Goal: Task Accomplishment & Management: Manage account settings

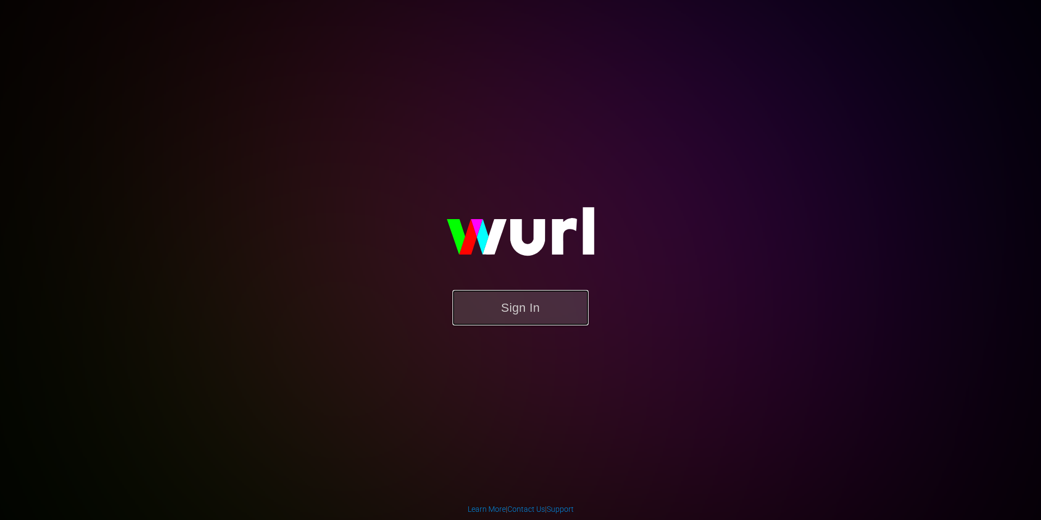
click at [532, 304] on button "Sign In" at bounding box center [521, 307] width 136 height 35
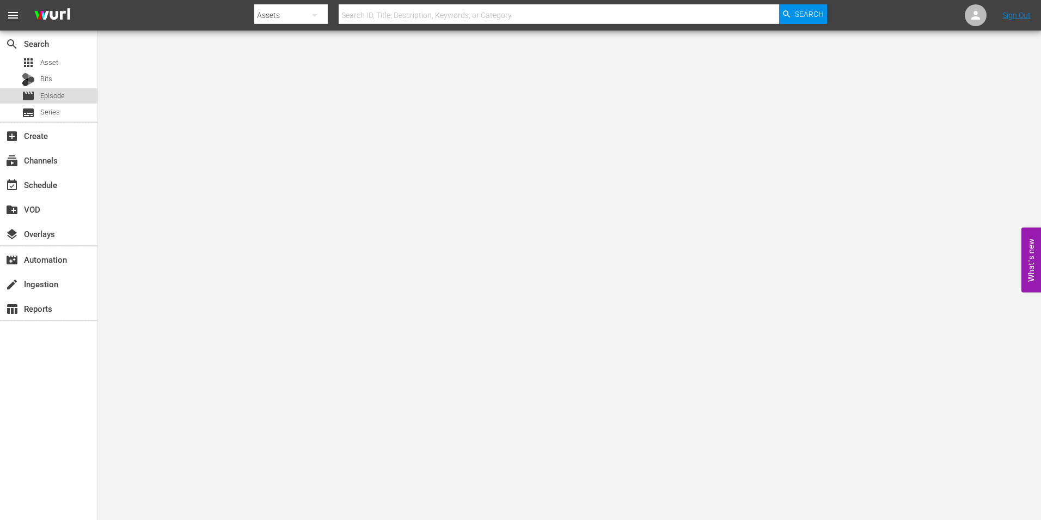
click at [44, 93] on span "Episode" at bounding box center [52, 95] width 25 height 11
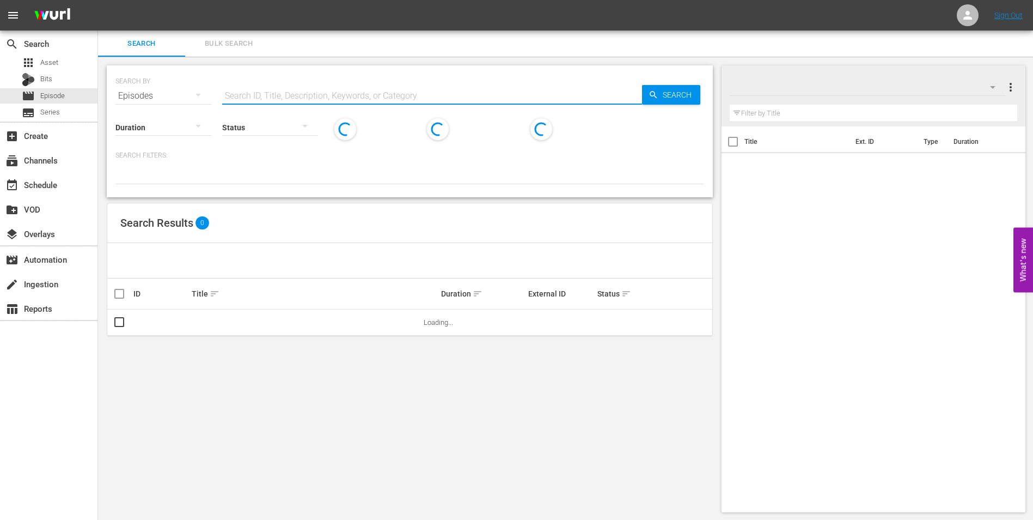
click at [279, 91] on input "text" at bounding box center [432, 96] width 420 height 26
type input ","
type input "maude_2-07"
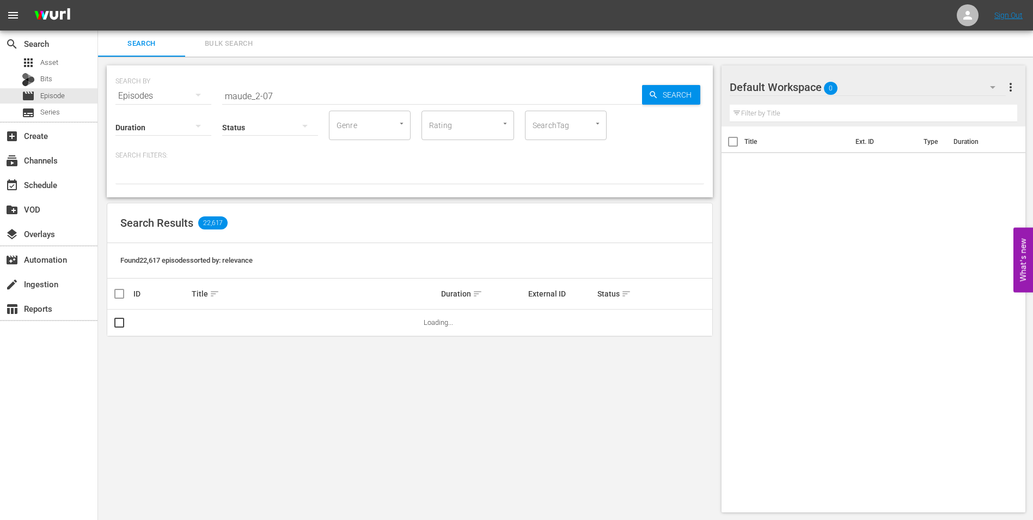
click at [17, 444] on div "search Search apps Asset Bits movie Episode subtitles Series add_box Create sub…" at bounding box center [49, 291] width 98 height 520
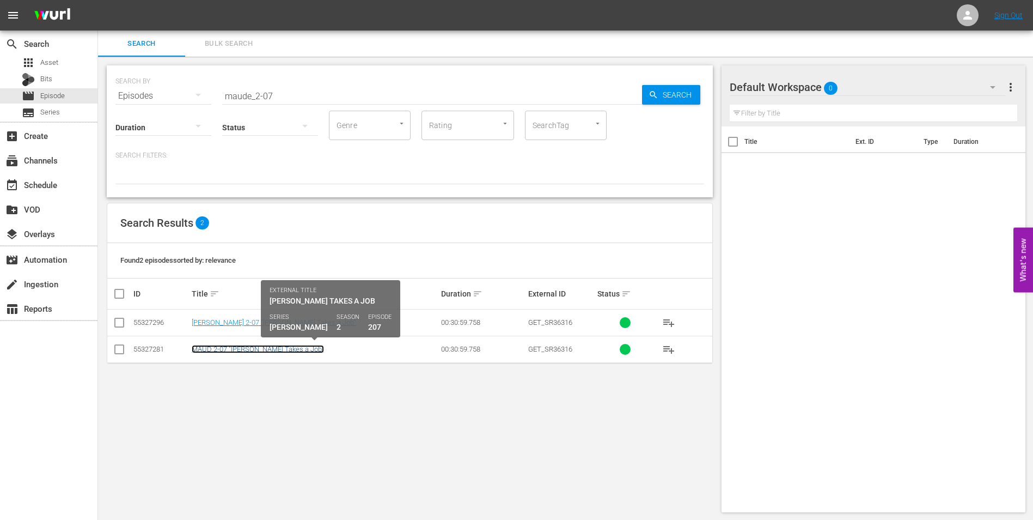
click at [222, 351] on link "MAUD 2-07 "[PERSON_NAME] Takes a Job"" at bounding box center [258, 349] width 132 height 8
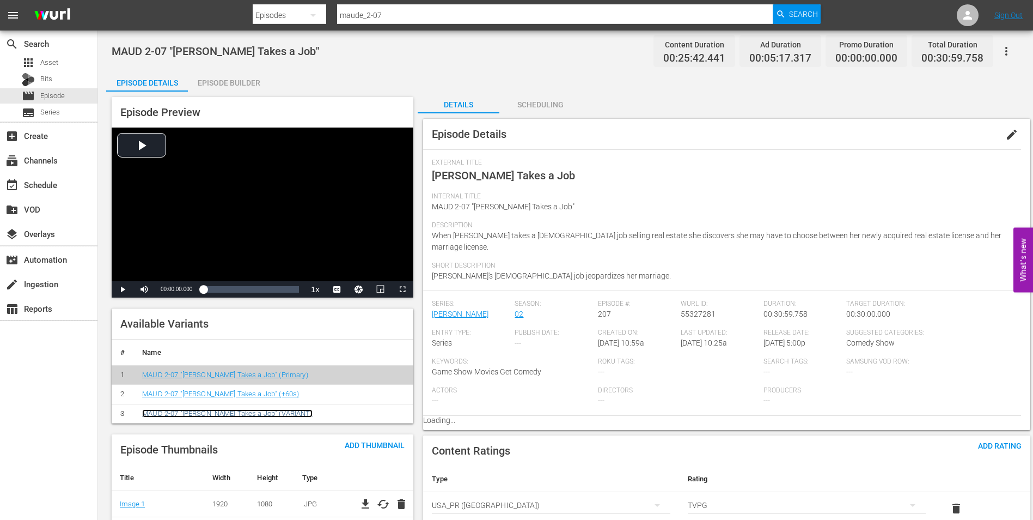
click at [240, 415] on link "MAUD 2-07 "Maude Takes a Job" (VARIANT)" at bounding box center [227, 413] width 170 height 8
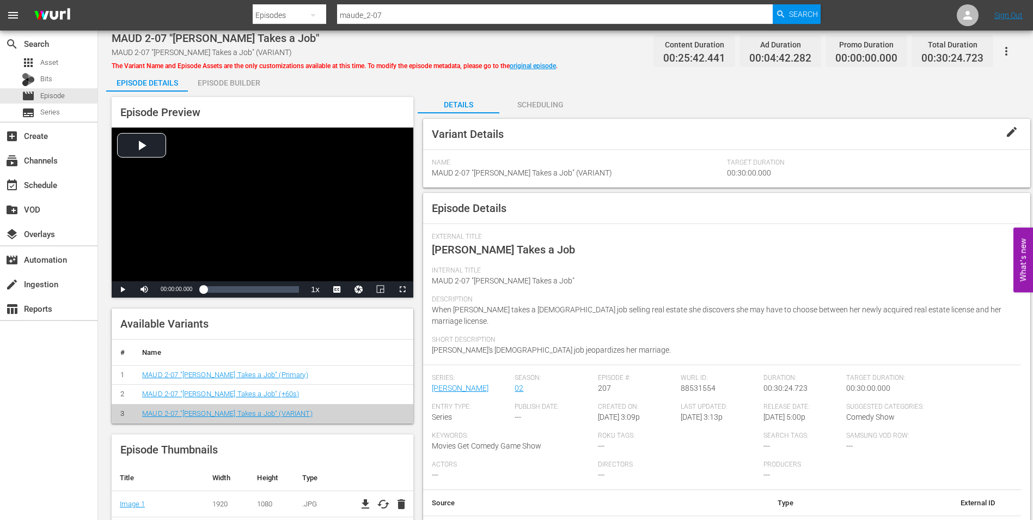
click at [1014, 129] on span "edit" at bounding box center [1011, 131] width 13 height 13
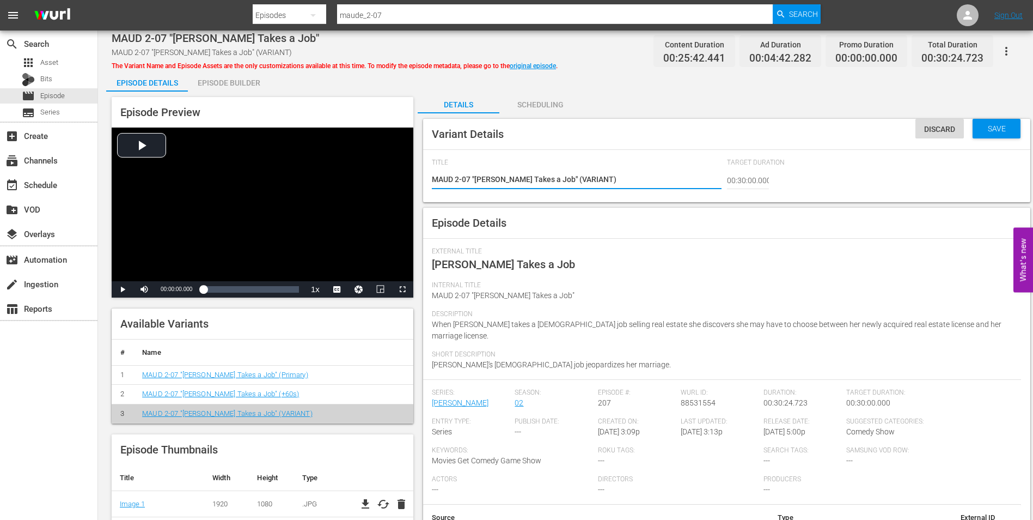
drag, startPoint x: 581, startPoint y: 179, endPoint x: 550, endPoint y: 182, distance: 30.7
click at [550, 182] on textarea "MAUD 2-07 "Maude Takes a Job" (VARIANT)" at bounding box center [576, 180] width 289 height 13
type textarea "MAUD 2-07 "Maude Takes a Job" (-)"
type textarea "MAUD 2-07 "Maude Takes a Job" (-3)"
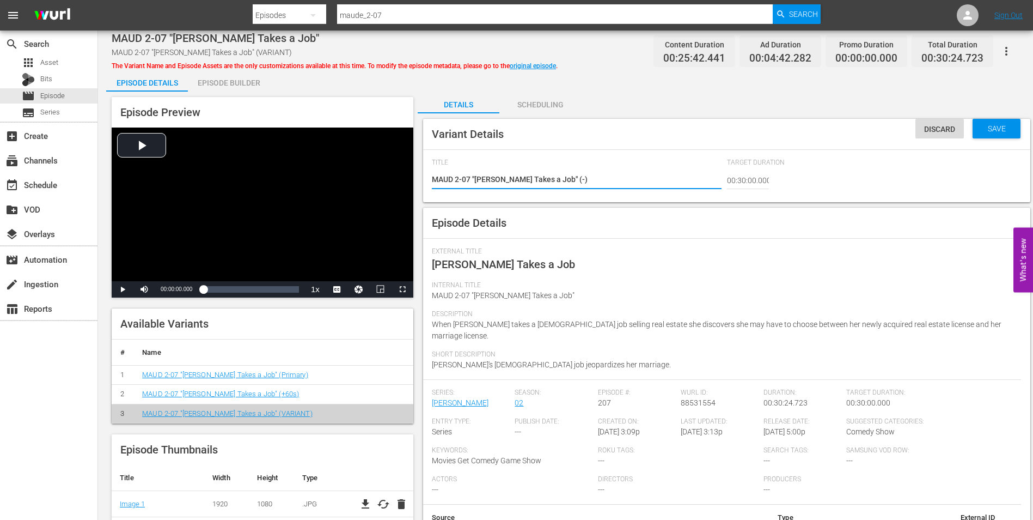
type textarea "MAUD 2-07 "Maude Takes a Job" (-3)"
type textarea "MAUD 2-07 "Maude Takes a Job" (-35)"
type textarea "MAUD 2-07 "Maude Takes a Job" (-35s)"
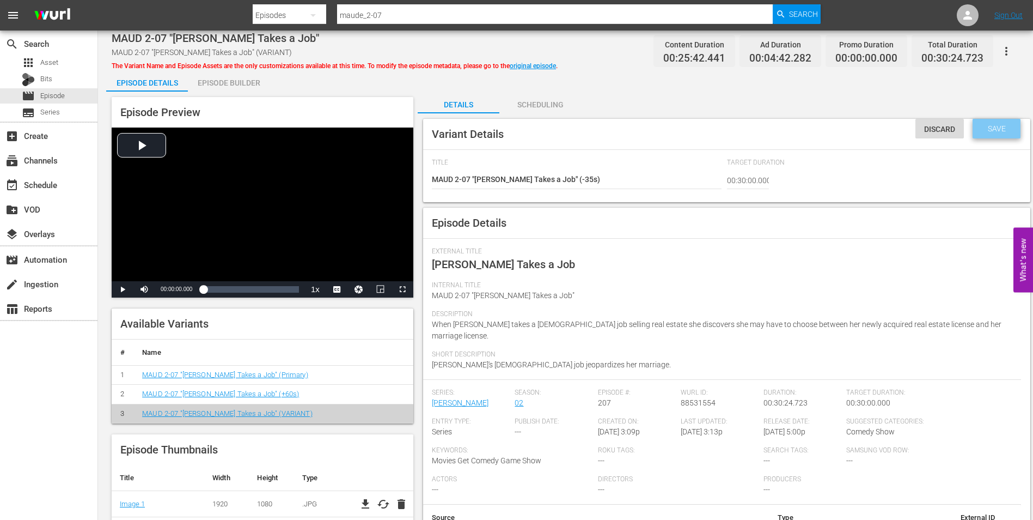
click at [1007, 126] on span "Save" at bounding box center [996, 128] width 35 height 9
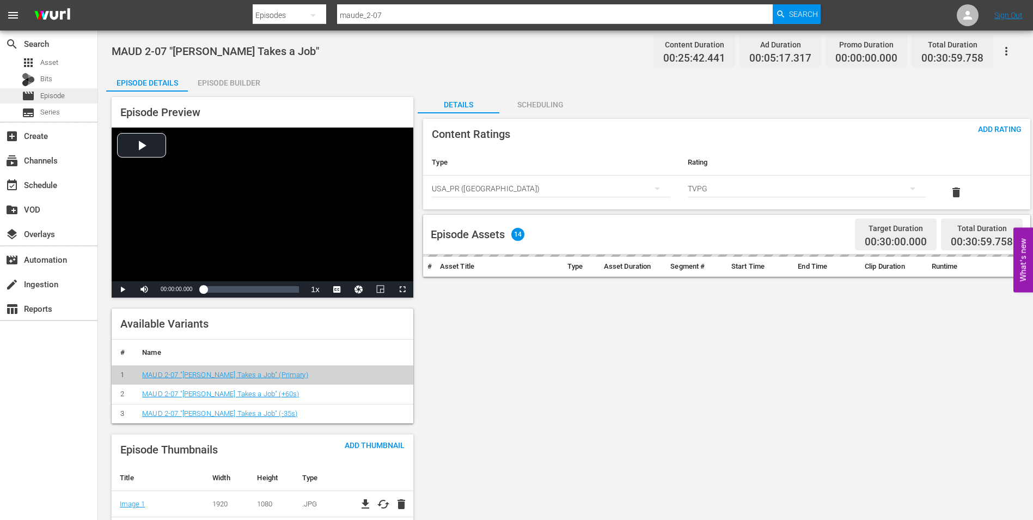
click at [62, 94] on span "Episode" at bounding box center [52, 95] width 25 height 11
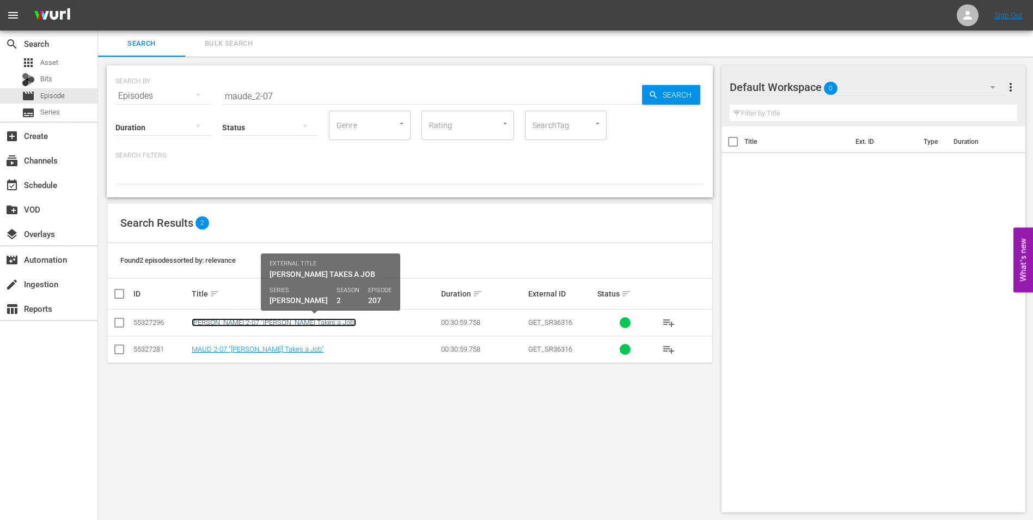
click at [250, 324] on link "R MAUD 2-07 "Maude Takes a Job"" at bounding box center [274, 322] width 164 height 8
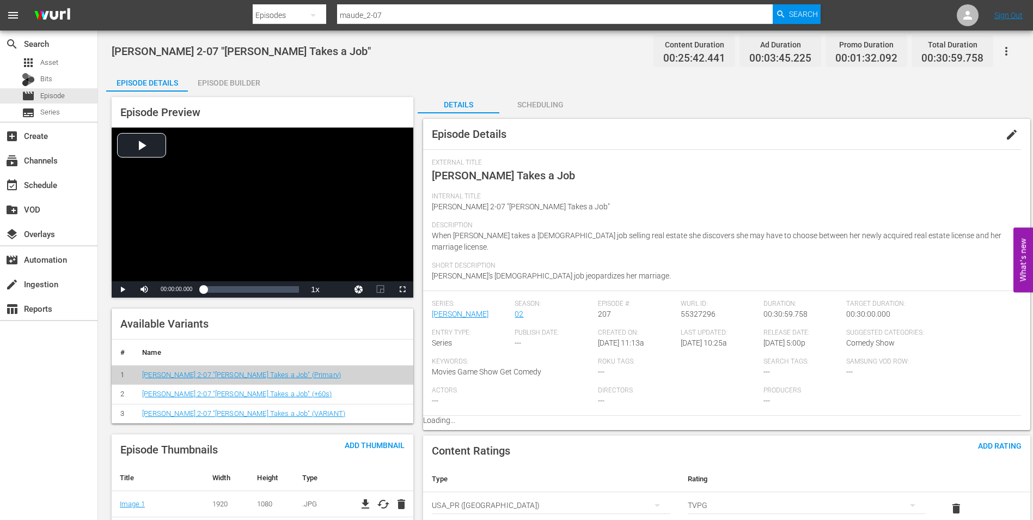
click at [265, 321] on div "Available Variants # Name 1 R MAUD 2-07 "Maude Takes a Job" (Primary) 2 R MAUD …" at bounding box center [263, 365] width 302 height 115
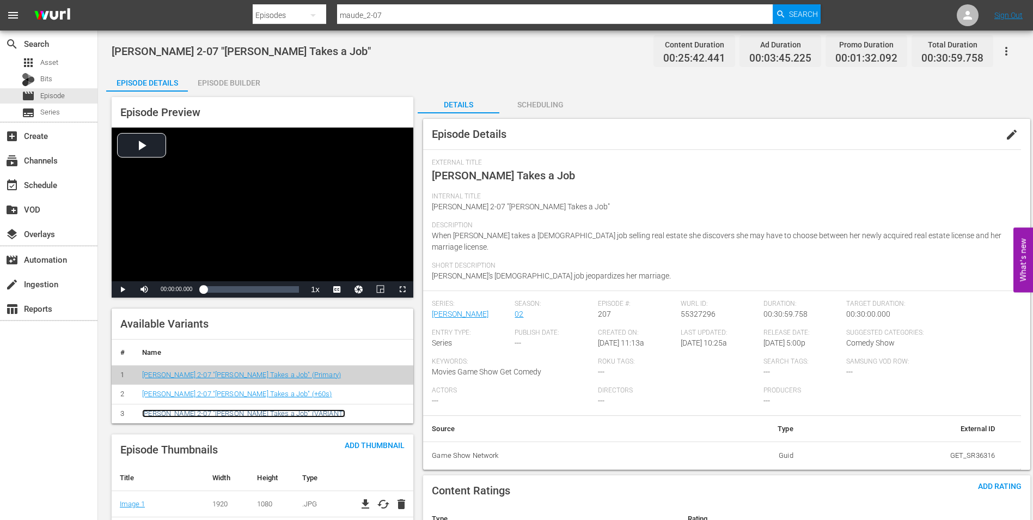
click at [278, 412] on link "R MAUD 2-07 "Maude Takes a Job" (VARIANT)" at bounding box center [243, 413] width 203 height 8
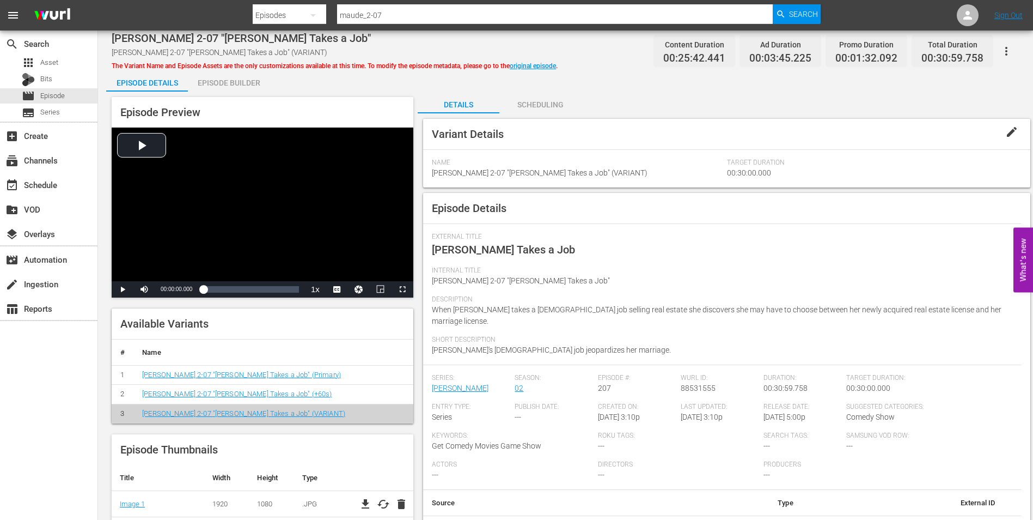
click at [1011, 126] on span "edit" at bounding box center [1011, 131] width 13 height 13
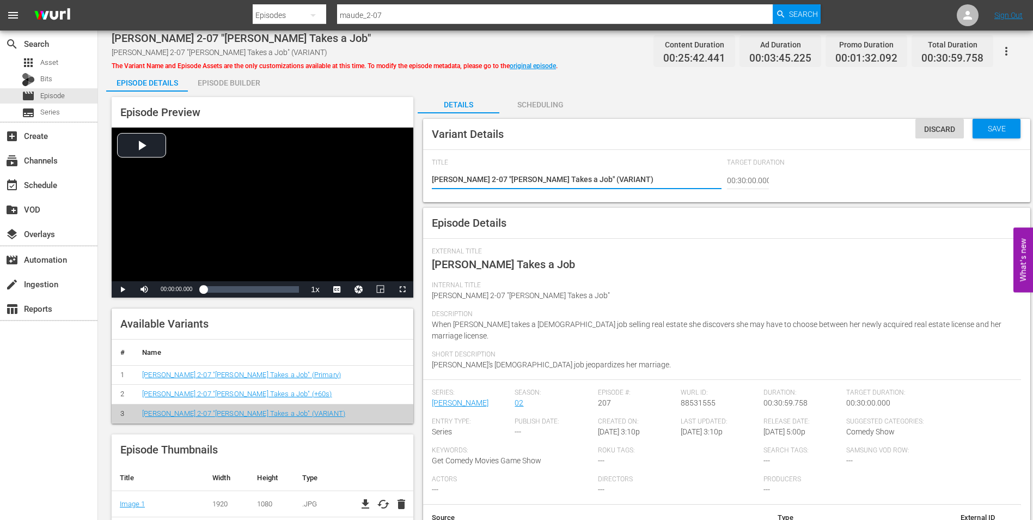
drag, startPoint x: 587, startPoint y: 182, endPoint x: 557, endPoint y: 186, distance: 30.7
click at [557, 186] on textarea "R MAUD 2-07 "Maude Takes a Job" (VARIANT)" at bounding box center [576, 180] width 289 height 13
type textarea "R MAUD 2-07 "Maude Takes a Job" (-)"
type textarea "R MAUD 2-07 "Maude Takes a Job" (-3)"
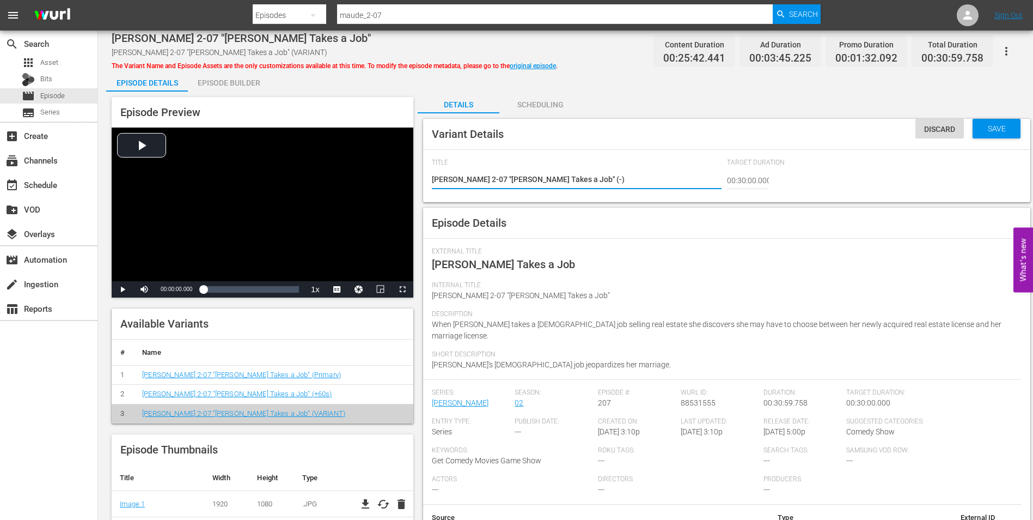
type textarea "R MAUD 2-07 "Maude Takes a Job" (-3)"
type textarea "R MAUD 2-07 "Maude Takes a Job" (-35)"
type textarea "R MAUD 2-07 "Maude Takes a Job" (-35s)"
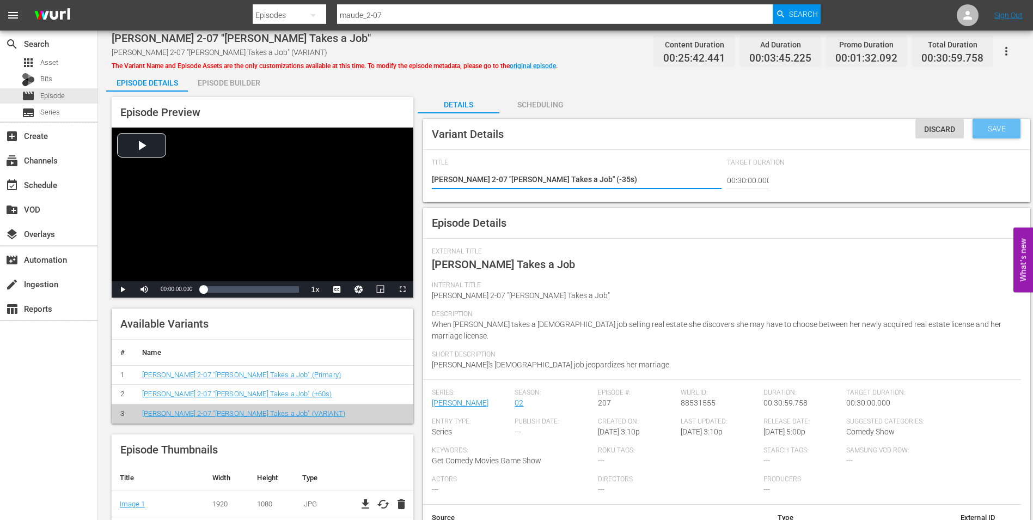
click at [1006, 128] on span "Save" at bounding box center [996, 128] width 35 height 9
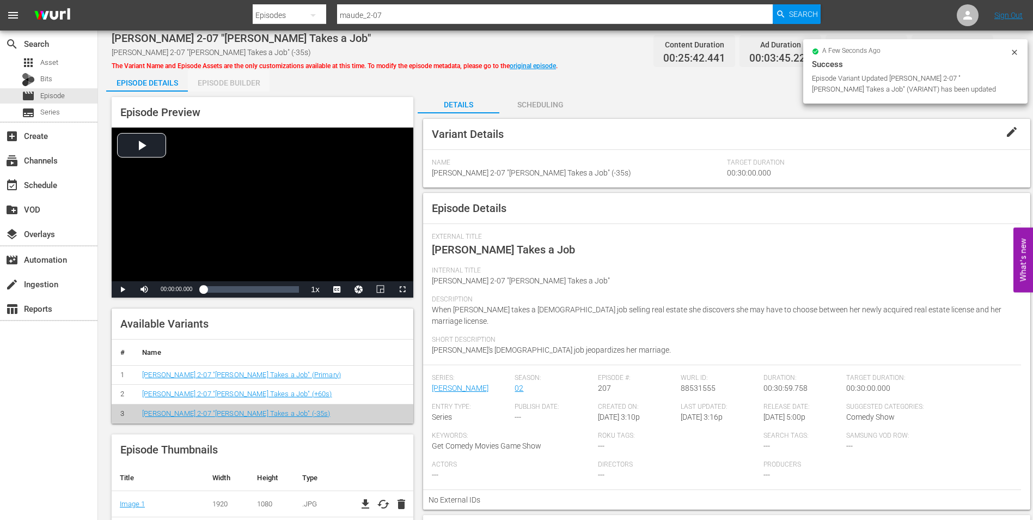
click at [240, 84] on div "Episode Builder" at bounding box center [229, 83] width 82 height 26
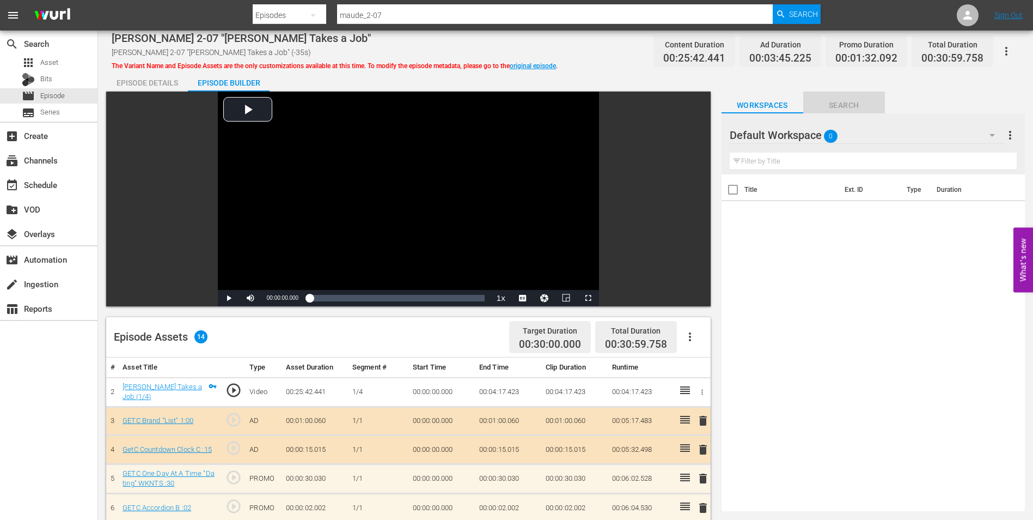
click at [846, 103] on span "Search" at bounding box center [844, 106] width 82 height 14
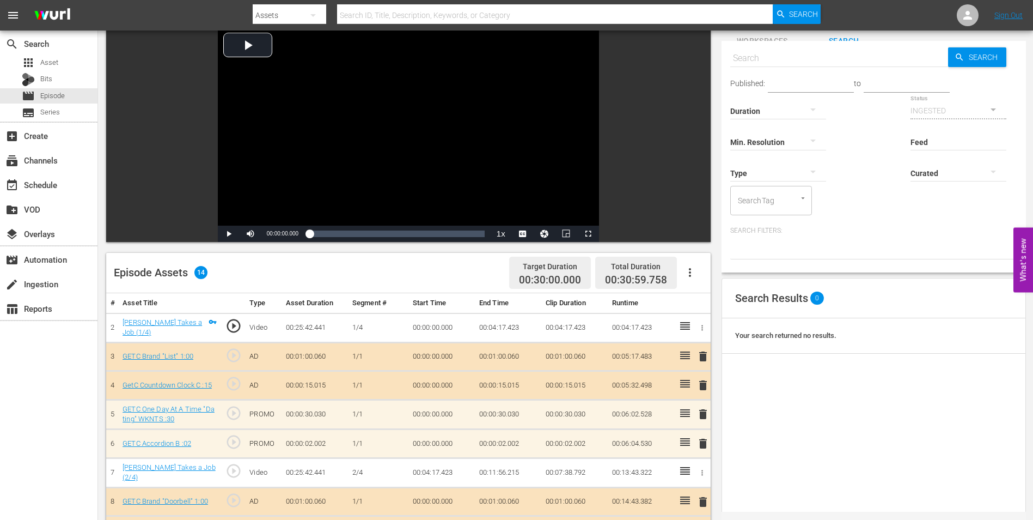
scroll to position [163, 0]
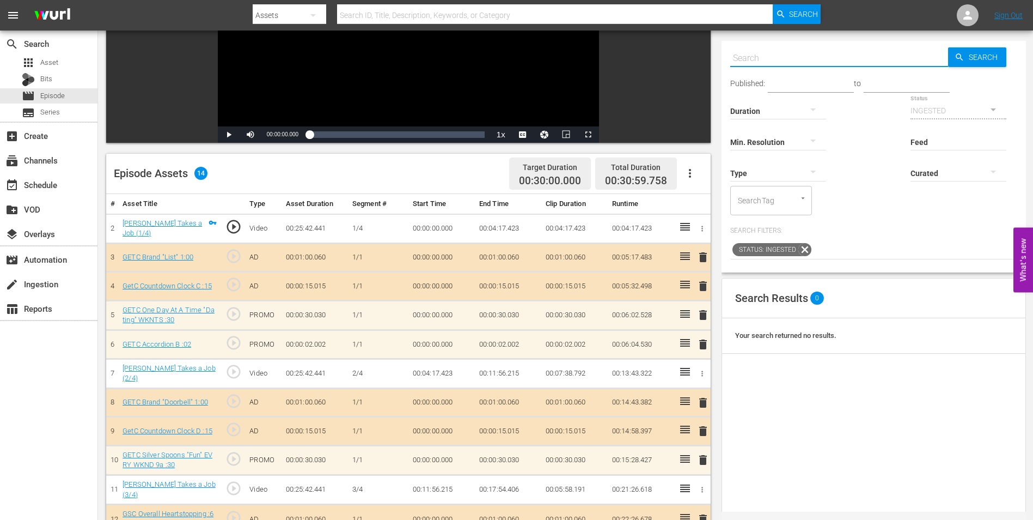
click at [815, 55] on input "text" at bounding box center [839, 58] width 218 height 26
paste input "GETC One Day At A Time "Dating" WKNTS :15"
type input "GETC One Day At A Time "Dating" WKNTS :15"
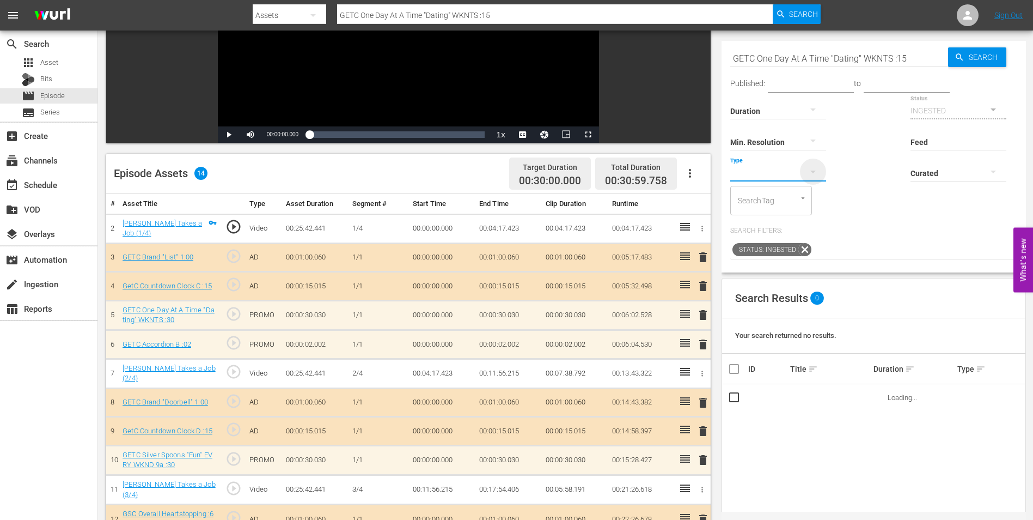
click at [809, 168] on icon "button" at bounding box center [813, 171] width 13 height 13
click at [783, 242] on div "Promo" at bounding box center [778, 241] width 96 height 17
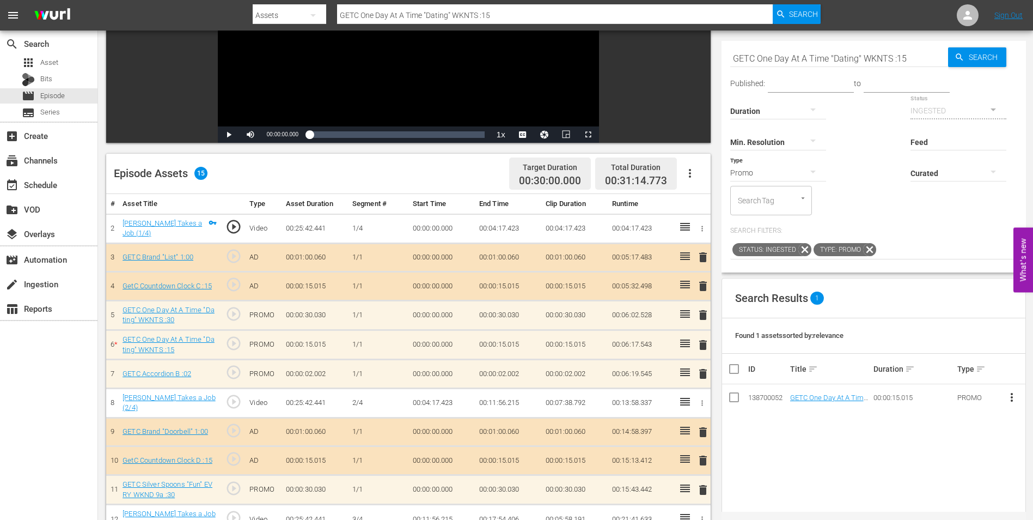
click at [702, 317] on span "delete" at bounding box center [703, 314] width 13 height 13
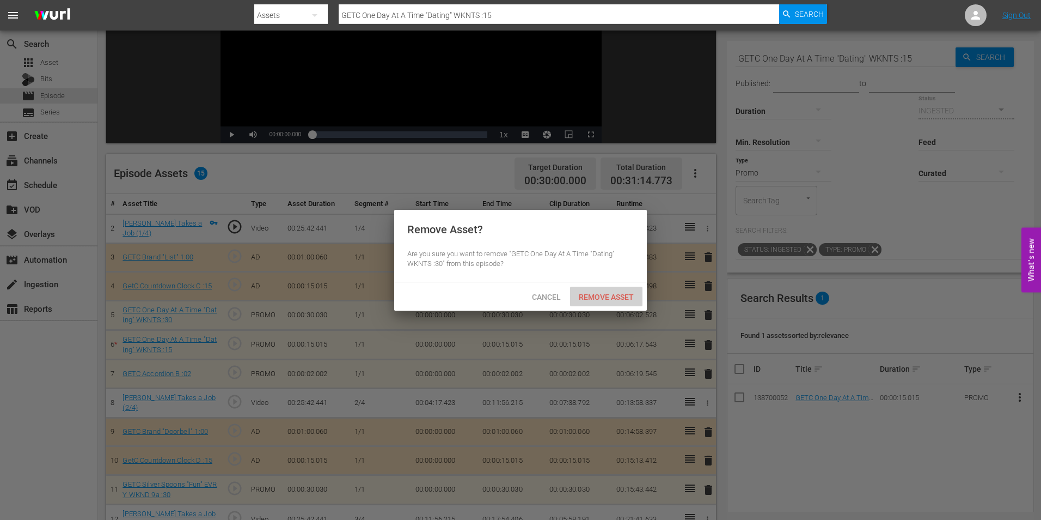
drag, startPoint x: 620, startPoint y: 297, endPoint x: 773, endPoint y: 356, distance: 164.7
click at [620, 297] on span "Remove Asset" at bounding box center [606, 296] width 72 height 9
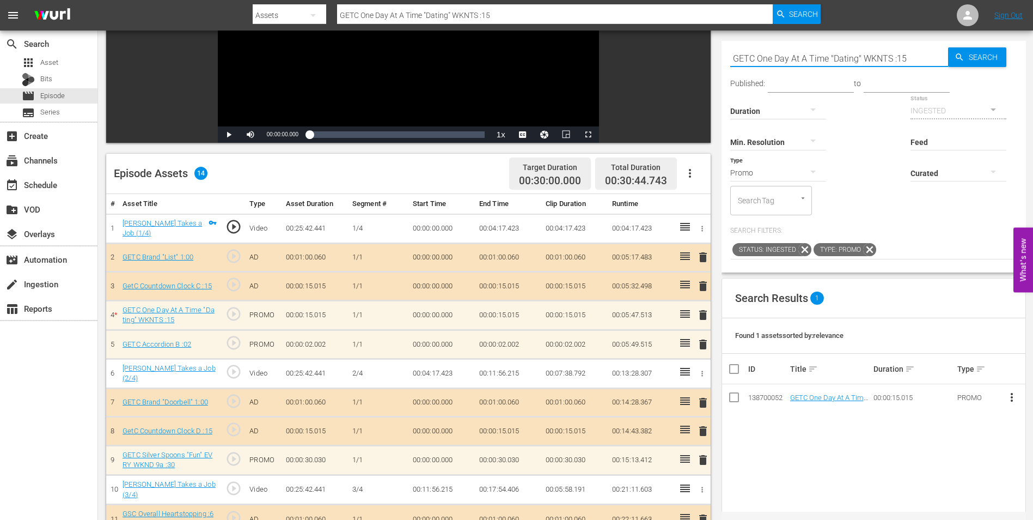
drag, startPoint x: 913, startPoint y: 60, endPoint x: 670, endPoint y: 40, distance: 243.7
click at [676, 40] on div "Video Player is loading. Play Video Play Mute Current Time 00:00:00.000 / Durat…" at bounding box center [565, 280] width 919 height 704
paste input "Accordion B :12"
type input "GETC Accordion B :12"
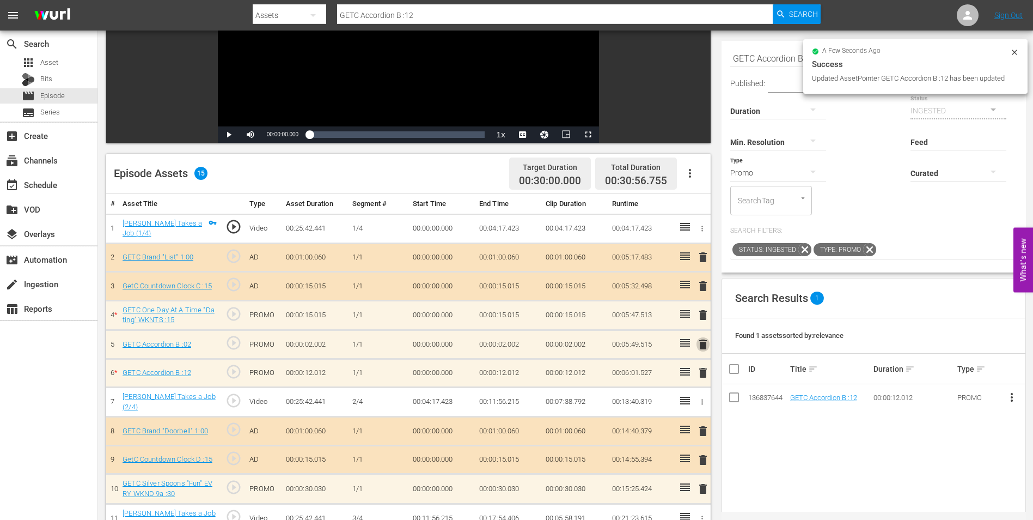
click at [700, 343] on span "delete" at bounding box center [703, 344] width 13 height 13
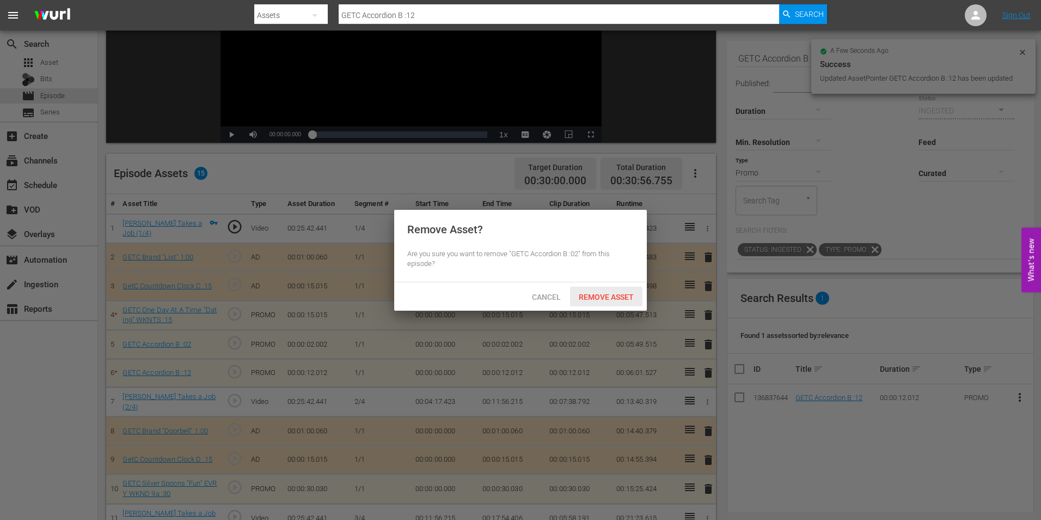
click at [606, 292] on span "Remove Asset" at bounding box center [606, 296] width 72 height 9
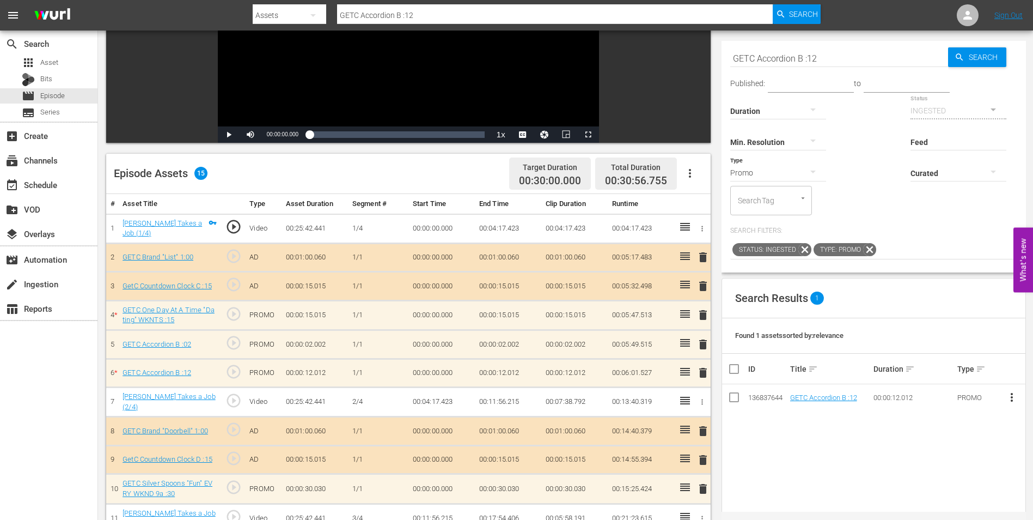
scroll to position [218, 0]
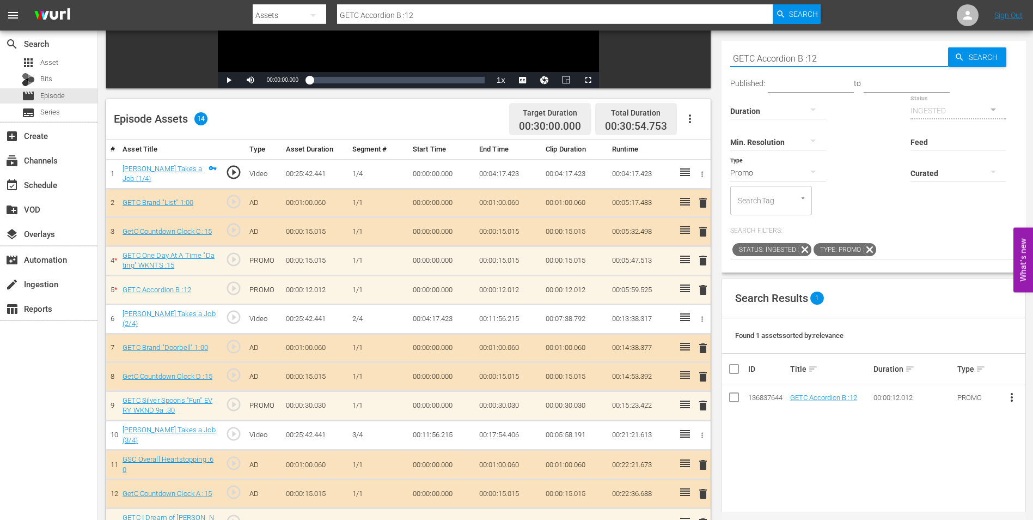
drag, startPoint x: 844, startPoint y: 58, endPoint x: 649, endPoint y: 38, distance: 196.0
click at [649, 38] on div "Video Player is loading. Play Video Play Mute Current Time 00:00:00.000 / Durat…" at bounding box center [565, 226] width 919 height 704
paste input "Silver Spoons "Fun" EVRY WKND 9a :15"
type input "GETC Silver Spoons "Fun" EVRY WKND 9a :15"
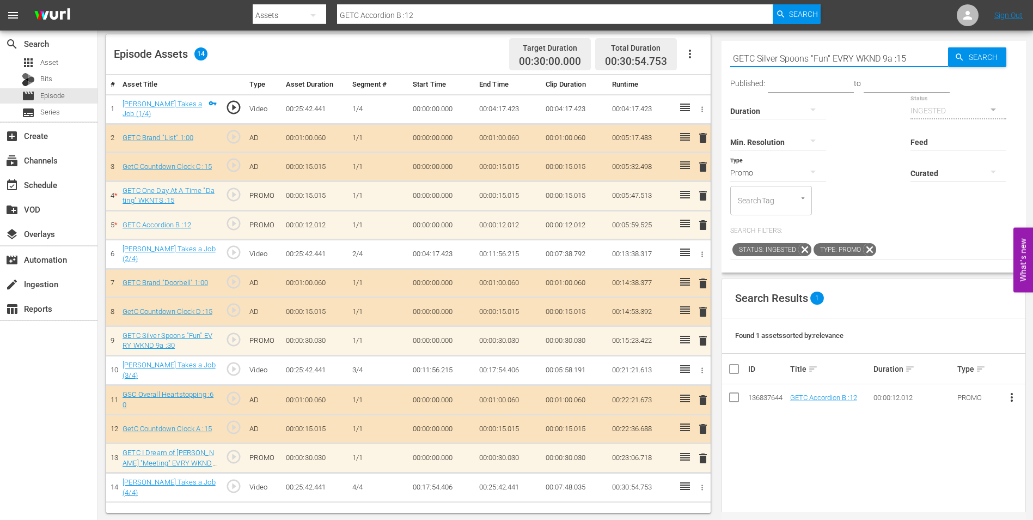
scroll to position [284, 0]
type input "GETC Silver Spoons "Fun" EVRY WKND 9a :15"
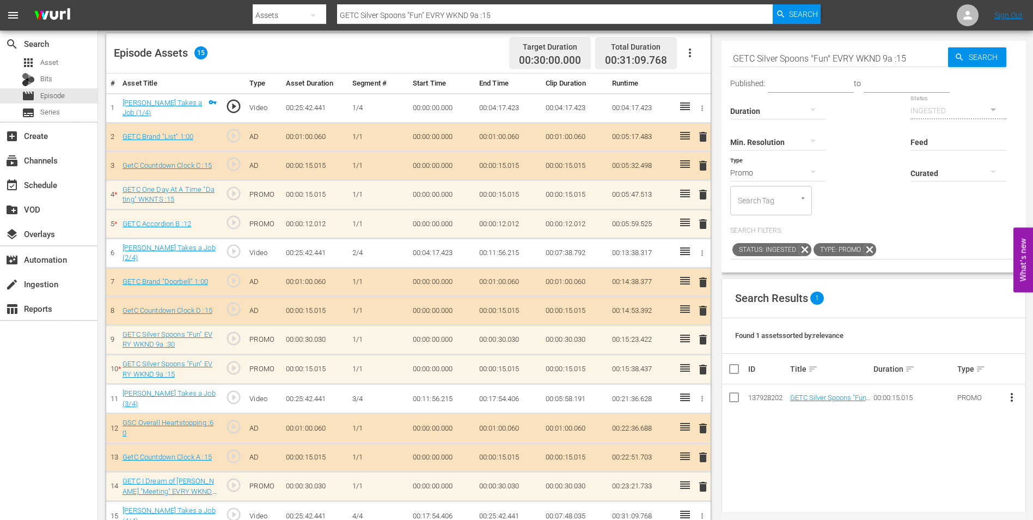
click at [706, 339] on span "delete" at bounding box center [703, 339] width 13 height 13
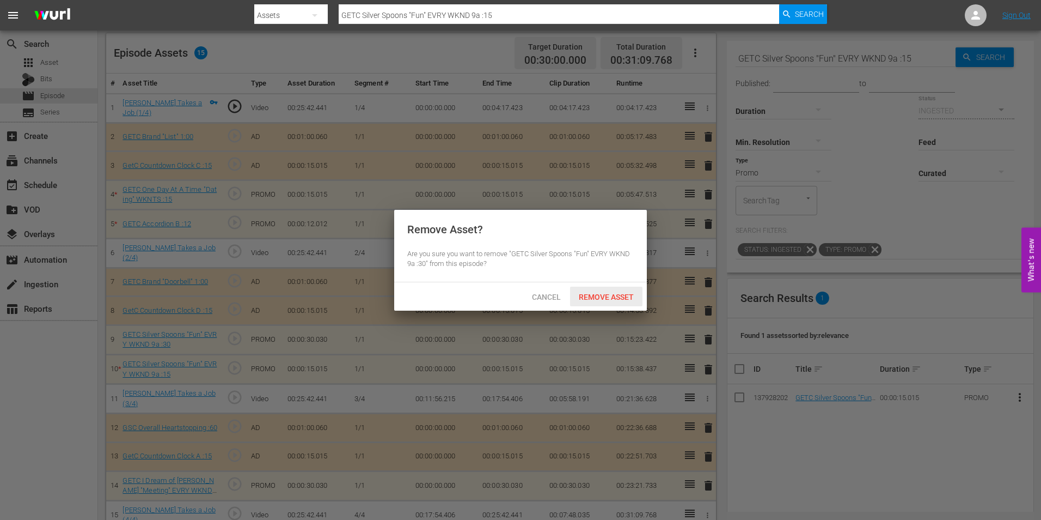
click at [607, 298] on span "Remove Asset" at bounding box center [606, 296] width 72 height 9
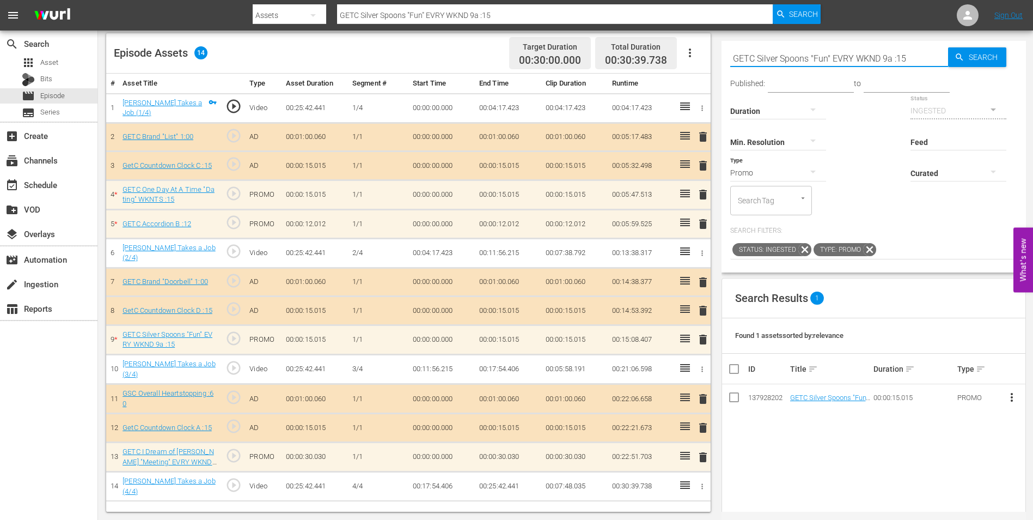
drag, startPoint x: 912, startPoint y: 60, endPoint x: 696, endPoint y: 30, distance: 217.8
click at [696, 30] on div "menu Search By Assets Search ID, Title, Description, Keywords, or Category GETC…" at bounding box center [516, 117] width 1033 height 803
paste input "I Dream of Jeannie "Meeting" EVRY WKND"
type input "GETC I Dream of Jeannie "Meeting" EVRY WKND :15"
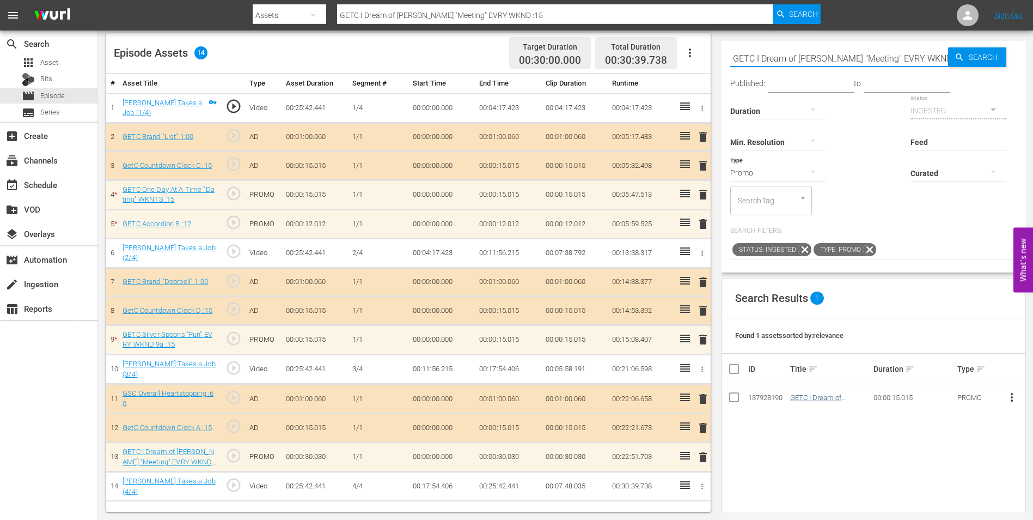
type input "GETC I Dream of Jeannie "Meeting" EVRY WKND :15"
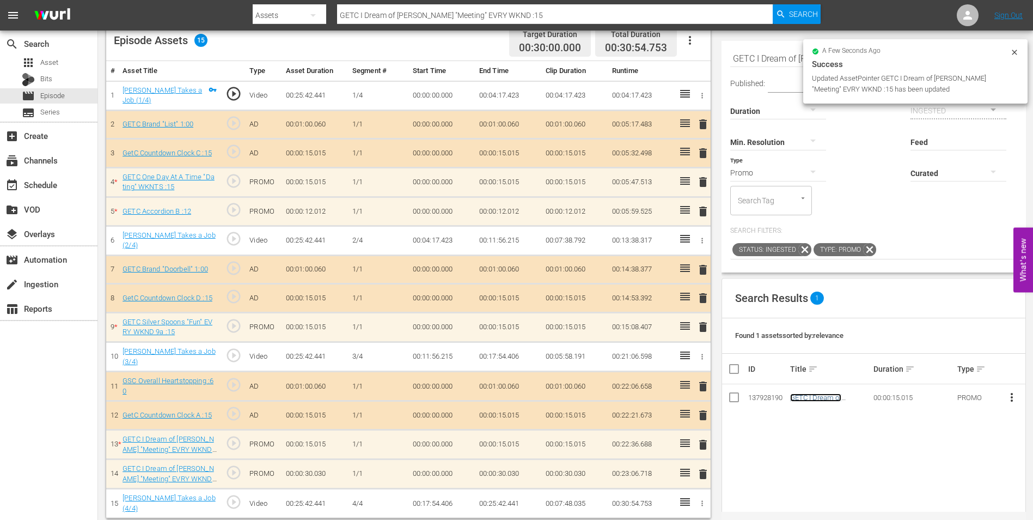
scroll to position [300, 0]
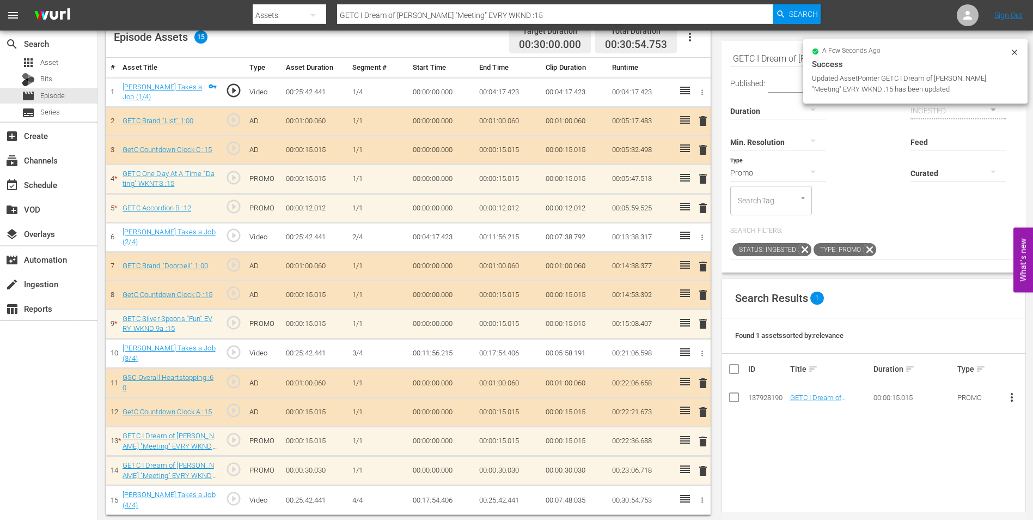
click at [705, 467] on span "delete" at bounding box center [703, 470] width 13 height 13
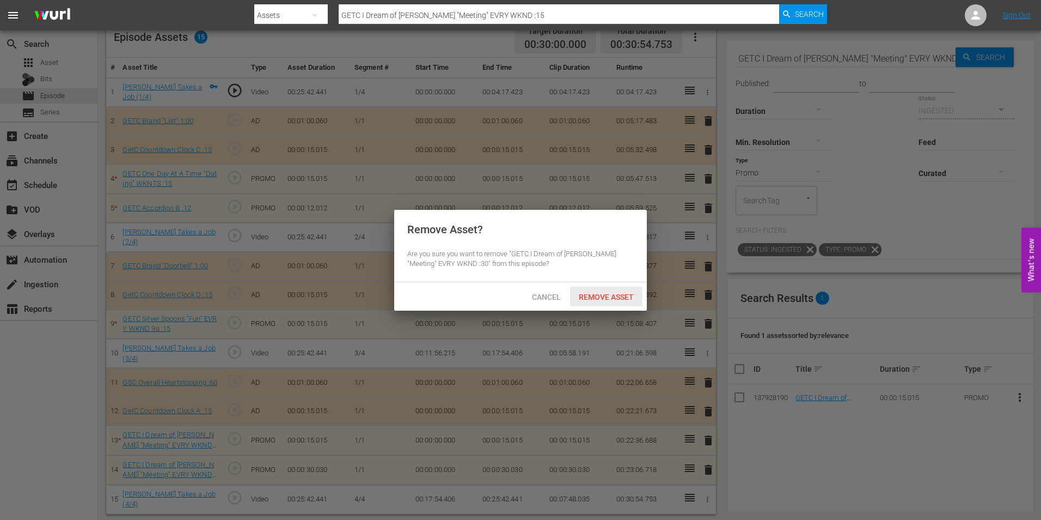
click at [599, 296] on span "Remove Asset" at bounding box center [606, 296] width 72 height 9
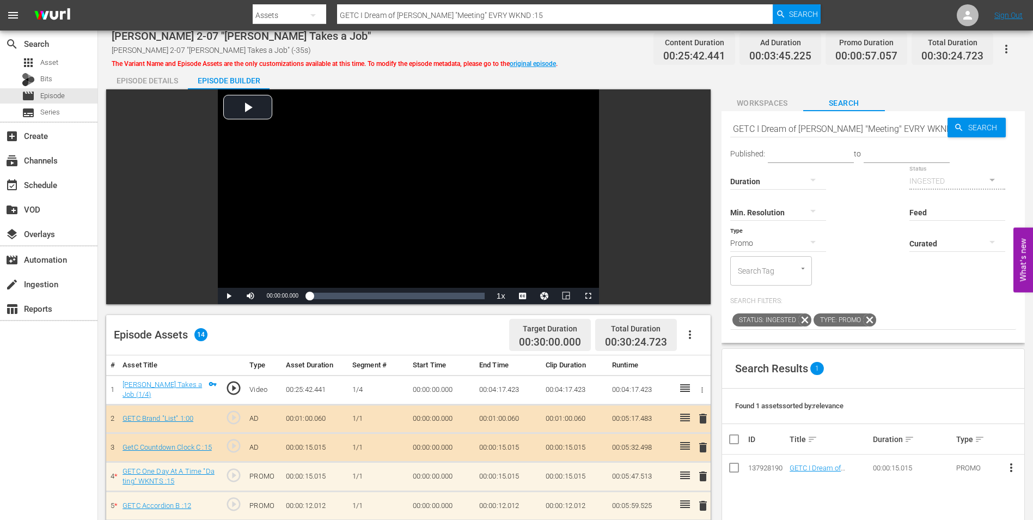
scroll to position [0, 0]
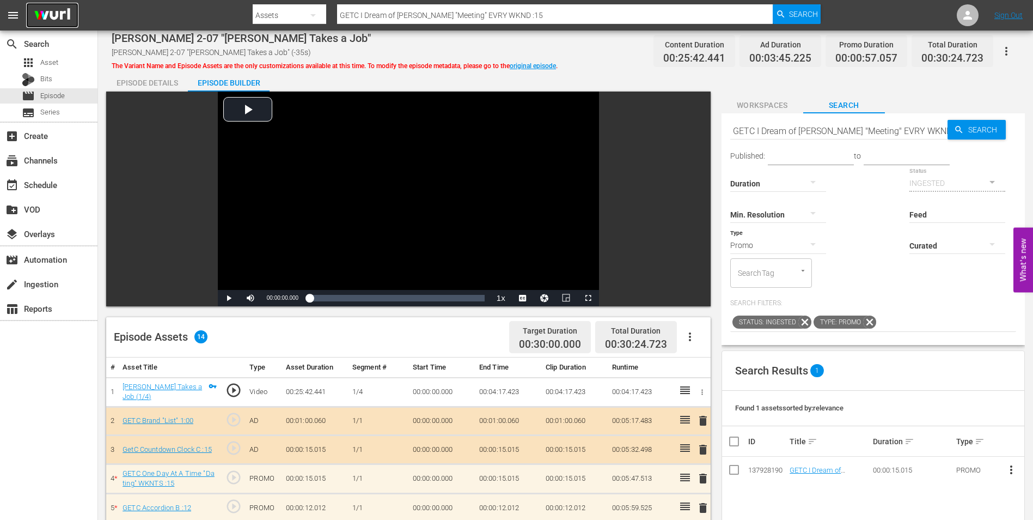
click at [58, 10] on img at bounding box center [52, 16] width 52 height 26
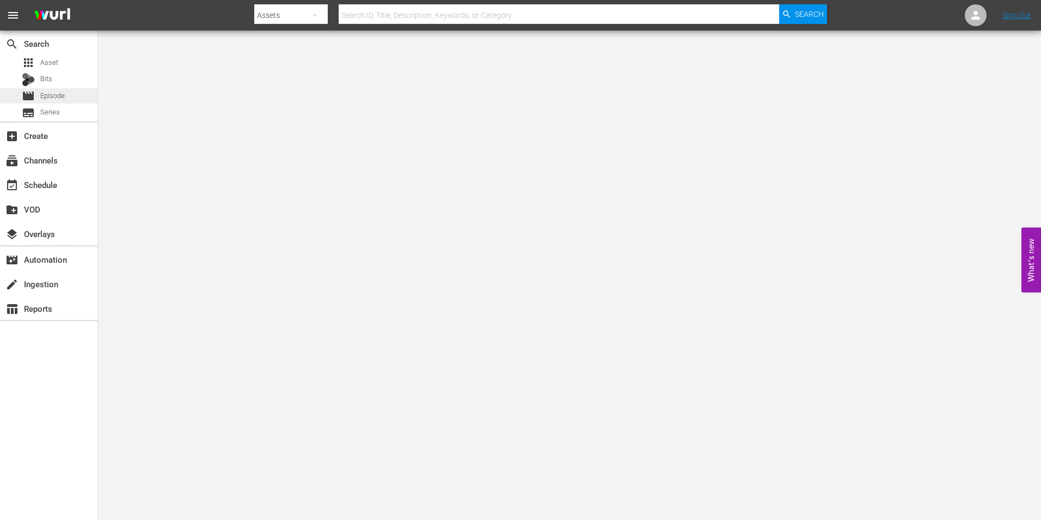
click at [75, 95] on div "movie Episode" at bounding box center [48, 95] width 97 height 15
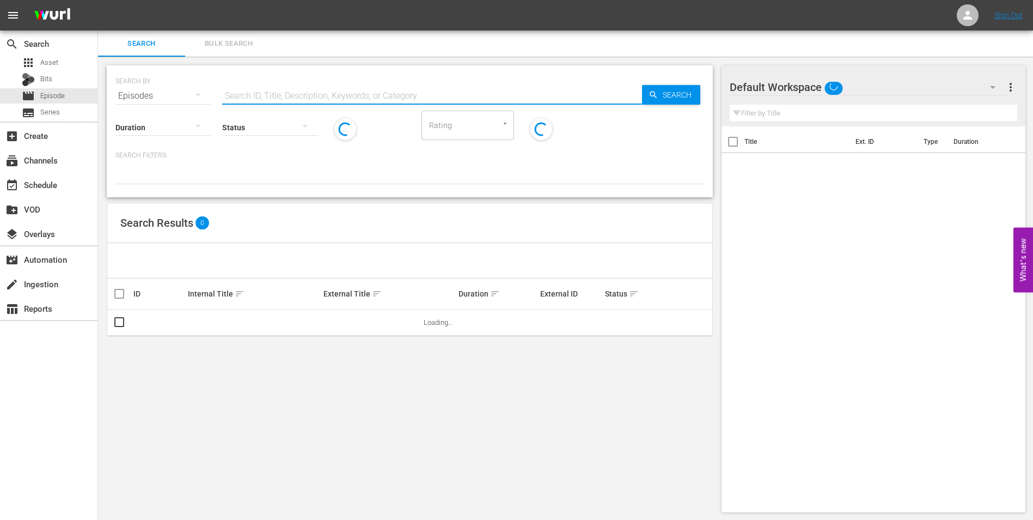
click at [265, 92] on input "text" at bounding box center [432, 96] width 420 height 26
type input "maud_2-07"
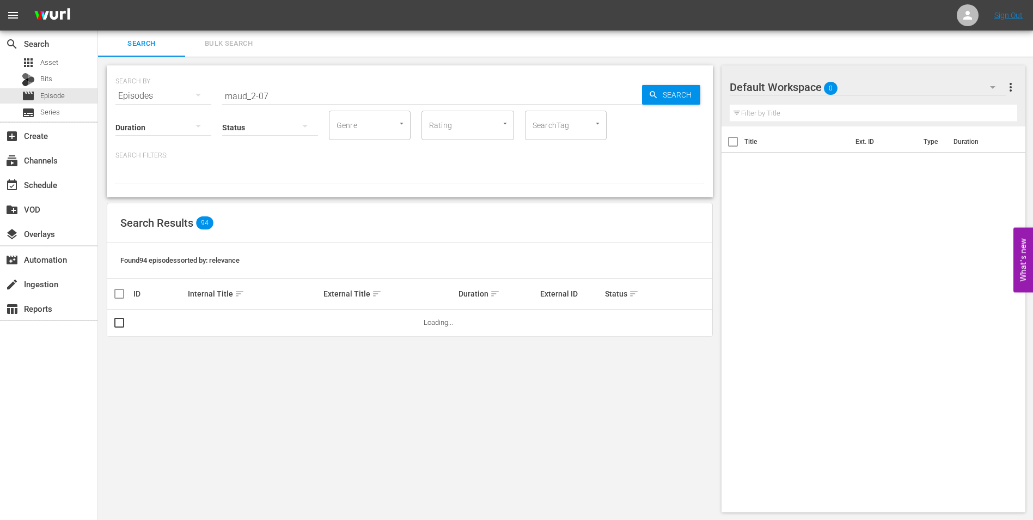
click at [86, 436] on div "search Search apps Asset Bits movie Episode subtitles Series add_box Create sub…" at bounding box center [49, 291] width 98 height 520
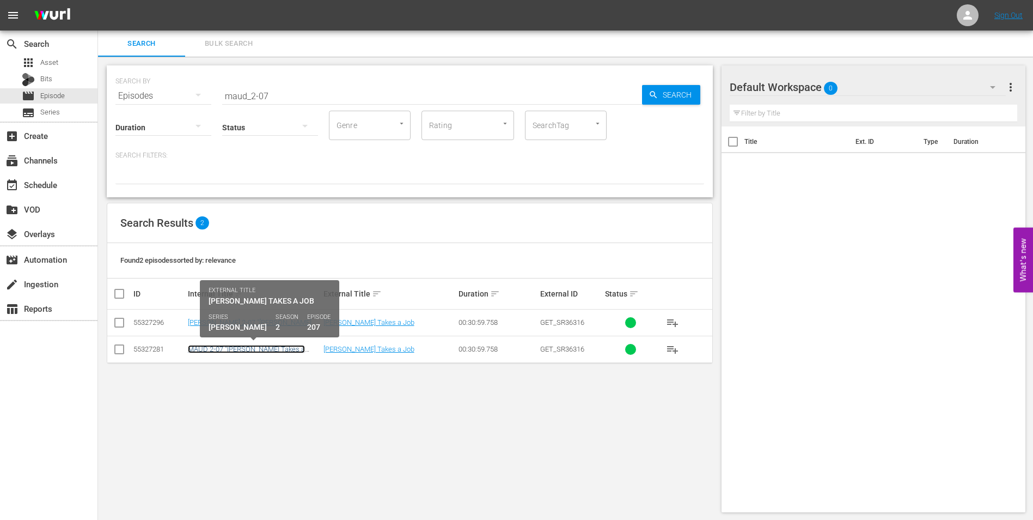
click at [233, 349] on link "MAUD 2-07 "[PERSON_NAME] Takes a Job"" at bounding box center [246, 353] width 117 height 16
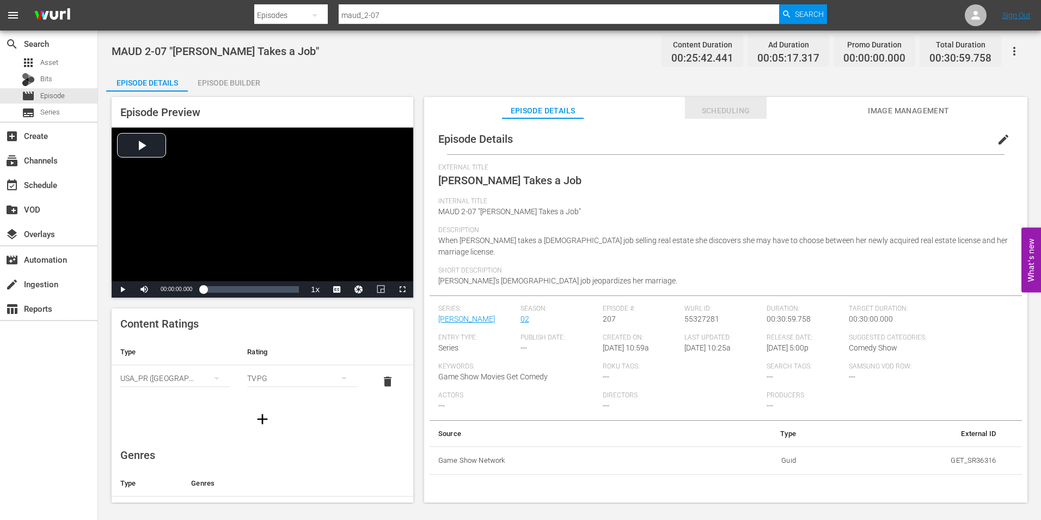
click at [723, 105] on span "Scheduling" at bounding box center [726, 111] width 82 height 14
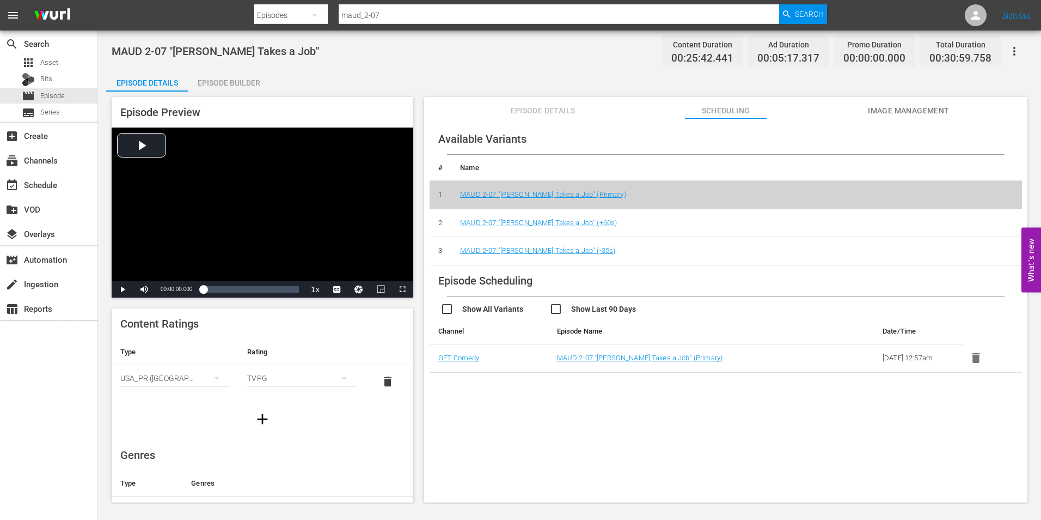
click at [519, 245] on td "MAUD 2-07 "[PERSON_NAME] Takes a Job" (-35s)" at bounding box center [737, 251] width 571 height 28
click at [518, 250] on link "MAUD 2-07 "[PERSON_NAME] Takes a Job" (-35s)" at bounding box center [537, 250] width 155 height 8
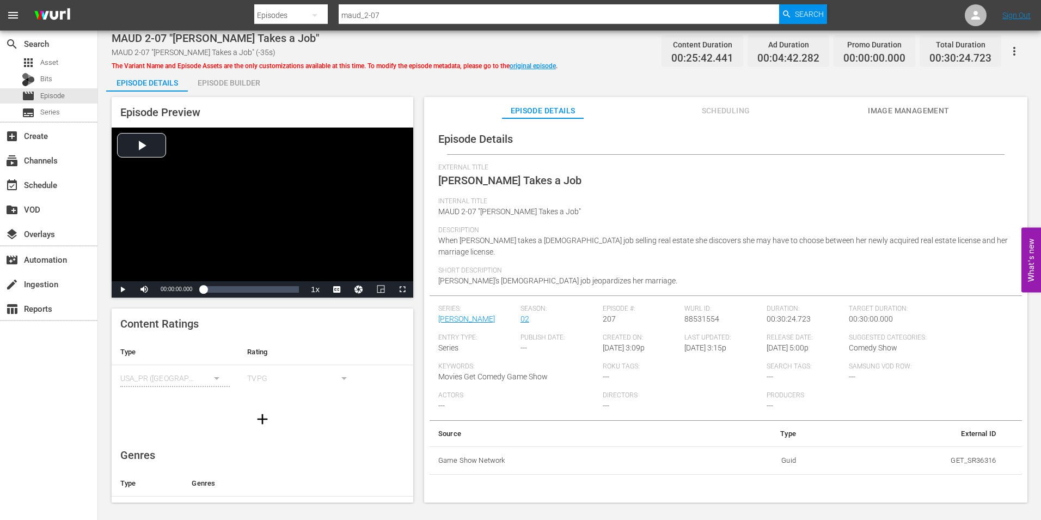
click at [245, 90] on div "Episode Builder" at bounding box center [229, 83] width 82 height 26
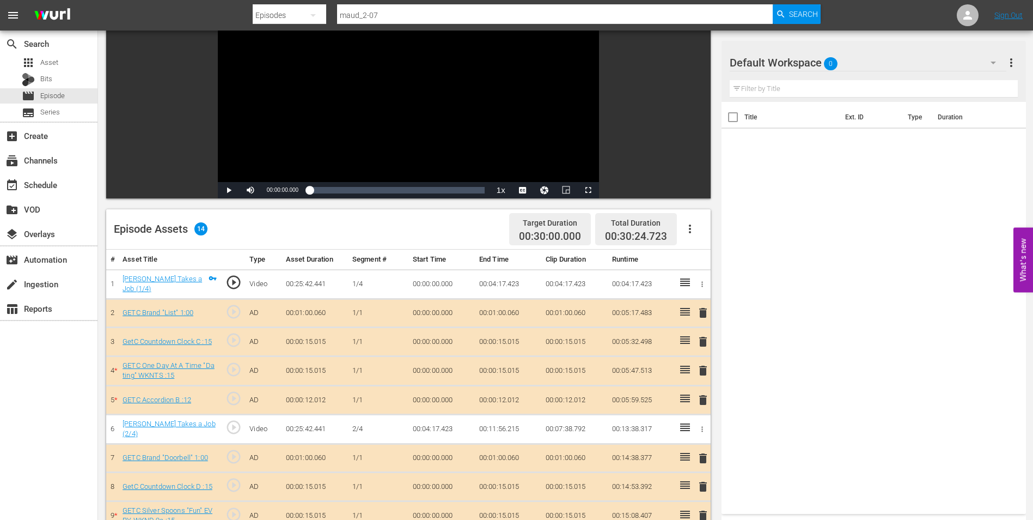
scroll to position [109, 0]
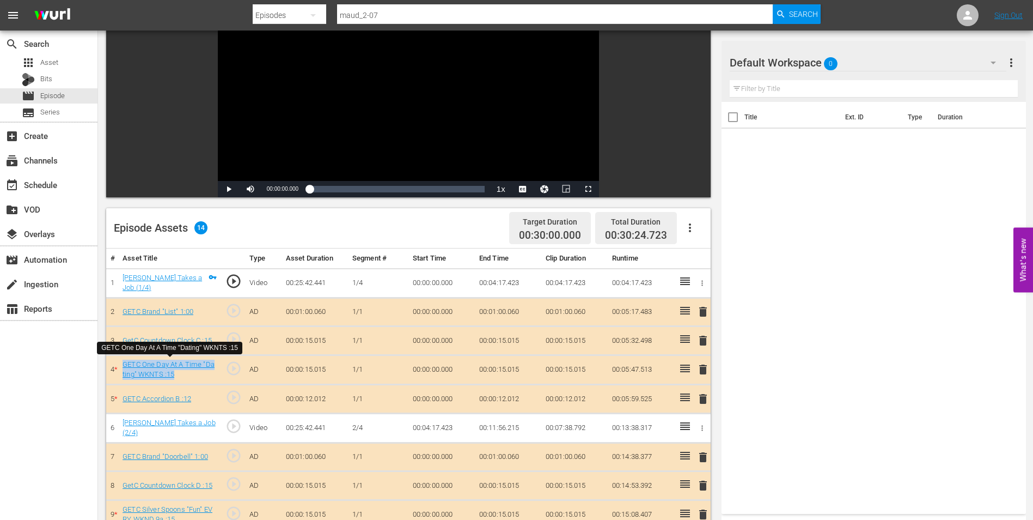
drag, startPoint x: 118, startPoint y: 359, endPoint x: 175, endPoint y: 370, distance: 58.2
click at [175, 370] on td "GETC One Day At A Time "Dating" WKNTS :15" at bounding box center [169, 369] width 103 height 29
copy link "GETC One Day At A Time "Dating" WKNTS :15"
drag, startPoint x: 119, startPoint y: 392, endPoint x: 195, endPoint y: 405, distance: 76.8
click at [195, 405] on td "GETC Accordion B :12" at bounding box center [169, 399] width 103 height 29
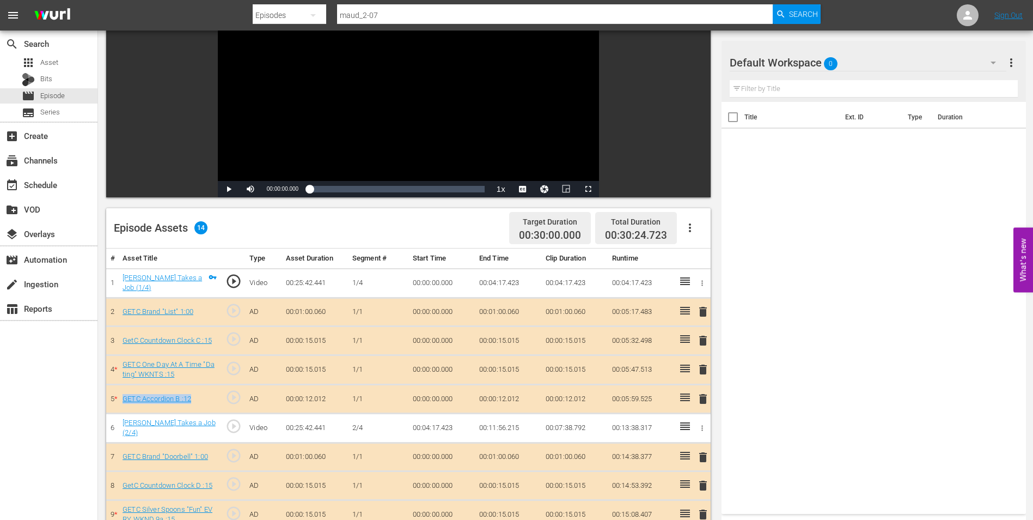
copy link "GETC Accordion B :12"
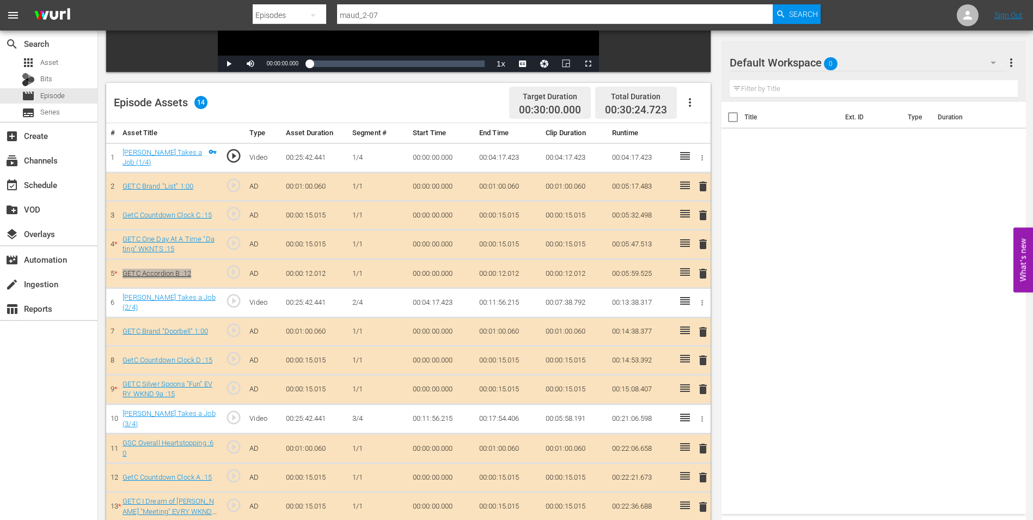
scroll to position [272, 0]
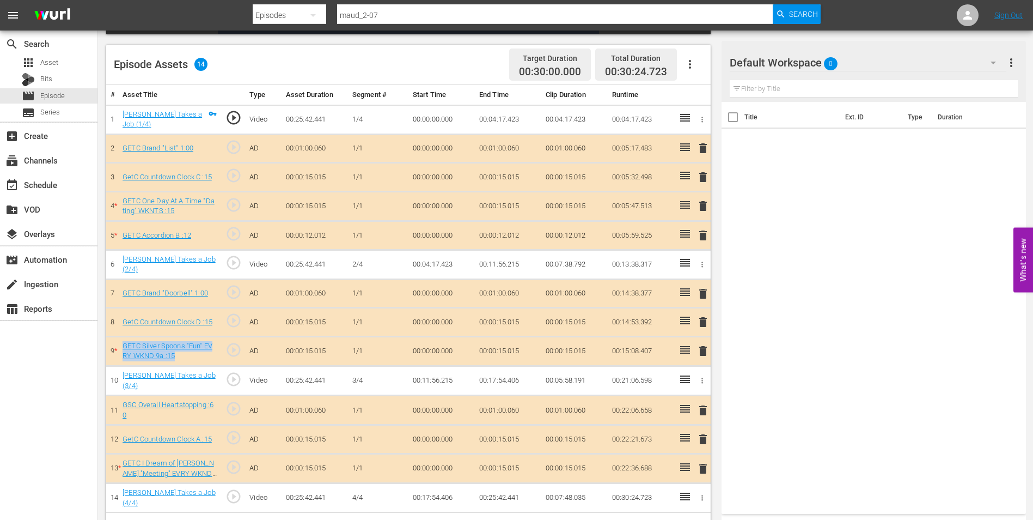
drag, startPoint x: 120, startPoint y: 344, endPoint x: 178, endPoint y: 361, distance: 60.2
click at [178, 361] on td "GETC Silver Spoons "Fun" EVRY WKND 9a :15" at bounding box center [169, 350] width 103 height 29
copy link "GETC Silver Spoons "Fun" EVRY WKND 9a :15"
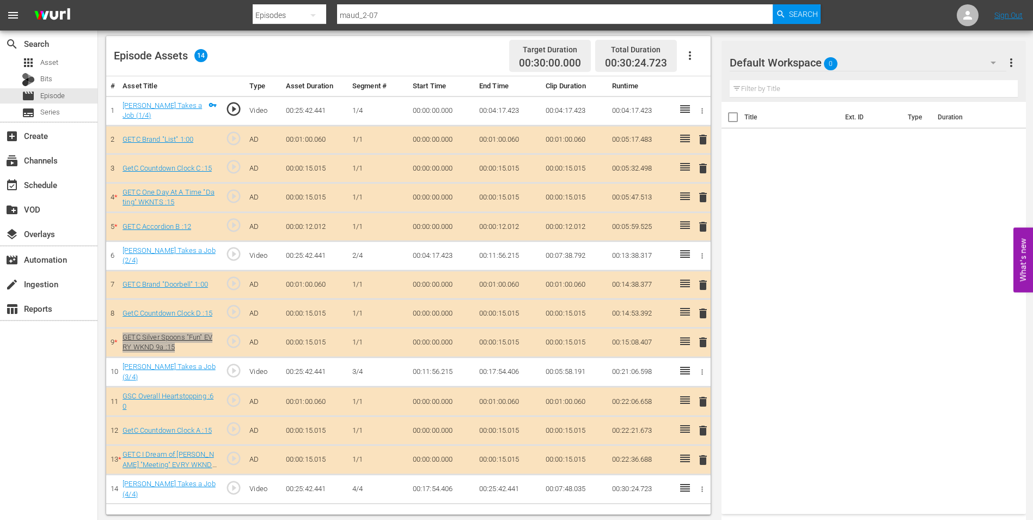
scroll to position [284, 0]
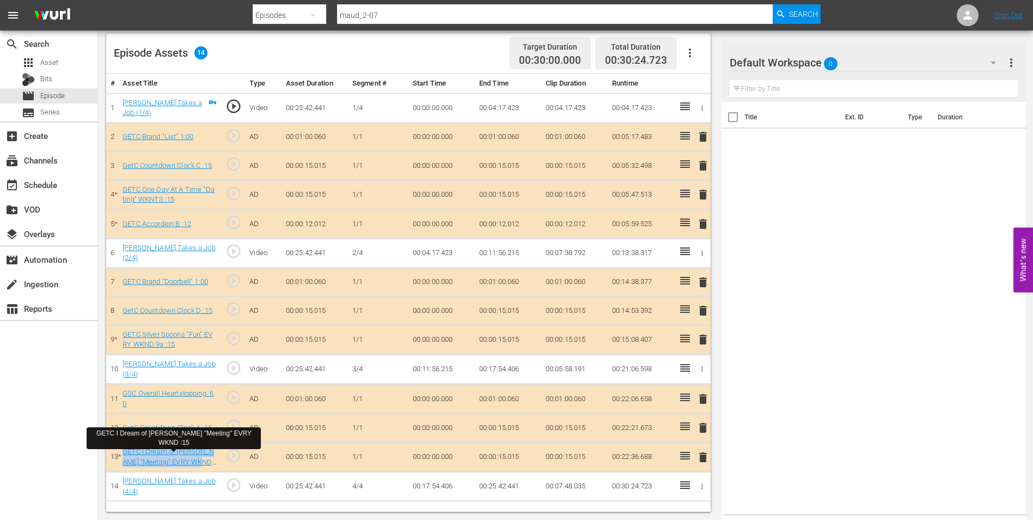
drag, startPoint x: 120, startPoint y: 446, endPoint x: 198, endPoint y: 464, distance: 79.9
click at [198, 464] on td "GETC I Dream of Jeannie "Meeting" EVRY WKND :15" at bounding box center [169, 456] width 103 height 29
copy link "GETC I Dream of Jeannie "Meeting" EVRY WKND :15"
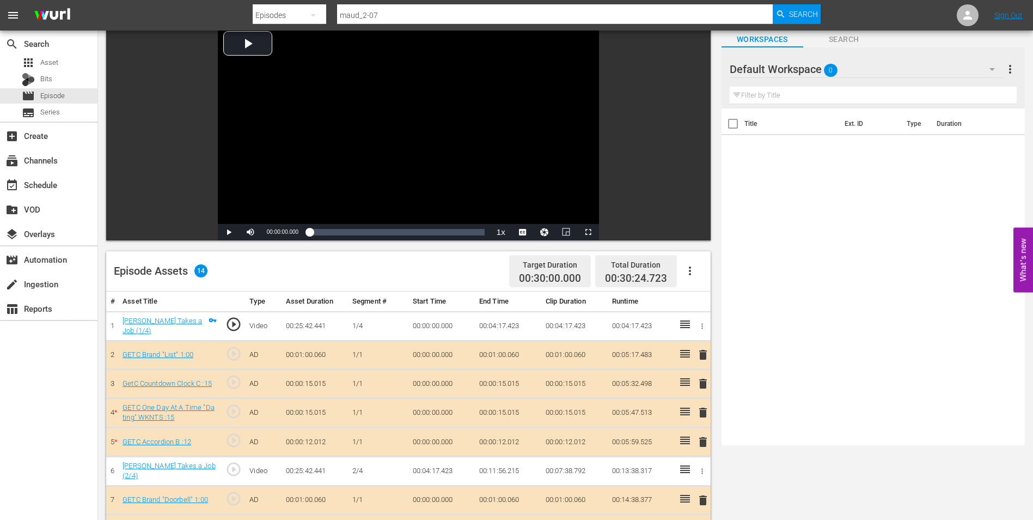
scroll to position [0, 0]
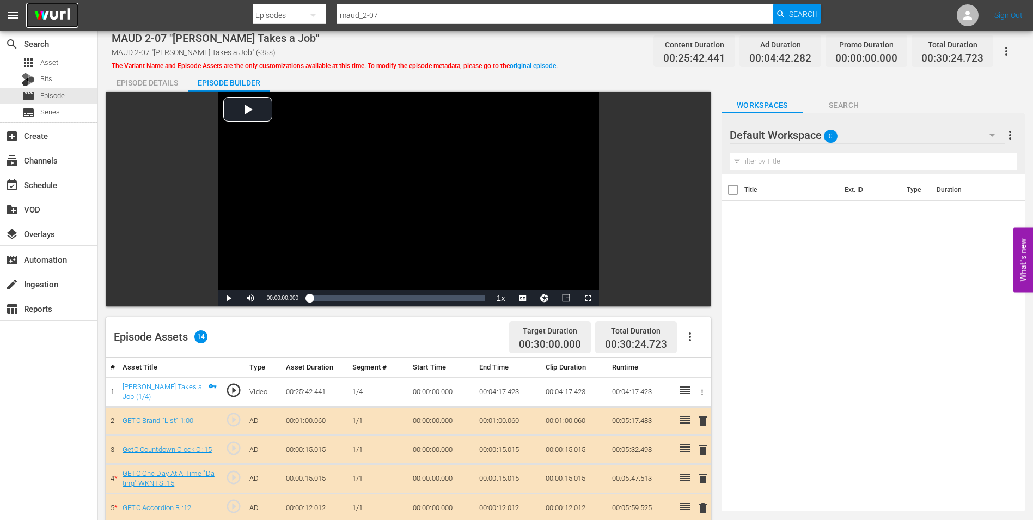
click at [54, 20] on img at bounding box center [52, 16] width 52 height 26
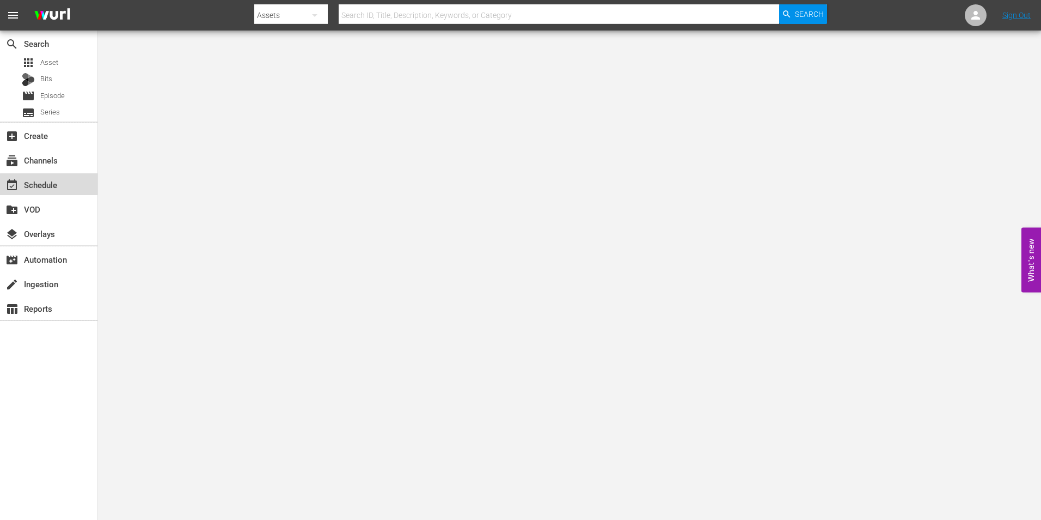
click at [54, 188] on div "event_available Schedule" at bounding box center [30, 183] width 61 height 10
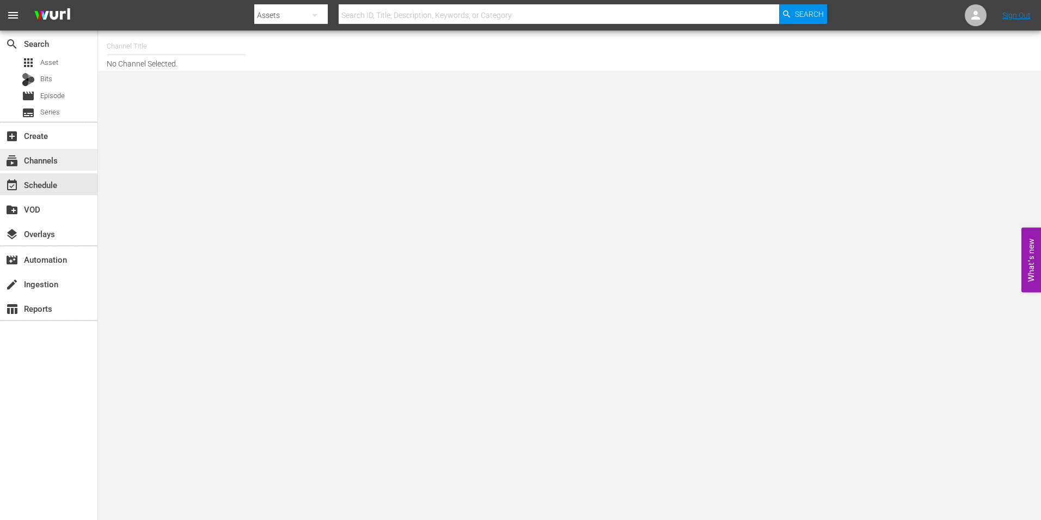
click at [56, 163] on div "subscriptions Channels" at bounding box center [30, 159] width 61 height 10
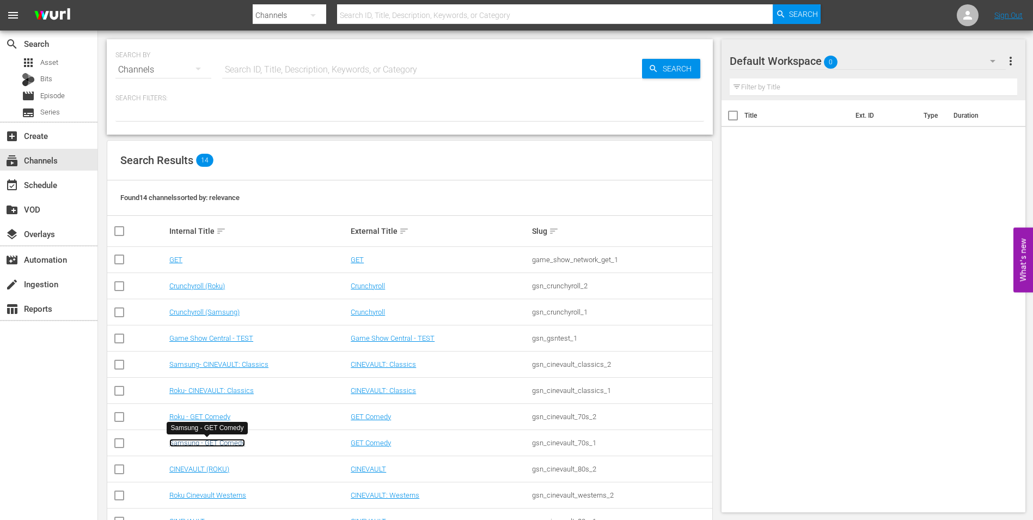
click at [224, 442] on link "Samsung - GET Comedy" at bounding box center [207, 442] width 76 height 8
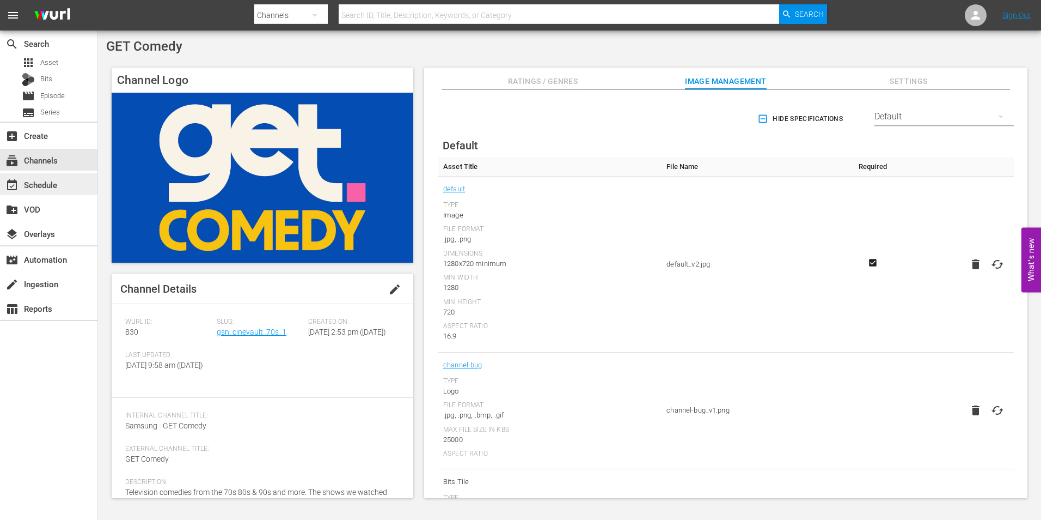
click at [34, 184] on div "event_available Schedule" at bounding box center [30, 183] width 61 height 10
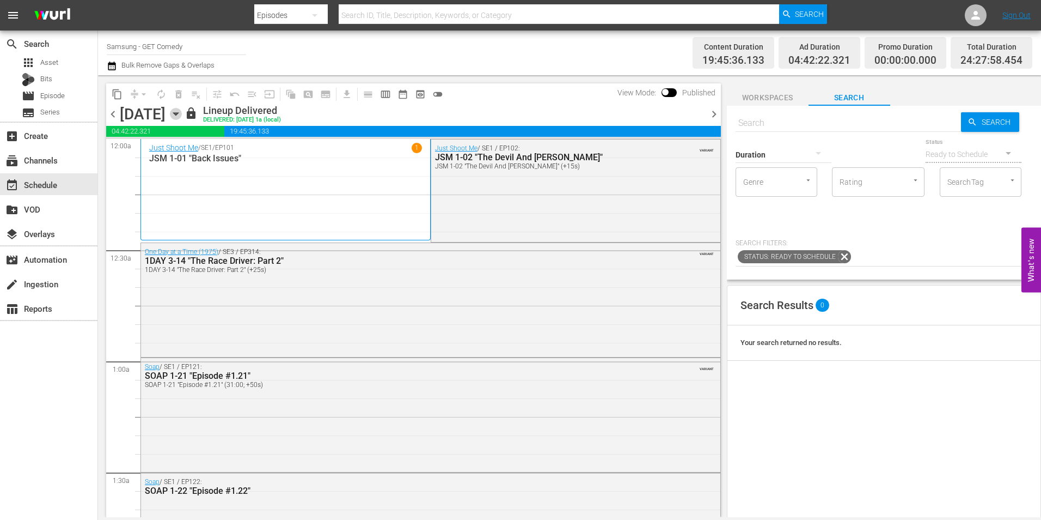
click at [182, 112] on icon "button" at bounding box center [176, 114] width 12 height 12
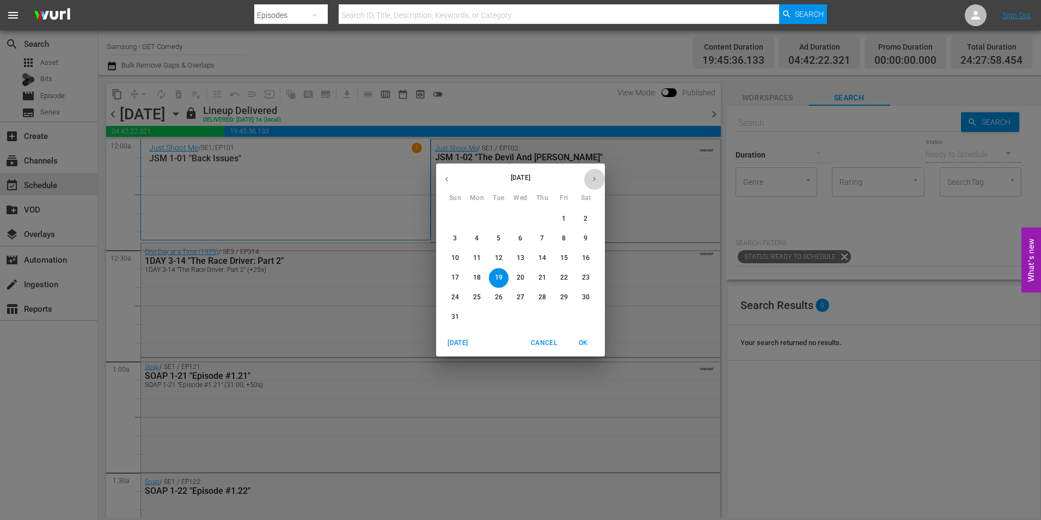
click at [595, 184] on button "button" at bounding box center [594, 178] width 21 height 21
click at [480, 242] on span "8" at bounding box center [477, 238] width 20 height 9
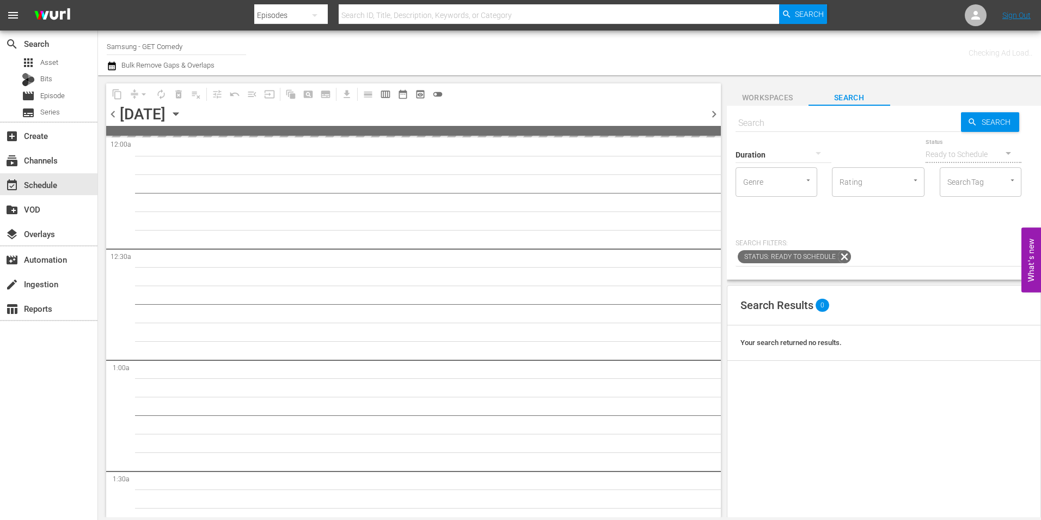
click at [755, 90] on button "Workspaces" at bounding box center [768, 95] width 82 height 22
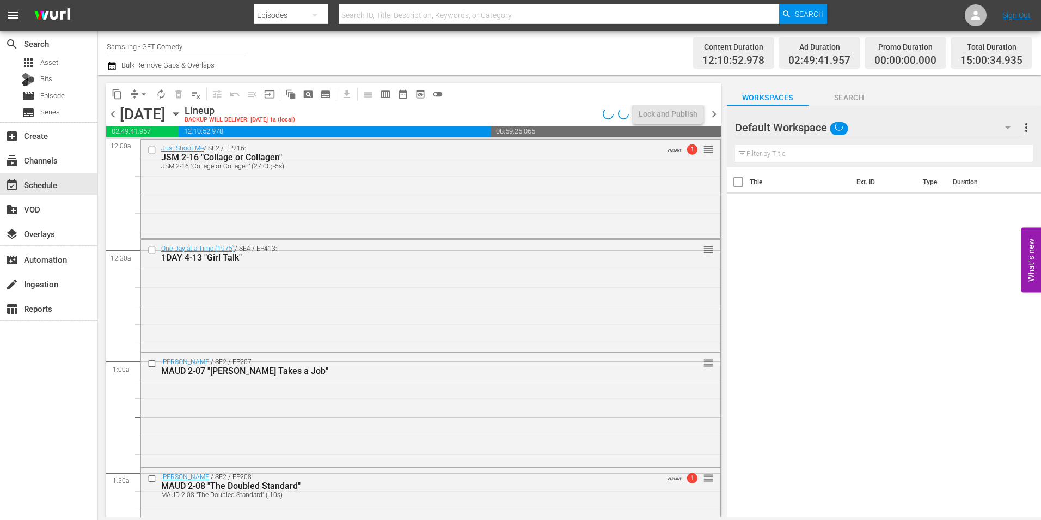
click at [864, 119] on div "Default Workspace" at bounding box center [878, 127] width 286 height 31
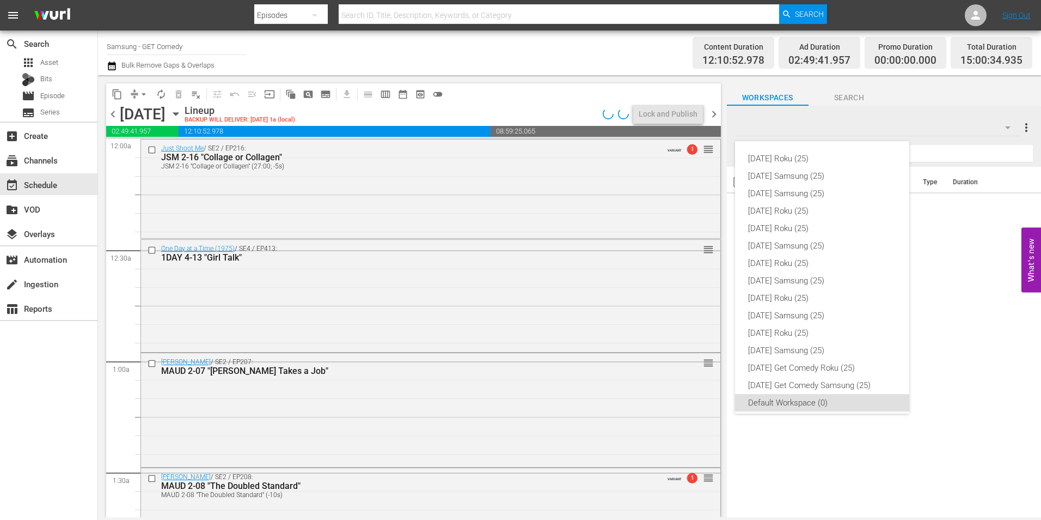
scroll to position [7, 0]
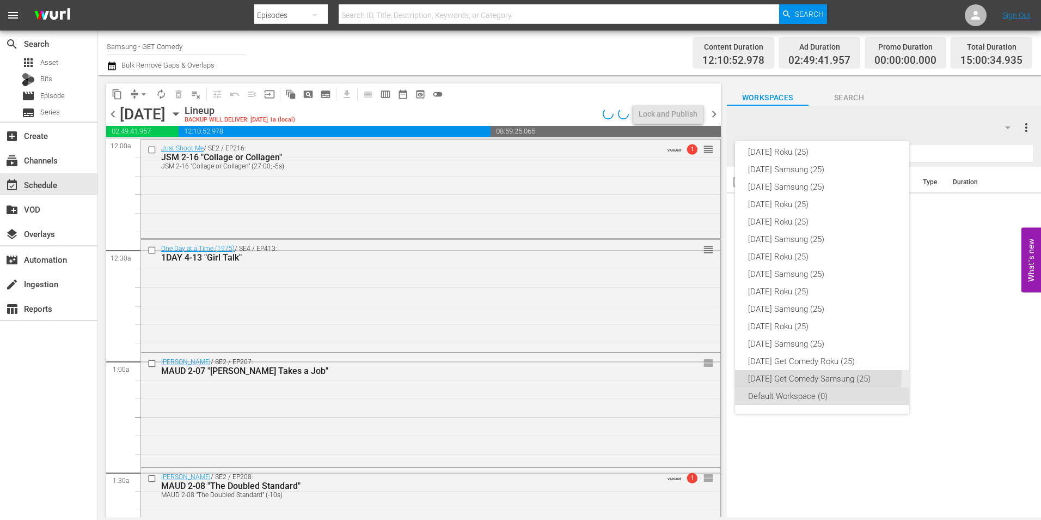
click at [795, 373] on div "[DATE] Get Comedy Samsung (25)" at bounding box center [822, 378] width 148 height 17
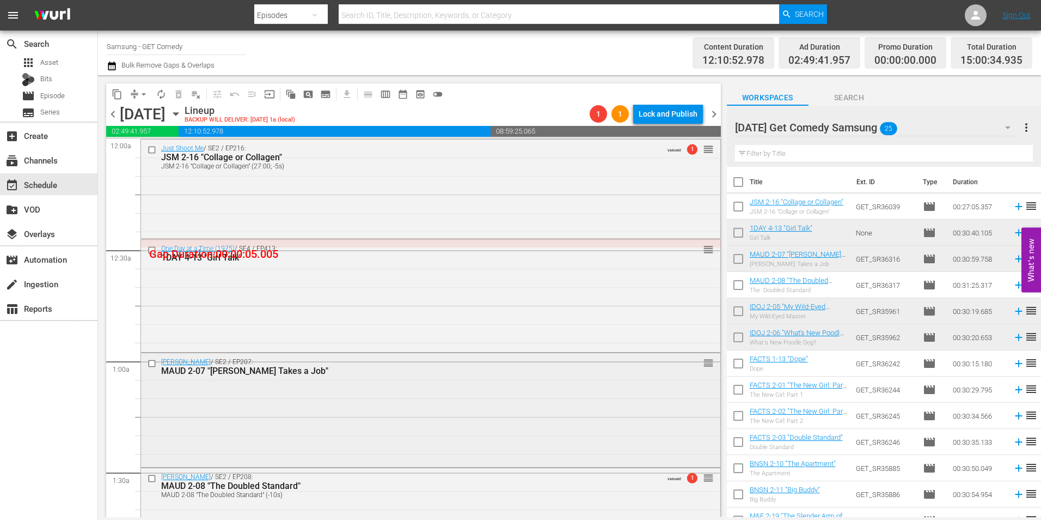
click at [305, 430] on div "Maude / SE2 / EP207: MAUD 2-07 "Maude Takes a Job" reorder" at bounding box center [431, 409] width 580 height 112
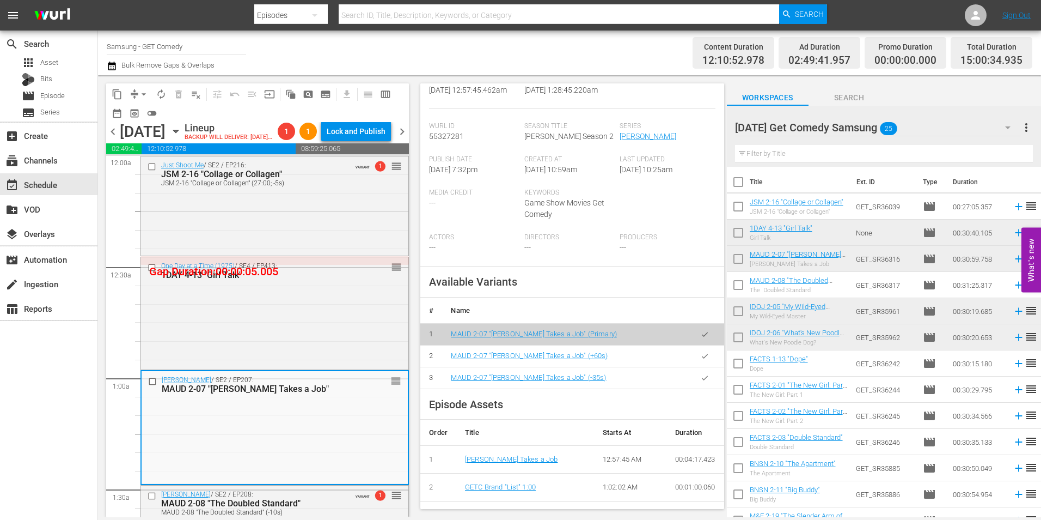
scroll to position [218, 0]
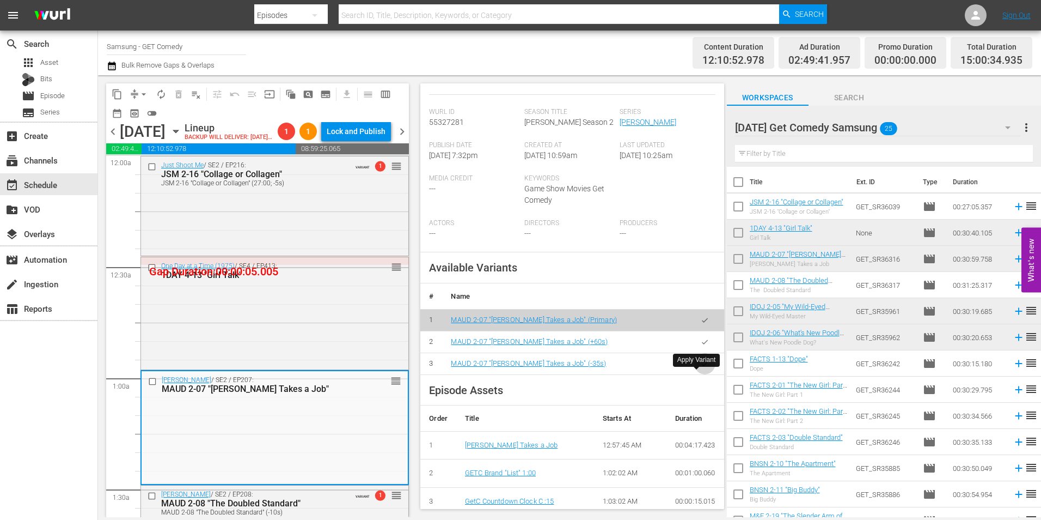
click at [701, 368] on icon "button" at bounding box center [705, 363] width 8 height 8
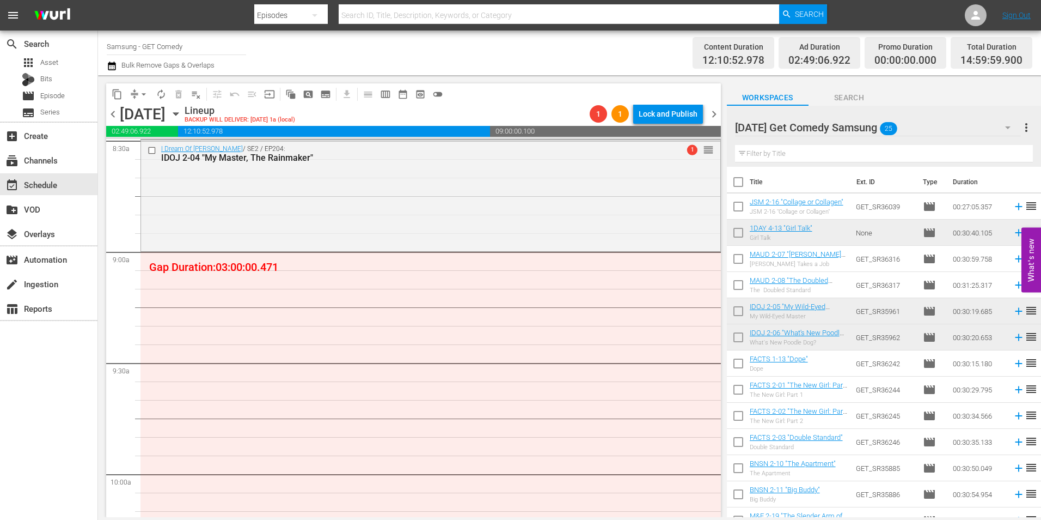
scroll to position [1906, 0]
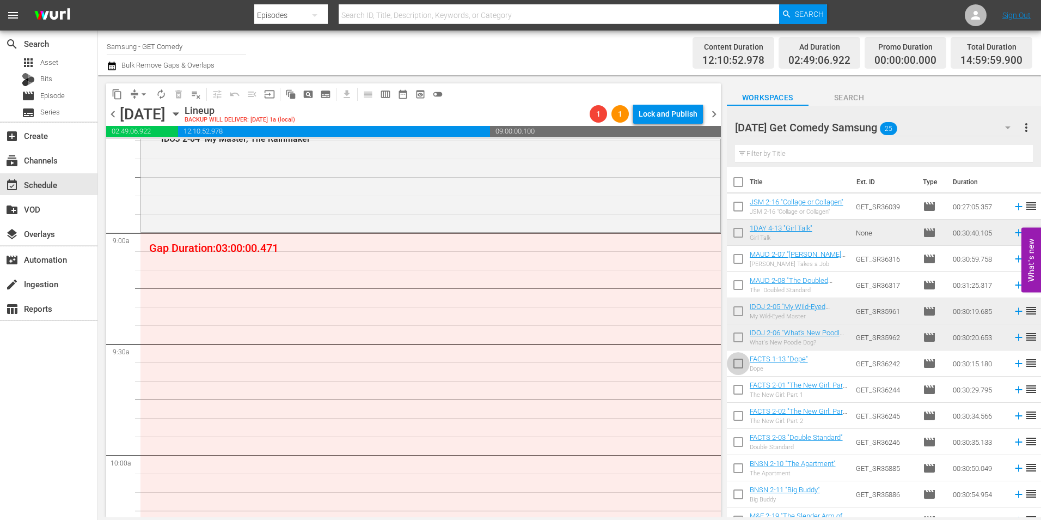
click at [738, 367] on input "checkbox" at bounding box center [738, 365] width 23 height 23
checkbox input "true"
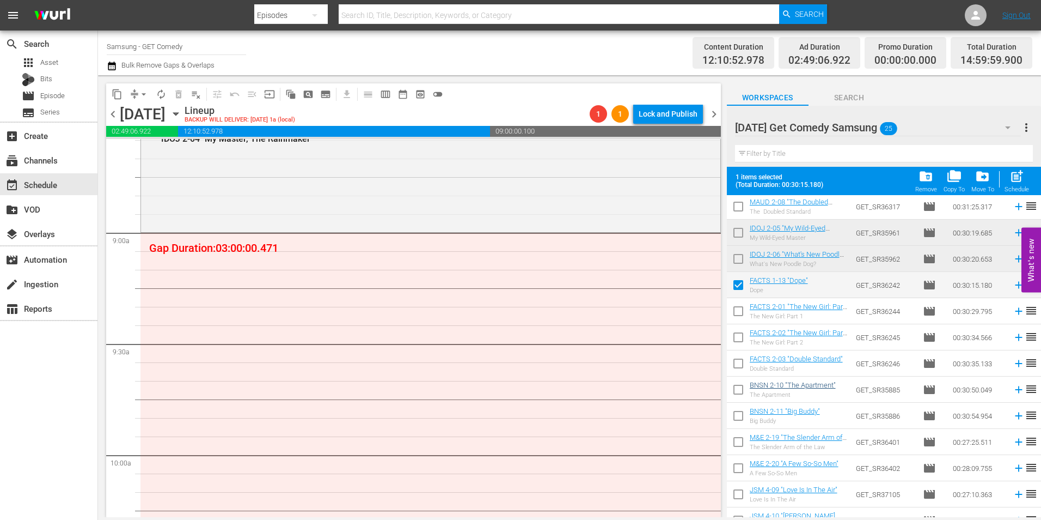
scroll to position [109, 0]
click at [739, 312] on input "checkbox" at bounding box center [738, 311] width 23 height 23
checkbox input "true"
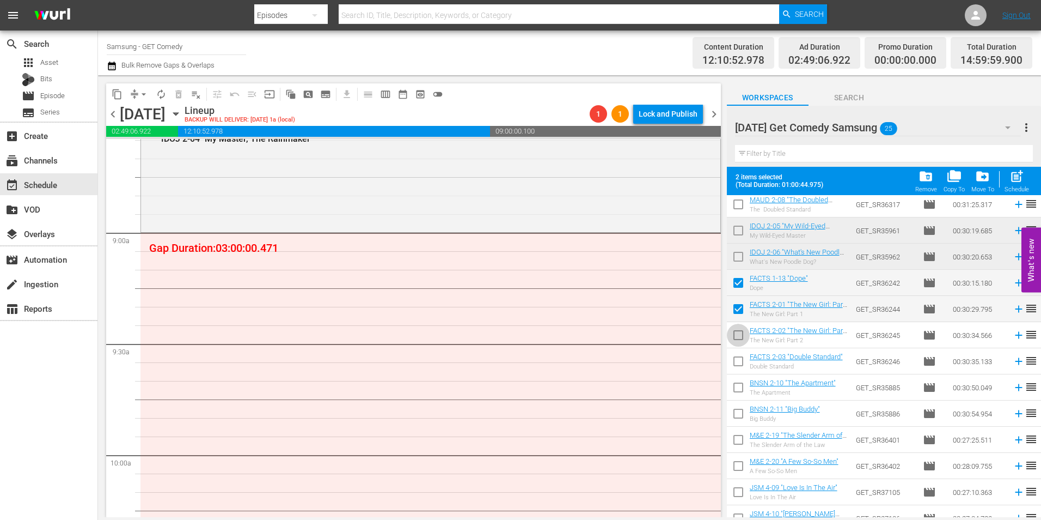
click at [741, 336] on input "checkbox" at bounding box center [738, 337] width 23 height 23
checkbox input "true"
click at [739, 358] on input "checkbox" at bounding box center [738, 363] width 23 height 23
checkbox input "true"
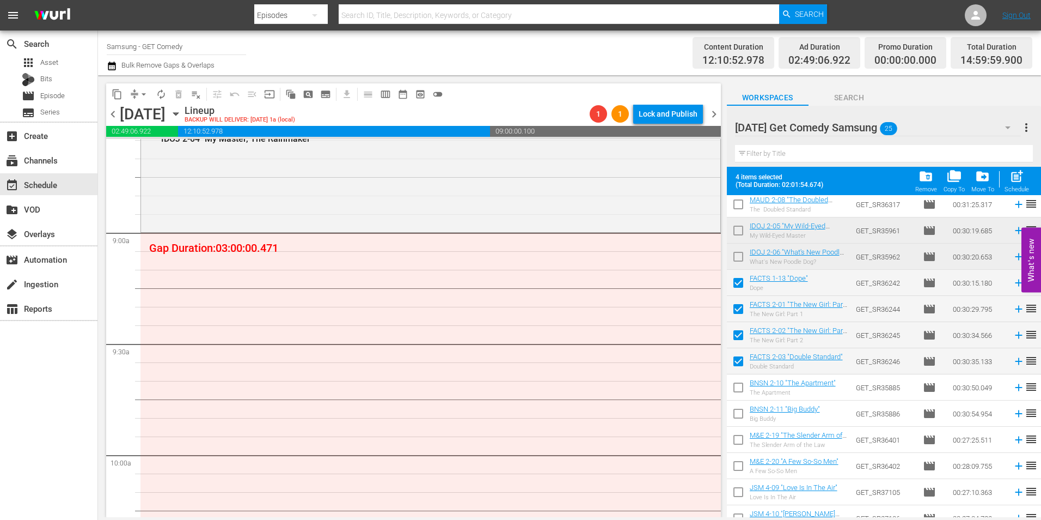
click at [736, 388] on input "checkbox" at bounding box center [738, 389] width 23 height 23
checkbox input "true"
click at [736, 417] on input "checkbox" at bounding box center [738, 415] width 23 height 23
checkbox input "true"
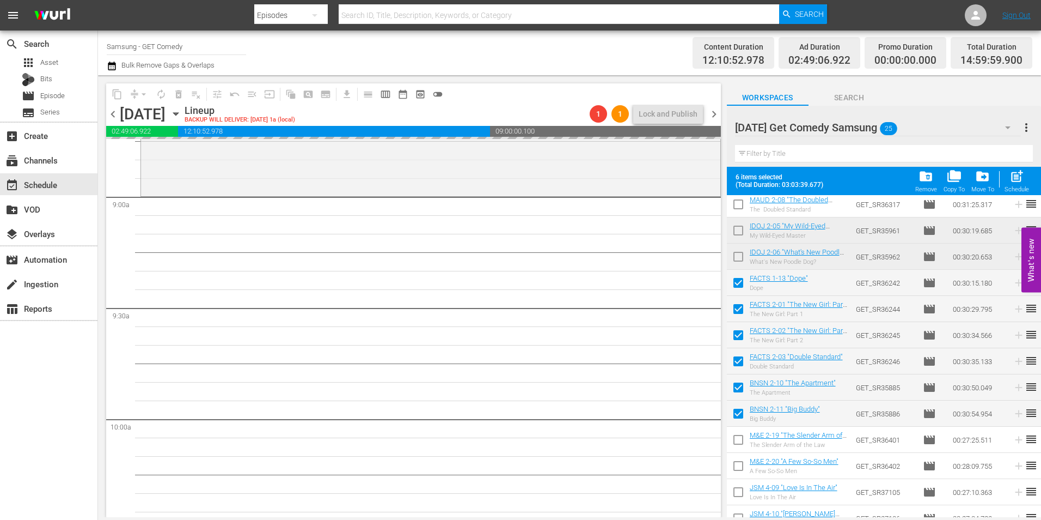
scroll to position [1961, 0]
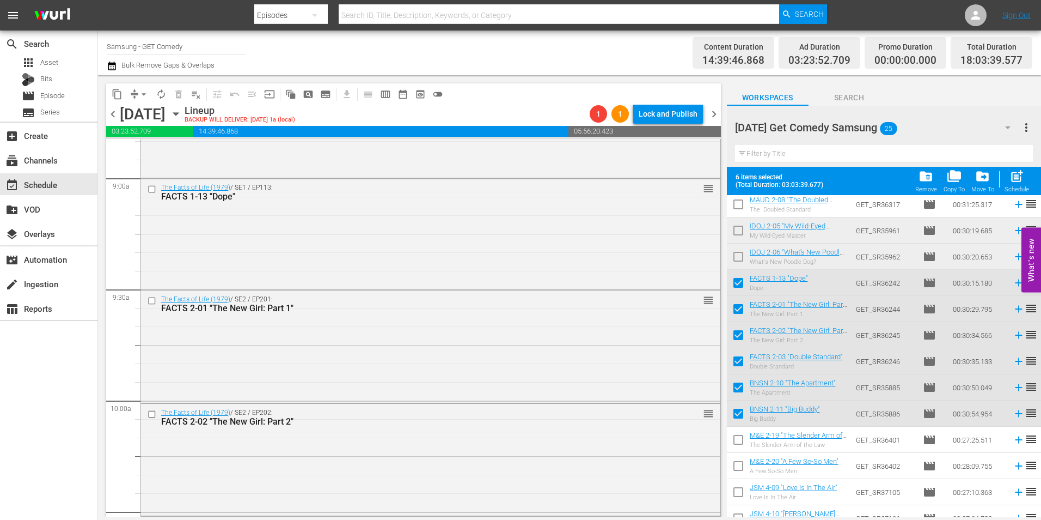
drag, startPoint x: 509, startPoint y: 230, endPoint x: 518, endPoint y: 241, distance: 13.5
click at [509, 230] on div "The Facts of Life (1979) / SE1 / EP113: FACTS 1-13 "Dope" reorder" at bounding box center [431, 233] width 580 height 109
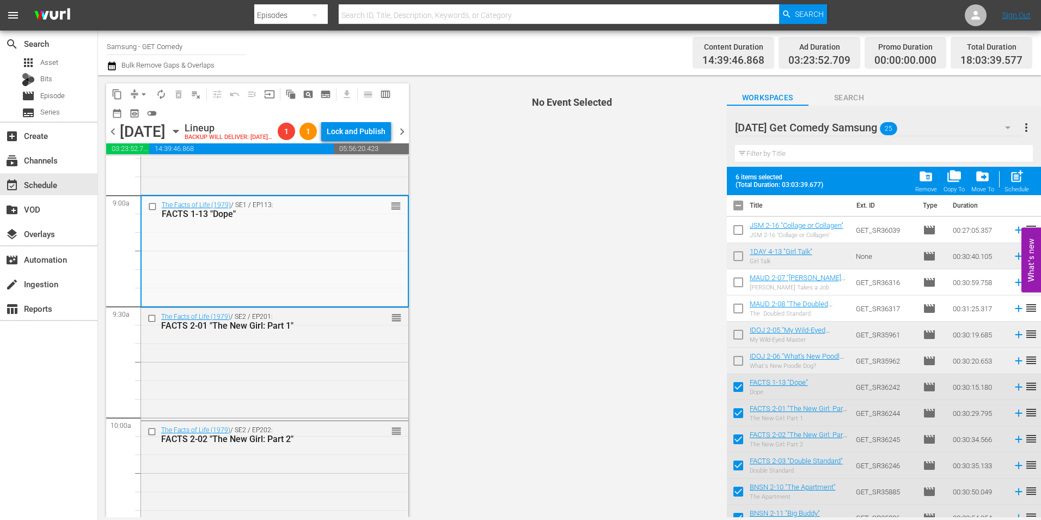
scroll to position [0, 0]
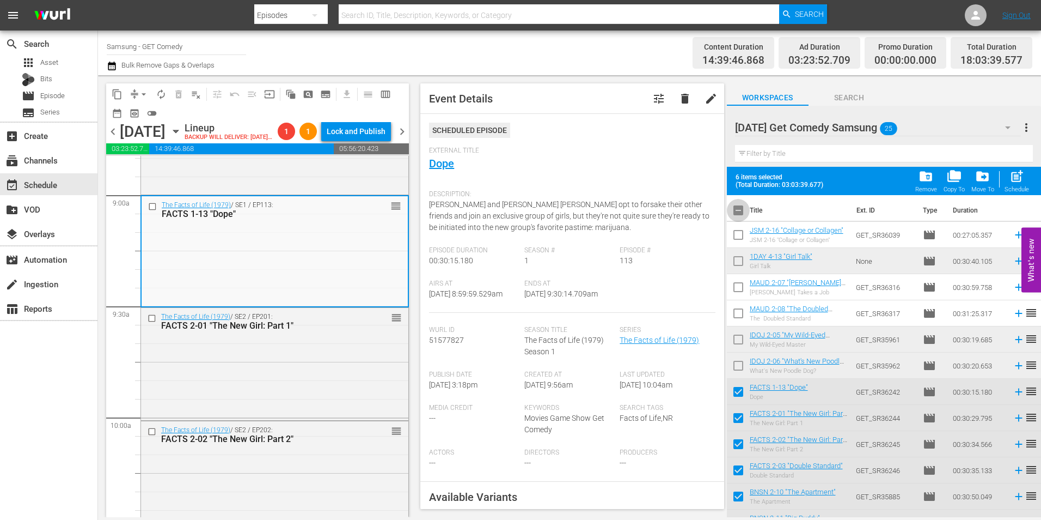
click at [744, 208] on input "checkbox" at bounding box center [738, 212] width 23 height 23
checkbox input "true"
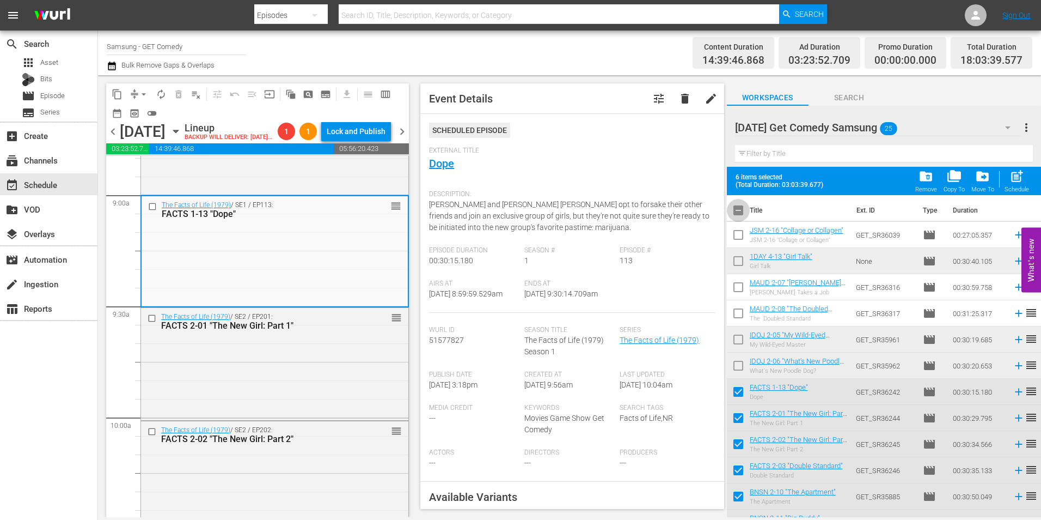
checkbox input "true"
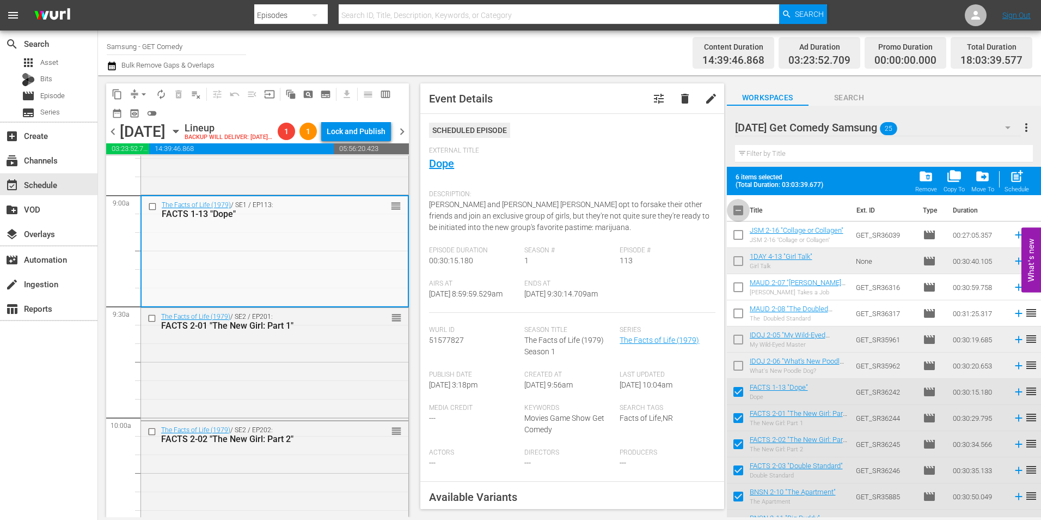
checkbox input "true"
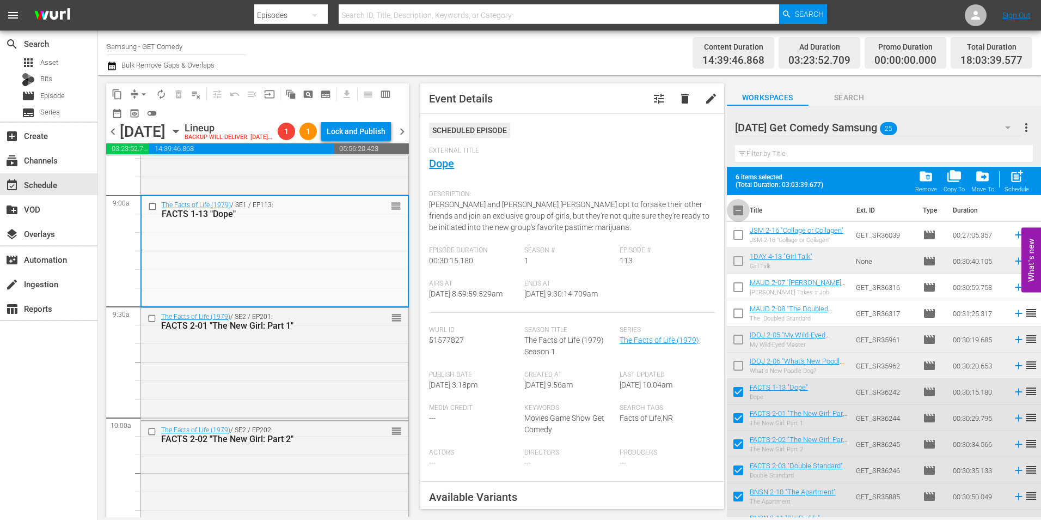
checkbox input "true"
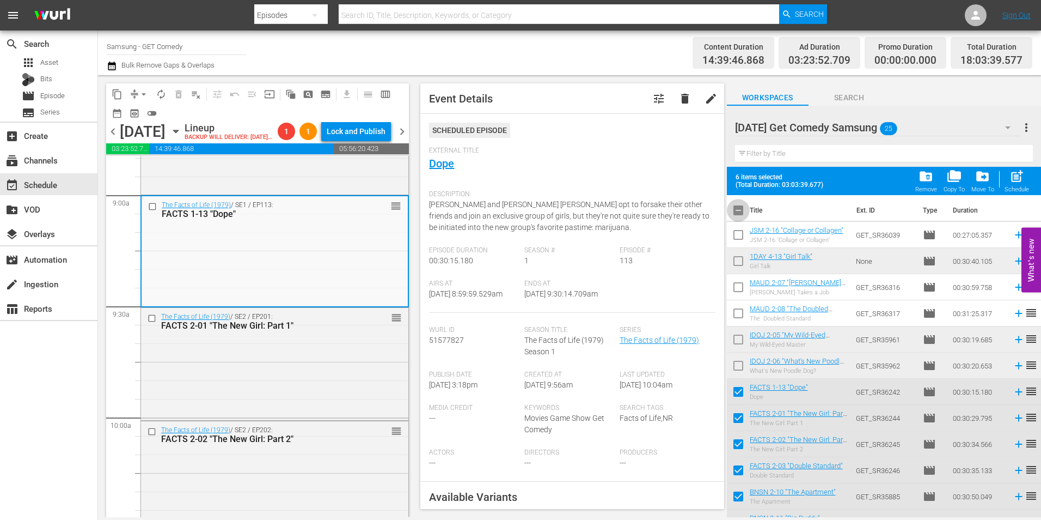
checkbox input "true"
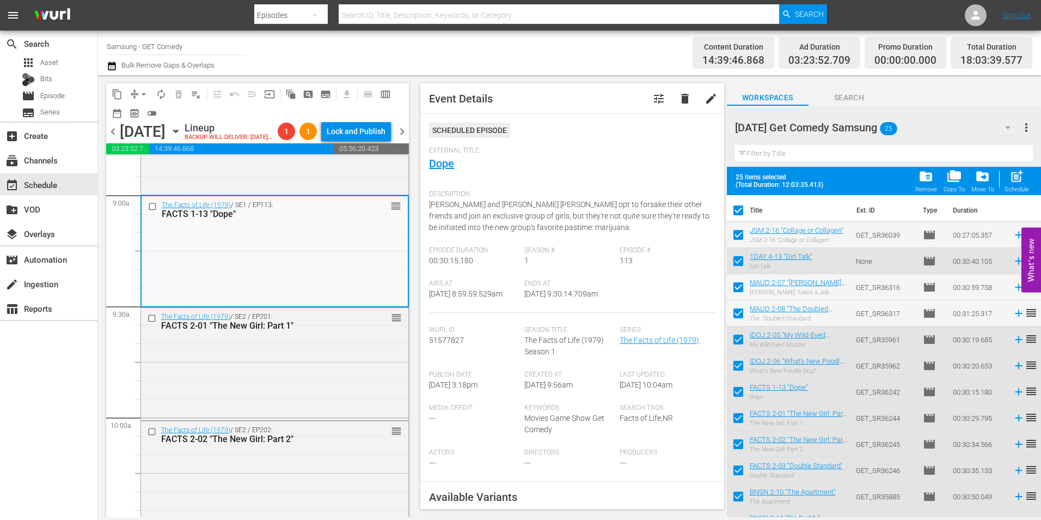
click at [742, 208] on input "checkbox" at bounding box center [738, 212] width 23 height 23
checkbox input "false"
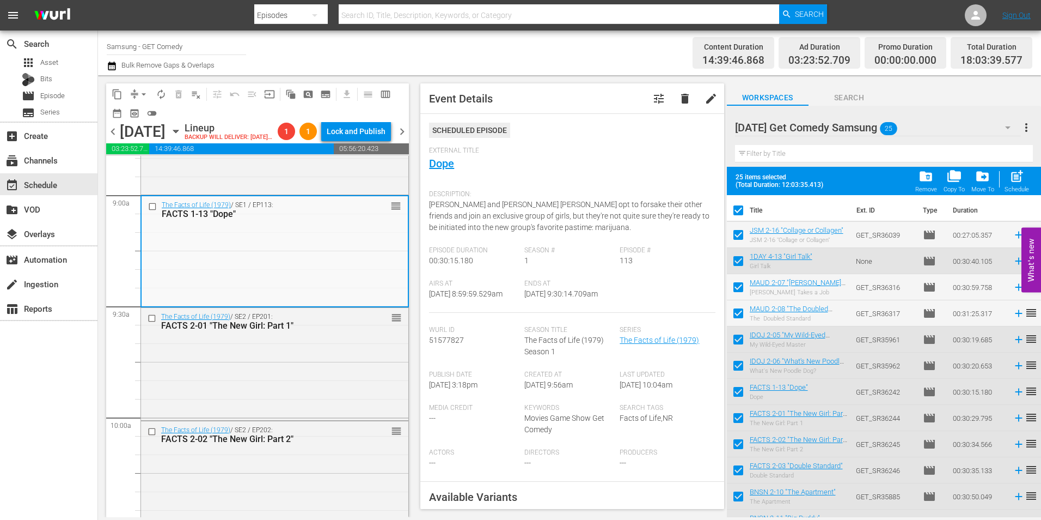
checkbox input "false"
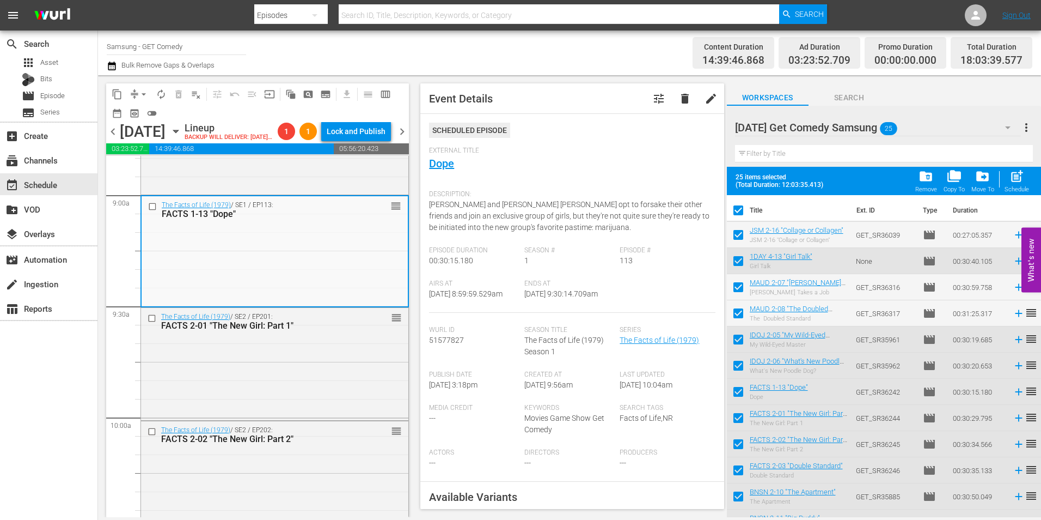
checkbox input "false"
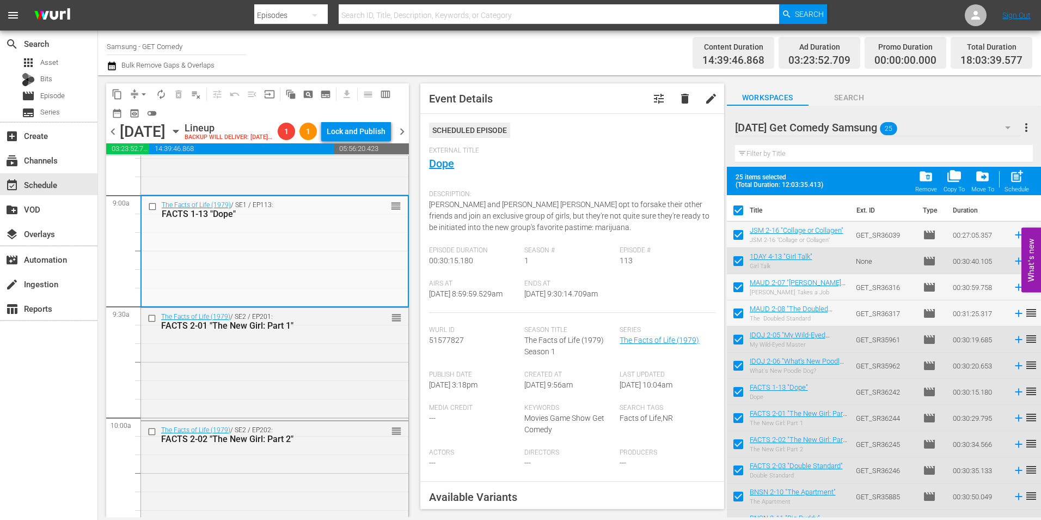
checkbox input "false"
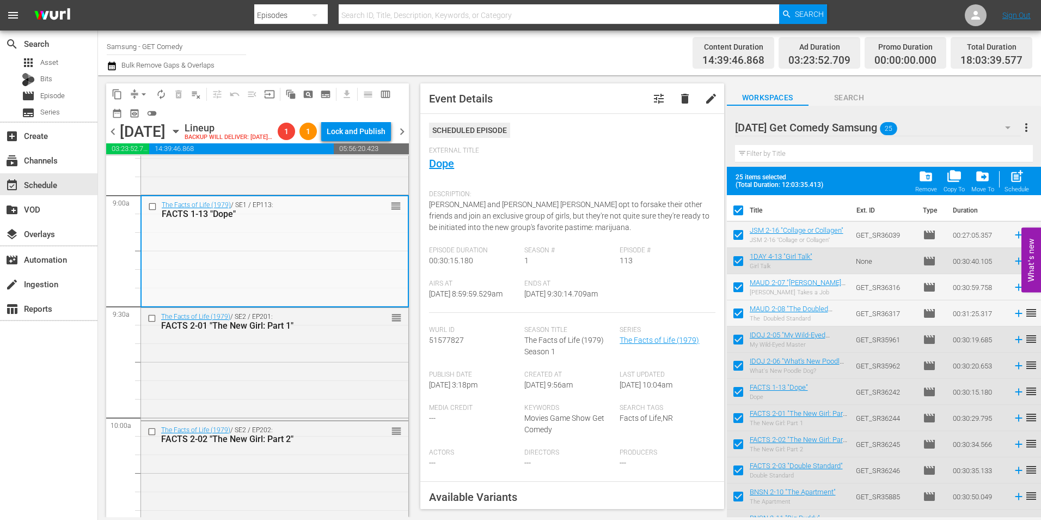
checkbox input "false"
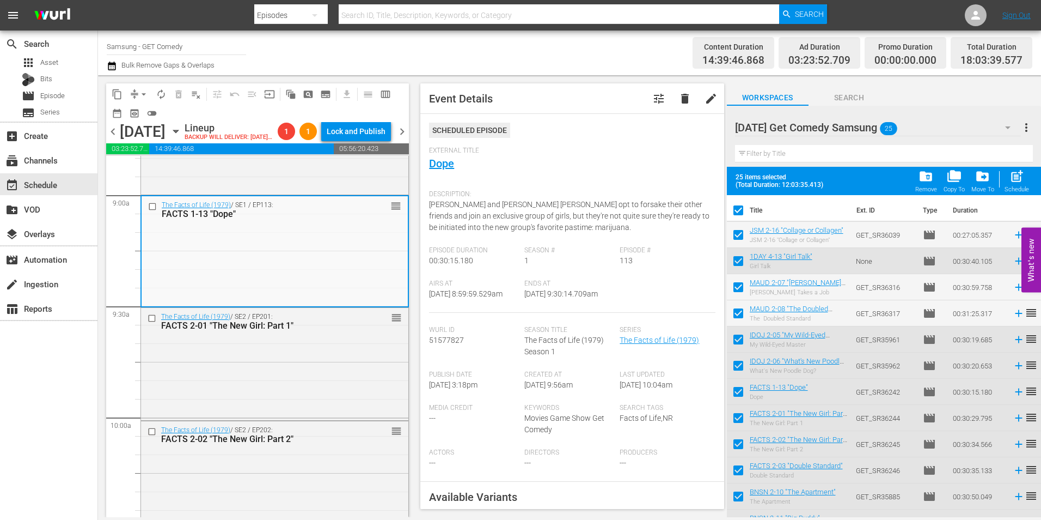
checkbox input "false"
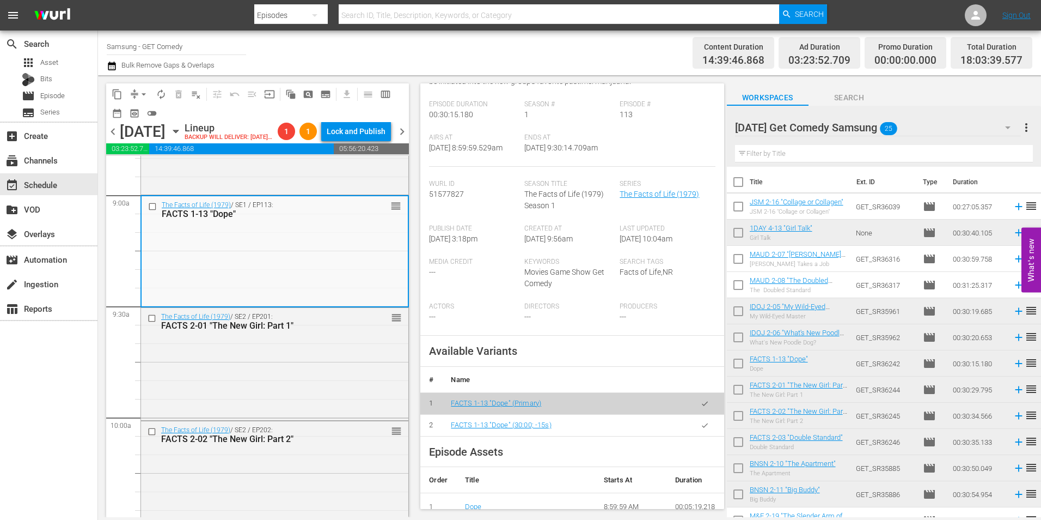
scroll to position [163, 0]
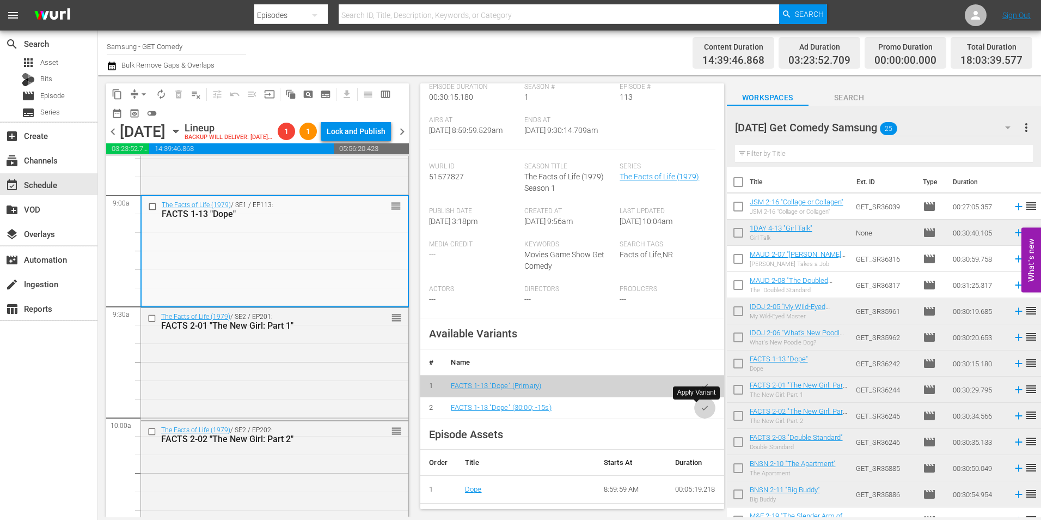
click at [701, 405] on icon "button" at bounding box center [705, 408] width 8 height 8
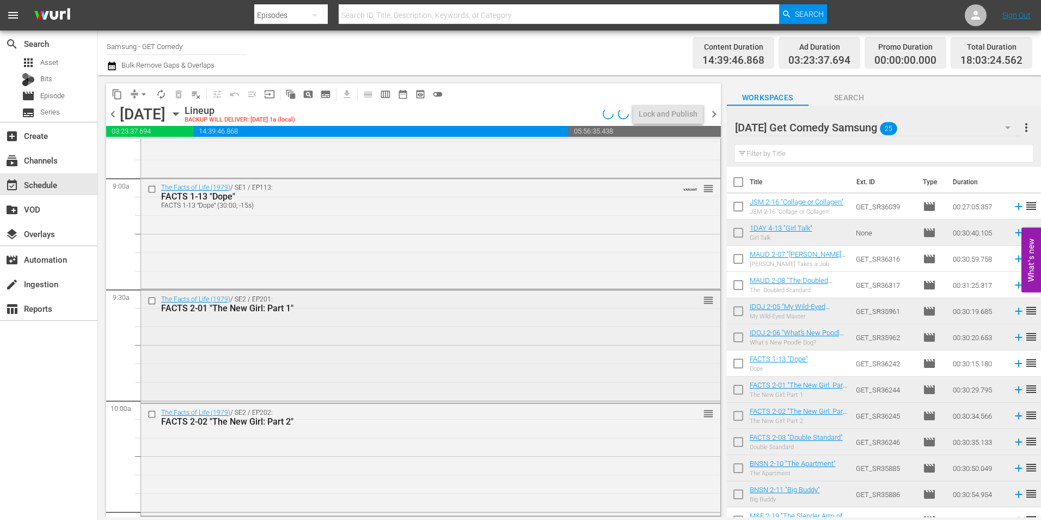
click at [575, 359] on div "The Facts of Life (1979) / SE2 / EP201: FACTS 2-01 "The New Girl: Part 1" reord…" at bounding box center [431, 344] width 580 height 109
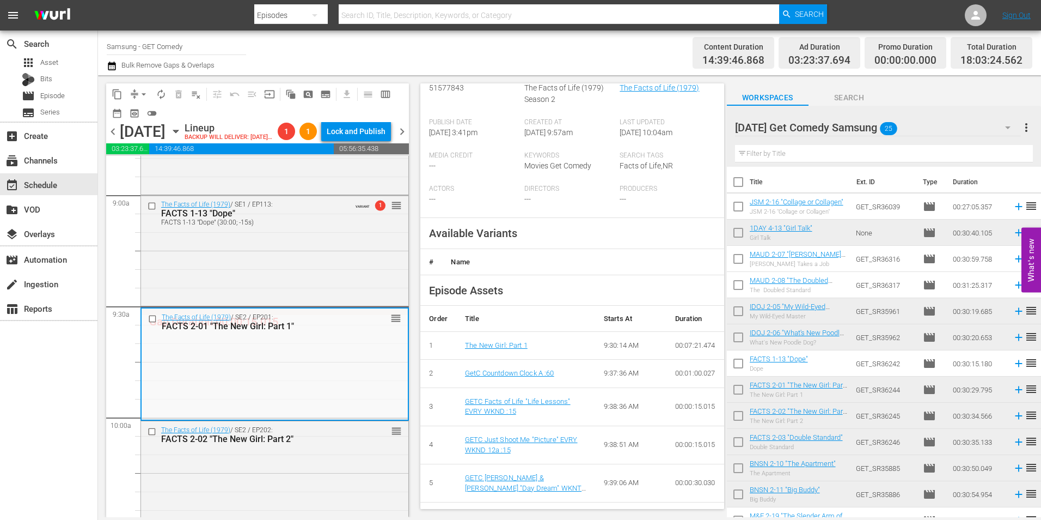
scroll to position [272, 0]
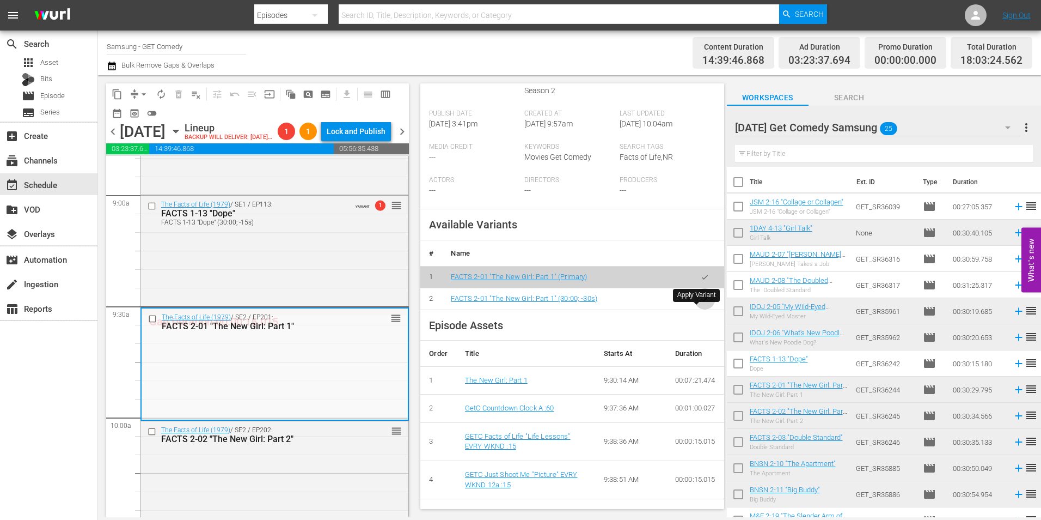
click at [702, 301] on icon "button" at bounding box center [705, 298] width 6 height 4
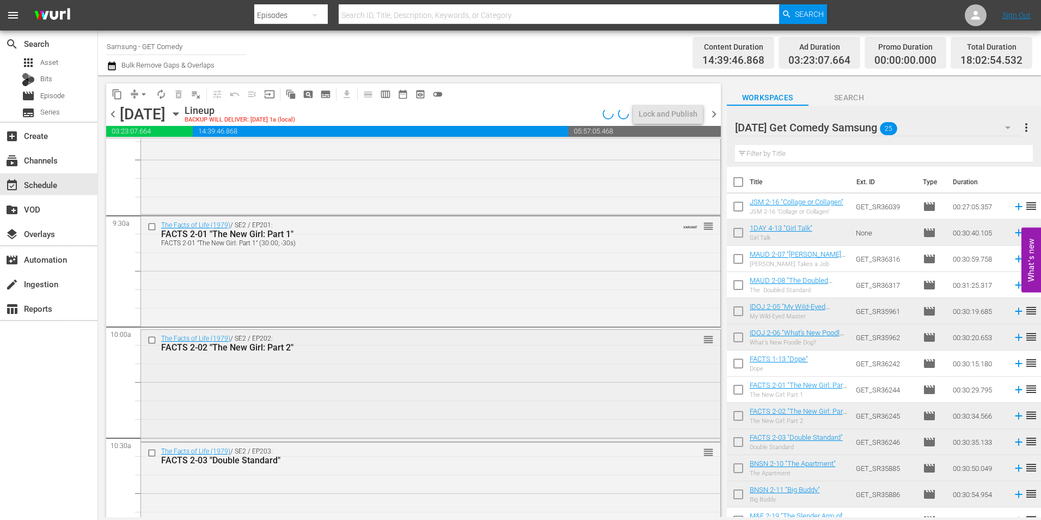
scroll to position [2070, 0]
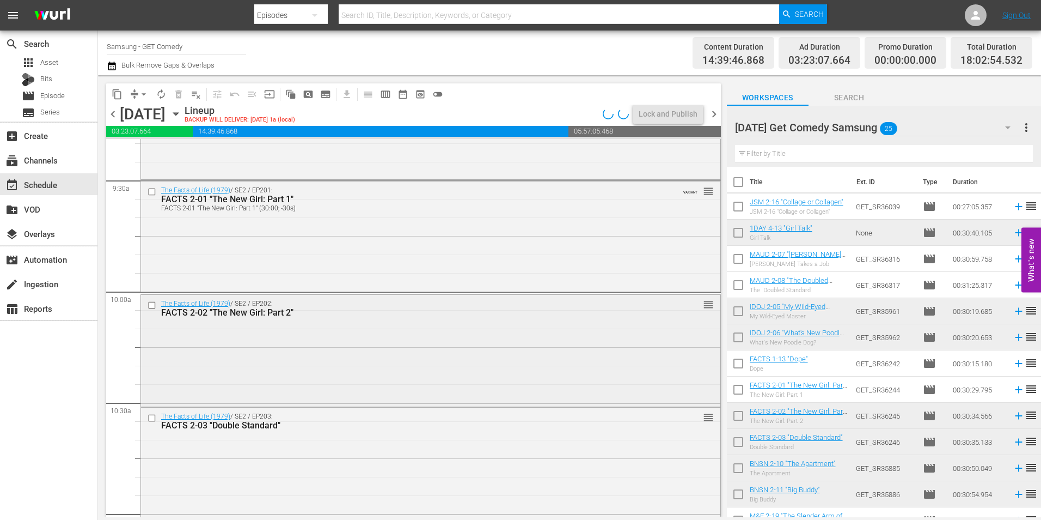
click at [336, 344] on div "The Facts of Life (1979) / SE2 / EP202: FACTS 2-02 "The New Girl: Part 2" reord…" at bounding box center [431, 350] width 580 height 110
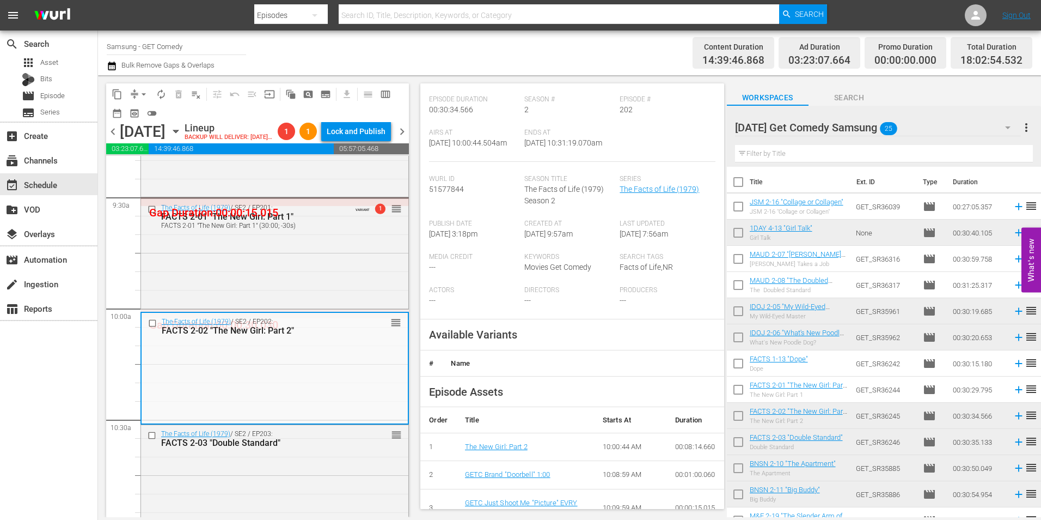
scroll to position [163, 0]
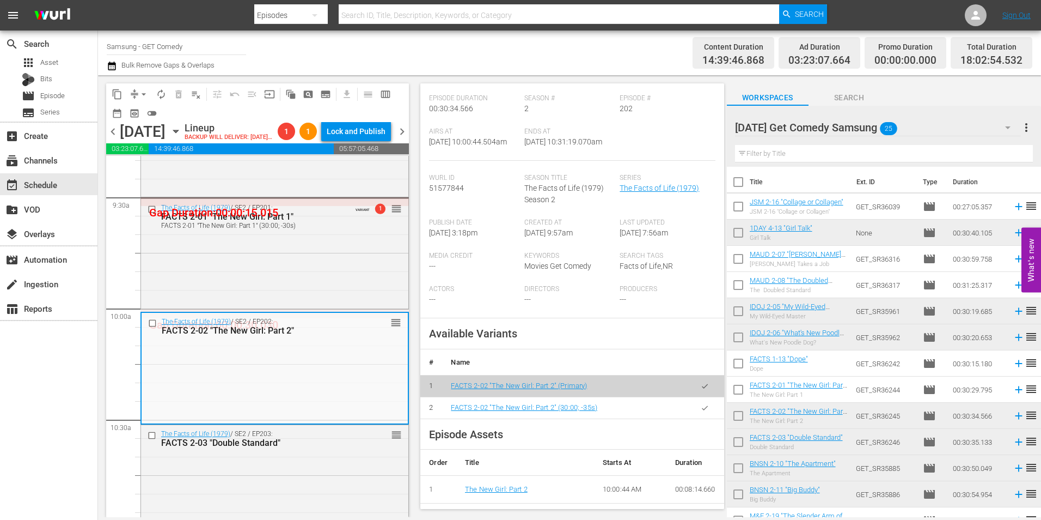
click at [701, 412] on icon "button" at bounding box center [705, 408] width 8 height 8
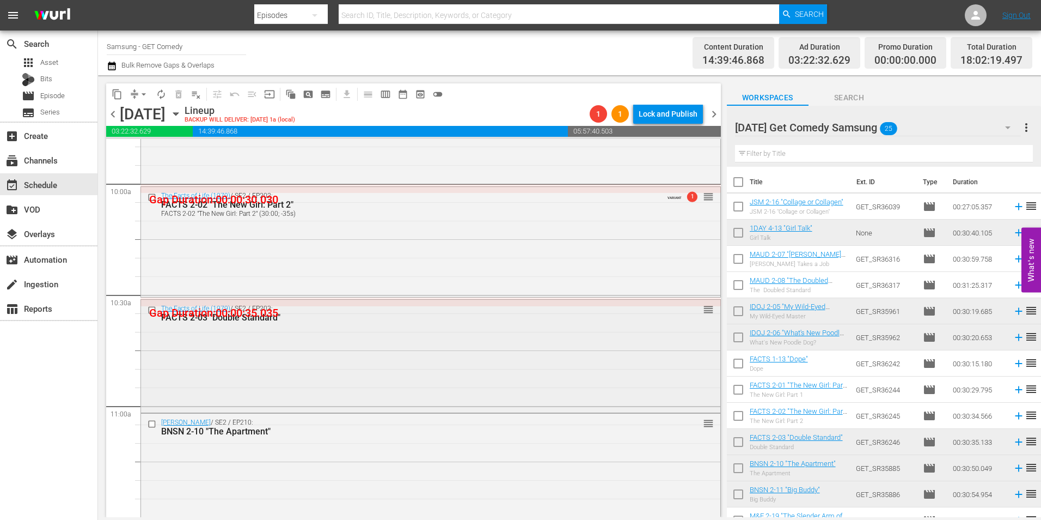
scroll to position [2179, 0]
click at [454, 336] on div "The Facts of Life (1979) / SE2 / EP203: FACTS 2-03 "Double Standard" reorder" at bounding box center [431, 353] width 580 height 110
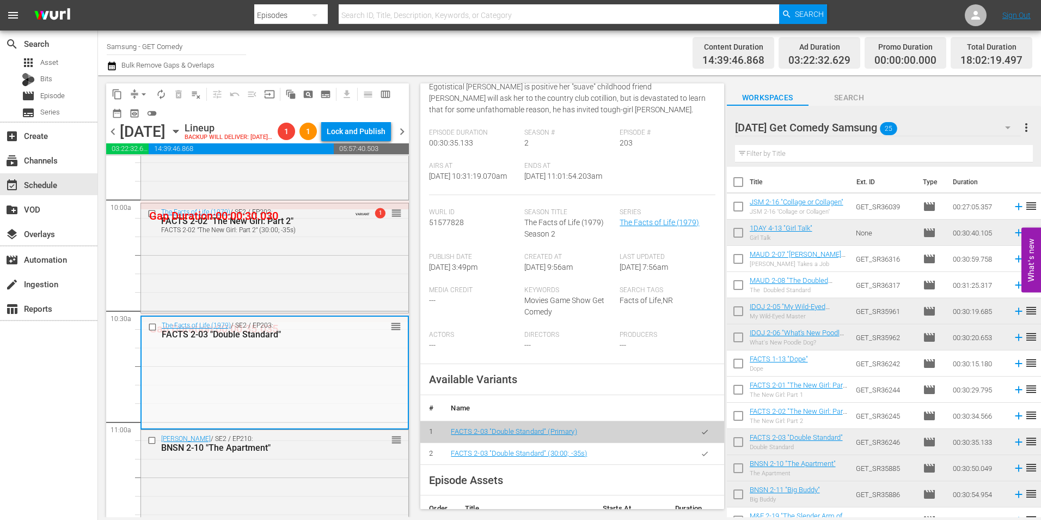
scroll to position [163, 0]
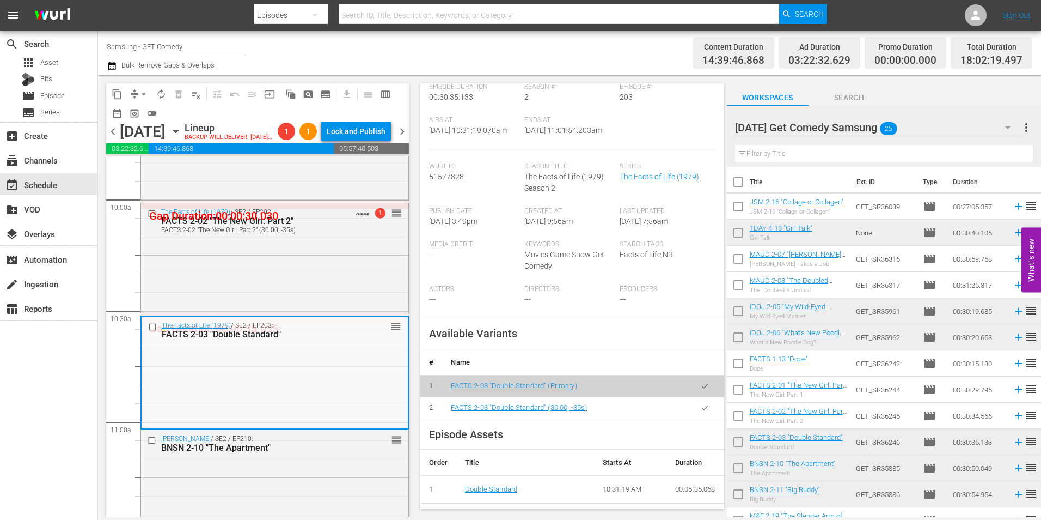
click at [701, 412] on icon "button" at bounding box center [705, 408] width 8 height 8
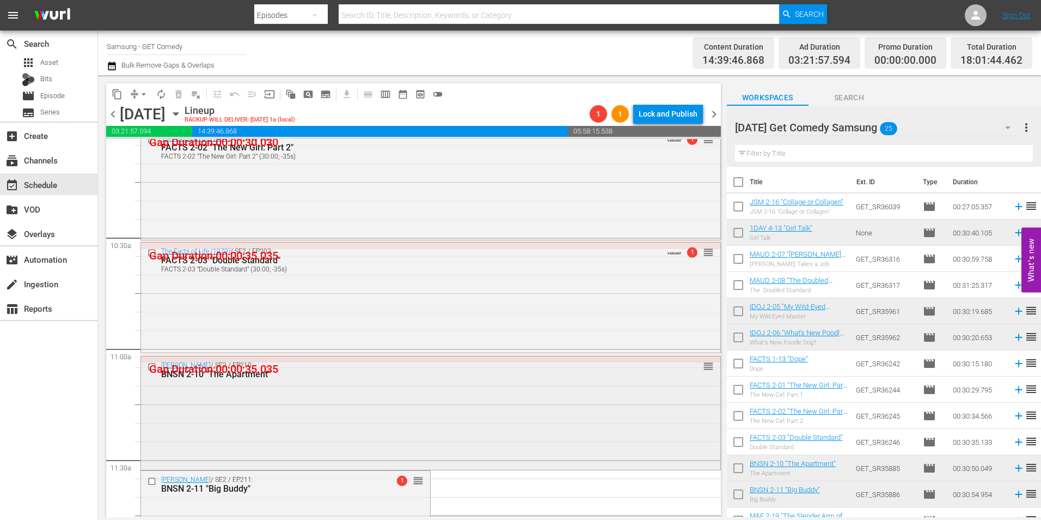
scroll to position [2288, 0]
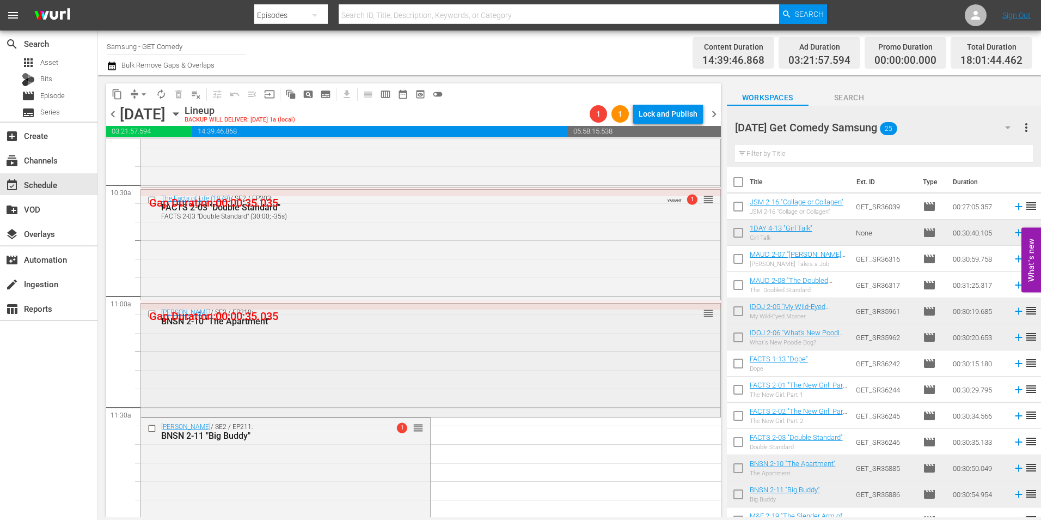
click at [273, 358] on div "Benson / SE2 / EP210: BNSN 2-10 "The Apartment" reorder" at bounding box center [431, 358] width 580 height 111
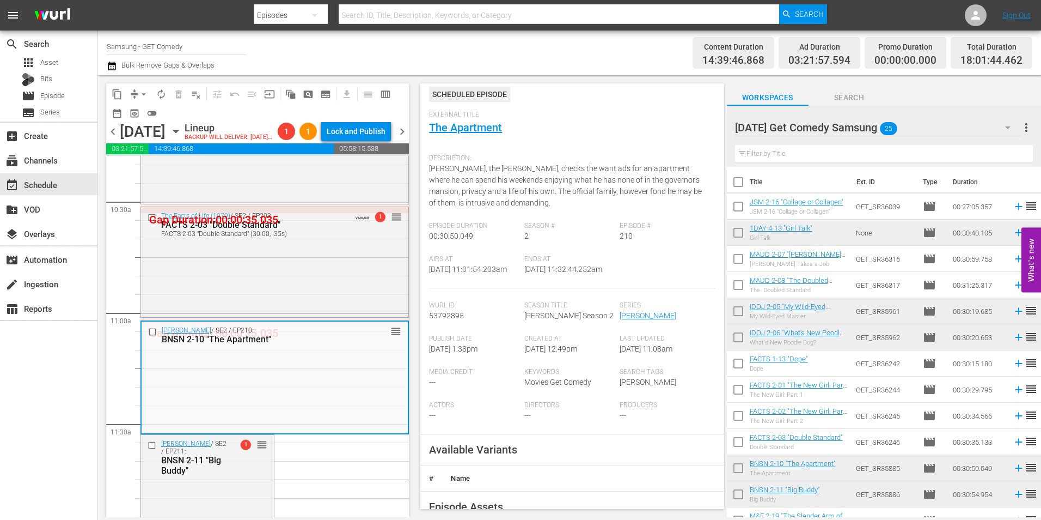
scroll to position [163, 0]
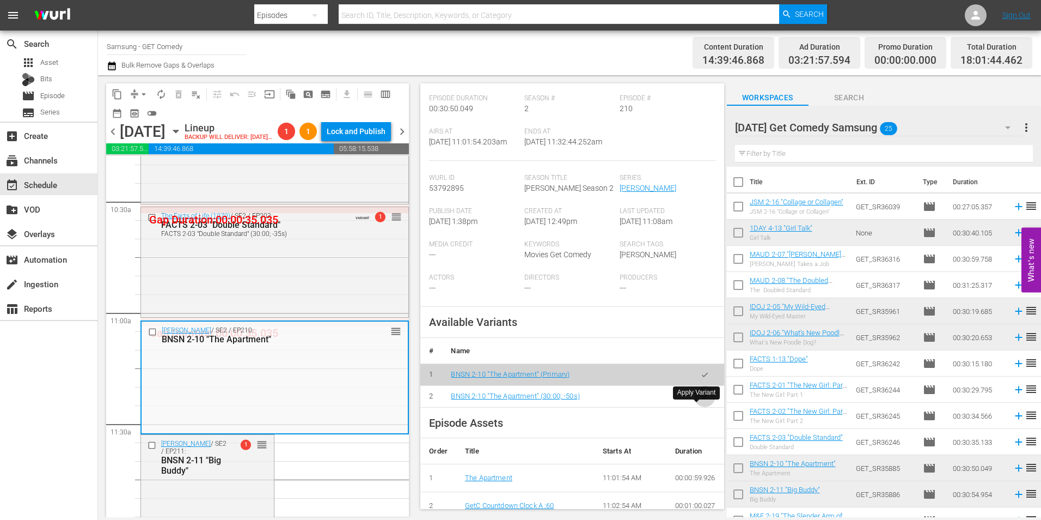
click at [701, 400] on icon "button" at bounding box center [705, 396] width 8 height 8
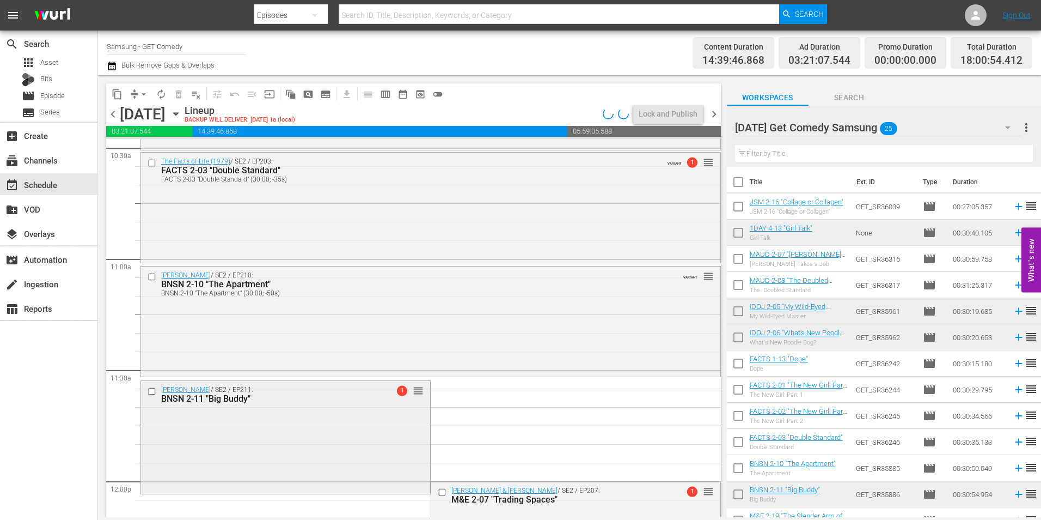
scroll to position [2342, 0]
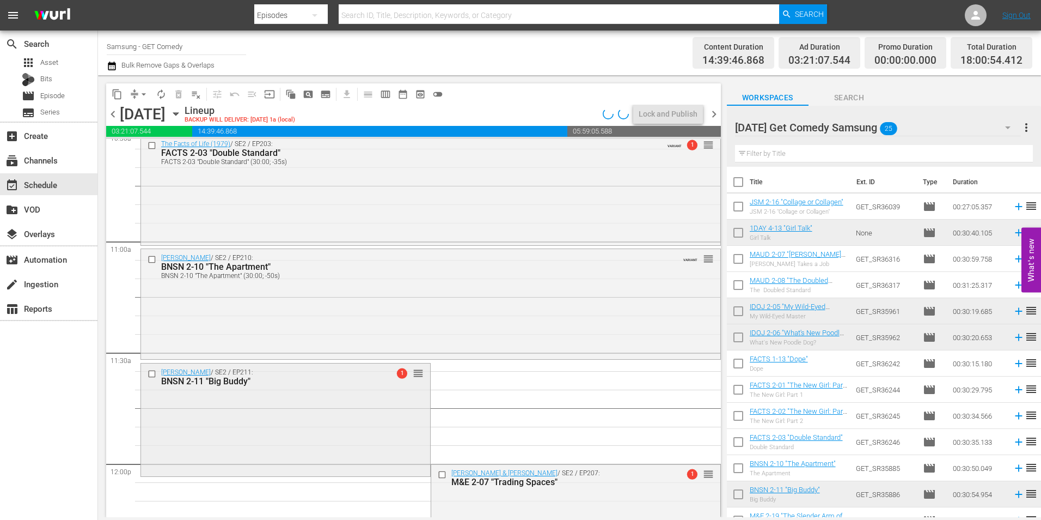
click at [333, 431] on div "Benson / SE2 / EP211: BNSN 2-11 "Big Buddy" 1 reorder" at bounding box center [285, 418] width 289 height 111
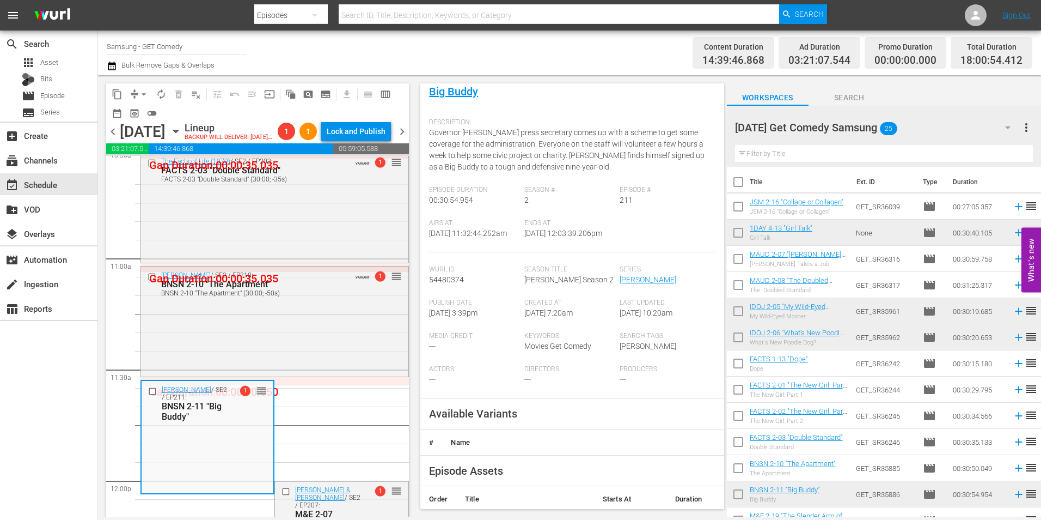
scroll to position [218, 0]
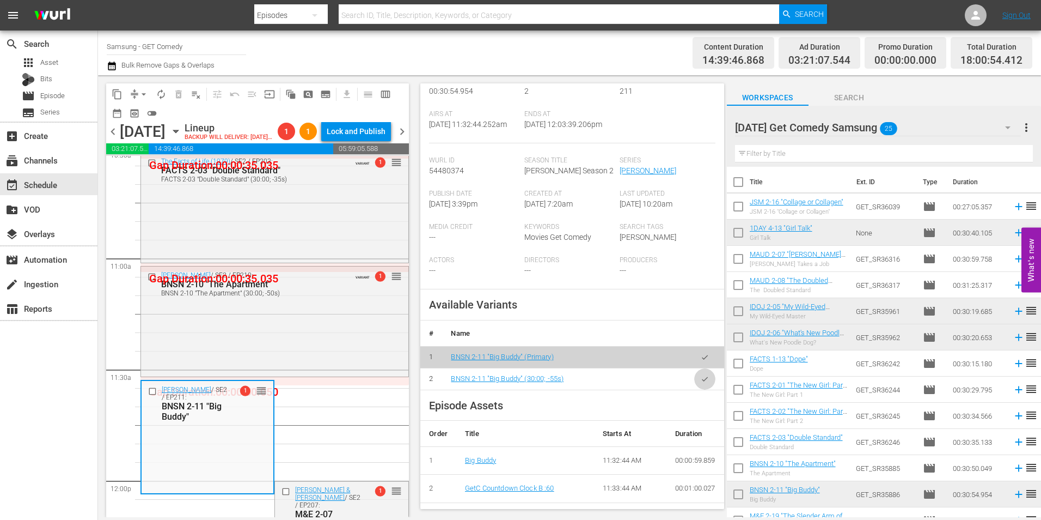
click at [694, 389] on button "button" at bounding box center [704, 378] width 21 height 21
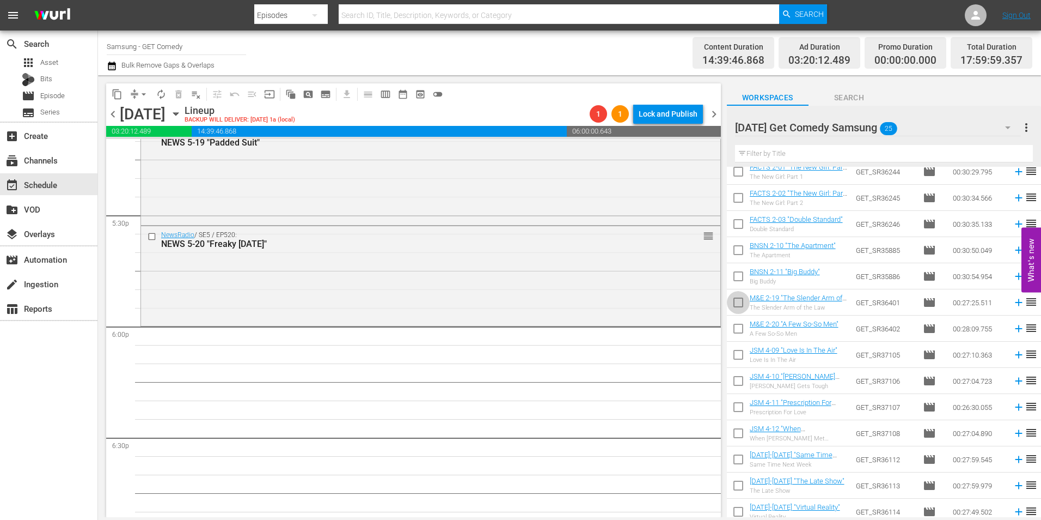
click at [738, 306] on input "checkbox" at bounding box center [738, 304] width 23 height 23
checkbox input "true"
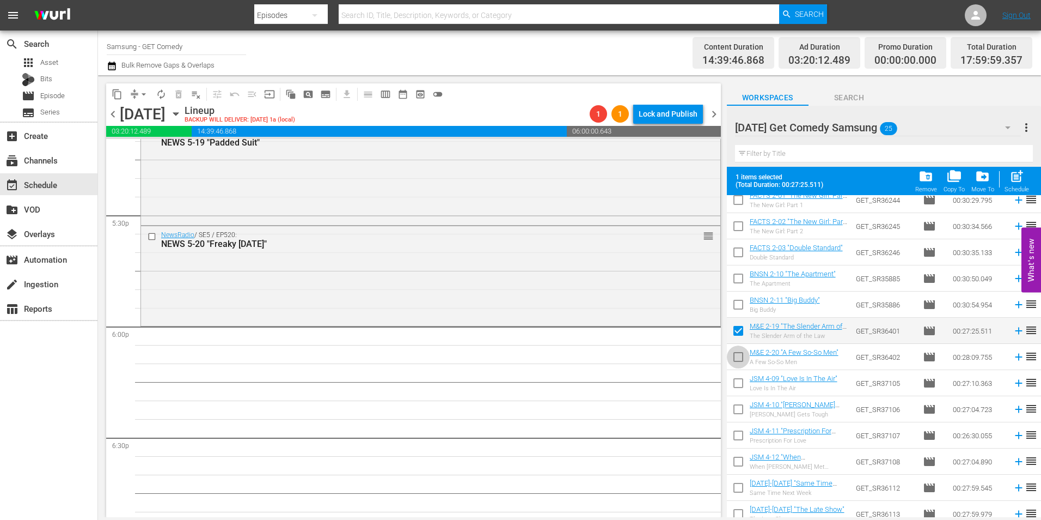
click at [738, 355] on input "checkbox" at bounding box center [738, 358] width 23 height 23
checkbox input "true"
click at [738, 382] on input "checkbox" at bounding box center [738, 385] width 23 height 23
checkbox input "true"
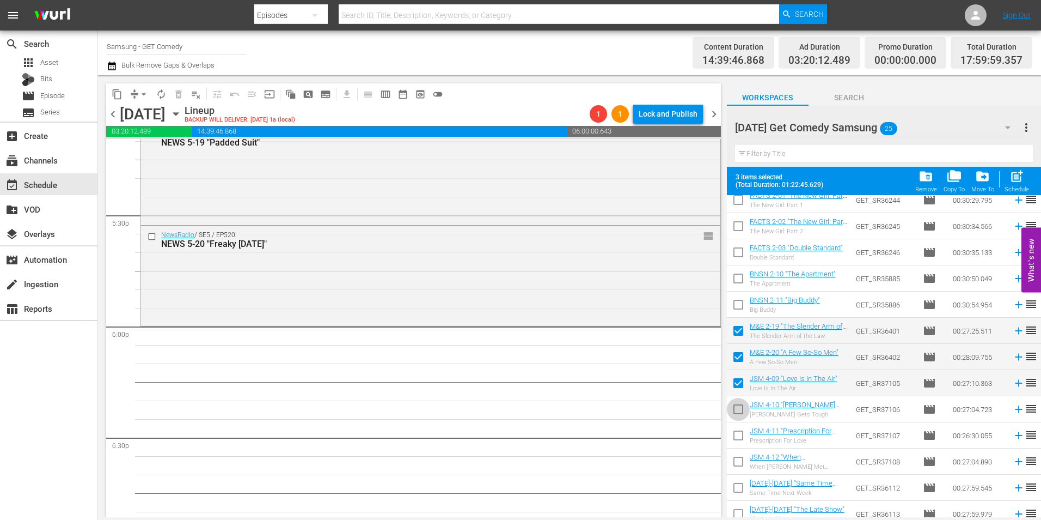
click at [737, 403] on input "checkbox" at bounding box center [738, 411] width 23 height 23
checkbox input "true"
click at [739, 432] on input "checkbox" at bounding box center [738, 437] width 23 height 23
checkbox input "true"
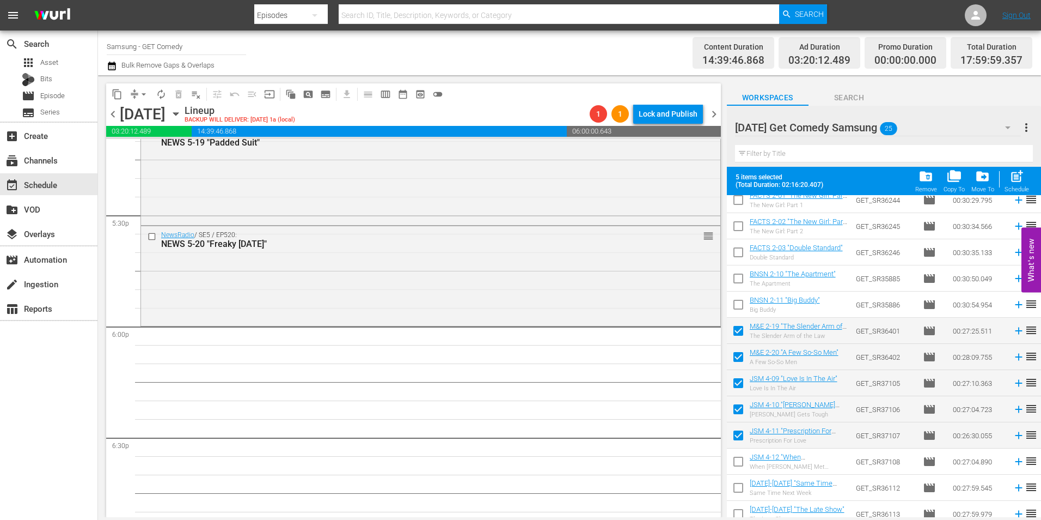
click at [739, 466] on input "checkbox" at bounding box center [738, 463] width 23 height 23
checkbox input "true"
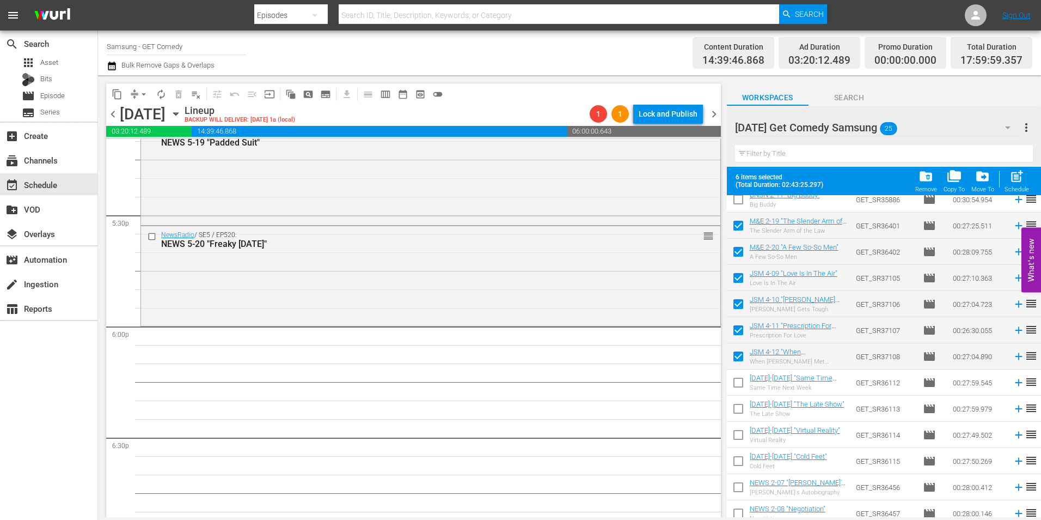
scroll to position [327, 0]
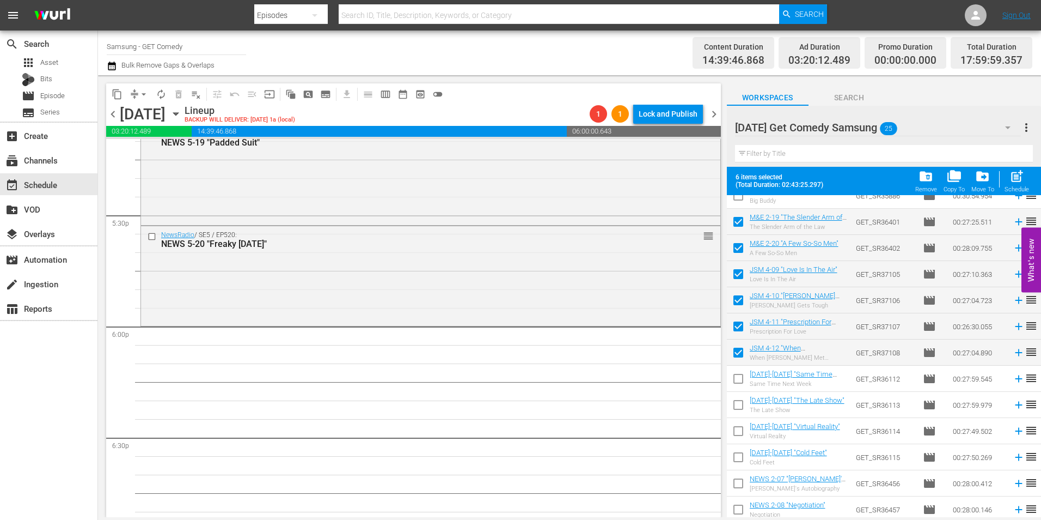
click at [739, 380] on input "checkbox" at bounding box center [738, 380] width 23 height 23
checkbox input "true"
click at [740, 411] on input "checkbox" at bounding box center [738, 406] width 23 height 23
checkbox input "true"
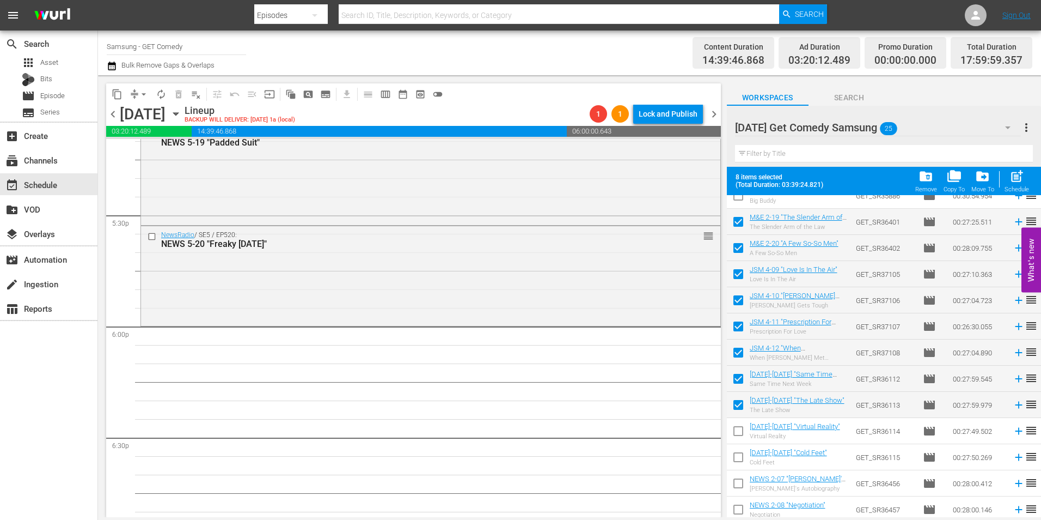
click at [741, 428] on input "checkbox" at bounding box center [738, 433] width 23 height 23
checkbox input "true"
click at [738, 461] on input "checkbox" at bounding box center [738, 459] width 23 height 23
checkbox input "true"
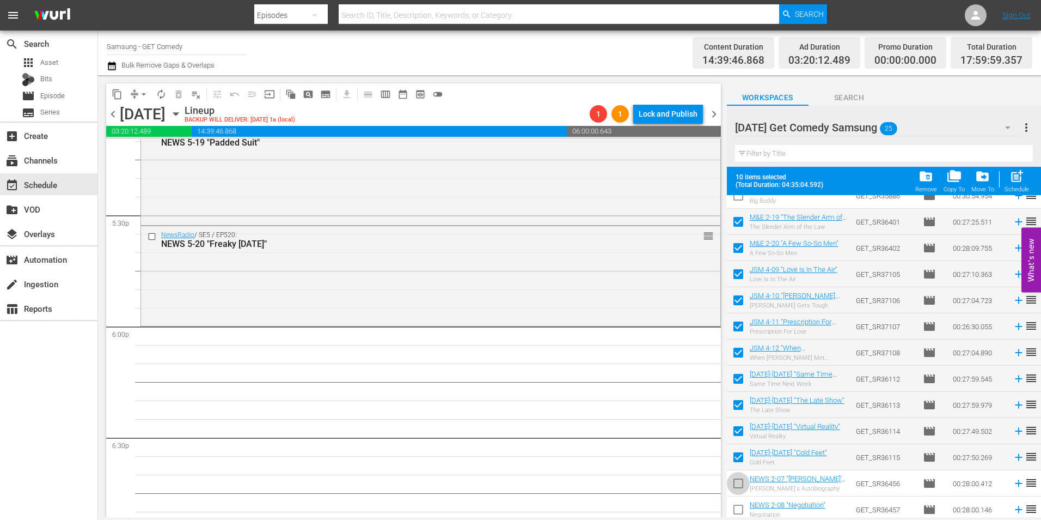
click at [736, 484] on input "checkbox" at bounding box center [738, 485] width 23 height 23
checkbox input "true"
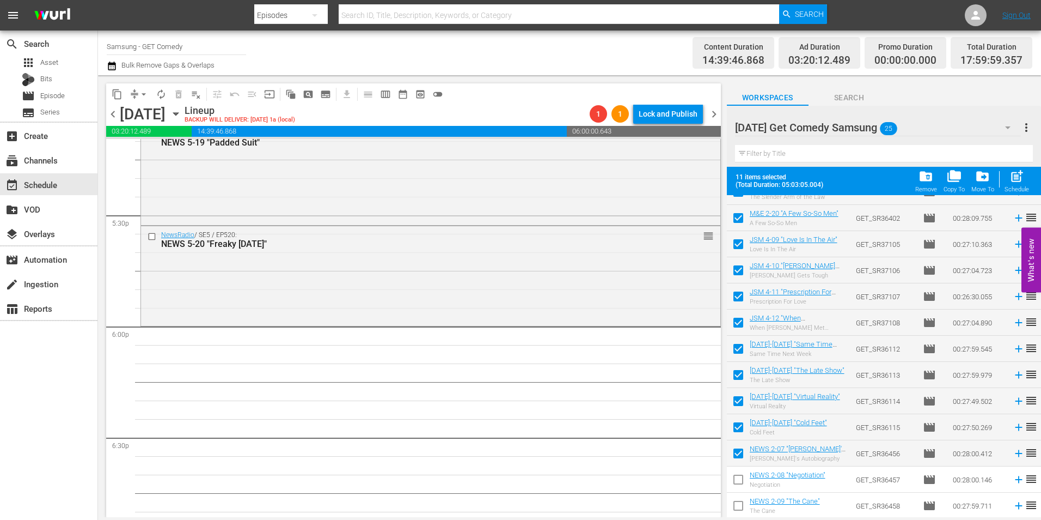
click at [736, 483] on input "checkbox" at bounding box center [738, 481] width 23 height 23
checkbox input "true"
click at [735, 511] on input "checkbox" at bounding box center [738, 507] width 23 height 23
checkbox input "true"
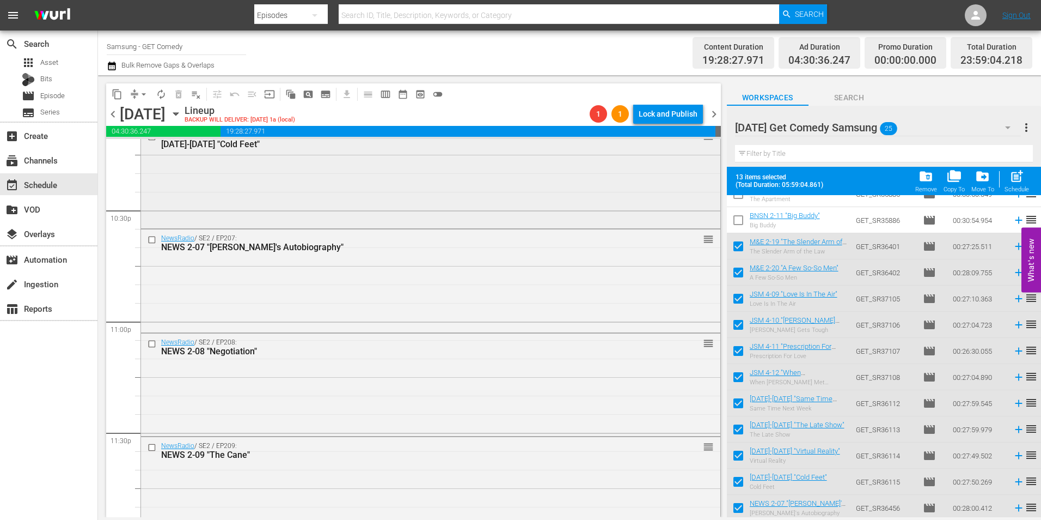
scroll to position [4955, 0]
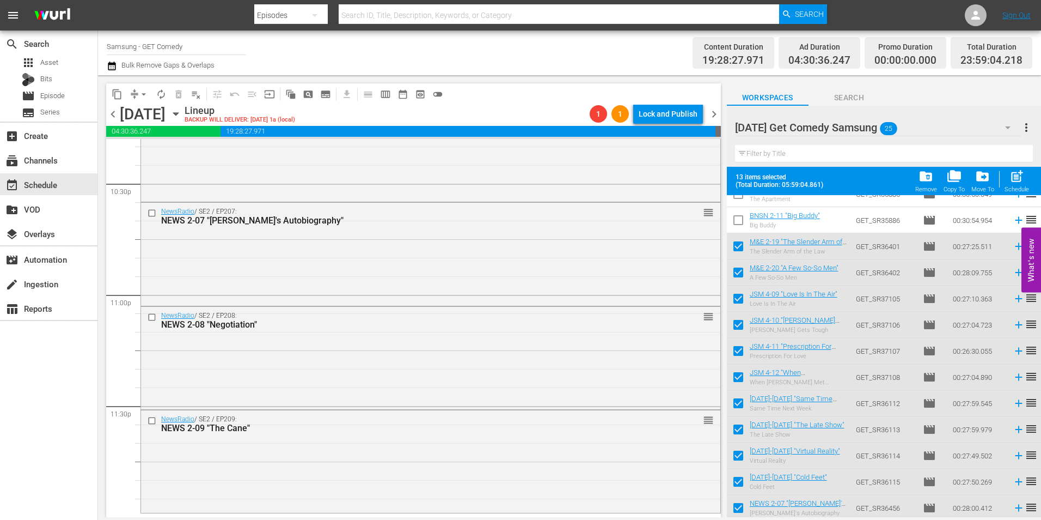
drag, startPoint x: 300, startPoint y: 441, endPoint x: 507, endPoint y: 517, distance: 220.8
click at [300, 441] on div "NewsRadio / SE2 / EP209: NEWS 2-09 "The Cane" reorder" at bounding box center [431, 460] width 580 height 100
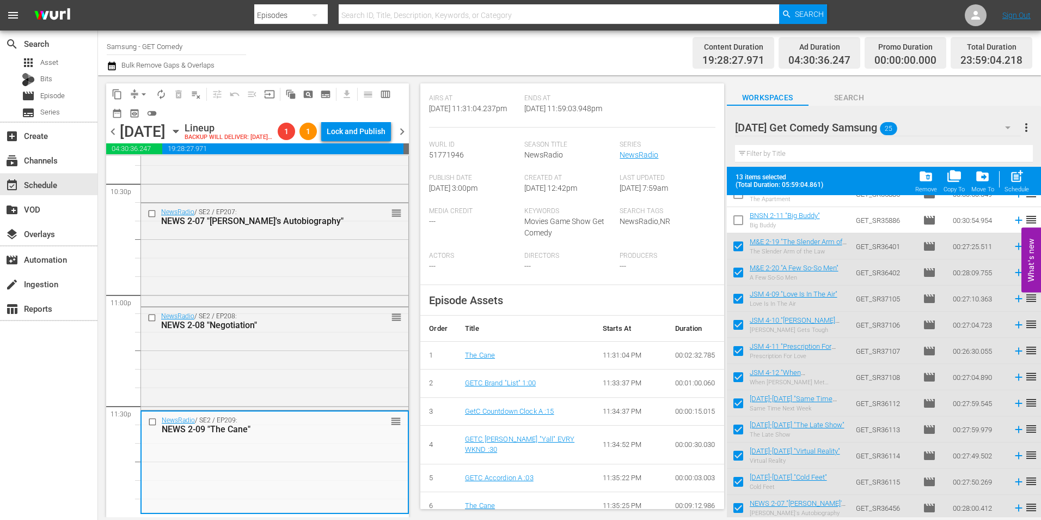
scroll to position [218, 0]
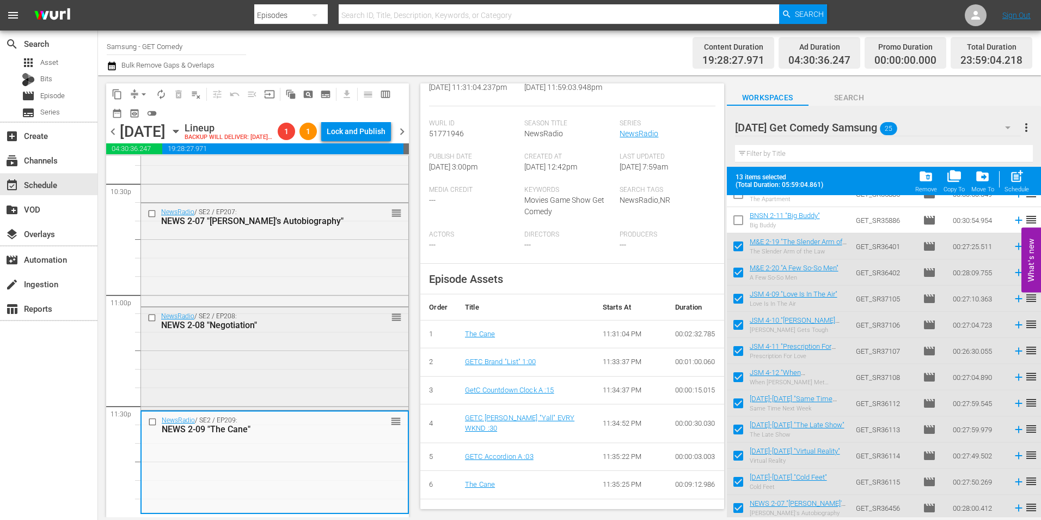
click at [289, 361] on div "NewsRadio / SE2 / EP208: NEWS 2-08 "Negotiation" reorder" at bounding box center [274, 357] width 267 height 100
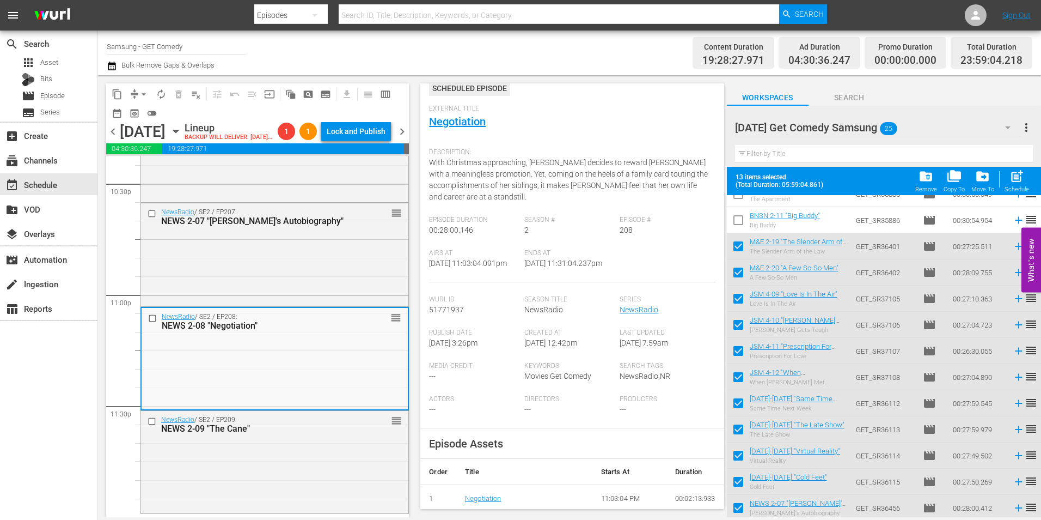
scroll to position [109, 0]
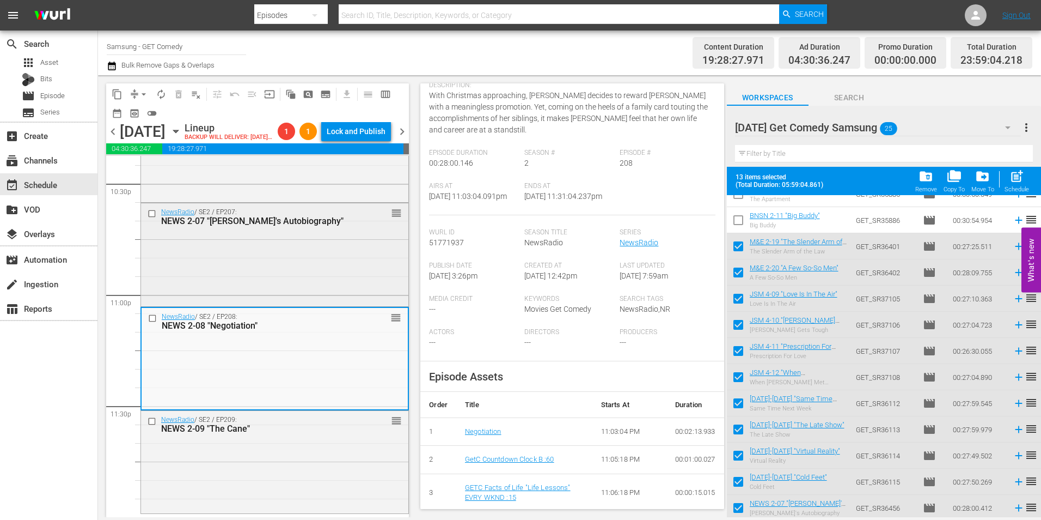
click at [263, 236] on div "NewsRadio / SE2 / EP207: NEWS 2-07 "Bill's Autobiography" reorder" at bounding box center [274, 253] width 267 height 100
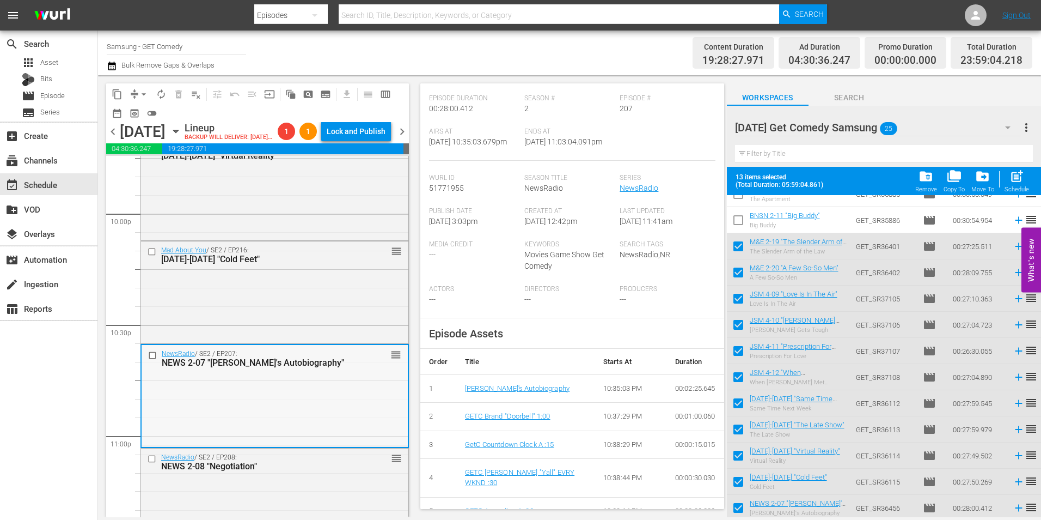
scroll to position [4827, 0]
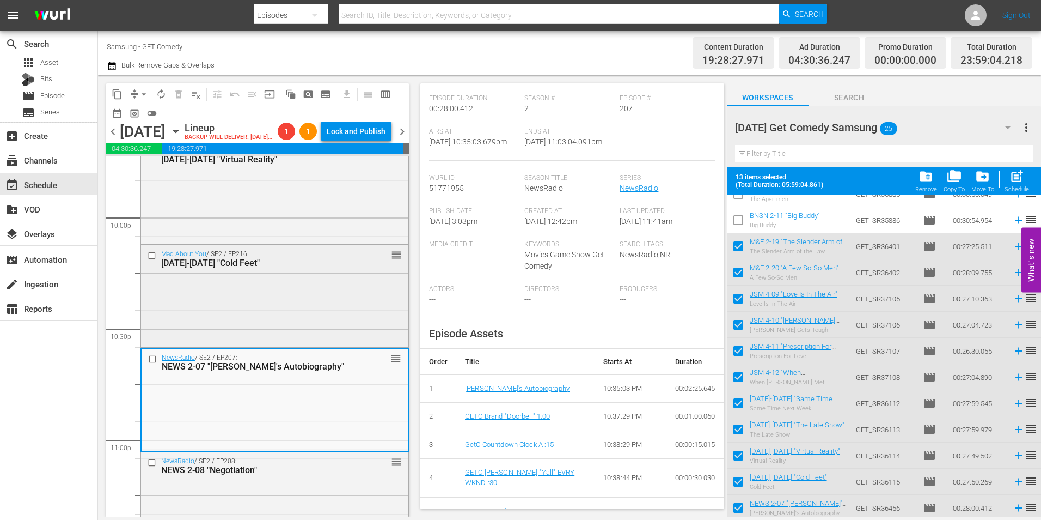
click at [272, 332] on div "Mad About You / SE2 / EP216: MAY 2-16 "Cold Feet" reorder" at bounding box center [274, 295] width 267 height 100
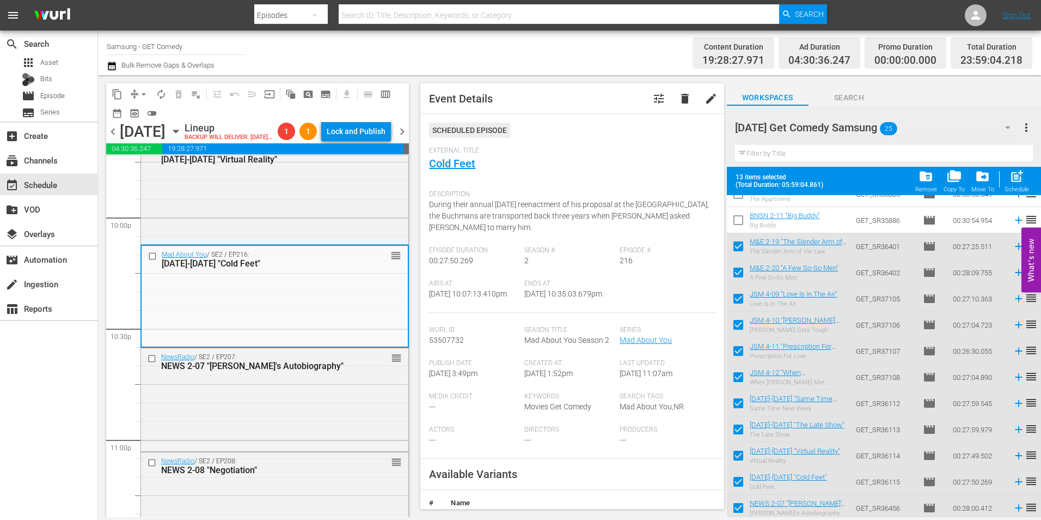
scroll to position [109, 0]
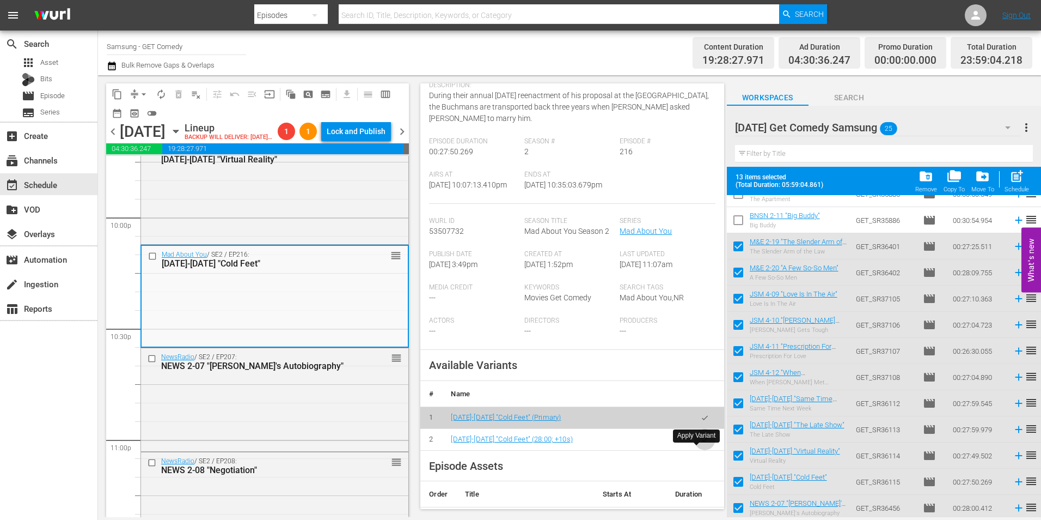
click at [701, 443] on icon "button" at bounding box center [705, 439] width 8 height 8
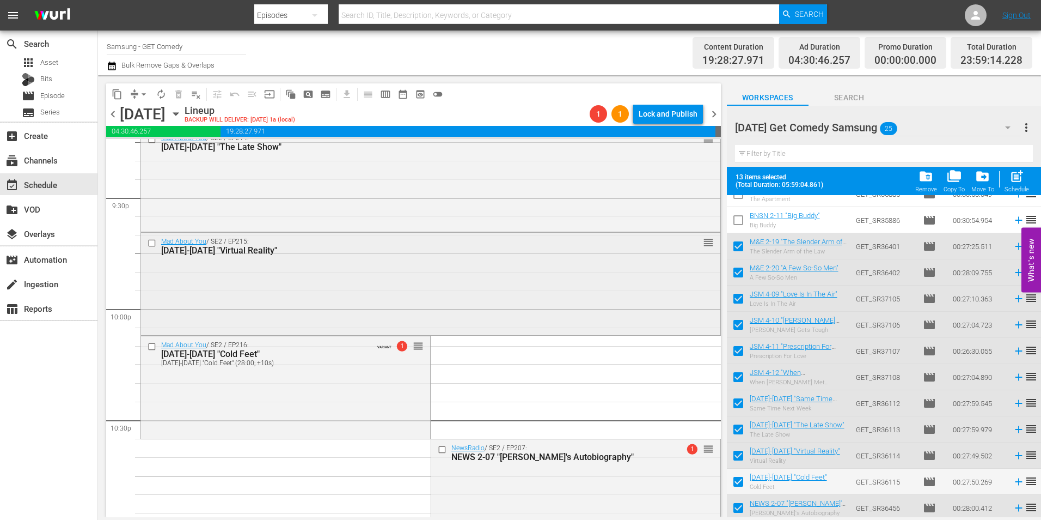
scroll to position [4718, 0]
click at [357, 260] on div "Mad About You / SE2 / EP215: MAY 2-15 "Virtual Reality" reorder" at bounding box center [431, 283] width 580 height 100
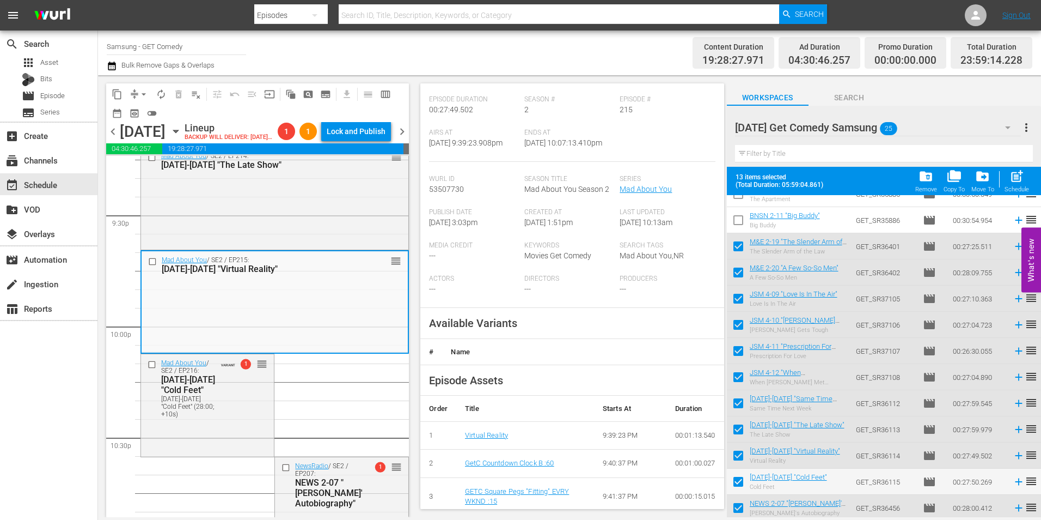
scroll to position [163, 0]
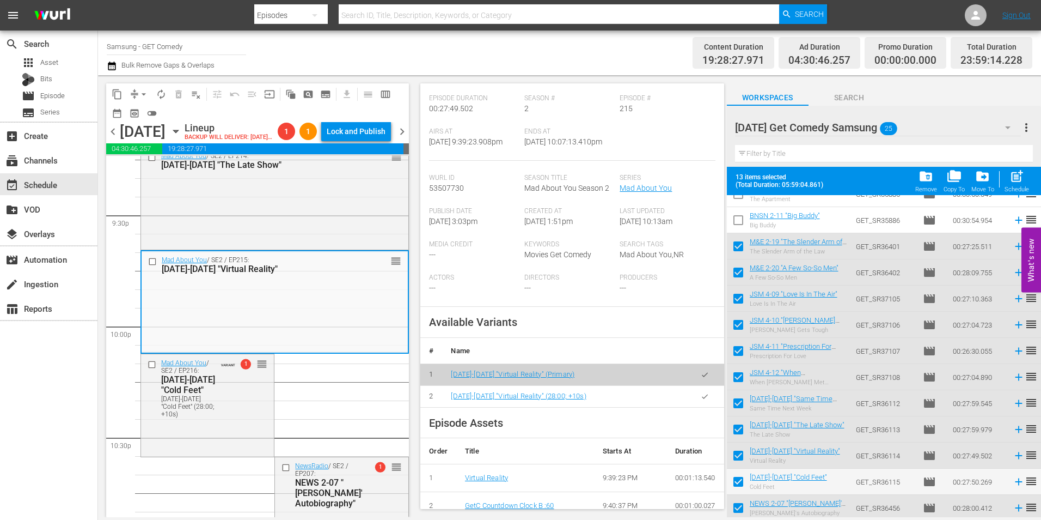
click at [701, 397] on icon "button" at bounding box center [705, 396] width 8 height 8
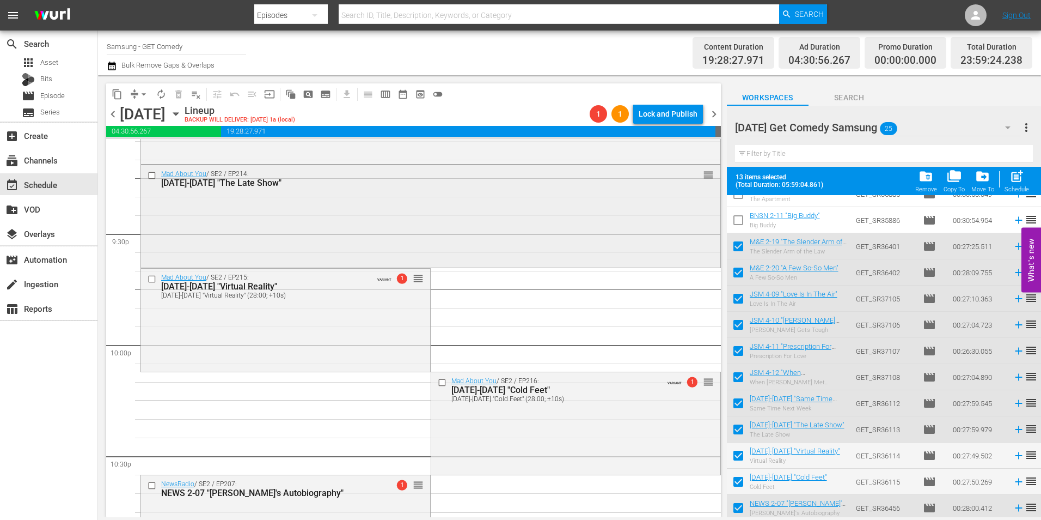
scroll to position [4664, 0]
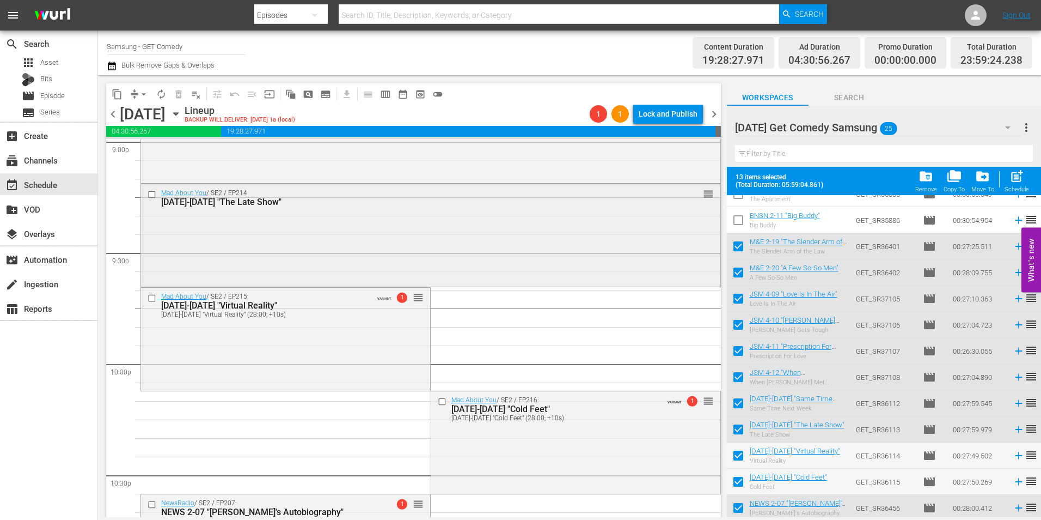
click at [304, 246] on div "Mad About You / SE2 / EP214: MAY 2-14 "The Late Show" reorder" at bounding box center [431, 234] width 580 height 100
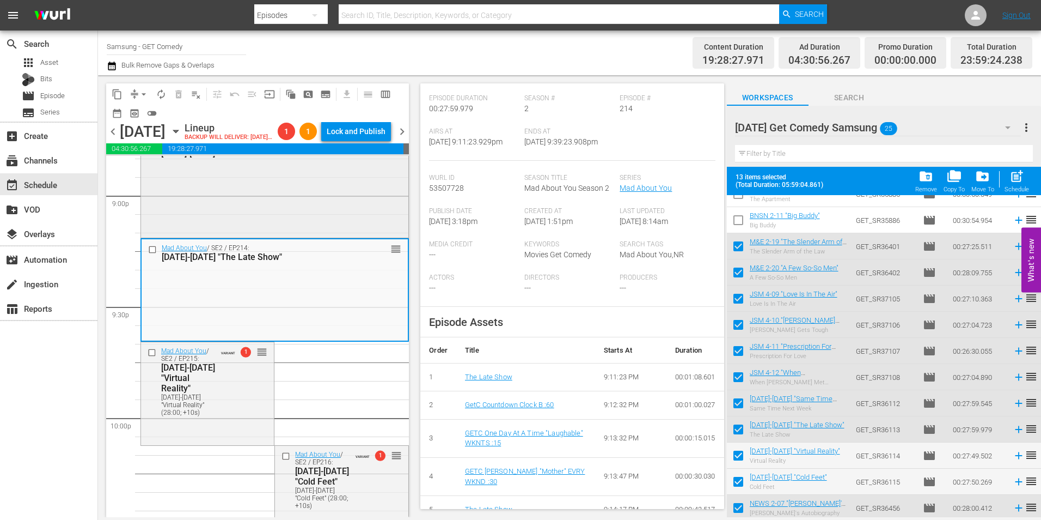
scroll to position [4609, 0]
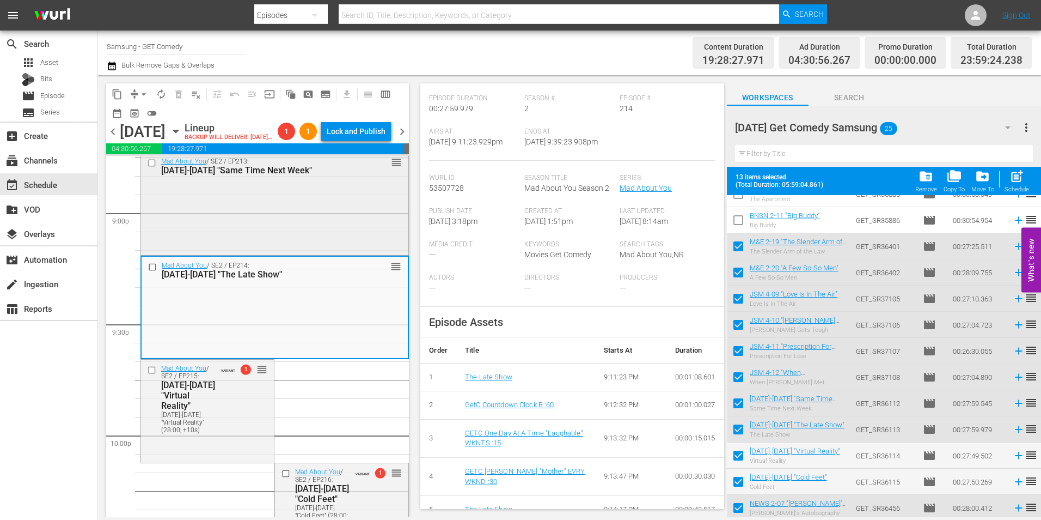
click at [254, 231] on div "Mad About You / SE2 / EP213: MAY 2-13 "Same Time Next Week" reorder" at bounding box center [274, 203] width 267 height 100
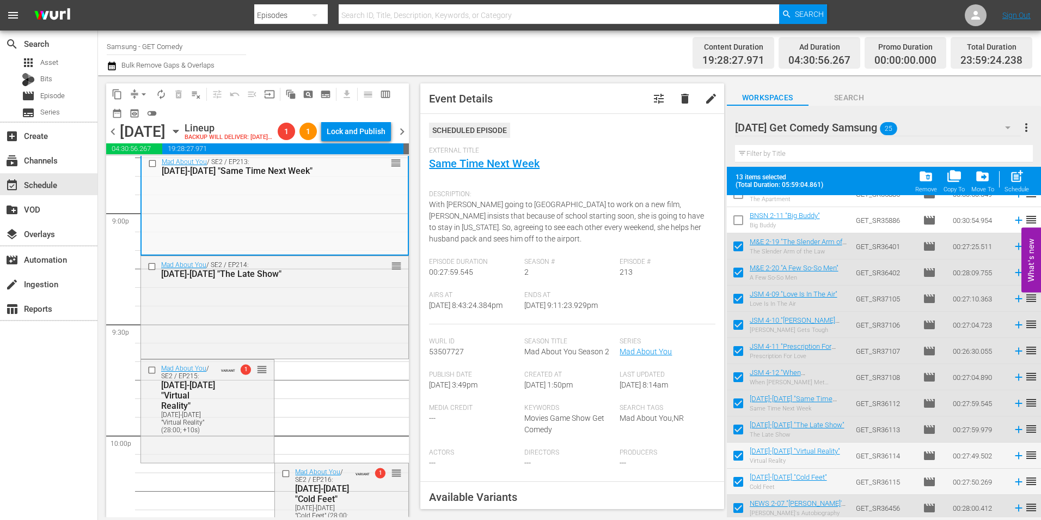
scroll to position [163, 0]
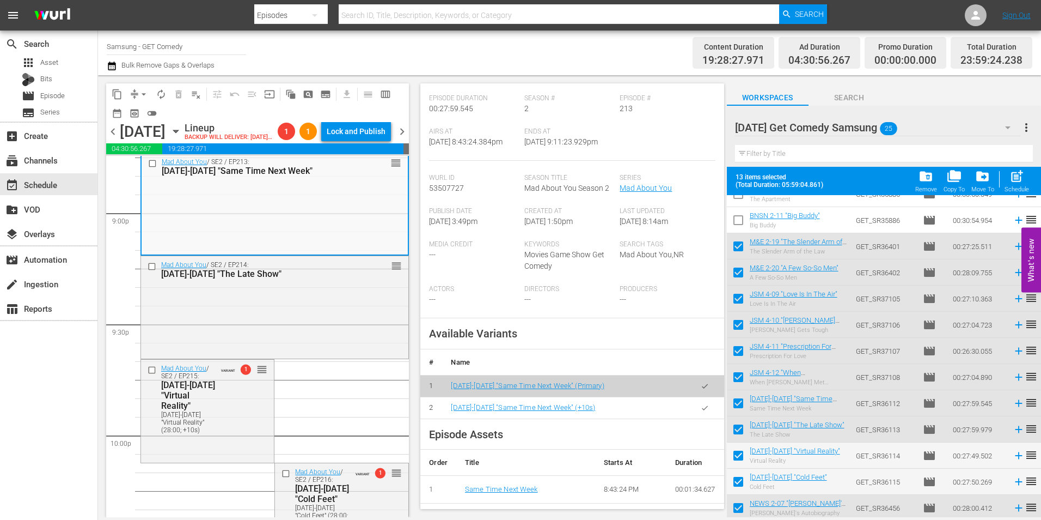
click at [700, 414] on button "button" at bounding box center [704, 407] width 21 height 21
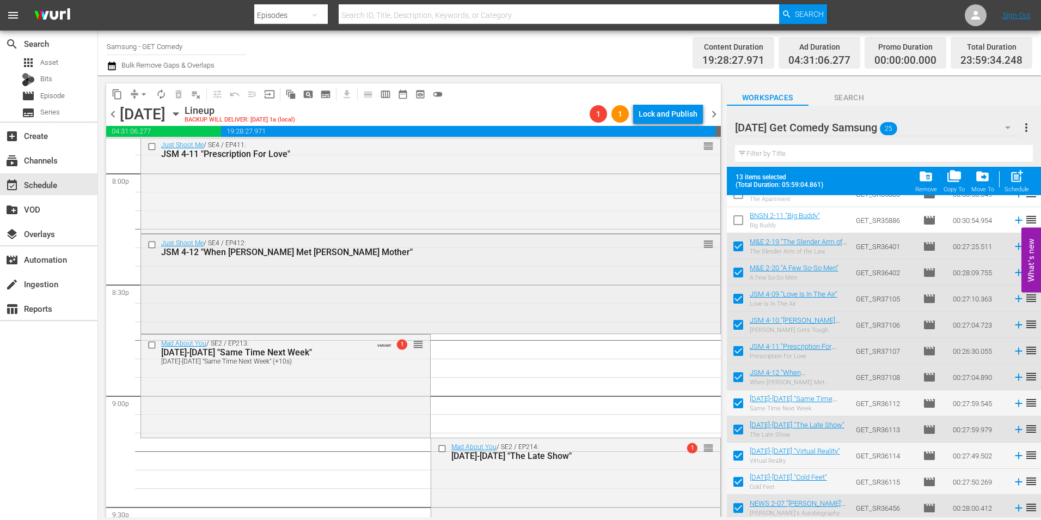
scroll to position [4392, 0]
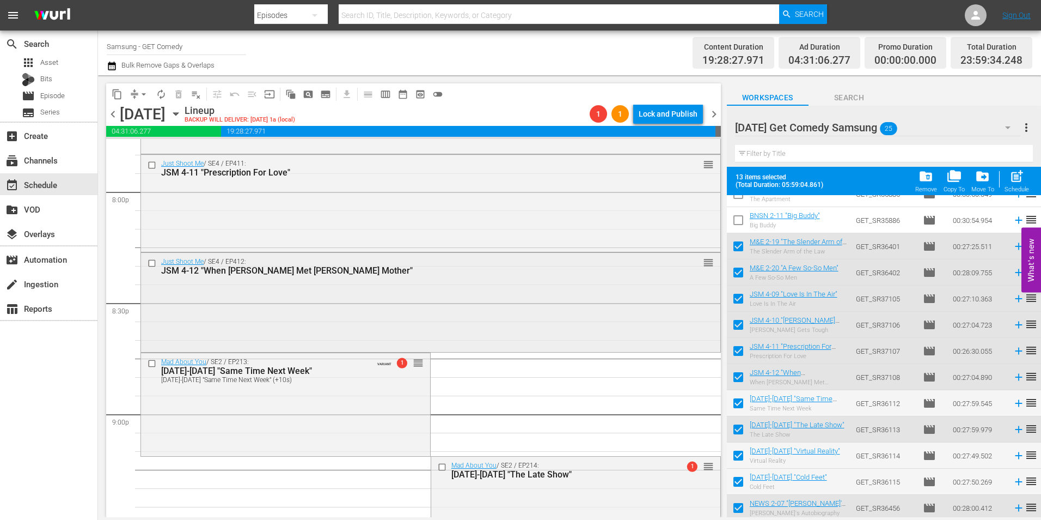
click at [338, 298] on div "Just Shoot Me / SE4 / EP412: JSM 4-12 "When Nina Met Elliott's Mother" reorder" at bounding box center [431, 301] width 580 height 97
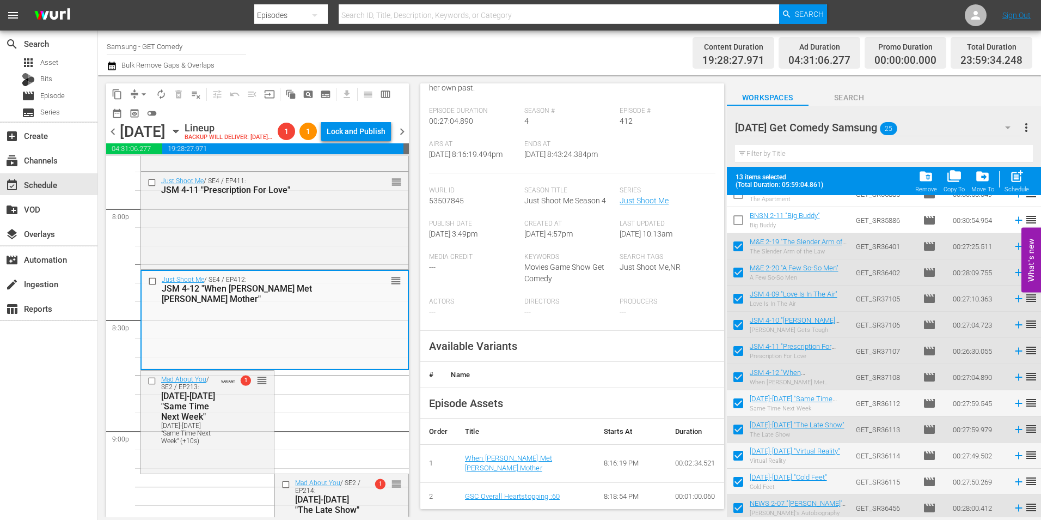
scroll to position [163, 0]
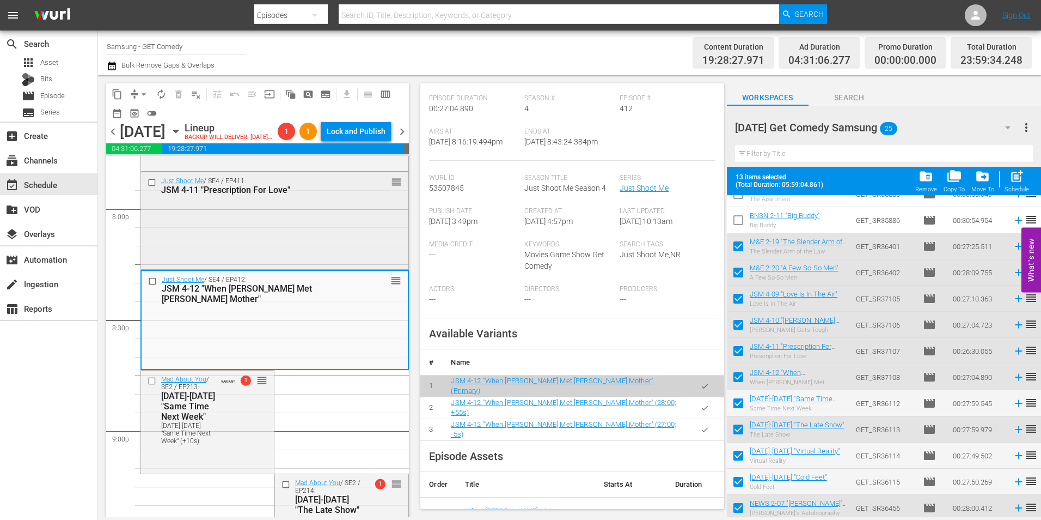
click at [260, 227] on div "Just Shoot Me / SE4 / EP411: JSM 4-11 "Prescription For Love" reorder" at bounding box center [274, 219] width 267 height 95
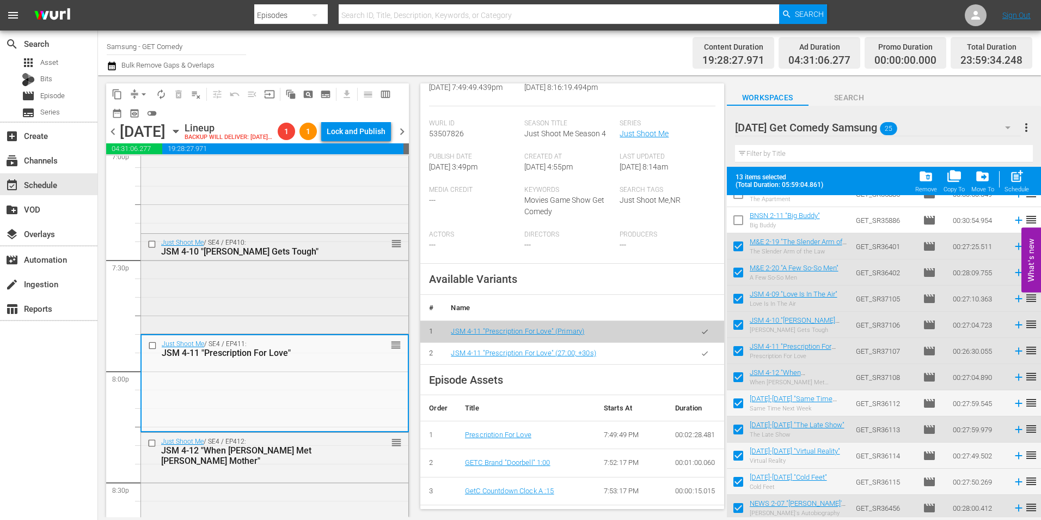
scroll to position [4228, 0]
click at [209, 261] on div "Just Shoot Me / SE4 / EP410: JSM 4-10 "Jack Gets Tough" reorder" at bounding box center [274, 248] width 267 height 27
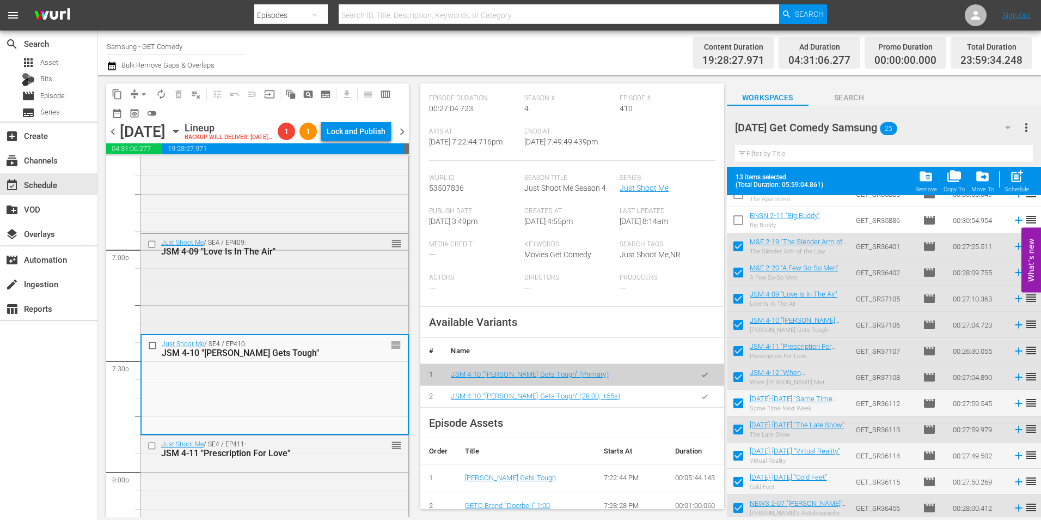
scroll to position [4119, 0]
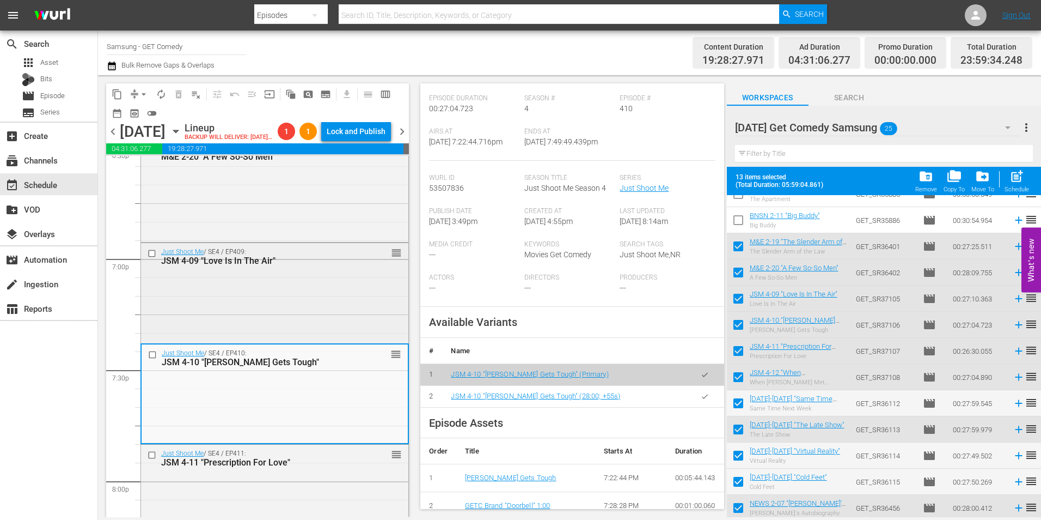
click at [225, 308] on div "Just Shoot Me / SE4 / EP409: JSM 4-09 "Love Is In The Air" reorder" at bounding box center [274, 291] width 267 height 97
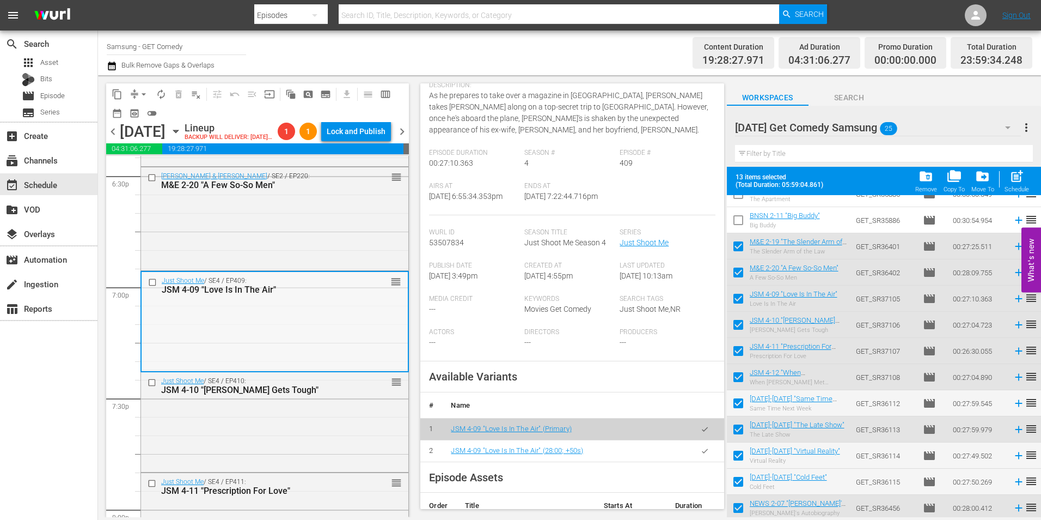
scroll to position [4065, 0]
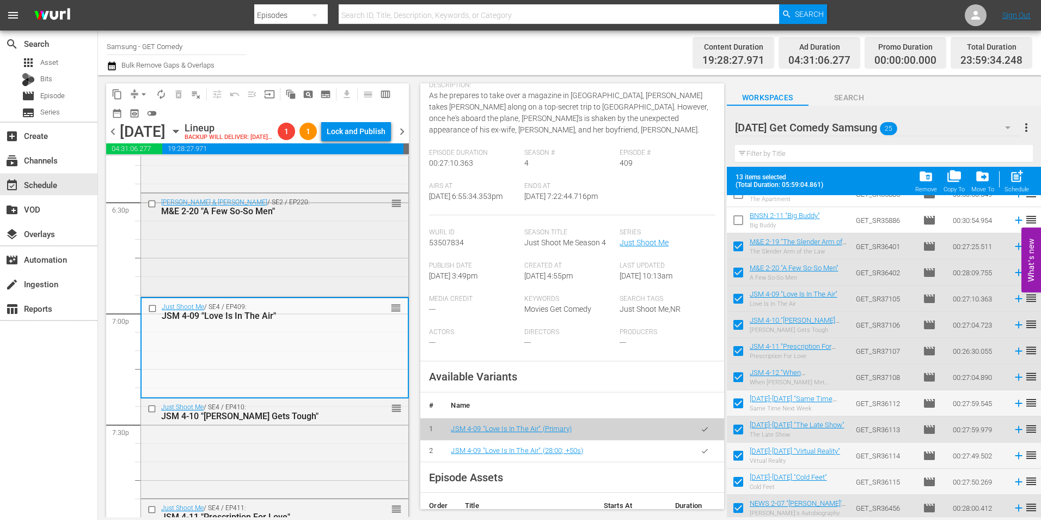
click at [282, 295] on div "Malcolm & Eddie / SE2 / EP220: M&E 2-20 "A Few So-So Men" reorder" at bounding box center [274, 243] width 267 height 101
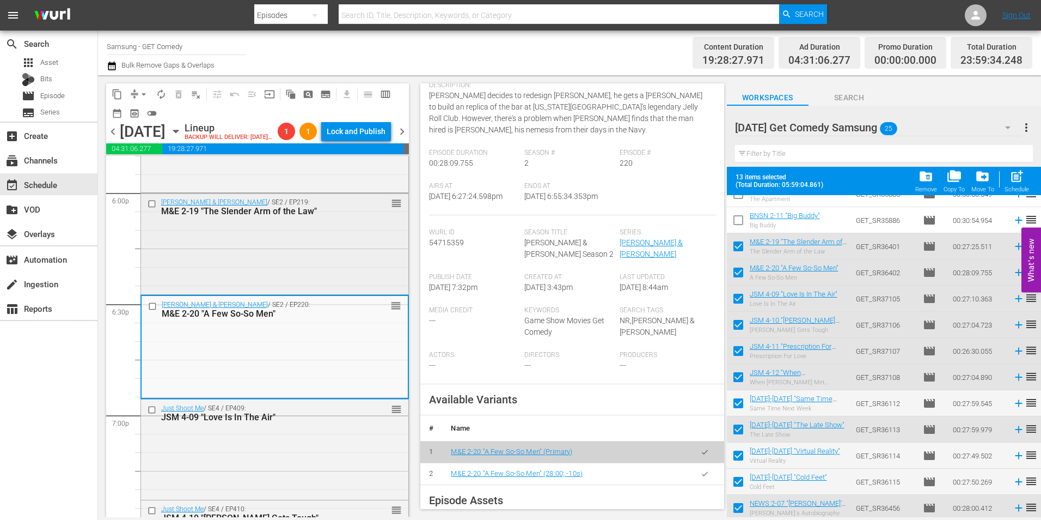
scroll to position [3956, 0]
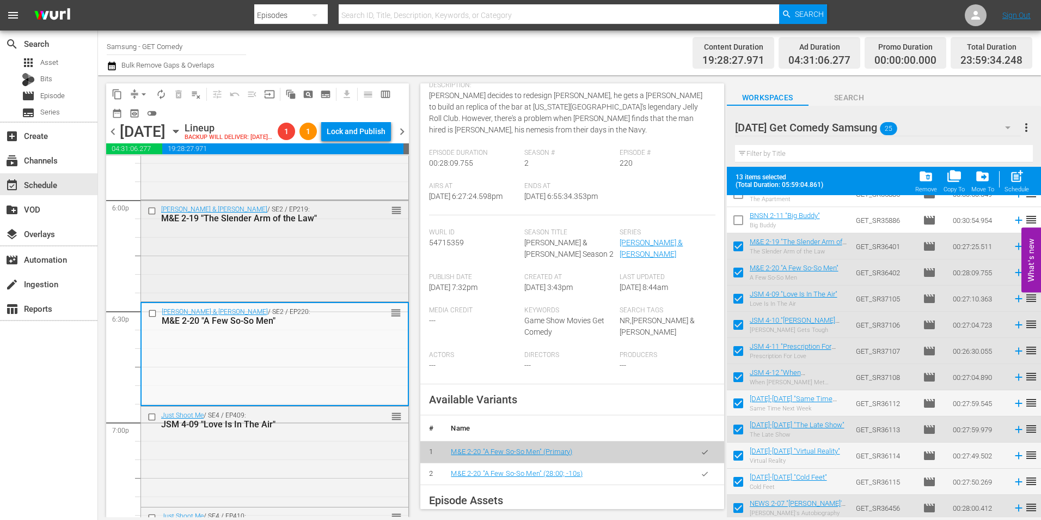
click at [276, 276] on div "Malcolm & Eddie / SE2 / EP219: M&E 2-19 "The Slender Arm of the Law" reorder" at bounding box center [274, 249] width 267 height 98
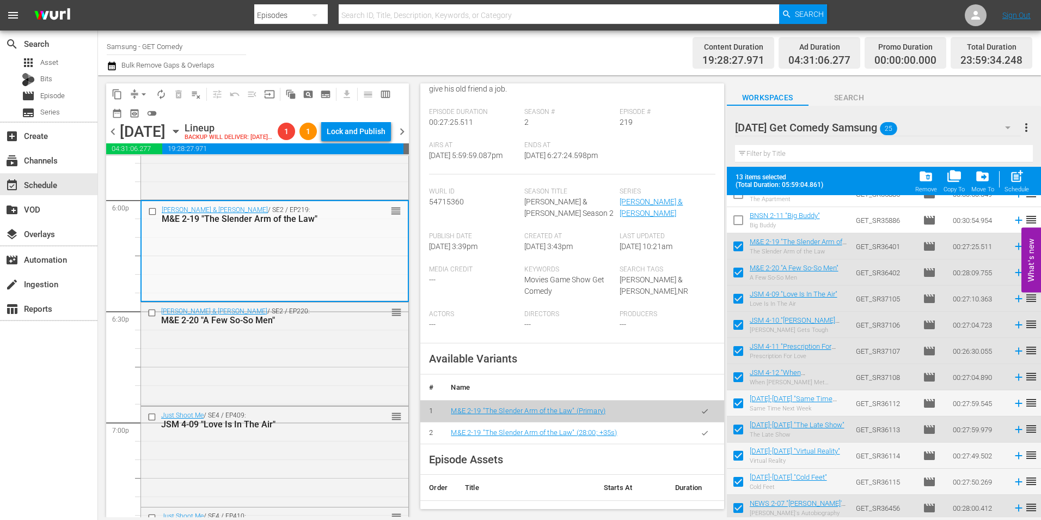
scroll to position [163, 0]
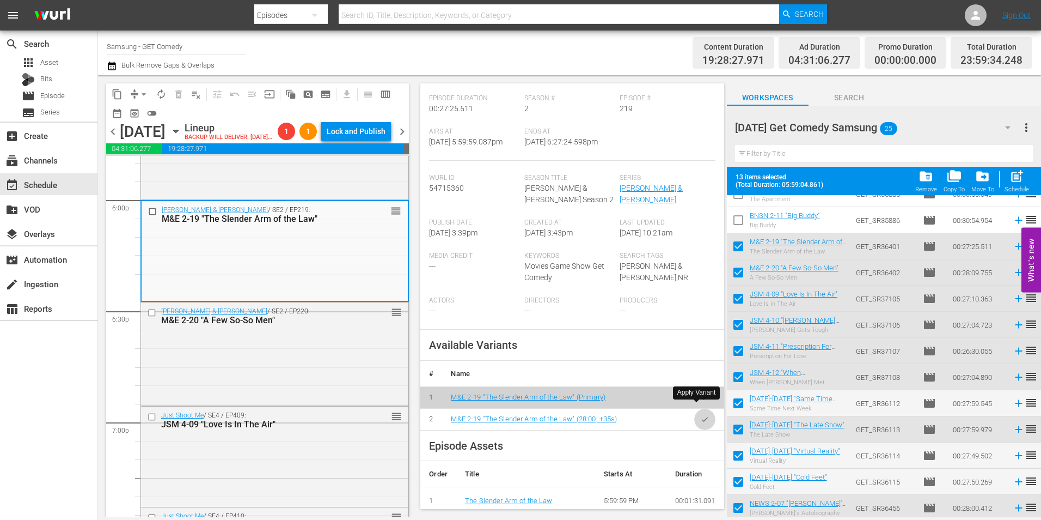
click at [698, 413] on button "button" at bounding box center [704, 418] width 21 height 21
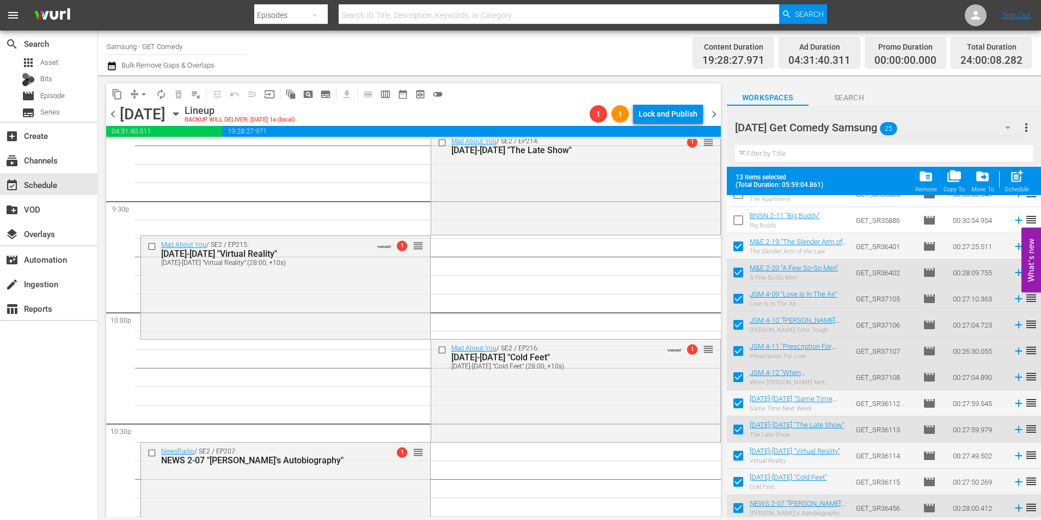
scroll to position [4718, 0]
click at [246, 289] on div "Mad About You / SE2 / EP215: MAY 2-15 "Virtual Reality" MAY 2-15 "Virtual Reali…" at bounding box center [285, 283] width 289 height 100
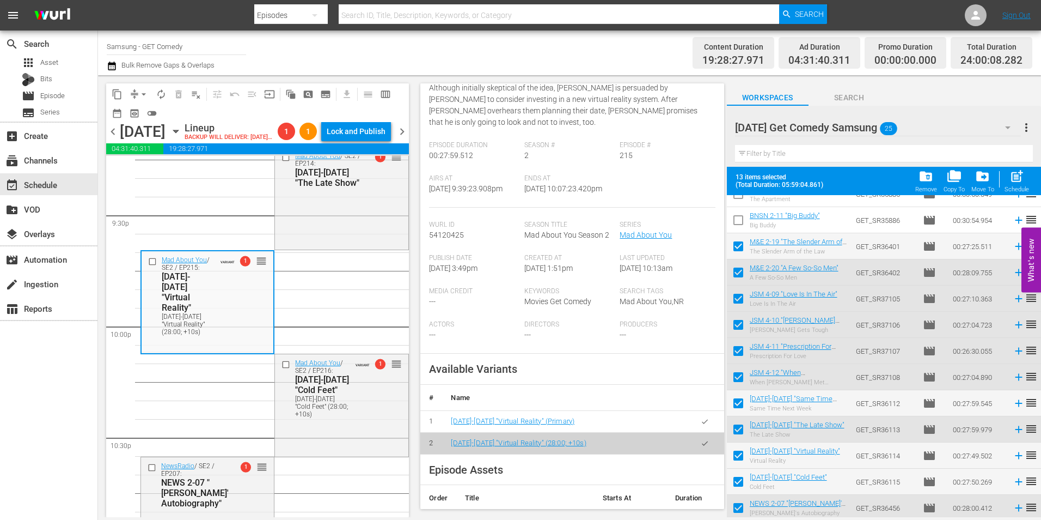
scroll to position [218, 0]
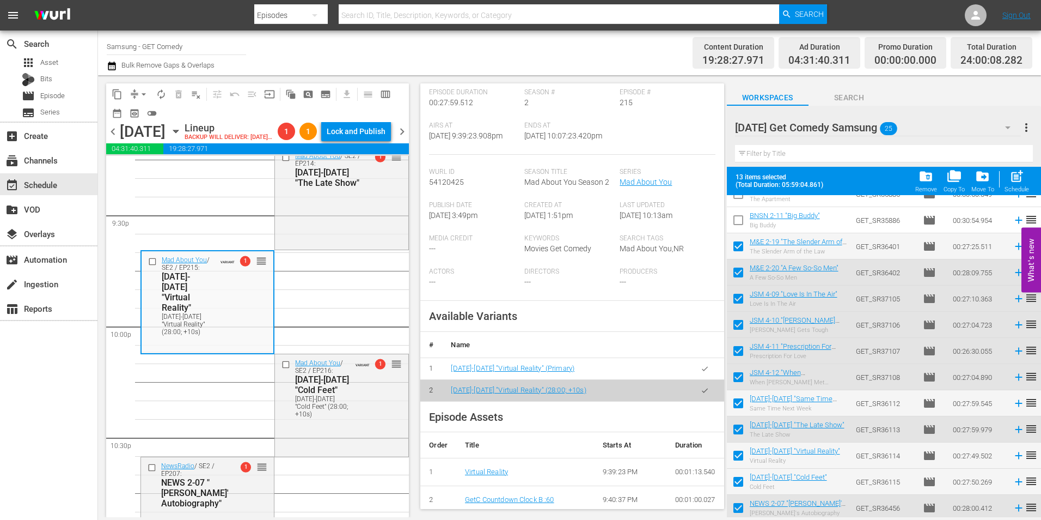
click at [694, 368] on button "button" at bounding box center [704, 368] width 21 height 21
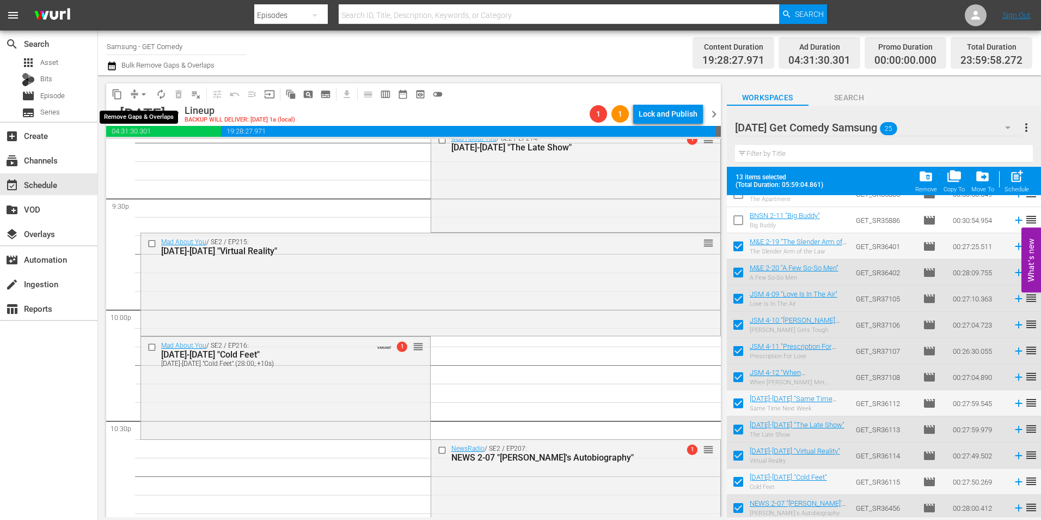
click at [145, 90] on span "arrow_drop_down" at bounding box center [143, 94] width 11 height 11
click at [145, 114] on li "Align to Midnight" at bounding box center [144, 116] width 90 height 18
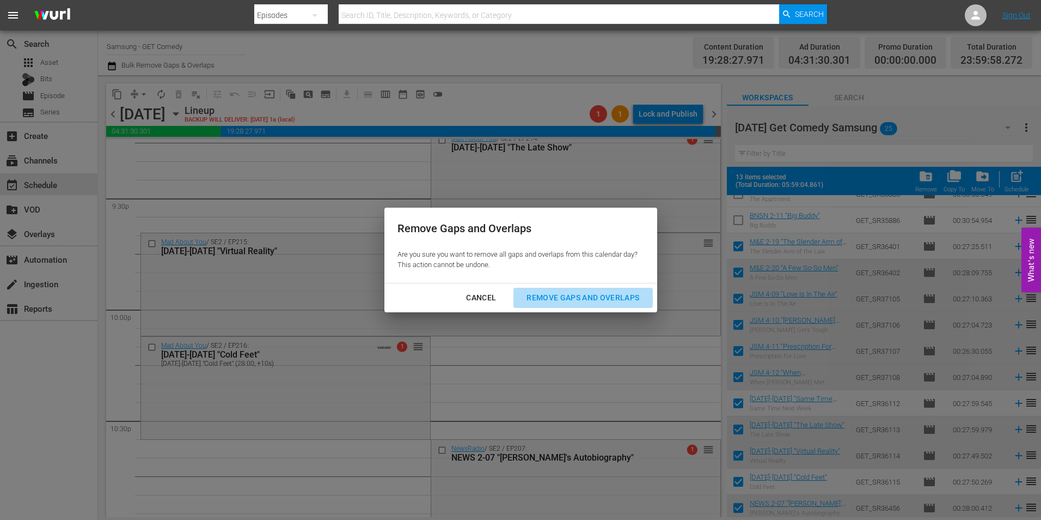
click at [594, 296] on div "Remove Gaps and Overlaps" at bounding box center [583, 298] width 130 height 14
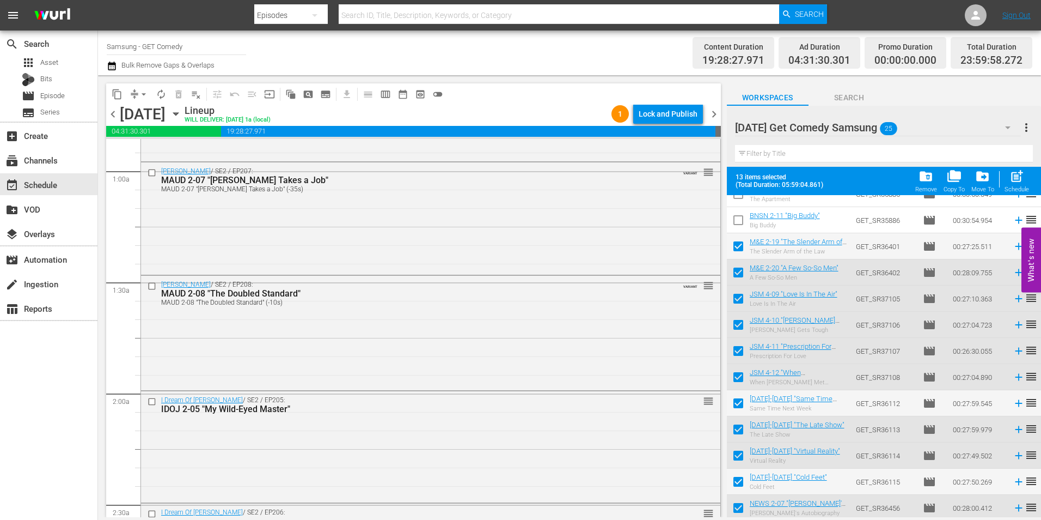
scroll to position [0, 0]
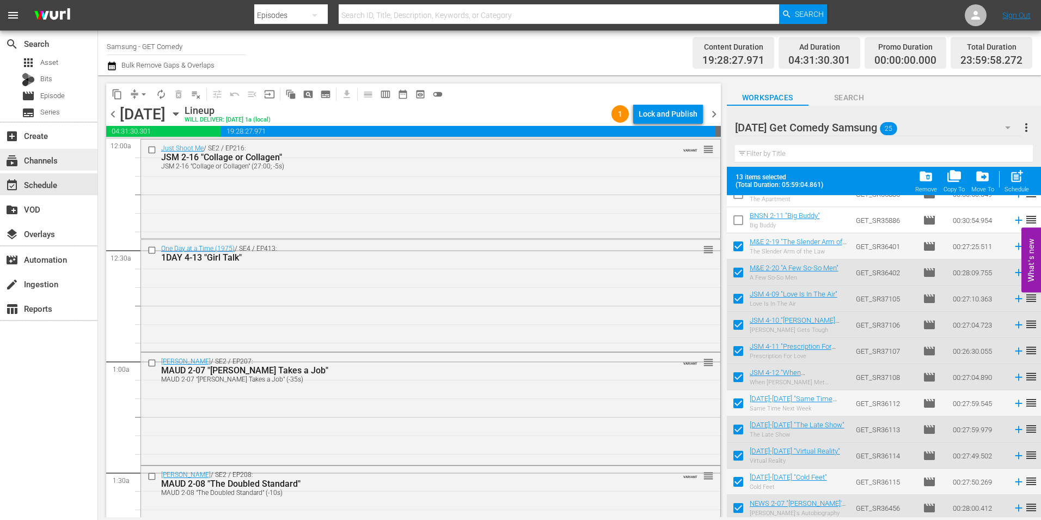
click at [47, 155] on div "subscriptions Channels" at bounding box center [30, 159] width 61 height 10
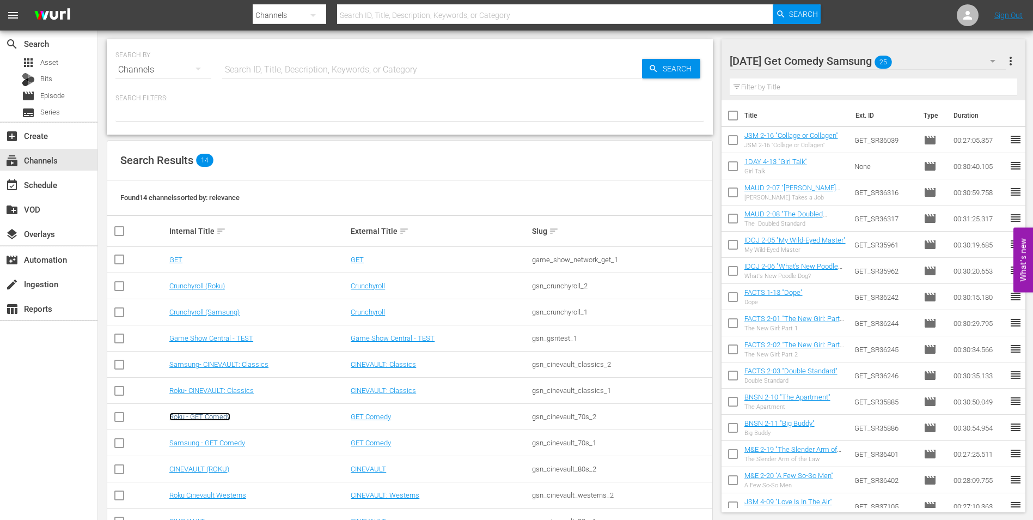
click at [223, 416] on link "Roku - GET Comedy" at bounding box center [199, 416] width 61 height 8
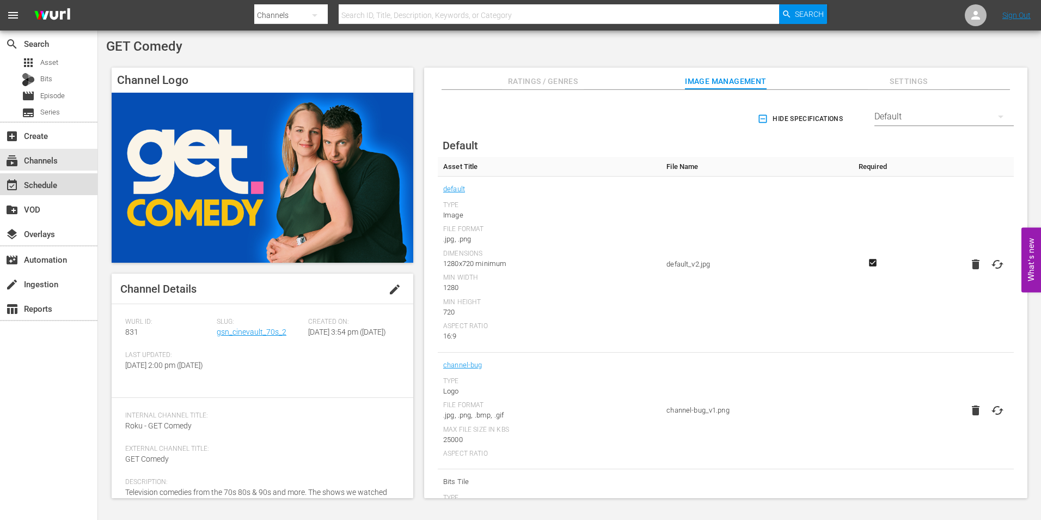
click at [71, 192] on div "event_available Schedule" at bounding box center [48, 184] width 97 height 22
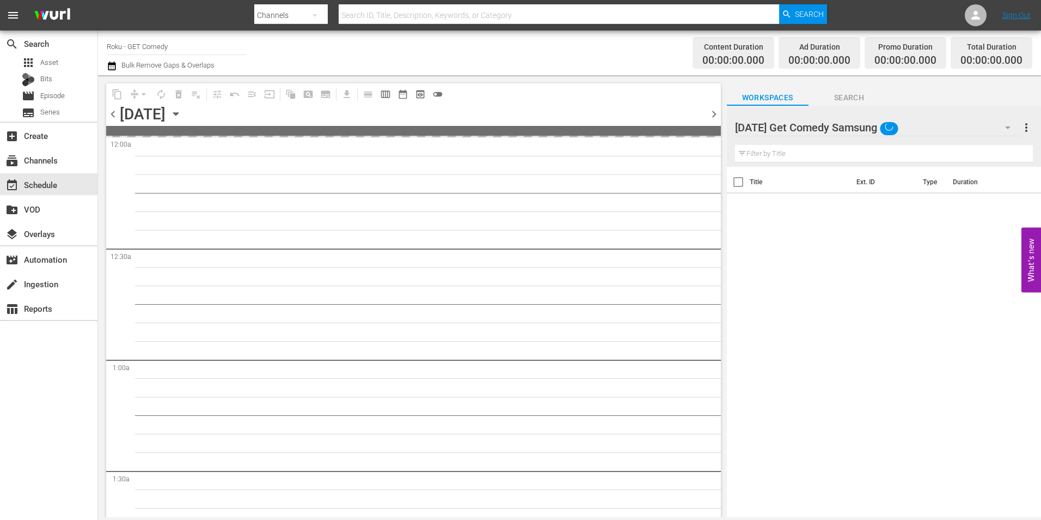
click at [924, 126] on div "Monday Get Comedy Samsung" at bounding box center [878, 127] width 286 height 31
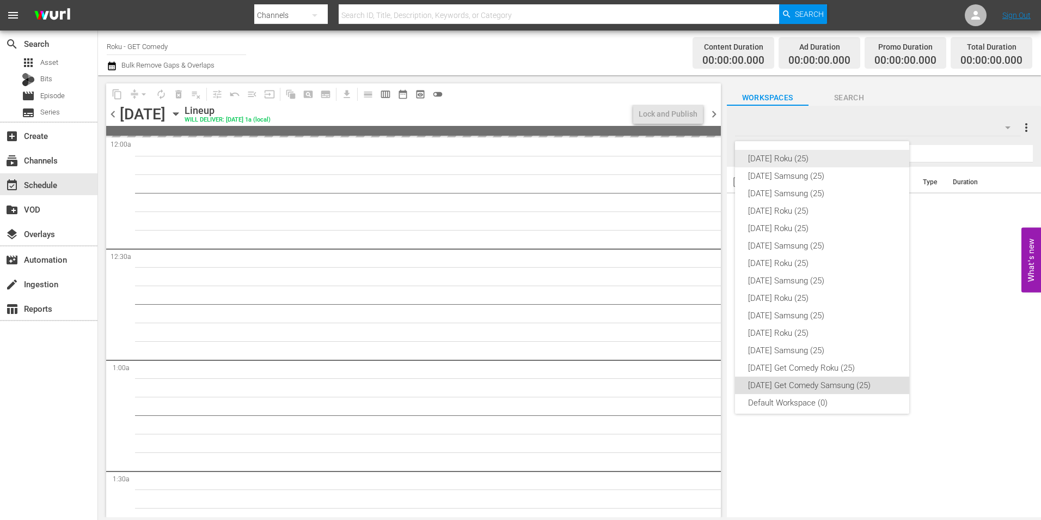
scroll to position [7, 0]
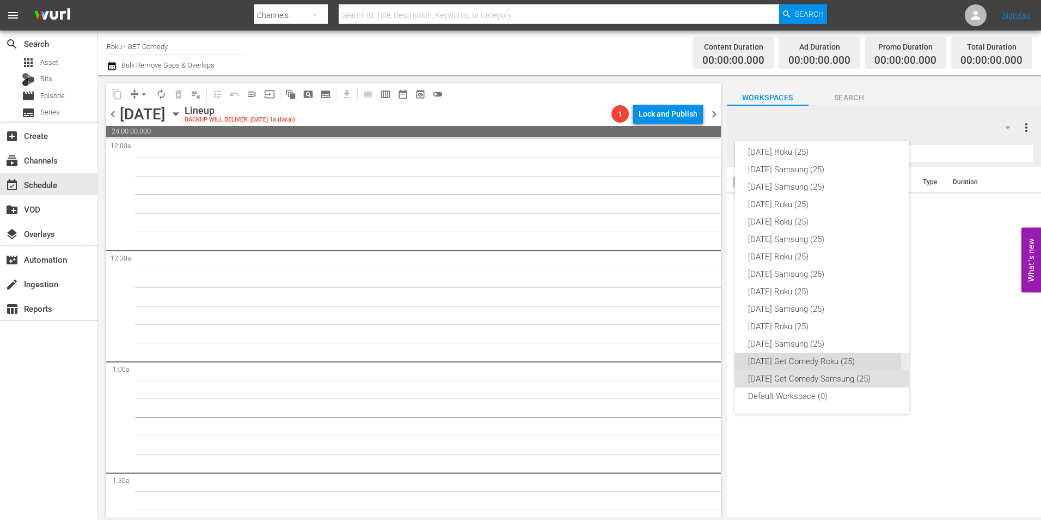
click at [792, 363] on div "[DATE] Get Comedy Roku (25)" at bounding box center [822, 360] width 148 height 17
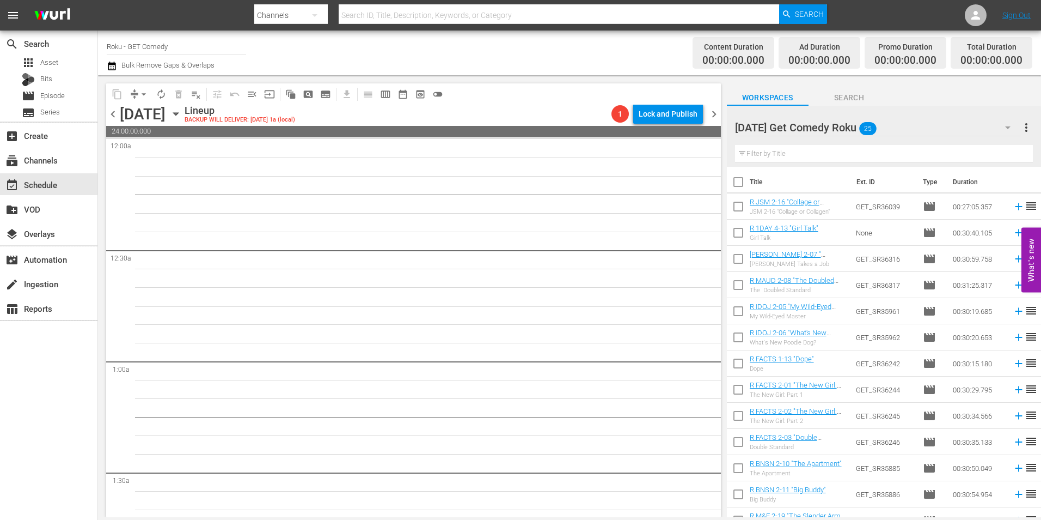
click at [740, 209] on input "checkbox" at bounding box center [738, 208] width 23 height 23
checkbox input "true"
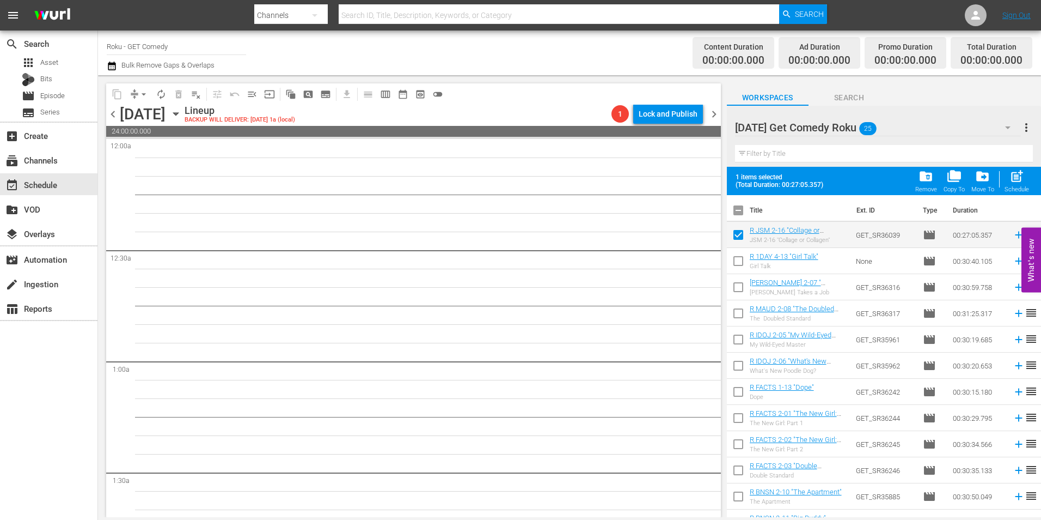
click at [745, 263] on input "checkbox" at bounding box center [738, 263] width 23 height 23
checkbox input "true"
drag, startPoint x: 741, startPoint y: 288, endPoint x: 741, endPoint y: 310, distance: 21.8
click at [741, 289] on input "checkbox" at bounding box center [738, 289] width 23 height 23
checkbox input "true"
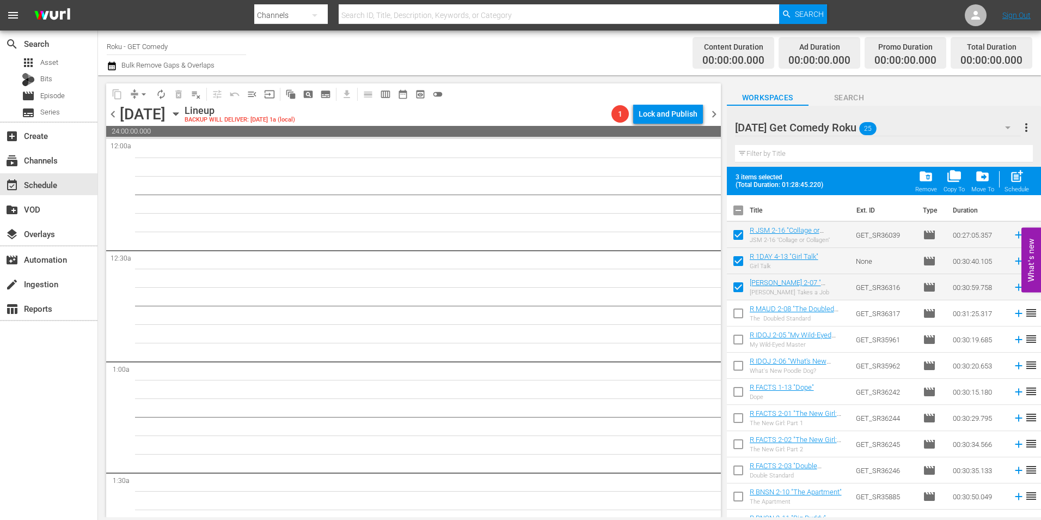
click at [739, 318] on input "checkbox" at bounding box center [738, 315] width 23 height 23
checkbox input "true"
click at [736, 341] on input "checkbox" at bounding box center [738, 341] width 23 height 23
checkbox input "true"
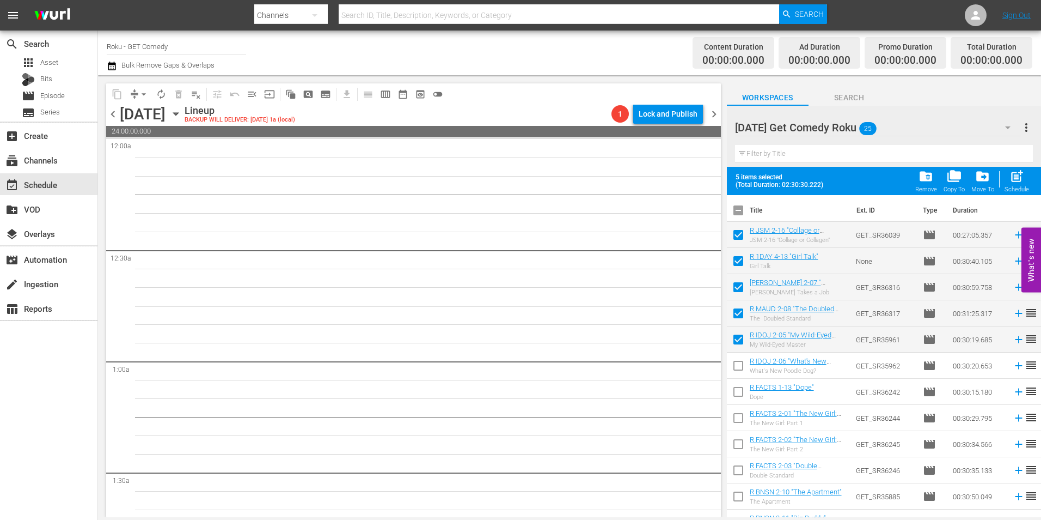
click at [738, 367] on input "checkbox" at bounding box center [738, 367] width 23 height 23
checkbox input "true"
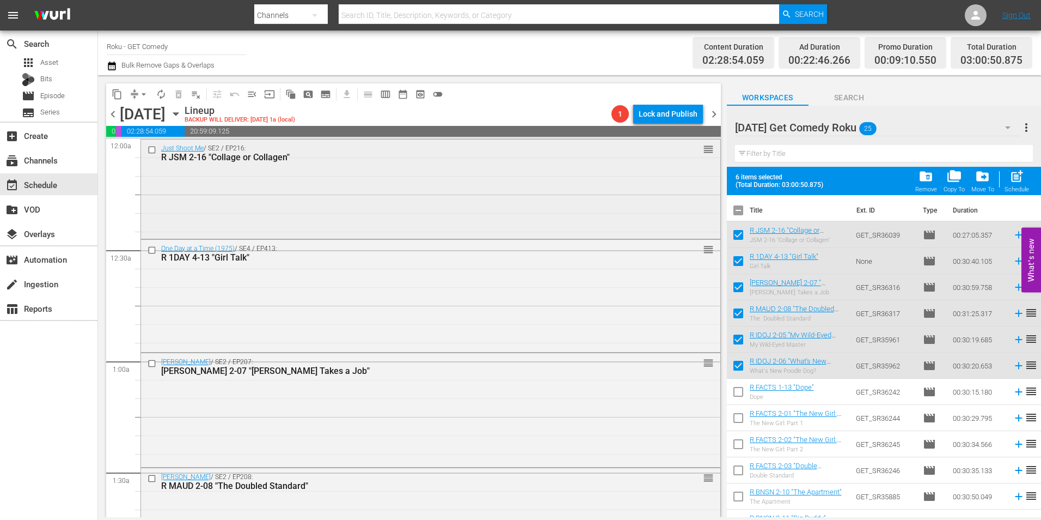
click at [261, 203] on div "Just Shoot Me / SE2 / EP216: R JSM 2-16 "Collage or Collagen" reorder" at bounding box center [431, 187] width 580 height 97
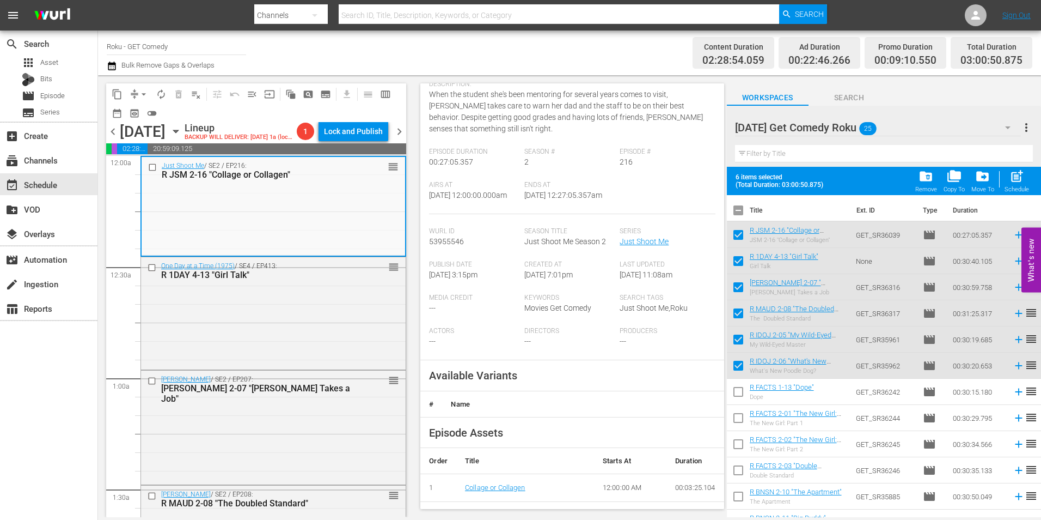
scroll to position [163, 0]
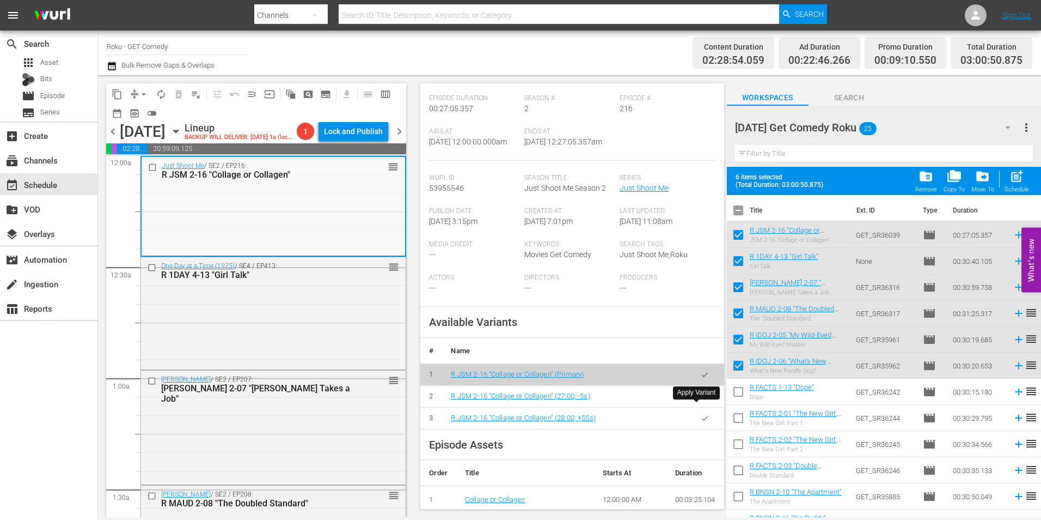
click at [701, 400] on icon "button" at bounding box center [705, 396] width 8 height 8
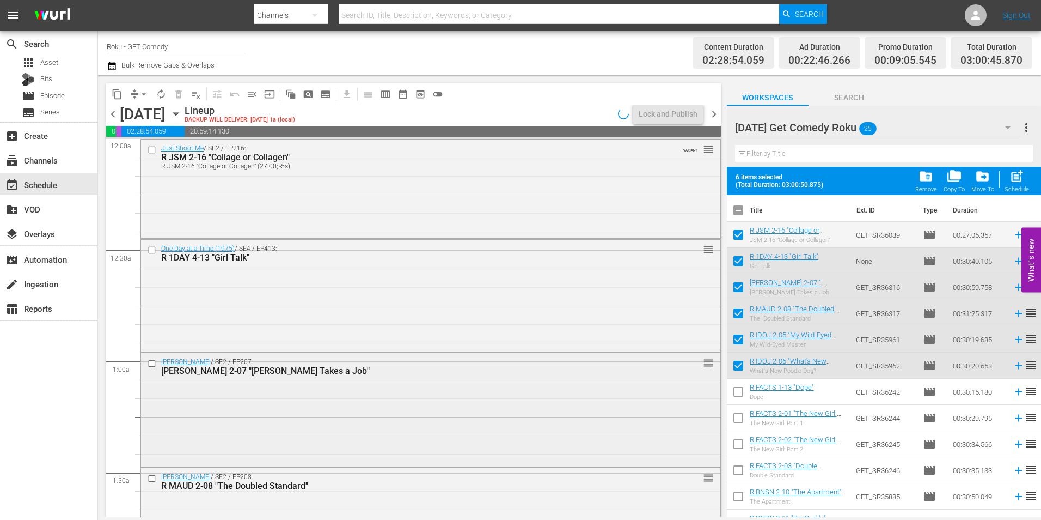
click at [322, 420] on div "Maude / SE2 / EP207: R MAUD 2-07 "Maude Takes a Job" reorder" at bounding box center [431, 409] width 580 height 112
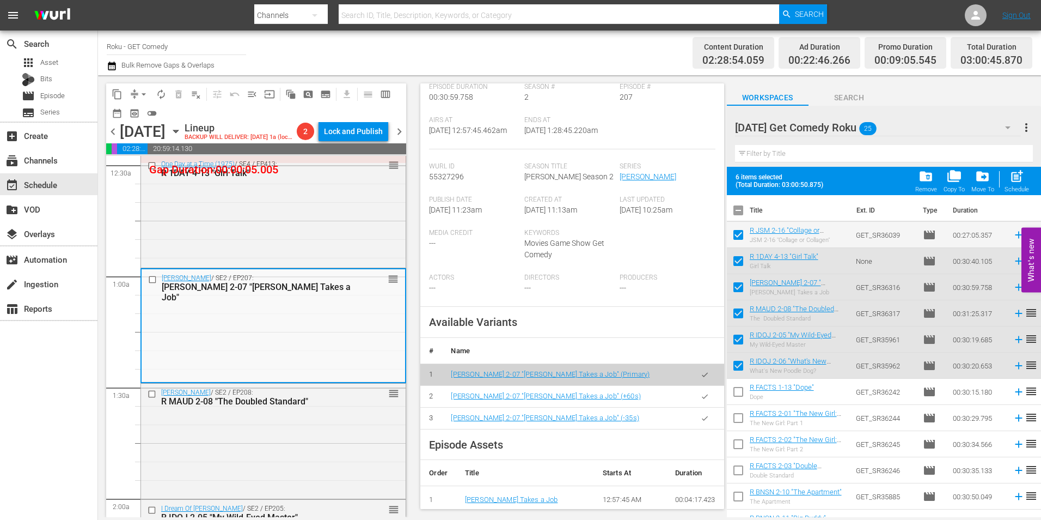
scroll to position [109, 0]
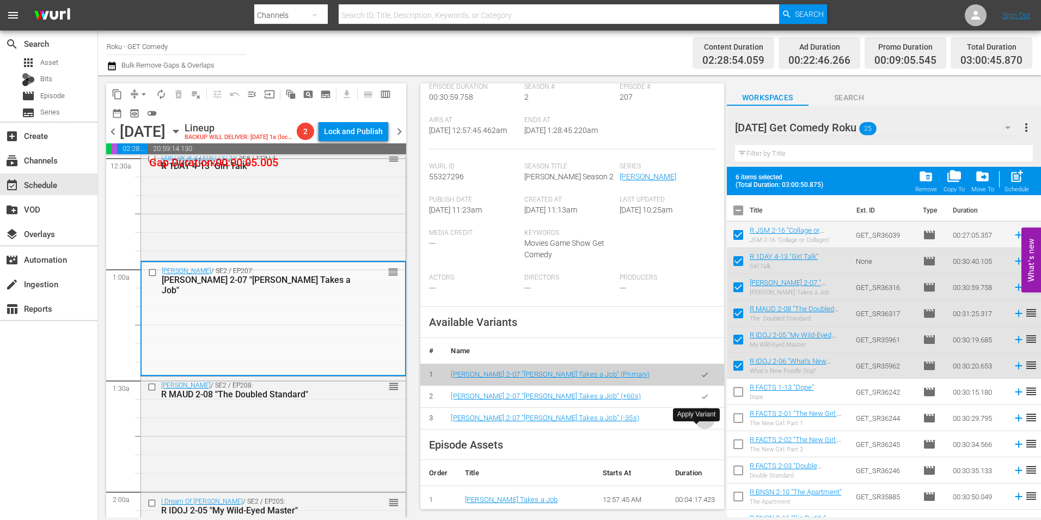
click at [701, 429] on button "button" at bounding box center [704, 417] width 21 height 21
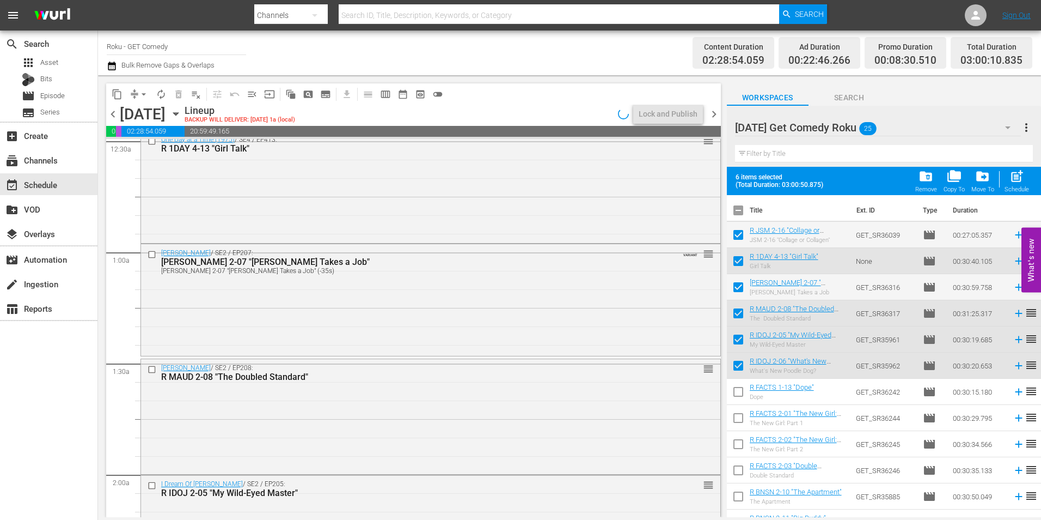
scroll to position [163, 0]
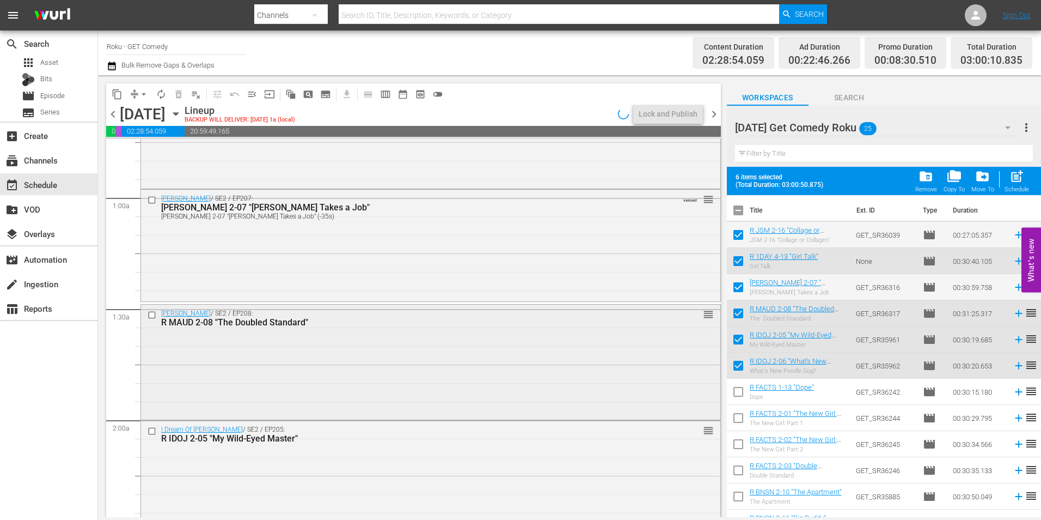
click at [388, 360] on div "Maude / SE2 / EP208: R MAUD 2-08 "The Doubled Standard" reorder" at bounding box center [431, 360] width 580 height 113
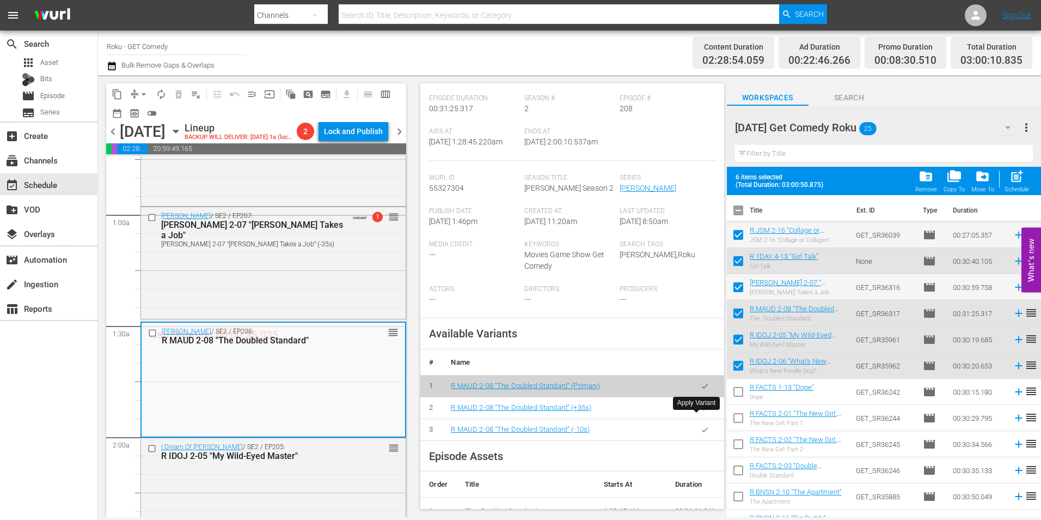
click at [694, 419] on button "button" at bounding box center [704, 429] width 21 height 21
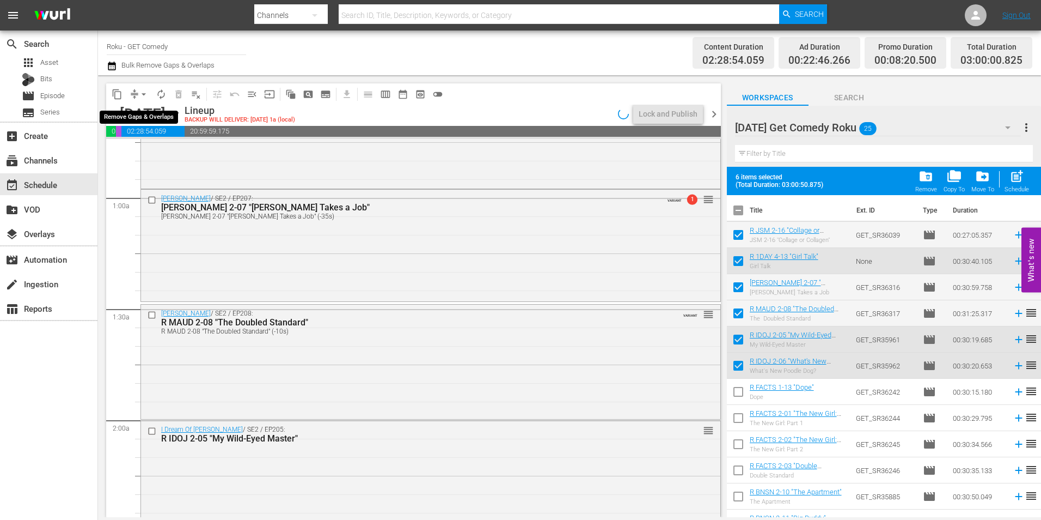
click at [143, 94] on span "arrow_drop_down" at bounding box center [143, 94] width 11 height 11
click at [144, 111] on li "Align to Midnight" at bounding box center [144, 116] width 90 height 18
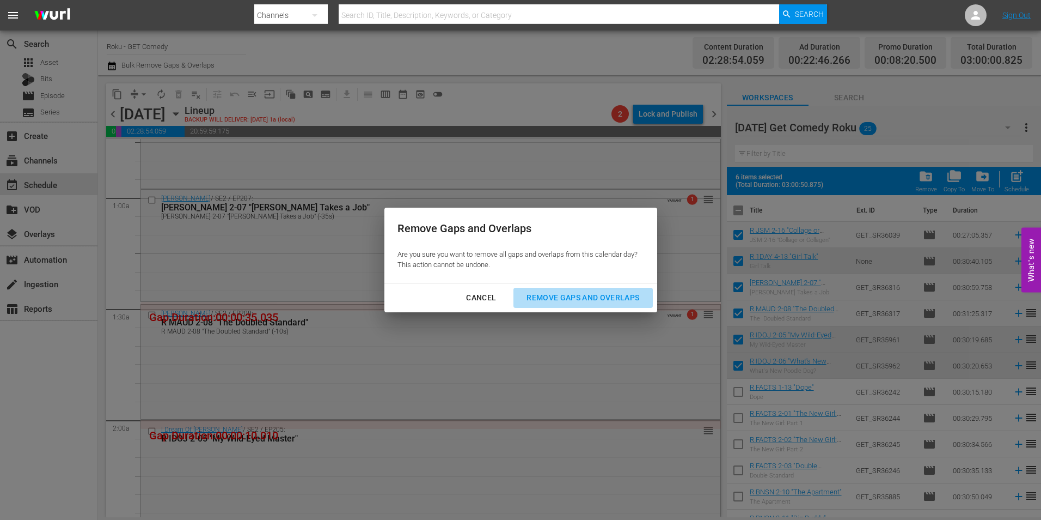
click at [620, 298] on div "Remove Gaps and Overlaps" at bounding box center [583, 298] width 130 height 14
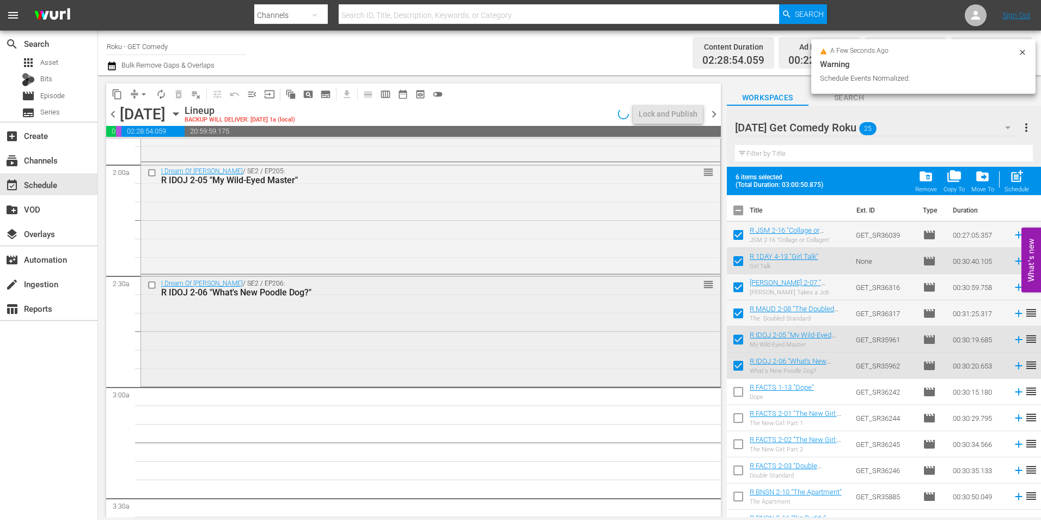
scroll to position [436, 0]
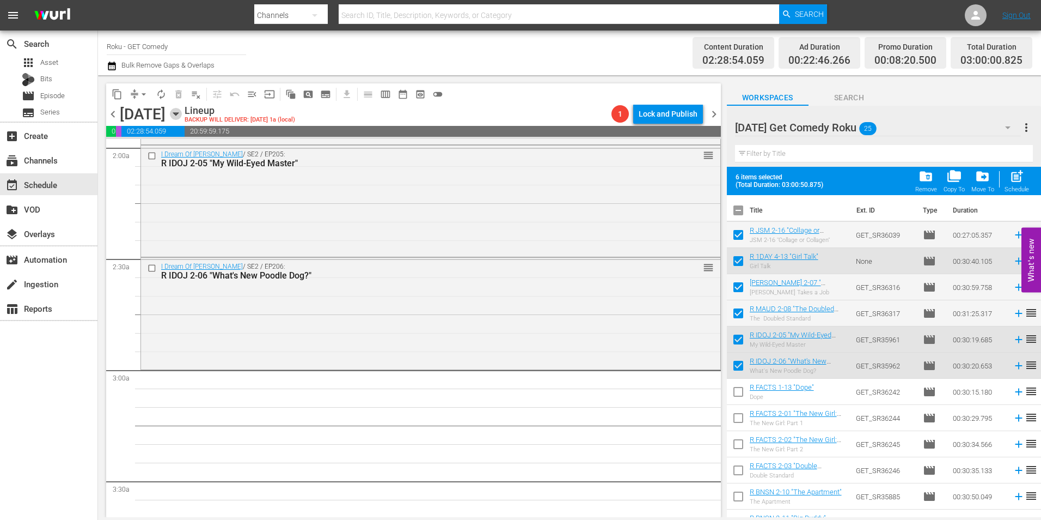
click at [182, 116] on icon "button" at bounding box center [176, 114] width 12 height 12
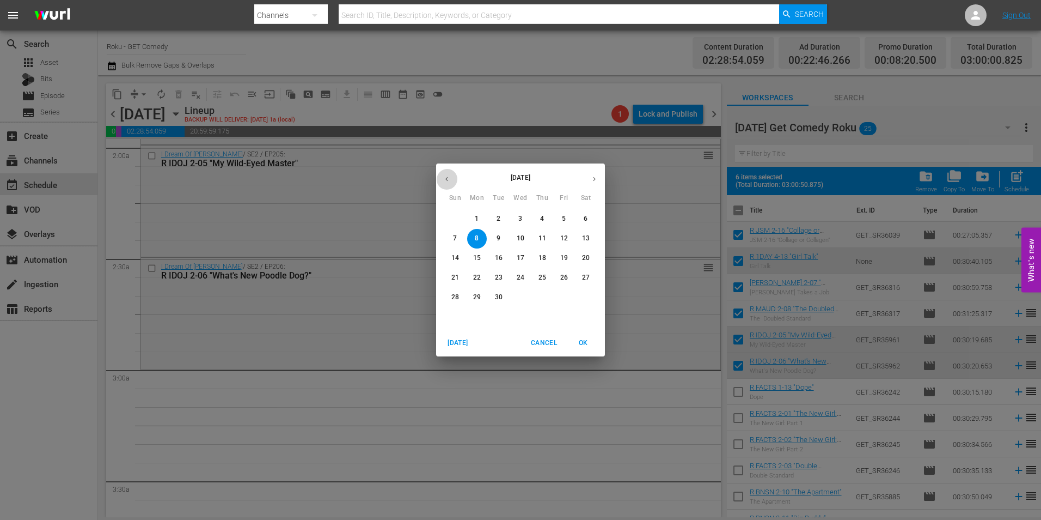
click at [448, 179] on icon "button" at bounding box center [447, 179] width 8 height 8
click at [461, 317] on span "31" at bounding box center [456, 316] width 20 height 9
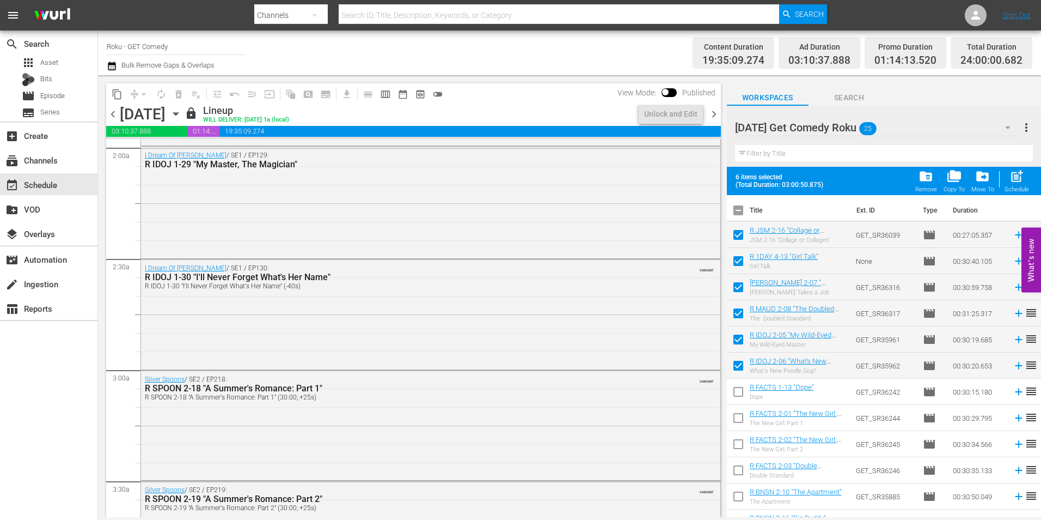
scroll to position [362, 0]
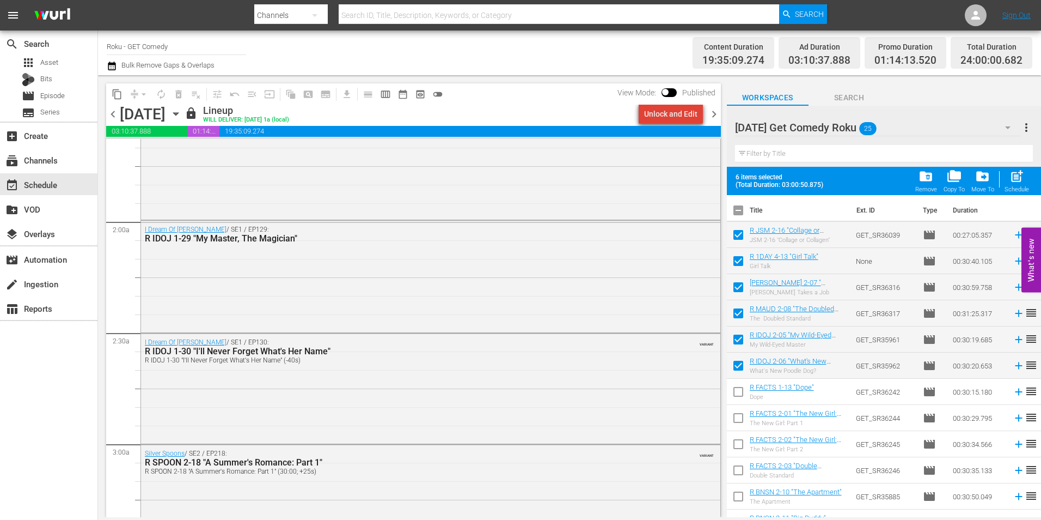
click at [697, 114] on div "Unlock and Edit" at bounding box center [670, 114] width 53 height 20
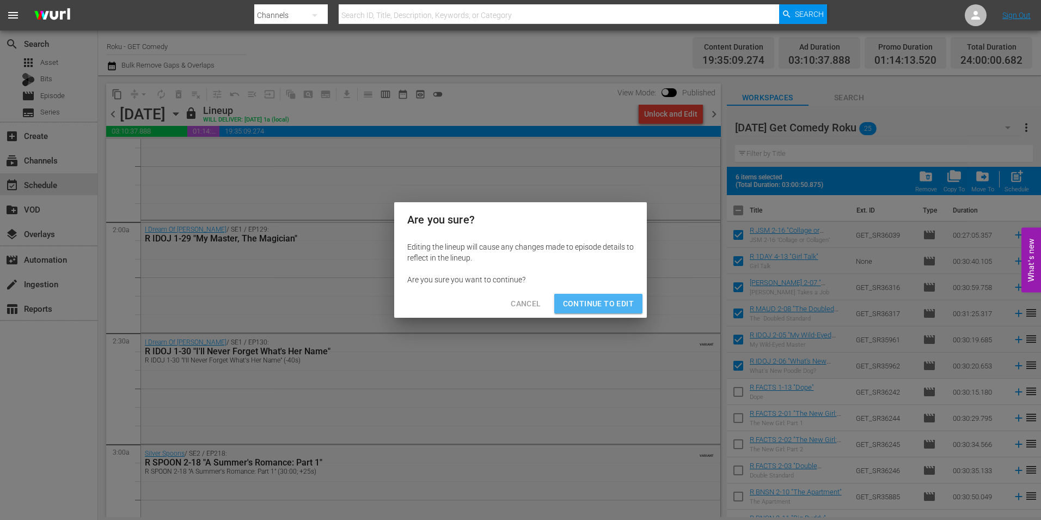
click at [612, 300] on span "Continue to Edit" at bounding box center [598, 304] width 71 height 14
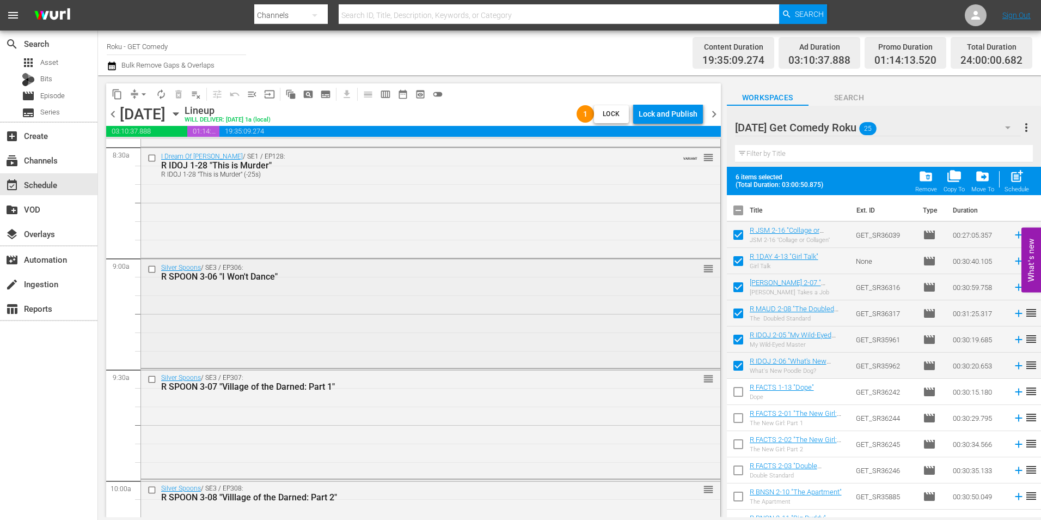
scroll to position [1887, 0]
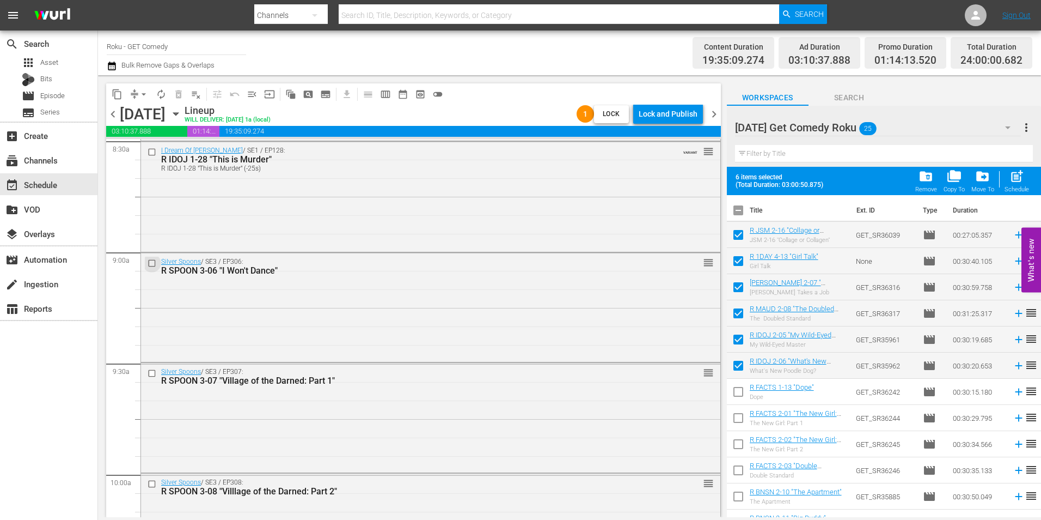
click at [154, 264] on input "checkbox" at bounding box center [153, 262] width 11 height 9
click at [152, 373] on input "checkbox" at bounding box center [153, 373] width 11 height 9
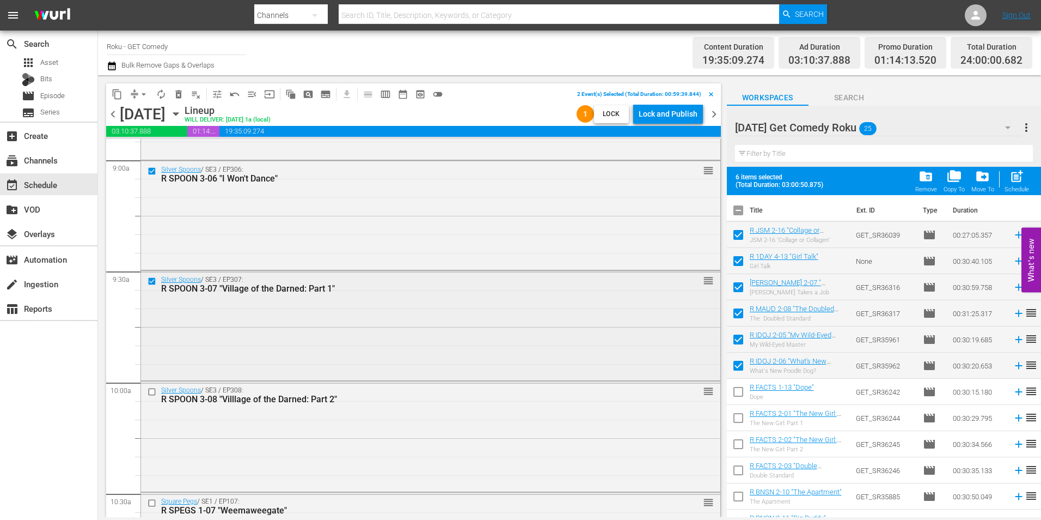
scroll to position [1996, 0]
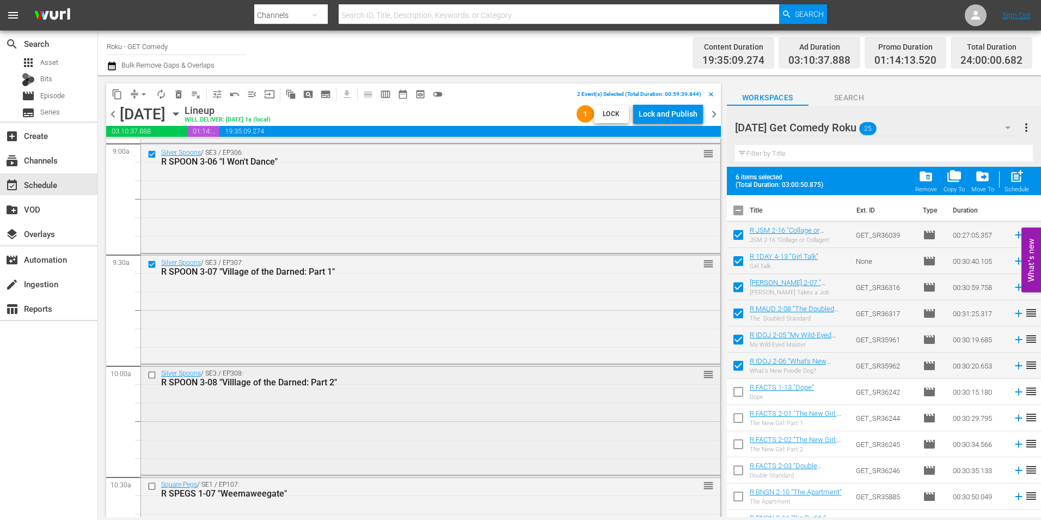
click at [150, 374] on input "checkbox" at bounding box center [153, 374] width 11 height 9
click at [153, 377] on input "checkbox" at bounding box center [153, 376] width 11 height 9
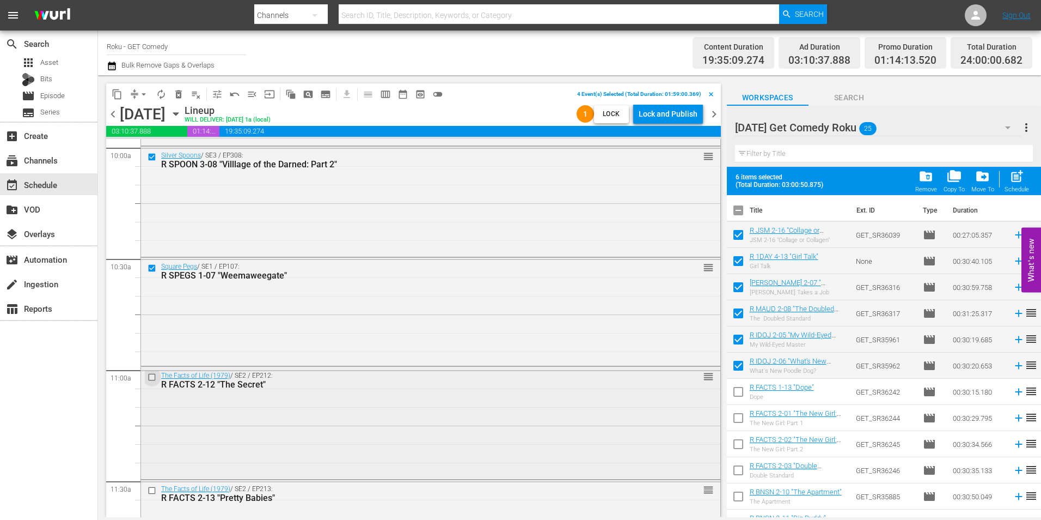
click at [153, 376] on input "checkbox" at bounding box center [153, 377] width 11 height 9
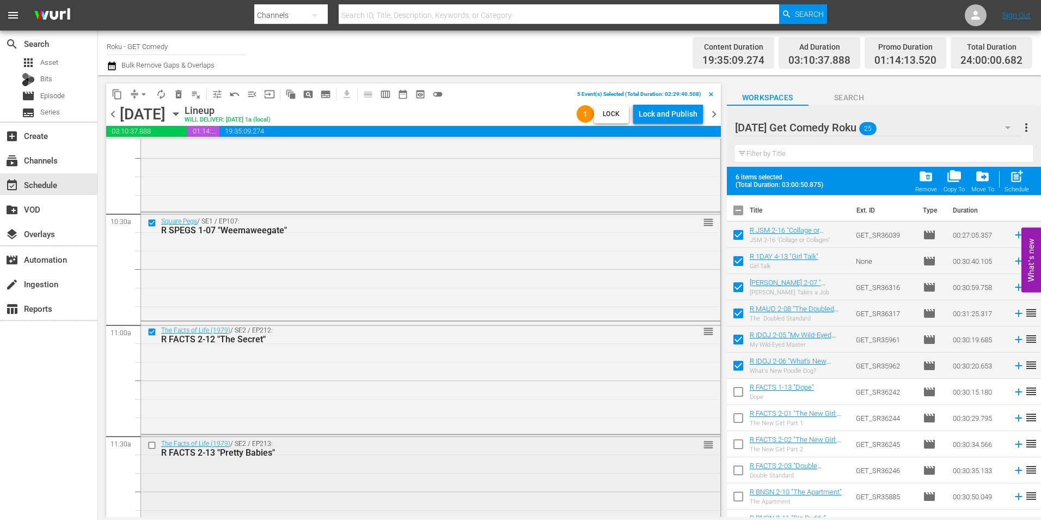
scroll to position [2322, 0]
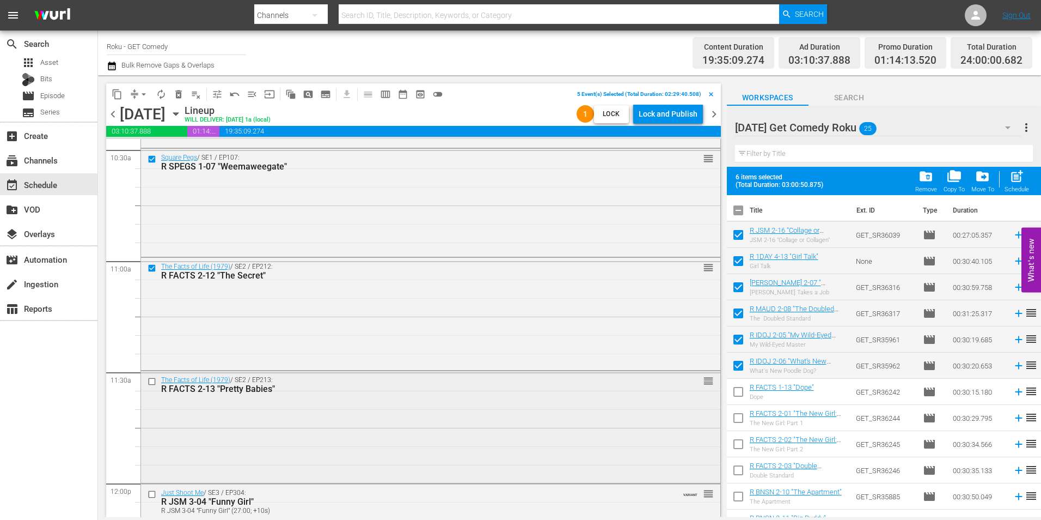
click at [152, 383] on input "checkbox" at bounding box center [153, 381] width 11 height 9
click at [117, 94] on span "content_copy" at bounding box center [117, 94] width 11 height 11
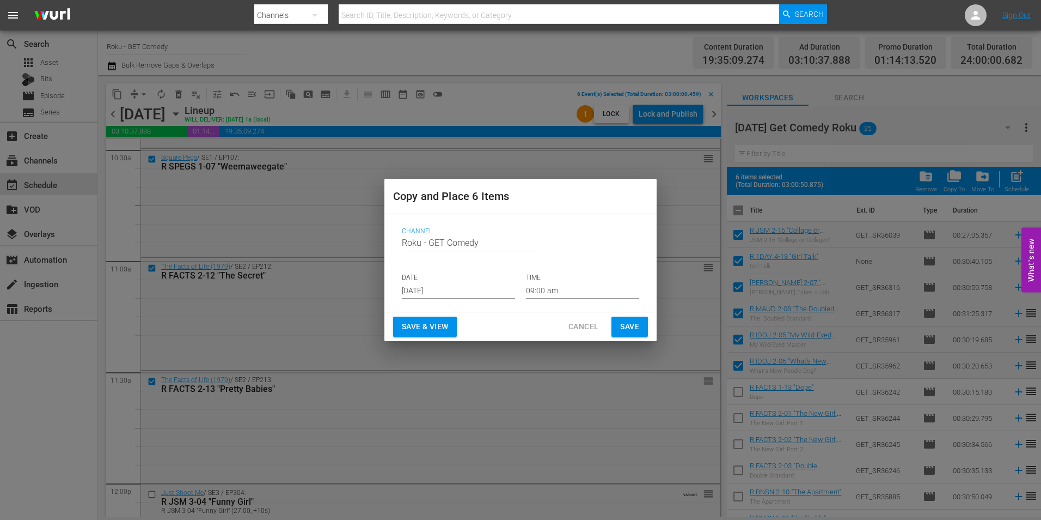
click at [443, 288] on input "[DATE]" at bounding box center [458, 290] width 113 height 16
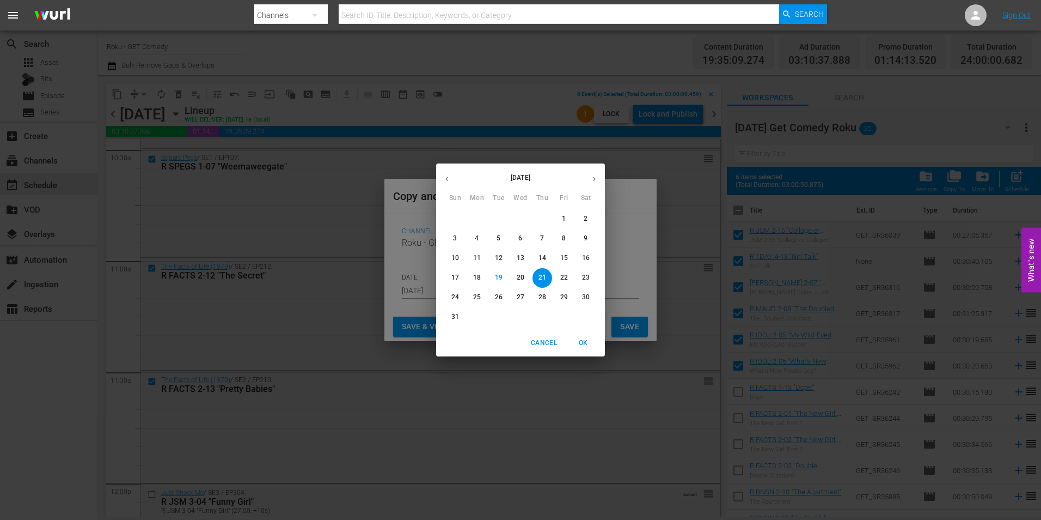
click at [590, 176] on icon "button" at bounding box center [594, 179] width 8 height 8
click at [475, 241] on p "8" at bounding box center [477, 238] width 4 height 9
type input "Sep 8th 2025"
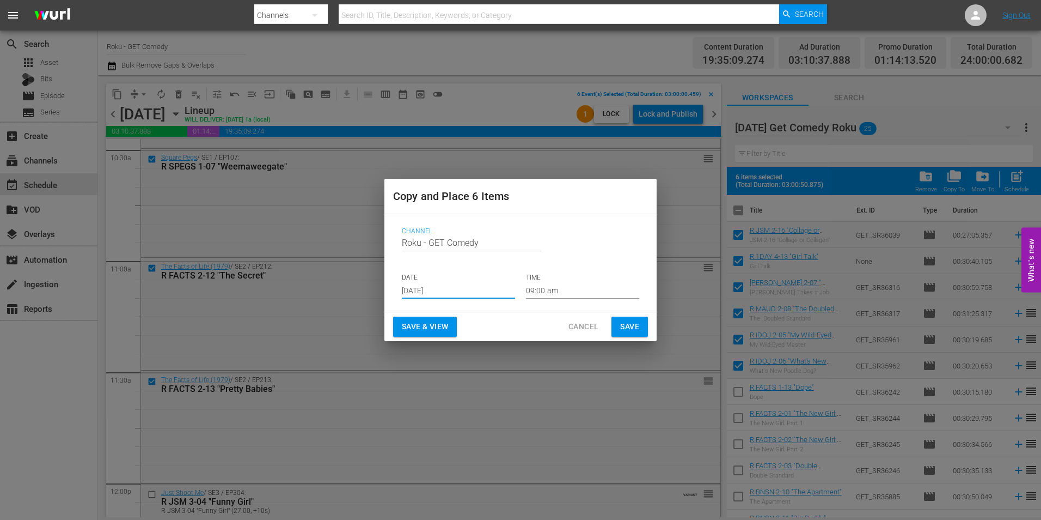
click at [546, 290] on input "09:00 am" at bounding box center [582, 290] width 113 height 16
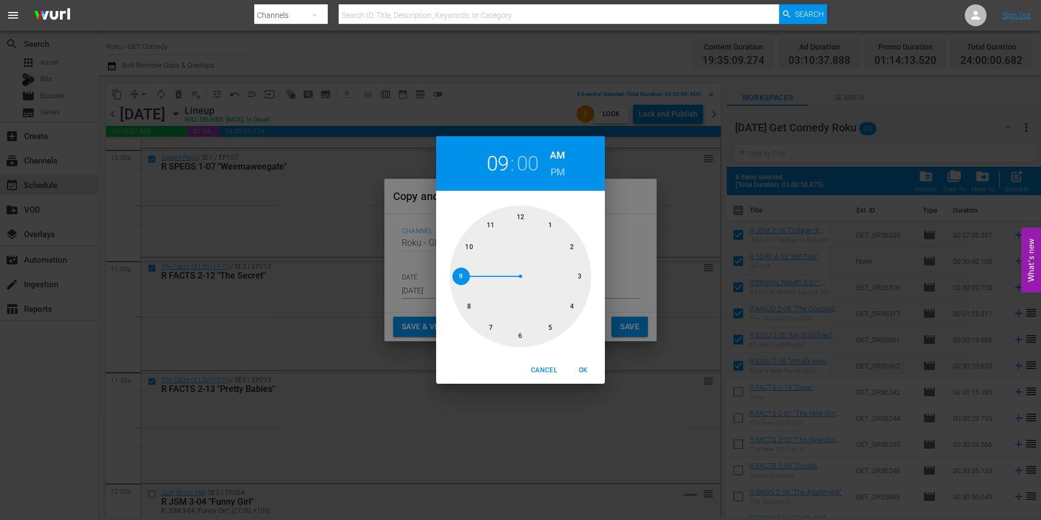
click at [582, 271] on div at bounding box center [521, 276] width 142 height 142
click at [582, 370] on span "OK" at bounding box center [583, 369] width 26 height 11
type input "03:00 am"
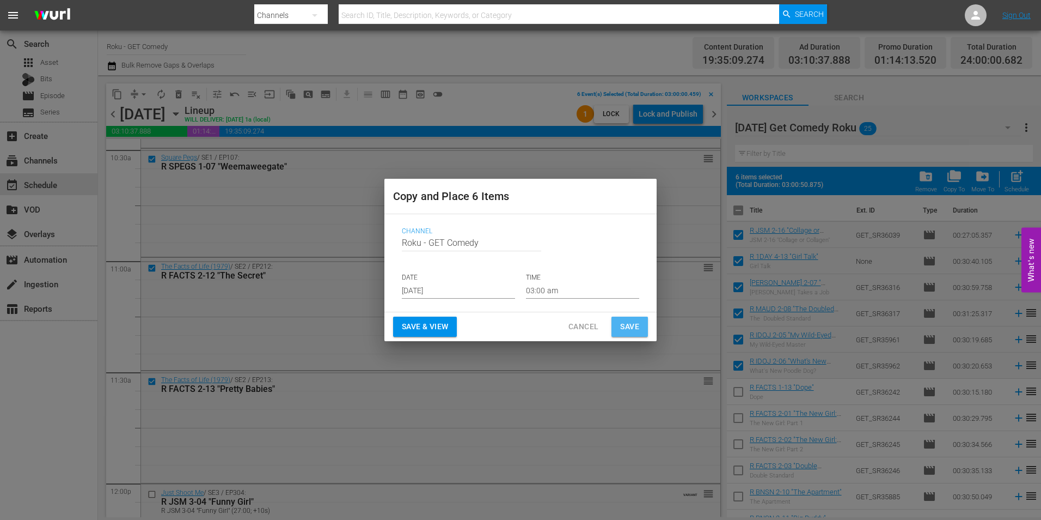
click at [633, 326] on span "Save" at bounding box center [629, 327] width 19 height 14
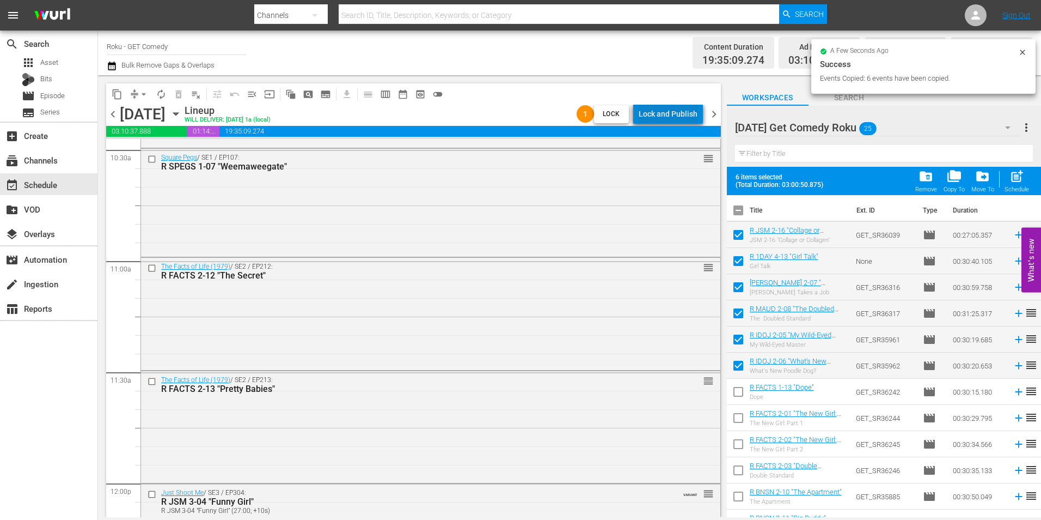
click at [685, 113] on div "Lock and Publish" at bounding box center [668, 114] width 59 height 20
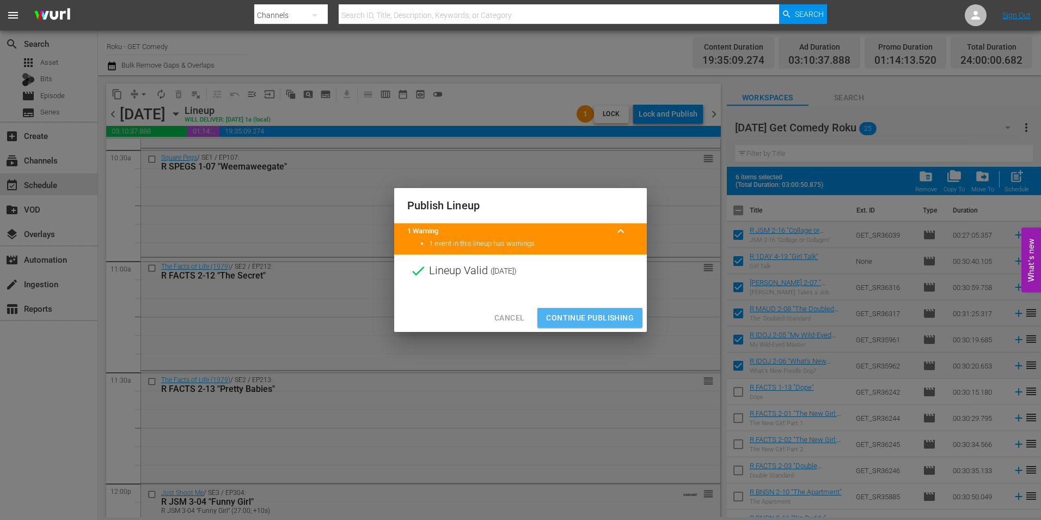
click at [589, 312] on span "Continue Publishing" at bounding box center [590, 318] width 88 height 14
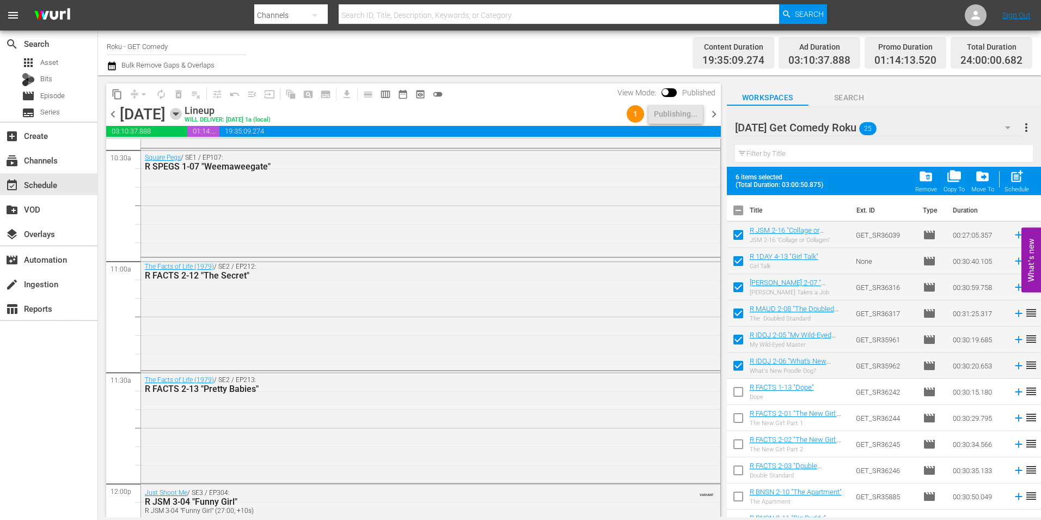
click at [182, 116] on icon "button" at bounding box center [176, 114] width 12 height 12
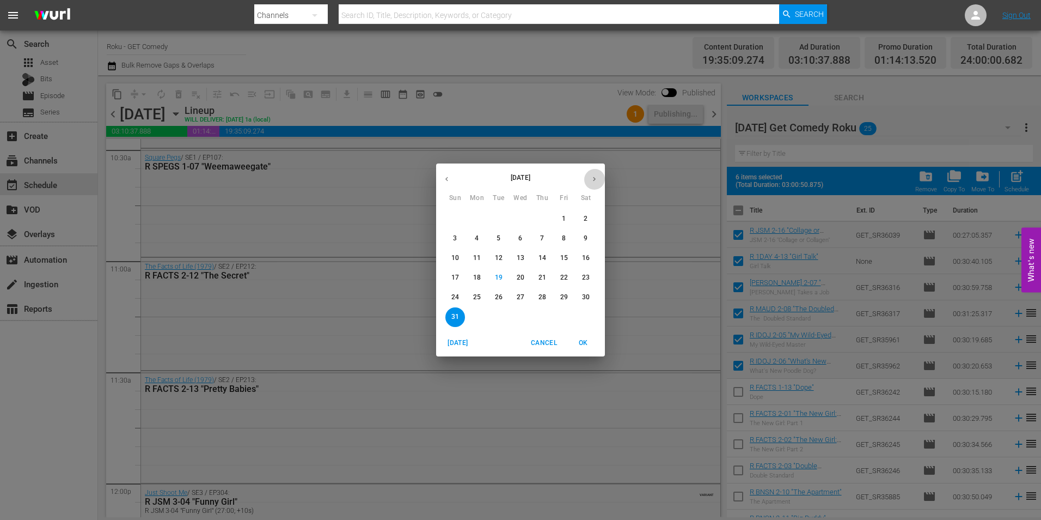
click at [593, 182] on icon "button" at bounding box center [594, 179] width 8 height 8
click at [460, 241] on span "7" at bounding box center [456, 238] width 20 height 9
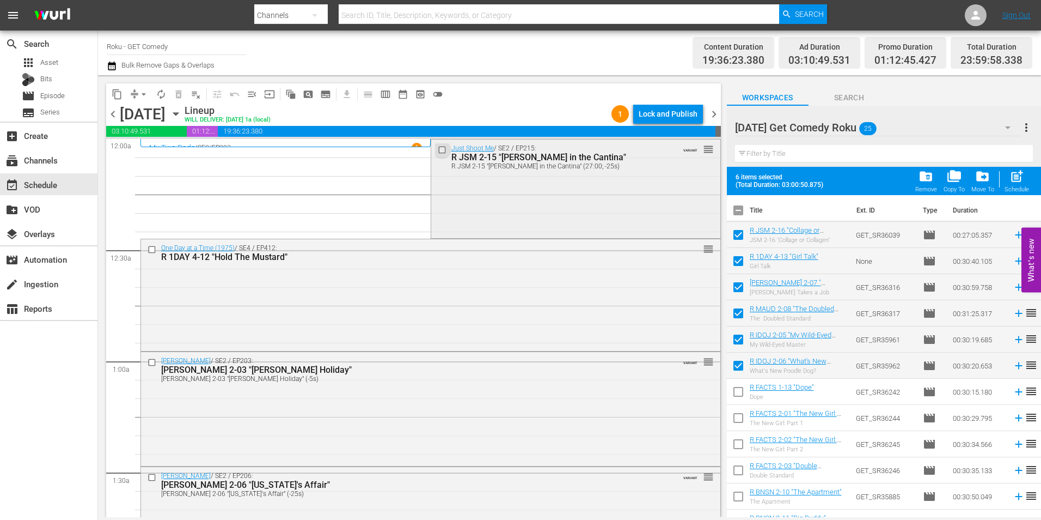
click at [437, 149] on input "checkbox" at bounding box center [442, 149] width 11 height 9
click at [153, 249] on input "checkbox" at bounding box center [153, 249] width 11 height 9
click at [153, 363] on input "checkbox" at bounding box center [153, 362] width 11 height 9
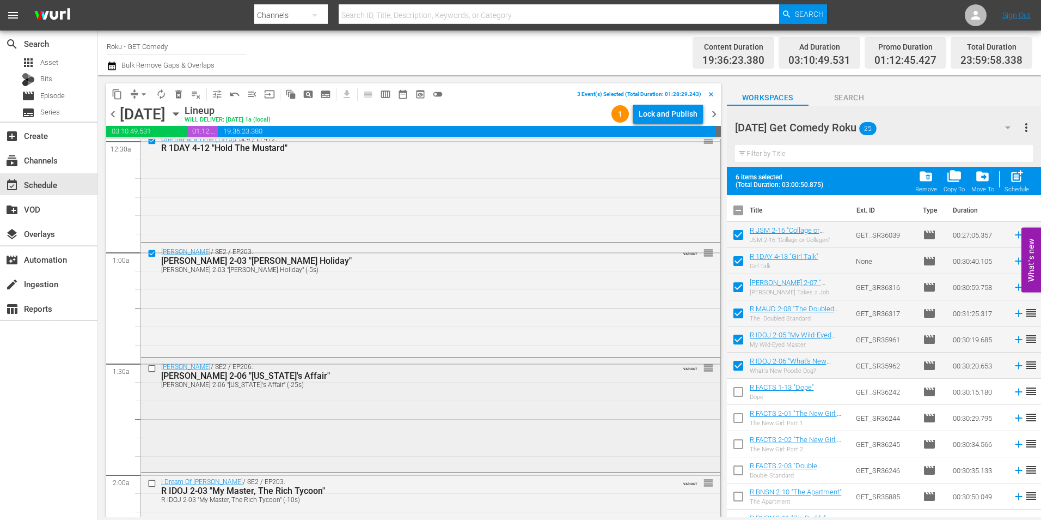
click at [155, 367] on input "checkbox" at bounding box center [153, 367] width 11 height 9
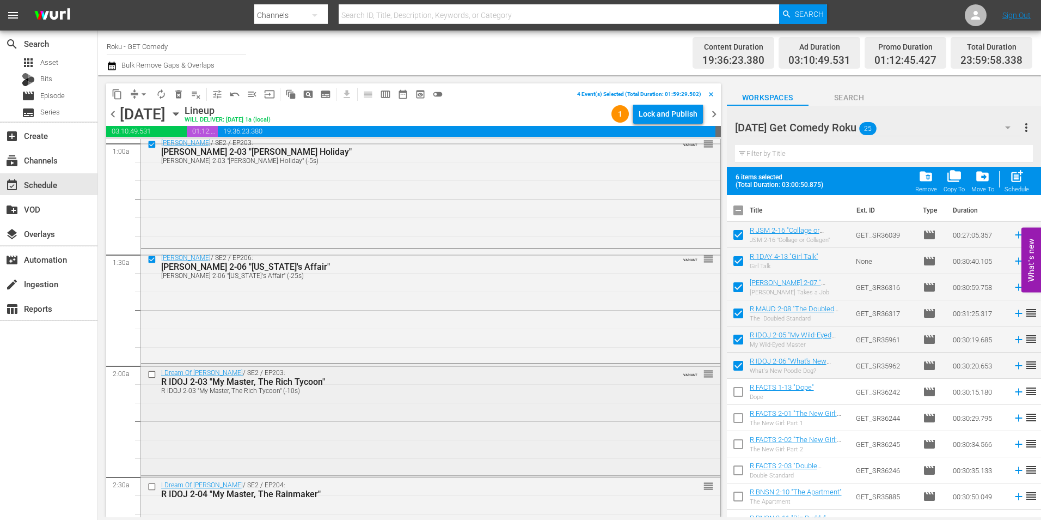
click at [151, 373] on input "checkbox" at bounding box center [153, 374] width 11 height 9
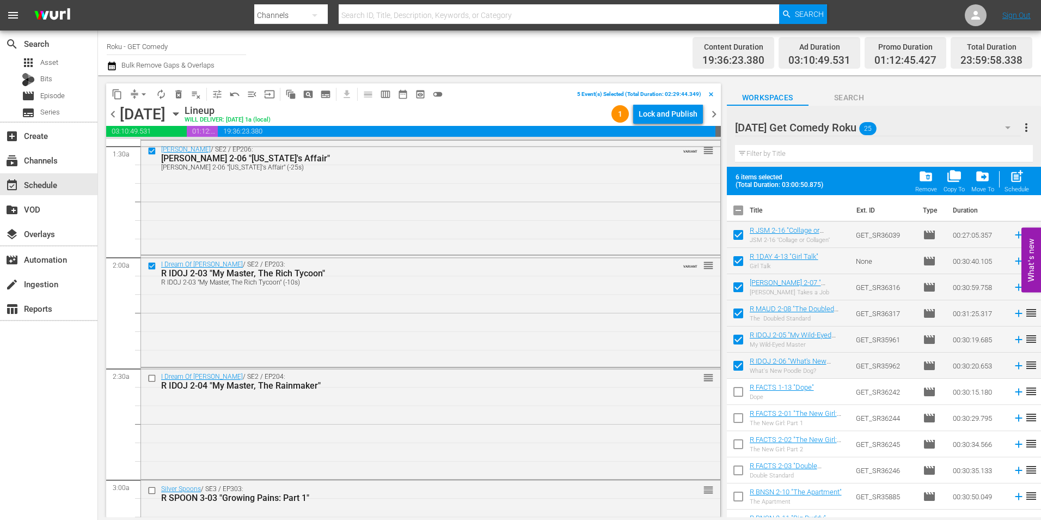
scroll to position [327, 0]
click at [151, 375] on input "checkbox" at bounding box center [153, 377] width 11 height 9
click at [113, 92] on span "content_copy" at bounding box center [117, 94] width 11 height 11
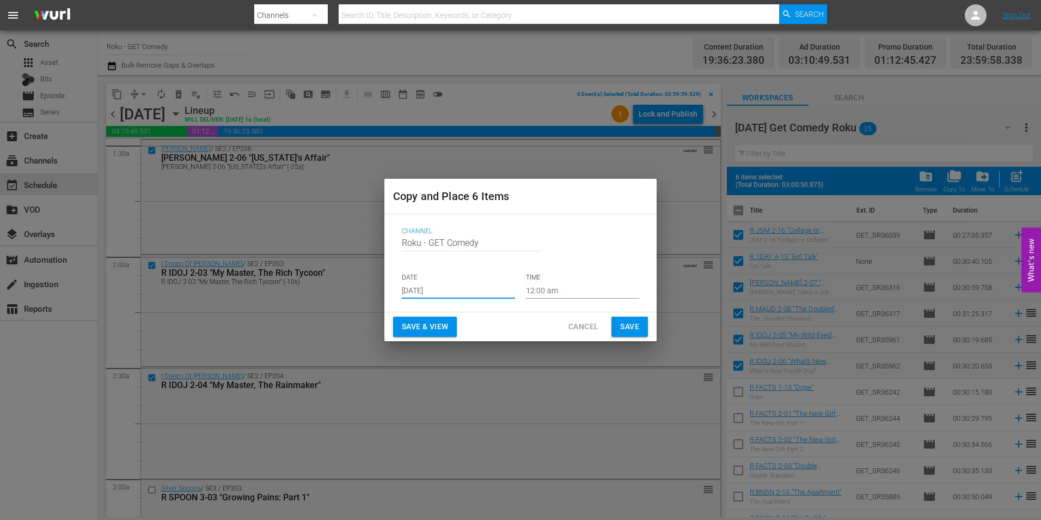
click at [461, 289] on input "[DATE]" at bounding box center [458, 290] width 113 height 16
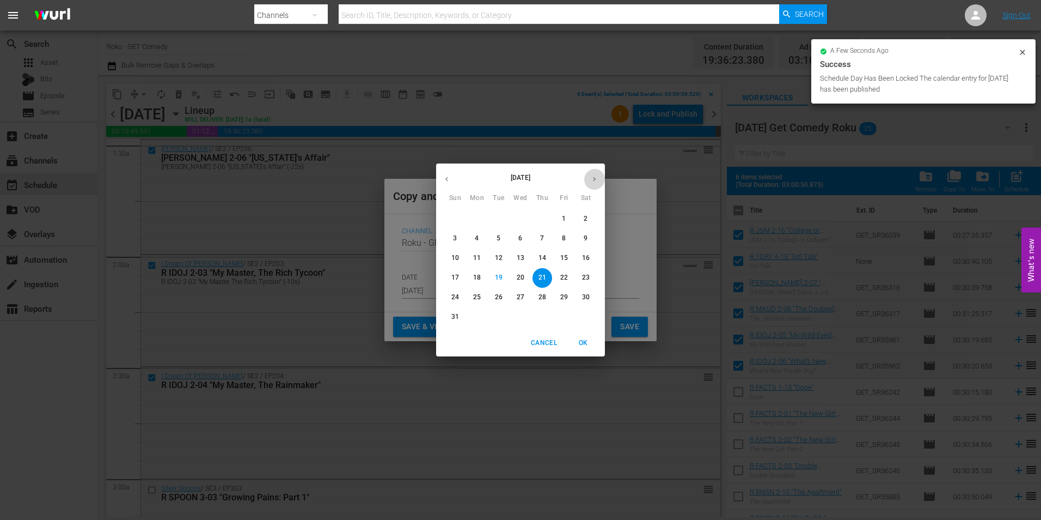
click at [593, 178] on icon "button" at bounding box center [594, 179] width 8 height 8
click at [477, 240] on p "8" at bounding box center [477, 238] width 4 height 9
type input "Sep 8th 2025"
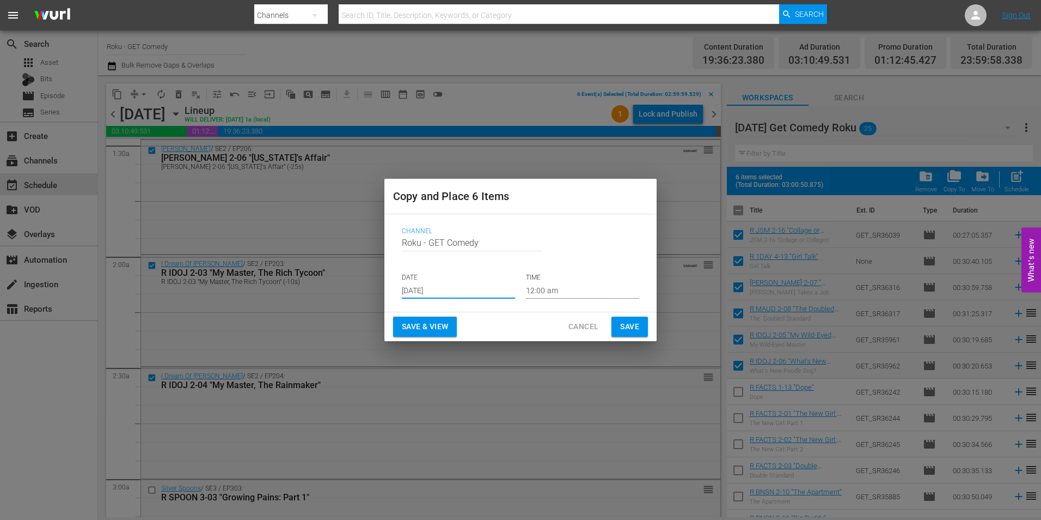
click at [543, 289] on input "12:00 am" at bounding box center [582, 290] width 113 height 16
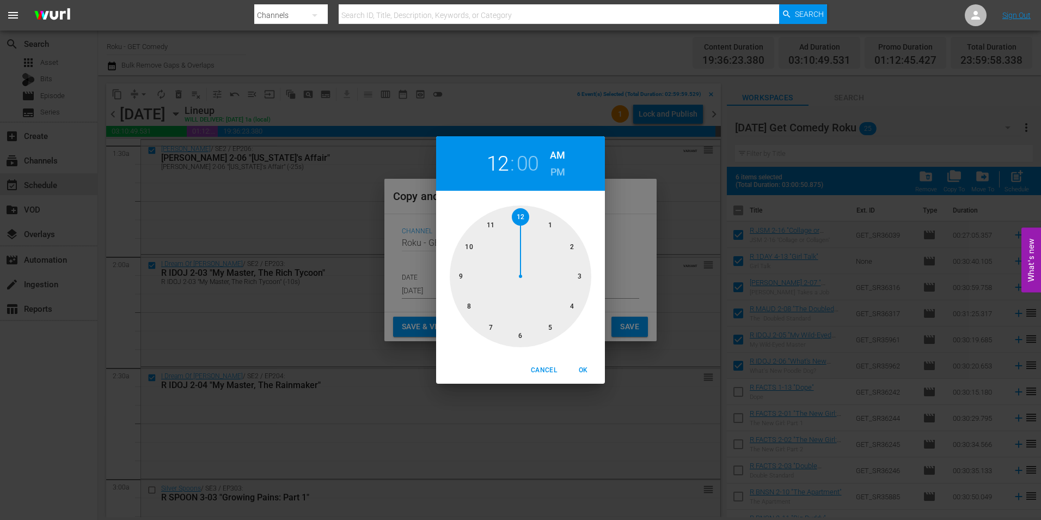
click at [522, 334] on div at bounding box center [521, 276] width 142 height 142
click at [582, 371] on span "OK" at bounding box center [583, 369] width 26 height 11
type input "06:00 am"
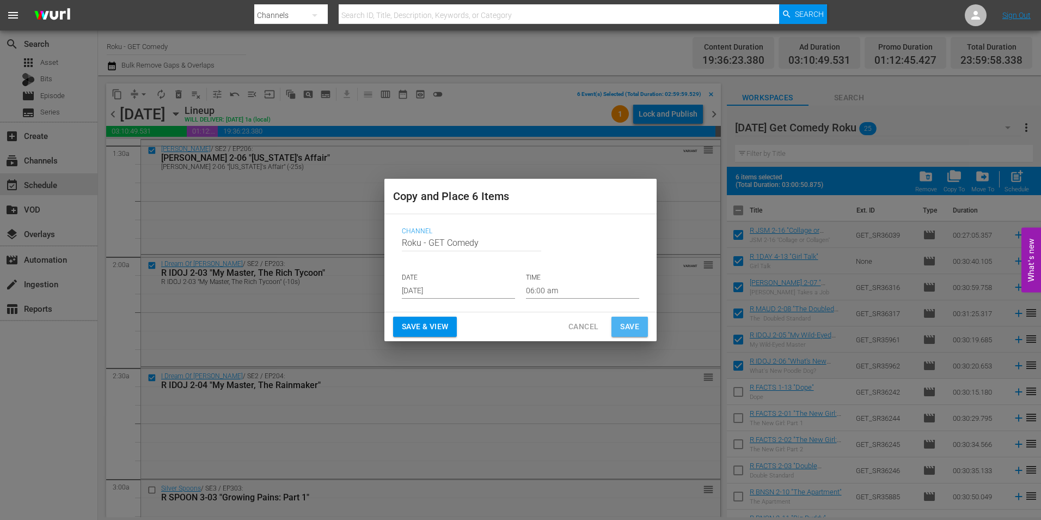
click at [643, 319] on button "Save" at bounding box center [630, 326] width 36 height 20
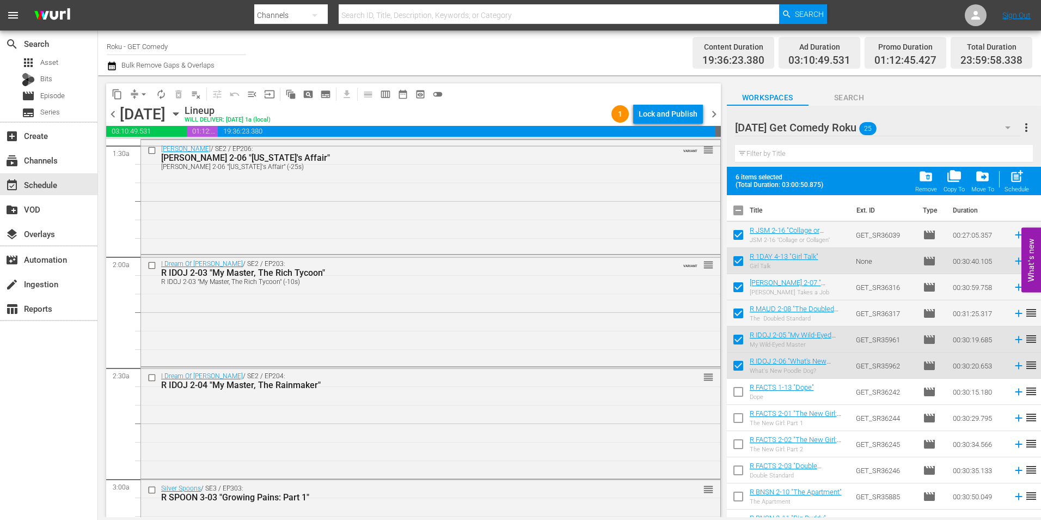
click at [182, 114] on icon "button" at bounding box center [176, 114] width 12 height 12
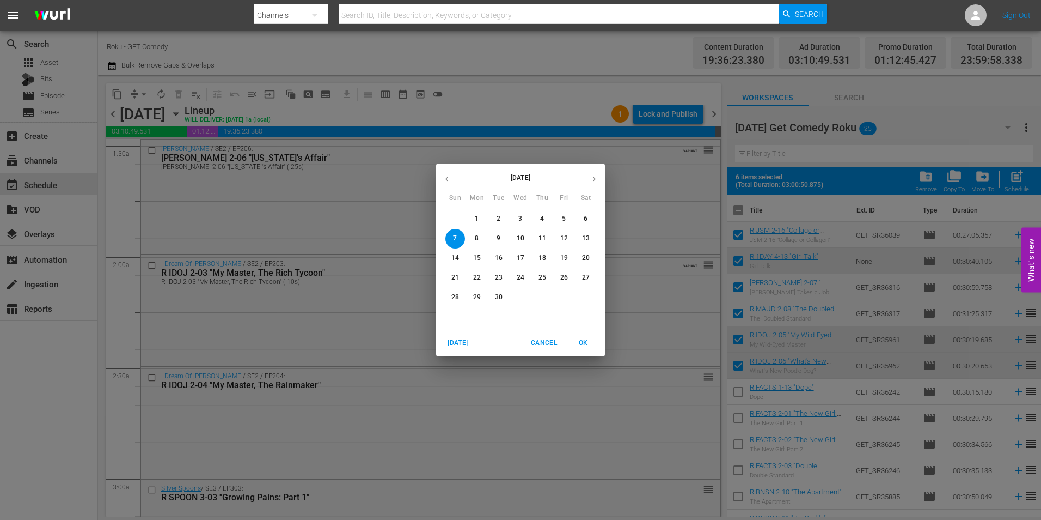
click at [450, 178] on icon "button" at bounding box center [447, 179] width 8 height 8
click at [564, 300] on p "29" at bounding box center [564, 296] width 8 height 9
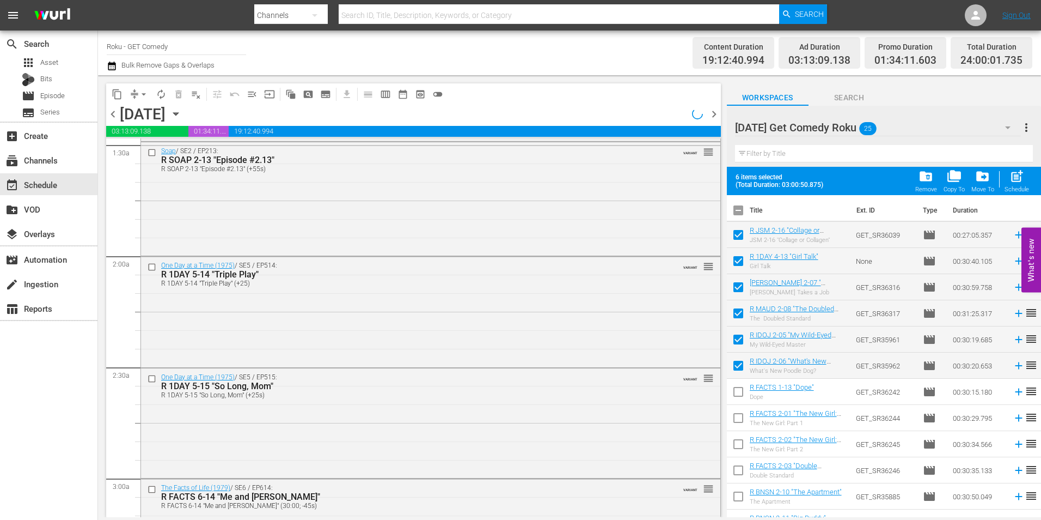
scroll to position [290, 0]
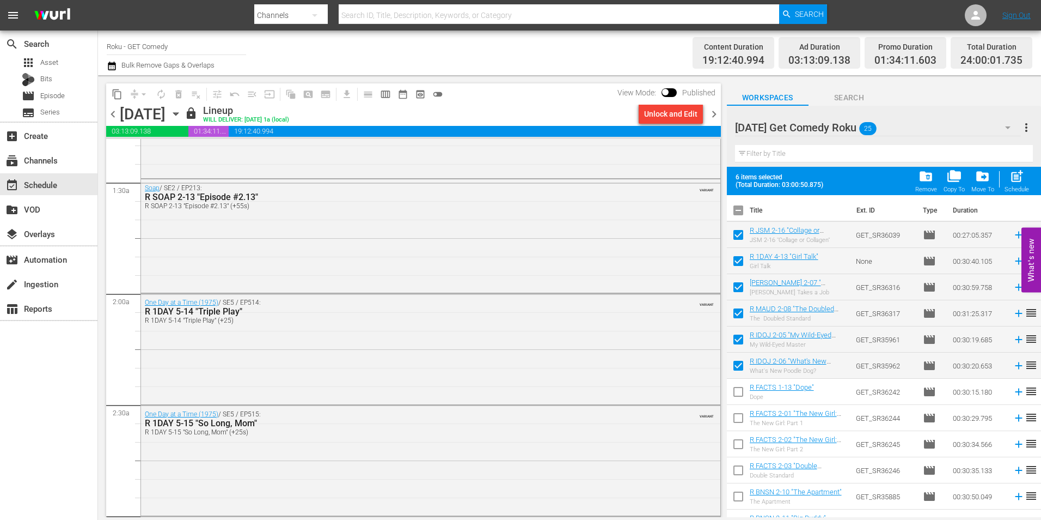
click at [684, 115] on div "Unlock and Edit" at bounding box center [670, 114] width 53 height 20
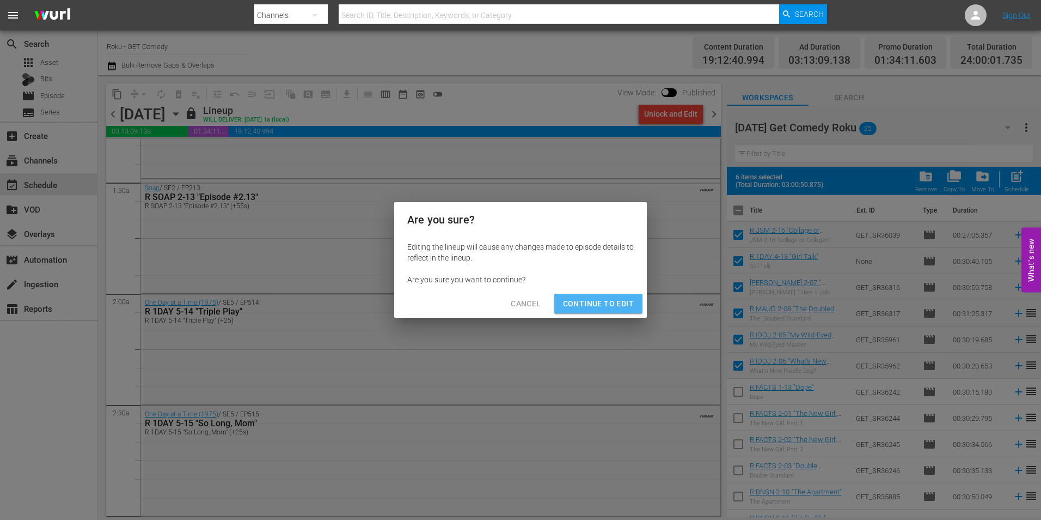
click at [609, 310] on button "Continue to Edit" at bounding box center [598, 304] width 88 height 20
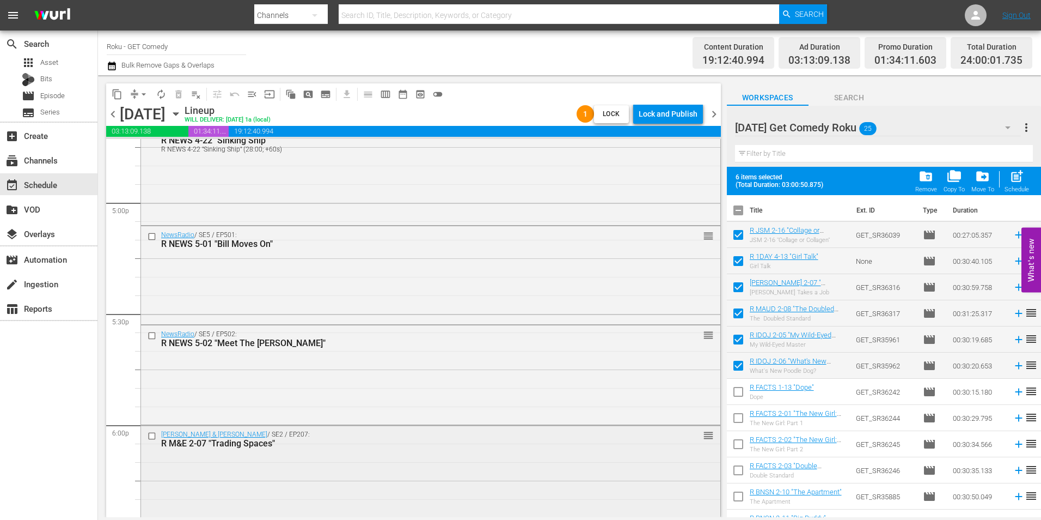
scroll to position [3830, 0]
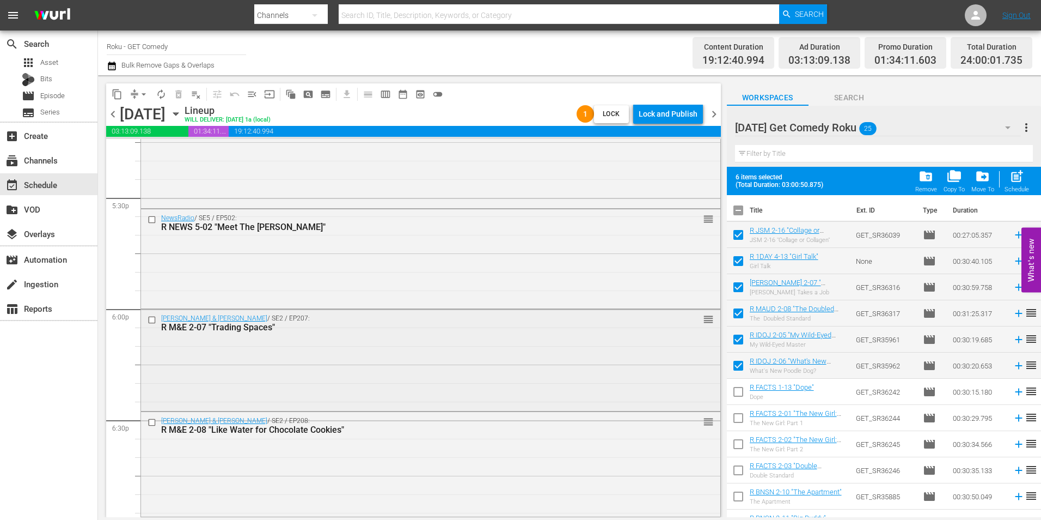
click at [154, 320] on input "checkbox" at bounding box center [153, 319] width 11 height 9
click at [151, 423] on input "checkbox" at bounding box center [153, 421] width 11 height 9
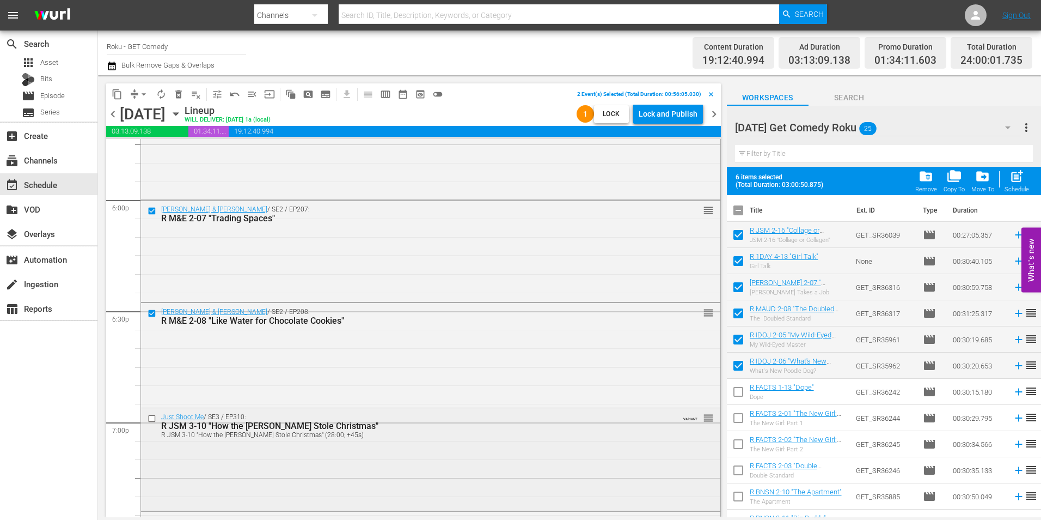
click at [155, 421] on input "checkbox" at bounding box center [153, 418] width 11 height 9
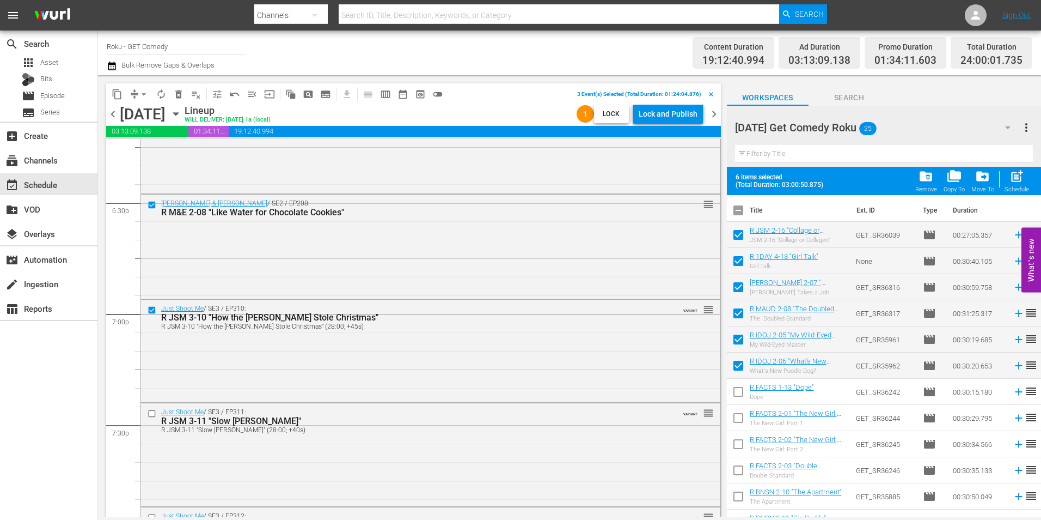
scroll to position [4048, 0]
click at [151, 413] on input "checkbox" at bounding box center [153, 412] width 11 height 9
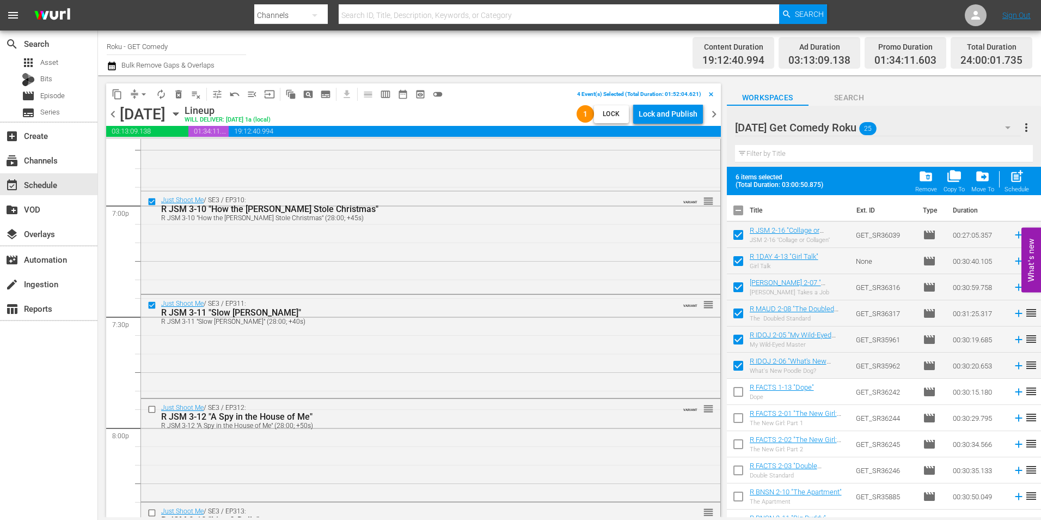
scroll to position [4157, 0]
click at [153, 406] on input "checkbox" at bounding box center [153, 408] width 11 height 9
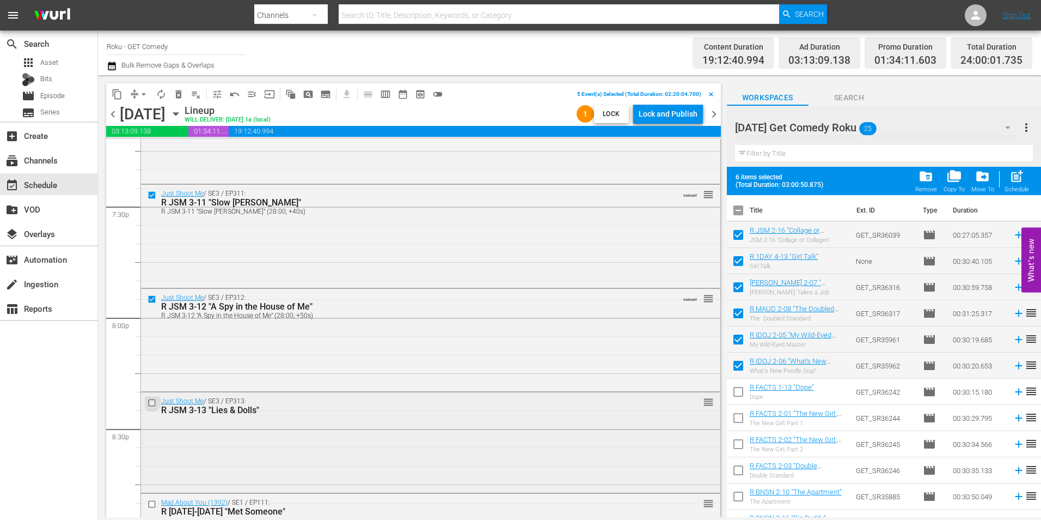
click at [150, 402] on input "checkbox" at bounding box center [153, 402] width 11 height 9
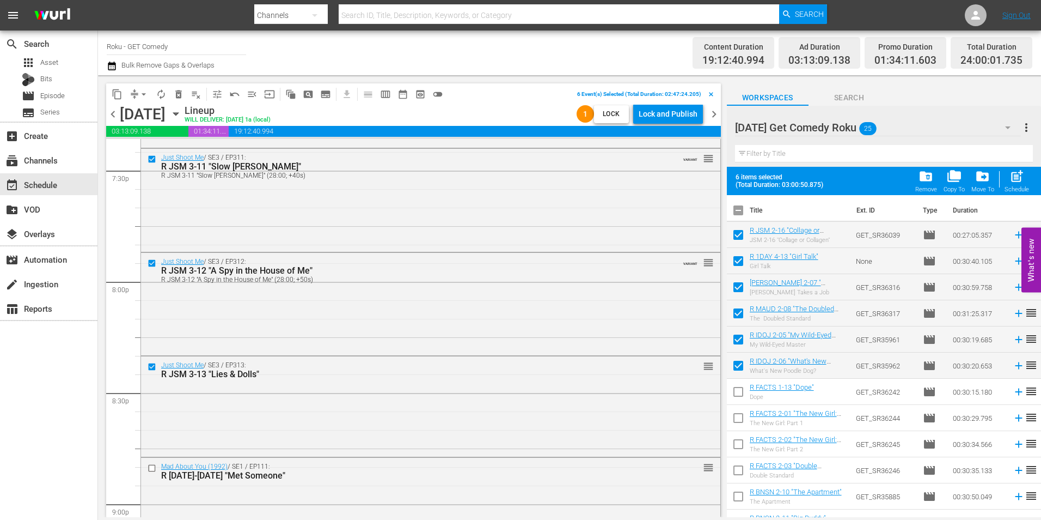
scroll to position [4320, 0]
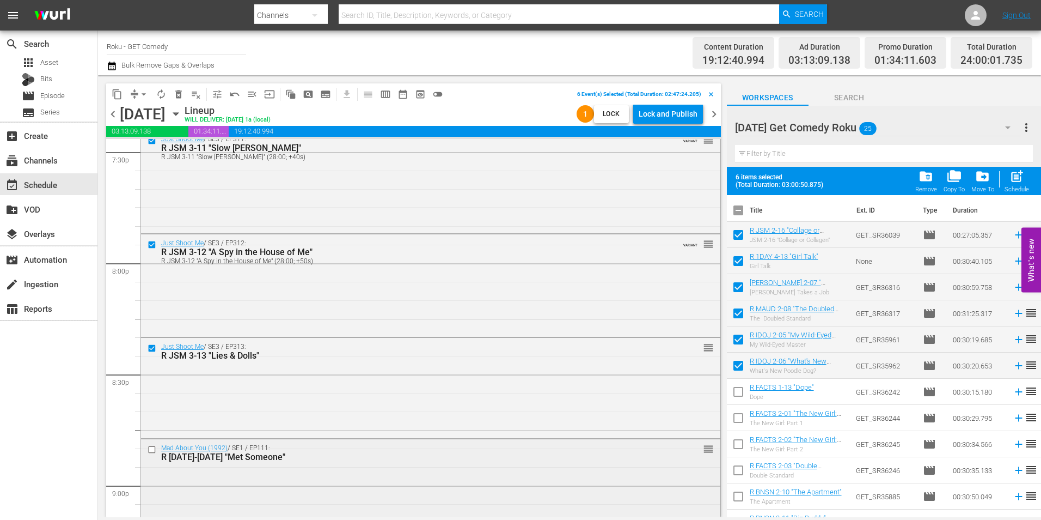
click at [150, 447] on input "checkbox" at bounding box center [153, 449] width 11 height 9
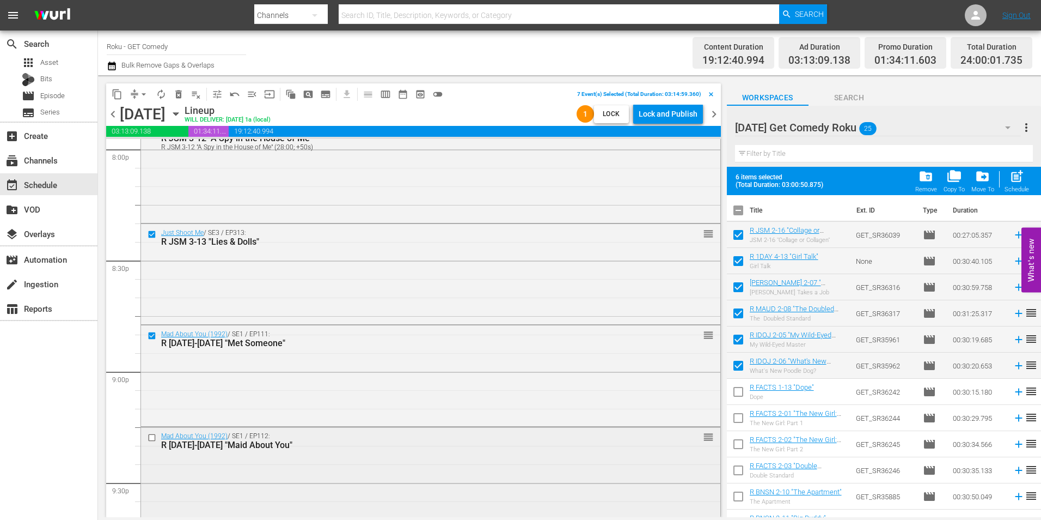
scroll to position [4484, 0]
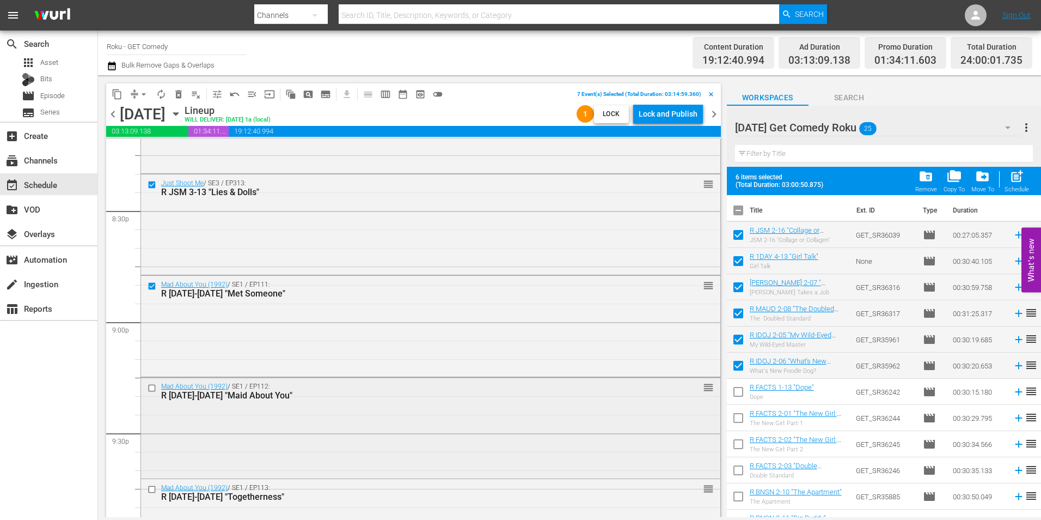
click at [150, 390] on input "checkbox" at bounding box center [153, 387] width 11 height 9
click at [151, 487] on input "checkbox" at bounding box center [153, 489] width 11 height 9
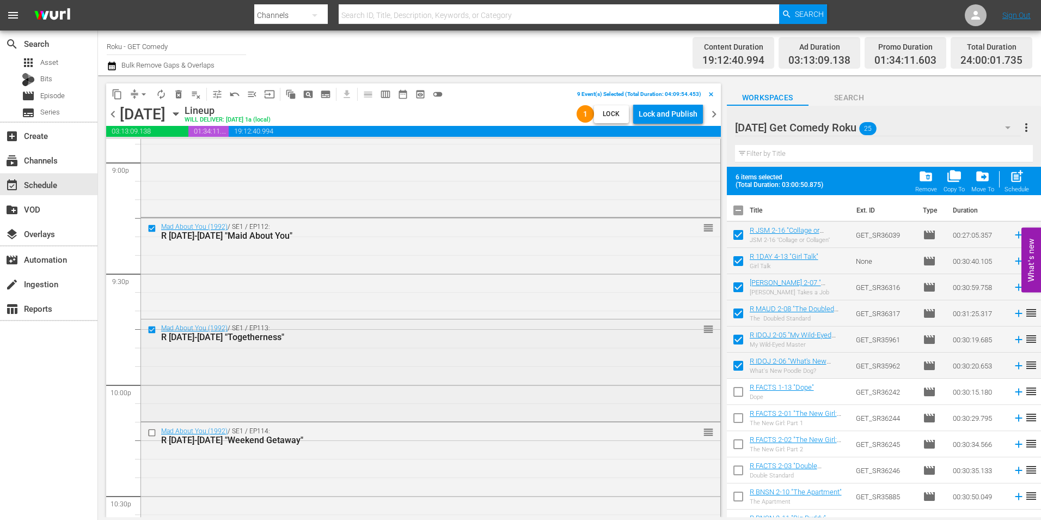
scroll to position [4647, 0]
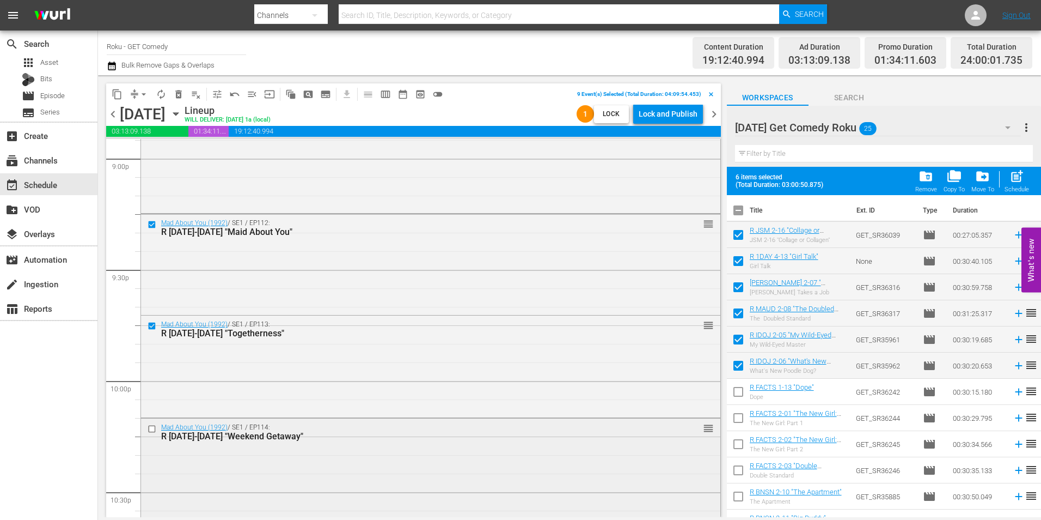
click at [150, 425] on input "checkbox" at bounding box center [153, 428] width 11 height 9
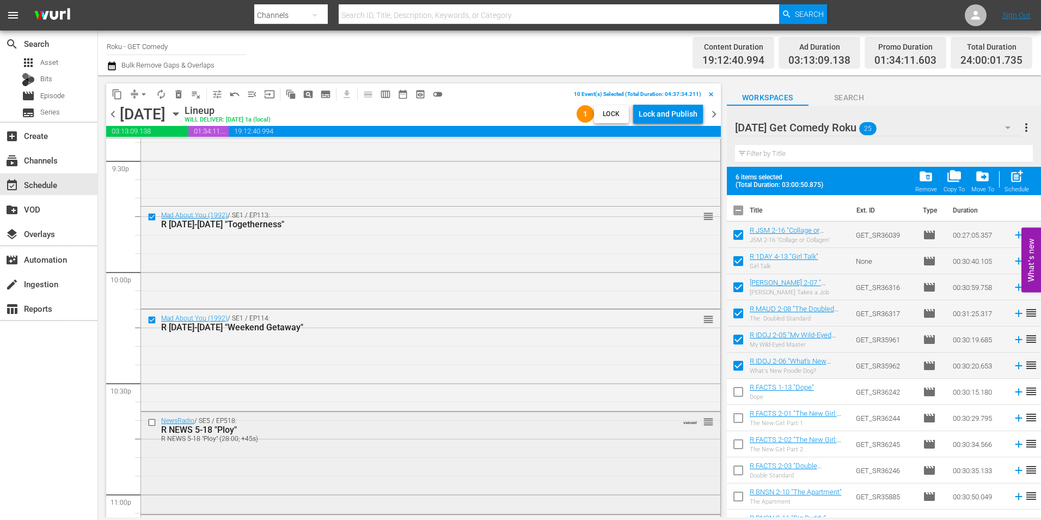
click at [150, 422] on input "checkbox" at bounding box center [153, 421] width 11 height 9
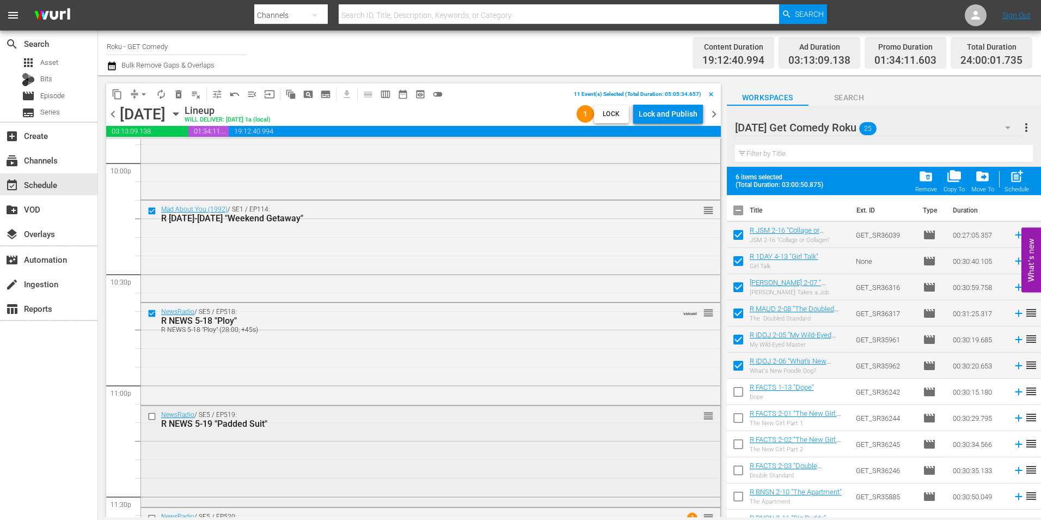
click at [153, 417] on input "checkbox" at bounding box center [153, 416] width 11 height 9
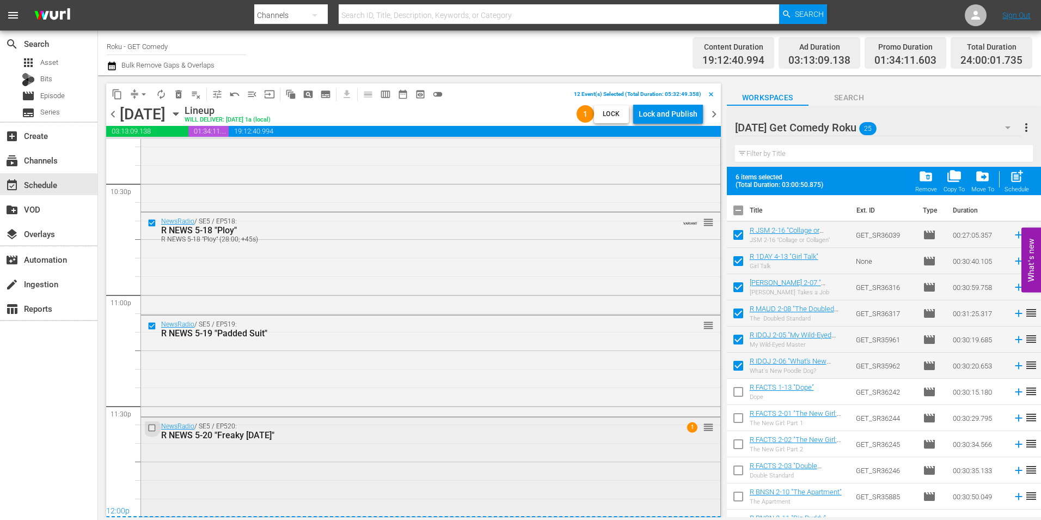
click at [151, 428] on input "checkbox" at bounding box center [153, 427] width 11 height 9
click at [118, 98] on span "content_copy" at bounding box center [117, 94] width 11 height 11
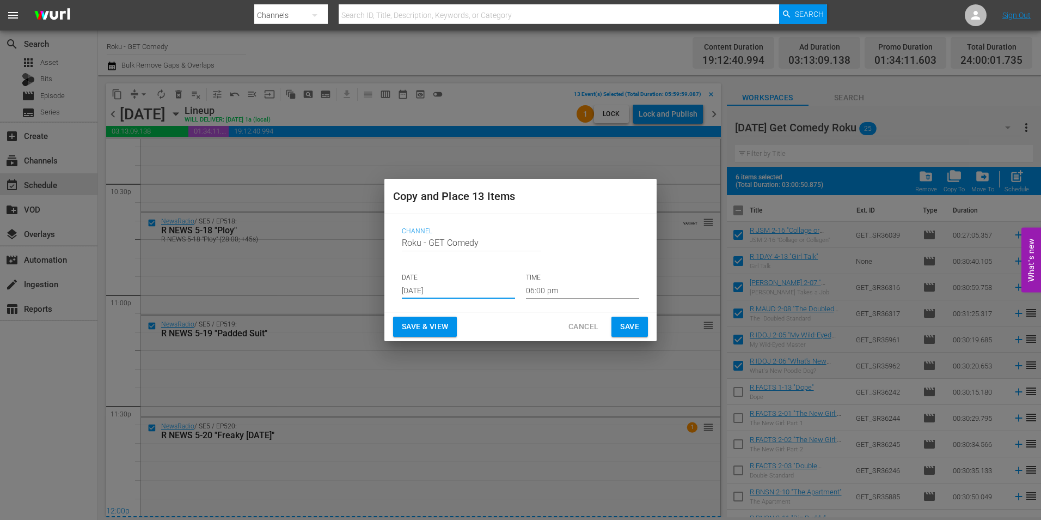
click at [438, 289] on input "[DATE]" at bounding box center [458, 290] width 113 height 16
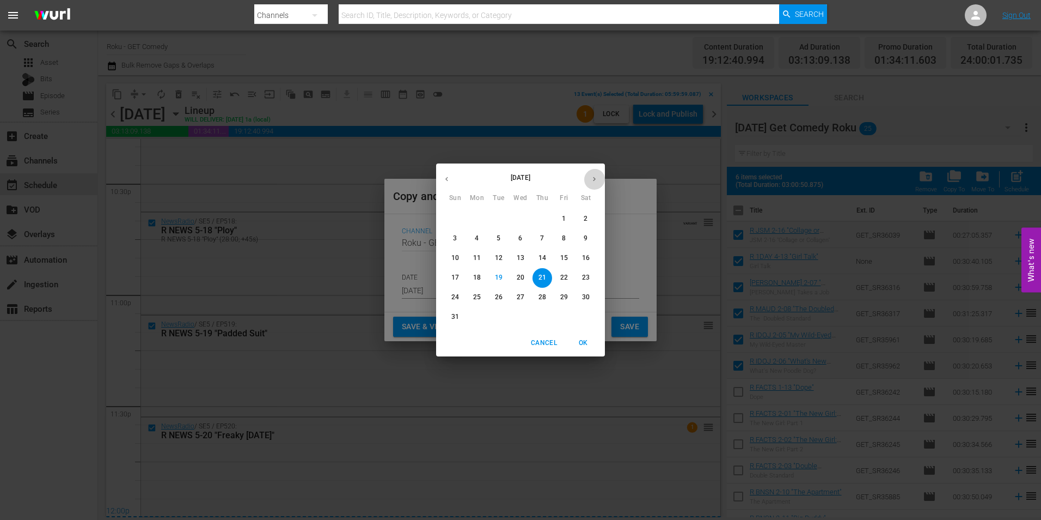
click at [600, 177] on button "button" at bounding box center [594, 178] width 21 height 21
click at [479, 237] on span "8" at bounding box center [477, 238] width 20 height 9
type input "Sep 8th 2025"
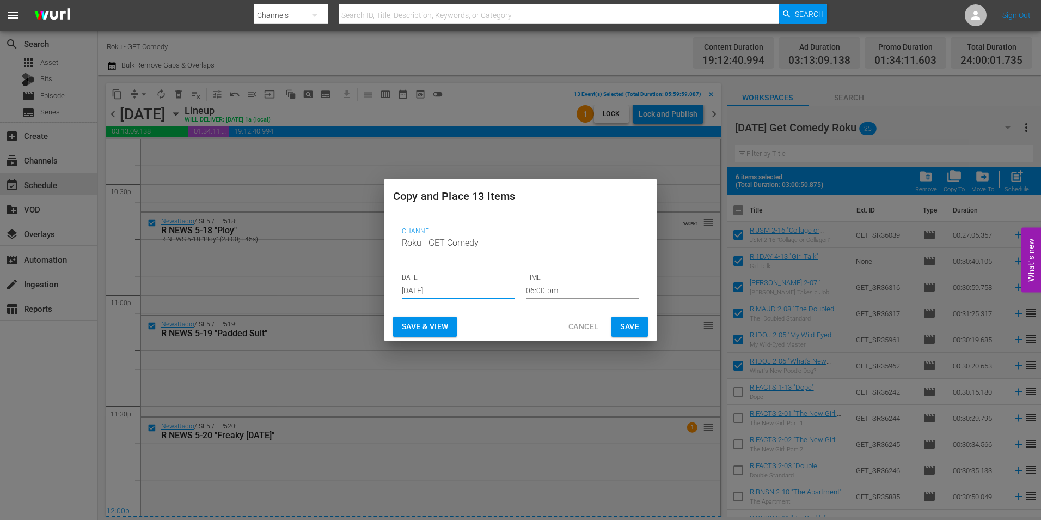
click at [548, 293] on input "06:00 pm" at bounding box center [582, 290] width 113 height 16
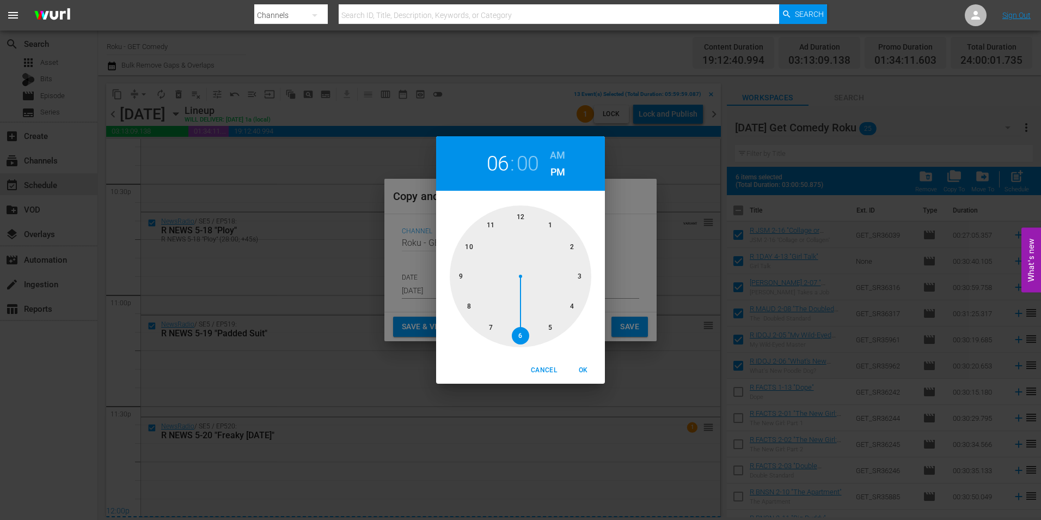
click at [521, 215] on div at bounding box center [521, 276] width 142 height 142
click at [584, 371] on span "OK" at bounding box center [583, 369] width 26 height 11
type input "12:00 pm"
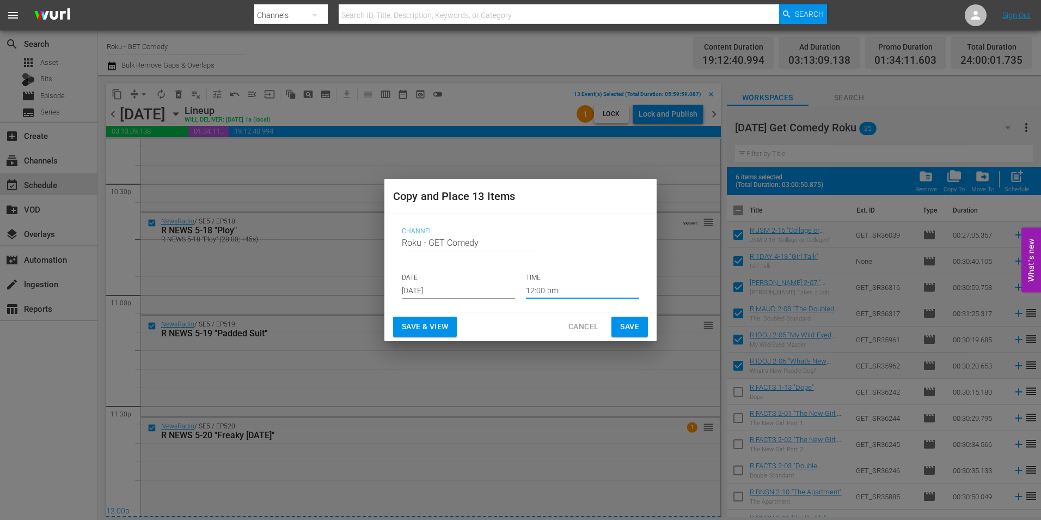
click at [637, 325] on span "Save" at bounding box center [629, 327] width 19 height 14
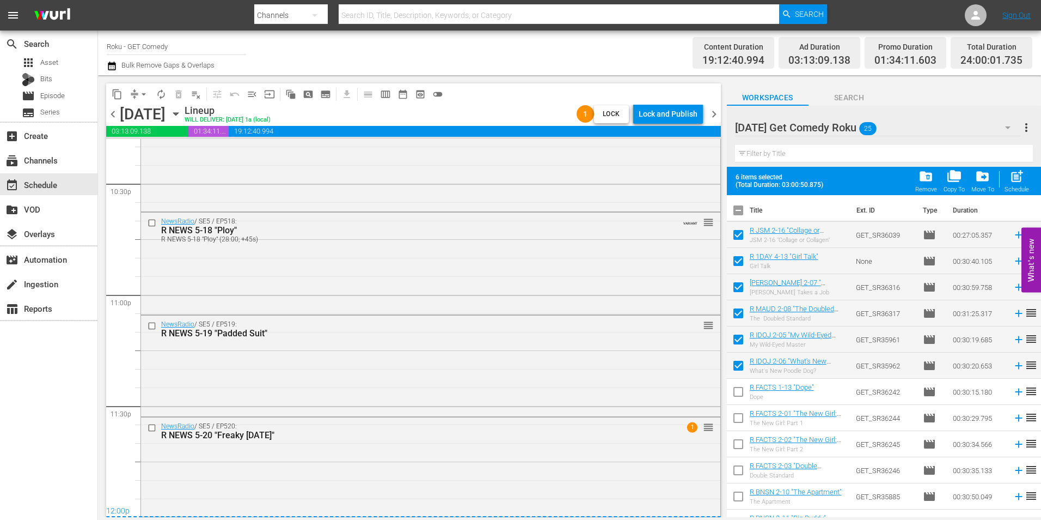
click at [742, 212] on input "checkbox" at bounding box center [738, 212] width 23 height 23
checkbox input "true"
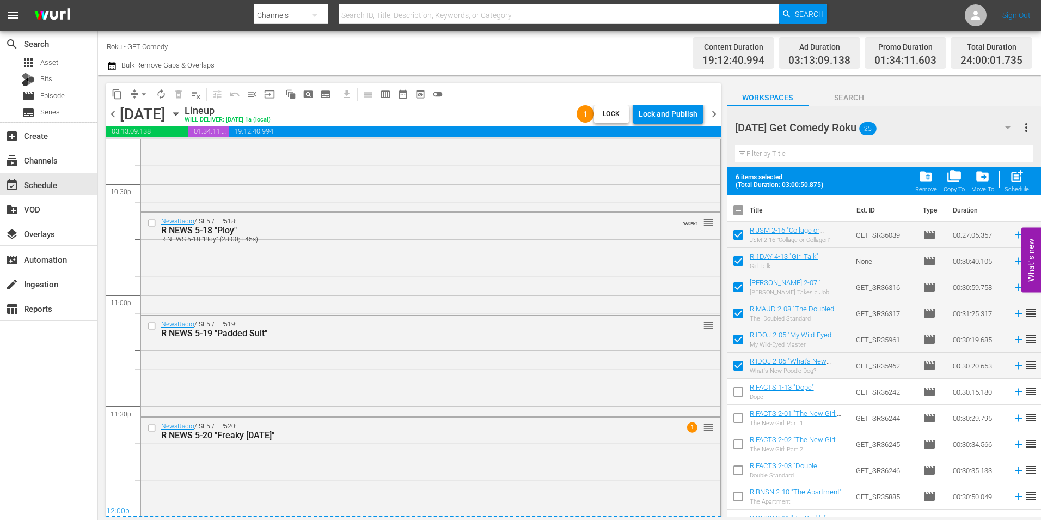
checkbox input "true"
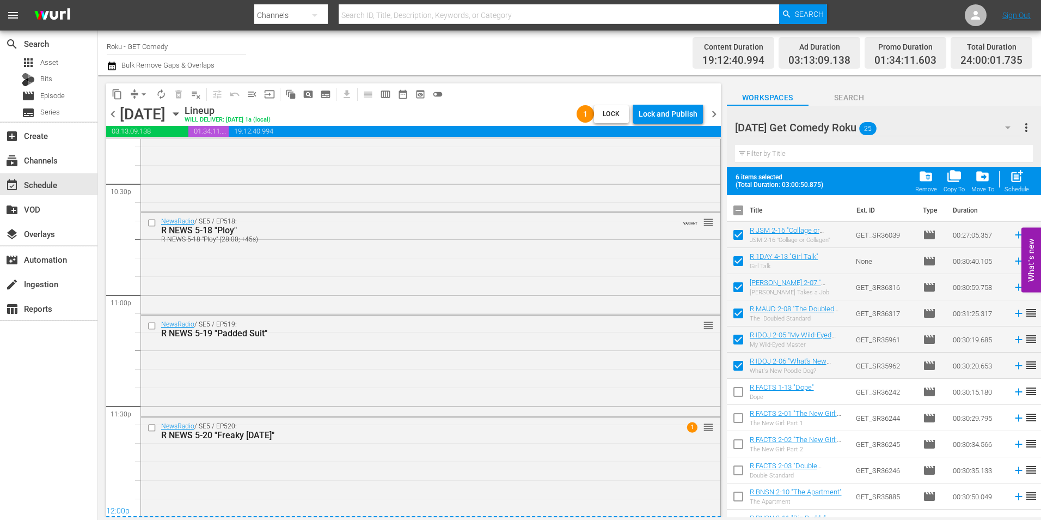
checkbox input "true"
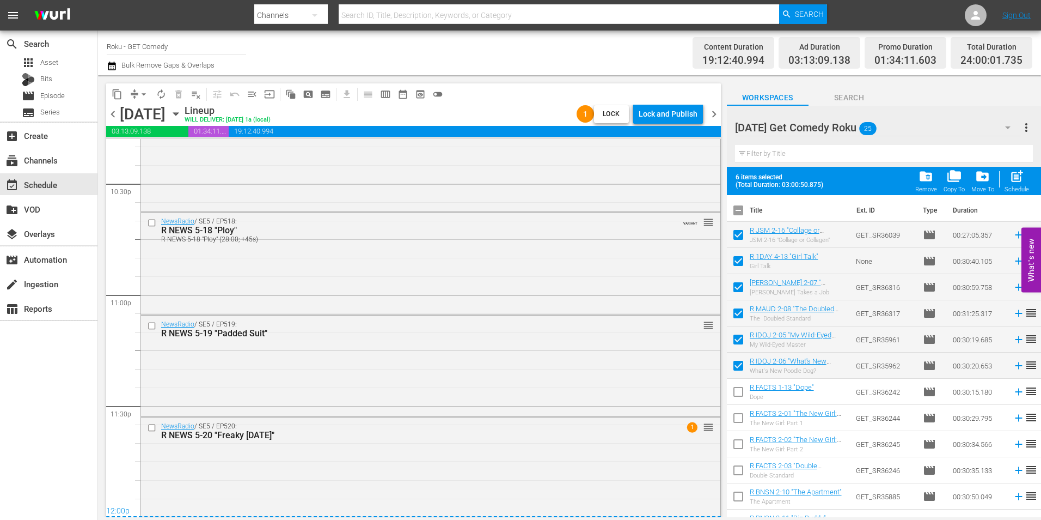
checkbox input "true"
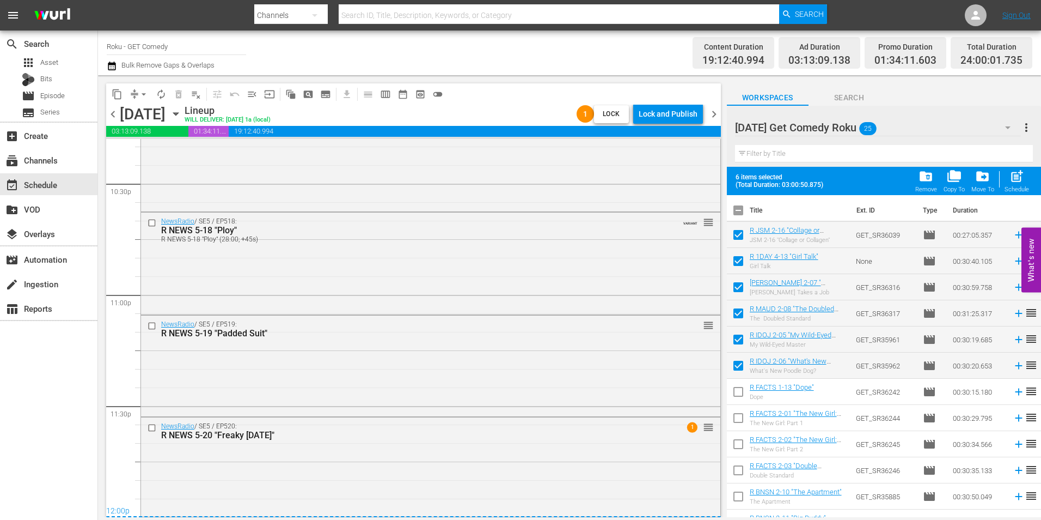
checkbox input "true"
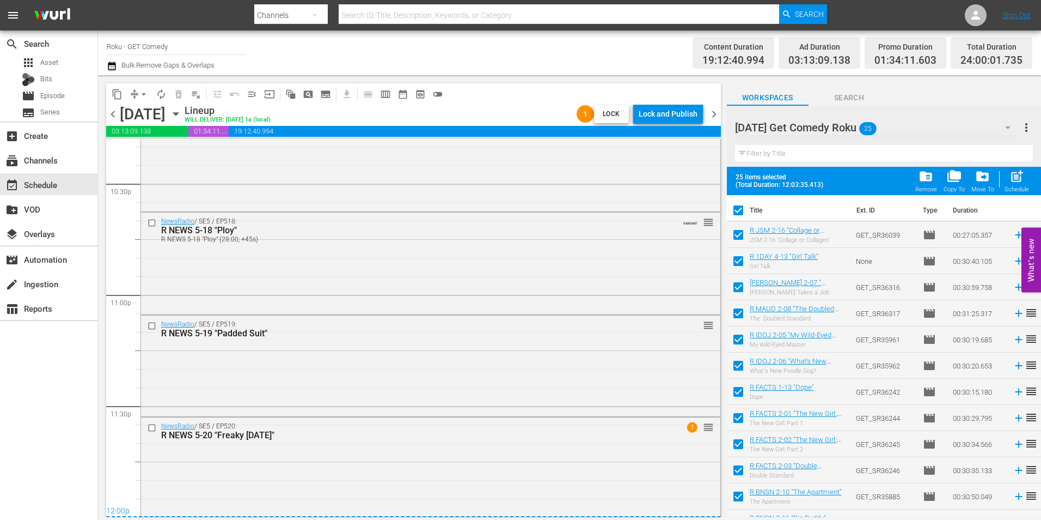
click at [741, 211] on input "checkbox" at bounding box center [738, 212] width 23 height 23
checkbox input "false"
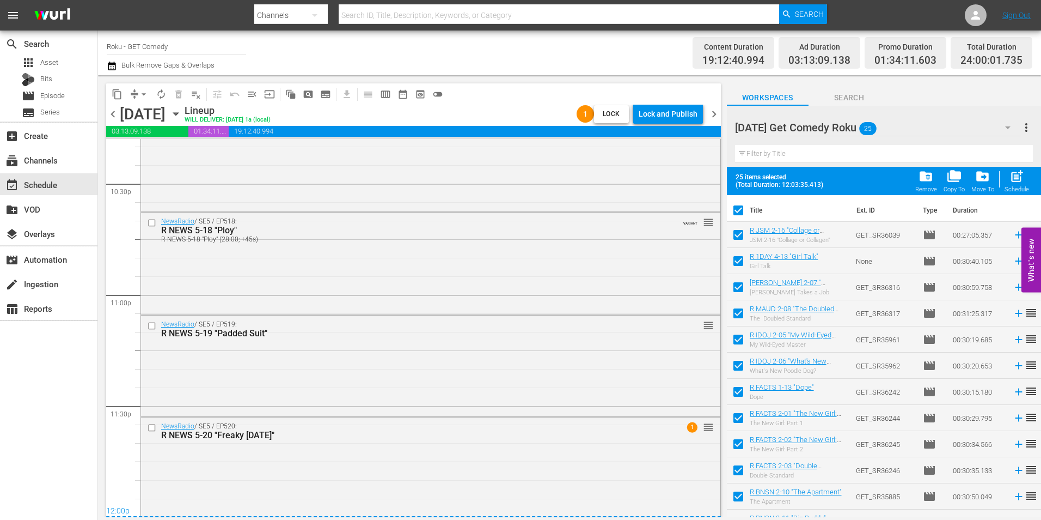
checkbox input "false"
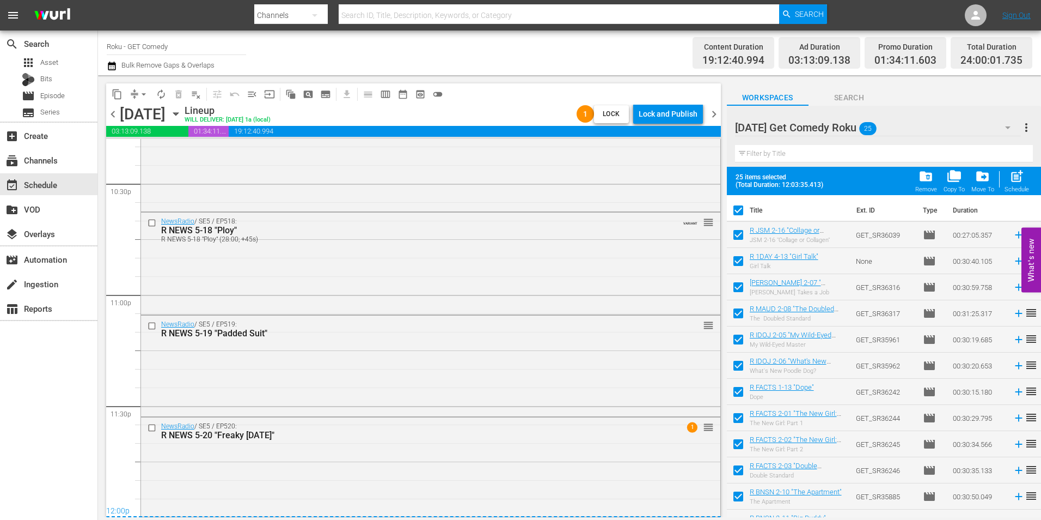
checkbox input "false"
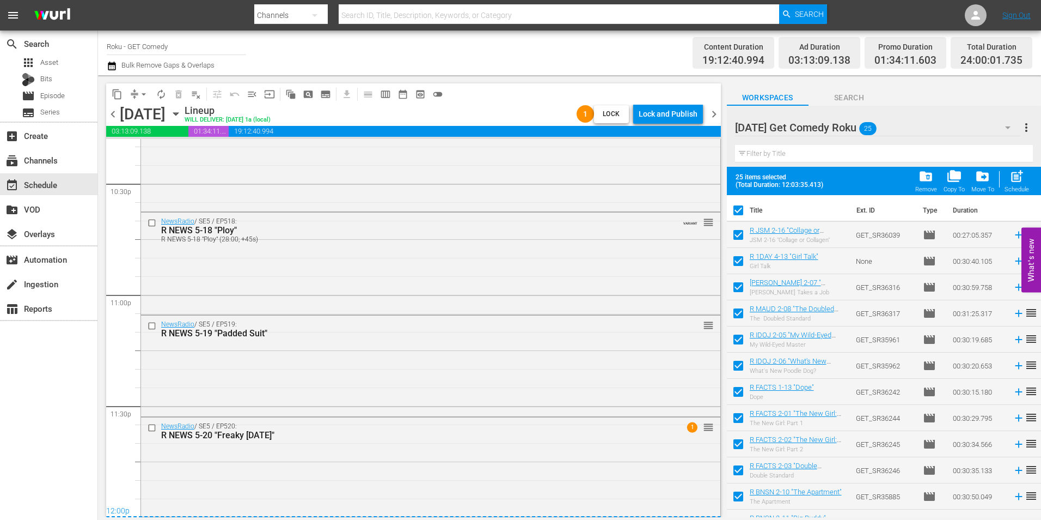
checkbox input "false"
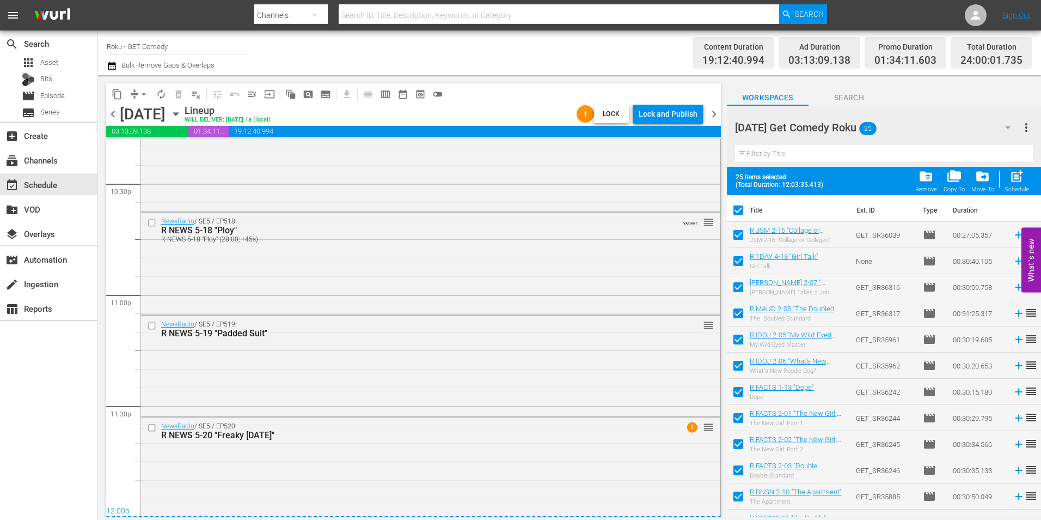
checkbox input "false"
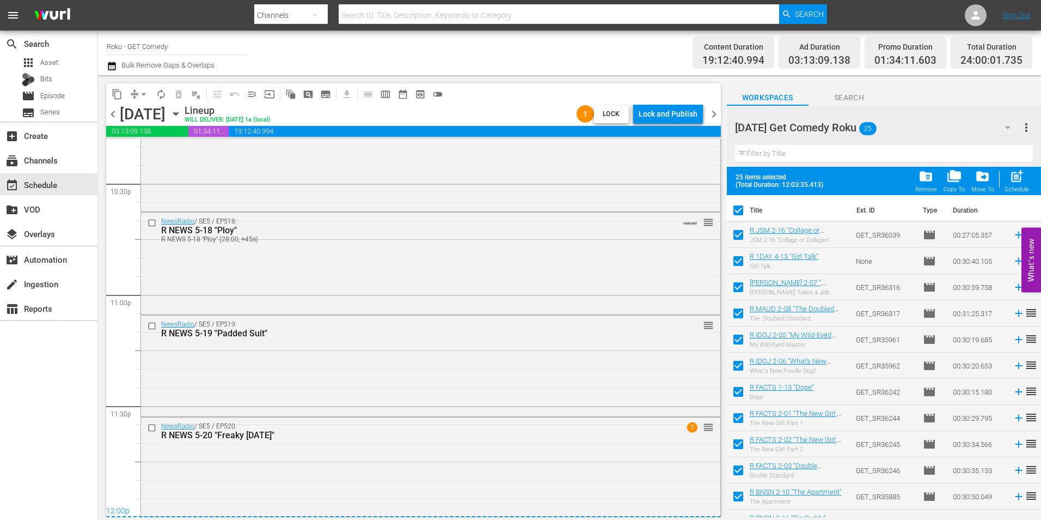
checkbox input "false"
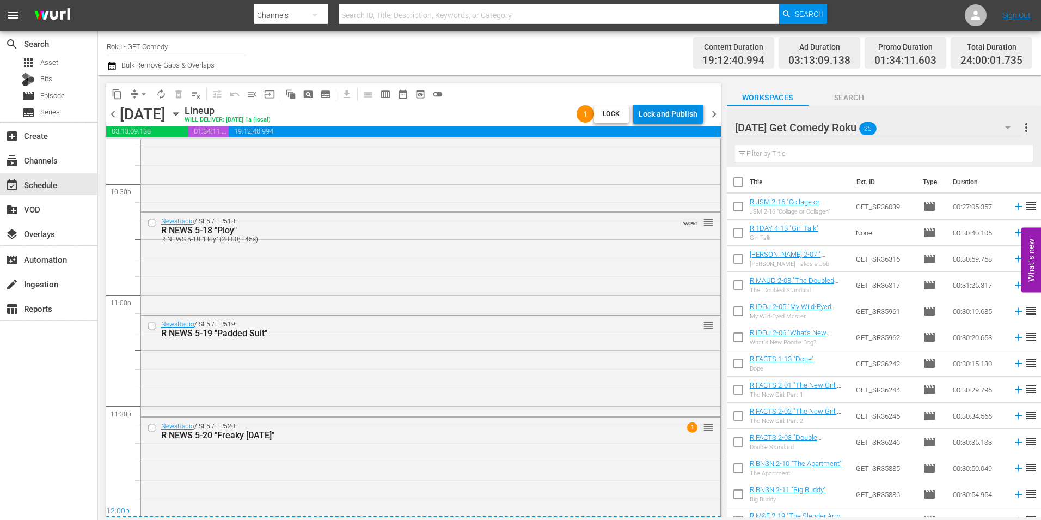
click at [663, 112] on div "Lock and Publish" at bounding box center [668, 114] width 59 height 20
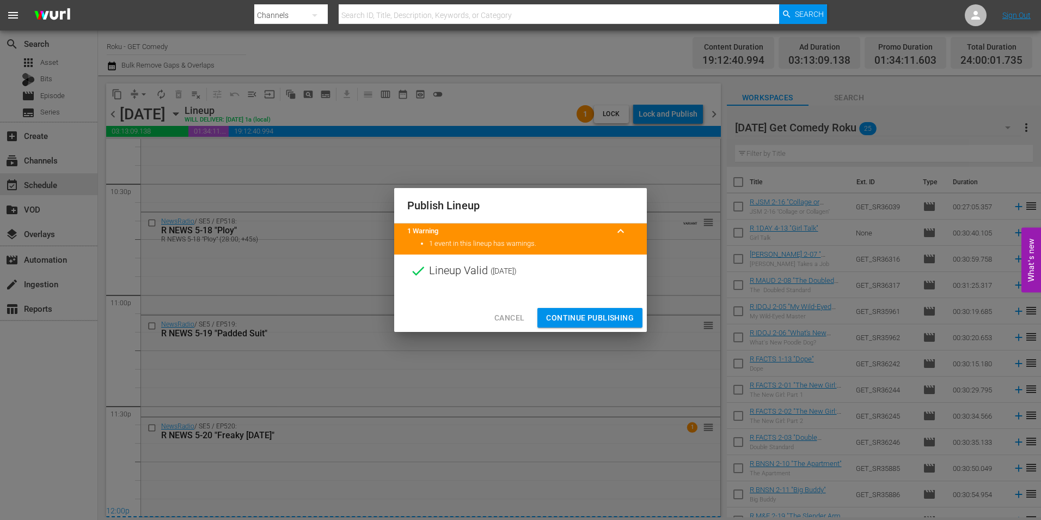
click at [575, 312] on span "Continue Publishing" at bounding box center [590, 318] width 88 height 14
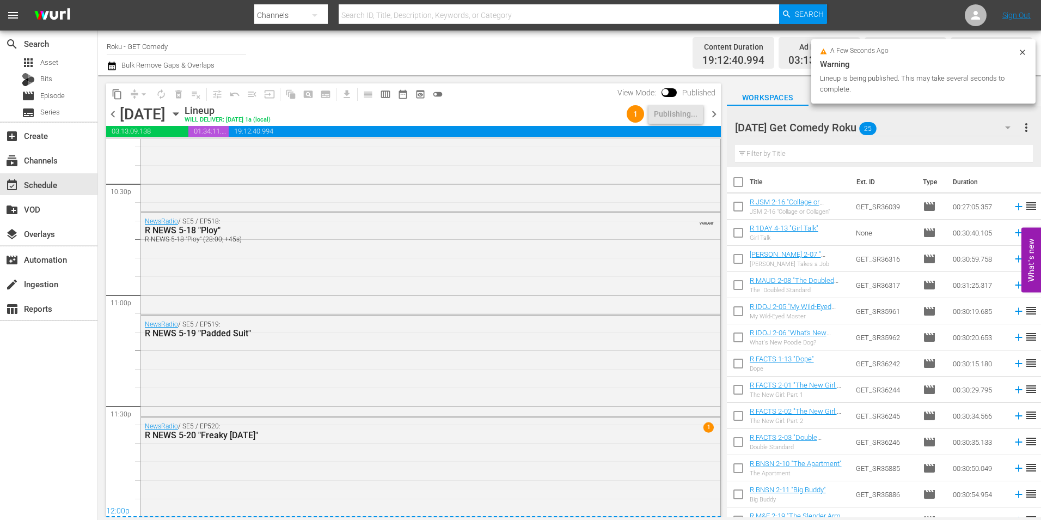
click at [178, 114] on icon "button" at bounding box center [175, 114] width 5 height 3
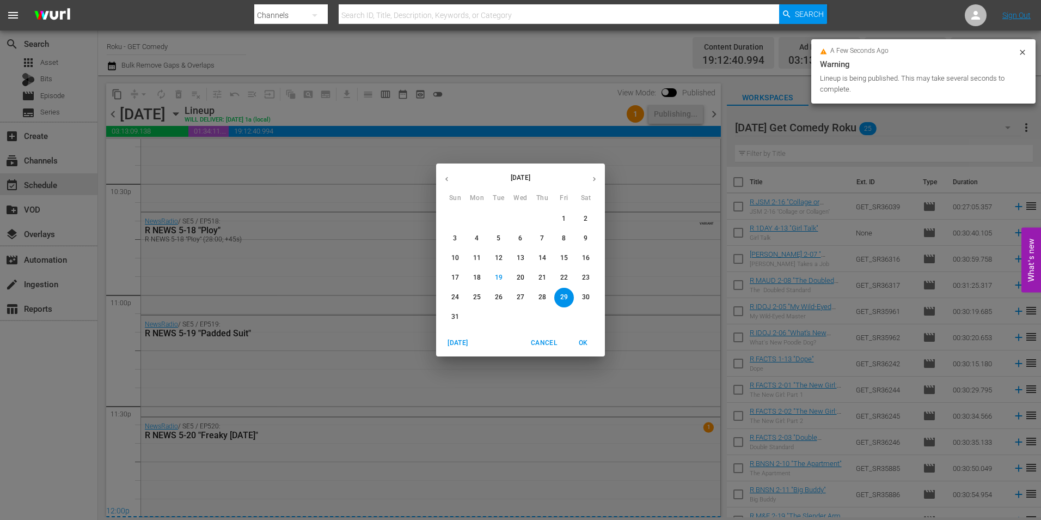
click at [592, 182] on icon "button" at bounding box center [594, 179] width 8 height 8
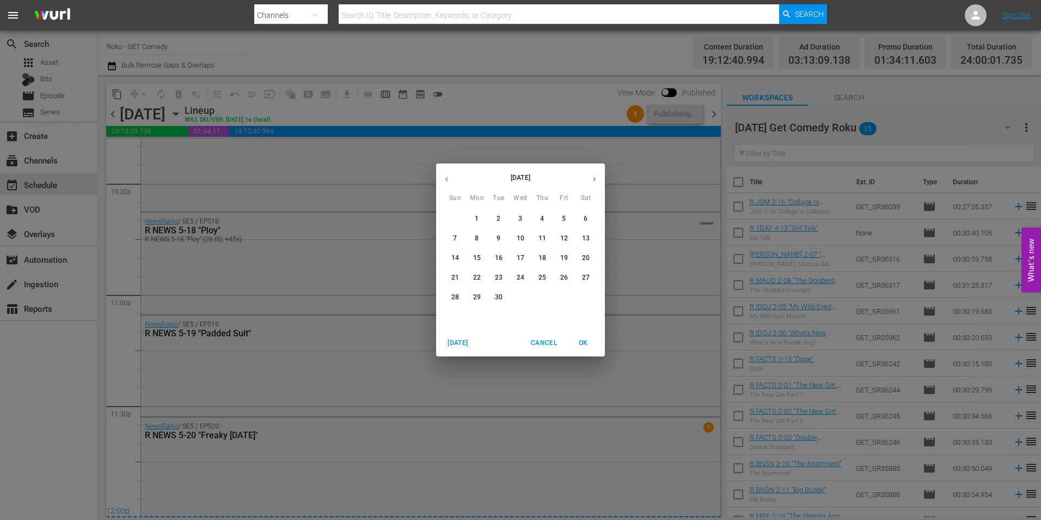
click at [475, 242] on p "8" at bounding box center [477, 238] width 4 height 9
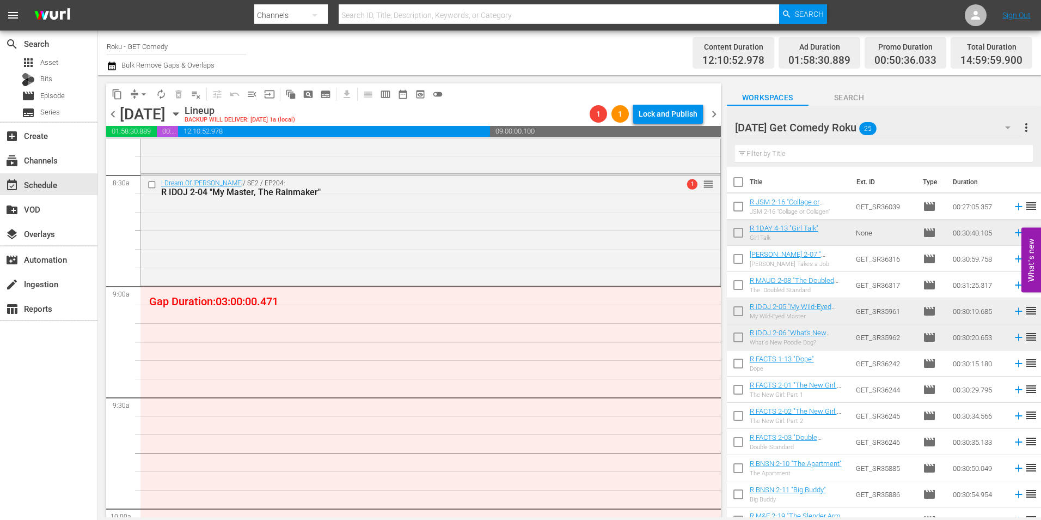
scroll to position [1852, 0]
click at [736, 363] on input "checkbox" at bounding box center [738, 365] width 23 height 23
checkbox input "true"
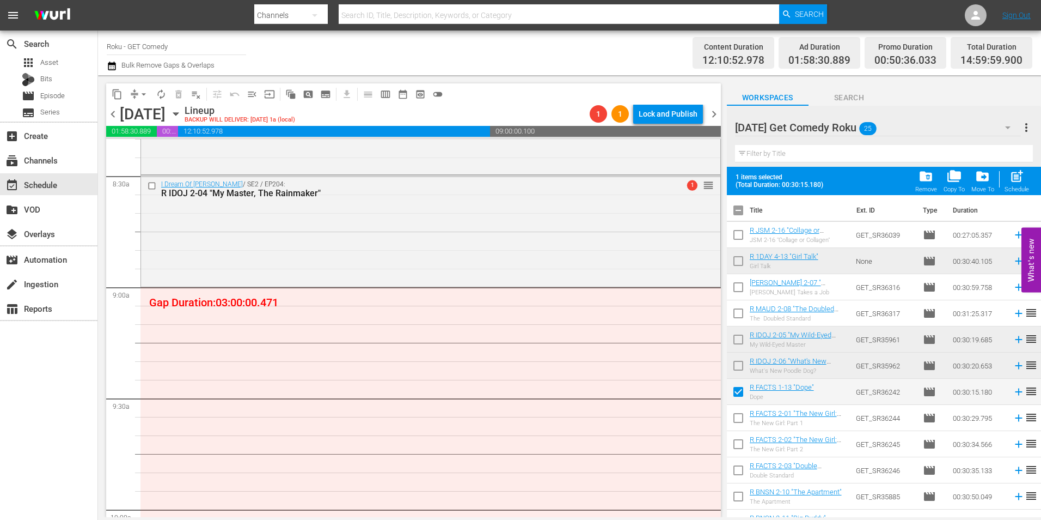
click at [739, 420] on input "checkbox" at bounding box center [738, 419] width 23 height 23
checkbox input "true"
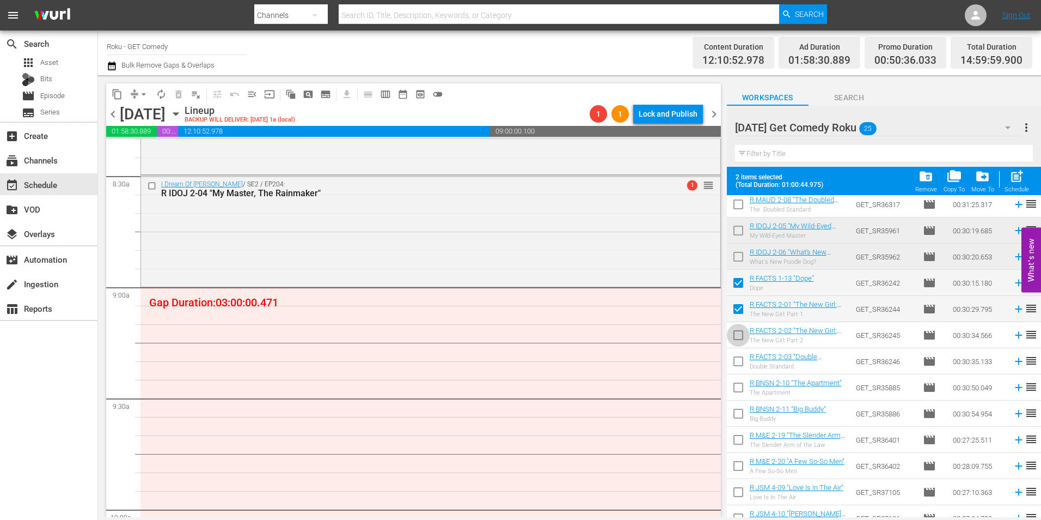
click at [739, 340] on input "checkbox" at bounding box center [738, 337] width 23 height 23
checkbox input "true"
click at [741, 358] on input "checkbox" at bounding box center [738, 363] width 23 height 23
checkbox input "true"
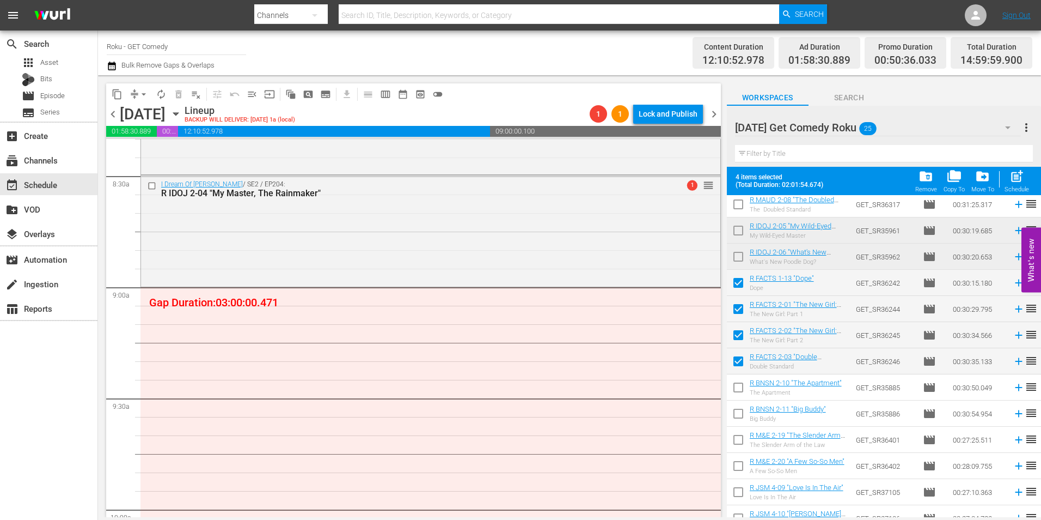
click at [742, 391] on input "checkbox" at bounding box center [738, 389] width 23 height 23
checkbox input "true"
click at [737, 418] on input "checkbox" at bounding box center [738, 415] width 23 height 23
checkbox input "true"
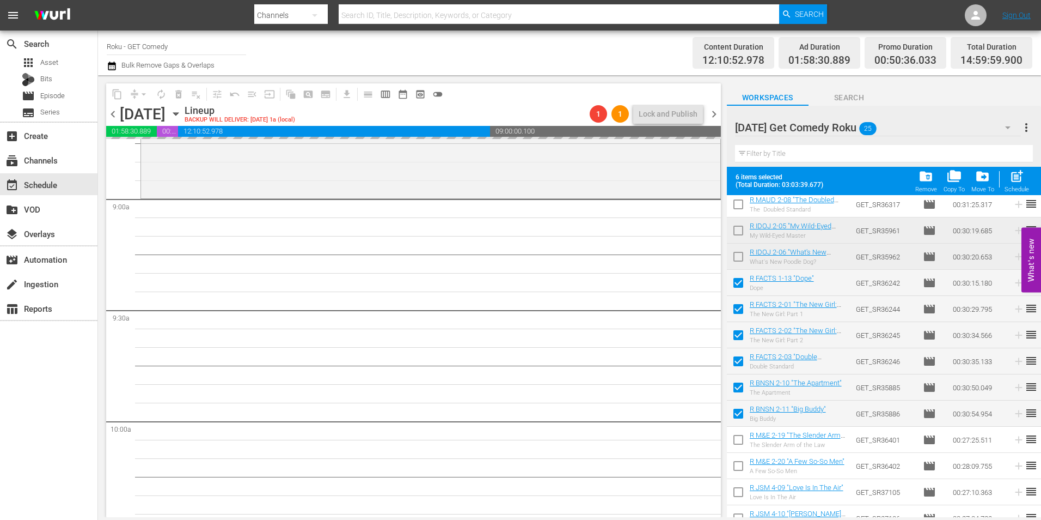
scroll to position [1961, 0]
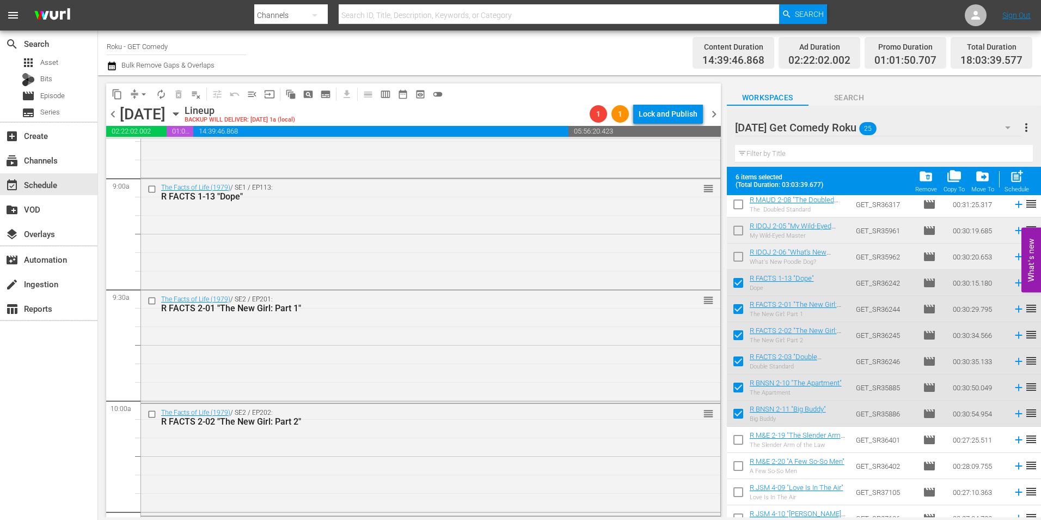
click at [370, 247] on div "The Facts of Life (1979) / SE1 / EP113: R FACTS 1-13 "Dope" reorder" at bounding box center [431, 233] width 580 height 109
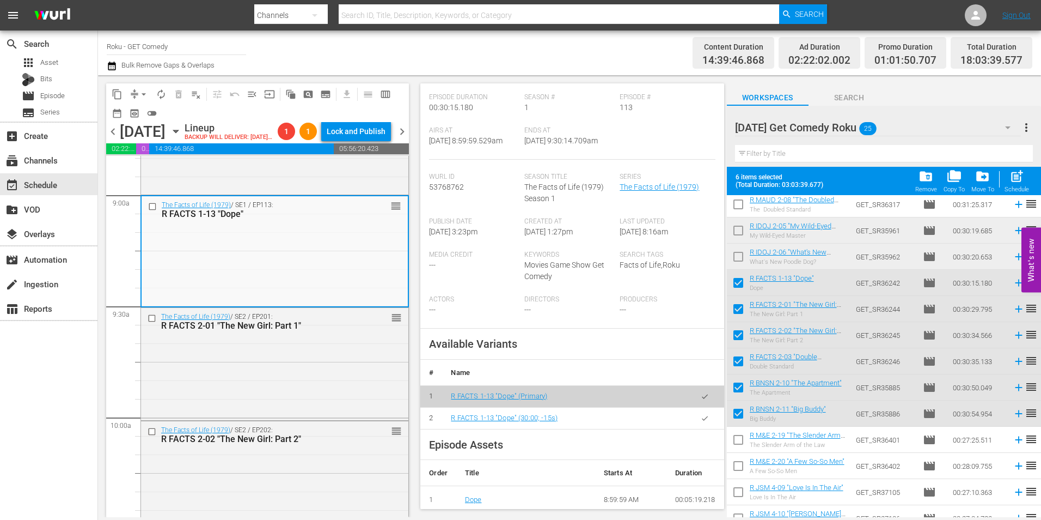
scroll to position [163, 0]
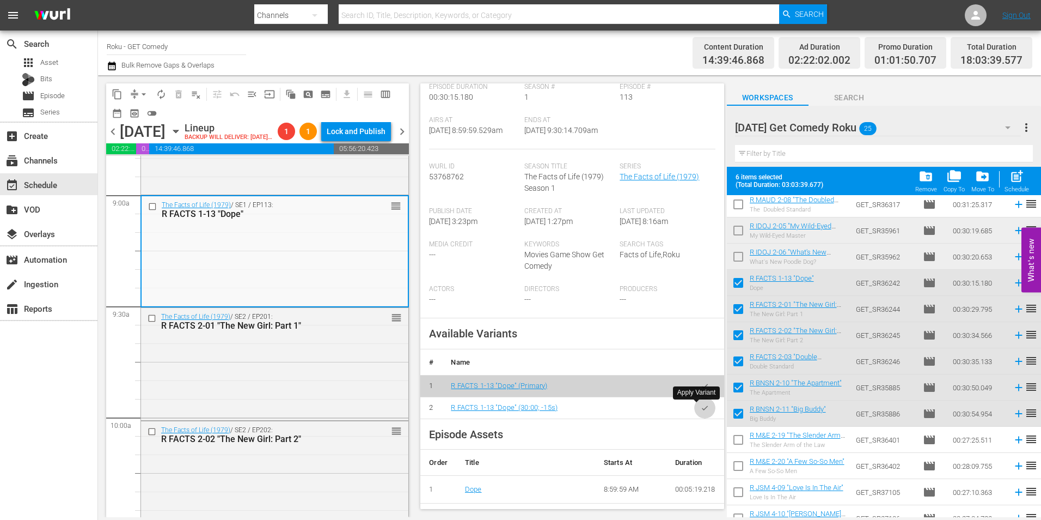
click at [701, 407] on icon "button" at bounding box center [705, 408] width 8 height 8
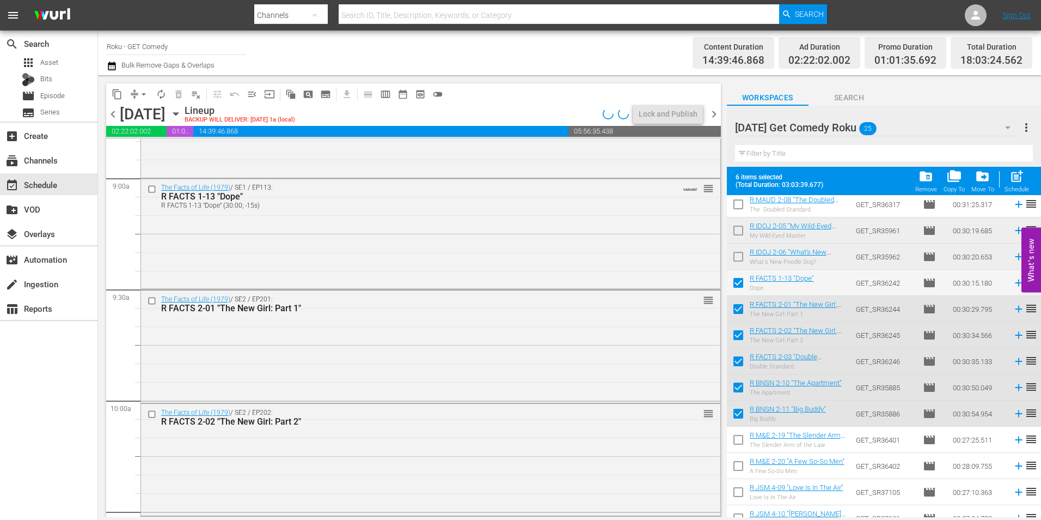
click at [279, 373] on div "The Facts of Life (1979) / SE2 / EP201: R FACTS 2-01 "The New Girl: Part 1" reo…" at bounding box center [431, 344] width 580 height 109
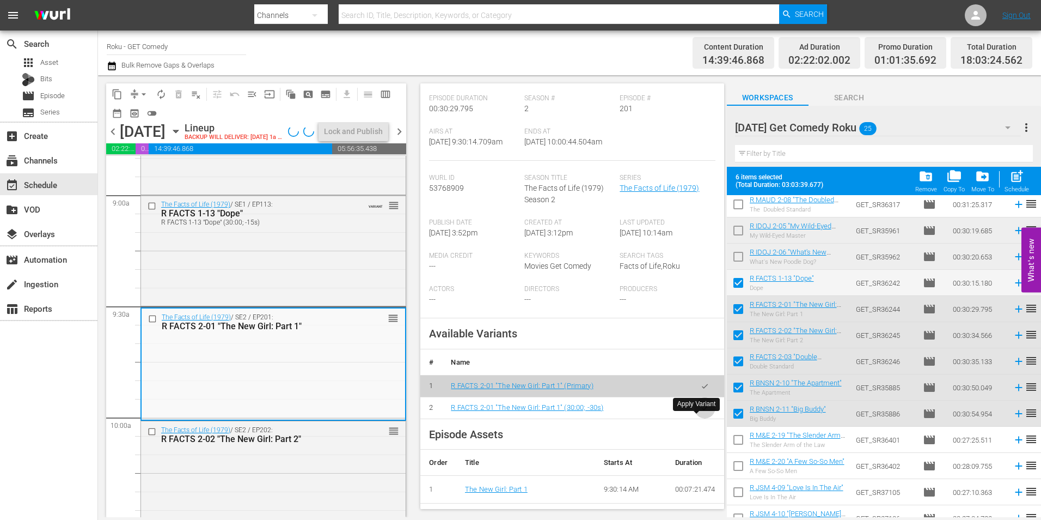
click at [703, 418] on button "button" at bounding box center [704, 407] width 21 height 21
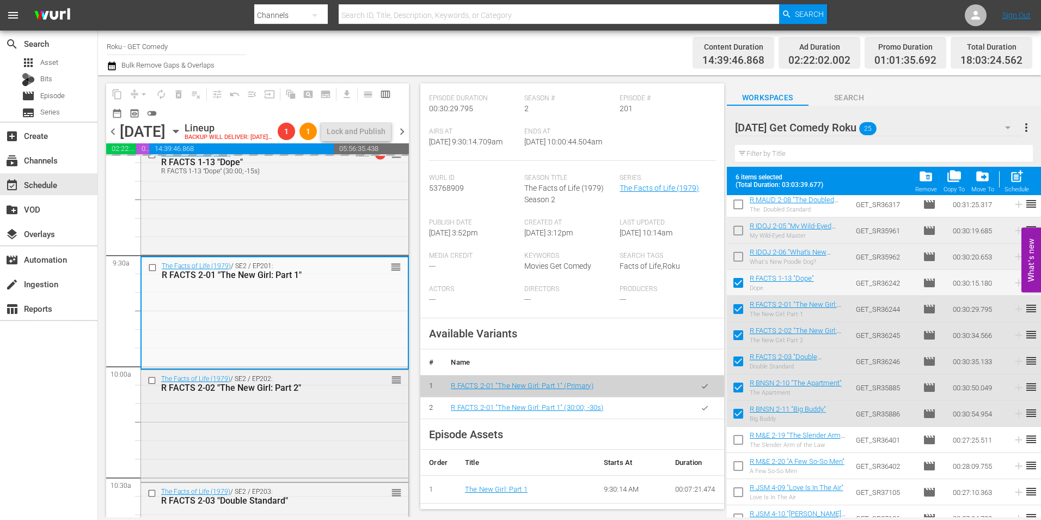
scroll to position [2070, 0]
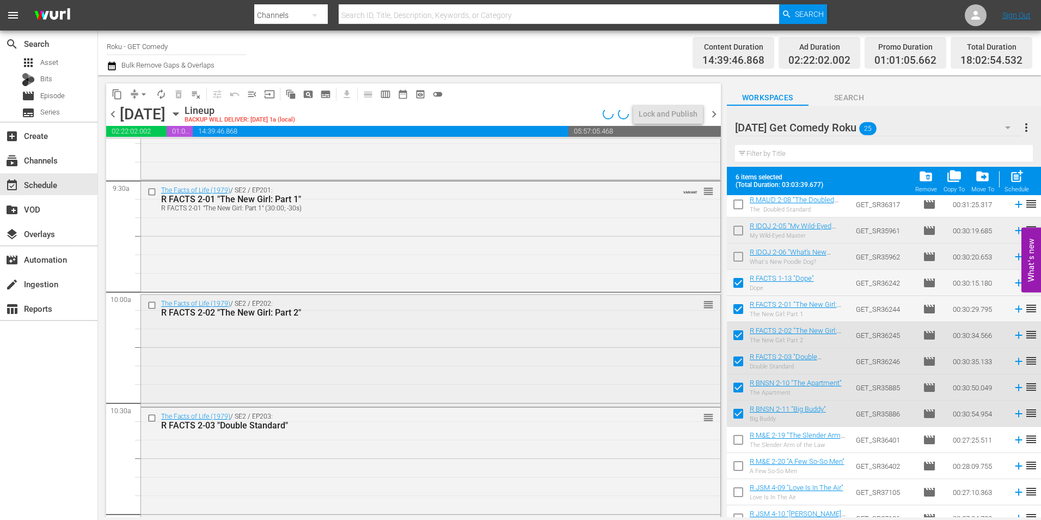
click at [252, 387] on div "The Facts of Life (1979) / SE2 / EP202: R FACTS 2-02 "The New Girl: Part 2" reo…" at bounding box center [431, 350] width 580 height 110
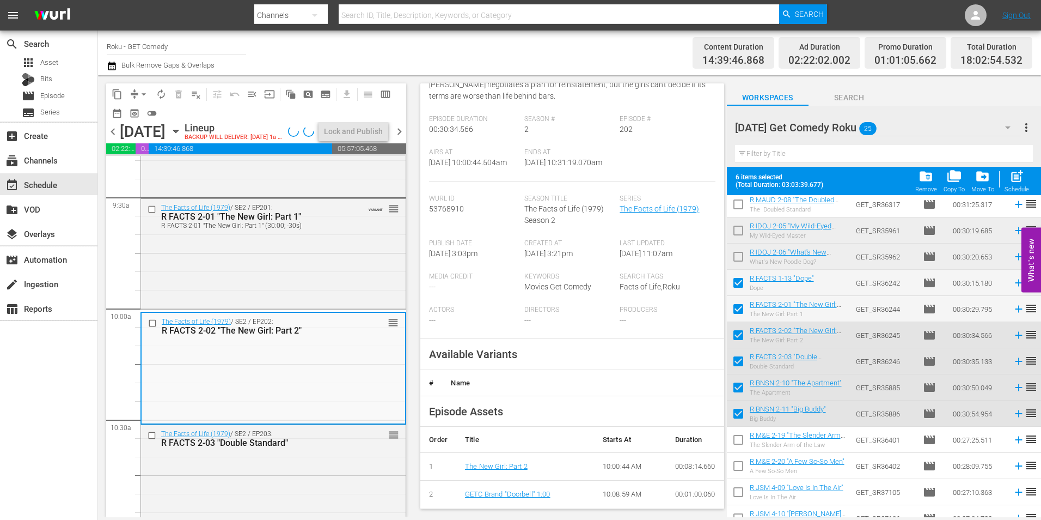
scroll to position [163, 0]
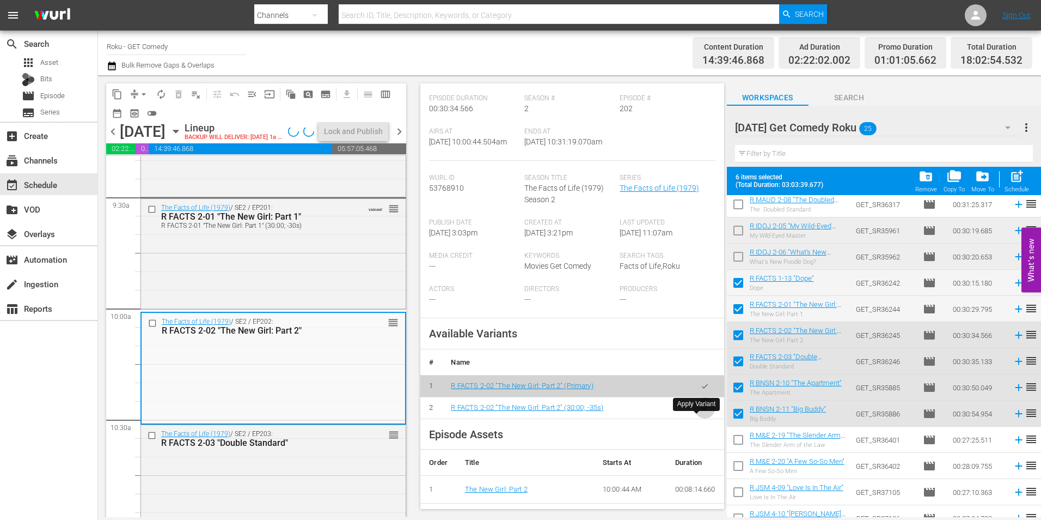
click at [701, 412] on icon "button" at bounding box center [705, 408] width 8 height 8
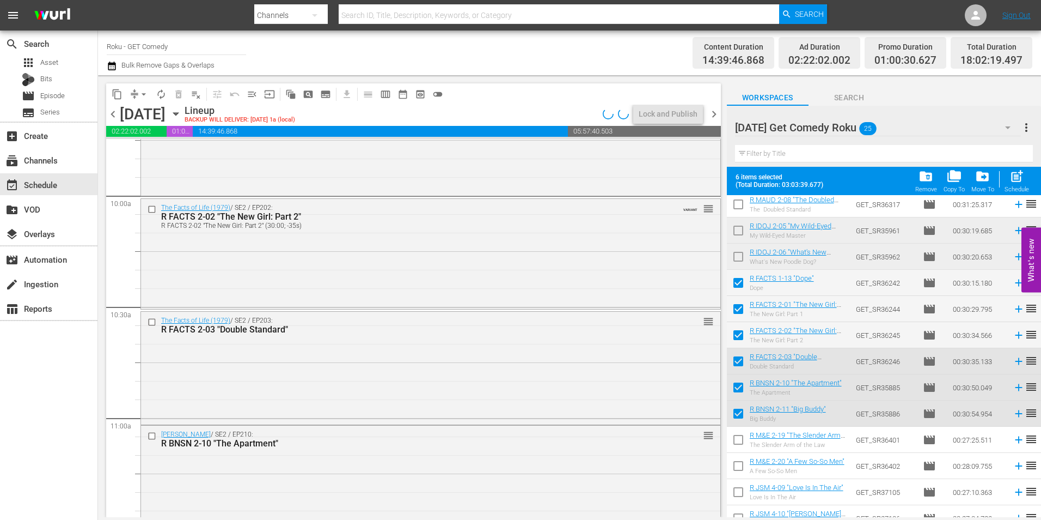
scroll to position [2179, 0]
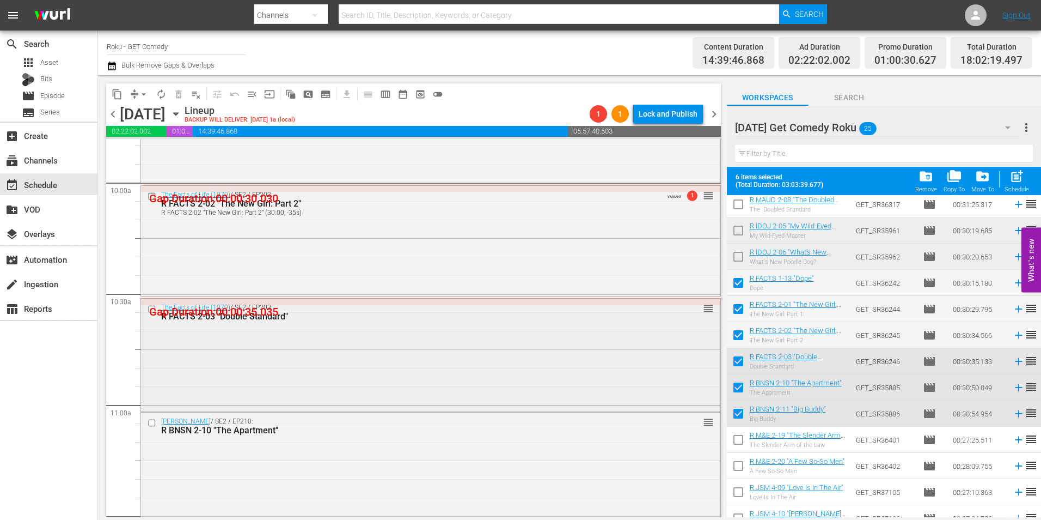
click at [316, 352] on div "The Facts of Life (1979) / SE2 / EP203: R FACTS 2-03 "Double Standard" reorder" at bounding box center [431, 353] width 580 height 110
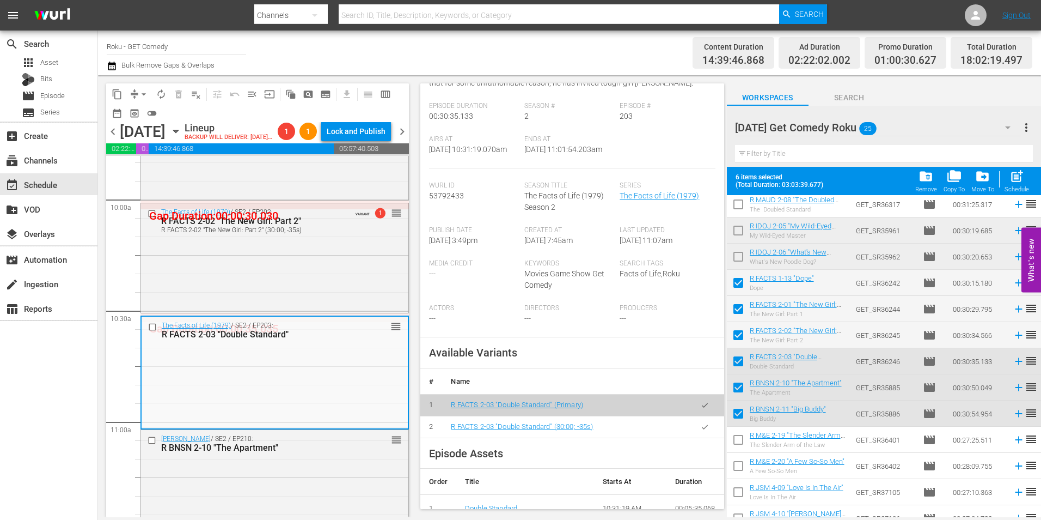
scroll to position [163, 0]
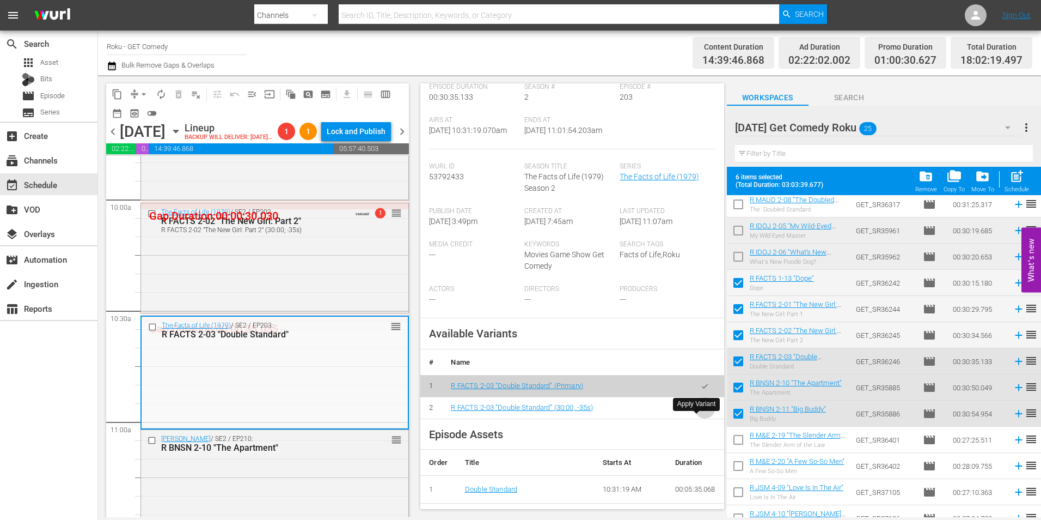
click at [702, 410] on icon "button" at bounding box center [705, 407] width 6 height 4
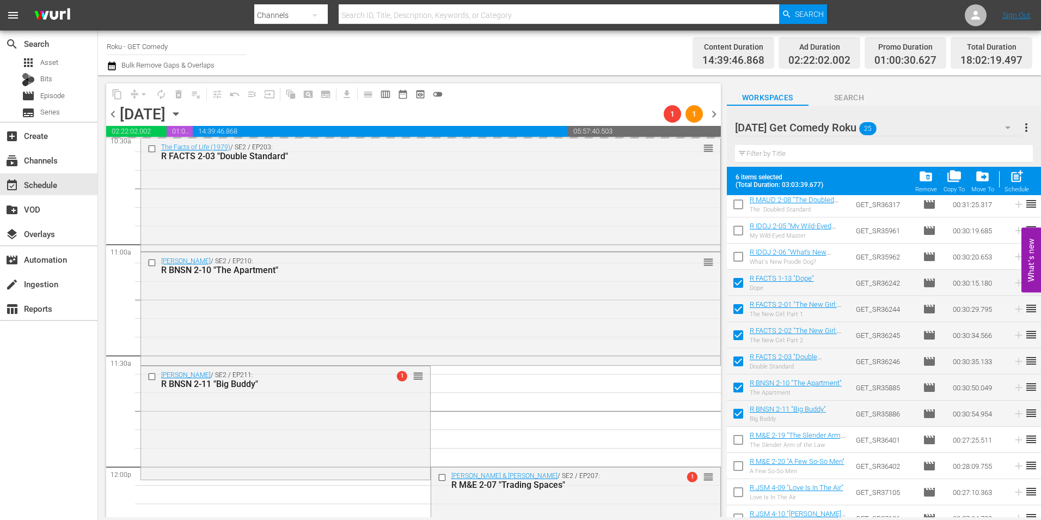
scroll to position [2342, 0]
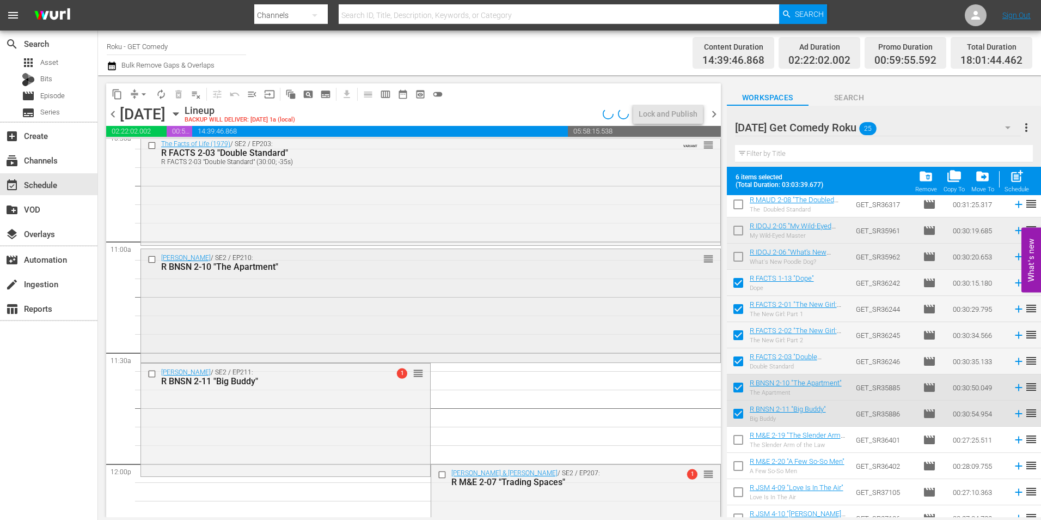
drag, startPoint x: 293, startPoint y: 327, endPoint x: 296, endPoint y: 315, distance: 12.9
click at [296, 315] on div "Benson / SE2 / EP210: R BNSN 2-10 "The Apartment" reorder" at bounding box center [431, 304] width 580 height 111
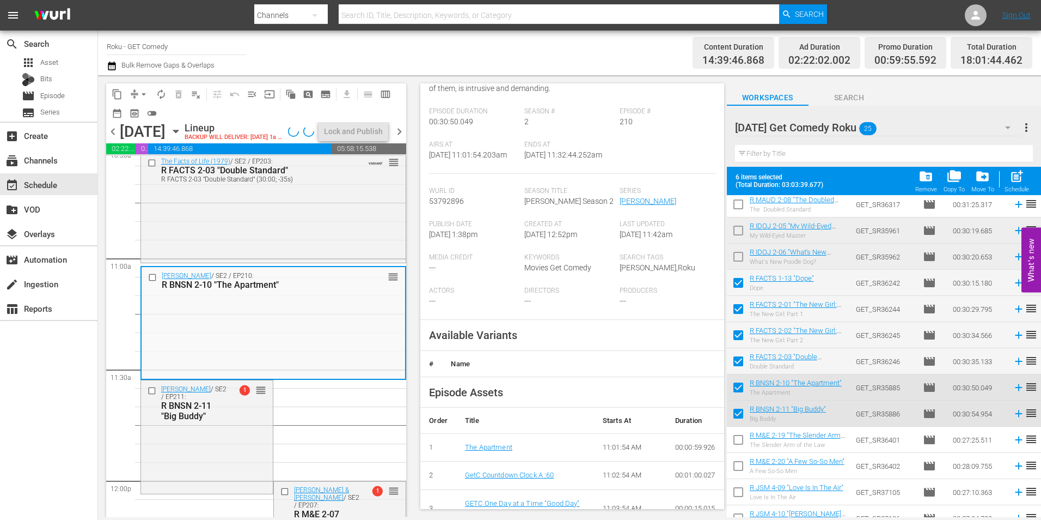
scroll to position [163, 0]
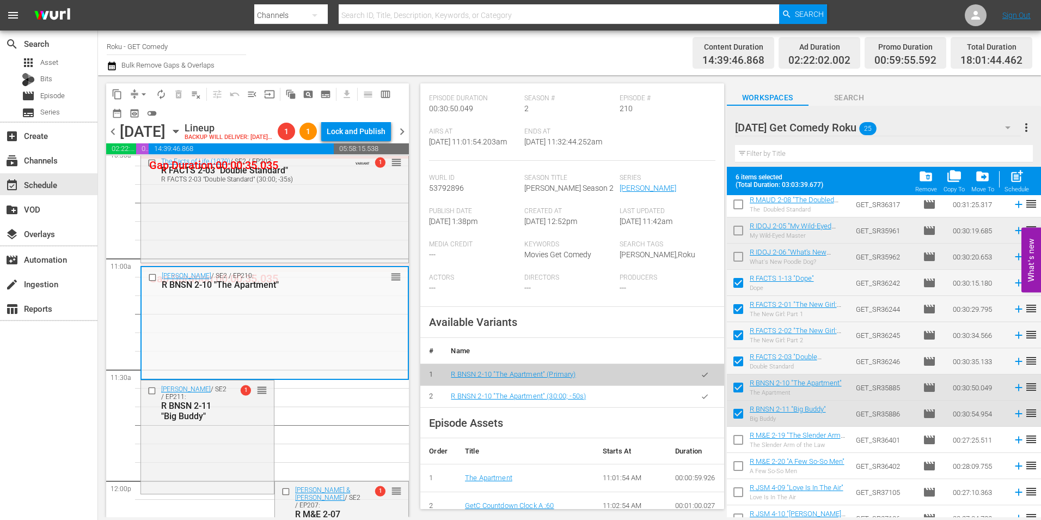
click at [701, 400] on icon "button" at bounding box center [705, 396] width 8 height 8
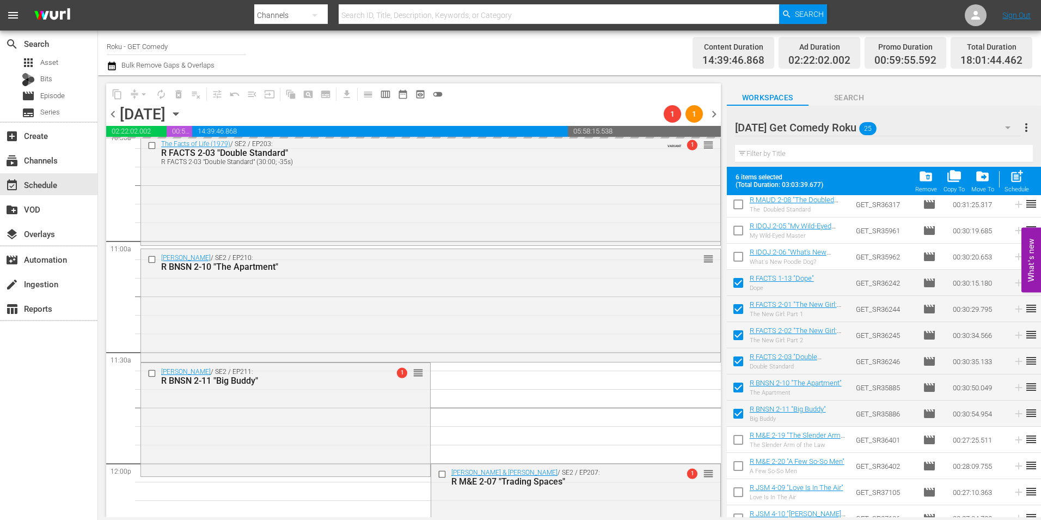
scroll to position [2451, 0]
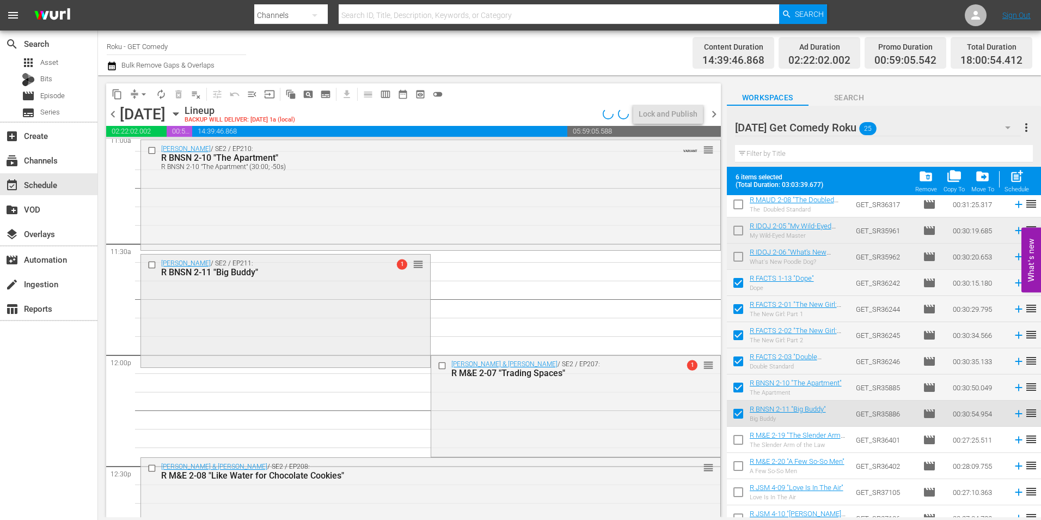
click at [302, 315] on div "Benson / SE2 / EP211: R BNSN 2-11 "Big Buddy" 1 reorder" at bounding box center [285, 309] width 289 height 111
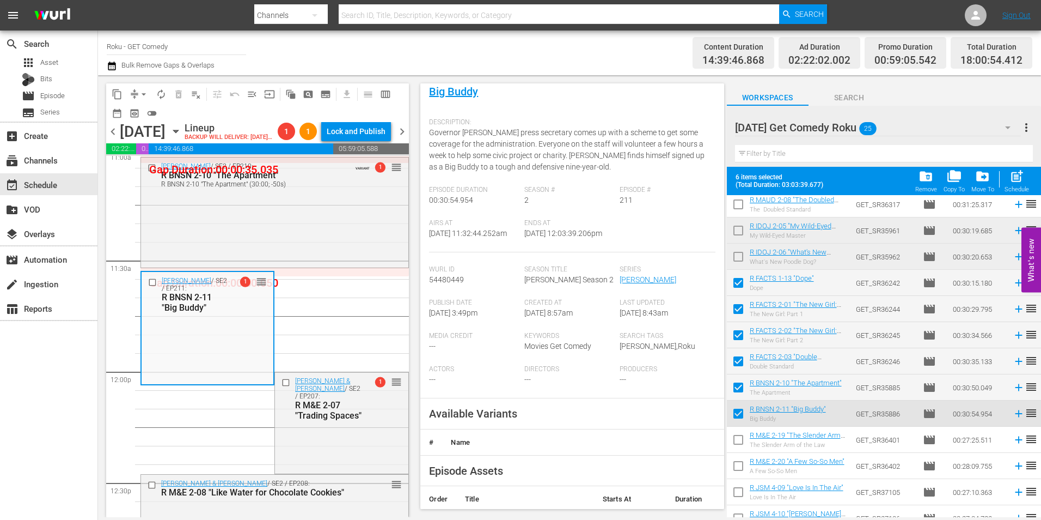
scroll to position [163, 0]
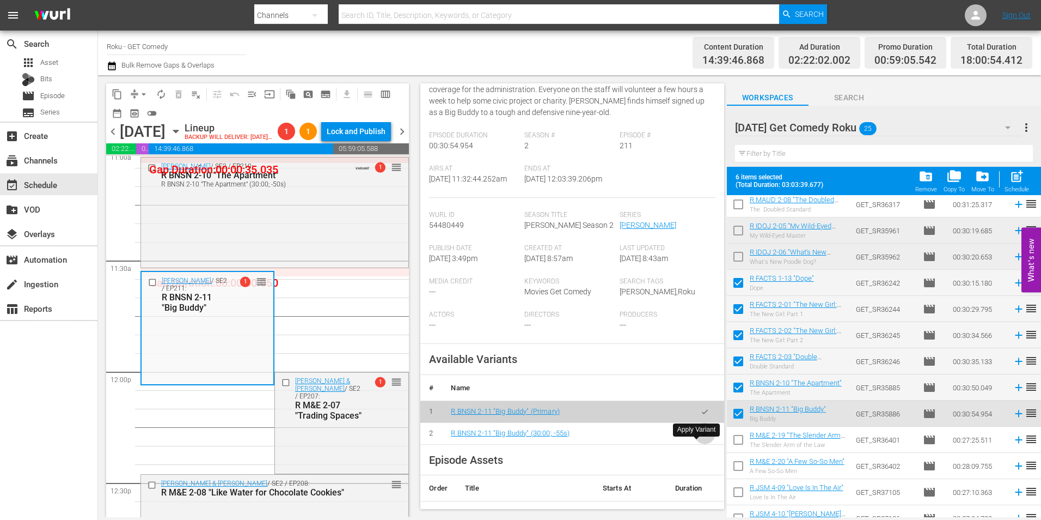
click at [701, 437] on icon "button" at bounding box center [705, 433] width 8 height 8
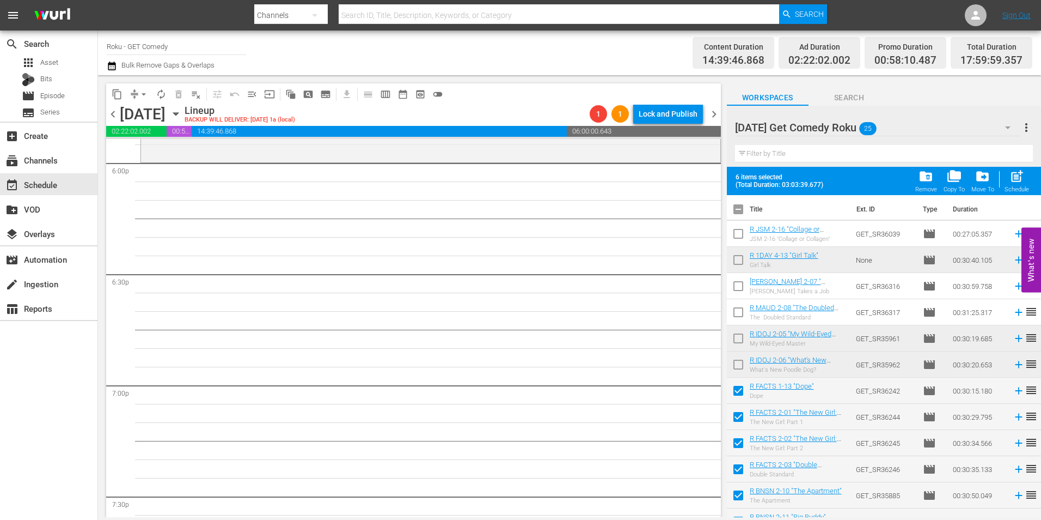
scroll to position [0, 0]
click at [737, 210] on input "checkbox" at bounding box center [738, 212] width 23 height 23
checkbox input "true"
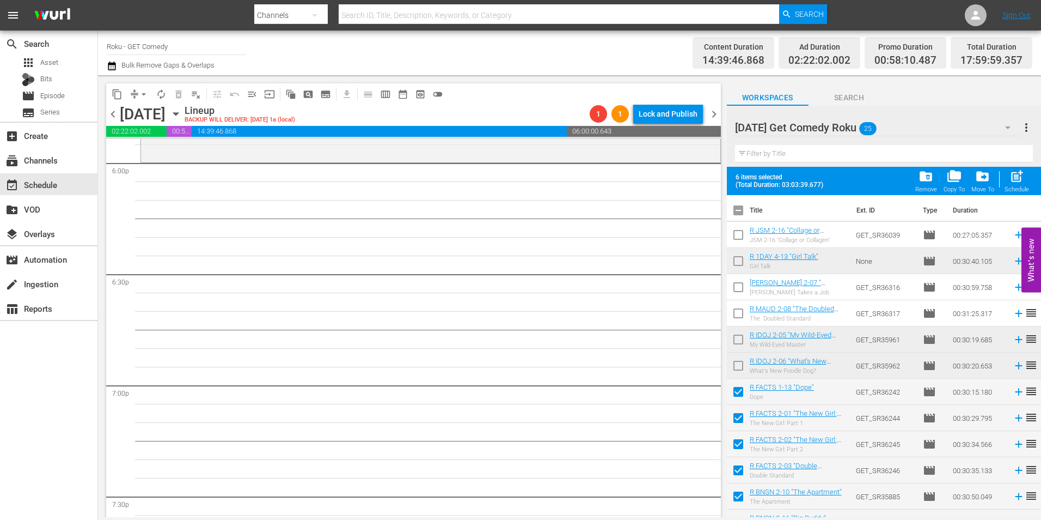
checkbox input "true"
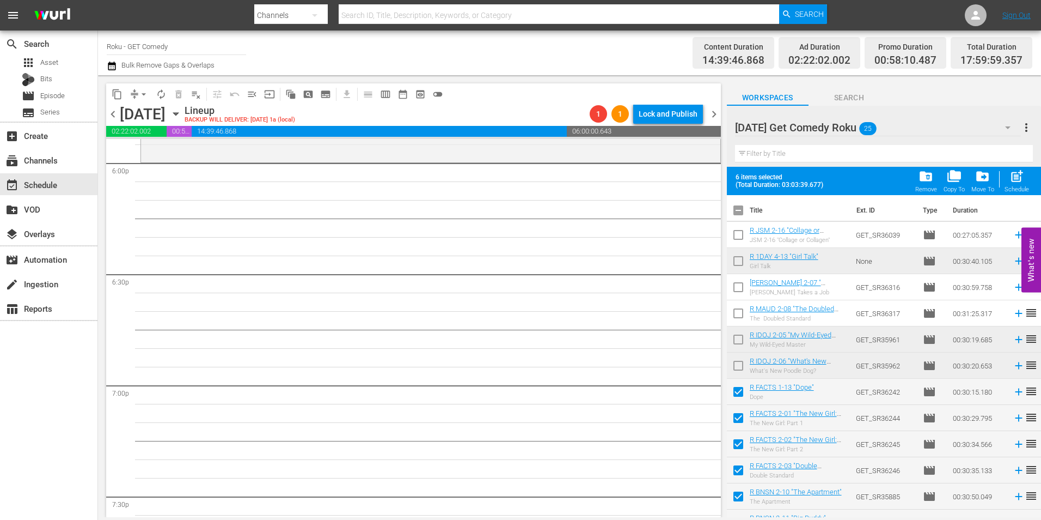
checkbox input "true"
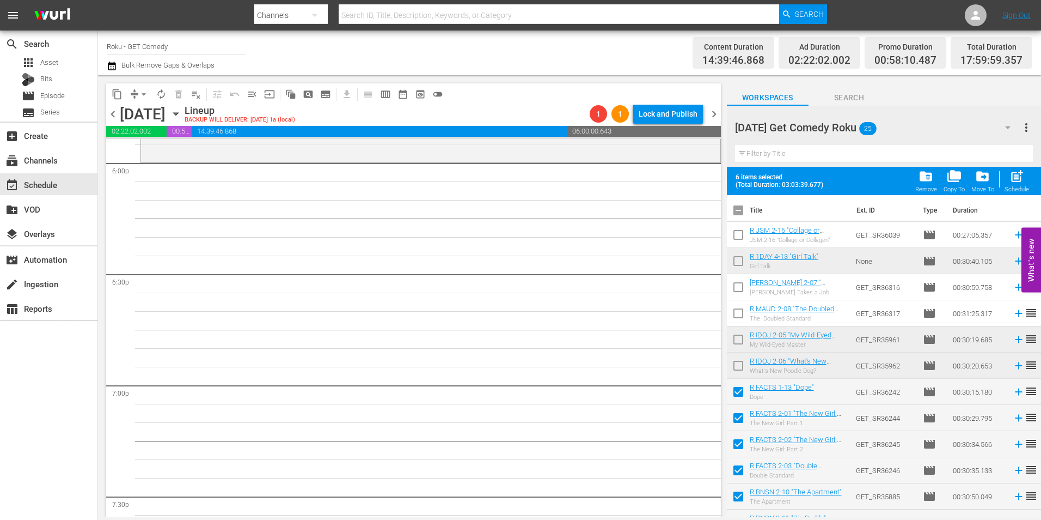
checkbox input "true"
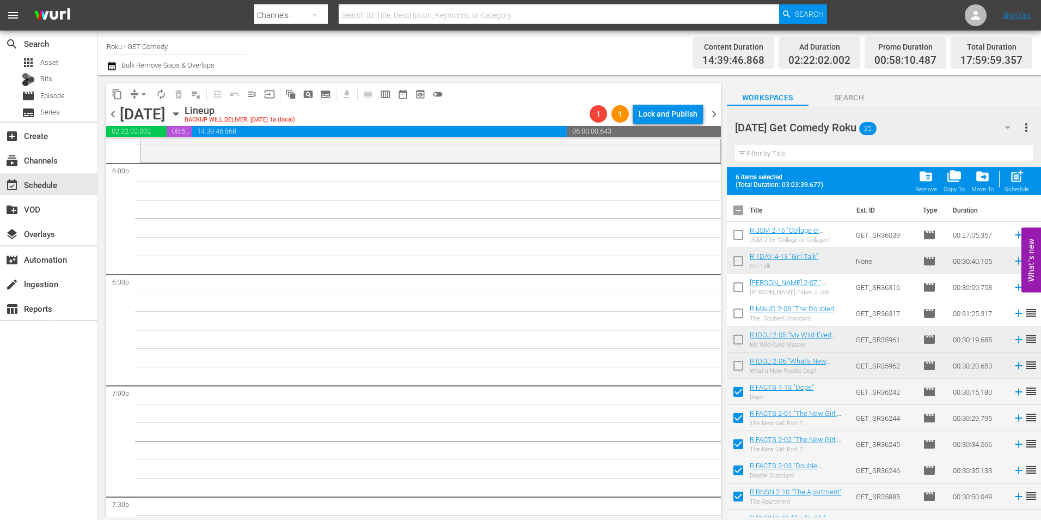
checkbox input "true"
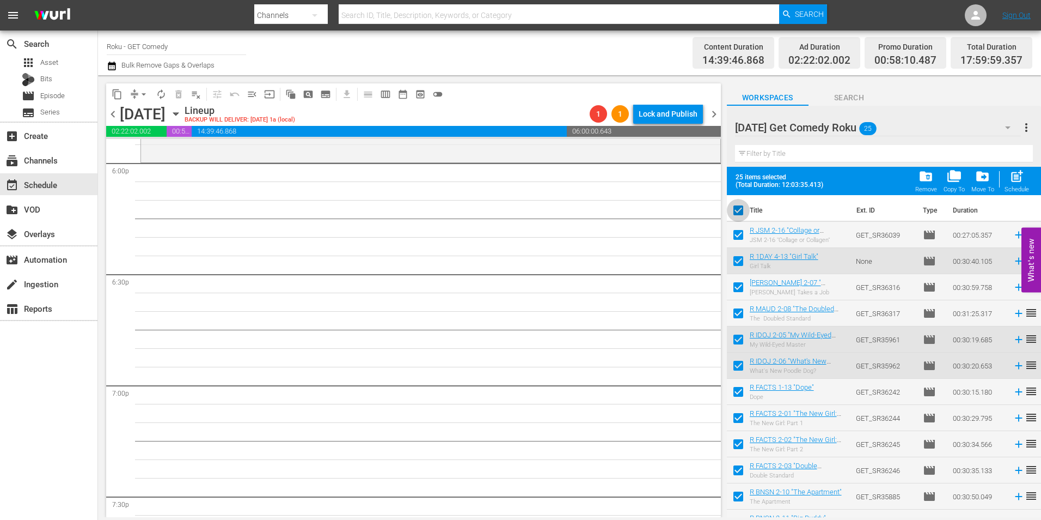
click at [737, 210] on input "checkbox" at bounding box center [738, 212] width 23 height 23
checkbox input "false"
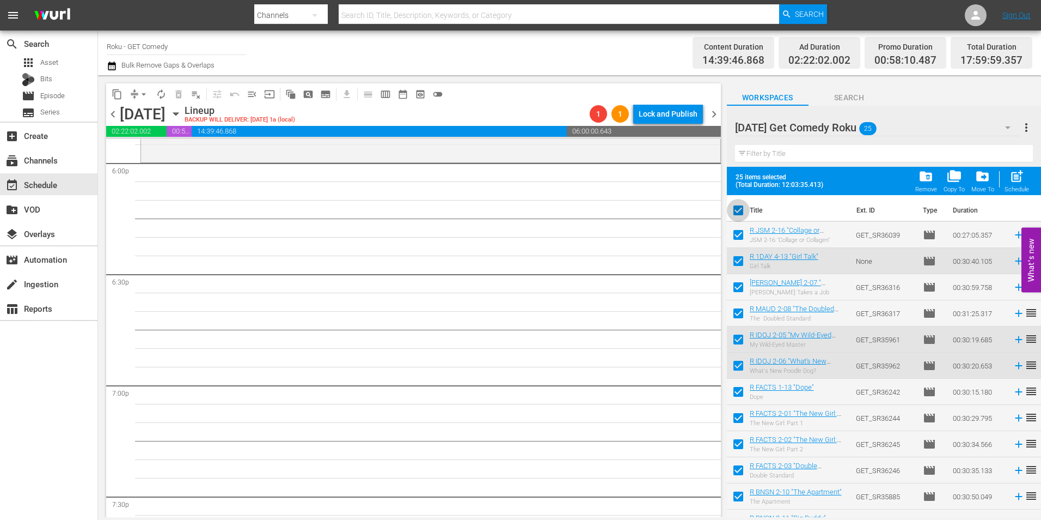
checkbox input "false"
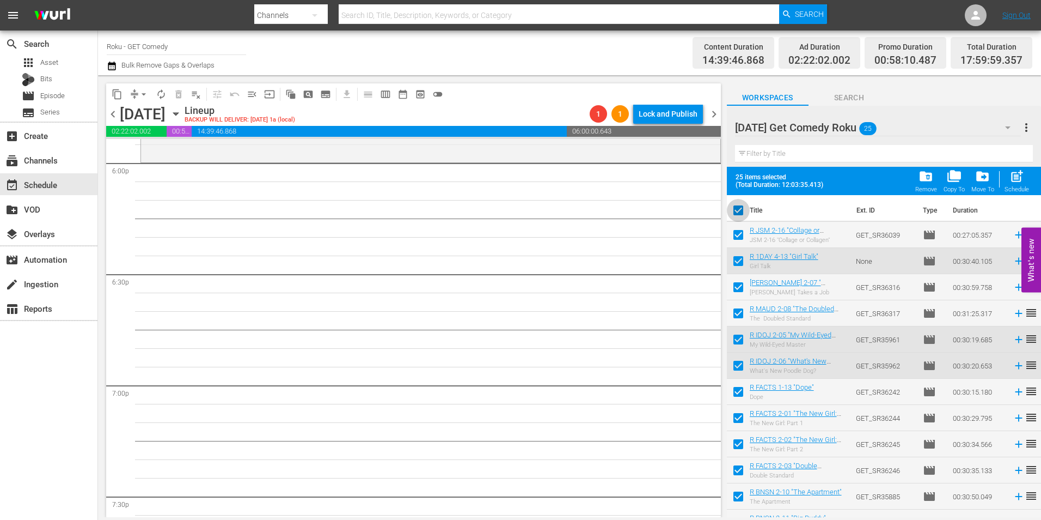
checkbox input "false"
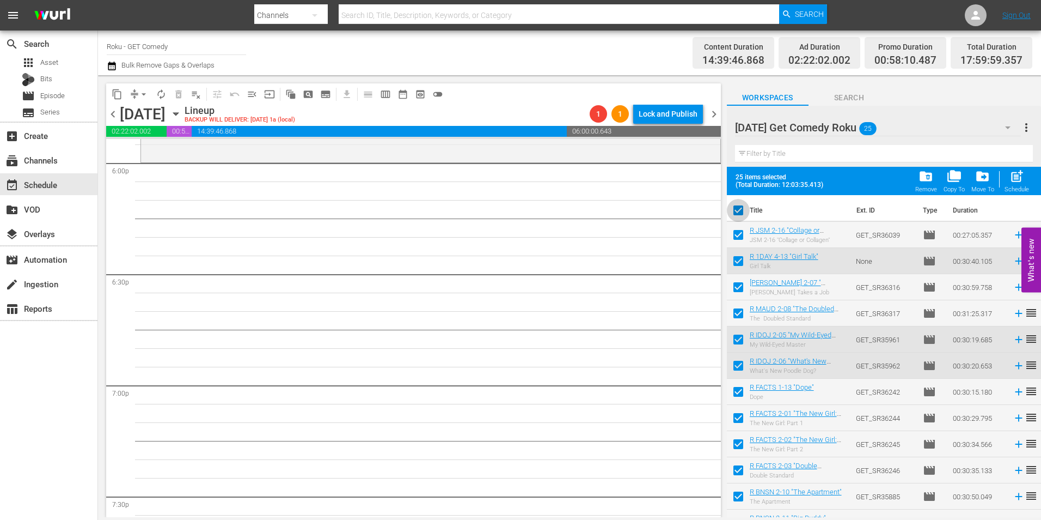
checkbox input "false"
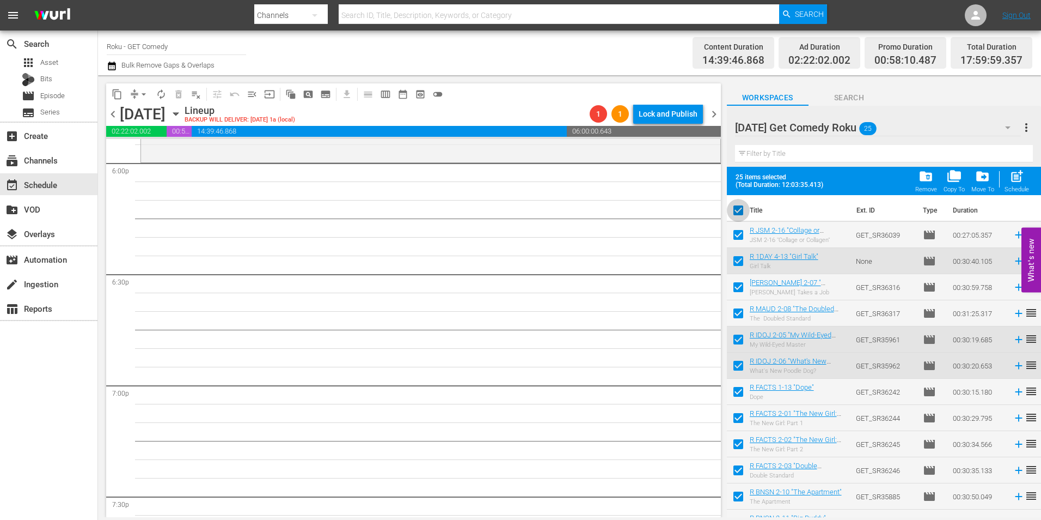
checkbox input "false"
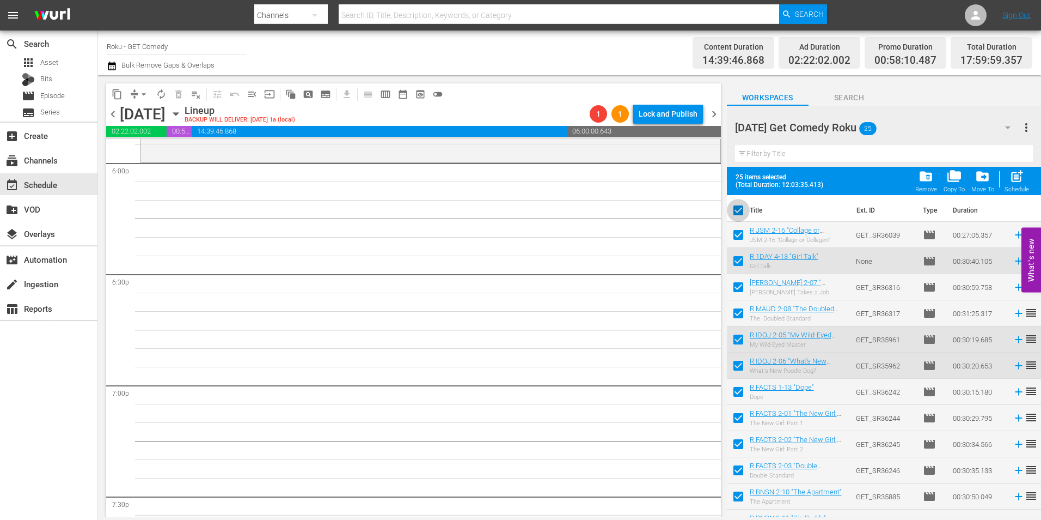
checkbox input "false"
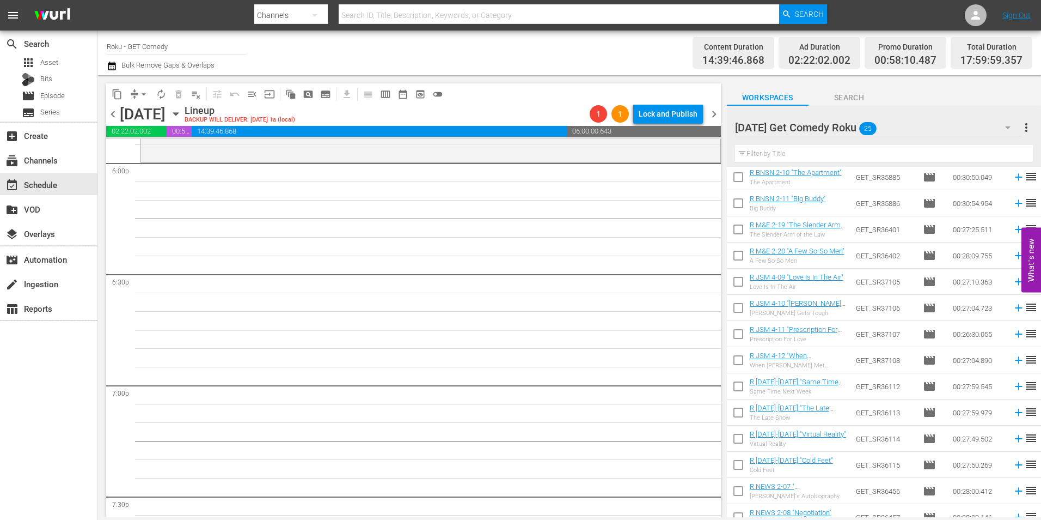
scroll to position [272, 0]
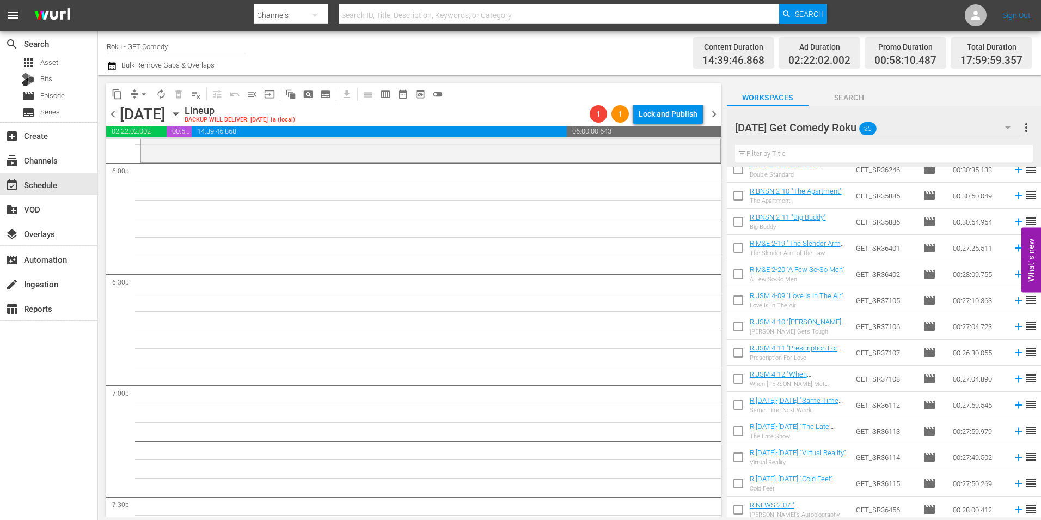
click at [740, 248] on input "checkbox" at bounding box center [738, 250] width 23 height 23
checkbox input "true"
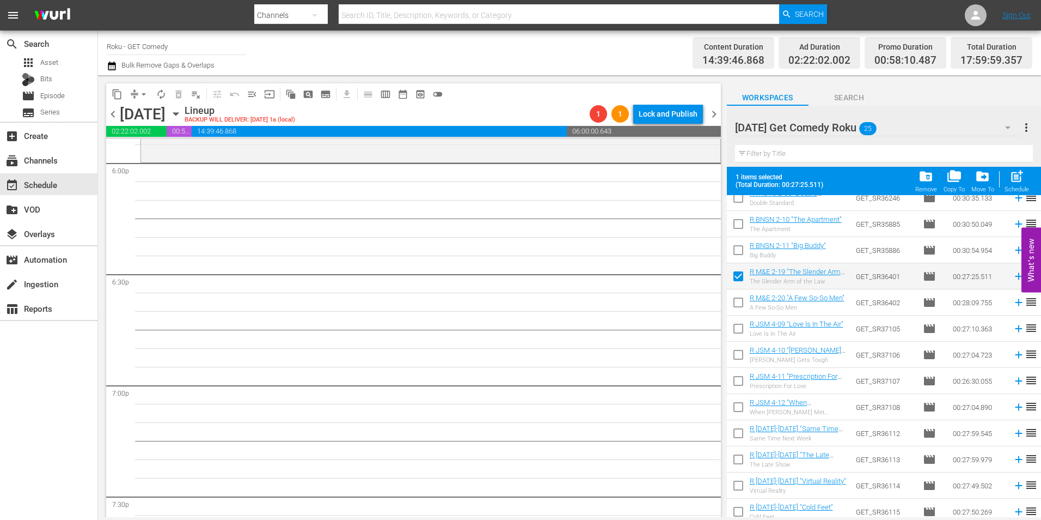
click at [735, 303] on input "checkbox" at bounding box center [738, 304] width 23 height 23
checkbox input "true"
click at [737, 332] on input "checkbox" at bounding box center [738, 330] width 23 height 23
checkbox input "true"
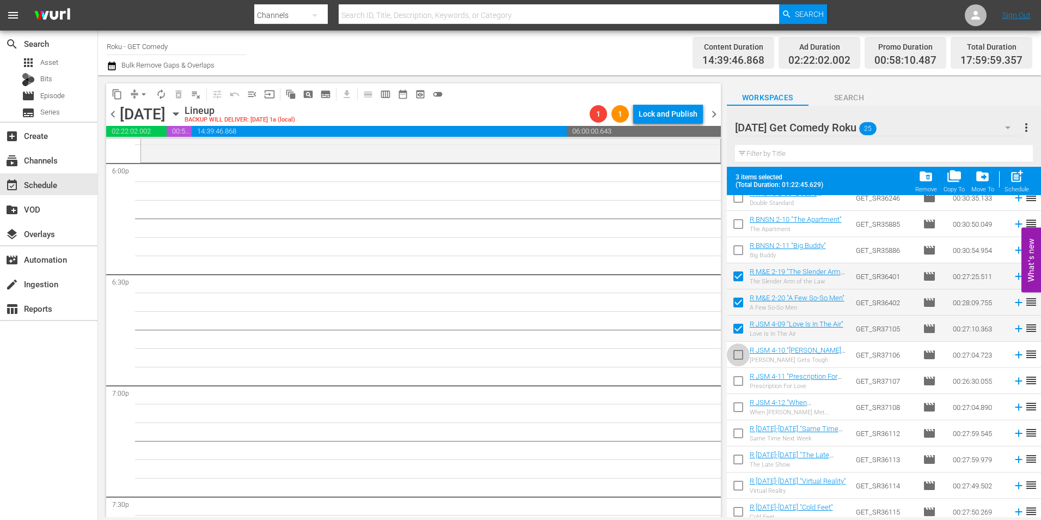
click at [739, 356] on input "checkbox" at bounding box center [738, 356] width 23 height 23
checkbox input "true"
click at [738, 378] on input "checkbox" at bounding box center [738, 382] width 23 height 23
checkbox input "true"
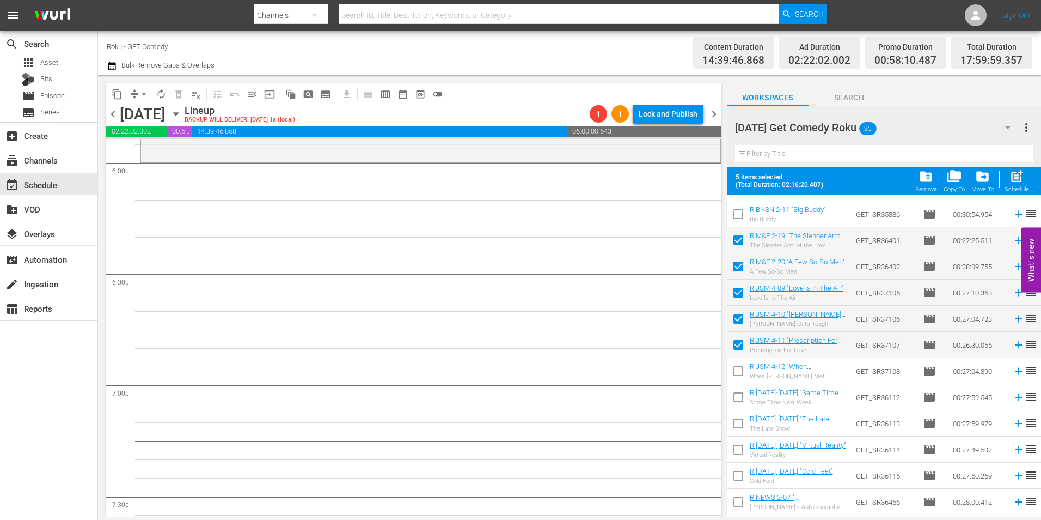
scroll to position [327, 0]
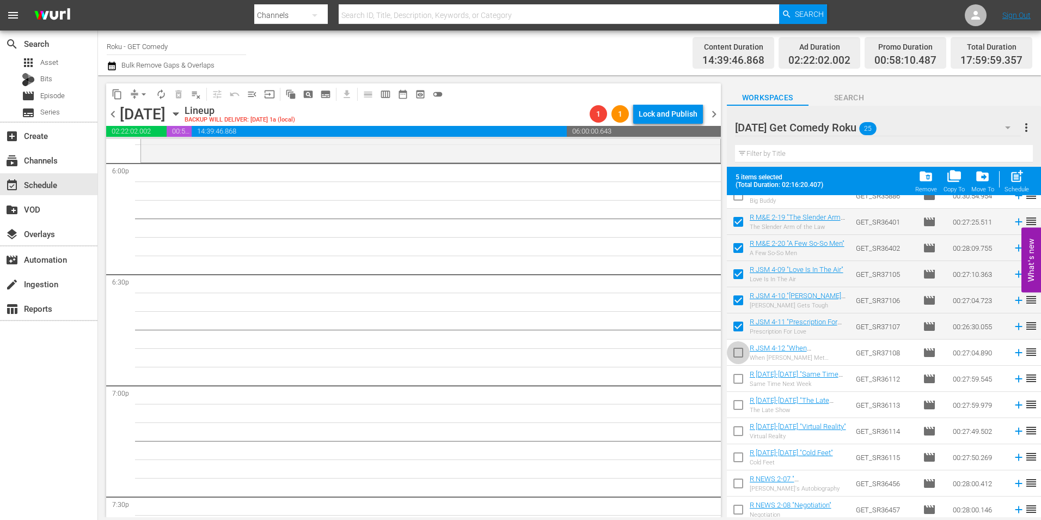
click at [739, 356] on input "checkbox" at bounding box center [738, 354] width 23 height 23
checkbox input "true"
click at [738, 377] on input "checkbox" at bounding box center [738, 380] width 23 height 23
checkbox input "true"
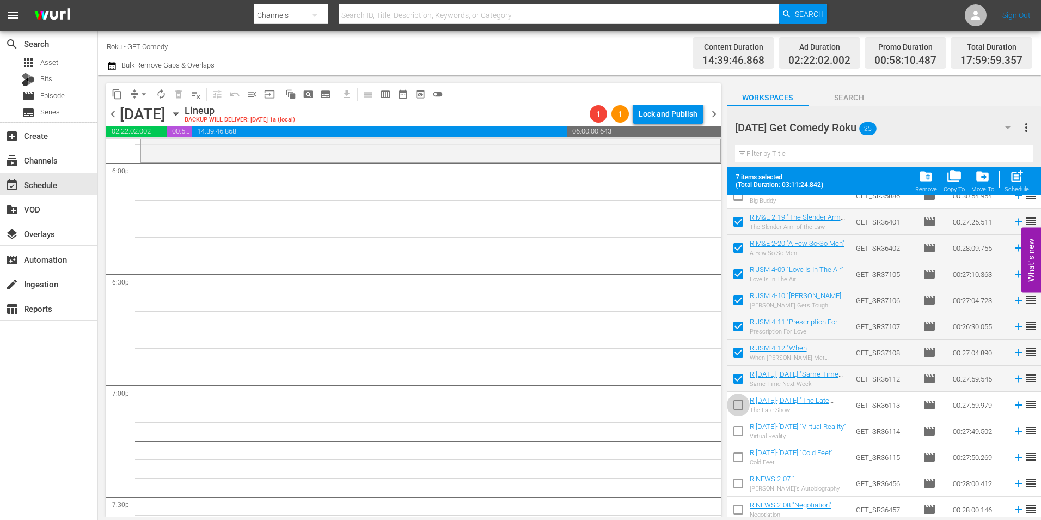
click at [736, 406] on input "checkbox" at bounding box center [738, 406] width 23 height 23
checkbox input "true"
click at [736, 434] on input "checkbox" at bounding box center [738, 433] width 23 height 23
checkbox input "true"
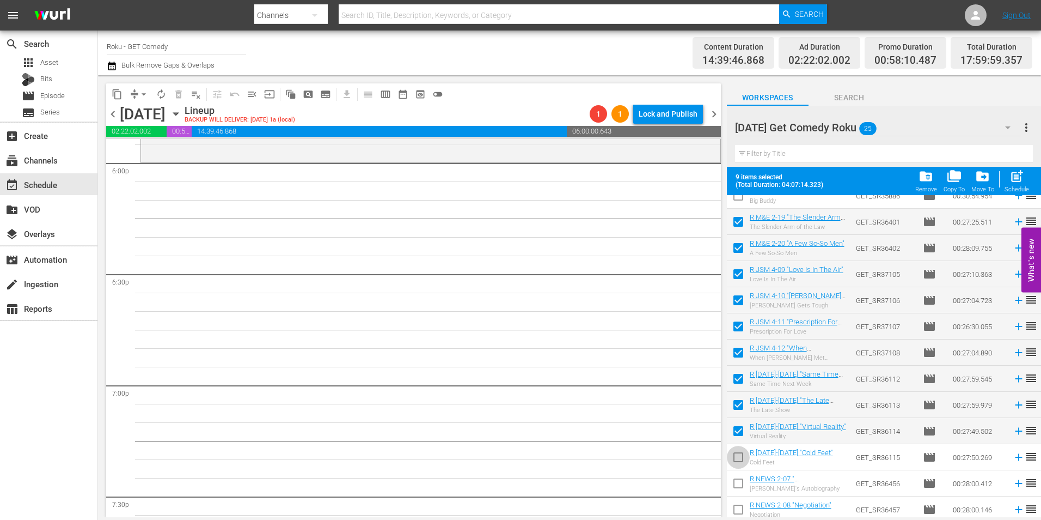
click at [736, 456] on input "checkbox" at bounding box center [738, 459] width 23 height 23
checkbox input "true"
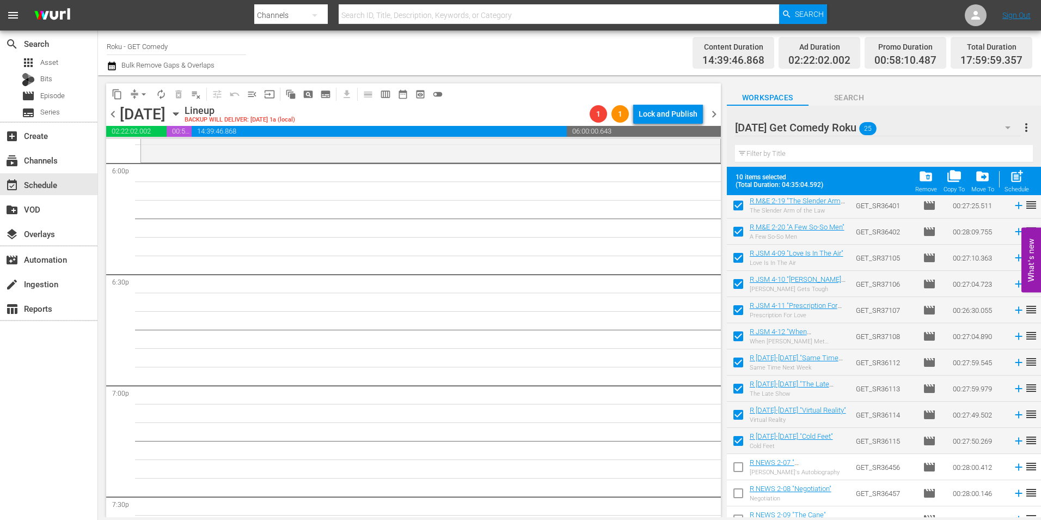
scroll to position [357, 0]
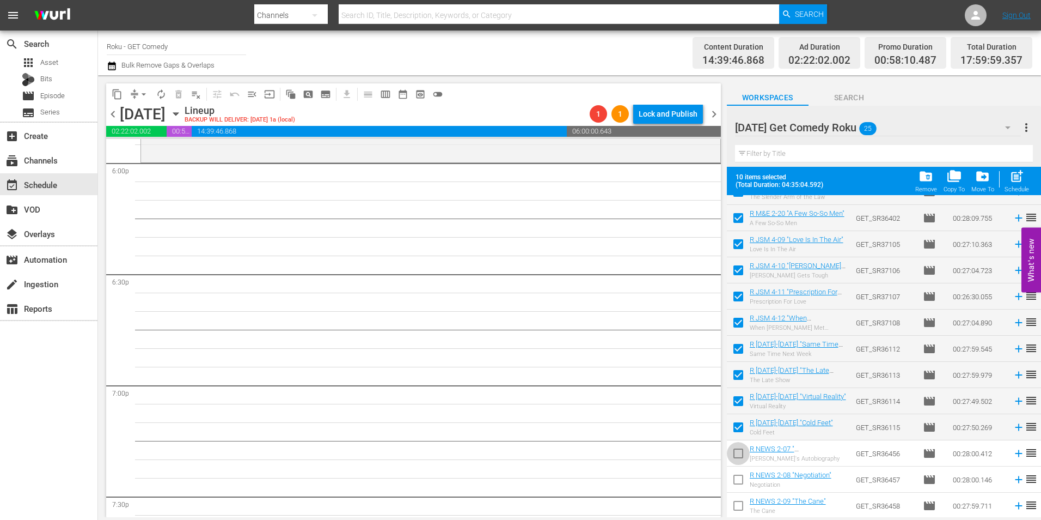
click at [735, 458] on input "checkbox" at bounding box center [738, 455] width 23 height 23
checkbox input "true"
click at [737, 484] on input "checkbox" at bounding box center [738, 481] width 23 height 23
checkbox input "true"
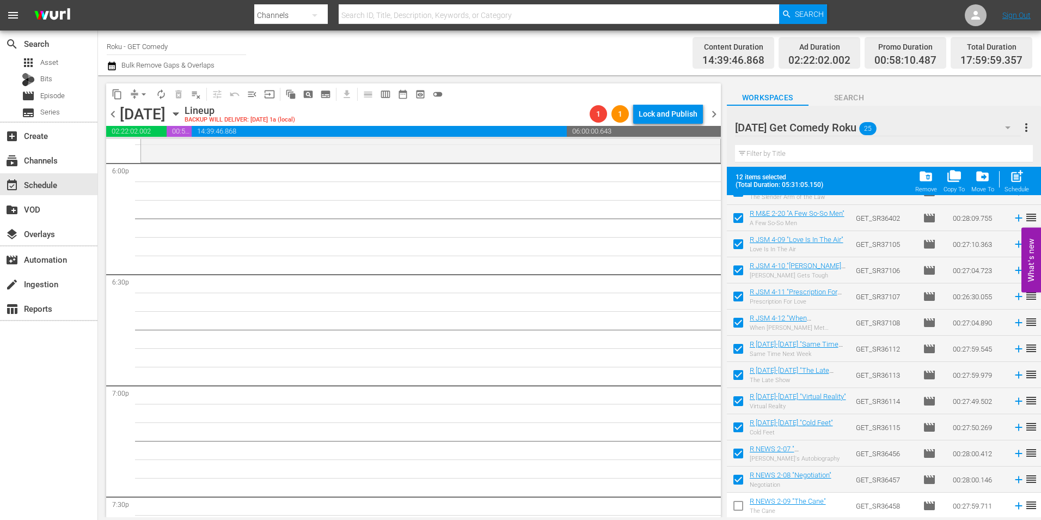
click at [735, 504] on input "checkbox" at bounding box center [738, 507] width 23 height 23
checkbox input "true"
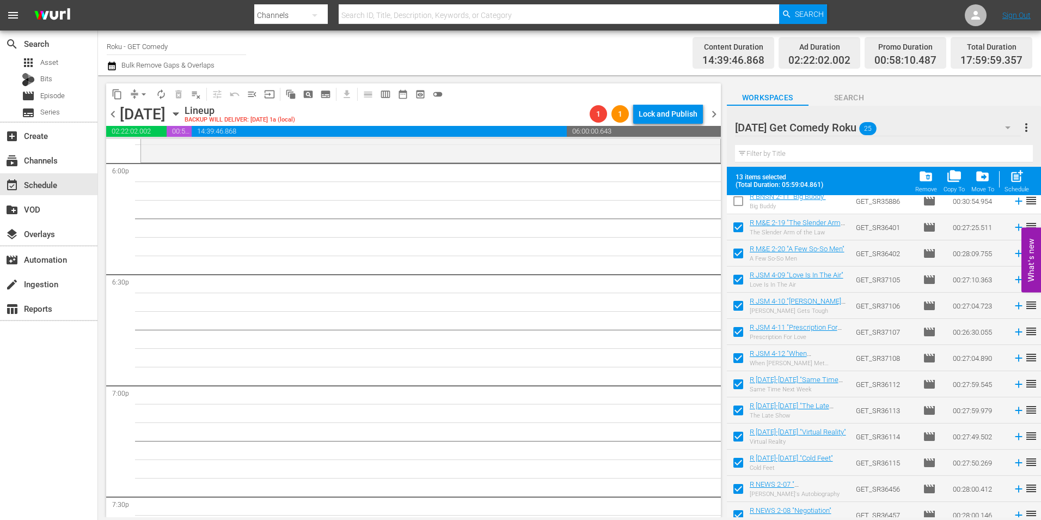
scroll to position [302, 0]
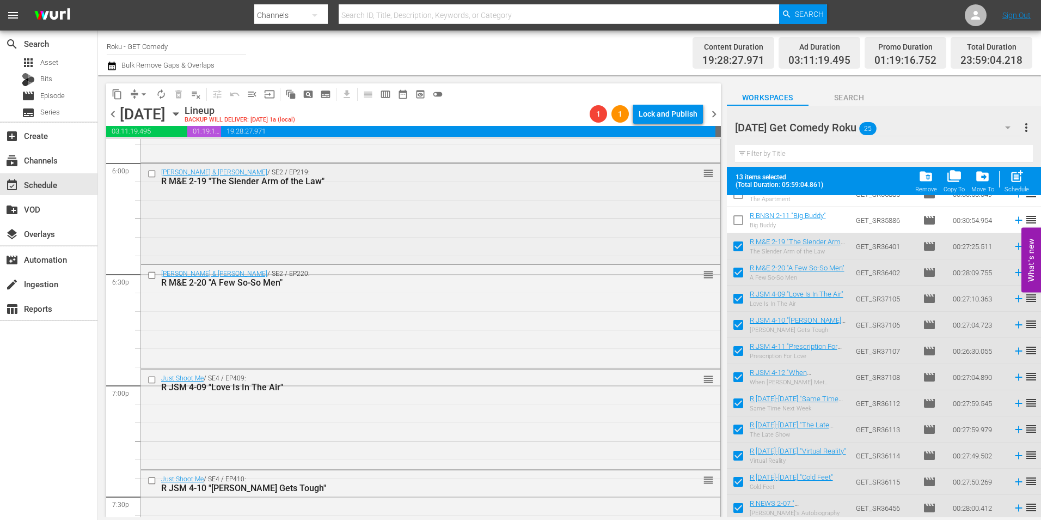
click at [419, 227] on div "Malcolm & Eddie / SE2 / EP219: R M&E 2-19 "The Slender Arm of the Law" reorder" at bounding box center [431, 212] width 580 height 98
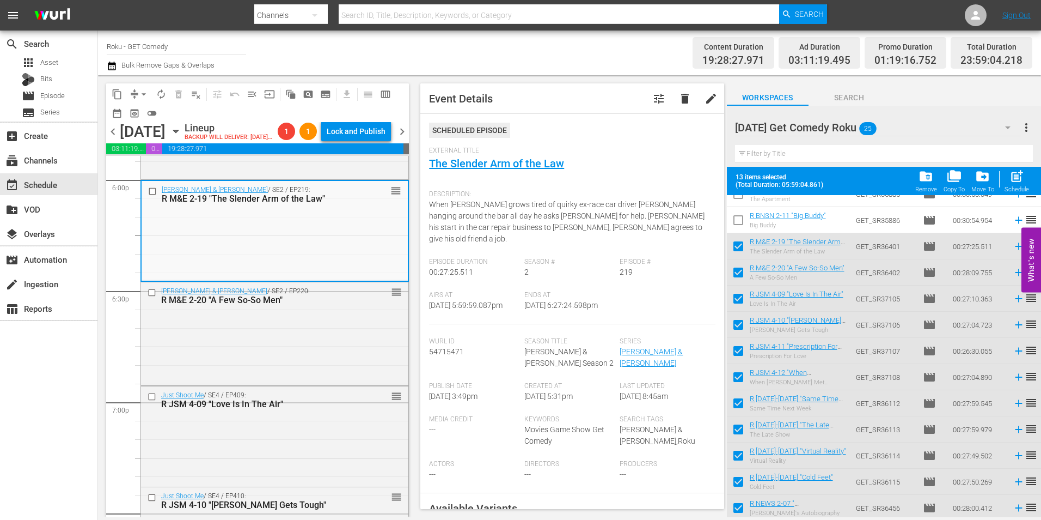
scroll to position [163, 0]
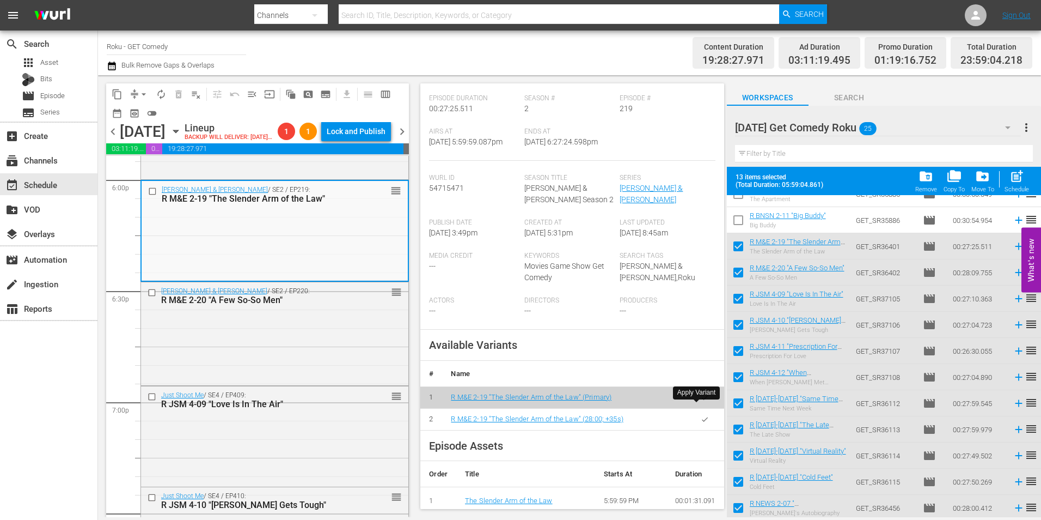
click at [702, 417] on icon "button" at bounding box center [705, 419] width 6 height 4
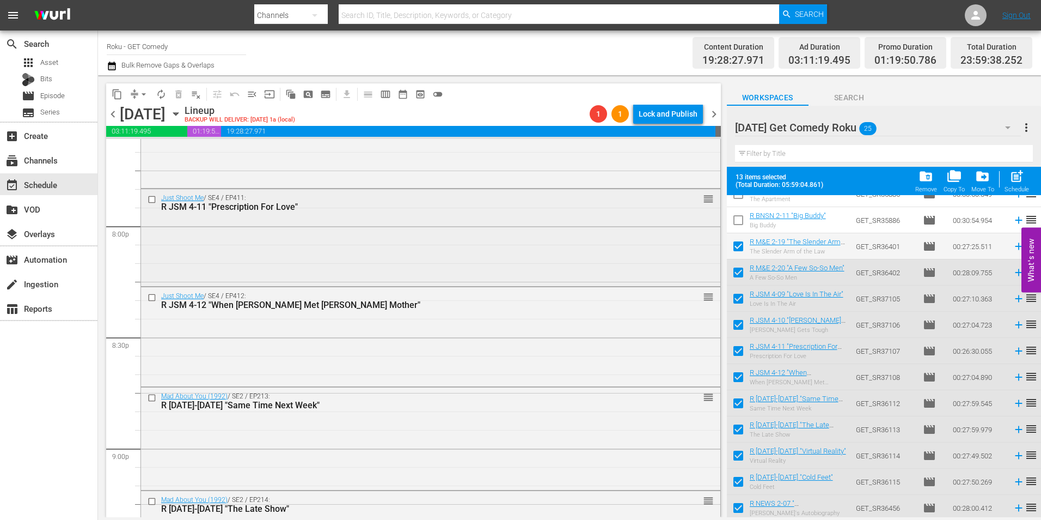
scroll to position [4412, 0]
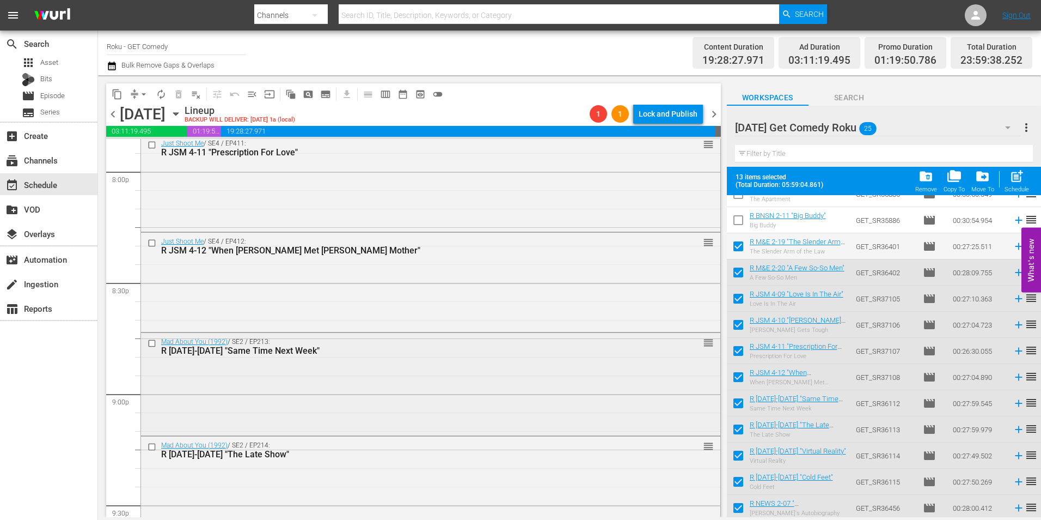
click at [318, 404] on div "Mad About You (1992) / SE2 / EP213: R [DATE]-[DATE] "Same Time Next Week" reord…" at bounding box center [431, 383] width 580 height 100
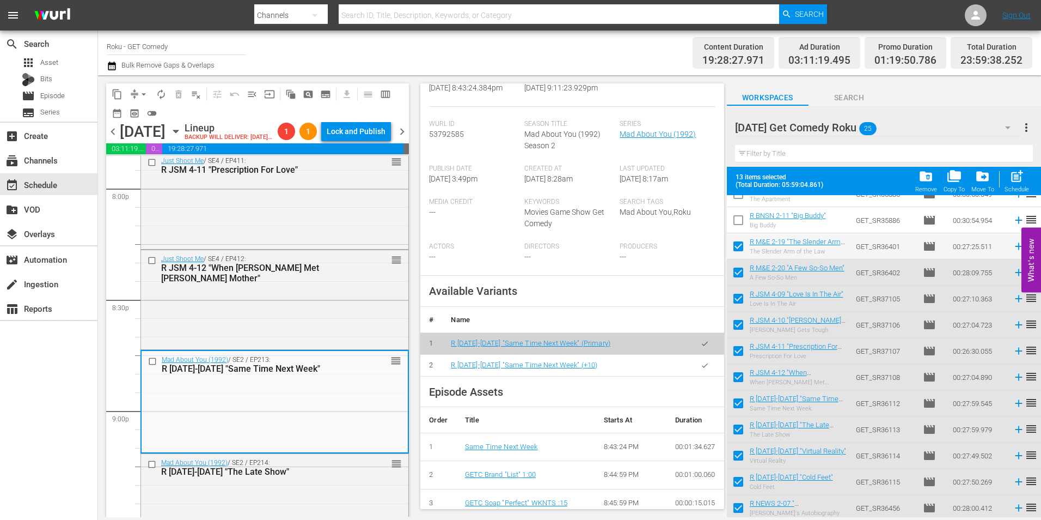
scroll to position [218, 0]
click at [701, 367] on icon "button" at bounding box center [705, 365] width 8 height 8
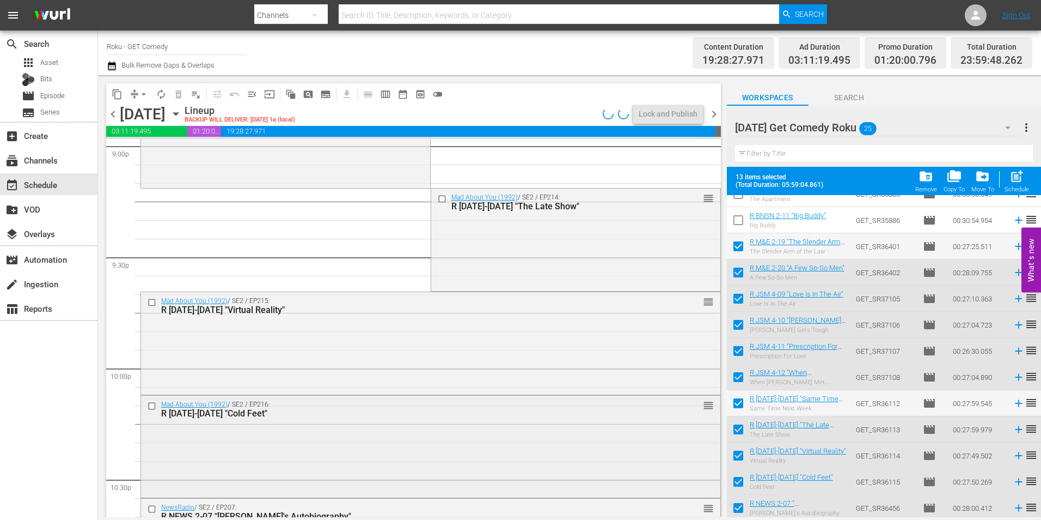
scroll to position [4684, 0]
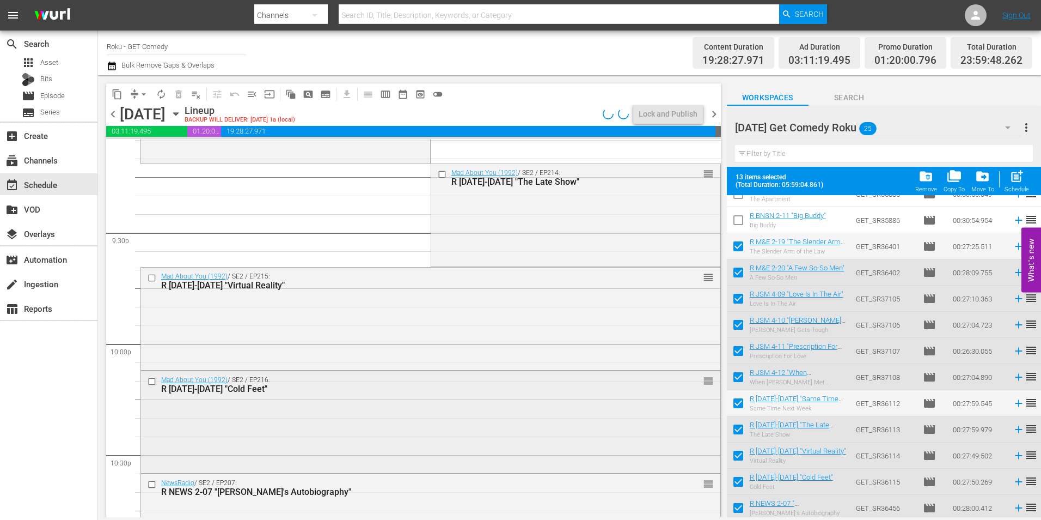
click at [345, 431] on div "Mad About You (1992) / SE2 / EP216: R [DATE]-[DATE] "Cold Feet" reorder" at bounding box center [431, 421] width 580 height 100
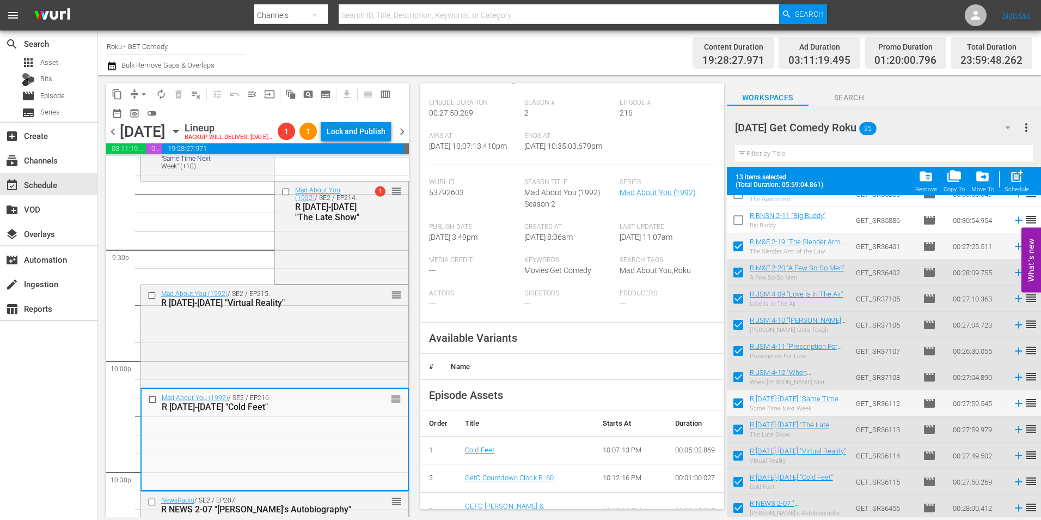
scroll to position [163, 0]
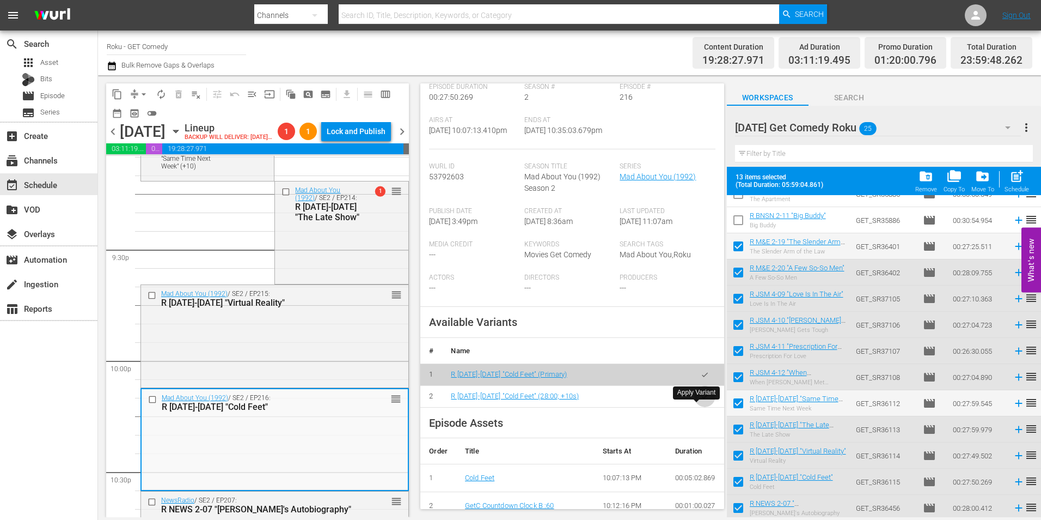
click at [701, 400] on icon "button" at bounding box center [705, 396] width 8 height 8
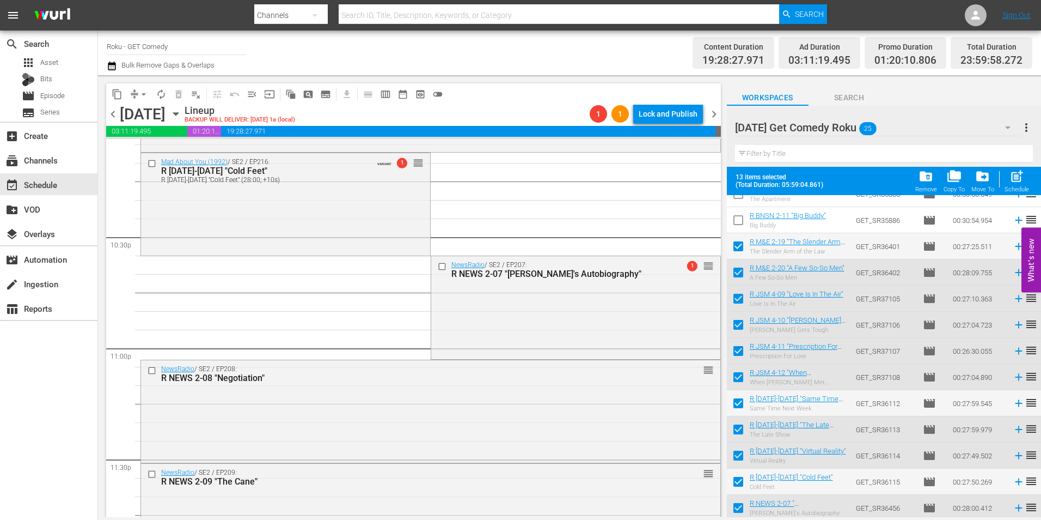
scroll to position [4955, 0]
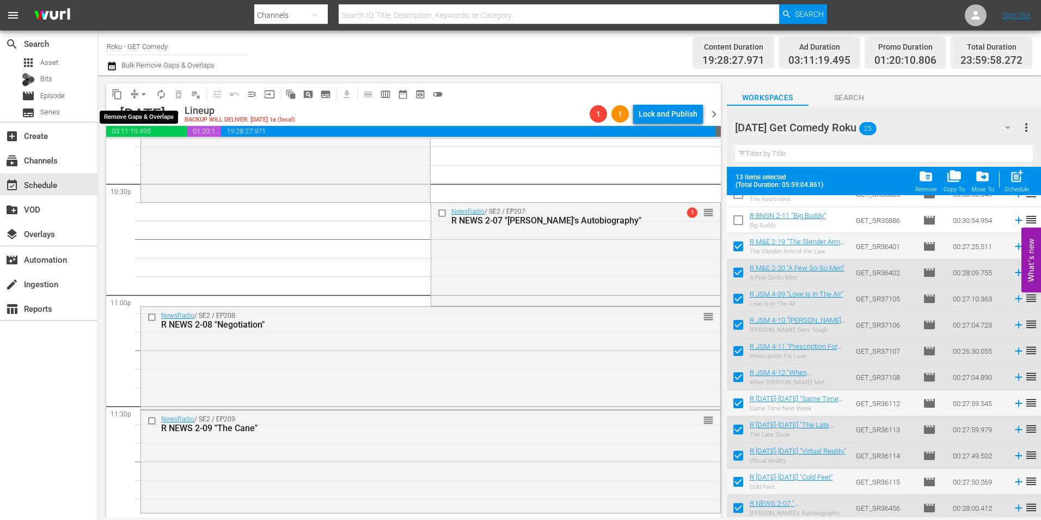
click at [139, 93] on span "arrow_drop_down" at bounding box center [143, 94] width 11 height 11
click at [135, 113] on li "Align to Midnight" at bounding box center [144, 116] width 90 height 18
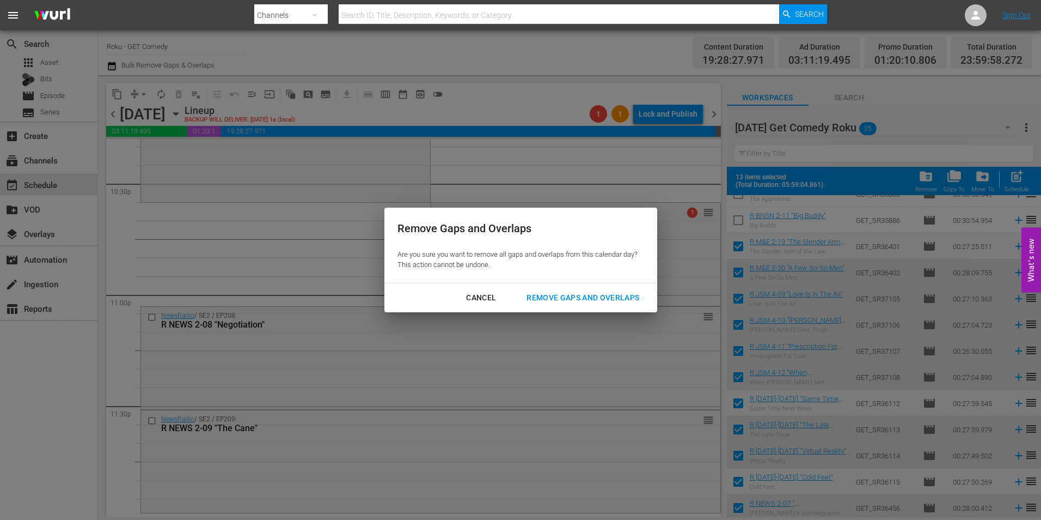
click at [652, 298] on button "Remove Gaps and Overlaps" at bounding box center [583, 298] width 139 height 20
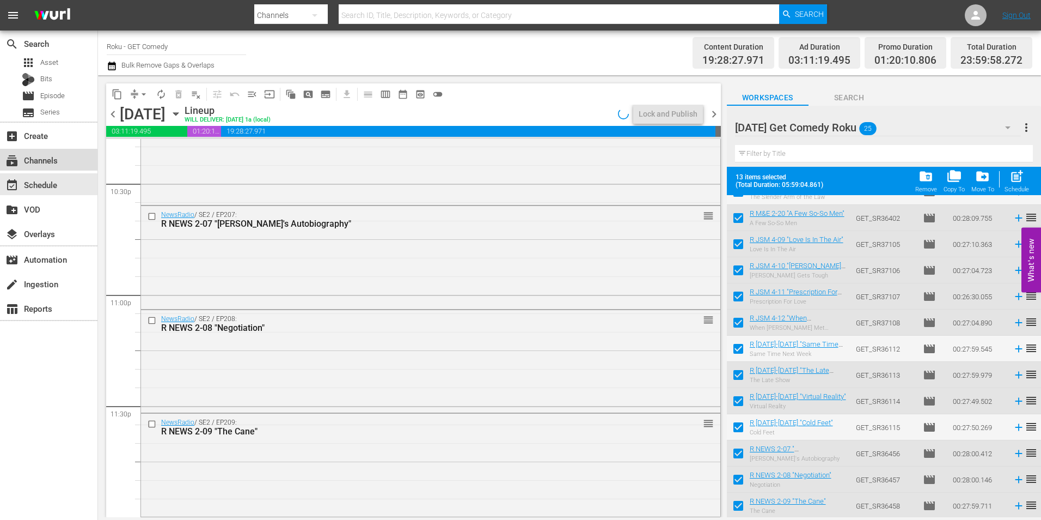
click at [34, 157] on div "subscriptions Channels" at bounding box center [30, 159] width 61 height 10
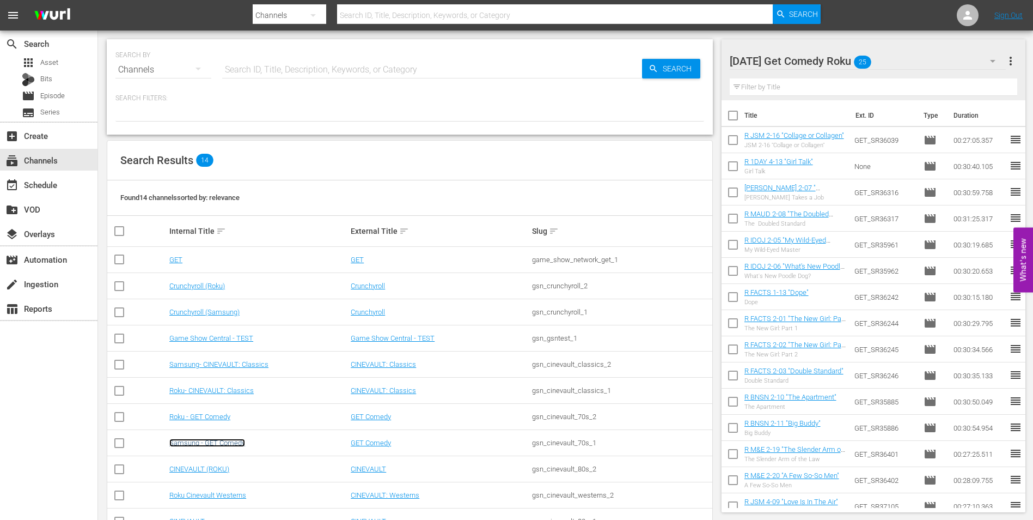
click at [221, 444] on link "Samsung - GET Comedy" at bounding box center [207, 442] width 76 height 8
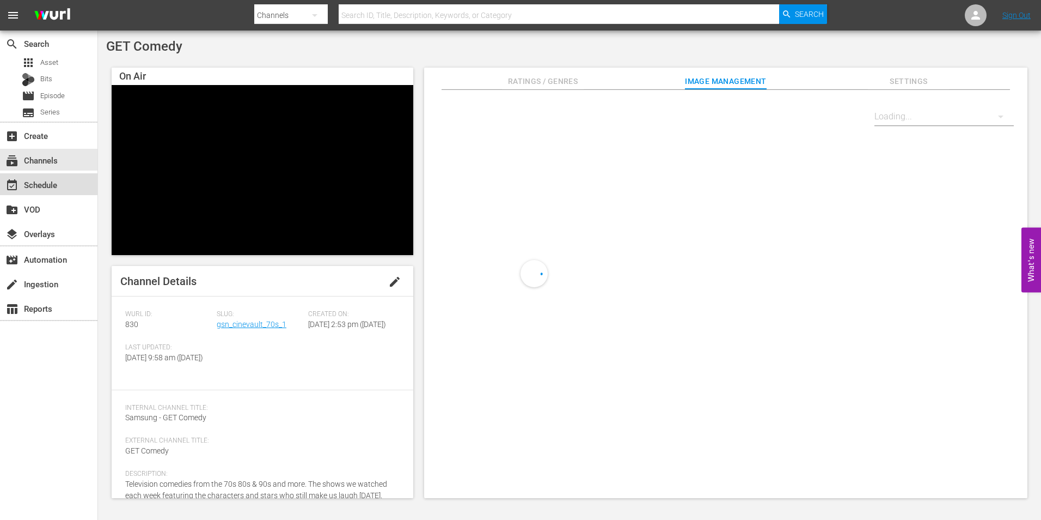
click at [27, 188] on div "event_available Schedule" at bounding box center [30, 183] width 61 height 10
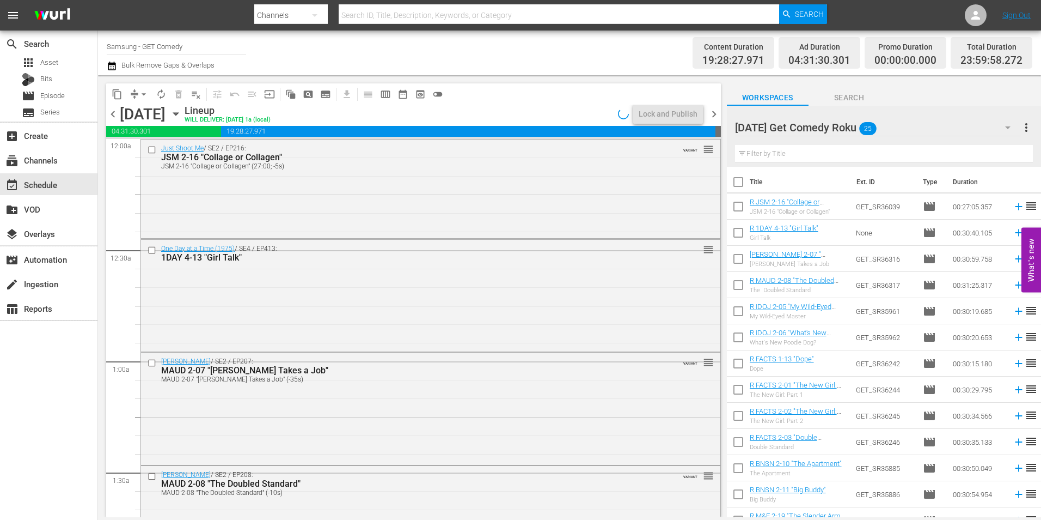
click at [716, 116] on span "chevron_right" at bounding box center [715, 114] width 14 height 14
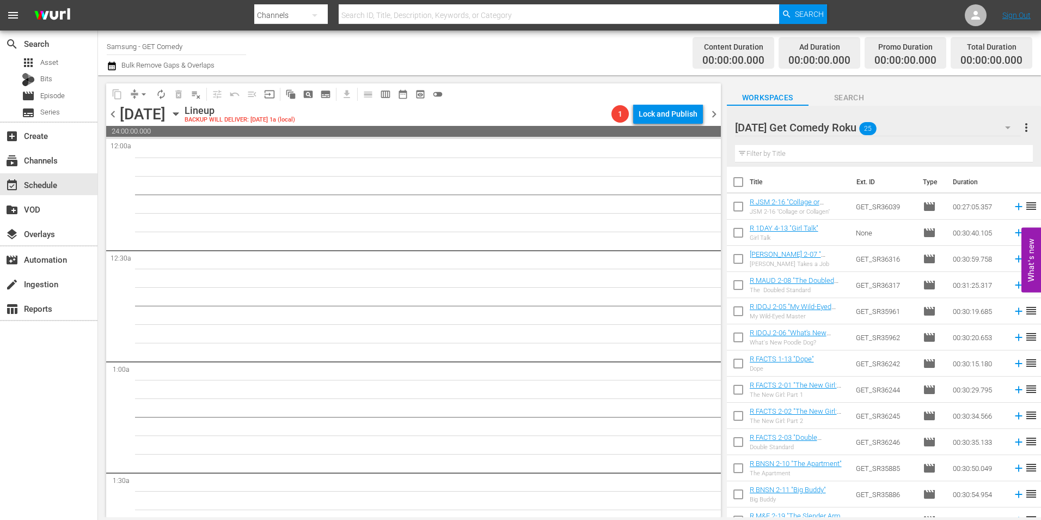
click at [913, 125] on div "Monday Get Comedy Roku 25" at bounding box center [878, 127] width 286 height 31
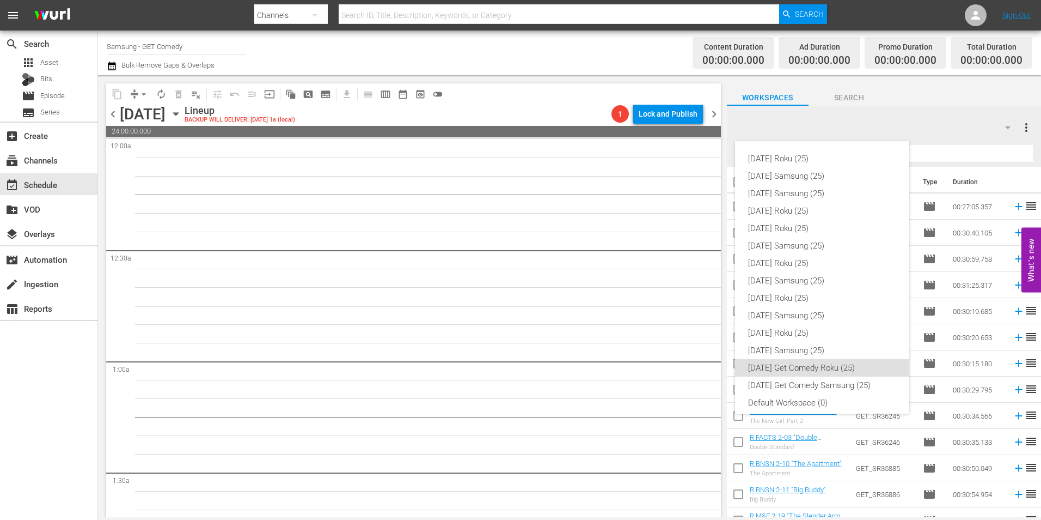
scroll to position [7, 0]
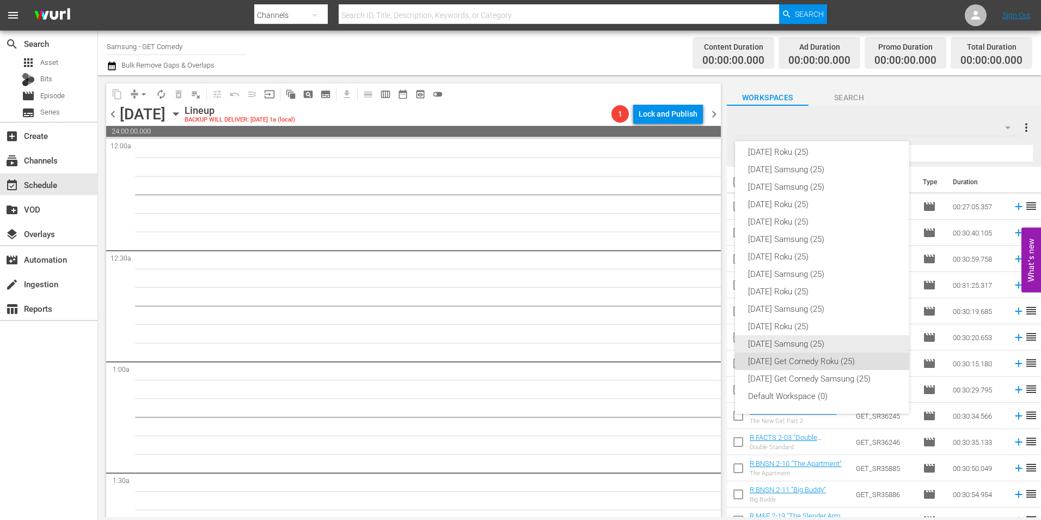
click at [816, 347] on div "[DATE] Samsung (25)" at bounding box center [822, 343] width 148 height 17
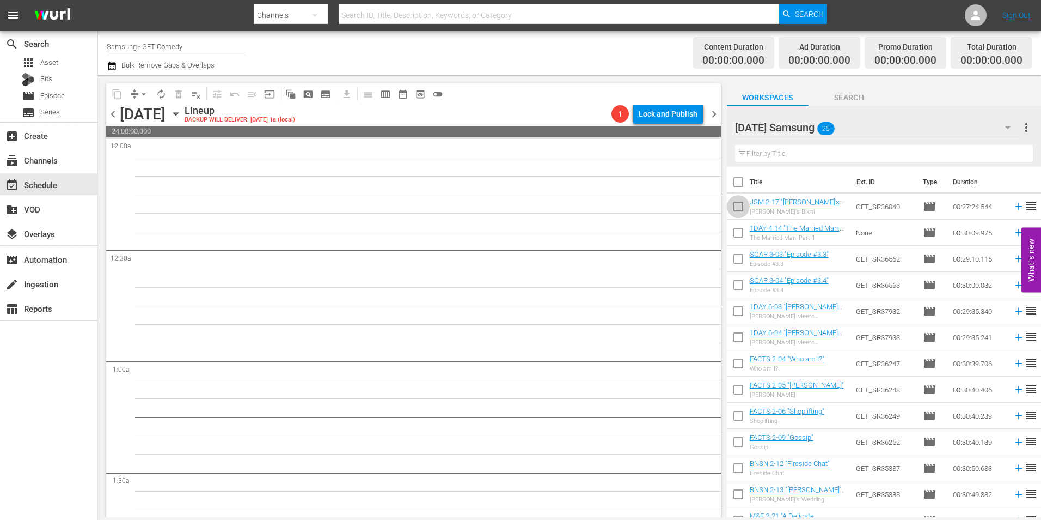
click at [737, 212] on input "checkbox" at bounding box center [738, 208] width 23 height 23
checkbox input "true"
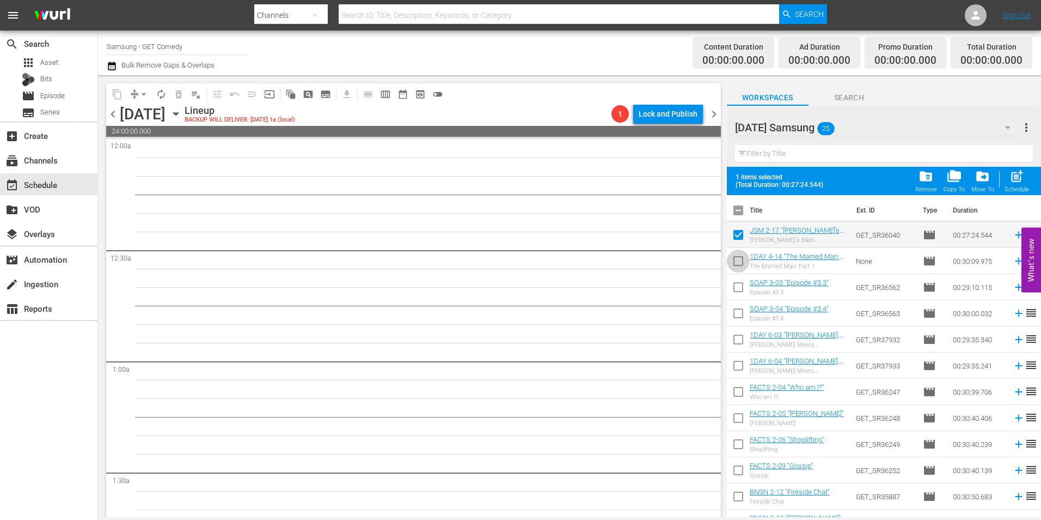
click at [737, 259] on input "checkbox" at bounding box center [738, 263] width 23 height 23
checkbox input "true"
click at [735, 280] on input "checkbox" at bounding box center [738, 289] width 23 height 23
checkbox input "true"
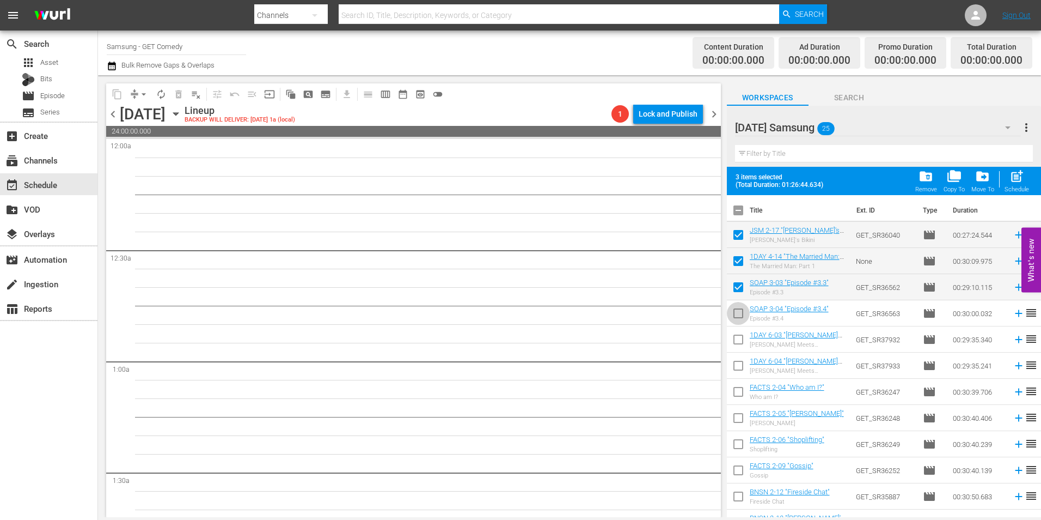
click at [735, 318] on input "checkbox" at bounding box center [738, 315] width 23 height 23
checkbox input "true"
click at [734, 339] on input "checkbox" at bounding box center [738, 341] width 23 height 23
checkbox input "true"
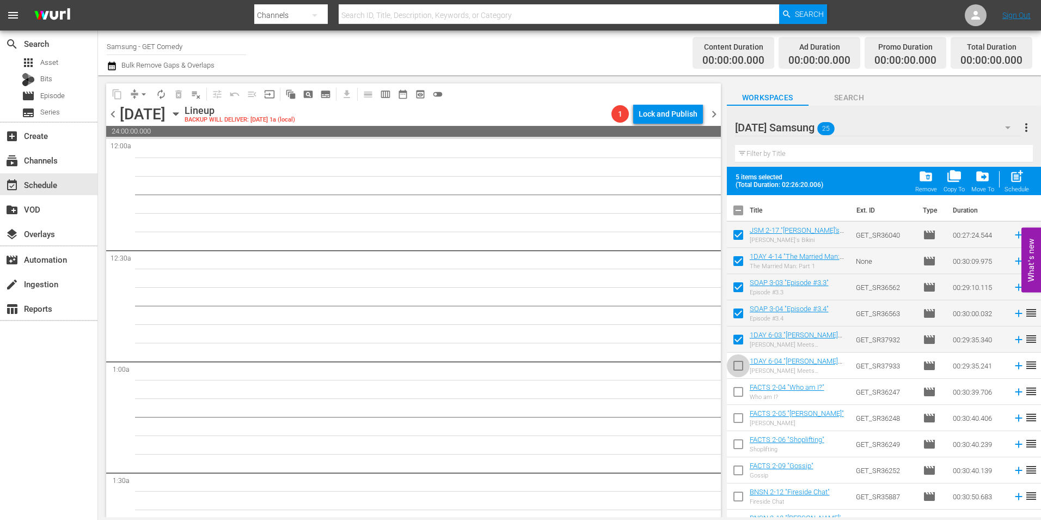
click at [735, 367] on input "checkbox" at bounding box center [738, 367] width 23 height 23
checkbox input "true"
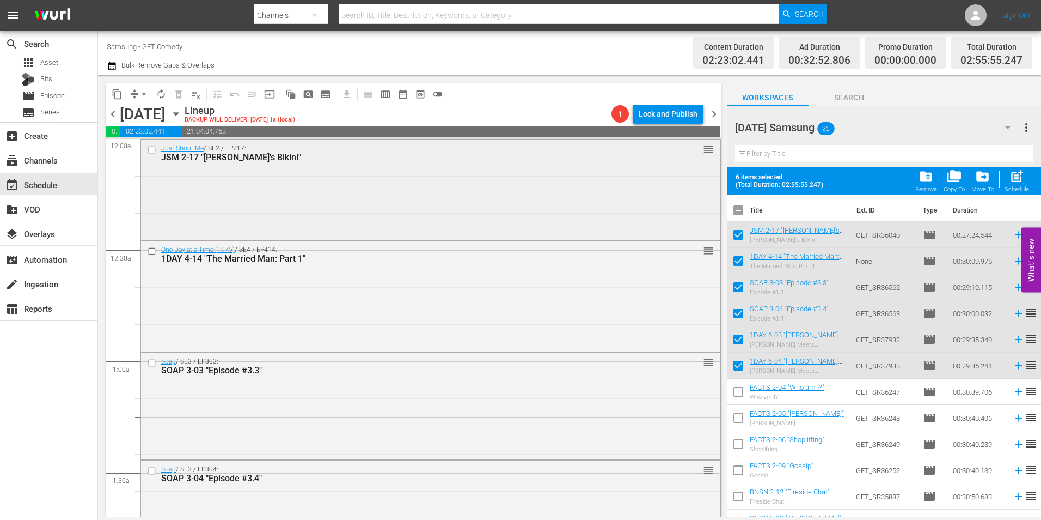
click at [281, 175] on div "Just Shoot Me / SE2 / EP217: JSM 2-17 "Nina's Bikini" reorder" at bounding box center [431, 188] width 580 height 98
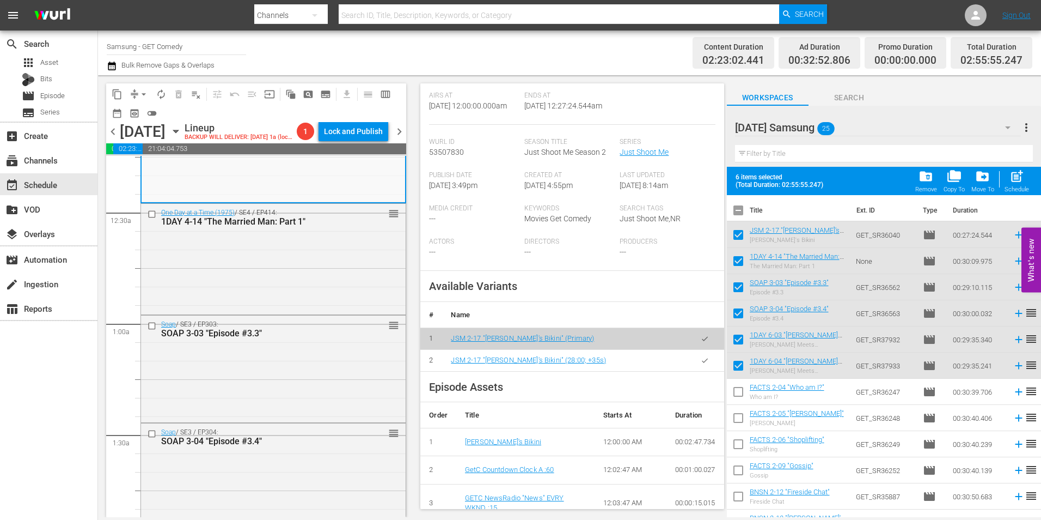
scroll to position [218, 0]
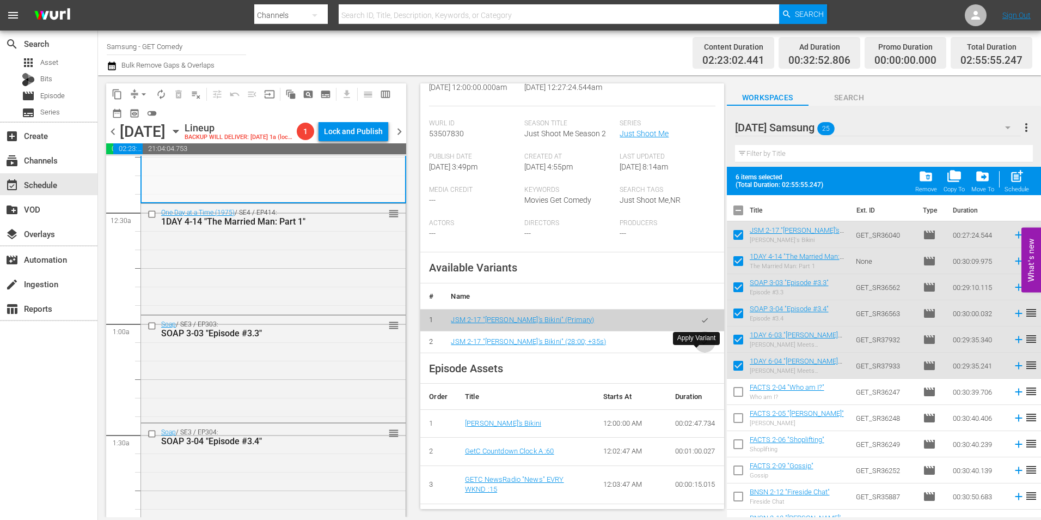
click at [701, 346] on icon "button" at bounding box center [705, 342] width 8 height 8
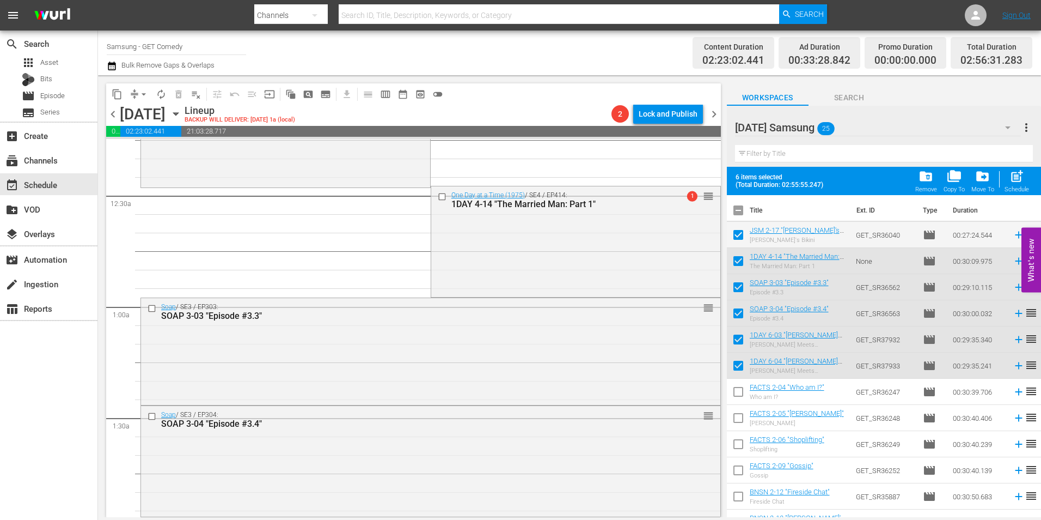
drag, startPoint x: 476, startPoint y: 227, endPoint x: 474, endPoint y: 233, distance: 6.9
click at [476, 227] on div "One Day at a Time (1975) / SE4 / EP414: 1DAY 4-14 "The Married Man: Part 1" 1 r…" at bounding box center [575, 240] width 289 height 108
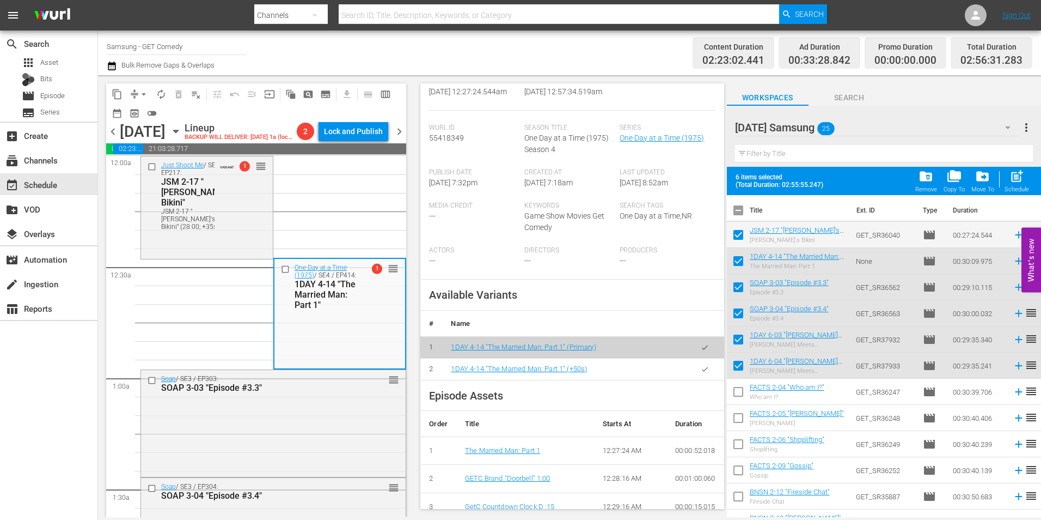
scroll to position [272, 0]
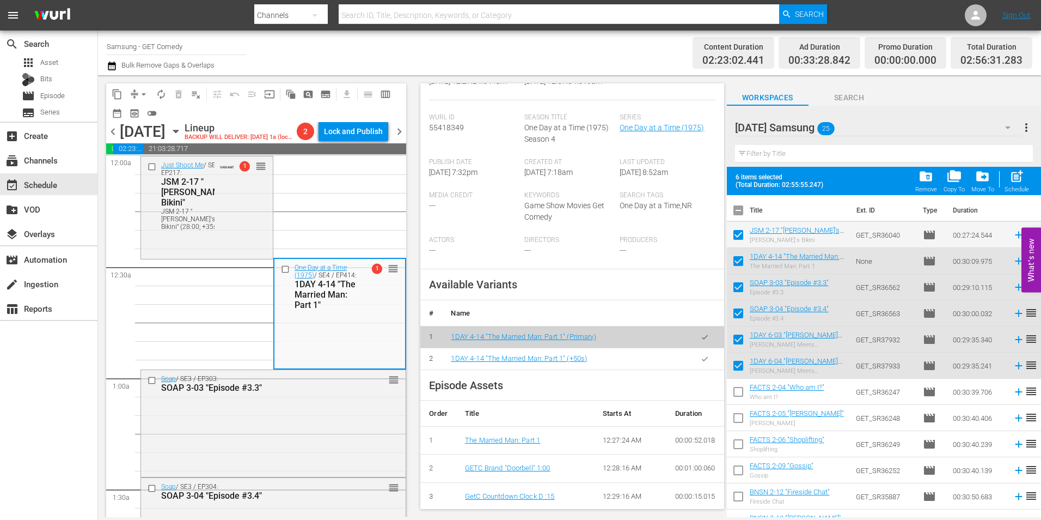
click at [702, 361] on icon "button" at bounding box center [705, 358] width 6 height 4
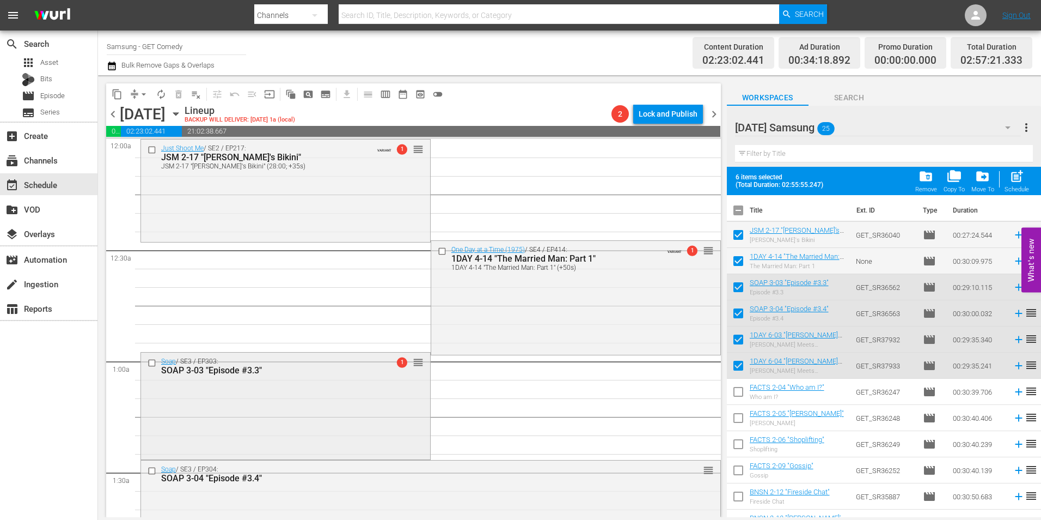
click at [239, 377] on div "Soap / SE3 / EP303: SOAP 3-03 "Episode #3.3" 1 reorder" at bounding box center [285, 365] width 289 height 27
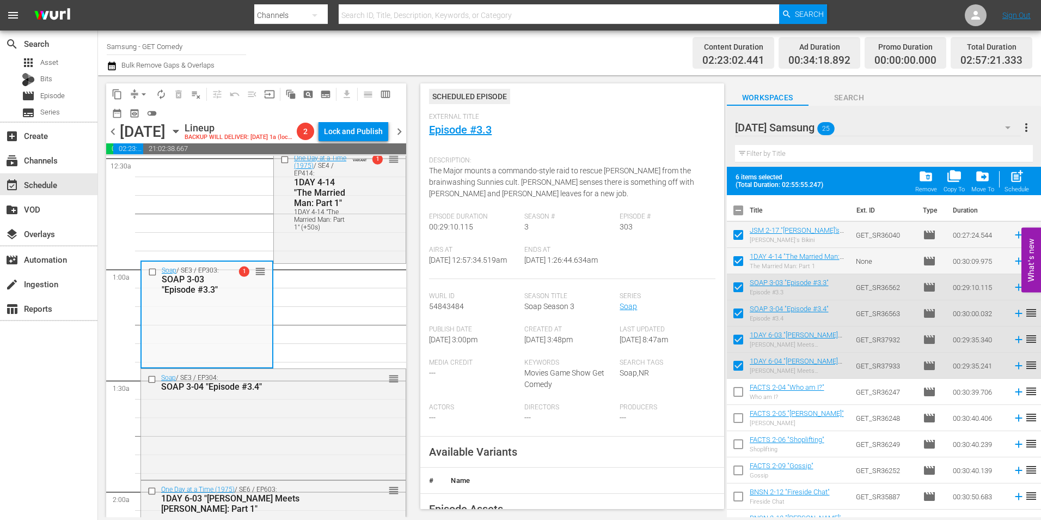
scroll to position [163, 0]
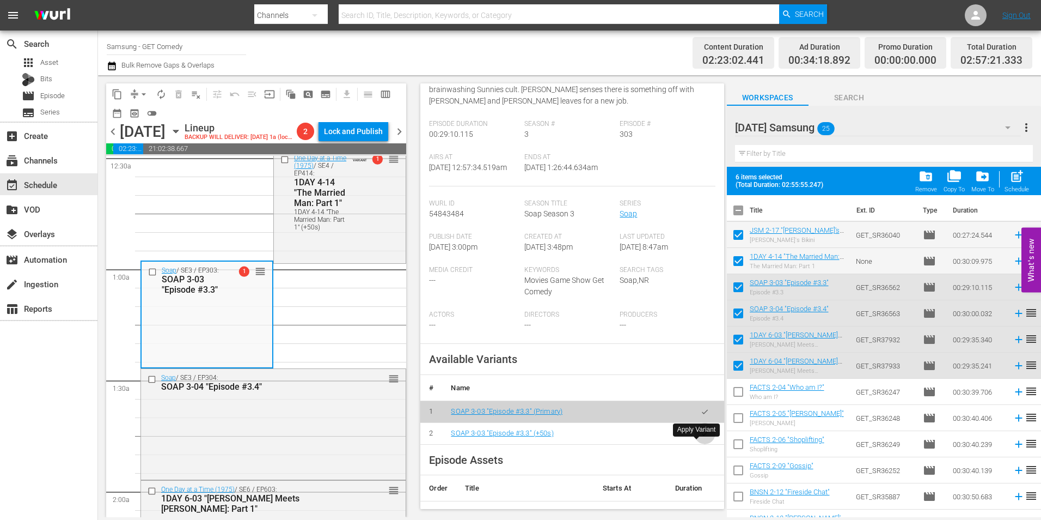
click at [701, 437] on icon "button" at bounding box center [705, 433] width 8 height 8
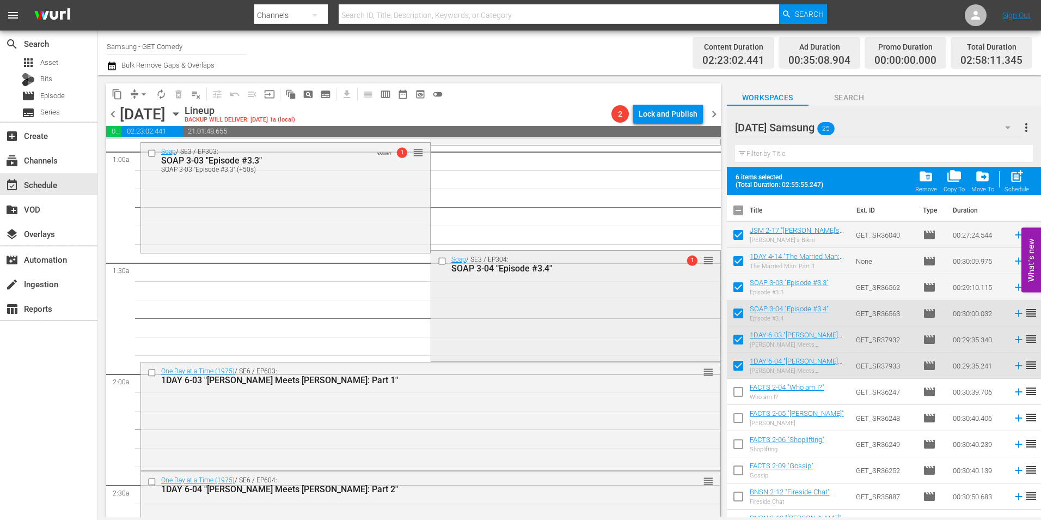
scroll to position [218, 0]
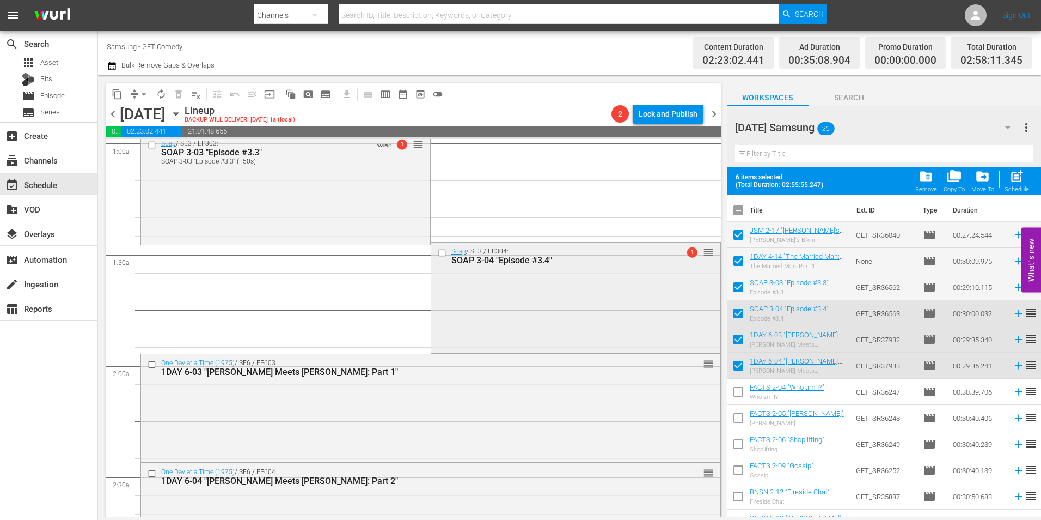
click at [546, 324] on div "Soap / SE3 / EP304: SOAP 3-04 "Episode #3.4" 1 reorder" at bounding box center [575, 296] width 289 height 108
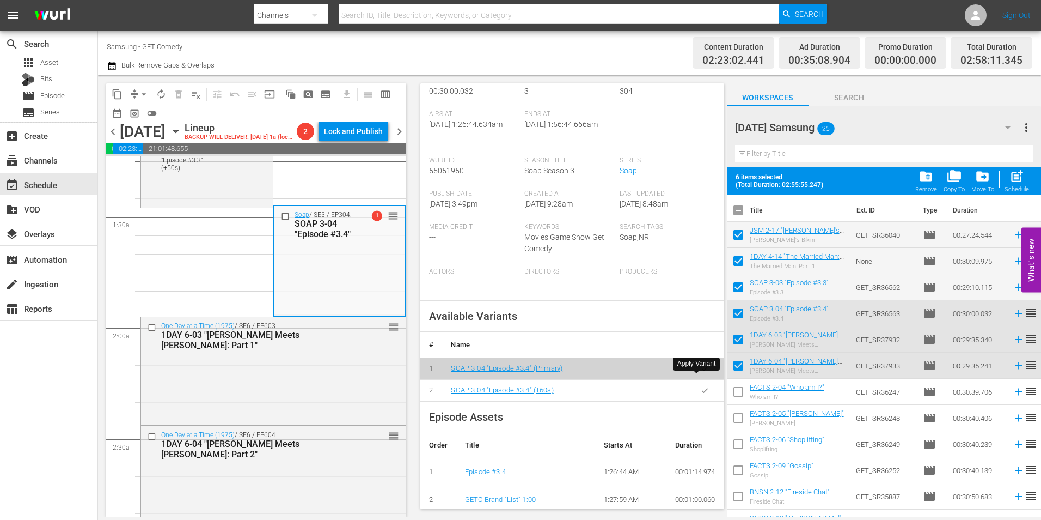
click at [701, 386] on icon "button" at bounding box center [705, 390] width 8 height 8
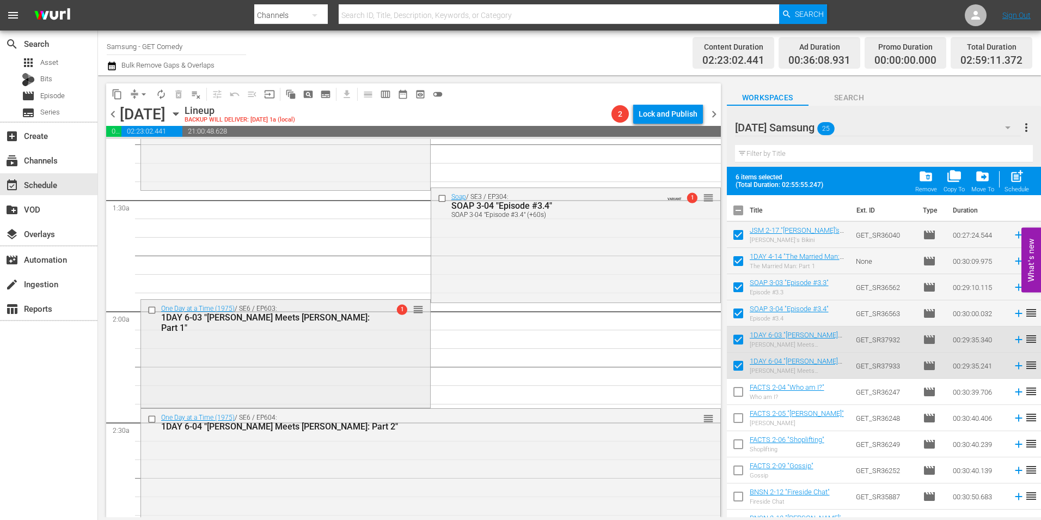
click at [376, 349] on div "One Day at a Time (1975) / SE6 / EP603: 1DAY 6-03 "Ann Meets Nick: Part 1" 1 re…" at bounding box center [285, 353] width 289 height 106
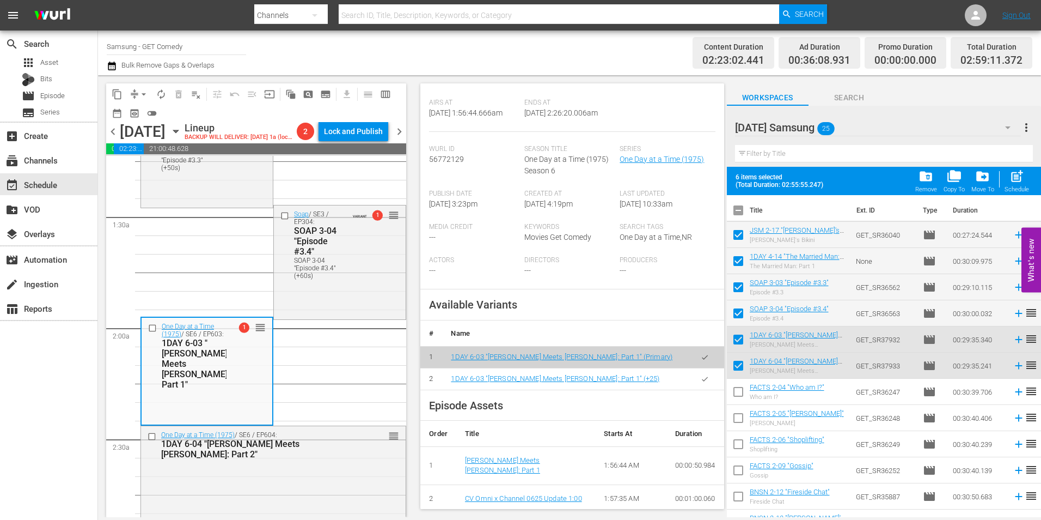
click at [696, 385] on button "button" at bounding box center [704, 378] width 21 height 21
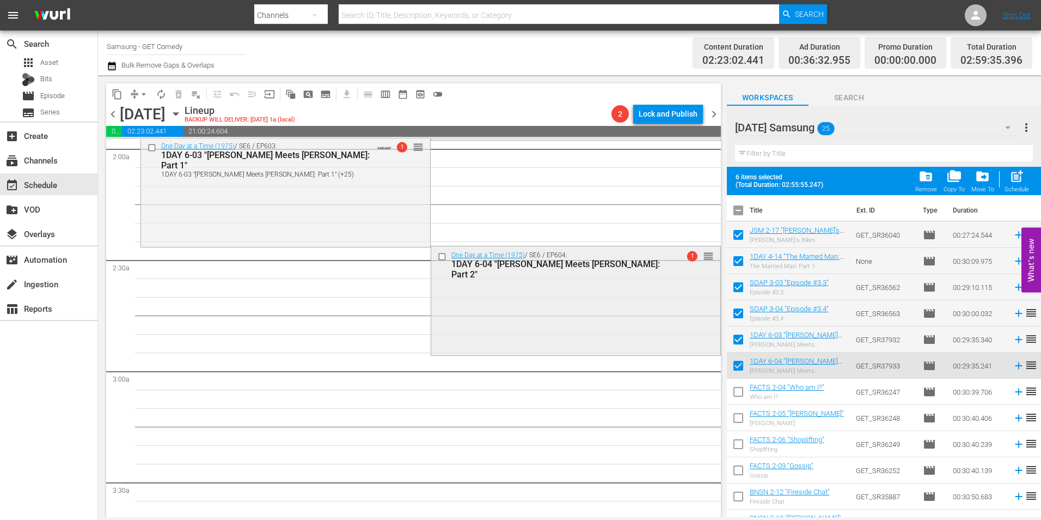
scroll to position [436, 0]
click at [558, 294] on div "One Day at a Time (1975) / SE6 / EP604: 1DAY 6-04 "Ann Meets Nick: Part 2" 1 re…" at bounding box center [575, 298] width 289 height 106
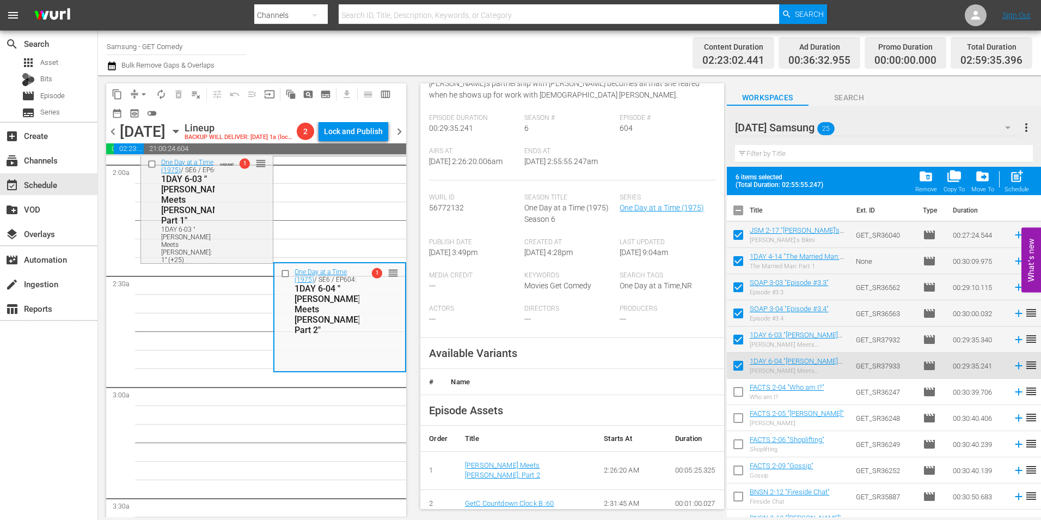
scroll to position [163, 0]
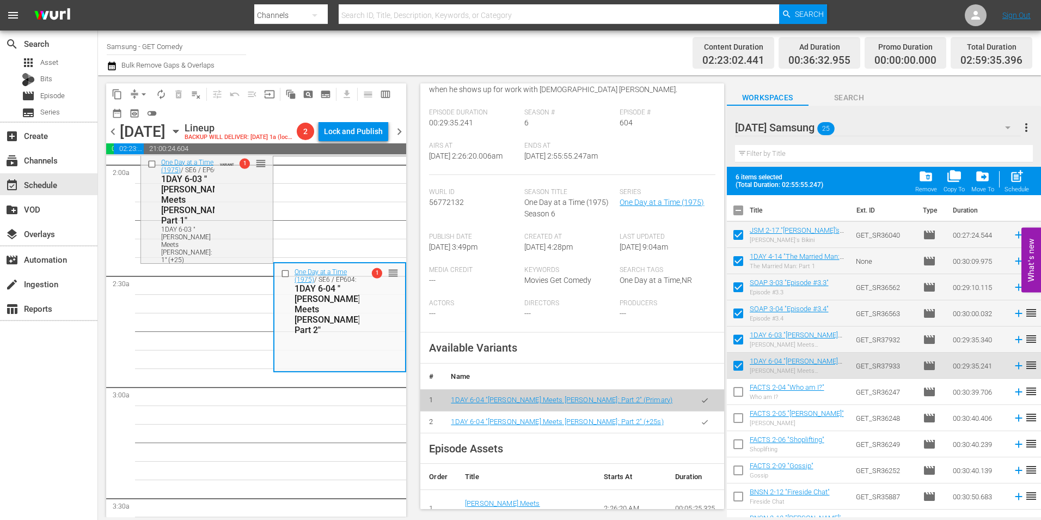
click at [701, 423] on icon "button" at bounding box center [705, 422] width 8 height 8
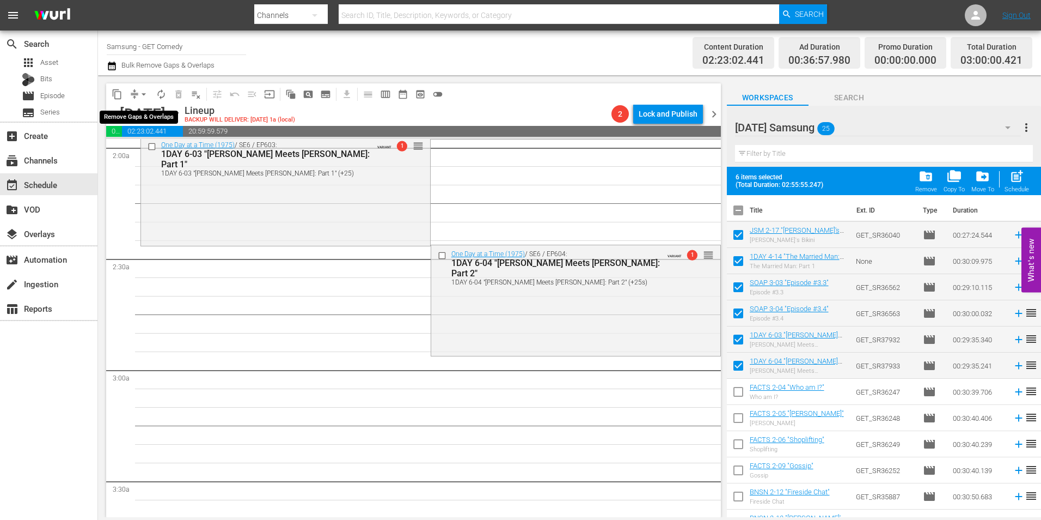
click at [147, 91] on span "arrow_drop_down" at bounding box center [143, 94] width 11 height 11
click at [146, 113] on li "Align to Midnight" at bounding box center [144, 116] width 90 height 18
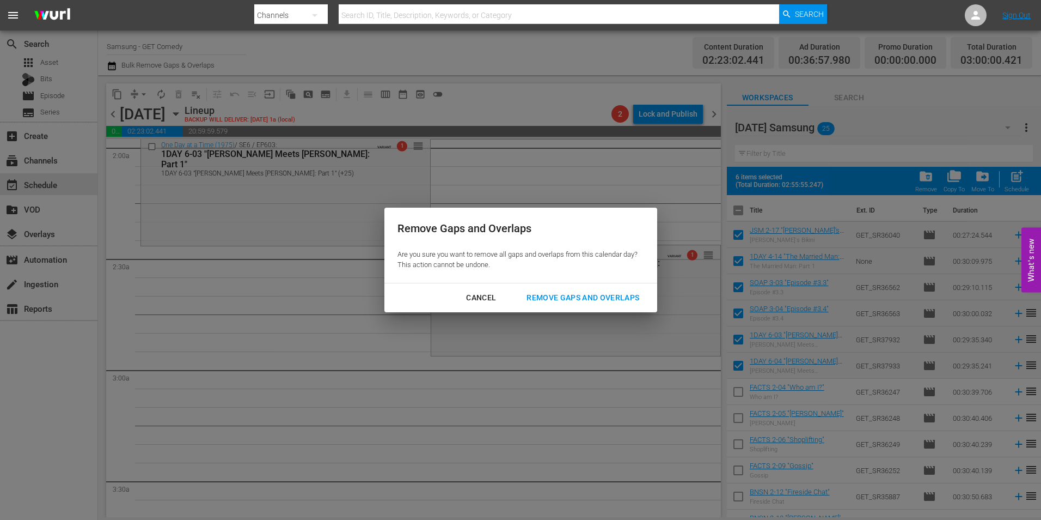
click at [535, 301] on div "Remove Gaps and Overlaps" at bounding box center [583, 298] width 130 height 14
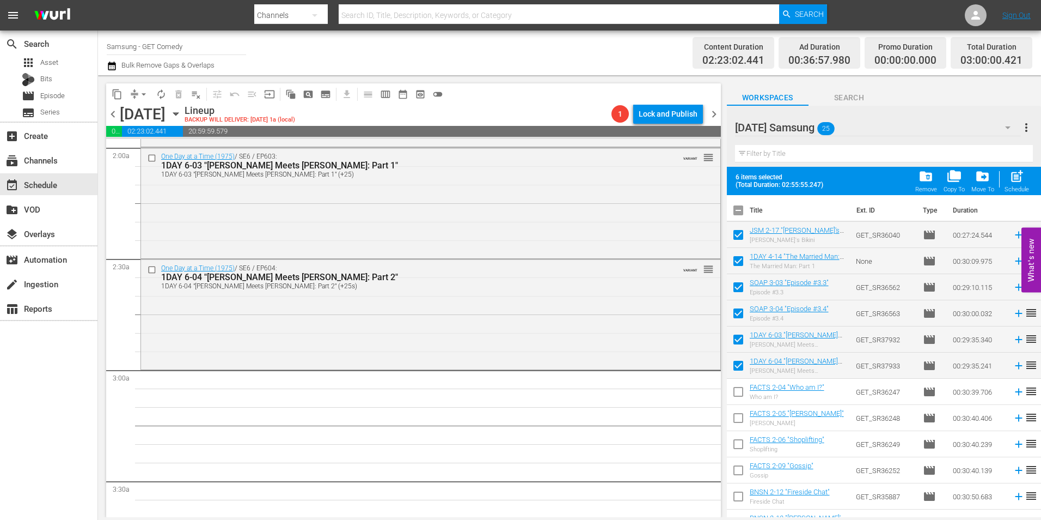
click at [182, 115] on icon "button" at bounding box center [176, 114] width 12 height 12
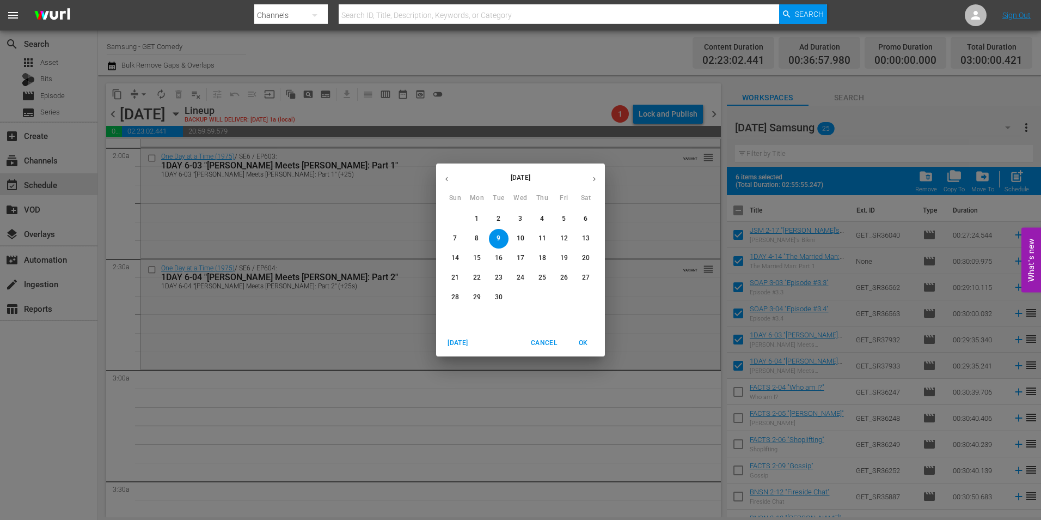
click at [480, 221] on span "1" at bounding box center [477, 218] width 20 height 9
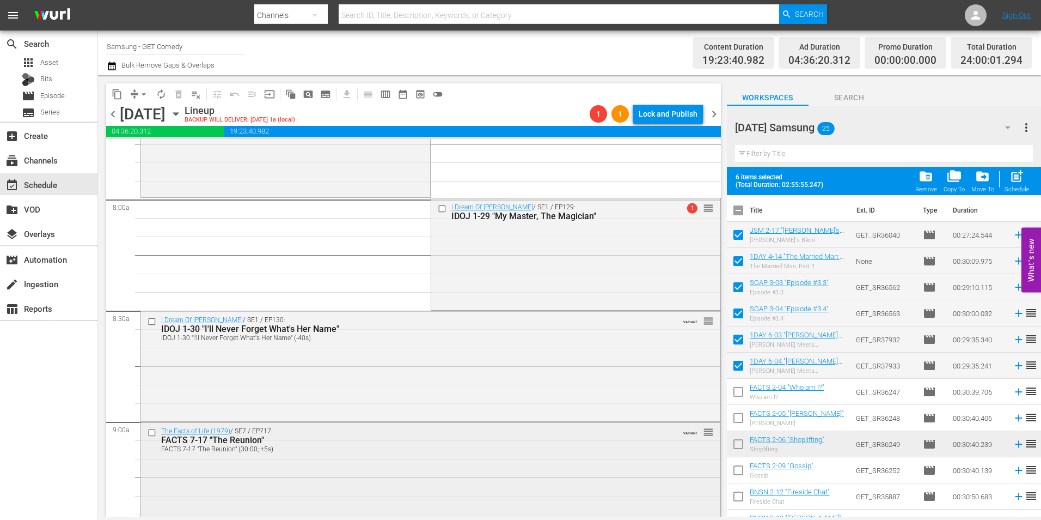
scroll to position [1688, 0]
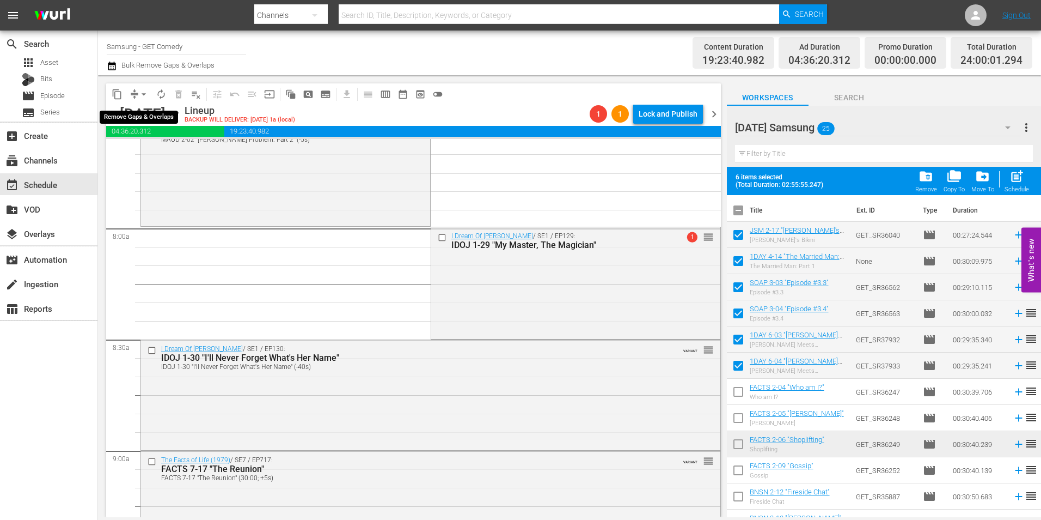
click at [143, 92] on span "arrow_drop_down" at bounding box center [143, 94] width 11 height 11
click at [141, 108] on li "Align to Midnight" at bounding box center [144, 116] width 114 height 18
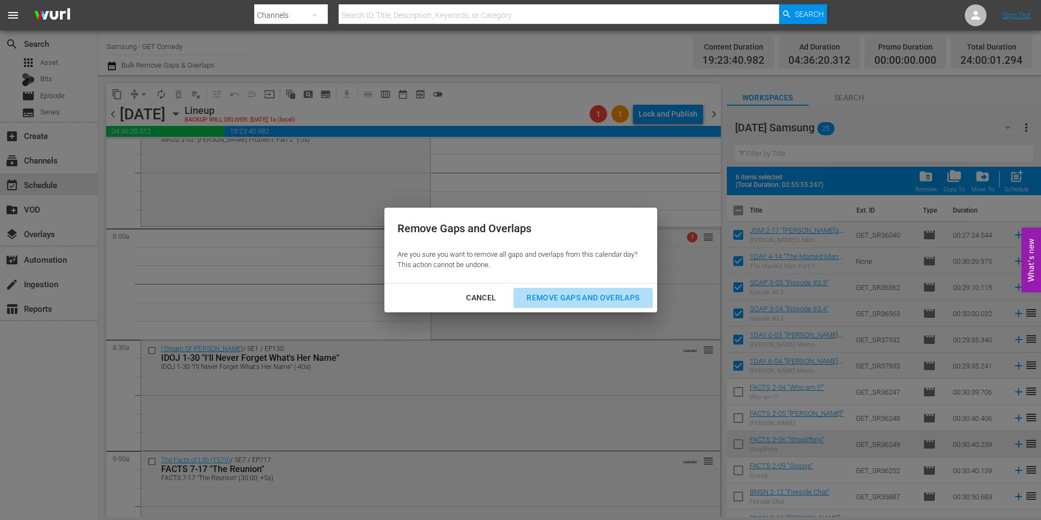
click at [583, 294] on div "Remove Gaps and Overlaps" at bounding box center [583, 298] width 130 height 14
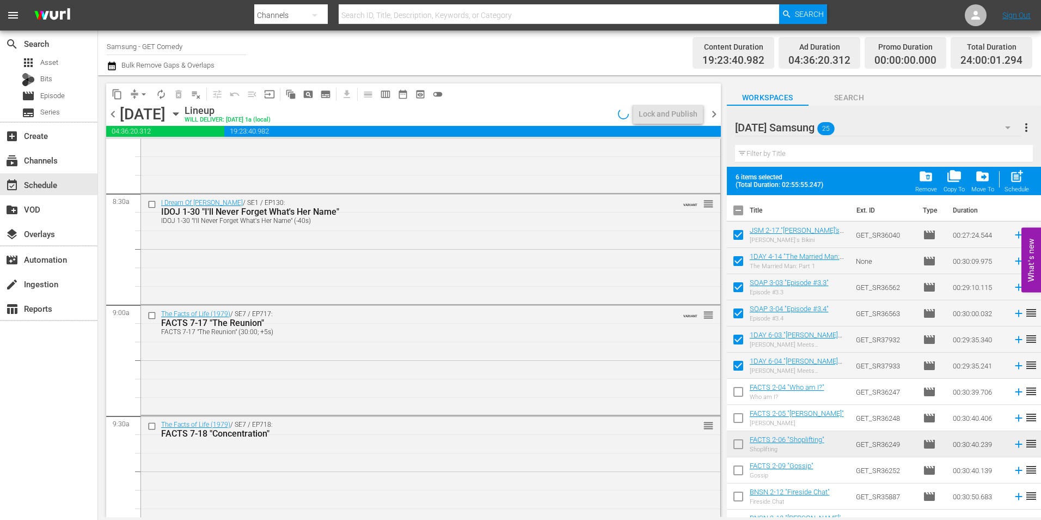
scroll to position [1852, 0]
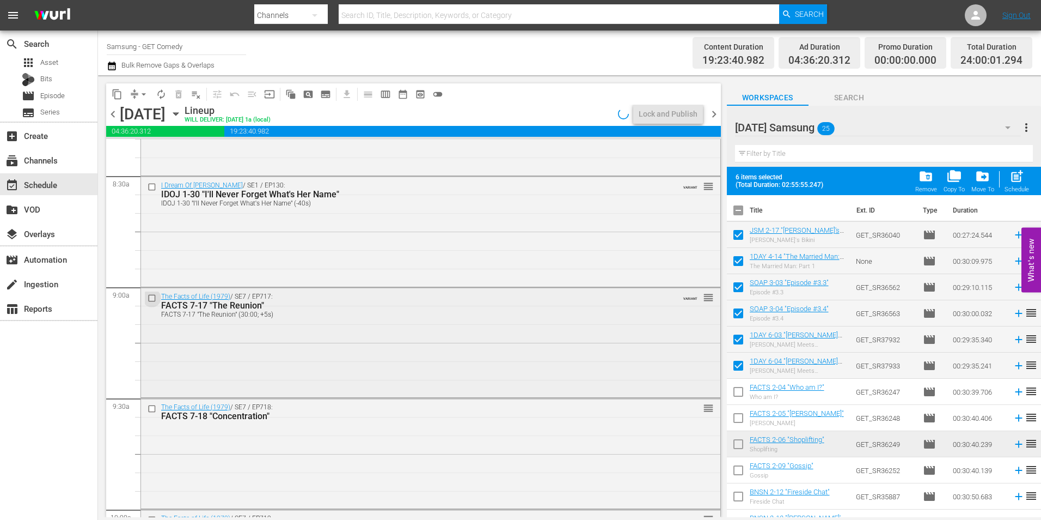
click at [150, 300] on input "checkbox" at bounding box center [153, 297] width 11 height 9
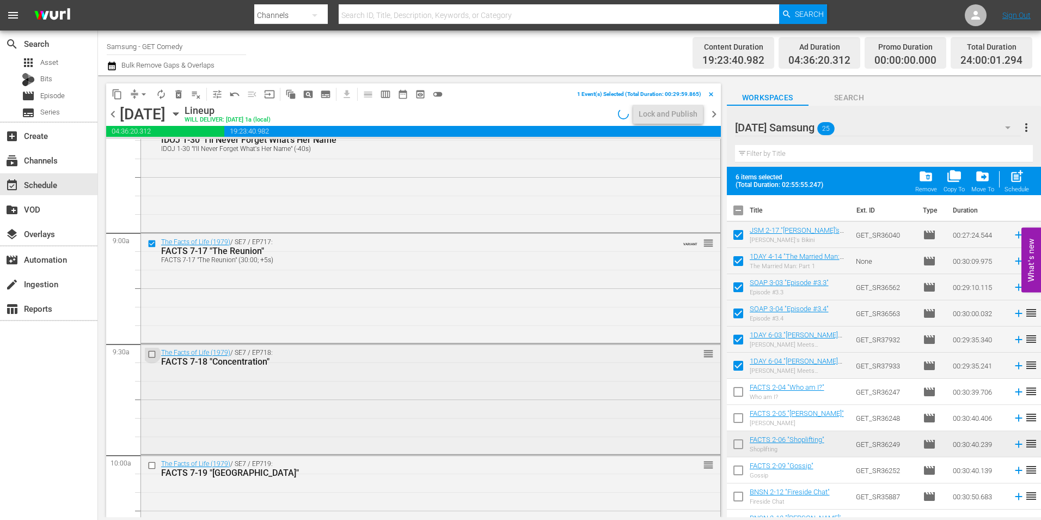
click at [151, 356] on input "checkbox" at bounding box center [153, 354] width 11 height 9
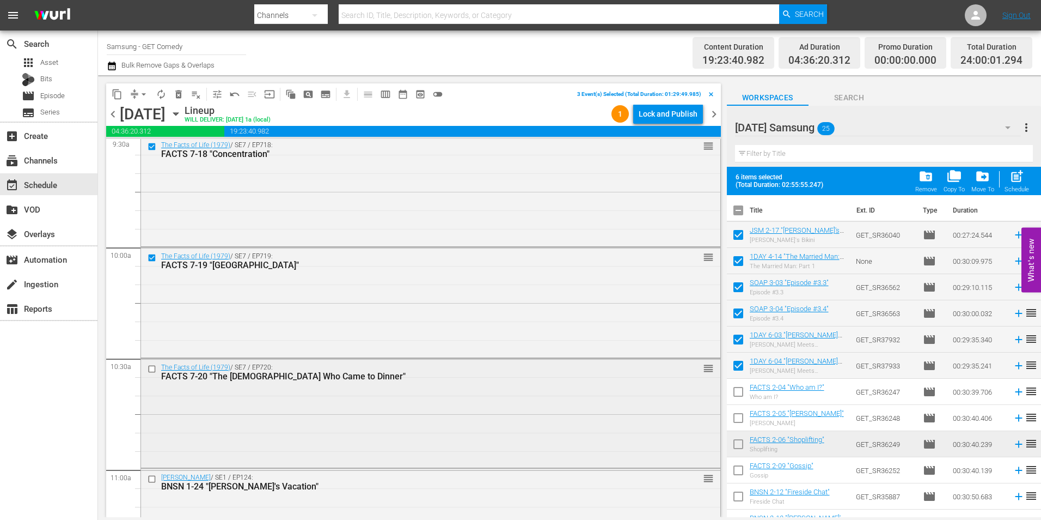
scroll to position [2124, 0]
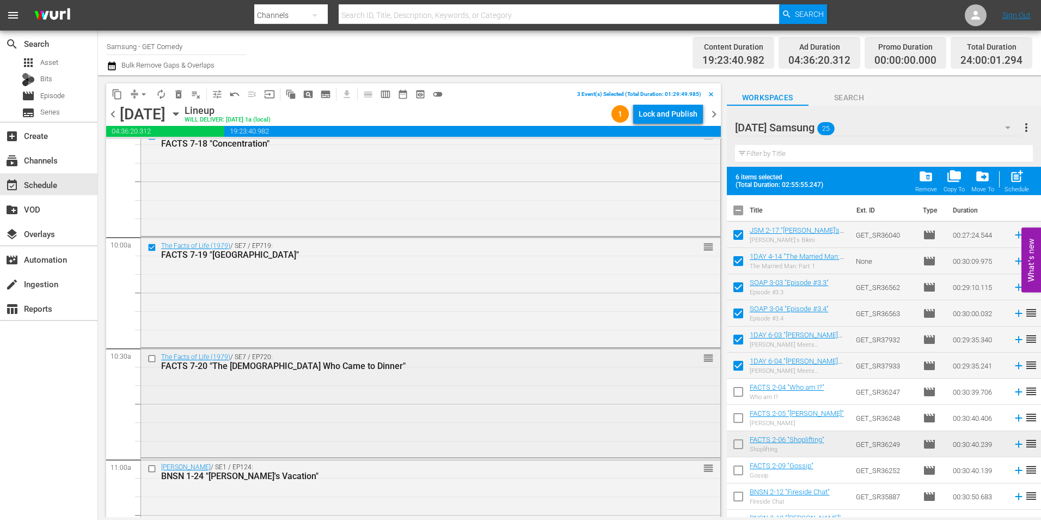
click at [154, 357] on input "checkbox" at bounding box center [153, 357] width 11 height 9
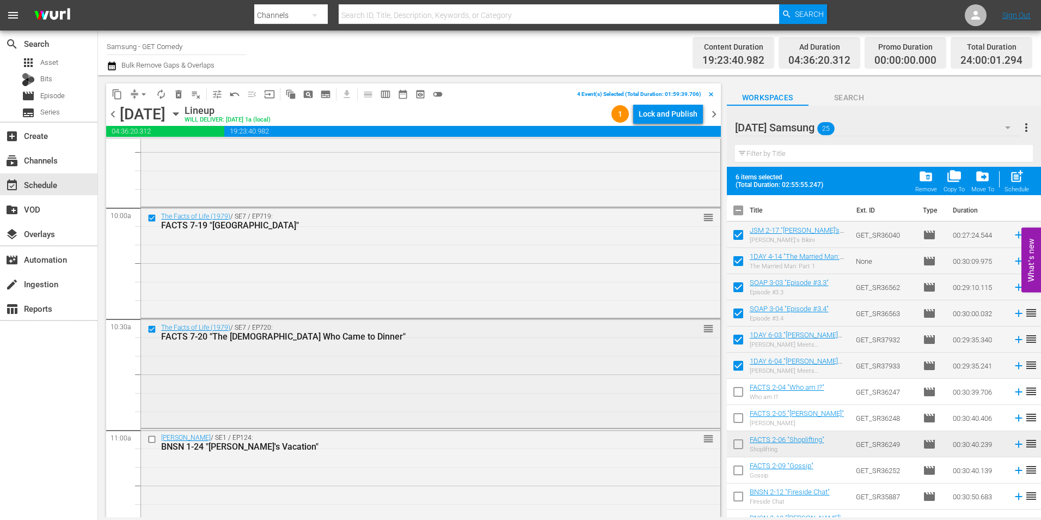
scroll to position [2179, 0]
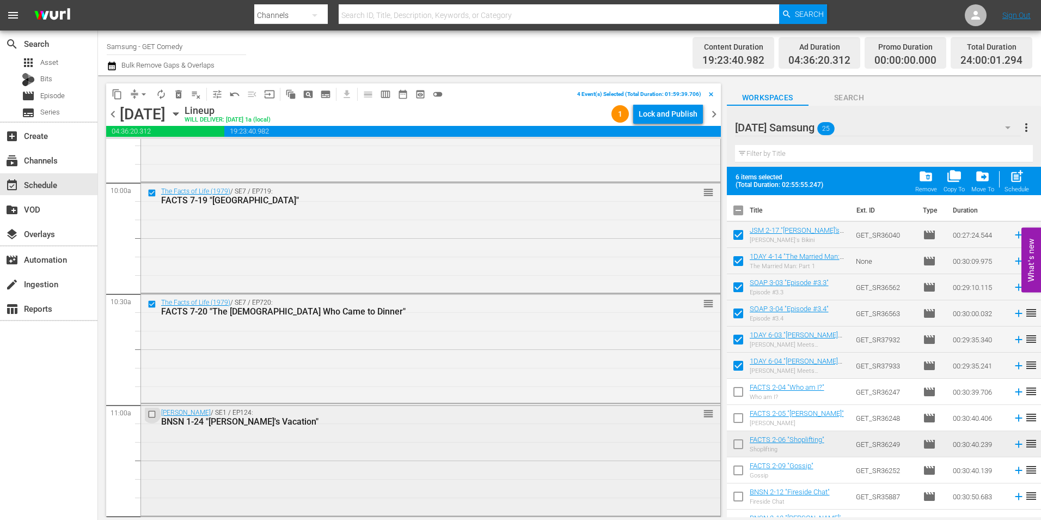
click at [149, 414] on input "checkbox" at bounding box center [153, 414] width 11 height 9
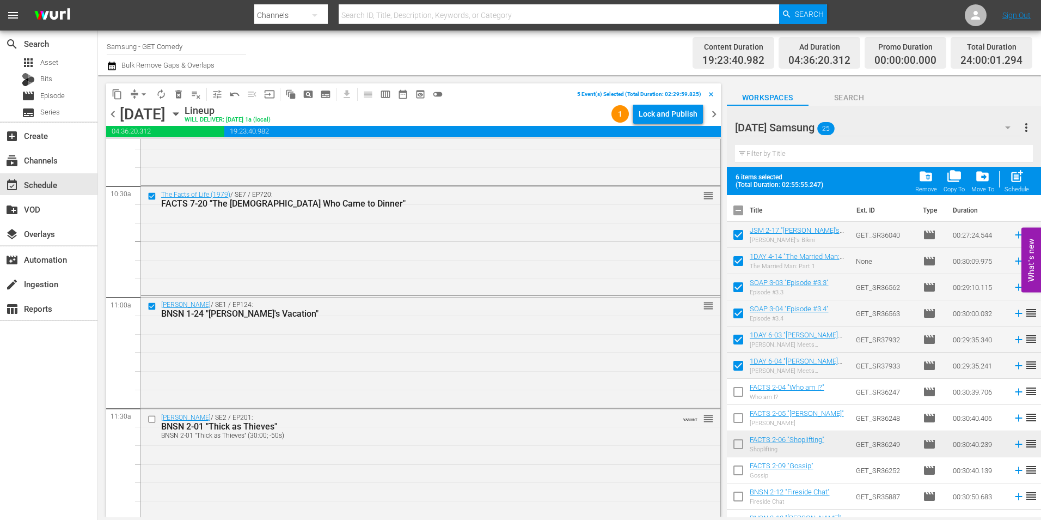
scroll to position [2288, 0]
click at [151, 416] on input "checkbox" at bounding box center [153, 417] width 11 height 9
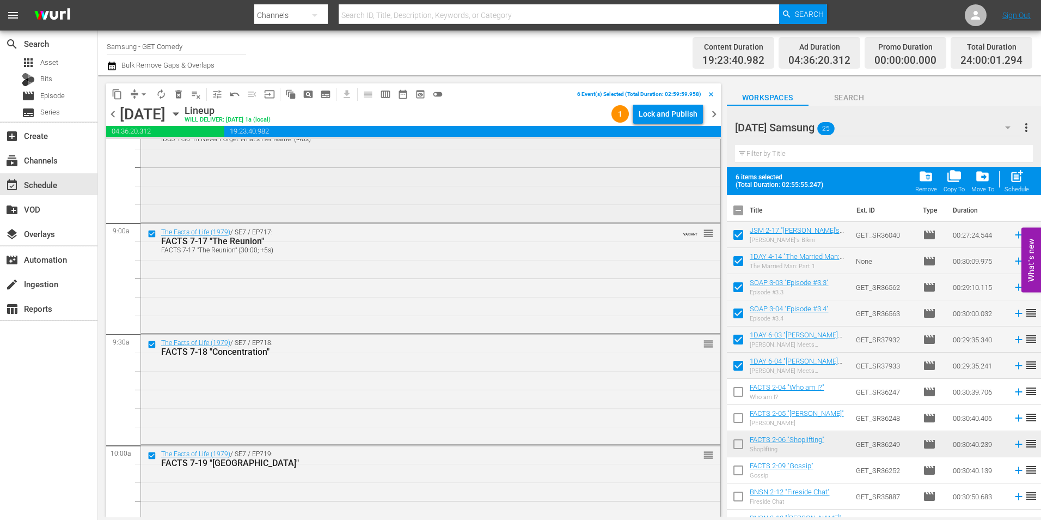
scroll to position [1906, 0]
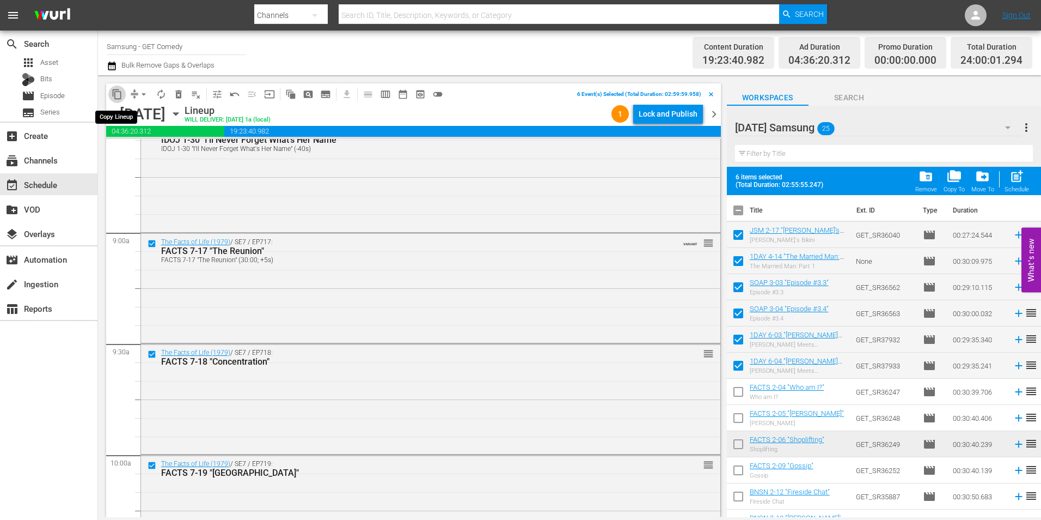
click at [115, 95] on span "content_copy" at bounding box center [117, 94] width 11 height 11
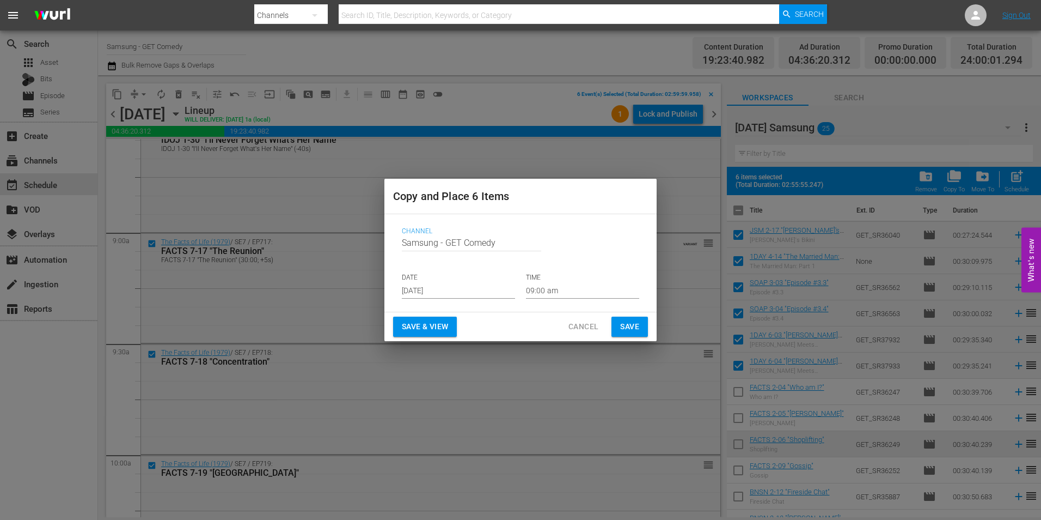
click at [443, 292] on input "[DATE]" at bounding box center [458, 290] width 113 height 16
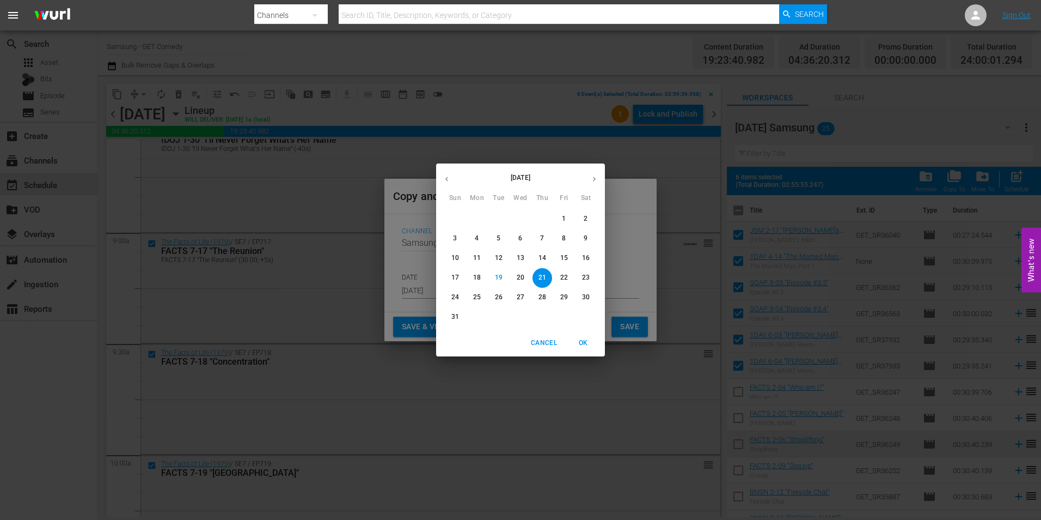
click at [591, 177] on icon "button" at bounding box center [594, 179] width 8 height 8
click at [498, 233] on button "9" at bounding box center [499, 239] width 20 height 20
type input "[DATE]"
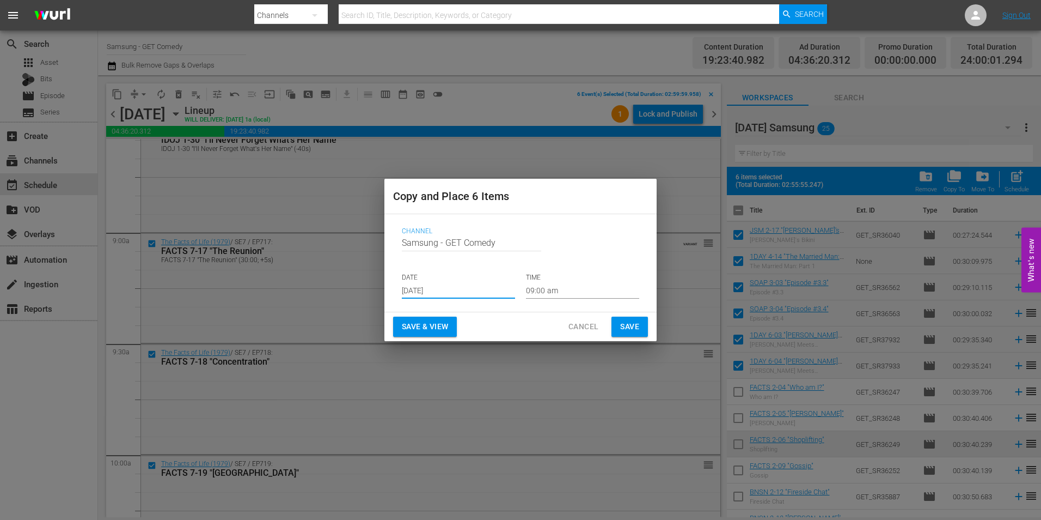
click at [541, 291] on input "09:00 am" at bounding box center [582, 290] width 113 height 16
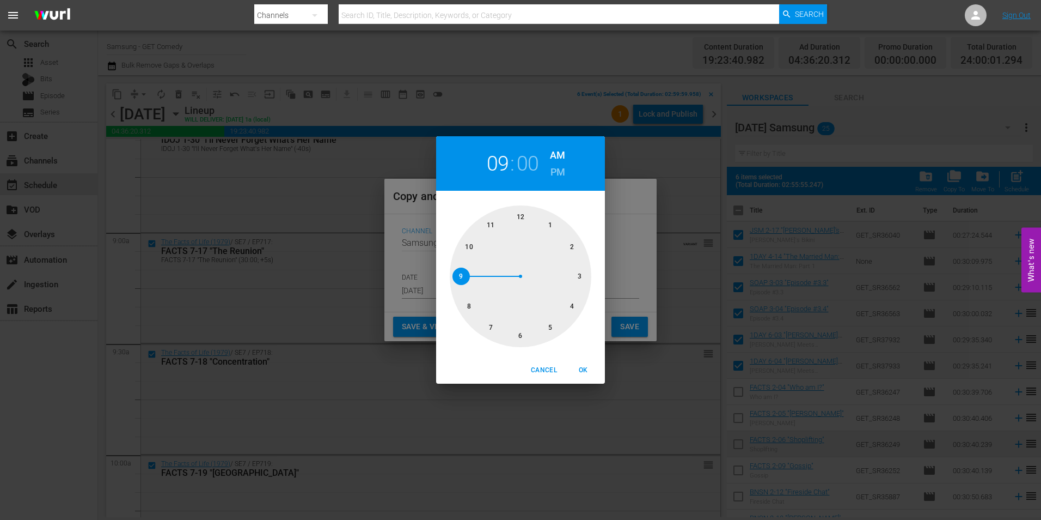
click at [579, 279] on div at bounding box center [521, 276] width 142 height 142
click at [583, 370] on span "OK" at bounding box center [583, 369] width 26 height 11
type input "03:00 am"
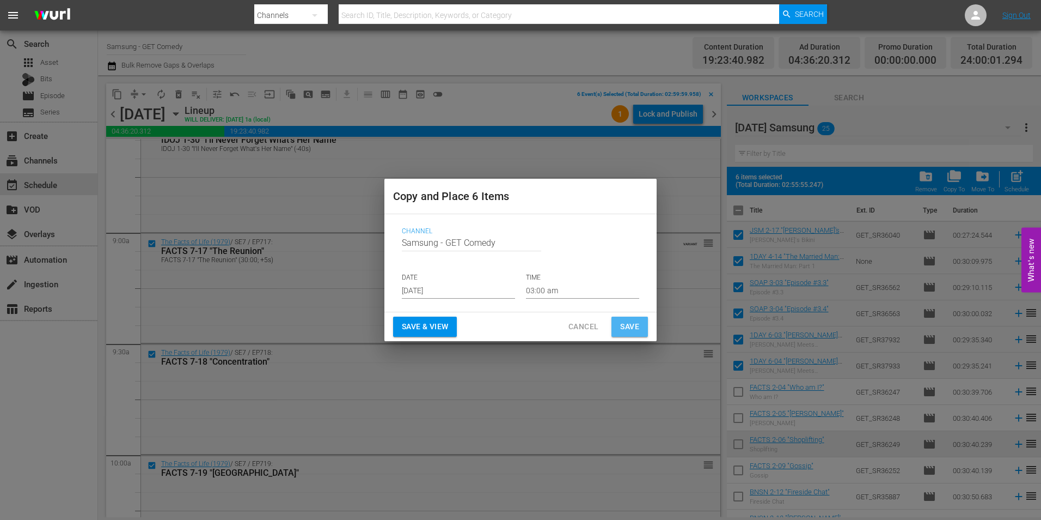
click at [637, 331] on span "Save" at bounding box center [629, 327] width 19 height 14
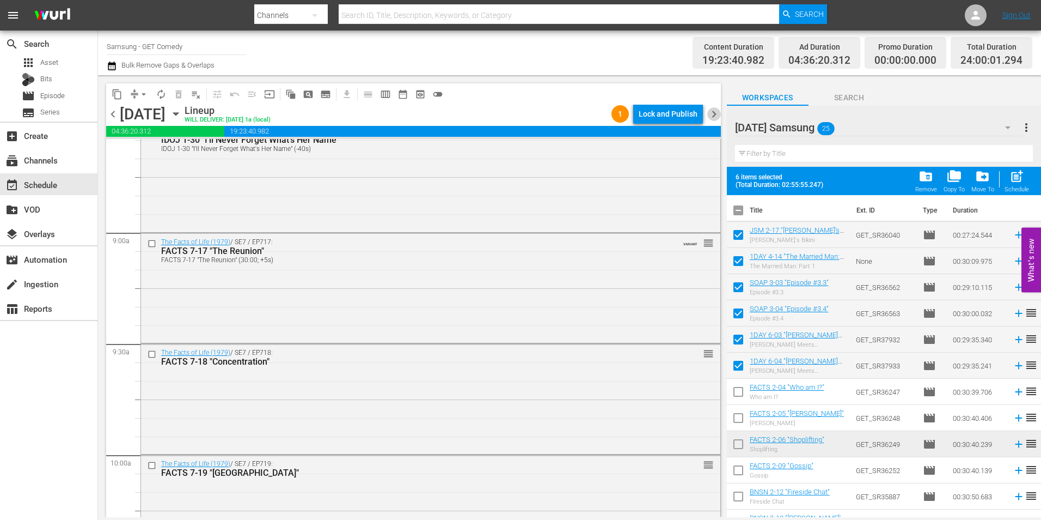
click at [718, 118] on span "chevron_right" at bounding box center [715, 114] width 14 height 14
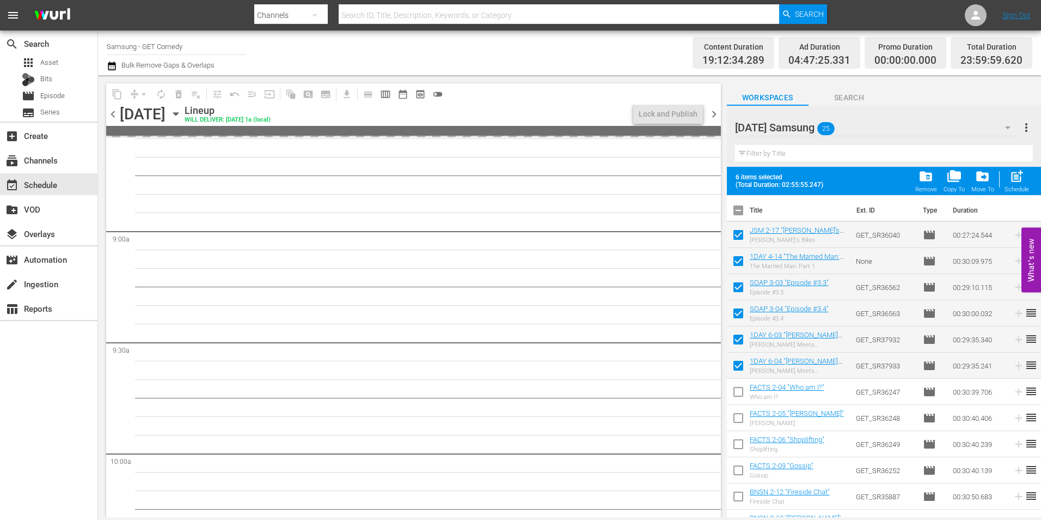
click at [116, 114] on span "chevron_left" at bounding box center [113, 114] width 14 height 14
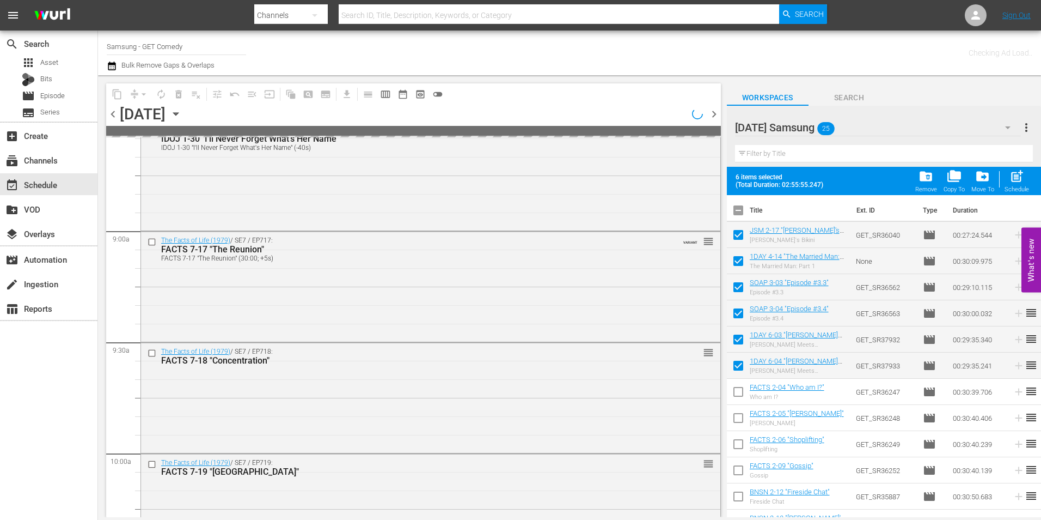
click at [116, 114] on span "chevron_left" at bounding box center [113, 114] width 14 height 14
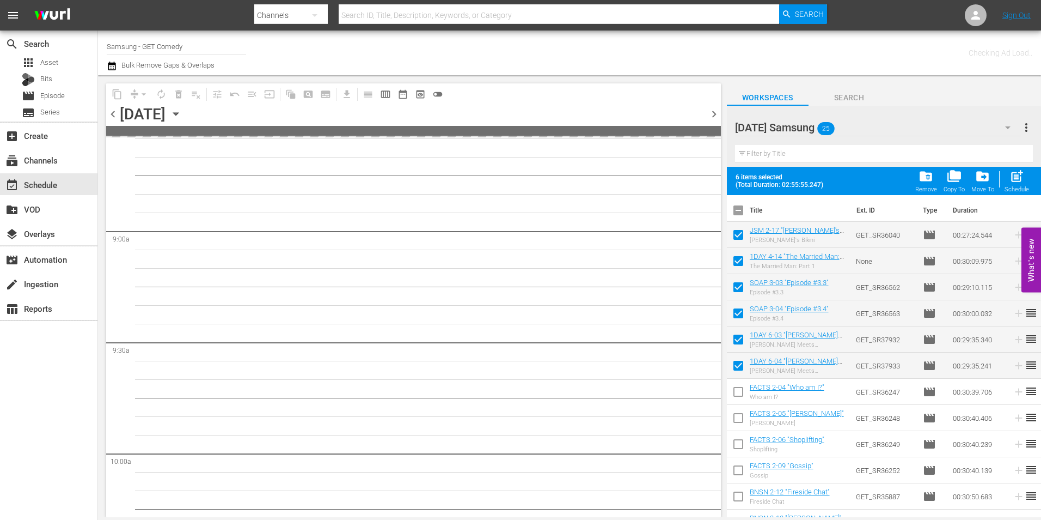
click at [116, 108] on span "chevron_left" at bounding box center [113, 114] width 14 height 14
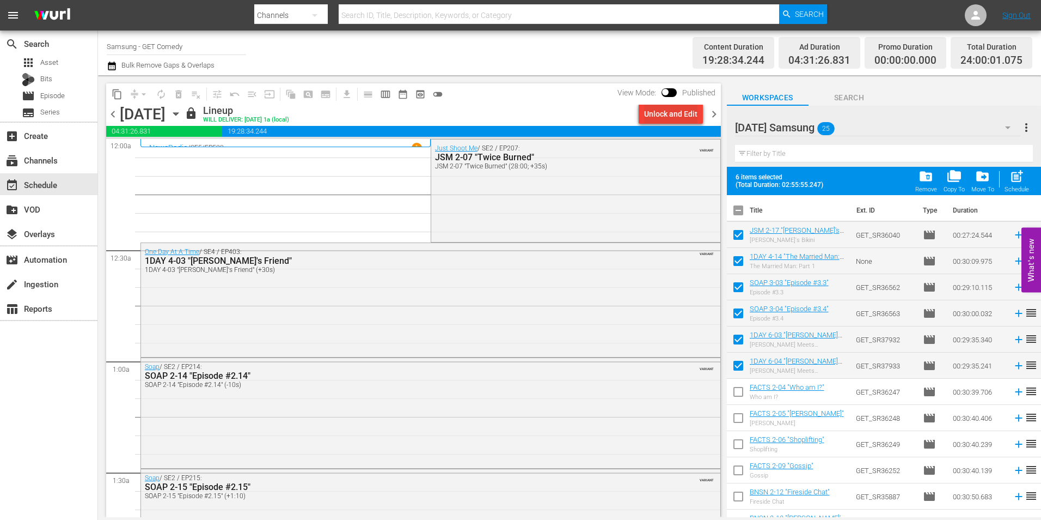
click at [673, 111] on div "Unlock and Edit" at bounding box center [670, 114] width 53 height 20
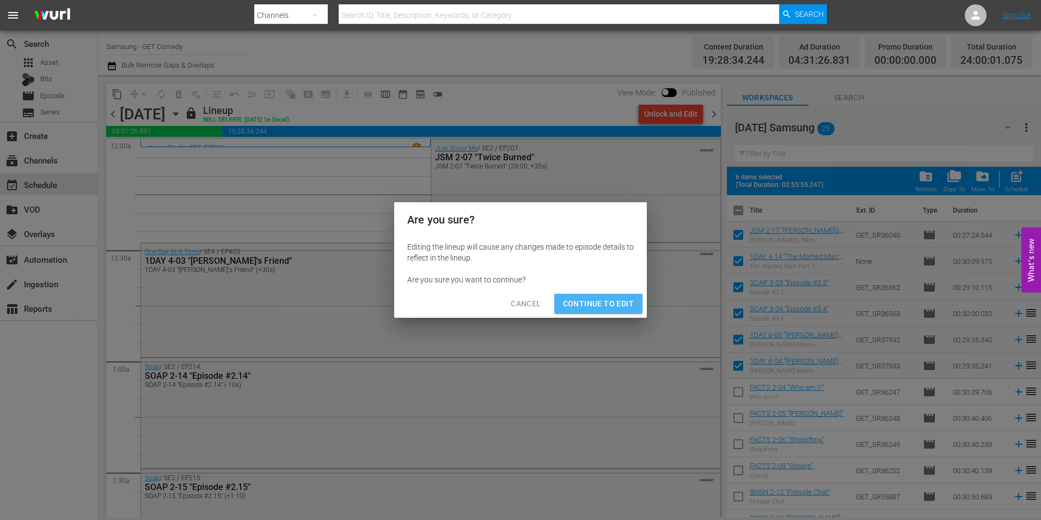
click at [582, 305] on span "Continue to Edit" at bounding box center [598, 304] width 71 height 14
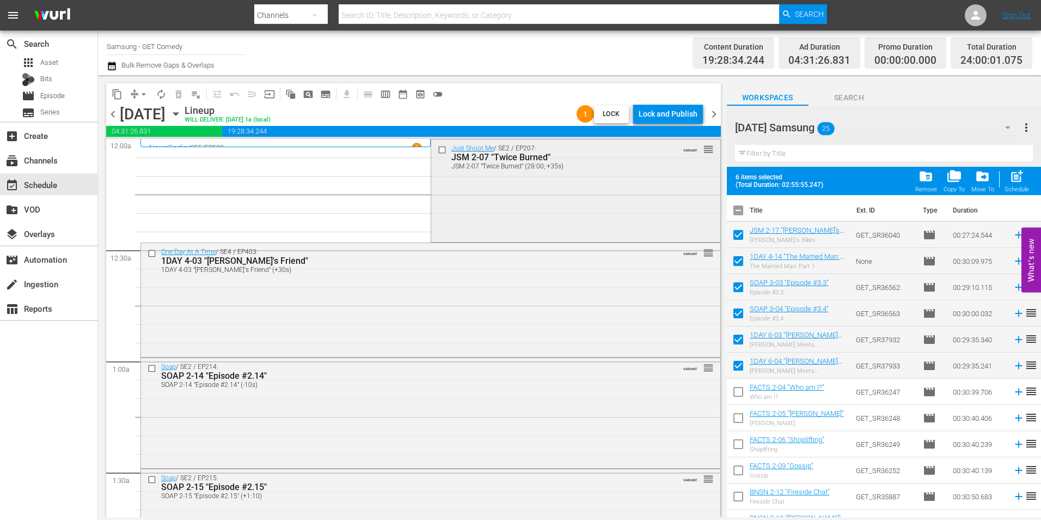
click at [437, 150] on input "checkbox" at bounding box center [442, 149] width 11 height 9
click at [152, 367] on input "checkbox" at bounding box center [153, 368] width 11 height 9
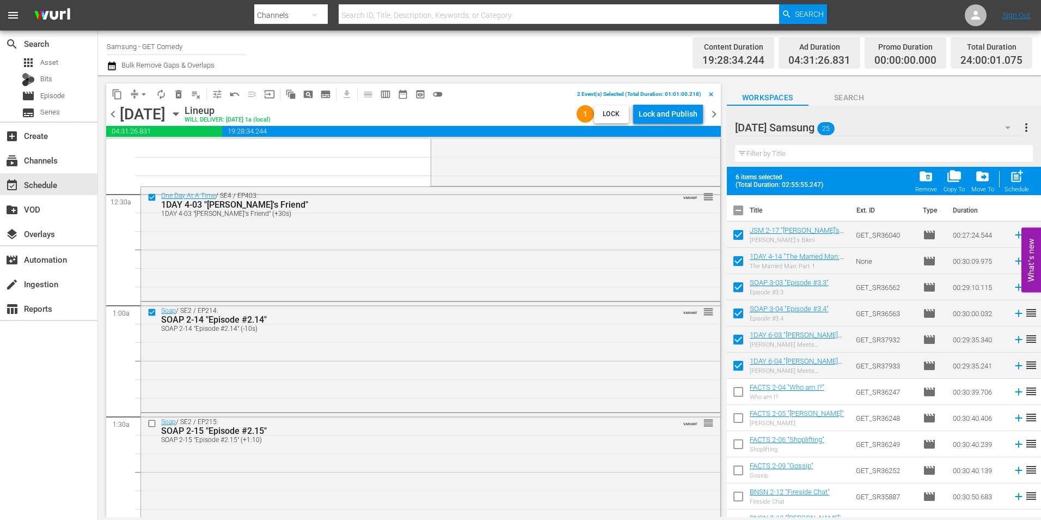
scroll to position [109, 0]
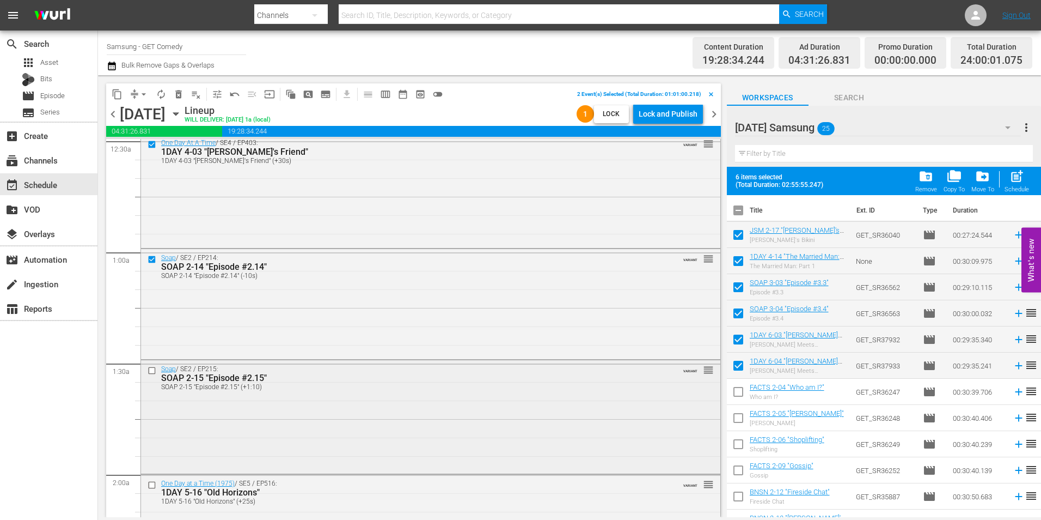
click at [153, 370] on input "checkbox" at bounding box center [153, 369] width 11 height 9
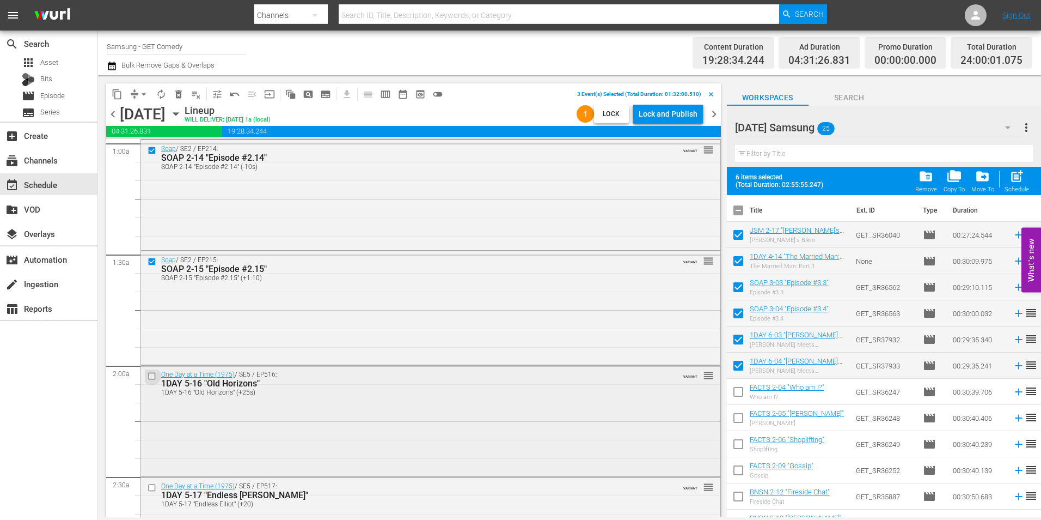
click at [153, 375] on input "checkbox" at bounding box center [153, 375] width 11 height 9
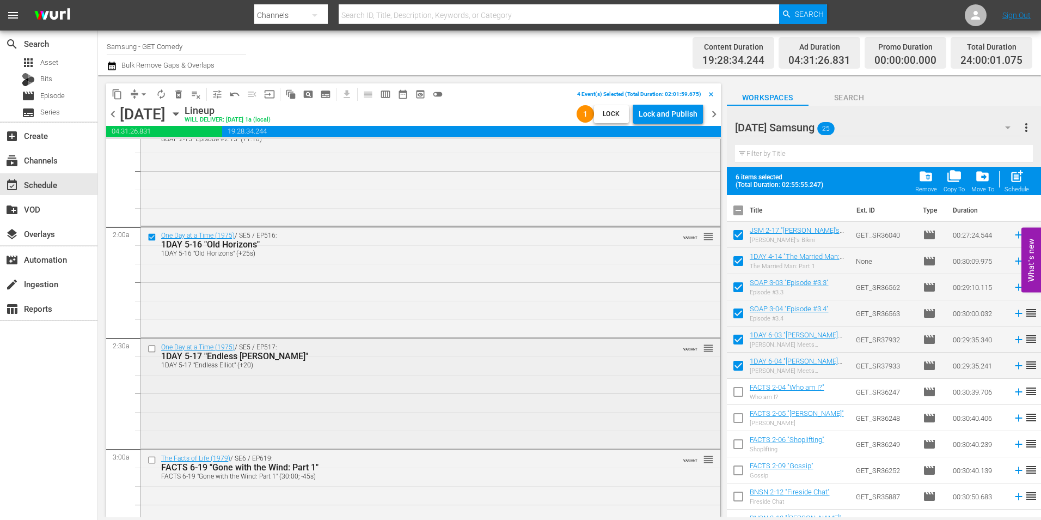
scroll to position [381, 0]
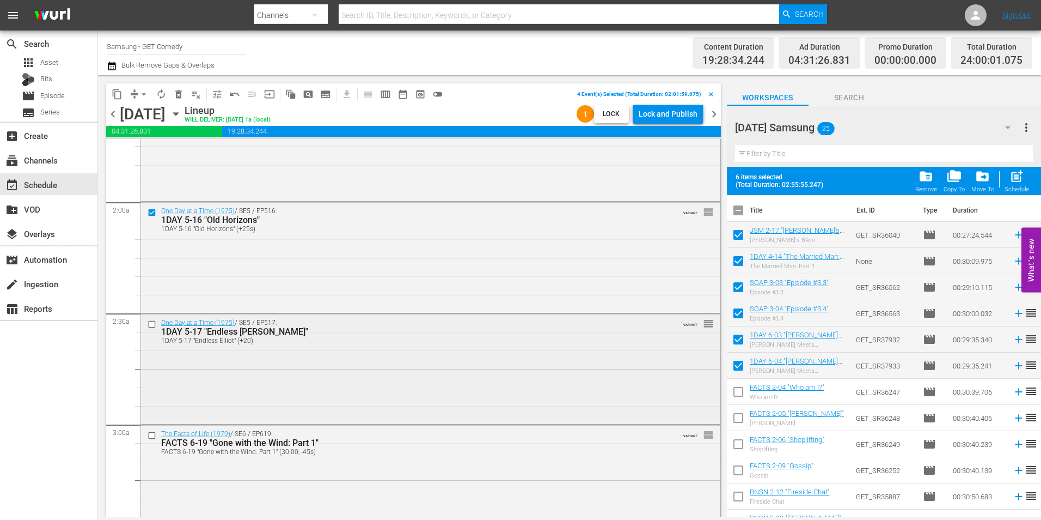
click at [151, 325] on input "checkbox" at bounding box center [153, 324] width 11 height 9
click at [115, 95] on span "content_copy" at bounding box center [117, 94] width 11 height 11
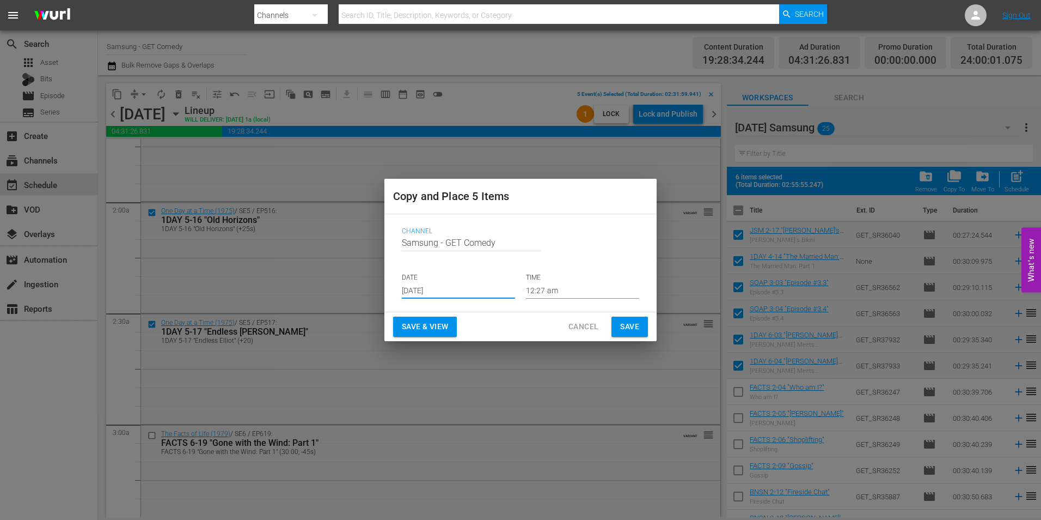
click at [443, 291] on input "[DATE]" at bounding box center [458, 290] width 113 height 16
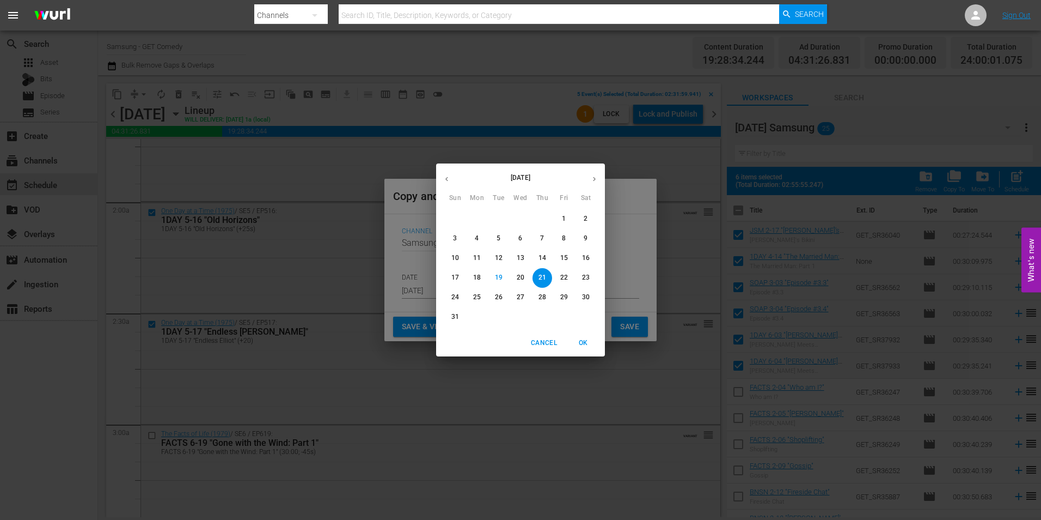
click at [594, 179] on icon "button" at bounding box center [594, 179] width 8 height 8
click at [499, 238] on p "9" at bounding box center [499, 238] width 4 height 9
type input "[DATE]"
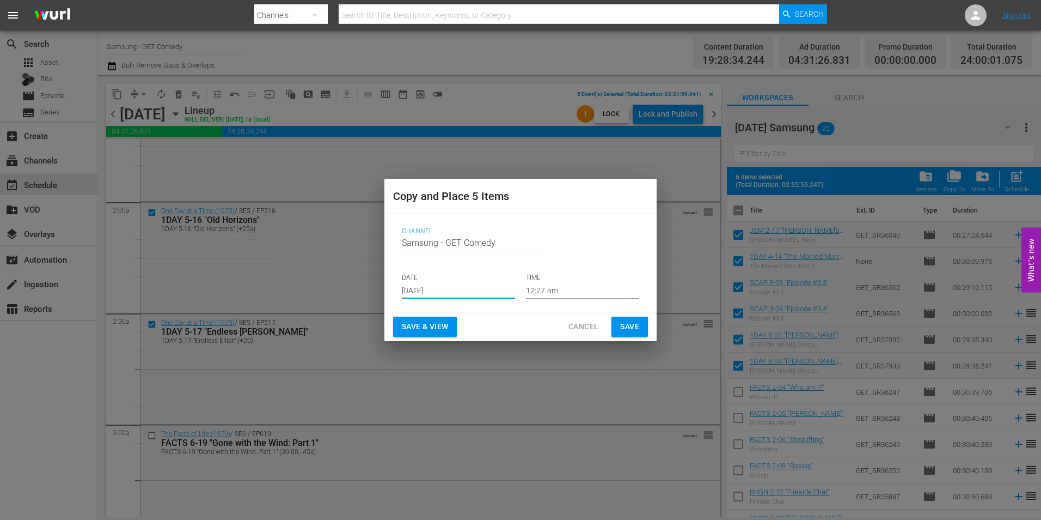
click at [529, 288] on input "12:27 am" at bounding box center [582, 290] width 113 height 16
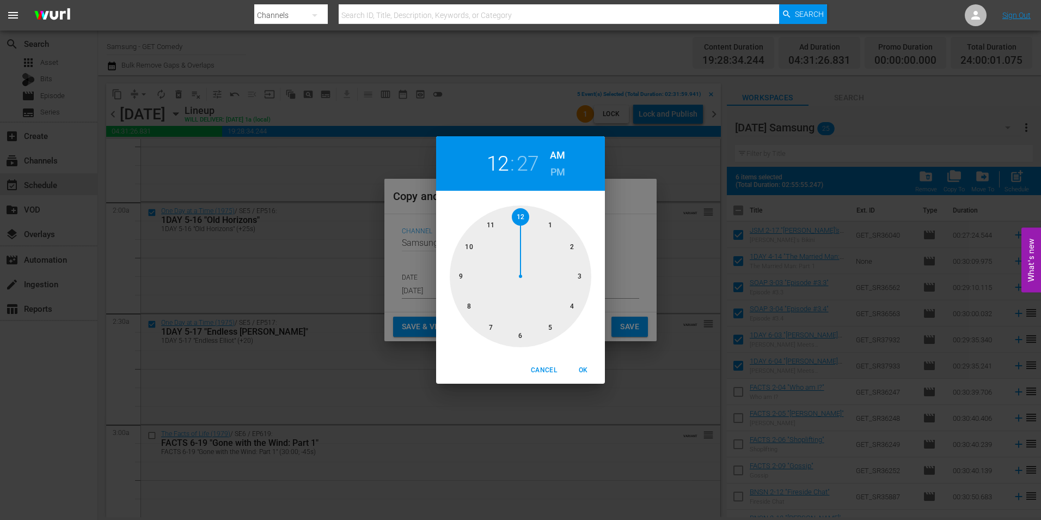
click at [520, 338] on div at bounding box center [521, 276] width 142 height 142
click at [523, 337] on div at bounding box center [521, 276] width 142 height 142
click at [580, 369] on span "OK" at bounding box center [583, 369] width 26 height 11
type input "06:30 am"
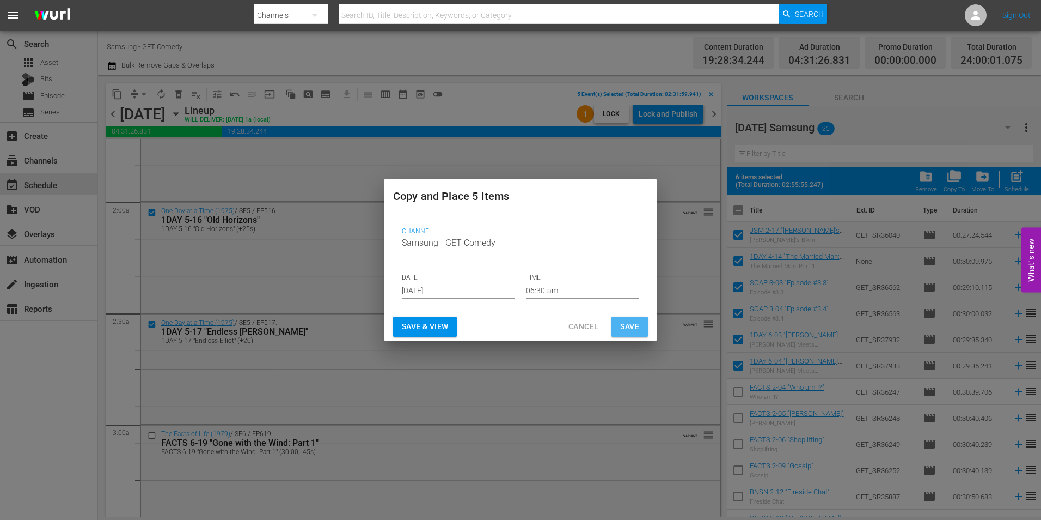
click at [633, 324] on span "Save" at bounding box center [629, 327] width 19 height 14
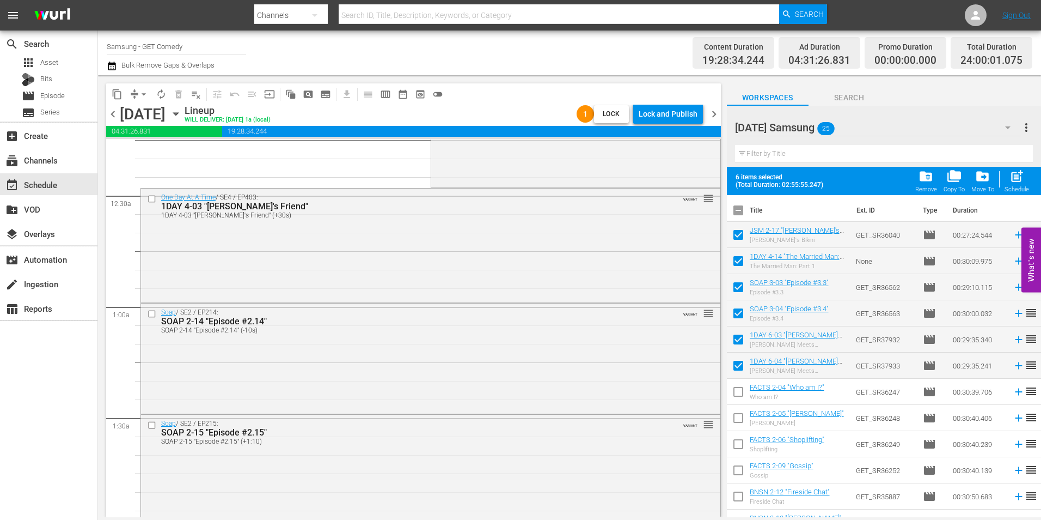
scroll to position [0, 0]
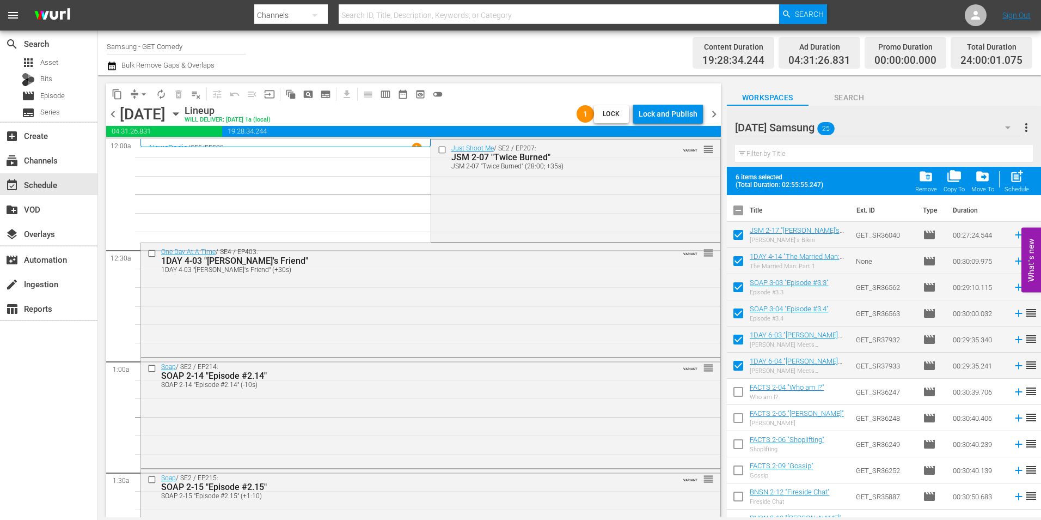
click at [178, 113] on icon "button" at bounding box center [175, 114] width 5 height 3
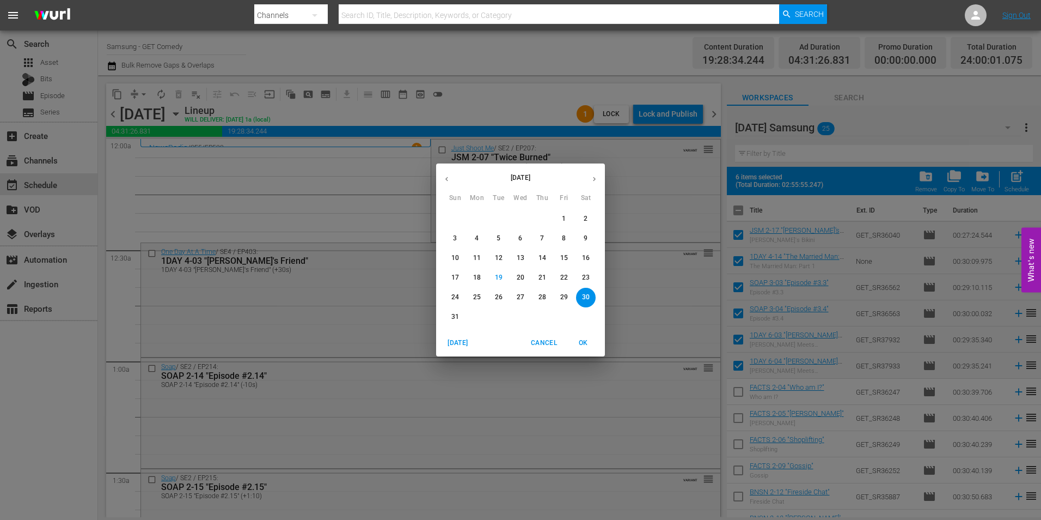
click at [593, 186] on button "button" at bounding box center [594, 178] width 21 height 21
click at [500, 236] on p "9" at bounding box center [499, 238] width 4 height 9
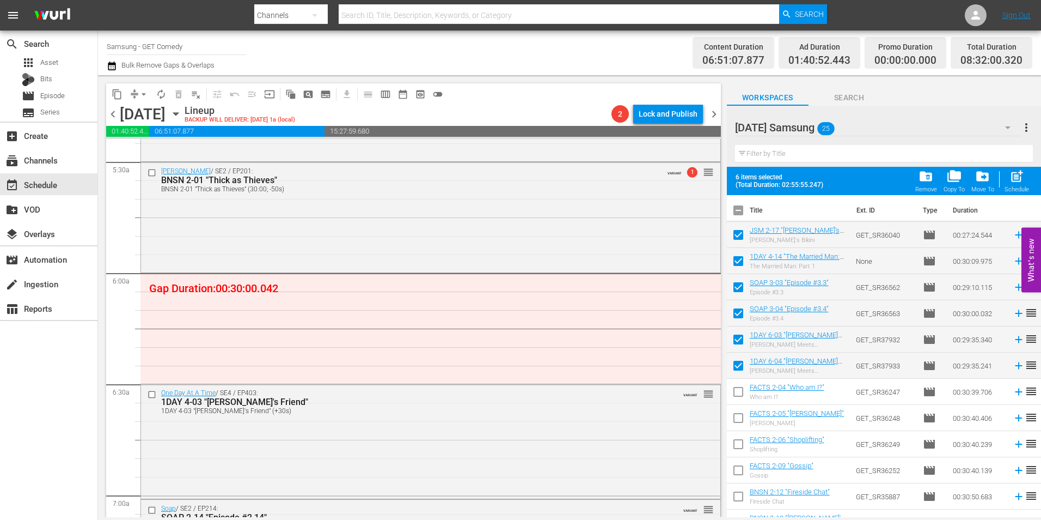
scroll to position [1198, 0]
click at [182, 112] on icon "button" at bounding box center [176, 114] width 12 height 12
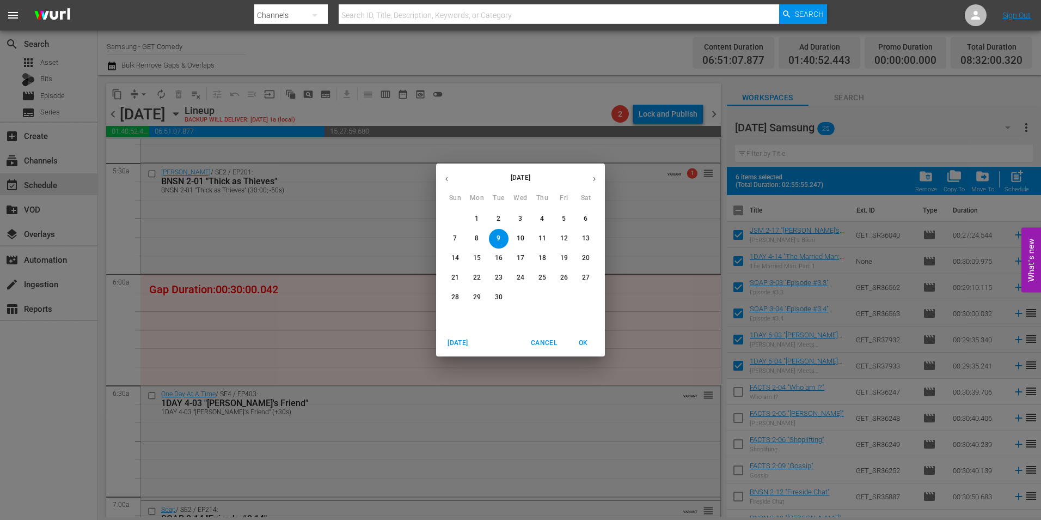
click at [450, 182] on icon "button" at bounding box center [447, 179] width 8 height 8
click at [588, 300] on p "30" at bounding box center [586, 296] width 8 height 9
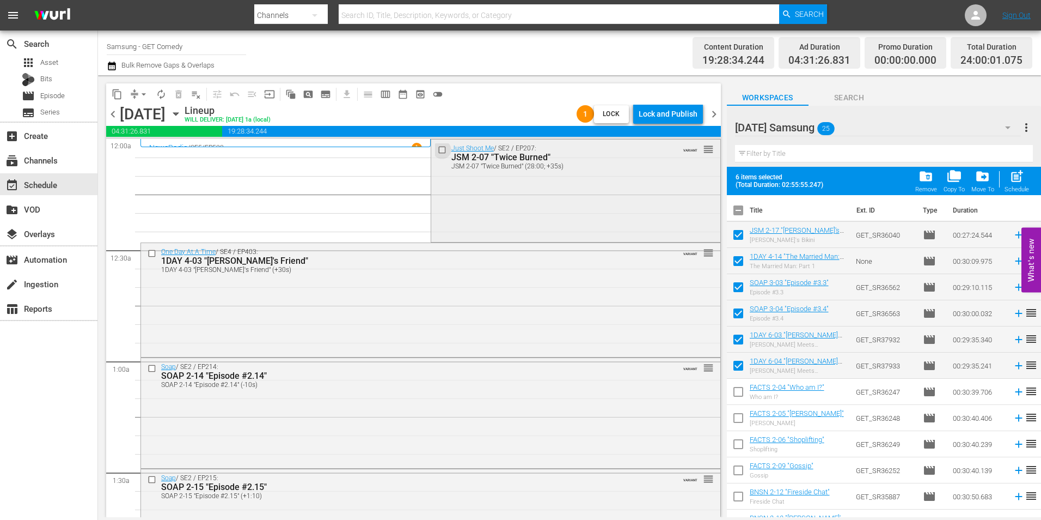
click at [440, 148] on input "checkbox" at bounding box center [442, 149] width 11 height 9
click at [117, 98] on span "content_copy" at bounding box center [117, 94] width 11 height 11
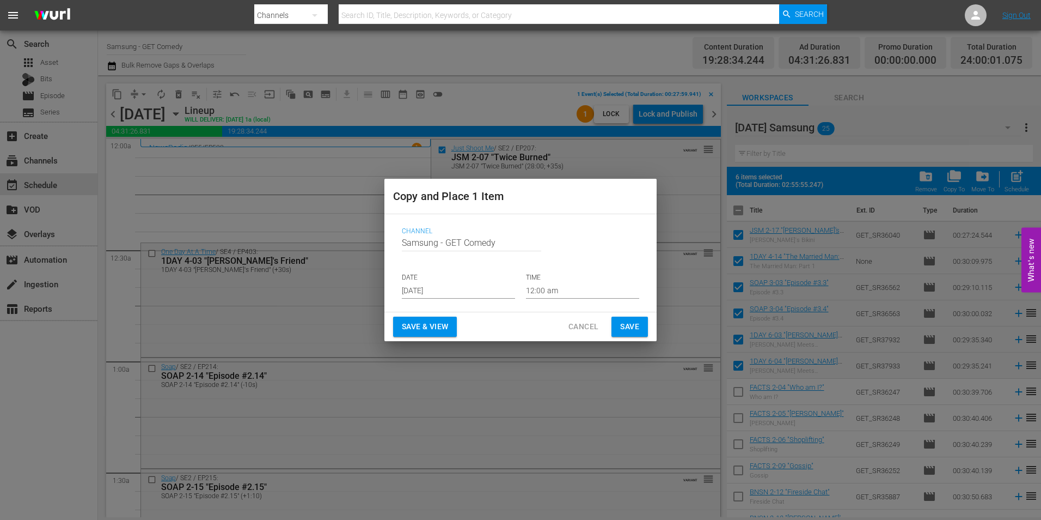
click at [437, 290] on input "[DATE]" at bounding box center [458, 290] width 113 height 16
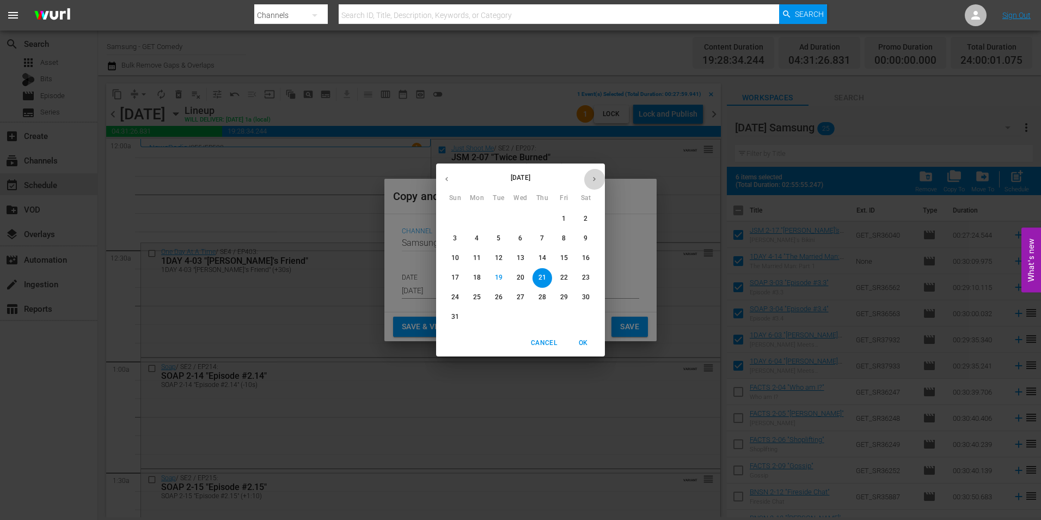
click at [600, 178] on button "button" at bounding box center [594, 178] width 21 height 21
click at [499, 239] on p "9" at bounding box center [499, 238] width 4 height 9
type input "[DATE]"
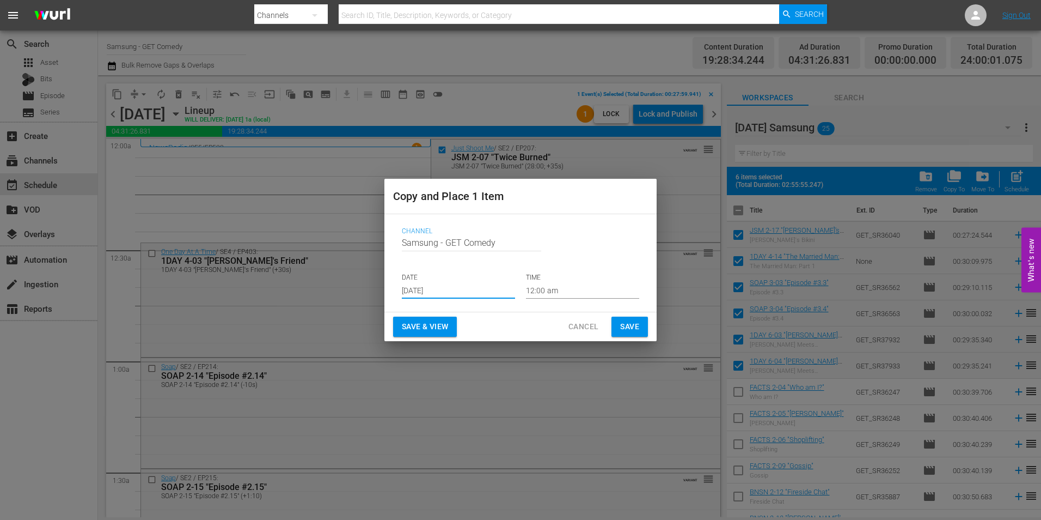
click at [540, 292] on input "12:00 am" at bounding box center [582, 290] width 113 height 16
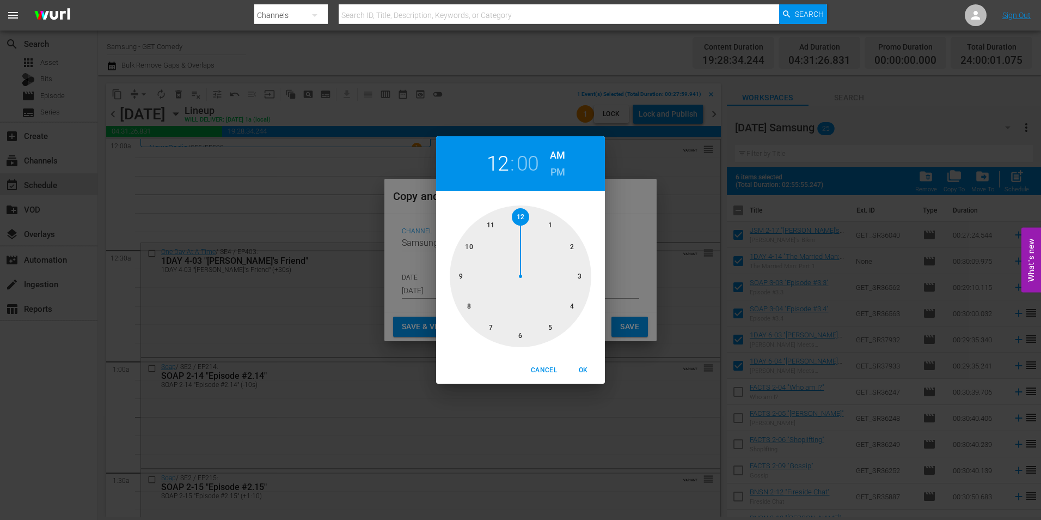
click at [521, 333] on div at bounding box center [521, 276] width 142 height 142
click at [581, 368] on span "OK" at bounding box center [583, 369] width 26 height 11
type input "06:00 am"
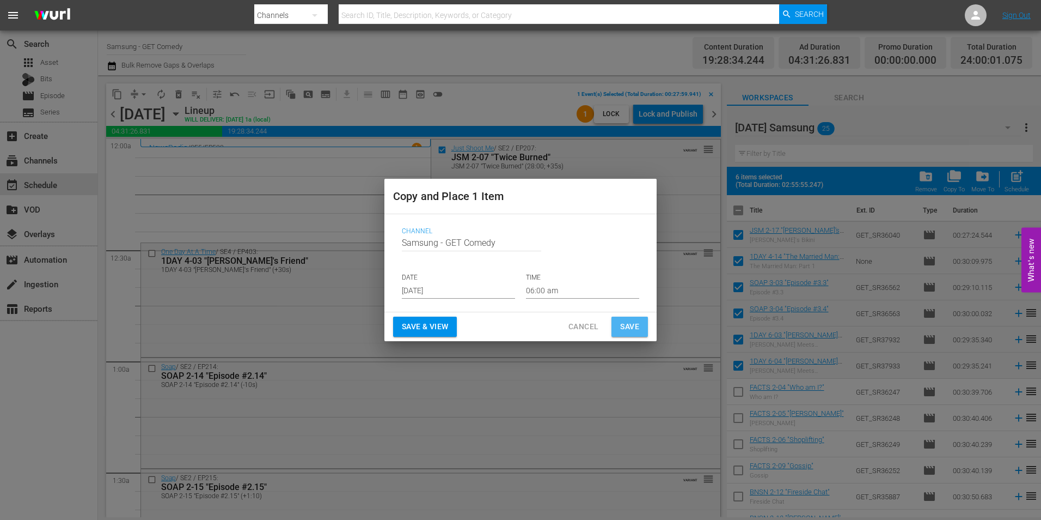
click at [625, 322] on span "Save" at bounding box center [629, 327] width 19 height 14
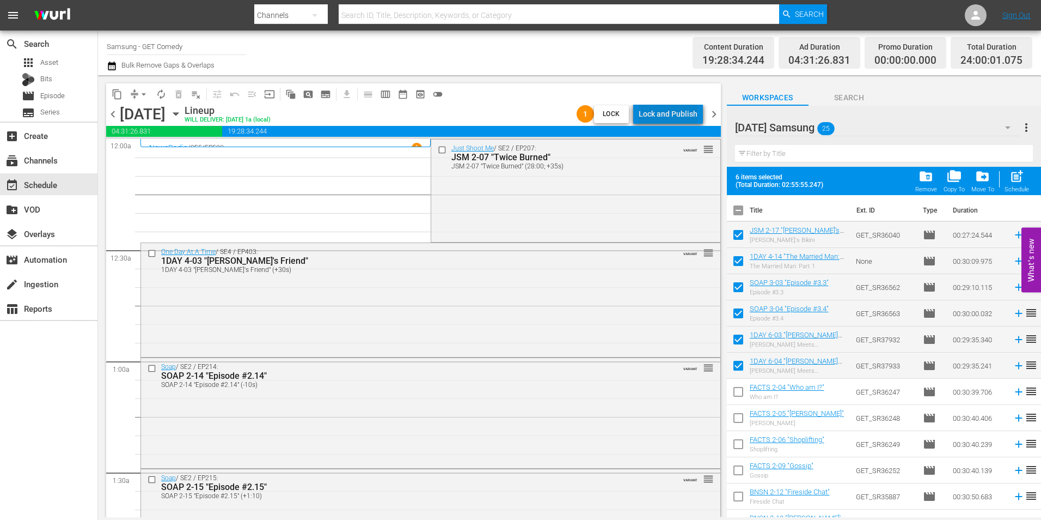
click at [685, 111] on div "Lock and Publish" at bounding box center [668, 114] width 59 height 20
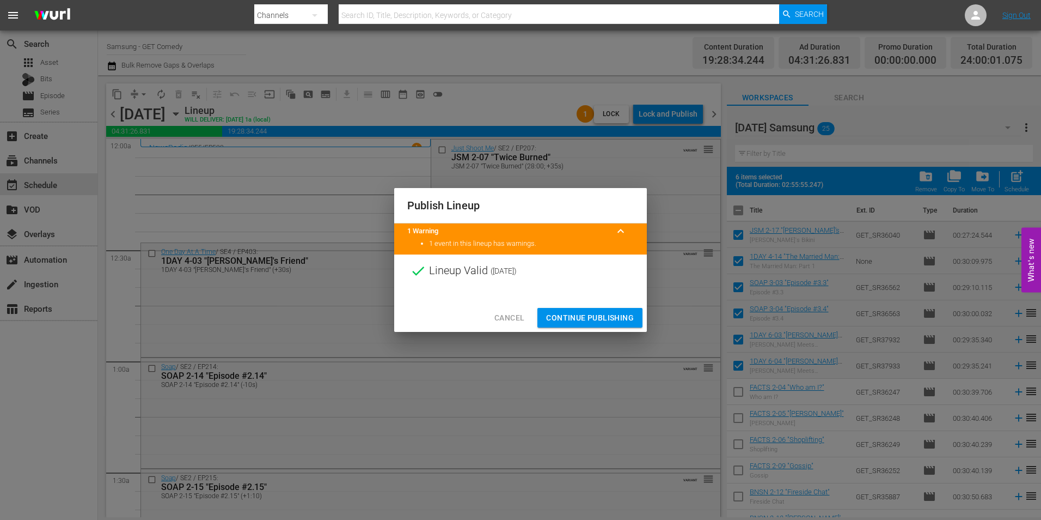
click at [588, 307] on div "Cancel Continue Publishing" at bounding box center [520, 317] width 253 height 29
click at [588, 313] on span "Continue Publishing" at bounding box center [590, 318] width 88 height 14
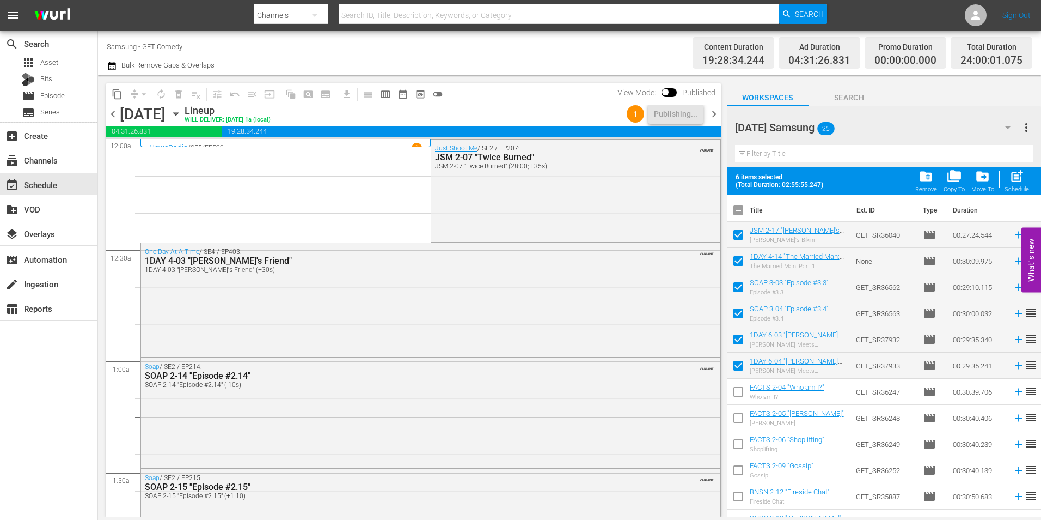
click at [182, 117] on icon "button" at bounding box center [176, 114] width 12 height 12
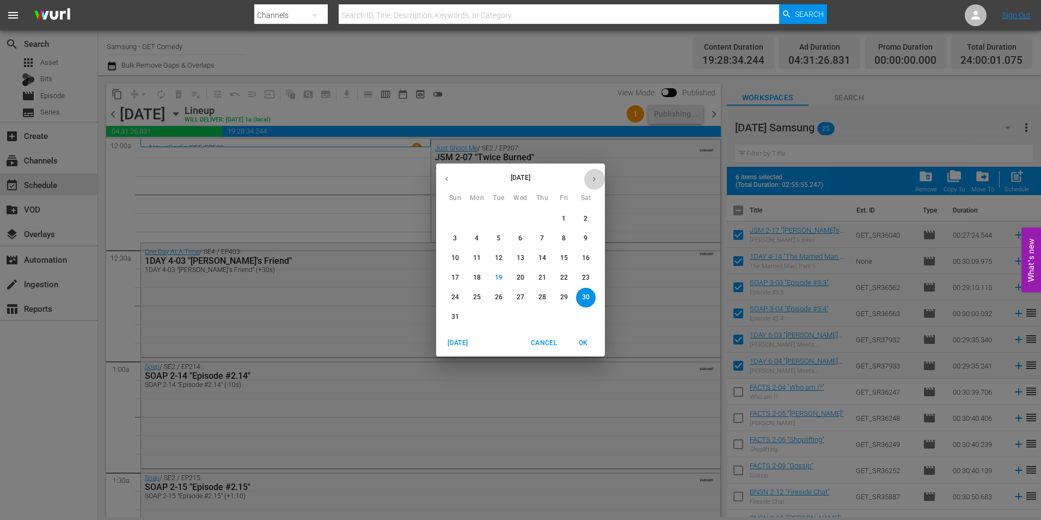
click at [590, 185] on button "button" at bounding box center [594, 178] width 21 height 21
click at [479, 218] on span "1" at bounding box center [477, 218] width 20 height 9
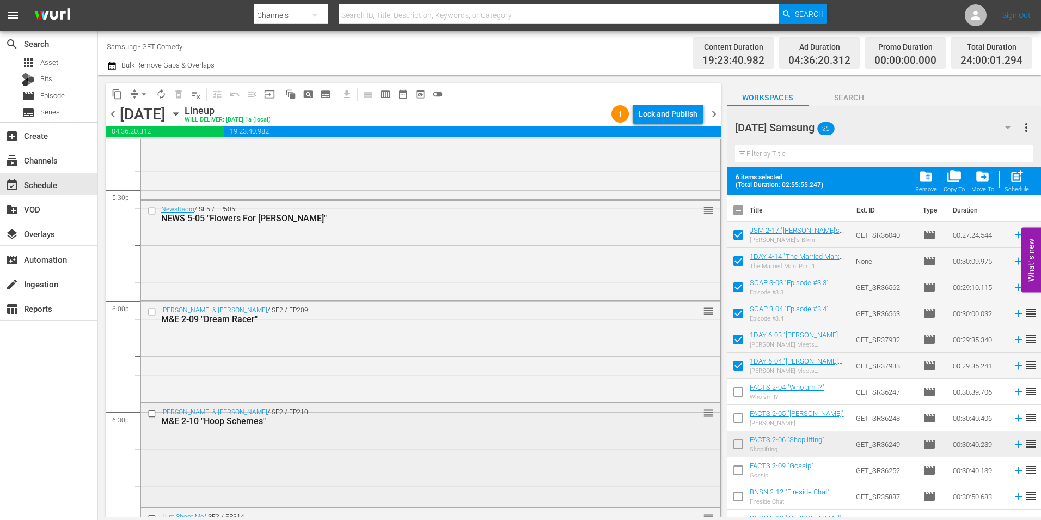
scroll to position [3975, 0]
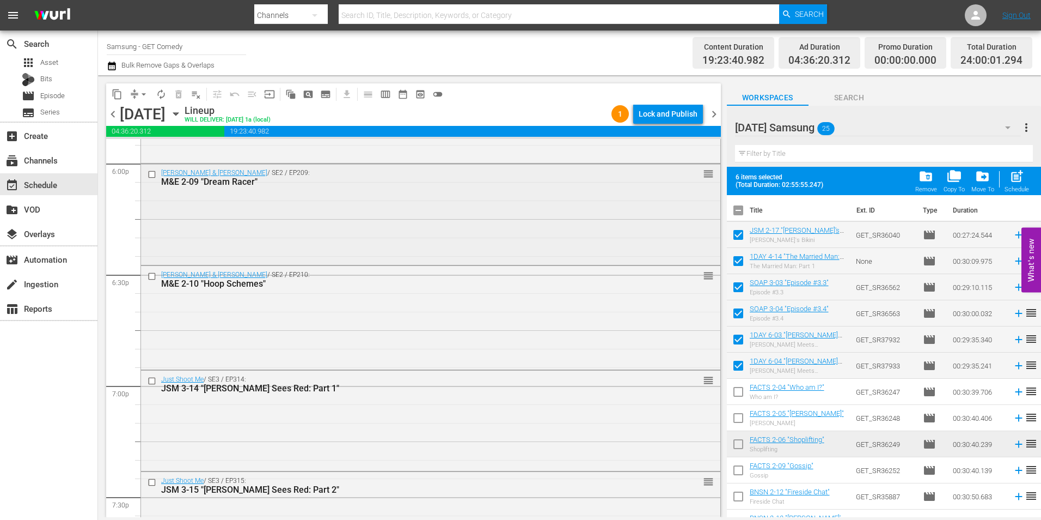
click at [149, 176] on input "checkbox" at bounding box center [153, 173] width 11 height 9
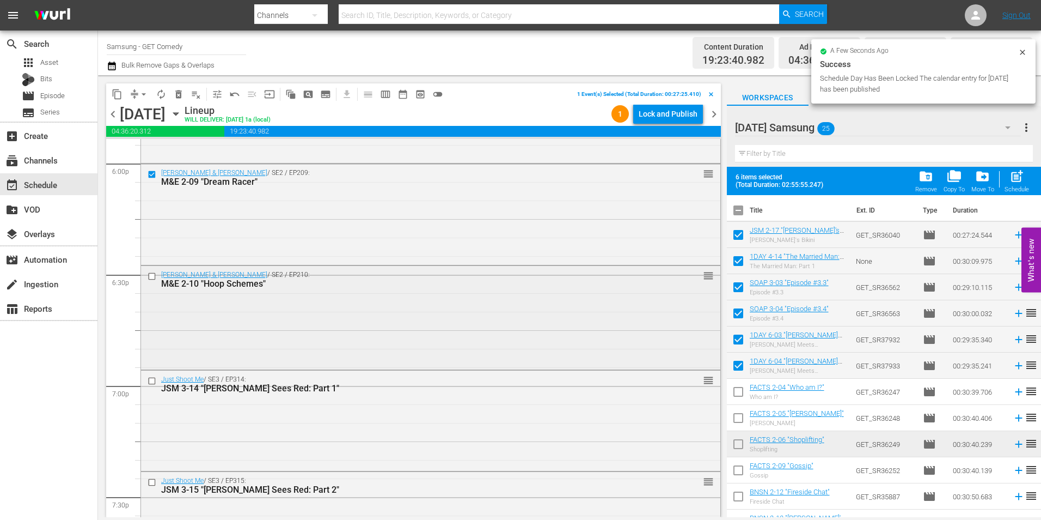
click at [150, 276] on input "checkbox" at bounding box center [153, 275] width 11 height 9
click at [150, 382] on input "checkbox" at bounding box center [153, 380] width 11 height 9
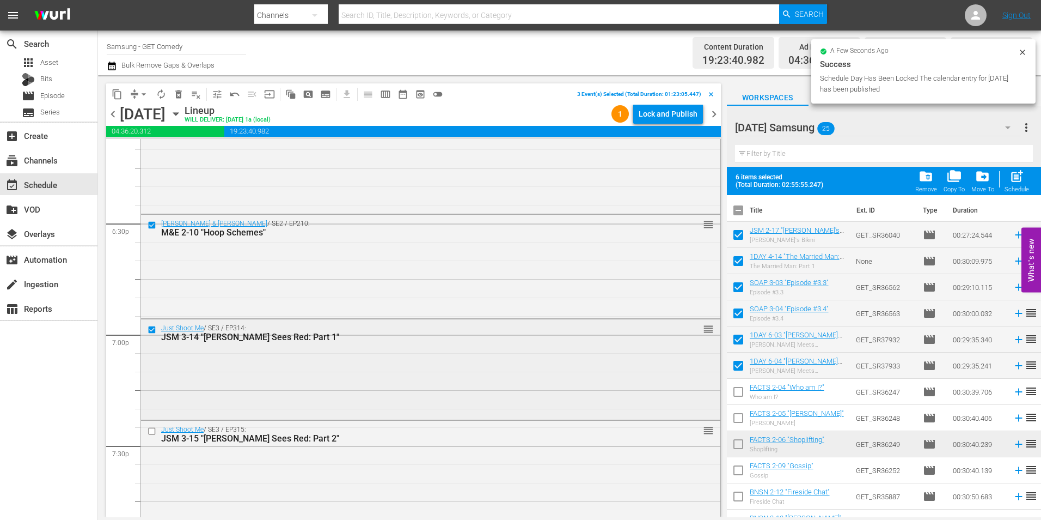
scroll to position [4084, 0]
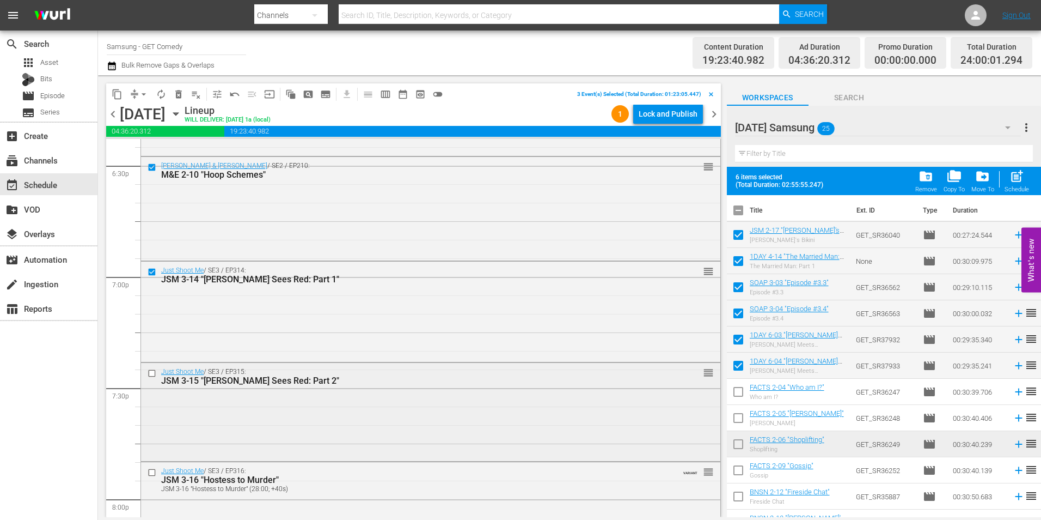
click at [150, 377] on input "checkbox" at bounding box center [153, 372] width 11 height 9
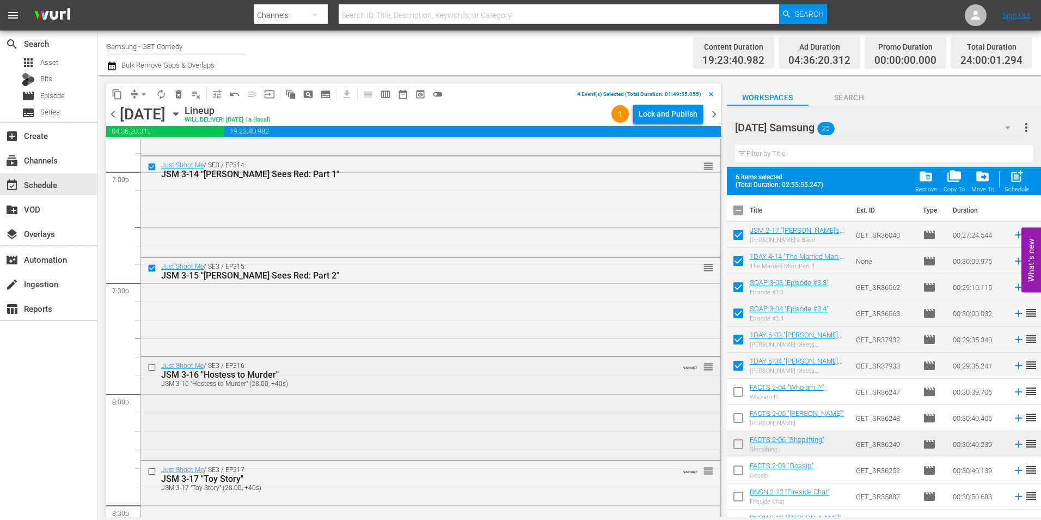
scroll to position [4193, 0]
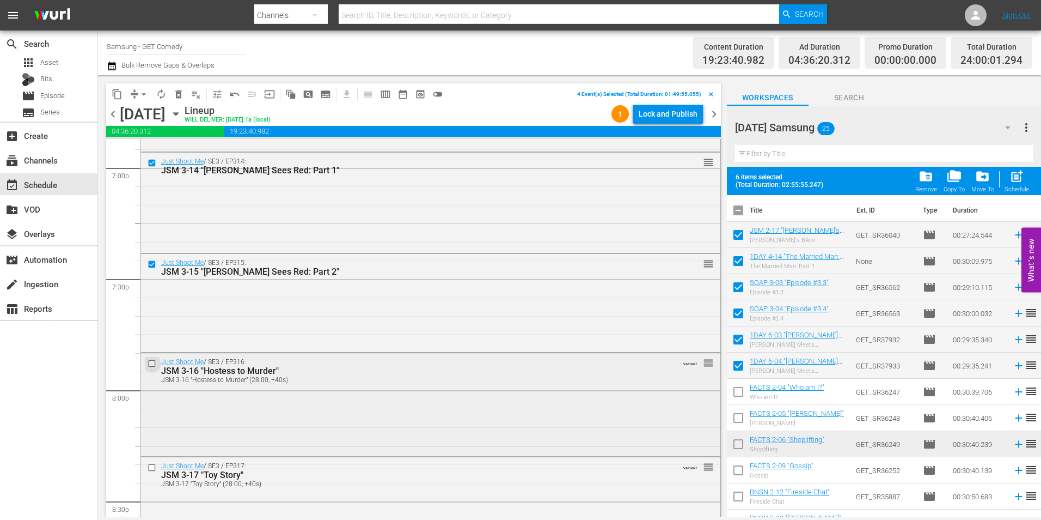
click at [151, 366] on input "checkbox" at bounding box center [153, 362] width 11 height 9
click at [153, 469] on input "checkbox" at bounding box center [153, 466] width 11 height 9
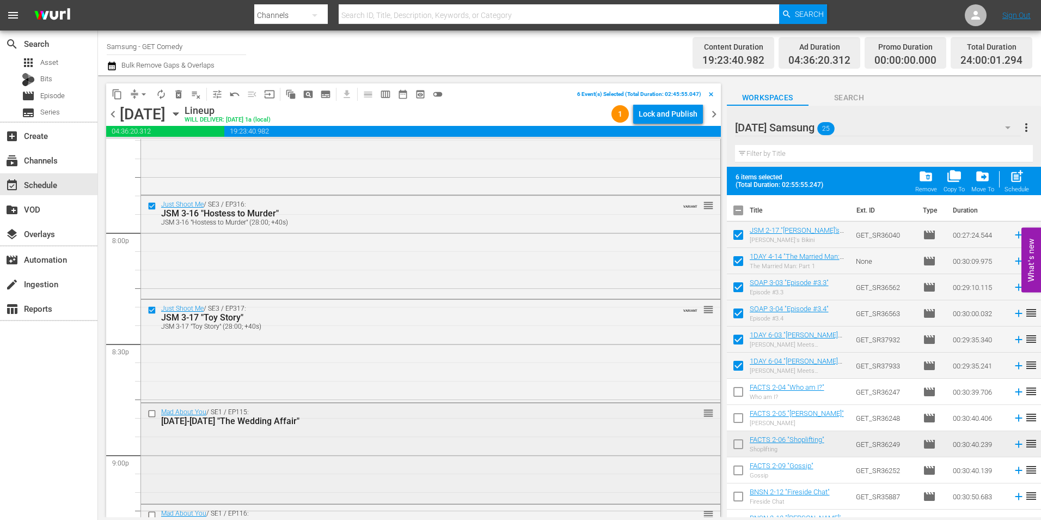
scroll to position [4357, 0]
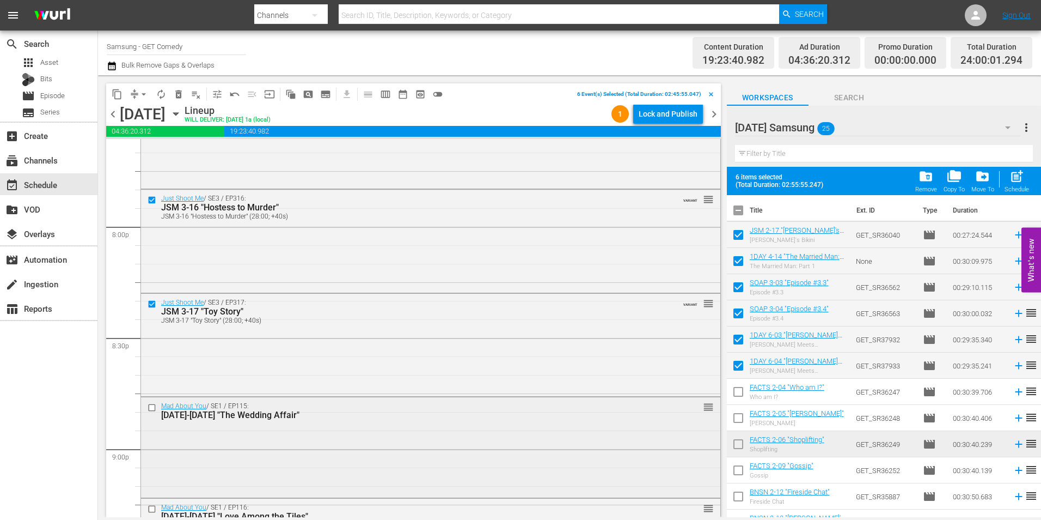
click at [153, 406] on input "checkbox" at bounding box center [153, 406] width 11 height 9
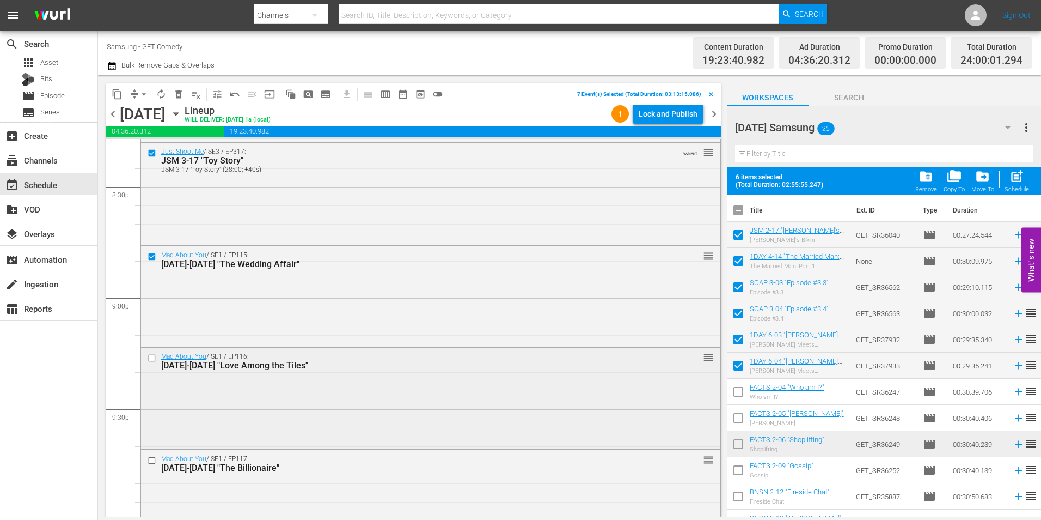
scroll to position [4520, 0]
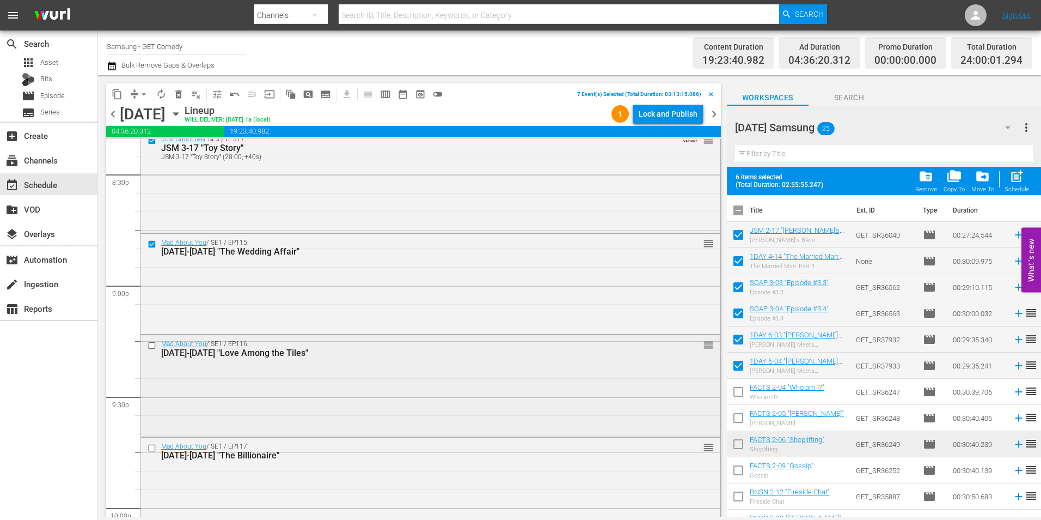
click at [150, 342] on input "checkbox" at bounding box center [153, 344] width 11 height 9
click at [150, 447] on input "checkbox" at bounding box center [153, 447] width 11 height 9
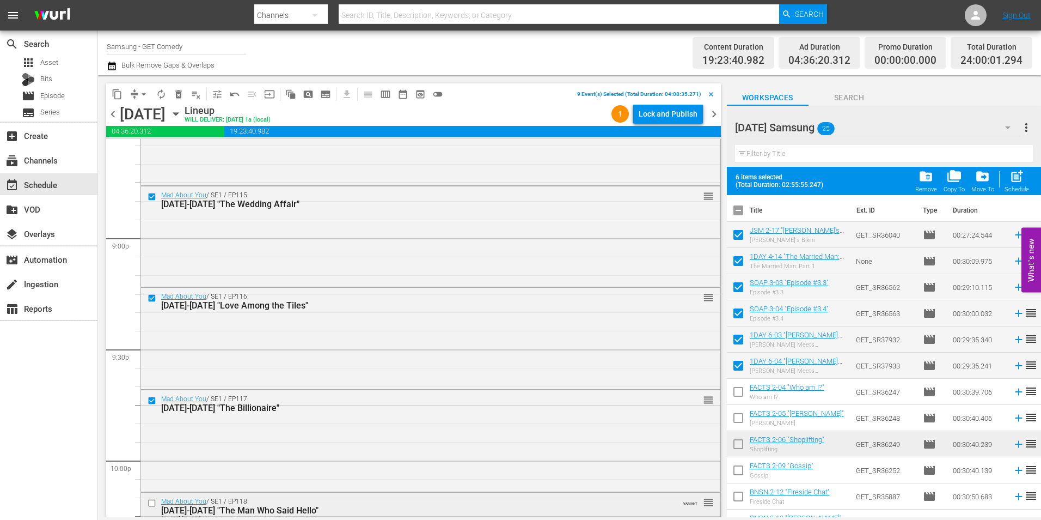
scroll to position [4683, 0]
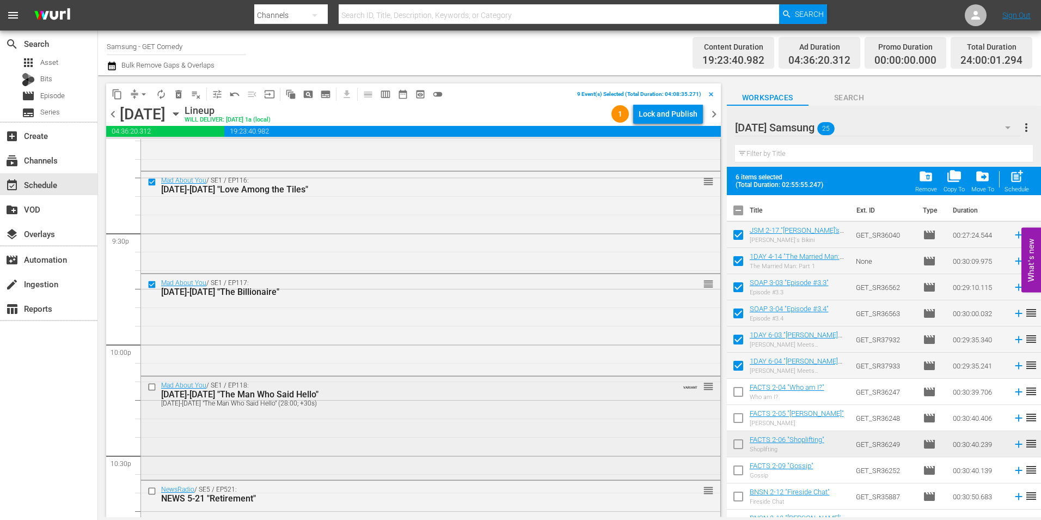
click at [152, 385] on input "checkbox" at bounding box center [153, 386] width 11 height 9
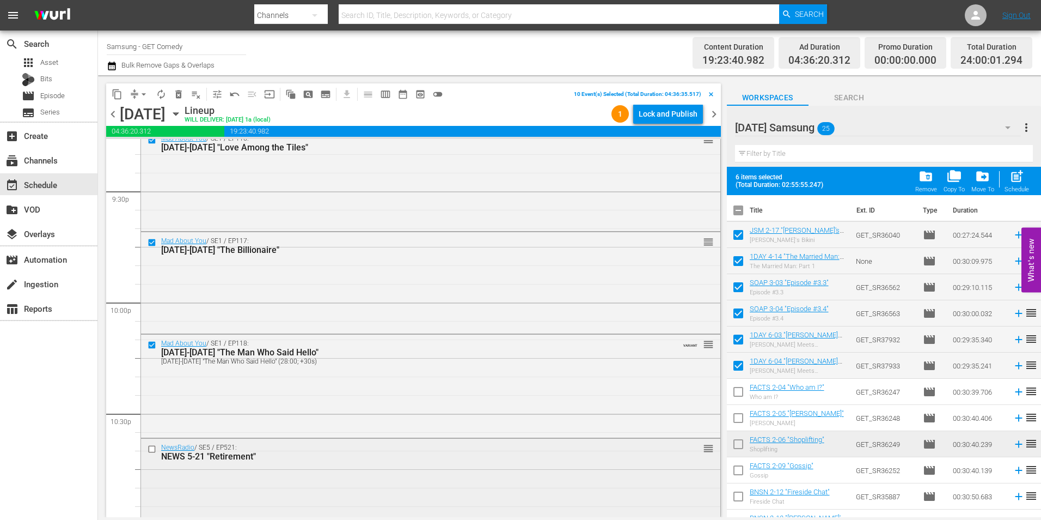
scroll to position [4792, 0]
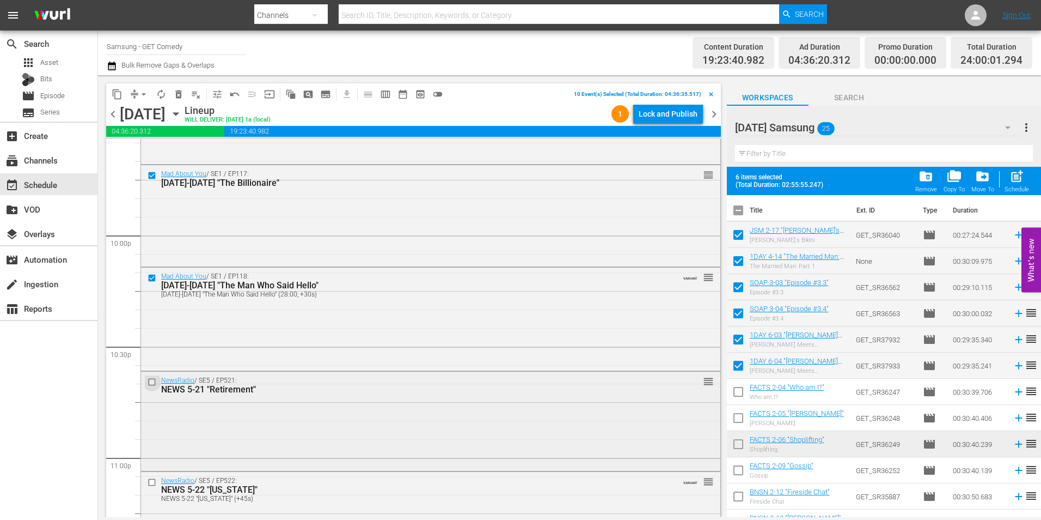
click at [152, 380] on input "checkbox" at bounding box center [153, 381] width 11 height 9
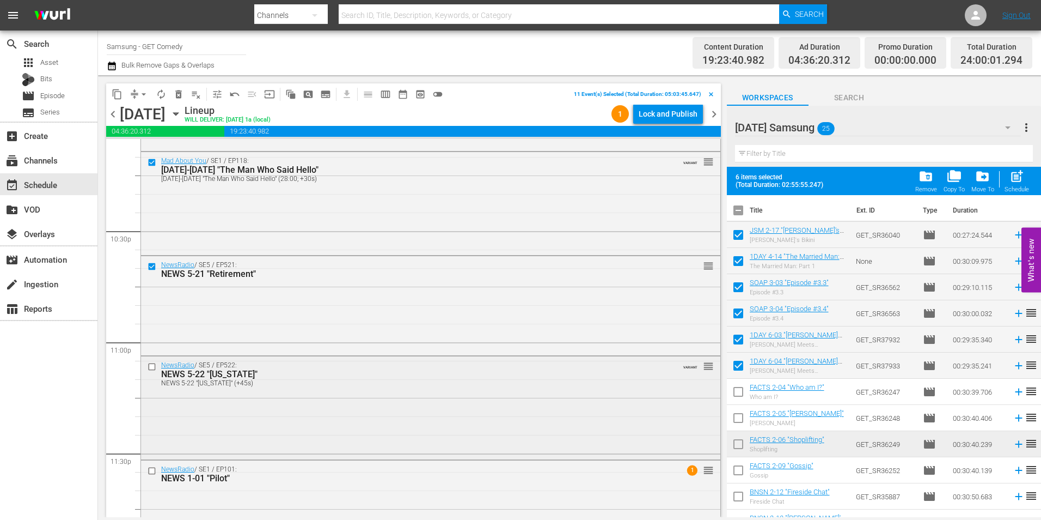
scroll to position [4955, 0]
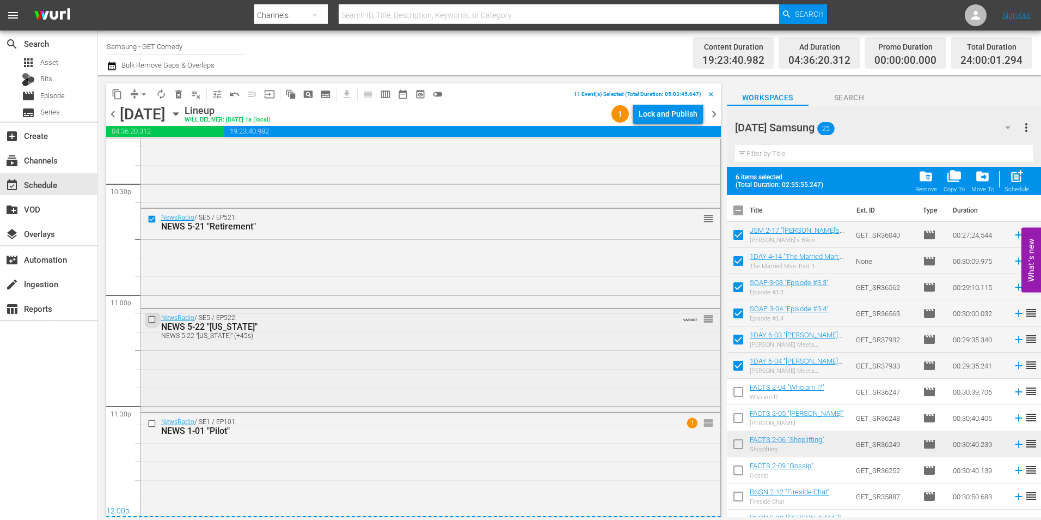
click at [153, 317] on input "checkbox" at bounding box center [153, 318] width 11 height 9
click at [151, 423] on input "checkbox" at bounding box center [153, 422] width 11 height 9
click at [118, 97] on span "content_copy" at bounding box center [117, 94] width 11 height 11
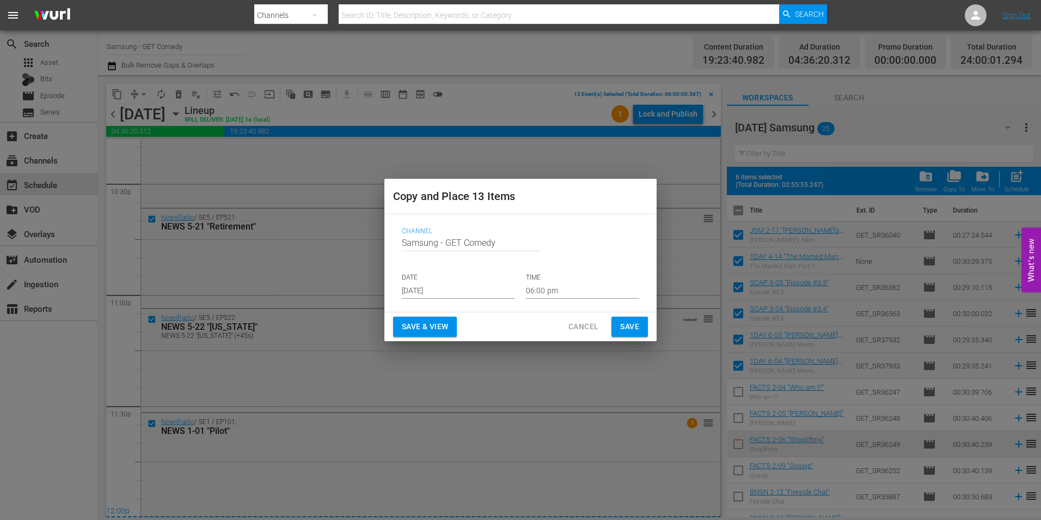
click at [431, 292] on input "[DATE]" at bounding box center [458, 290] width 113 height 16
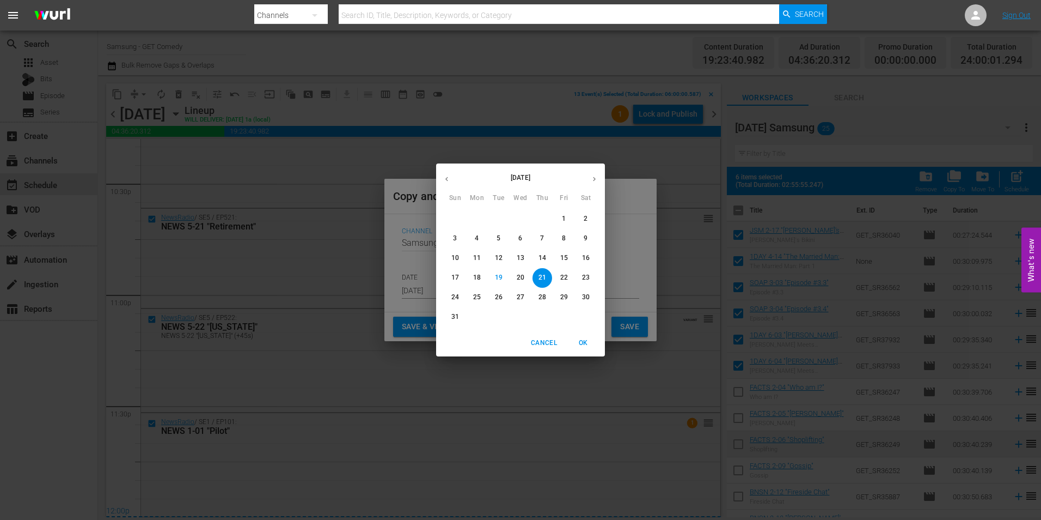
click at [589, 180] on button "button" at bounding box center [594, 178] width 21 height 21
click at [504, 236] on span "9" at bounding box center [499, 238] width 20 height 9
type input "[DATE]"
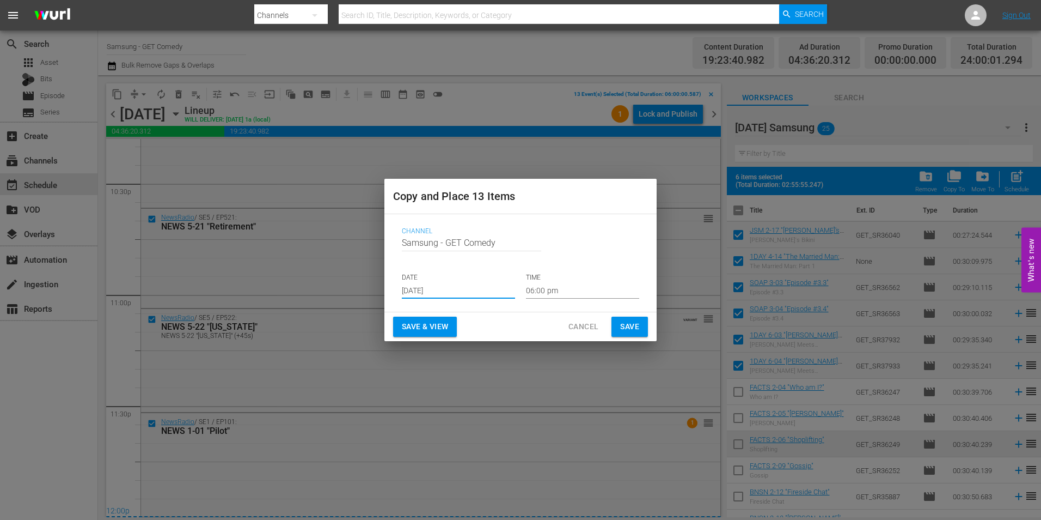
click at [542, 294] on input "06:00 pm" at bounding box center [582, 290] width 113 height 16
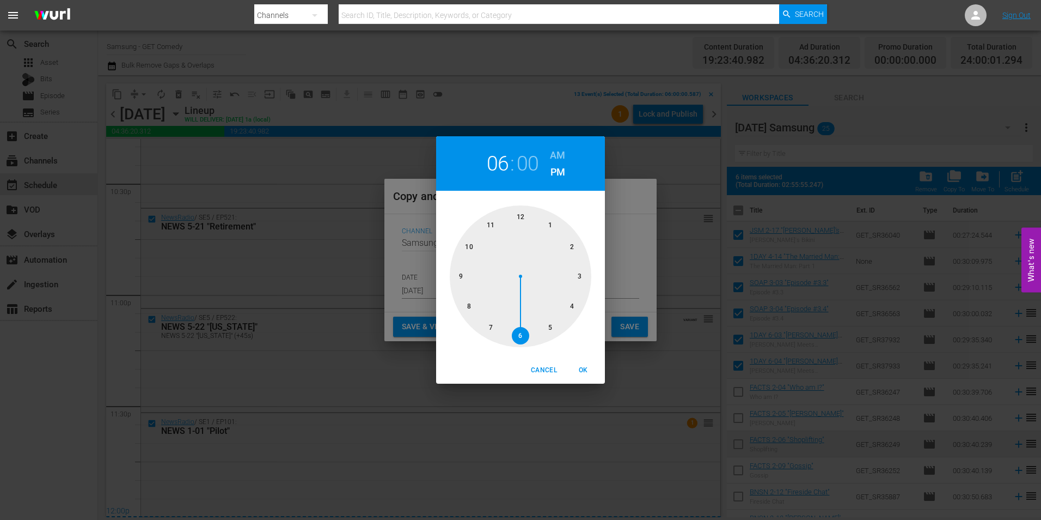
click at [523, 214] on div at bounding box center [521, 276] width 142 height 142
click at [583, 369] on span "OK" at bounding box center [583, 369] width 26 height 11
type input "12:00 pm"
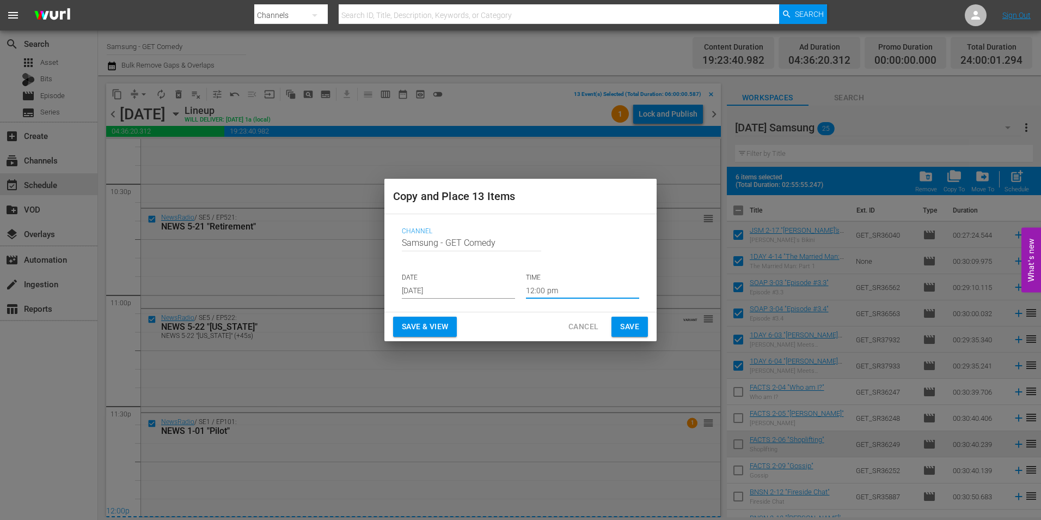
click at [631, 320] on span "Save" at bounding box center [629, 327] width 19 height 14
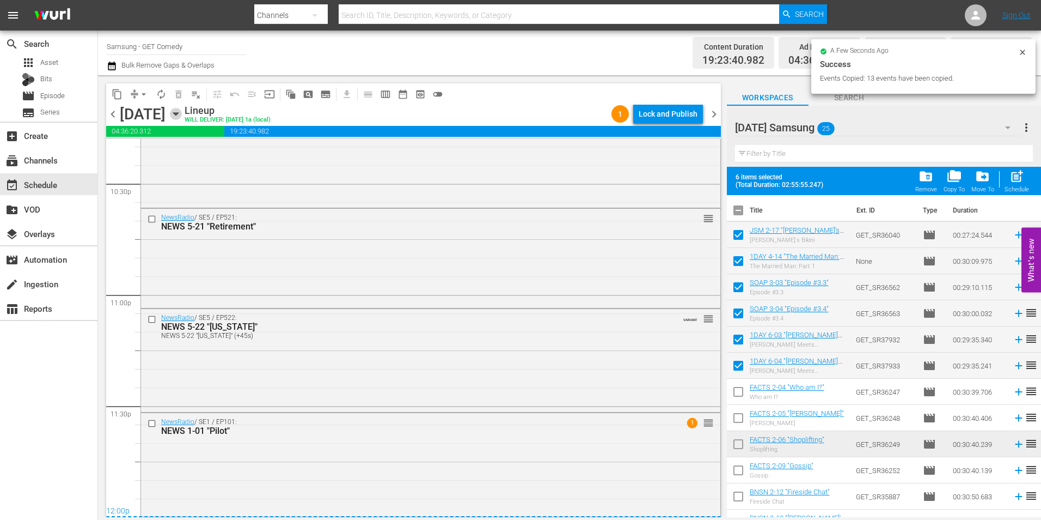
click at [178, 115] on icon "button" at bounding box center [175, 114] width 5 height 3
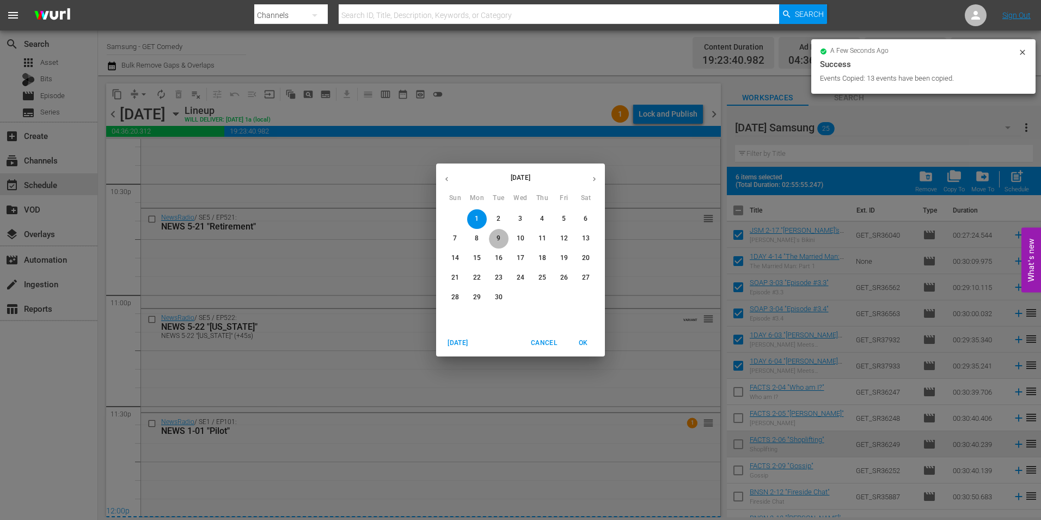
click at [499, 239] on p "9" at bounding box center [499, 238] width 4 height 9
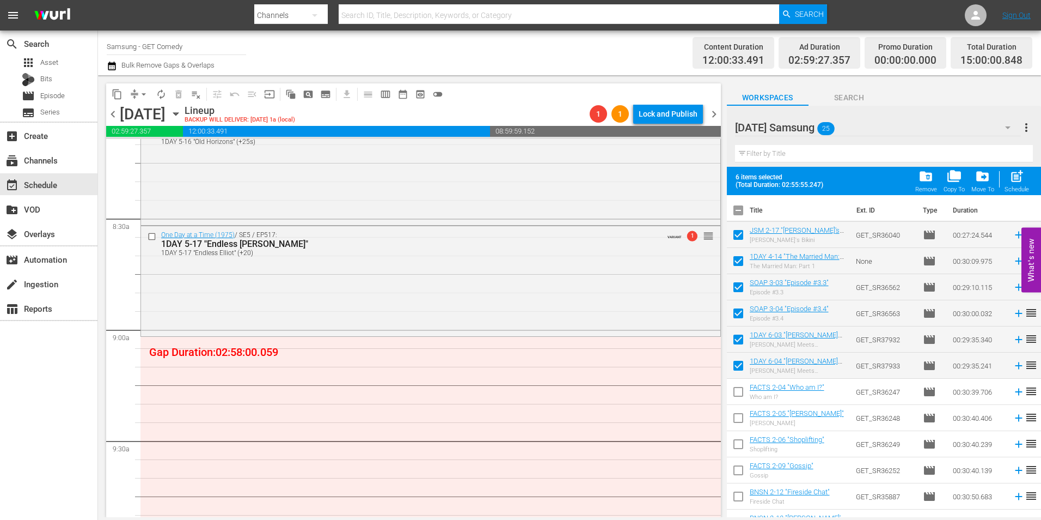
scroll to position [1906, 0]
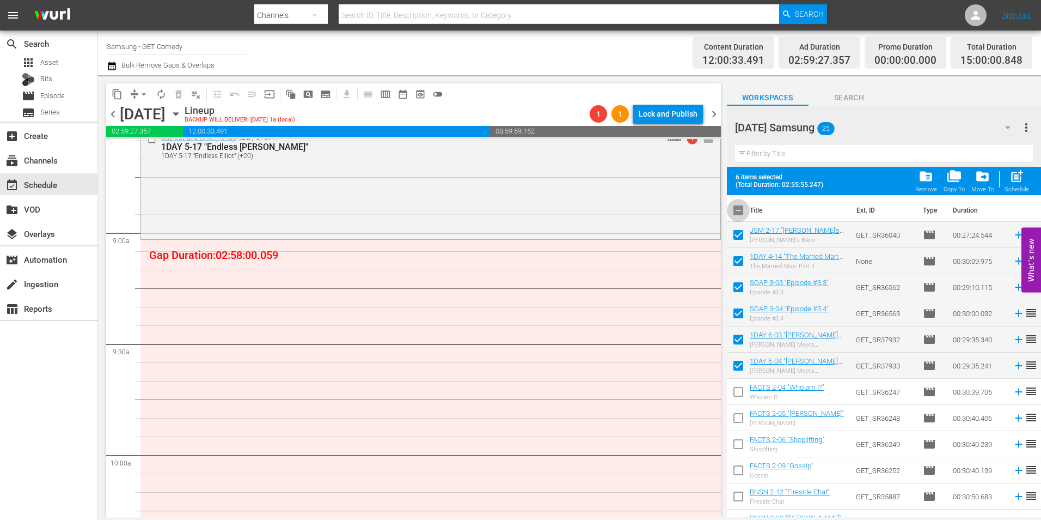
click at [740, 214] on input "checkbox" at bounding box center [738, 212] width 23 height 23
checkbox input "true"
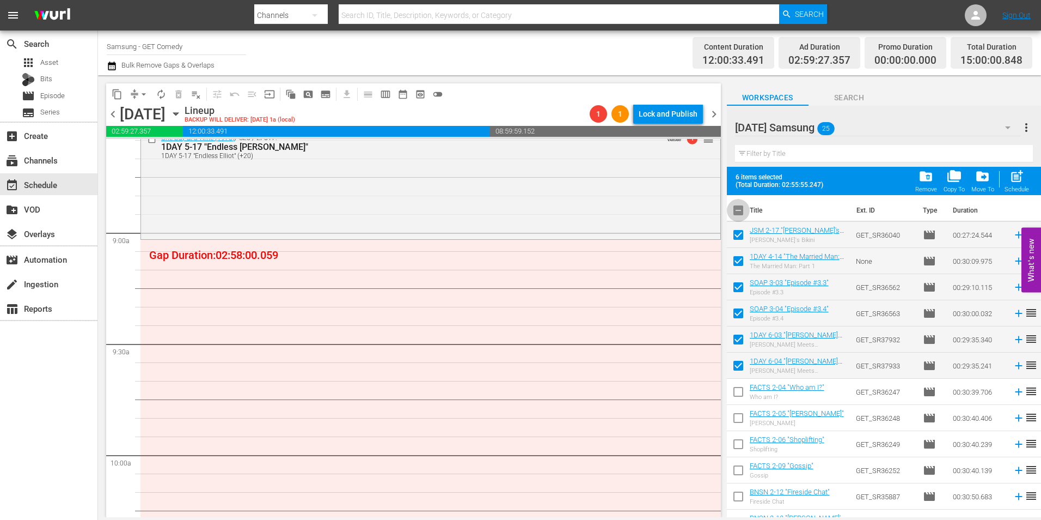
checkbox input "true"
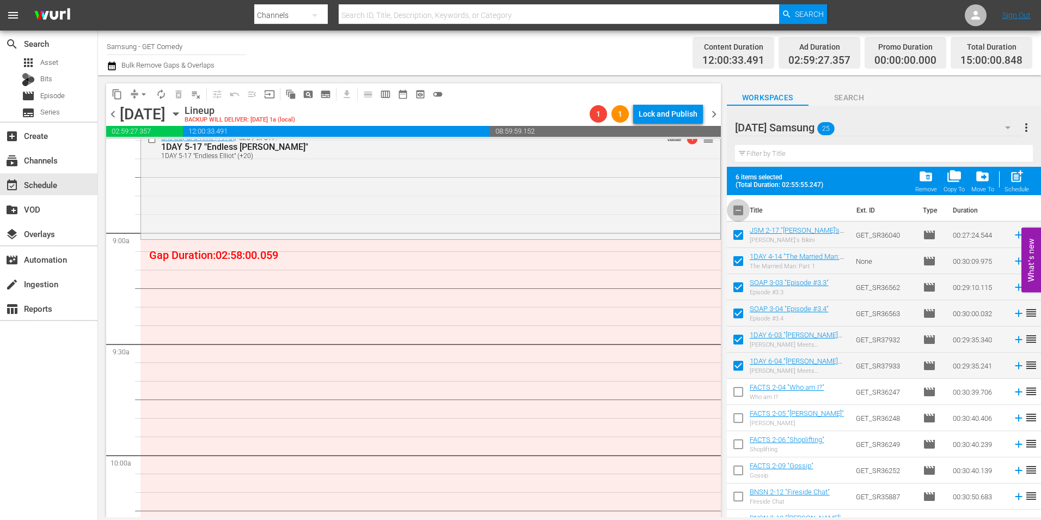
checkbox input "true"
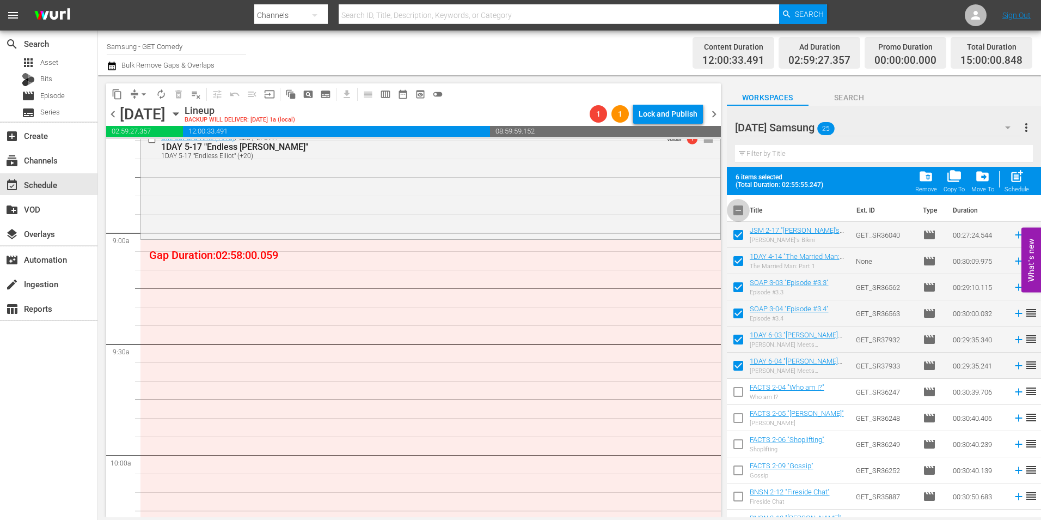
checkbox input "true"
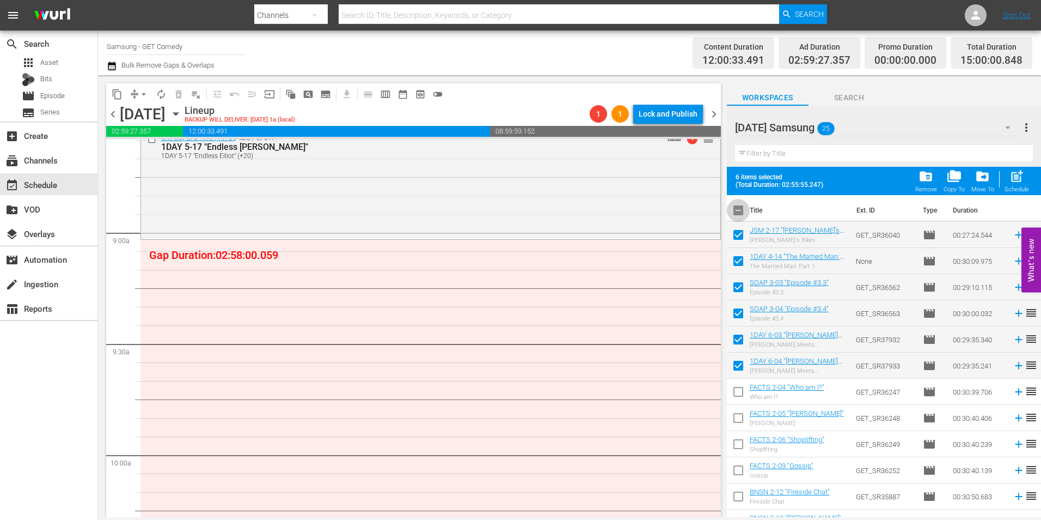
checkbox input "true"
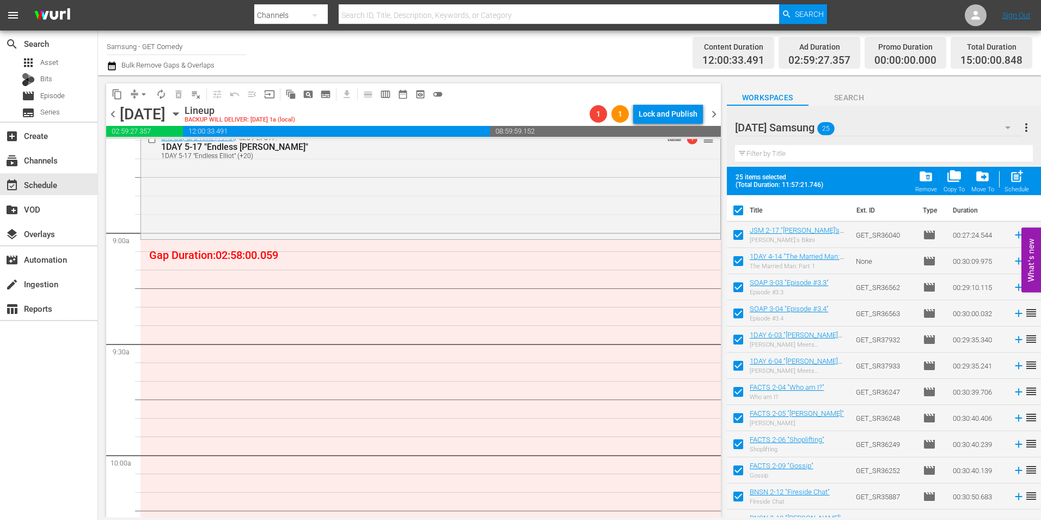
click at [740, 214] on input "checkbox" at bounding box center [738, 212] width 23 height 23
checkbox input "false"
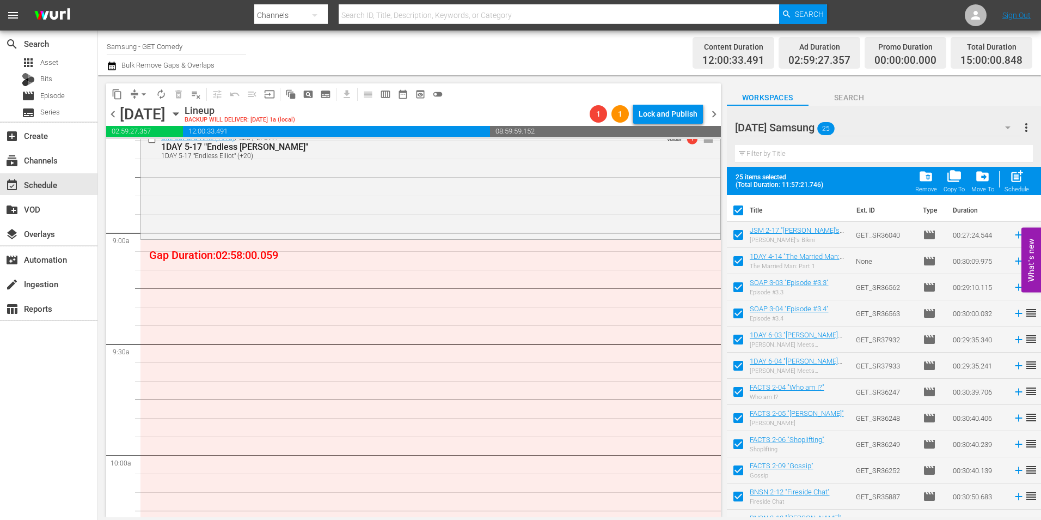
checkbox input "false"
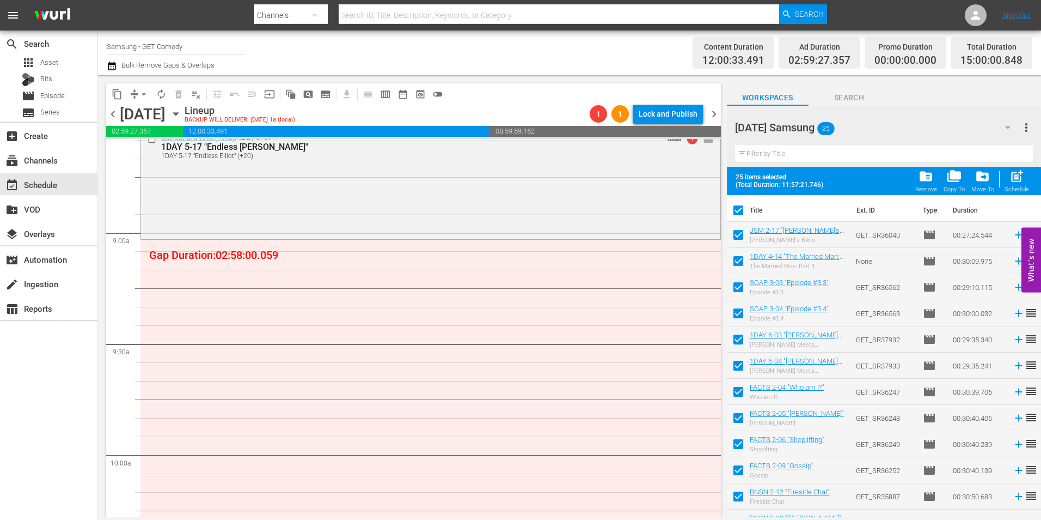
checkbox input "false"
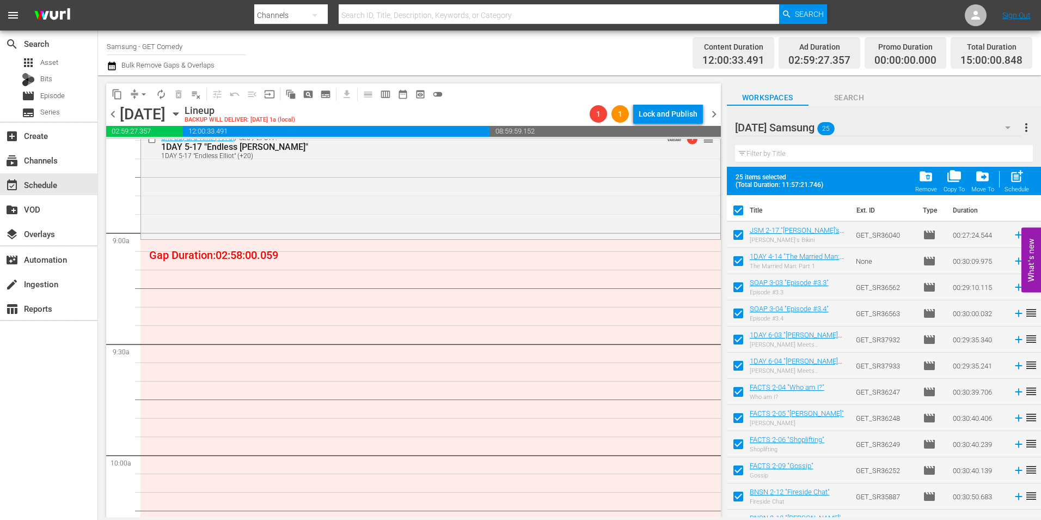
checkbox input "false"
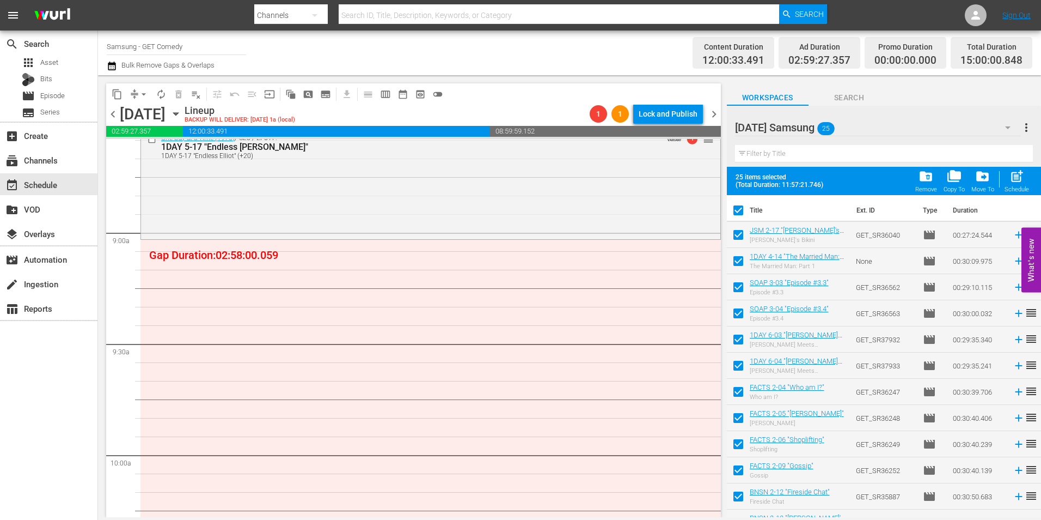
checkbox input "false"
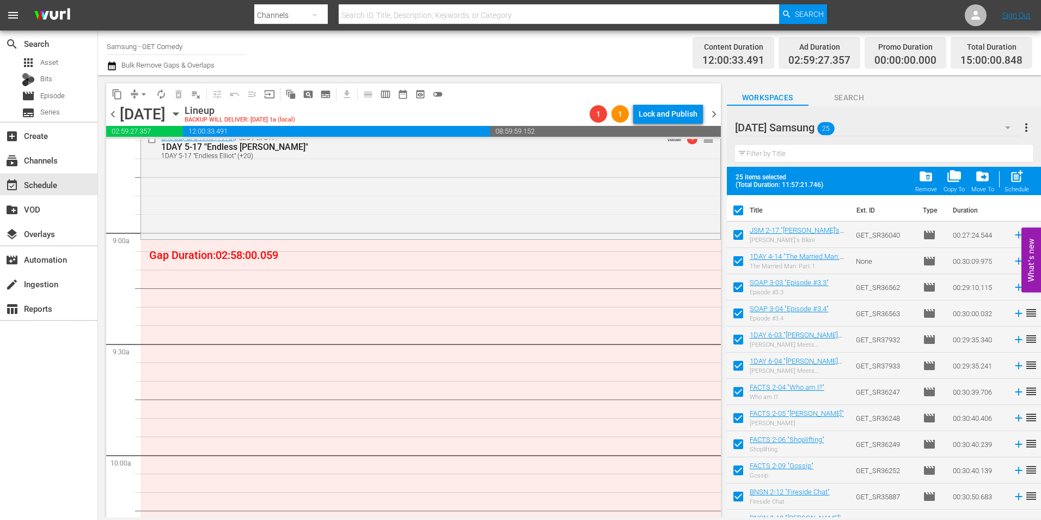
checkbox input "false"
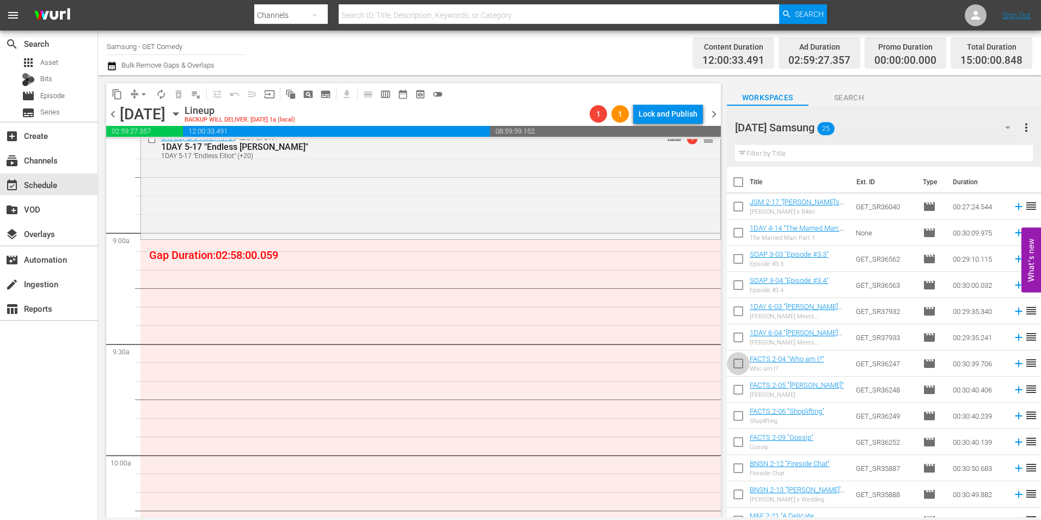
click at [736, 371] on input "checkbox" at bounding box center [738, 365] width 23 height 23
checkbox input "true"
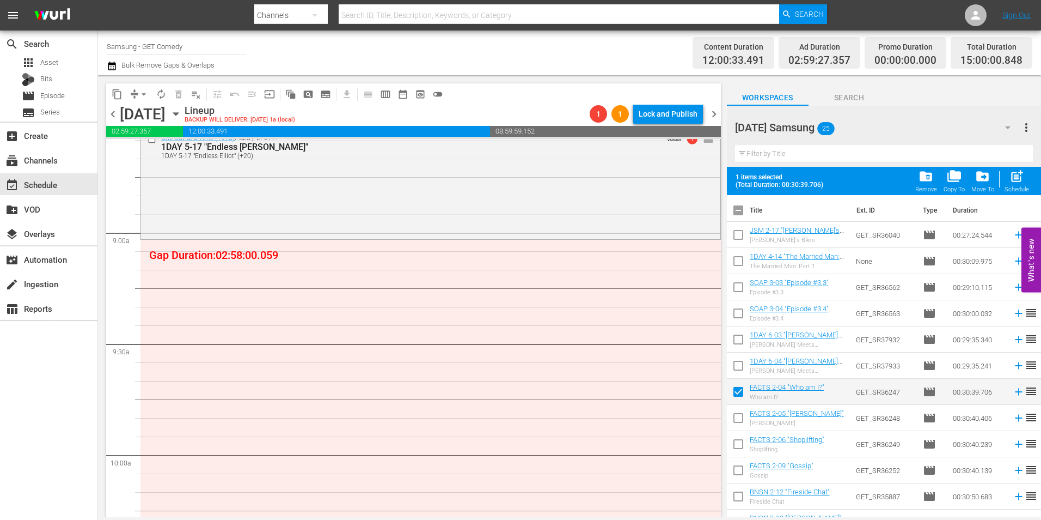
click at [734, 422] on input "checkbox" at bounding box center [738, 419] width 23 height 23
checkbox input "true"
click at [737, 448] on input "checkbox" at bounding box center [738, 446] width 23 height 23
checkbox input "true"
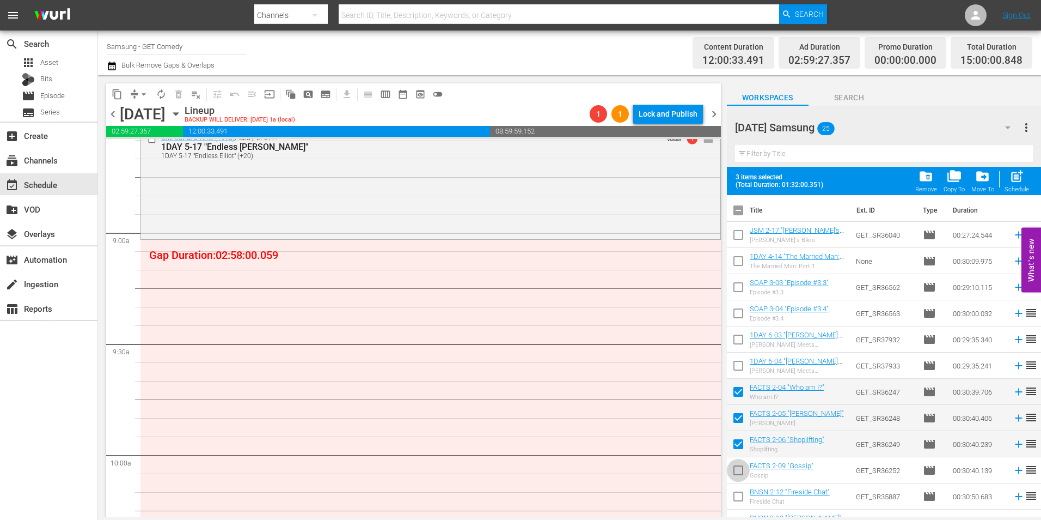
click at [741, 476] on input "checkbox" at bounding box center [738, 472] width 23 height 23
checkbox input "true"
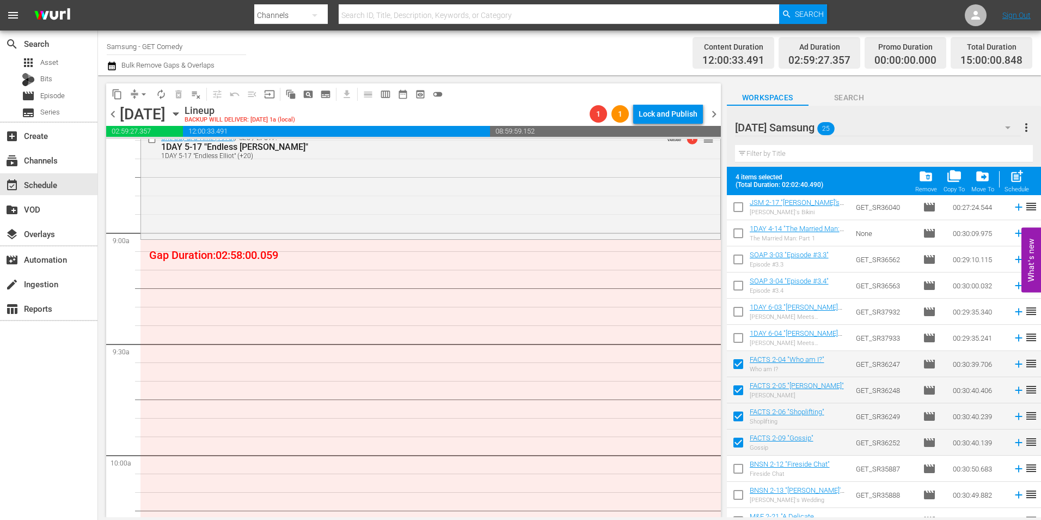
scroll to position [54, 0]
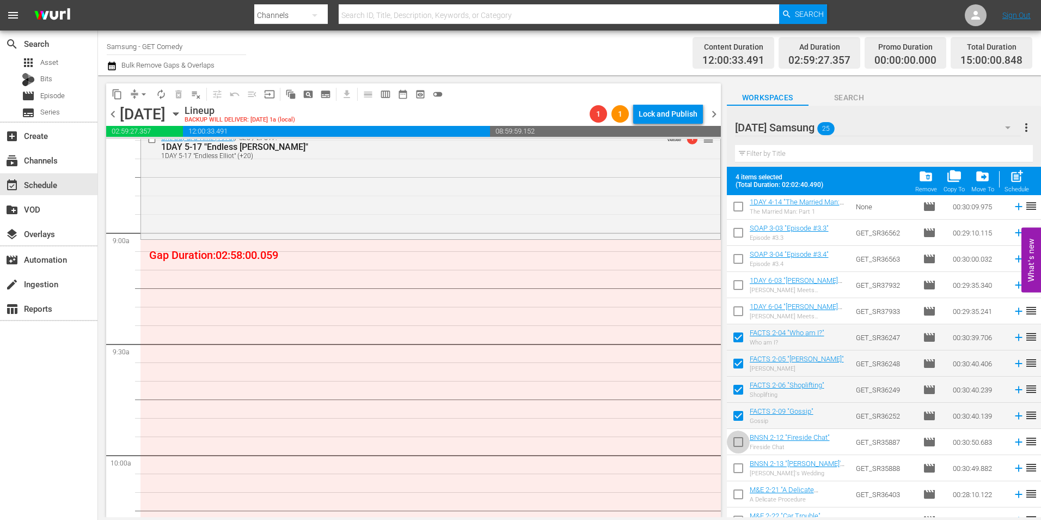
click at [735, 446] on input "checkbox" at bounding box center [738, 443] width 23 height 23
checkbox input "true"
click at [737, 475] on input "checkbox" at bounding box center [738, 470] width 23 height 23
checkbox input "true"
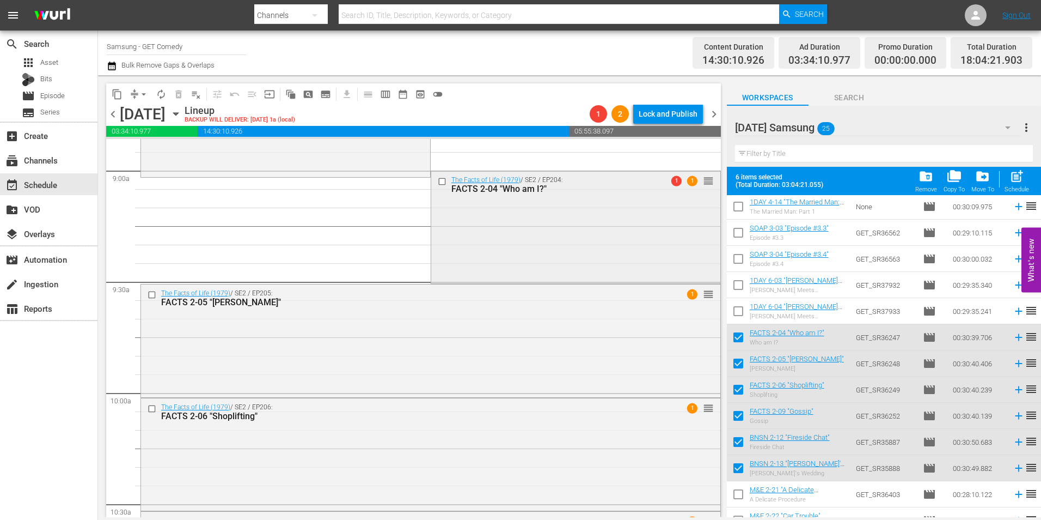
scroll to position [1961, 0]
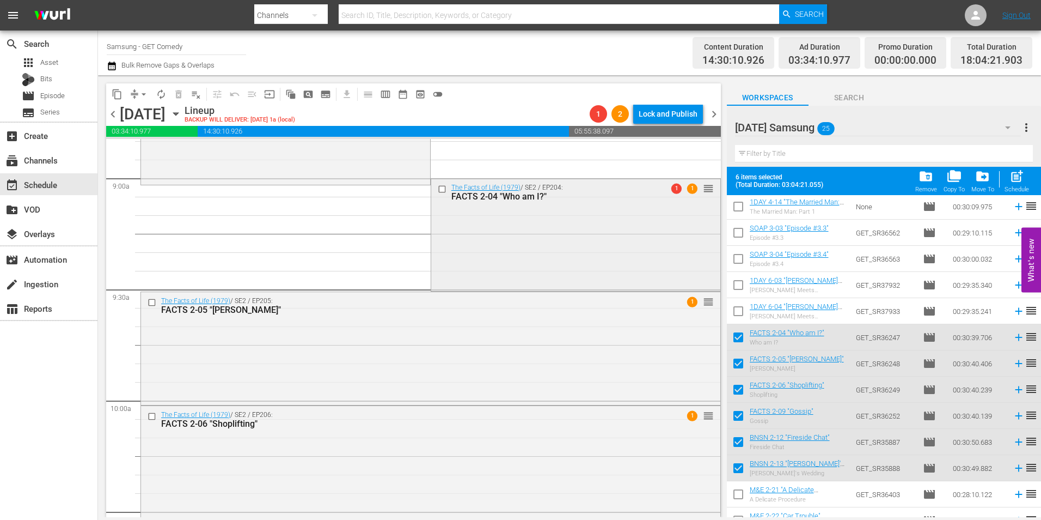
click at [548, 216] on div "The Facts of Life (1979) / SE2 / EP204: FACTS 2-04 "Who am I?" 1 1 reorder" at bounding box center [575, 234] width 289 height 111
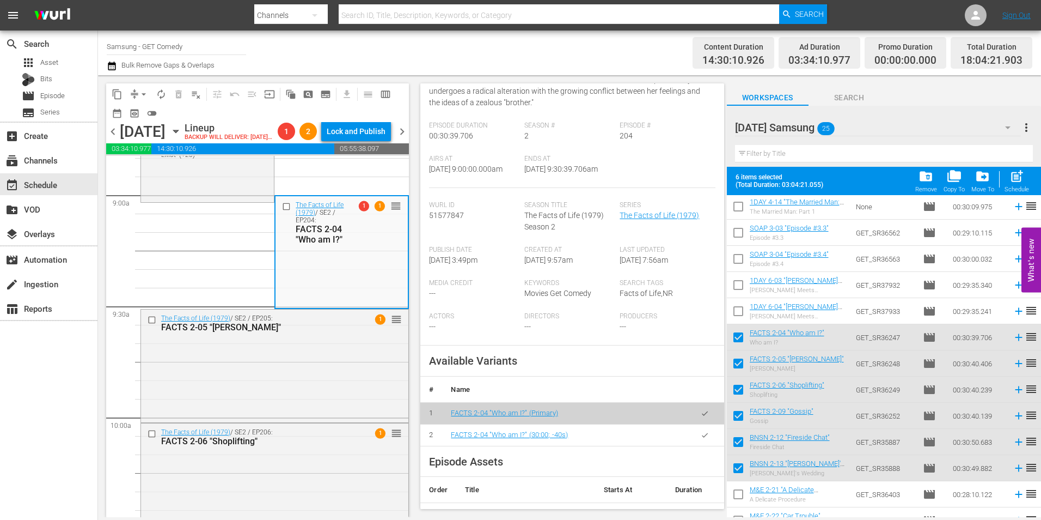
scroll to position [327, 0]
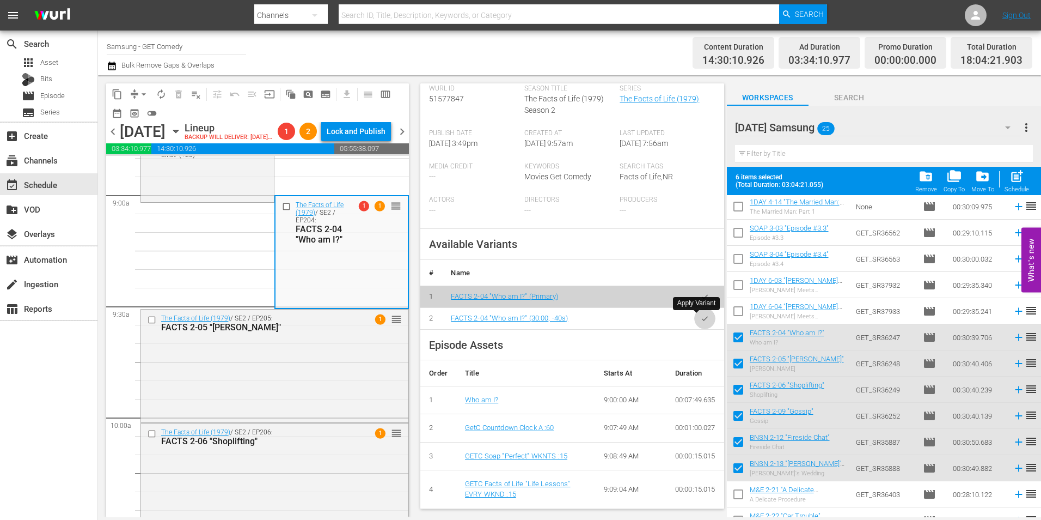
drag, startPoint x: 697, startPoint y: 316, endPoint x: 930, endPoint y: 333, distance: 233.7
click at [701, 316] on icon "button" at bounding box center [705, 318] width 8 height 8
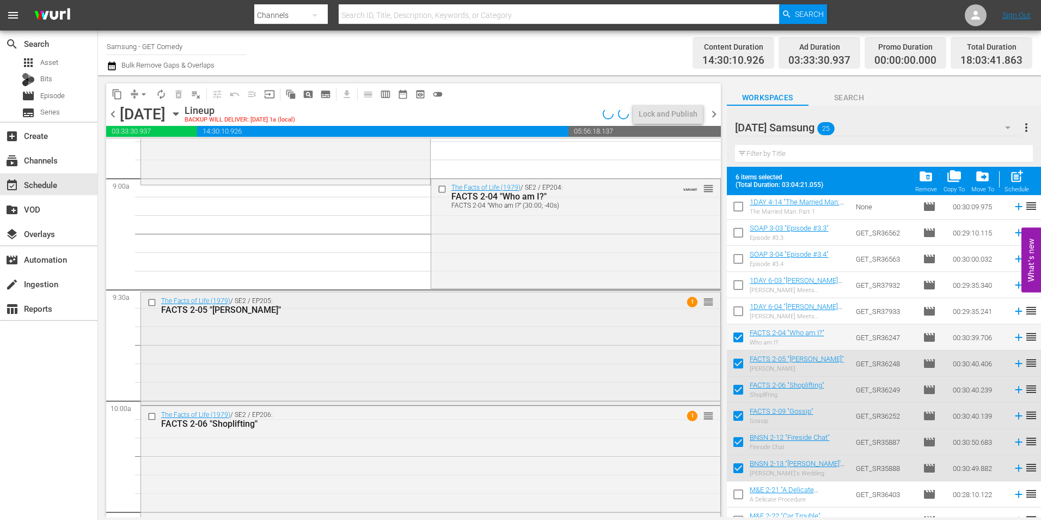
click at [379, 357] on div "The Facts of Life (1979) / SE2 / EP205: FACTS 2-05 "Cousin Geri" 1 reorder" at bounding box center [431, 347] width 580 height 111
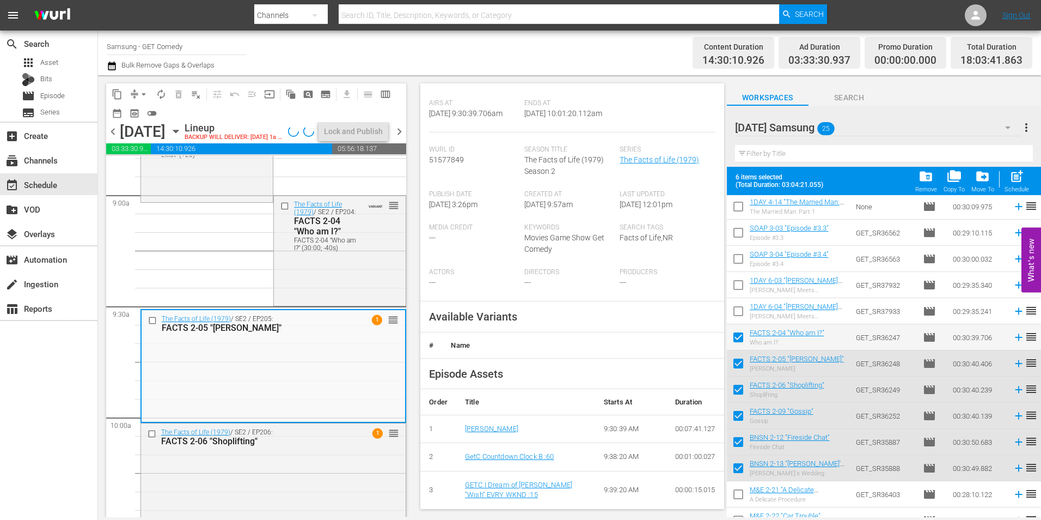
scroll to position [218, 0]
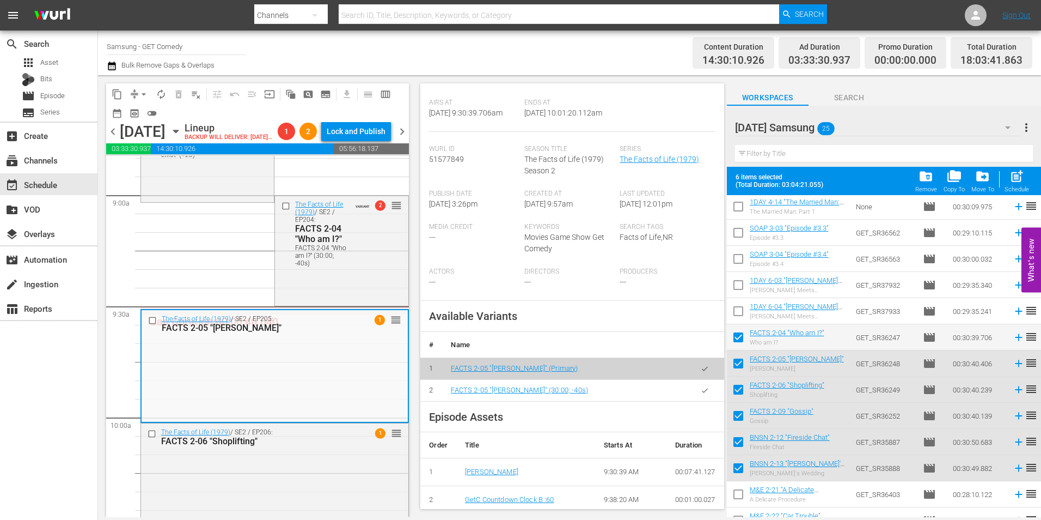
click at [701, 394] on icon "button" at bounding box center [705, 390] width 8 height 8
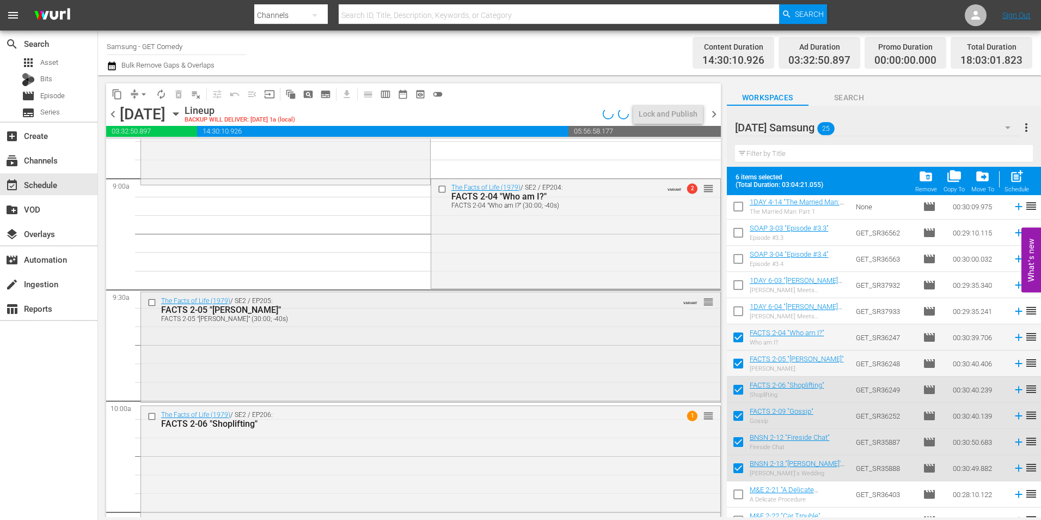
scroll to position [2015, 0]
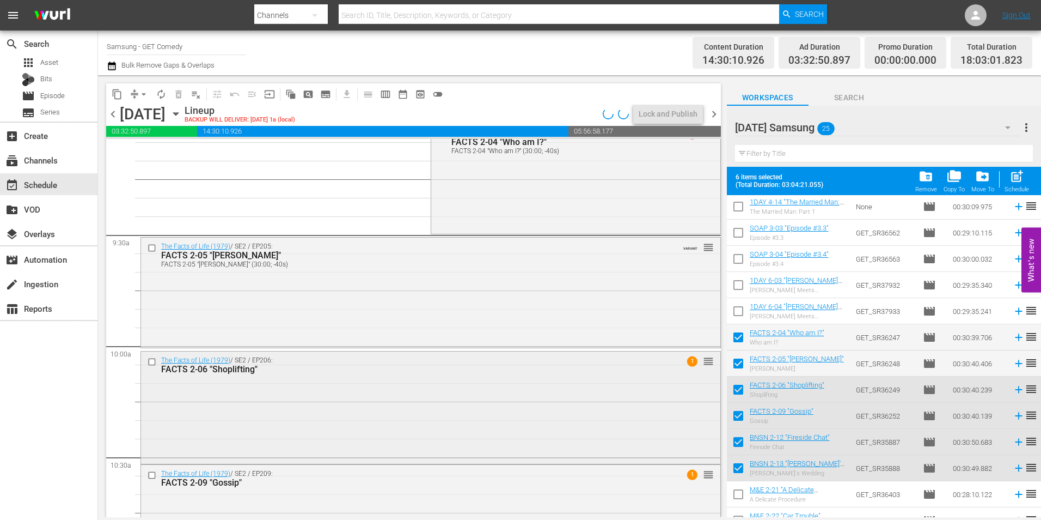
click at [367, 386] on div "The Facts of Life (1979) / SE2 / EP206: FACTS 2-06 "Shoplifting" 1 reorder" at bounding box center [431, 406] width 580 height 111
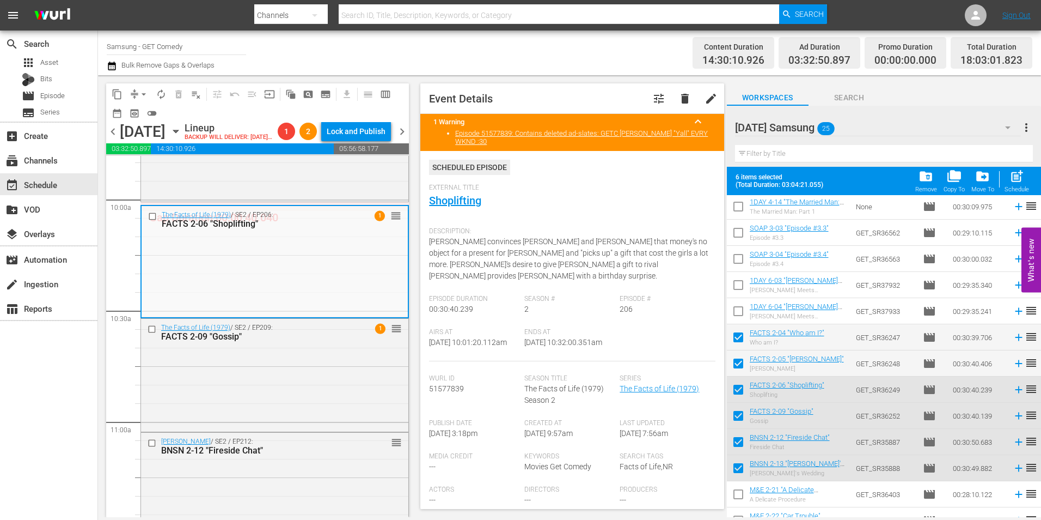
scroll to position [218, 0]
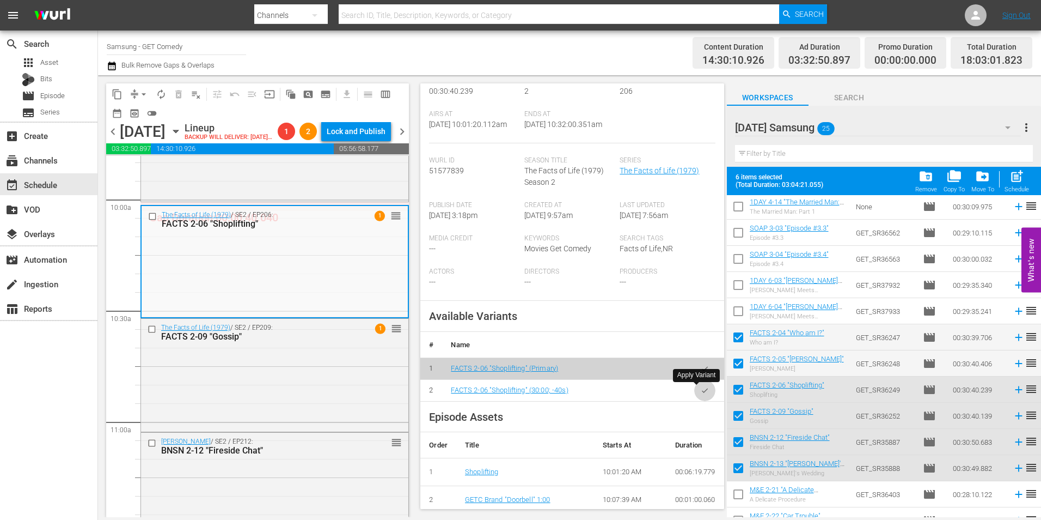
click at [701, 391] on icon "button" at bounding box center [705, 390] width 8 height 8
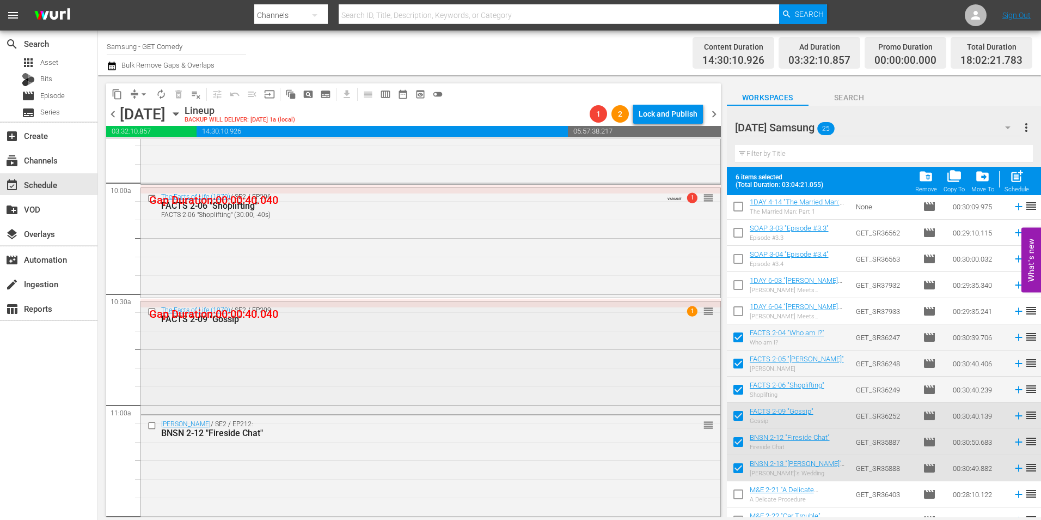
click at [346, 367] on div "The Facts of Life (1979) / SE2 / EP209: FACTS 2-09 "Gossip" 1 reorder" at bounding box center [431, 356] width 580 height 111
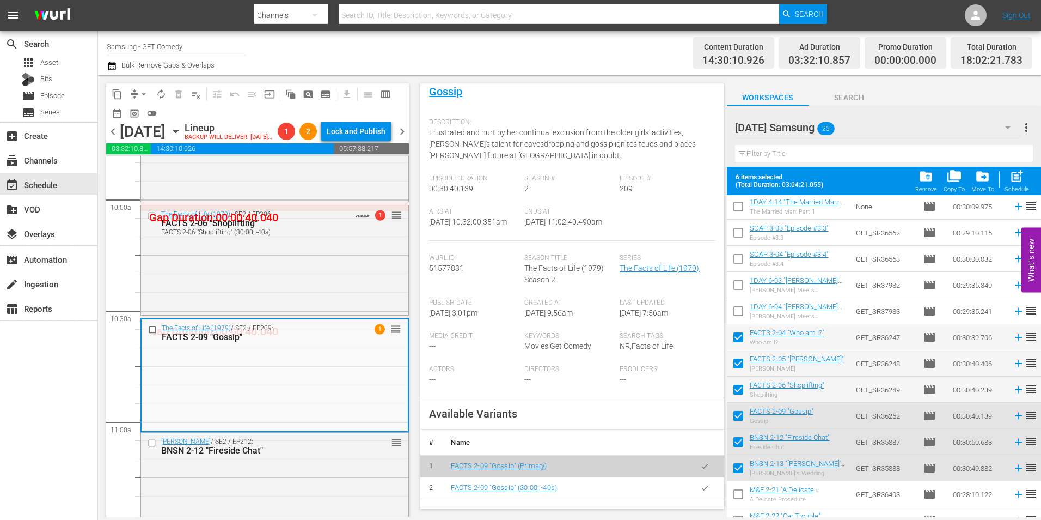
scroll to position [163, 0]
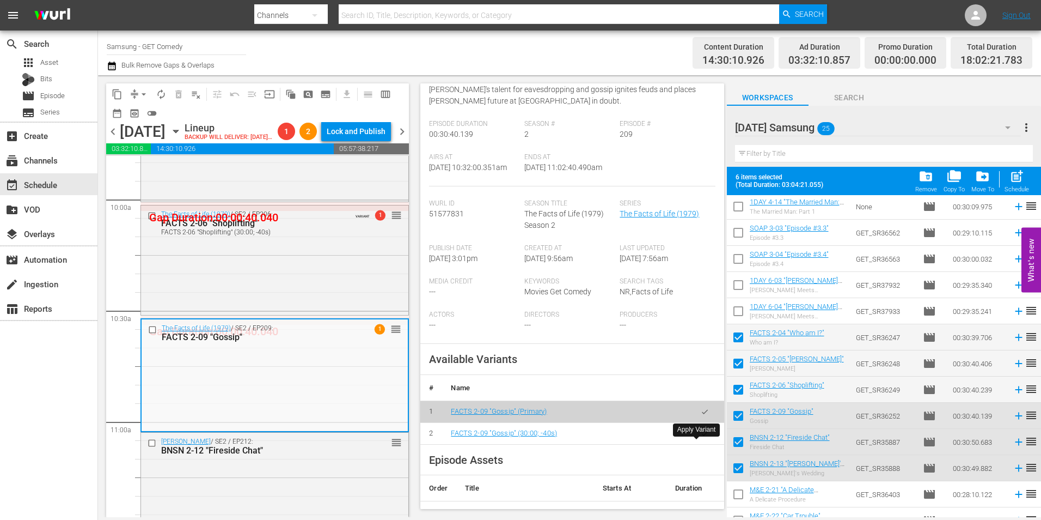
click at [697, 444] on button "button" at bounding box center [704, 433] width 21 height 21
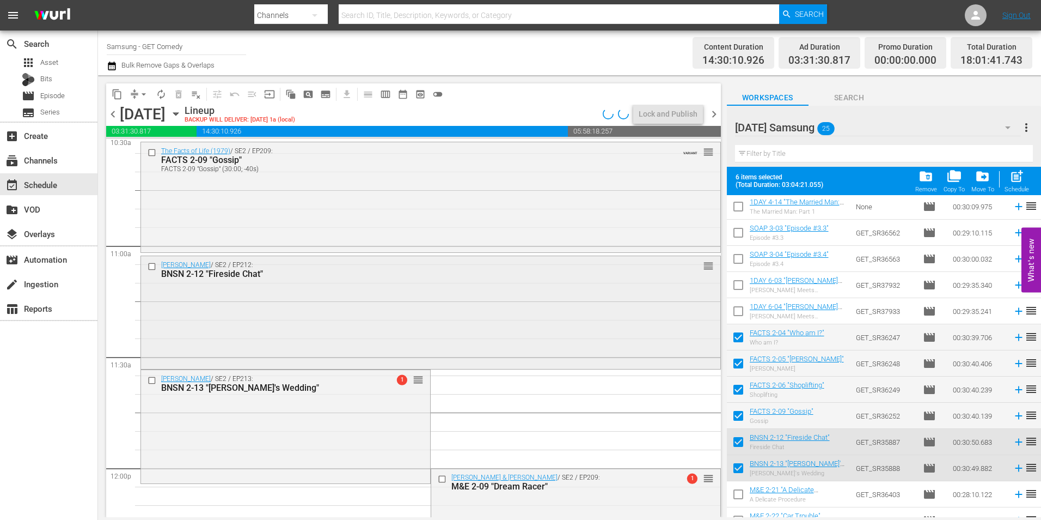
scroll to position [2342, 0]
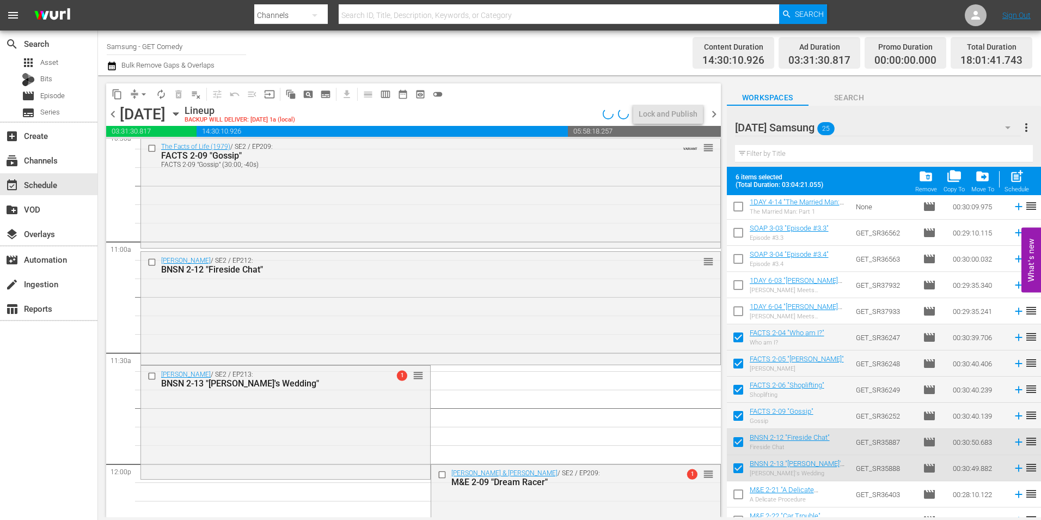
click at [455, 334] on div "Benson / SE2 / EP212: BNSN 2-12 "Fireside Chat" reorder" at bounding box center [431, 307] width 580 height 111
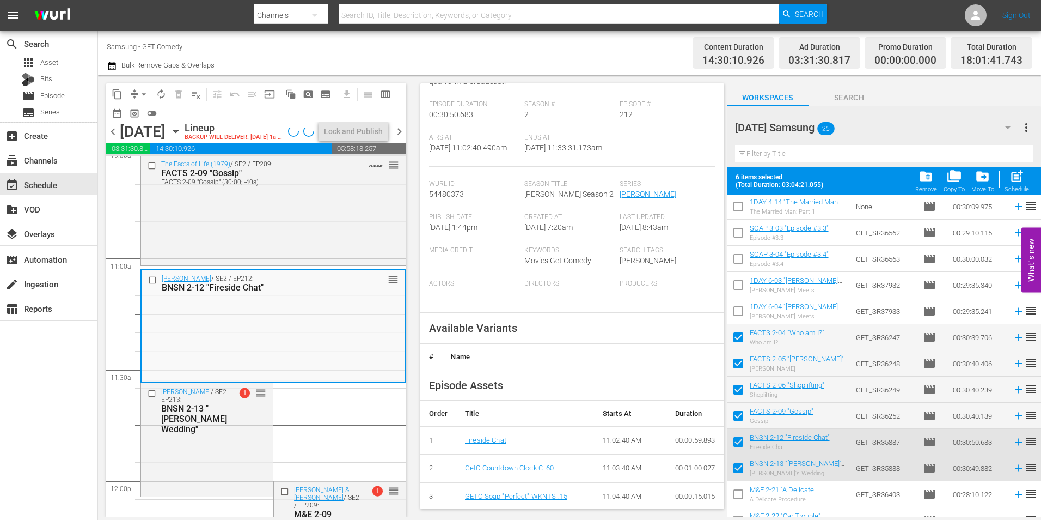
scroll to position [163, 0]
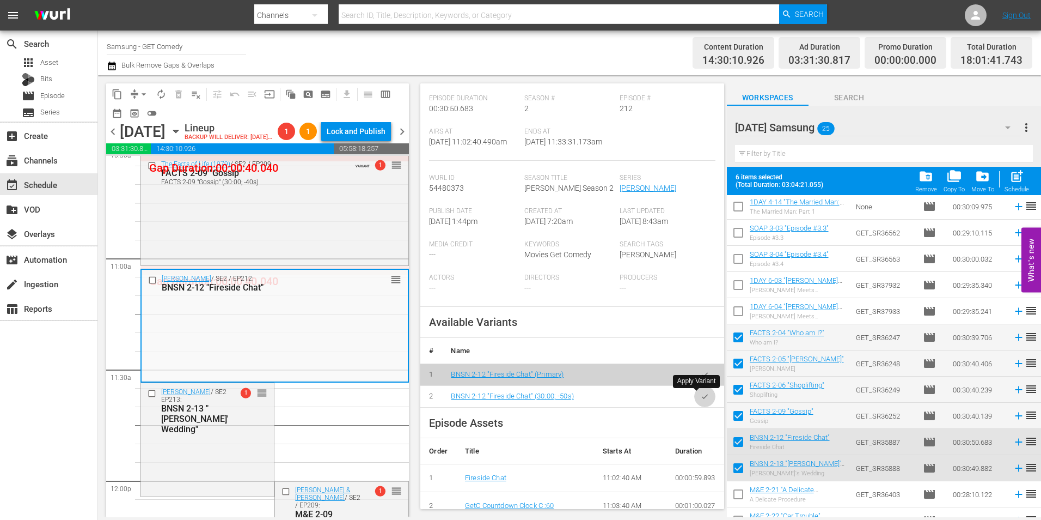
drag, startPoint x: 699, startPoint y: 395, endPoint x: 1016, endPoint y: 389, distance: 317.6
click at [701, 395] on icon "button" at bounding box center [705, 396] width 8 height 8
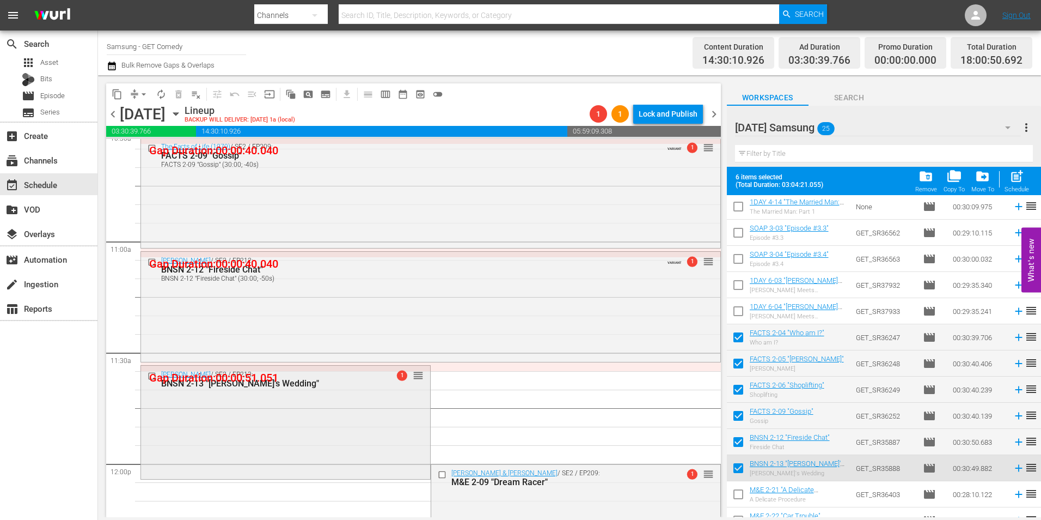
click at [272, 432] on div "Benson / SE2 / EP213: BNSN 2-13 "Marcy's Wedding" 1 reorder" at bounding box center [285, 420] width 289 height 111
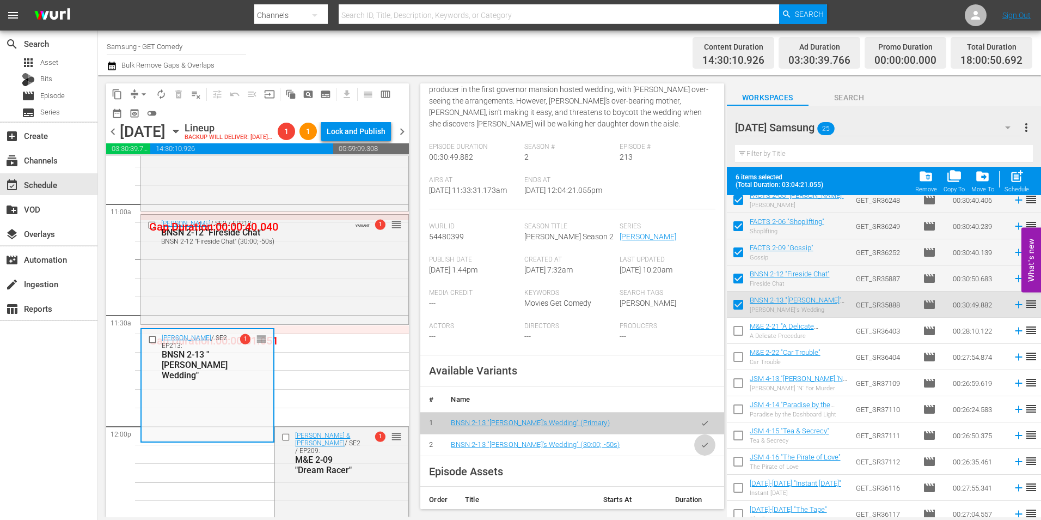
click at [701, 449] on icon "button" at bounding box center [705, 445] width 8 height 8
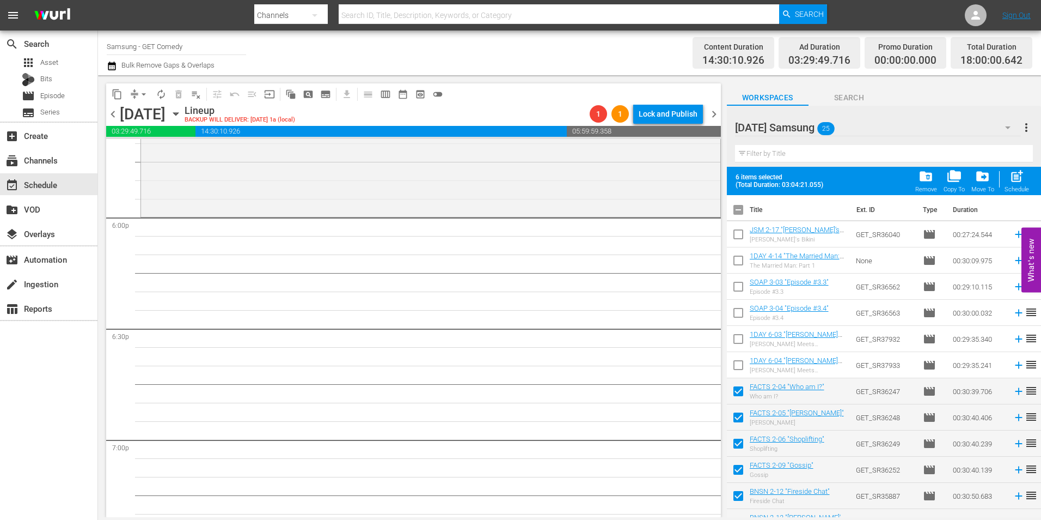
scroll to position [0, 0]
click at [740, 210] on input "checkbox" at bounding box center [738, 212] width 23 height 23
checkbox input "true"
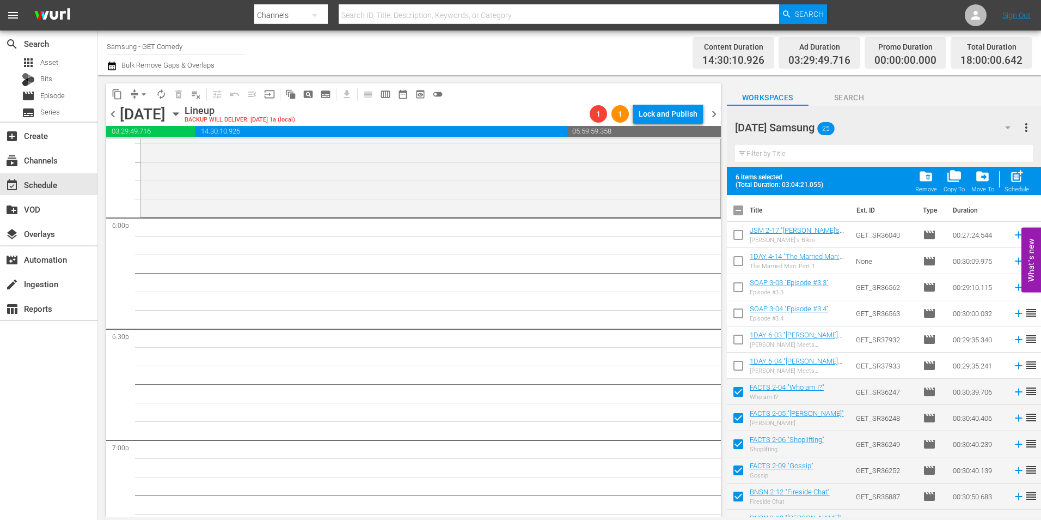
checkbox input "true"
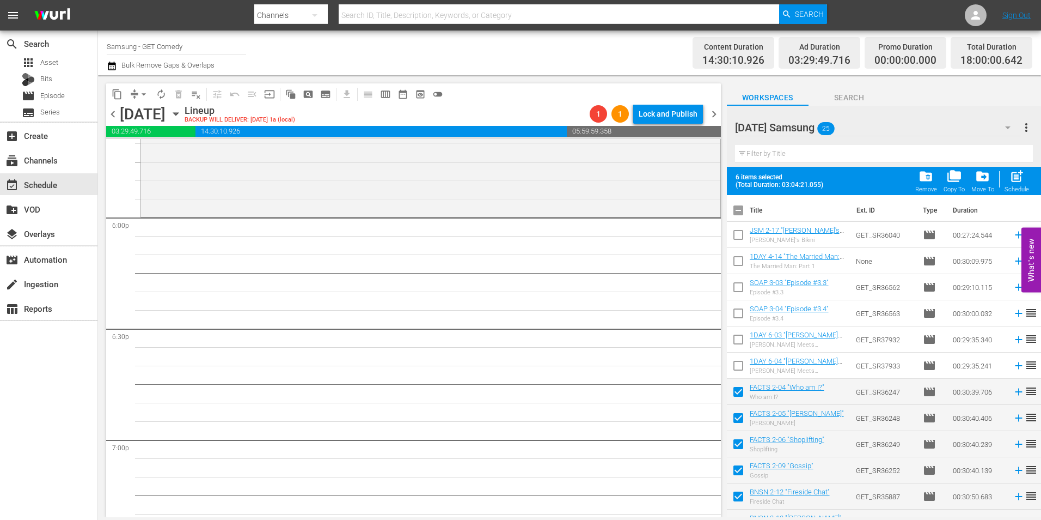
checkbox input "true"
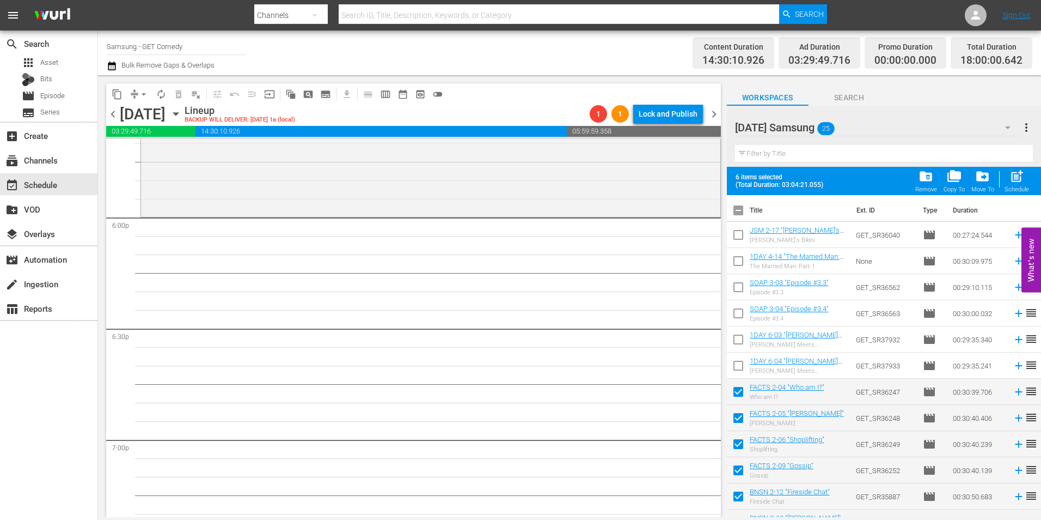
checkbox input "true"
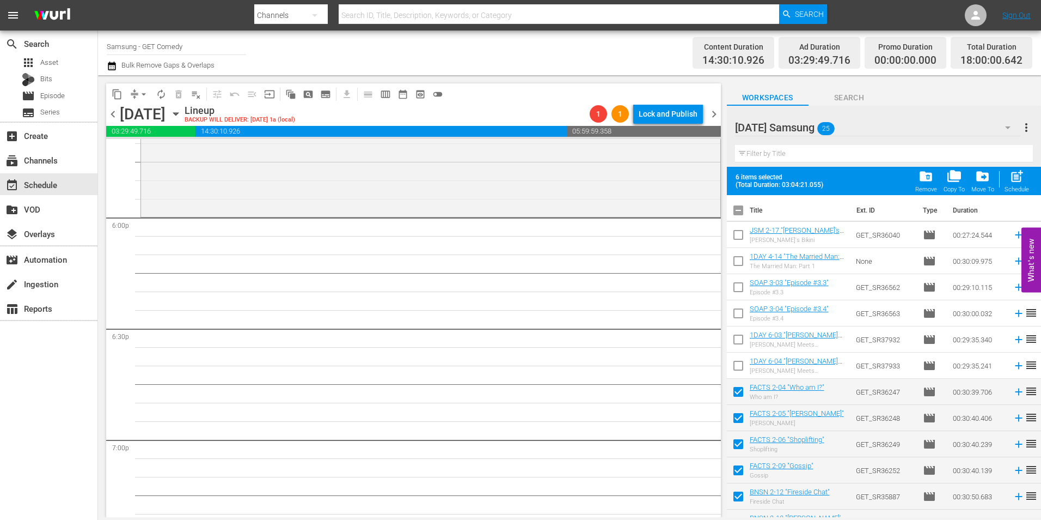
checkbox input "true"
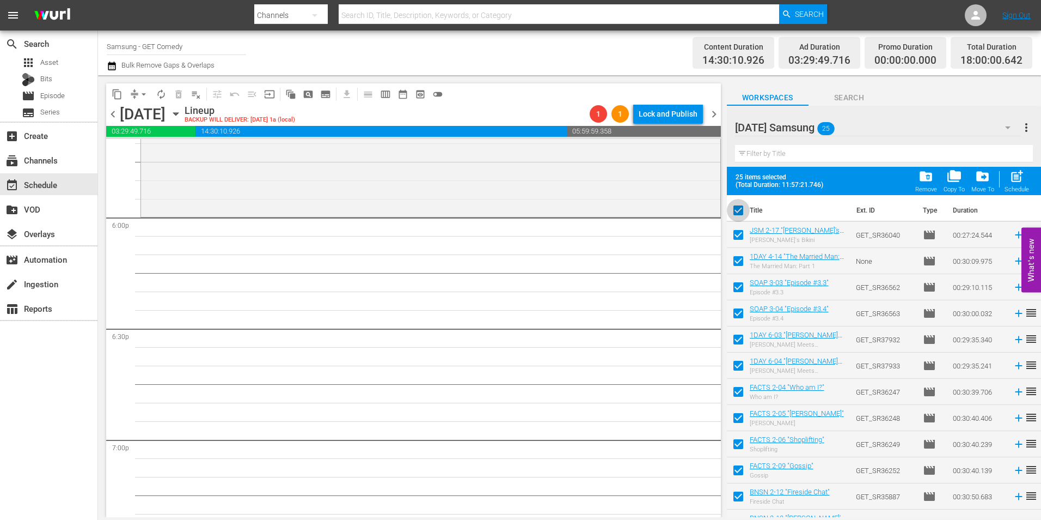
click at [740, 210] on input "checkbox" at bounding box center [738, 212] width 23 height 23
checkbox input "false"
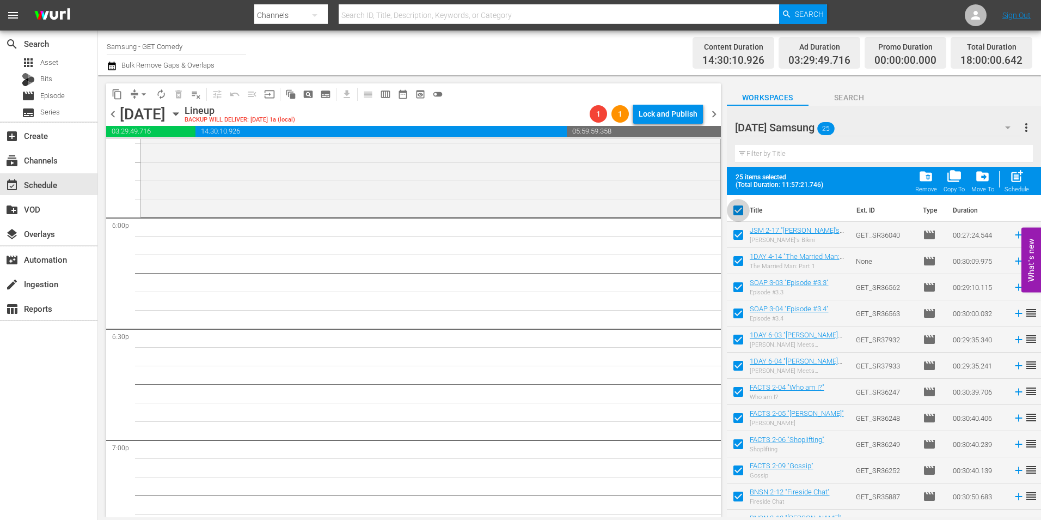
checkbox input "false"
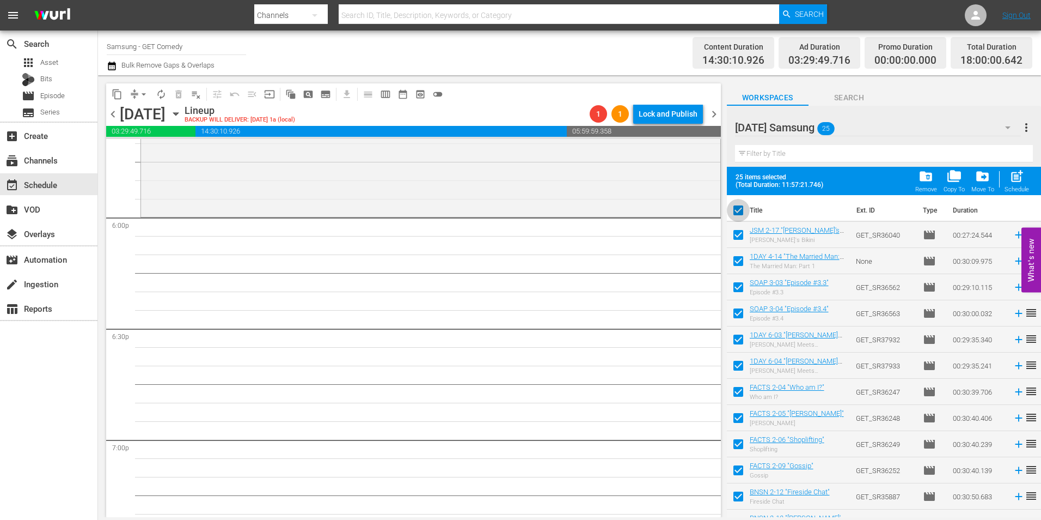
checkbox input "false"
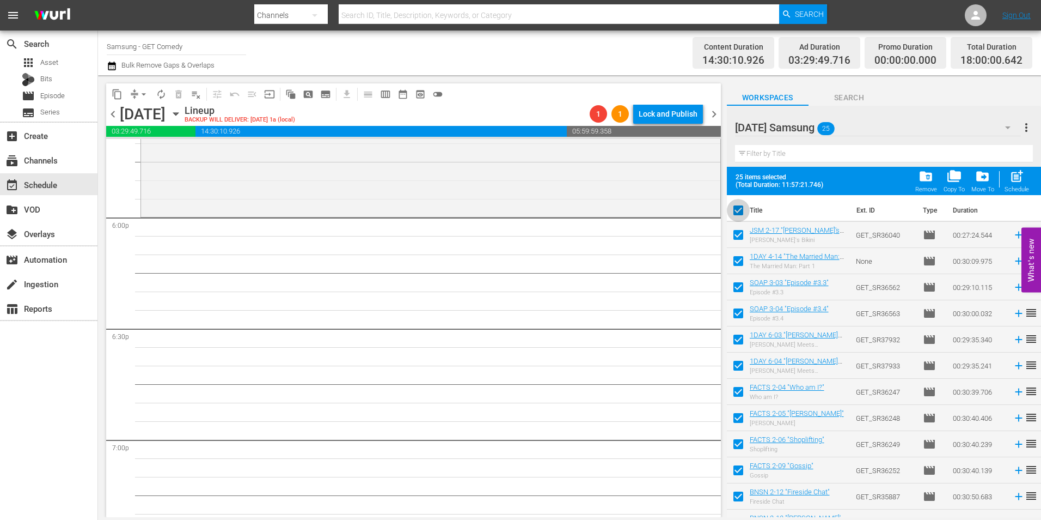
checkbox input "false"
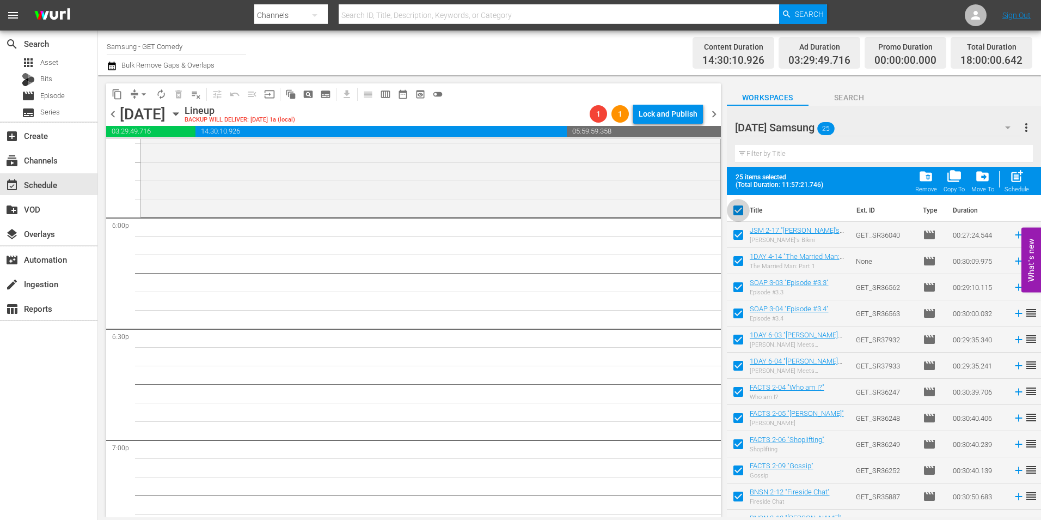
checkbox input "false"
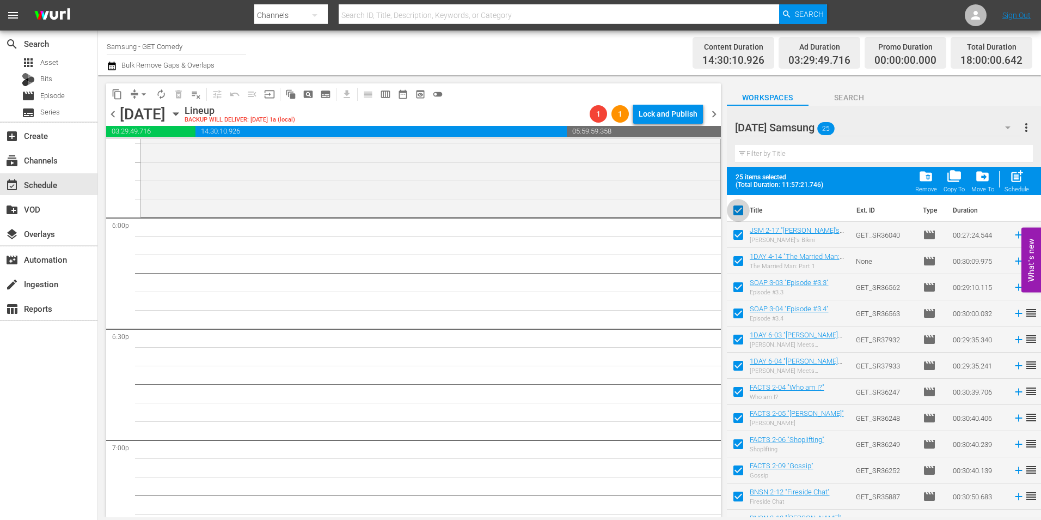
checkbox input "false"
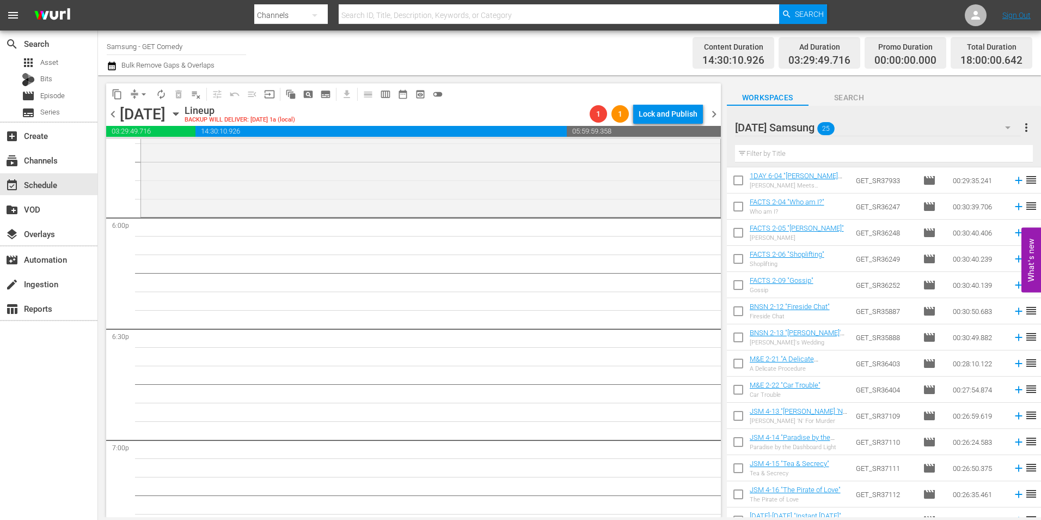
scroll to position [163, 0]
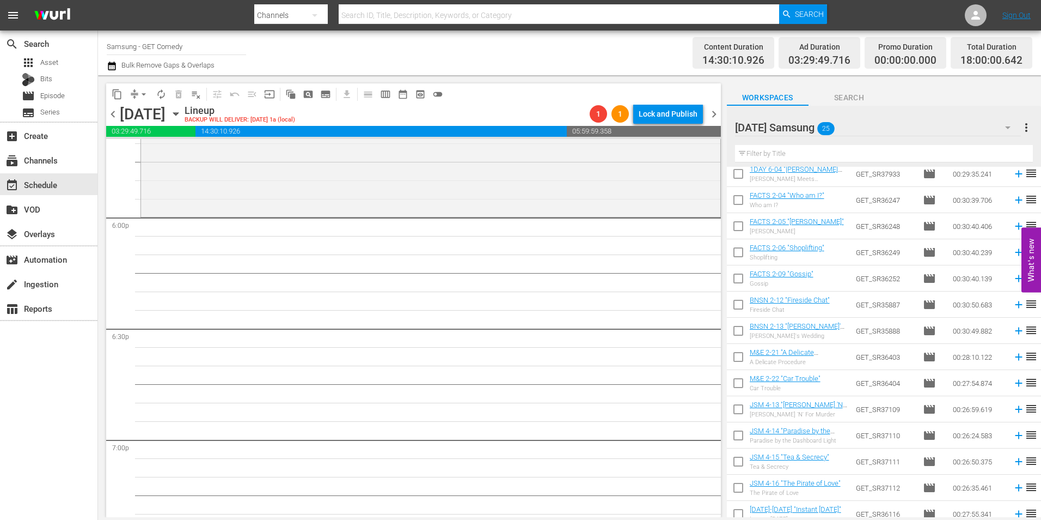
click at [740, 357] on input "checkbox" at bounding box center [738, 358] width 23 height 23
checkbox input "true"
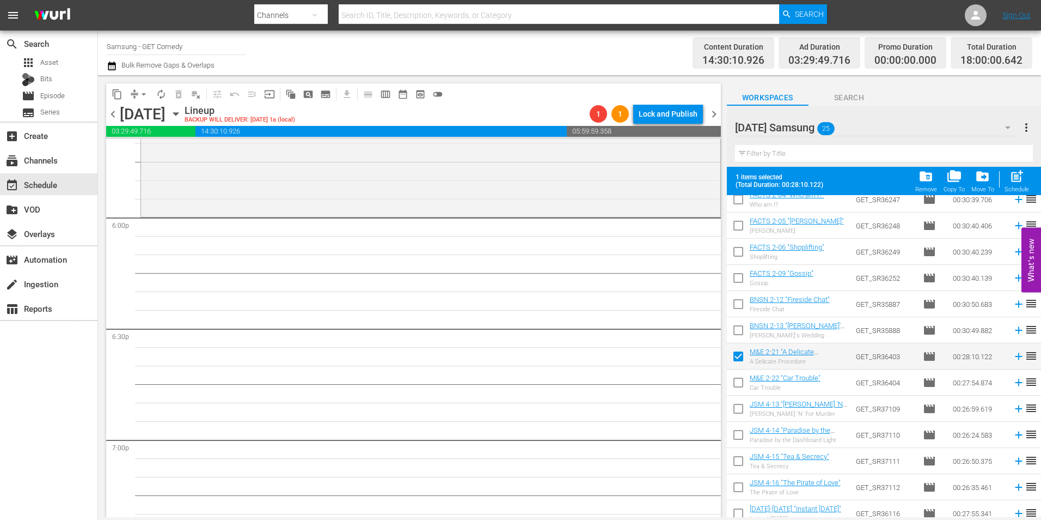
scroll to position [218, 0]
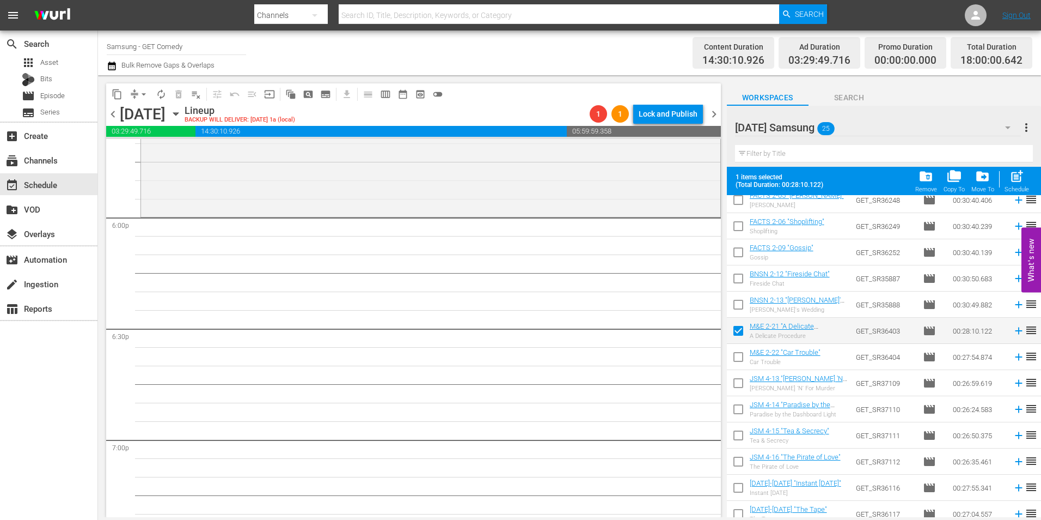
click at [739, 357] on input "checkbox" at bounding box center [738, 358] width 23 height 23
checkbox input "true"
click at [740, 383] on input "checkbox" at bounding box center [738, 385] width 23 height 23
checkbox input "true"
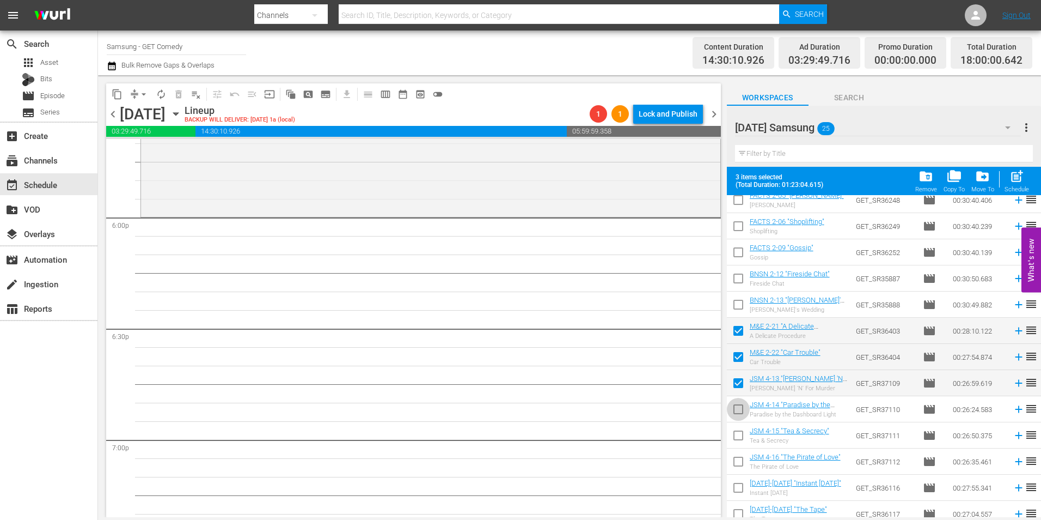
drag, startPoint x: 737, startPoint y: 405, endPoint x: 740, endPoint y: 422, distance: 17.1
click at [737, 406] on input "checkbox" at bounding box center [738, 411] width 23 height 23
checkbox input "true"
click at [731, 436] on input "checkbox" at bounding box center [738, 437] width 23 height 23
checkbox input "true"
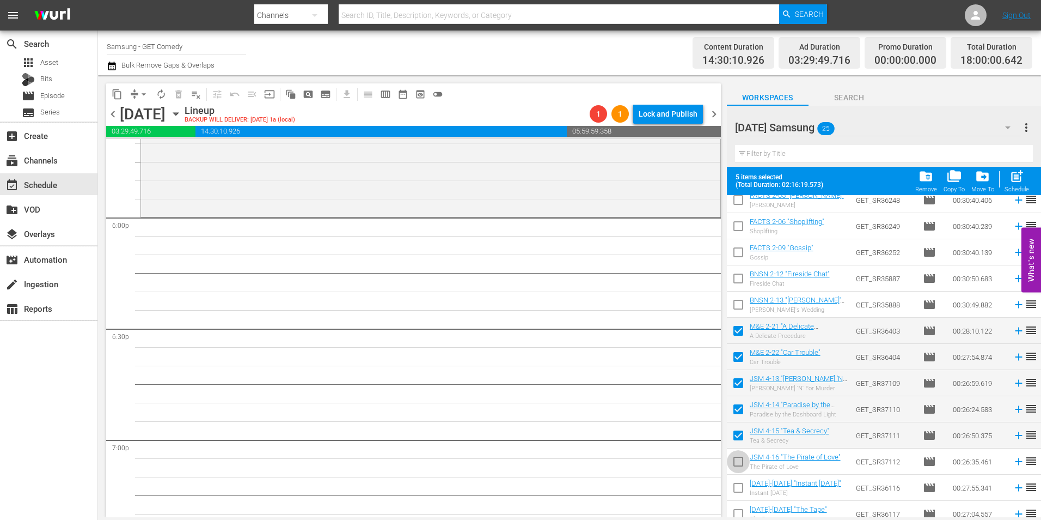
click at [740, 460] on input "checkbox" at bounding box center [738, 463] width 23 height 23
checkbox input "true"
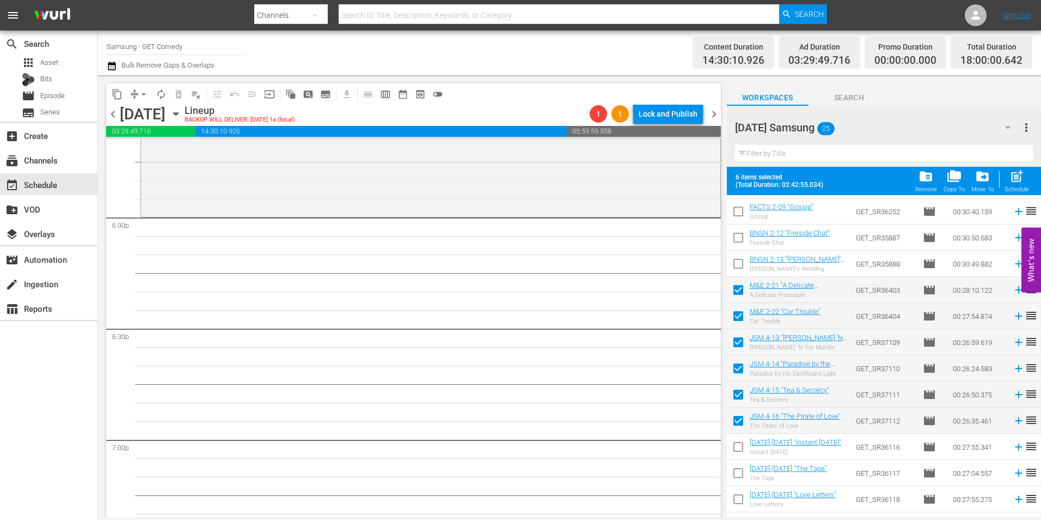
scroll to position [327, 0]
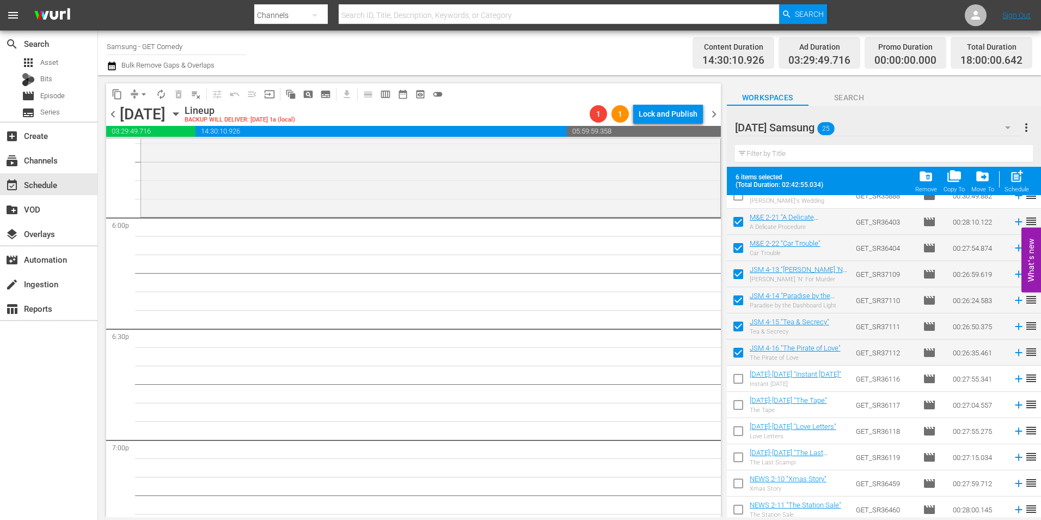
click at [737, 383] on input "checkbox" at bounding box center [738, 380] width 23 height 23
checkbox input "true"
drag, startPoint x: 740, startPoint y: 405, endPoint x: 740, endPoint y: 428, distance: 22.3
click at [740, 406] on input "checkbox" at bounding box center [738, 406] width 23 height 23
checkbox input "true"
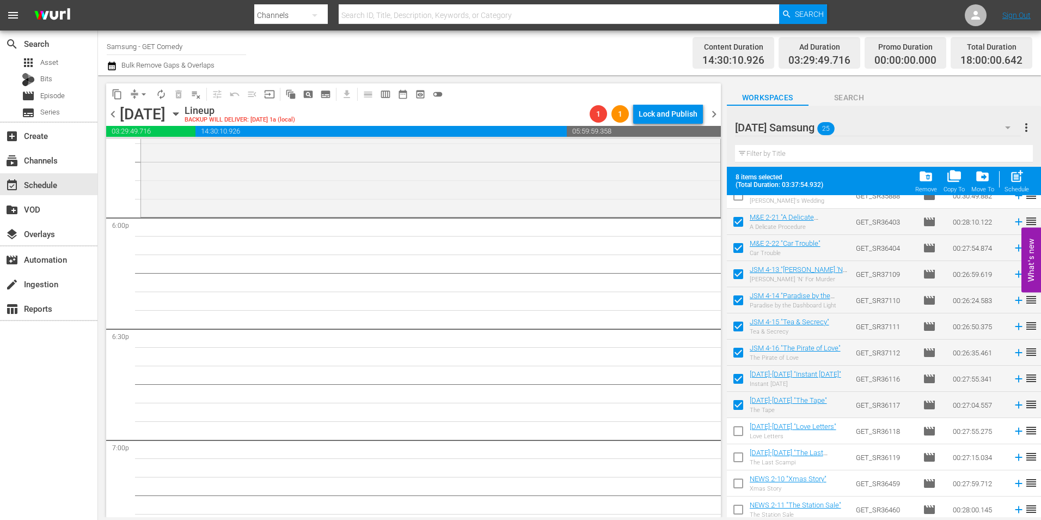
drag, startPoint x: 739, startPoint y: 434, endPoint x: 739, endPoint y: 453, distance: 19.1
click at [738, 435] on input "checkbox" at bounding box center [738, 433] width 23 height 23
checkbox input "true"
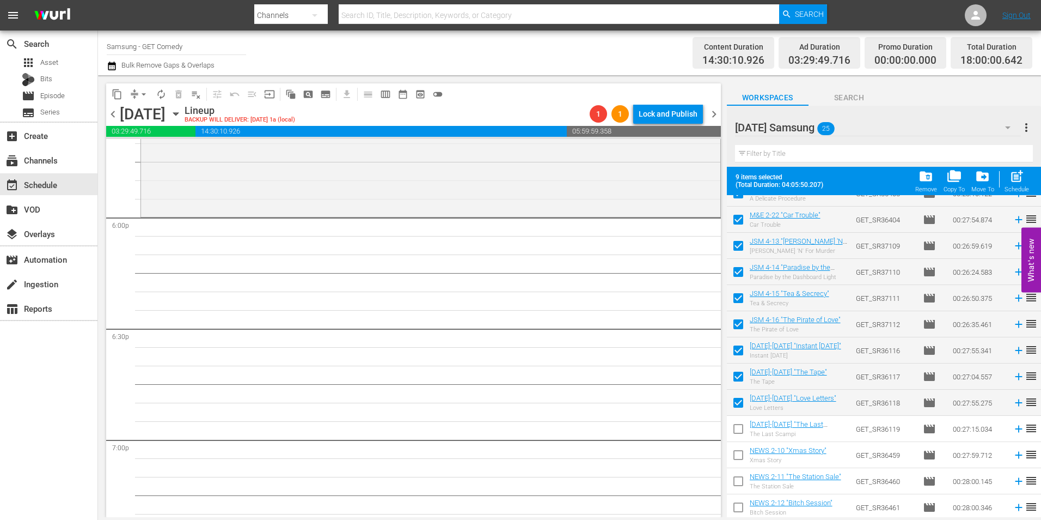
scroll to position [357, 0]
click at [741, 432] on input "checkbox" at bounding box center [738, 429] width 23 height 23
checkbox input "true"
click at [740, 452] on input "checkbox" at bounding box center [738, 455] width 23 height 23
checkbox input "true"
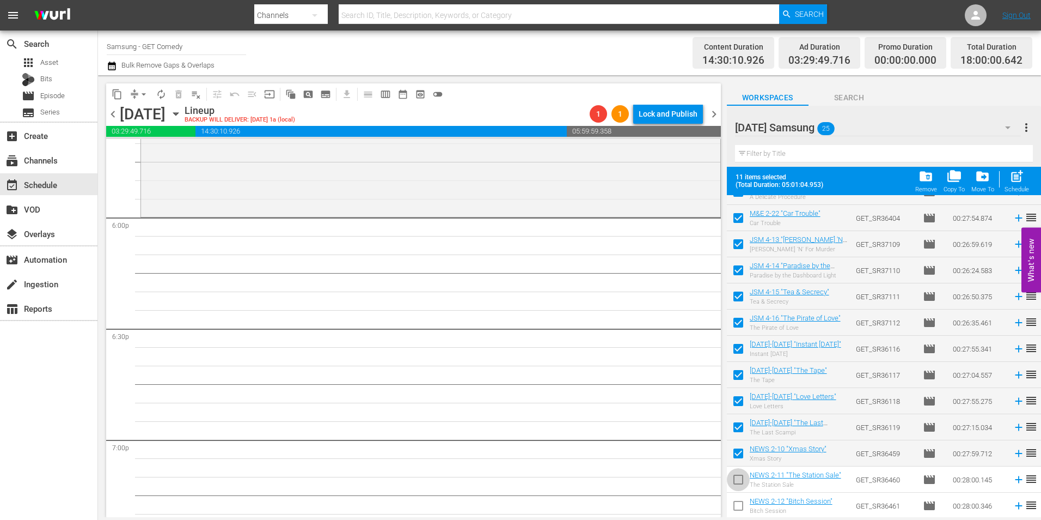
click at [737, 478] on input "checkbox" at bounding box center [738, 481] width 23 height 23
checkbox input "true"
click at [737, 504] on input "checkbox" at bounding box center [738, 507] width 23 height 23
checkbox input "true"
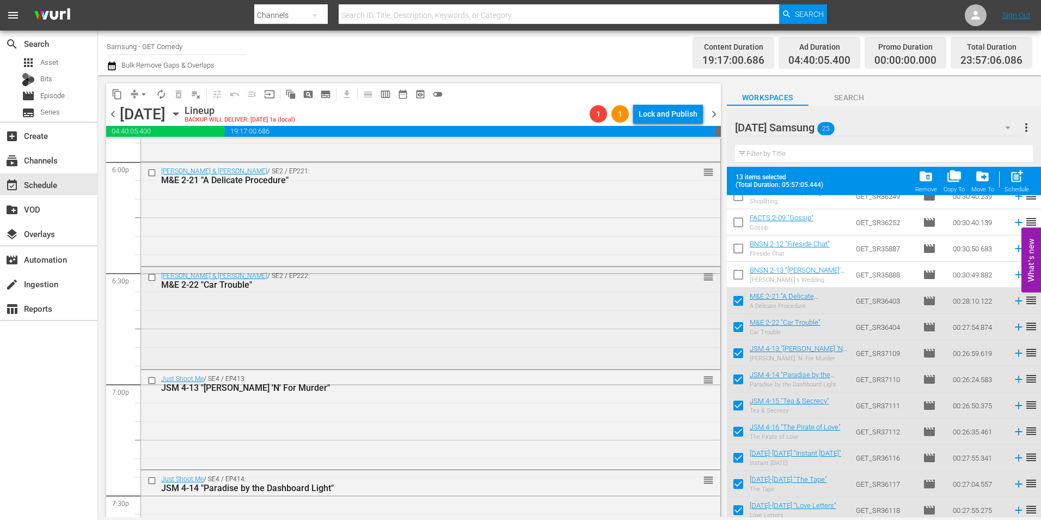
scroll to position [3975, 0]
click at [315, 248] on div "Malcolm & Eddie / SE2 / EP221: M&E 2-21 "A Delicate Procedure" reorder" at bounding box center [431, 214] width 580 height 101
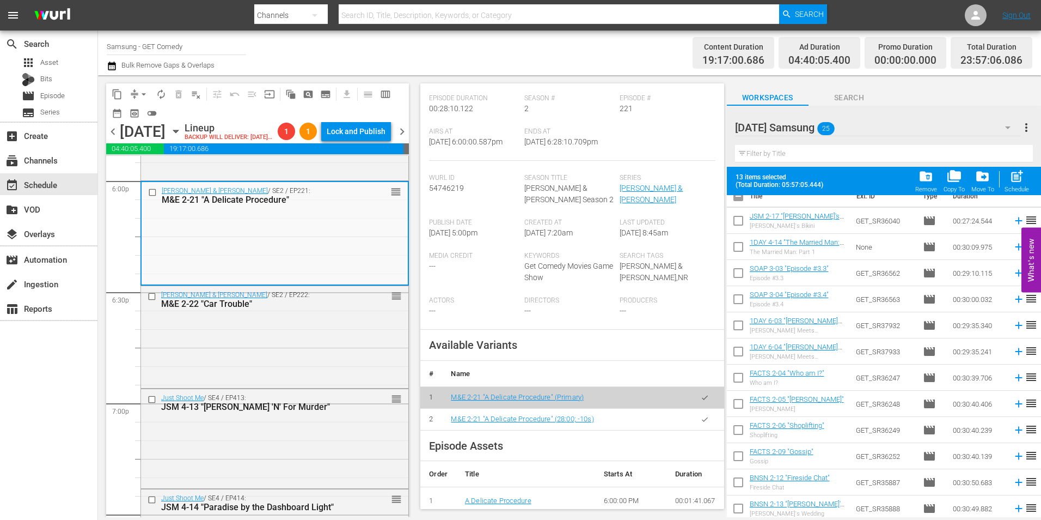
scroll to position [0, 0]
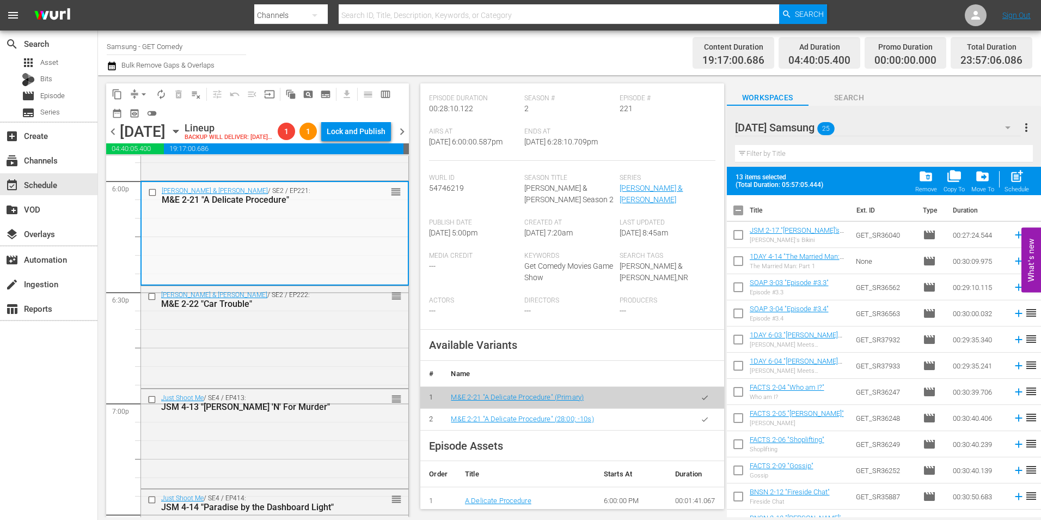
click at [736, 213] on input "checkbox" at bounding box center [738, 212] width 23 height 23
checkbox input "true"
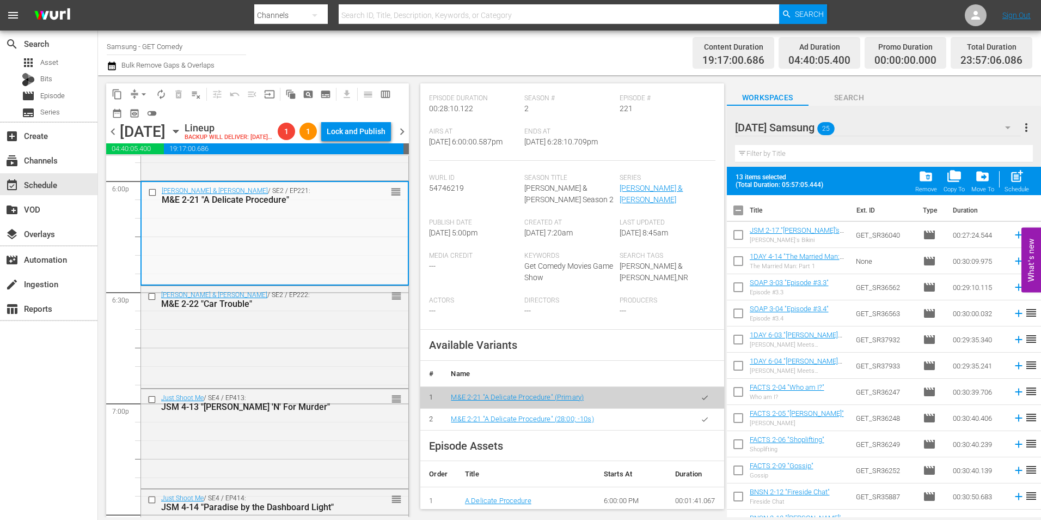
checkbox input "true"
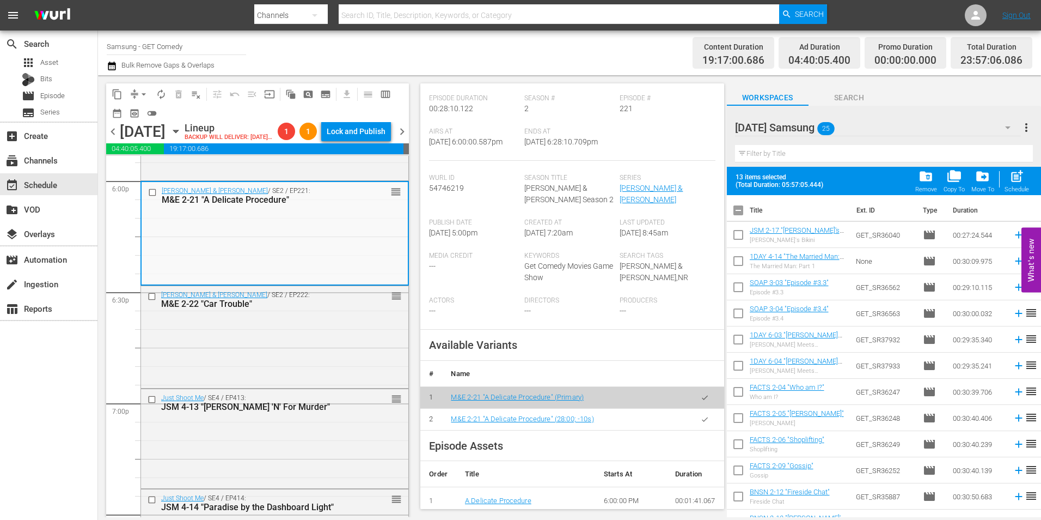
checkbox input "true"
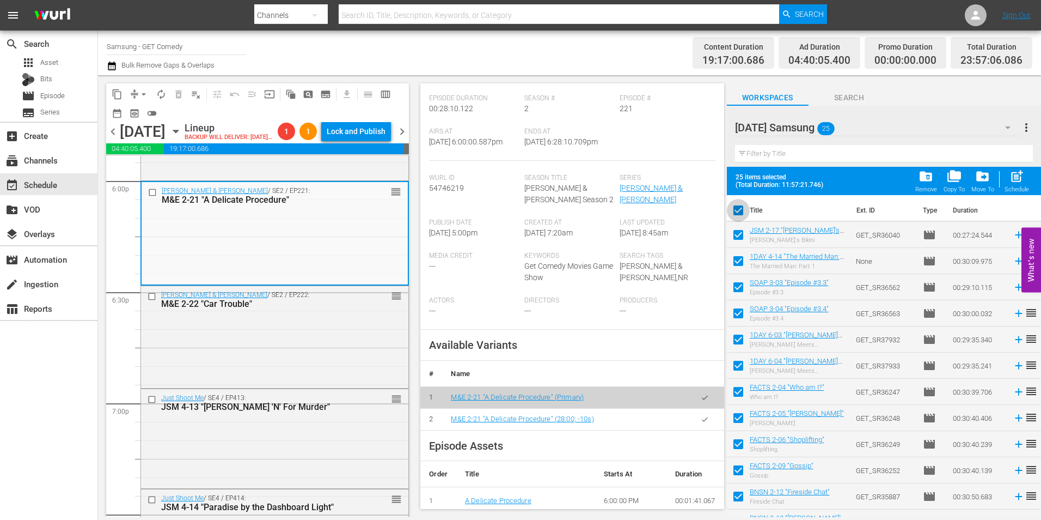
click at [737, 212] on input "checkbox" at bounding box center [738, 212] width 23 height 23
checkbox input "false"
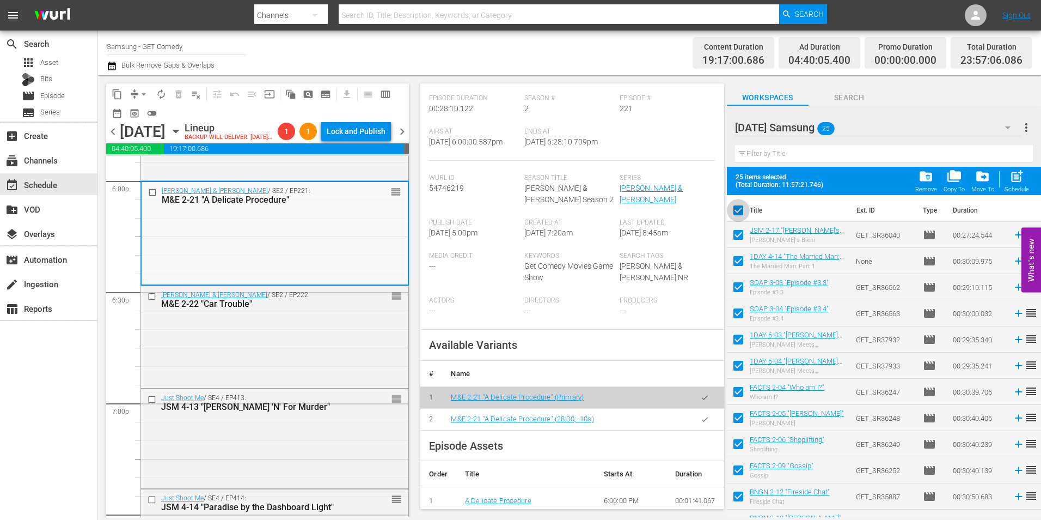
checkbox input "false"
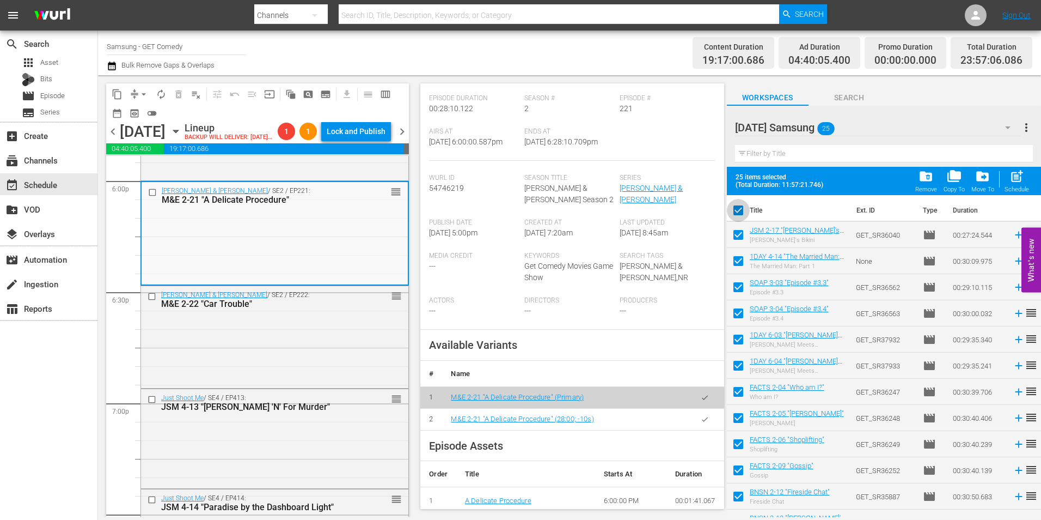
checkbox input "false"
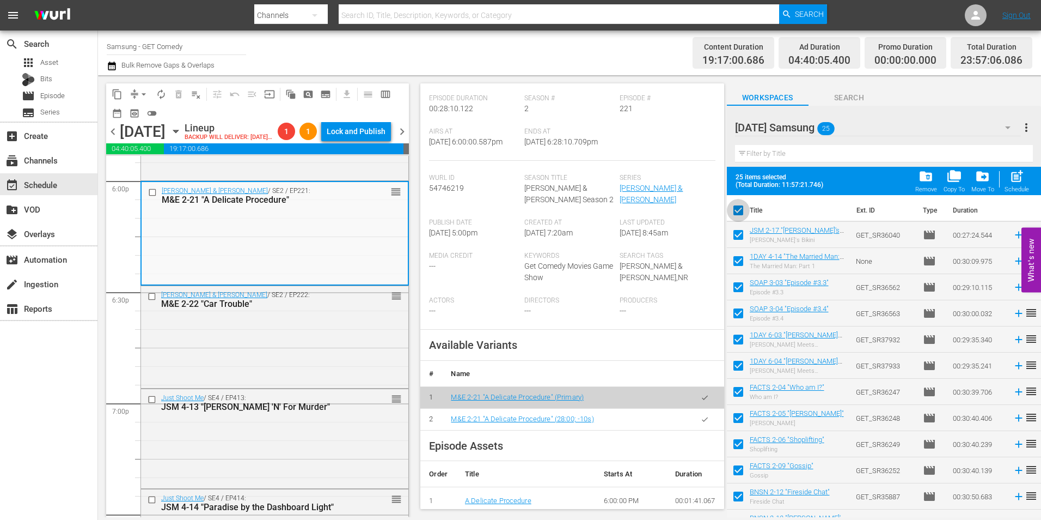
checkbox input "false"
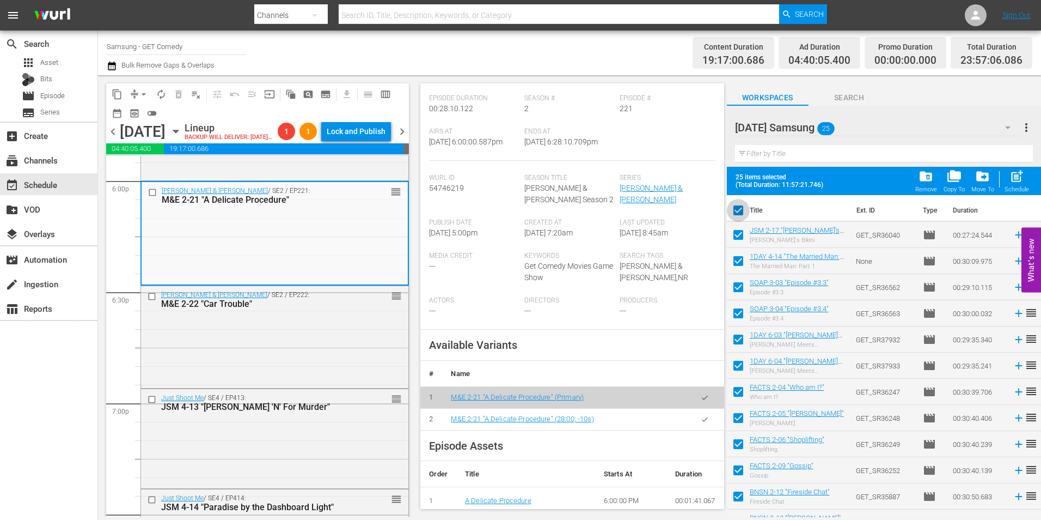
checkbox input "false"
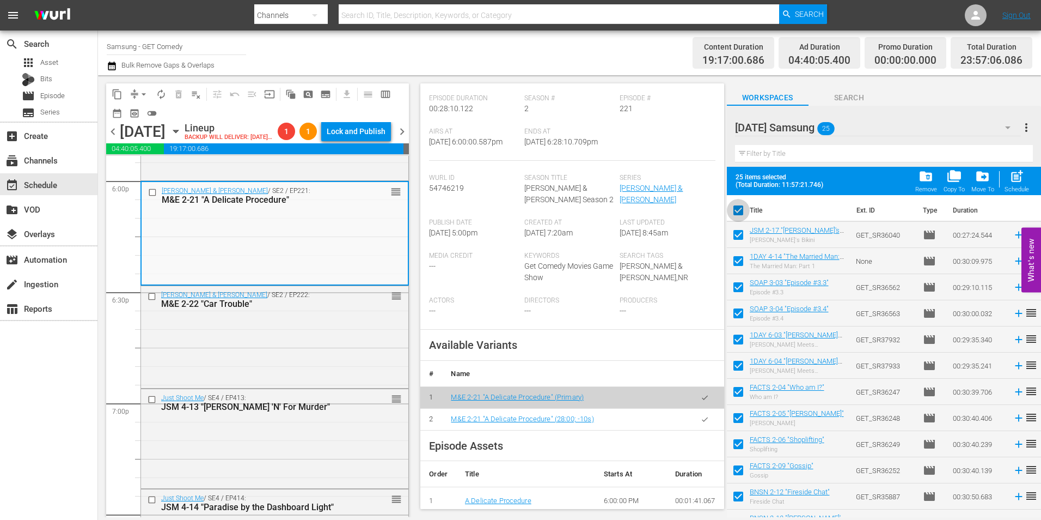
checkbox input "false"
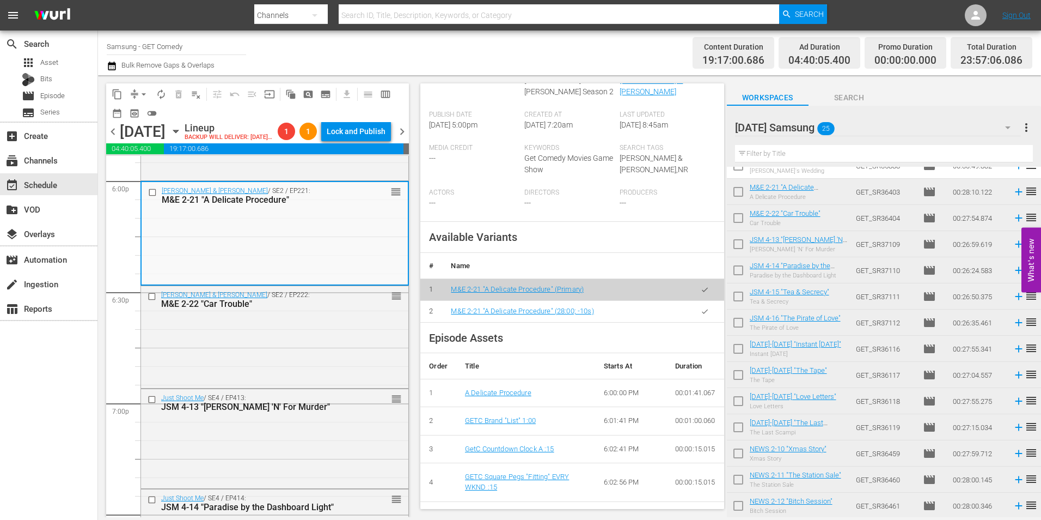
scroll to position [272, 0]
click at [230, 368] on div "Malcolm & Eddie / SE2 / EP222: M&E 2-22 "Car Trouble" reorder" at bounding box center [274, 336] width 267 height 100
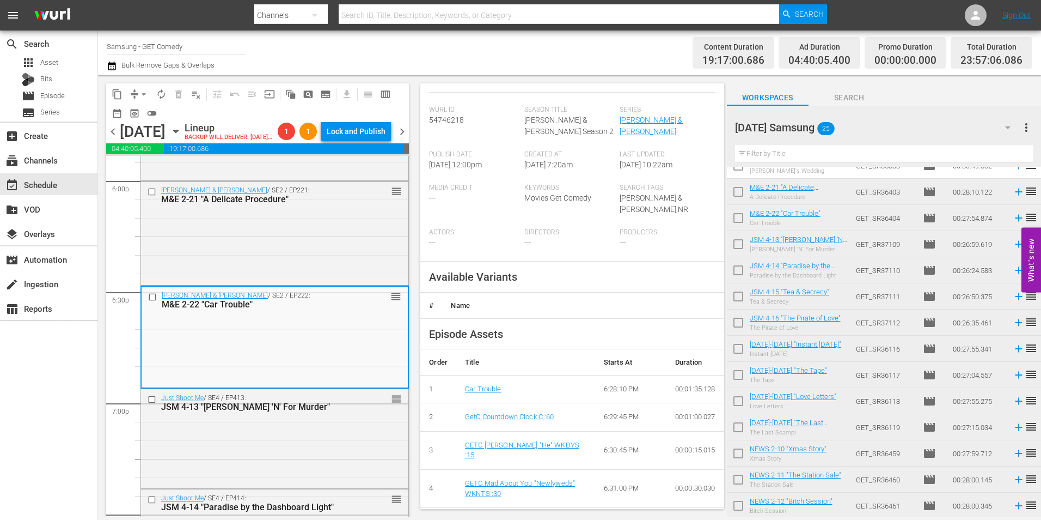
scroll to position [218, 0]
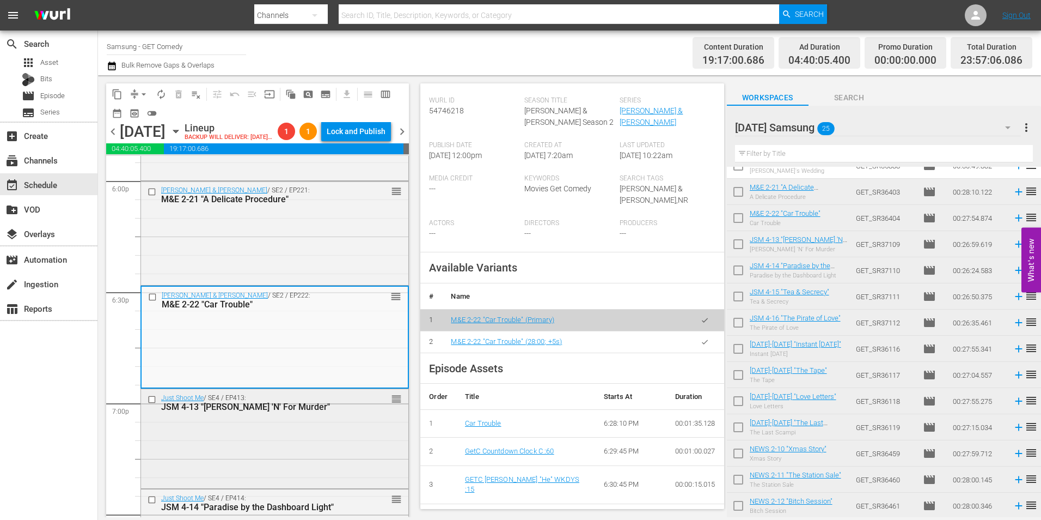
click at [275, 450] on div "Just Shoot Me / SE4 / EP413: JSM 4-13 "Dial 'N' For Murder" reorder" at bounding box center [274, 437] width 267 height 97
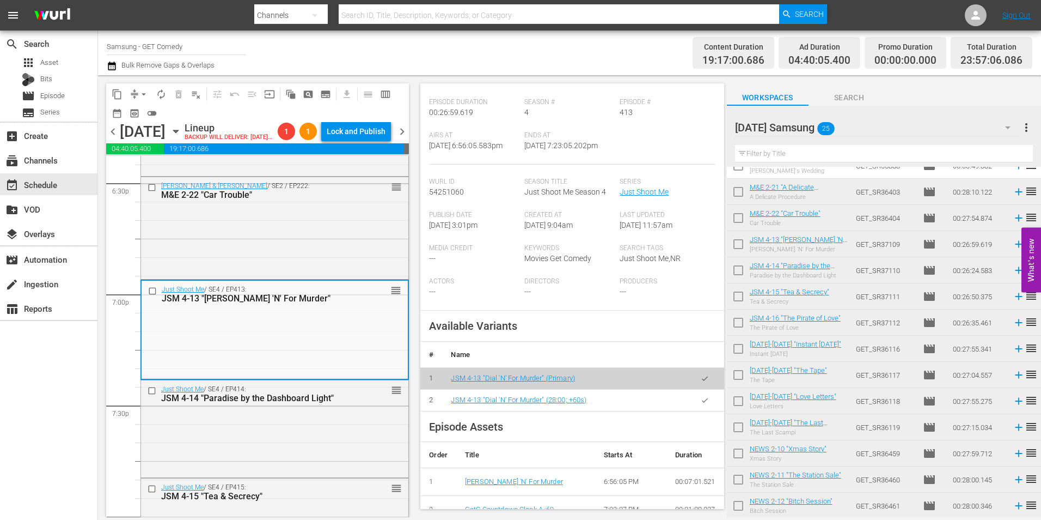
scroll to position [163, 0]
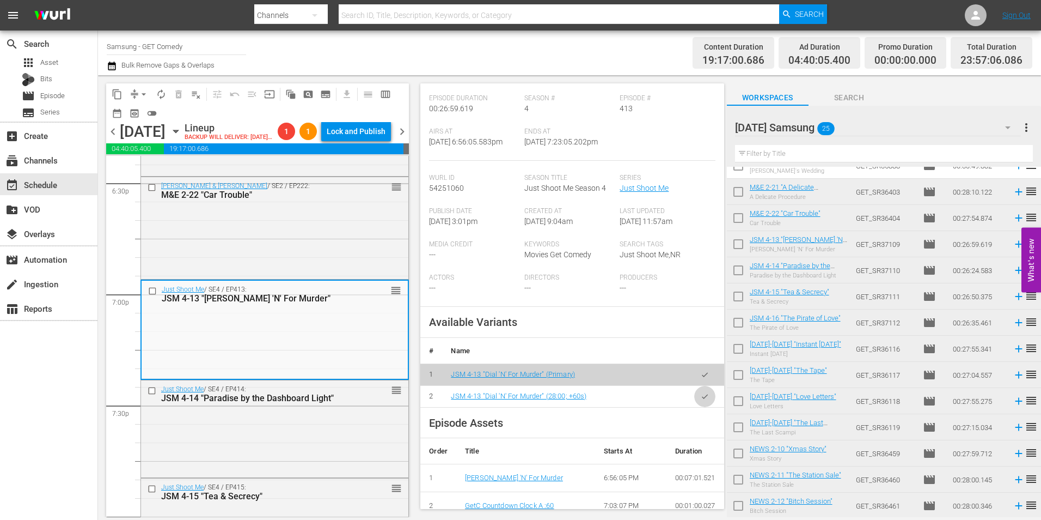
click at [701, 396] on button "button" at bounding box center [704, 396] width 21 height 21
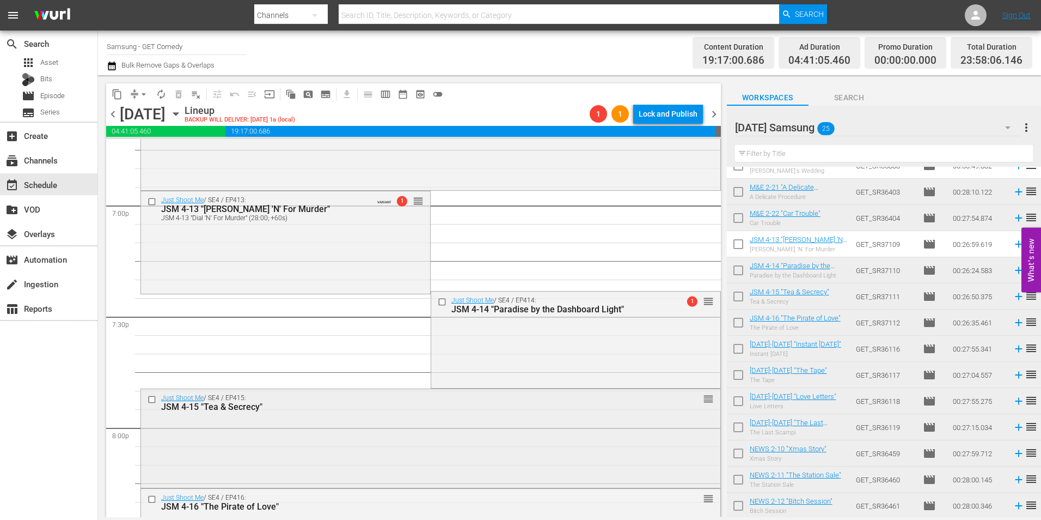
scroll to position [4247, 0]
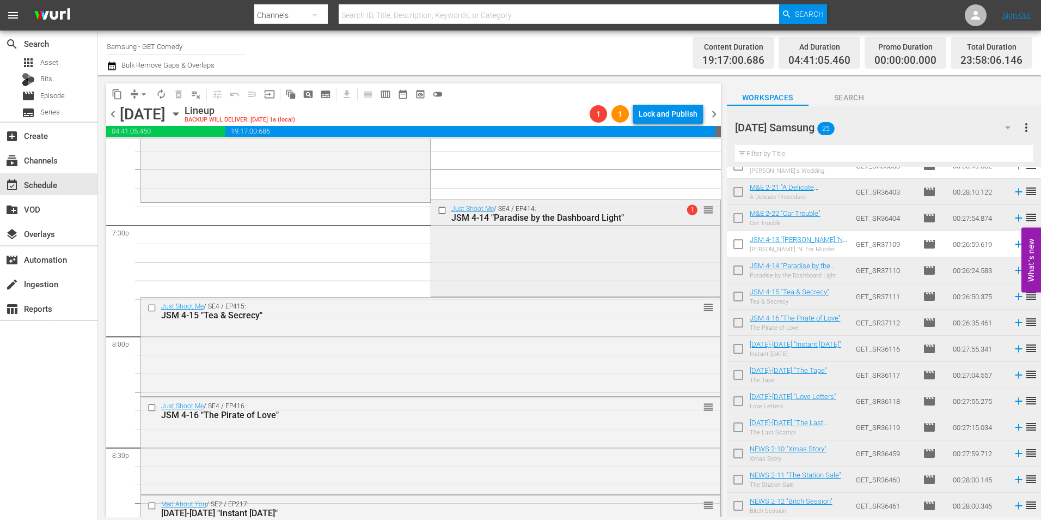
click at [597, 260] on div "Just Shoot Me / SE4 / EP414: JSM 4-14 "Paradise by the Dashboard Light" 1 reord…" at bounding box center [575, 247] width 289 height 95
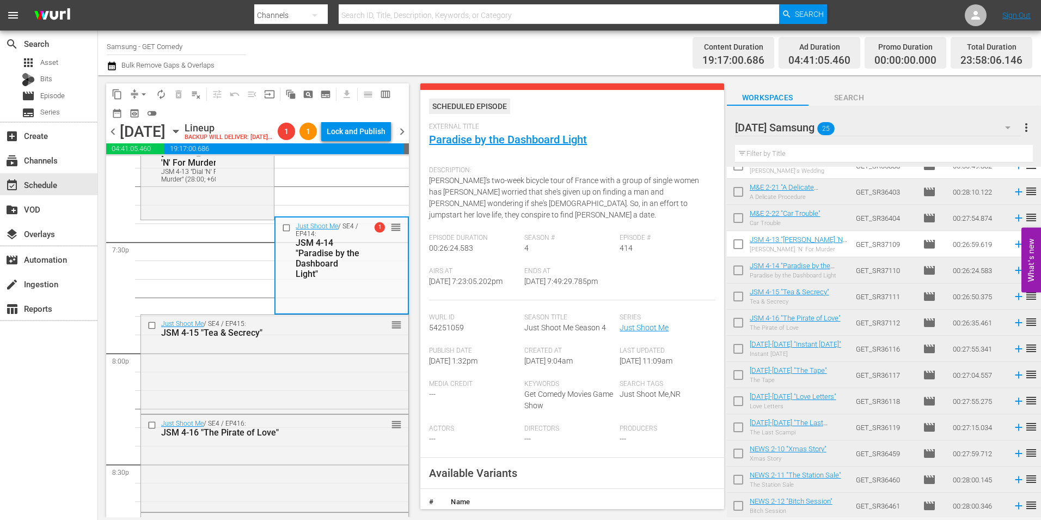
scroll to position [163, 0]
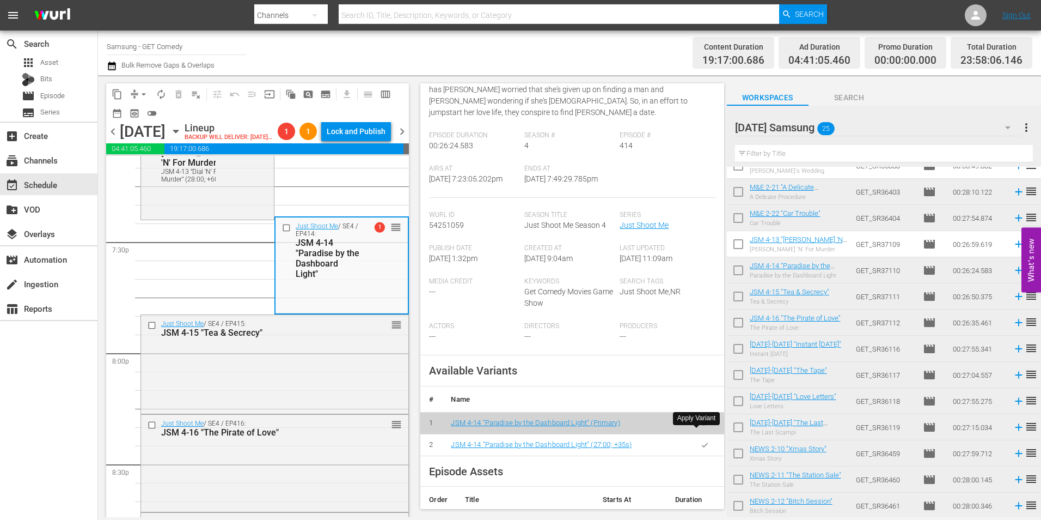
click at [697, 439] on button "button" at bounding box center [704, 444] width 21 height 21
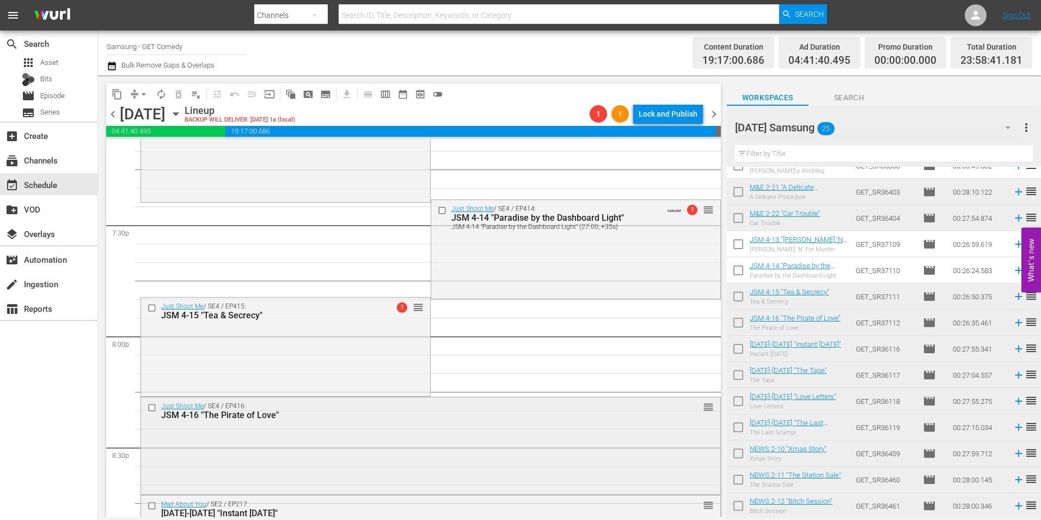
scroll to position [4356, 0]
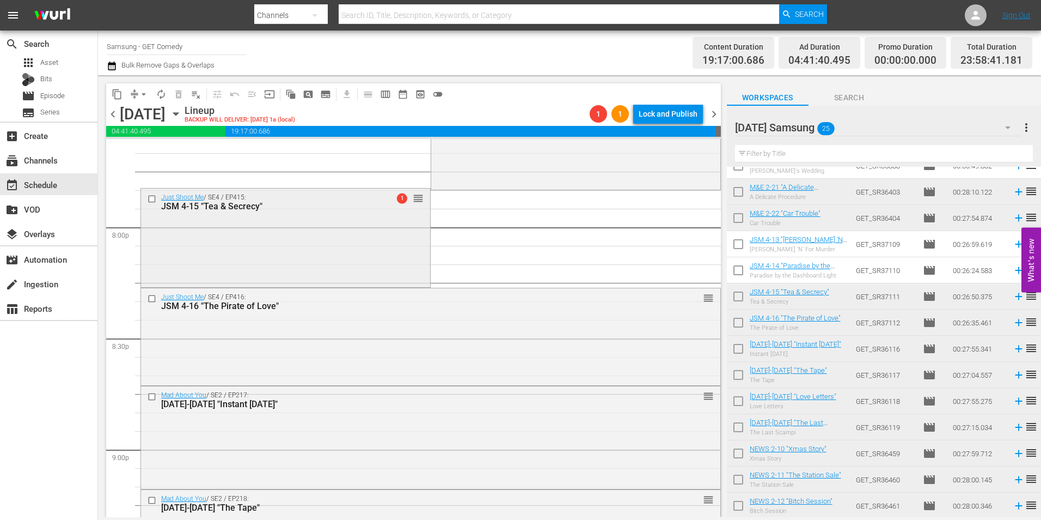
click at [253, 247] on div "Just Shoot Me / SE4 / EP415: JSM 4-15 "Tea & Secrecy" 1 reorder" at bounding box center [285, 236] width 289 height 96
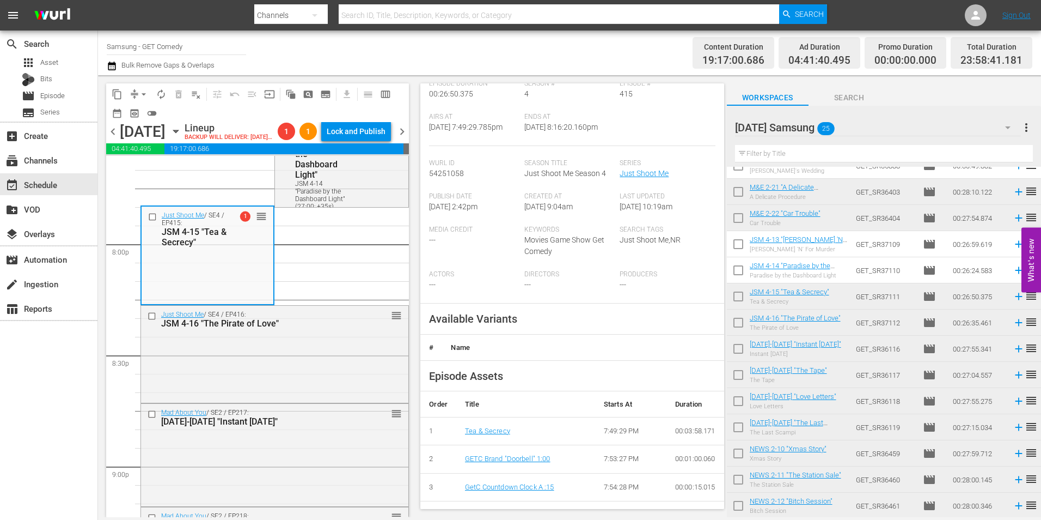
scroll to position [218, 0]
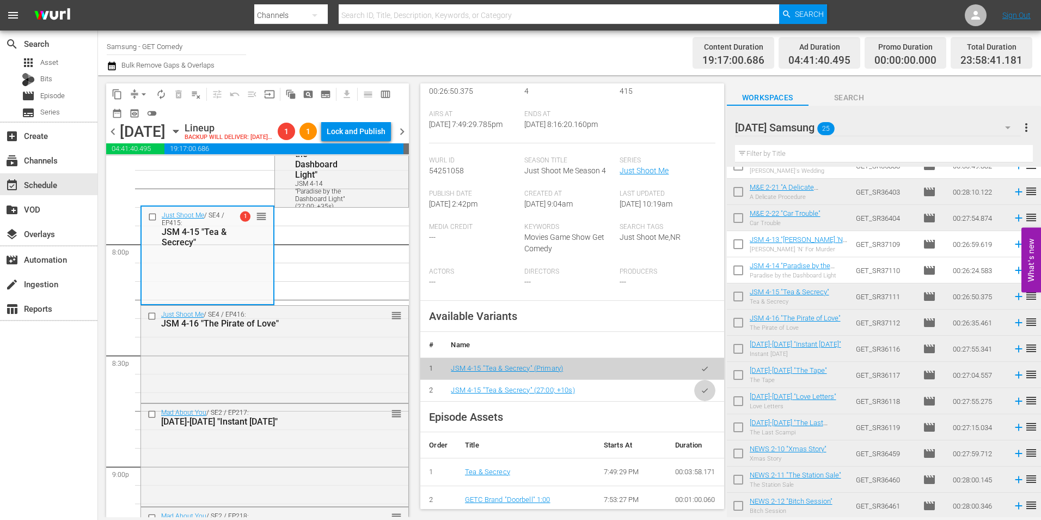
click at [701, 391] on icon "button" at bounding box center [705, 390] width 8 height 8
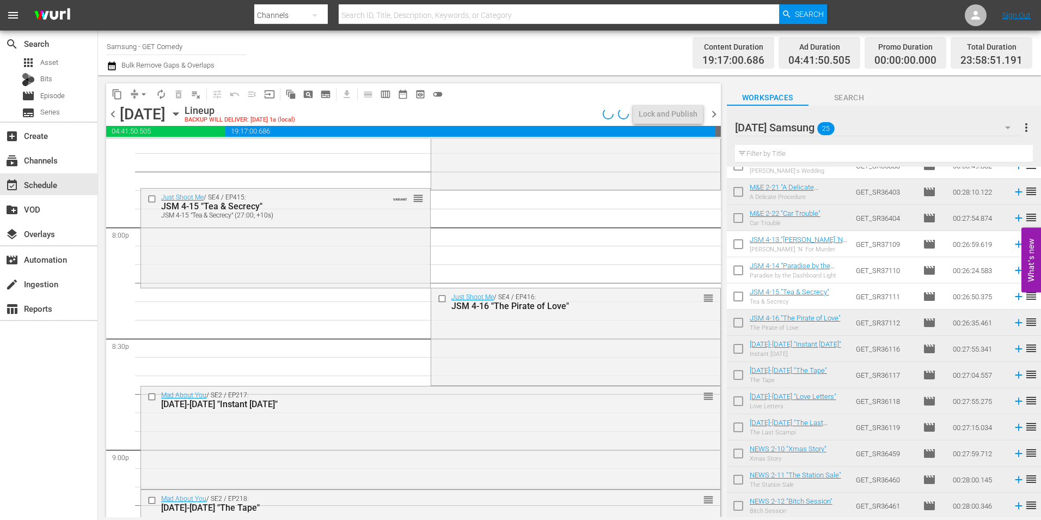
drag, startPoint x: 513, startPoint y: 349, endPoint x: 481, endPoint y: 382, distance: 45.5
click at [513, 349] on div "Just Shoot Me / SE4 / EP416: JSM 4-16 "The Pirate of Love" reorder" at bounding box center [575, 335] width 289 height 95
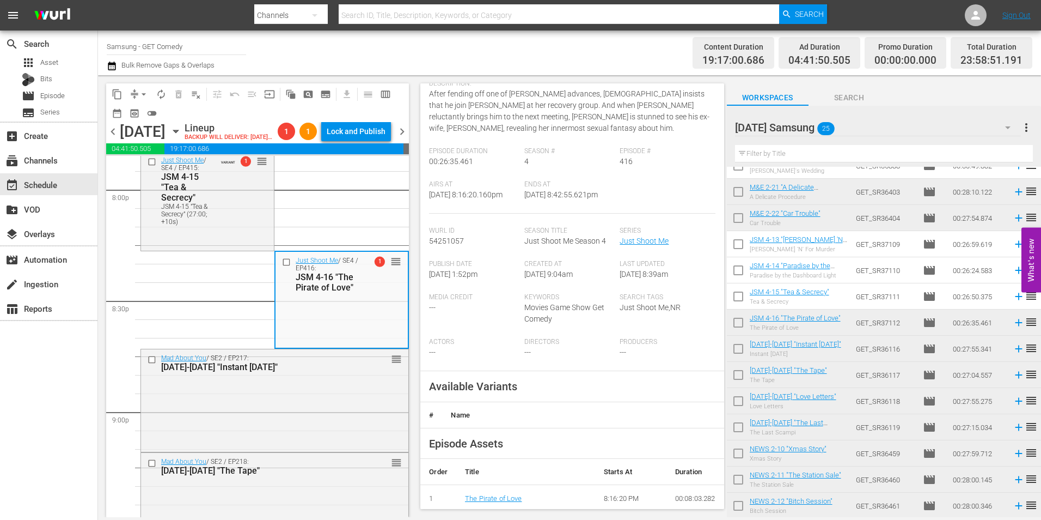
scroll to position [163, 0]
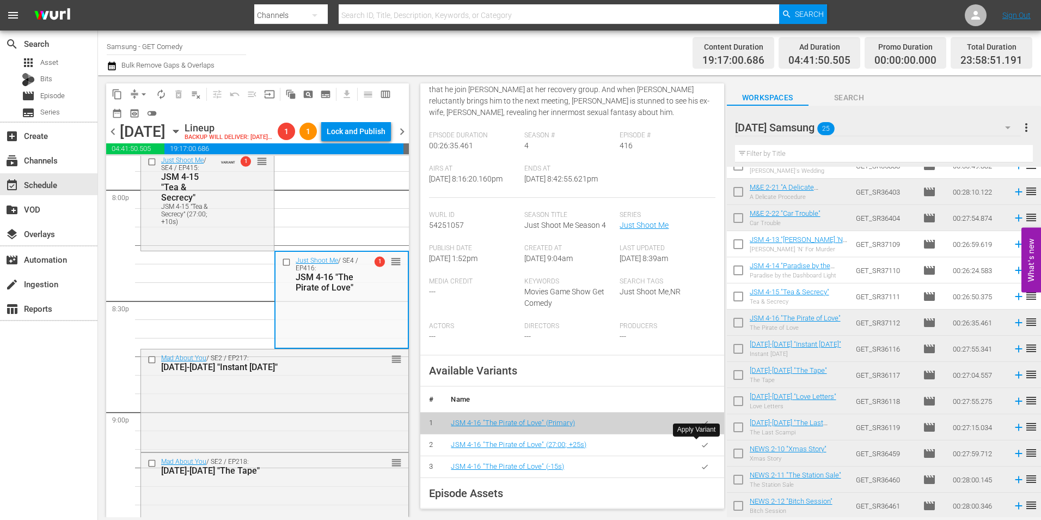
click at [701, 448] on icon "button" at bounding box center [705, 445] width 8 height 8
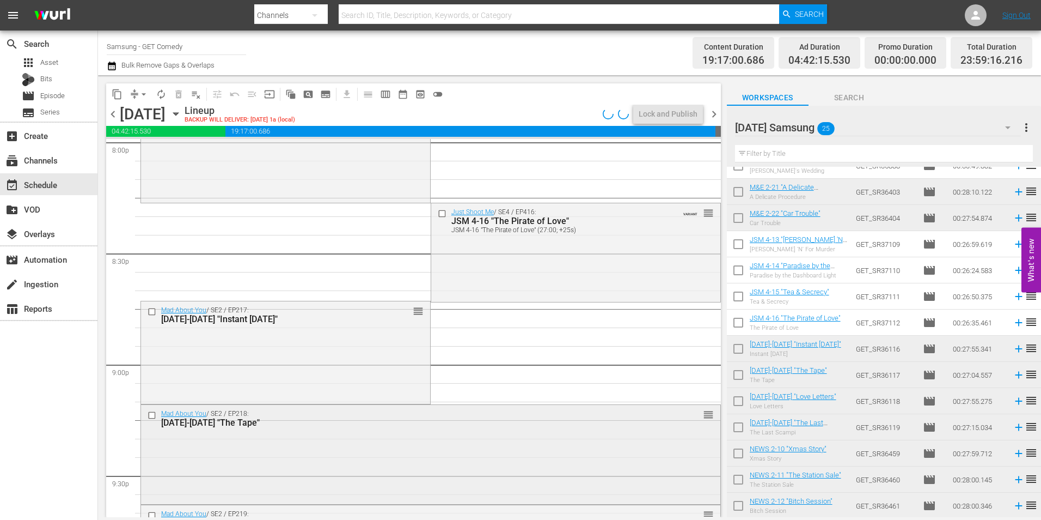
scroll to position [4520, 0]
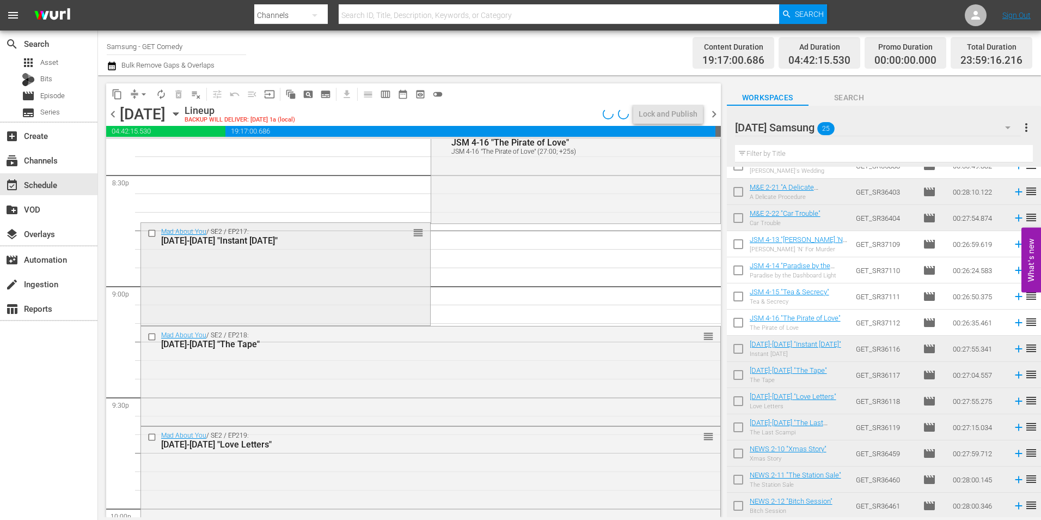
click at [248, 273] on div "Mad About You / SE2 / EP217: MAY 2-17 "Instant Karma" reorder" at bounding box center [285, 273] width 289 height 100
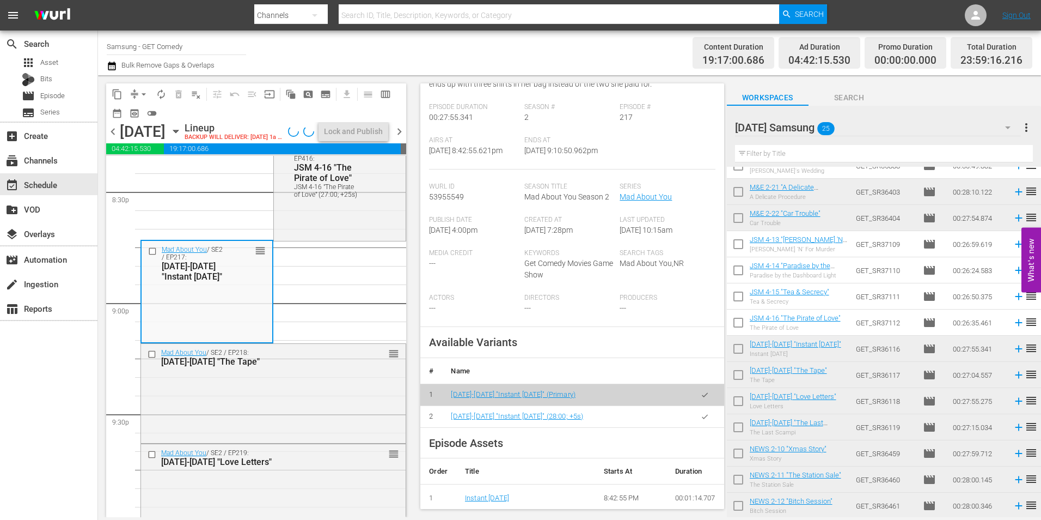
scroll to position [163, 0]
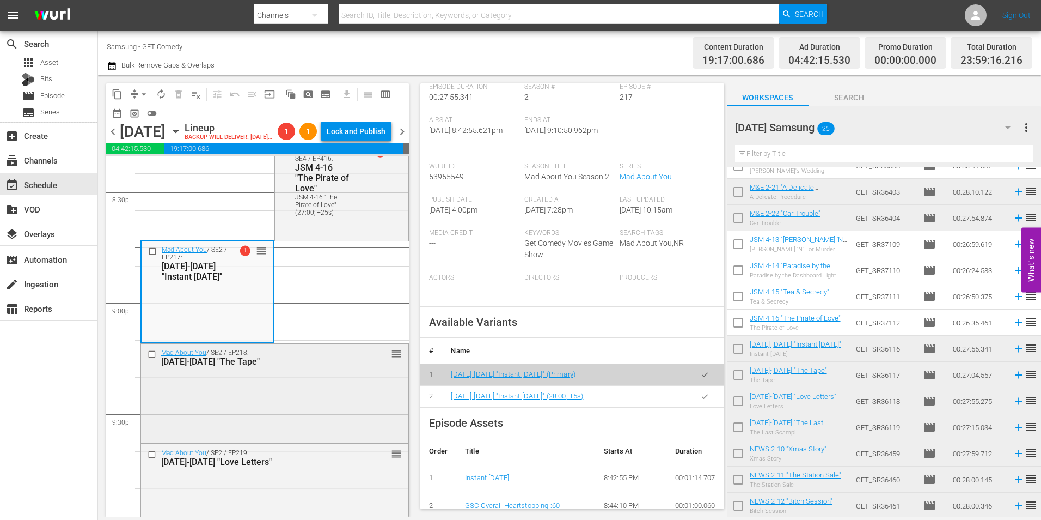
click at [318, 419] on div "Mad About You / SE2 / EP218: MAY 2-18 "The Tape" reorder" at bounding box center [274, 392] width 267 height 97
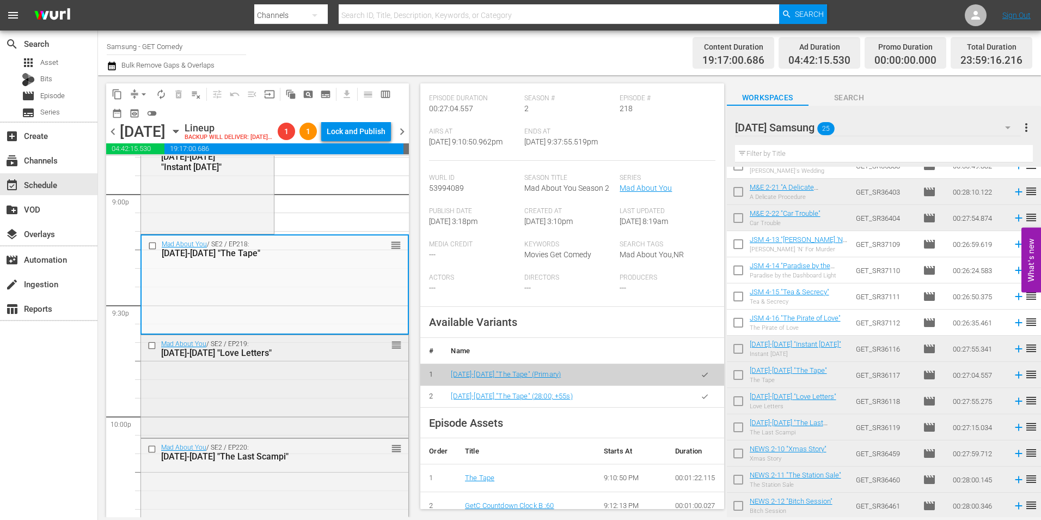
click at [280, 431] on div "Mad About You / SE2 / EP219: MAY 2-19 "Love Letters" reorder" at bounding box center [274, 385] width 267 height 100
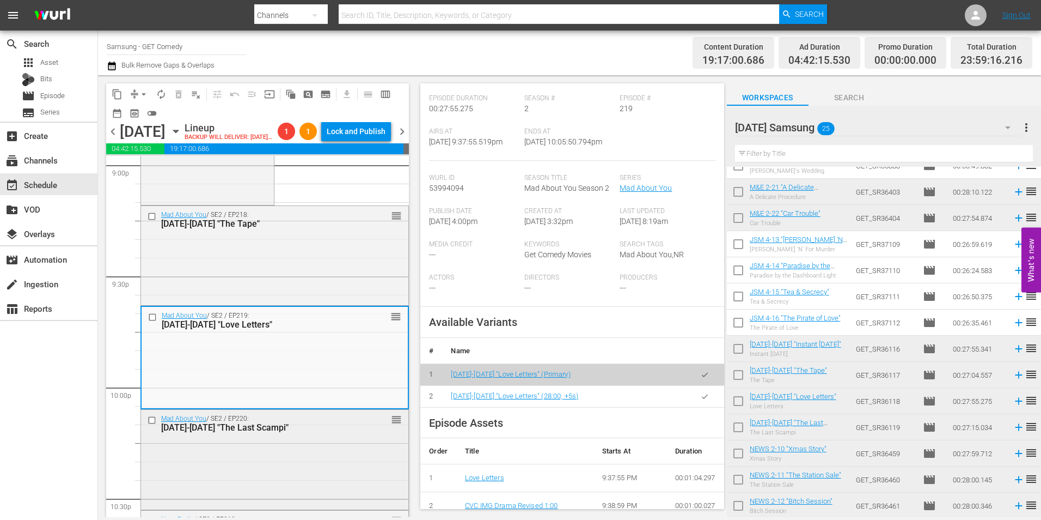
scroll to position [4683, 0]
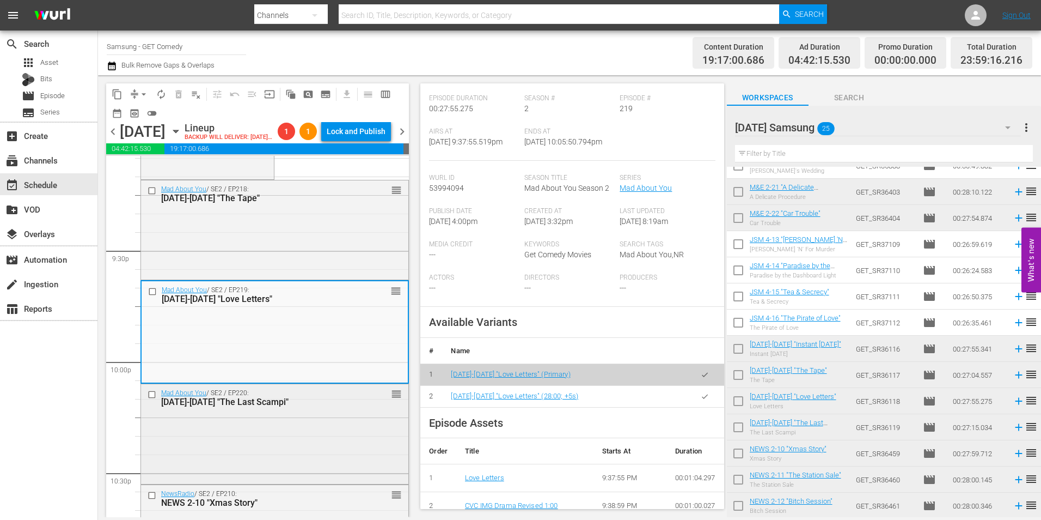
click at [338, 447] on div "Mad About You / SE2 / EP220: MAY 2-20 "The Last Scampi" reorder" at bounding box center [274, 432] width 267 height 97
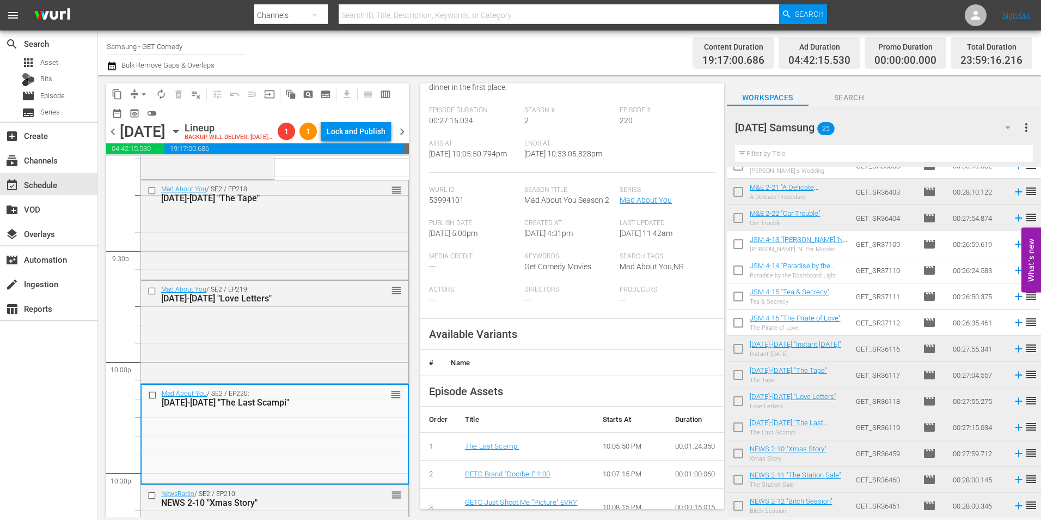
scroll to position [163, 0]
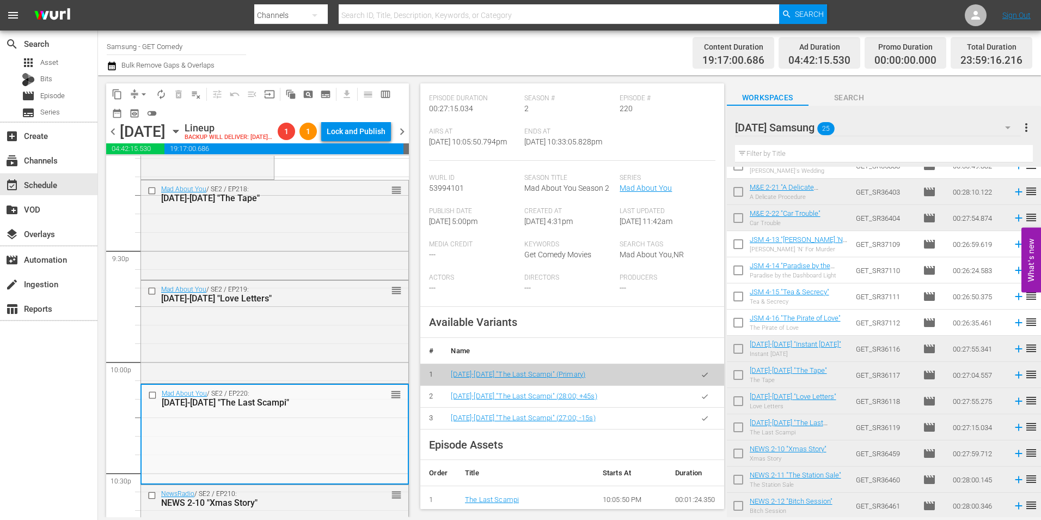
click at [701, 397] on icon "button" at bounding box center [705, 396] width 8 height 8
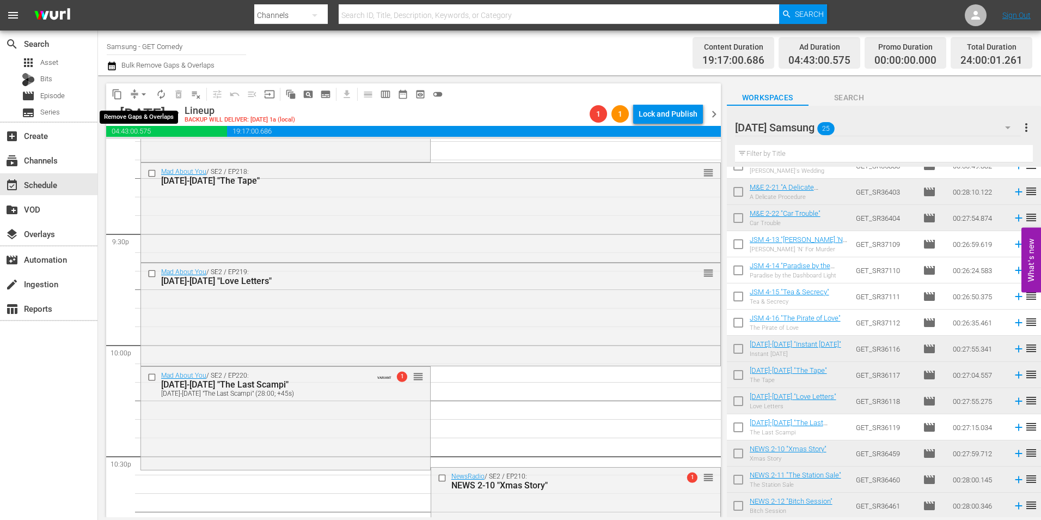
click at [142, 91] on span "arrow_drop_down" at bounding box center [143, 94] width 11 height 11
click at [140, 111] on li "Align to Midnight" at bounding box center [144, 116] width 90 height 18
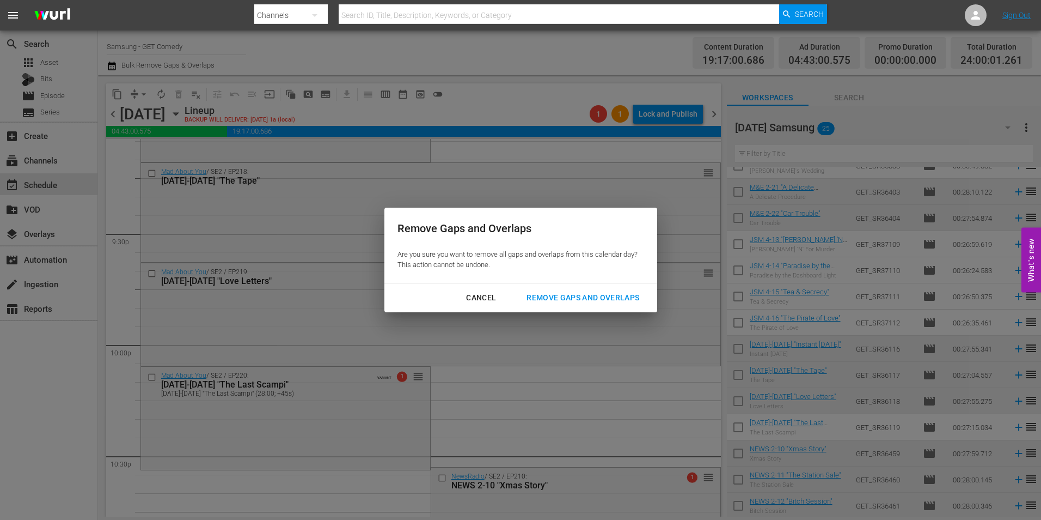
click at [606, 298] on div "Remove Gaps and Overlaps" at bounding box center [583, 298] width 130 height 14
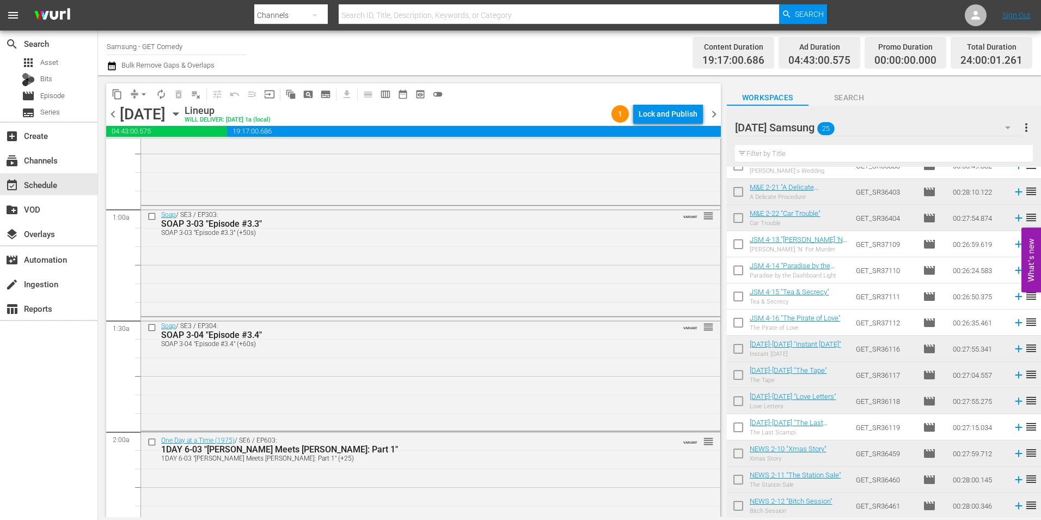
scroll to position [0, 0]
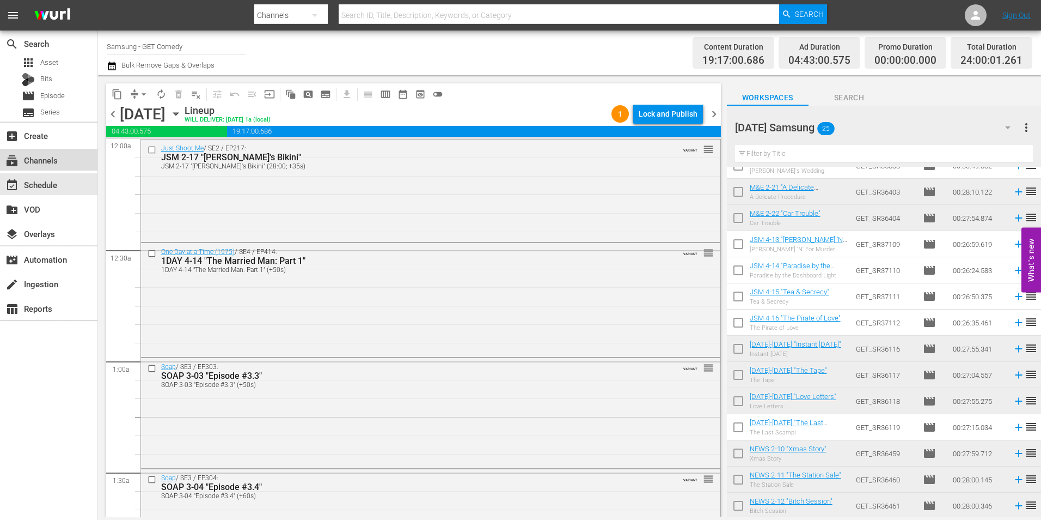
click at [56, 163] on div "subscriptions Channels" at bounding box center [30, 159] width 61 height 10
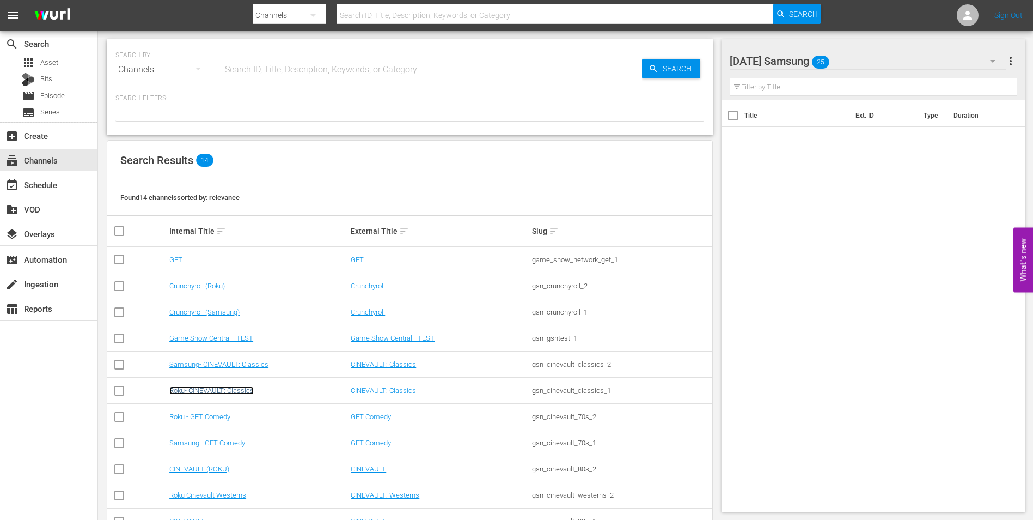
click at [226, 391] on link "Roku- CINEVAULT: Classics" at bounding box center [211, 390] width 84 height 8
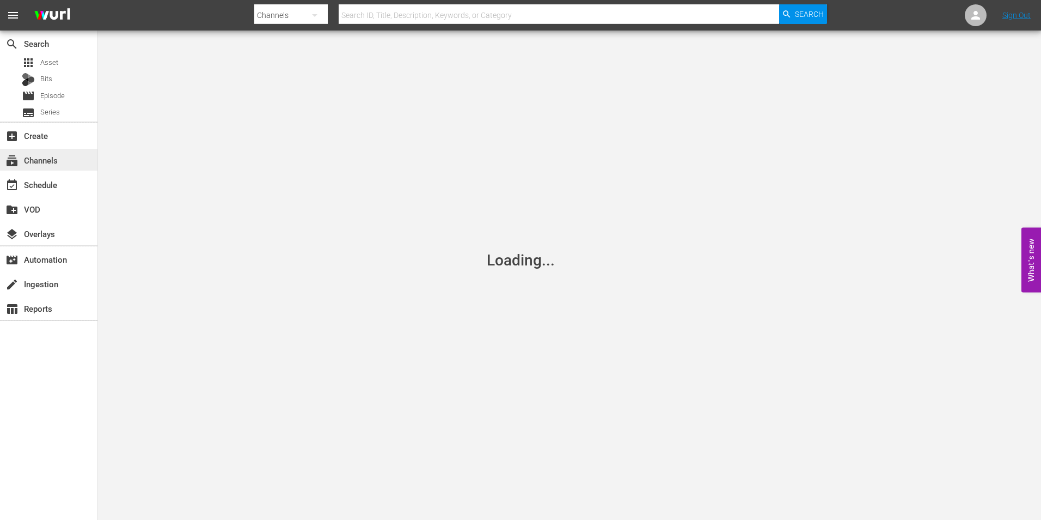
click at [42, 155] on div "subscriptions Channels" at bounding box center [30, 159] width 61 height 10
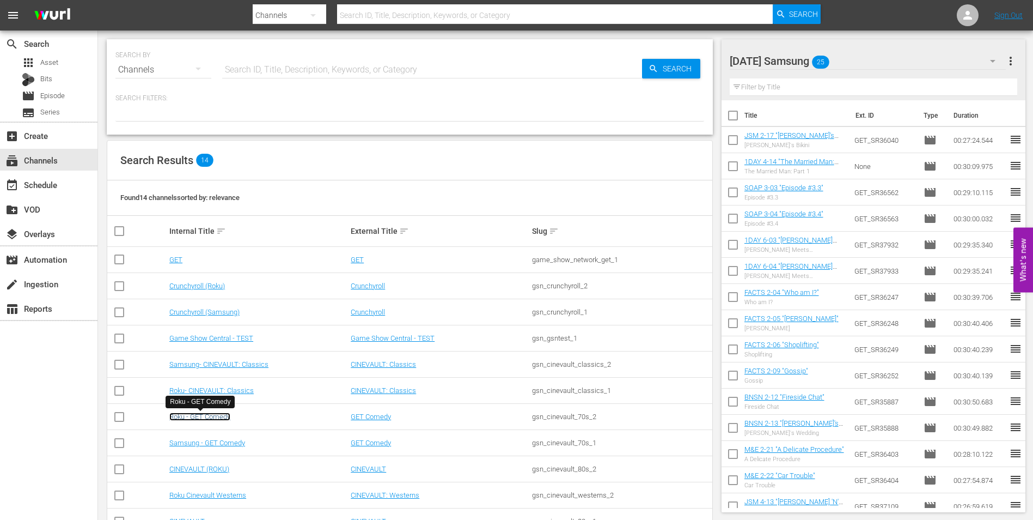
click at [220, 417] on link "Roku - GET Comedy" at bounding box center [199, 416] width 61 height 8
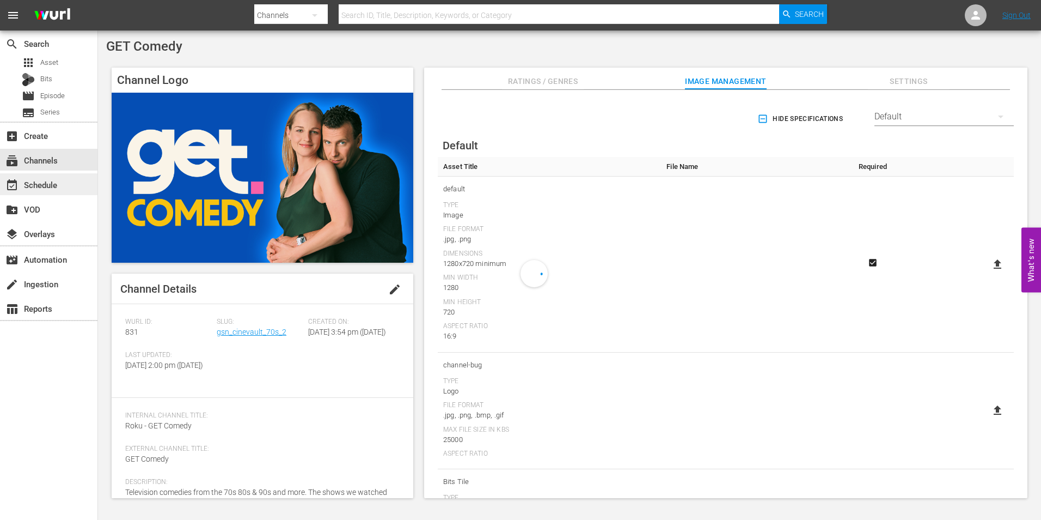
click at [26, 179] on div "event_available Schedule" at bounding box center [30, 183] width 61 height 10
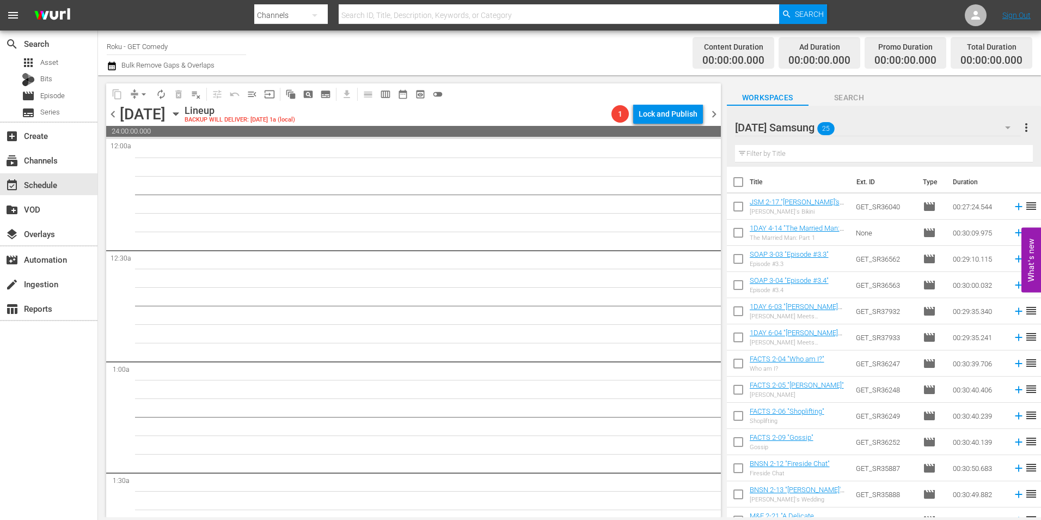
click at [888, 119] on div "Tuesday Samsung 25" at bounding box center [878, 127] width 286 height 31
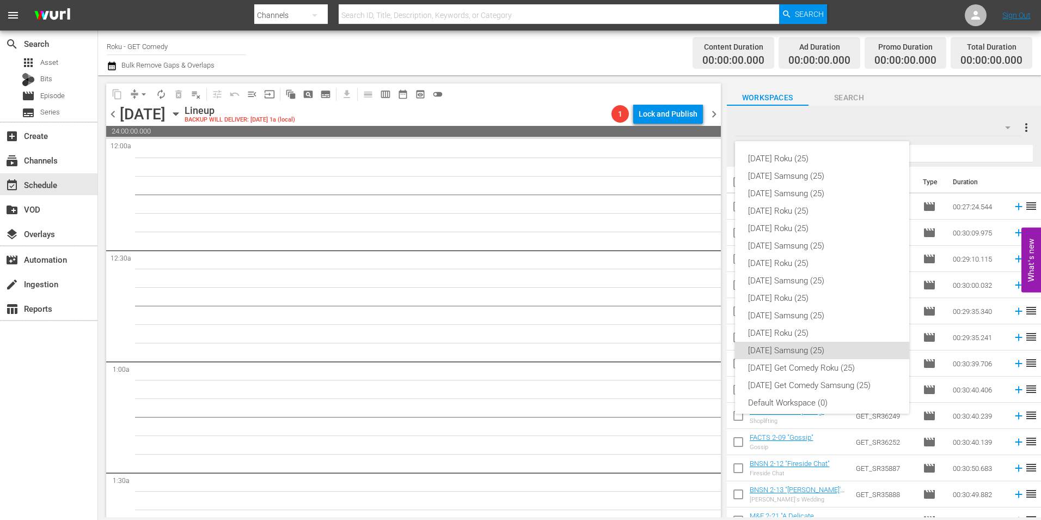
scroll to position [7, 0]
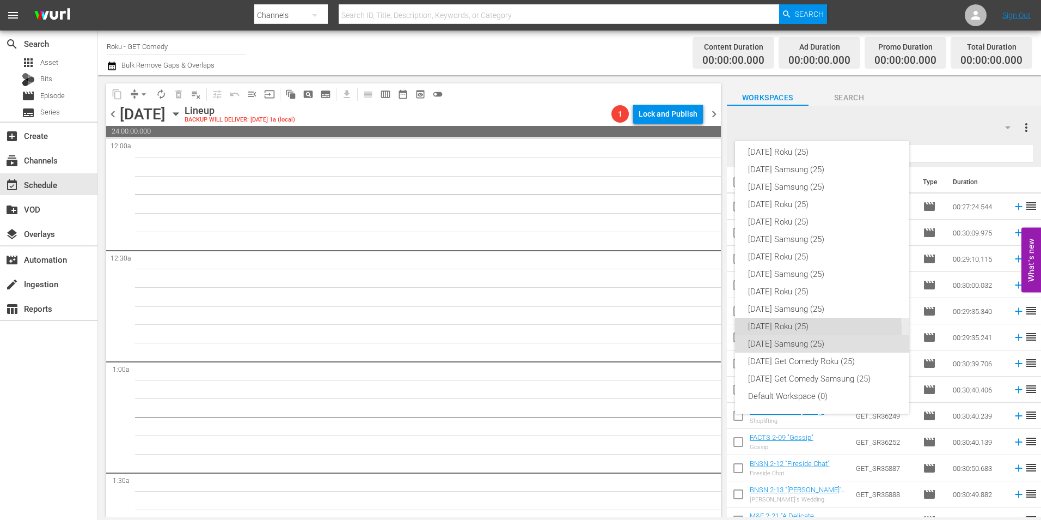
click at [803, 329] on div "[DATE] Roku (25)" at bounding box center [822, 326] width 148 height 17
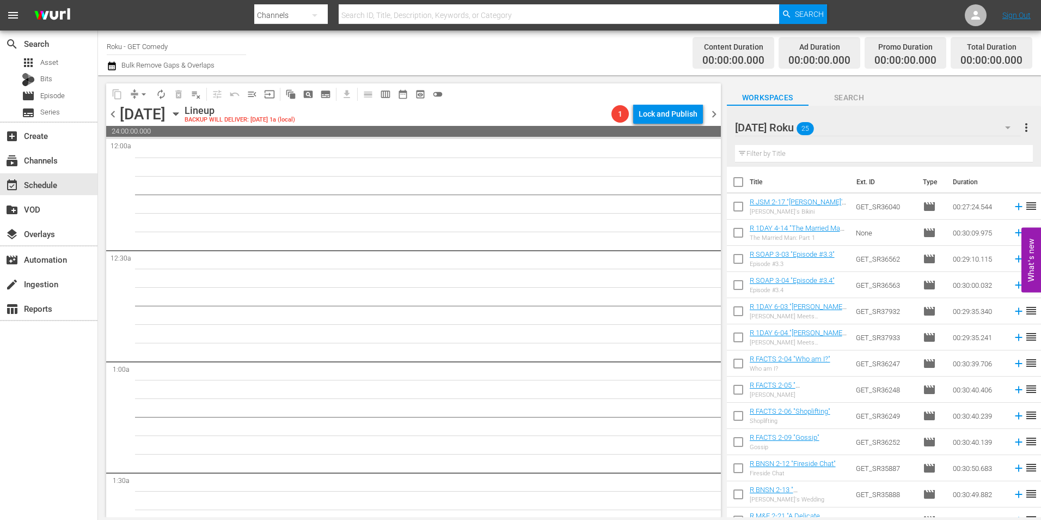
click at [743, 214] on input "checkbox" at bounding box center [738, 208] width 23 height 23
checkbox input "true"
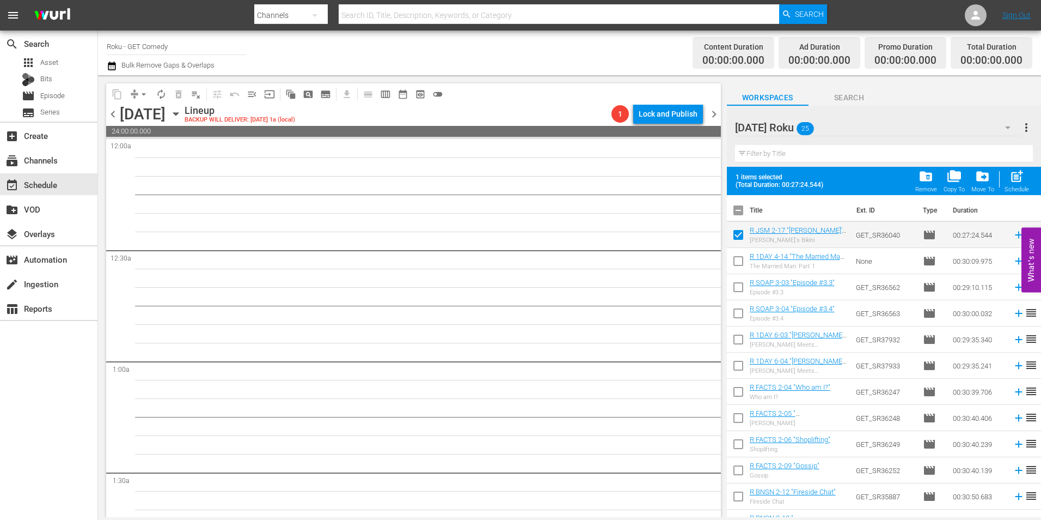
click at [740, 258] on input "checkbox" at bounding box center [738, 263] width 23 height 23
checkbox input "true"
click at [739, 285] on input "checkbox" at bounding box center [738, 289] width 23 height 23
checkbox input "true"
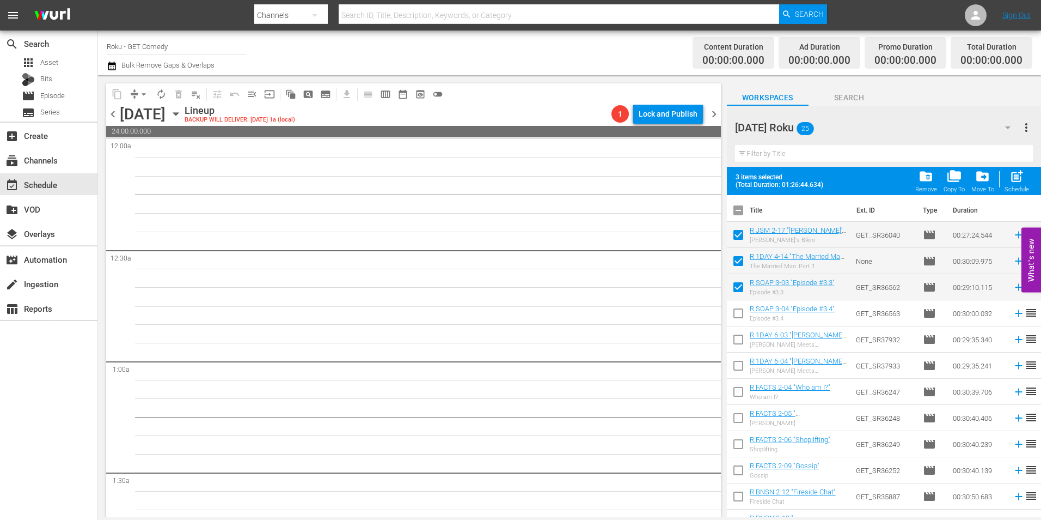
click at [733, 313] on input "checkbox" at bounding box center [738, 315] width 23 height 23
checkbox input "true"
click at [740, 344] on input "checkbox" at bounding box center [738, 341] width 23 height 23
checkbox input "true"
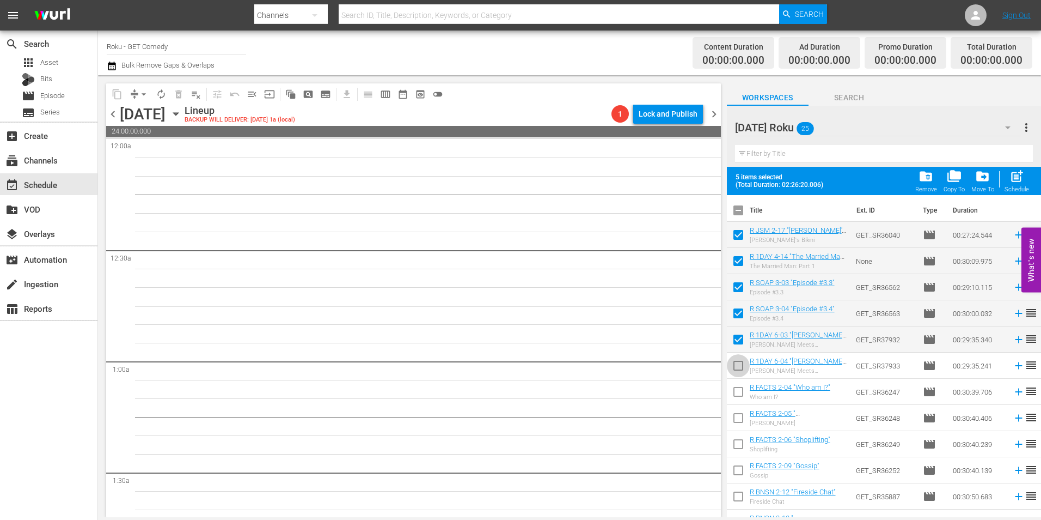
click at [740, 368] on input "checkbox" at bounding box center [738, 367] width 23 height 23
checkbox input "true"
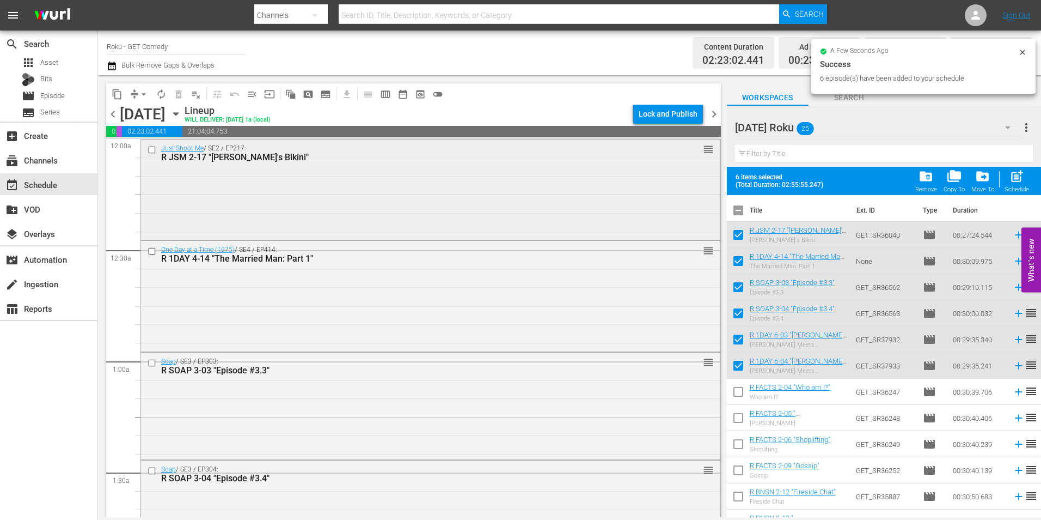
click at [379, 200] on div "Just Shoot Me / SE2 / EP217: R JSM 2-17 "Nina's Bikini" reorder" at bounding box center [431, 188] width 580 height 98
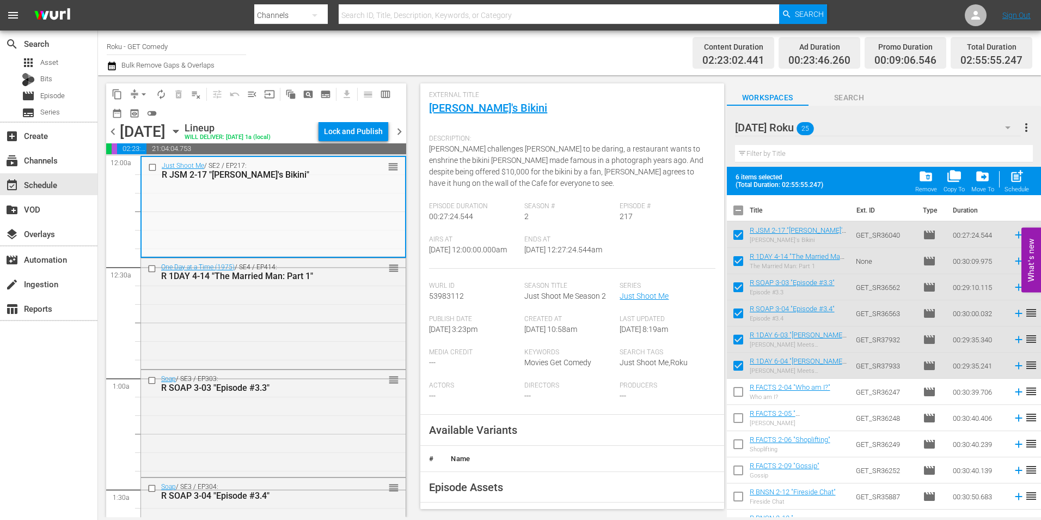
scroll to position [109, 0]
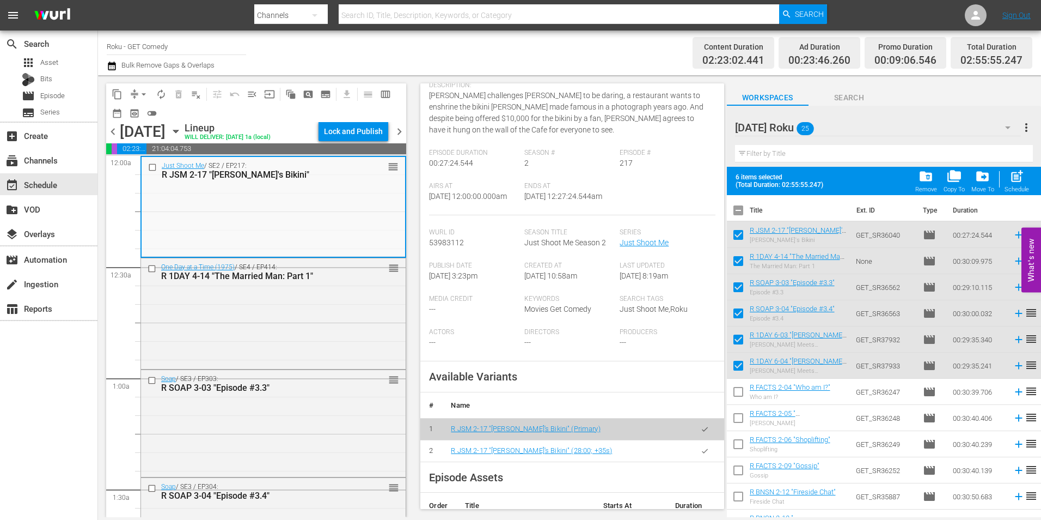
click at [702, 453] on icon "button" at bounding box center [705, 450] width 6 height 4
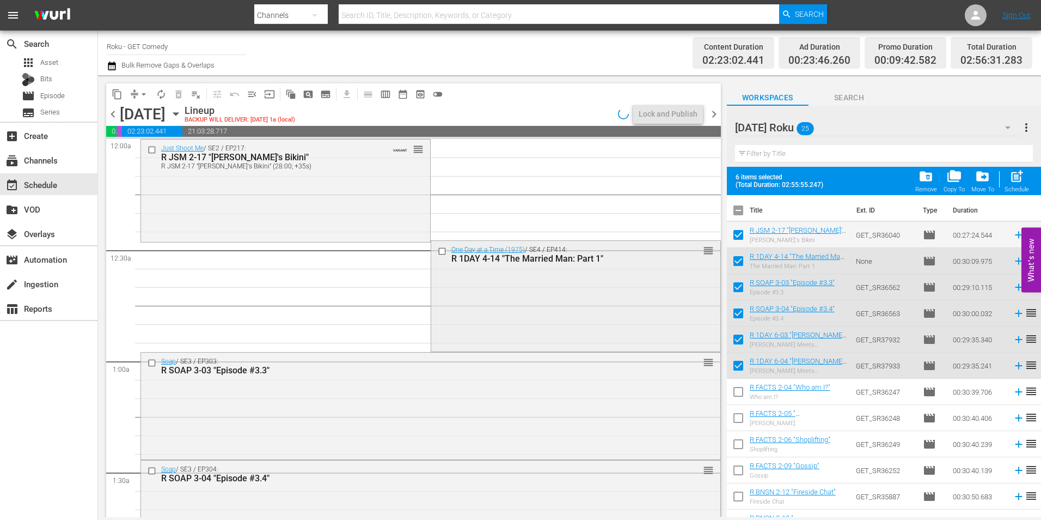
click at [481, 304] on div "One Day at a Time (1975) / SE4 / EP414: R 1DAY 4-14 "The Married Man: Part 1" r…" at bounding box center [575, 295] width 289 height 108
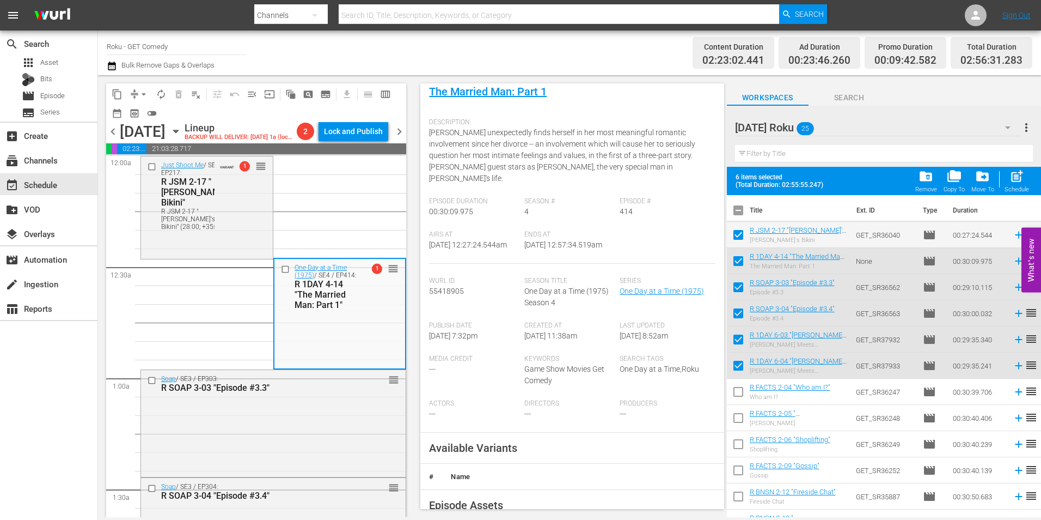
scroll to position [218, 0]
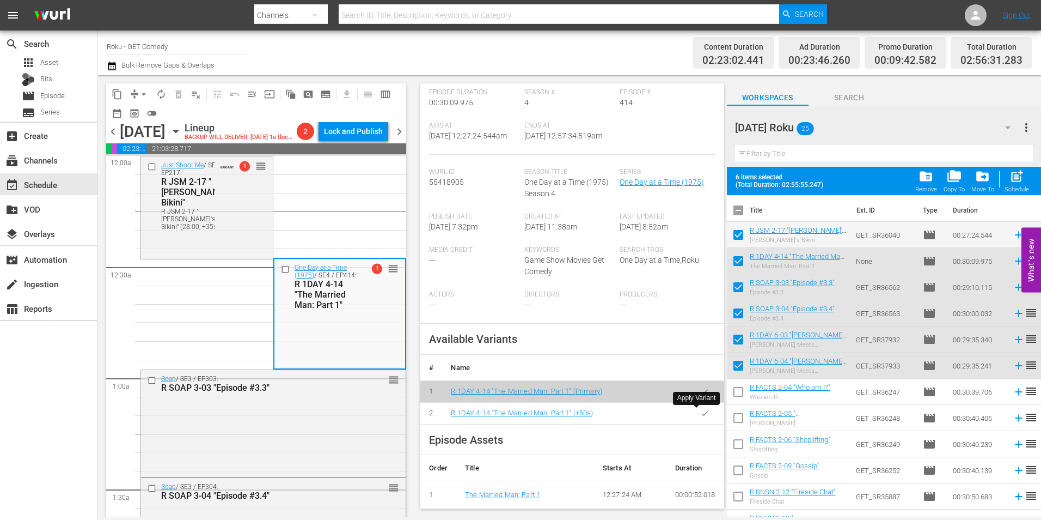
click at [701, 414] on icon "button" at bounding box center [705, 413] width 8 height 8
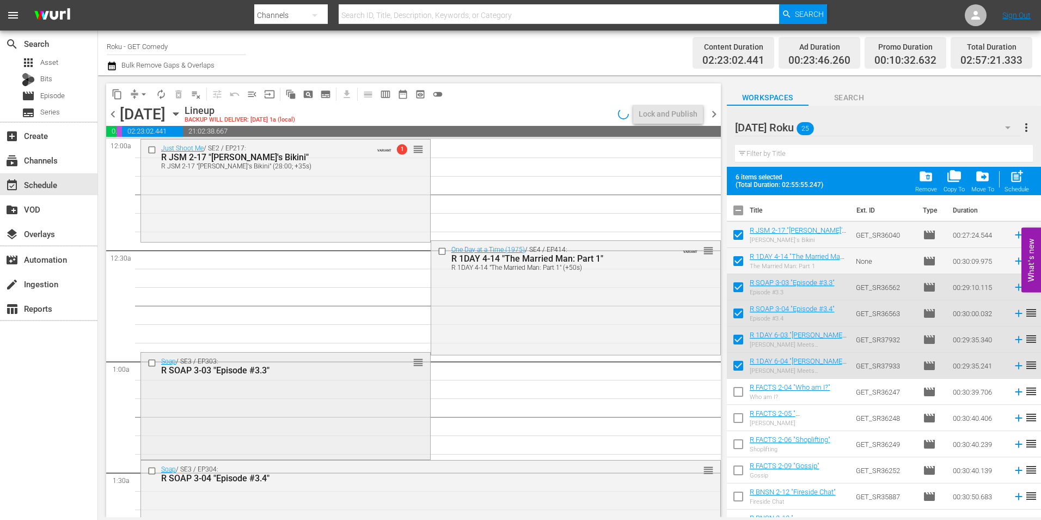
click at [314, 394] on div "Soap / SE3 / EP303: R SOAP 3-03 "Episode #3.3" reorder" at bounding box center [285, 404] width 289 height 105
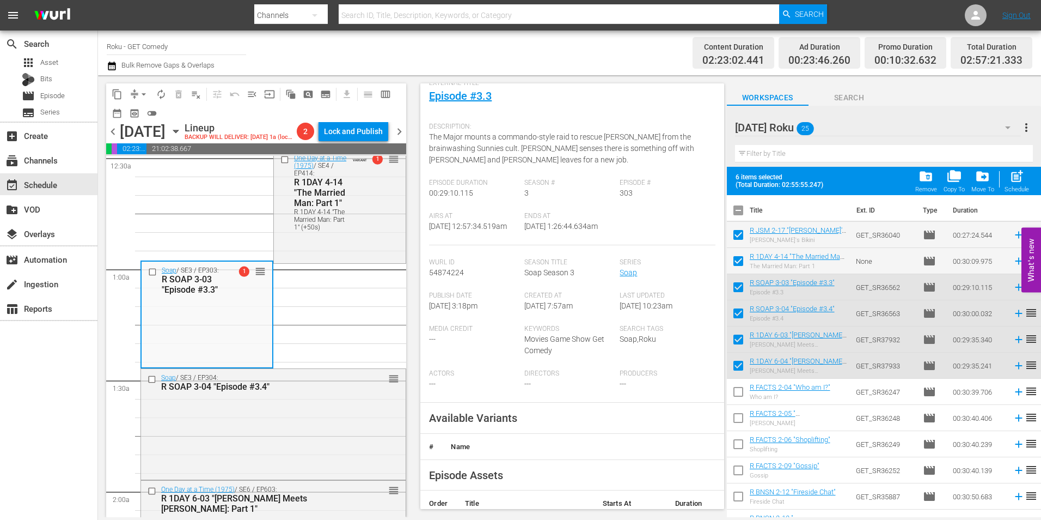
scroll to position [109, 0]
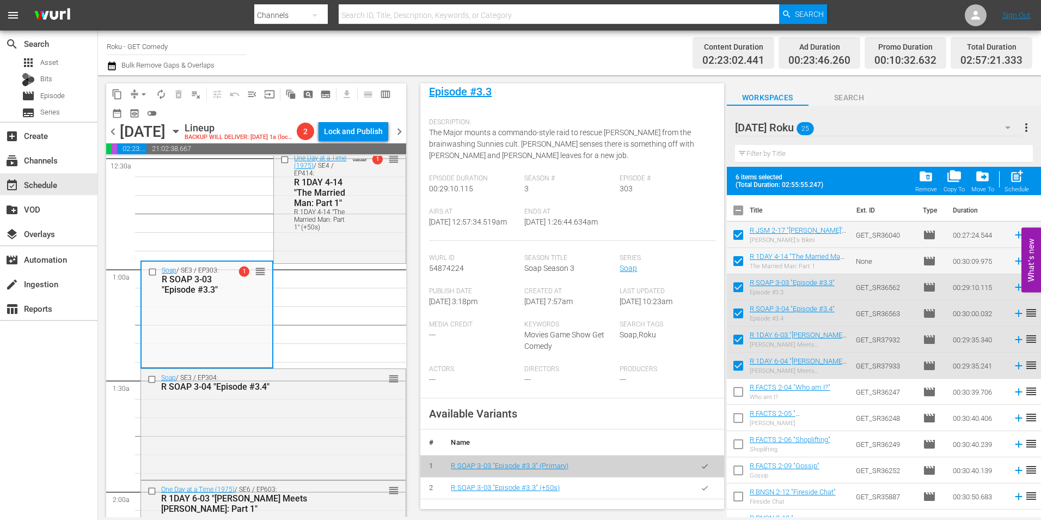
click at [701, 492] on icon "button" at bounding box center [705, 488] width 8 height 8
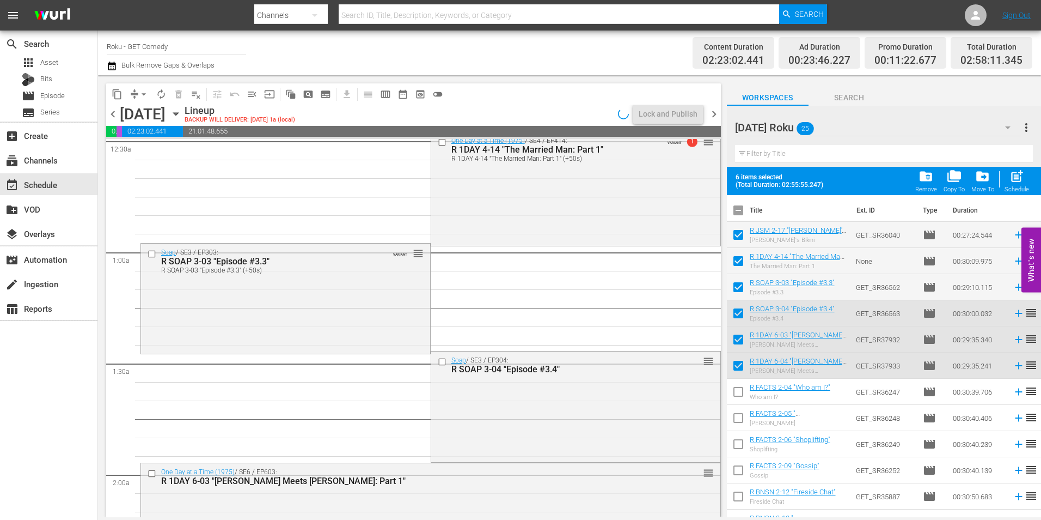
scroll to position [163, 0]
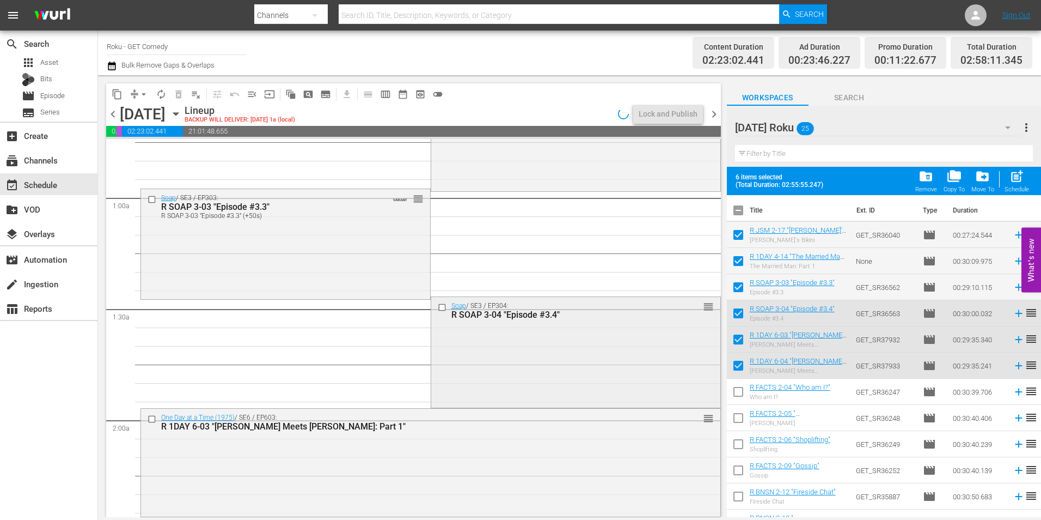
click at [490, 363] on div "Soap / SE3 / EP304: R SOAP 3-04 "Episode #3.4" reorder" at bounding box center [575, 351] width 289 height 108
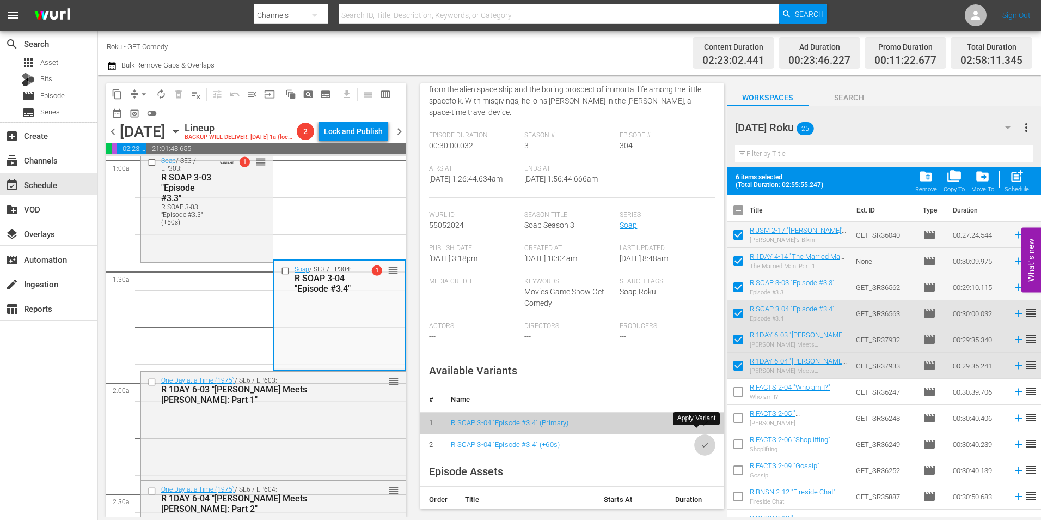
click at [701, 441] on icon "button" at bounding box center [705, 445] width 8 height 8
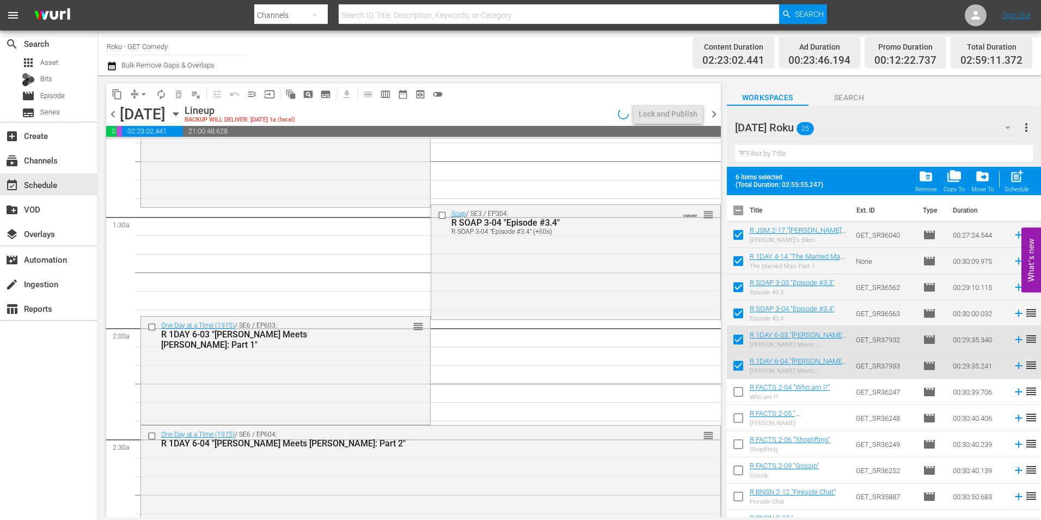
scroll to position [327, 0]
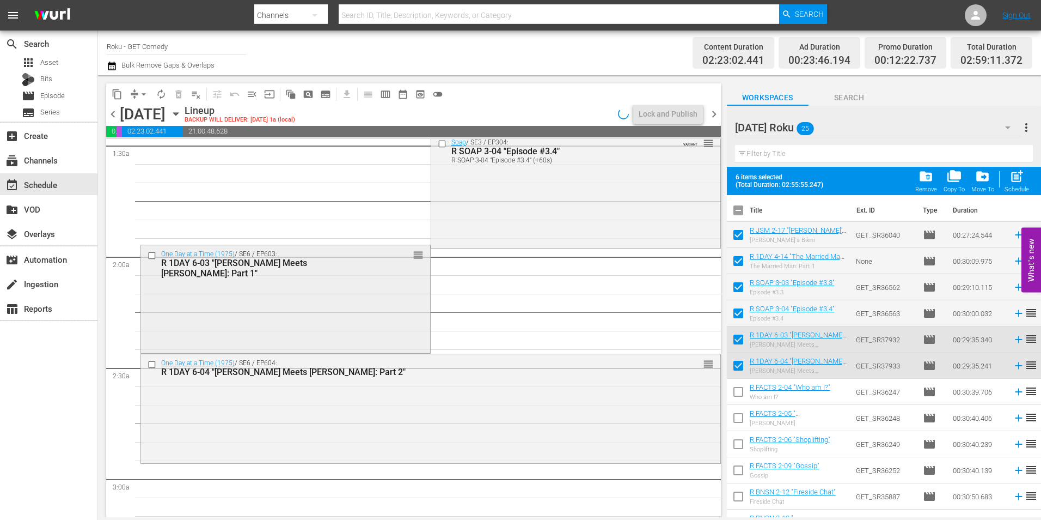
click at [208, 305] on div "One Day at a Time (1975) / SE6 / EP603: R 1DAY 6-03 "Ann Meets Nick: Part 1" re…" at bounding box center [285, 298] width 289 height 106
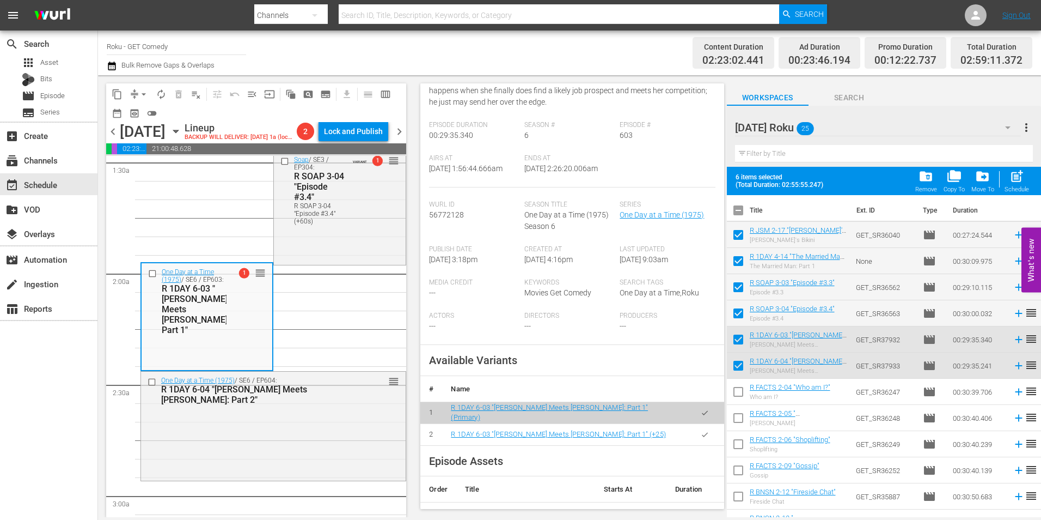
scroll to position [163, 0]
click at [701, 436] on button "button" at bounding box center [704, 433] width 21 height 21
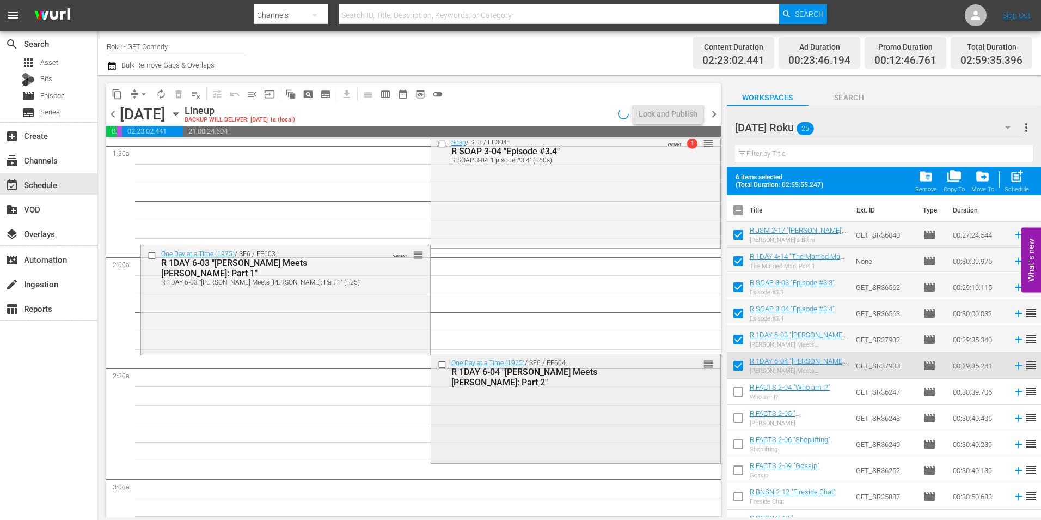
click at [496, 437] on div "One Day at a Time (1975) / SE6 / EP604: R 1DAY 6-04 "Ann Meets Nick: Part 2" re…" at bounding box center [575, 407] width 289 height 106
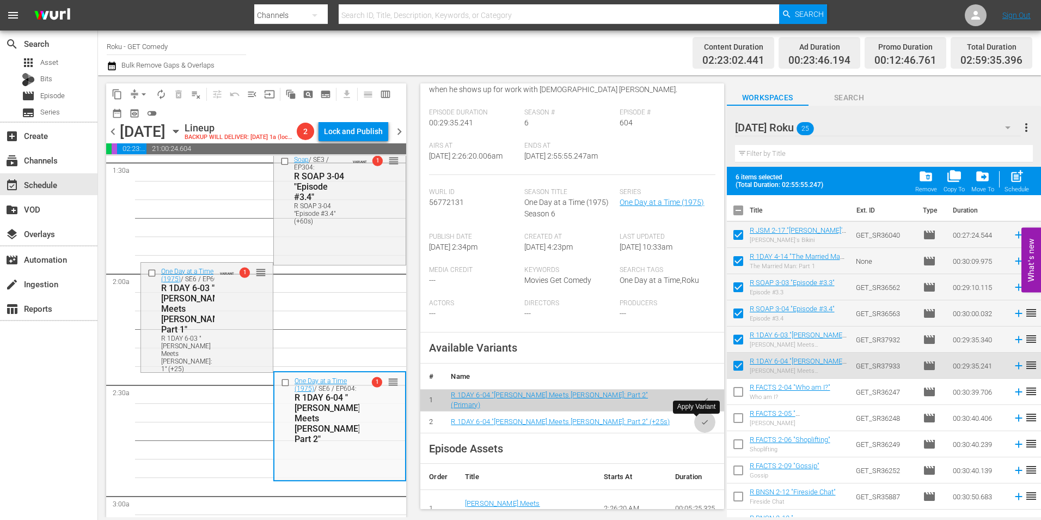
click at [701, 423] on icon "button" at bounding box center [705, 422] width 8 height 8
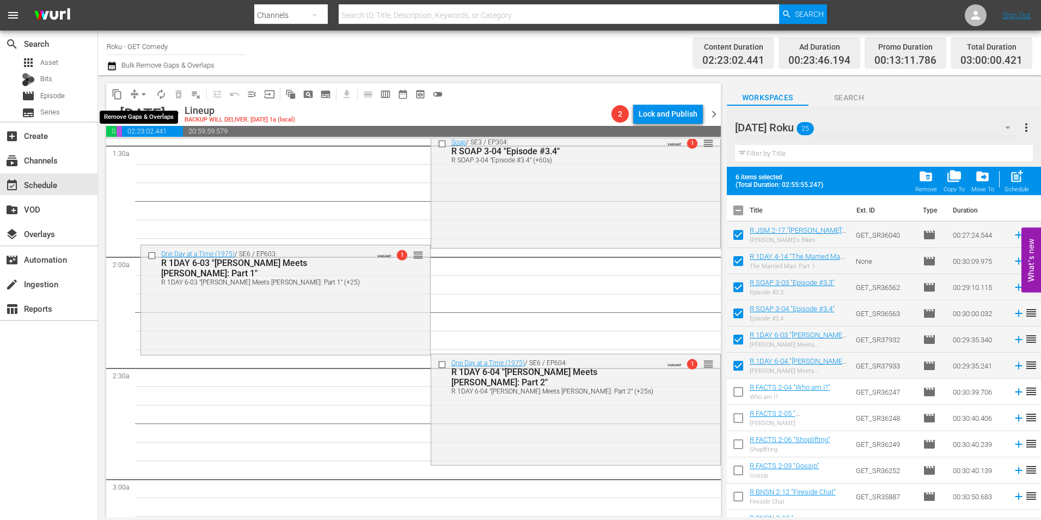
click at [142, 90] on span "arrow_drop_down" at bounding box center [143, 94] width 11 height 11
click at [142, 113] on li "Align to Midnight" at bounding box center [144, 116] width 90 height 18
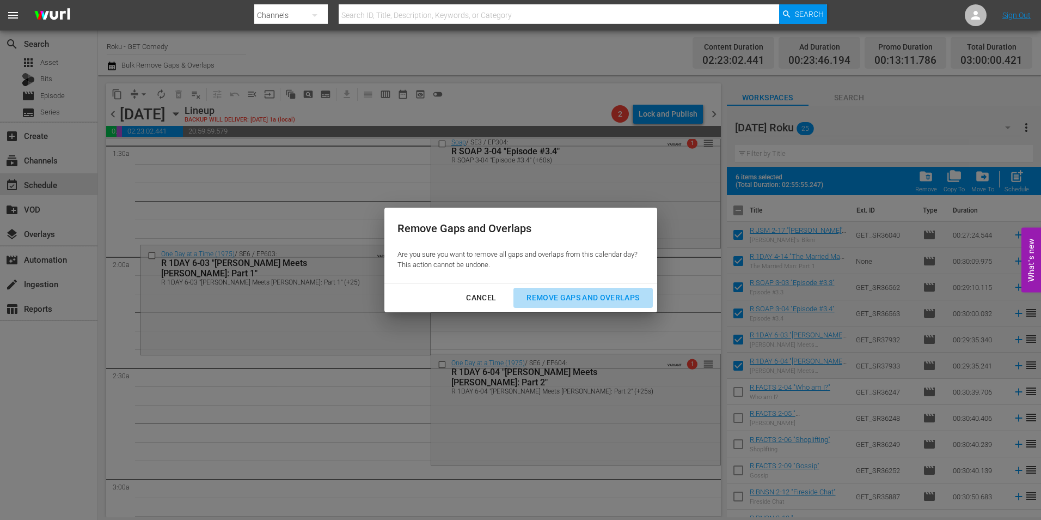
click at [570, 303] on div "Remove Gaps and Overlaps" at bounding box center [583, 298] width 130 height 14
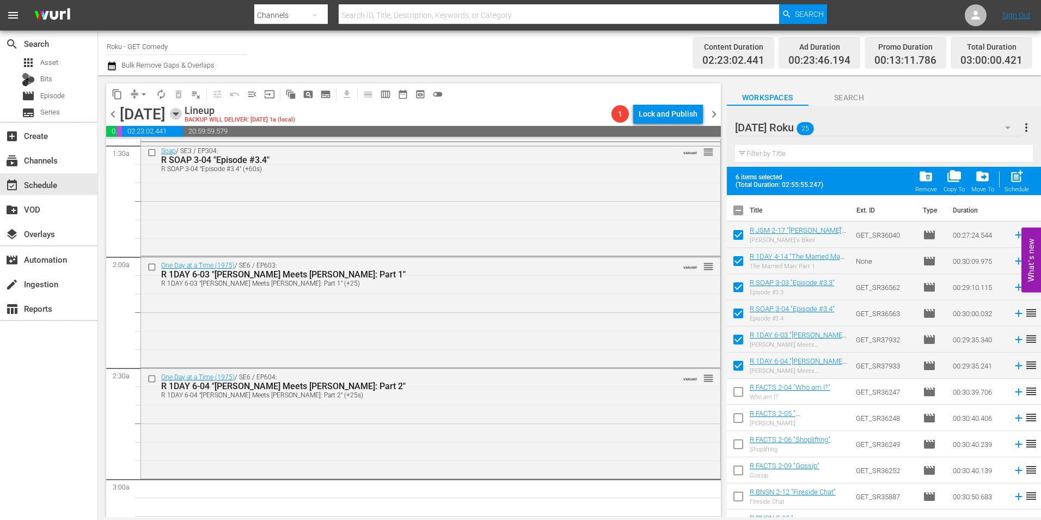
click at [182, 117] on icon "button" at bounding box center [176, 114] width 12 height 12
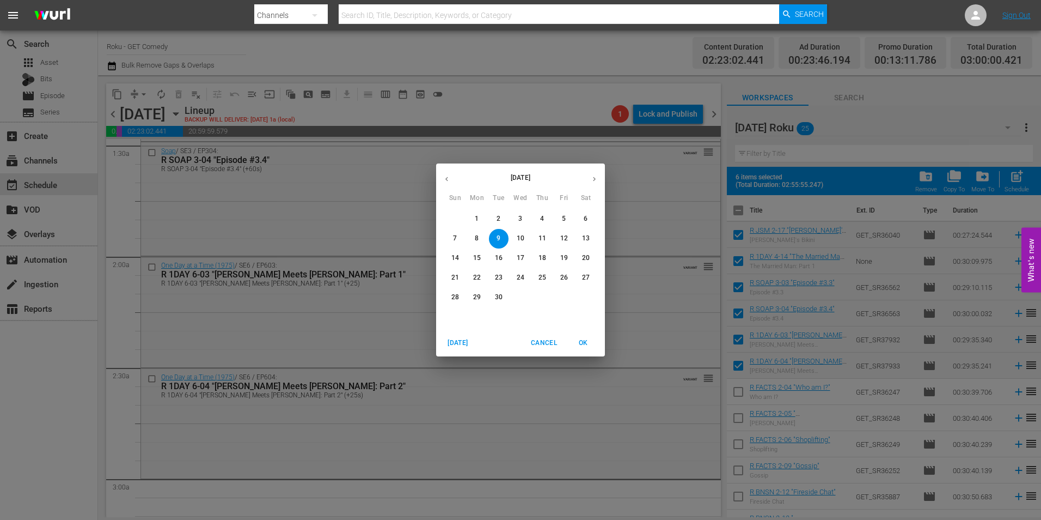
click at [474, 222] on span "1" at bounding box center [477, 218] width 20 height 9
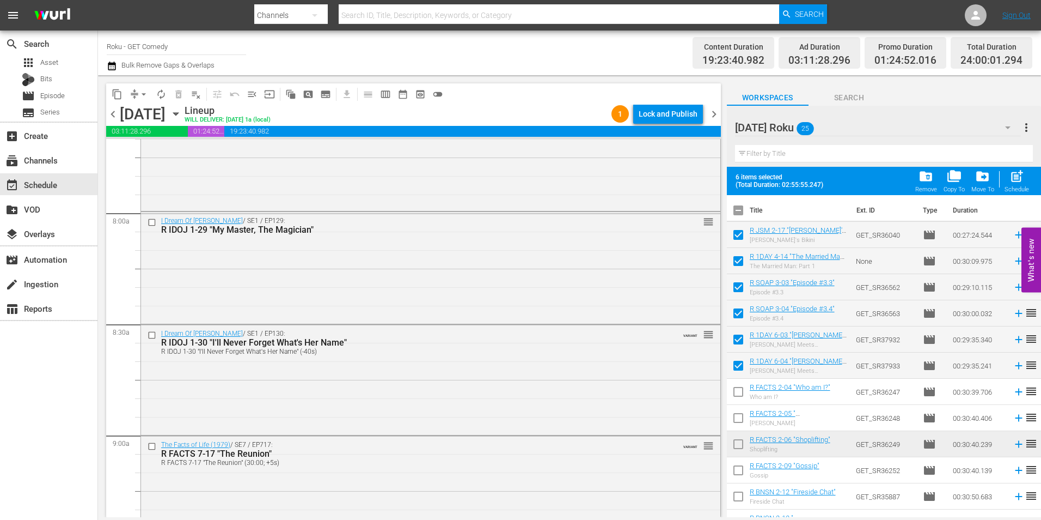
scroll to position [1851, 0]
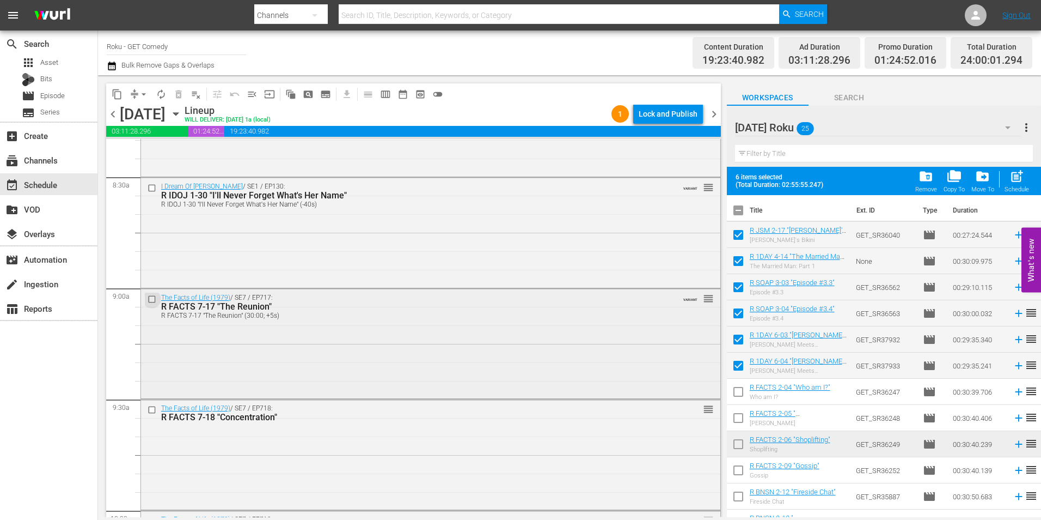
click at [153, 300] on input "checkbox" at bounding box center [153, 298] width 11 height 9
click at [151, 407] on input "checkbox" at bounding box center [153, 409] width 11 height 9
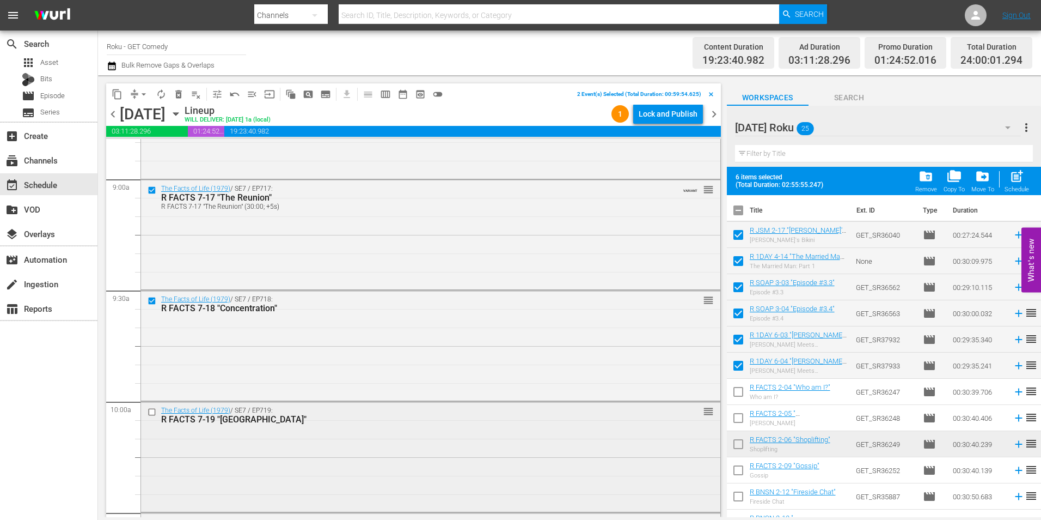
click at [151, 408] on input "checkbox" at bounding box center [153, 411] width 11 height 9
click at [153, 415] on input "checkbox" at bounding box center [153, 413] width 11 height 9
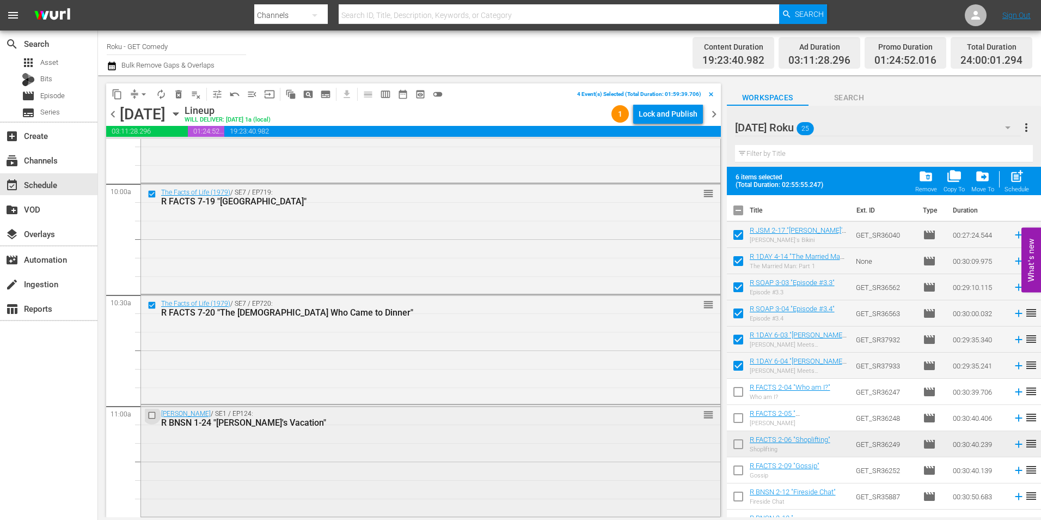
click at [153, 414] on input "checkbox" at bounding box center [153, 415] width 11 height 9
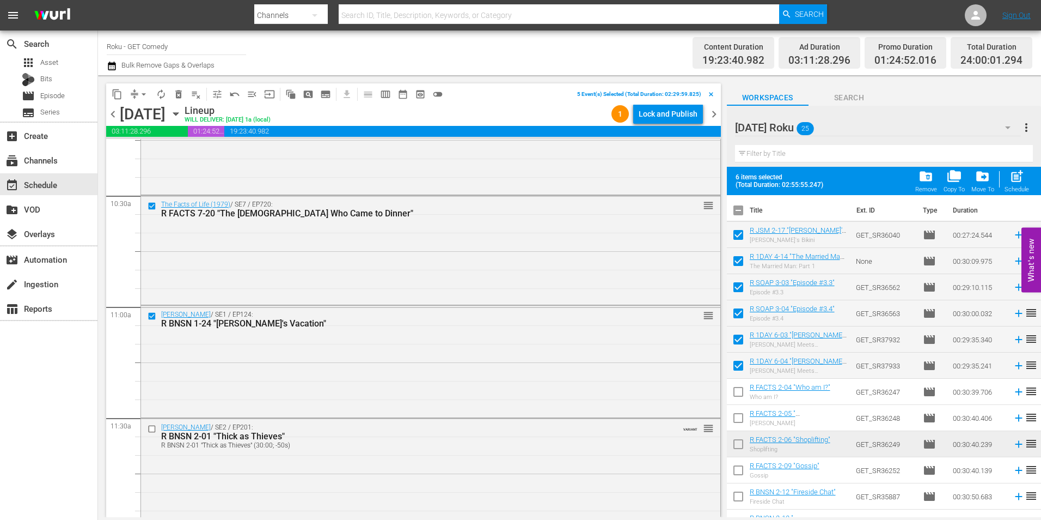
scroll to position [2286, 0]
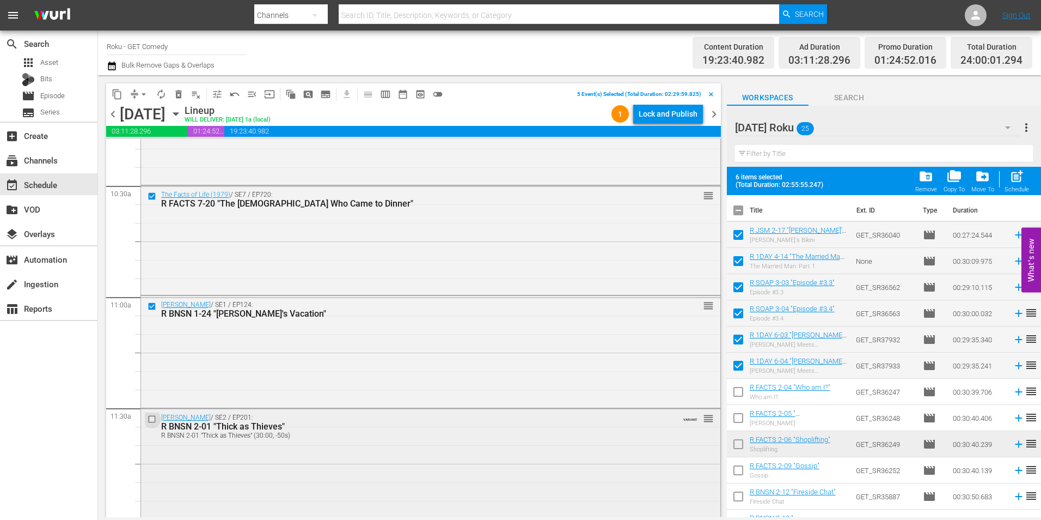
click at [150, 422] on input "checkbox" at bounding box center [153, 418] width 11 height 9
click at [112, 94] on span "content_copy" at bounding box center [117, 94] width 11 height 11
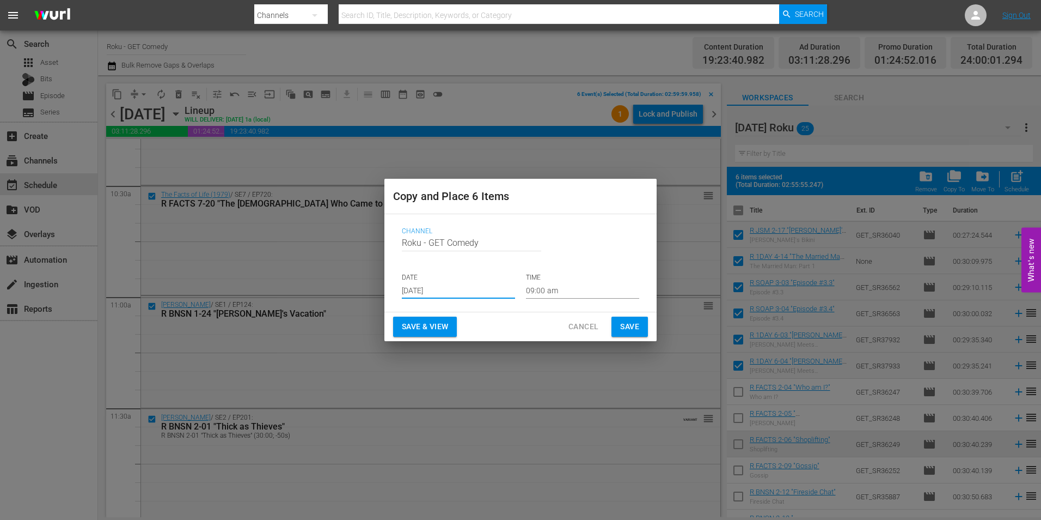
click at [422, 289] on input "[DATE]" at bounding box center [458, 290] width 113 height 16
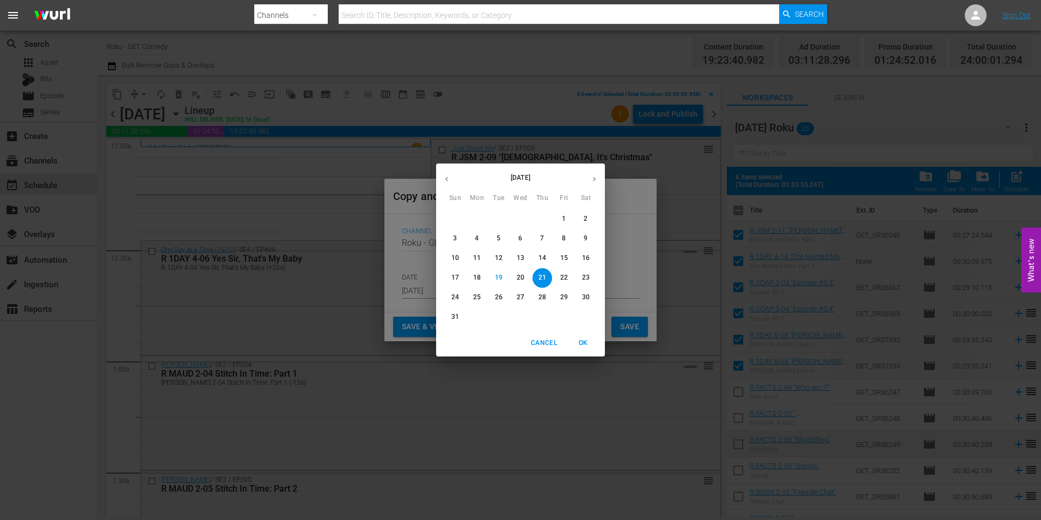
scroll to position [2286, 0]
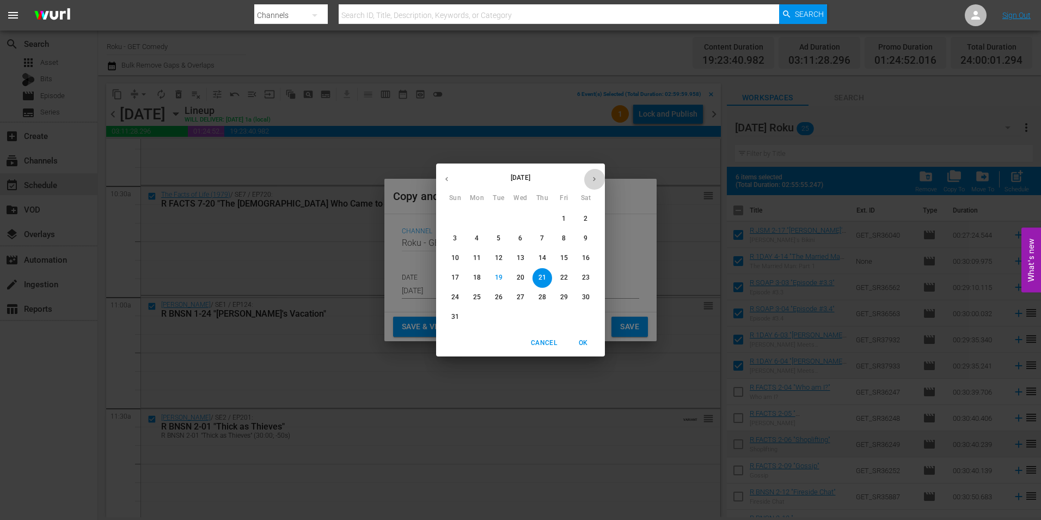
click at [595, 178] on icon "button" at bounding box center [594, 179] width 8 height 8
click at [501, 243] on p "9" at bounding box center [499, 238] width 4 height 9
type input "[DATE]"
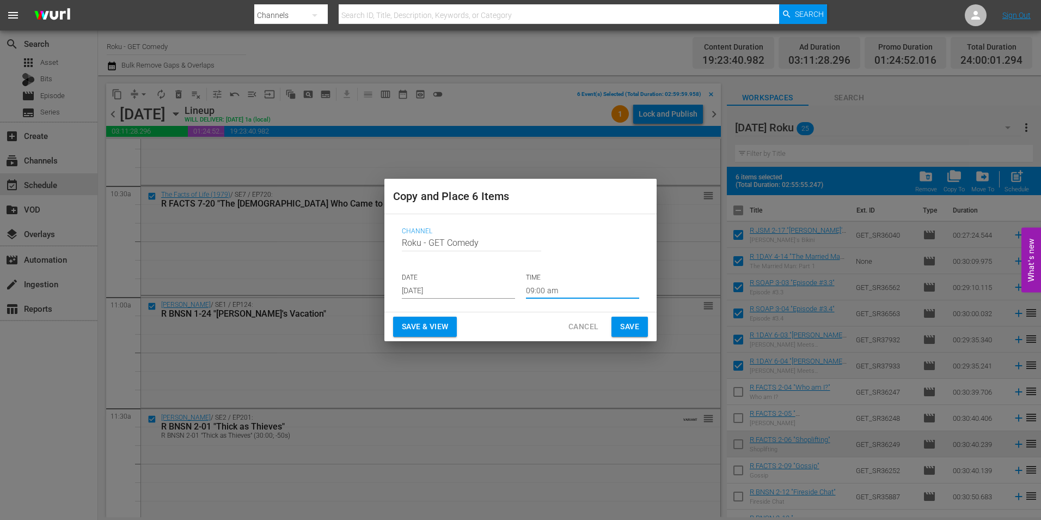
click at [542, 290] on input "09:00 am" at bounding box center [582, 290] width 113 height 16
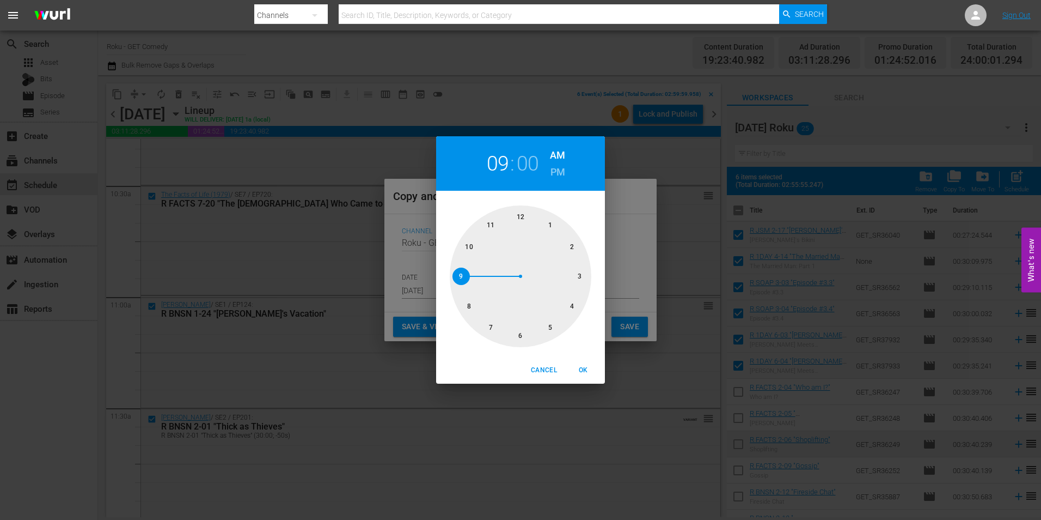
click at [579, 281] on div at bounding box center [521, 276] width 142 height 142
click at [586, 368] on span "OK" at bounding box center [583, 369] width 26 height 11
type input "03:00 am"
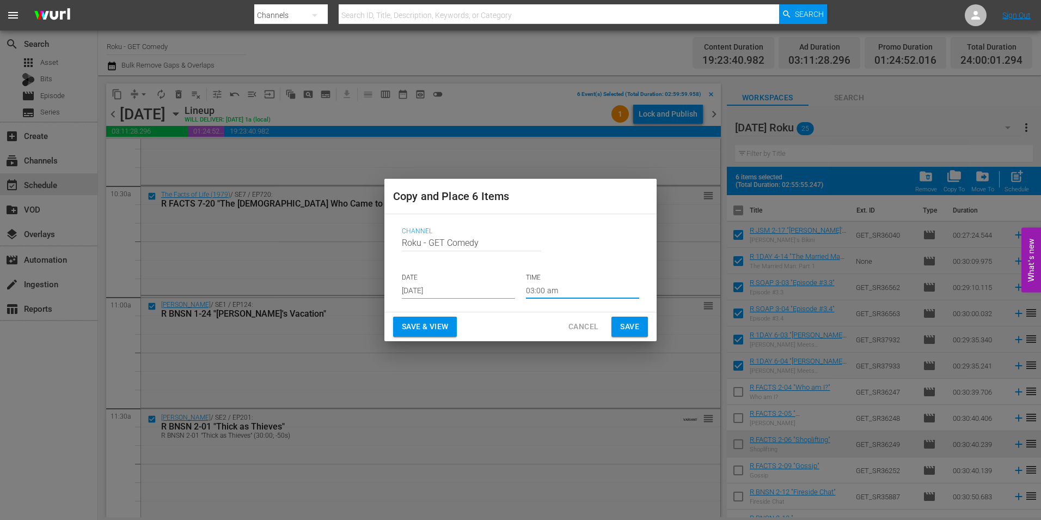
click at [635, 330] on span "Save" at bounding box center [629, 327] width 19 height 14
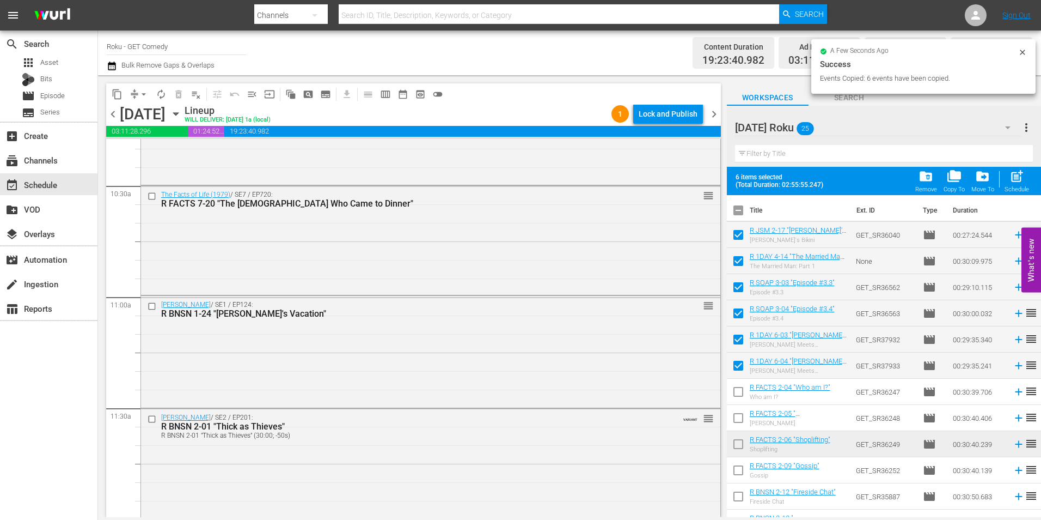
click at [114, 116] on span "chevron_left" at bounding box center [113, 114] width 14 height 14
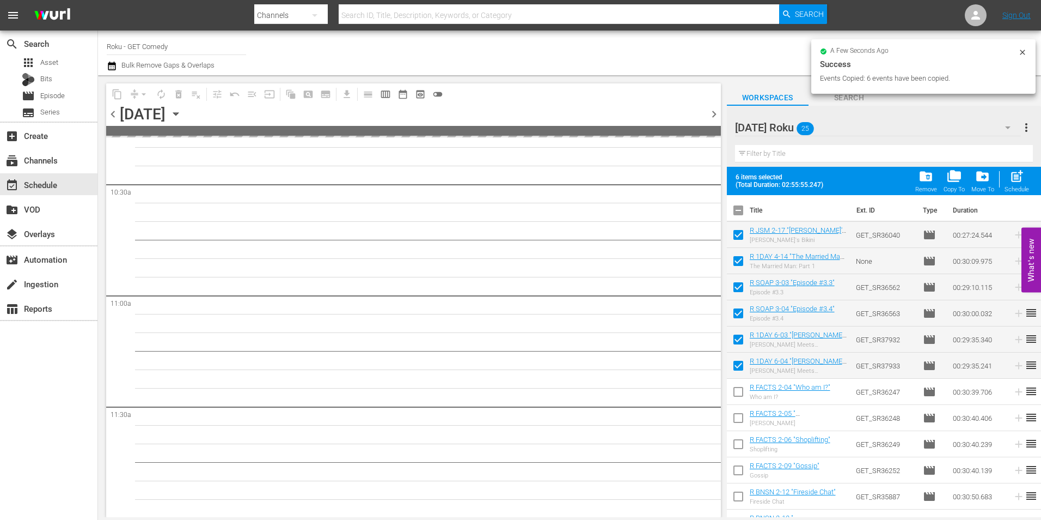
scroll to position [2398, 0]
click at [114, 116] on span "chevron_left" at bounding box center [113, 114] width 14 height 14
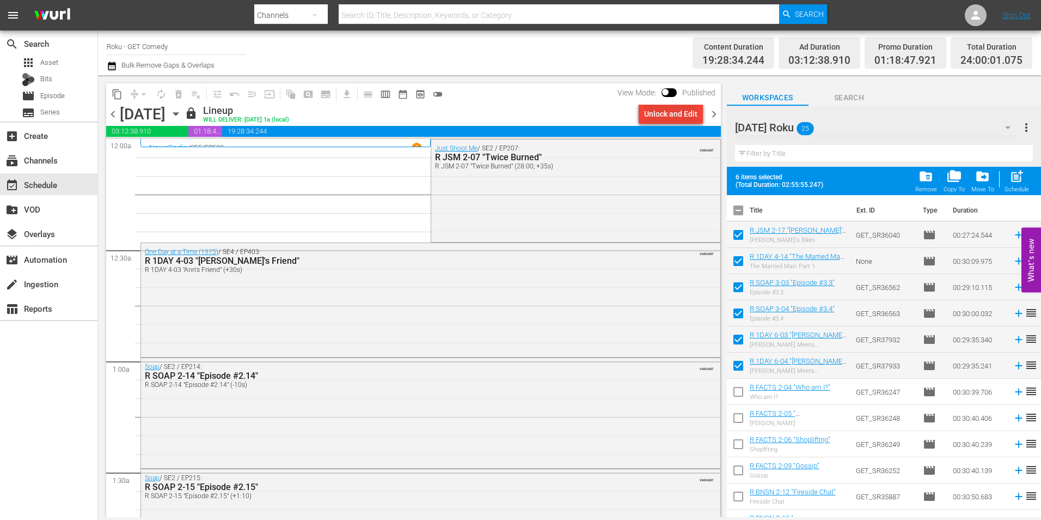
click at [664, 112] on div "Unlock and Edit" at bounding box center [670, 114] width 53 height 20
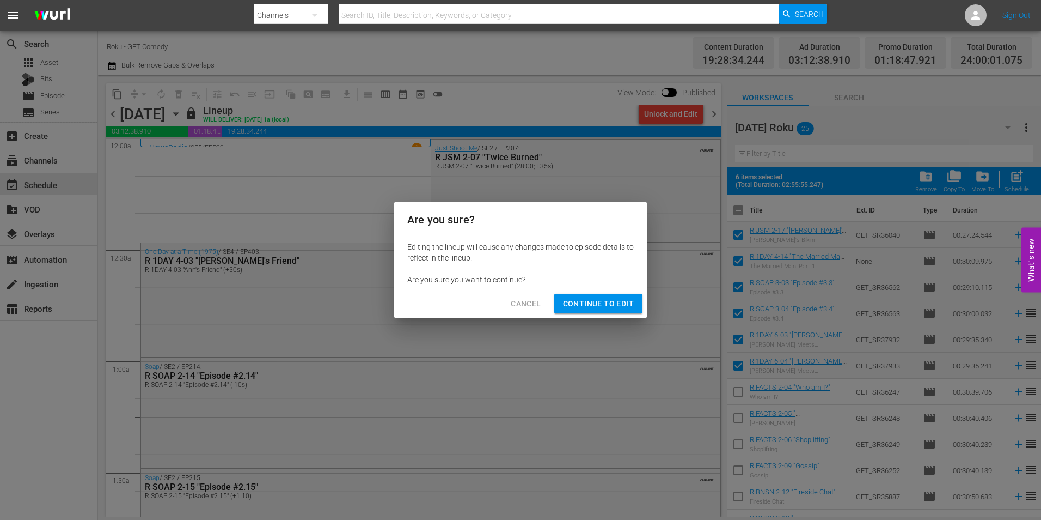
click at [612, 297] on span "Continue to Edit" at bounding box center [598, 304] width 71 height 14
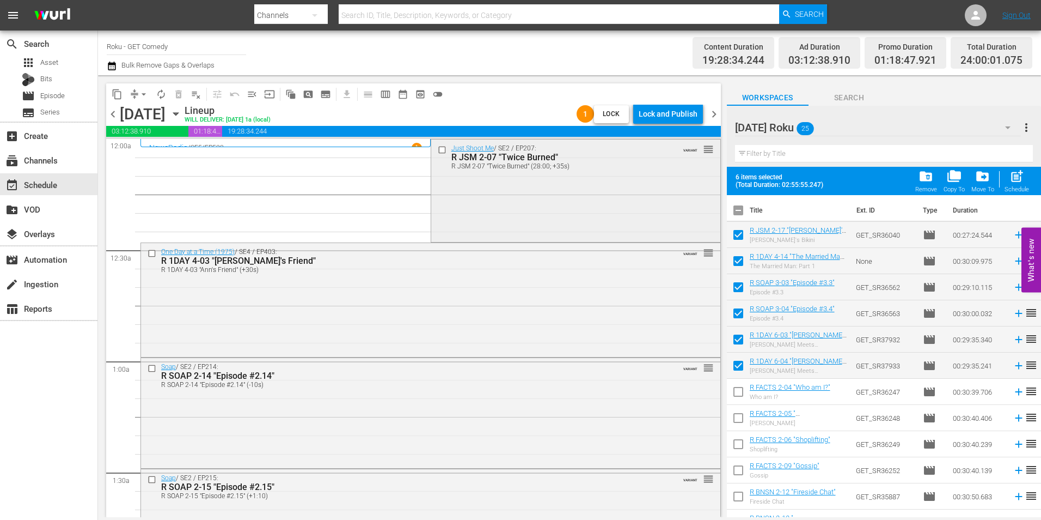
click at [441, 153] on input "checkbox" at bounding box center [442, 149] width 11 height 9
click at [153, 256] on input "checkbox" at bounding box center [153, 252] width 11 height 9
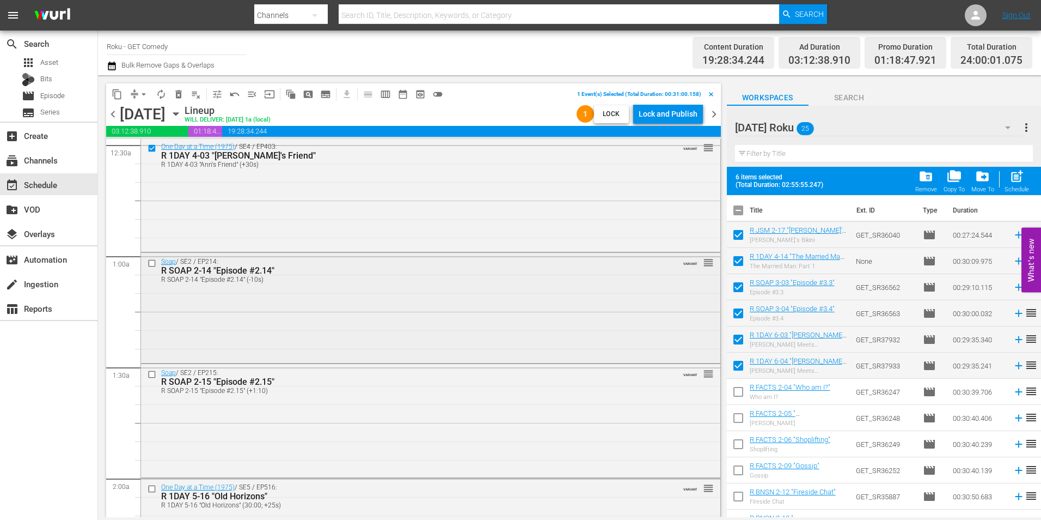
scroll to position [109, 0]
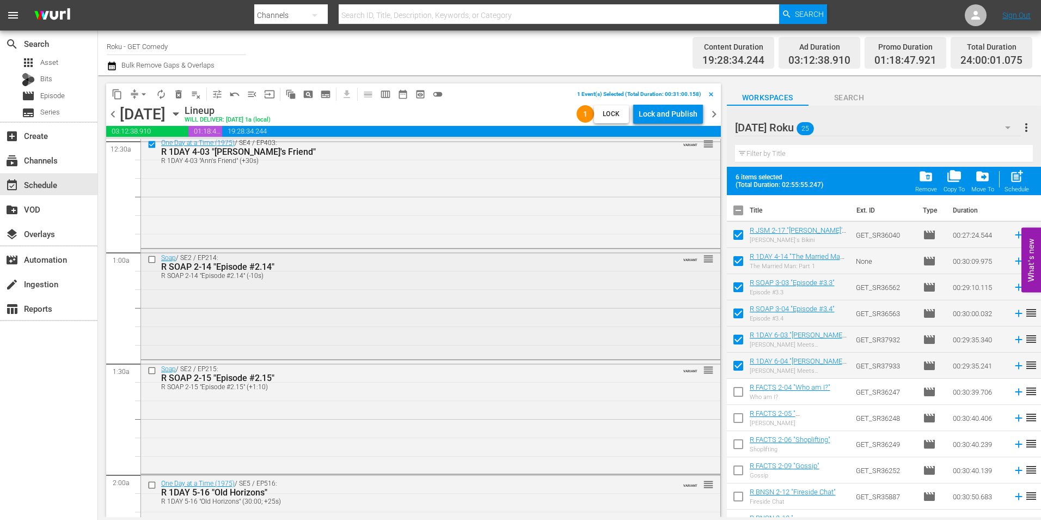
click at [153, 261] on input "checkbox" at bounding box center [153, 259] width 11 height 9
click at [152, 371] on input "checkbox" at bounding box center [153, 369] width 11 height 9
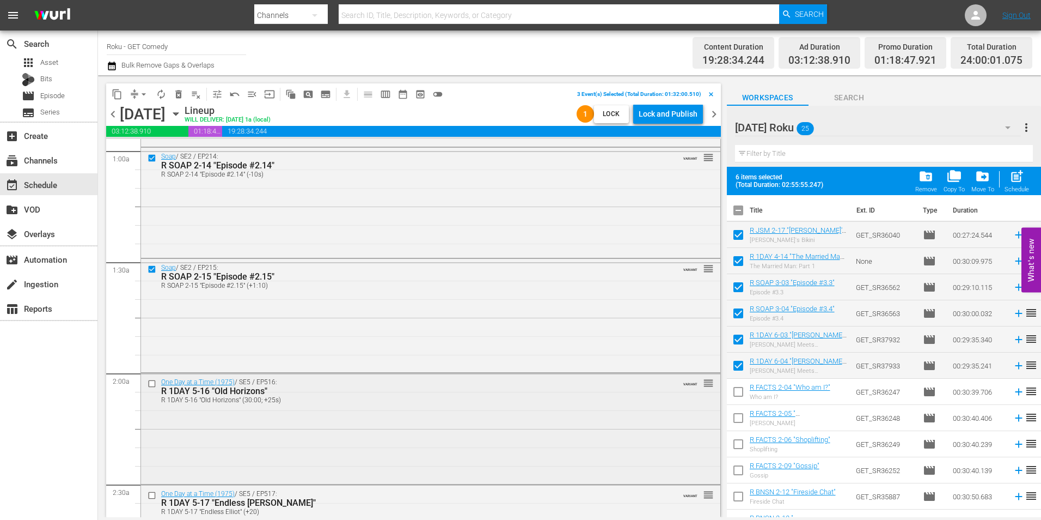
scroll to position [218, 0]
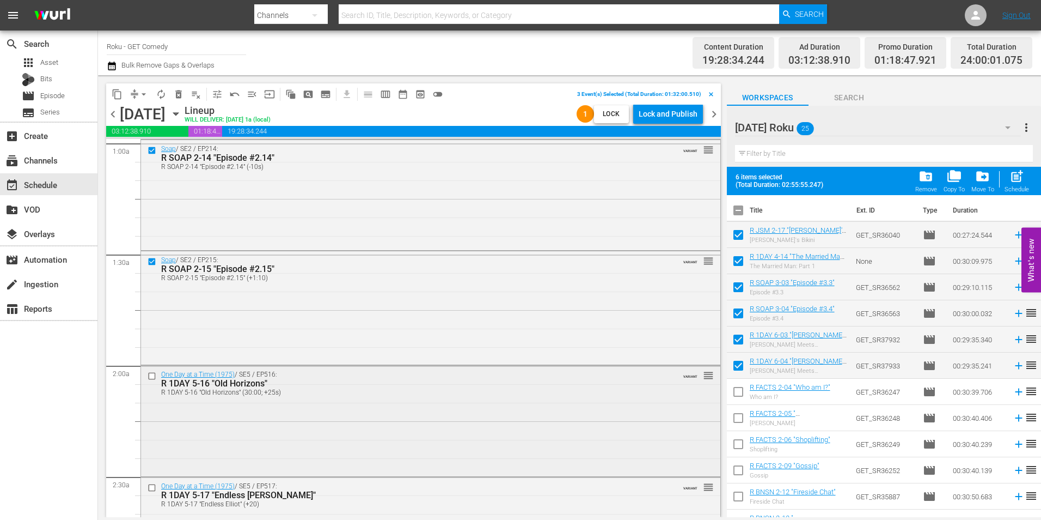
click at [154, 380] on input "checkbox" at bounding box center [153, 375] width 11 height 9
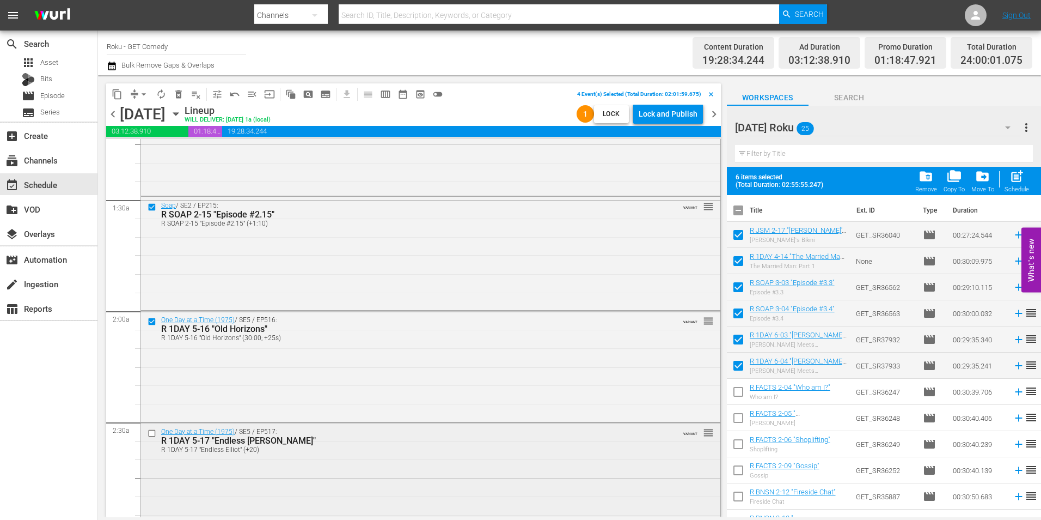
click at [155, 432] on input "checkbox" at bounding box center [153, 433] width 11 height 9
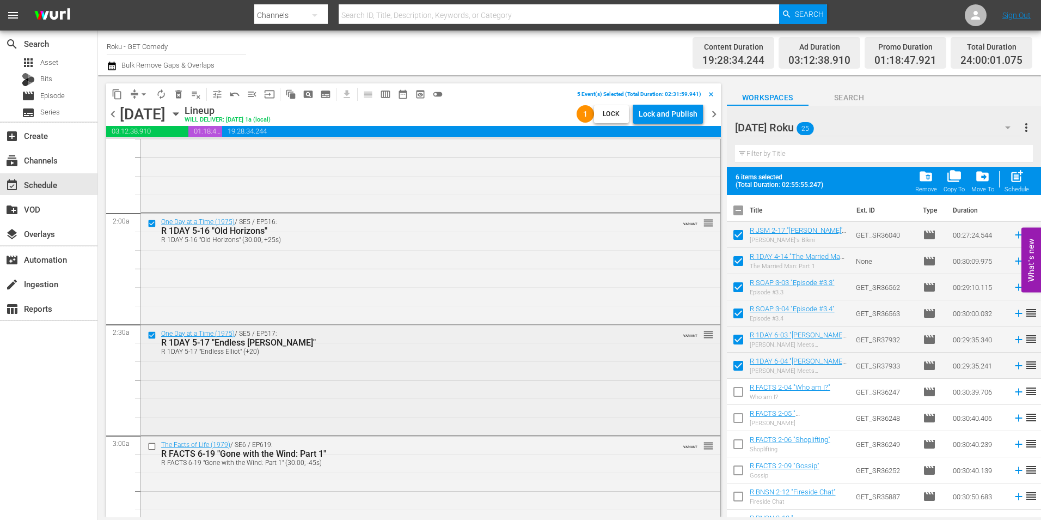
scroll to position [381, 0]
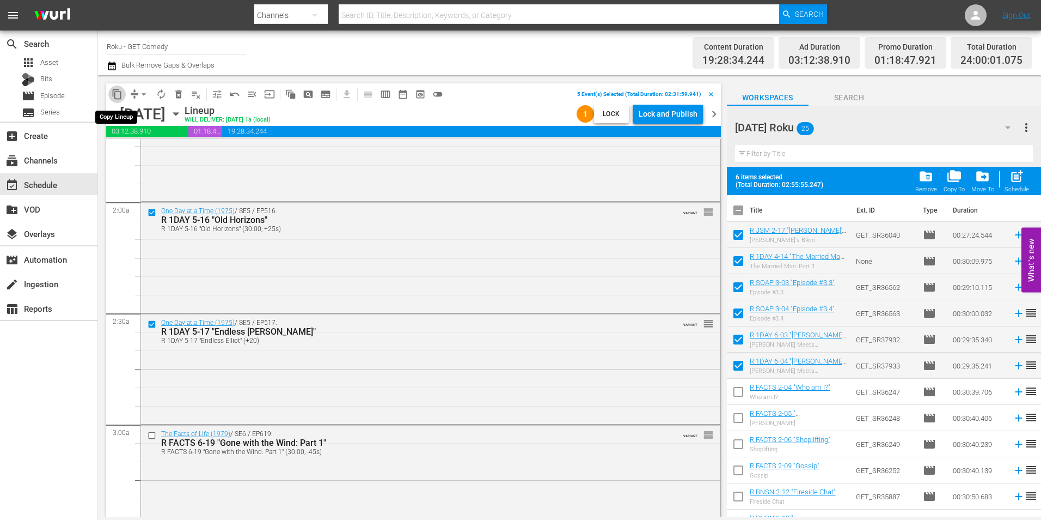
click at [120, 94] on span "content_copy" at bounding box center [117, 94] width 11 height 11
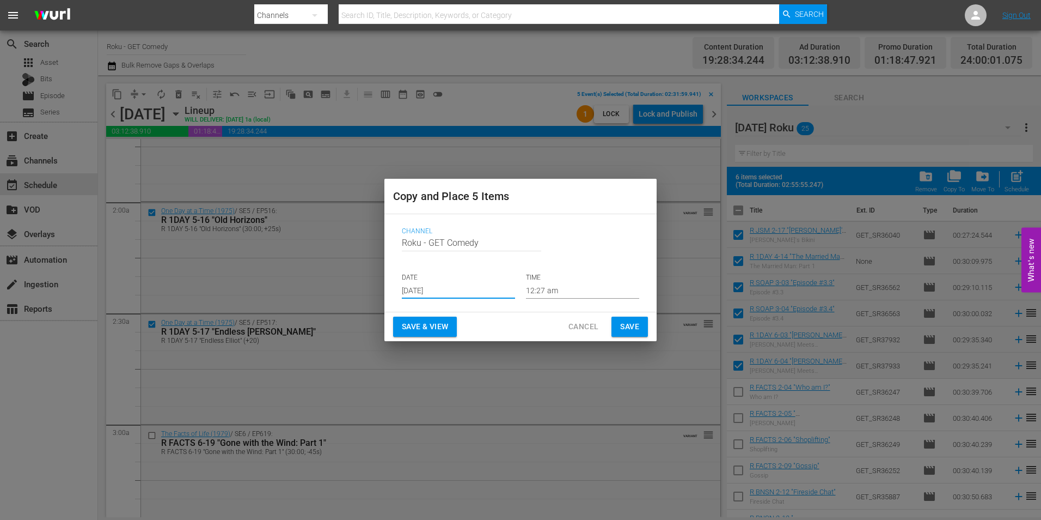
click at [443, 295] on input "[DATE]" at bounding box center [458, 290] width 113 height 16
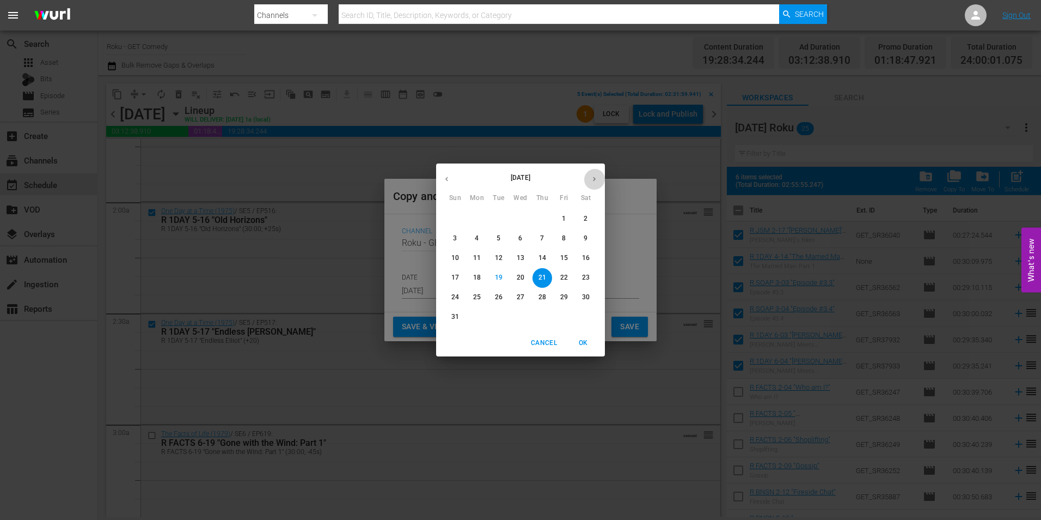
click at [593, 178] on icon "button" at bounding box center [594, 179] width 8 height 8
click at [503, 241] on span "9" at bounding box center [499, 238] width 20 height 9
type input "[DATE]"
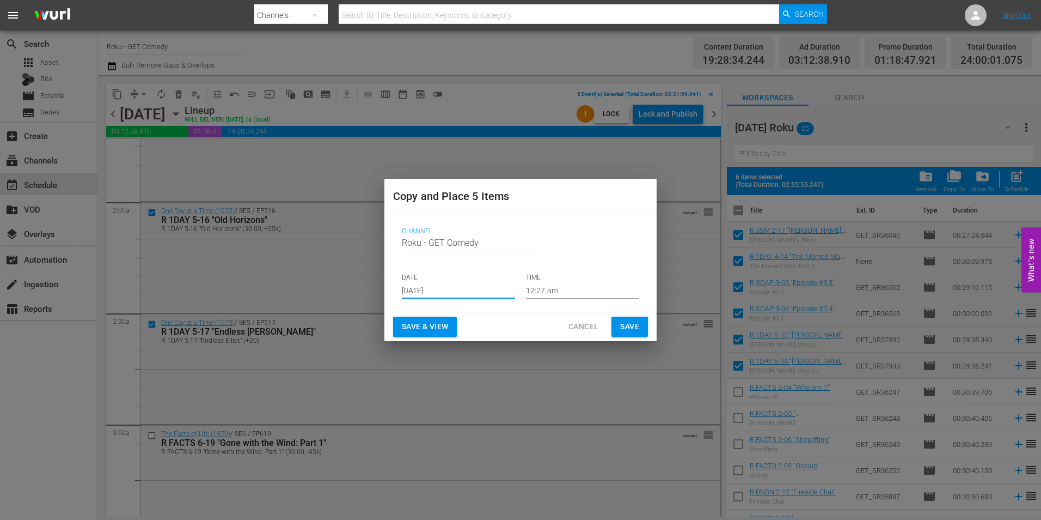
click at [542, 292] on input "12:27 am" at bounding box center [582, 290] width 113 height 16
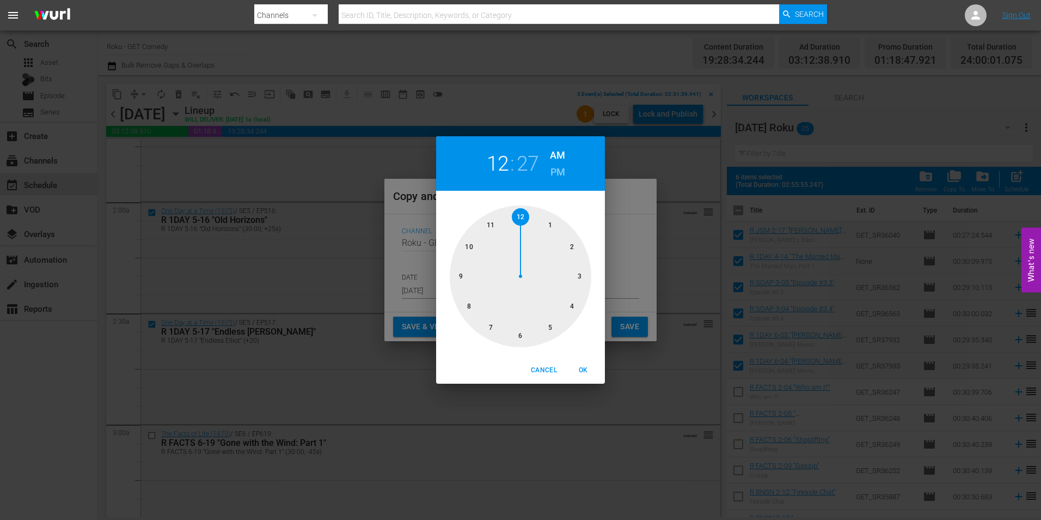
click at [525, 337] on div at bounding box center [521, 276] width 142 height 142
click at [521, 218] on div at bounding box center [521, 276] width 142 height 142
click at [585, 370] on span "OK" at bounding box center [583, 369] width 26 height 11
type input "06:00 am"
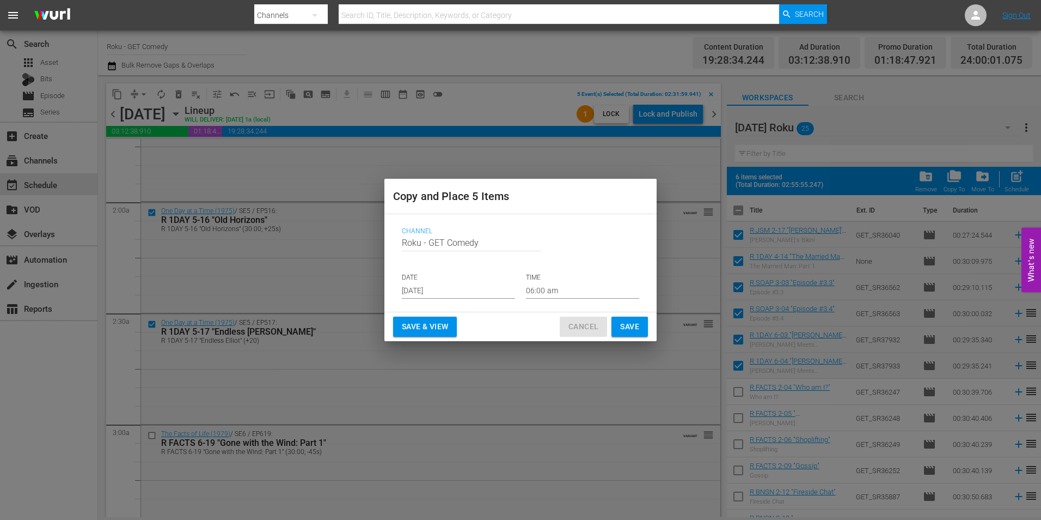
click at [591, 327] on span "Cancel" at bounding box center [584, 327] width 30 height 14
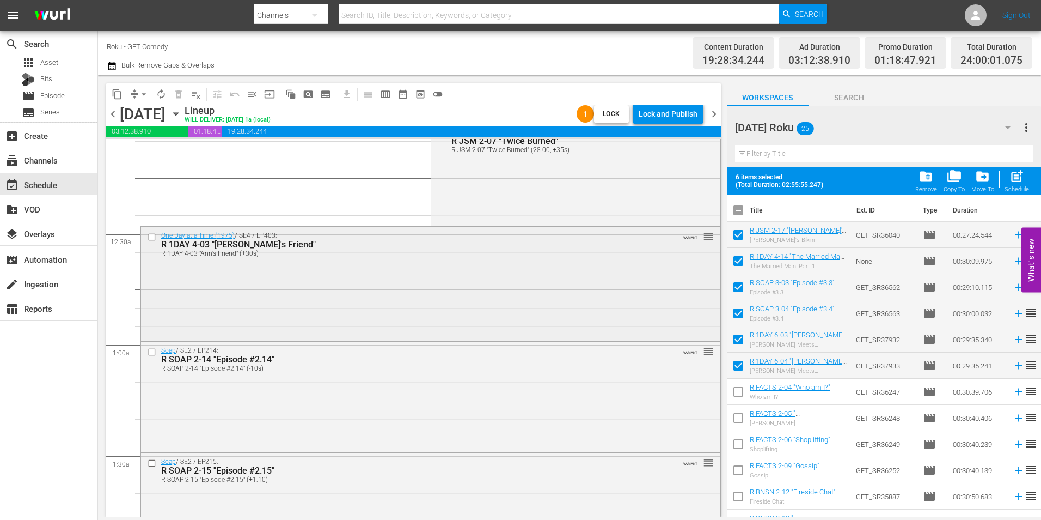
scroll to position [0, 0]
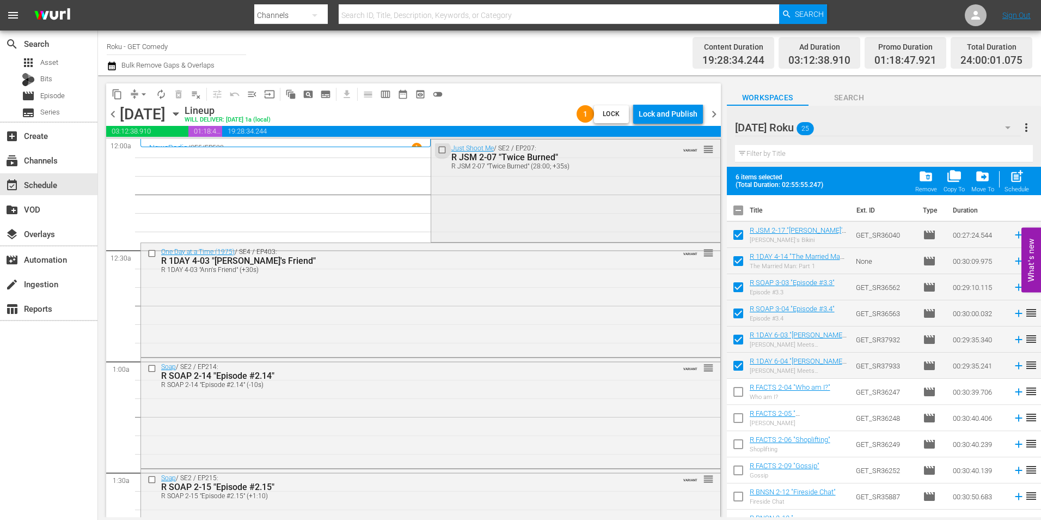
click at [441, 149] on input "checkbox" at bounding box center [442, 149] width 11 height 9
click at [150, 253] on input "checkbox" at bounding box center [153, 252] width 11 height 9
click at [151, 369] on input "checkbox" at bounding box center [153, 368] width 11 height 9
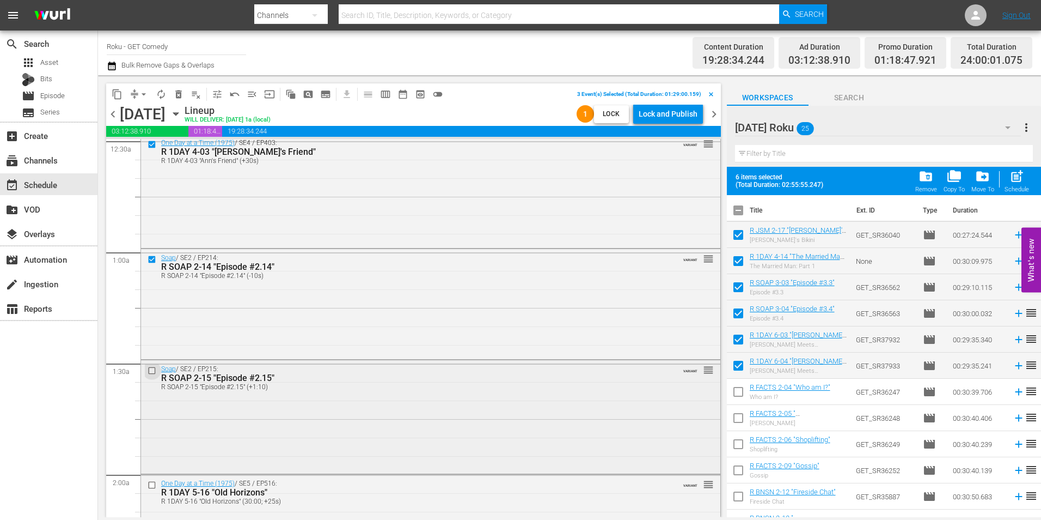
click at [154, 370] on input "checkbox" at bounding box center [153, 369] width 11 height 9
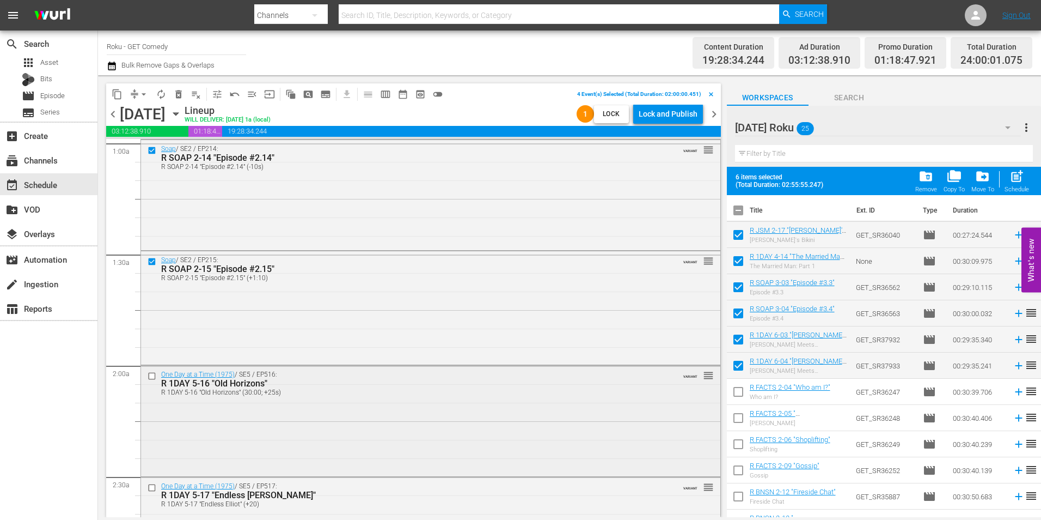
click at [153, 376] on input "checkbox" at bounding box center [153, 375] width 11 height 9
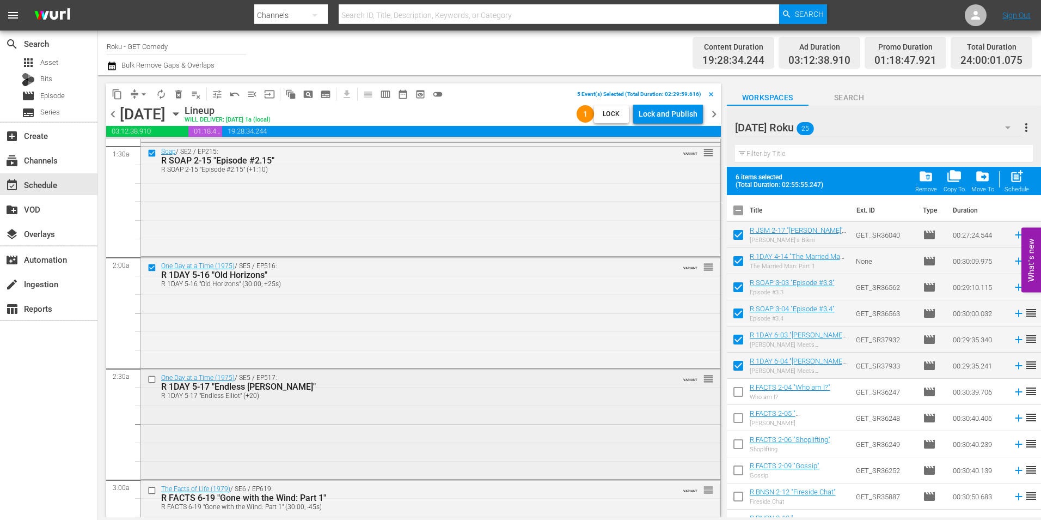
scroll to position [327, 0]
click at [153, 380] on input "checkbox" at bounding box center [153, 378] width 11 height 9
click at [117, 92] on span "content_copy" at bounding box center [117, 94] width 11 height 11
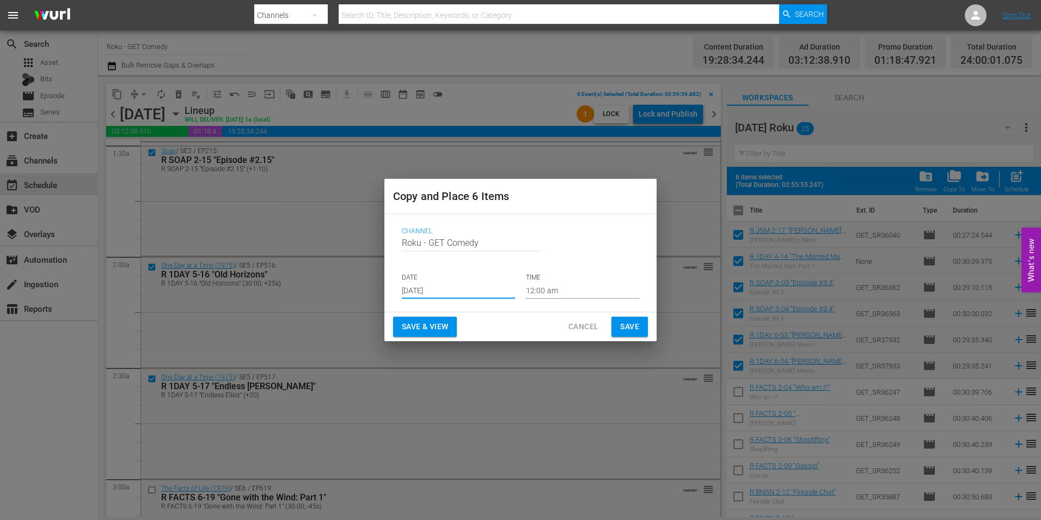
click at [441, 292] on input "[DATE]" at bounding box center [458, 290] width 113 height 16
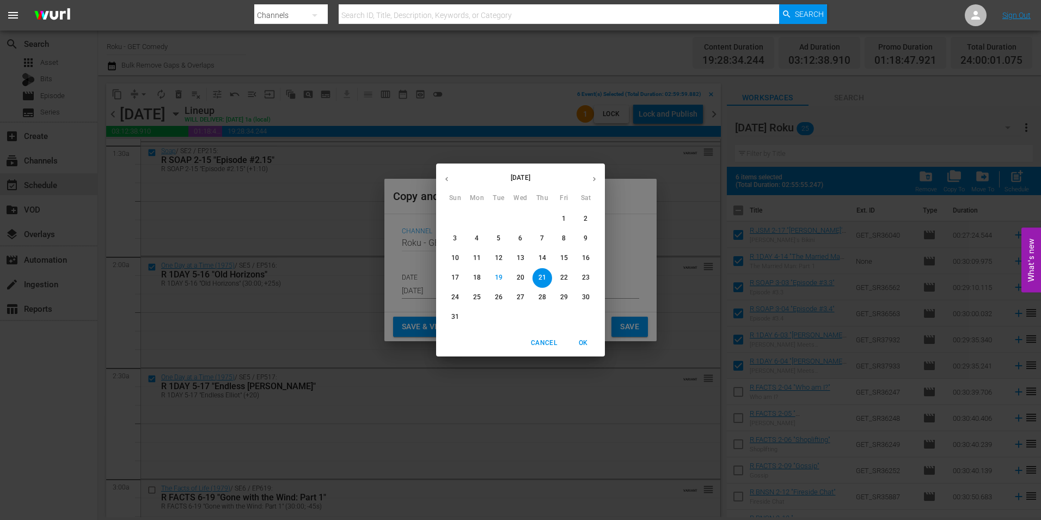
click at [595, 174] on button "button" at bounding box center [594, 178] width 21 height 21
click at [502, 235] on span "9" at bounding box center [499, 238] width 20 height 9
type input "[DATE]"
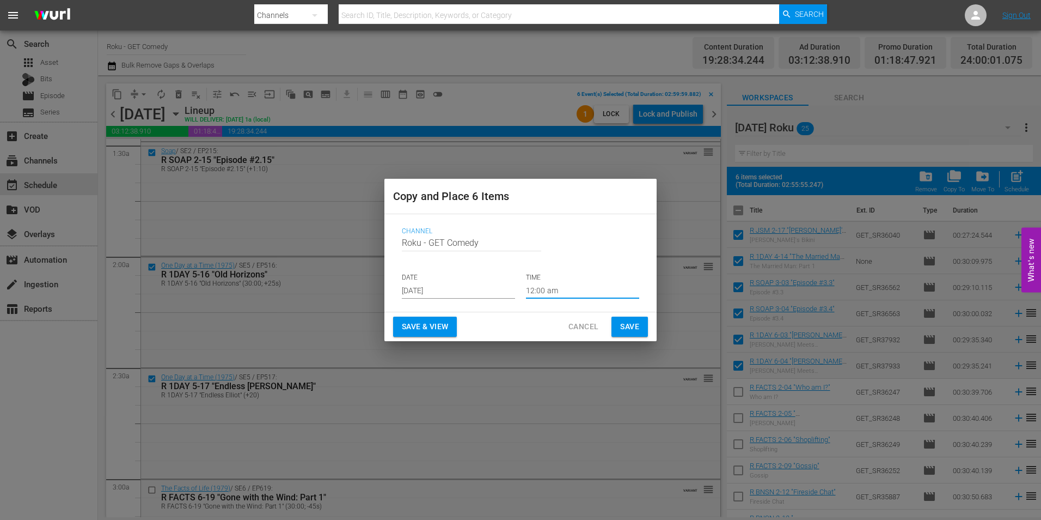
click at [540, 291] on input "12:00 am" at bounding box center [582, 290] width 113 height 16
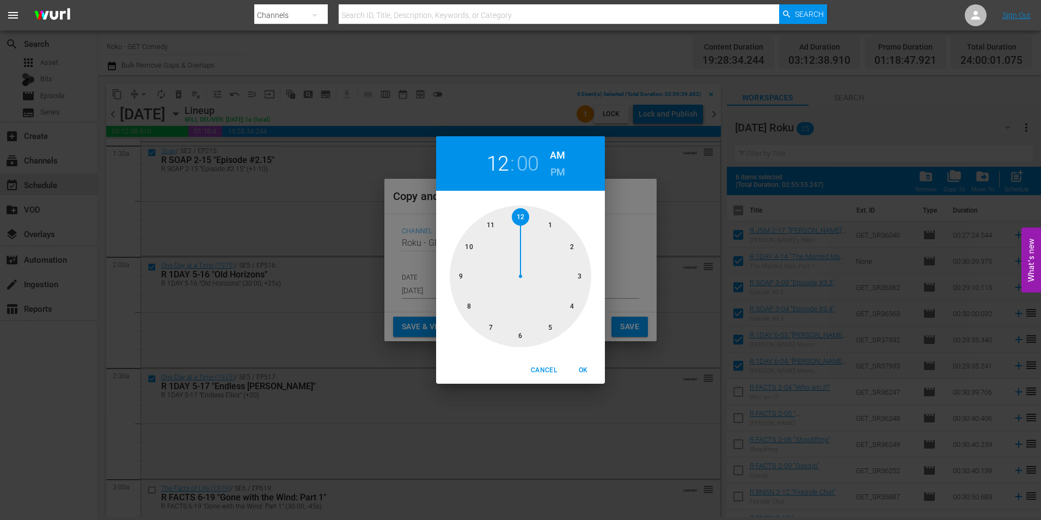
click at [520, 334] on div at bounding box center [521, 276] width 142 height 142
click at [585, 373] on span "OK" at bounding box center [583, 369] width 26 height 11
type input "06:00 am"
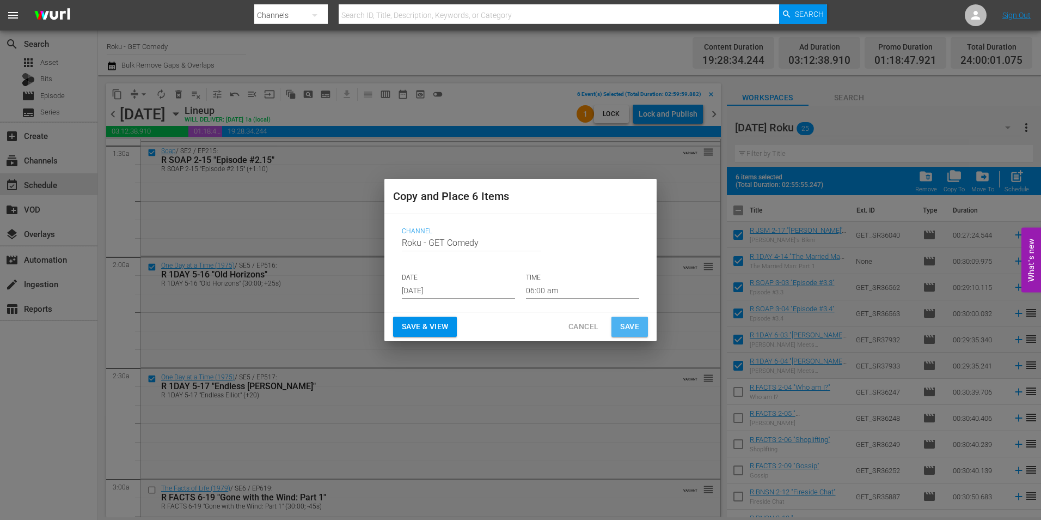
click at [632, 323] on span "Save" at bounding box center [629, 327] width 19 height 14
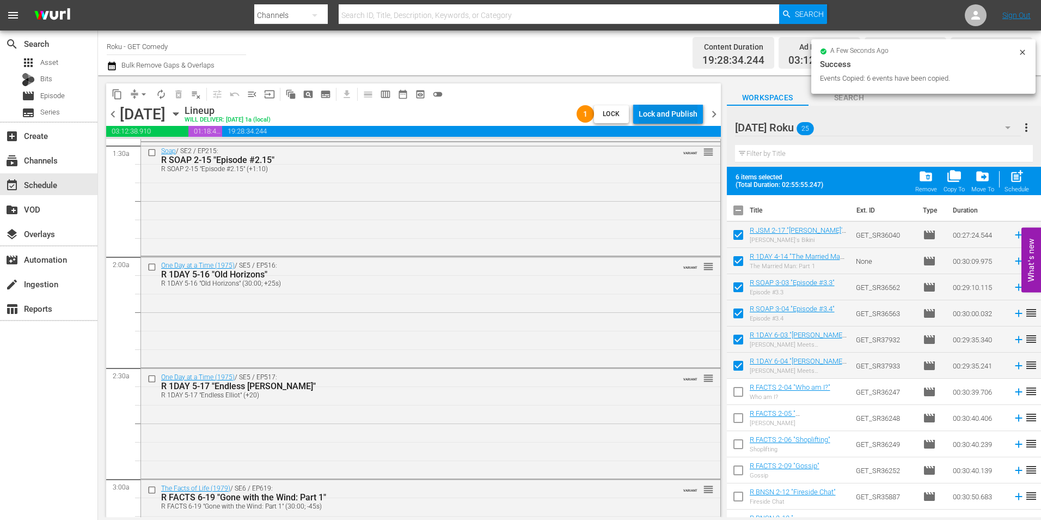
click at [682, 114] on div "Lock and Publish" at bounding box center [668, 114] width 59 height 20
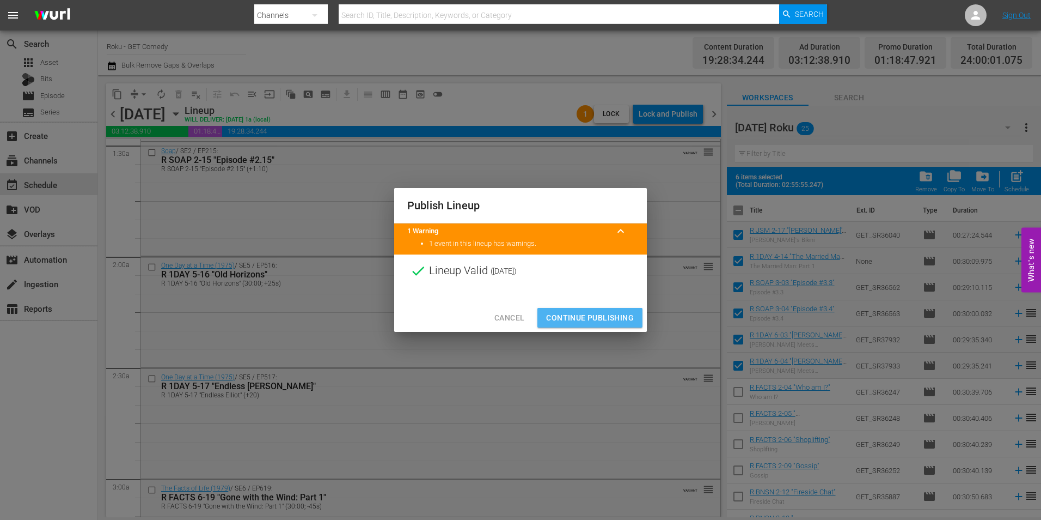
click at [606, 316] on span "Continue Publishing" at bounding box center [590, 318] width 88 height 14
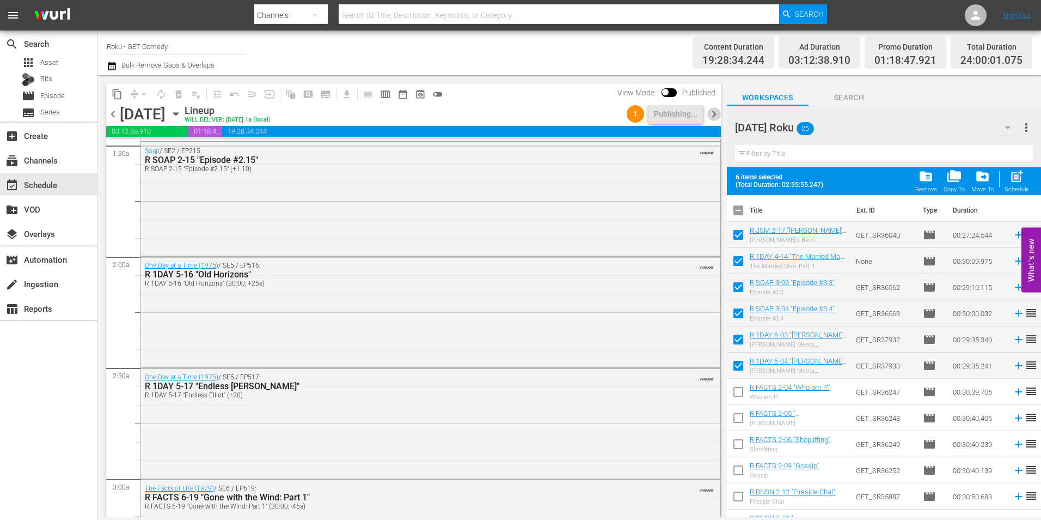
click at [716, 112] on span "chevron_right" at bounding box center [715, 114] width 14 height 14
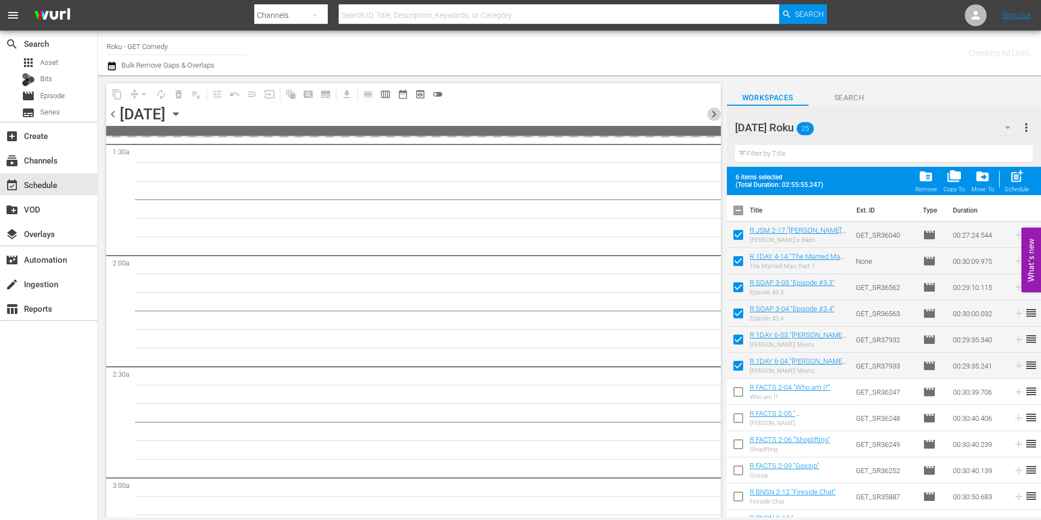
click at [716, 112] on span "chevron_right" at bounding box center [715, 114] width 14 height 14
click at [739, 205] on input "checkbox" at bounding box center [738, 212] width 23 height 23
checkbox input "true"
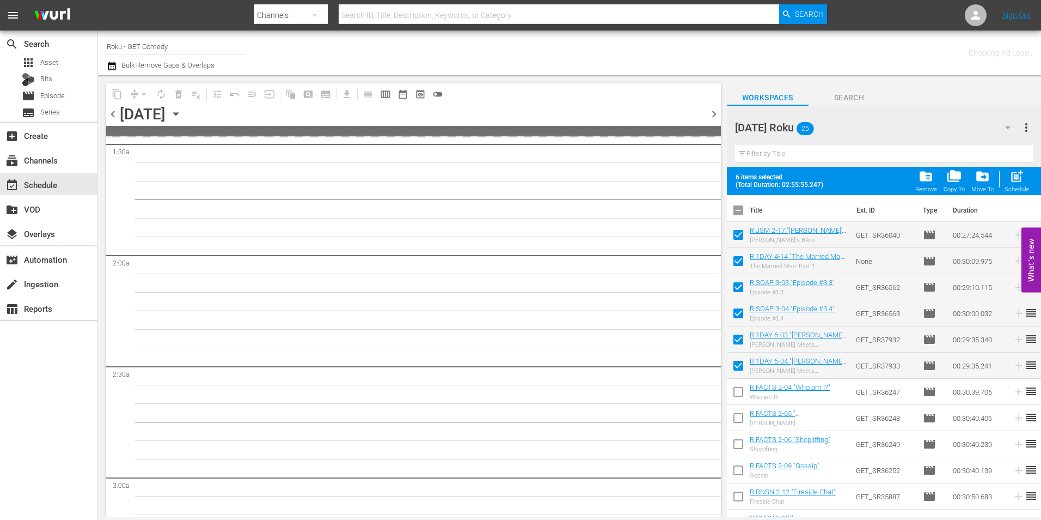
checkbox input "true"
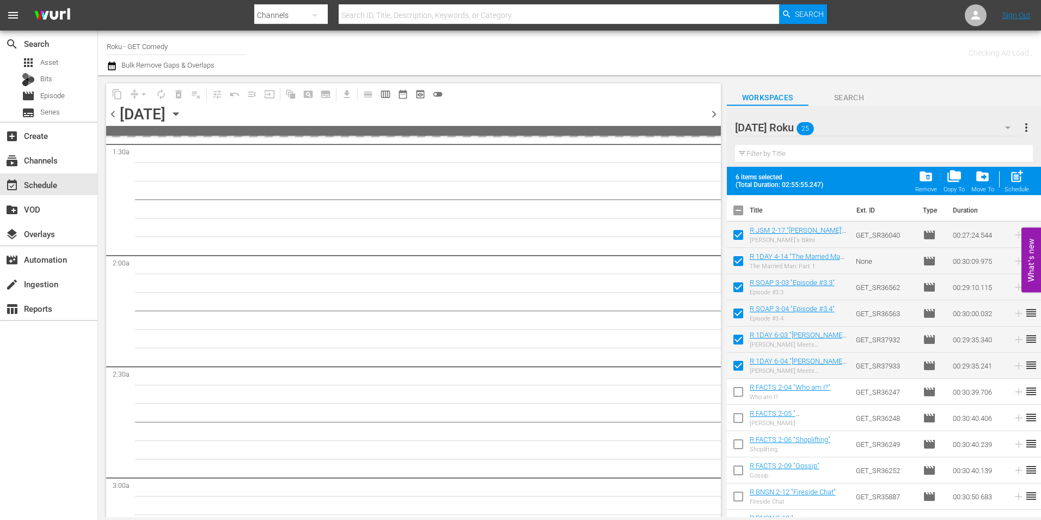
checkbox input "true"
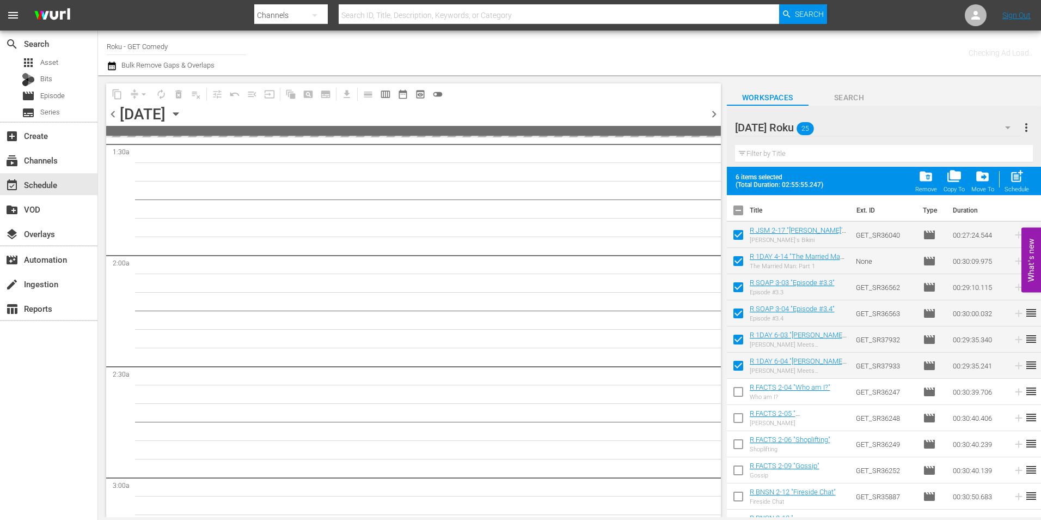
checkbox input "true"
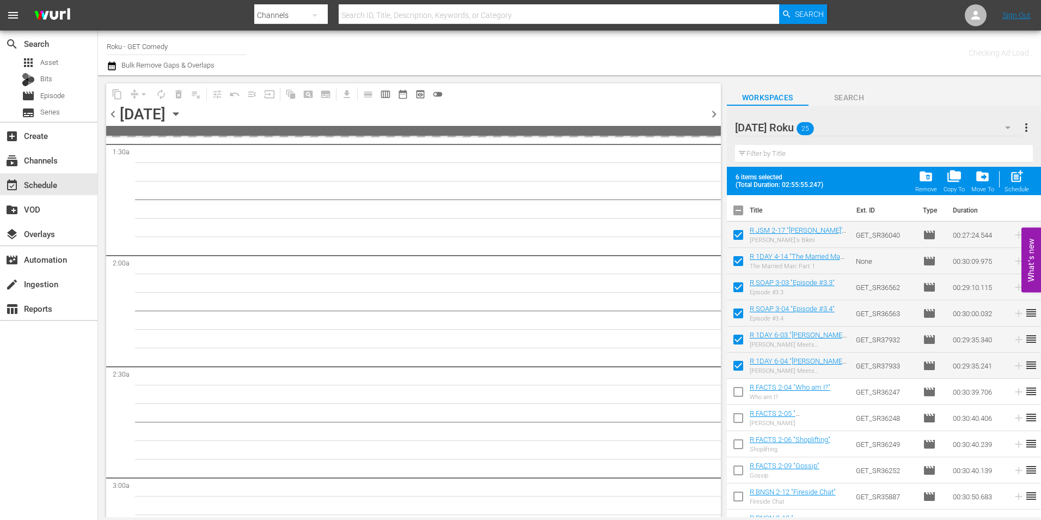
checkbox input "true"
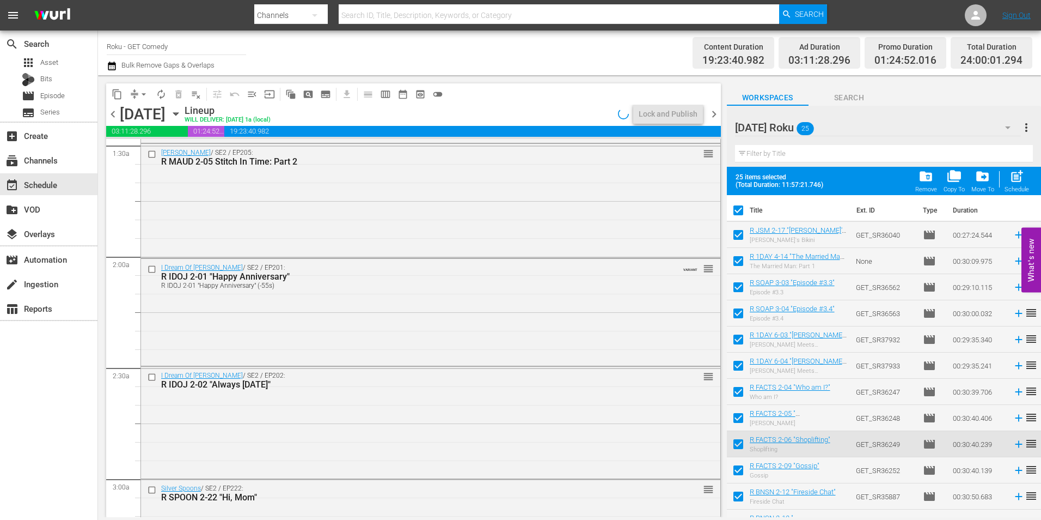
scroll to position [271, 0]
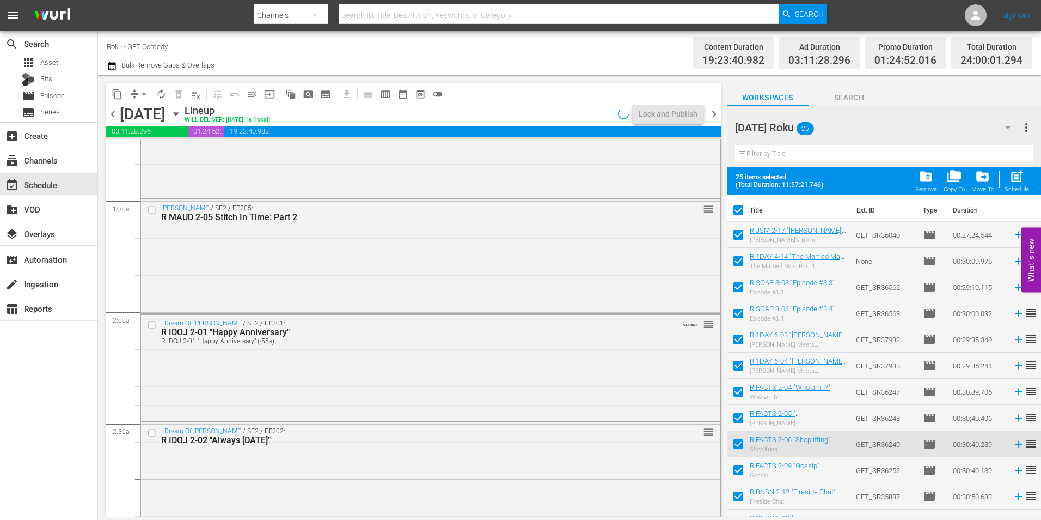
click at [737, 214] on input "checkbox" at bounding box center [738, 212] width 23 height 23
checkbox input "false"
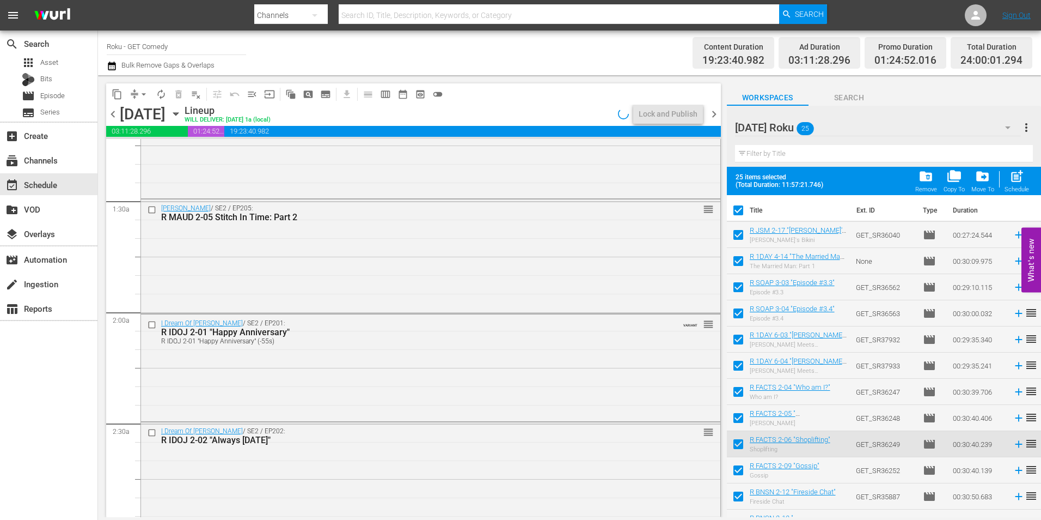
checkbox input "false"
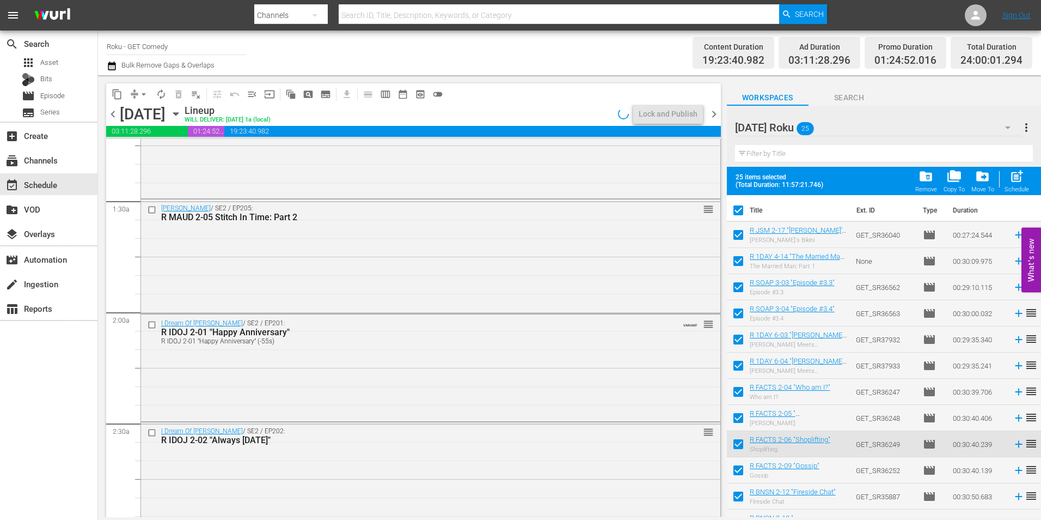
checkbox input "false"
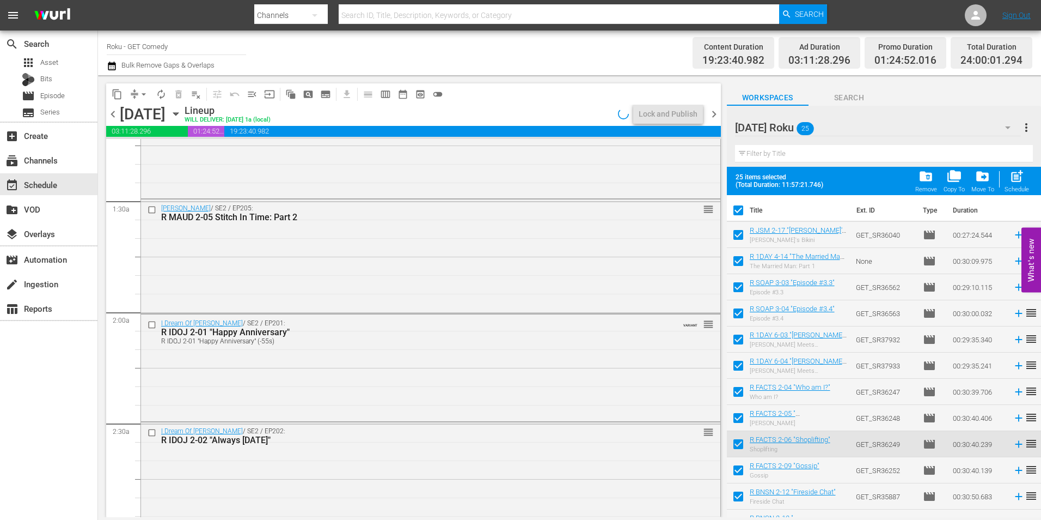
checkbox input "false"
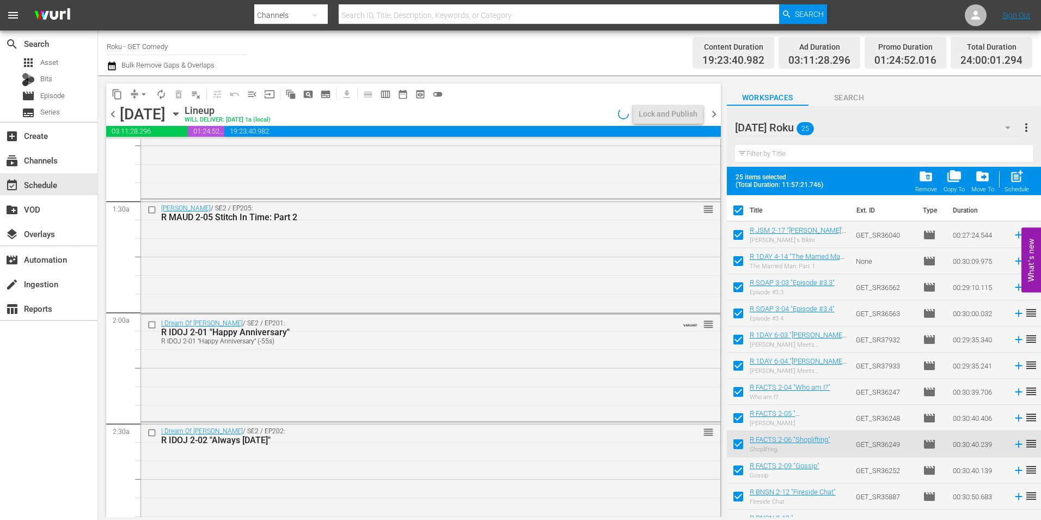
checkbox input "false"
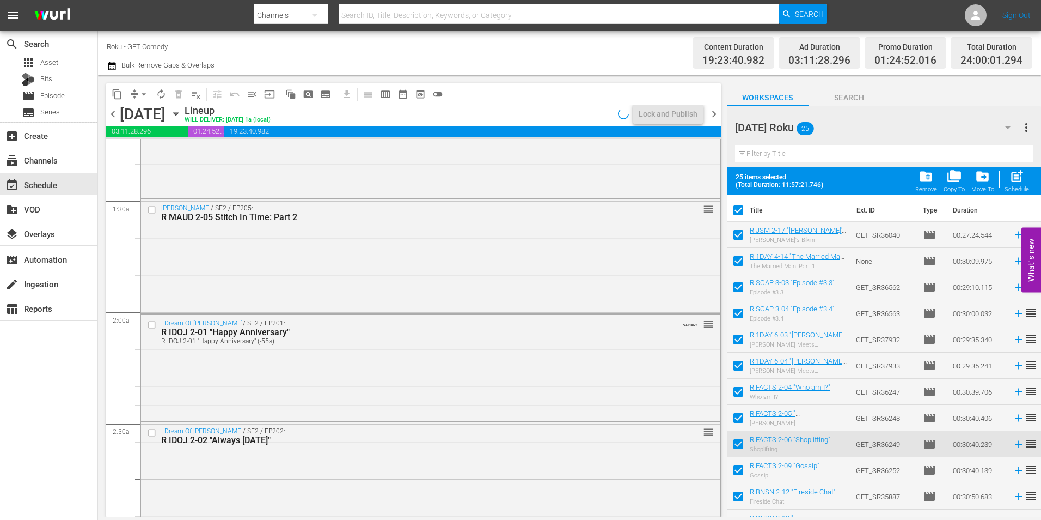
checkbox input "false"
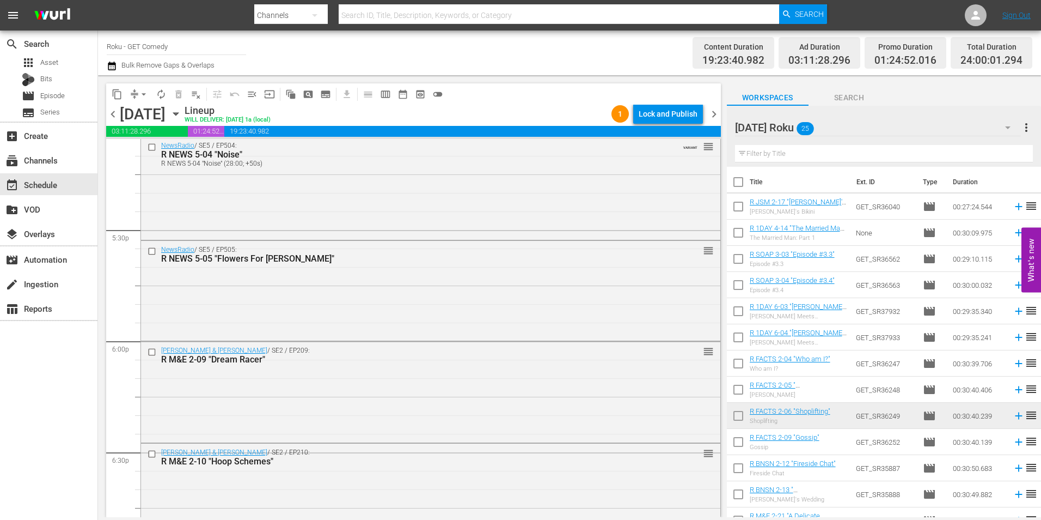
scroll to position [3811, 0]
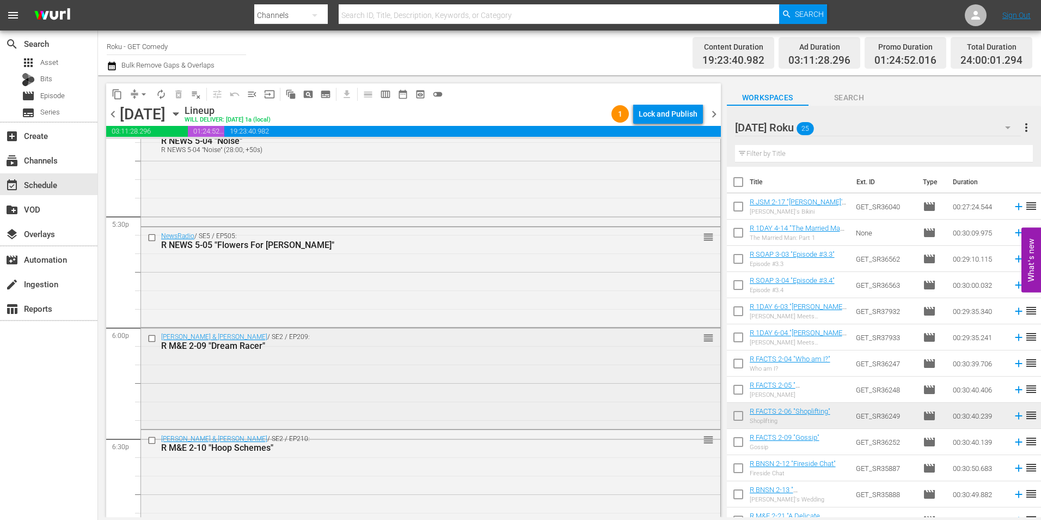
click at [151, 341] on input "checkbox" at bounding box center [153, 337] width 11 height 9
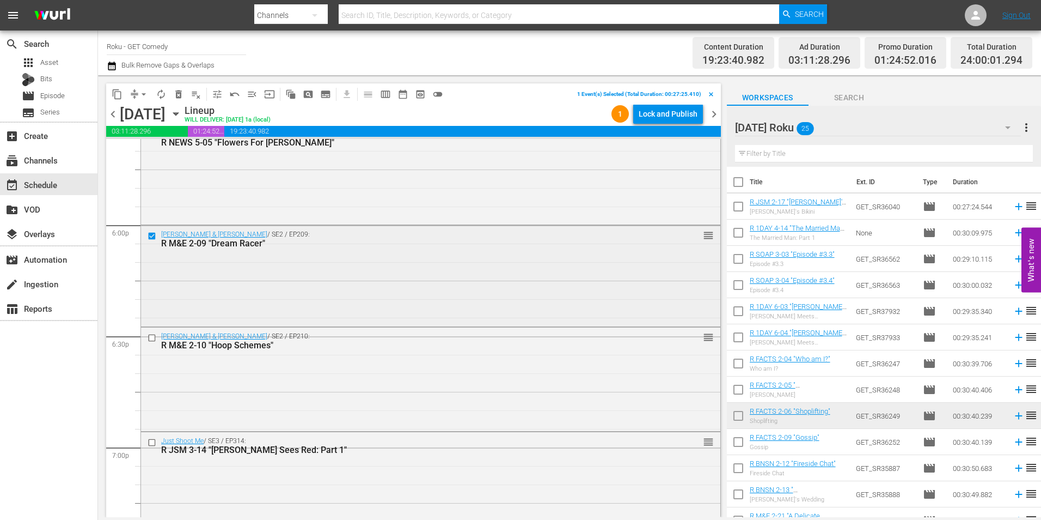
scroll to position [3920, 0]
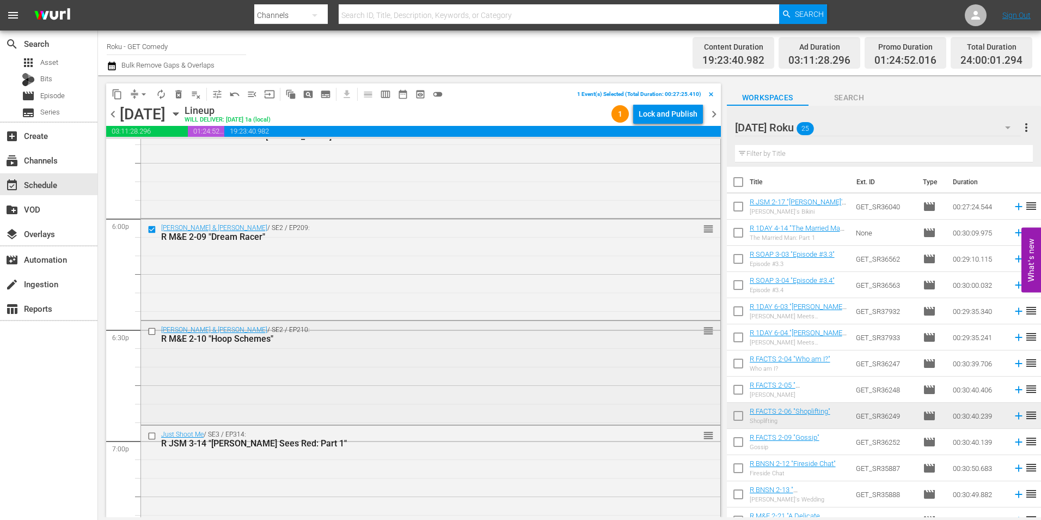
click at [150, 332] on input "checkbox" at bounding box center [153, 330] width 11 height 9
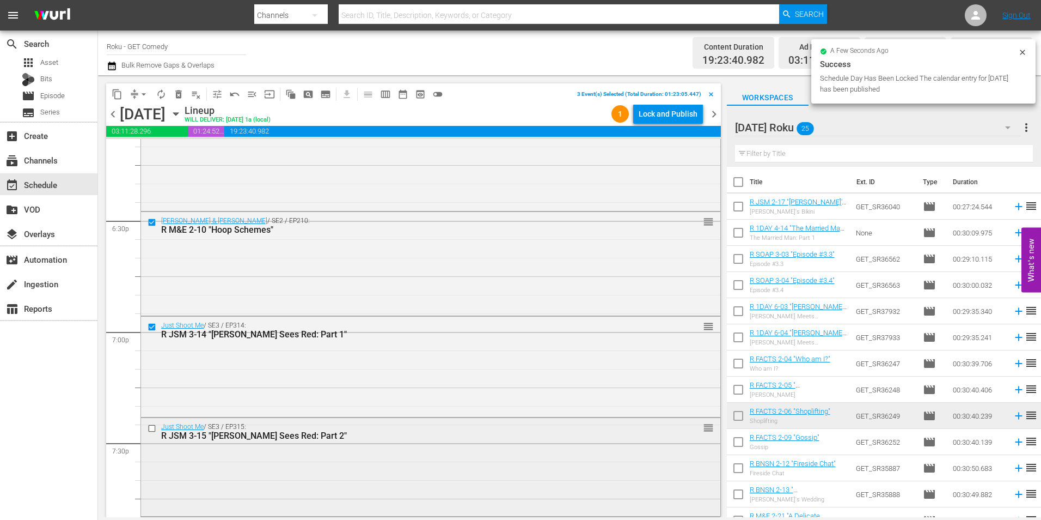
click at [151, 430] on input "checkbox" at bounding box center [153, 427] width 11 height 9
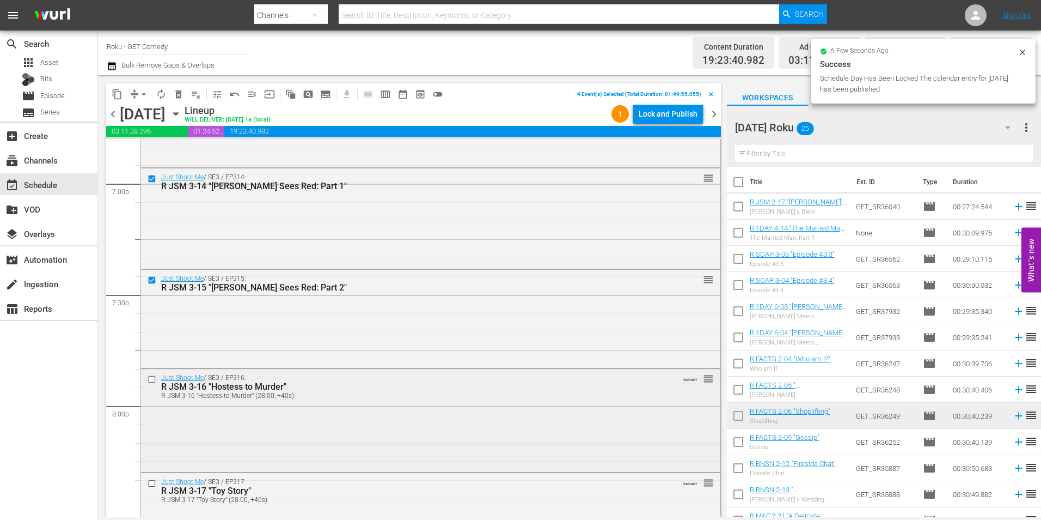
scroll to position [4193, 0]
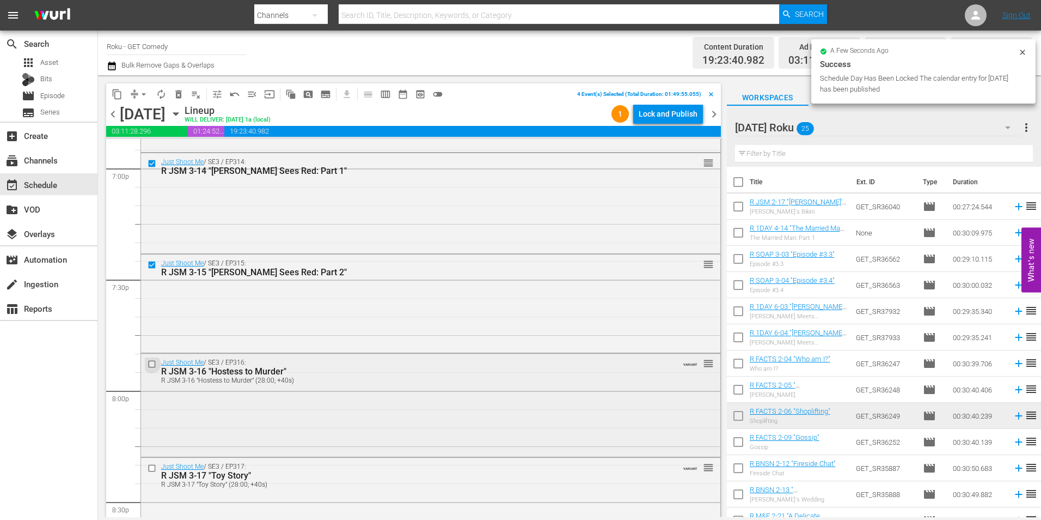
click at [151, 363] on input "checkbox" at bounding box center [153, 363] width 11 height 9
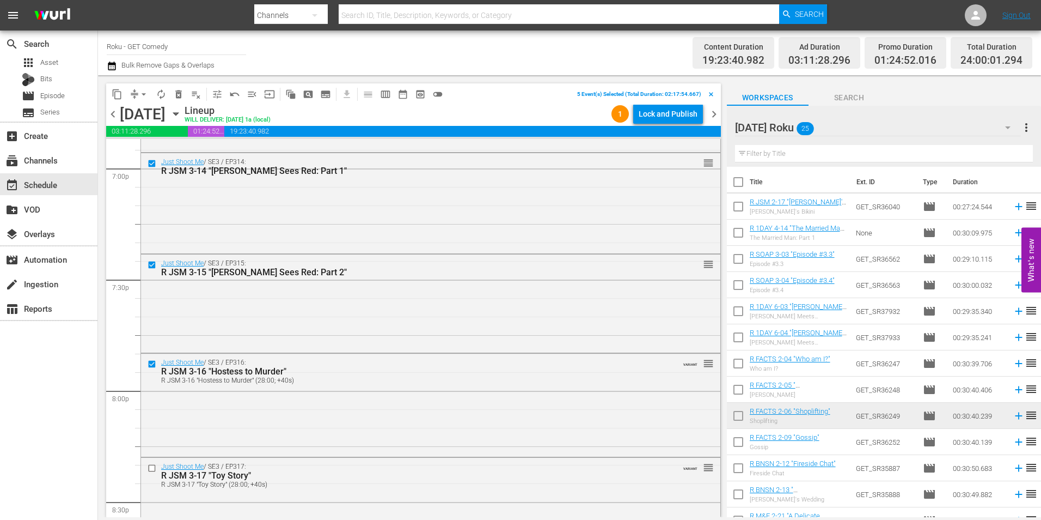
click at [149, 467] on input "checkbox" at bounding box center [153, 467] width 11 height 9
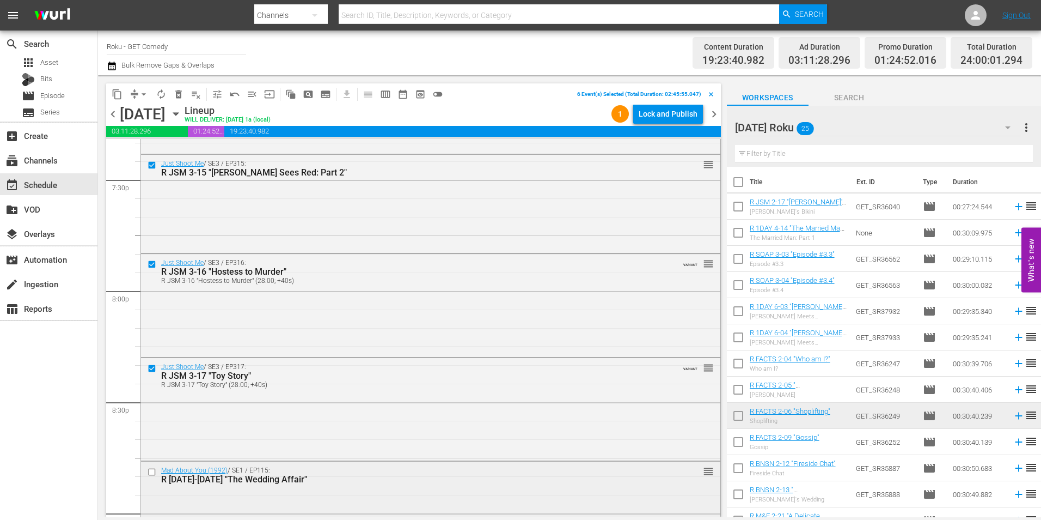
scroll to position [4302, 0]
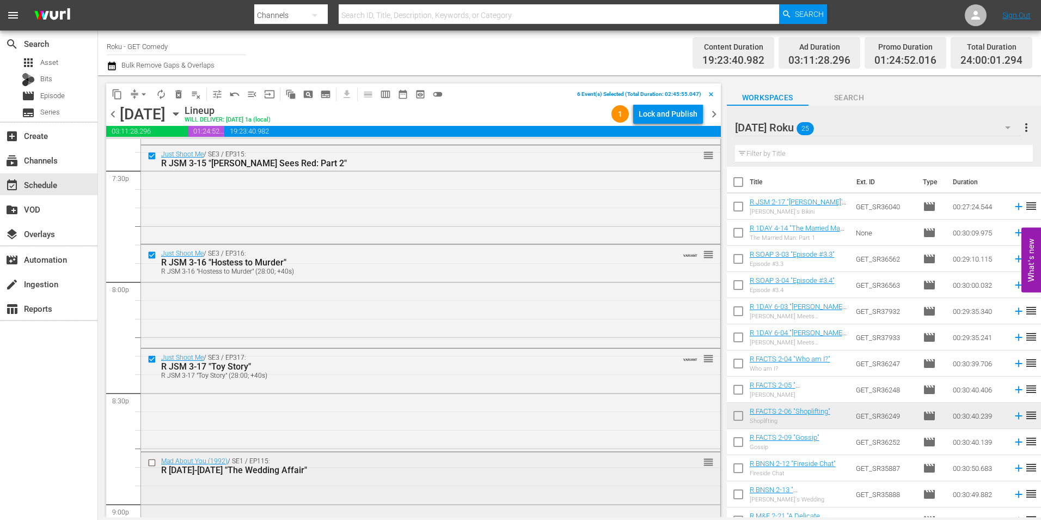
click at [150, 461] on input "checkbox" at bounding box center [153, 462] width 11 height 9
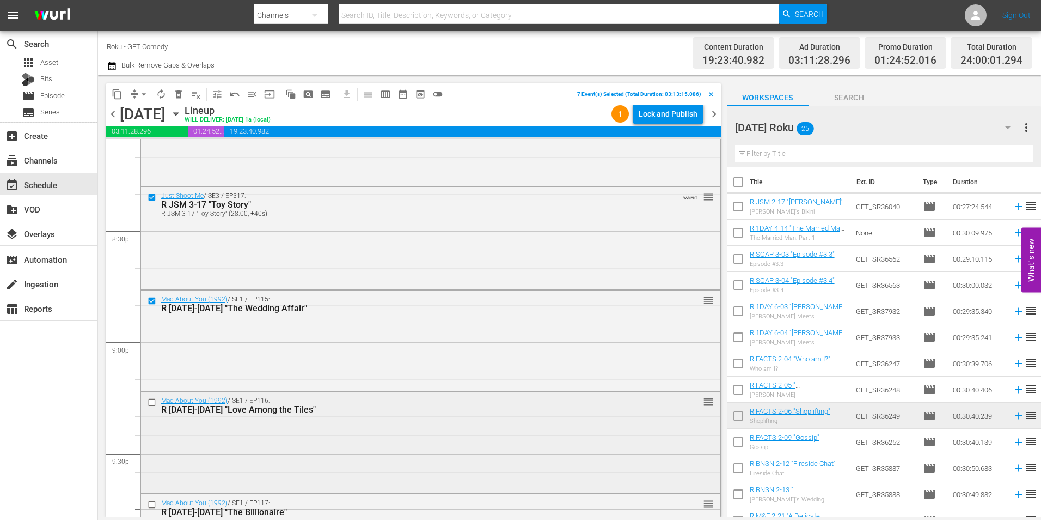
scroll to position [4465, 0]
click at [151, 401] on input "checkbox" at bounding box center [153, 399] width 11 height 9
click at [153, 502] on input "checkbox" at bounding box center [153, 502] width 11 height 9
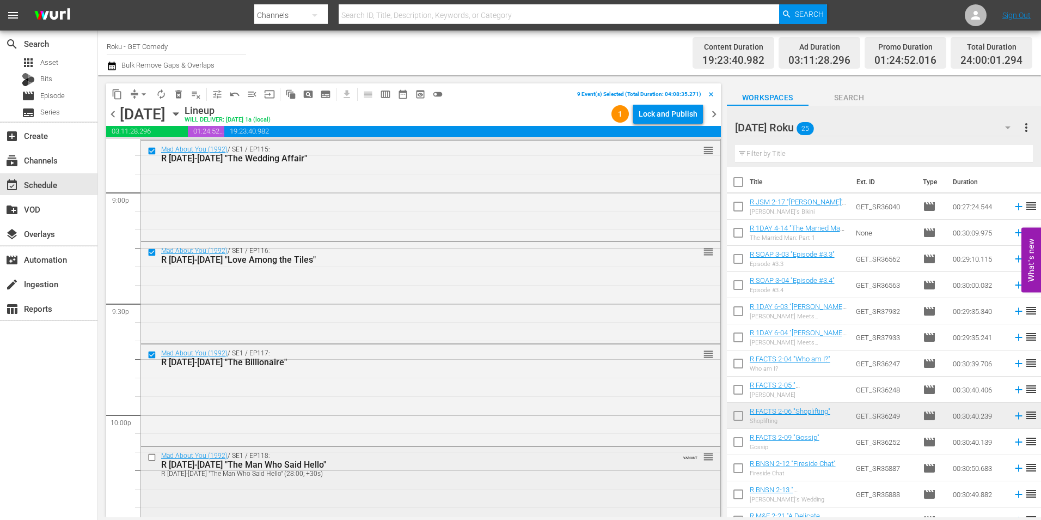
scroll to position [4628, 0]
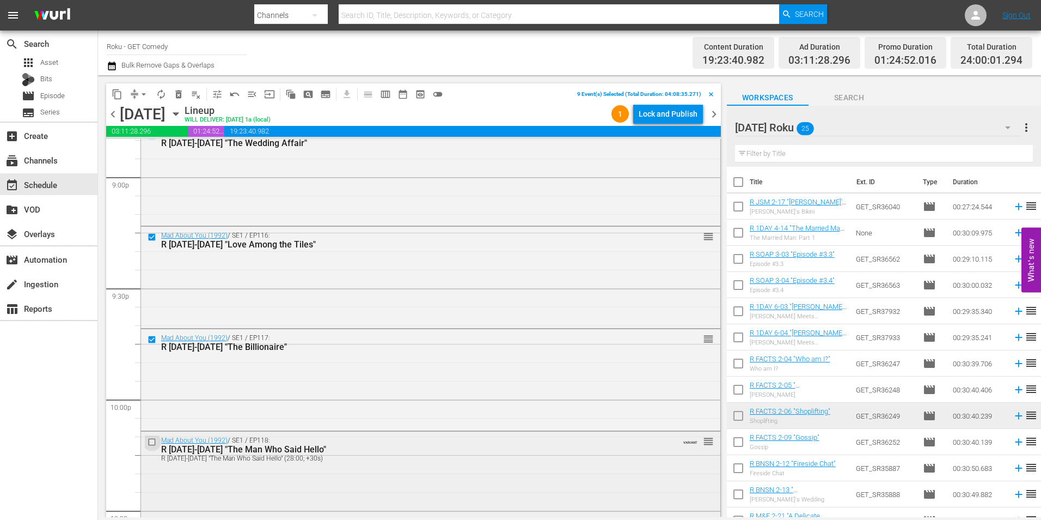
click at [149, 443] on input "checkbox" at bounding box center [153, 441] width 11 height 9
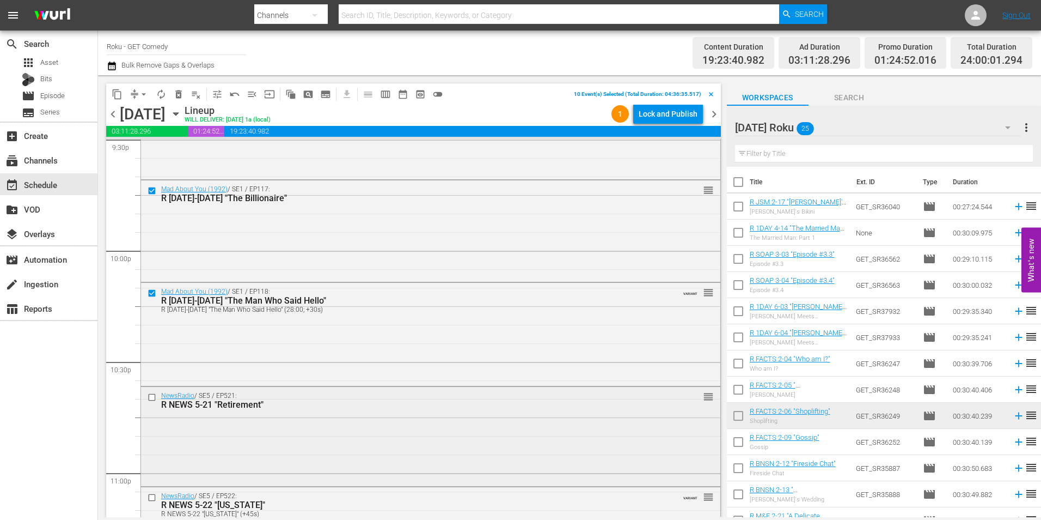
scroll to position [4792, 0]
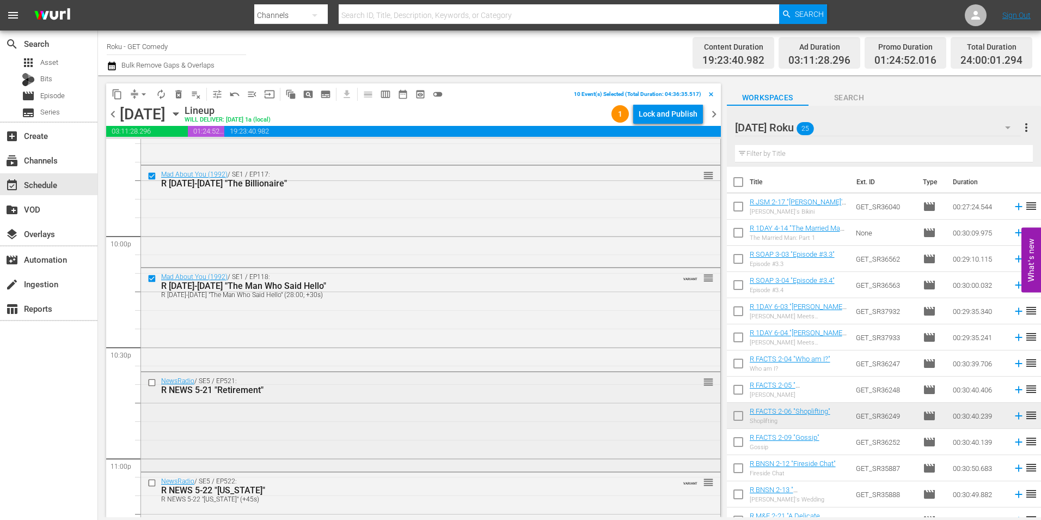
click at [151, 379] on input "checkbox" at bounding box center [153, 381] width 11 height 9
click at [148, 478] on input "checkbox" at bounding box center [153, 482] width 11 height 9
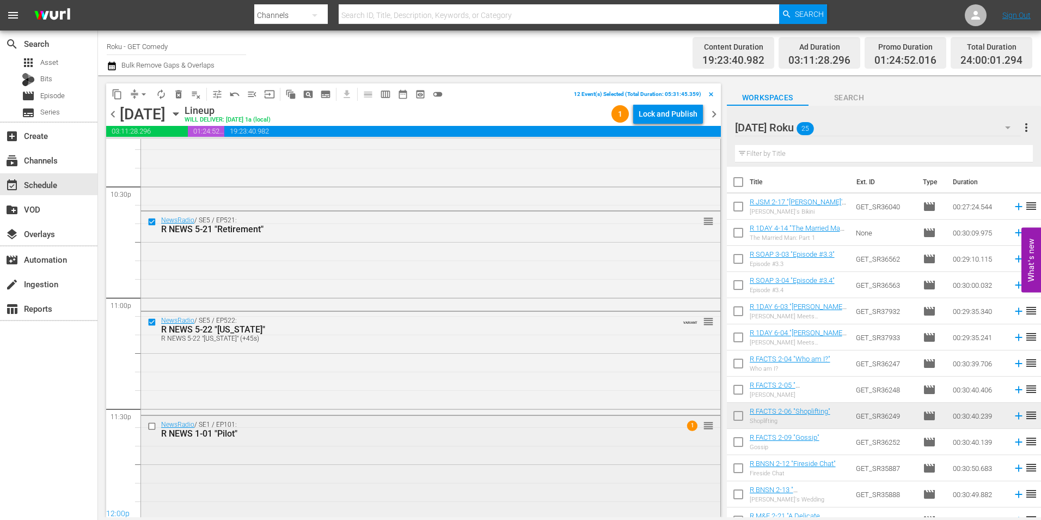
scroll to position [4955, 0]
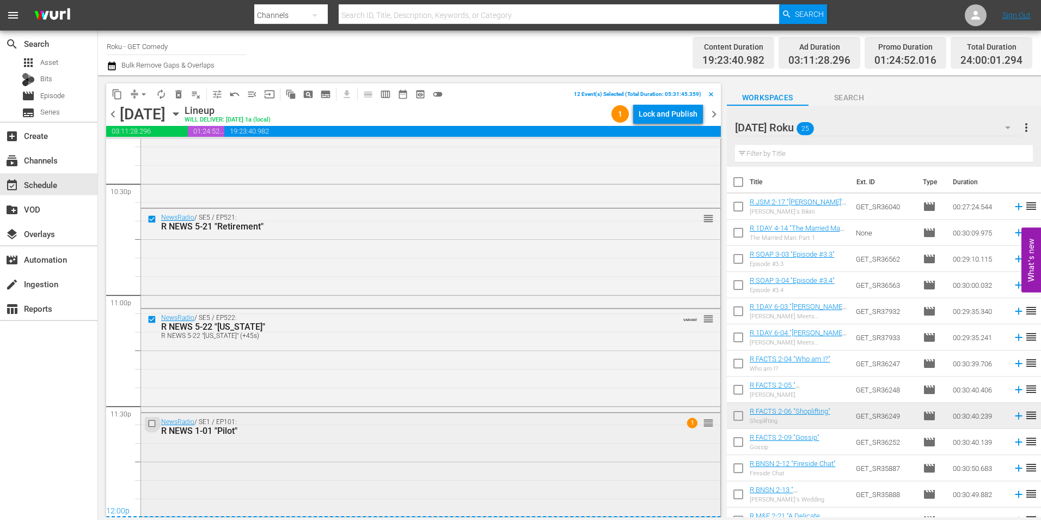
click at [154, 426] on input "checkbox" at bounding box center [153, 422] width 11 height 9
click at [118, 94] on span "content_copy" at bounding box center [117, 94] width 11 height 11
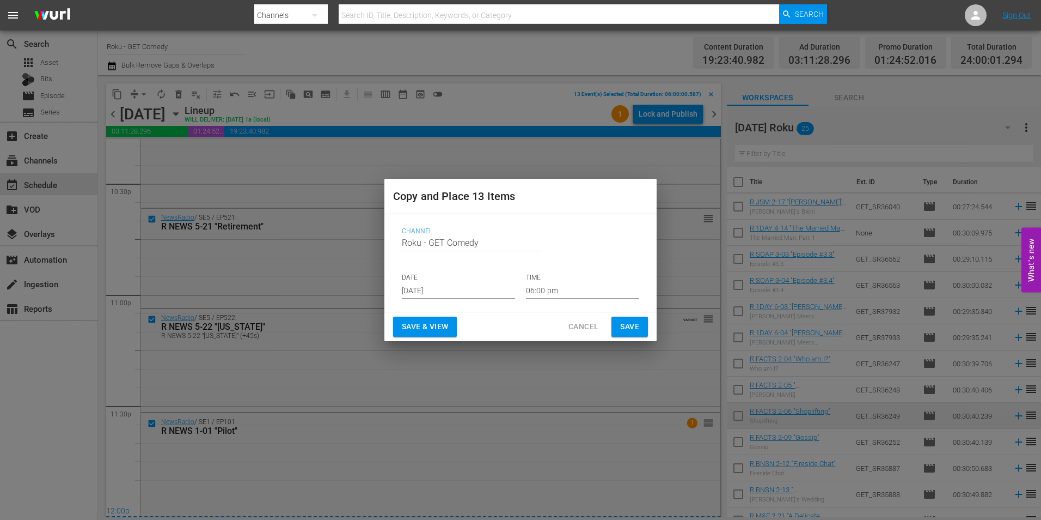
click at [443, 290] on input "[DATE]" at bounding box center [458, 290] width 113 height 16
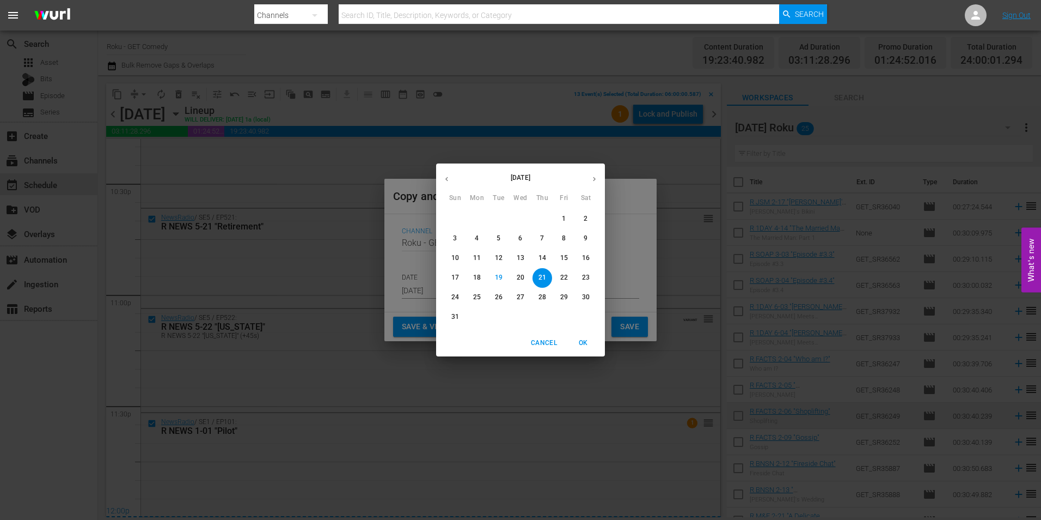
click at [590, 176] on button "button" at bounding box center [594, 178] width 21 height 21
click at [501, 242] on p "9" at bounding box center [499, 238] width 4 height 9
type input "[DATE]"
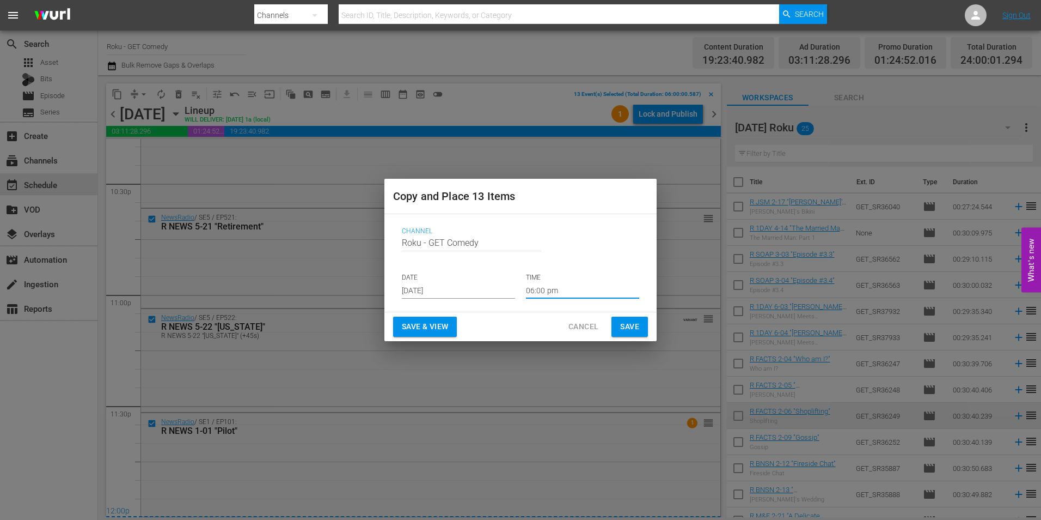
click at [541, 290] on input "06:00 pm" at bounding box center [582, 290] width 113 height 16
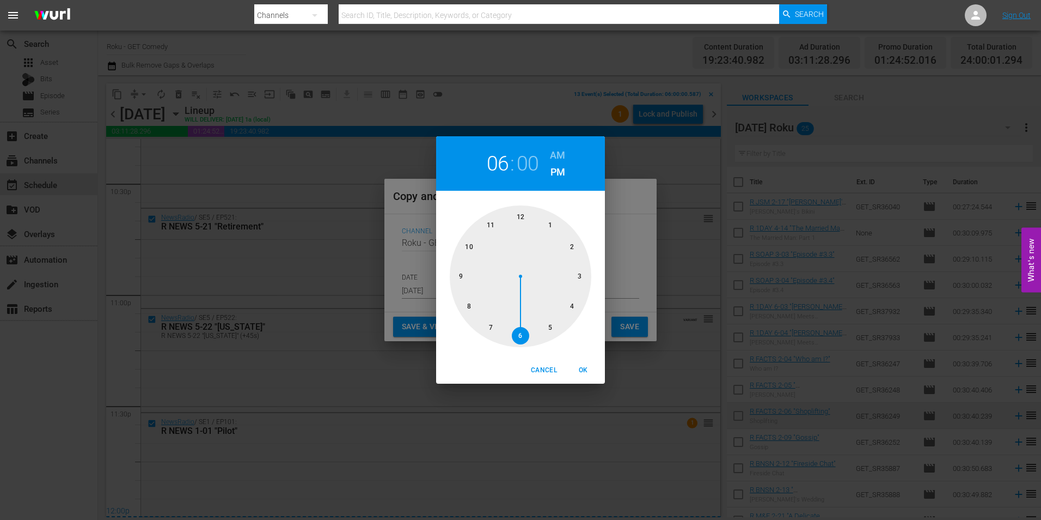
click at [524, 219] on div at bounding box center [521, 276] width 142 height 142
click at [590, 369] on span "OK" at bounding box center [583, 369] width 26 height 11
type input "12:00 pm"
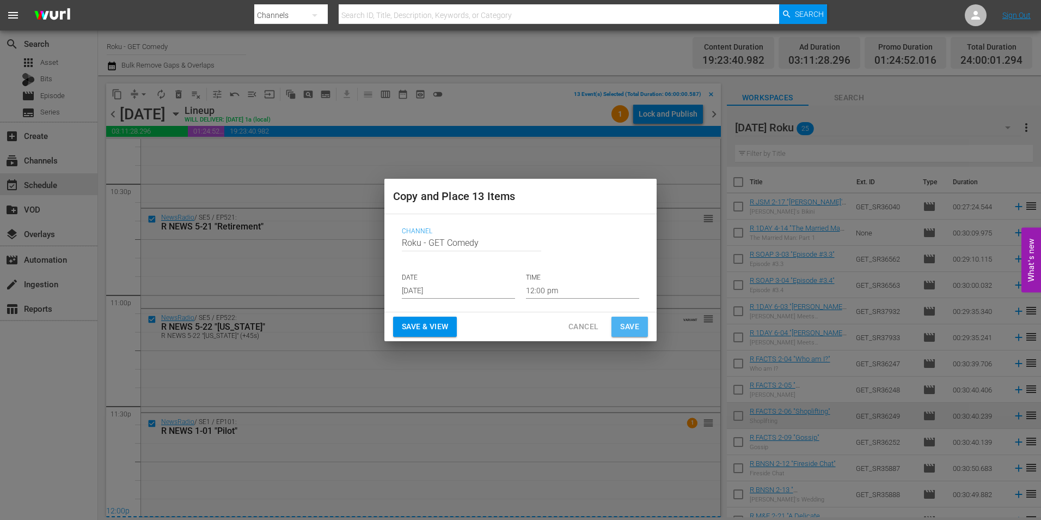
click at [632, 324] on span "Save" at bounding box center [629, 327] width 19 height 14
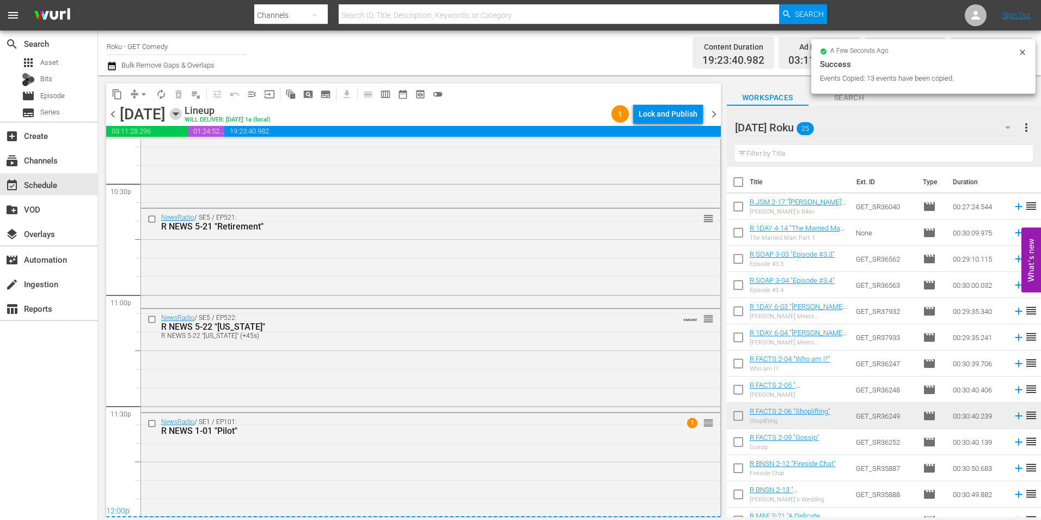
click at [178, 114] on icon "button" at bounding box center [175, 114] width 5 height 3
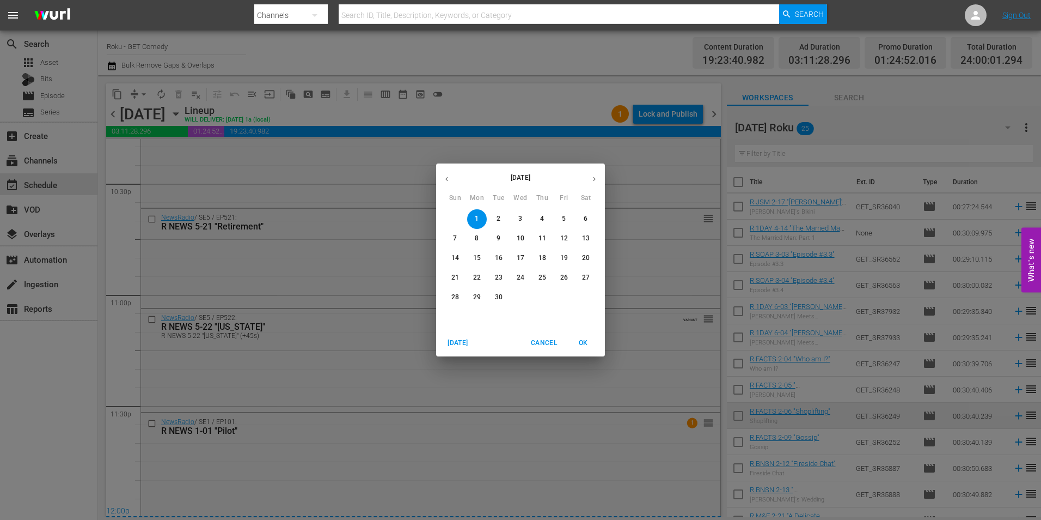
click at [591, 182] on icon "button" at bounding box center [594, 179] width 8 height 8
click at [446, 182] on icon "button" at bounding box center [447, 179] width 8 height 8
click at [499, 237] on p "9" at bounding box center [499, 238] width 4 height 9
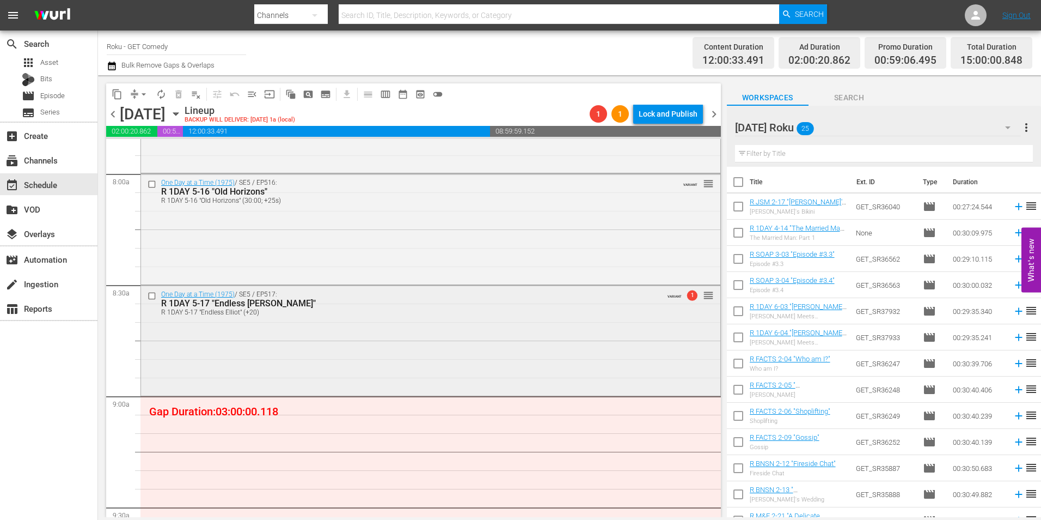
scroll to position [1961, 0]
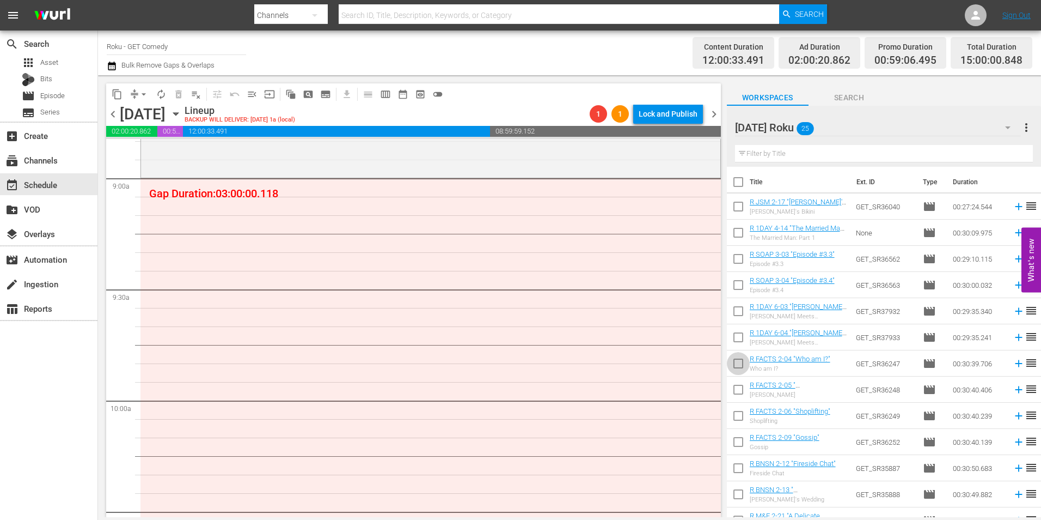
click at [736, 363] on input "checkbox" at bounding box center [738, 365] width 23 height 23
checkbox input "true"
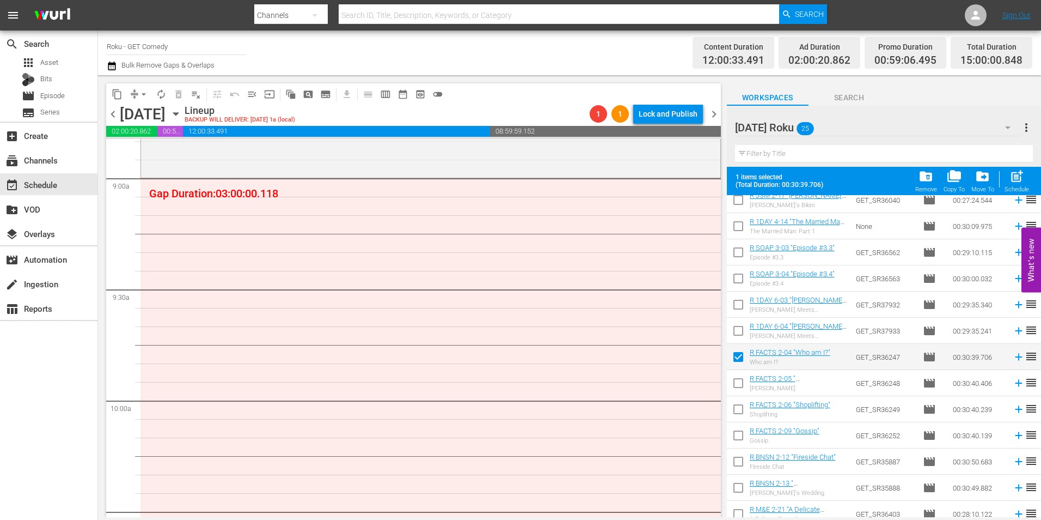
scroll to position [54, 0]
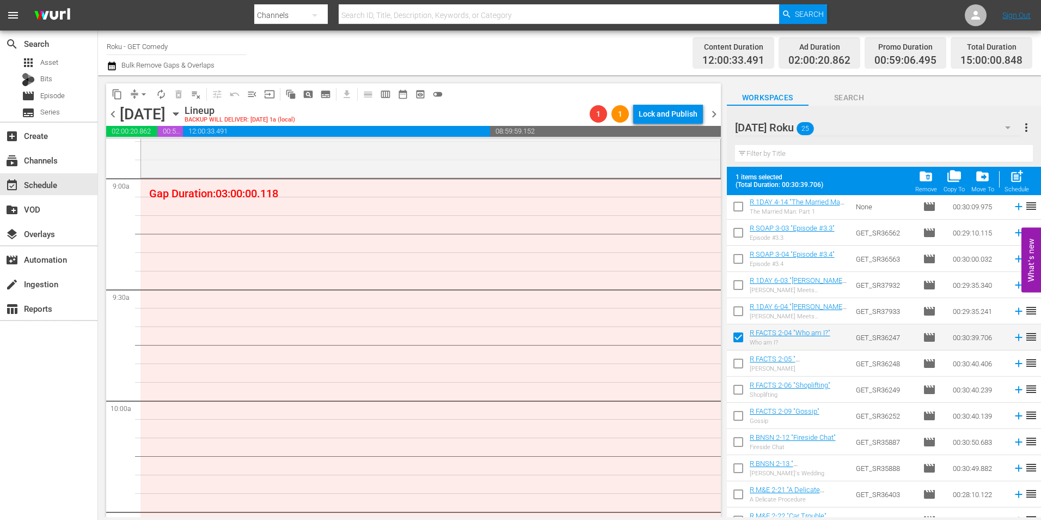
click at [739, 362] on input "checkbox" at bounding box center [738, 365] width 23 height 23
checkbox input "true"
click at [737, 388] on input "checkbox" at bounding box center [738, 391] width 23 height 23
checkbox input "true"
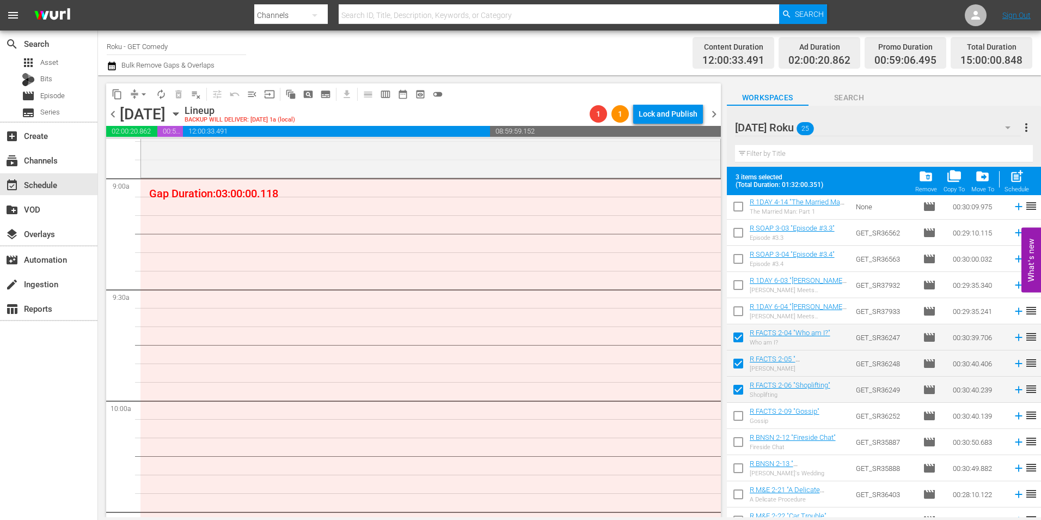
click at [738, 416] on input "checkbox" at bounding box center [738, 417] width 23 height 23
checkbox input "true"
click at [737, 442] on input "checkbox" at bounding box center [738, 443] width 23 height 23
checkbox input "true"
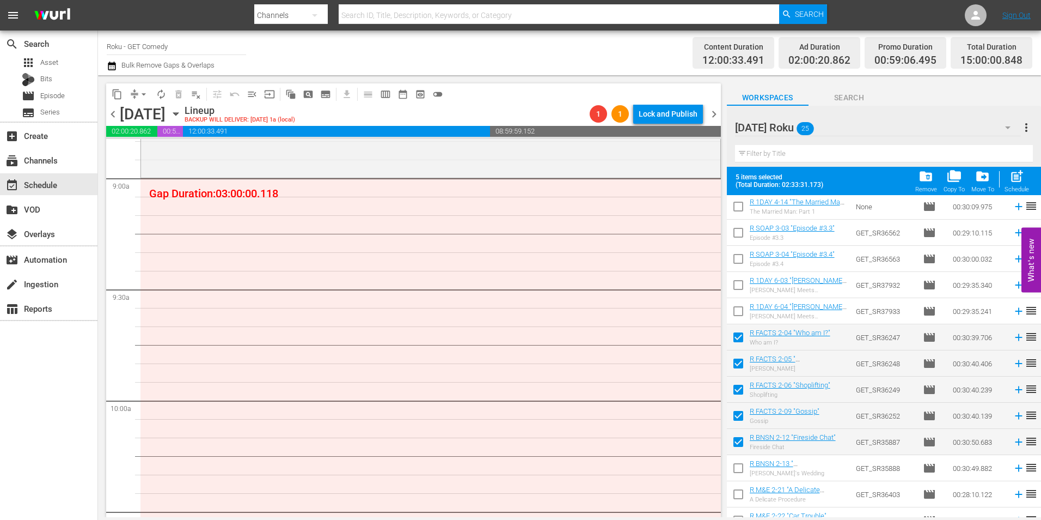
click at [737, 466] on input "checkbox" at bounding box center [738, 470] width 23 height 23
checkbox input "true"
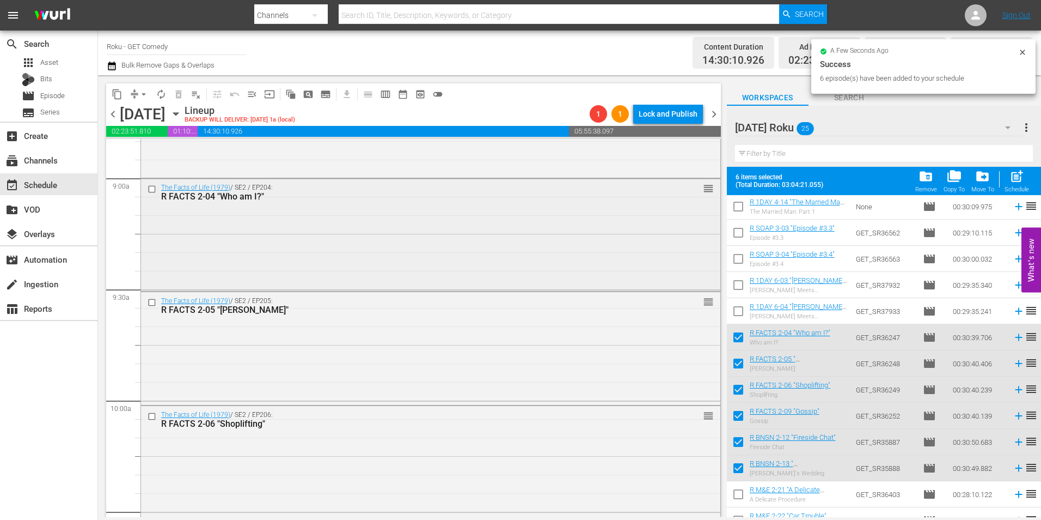
click at [275, 245] on div "The Facts of Life (1979) / SE2 / EP204: R FACTS 2-04 "Who am I?" reorder" at bounding box center [431, 234] width 580 height 111
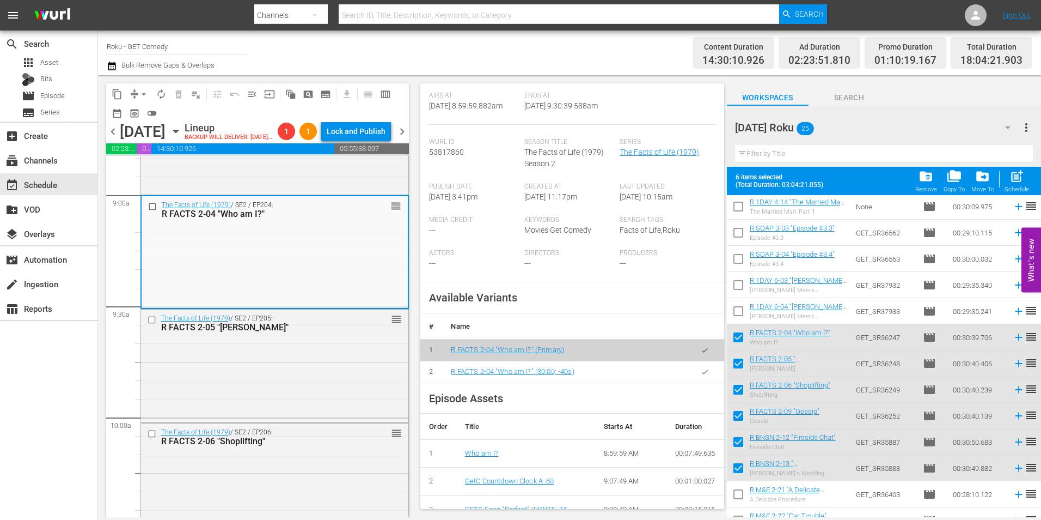
scroll to position [218, 0]
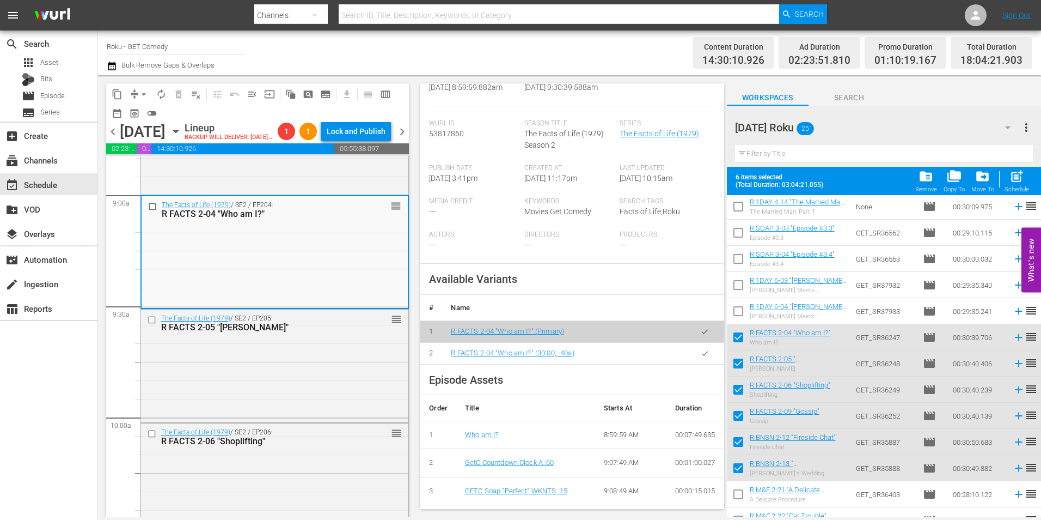
click at [701, 356] on icon "button" at bounding box center [705, 353] width 8 height 8
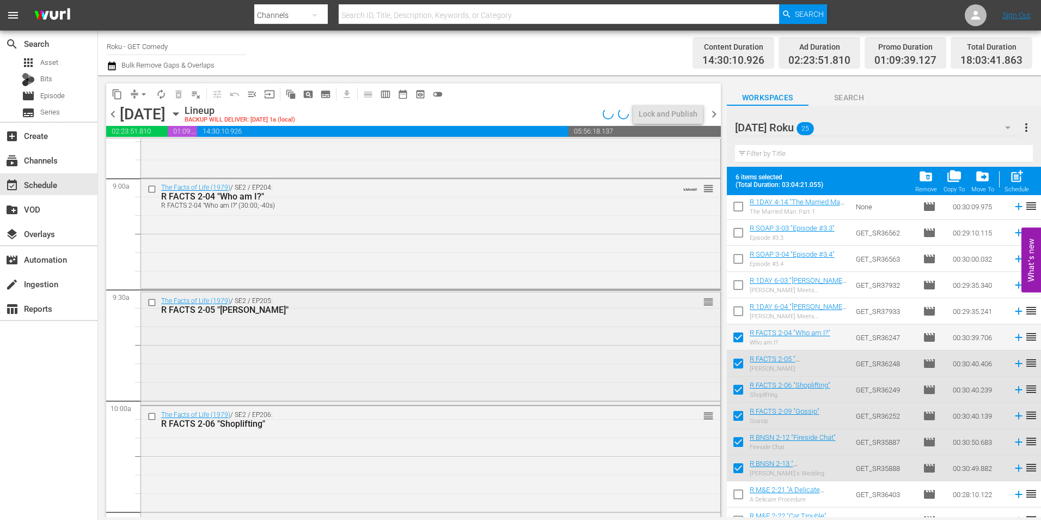
click at [267, 358] on div "The Facts of Life (1979) / SE2 / EP205: R FACTS 2-05 "[PERSON_NAME]" reorder" at bounding box center [431, 347] width 580 height 111
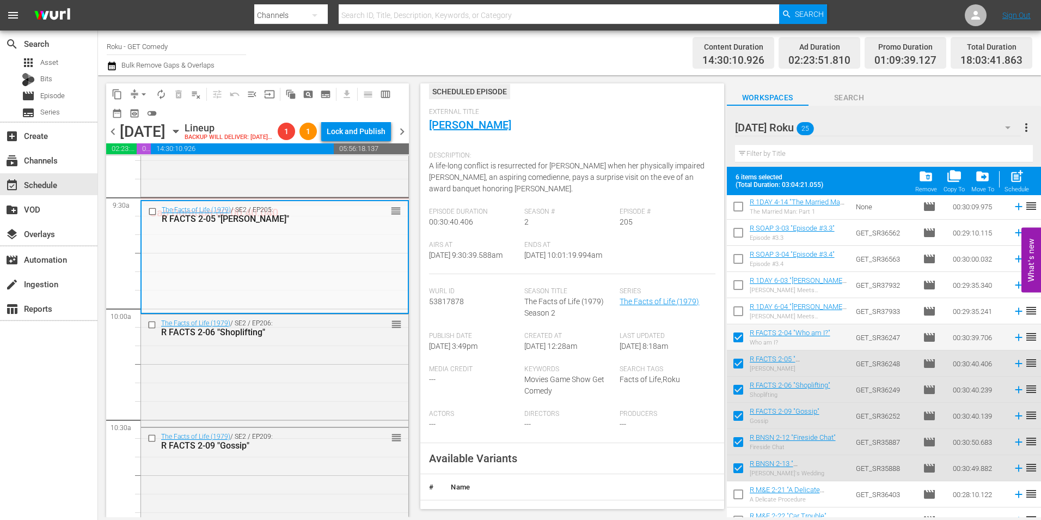
scroll to position [163, 0]
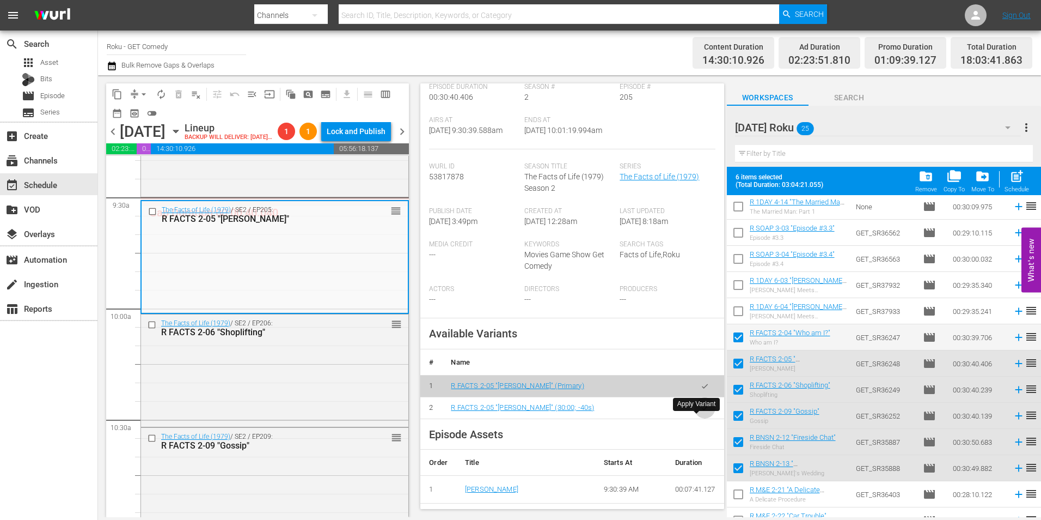
click at [702, 410] on icon "button" at bounding box center [705, 407] width 6 height 4
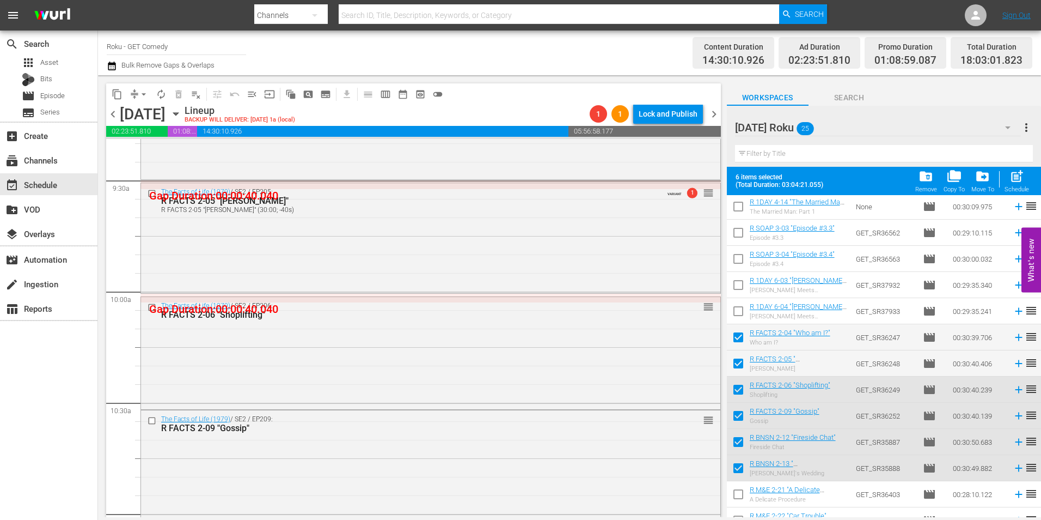
click at [248, 376] on div "The Facts of Life (1979) / SE2 / EP206: R FACTS 2-06 "Shoplifting" reorder" at bounding box center [431, 352] width 580 height 111
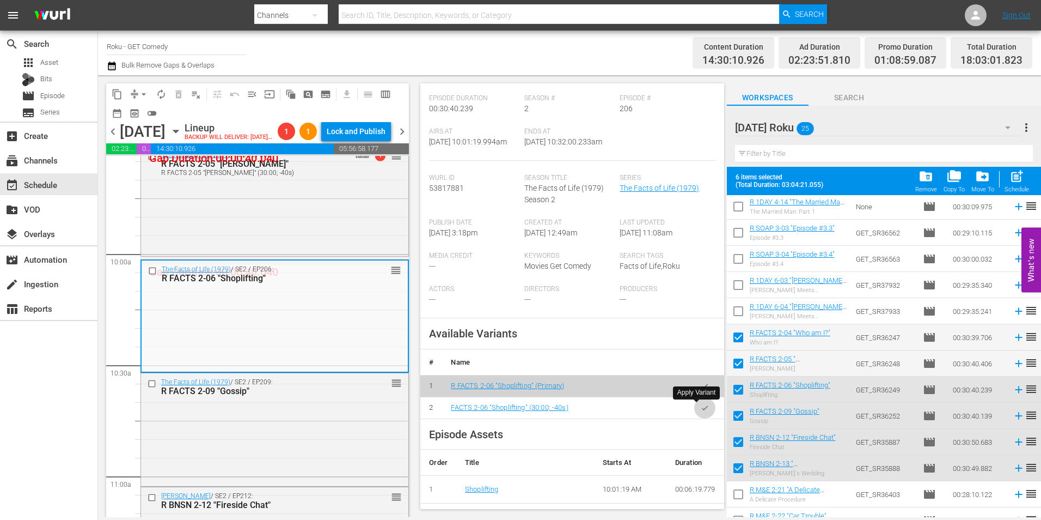
click at [701, 406] on icon "button" at bounding box center [705, 408] width 8 height 8
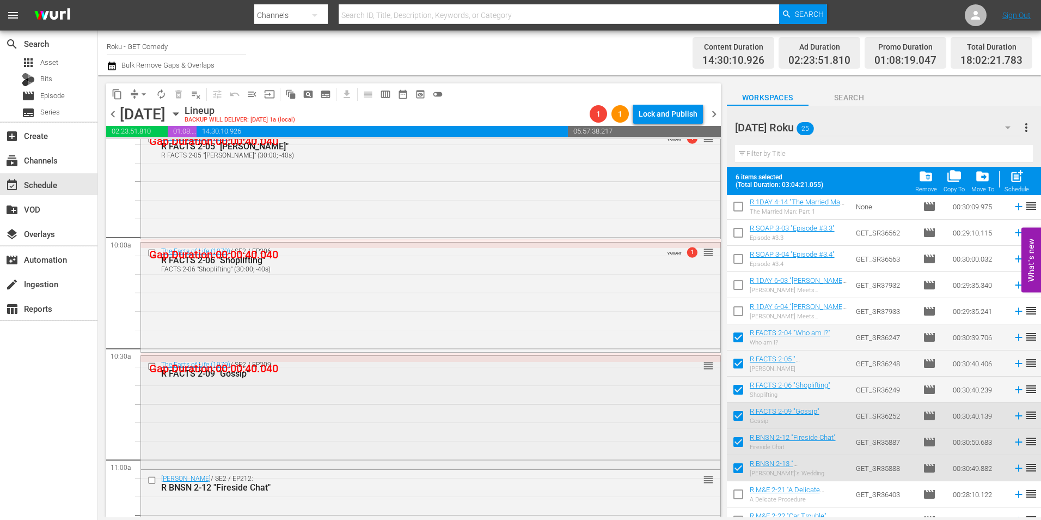
click at [272, 409] on div "The Facts of Life (1979) / SE2 / EP209: R FACTS 2-09 "Gossip" reorder" at bounding box center [431, 411] width 580 height 111
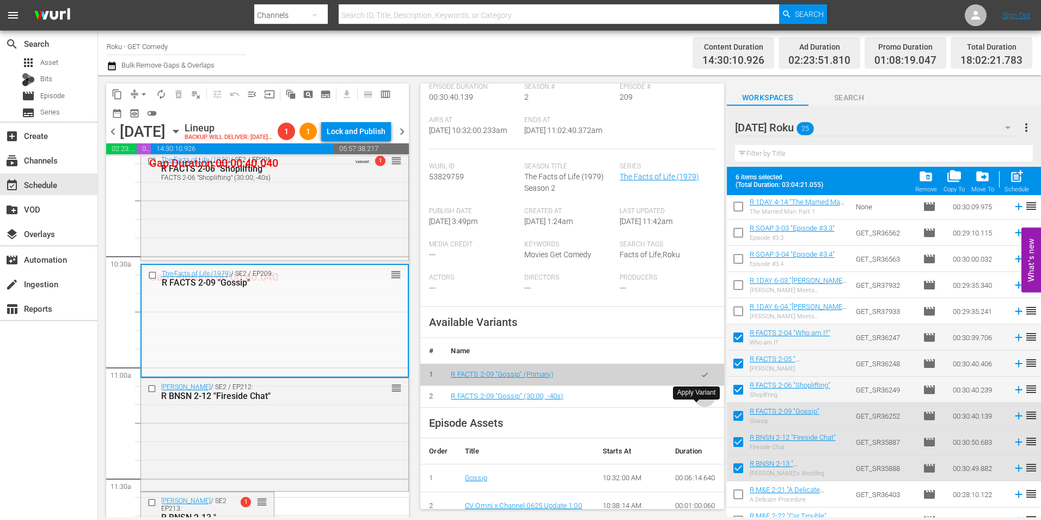
click at [701, 400] on icon "button" at bounding box center [705, 396] width 8 height 8
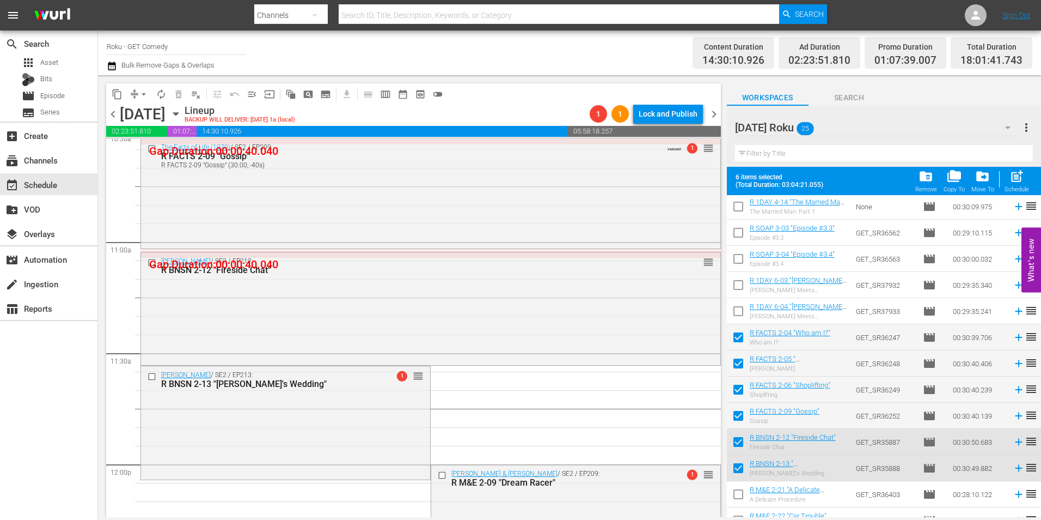
scroll to position [2342, 0]
click at [270, 319] on div "[PERSON_NAME] / SE2 / EP212: R BNSN 2-12 "Fireside Chat" reorder" at bounding box center [431, 307] width 580 height 111
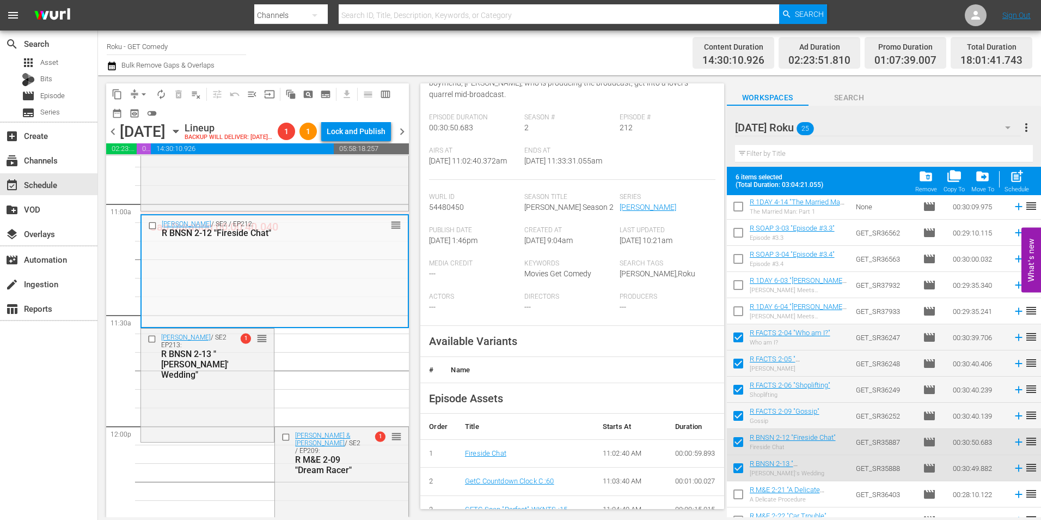
scroll to position [163, 0]
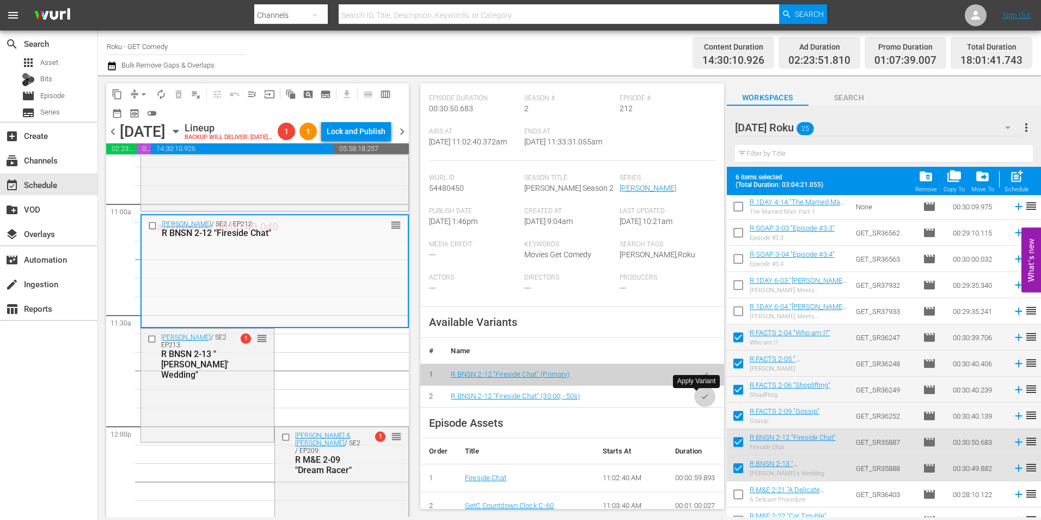
click at [701, 400] on icon "button" at bounding box center [705, 396] width 8 height 8
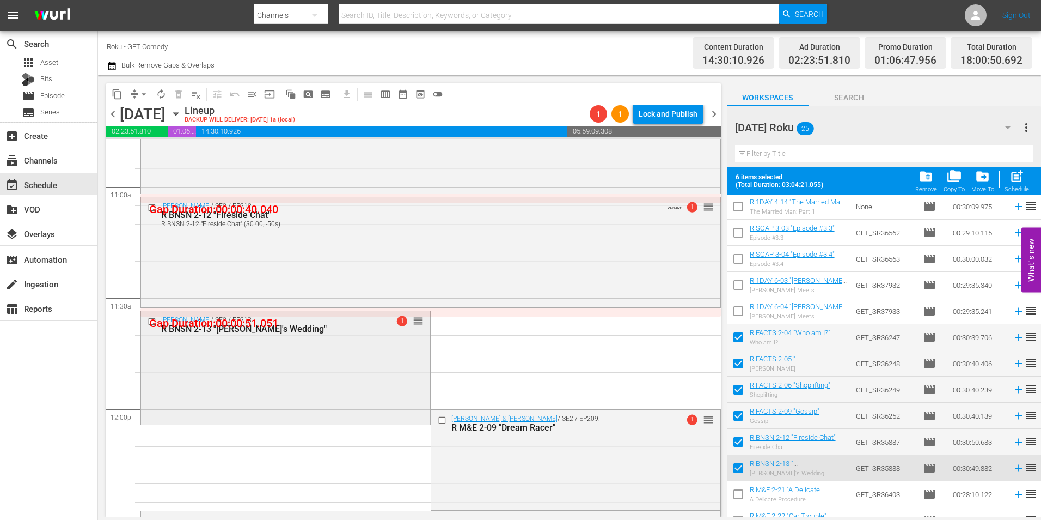
click at [242, 377] on div "[PERSON_NAME] / SE2 / EP213: R BNSN 2-13 "[PERSON_NAME]'s Wedding" 1 reorder" at bounding box center [285, 366] width 289 height 111
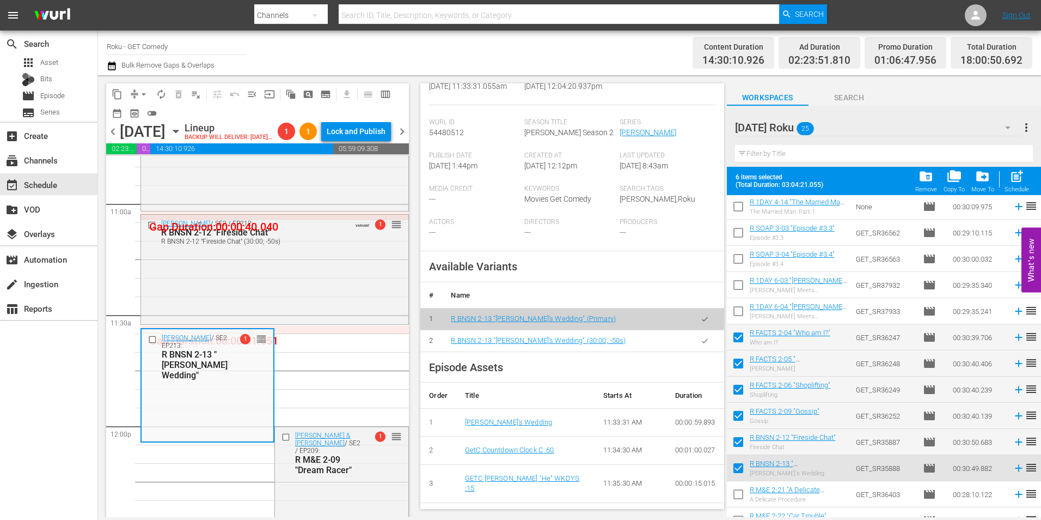
scroll to position [272, 0]
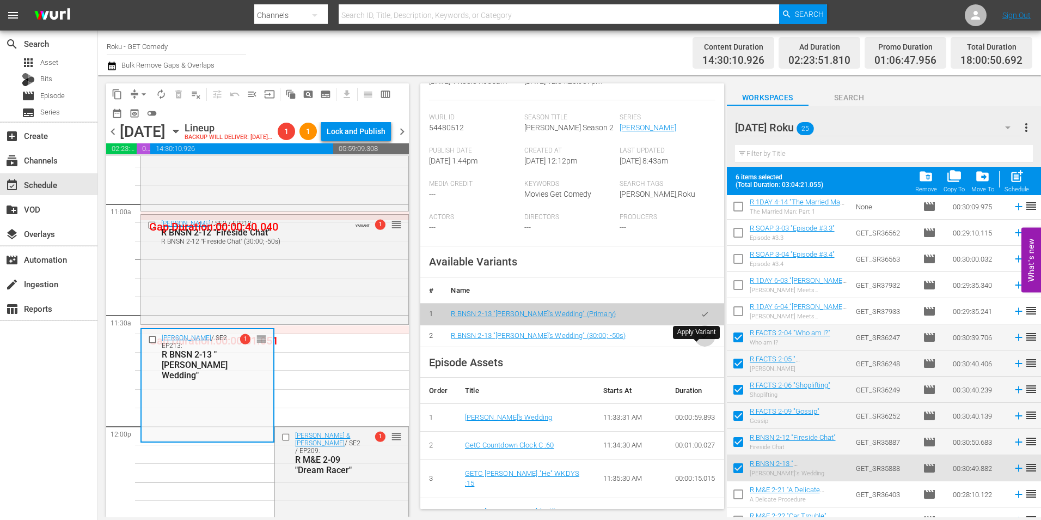
click at [701, 340] on icon "button" at bounding box center [705, 336] width 8 height 8
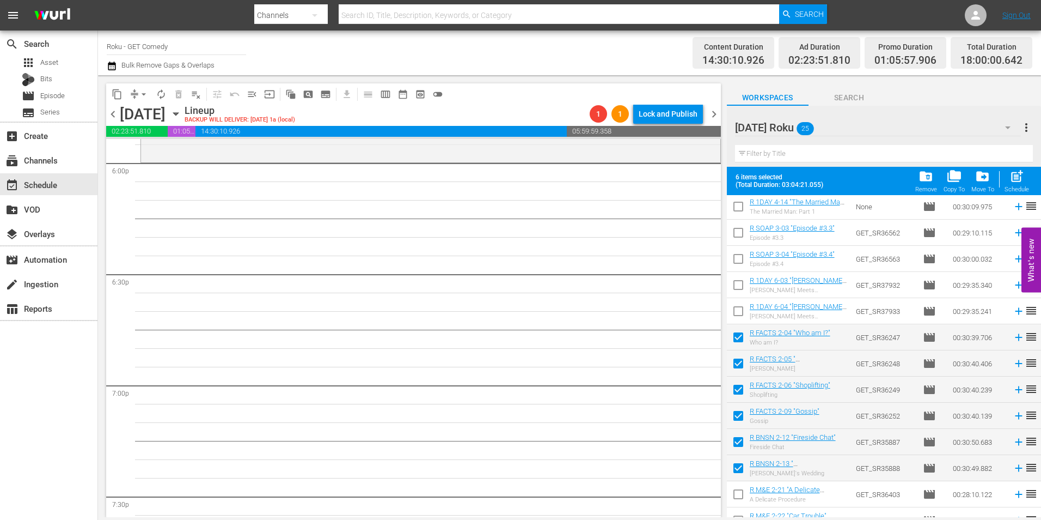
scroll to position [0, 0]
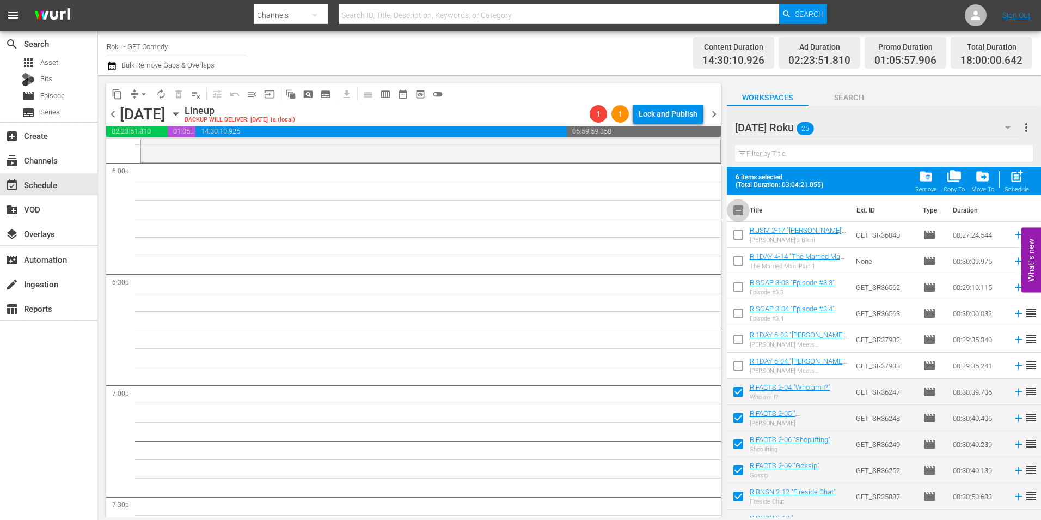
click at [740, 212] on input "checkbox" at bounding box center [738, 212] width 23 height 23
checkbox input "true"
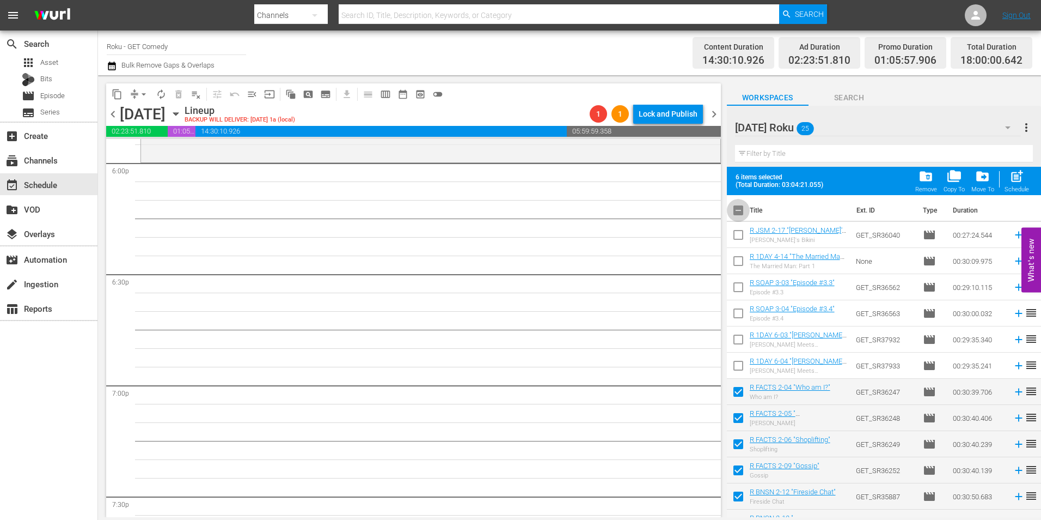
checkbox input "true"
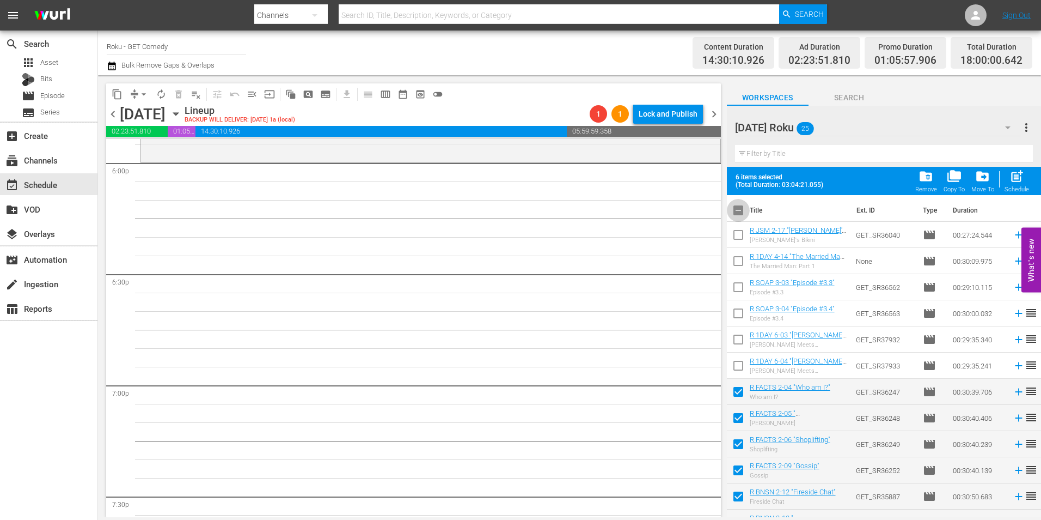
checkbox input "true"
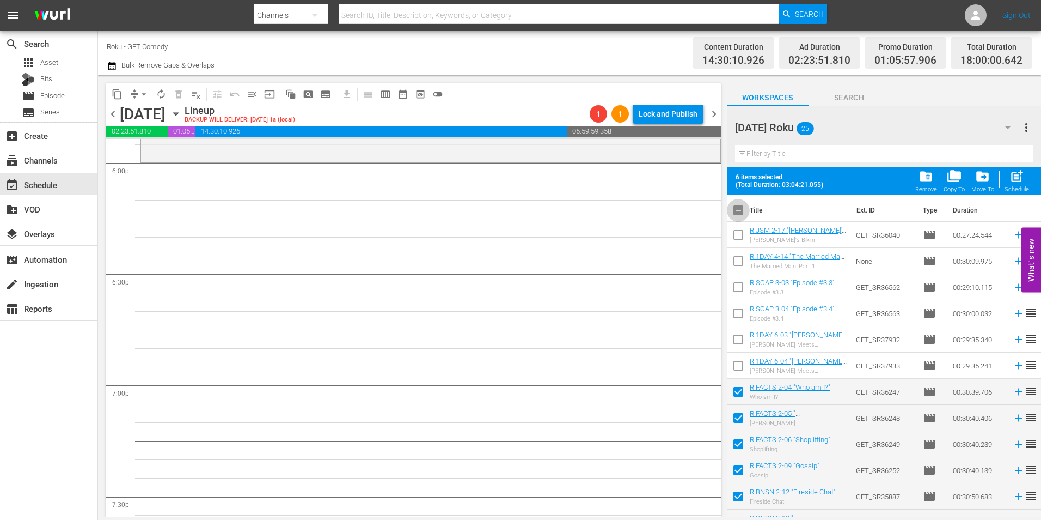
checkbox input "true"
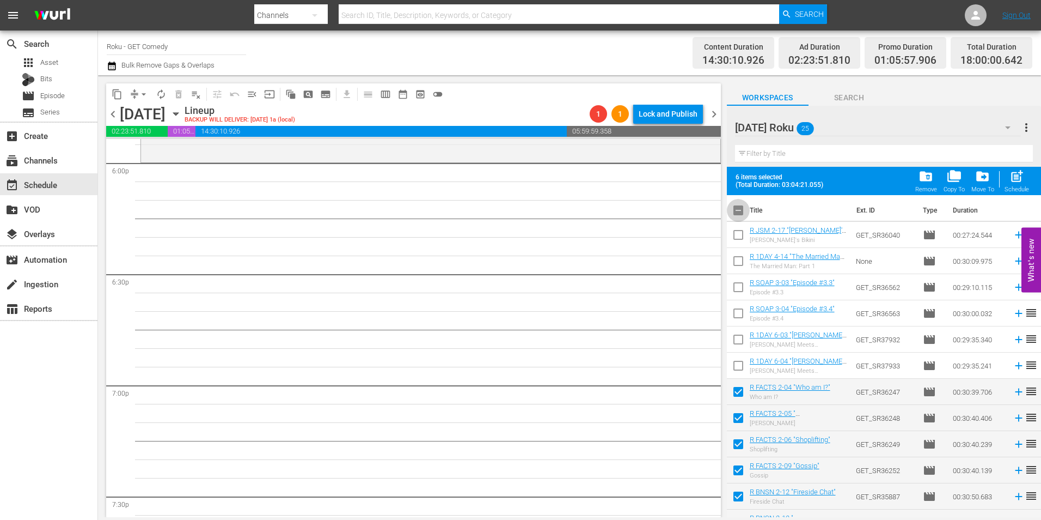
checkbox input "true"
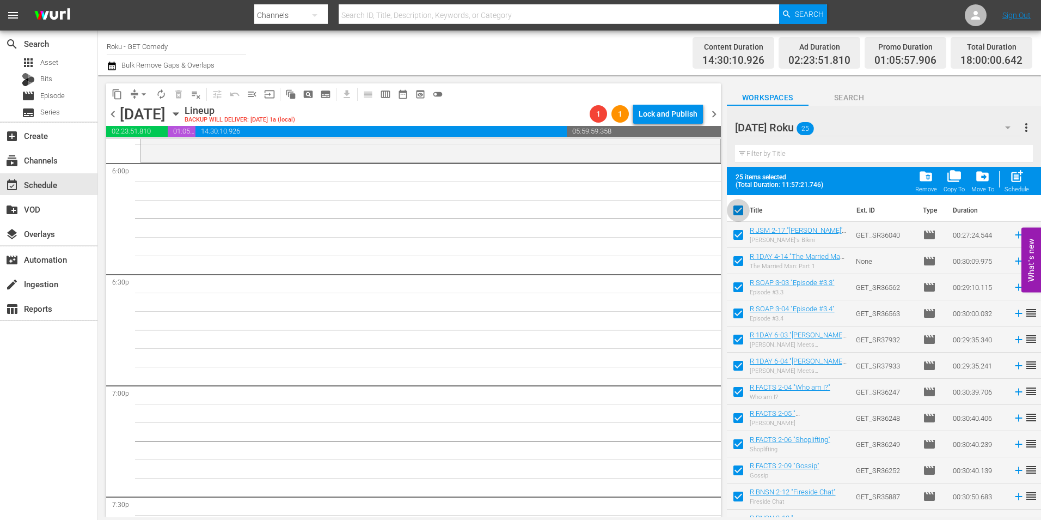
click at [740, 212] on input "checkbox" at bounding box center [738, 212] width 23 height 23
checkbox input "false"
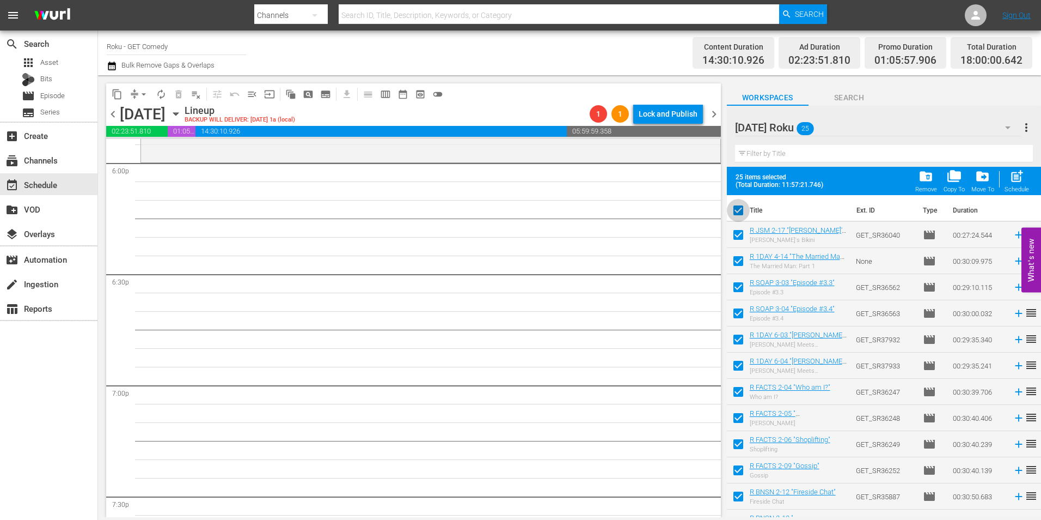
checkbox input "false"
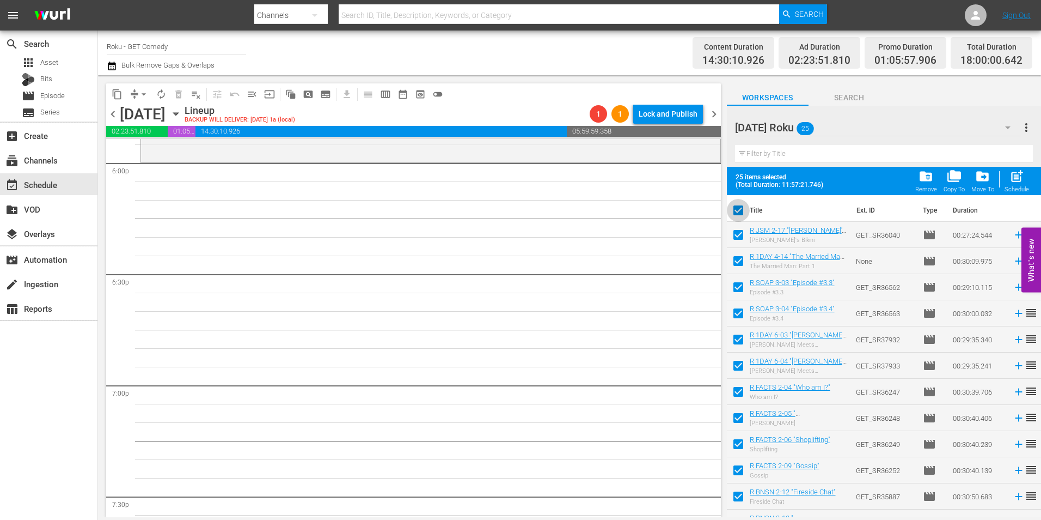
checkbox input "false"
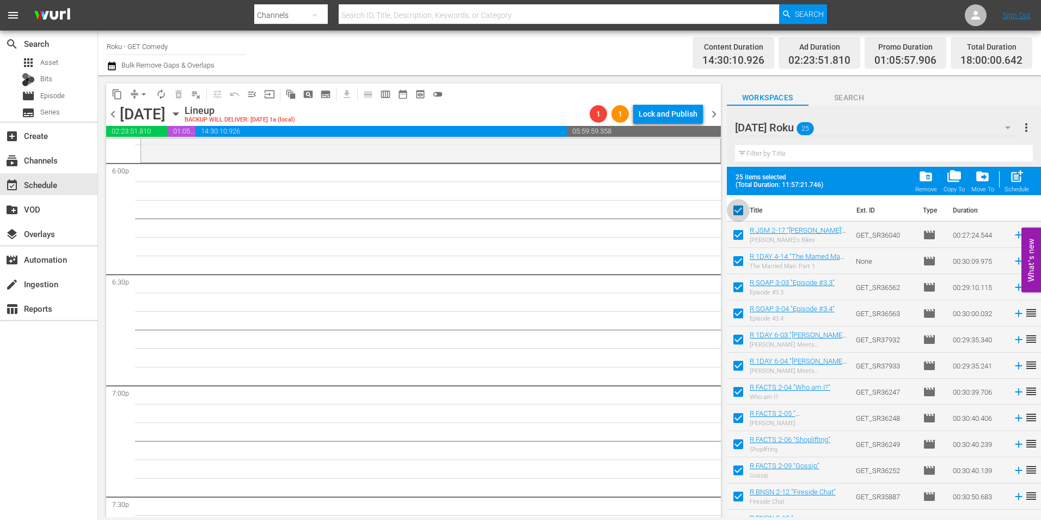
checkbox input "false"
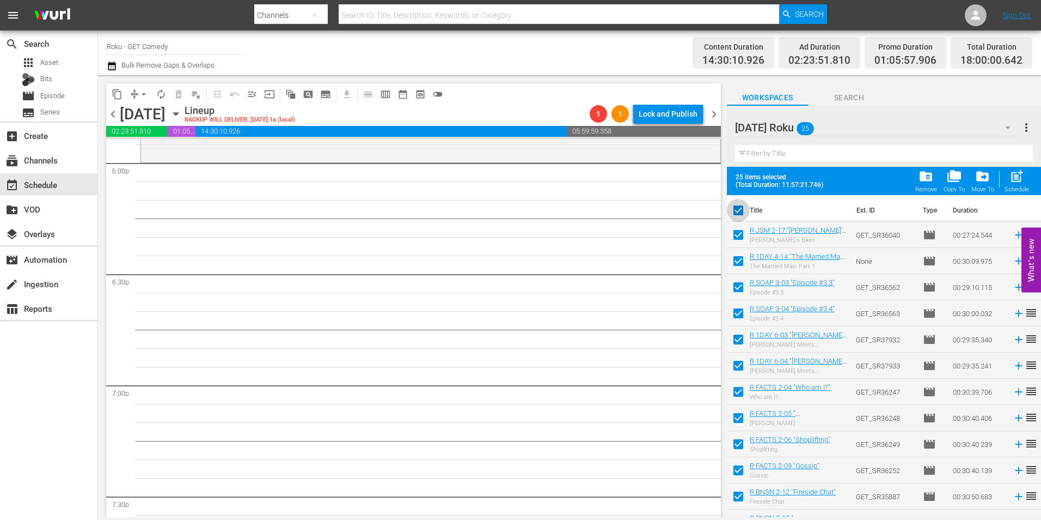
checkbox input "false"
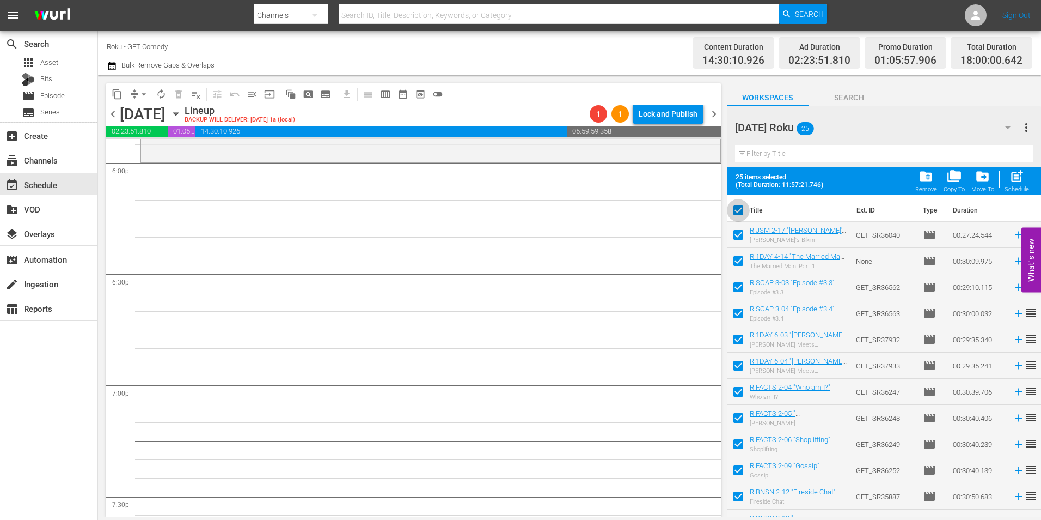
checkbox input "false"
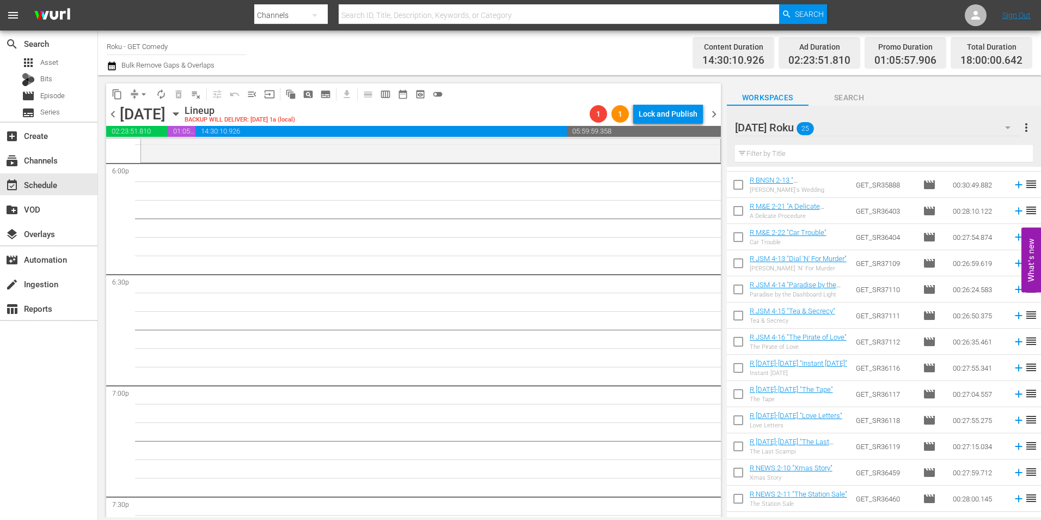
scroll to position [328, 0]
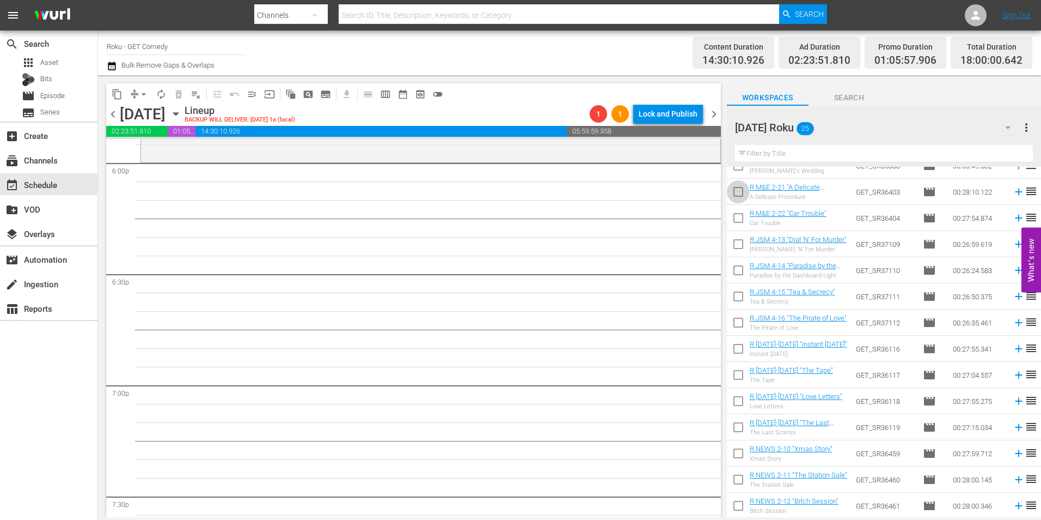
click at [740, 194] on input "checkbox" at bounding box center [738, 193] width 23 height 23
checkbox input "true"
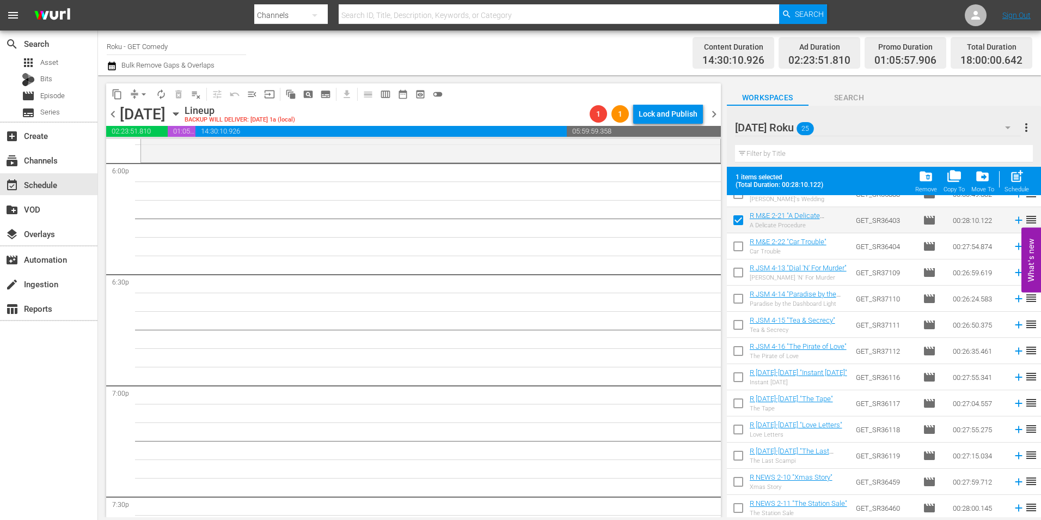
click at [735, 254] on input "checkbox" at bounding box center [738, 248] width 23 height 23
checkbox input "true"
click at [741, 276] on input "checkbox" at bounding box center [738, 274] width 23 height 23
checkbox input "true"
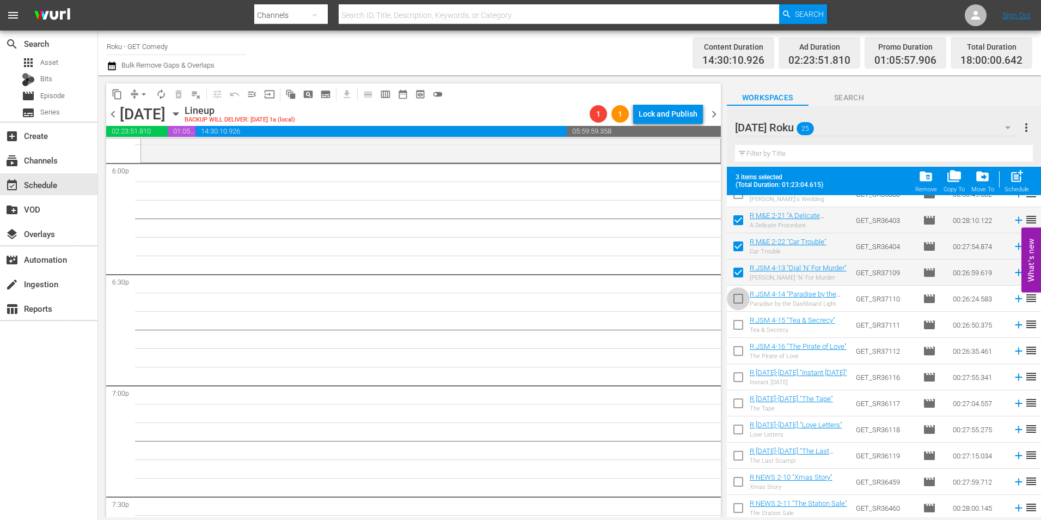
click at [735, 298] on input "checkbox" at bounding box center [738, 300] width 23 height 23
checkbox input "true"
click at [735, 332] on input "checkbox" at bounding box center [738, 326] width 23 height 23
checkbox input "true"
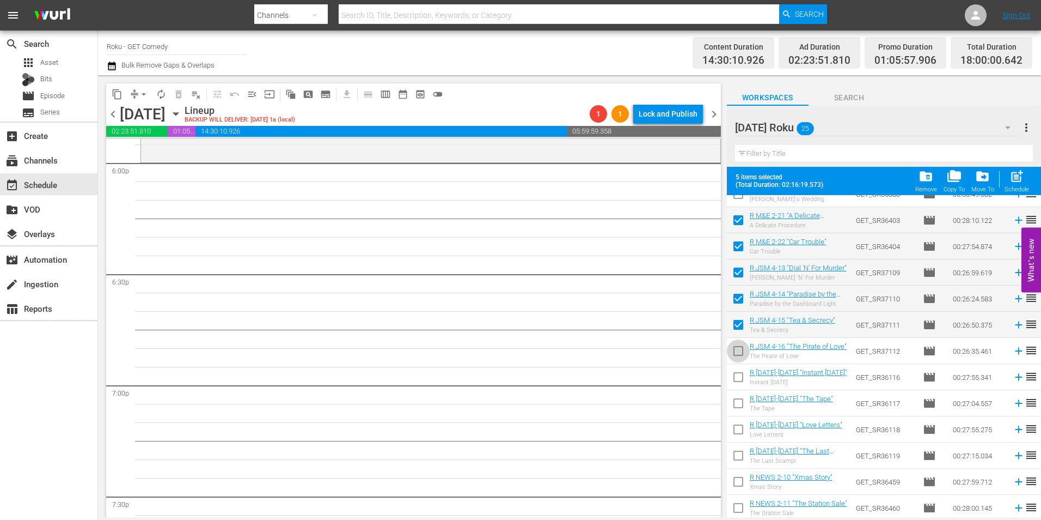
click at [735, 355] on input "checkbox" at bounding box center [738, 352] width 23 height 23
checkbox input "true"
click at [736, 376] on input "checkbox" at bounding box center [738, 379] width 23 height 23
checkbox input "true"
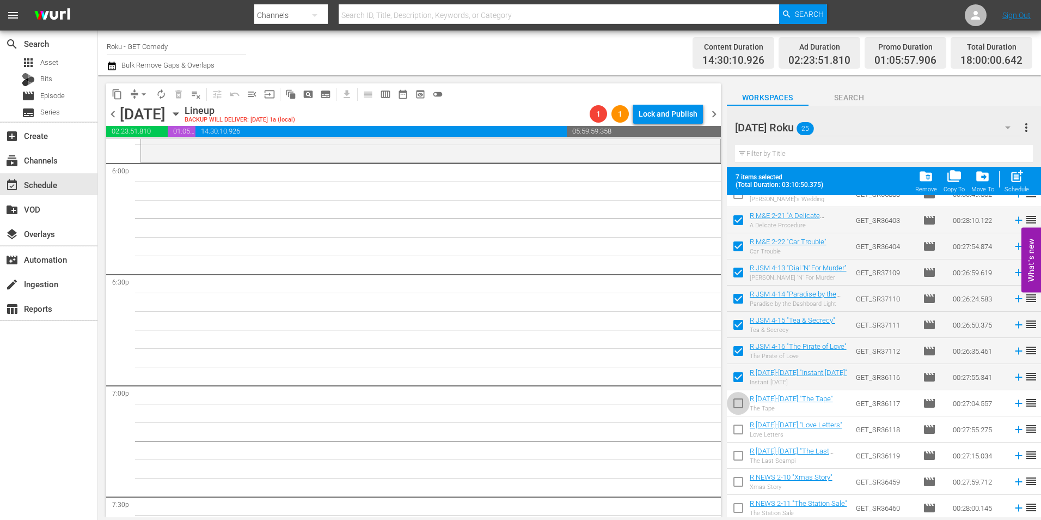
click at [735, 403] on input "checkbox" at bounding box center [738, 405] width 23 height 23
checkbox input "true"
click at [739, 434] on input "checkbox" at bounding box center [738, 431] width 23 height 23
checkbox input "true"
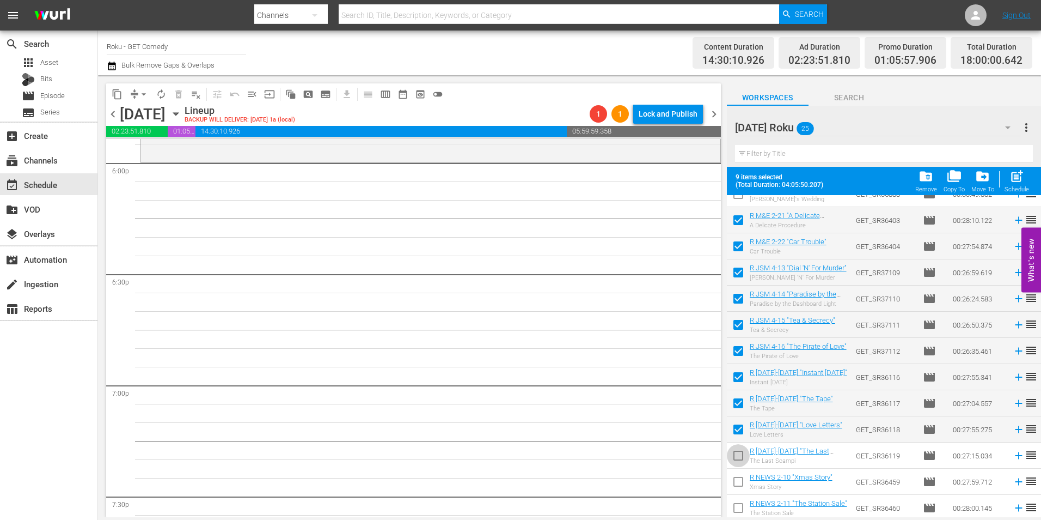
click at [740, 459] on input "checkbox" at bounding box center [738, 457] width 23 height 23
checkbox input "true"
click at [737, 483] on input "checkbox" at bounding box center [738, 483] width 23 height 23
checkbox input "true"
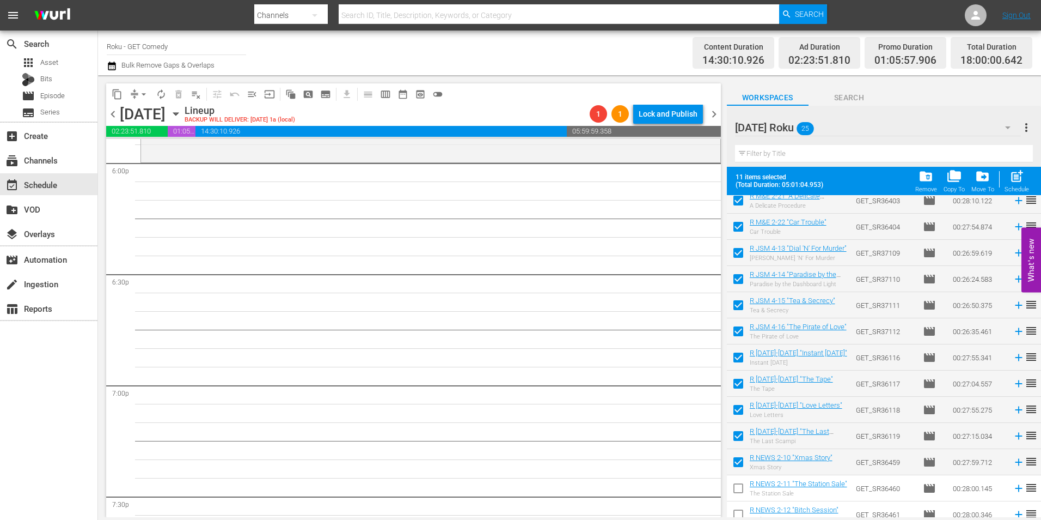
scroll to position [357, 0]
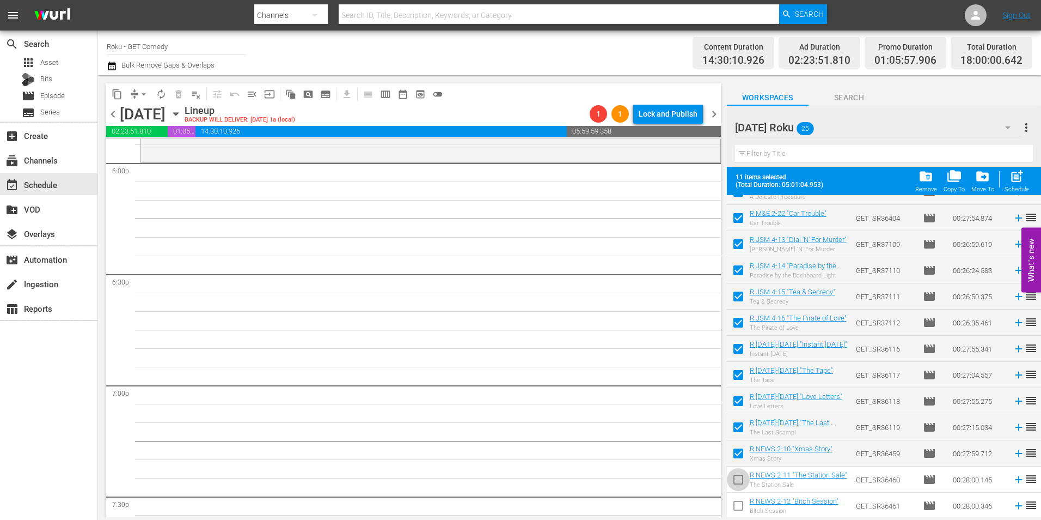
click at [737, 480] on input "checkbox" at bounding box center [738, 481] width 23 height 23
checkbox input "true"
click at [739, 504] on input "checkbox" at bounding box center [738, 507] width 23 height 23
checkbox input "true"
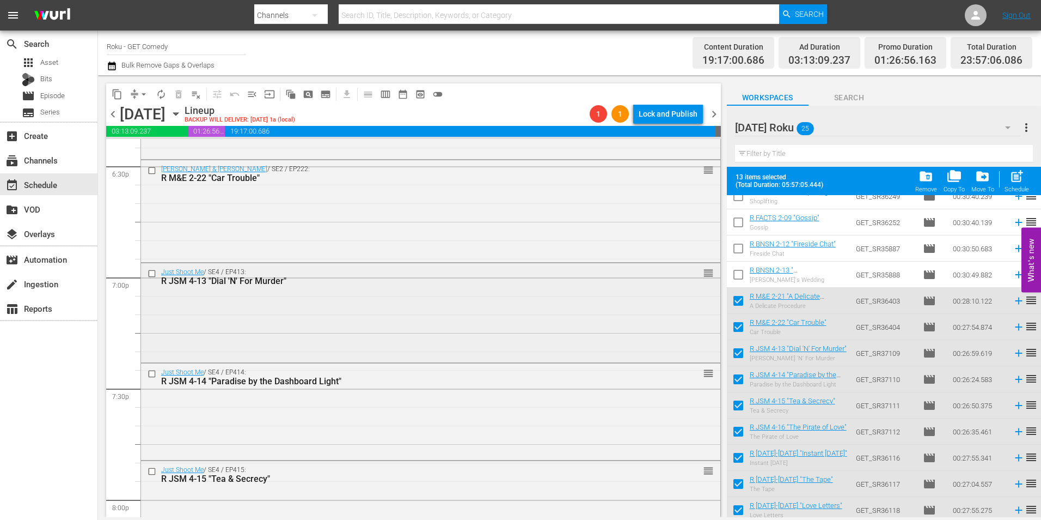
scroll to position [4085, 0]
click at [371, 306] on div "Just Shoot Me / SE4 / EP413: R JSM 4-13 "Dial 'N' For Murder" reorder" at bounding box center [431, 310] width 580 height 97
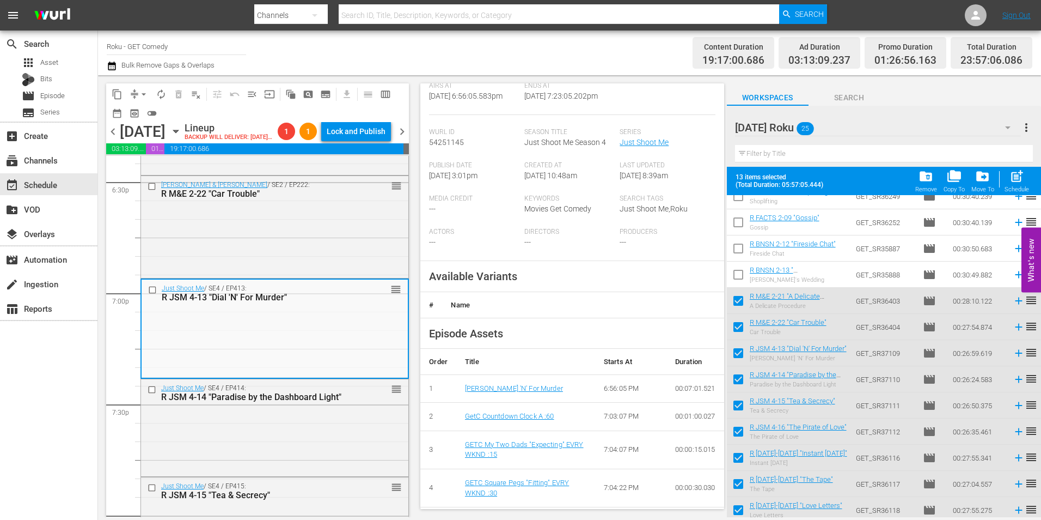
scroll to position [218, 0]
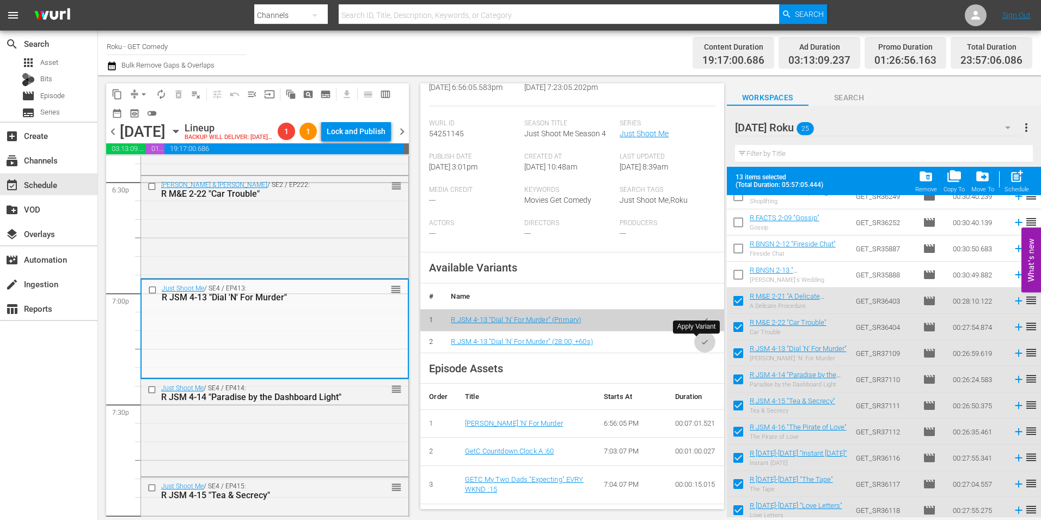
click at [701, 345] on icon "button" at bounding box center [705, 342] width 8 height 8
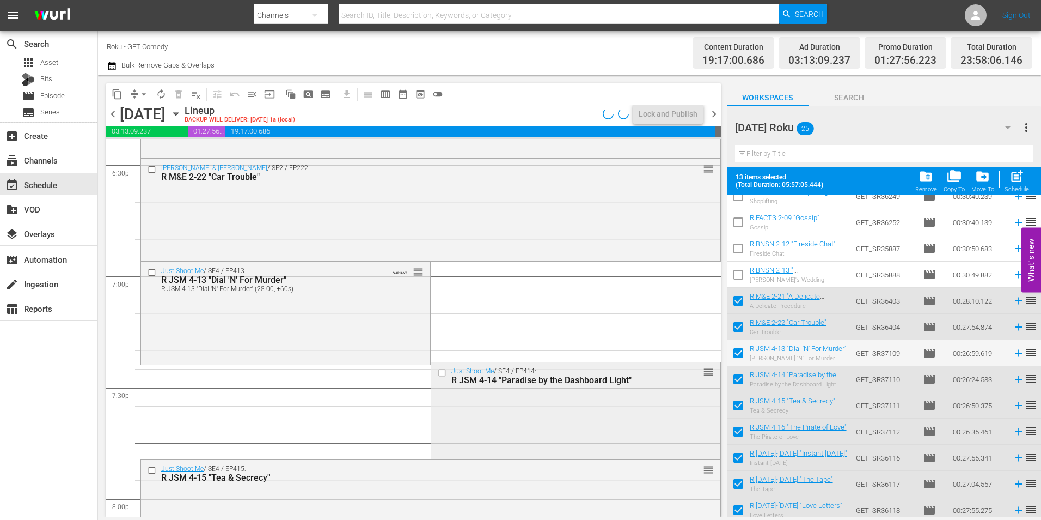
click at [488, 409] on div "Just Shoot Me / SE4 / EP414: R JSM 4-14 "Paradise by the Dashboard Light" reord…" at bounding box center [575, 409] width 289 height 95
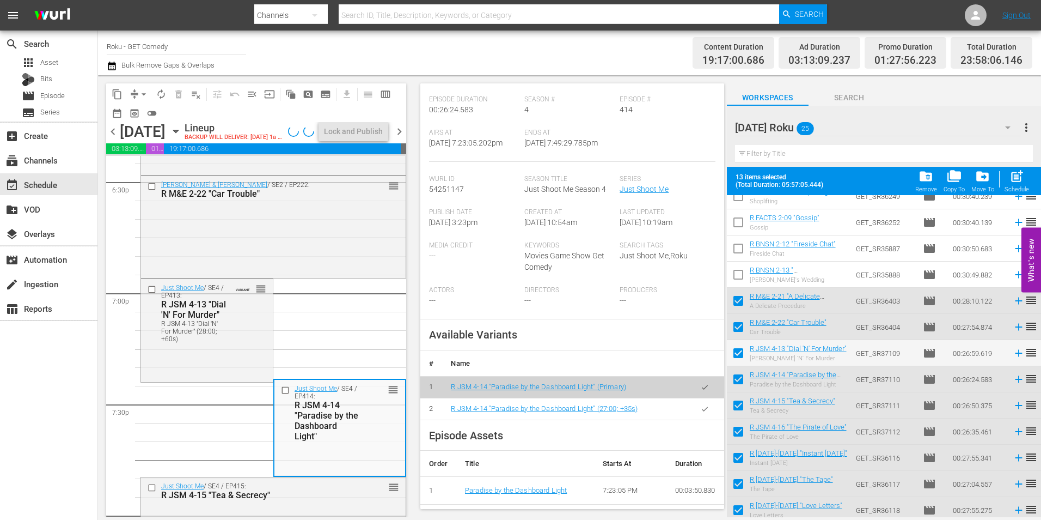
scroll to position [163, 0]
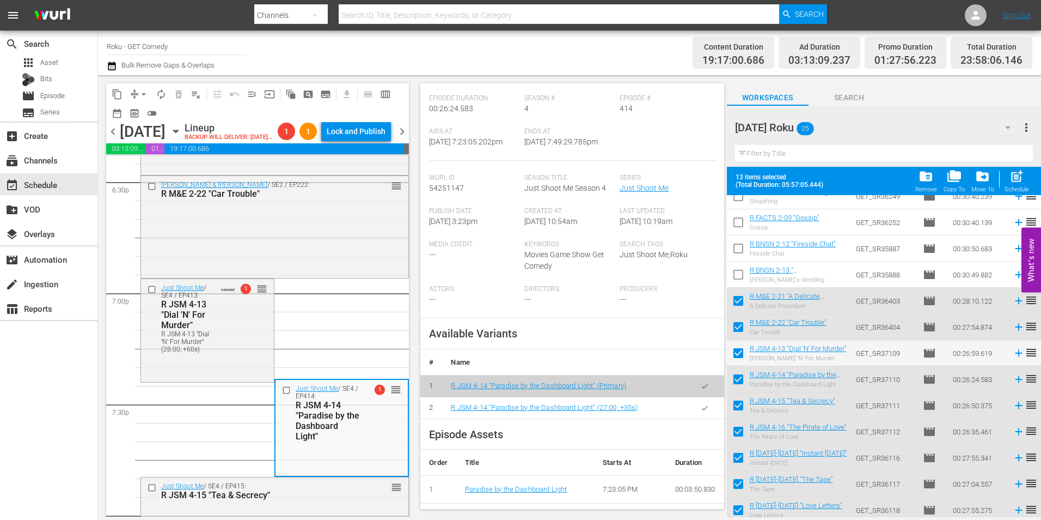
click at [701, 404] on icon "button" at bounding box center [705, 408] width 8 height 8
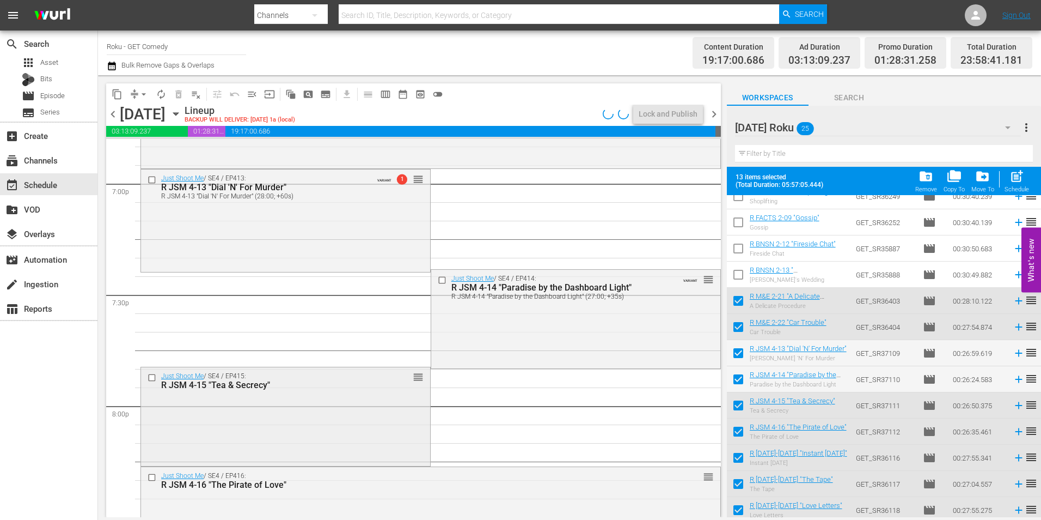
scroll to position [4194, 0]
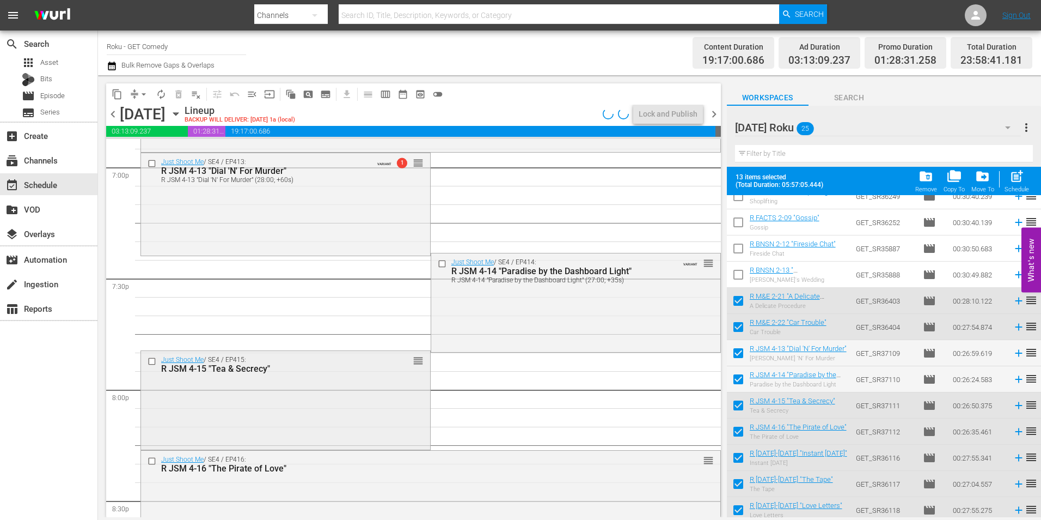
click at [353, 391] on div "Just Shoot Me / SE4 / EP415: R JSM 4-15 "Tea & Secrecy" reorder" at bounding box center [285, 399] width 289 height 96
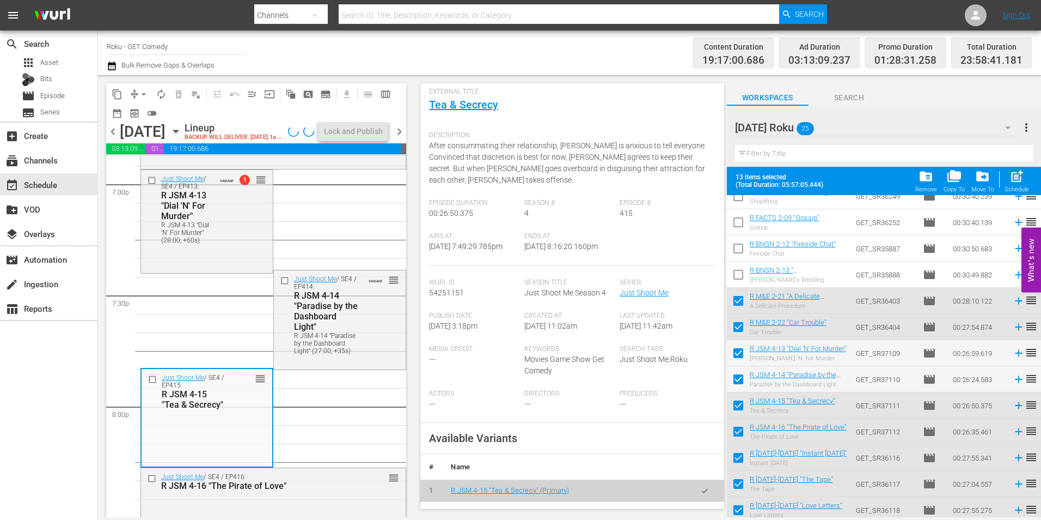
scroll to position [109, 0]
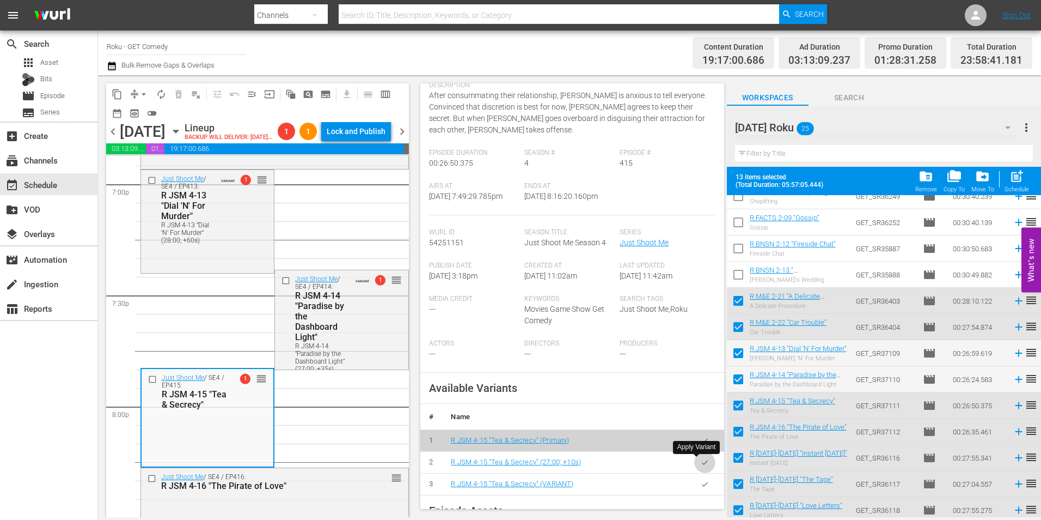
click at [702, 464] on button "button" at bounding box center [704, 462] width 21 height 21
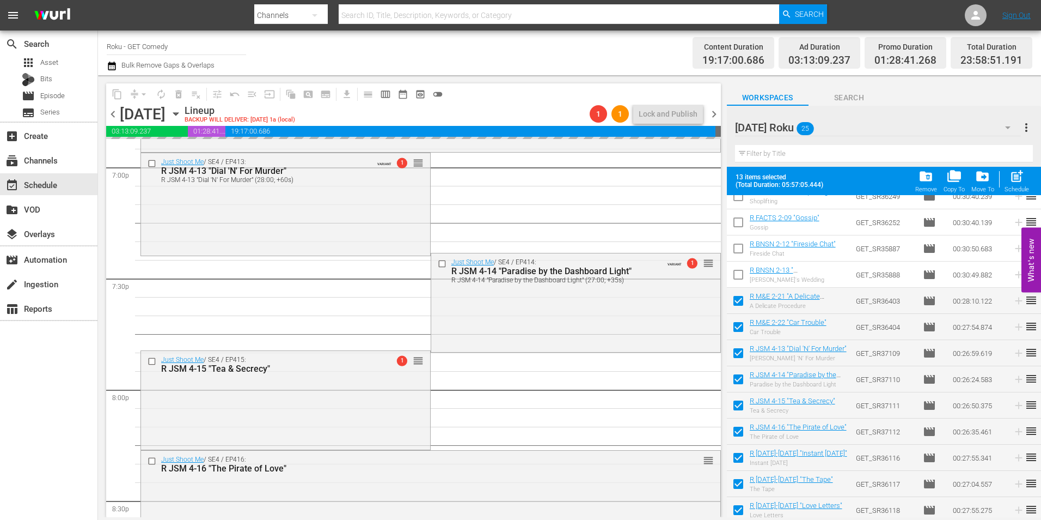
scroll to position [4303, 0]
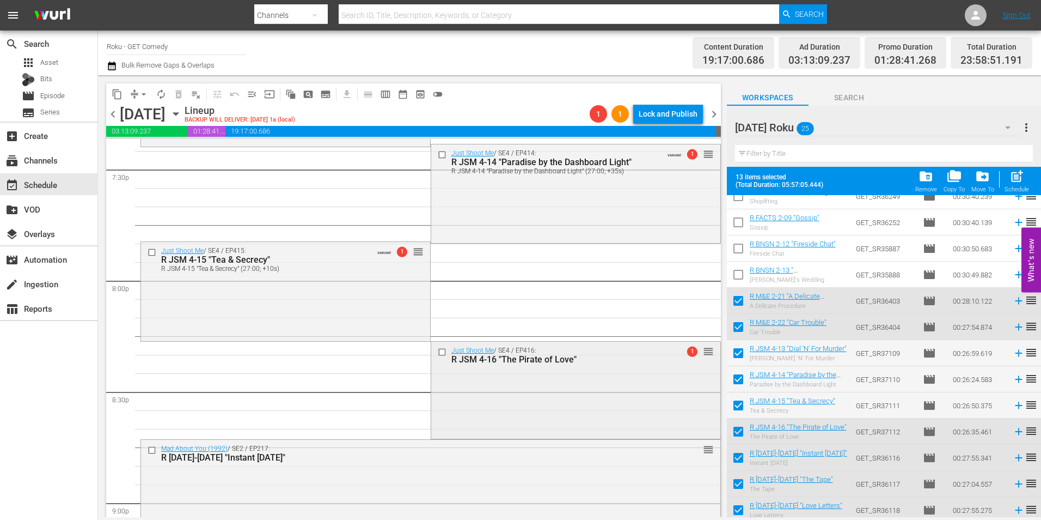
click at [471, 397] on div "Just Shoot Me / SE4 / EP416: R JSM 4-16 "The Pirate of Love" 1 reorder" at bounding box center [575, 388] width 289 height 95
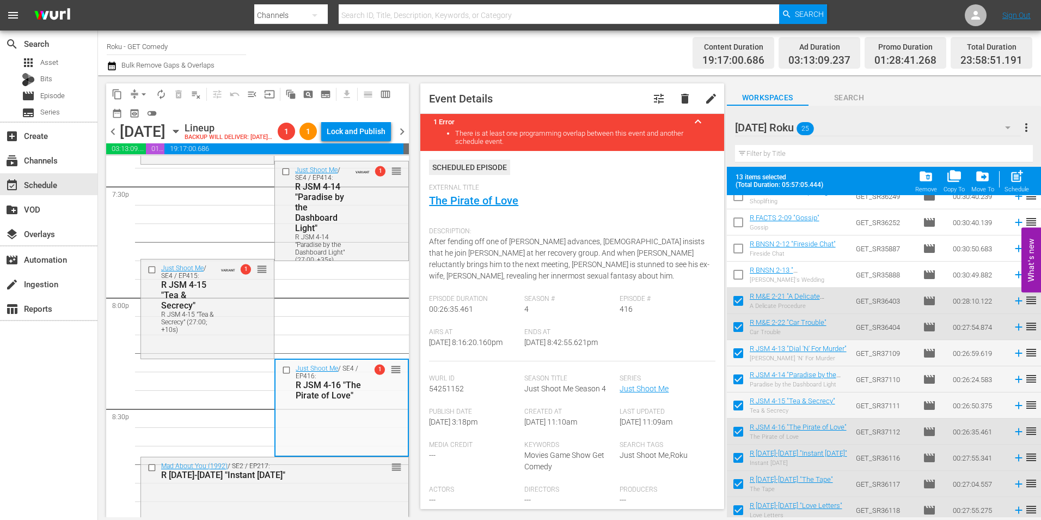
scroll to position [218, 0]
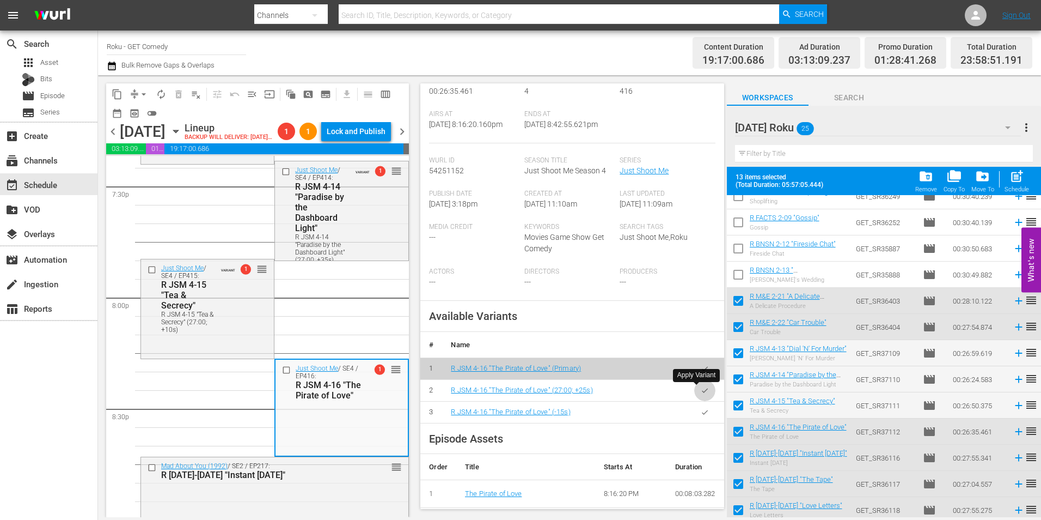
click at [701, 389] on icon "button" at bounding box center [705, 390] width 8 height 8
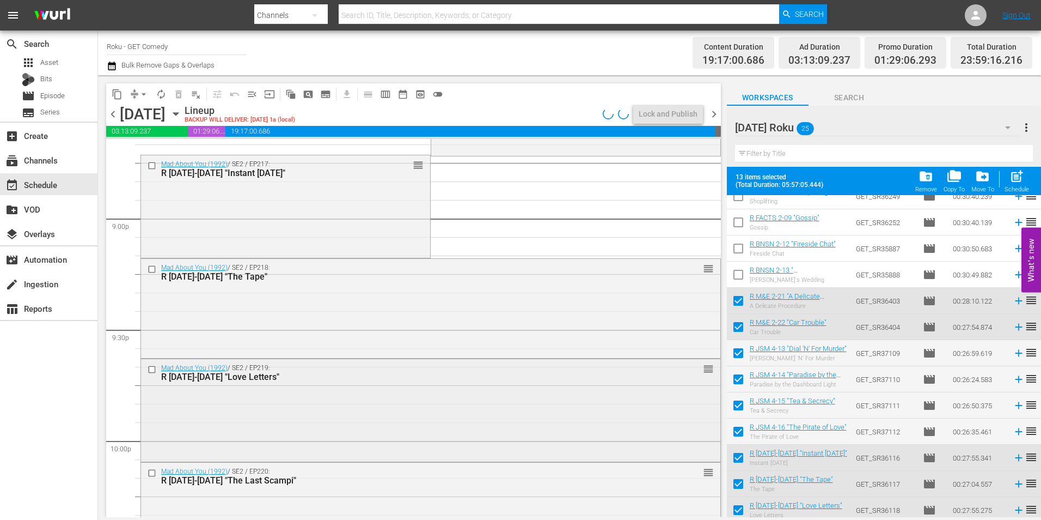
scroll to position [4630, 0]
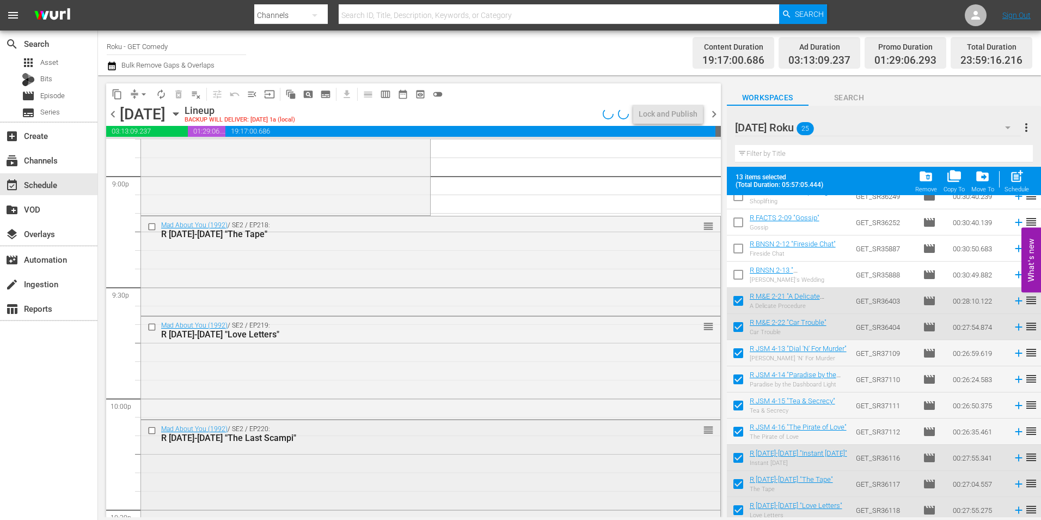
click at [324, 472] on div "Mad About You (1992) / SE2 / EP220: R MAY 2-20 "The Last Scampi" reorder" at bounding box center [431, 468] width 580 height 97
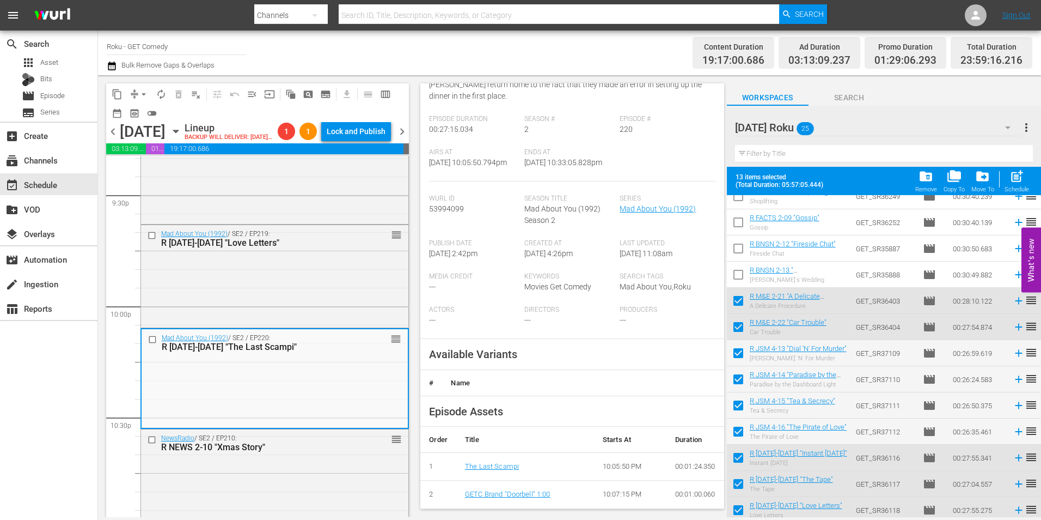
scroll to position [163, 0]
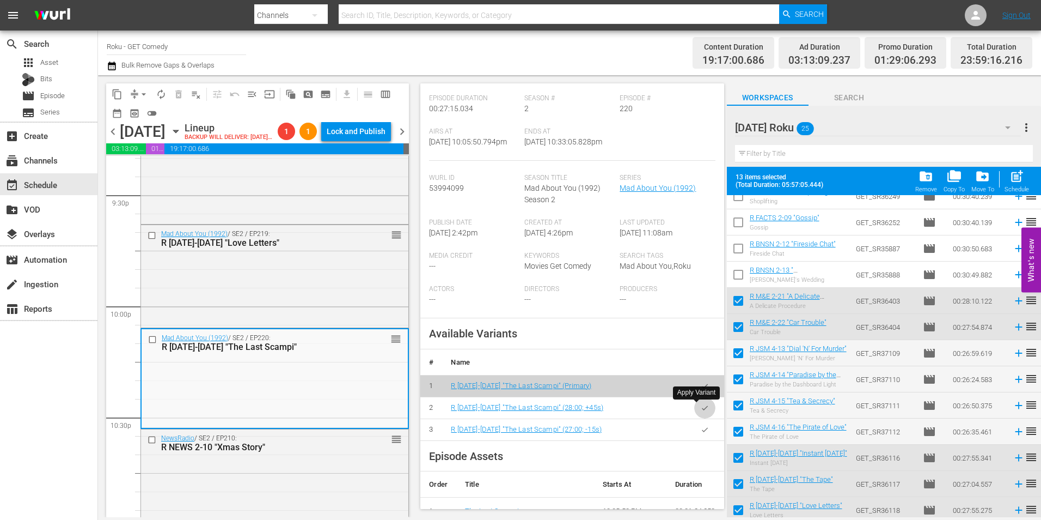
click at [701, 411] on icon "button" at bounding box center [705, 408] width 8 height 8
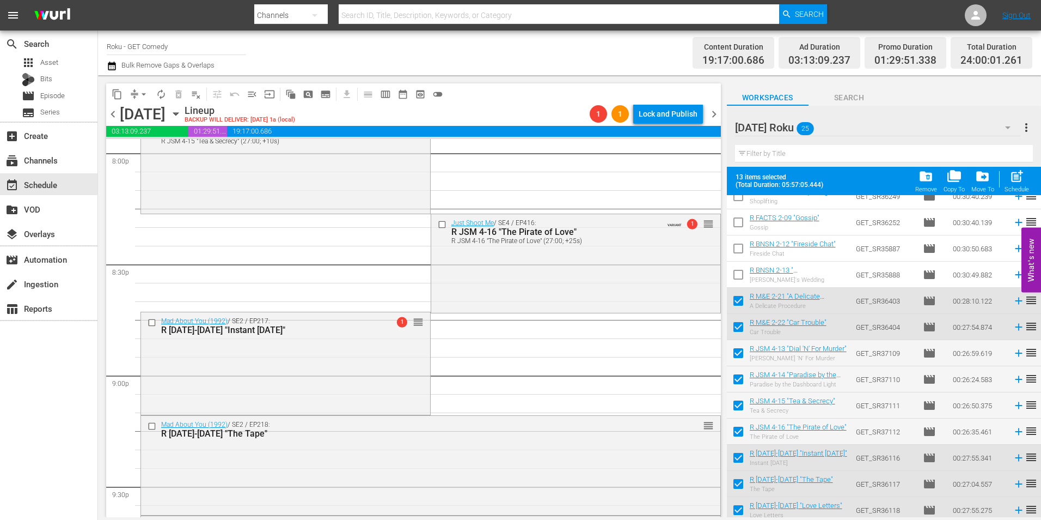
scroll to position [4412, 0]
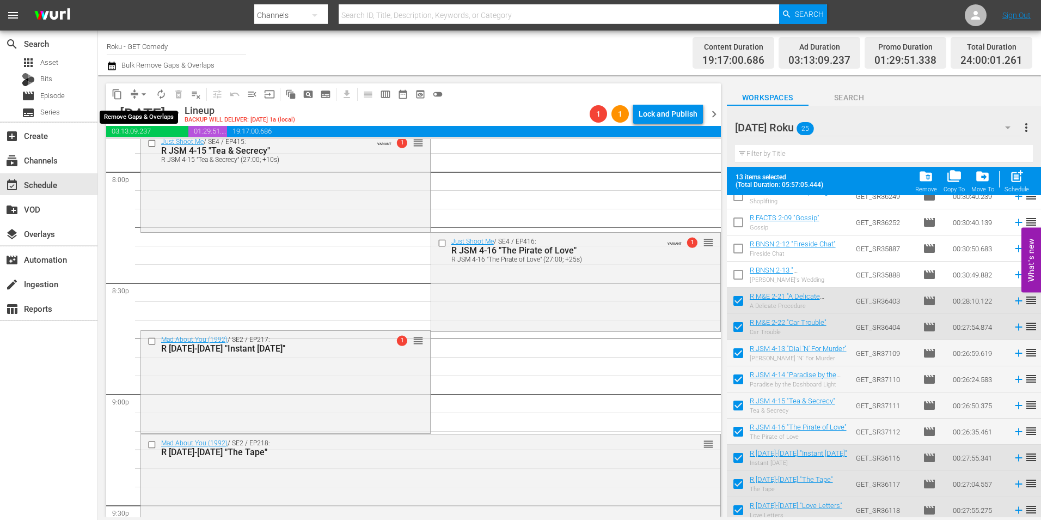
click at [142, 94] on span "arrow_drop_down" at bounding box center [143, 94] width 11 height 11
click at [148, 109] on li "Align to Midnight" at bounding box center [144, 116] width 90 height 18
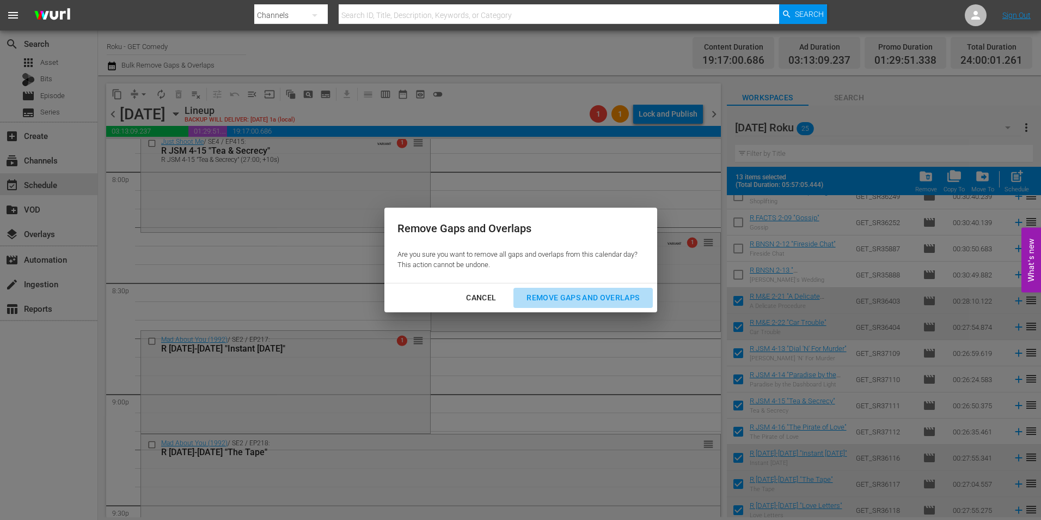
click at [584, 294] on div "Remove Gaps and Overlaps" at bounding box center [583, 298] width 130 height 14
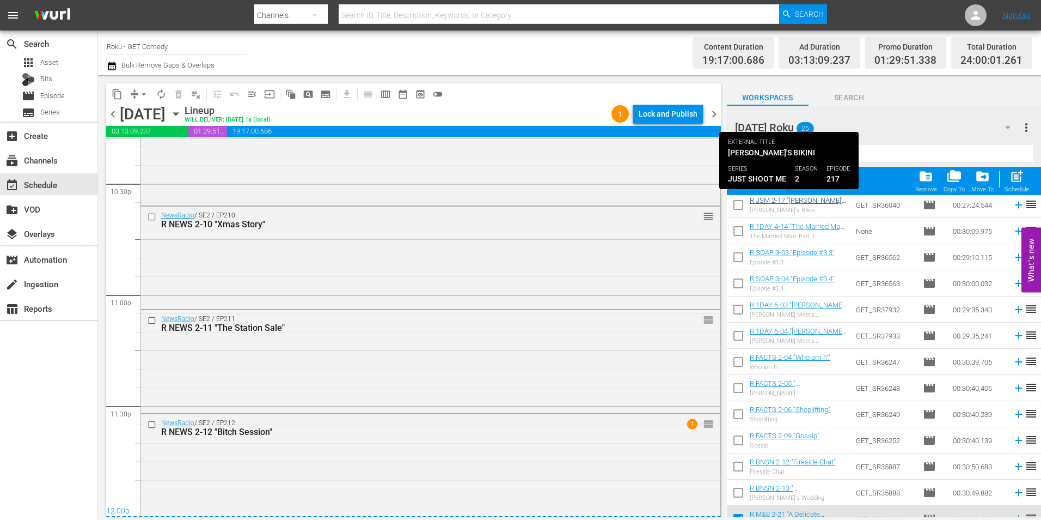
scroll to position [0, 0]
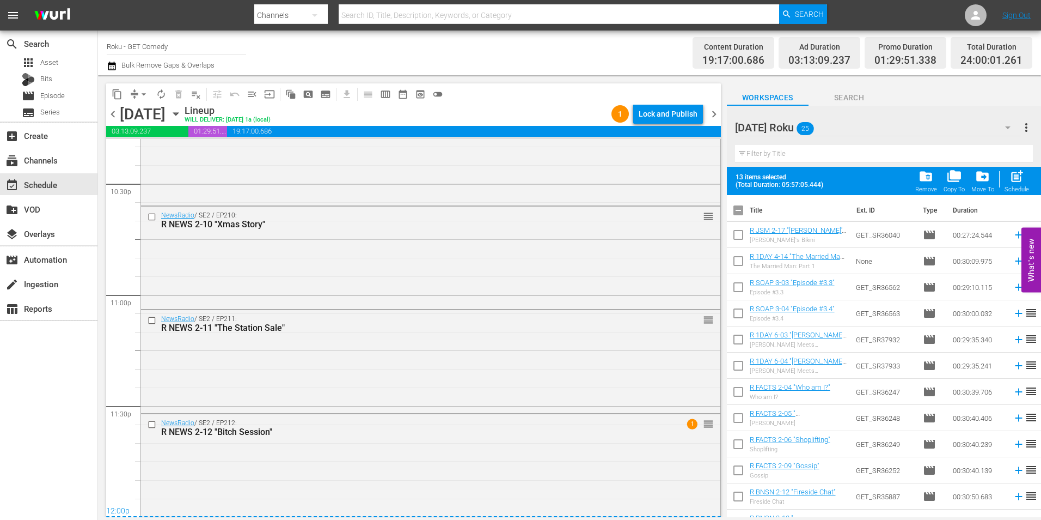
click at [739, 208] on input "checkbox" at bounding box center [738, 212] width 23 height 23
checkbox input "true"
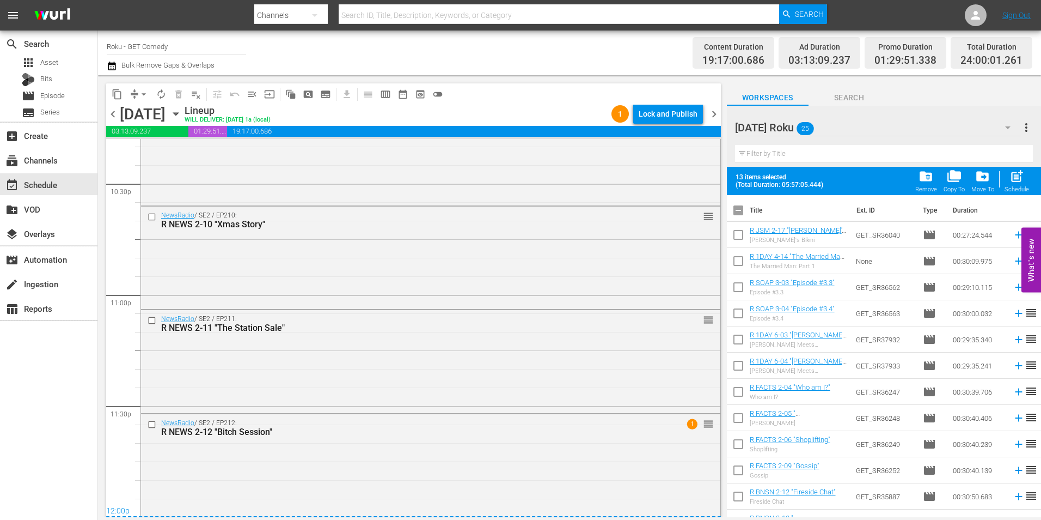
checkbox input "true"
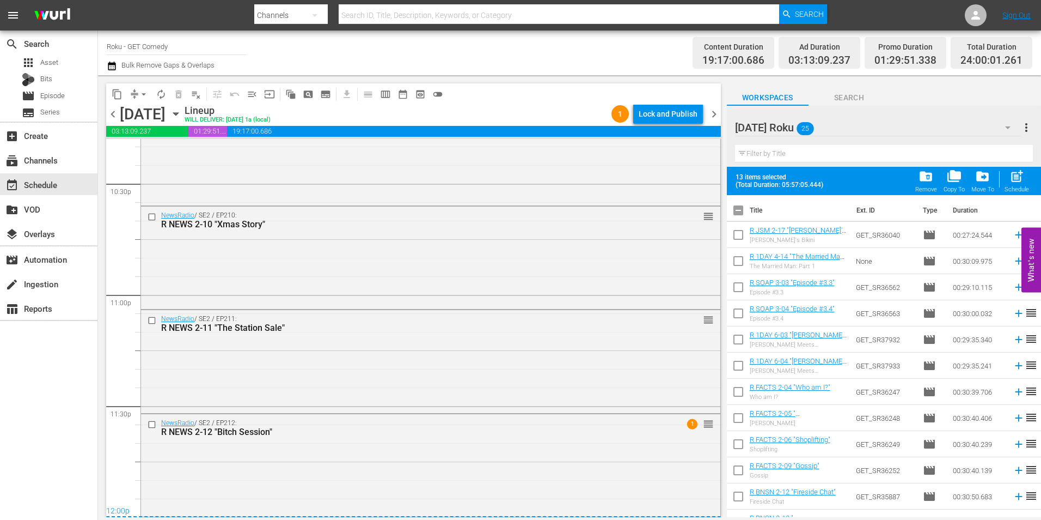
checkbox input "true"
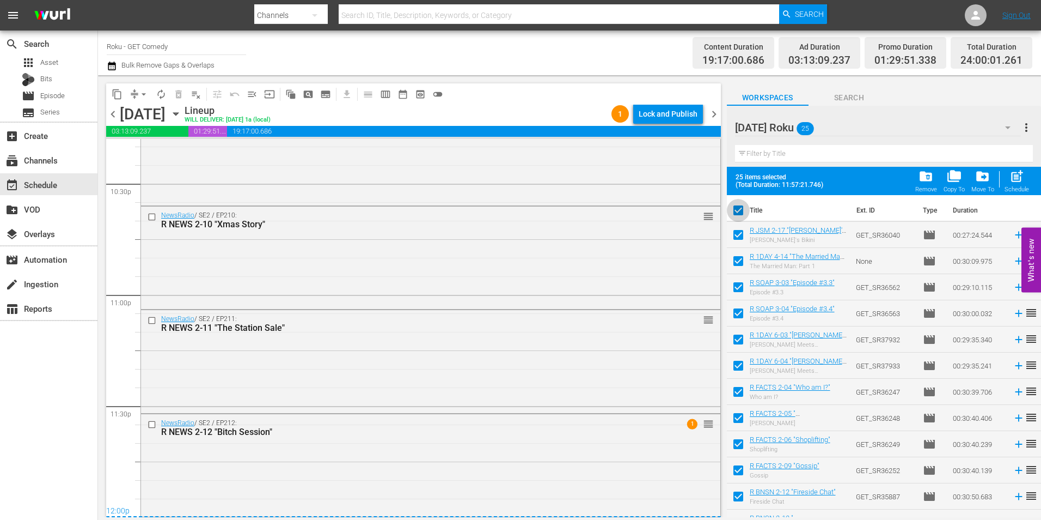
click at [739, 208] on input "checkbox" at bounding box center [738, 212] width 23 height 23
checkbox input "false"
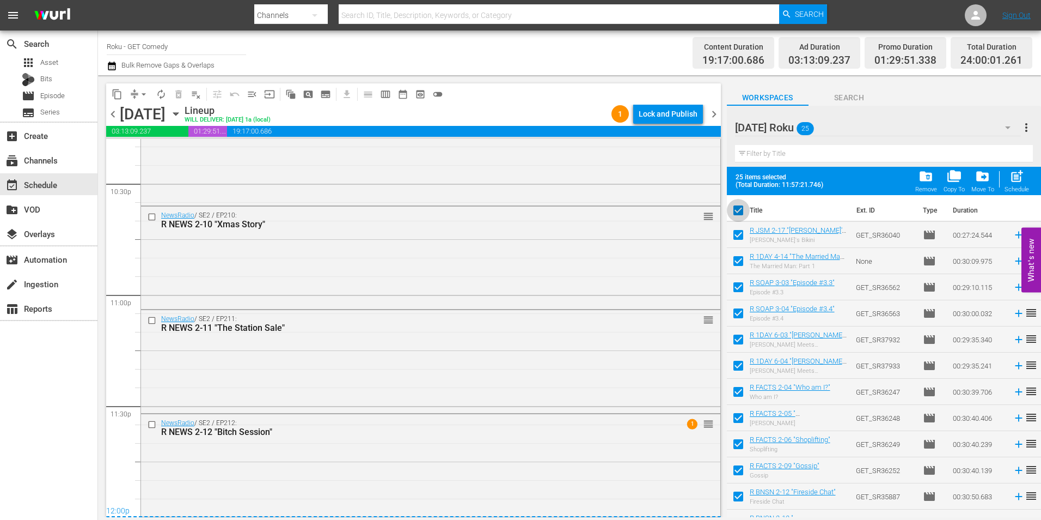
checkbox input "false"
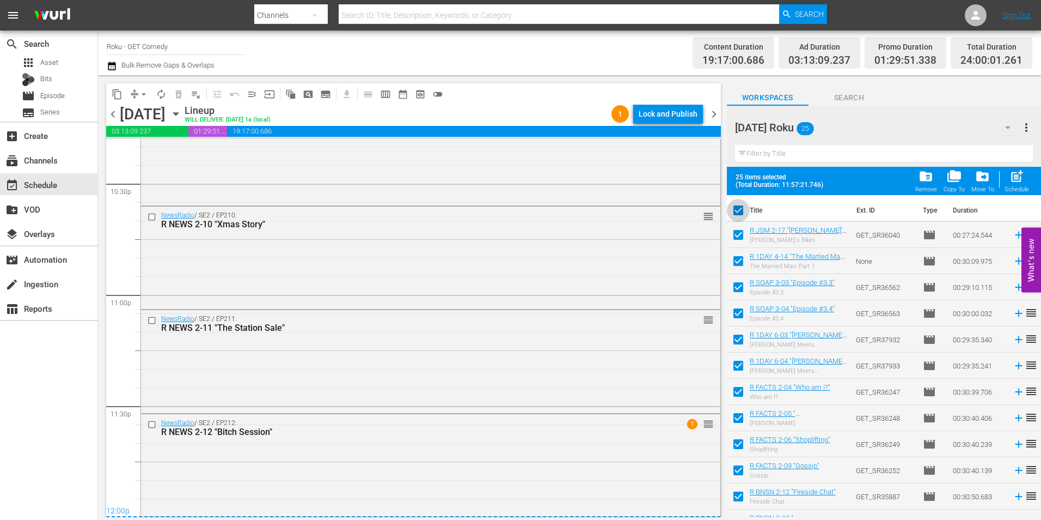
checkbox input "false"
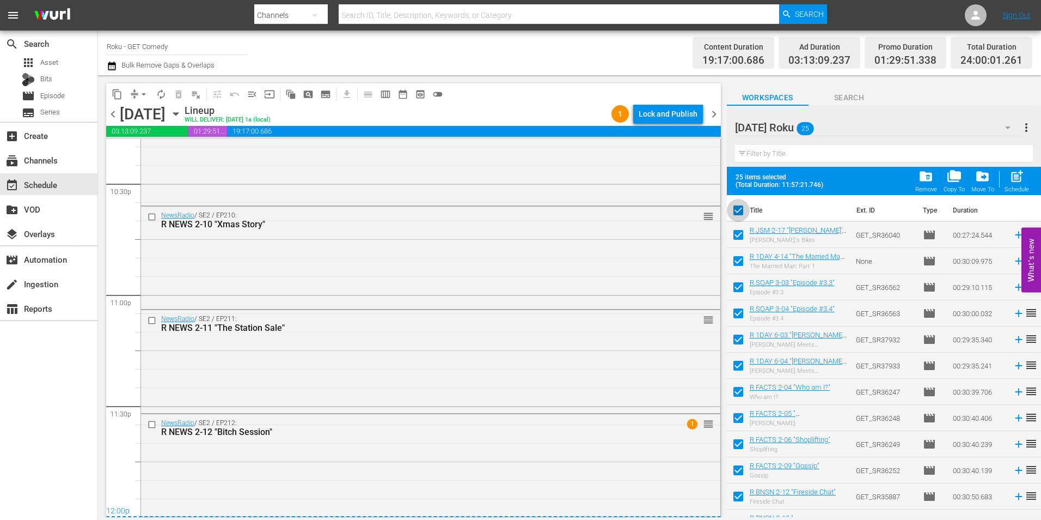
checkbox input "false"
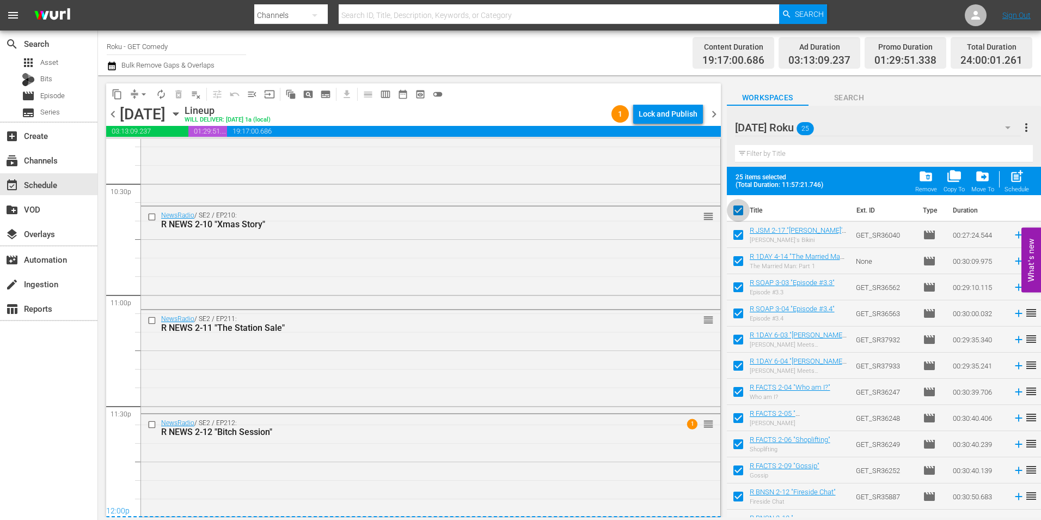
checkbox input "false"
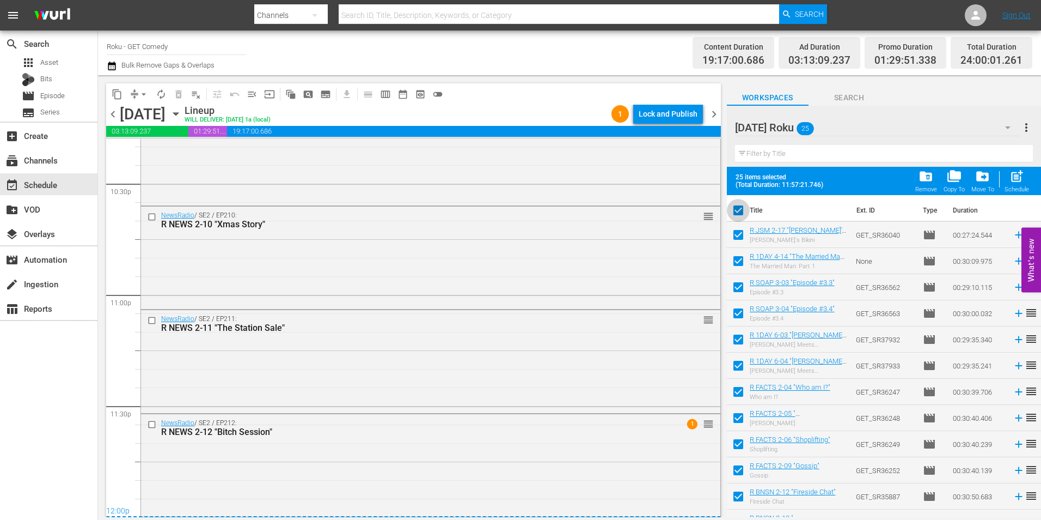
checkbox input "false"
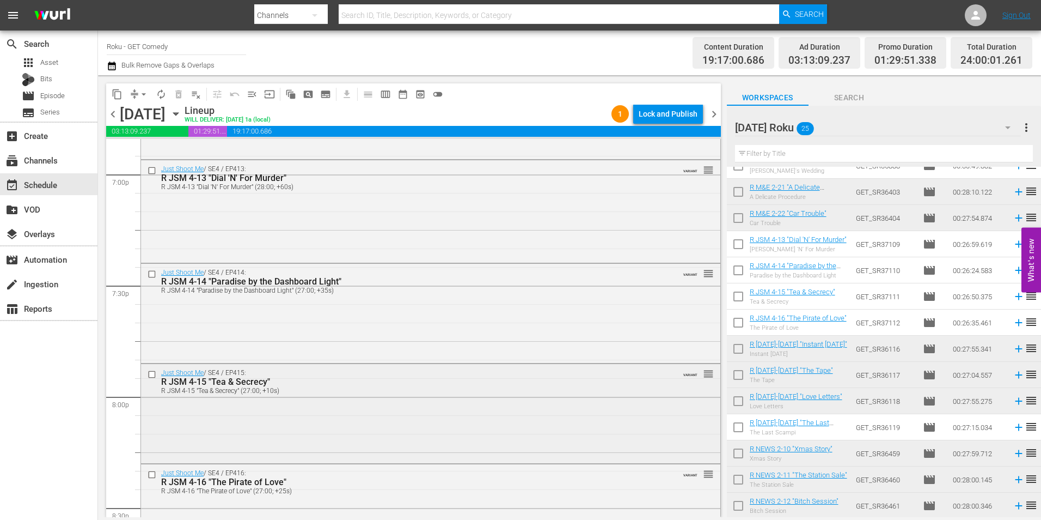
scroll to position [4193, 0]
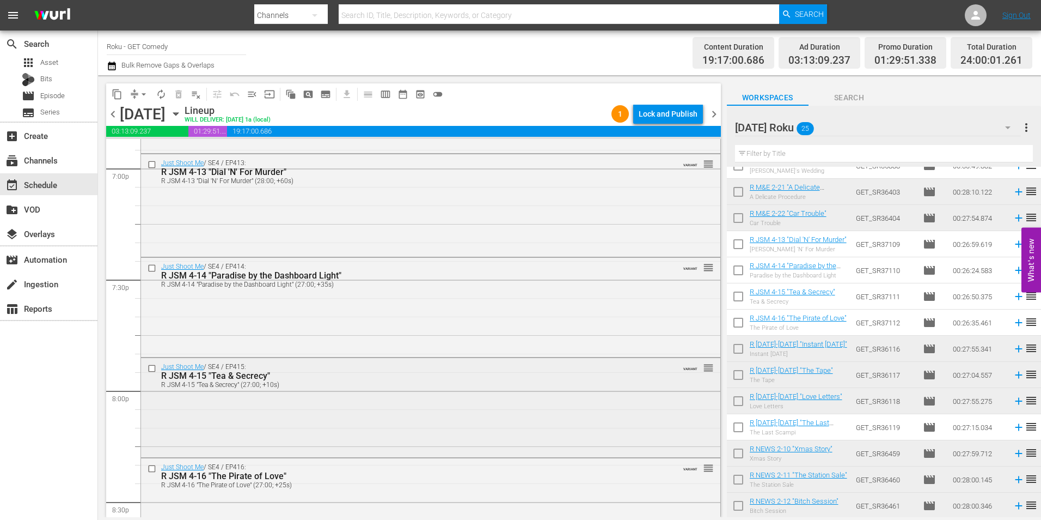
click at [370, 407] on div "Just Shoot Me / SE4 / EP415: R JSM 4-15 "Tea & Secrecy" R JSM 4-15 "Tea & Secre…" at bounding box center [431, 406] width 580 height 97
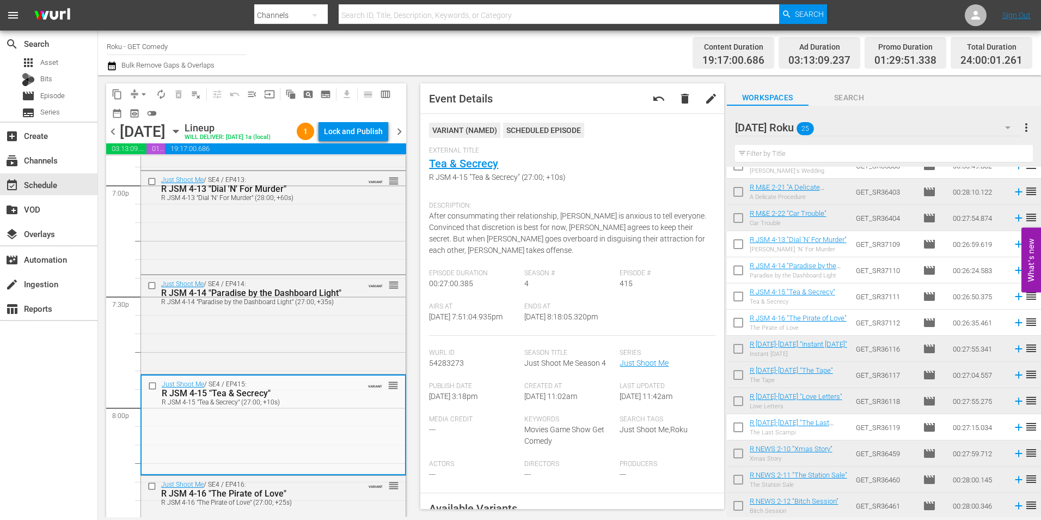
click at [399, 136] on span "chevron_right" at bounding box center [400, 132] width 14 height 14
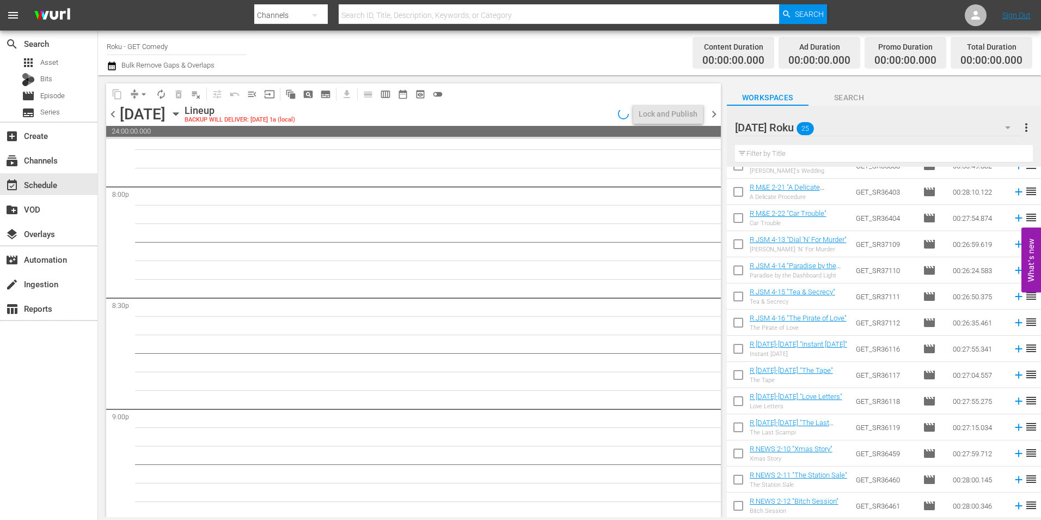
scroll to position [4378, 0]
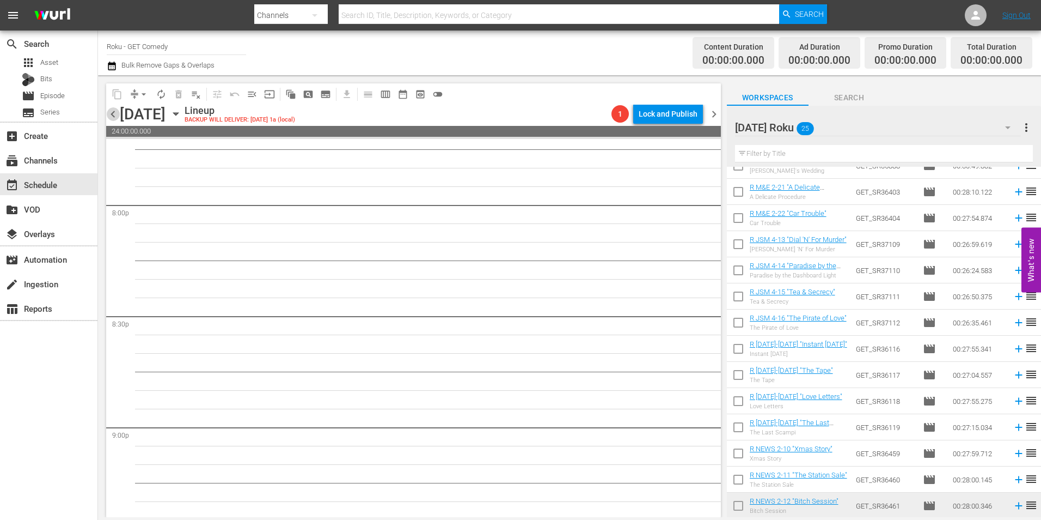
click at [110, 112] on span "chevron_left" at bounding box center [113, 114] width 14 height 14
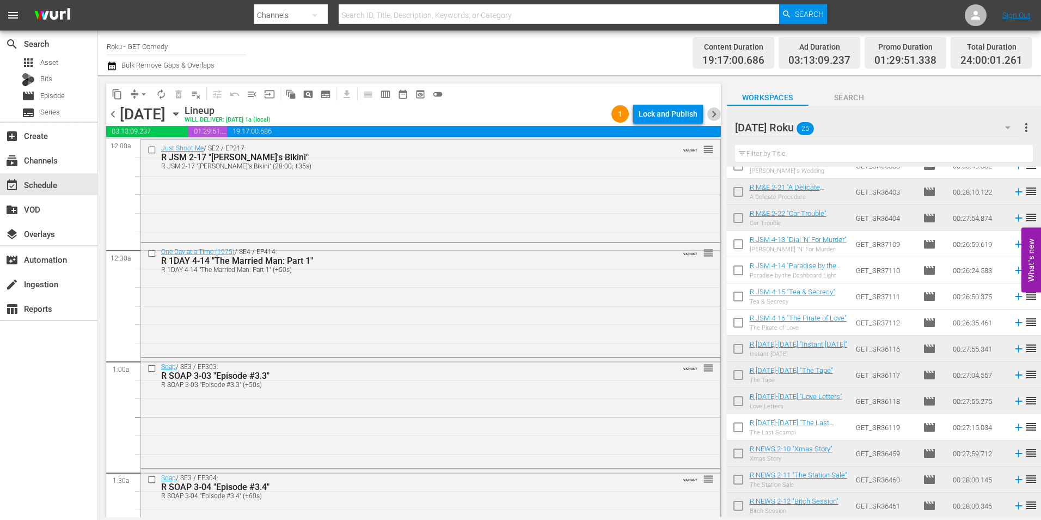
click at [715, 117] on span "chevron_right" at bounding box center [715, 114] width 14 height 14
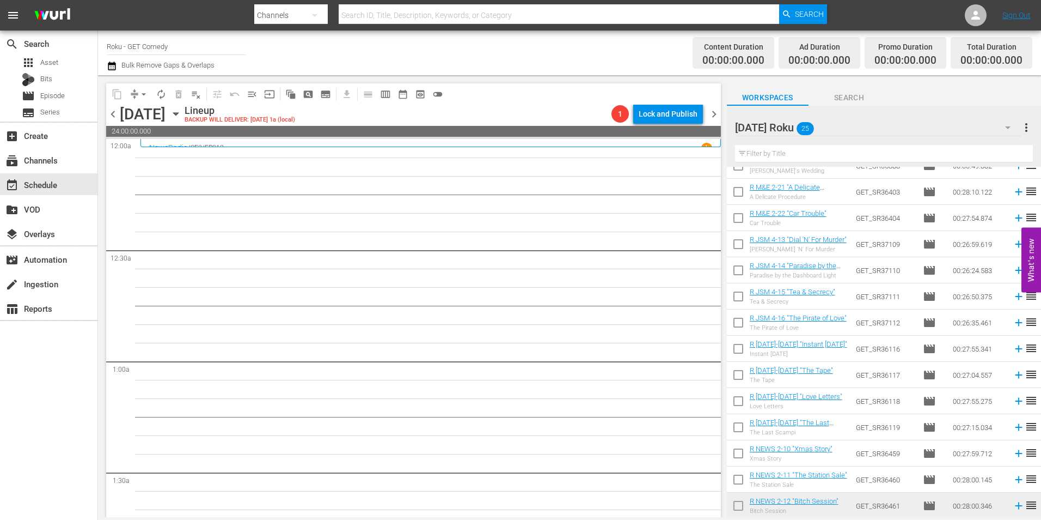
click at [873, 127] on div "Tuesday Roku 25" at bounding box center [878, 127] width 286 height 31
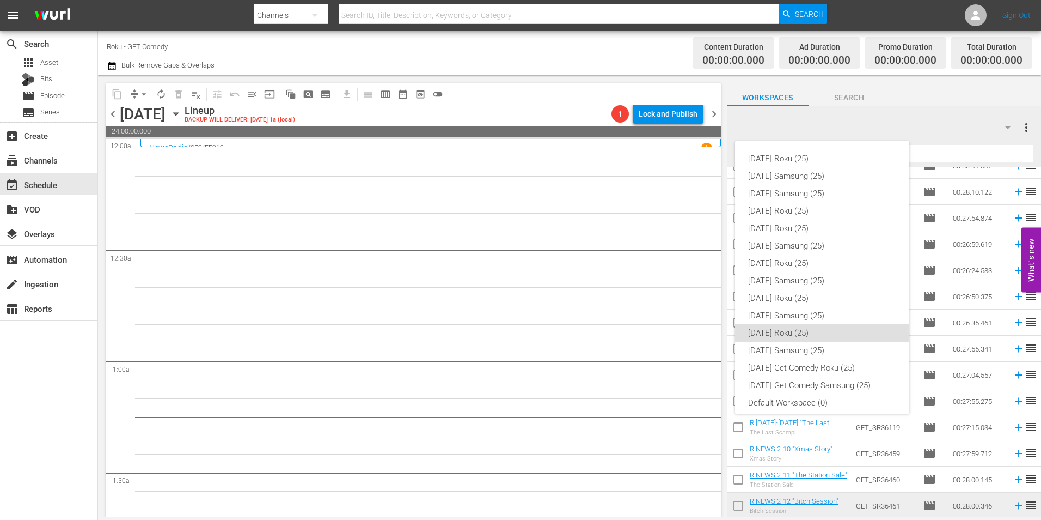
scroll to position [7, 0]
drag, startPoint x: 848, startPoint y: 118, endPoint x: 663, endPoint y: 124, distance: 185.3
click at [847, 118] on div "Sunday Roku (25) Sunday Samsung (25) Saturday Samsung (25) Saturday Roku (25) F…" at bounding box center [520, 260] width 1041 height 520
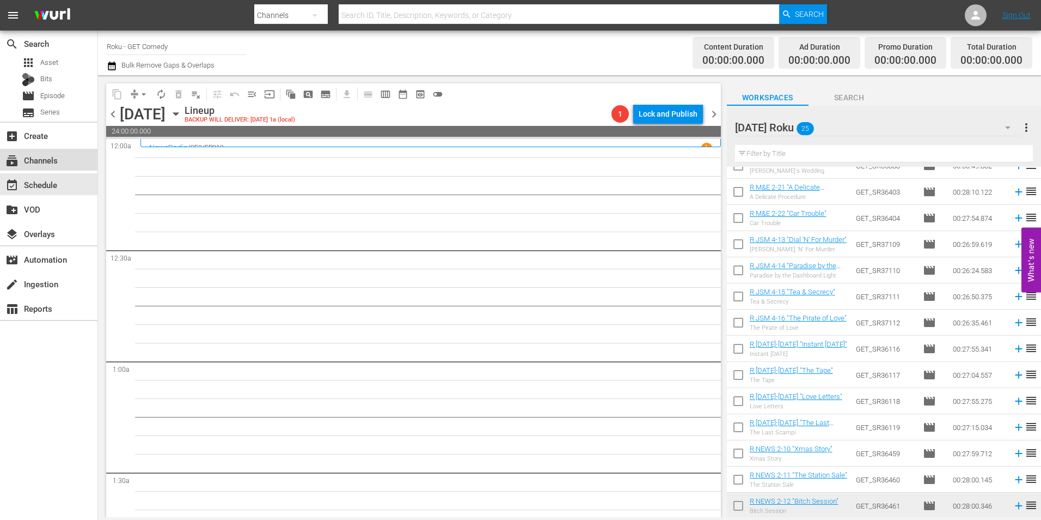
click at [57, 159] on div "subscriptions Channels" at bounding box center [30, 159] width 61 height 10
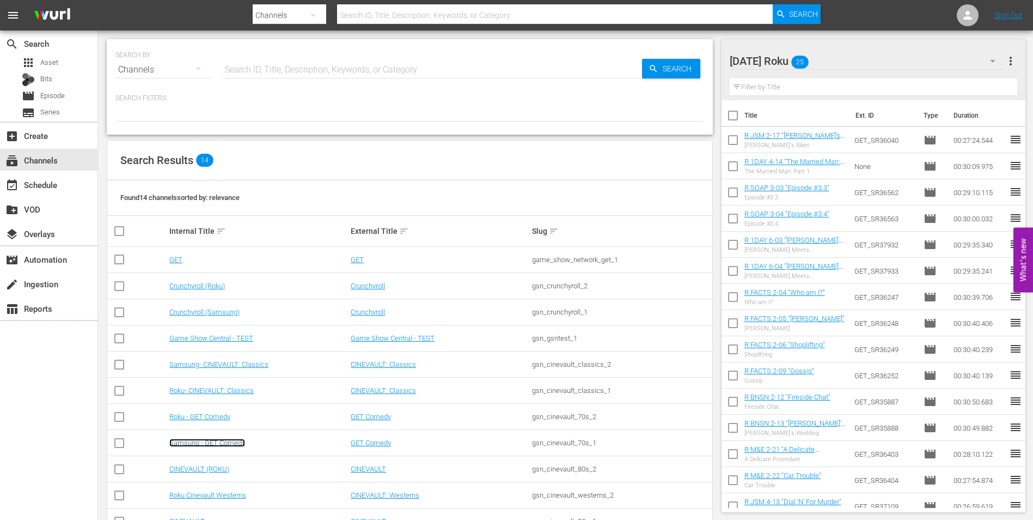
click at [217, 443] on link "Samsung - GET Comedy" at bounding box center [207, 442] width 76 height 8
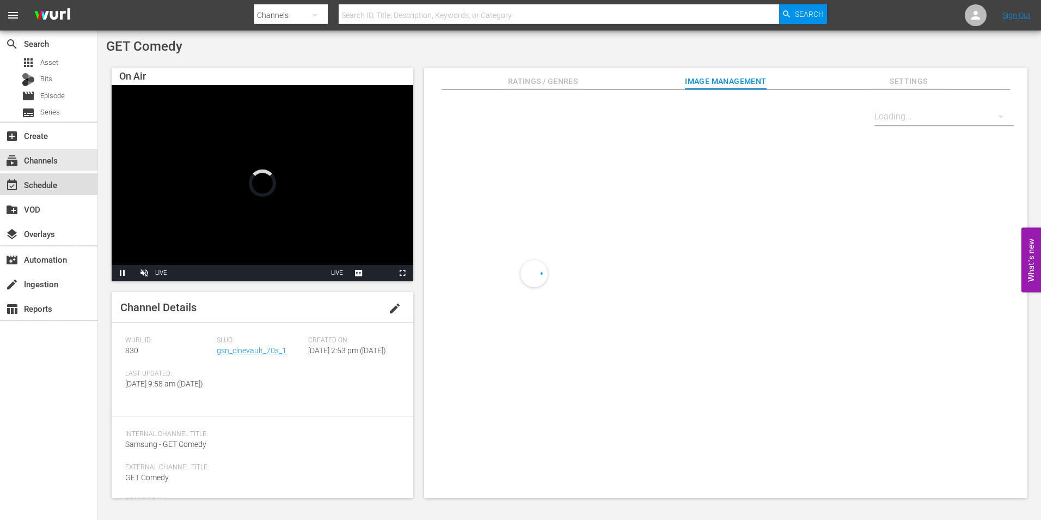
click at [32, 181] on div "event_available Schedule" at bounding box center [30, 183] width 61 height 10
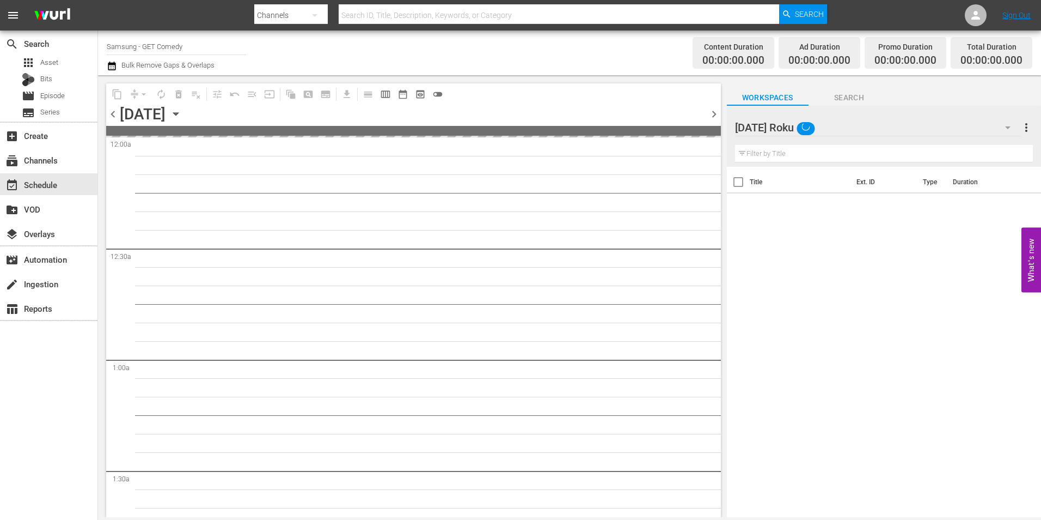
click at [862, 123] on div "Tuesday Roku" at bounding box center [878, 127] width 286 height 31
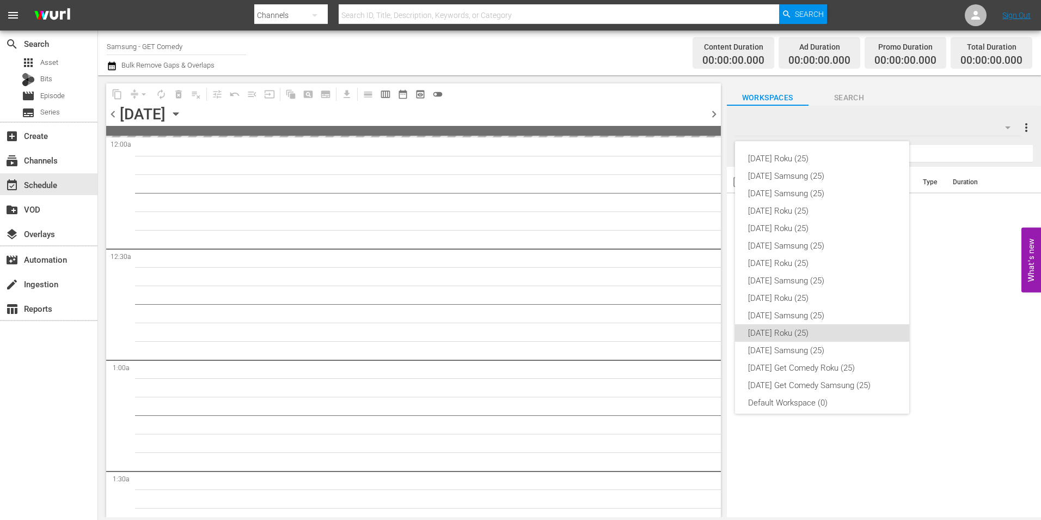
scroll to position [7, 0]
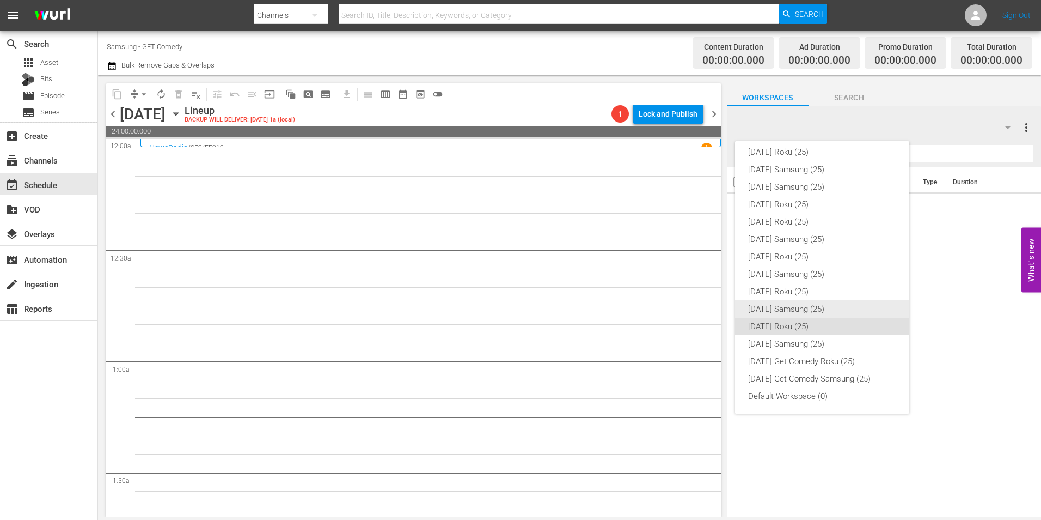
click at [815, 306] on div "[DATE] Samsung (25)" at bounding box center [822, 308] width 148 height 17
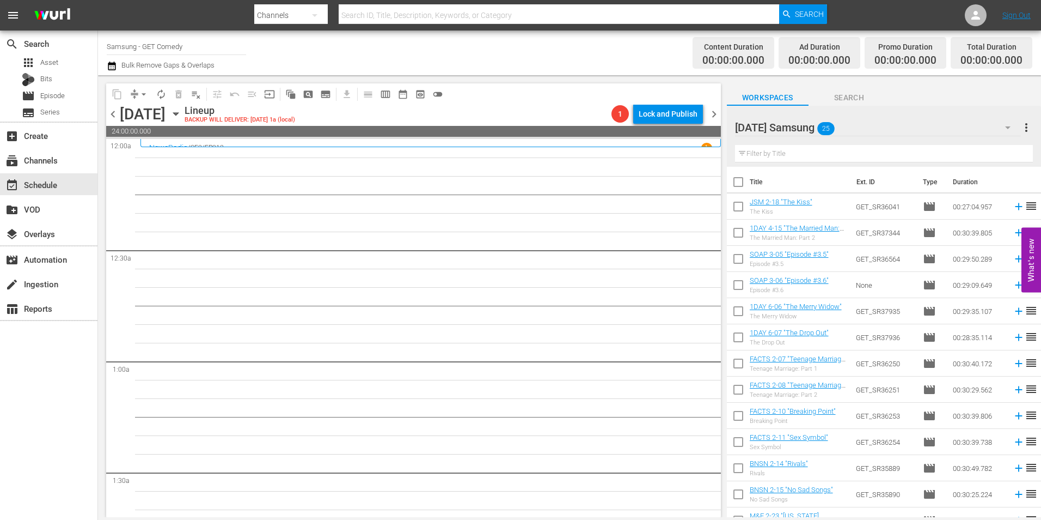
drag, startPoint x: 735, startPoint y: 208, endPoint x: 738, endPoint y: 213, distance: 5.6
click at [735, 208] on input "checkbox" at bounding box center [738, 208] width 23 height 23
checkbox input "true"
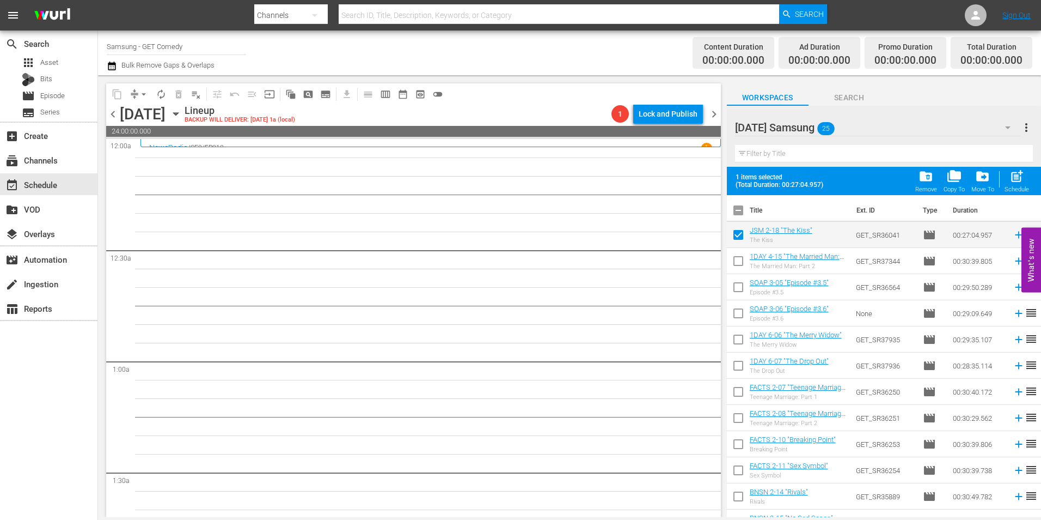
click at [734, 263] on input "checkbox" at bounding box center [738, 263] width 23 height 23
checkbox input "true"
click at [735, 284] on input "checkbox" at bounding box center [738, 289] width 23 height 23
checkbox input "true"
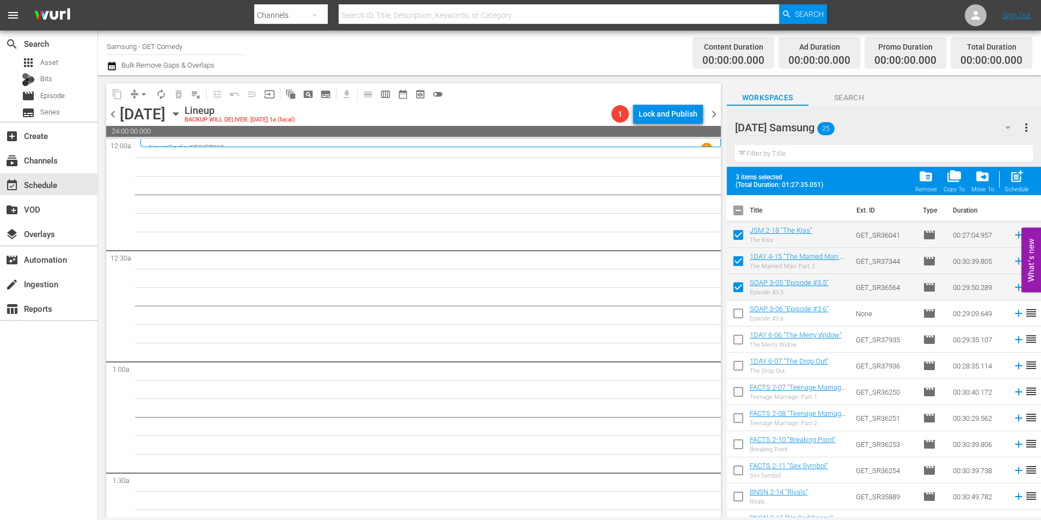
click at [734, 315] on input "checkbox" at bounding box center [738, 315] width 23 height 23
checkbox input "true"
click at [736, 339] on input "checkbox" at bounding box center [738, 341] width 23 height 23
checkbox input "true"
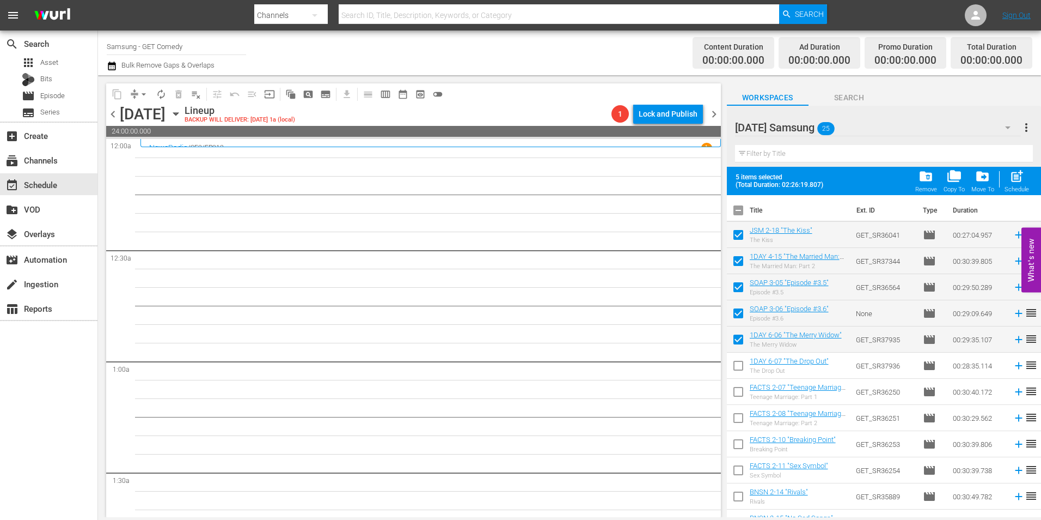
click at [737, 369] on input "checkbox" at bounding box center [738, 367] width 23 height 23
checkbox input "true"
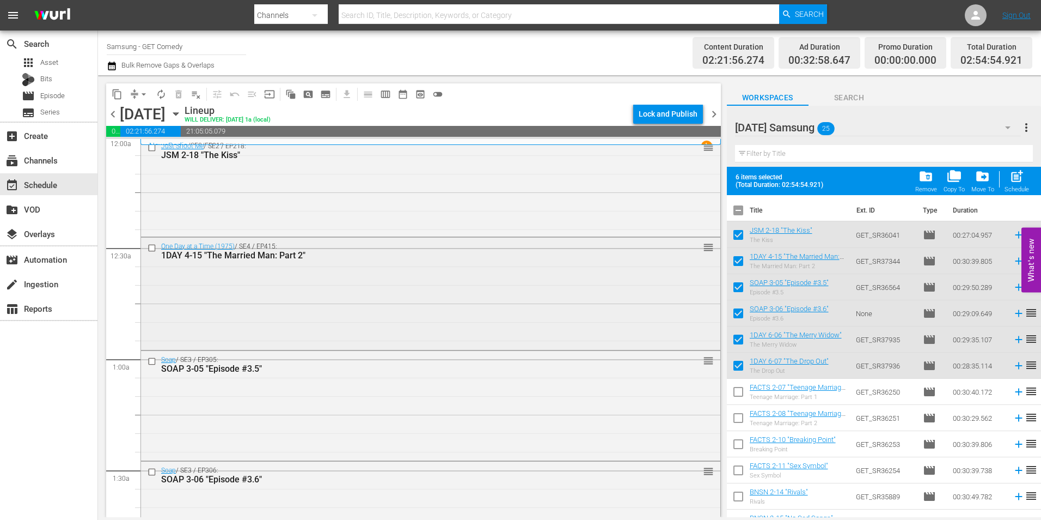
scroll to position [0, 0]
click at [347, 184] on div "Just Shoot Me / SE2 / EP218: JSM 2-18 "The Kiss" reorder" at bounding box center [431, 187] width 580 height 97
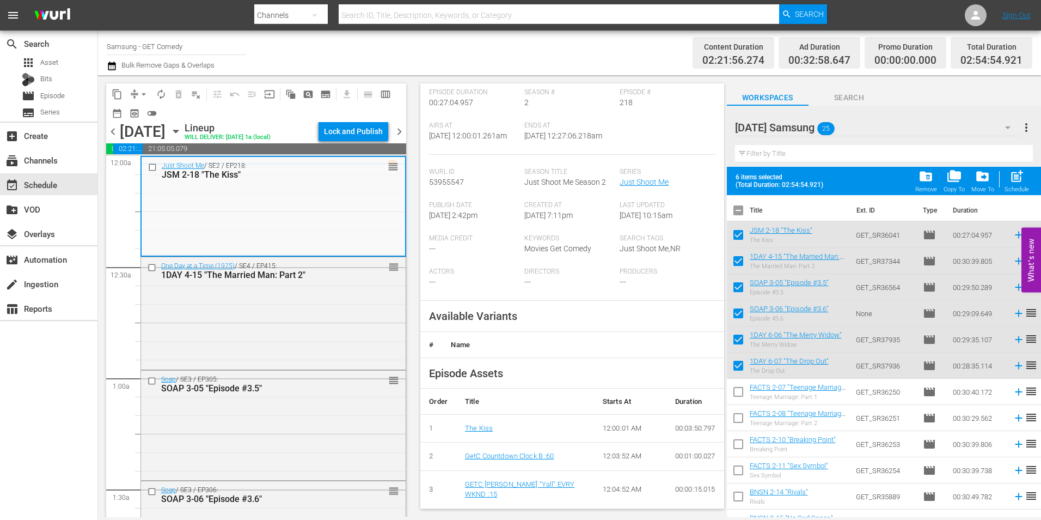
scroll to position [218, 0]
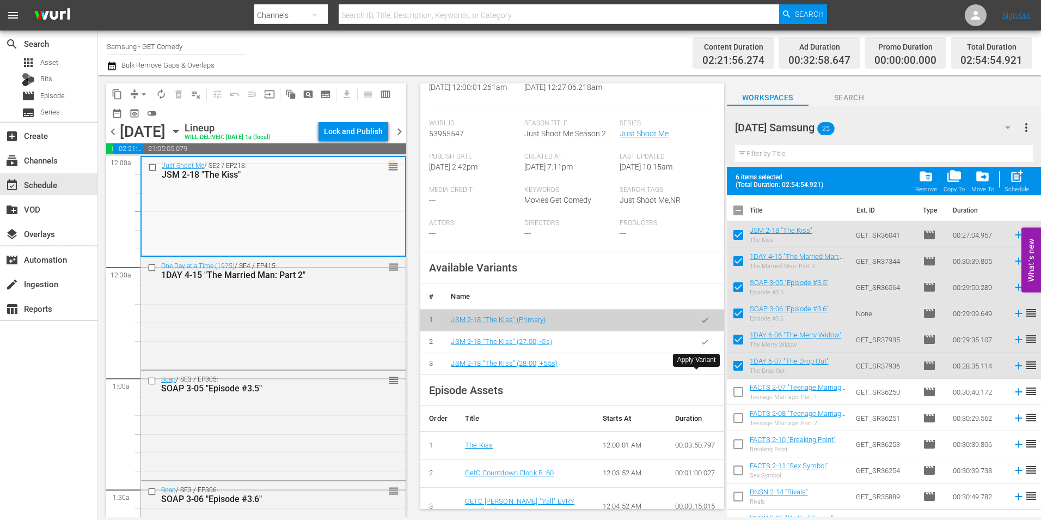
click at [701, 368] on icon "button" at bounding box center [705, 363] width 8 height 8
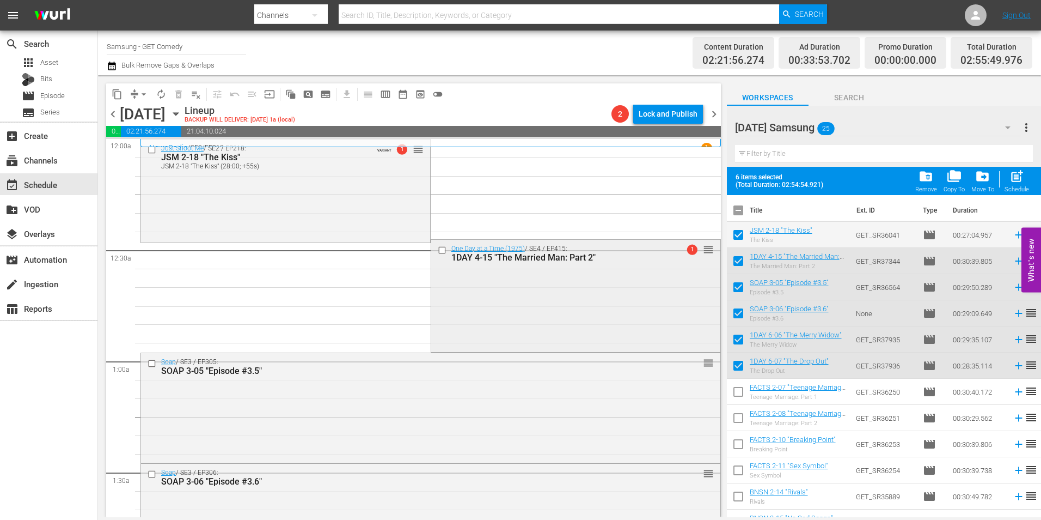
click at [558, 304] on div "One Day at a Time (1975) / SE4 / EP415: 1DAY 4-15 "The Married Man: Part 2" 1 r…" at bounding box center [575, 295] width 289 height 111
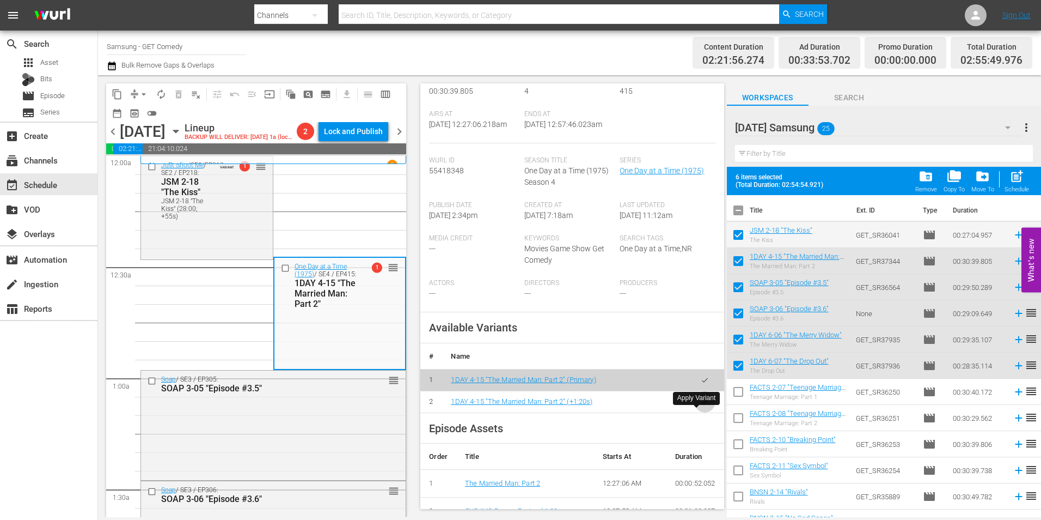
click at [701, 406] on icon "button" at bounding box center [705, 402] width 8 height 8
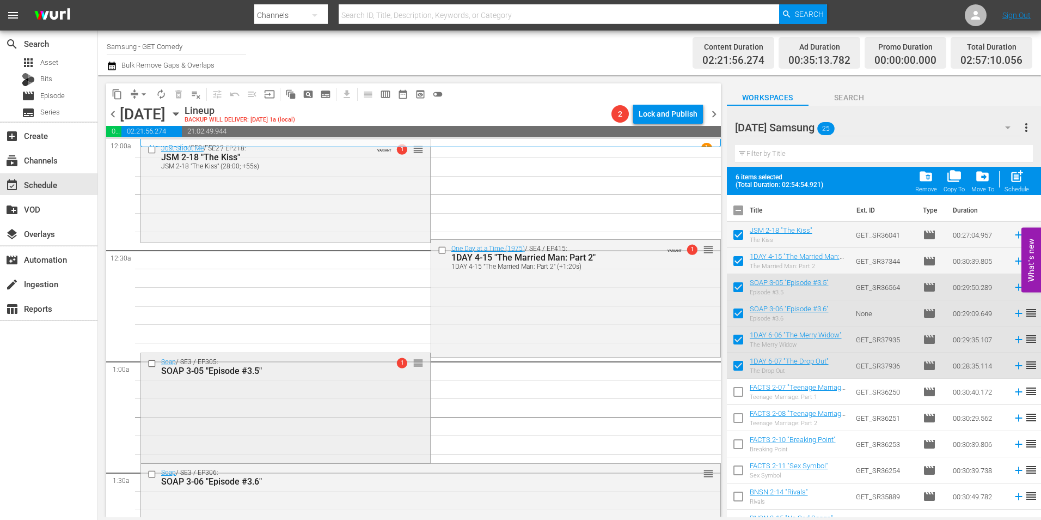
click at [310, 387] on div "Soap / SE3 / EP305: SOAP 3-05 "Episode #3.5" 1 reorder" at bounding box center [285, 406] width 289 height 107
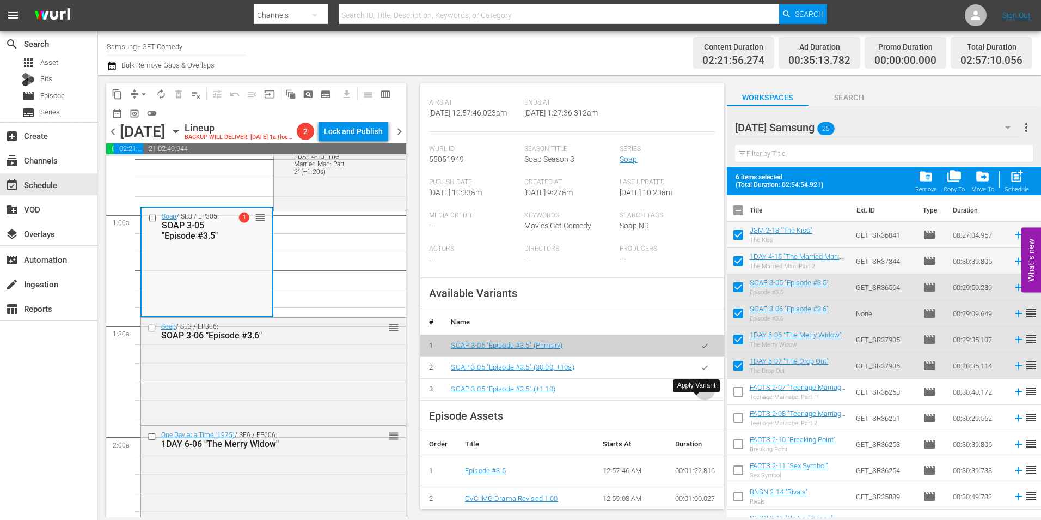
click at [694, 400] on button "button" at bounding box center [704, 389] width 21 height 21
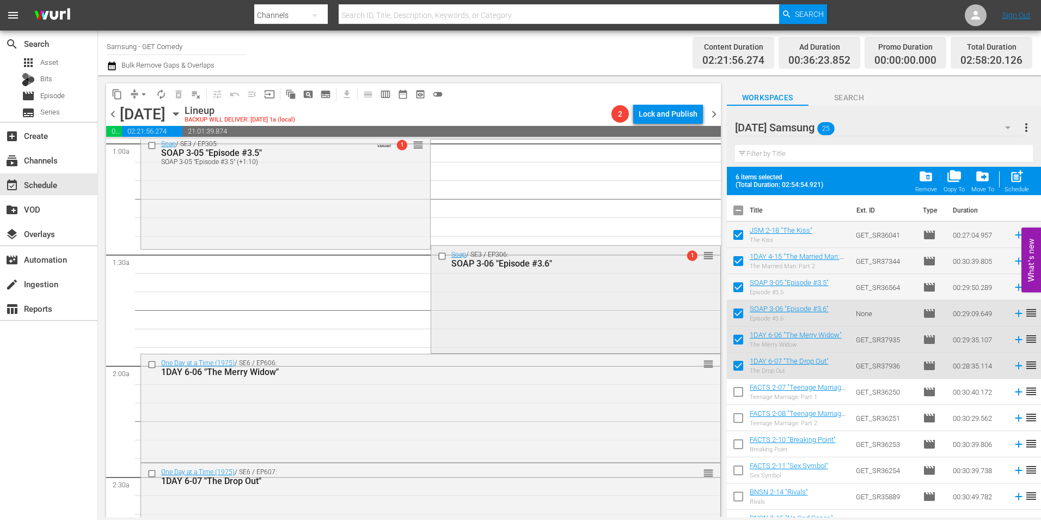
click at [501, 316] on div "Soap / SE3 / EP306: SOAP 3-06 "Episode #3.6" 1 reorder" at bounding box center [575, 298] width 289 height 105
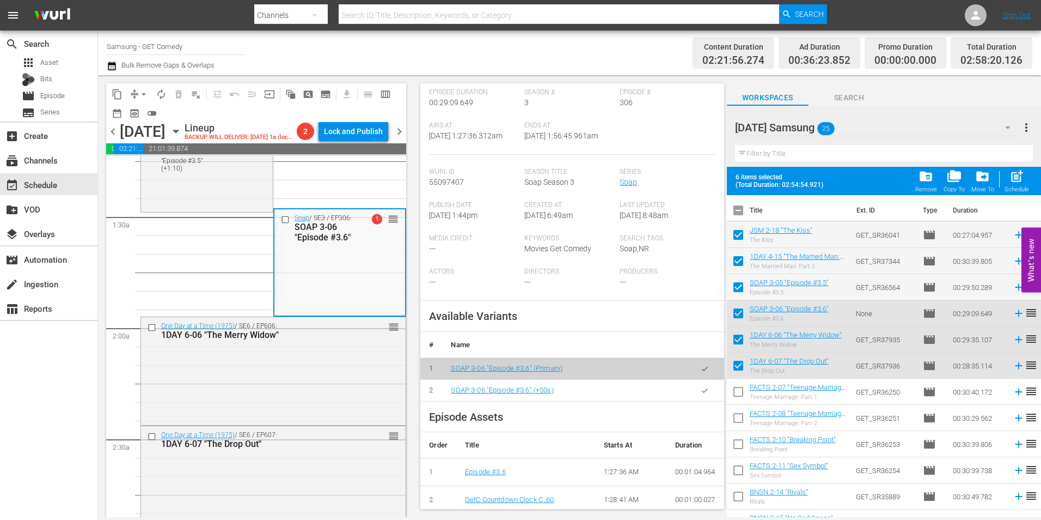
drag, startPoint x: 698, startPoint y: 380, endPoint x: 824, endPoint y: 381, distance: 126.4
click at [701, 386] on icon "button" at bounding box center [705, 390] width 8 height 8
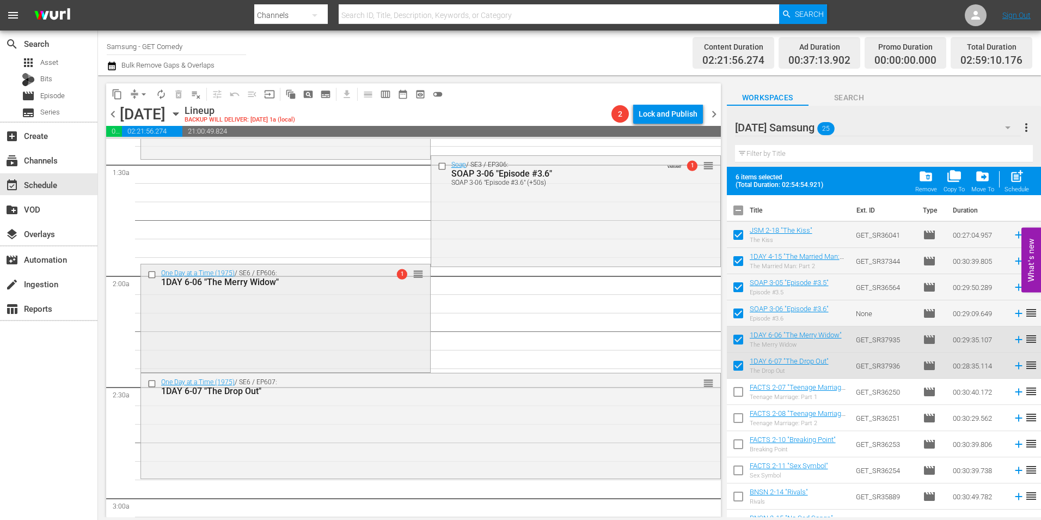
scroll to position [327, 0]
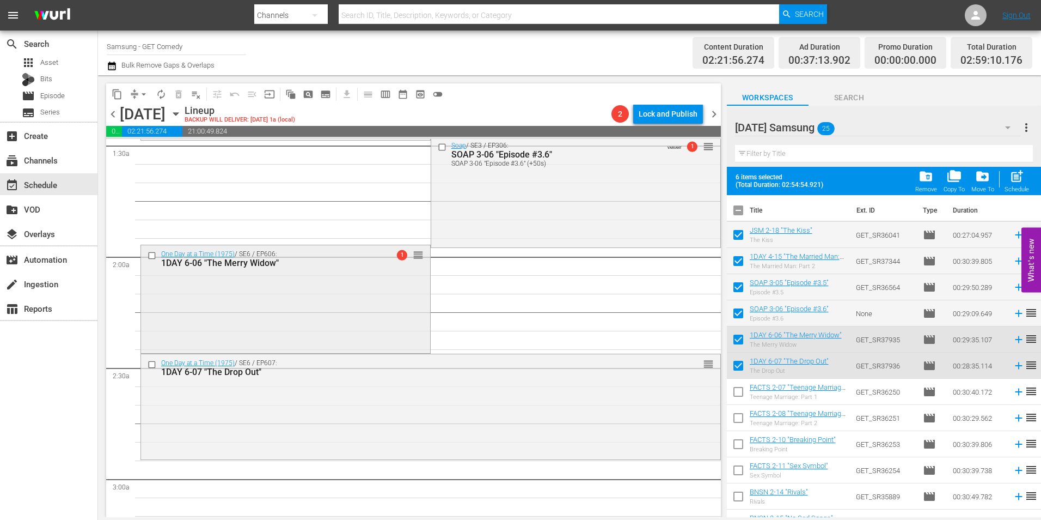
click at [286, 317] on div "One Day at a Time (1975) / SE6 / EP606: 1DAY 6-06 "The Merry Widow" 1 reorder" at bounding box center [285, 298] width 289 height 106
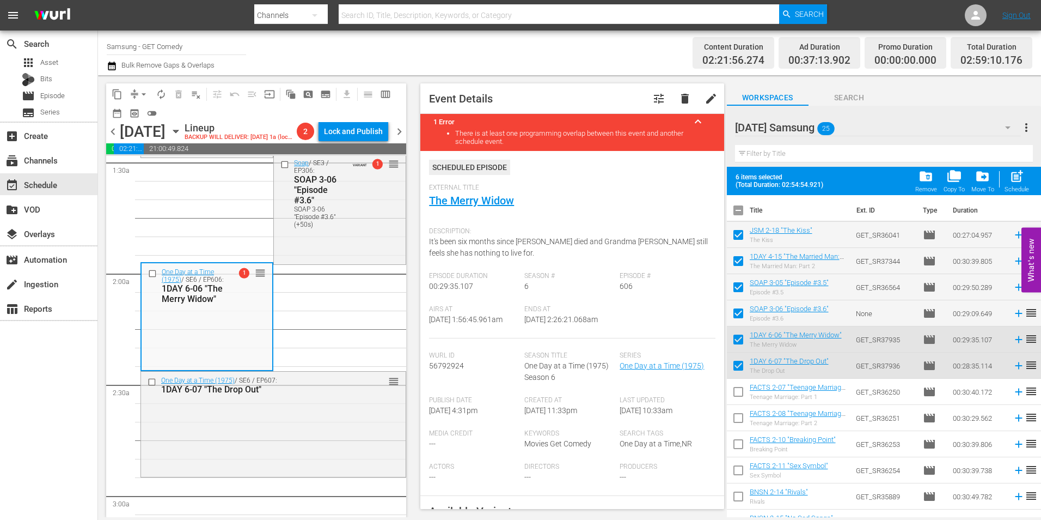
scroll to position [163, 0]
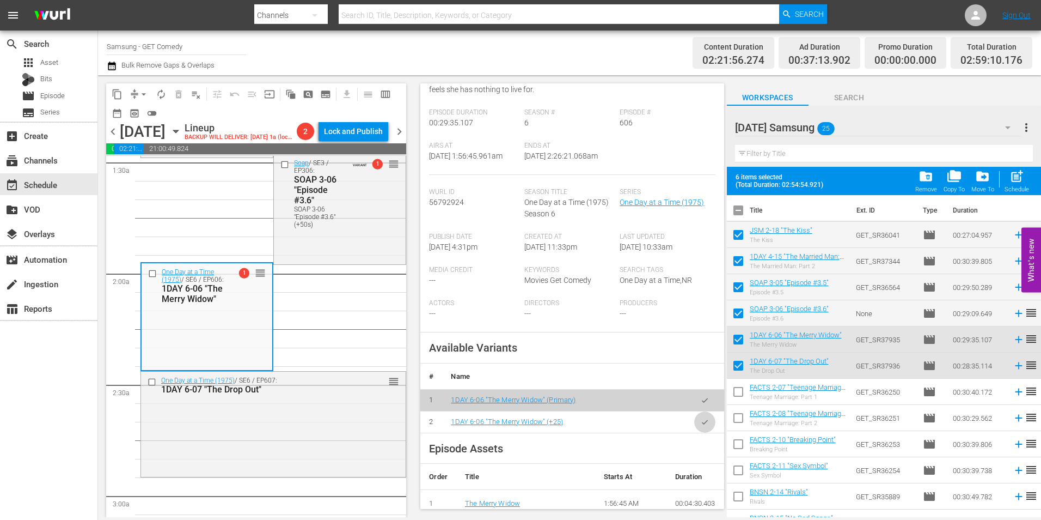
click at [701, 426] on icon "button" at bounding box center [705, 422] width 8 height 8
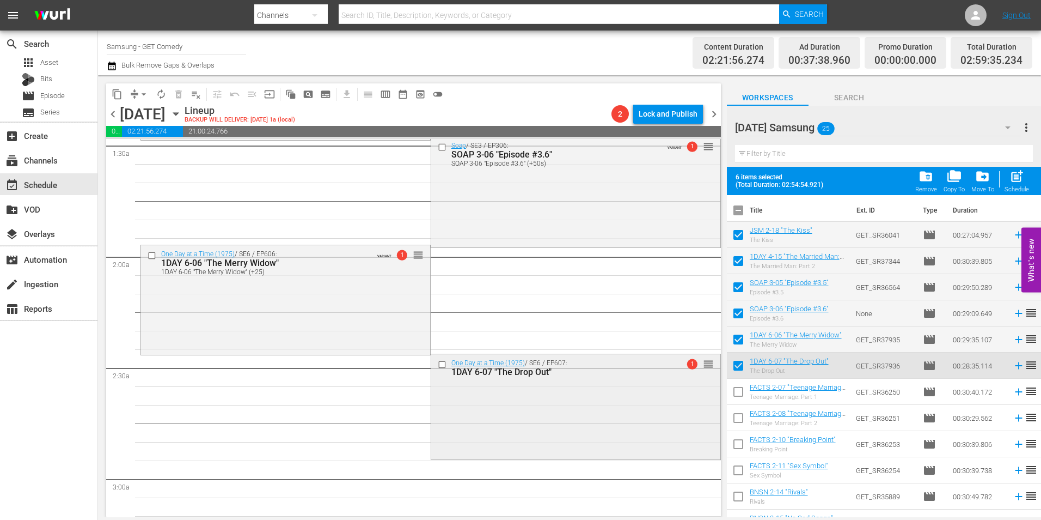
click at [520, 413] on div "One Day at a Time (1975) / SE6 / EP607: 1DAY 6-07 "The Drop Out" 1 reorder" at bounding box center [575, 405] width 289 height 102
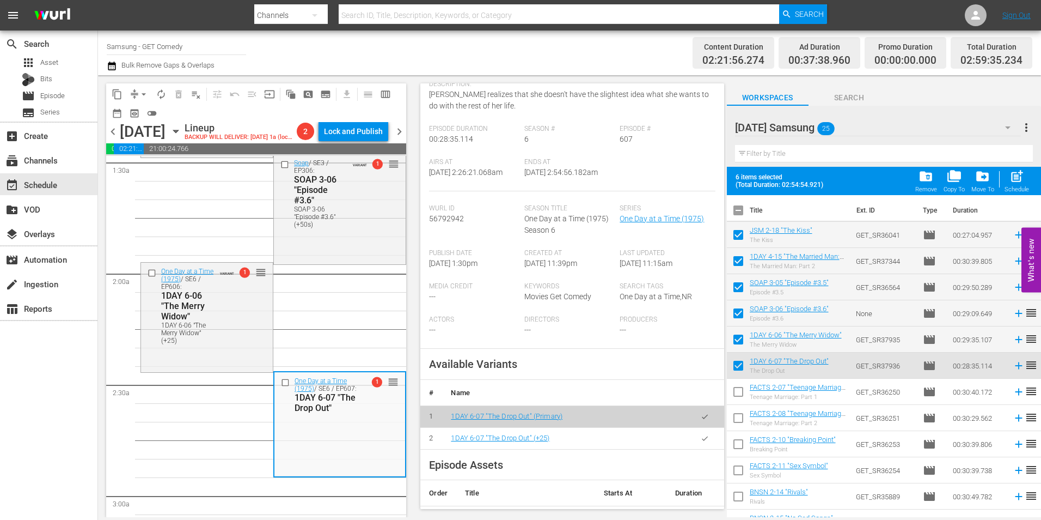
scroll to position [272, 0]
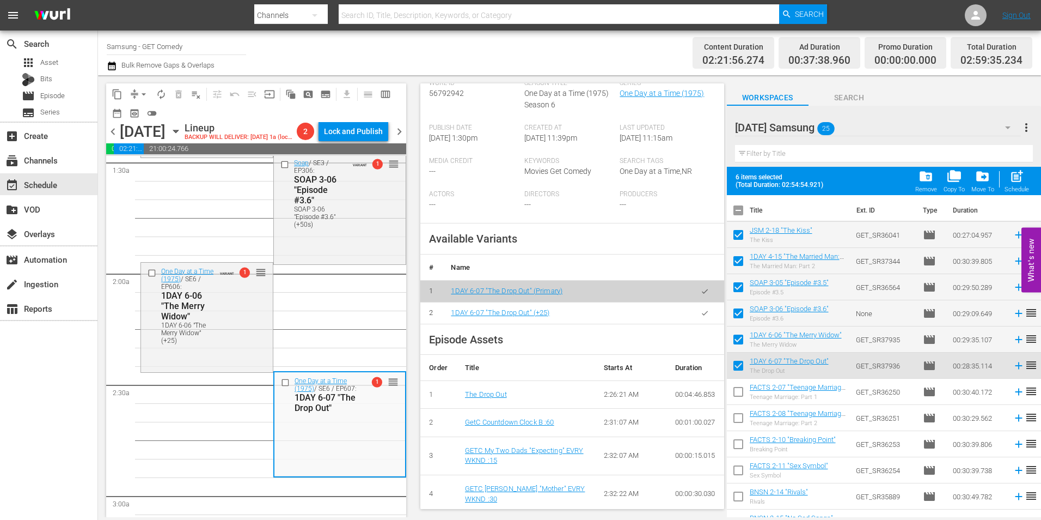
click at [701, 317] on icon "button" at bounding box center [705, 313] width 8 height 8
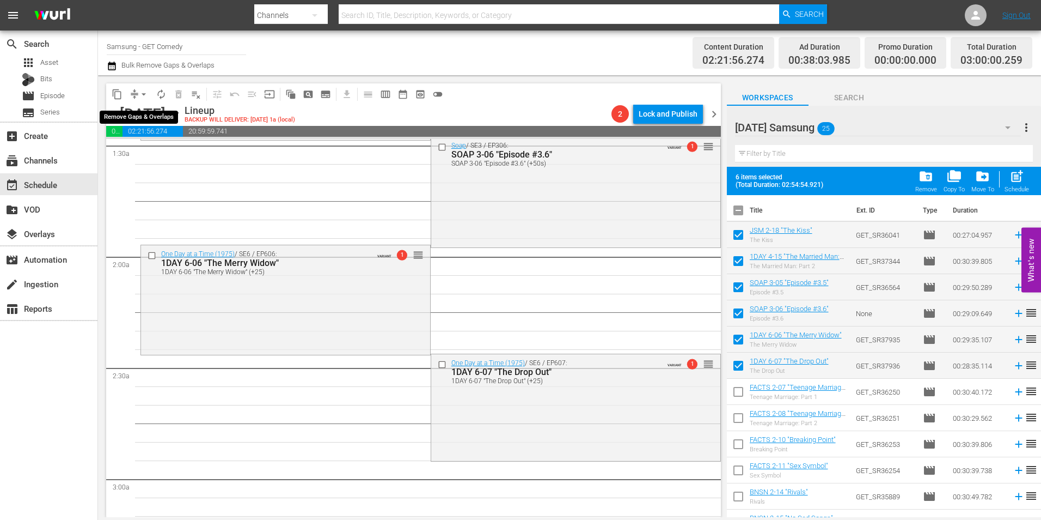
click at [144, 94] on span "arrow_drop_down" at bounding box center [143, 94] width 11 height 11
click at [142, 111] on li "Align to Midnight" at bounding box center [144, 116] width 114 height 18
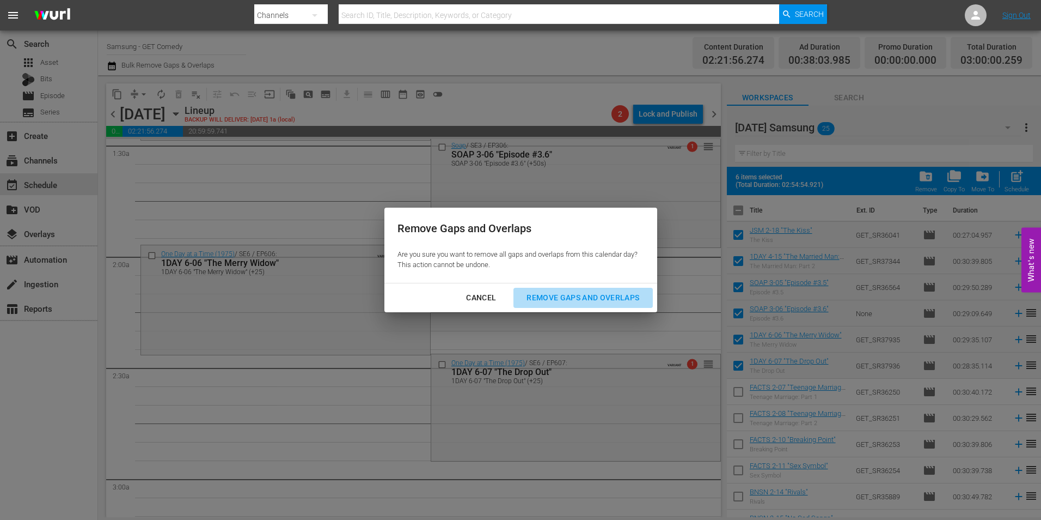
click at [558, 303] on div "Remove Gaps and Overlaps" at bounding box center [583, 298] width 130 height 14
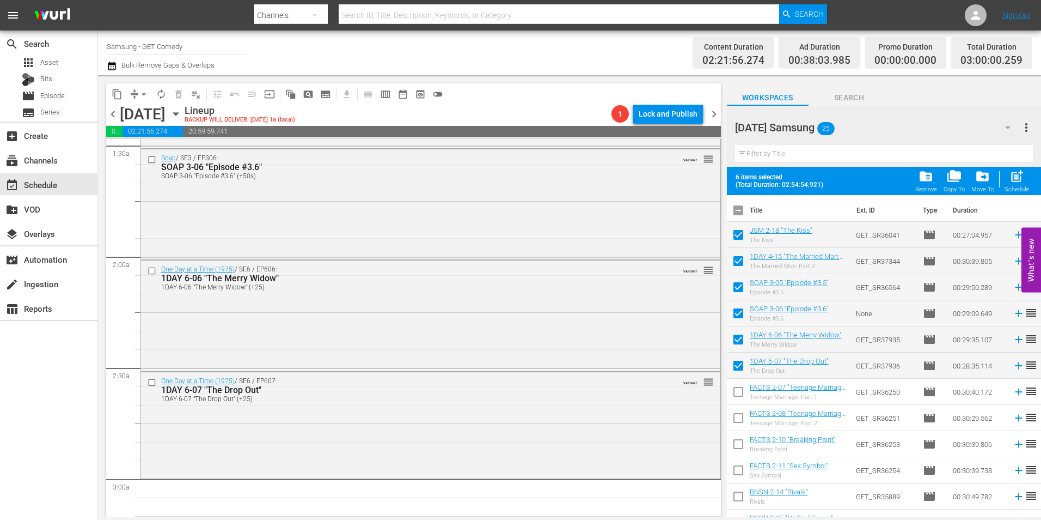
click at [182, 113] on icon "button" at bounding box center [176, 114] width 12 height 12
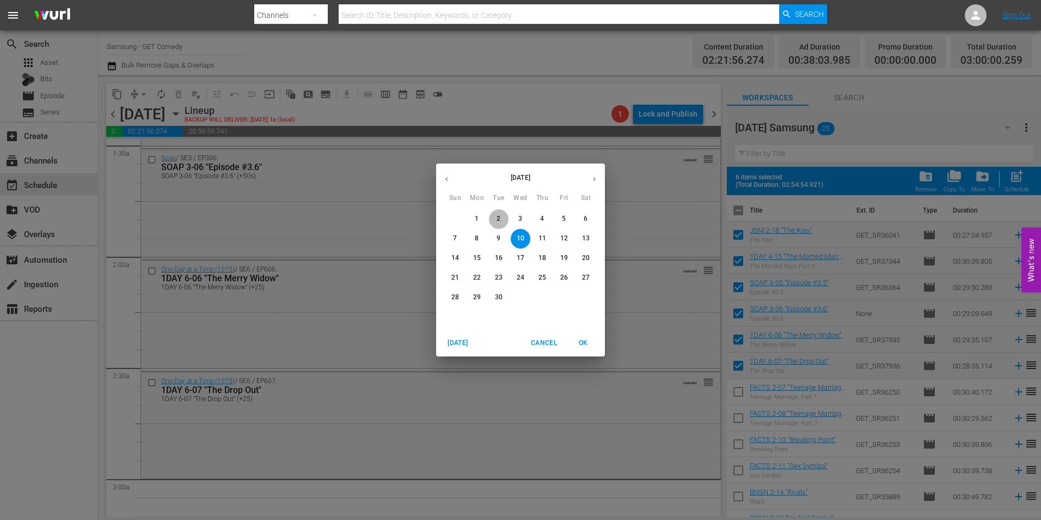
click at [501, 221] on span "2" at bounding box center [499, 218] width 20 height 9
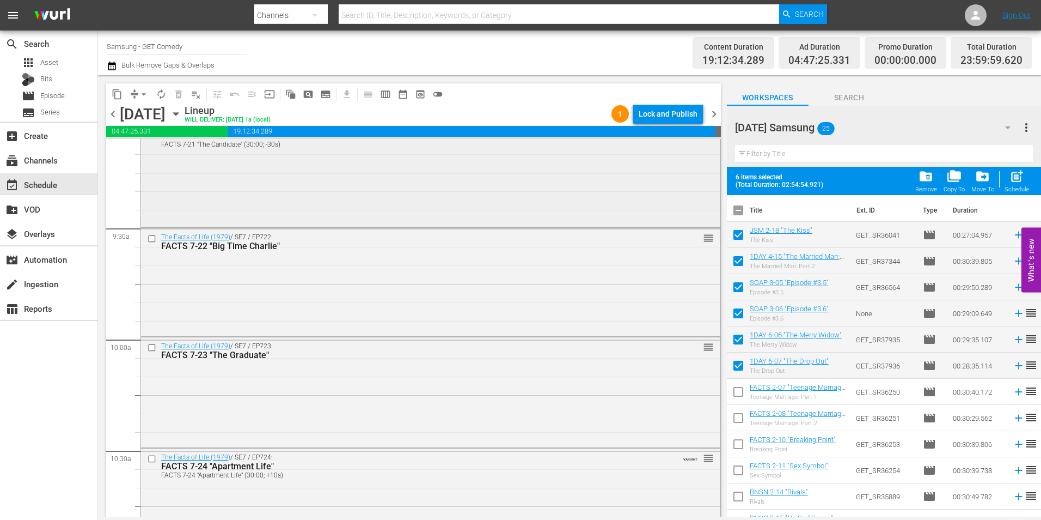
scroll to position [1961, 0]
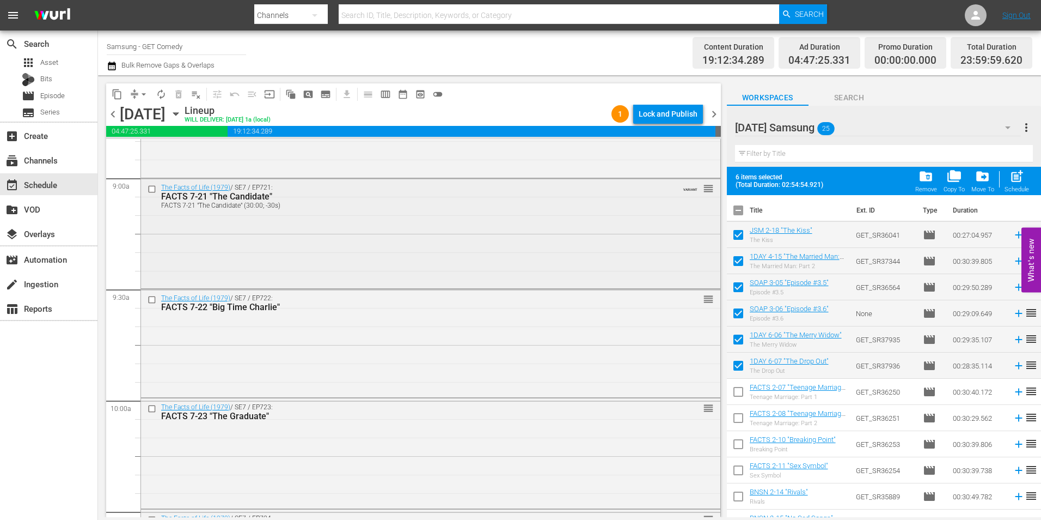
click at [153, 187] on input "checkbox" at bounding box center [153, 188] width 11 height 9
click at [150, 301] on input "checkbox" at bounding box center [153, 299] width 11 height 9
click at [154, 409] on input "checkbox" at bounding box center [153, 408] width 11 height 9
click at [154, 414] on input "checkbox" at bounding box center [153, 410] width 11 height 9
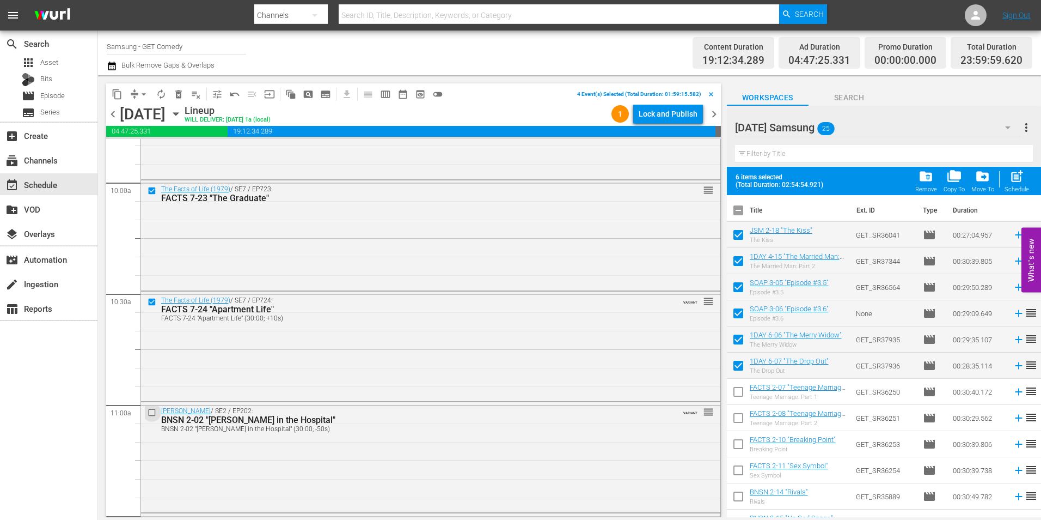
click at [154, 414] on input "checkbox" at bounding box center [153, 412] width 11 height 9
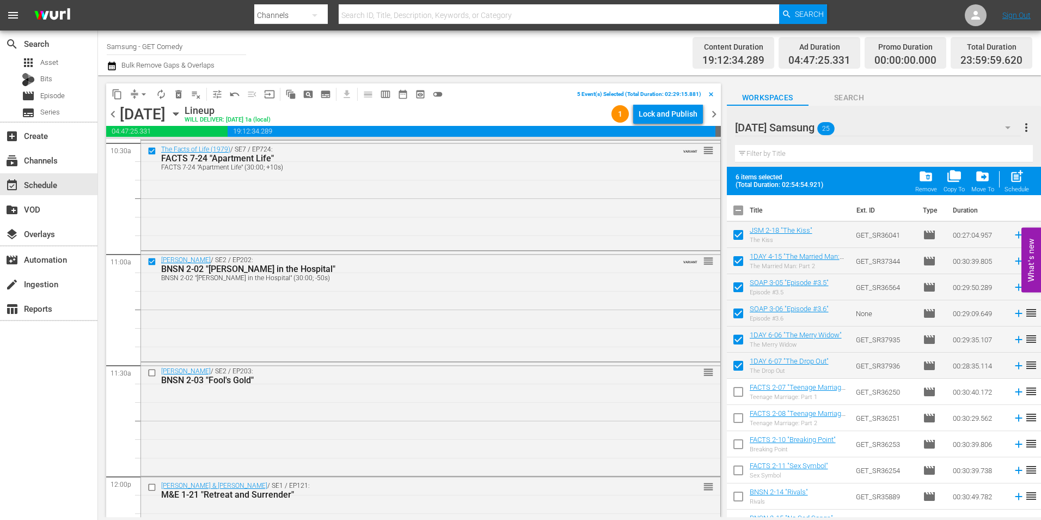
scroll to position [2342, 0]
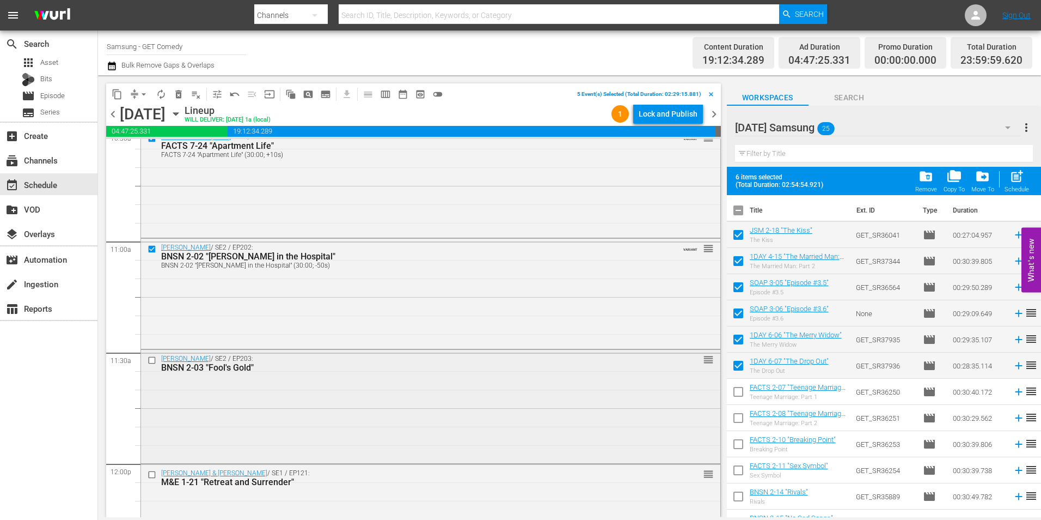
click at [152, 361] on input "checkbox" at bounding box center [153, 360] width 11 height 9
click at [118, 97] on span "content_copy" at bounding box center [117, 94] width 11 height 11
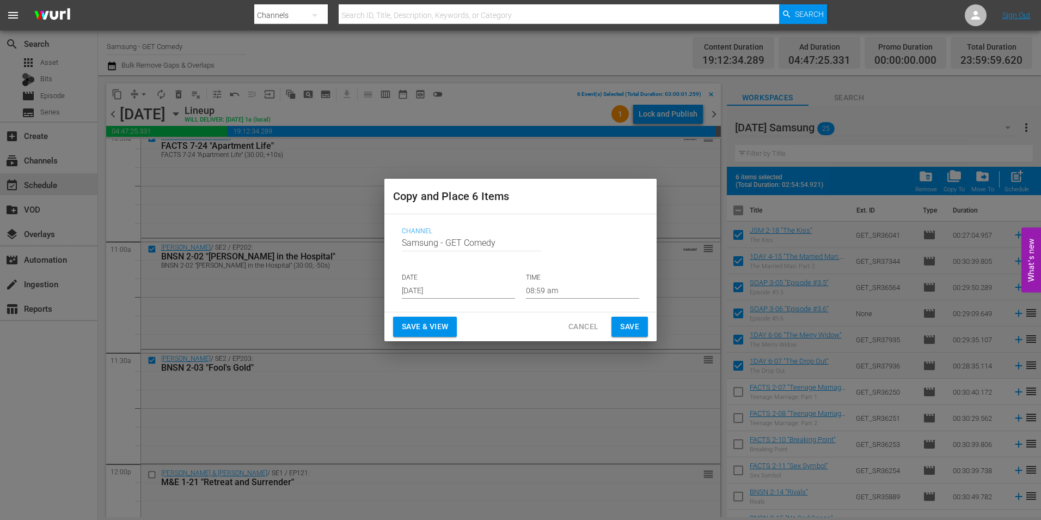
click at [426, 292] on input "[DATE]" at bounding box center [458, 290] width 113 height 16
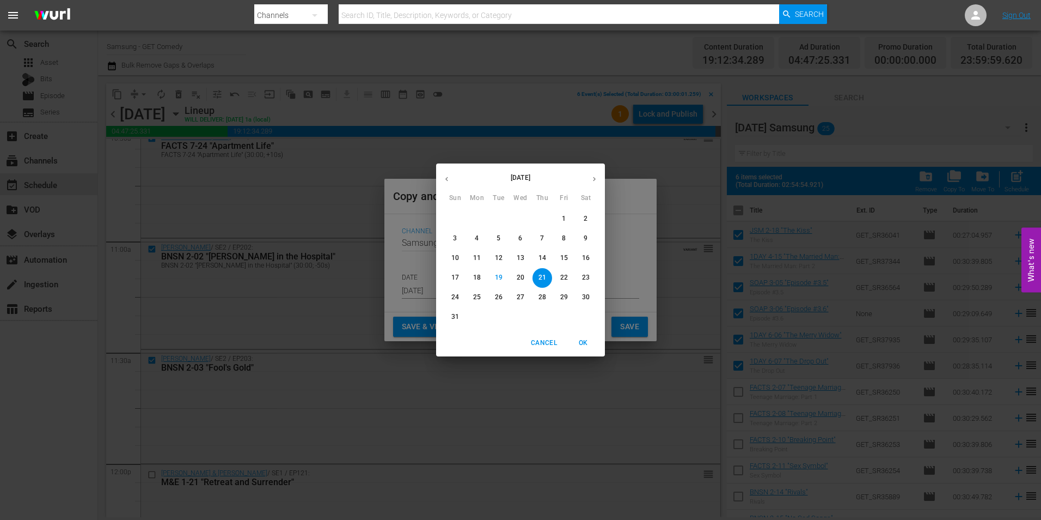
click at [596, 178] on icon "button" at bounding box center [594, 179] width 8 height 8
click at [522, 237] on p "10" at bounding box center [521, 238] width 8 height 9
type input "Sep 10th 2025"
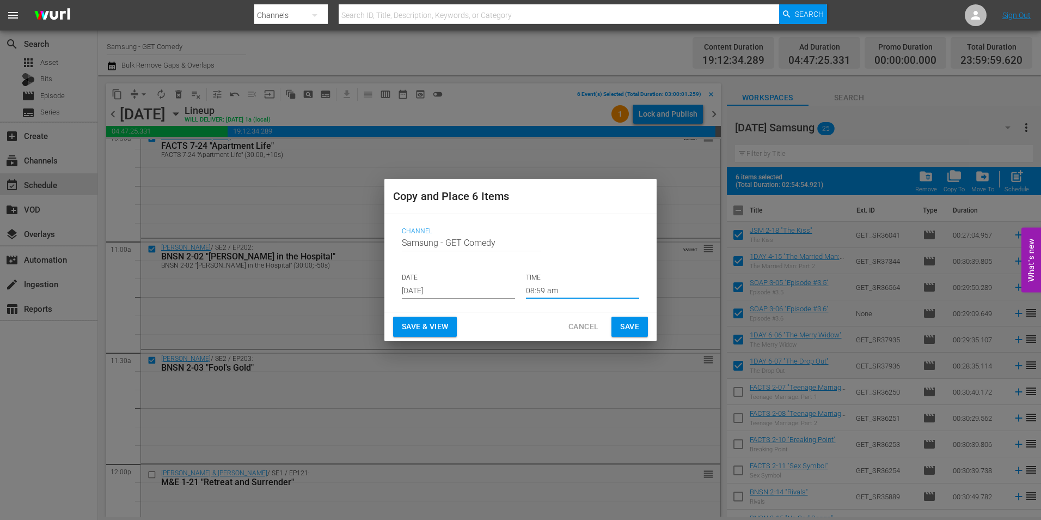
click at [545, 287] on input "08:59 am" at bounding box center [582, 290] width 113 height 16
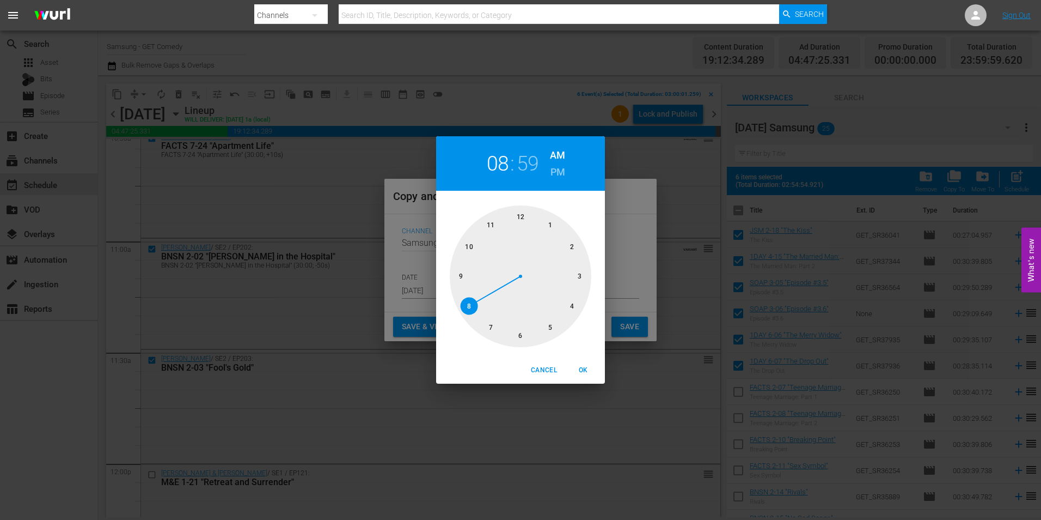
click at [579, 276] on div at bounding box center [521, 276] width 142 height 142
click at [526, 218] on div at bounding box center [521, 276] width 142 height 142
click at [577, 368] on span "OK" at bounding box center [583, 369] width 26 height 11
type input "03:00 am"
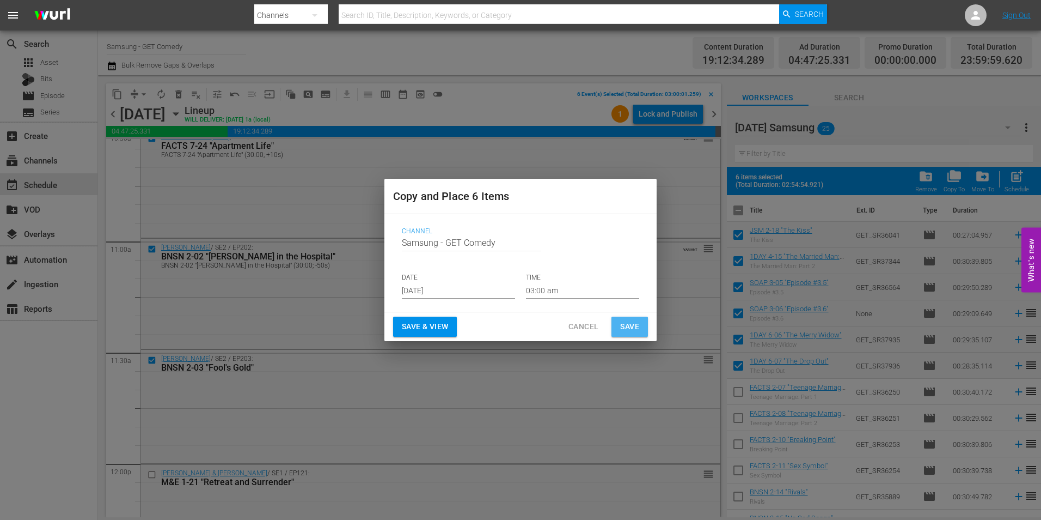
click at [633, 321] on span "Save" at bounding box center [629, 327] width 19 height 14
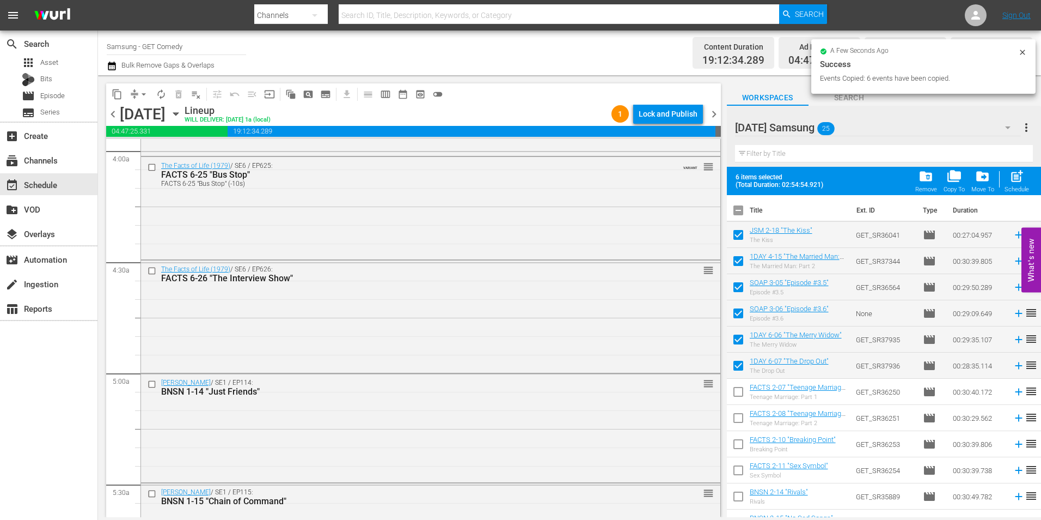
scroll to position [0, 0]
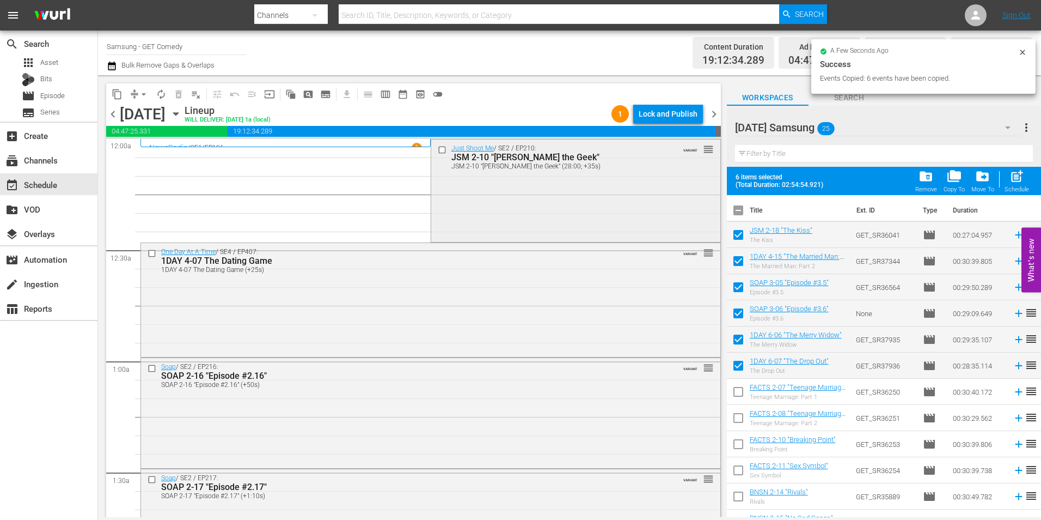
click at [437, 148] on input "checkbox" at bounding box center [442, 149] width 11 height 9
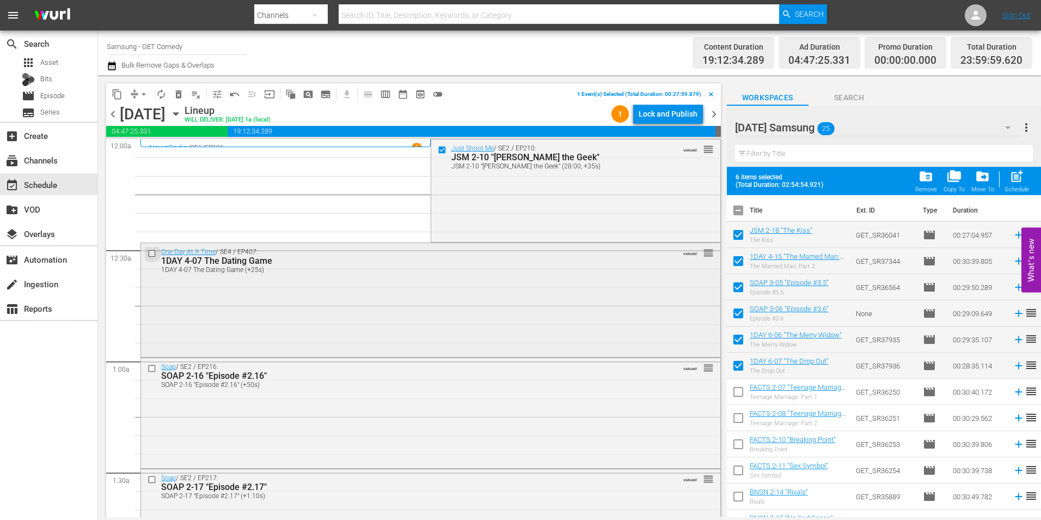
click at [154, 253] on input "checkbox" at bounding box center [153, 252] width 11 height 9
click at [152, 367] on input "checkbox" at bounding box center [153, 368] width 11 height 9
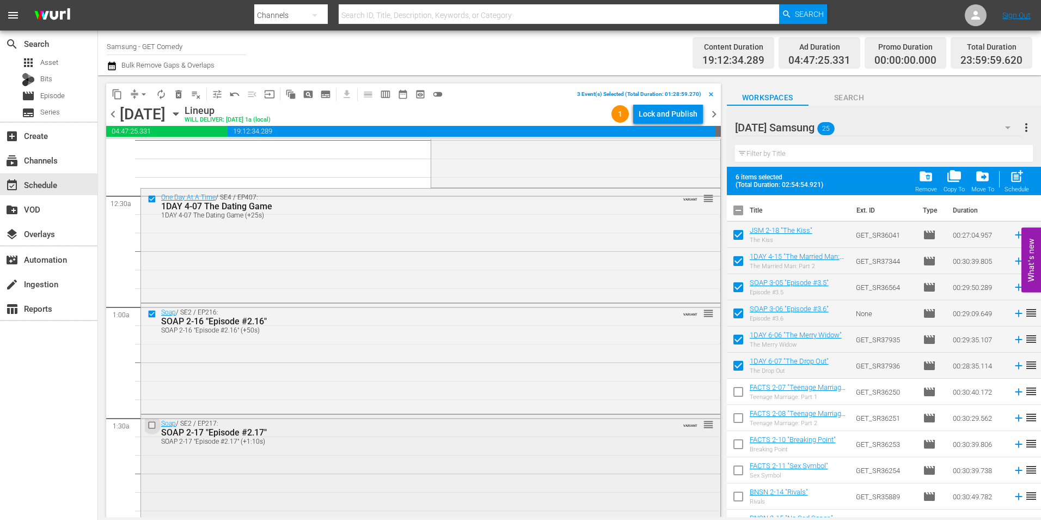
click at [154, 426] on input "checkbox" at bounding box center [153, 424] width 11 height 9
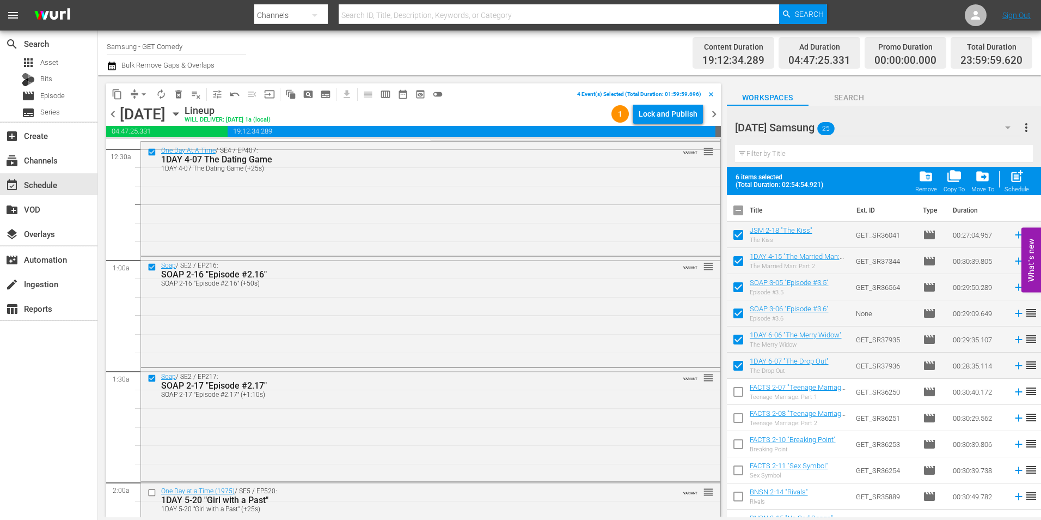
scroll to position [163, 0]
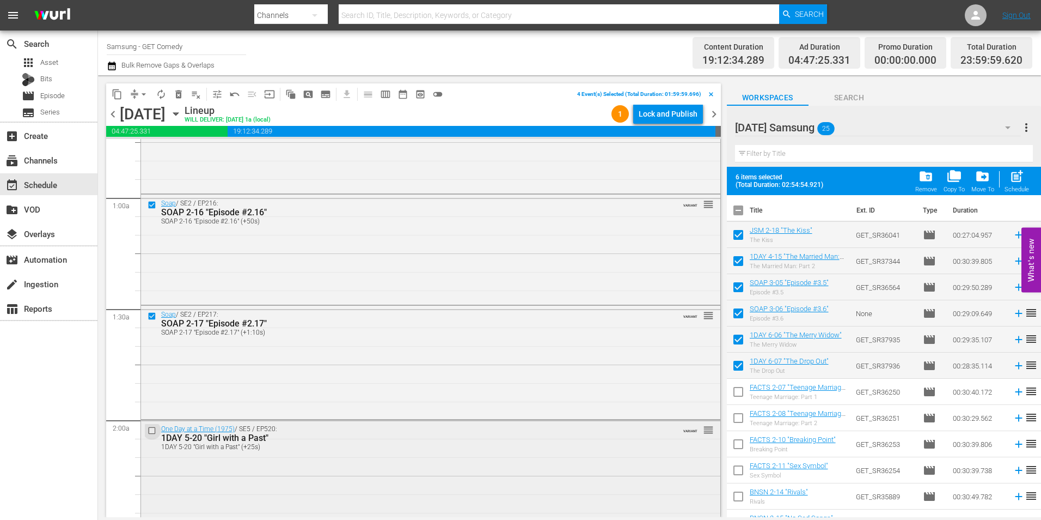
click at [151, 428] on input "checkbox" at bounding box center [153, 430] width 11 height 9
click at [151, 435] on input "checkbox" at bounding box center [153, 433] width 11 height 9
click at [117, 89] on span "content_copy" at bounding box center [117, 94] width 11 height 11
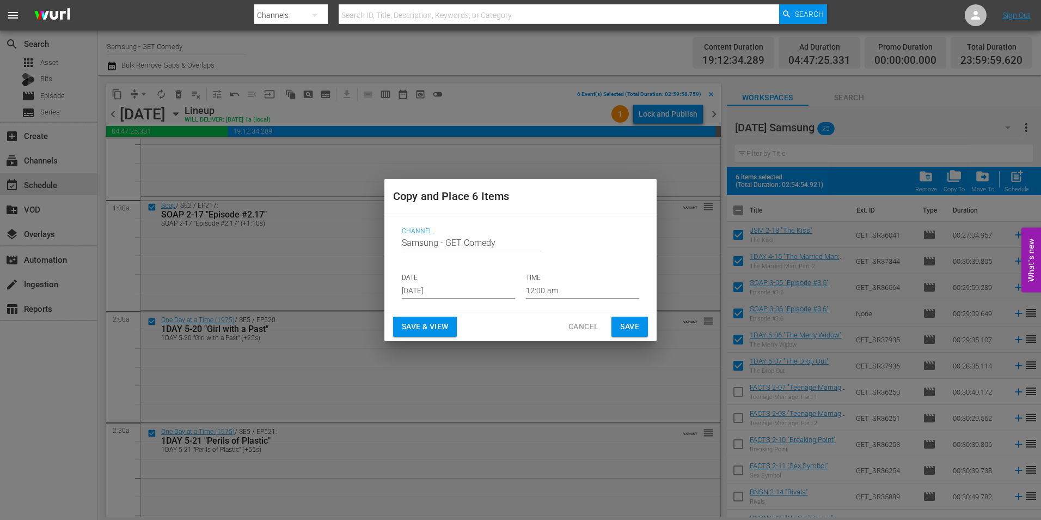
click at [436, 288] on input "[DATE]" at bounding box center [458, 290] width 113 height 16
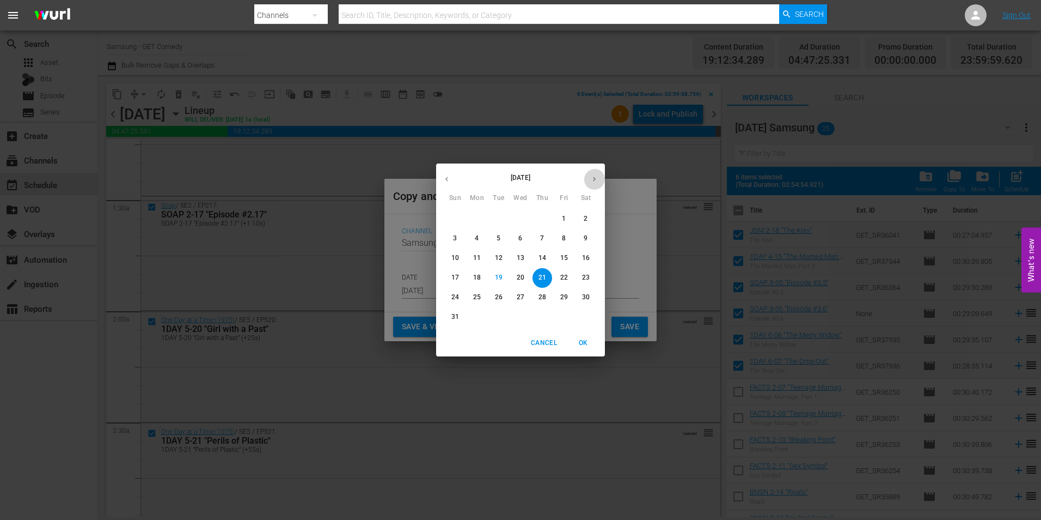
click at [594, 177] on icon "button" at bounding box center [594, 179] width 3 height 4
click at [520, 237] on p "10" at bounding box center [521, 238] width 8 height 9
type input "Sep 10th 2025"
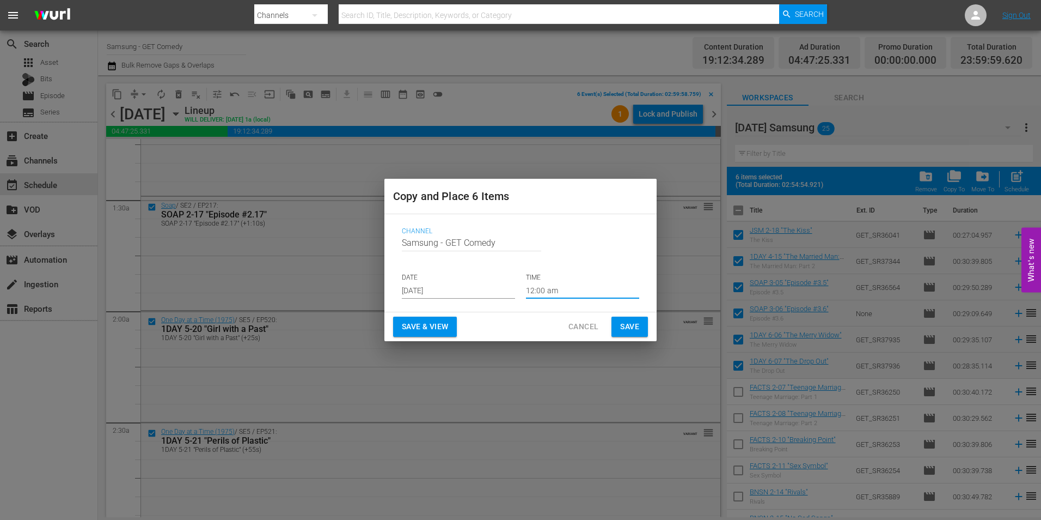
click at [542, 292] on input "12:00 am" at bounding box center [582, 290] width 113 height 16
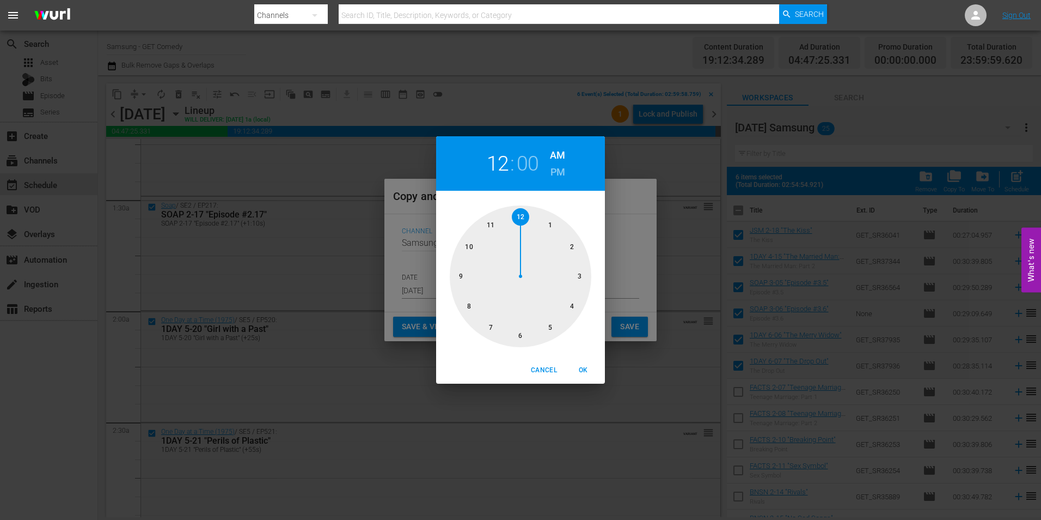
click at [522, 336] on div at bounding box center [521, 276] width 142 height 142
click at [583, 374] on span "OK" at bounding box center [583, 369] width 26 height 11
type input "06:00 am"
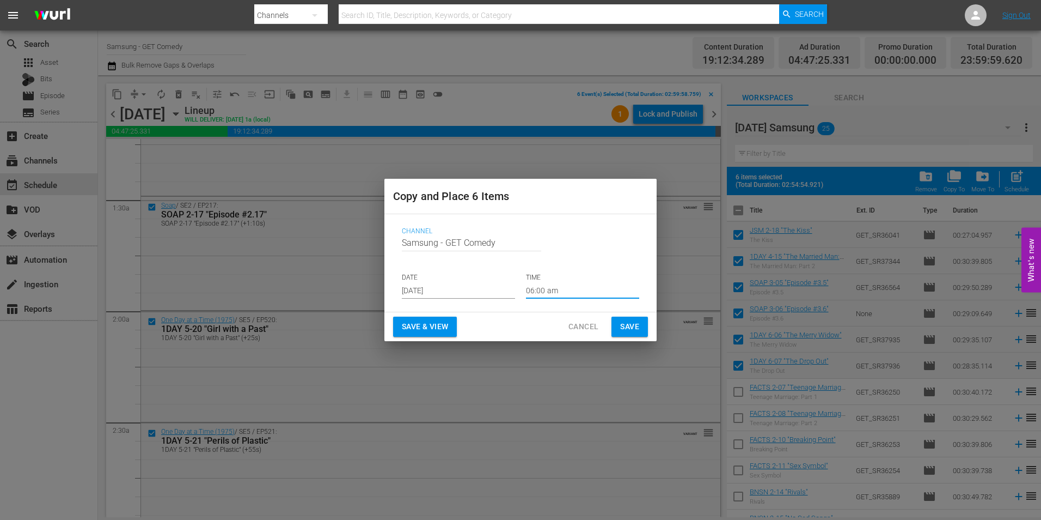
click at [630, 325] on span "Save" at bounding box center [629, 327] width 19 height 14
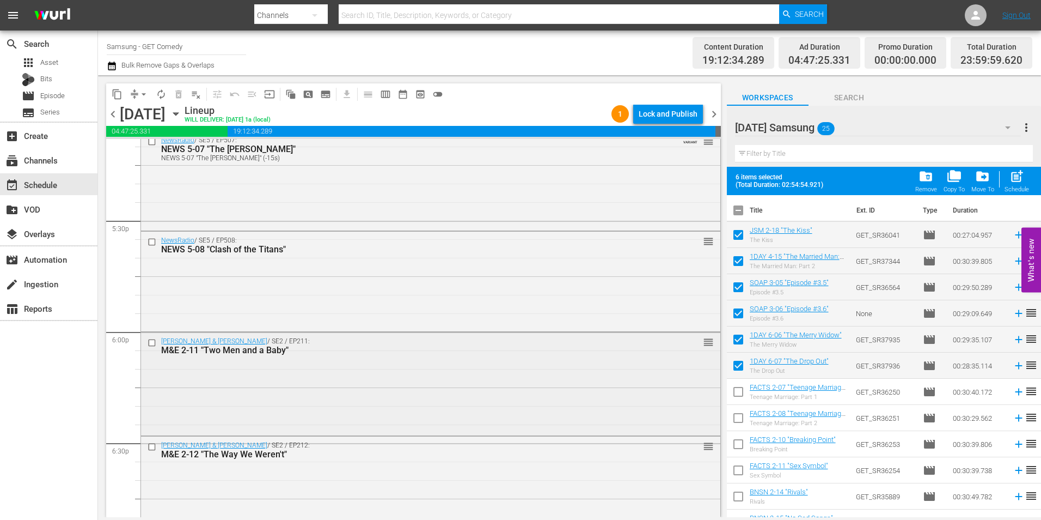
scroll to position [3813, 0]
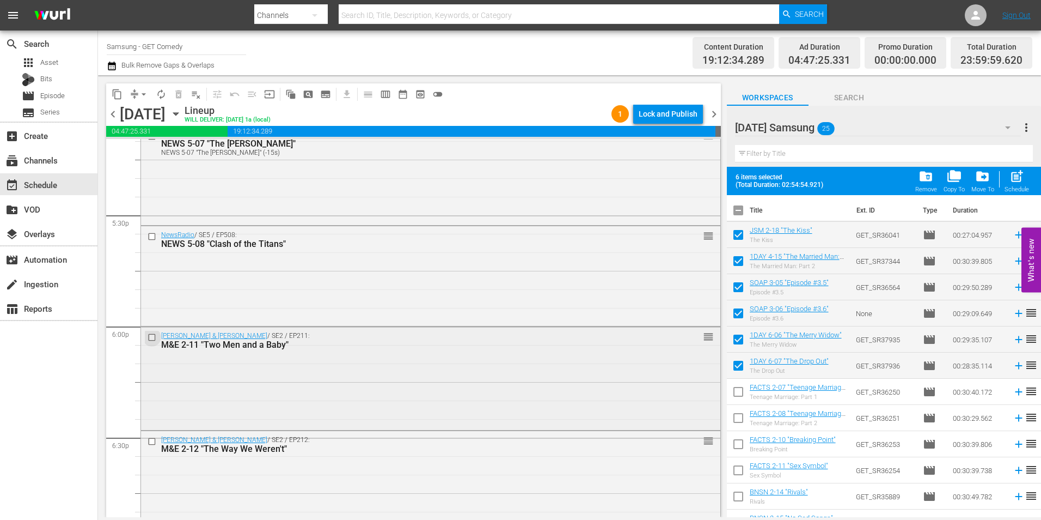
click at [153, 339] on input "checkbox" at bounding box center [153, 336] width 11 height 9
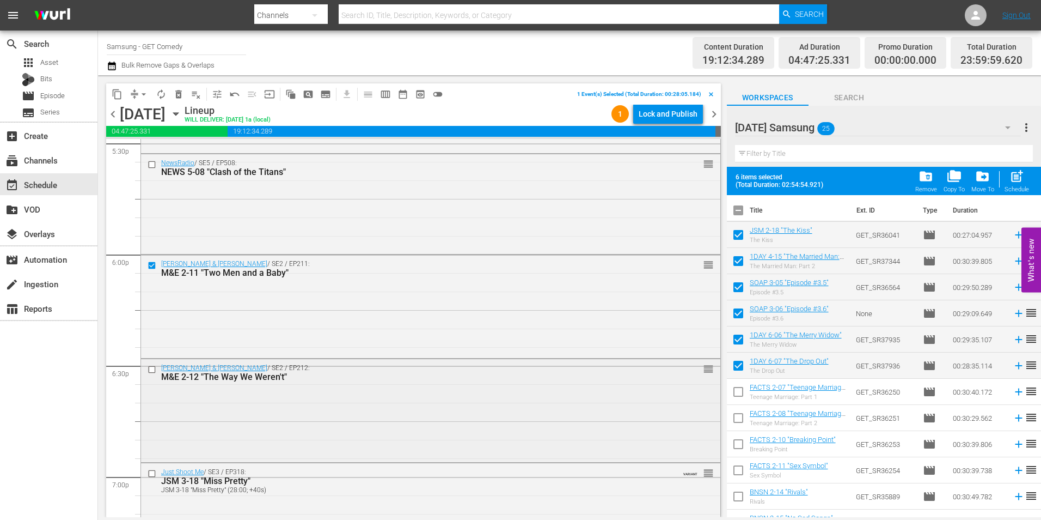
scroll to position [3922, 0]
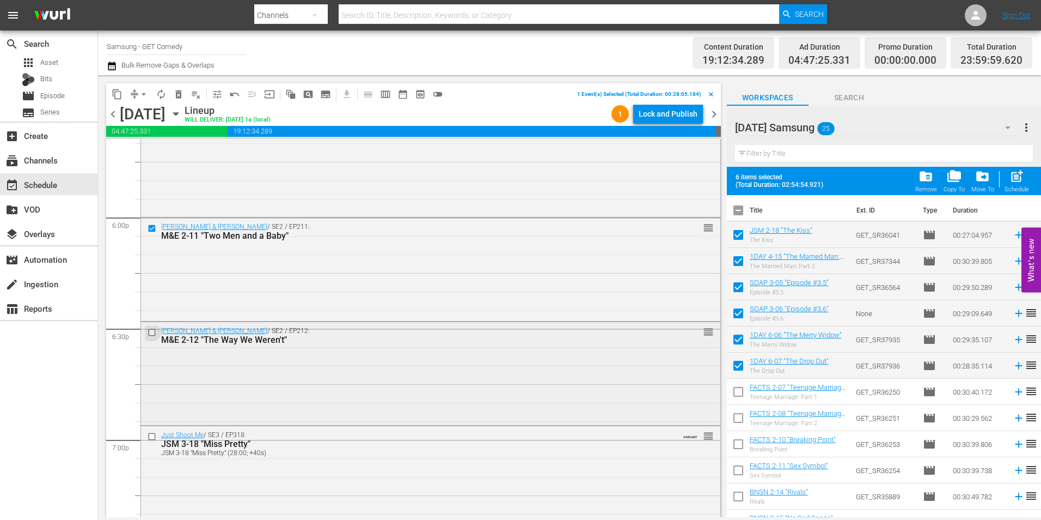
click at [150, 332] on input "checkbox" at bounding box center [153, 331] width 11 height 9
click at [152, 439] on input "checkbox" at bounding box center [153, 436] width 11 height 9
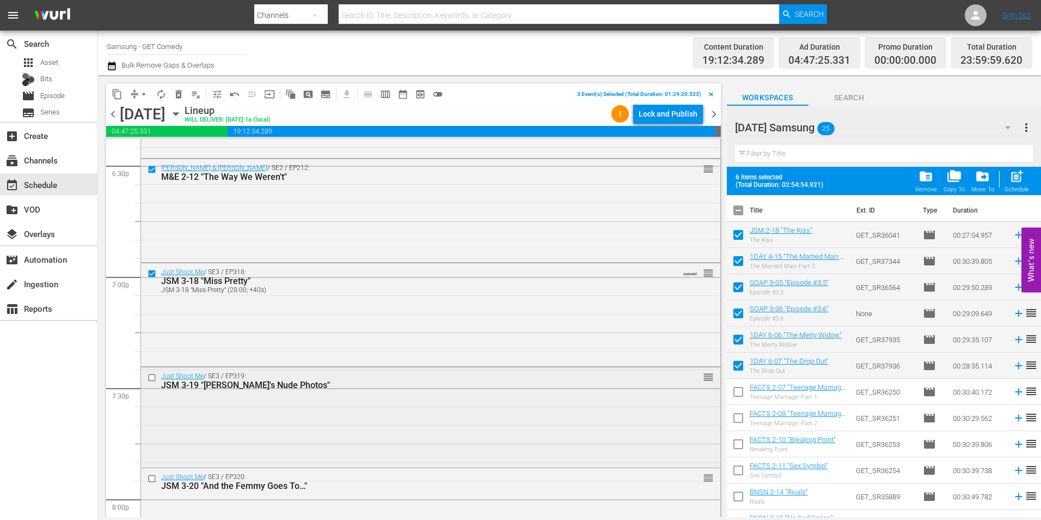
scroll to position [4085, 0]
click at [151, 380] on input "checkbox" at bounding box center [153, 377] width 11 height 9
click at [153, 479] on input "checkbox" at bounding box center [153, 477] width 11 height 9
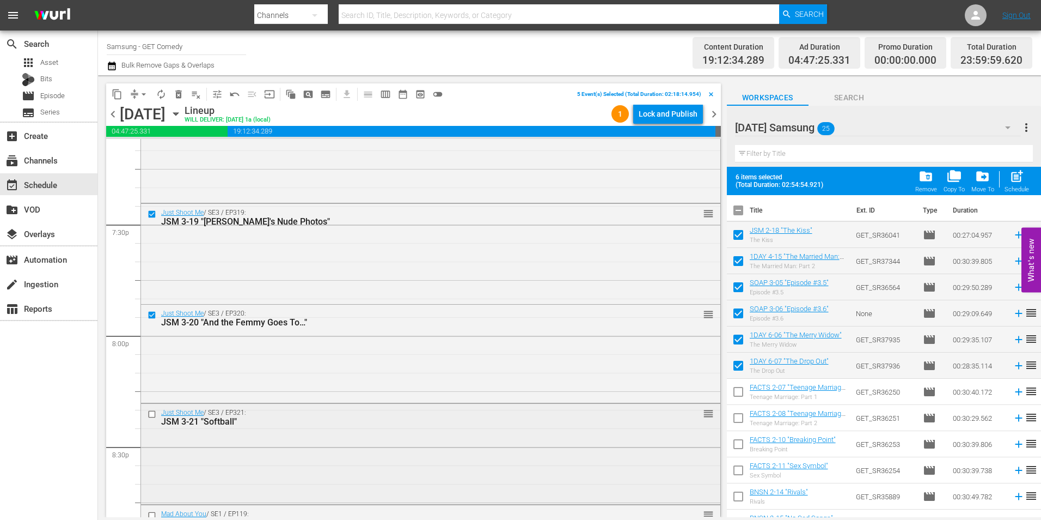
scroll to position [4248, 0]
click at [150, 414] on input "checkbox" at bounding box center [153, 412] width 11 height 9
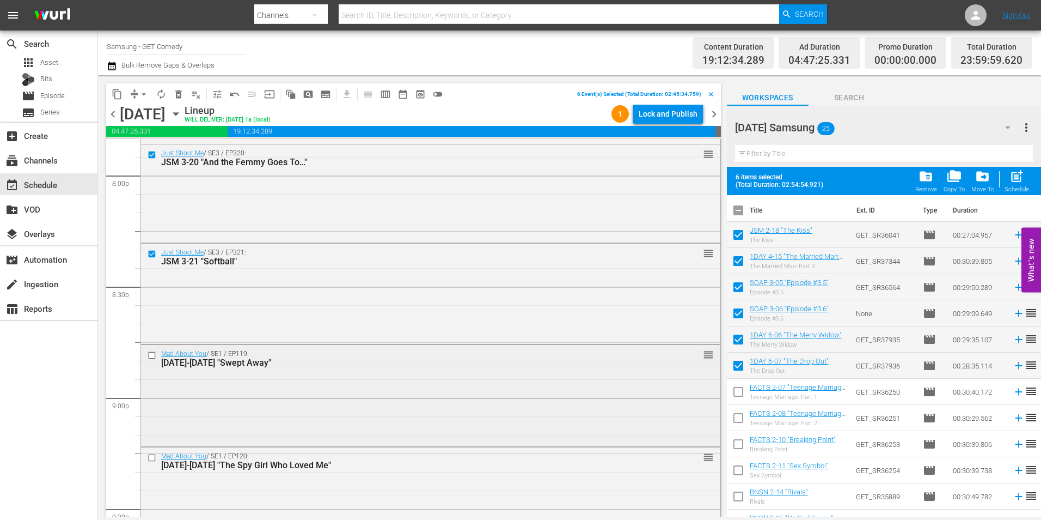
scroll to position [4412, 0]
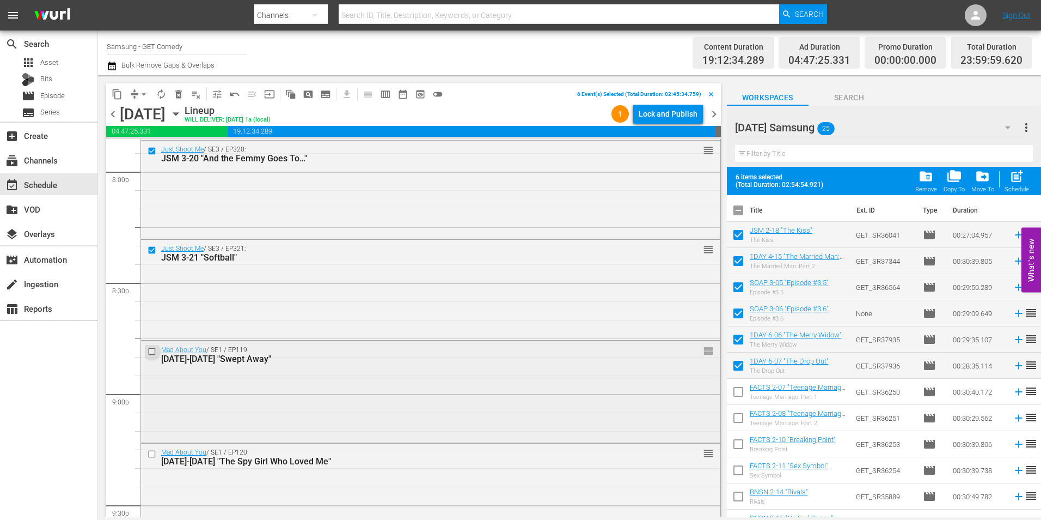
click at [151, 349] on input "checkbox" at bounding box center [153, 350] width 11 height 9
click at [151, 454] on input "checkbox" at bounding box center [153, 453] width 11 height 9
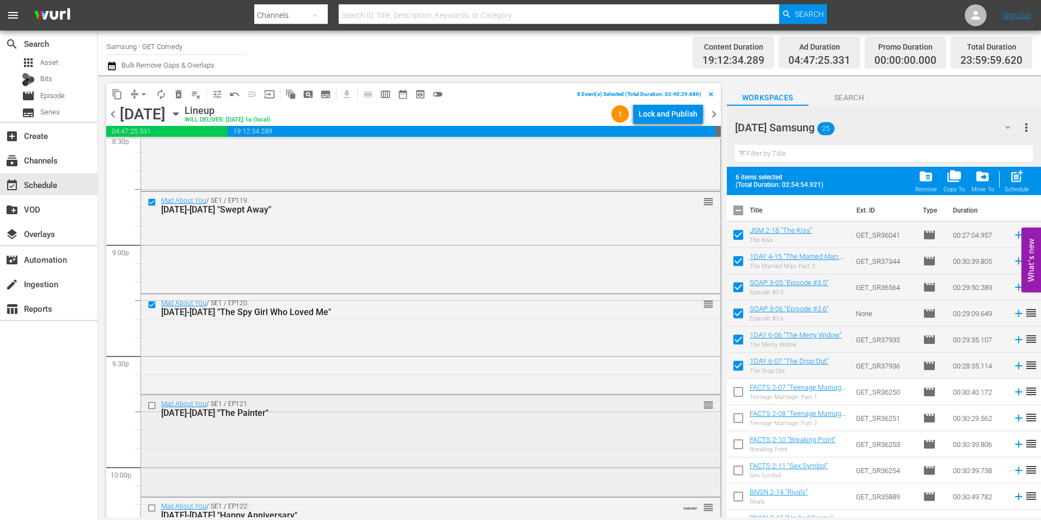
scroll to position [4575, 0]
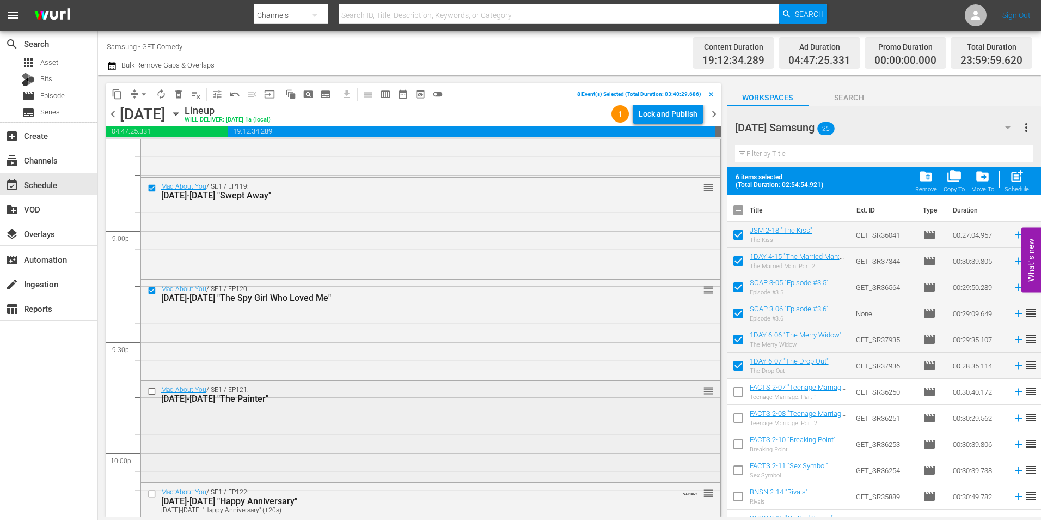
click at [151, 391] on input "checkbox" at bounding box center [153, 390] width 11 height 9
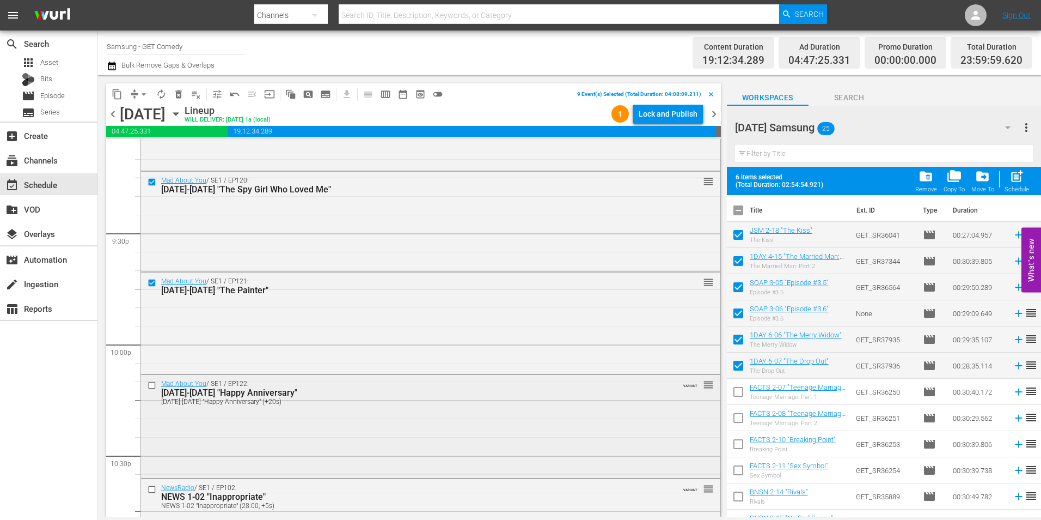
scroll to position [4684, 0]
click at [152, 385] on input "checkbox" at bounding box center [153, 384] width 11 height 9
click at [151, 489] on input "checkbox" at bounding box center [153, 488] width 11 height 9
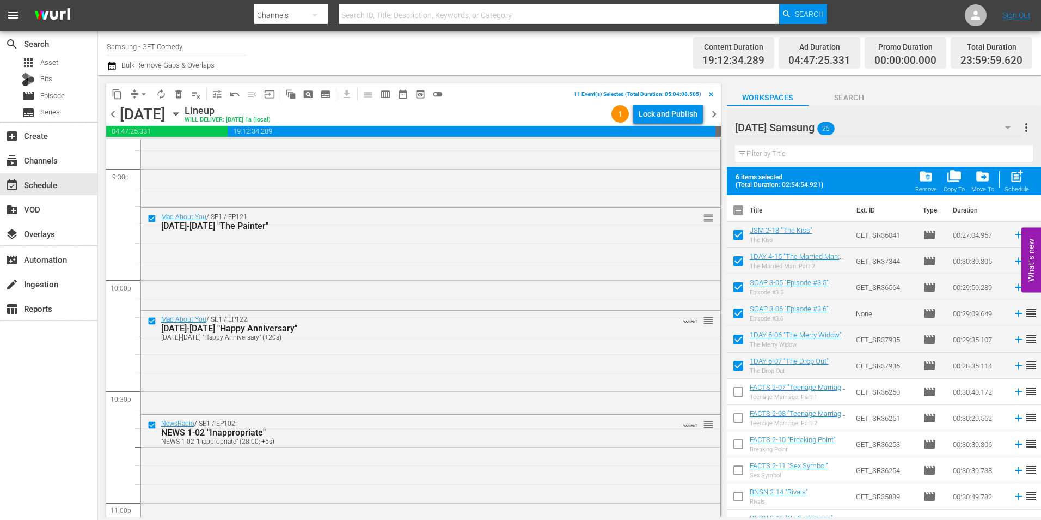
scroll to position [4847, 0]
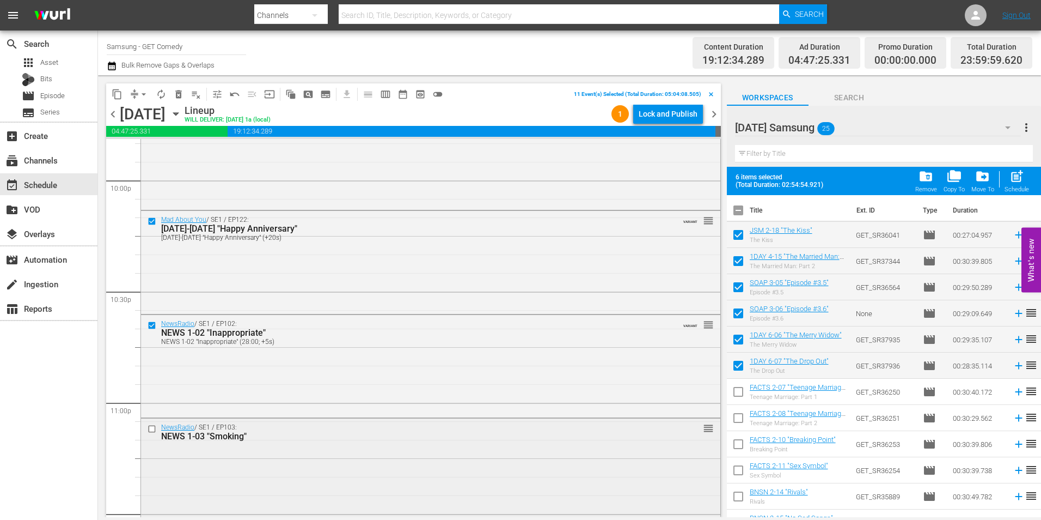
click at [154, 429] on input "checkbox" at bounding box center [153, 428] width 11 height 9
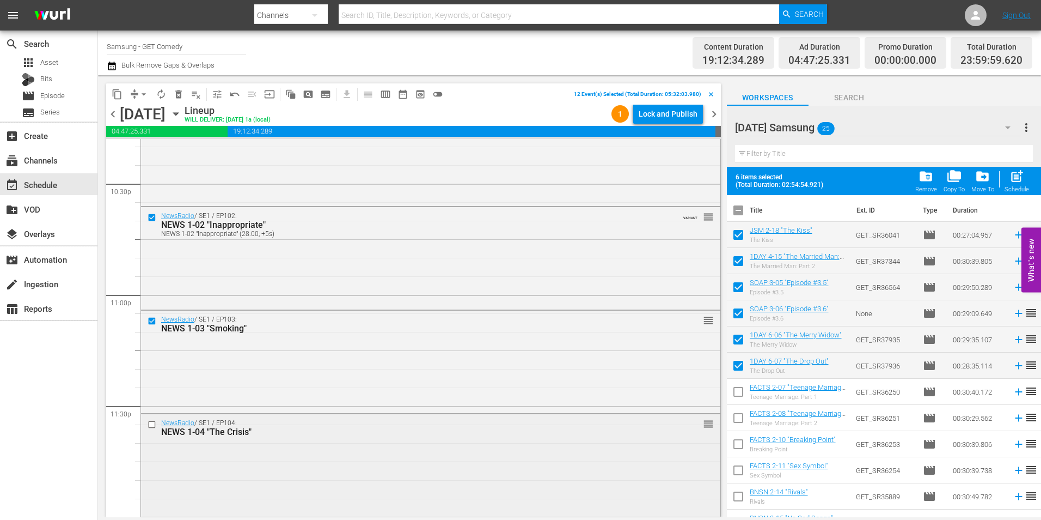
click at [152, 425] on input "checkbox" at bounding box center [153, 423] width 11 height 9
click at [114, 94] on span "content_copy" at bounding box center [117, 94] width 11 height 11
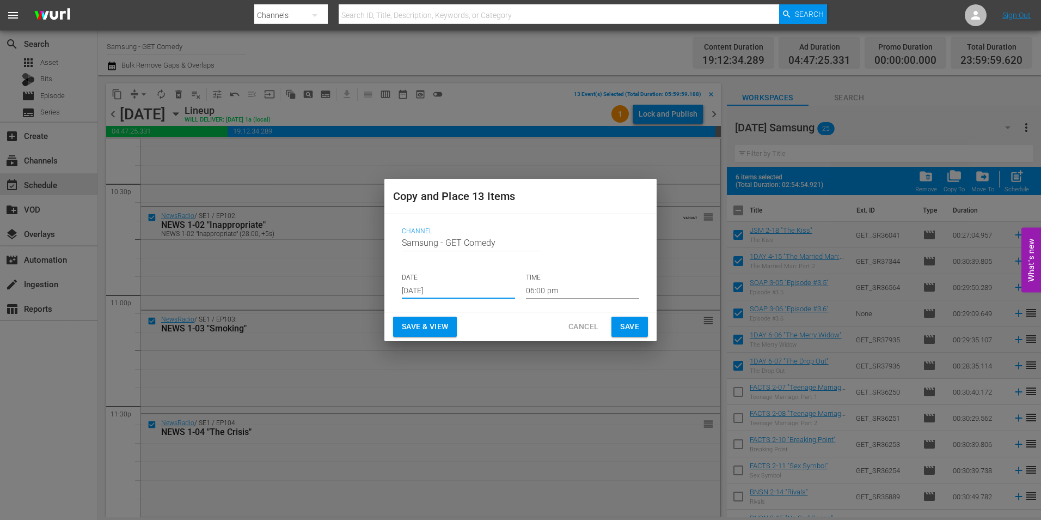
click at [419, 296] on input "[DATE]" at bounding box center [458, 290] width 113 height 16
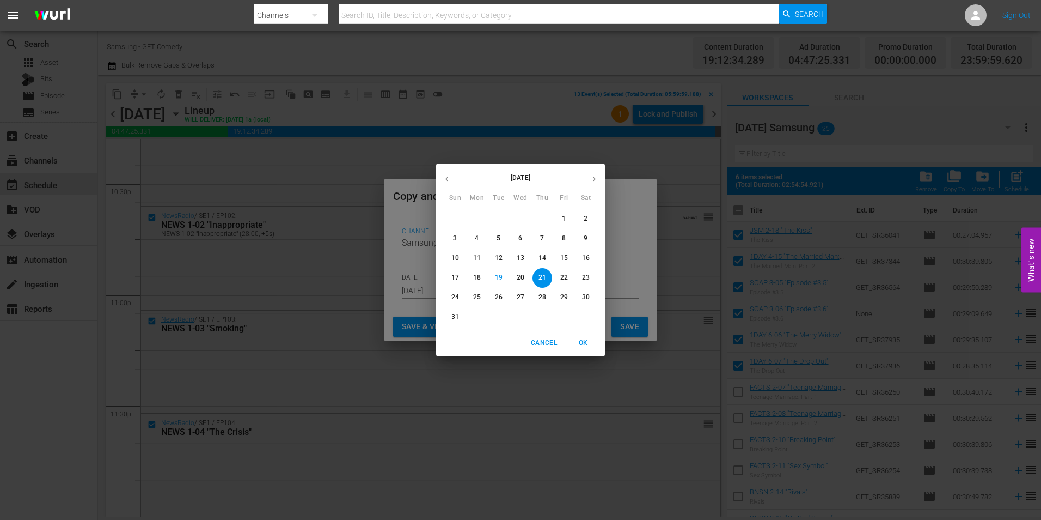
click at [591, 175] on icon "button" at bounding box center [594, 179] width 8 height 8
click at [496, 215] on span "2" at bounding box center [499, 218] width 20 height 9
type input "Sep 2nd 2025"
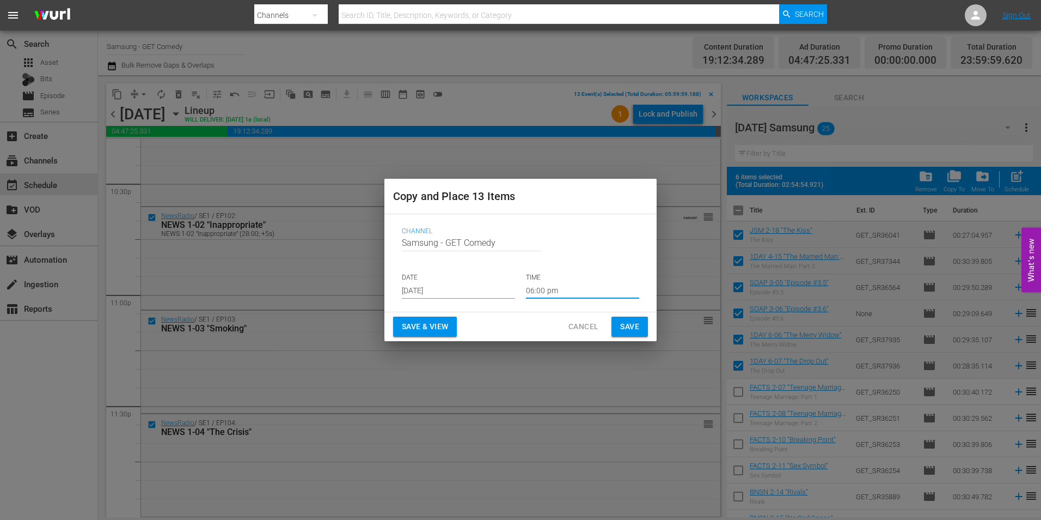
click at [544, 293] on input "06:00 pm" at bounding box center [582, 290] width 113 height 16
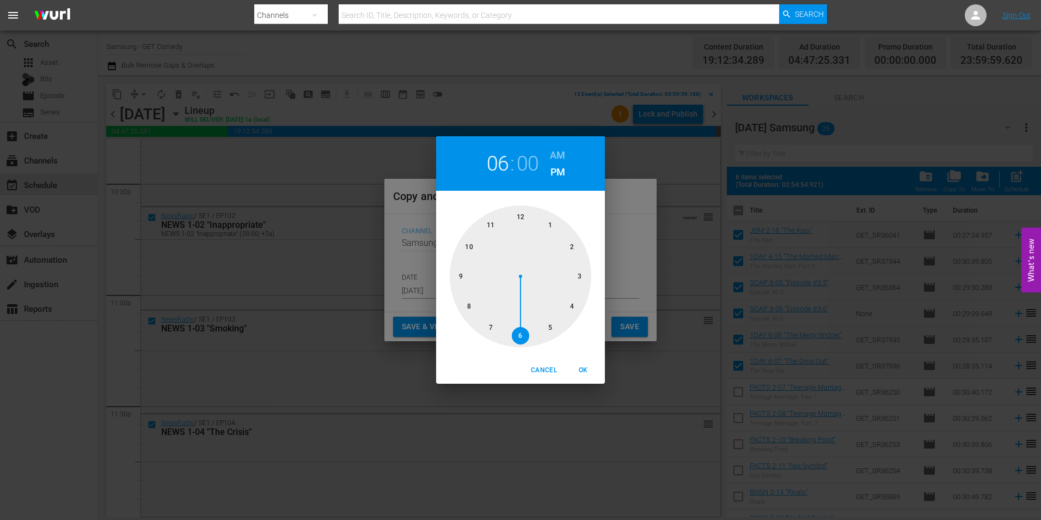
click at [520, 219] on div at bounding box center [521, 276] width 142 height 142
click at [586, 367] on span "OK" at bounding box center [583, 369] width 26 height 11
type input "12:00 pm"
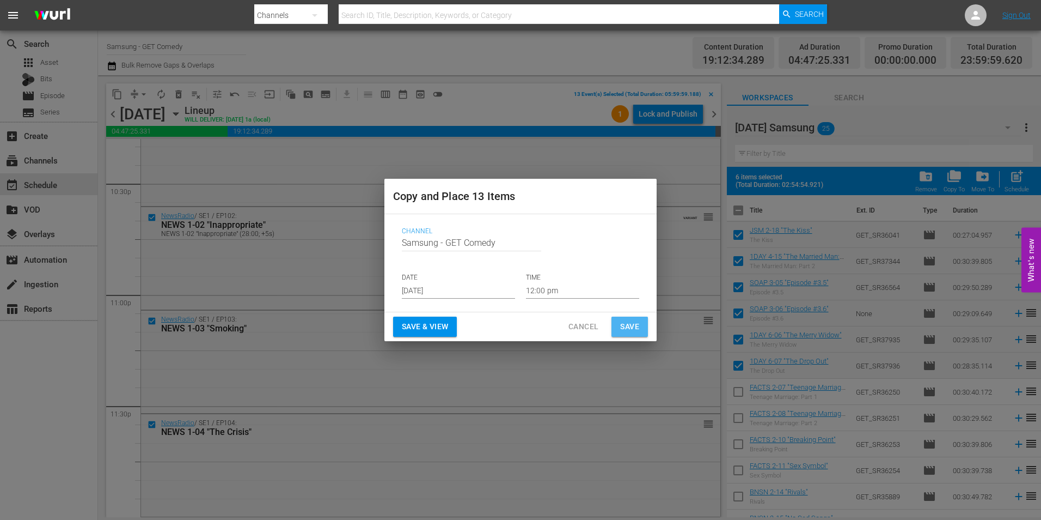
click at [627, 325] on span "Save" at bounding box center [629, 327] width 19 height 14
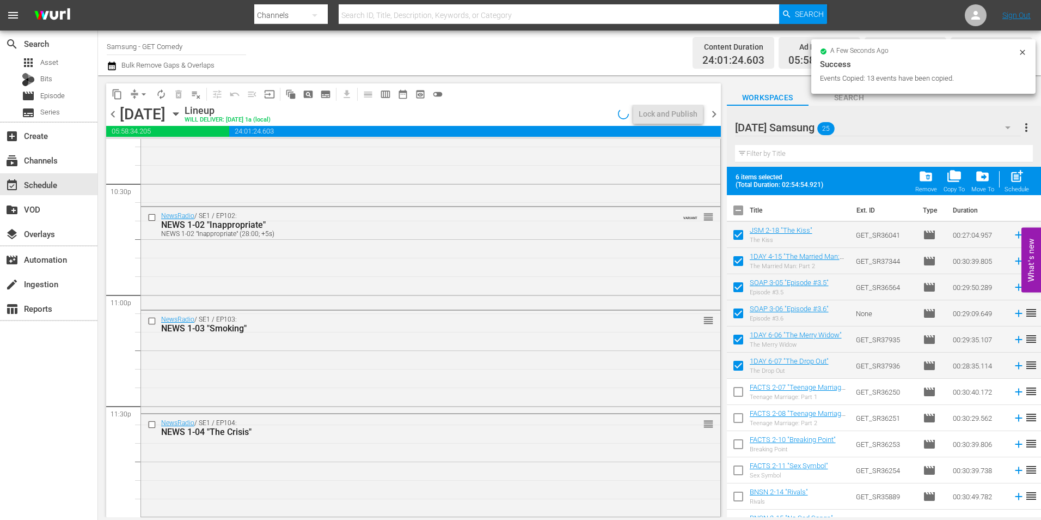
scroll to position [4770, 0]
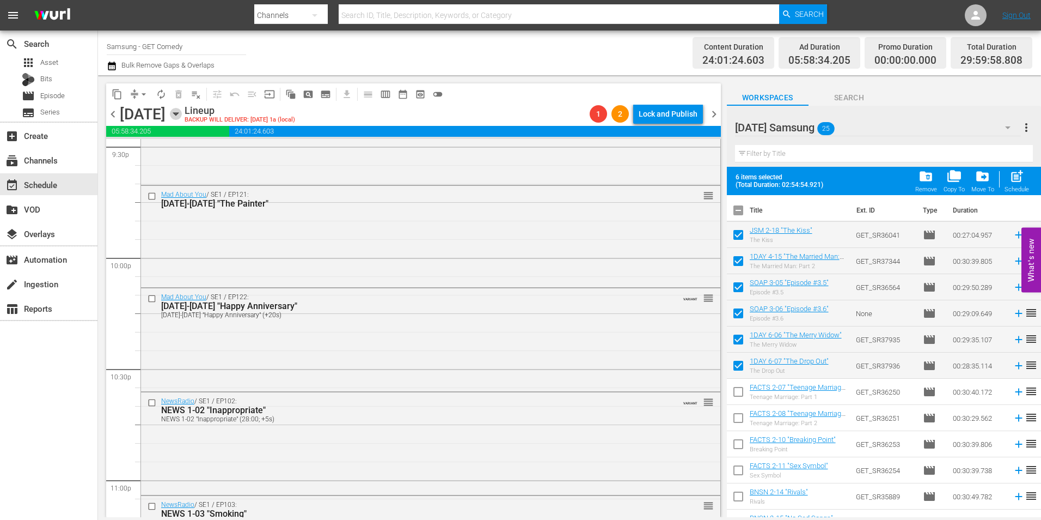
click at [182, 110] on icon "button" at bounding box center [176, 114] width 12 height 12
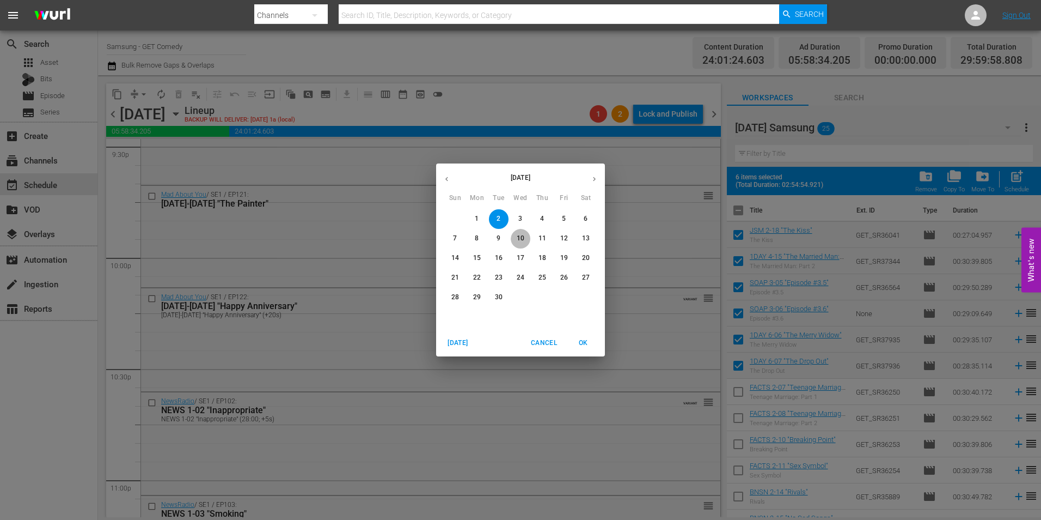
click at [526, 241] on span "10" at bounding box center [521, 238] width 20 height 9
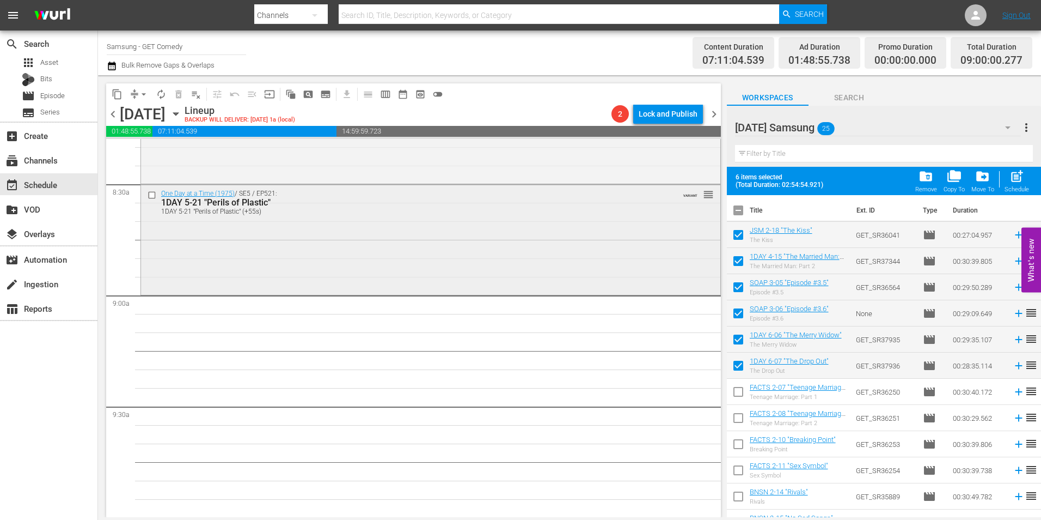
scroll to position [1852, 0]
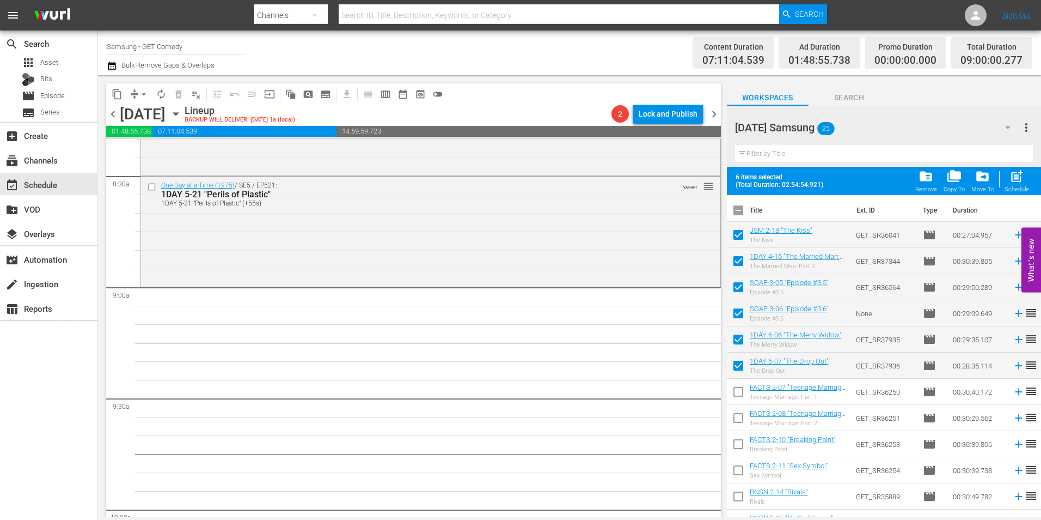
click at [737, 209] on input "checkbox" at bounding box center [738, 212] width 23 height 23
checkbox input "true"
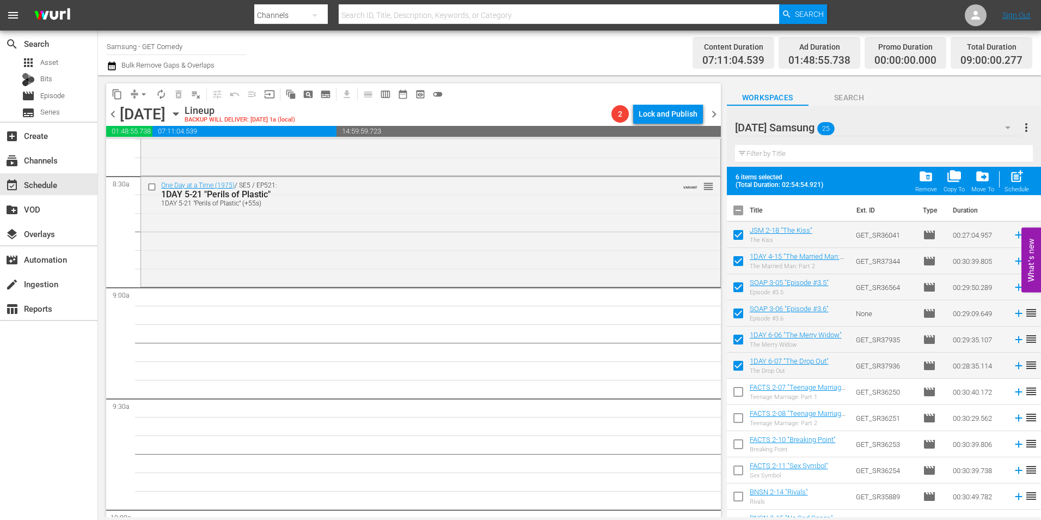
checkbox input "true"
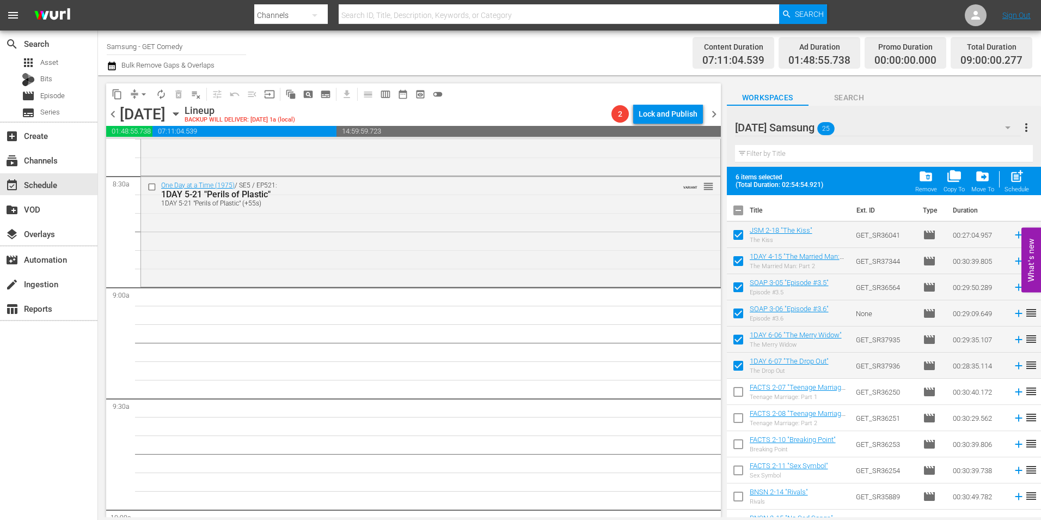
checkbox input "true"
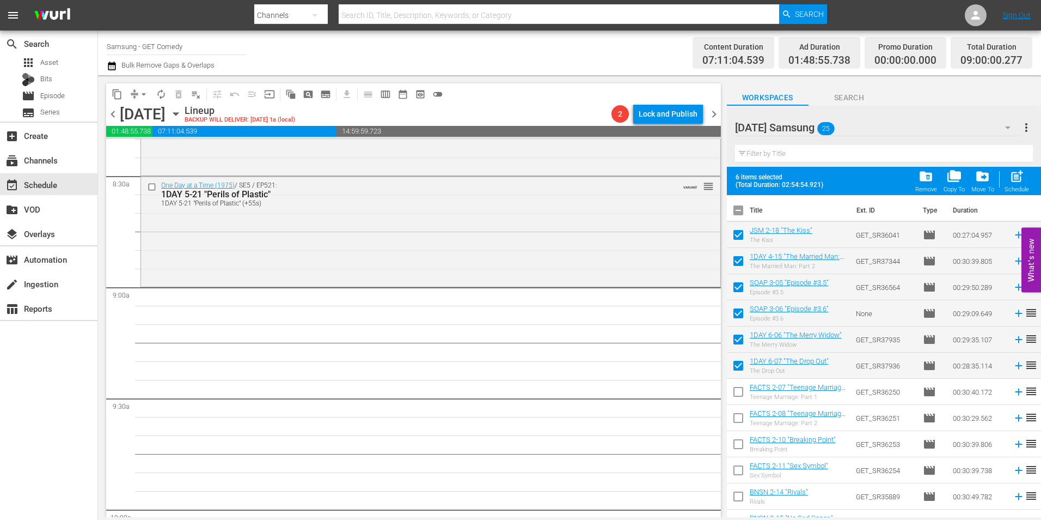
checkbox input "true"
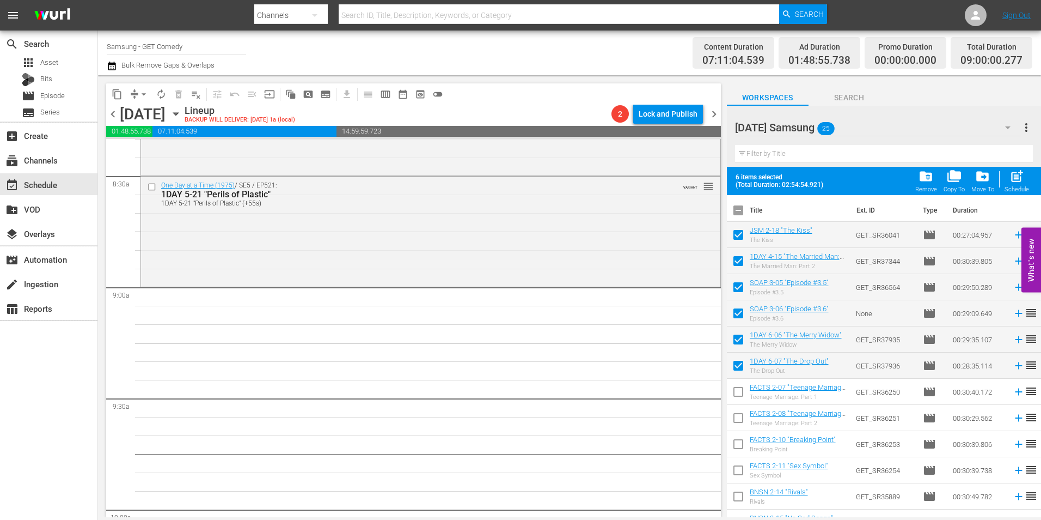
checkbox input "true"
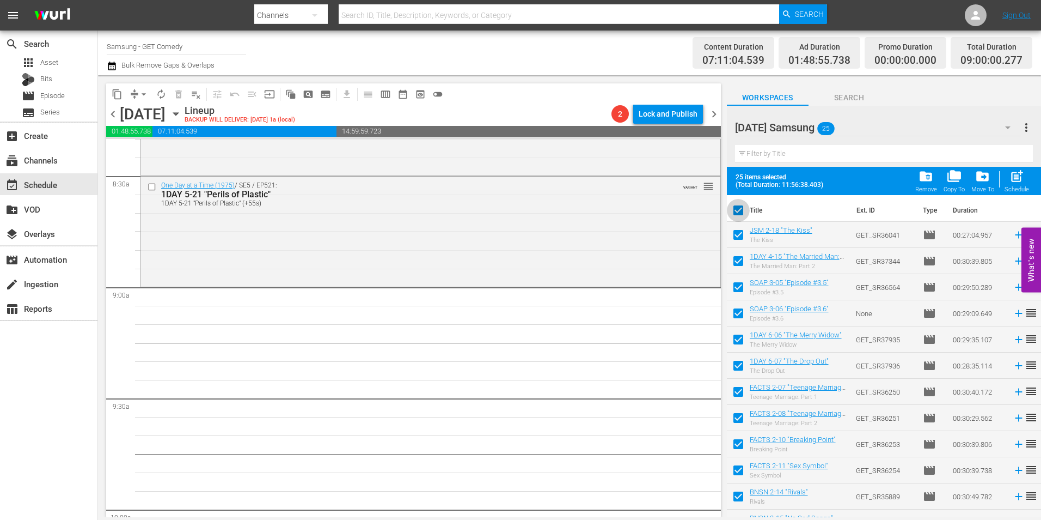
click at [737, 211] on input "checkbox" at bounding box center [738, 212] width 23 height 23
checkbox input "false"
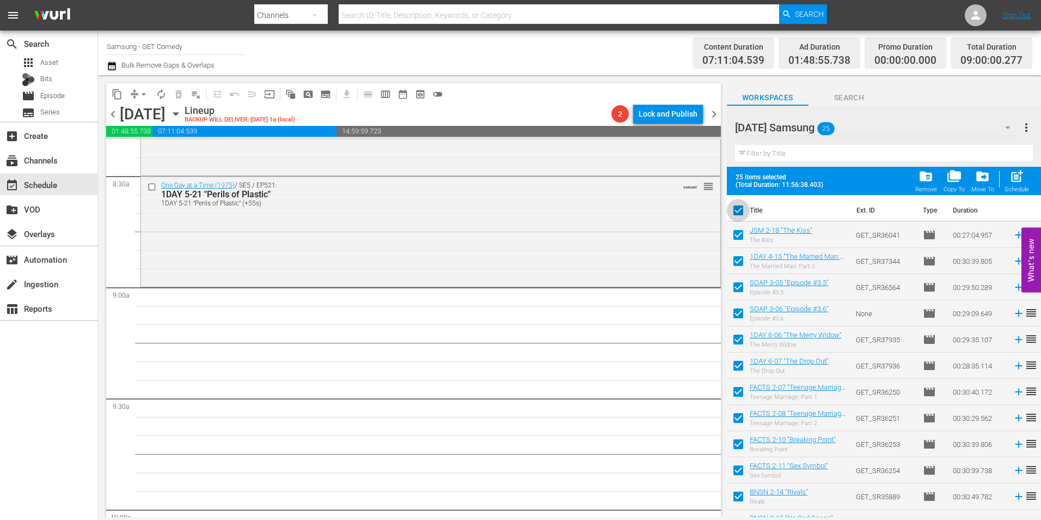
checkbox input "false"
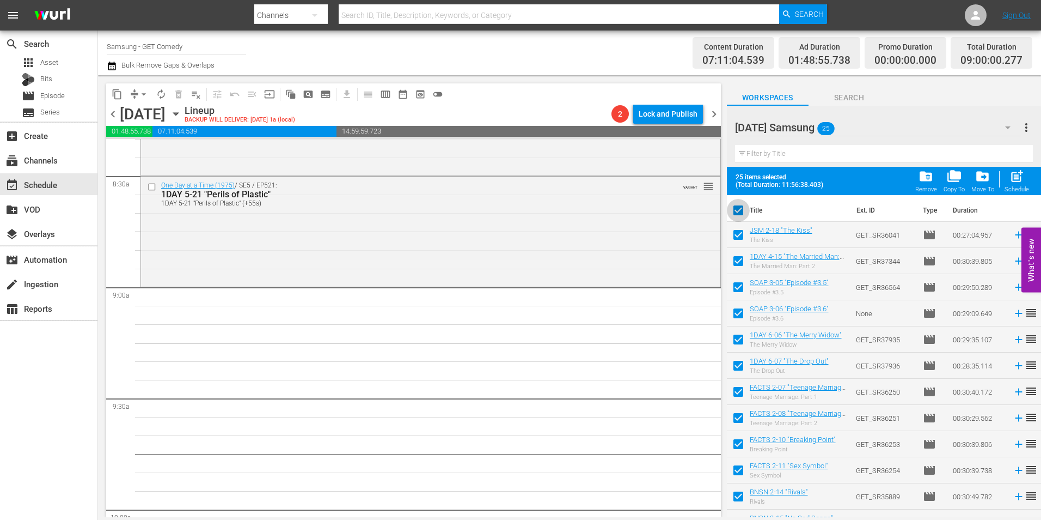
checkbox input "false"
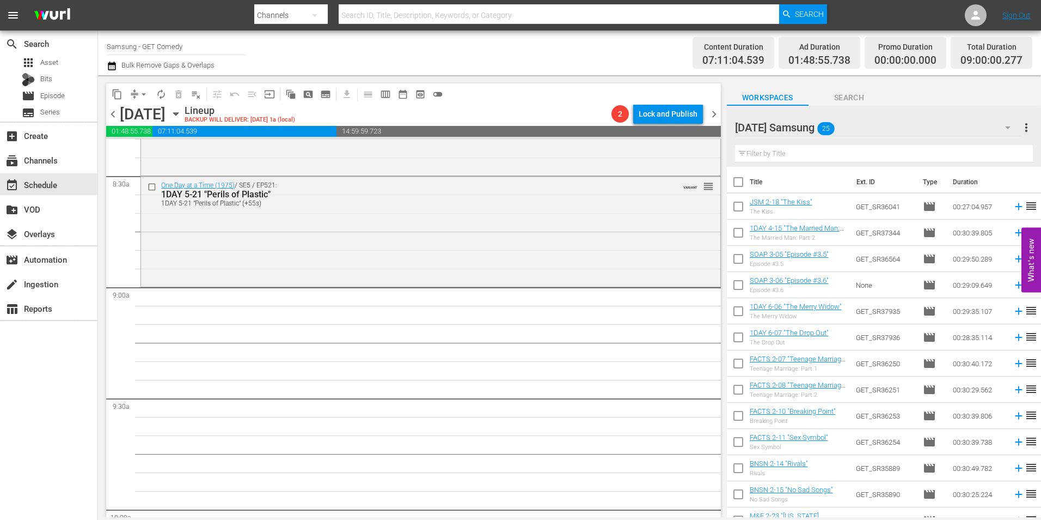
drag, startPoint x: 738, startPoint y: 368, endPoint x: 743, endPoint y: 381, distance: 13.7
click at [738, 368] on input "checkbox" at bounding box center [738, 365] width 23 height 23
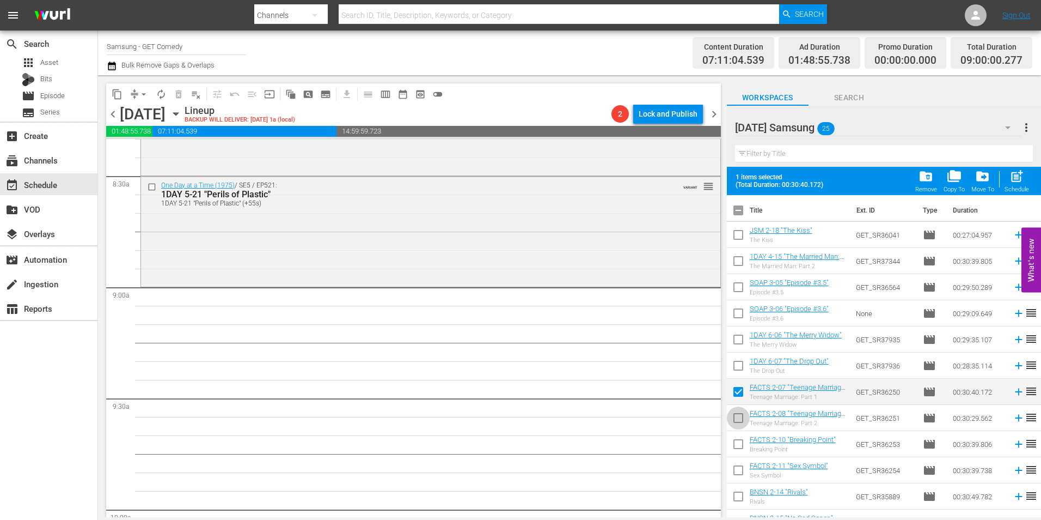
click at [735, 416] on input "checkbox" at bounding box center [738, 419] width 23 height 23
click at [737, 450] on input "checkbox" at bounding box center [738, 446] width 23 height 23
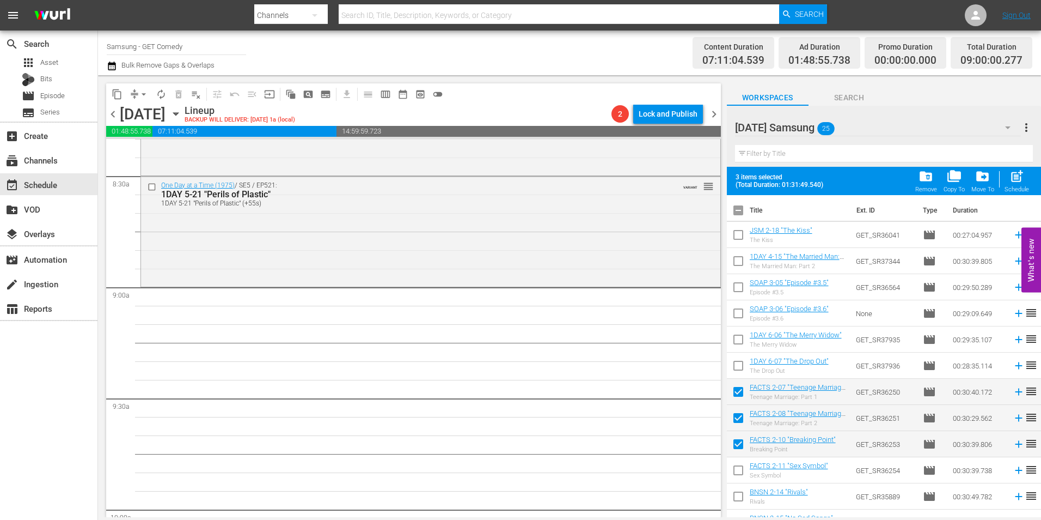
click at [737, 474] on input "checkbox" at bounding box center [738, 472] width 23 height 23
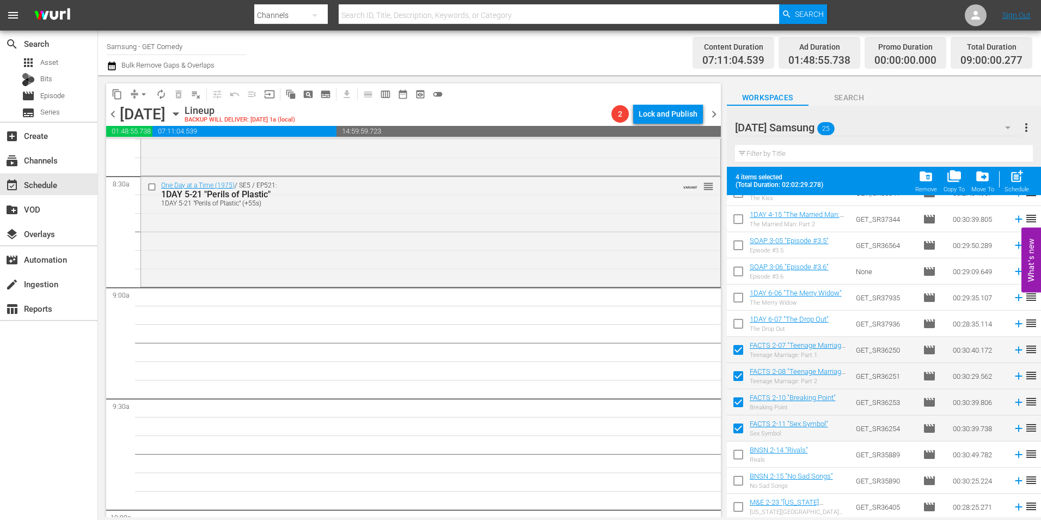
scroll to position [109, 0]
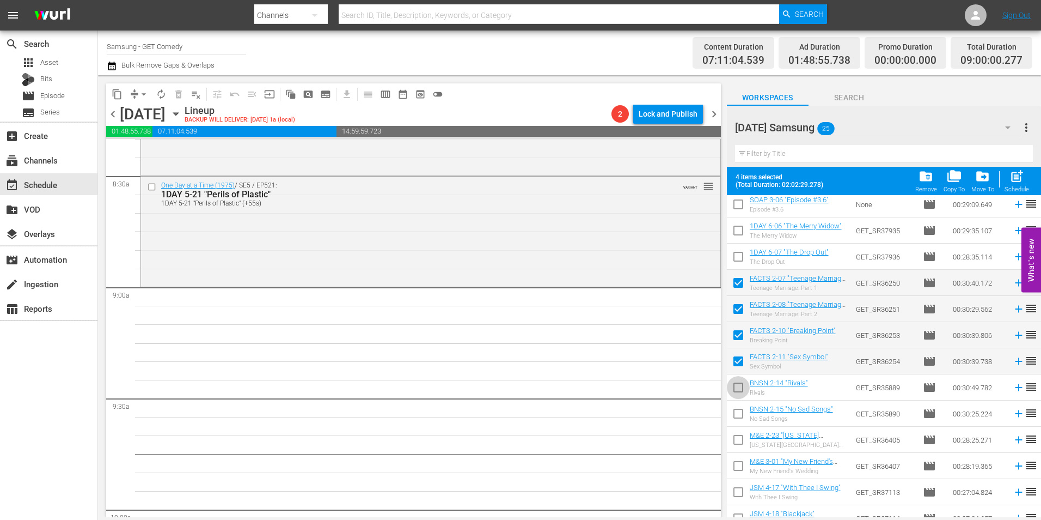
click at [737, 390] on input "checkbox" at bounding box center [738, 389] width 23 height 23
click at [738, 412] on input "checkbox" at bounding box center [738, 415] width 23 height 23
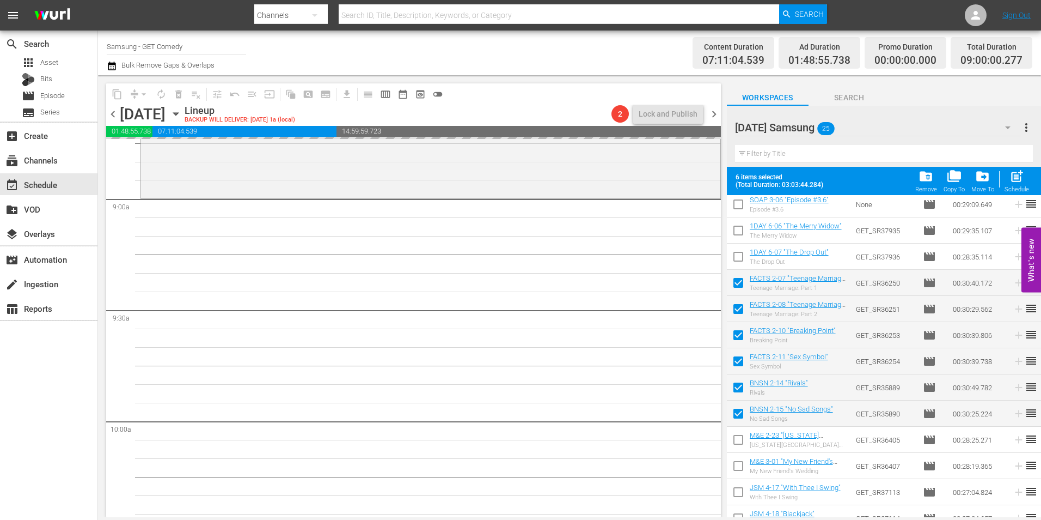
scroll to position [1961, 0]
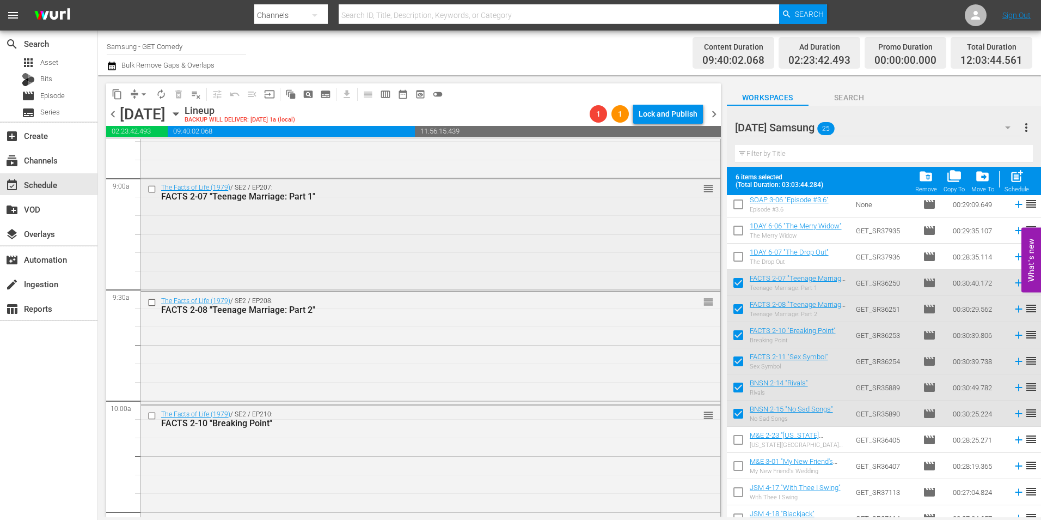
click at [333, 234] on div "The Facts of Life (1979) / SE2 / EP207: FACTS 2-07 "Teenage Marriage: Part 1" r…" at bounding box center [431, 234] width 580 height 111
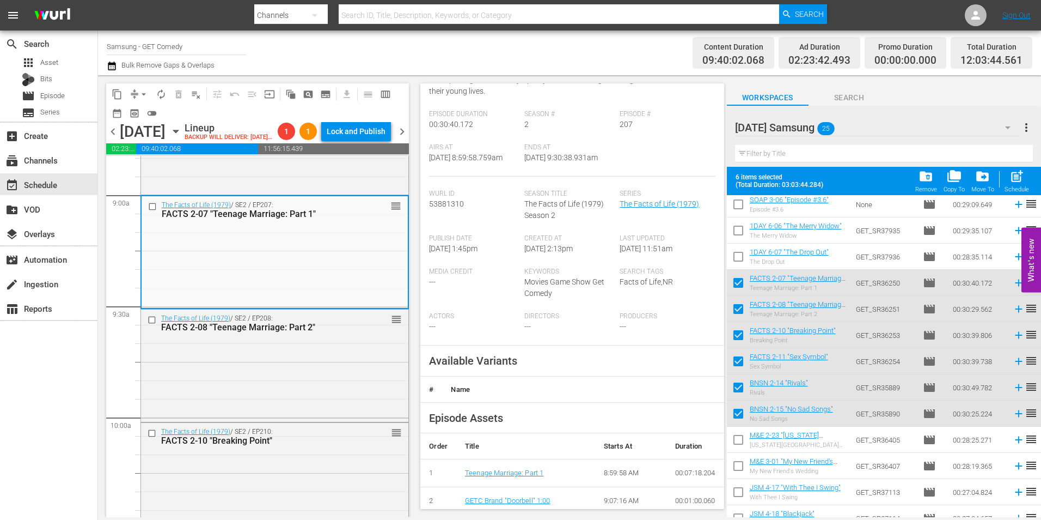
scroll to position [218, 0]
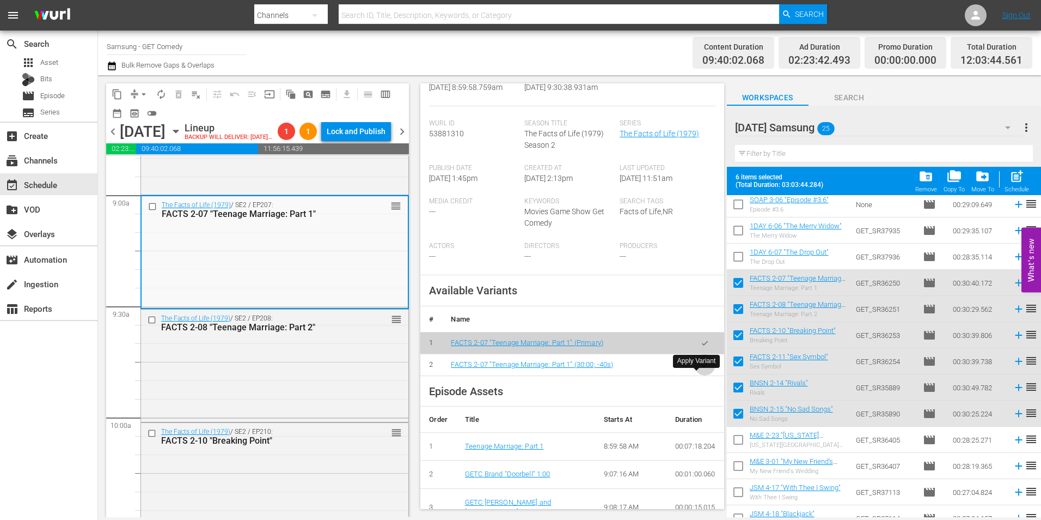
click at [702, 367] on icon "button" at bounding box center [705, 364] width 6 height 4
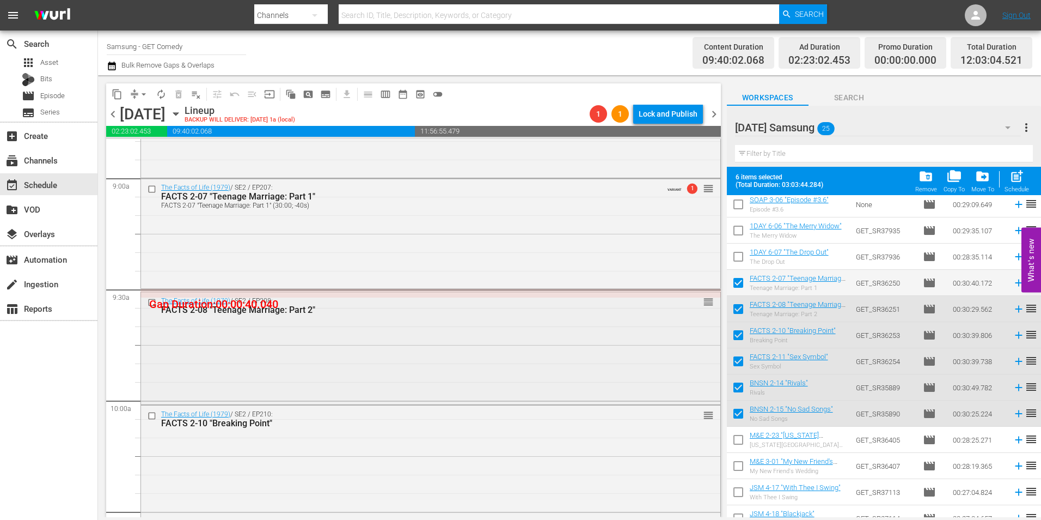
click at [518, 337] on div "The Facts of Life (1979) / SE2 / EP208: FACTS 2-08 "Teenage Marriage: Part 2" r…" at bounding box center [431, 346] width 580 height 109
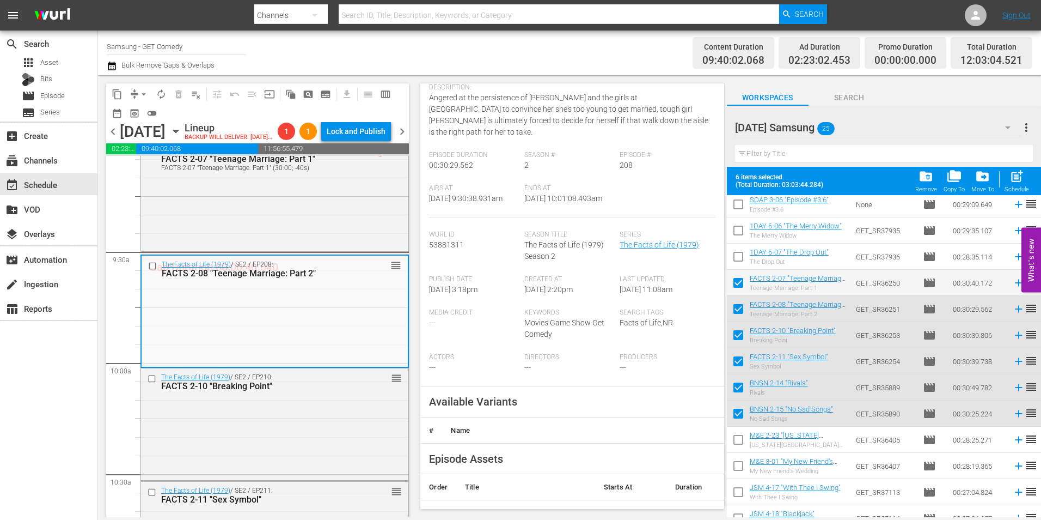
scroll to position [109, 0]
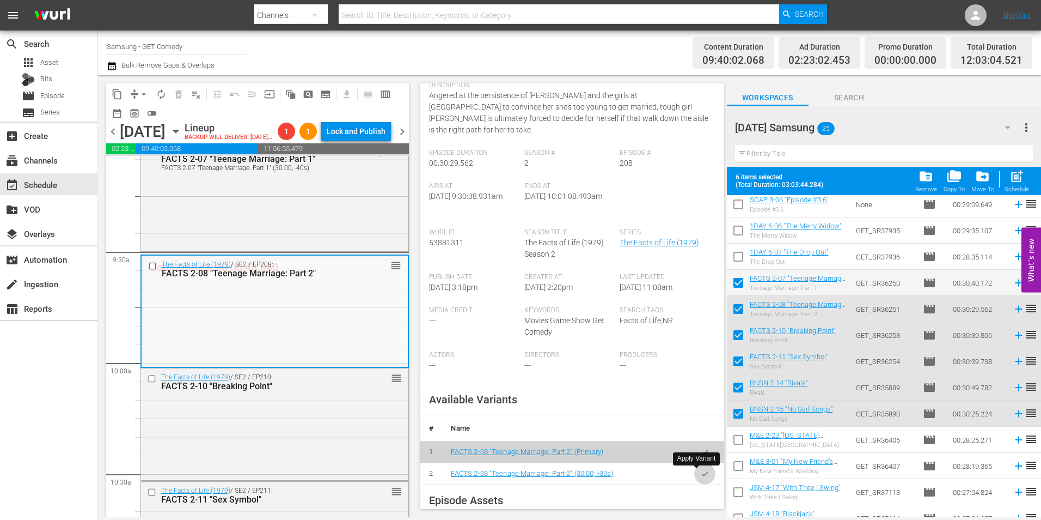
click at [701, 472] on icon "button" at bounding box center [705, 473] width 8 height 8
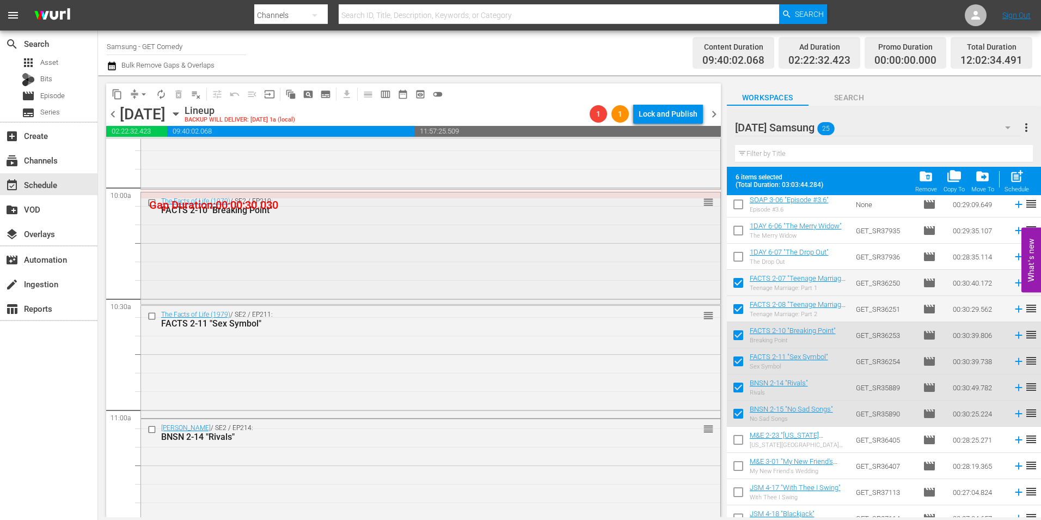
scroll to position [2179, 0]
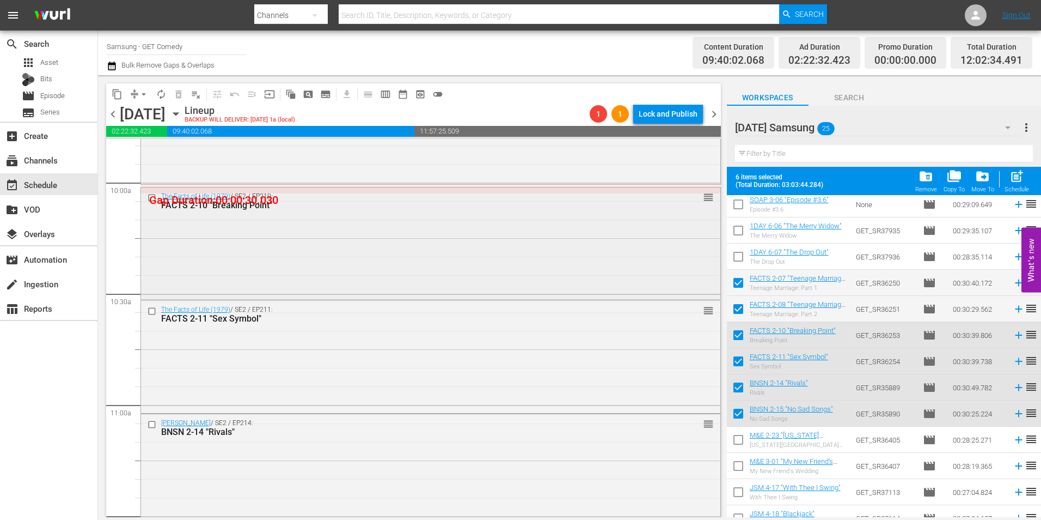
click at [318, 258] on div "The Facts of Life (1979) / SE2 / EP210: FACTS 2-10 "Breaking Point" reorder" at bounding box center [431, 242] width 580 height 111
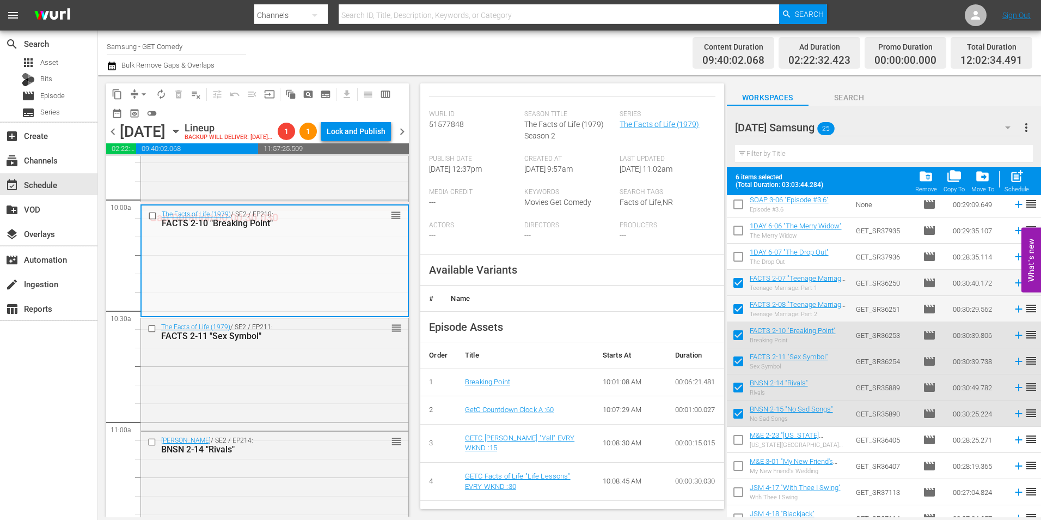
scroll to position [218, 0]
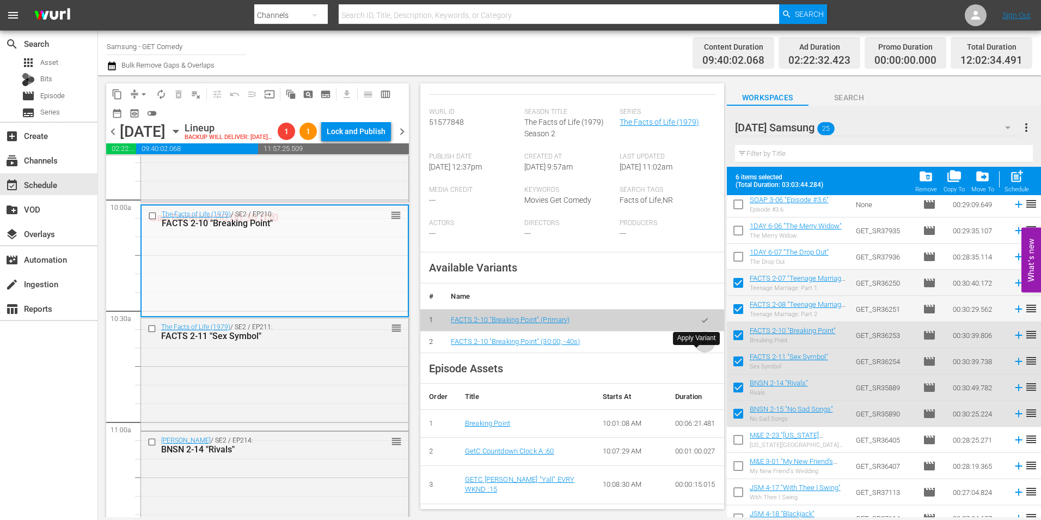
click at [701, 346] on icon "button" at bounding box center [705, 342] width 8 height 8
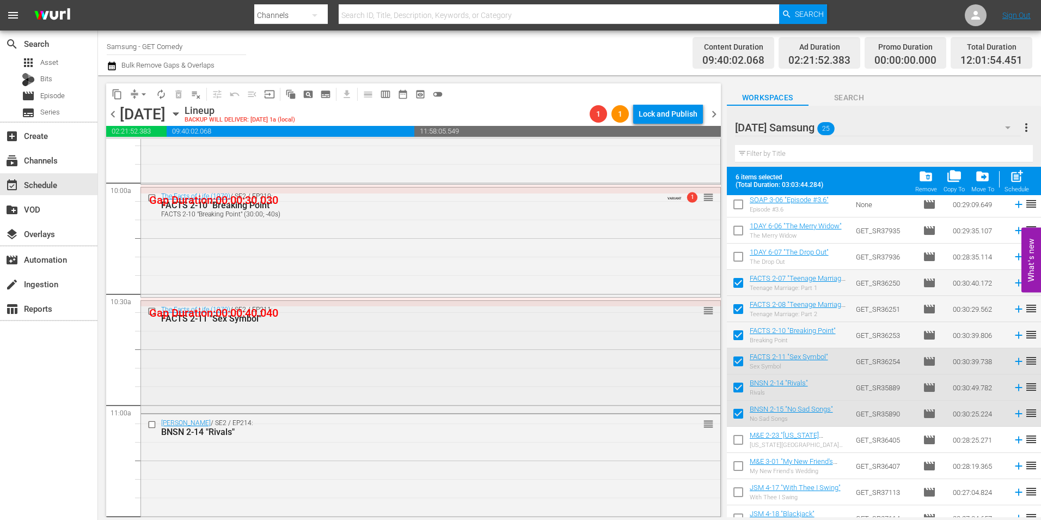
click at [366, 345] on div "The Facts of Life (1979) / SE2 / EP211: FACTS 2-11 "Sex Symbol" reorder" at bounding box center [431, 356] width 580 height 111
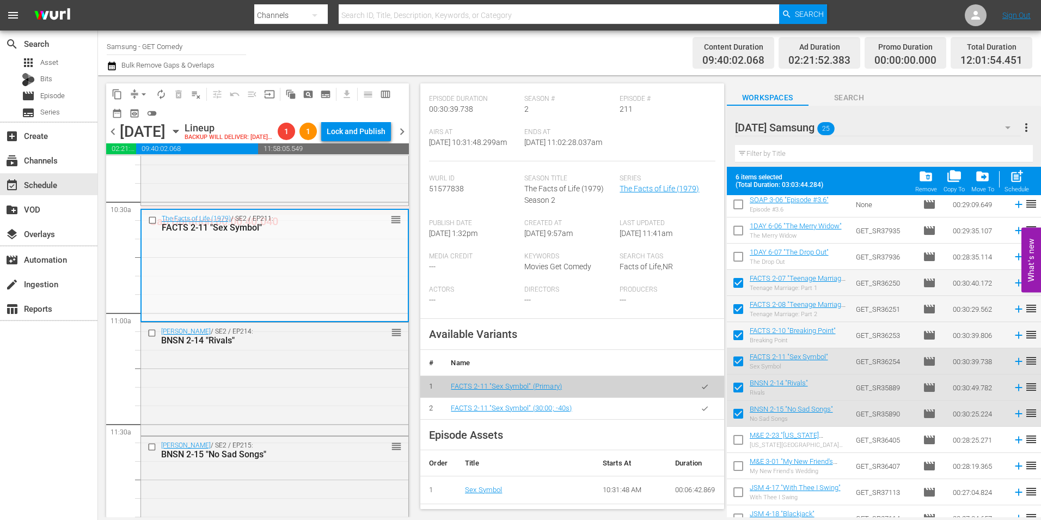
scroll to position [163, 0]
click at [701, 408] on icon "button" at bounding box center [705, 408] width 8 height 8
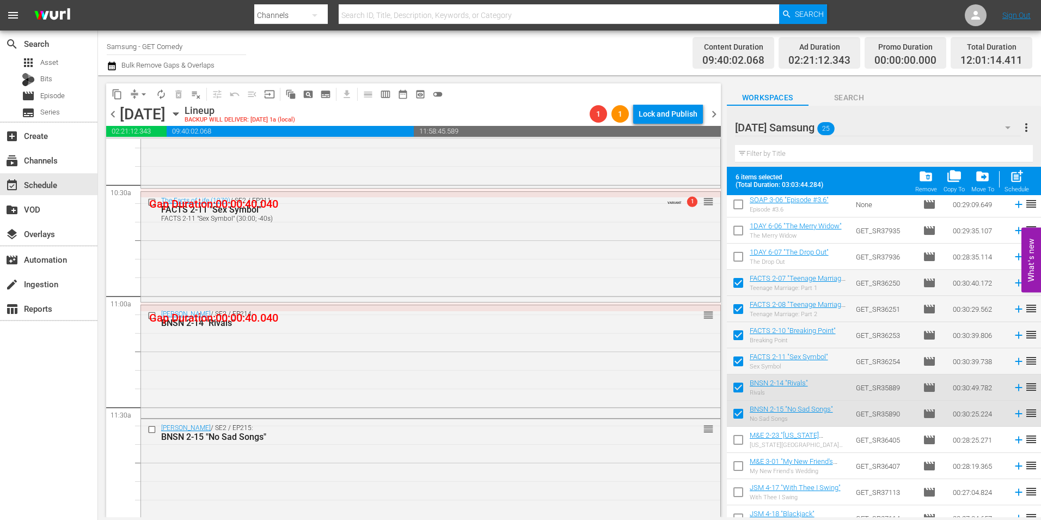
scroll to position [2342, 0]
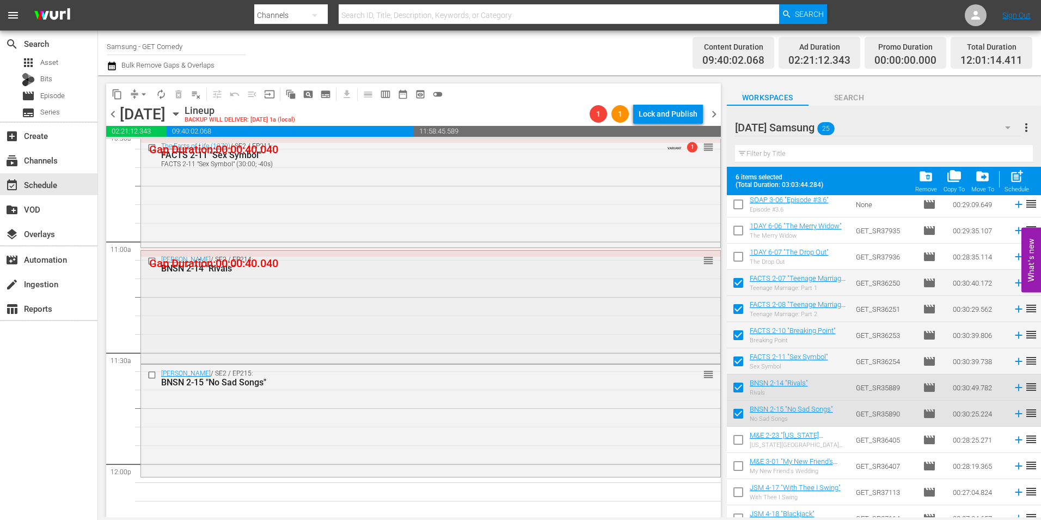
click at [250, 295] on div "Benson / SE2 / EP214: BNSN 2-14 "Rivals" reorder" at bounding box center [431, 306] width 580 height 111
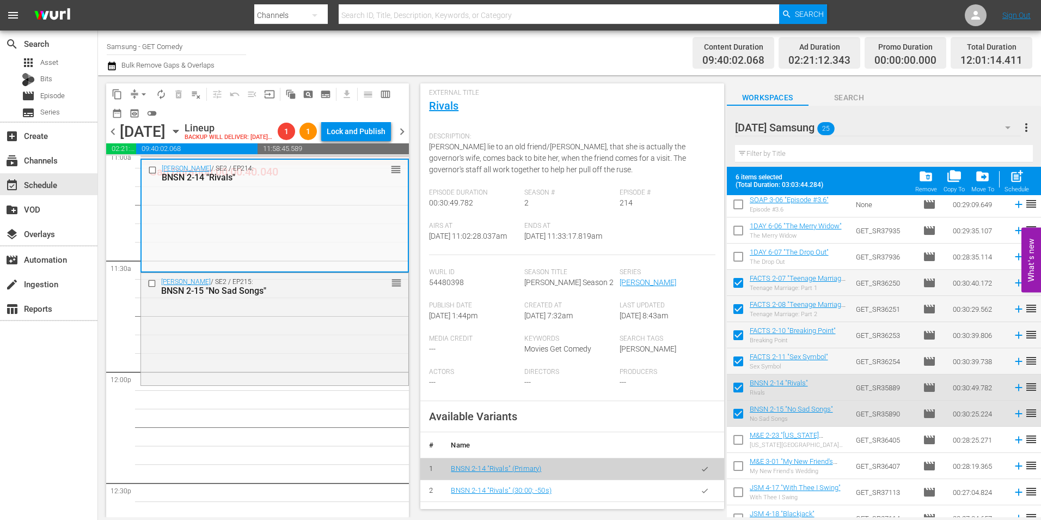
scroll to position [109, 0]
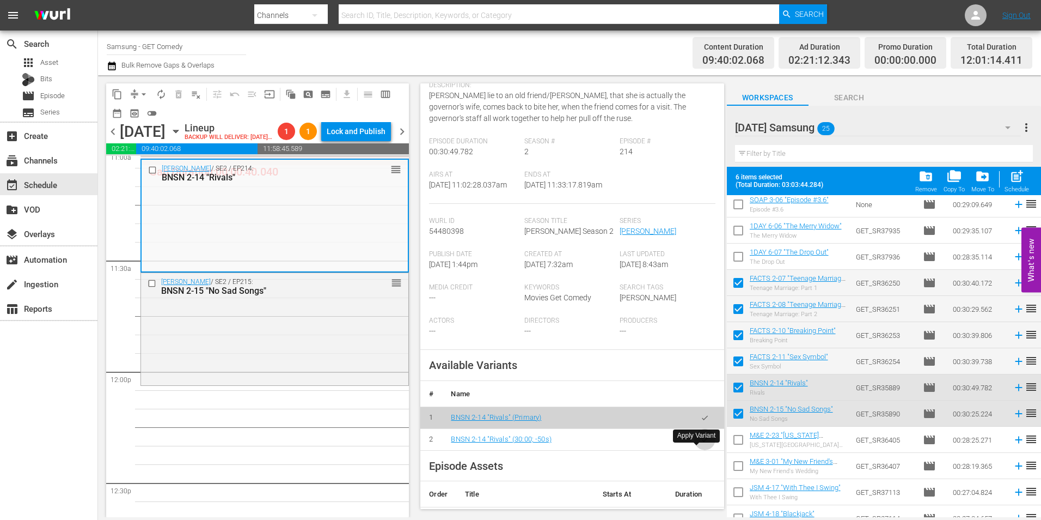
click at [702, 450] on button "button" at bounding box center [704, 439] width 21 height 21
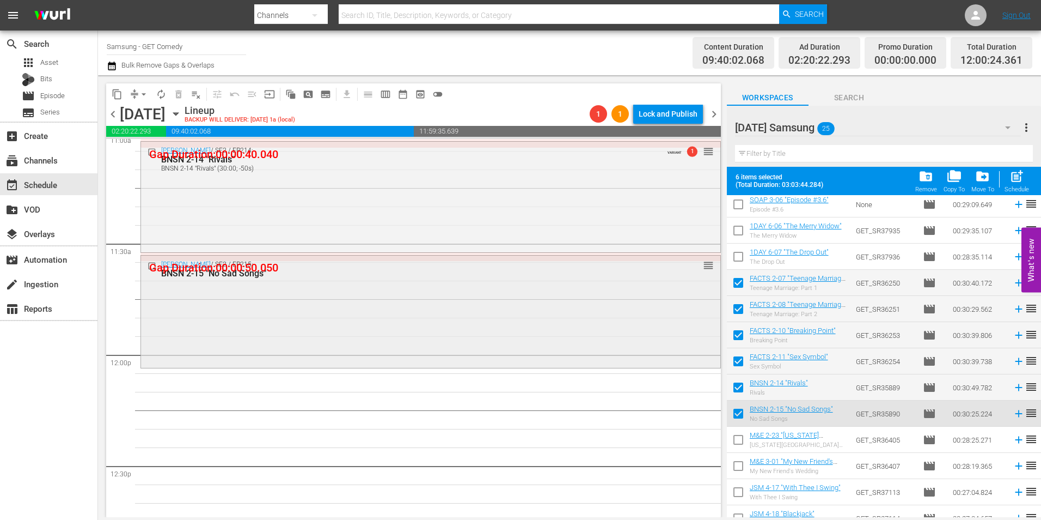
click at [358, 328] on div "Benson / SE2 / EP215: BNSN 2-15 "No Sad Songs" reorder" at bounding box center [431, 309] width 580 height 109
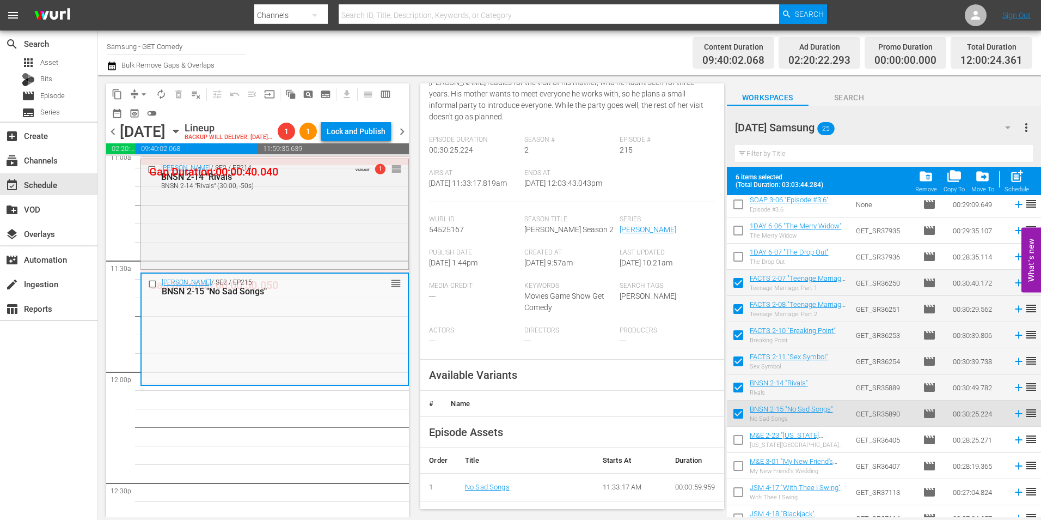
scroll to position [163, 0]
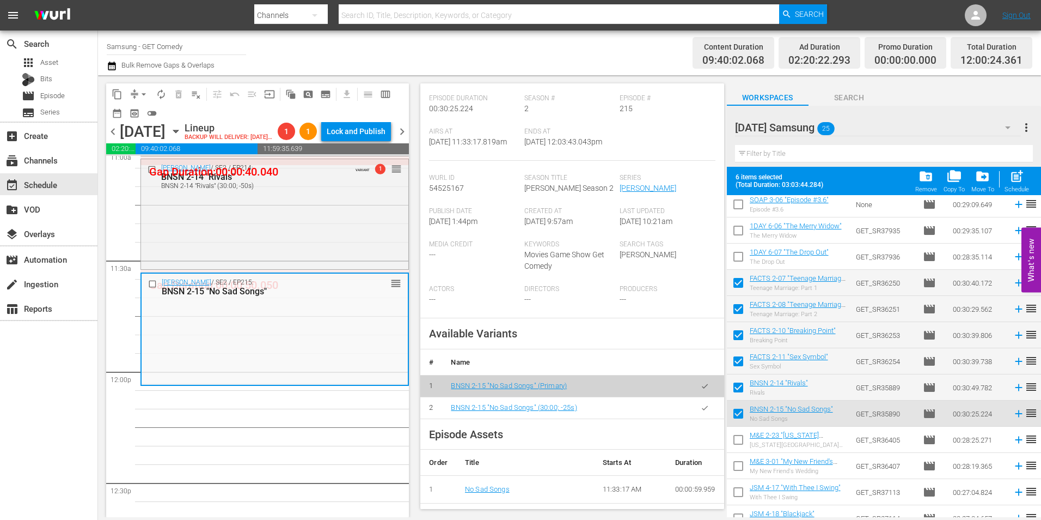
click at [701, 412] on icon "button" at bounding box center [705, 408] width 8 height 8
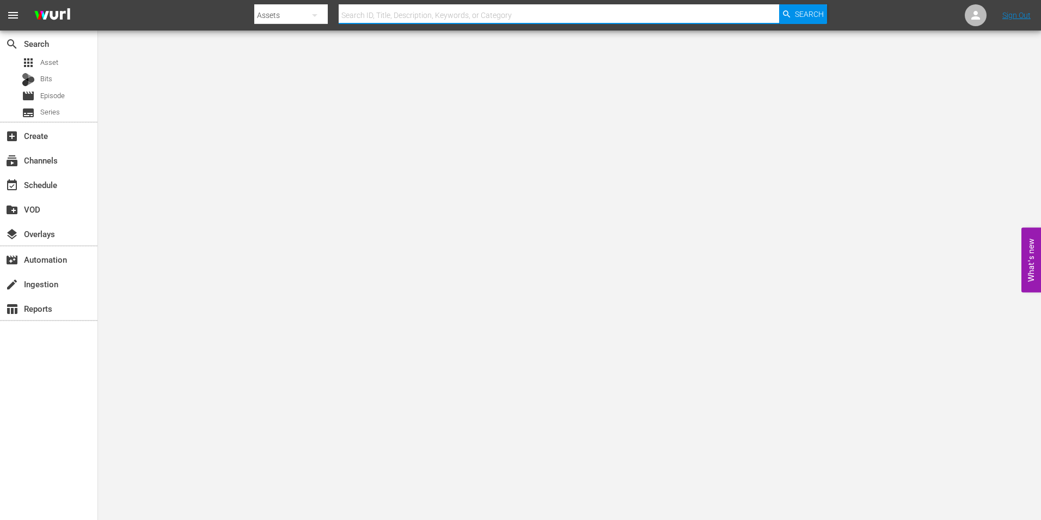
click at [373, 13] on input "text" at bounding box center [559, 15] width 440 height 26
type input "jsm_4-15"
drag, startPoint x: 381, startPoint y: 13, endPoint x: 288, endPoint y: 3, distance: 93.6
click at [288, 3] on div "Search By Assets Search ID, Title, Description, Keywords, or Category jsm_4-15 …" at bounding box center [540, 15] width 573 height 26
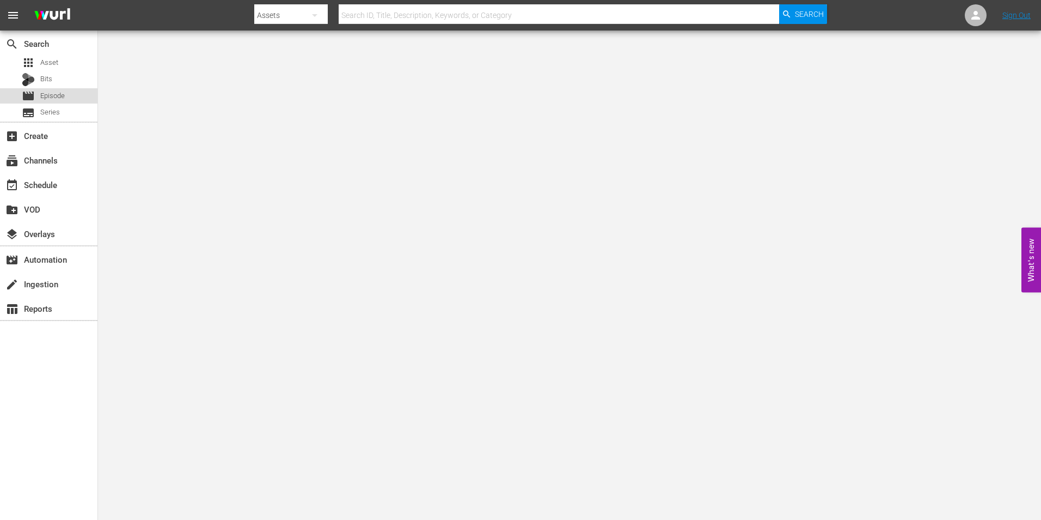
click at [80, 90] on div "movie Episode" at bounding box center [48, 95] width 97 height 15
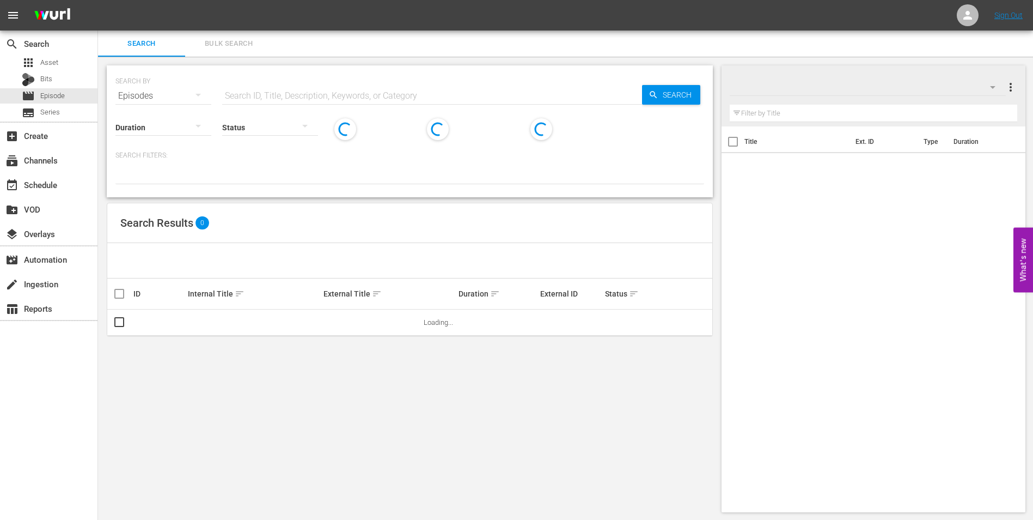
click at [269, 95] on input "text" at bounding box center [432, 96] width 420 height 26
paste input "jsm_4-15"
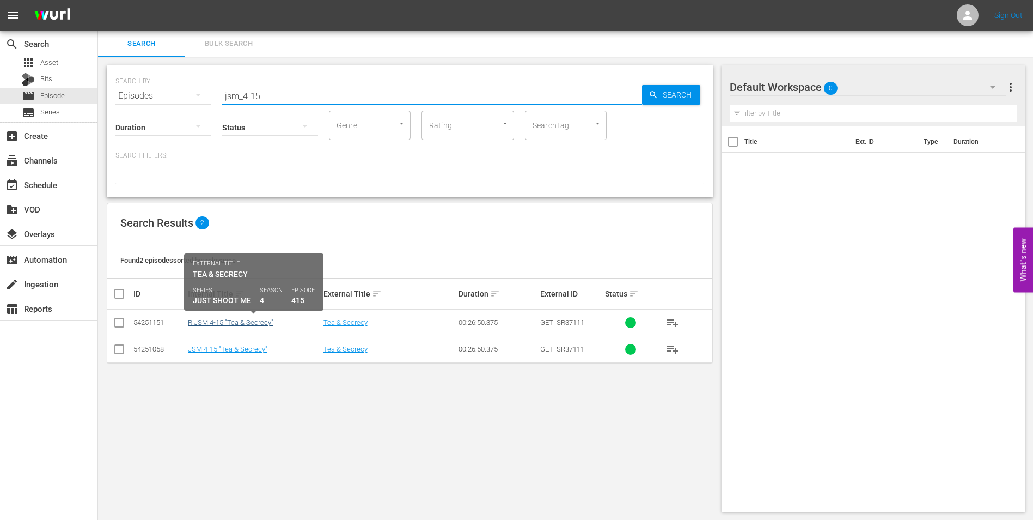
type input "jsm_4-15"
click at [233, 323] on link "R JSM 4-15 "Tea & Secrecy"" at bounding box center [231, 322] width 86 height 8
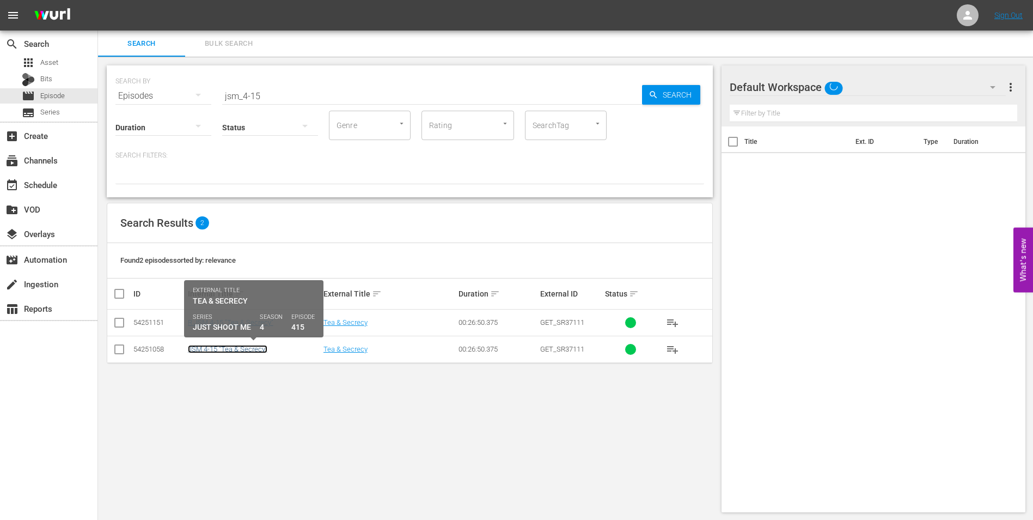
click at [242, 352] on link "JSM 4-15 "Tea & Secrecy"" at bounding box center [228, 349] width 80 height 8
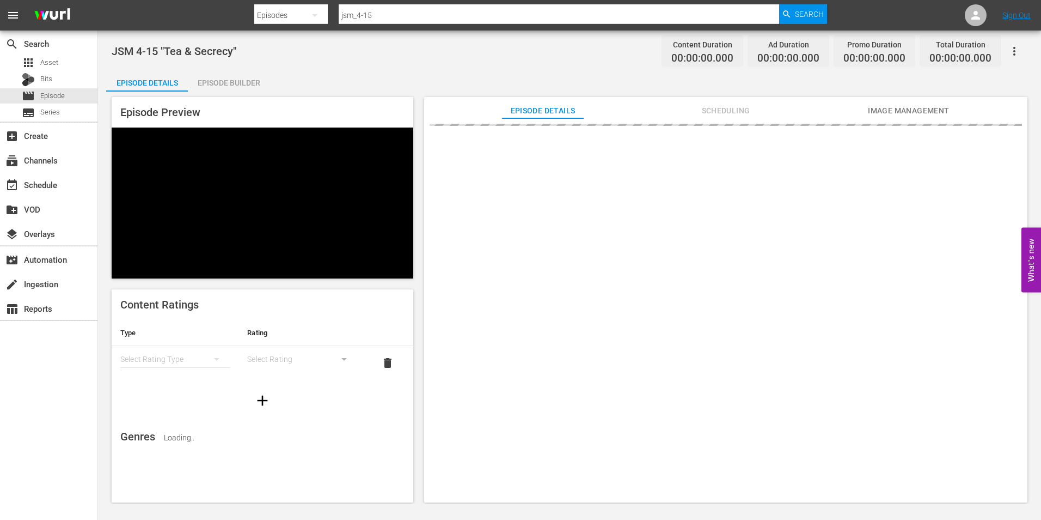
click at [718, 107] on span "Scheduling" at bounding box center [726, 111] width 82 height 14
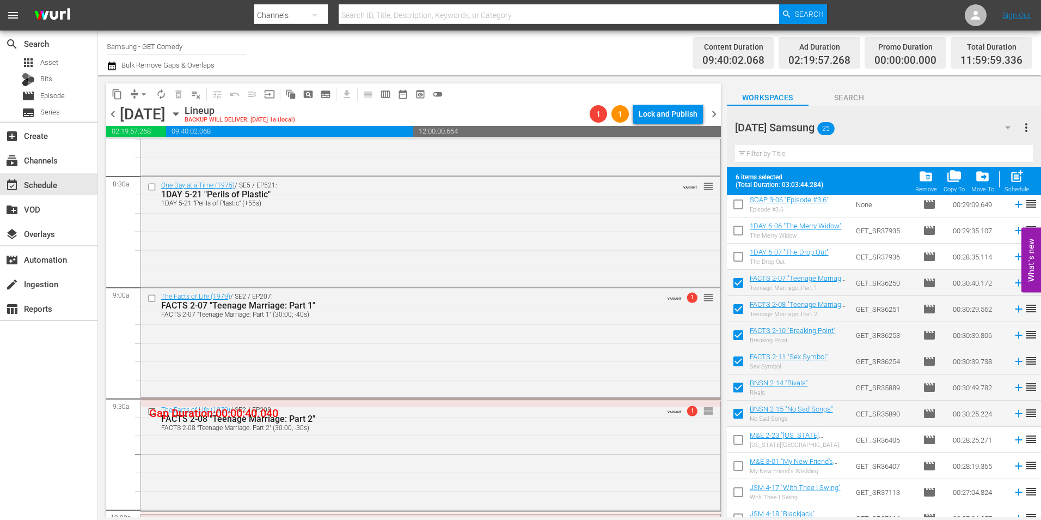
scroll to position [2124, 0]
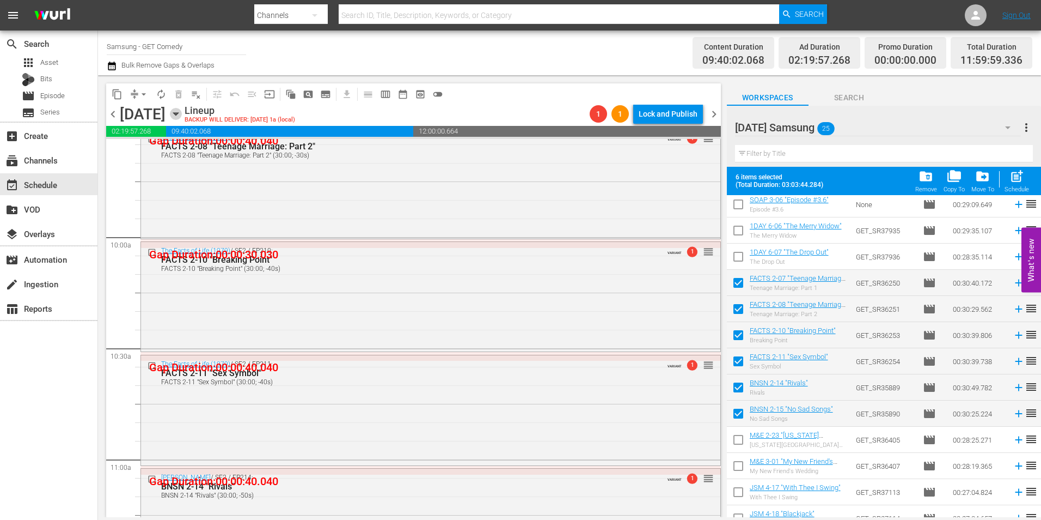
click at [182, 111] on icon "button" at bounding box center [176, 114] width 12 height 12
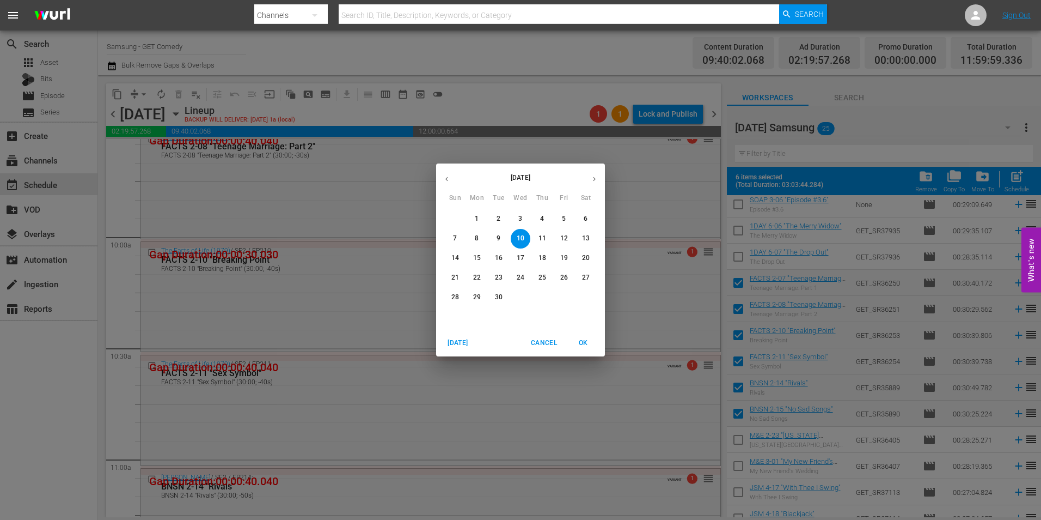
click at [502, 219] on span "2" at bounding box center [499, 218] width 20 height 9
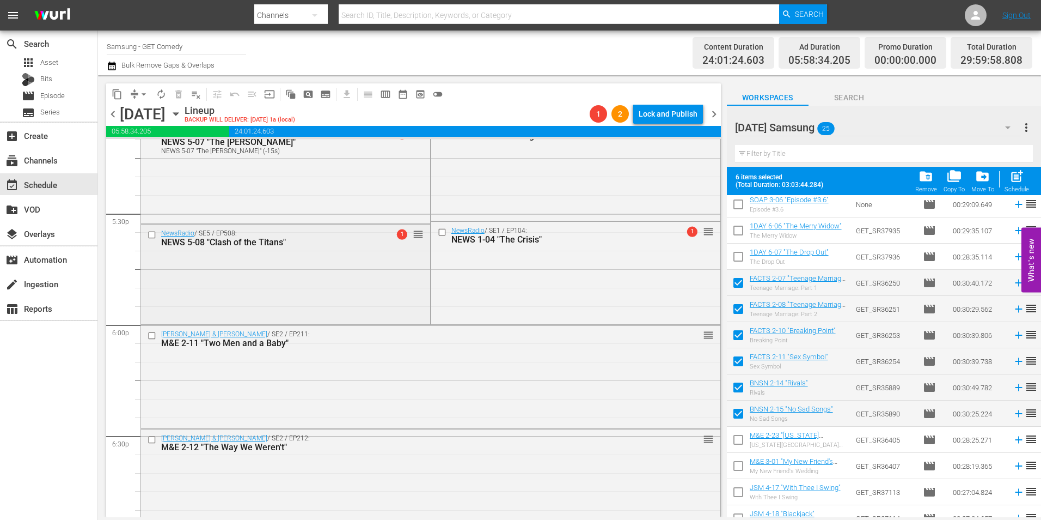
scroll to position [3811, 0]
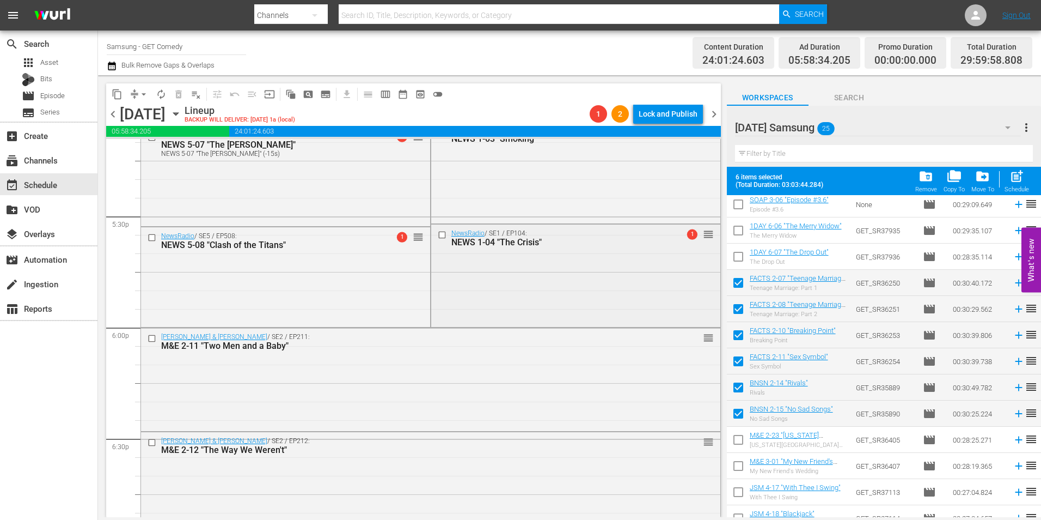
click at [440, 234] on input "checkbox" at bounding box center [442, 234] width 11 height 9
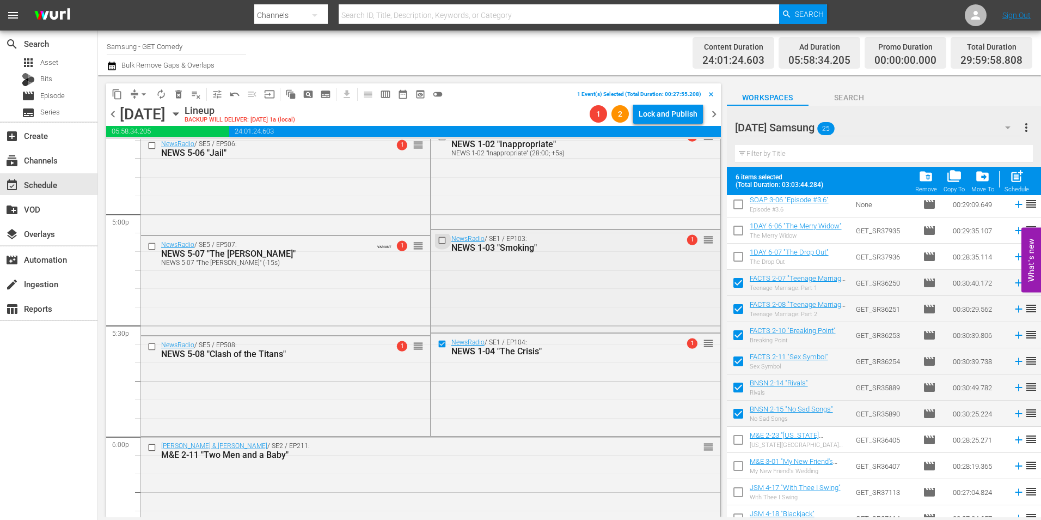
click at [437, 240] on input "checkbox" at bounding box center [442, 239] width 11 height 9
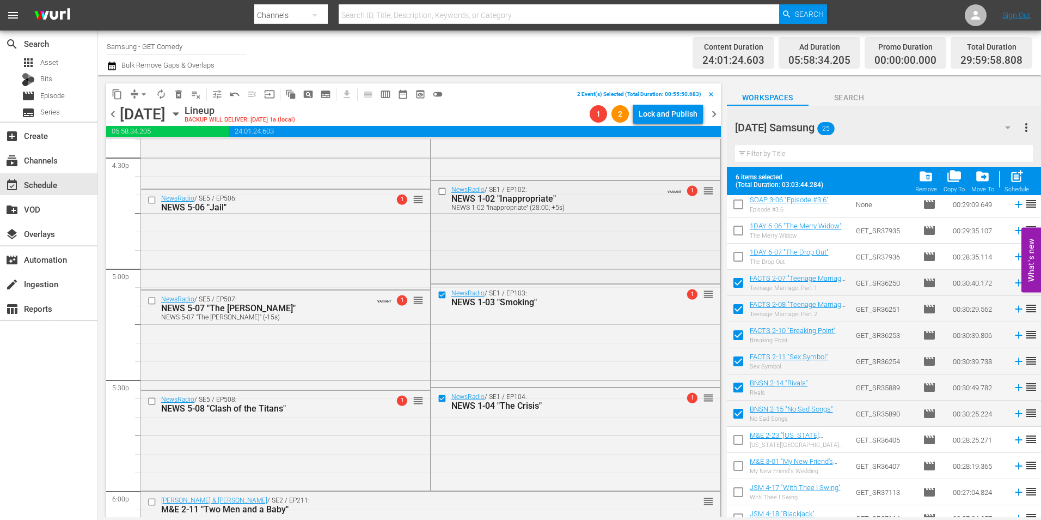
click at [438, 190] on input "checkbox" at bounding box center [442, 190] width 11 height 9
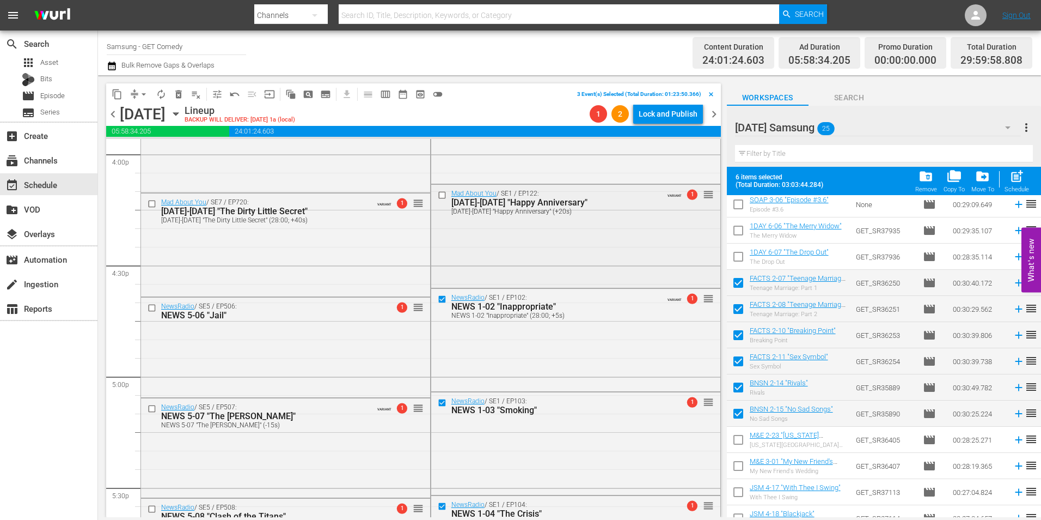
scroll to position [3539, 0]
click at [439, 199] on input "checkbox" at bounding box center [442, 195] width 11 height 9
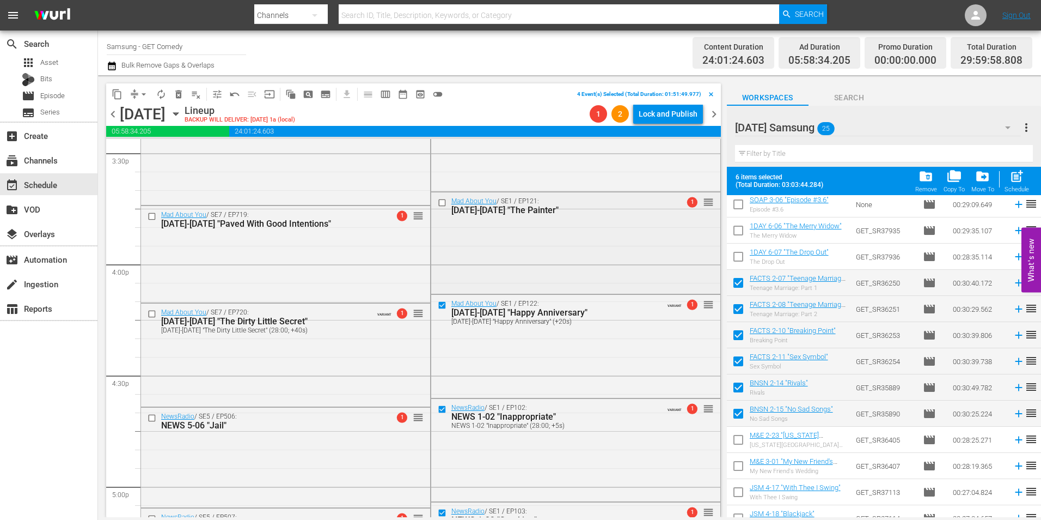
click at [437, 201] on input "checkbox" at bounding box center [442, 202] width 11 height 9
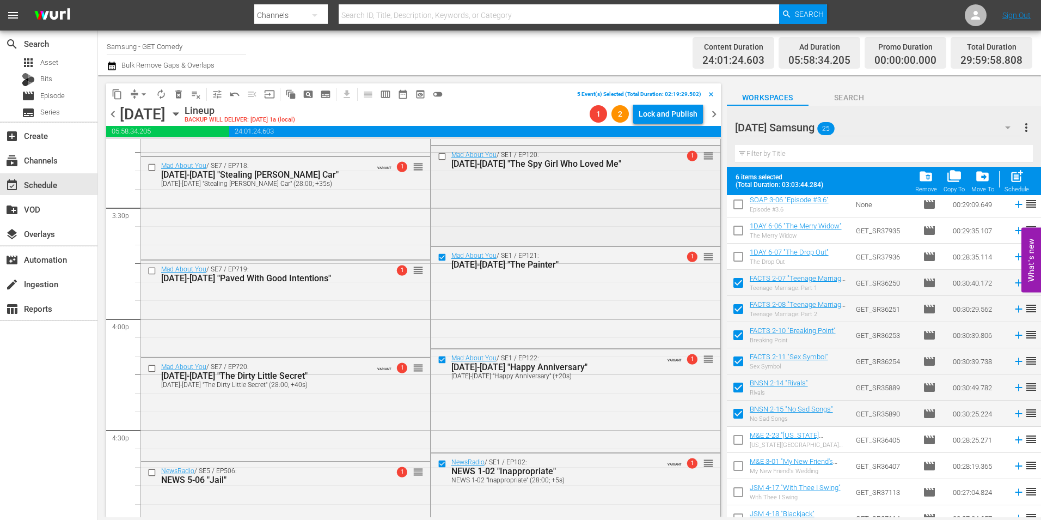
click at [437, 156] on input "checkbox" at bounding box center [442, 155] width 11 height 9
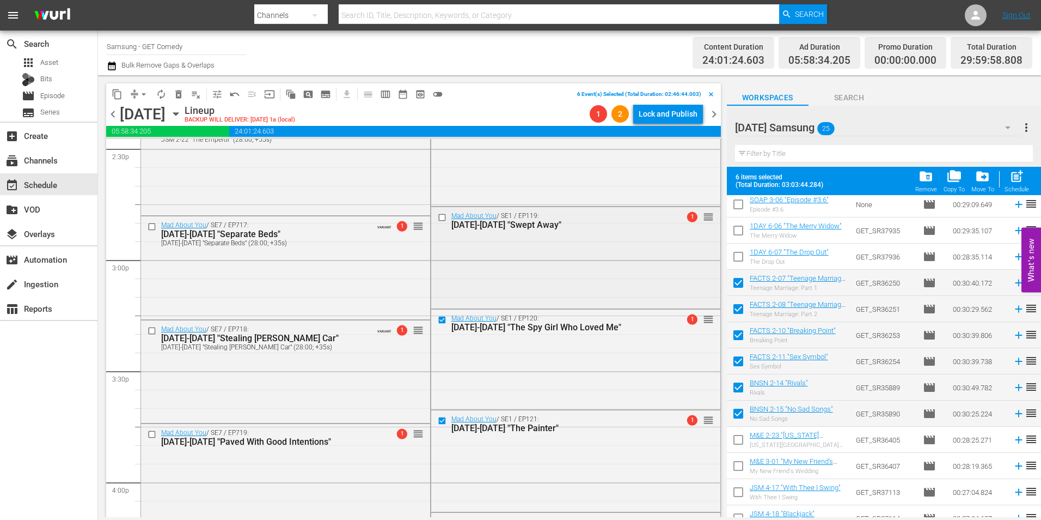
click at [437, 217] on input "checkbox" at bounding box center [442, 216] width 11 height 9
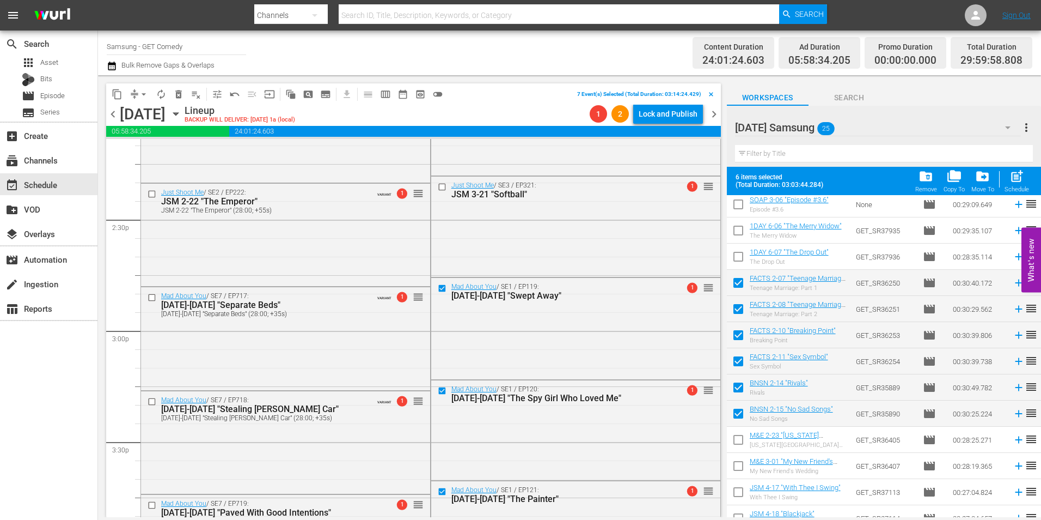
scroll to position [3103, 0]
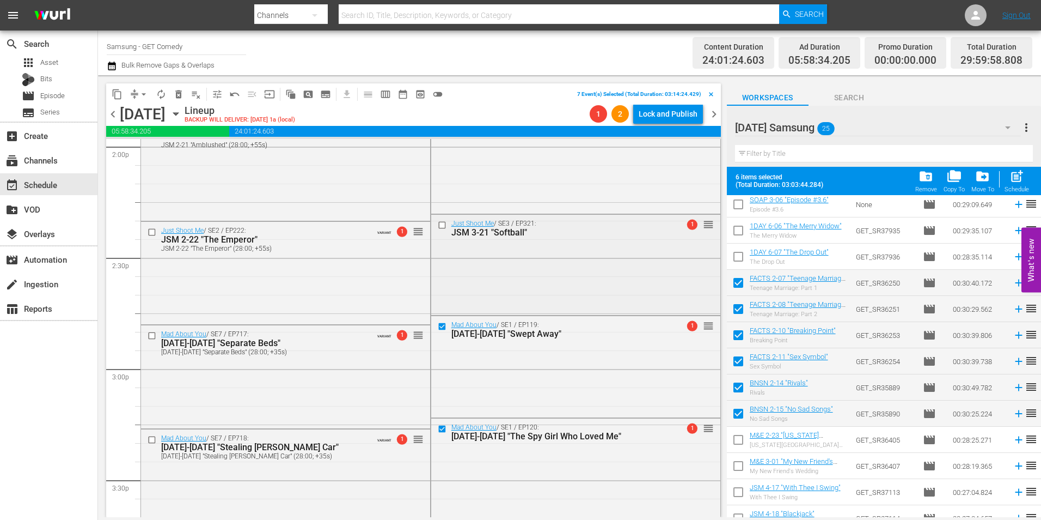
click at [437, 225] on input "checkbox" at bounding box center [442, 224] width 11 height 9
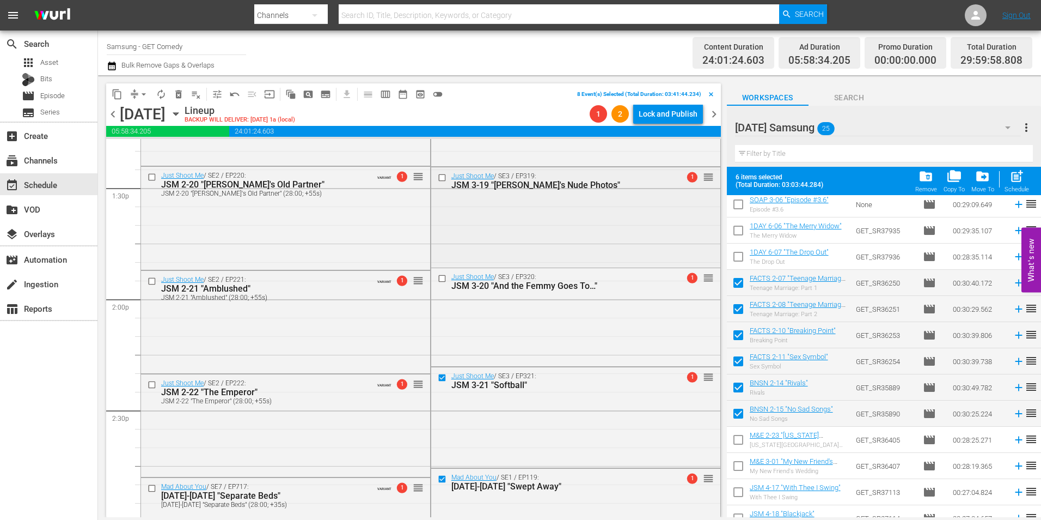
scroll to position [2940, 0]
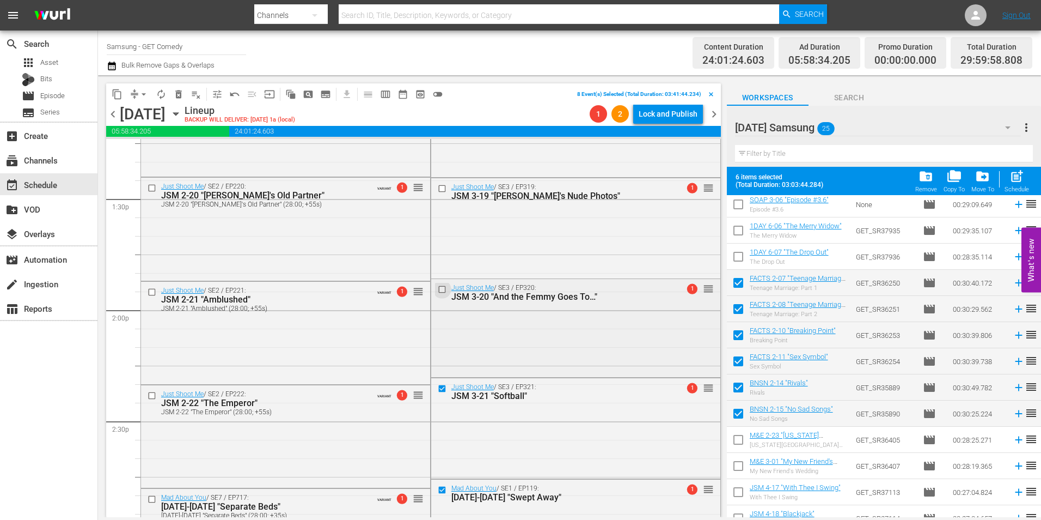
click at [438, 289] on input "checkbox" at bounding box center [442, 289] width 11 height 9
click at [437, 186] on input "checkbox" at bounding box center [442, 188] width 11 height 9
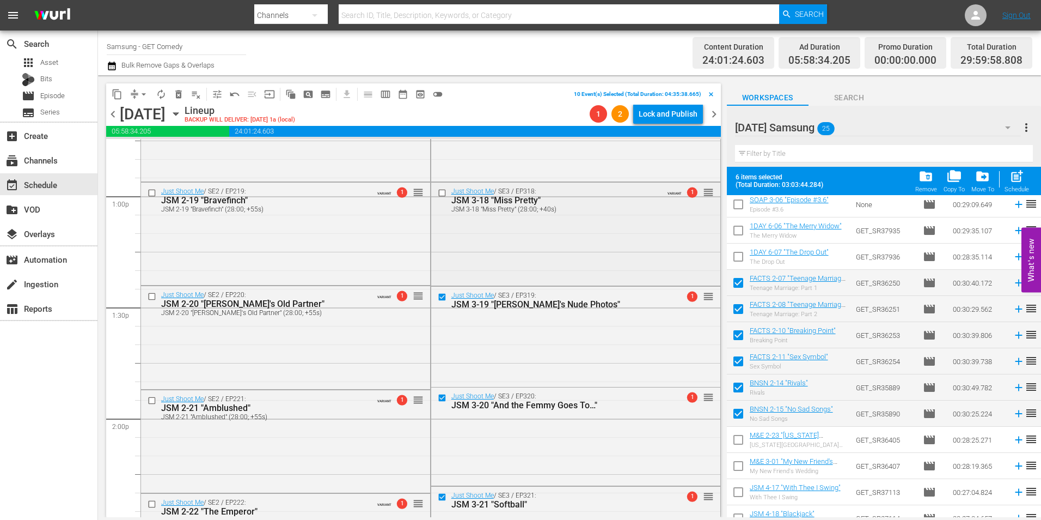
scroll to position [2831, 0]
click at [439, 193] on input "checkbox" at bounding box center [442, 193] width 11 height 9
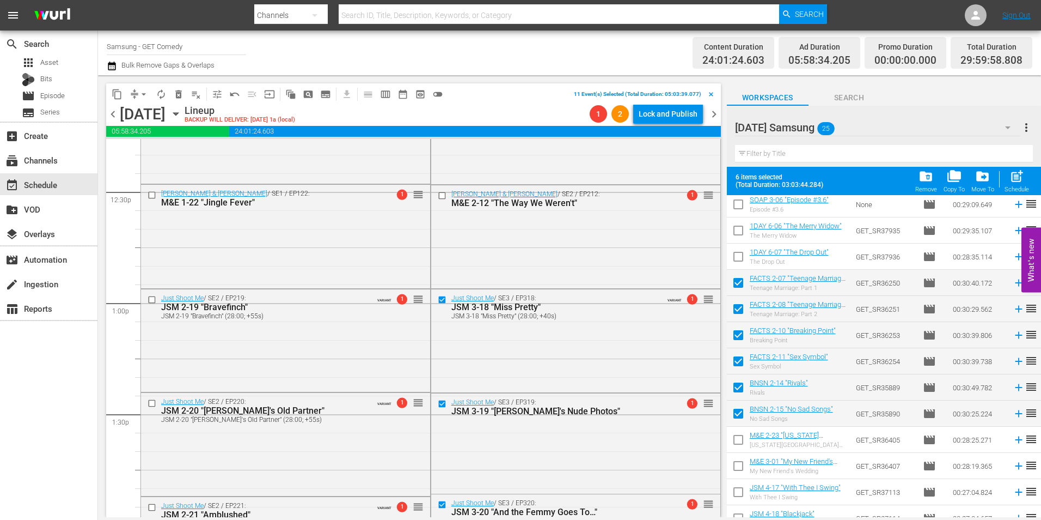
scroll to position [2722, 0]
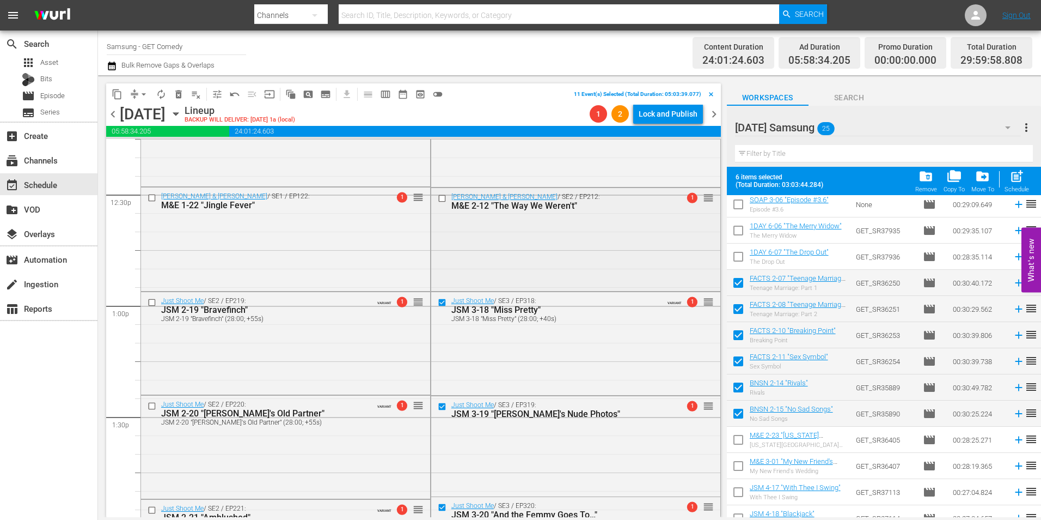
click at [438, 199] on input "checkbox" at bounding box center [442, 197] width 11 height 9
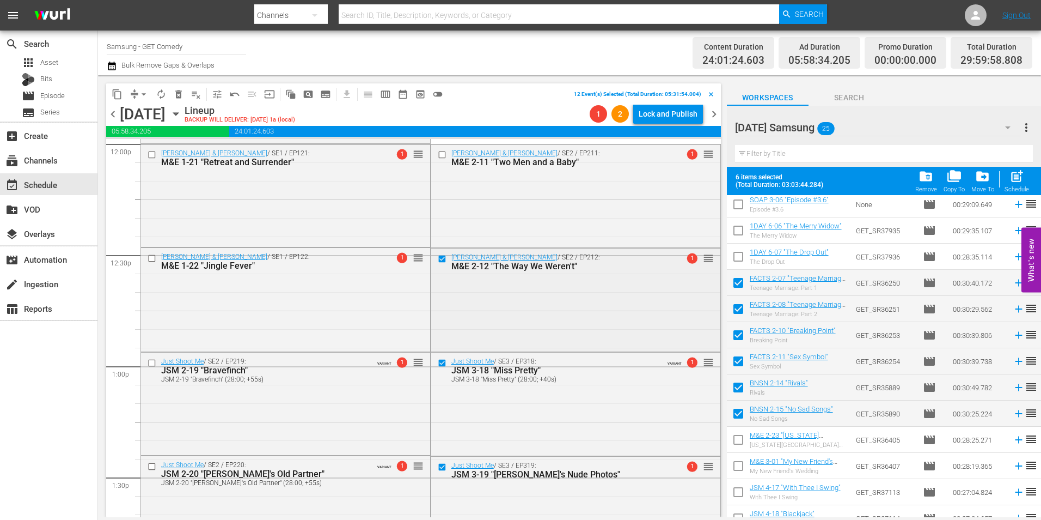
scroll to position [2559, 0]
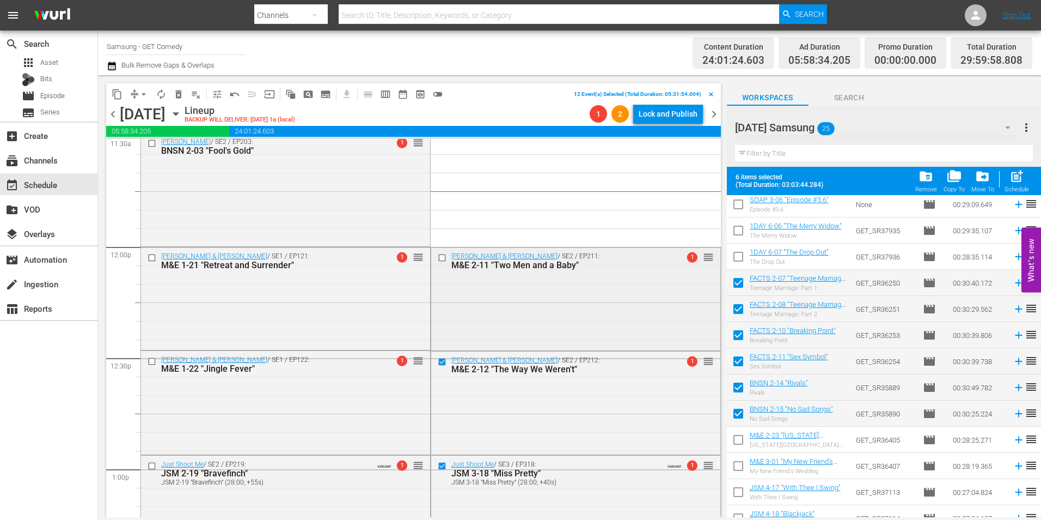
click at [438, 257] on input "checkbox" at bounding box center [442, 257] width 11 height 9
click at [119, 95] on span "content_copy" at bounding box center [117, 94] width 11 height 11
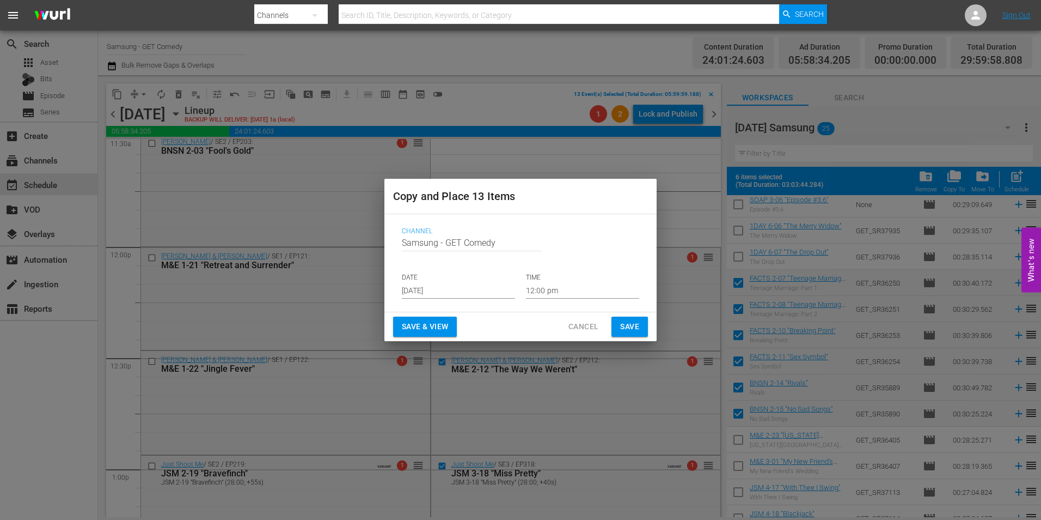
click at [435, 288] on input "[DATE]" at bounding box center [458, 290] width 113 height 16
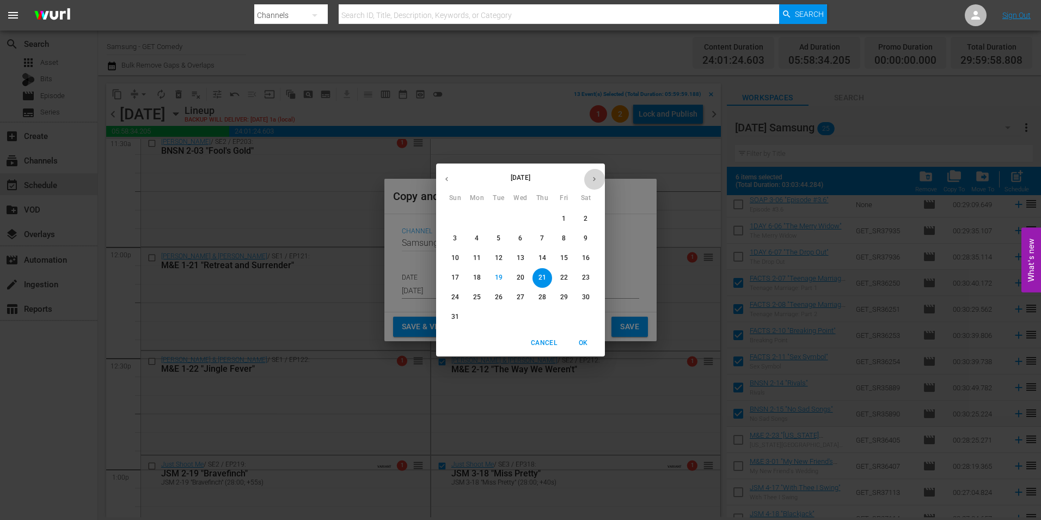
click at [594, 178] on icon "button" at bounding box center [594, 179] width 3 height 4
click at [517, 242] on p "10" at bounding box center [521, 238] width 8 height 9
type input "[DATE]"
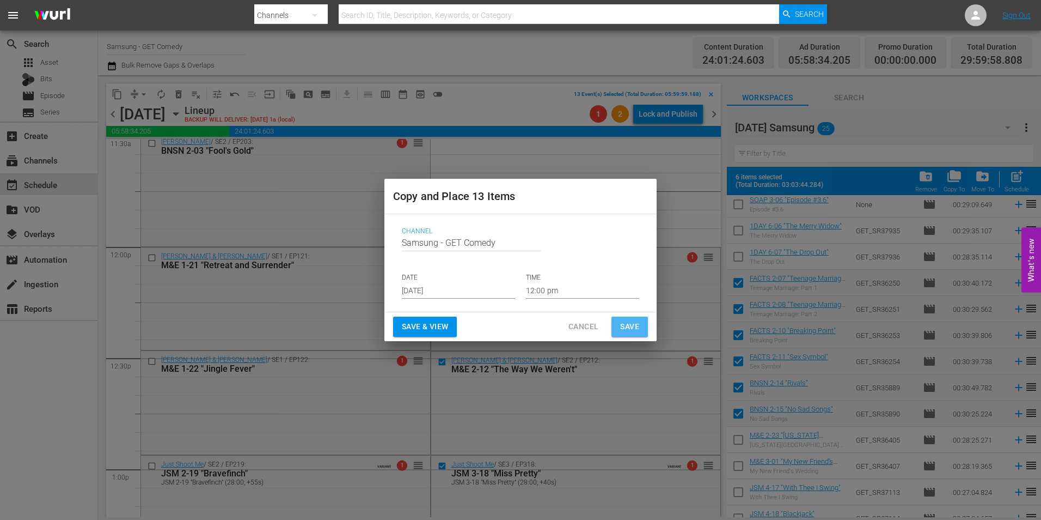
click at [629, 327] on span "Save" at bounding box center [629, 327] width 19 height 14
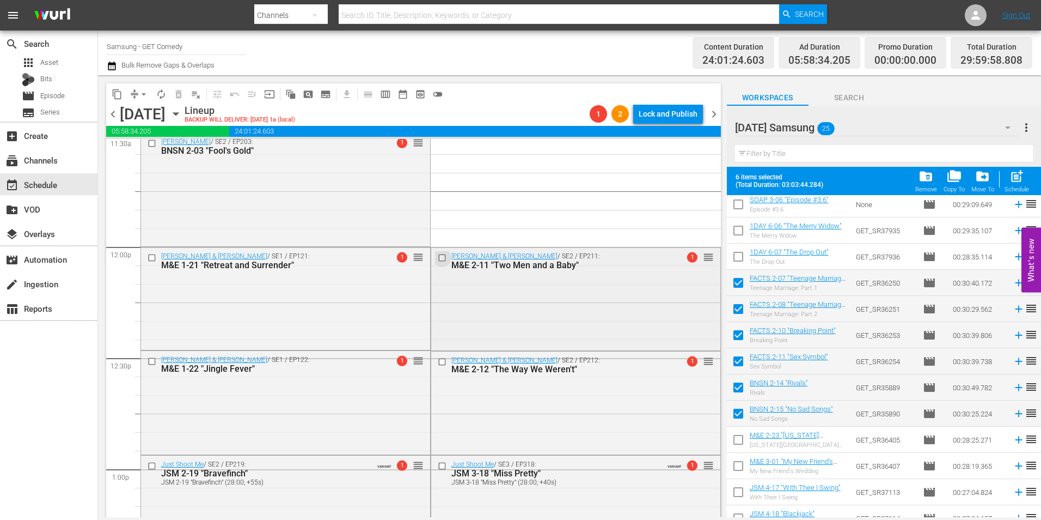
click at [437, 258] on input "checkbox" at bounding box center [442, 257] width 11 height 9
click at [442, 361] on input "checkbox" at bounding box center [442, 361] width 11 height 9
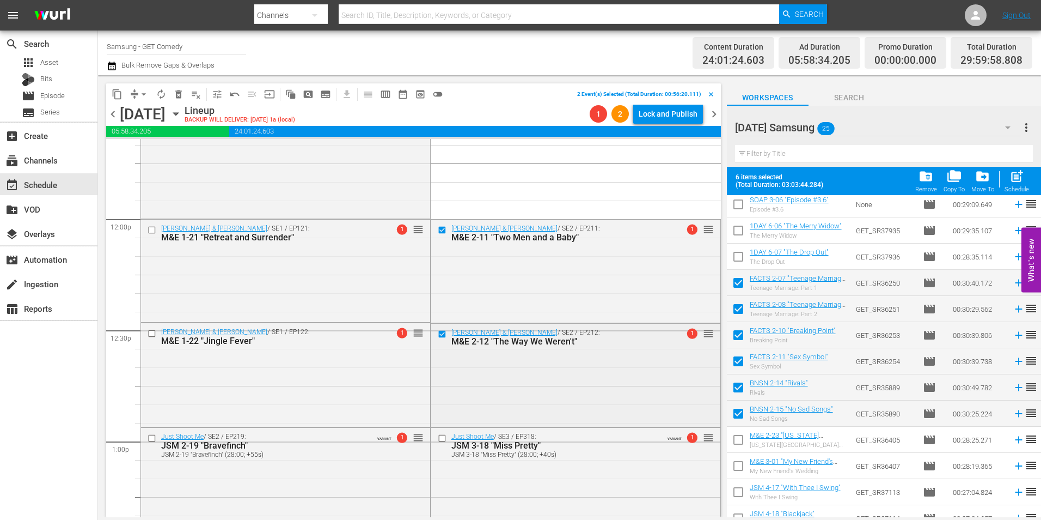
scroll to position [2613, 0]
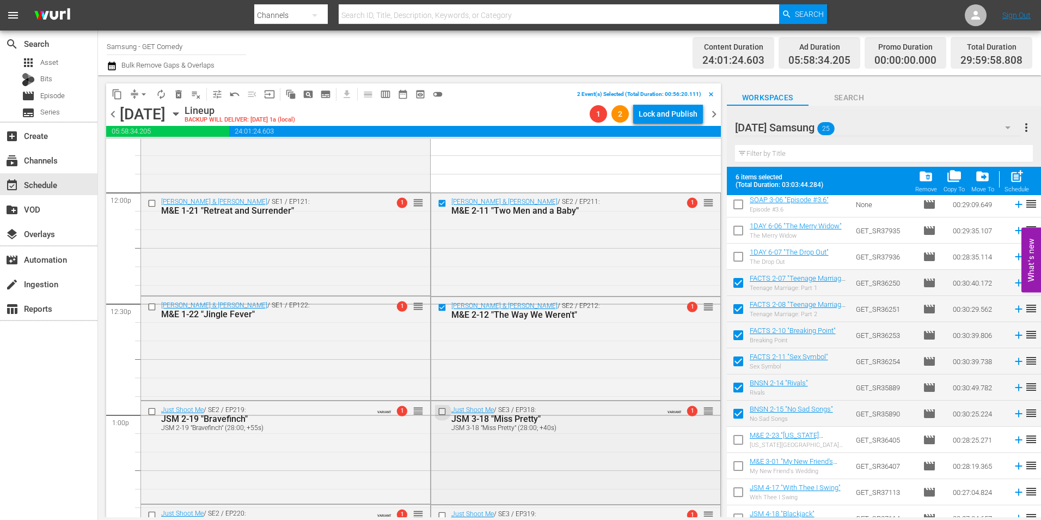
click at [440, 411] on input "checkbox" at bounding box center [442, 411] width 11 height 9
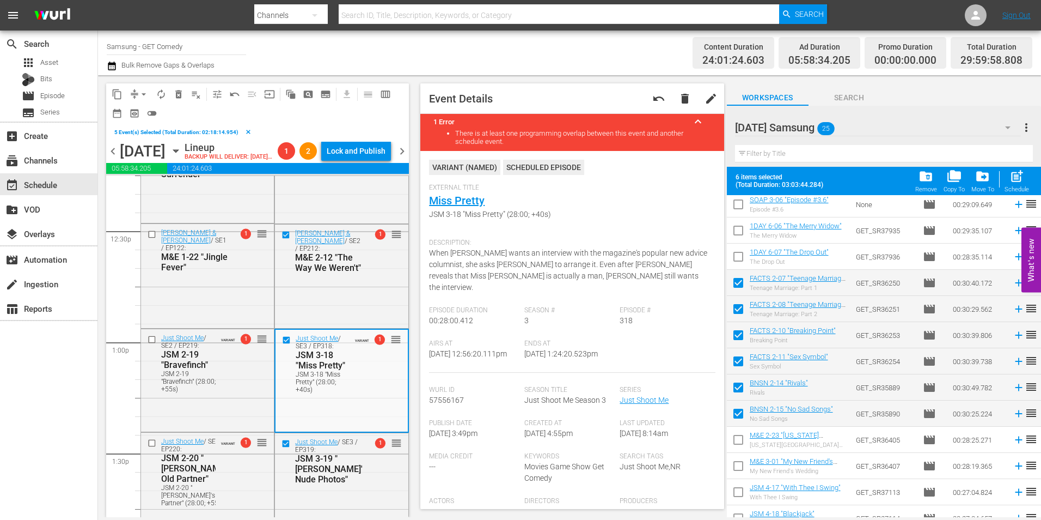
scroll to position [2940, 0]
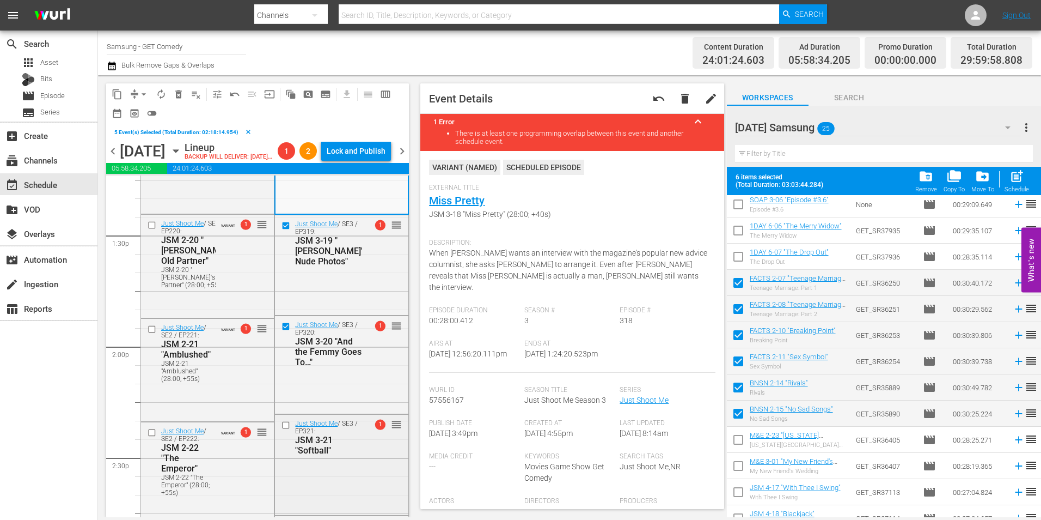
click at [282, 430] on input "checkbox" at bounding box center [287, 424] width 11 height 9
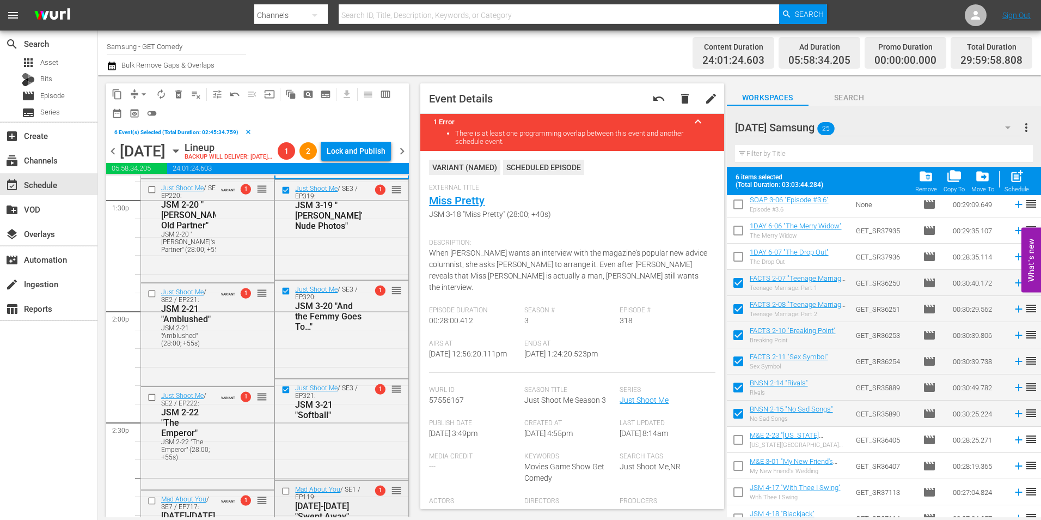
scroll to position [3049, 0]
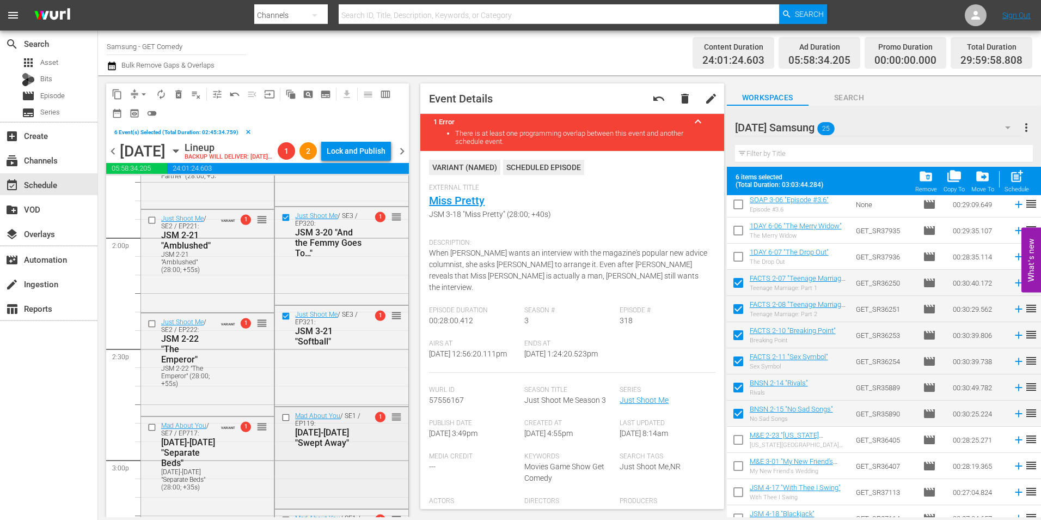
click at [283, 422] on input "checkbox" at bounding box center [287, 417] width 11 height 9
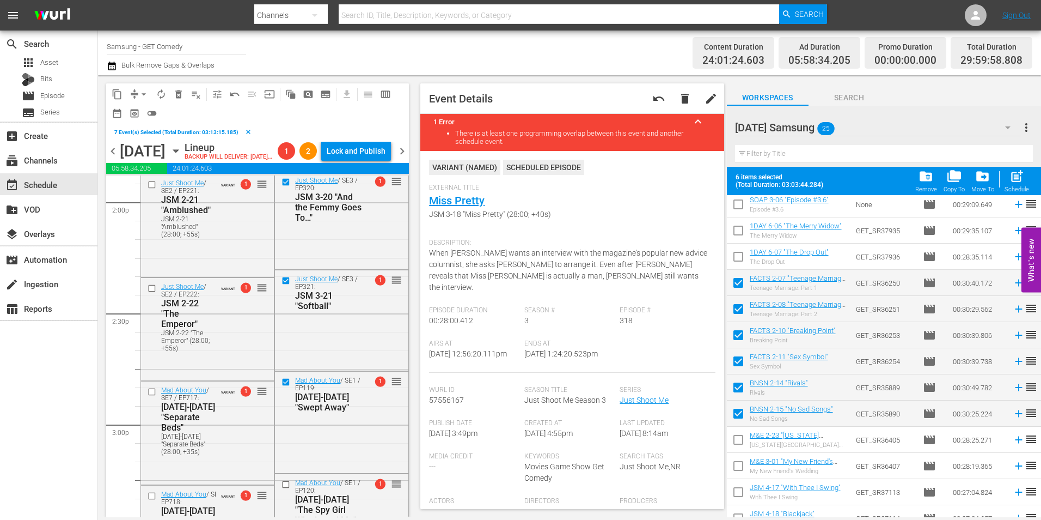
scroll to position [3103, 0]
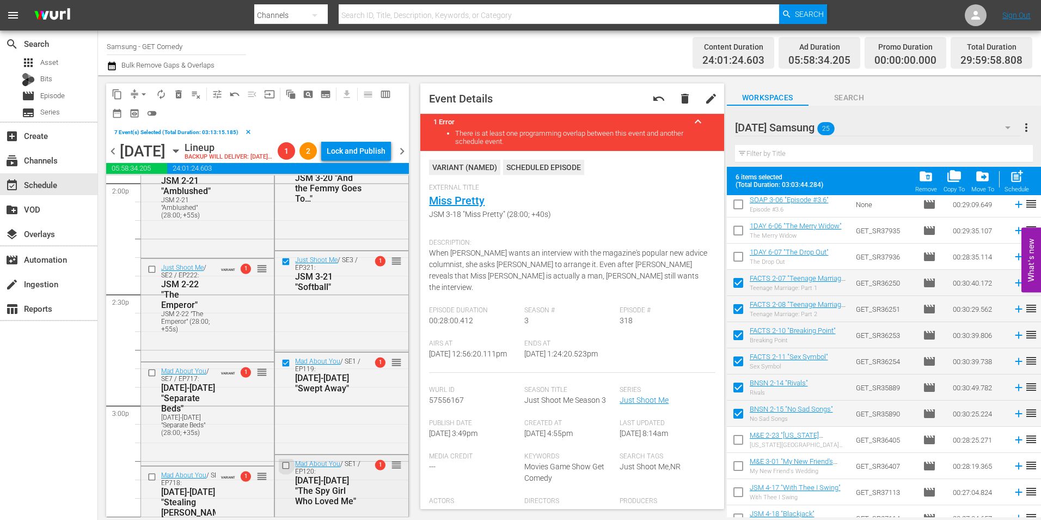
click at [283, 470] on input "checkbox" at bounding box center [287, 465] width 11 height 9
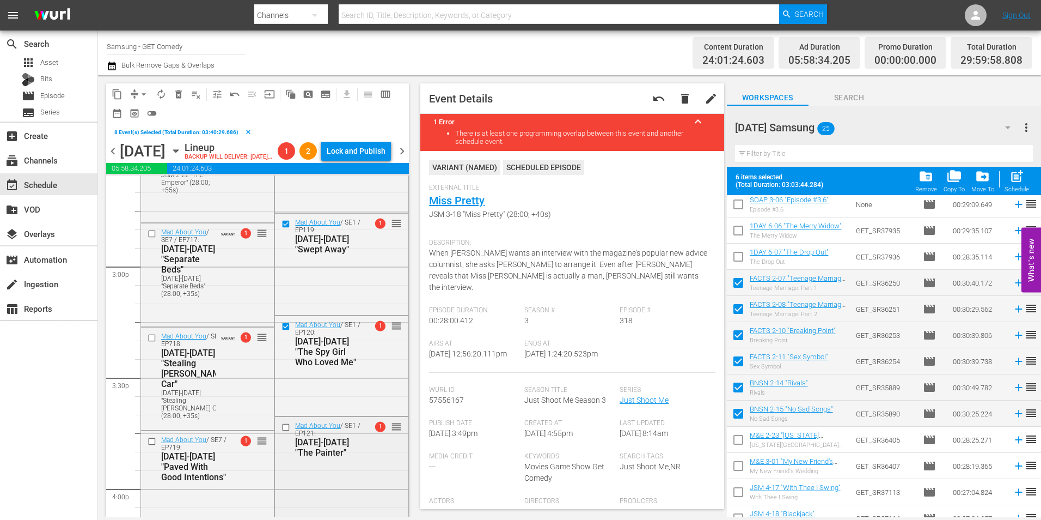
scroll to position [3267, 0]
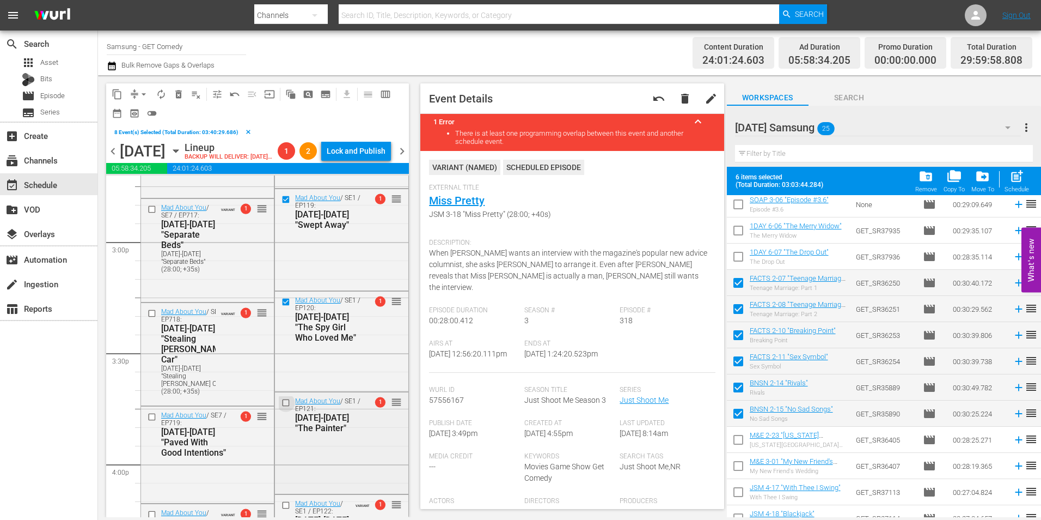
click at [284, 407] on input "checkbox" at bounding box center [287, 402] width 11 height 9
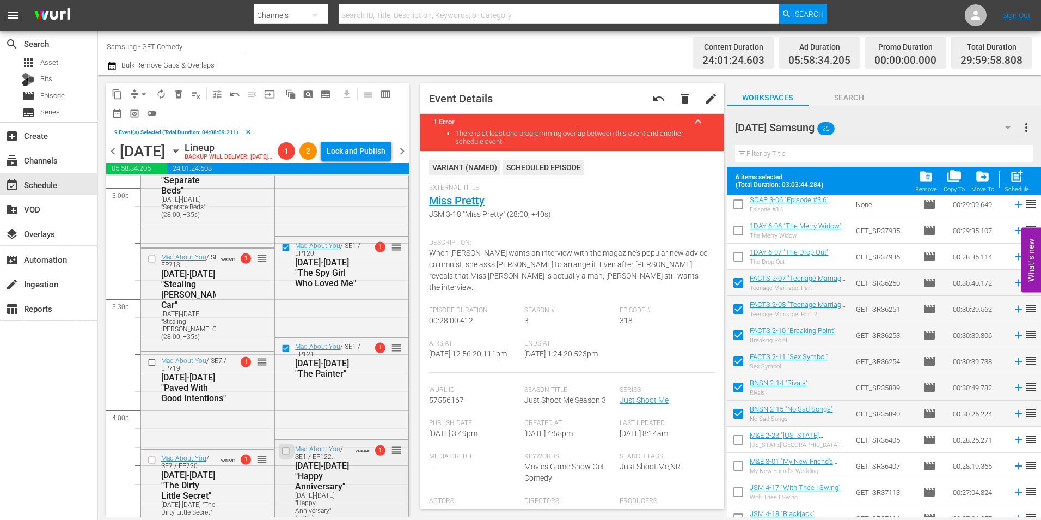
click at [285, 455] on input "checkbox" at bounding box center [287, 450] width 11 height 9
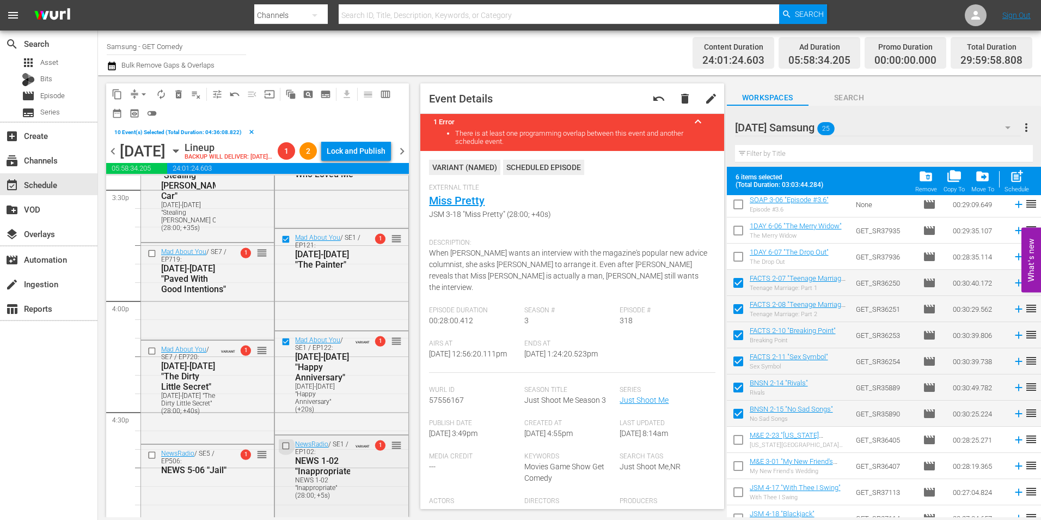
click at [284, 450] on input "checkbox" at bounding box center [287, 445] width 11 height 9
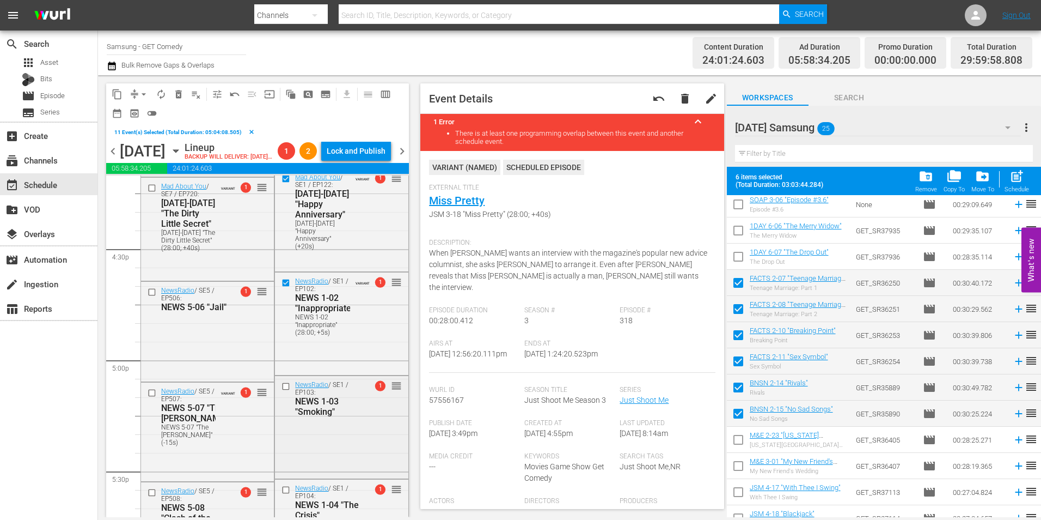
scroll to position [3594, 0]
click at [285, 391] on input "checkbox" at bounding box center [287, 385] width 11 height 9
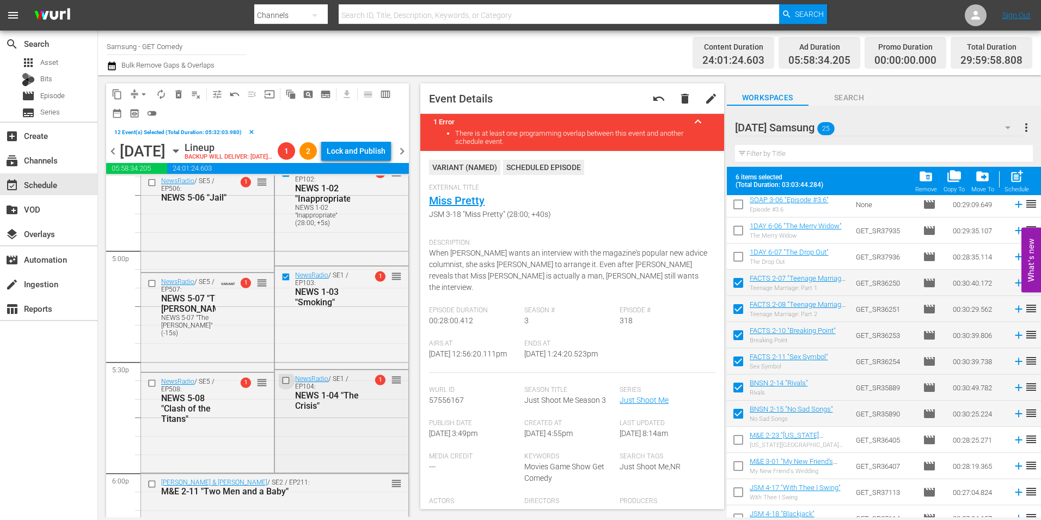
click at [282, 385] on input "checkbox" at bounding box center [287, 380] width 11 height 9
click at [175, 93] on span "delete_forever_outlined" at bounding box center [178, 94] width 11 height 11
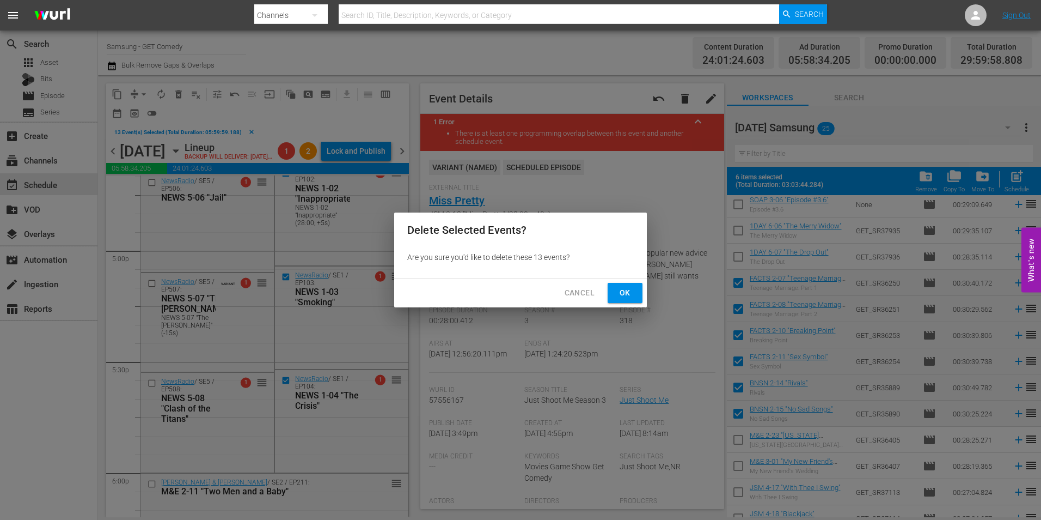
click at [630, 293] on span "Ok" at bounding box center [625, 293] width 17 height 14
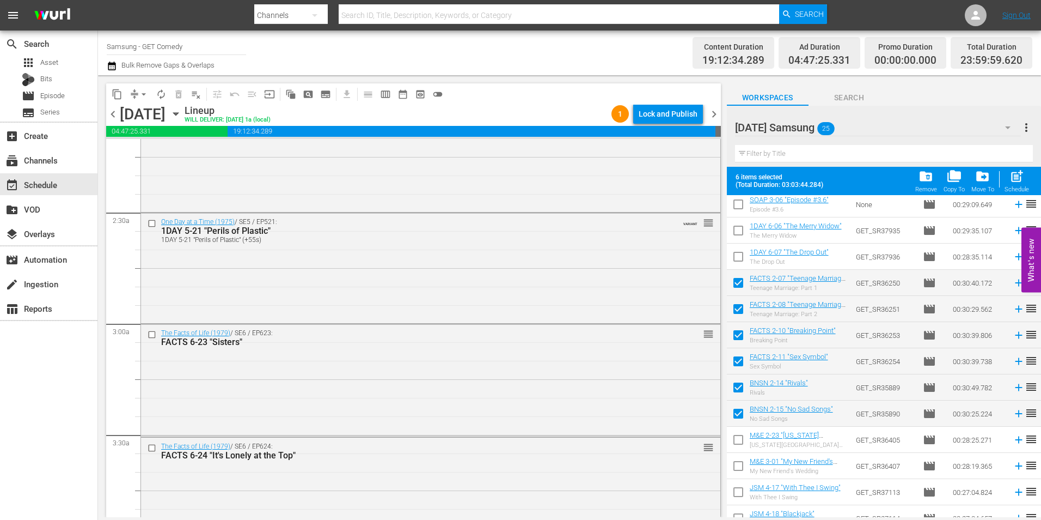
scroll to position [0, 0]
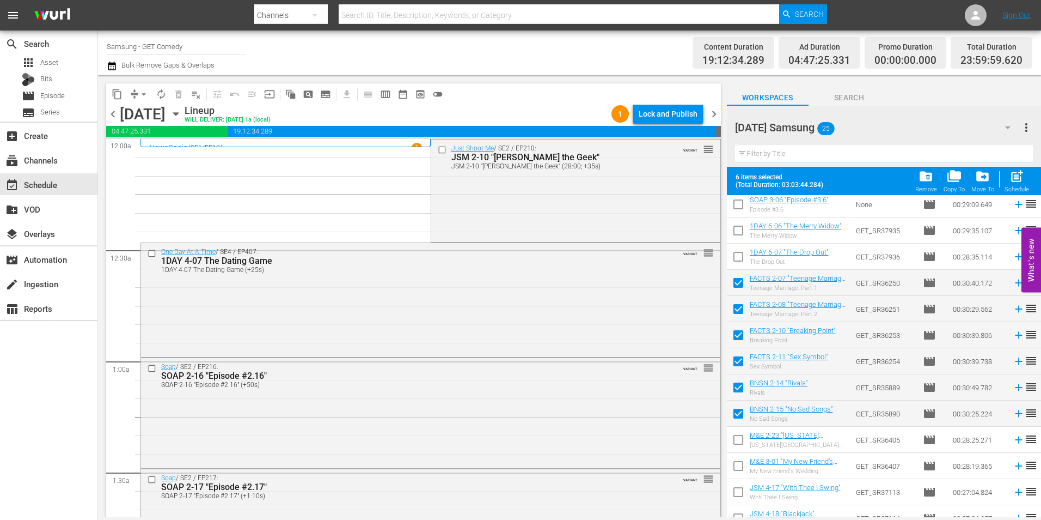
click at [182, 112] on icon "button" at bounding box center [176, 114] width 12 height 12
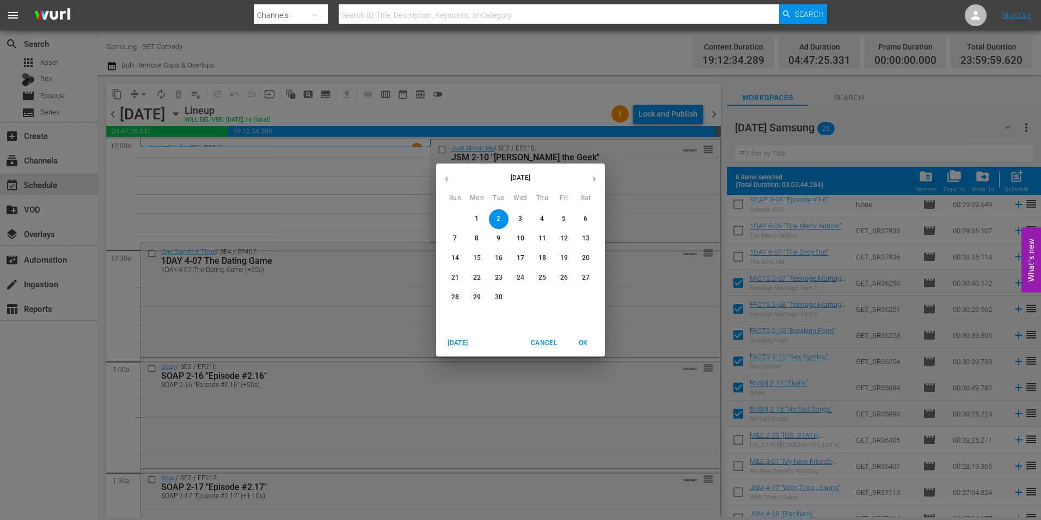
click at [521, 240] on p "10" at bounding box center [521, 238] width 8 height 9
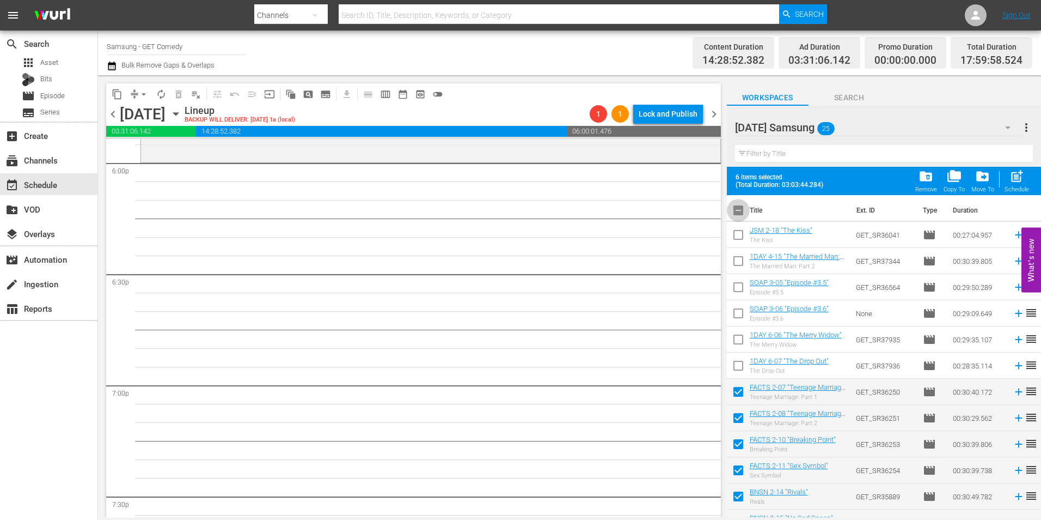
click at [739, 214] on input "checkbox" at bounding box center [738, 212] width 23 height 23
checkbox input "true"
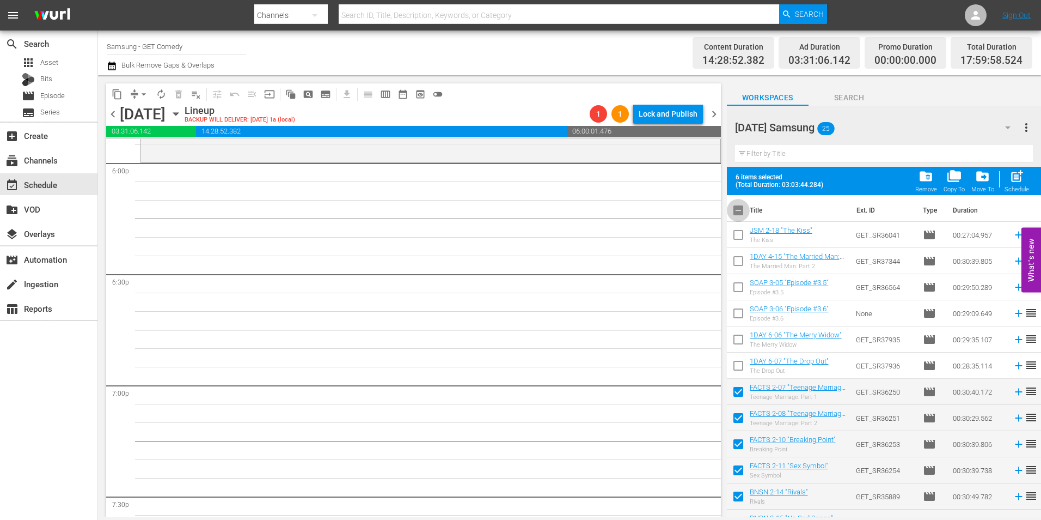
checkbox input "true"
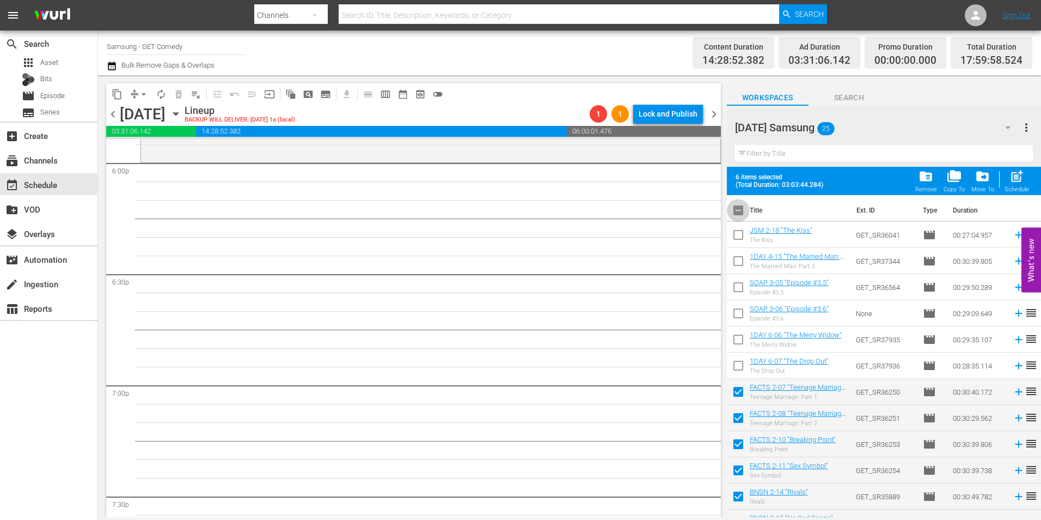
checkbox input "true"
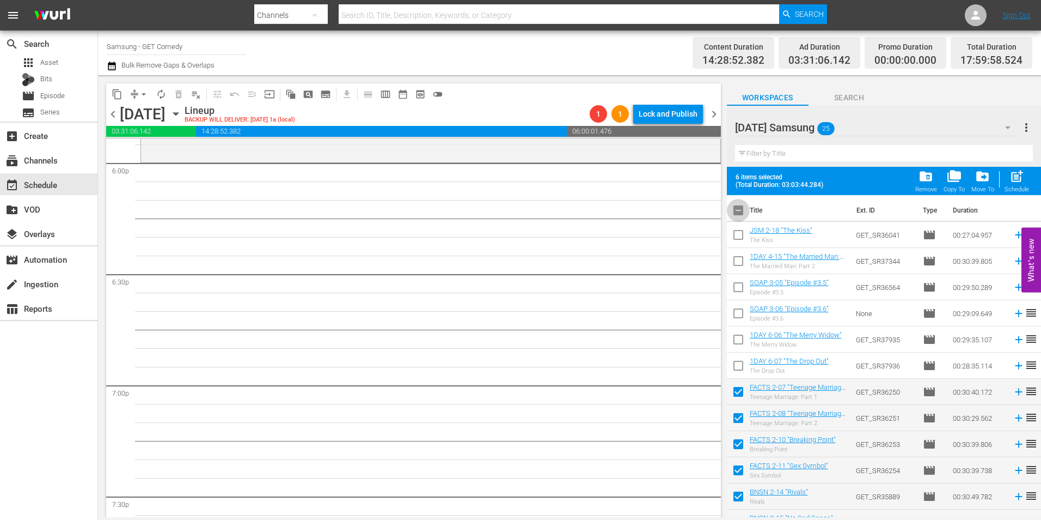
checkbox input "true"
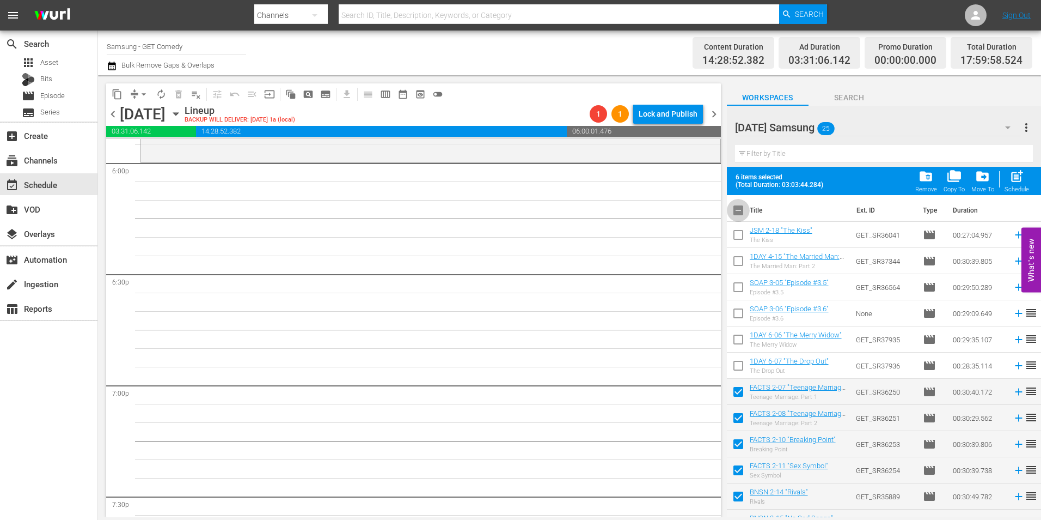
checkbox input "true"
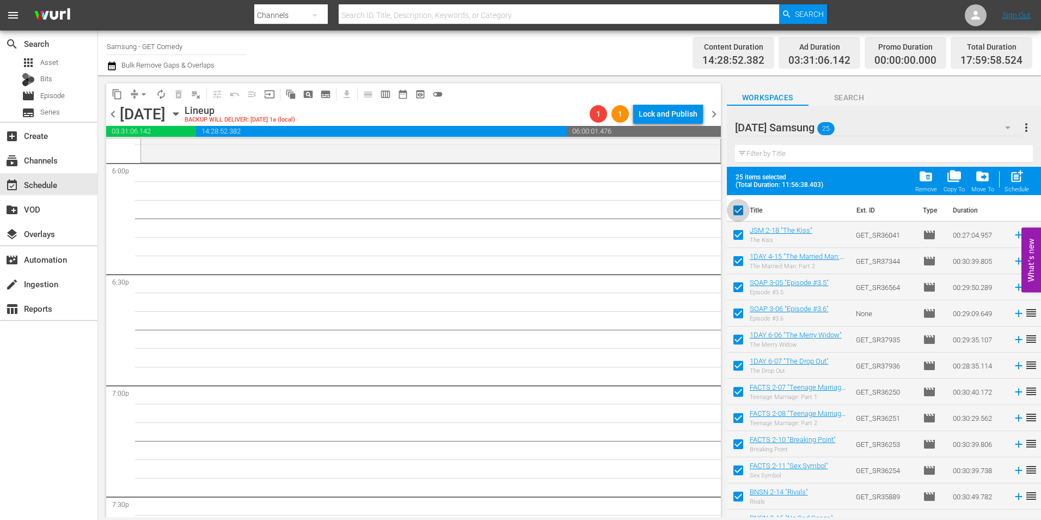
click at [741, 213] on input "checkbox" at bounding box center [738, 212] width 23 height 23
checkbox input "false"
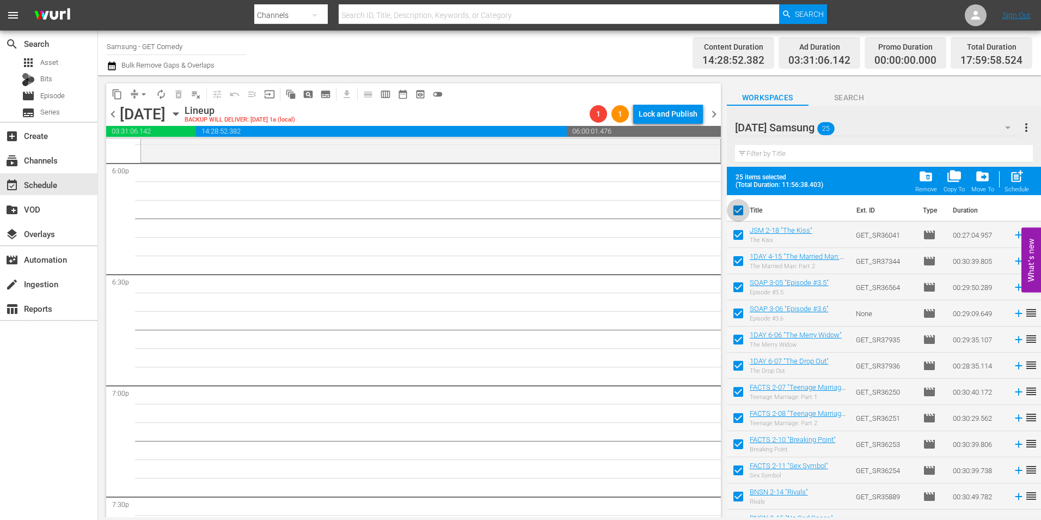
checkbox input "false"
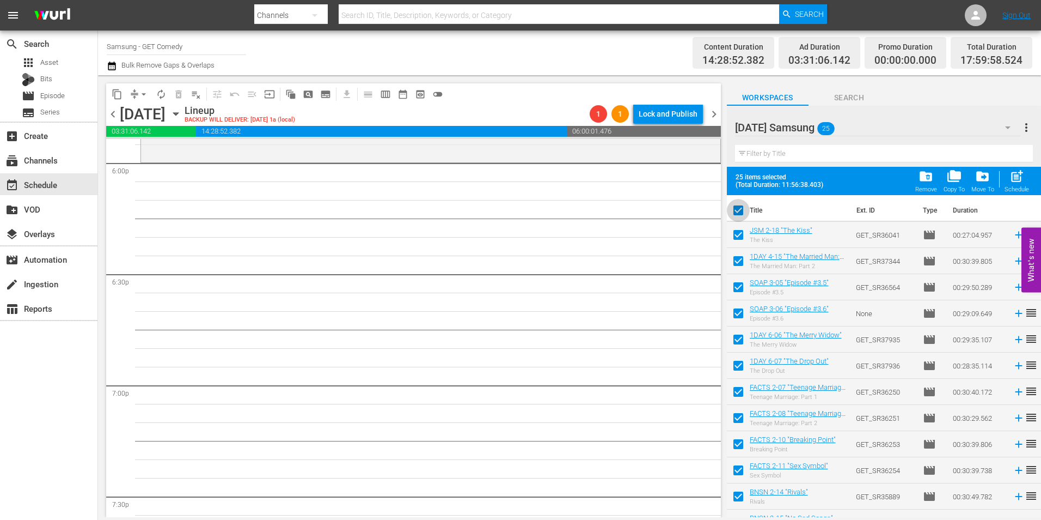
checkbox input "false"
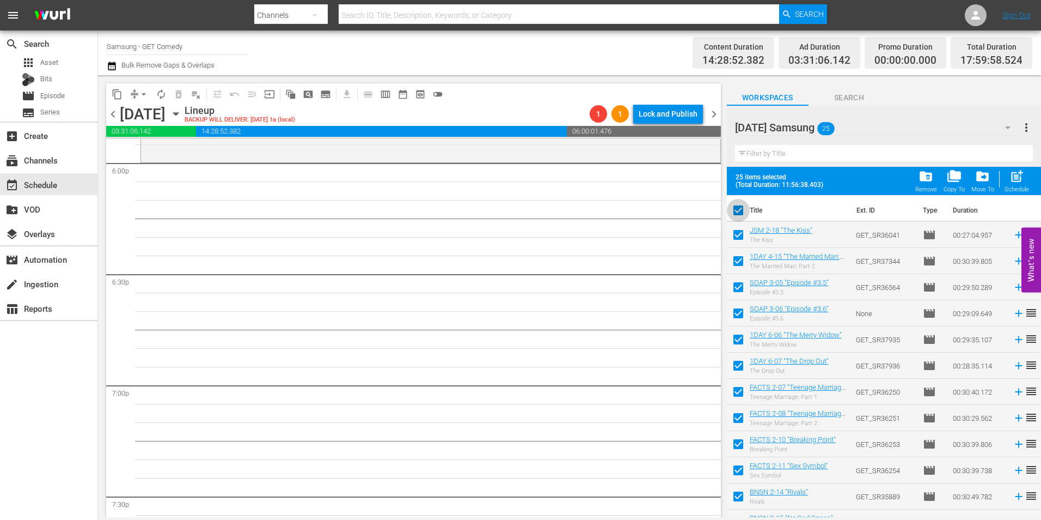
checkbox input "false"
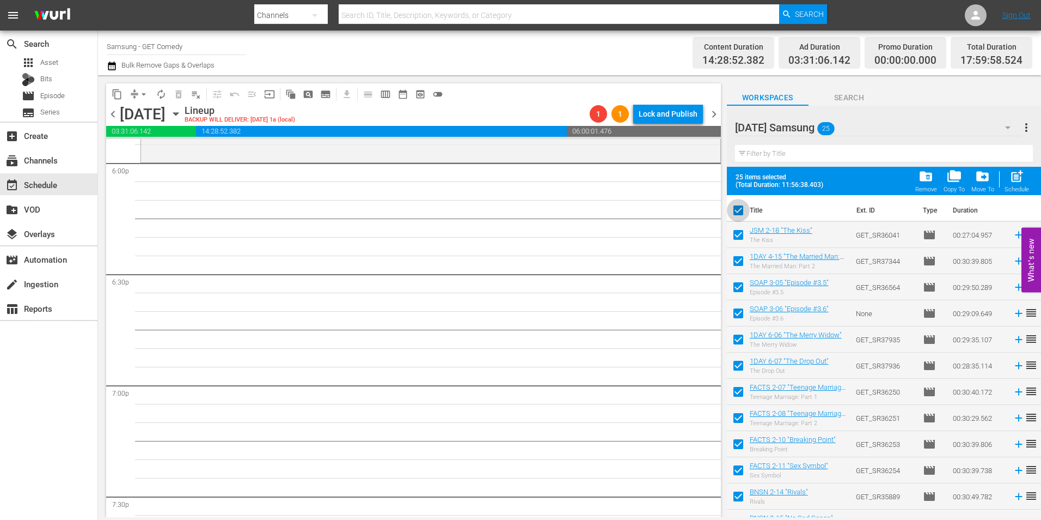
checkbox input "false"
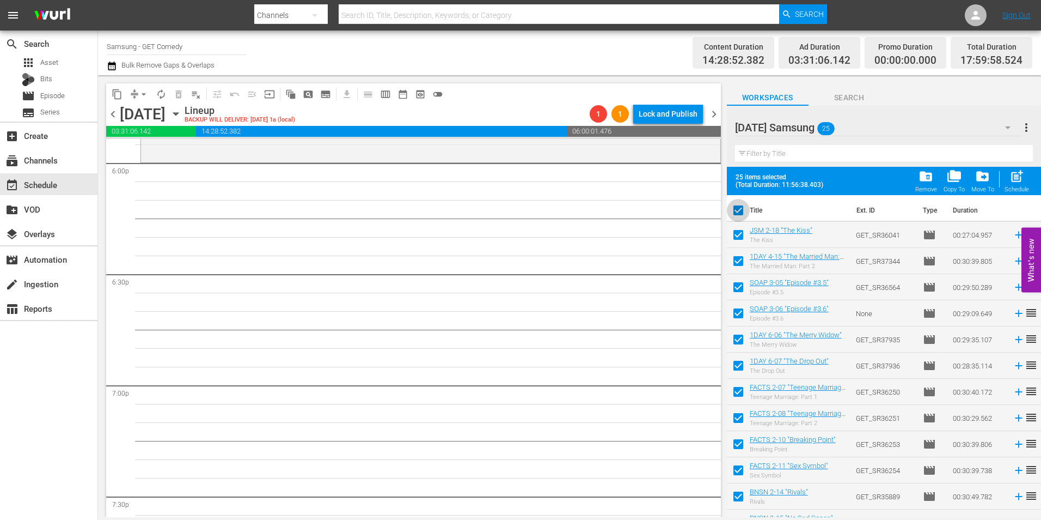
checkbox input "false"
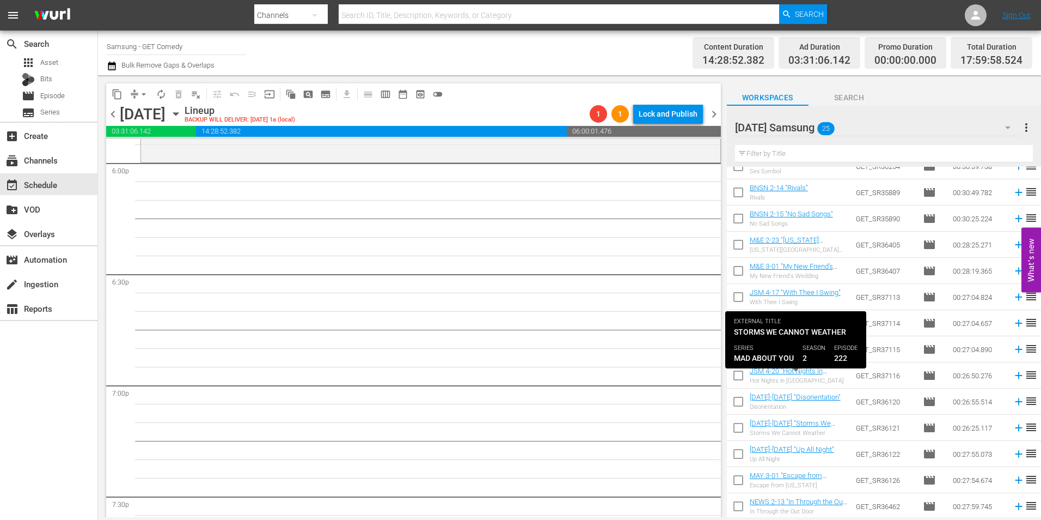
scroll to position [328, 0]
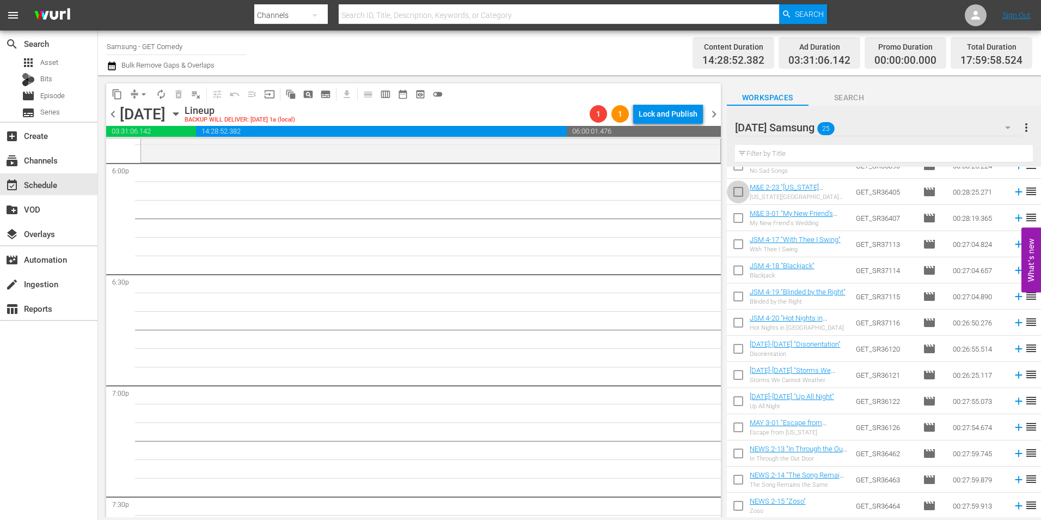
click at [740, 198] on input "checkbox" at bounding box center [738, 193] width 23 height 23
checkbox input "true"
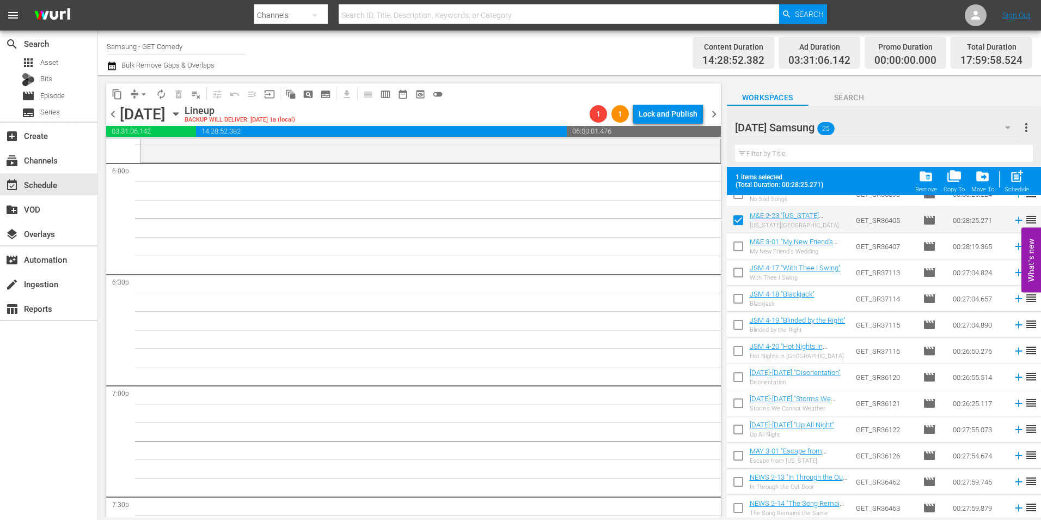
click at [736, 252] on input "checkbox" at bounding box center [738, 248] width 23 height 23
checkbox input "true"
click at [736, 281] on input "checkbox" at bounding box center [738, 274] width 23 height 23
checkbox input "true"
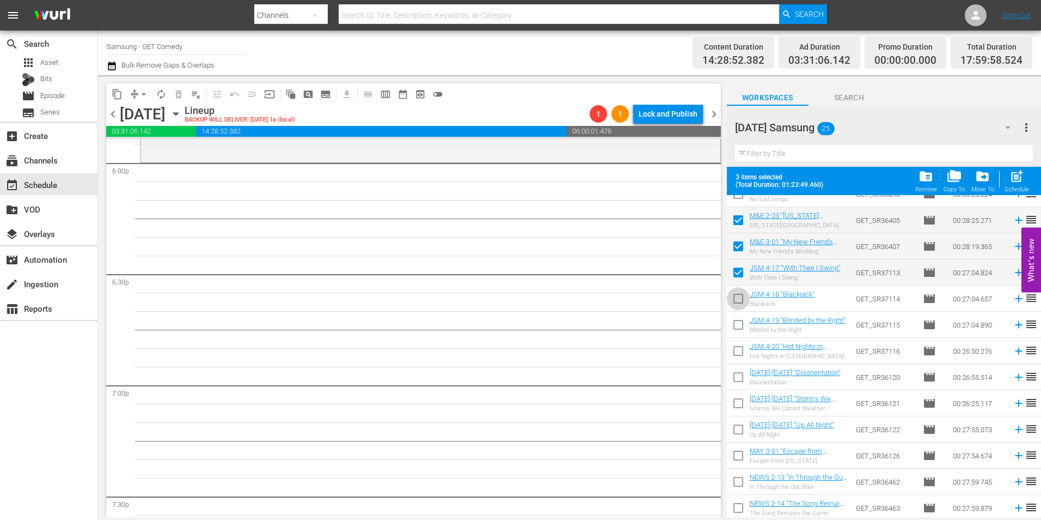
click at [736, 300] on input "checkbox" at bounding box center [738, 300] width 23 height 23
checkbox input "true"
click at [736, 326] on input "checkbox" at bounding box center [738, 326] width 23 height 23
checkbox input "true"
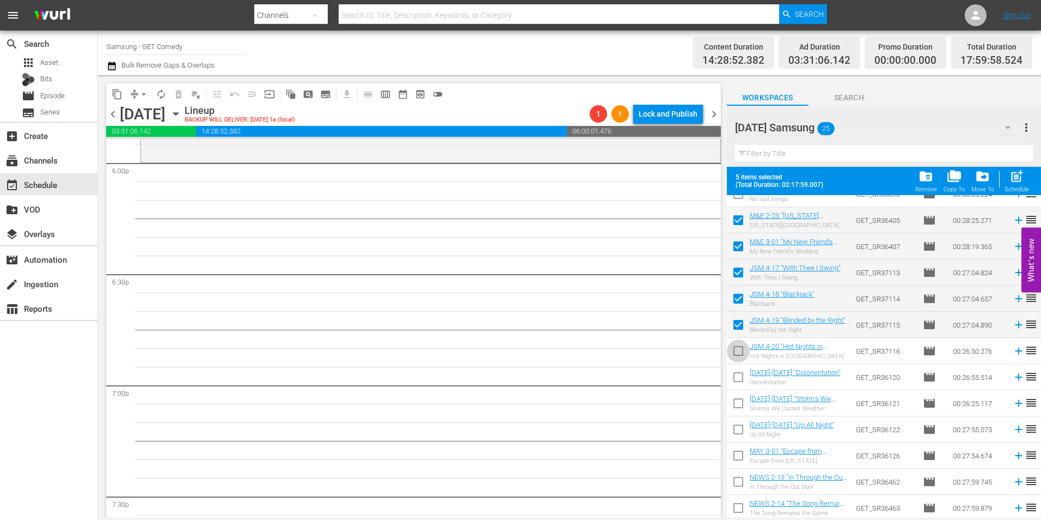
drag, startPoint x: 733, startPoint y: 356, endPoint x: 733, endPoint y: 367, distance: 10.4
click at [733, 357] on input "checkbox" at bounding box center [738, 352] width 23 height 23
checkbox input "true"
click at [736, 382] on input "checkbox" at bounding box center [738, 379] width 23 height 23
checkbox input "true"
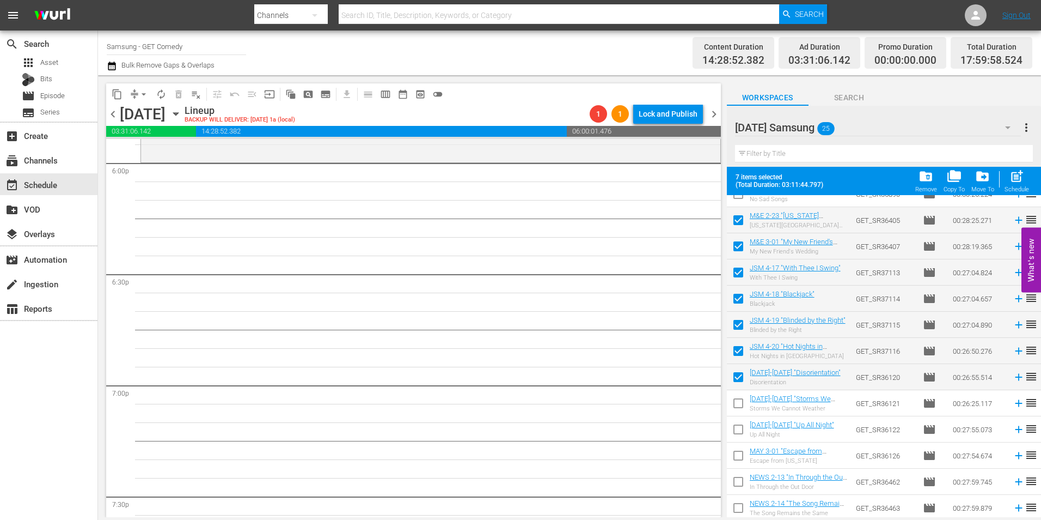
click at [735, 406] on input "checkbox" at bounding box center [738, 405] width 23 height 23
checkbox input "true"
click at [736, 439] on input "checkbox" at bounding box center [738, 431] width 23 height 23
checkbox input "true"
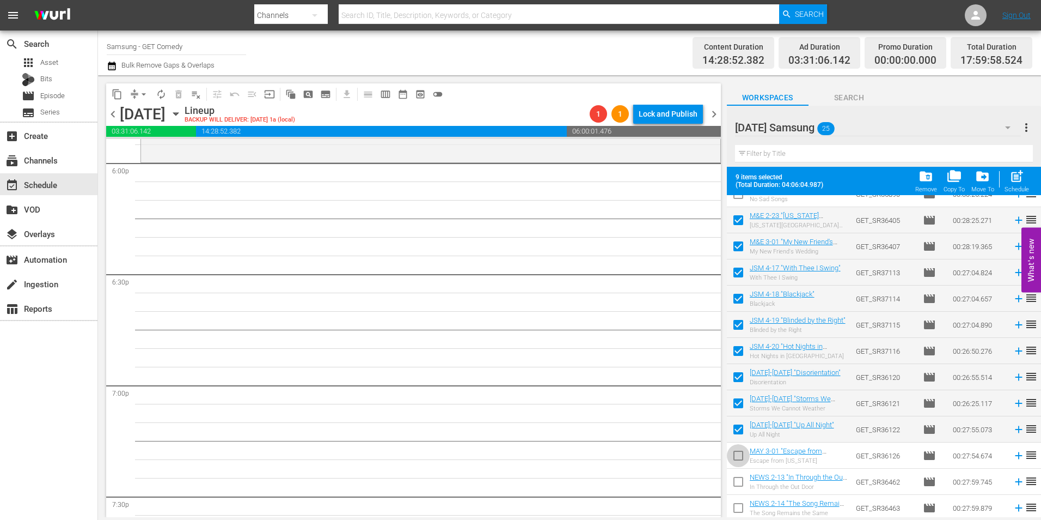
click at [734, 458] on input "checkbox" at bounding box center [738, 457] width 23 height 23
checkbox input "true"
click at [736, 483] on input "checkbox" at bounding box center [738, 483] width 23 height 23
checkbox input "true"
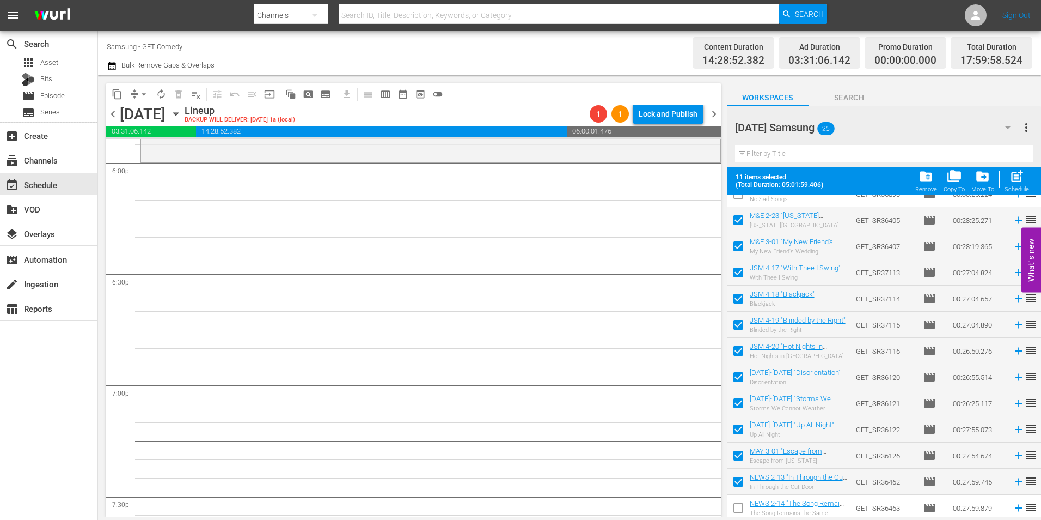
scroll to position [357, 0]
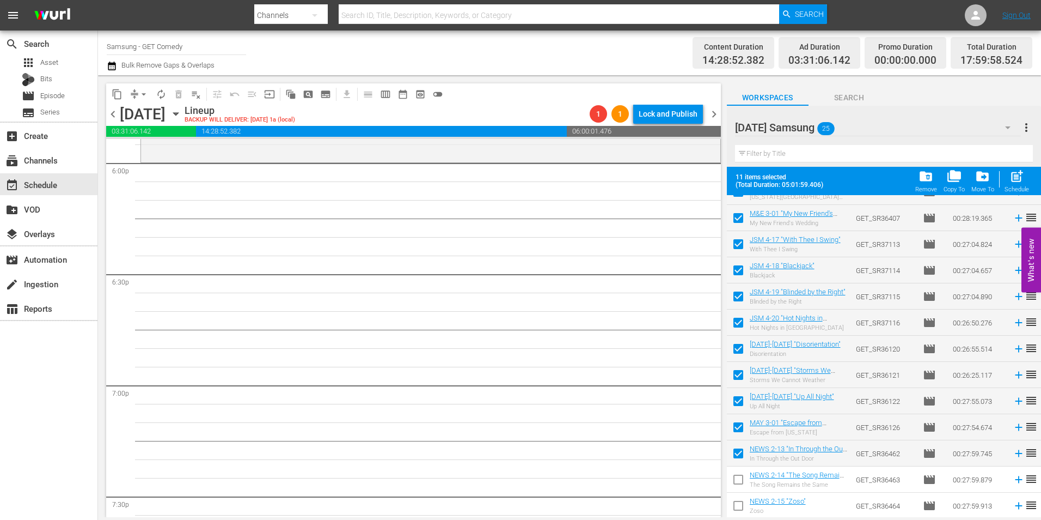
click at [740, 478] on input "checkbox" at bounding box center [738, 481] width 23 height 23
checkbox input "true"
click at [739, 506] on input "checkbox" at bounding box center [738, 507] width 23 height 23
checkbox input "true"
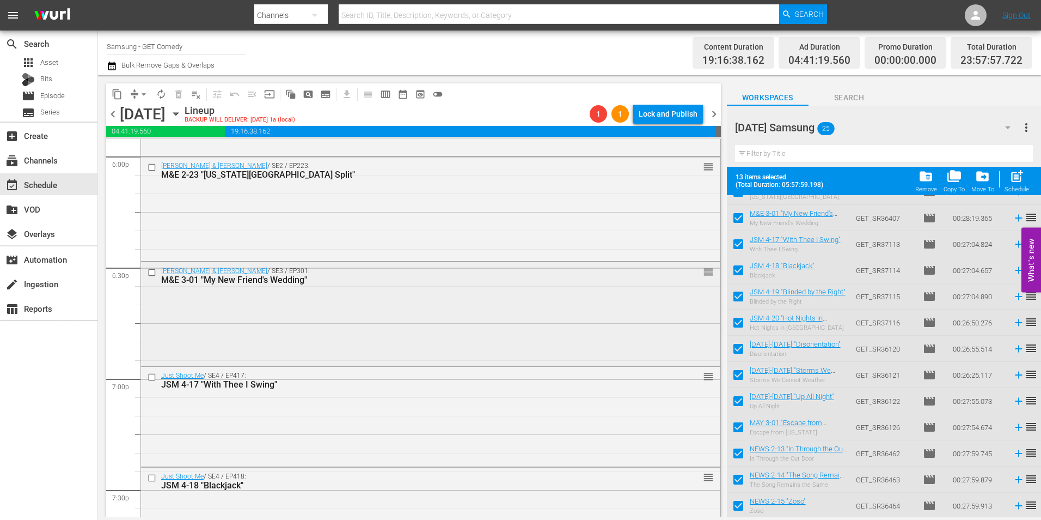
scroll to position [3976, 0]
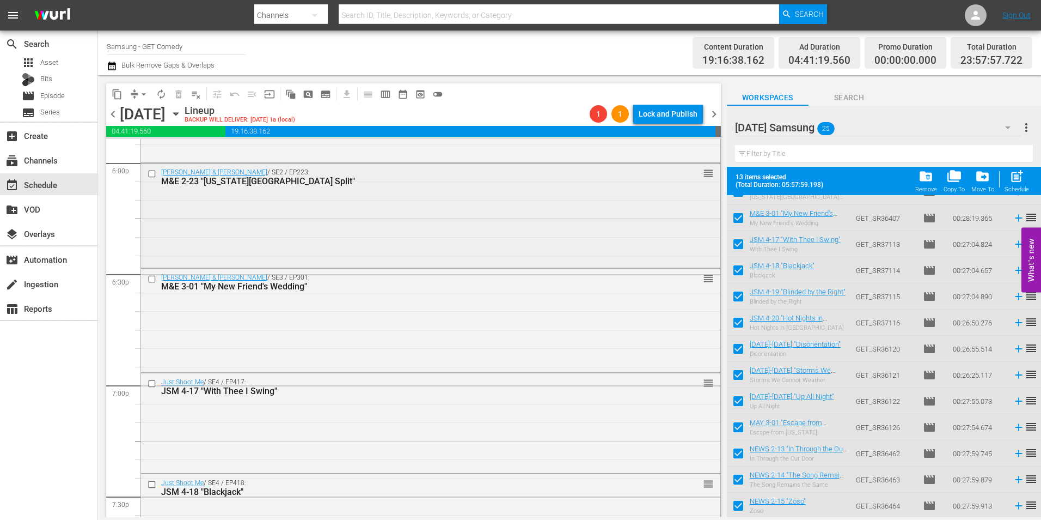
click at [350, 224] on div "[PERSON_NAME] & [PERSON_NAME] / SE2 / EP223: M&E 2-23 "[US_STATE][GEOGRAPHIC_DA…" at bounding box center [431, 214] width 580 height 102
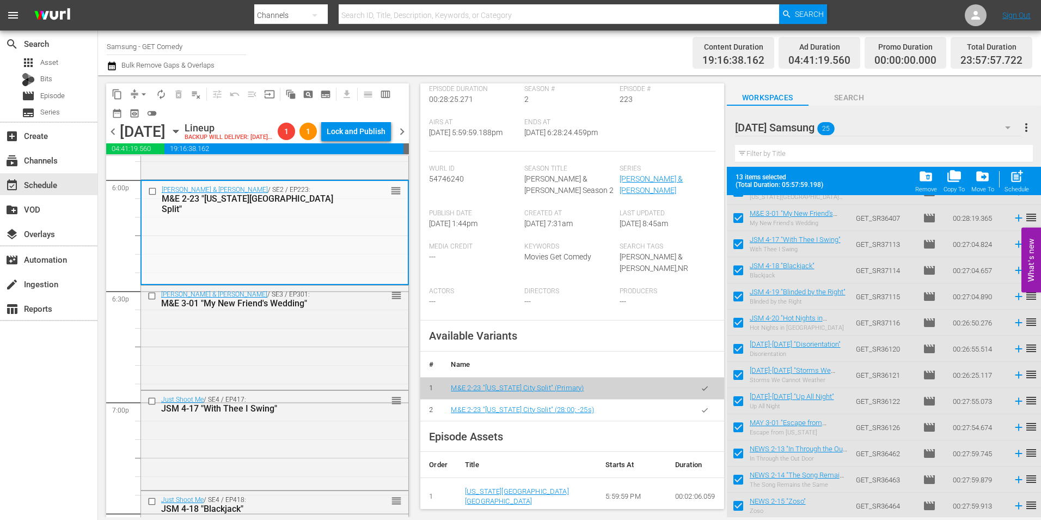
scroll to position [218, 0]
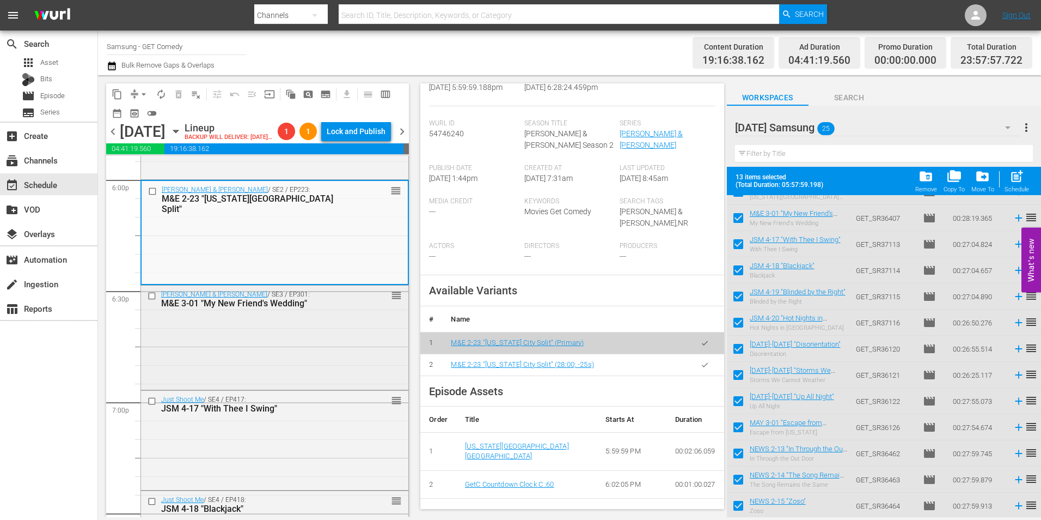
click at [260, 374] on div "[PERSON_NAME] & [PERSON_NAME] / SE3 / EP301: M&E 3-01 "My New Friend's Wedding"…" at bounding box center [274, 336] width 267 height 102
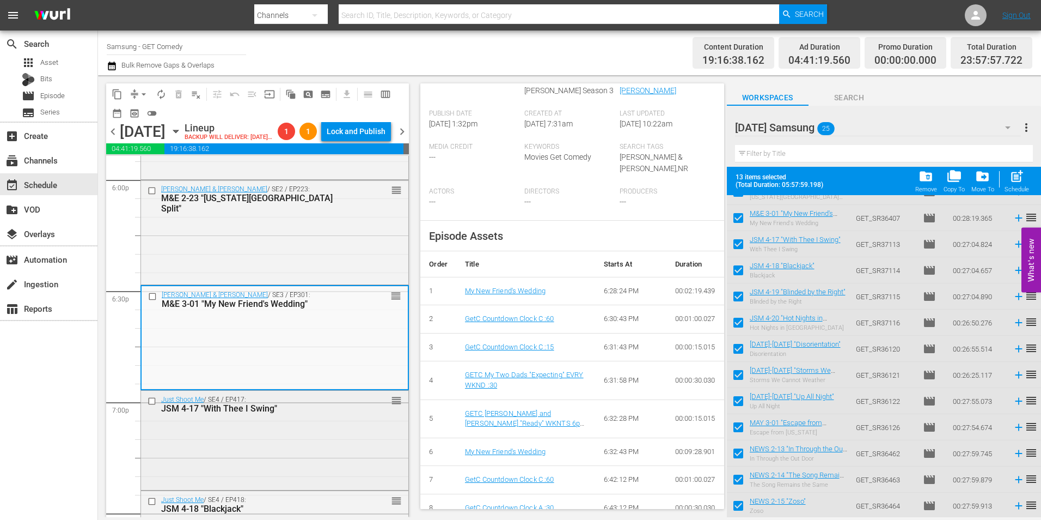
scroll to position [4030, 0]
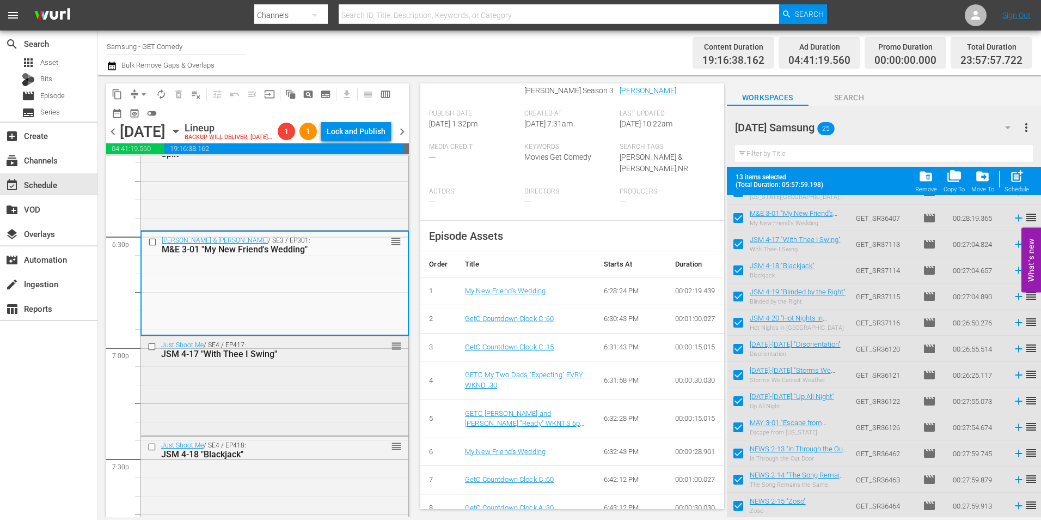
click at [289, 414] on div "Just Shoot Me / SE4 / EP417: JSM 4-17 "With Thee I Swing" reorder" at bounding box center [274, 384] width 267 height 97
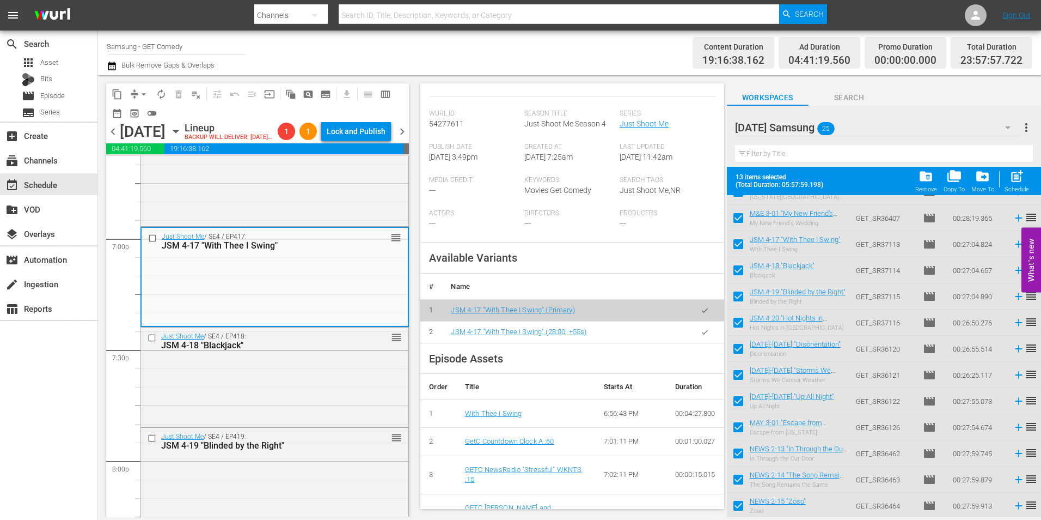
scroll to position [218, 0]
click at [702, 329] on icon "button" at bounding box center [705, 330] width 6 height 4
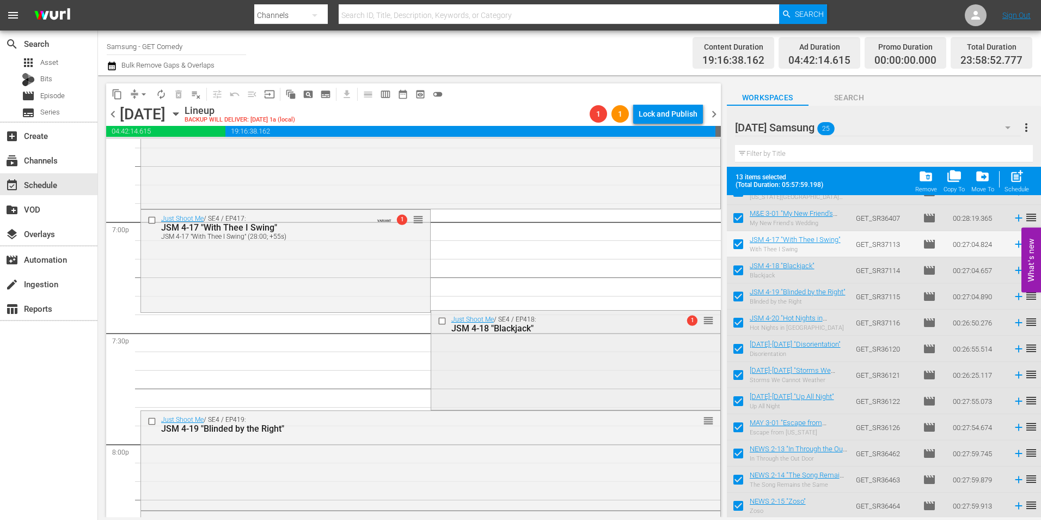
click at [561, 376] on div "Just Shoot Me / SE4 / EP418: JSM 4-18 "Blackjack" 1 reorder" at bounding box center [575, 358] width 289 height 97
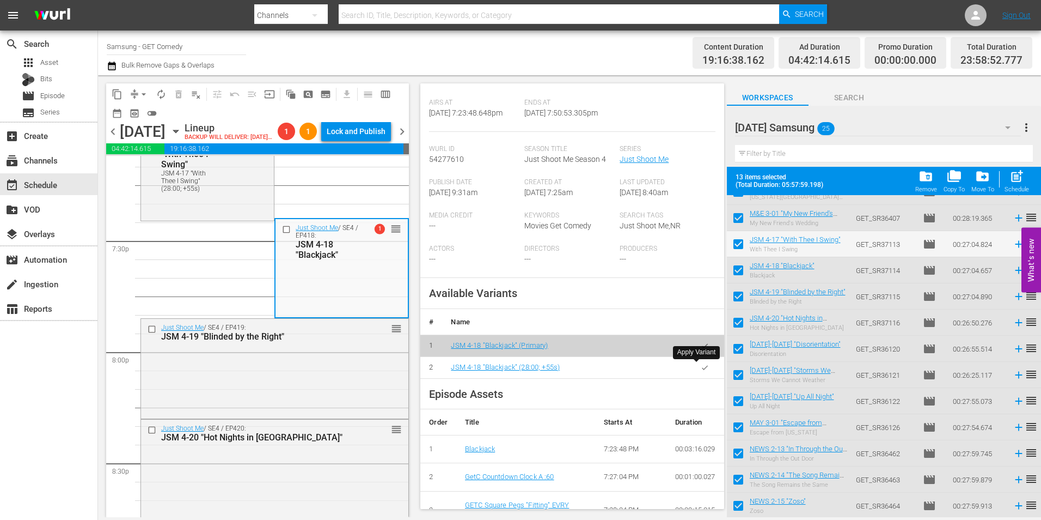
click at [702, 366] on button "button" at bounding box center [704, 367] width 21 height 21
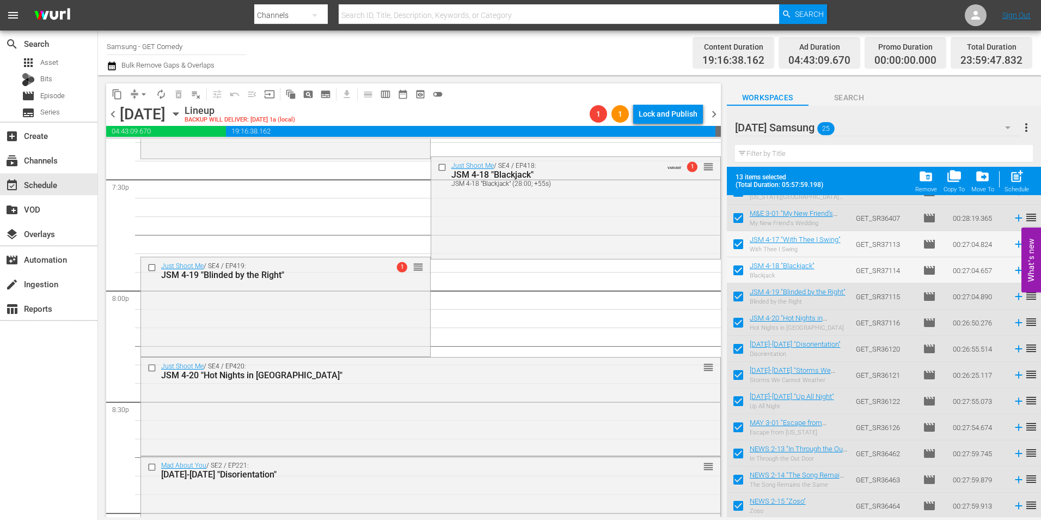
scroll to position [4303, 0]
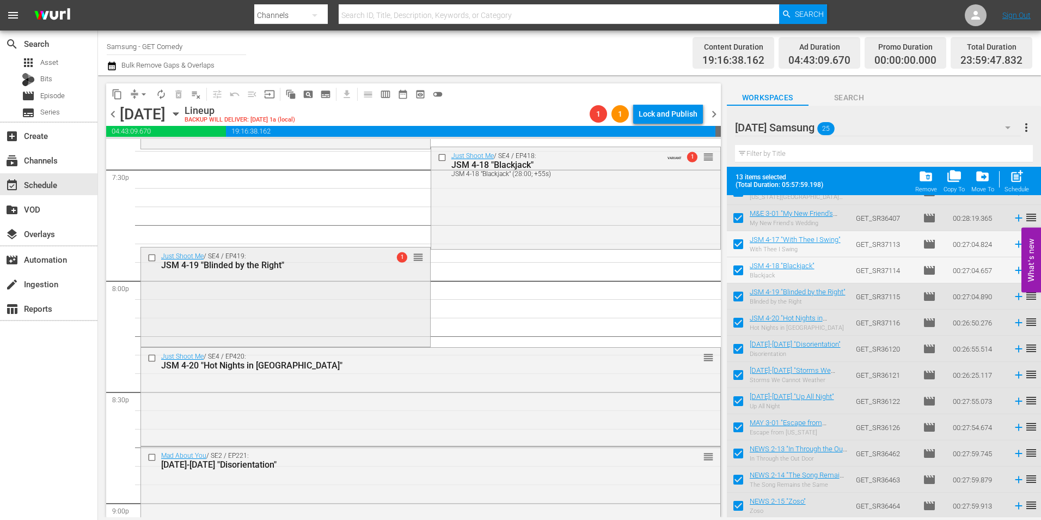
click at [350, 316] on div "Just Shoot Me / SE4 / EP419: JSM 4-19 "Blinded by the Right" 1 reorder" at bounding box center [285, 295] width 289 height 97
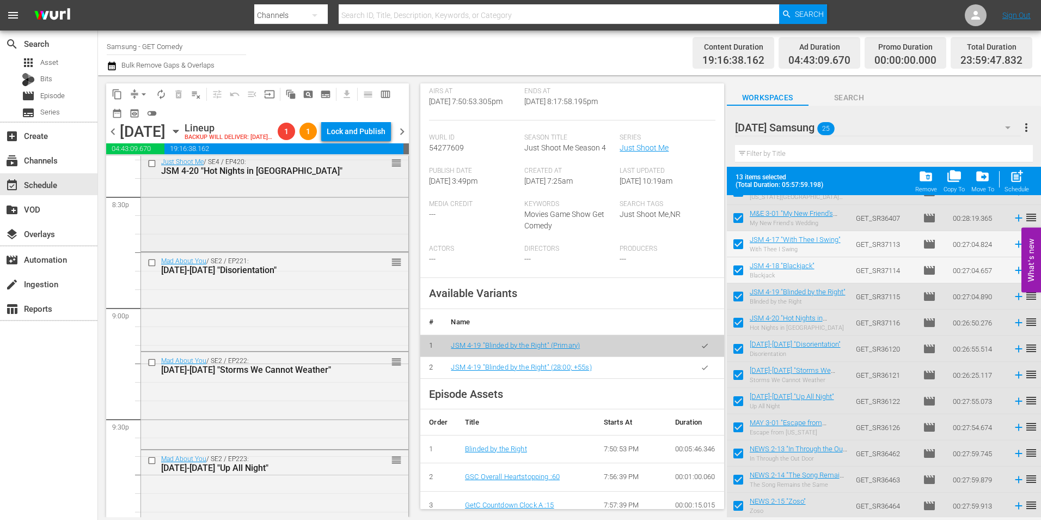
scroll to position [4521, 0]
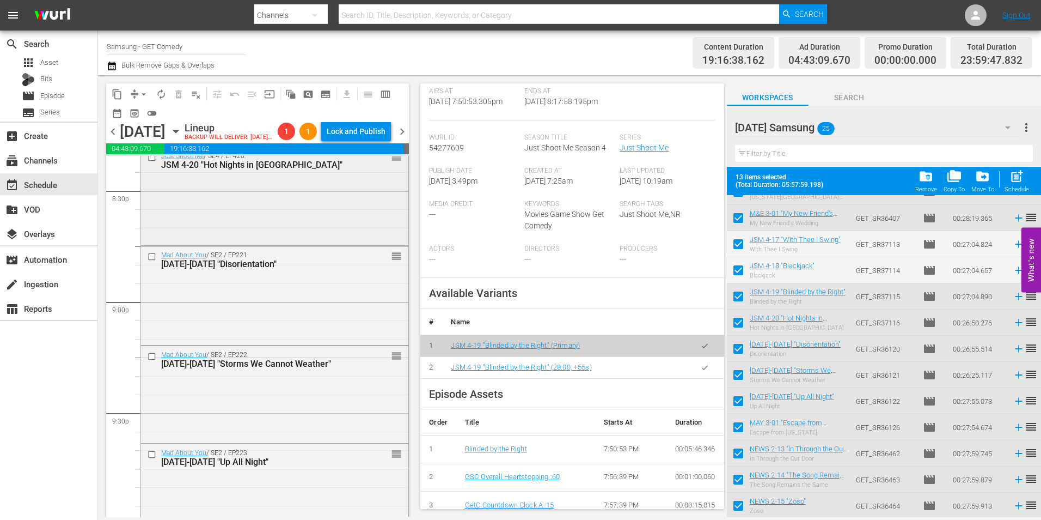
click at [284, 235] on div "Just Shoot Me / SE4 / EP420: JSM 4-20 "Hot Nights in [GEOGRAPHIC_DATA]" reorder" at bounding box center [274, 195] width 267 height 96
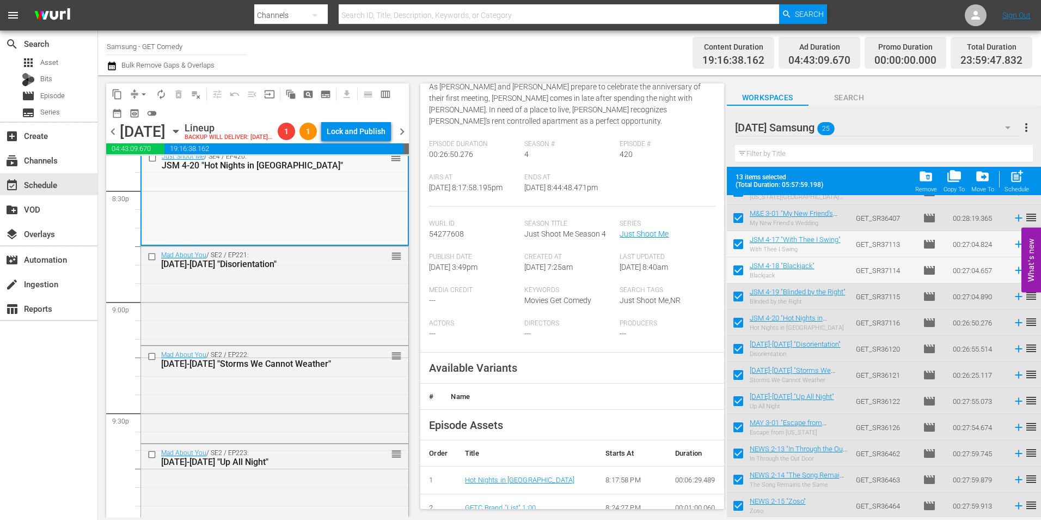
scroll to position [163, 0]
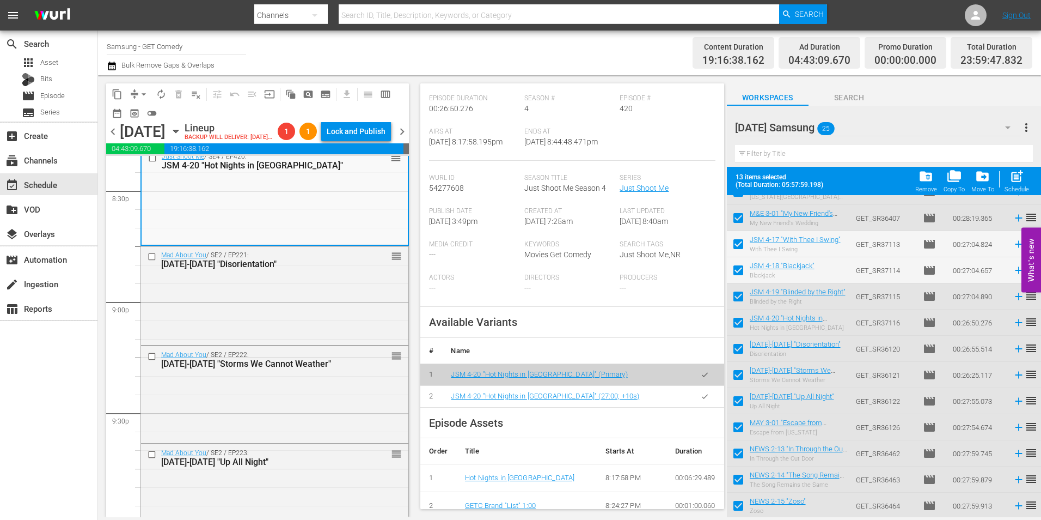
click at [701, 398] on icon "button" at bounding box center [705, 396] width 8 height 8
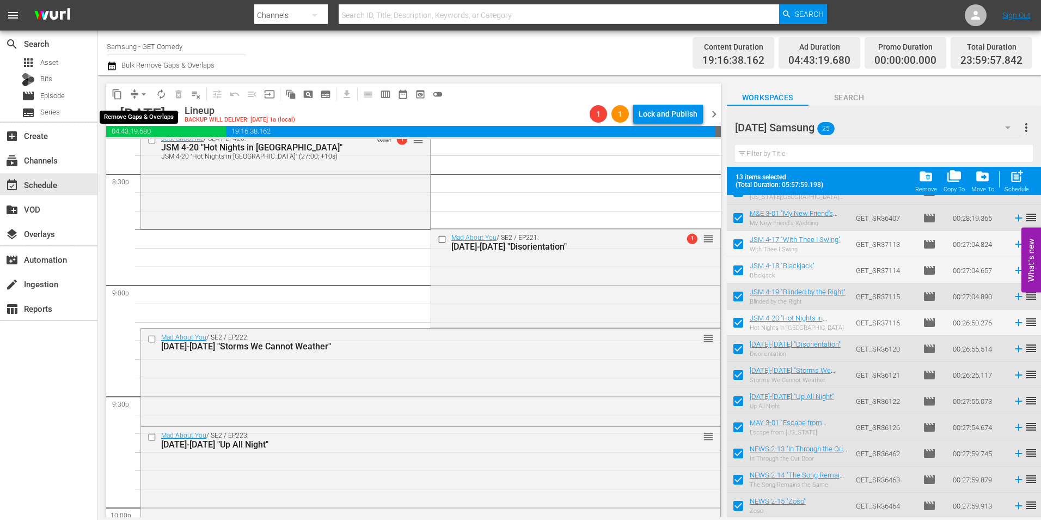
click at [142, 96] on span "arrow_drop_down" at bounding box center [143, 94] width 11 height 11
click at [145, 119] on li "Align to Midnight" at bounding box center [144, 116] width 114 height 18
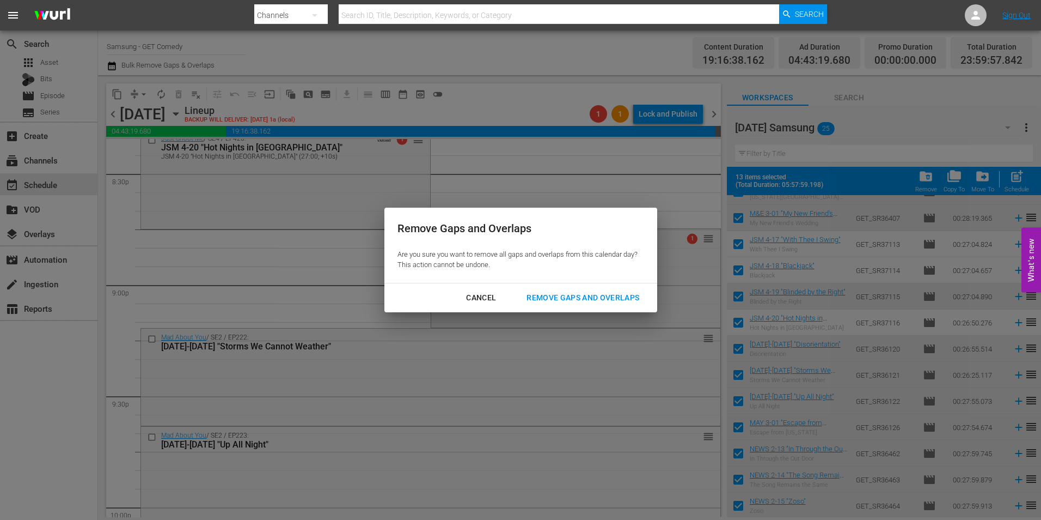
click at [564, 303] on div "Remove Gaps and Overlaps" at bounding box center [583, 298] width 130 height 14
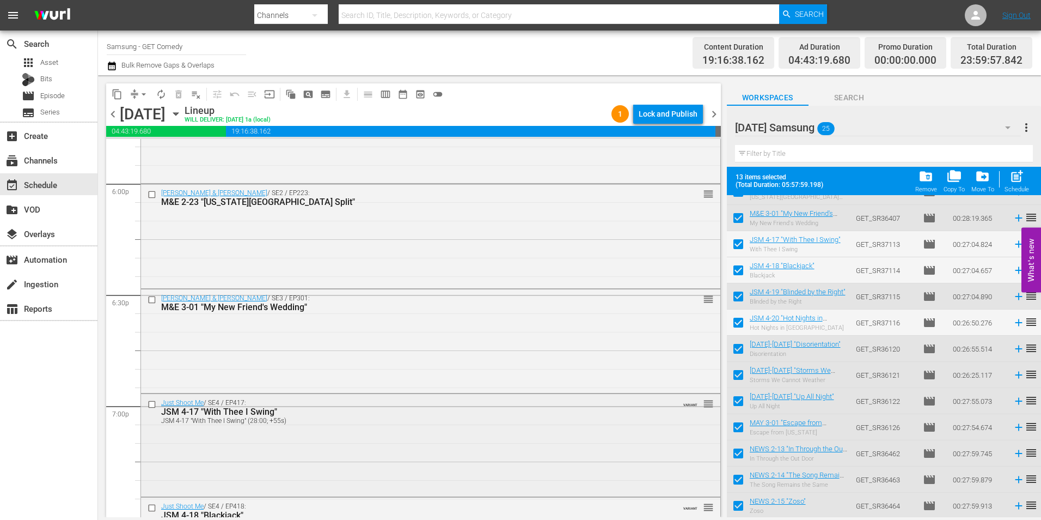
scroll to position [3924, 0]
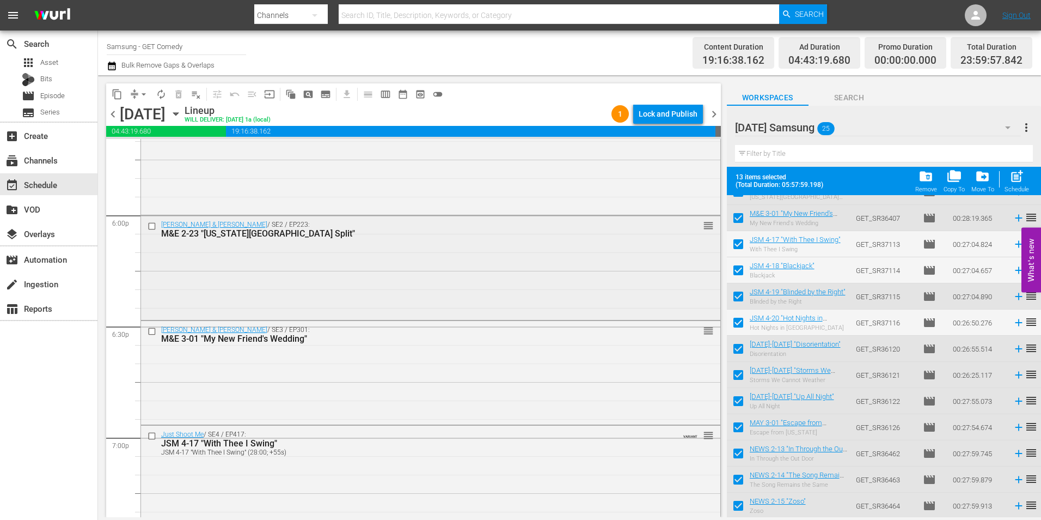
click at [217, 279] on div "[PERSON_NAME] & [PERSON_NAME] / SE2 / EP223: M&E 2-23 "[US_STATE][GEOGRAPHIC_DA…" at bounding box center [431, 267] width 580 height 102
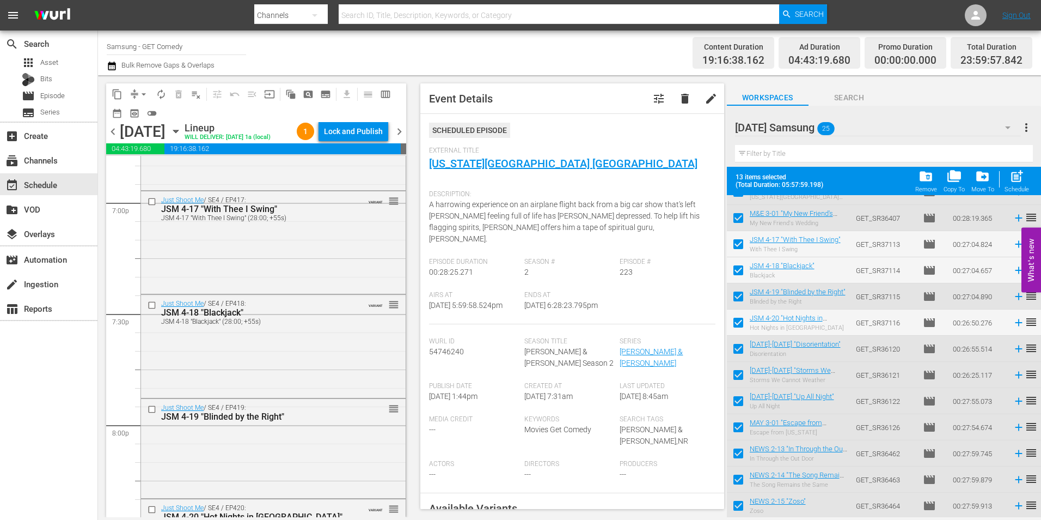
scroll to position [4010, 0]
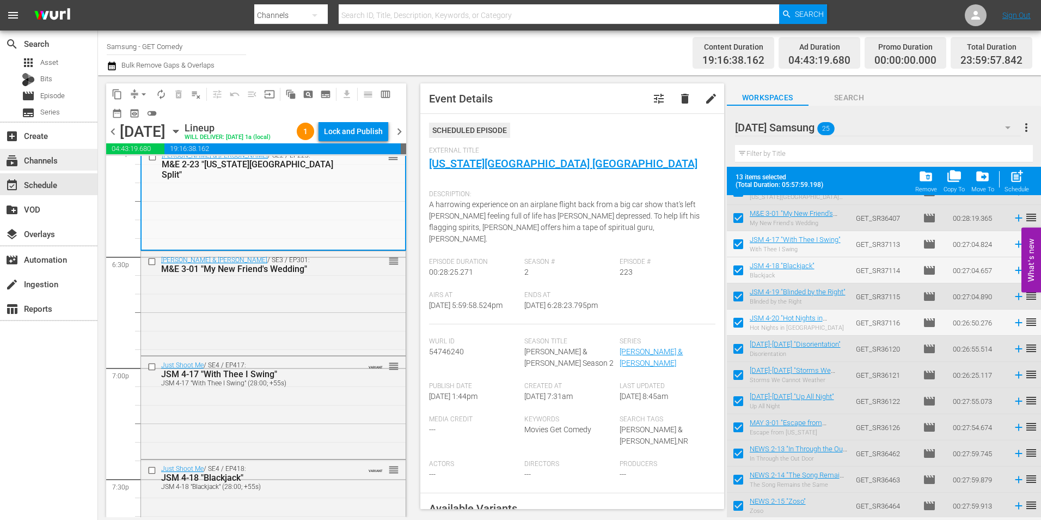
click at [56, 163] on div "subscriptions Channels" at bounding box center [30, 159] width 61 height 10
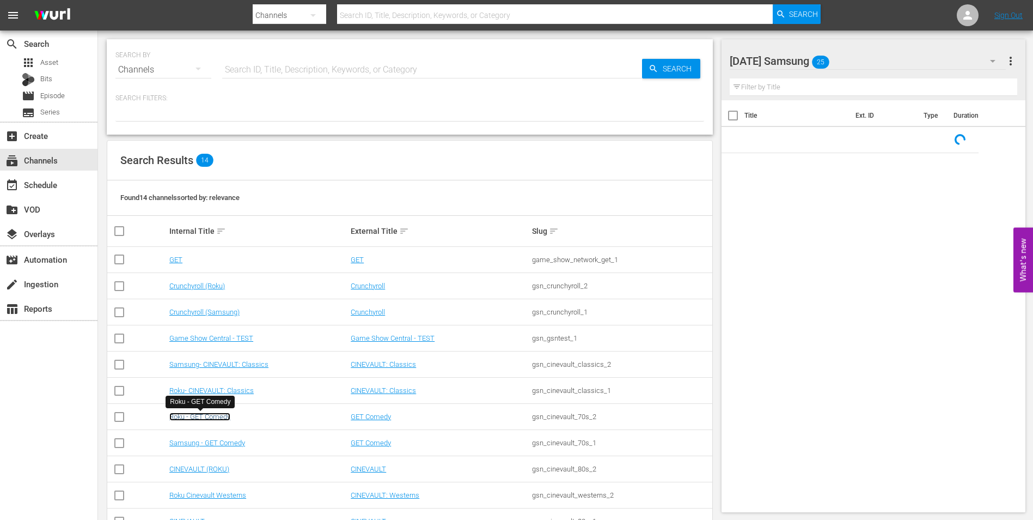
click at [206, 413] on link "Roku - GET Comedy" at bounding box center [199, 416] width 61 height 8
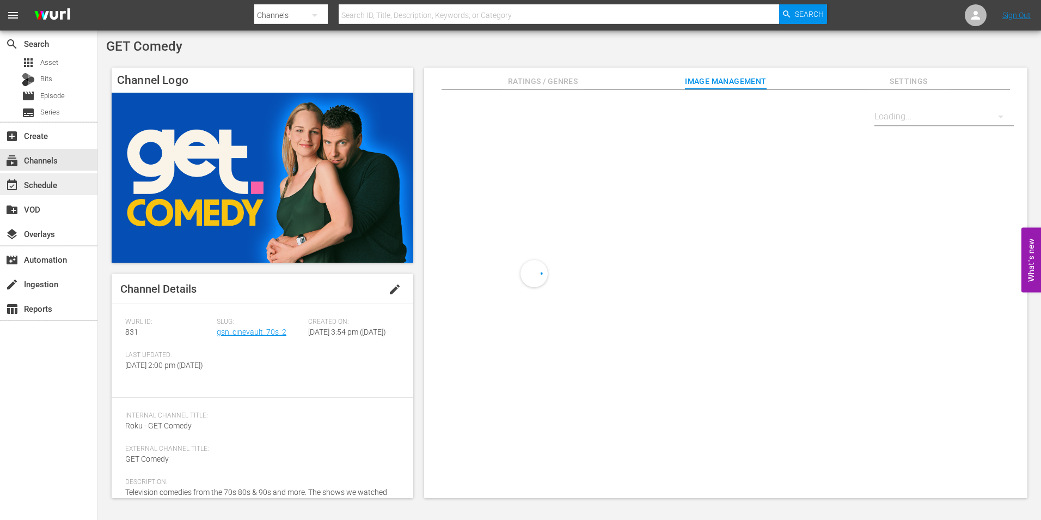
click at [69, 180] on div "event_available Schedule" at bounding box center [48, 184] width 97 height 22
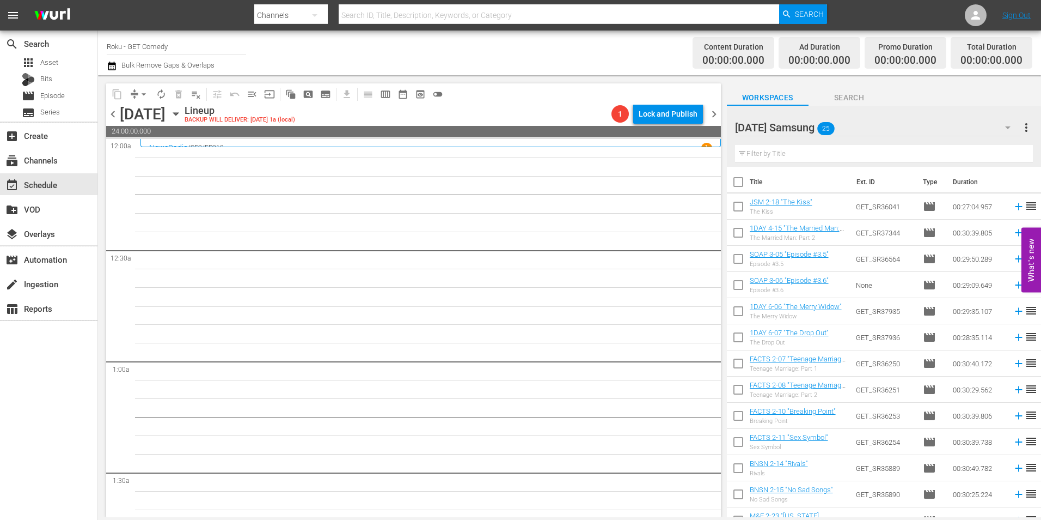
click at [741, 206] on input "checkbox" at bounding box center [738, 208] width 23 height 23
checkbox input "true"
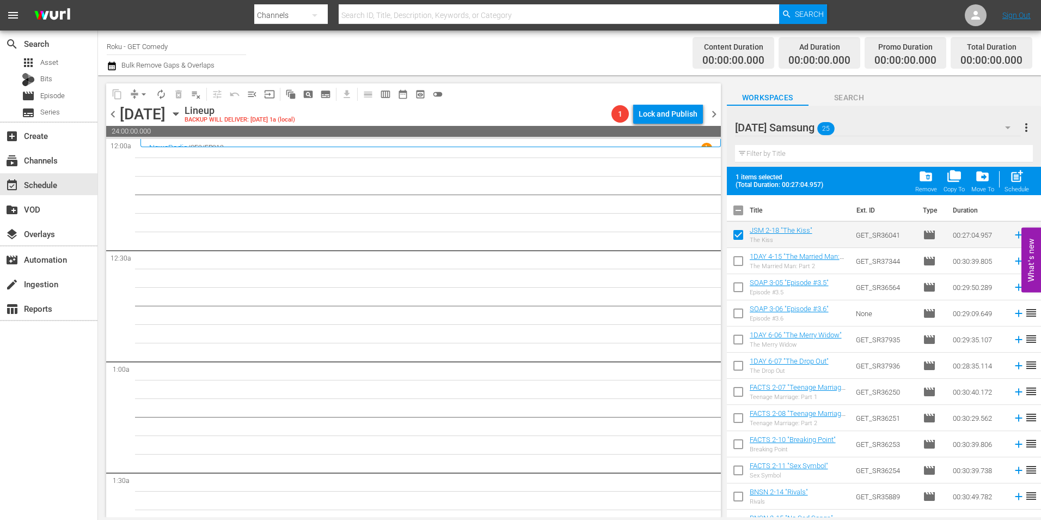
click at [732, 263] on input "checkbox" at bounding box center [738, 263] width 23 height 23
checkbox input "true"
click at [739, 294] on input "checkbox" at bounding box center [738, 289] width 23 height 23
checkbox input "true"
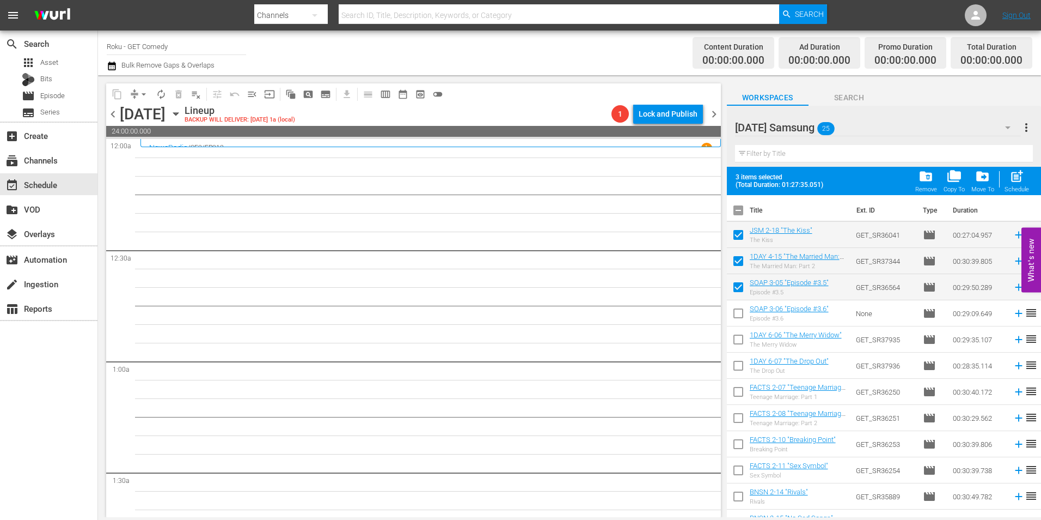
click at [734, 313] on input "checkbox" at bounding box center [738, 315] width 23 height 23
checkbox input "true"
click at [735, 348] on input "checkbox" at bounding box center [738, 341] width 23 height 23
checkbox input "true"
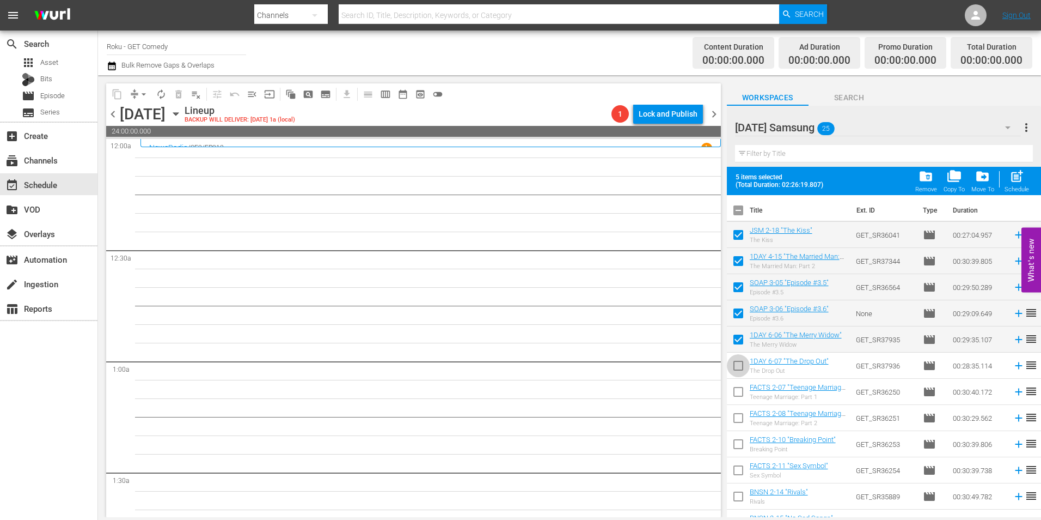
click at [736, 367] on input "checkbox" at bounding box center [738, 367] width 23 height 23
checkbox input "true"
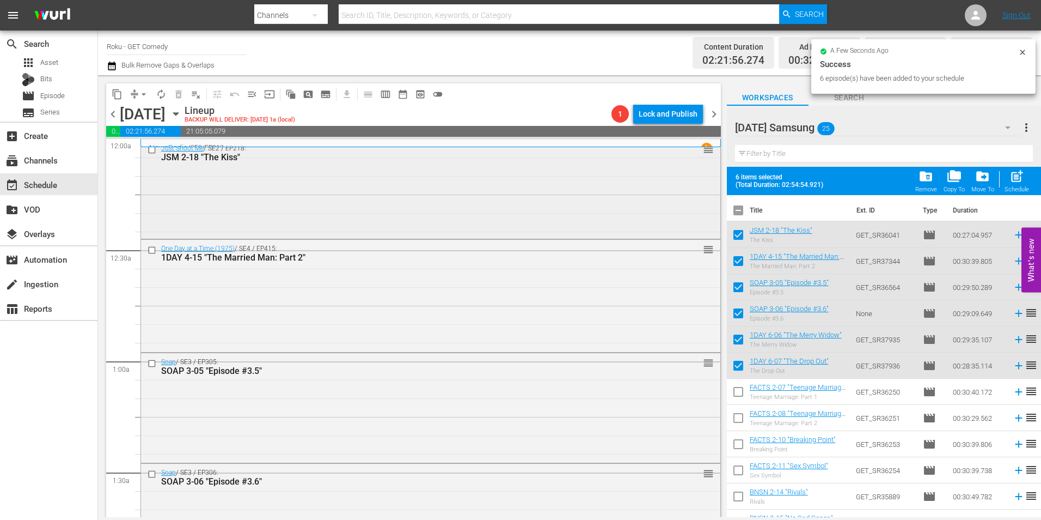
click at [365, 214] on div "Just Shoot Me / SE2 / EP218: JSM 2-18 "The Kiss" reorder" at bounding box center [431, 187] width 580 height 97
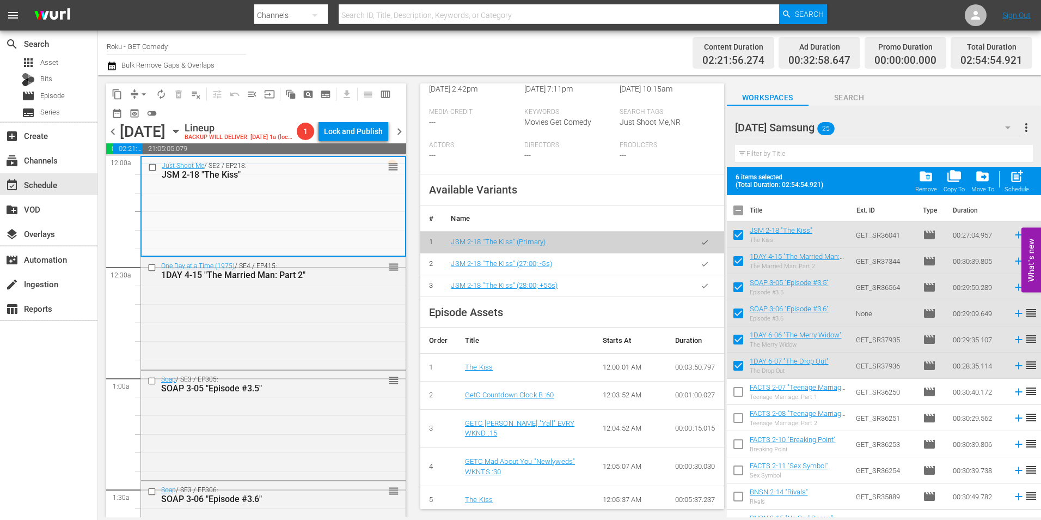
scroll to position [327, 0]
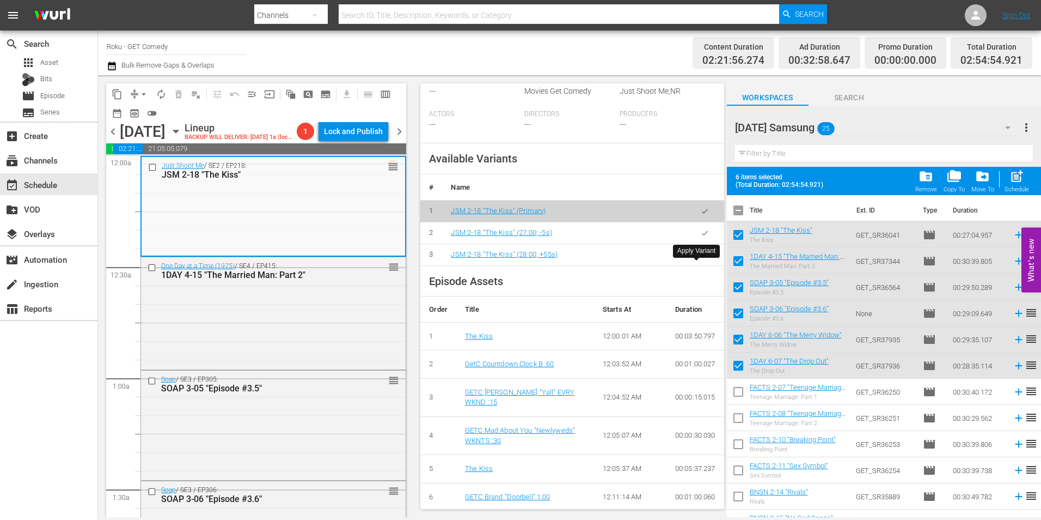
click at [694, 265] on button "button" at bounding box center [704, 254] width 21 height 21
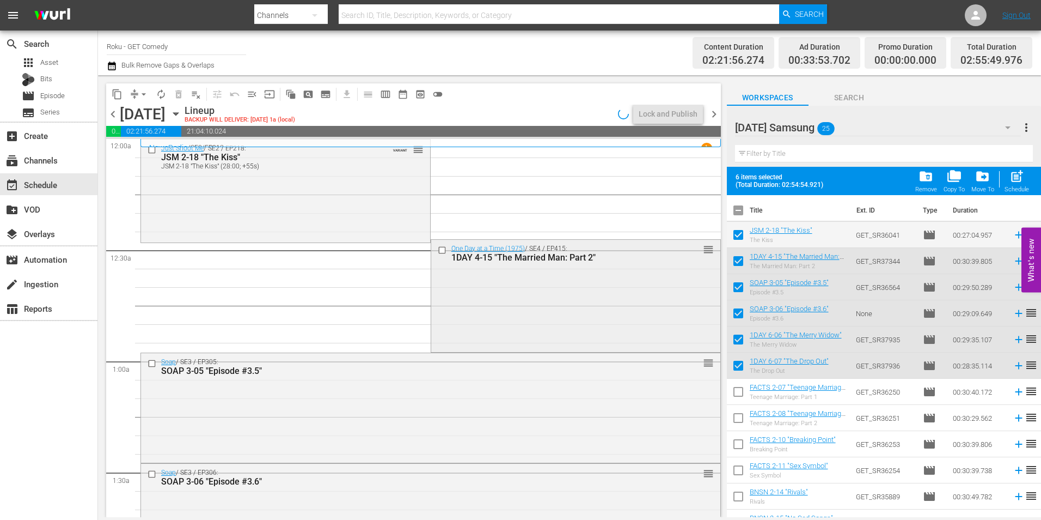
click at [594, 273] on div "One Day at a Time (1975) / SE4 / EP415: 1DAY 4-15 "The Married Man: Part 2" reo…" at bounding box center [575, 295] width 289 height 111
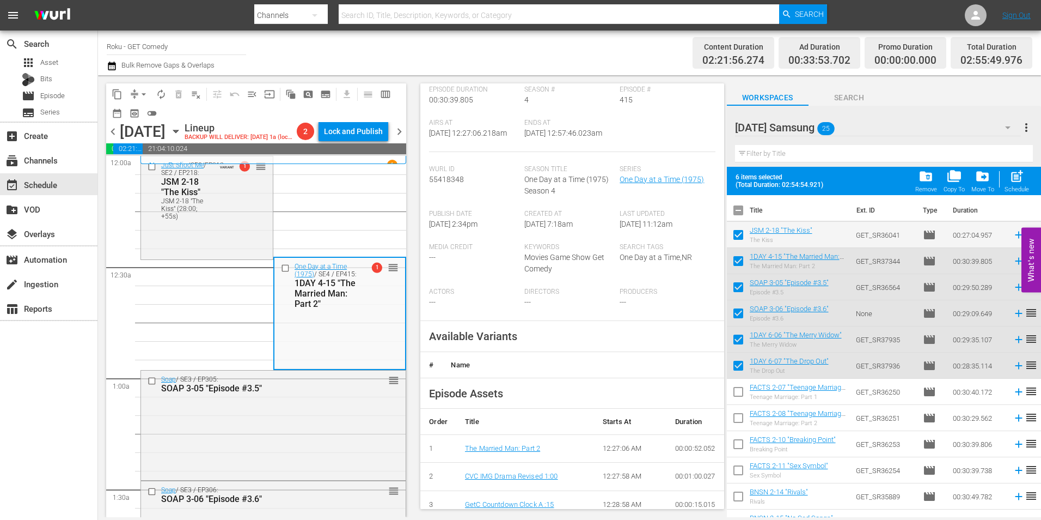
scroll to position [218, 0]
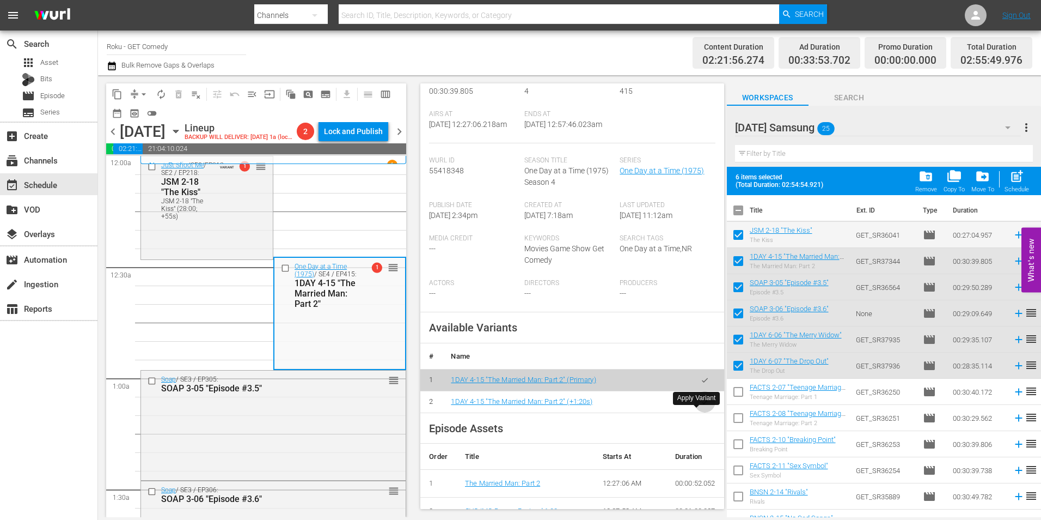
click at [702, 404] on icon "button" at bounding box center [705, 401] width 6 height 4
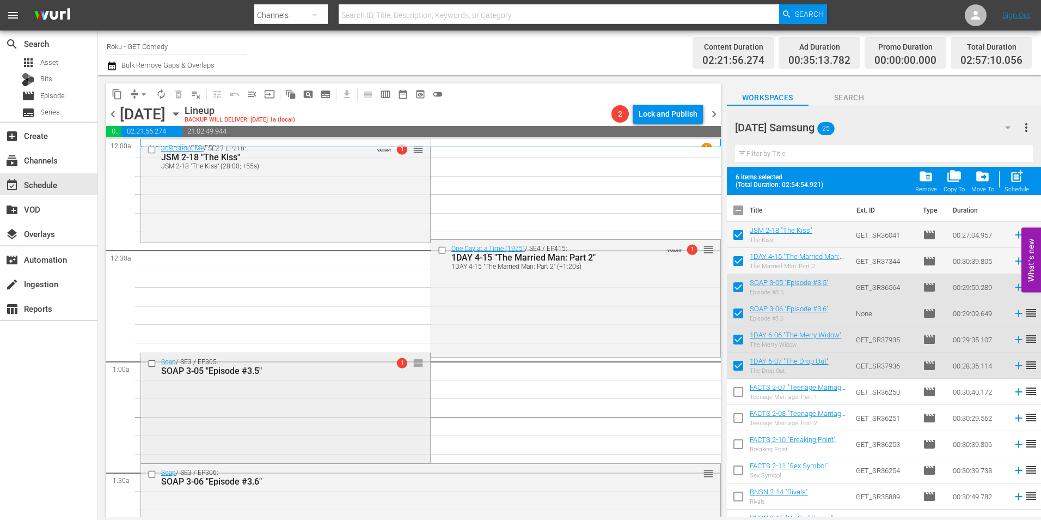
click at [233, 408] on div "Soap / SE3 / EP305: SOAP 3-05 "Episode #3.5" 1 reorder" at bounding box center [285, 406] width 289 height 107
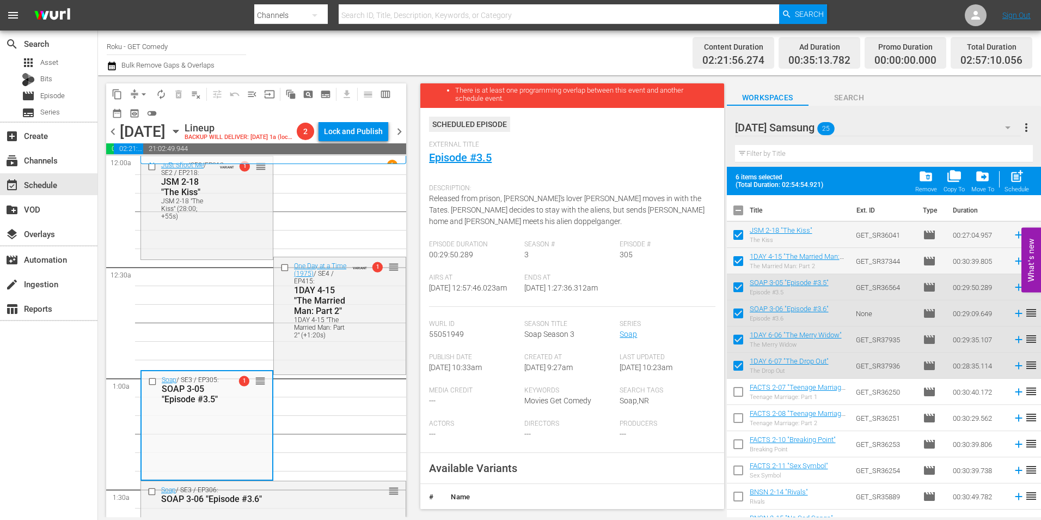
scroll to position [163, 0]
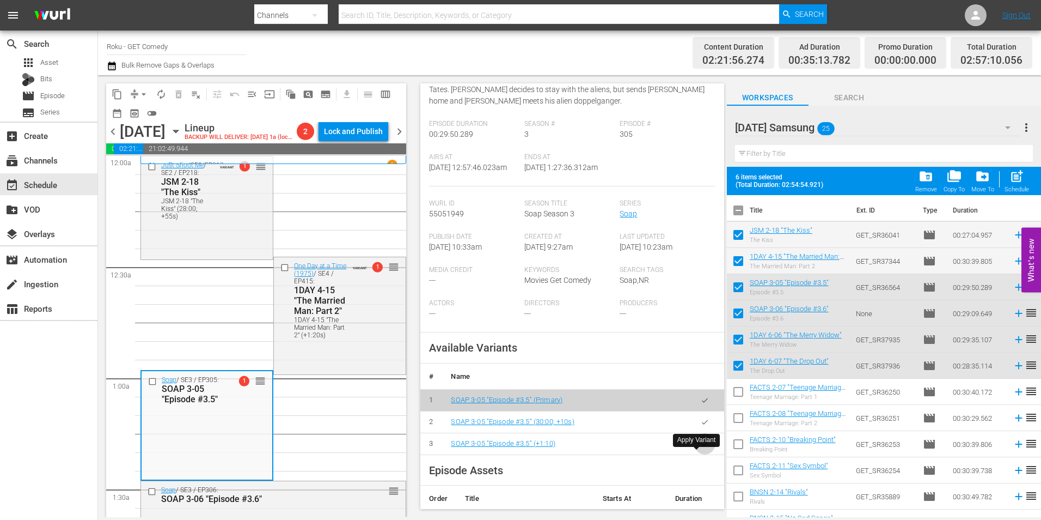
click at [701, 448] on icon "button" at bounding box center [705, 444] width 8 height 8
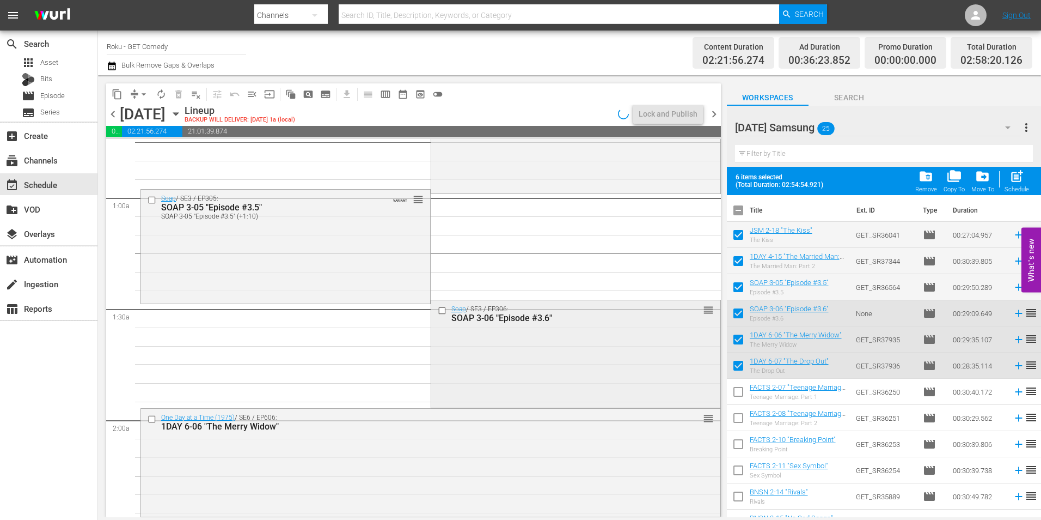
click at [486, 375] on div "Soap / SE3 / EP306: SOAP 3-06 "Episode #3.6" reorder" at bounding box center [575, 352] width 289 height 105
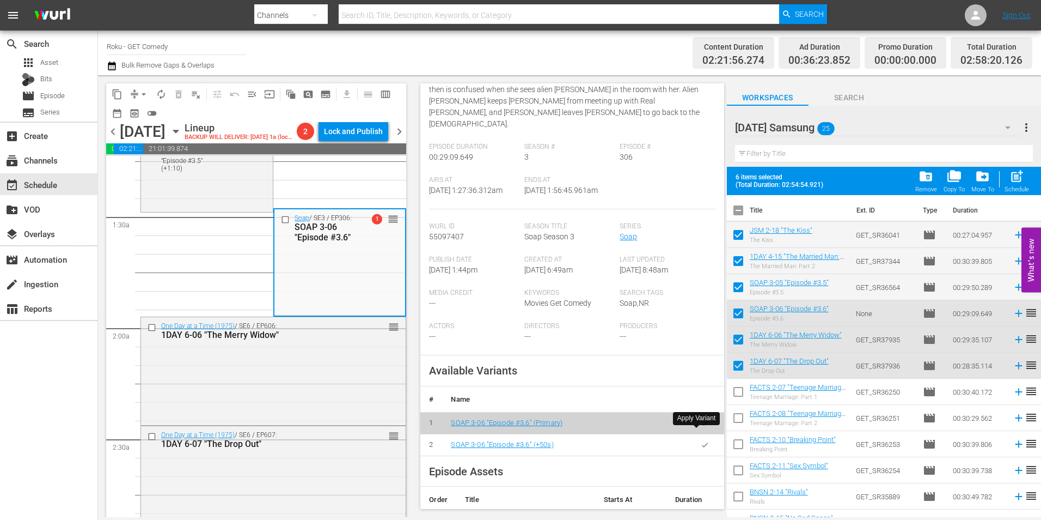
click at [698, 434] on button "button" at bounding box center [704, 444] width 21 height 21
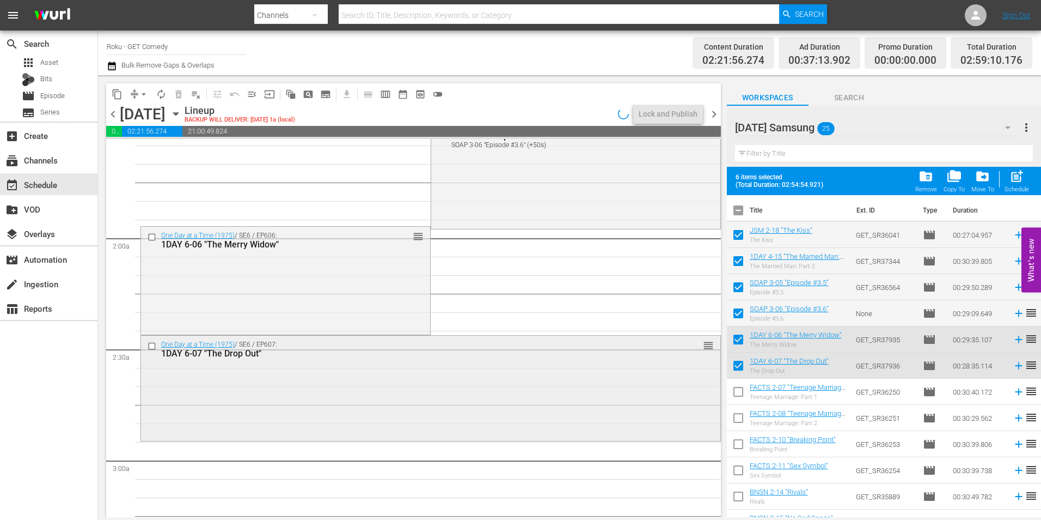
scroll to position [327, 0]
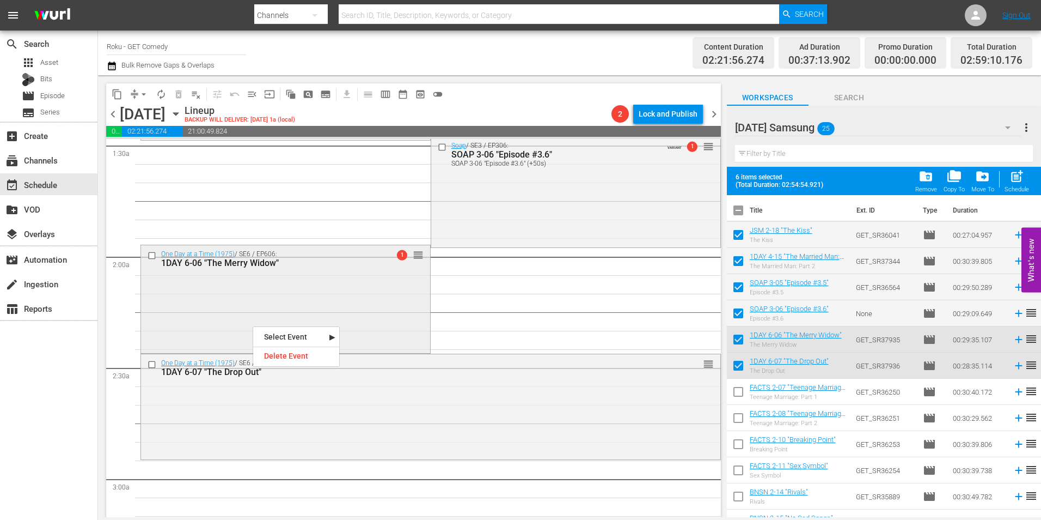
click at [286, 307] on div "One Day at a Time (1975) / SE6 / EP606: 1DAY 6-06 "The Merry Widow" 1 reorder" at bounding box center [285, 298] width 289 height 106
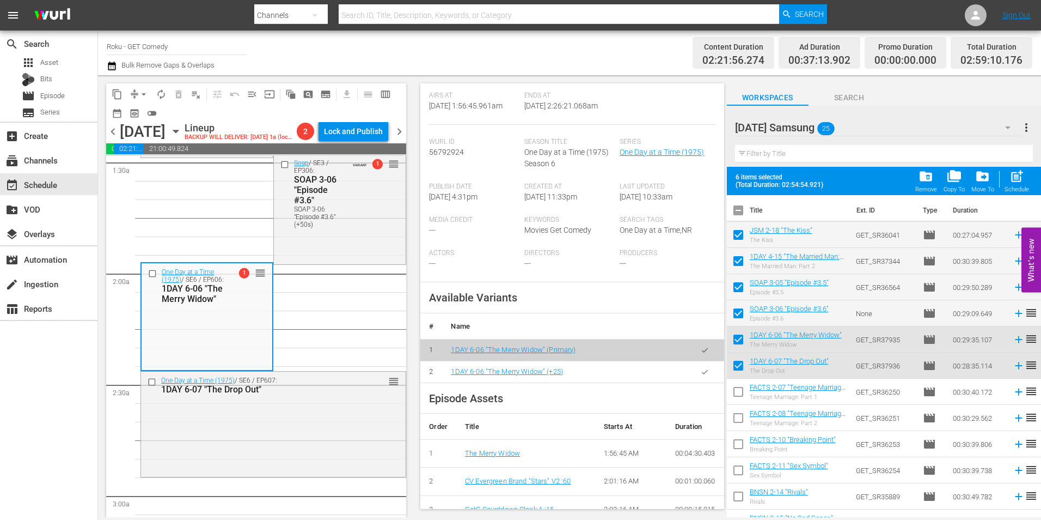
scroll to position [218, 0]
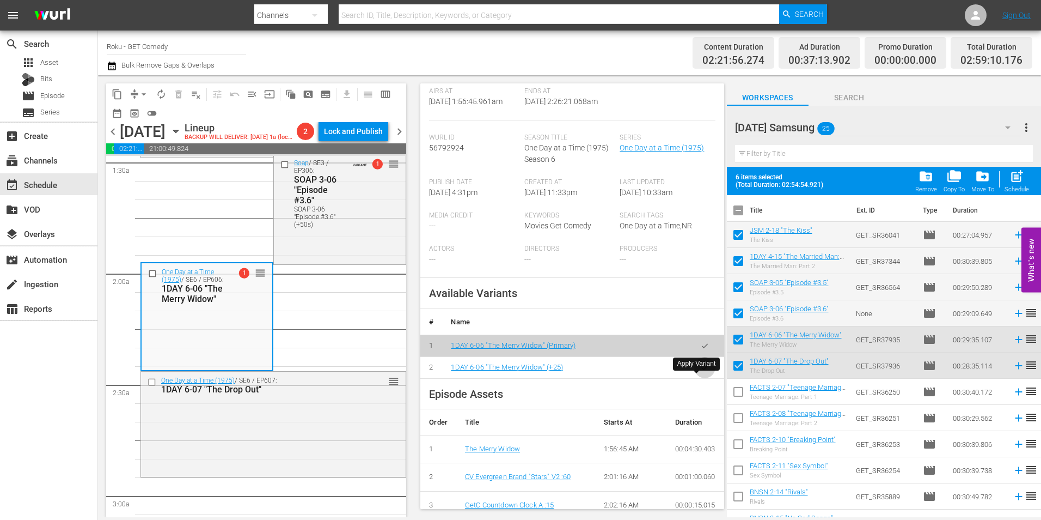
click at [701, 371] on icon "button" at bounding box center [705, 367] width 8 height 8
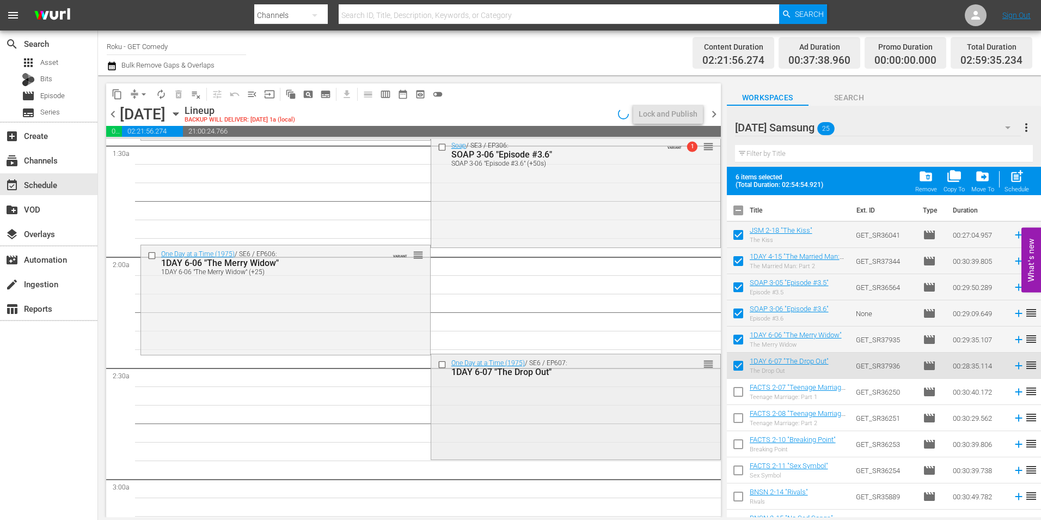
click at [532, 420] on div "One Day at a Time (1975) / SE6 / EP607: 1DAY 6-07 "The Drop Out" reorder" at bounding box center [575, 405] width 289 height 102
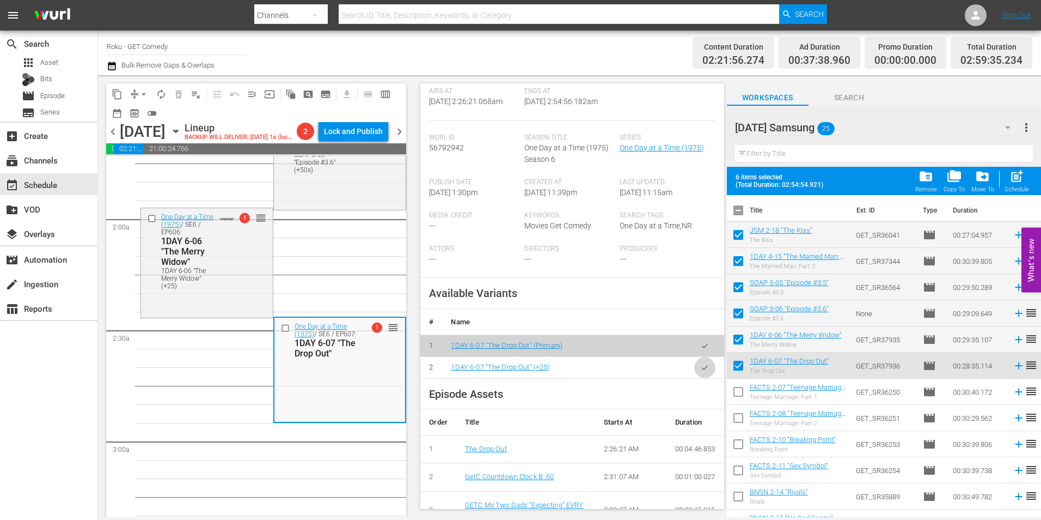
click at [694, 378] on button "button" at bounding box center [704, 367] width 21 height 21
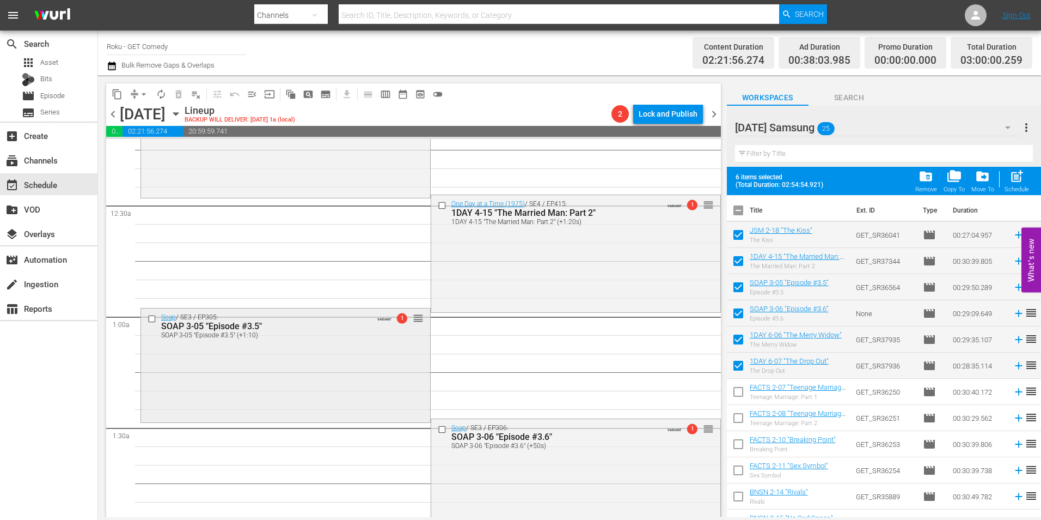
scroll to position [0, 0]
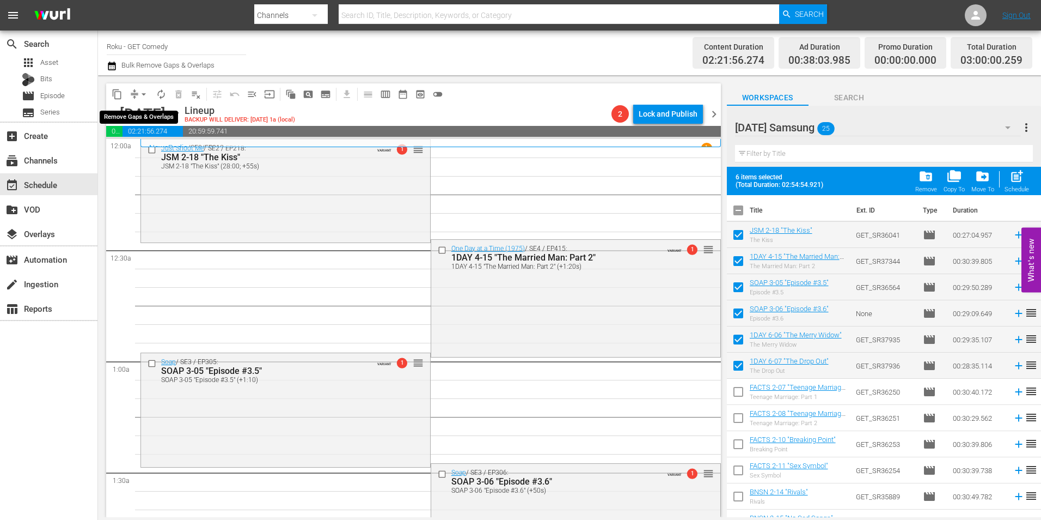
click at [137, 94] on button "arrow_drop_down" at bounding box center [143, 94] width 17 height 17
click at [145, 124] on li "Align to Midnight" at bounding box center [144, 116] width 114 height 18
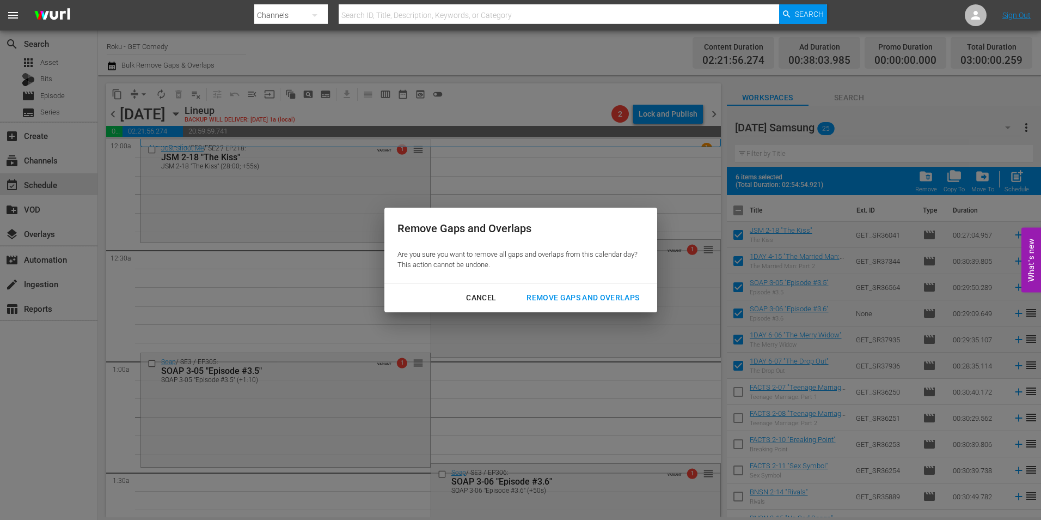
click at [584, 297] on div "Remove Gaps and Overlaps" at bounding box center [583, 298] width 130 height 14
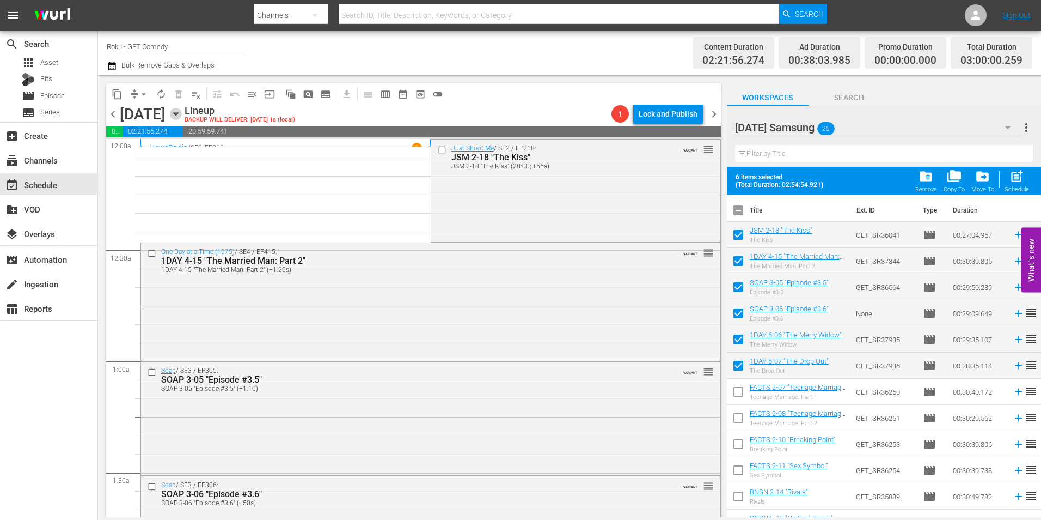
click at [178, 114] on icon "button" at bounding box center [175, 114] width 5 height 3
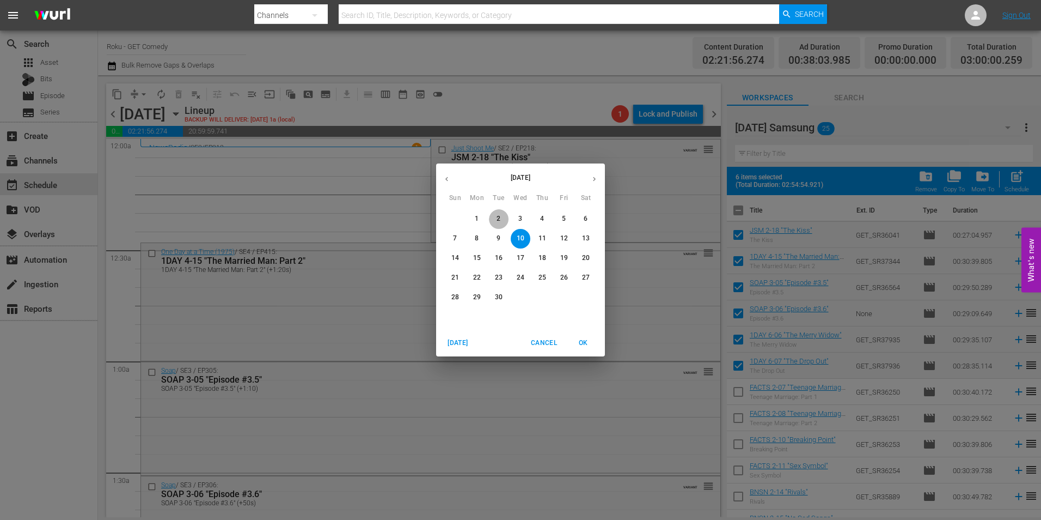
click at [501, 216] on span "2" at bounding box center [499, 218] width 20 height 9
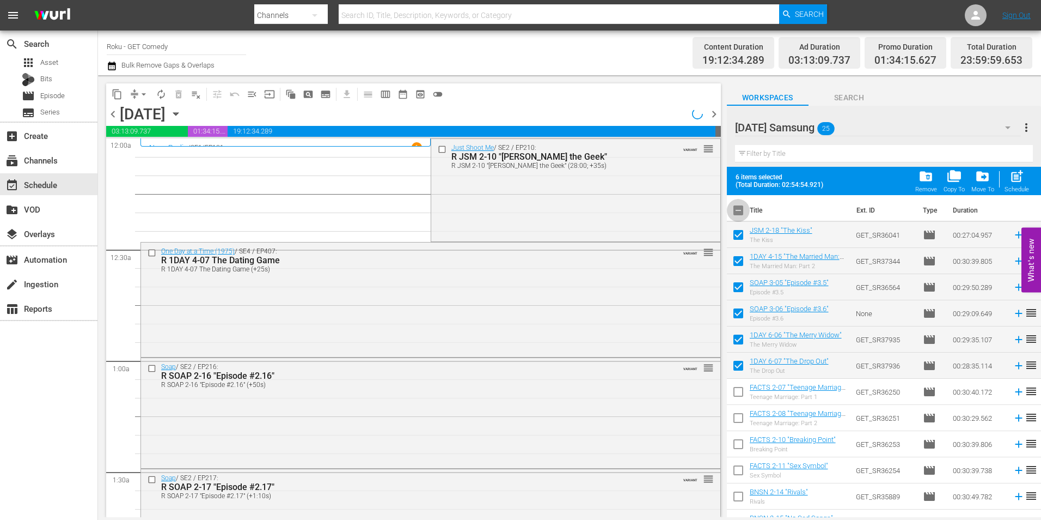
click at [736, 210] on input "checkbox" at bounding box center [738, 212] width 23 height 23
checkbox input "true"
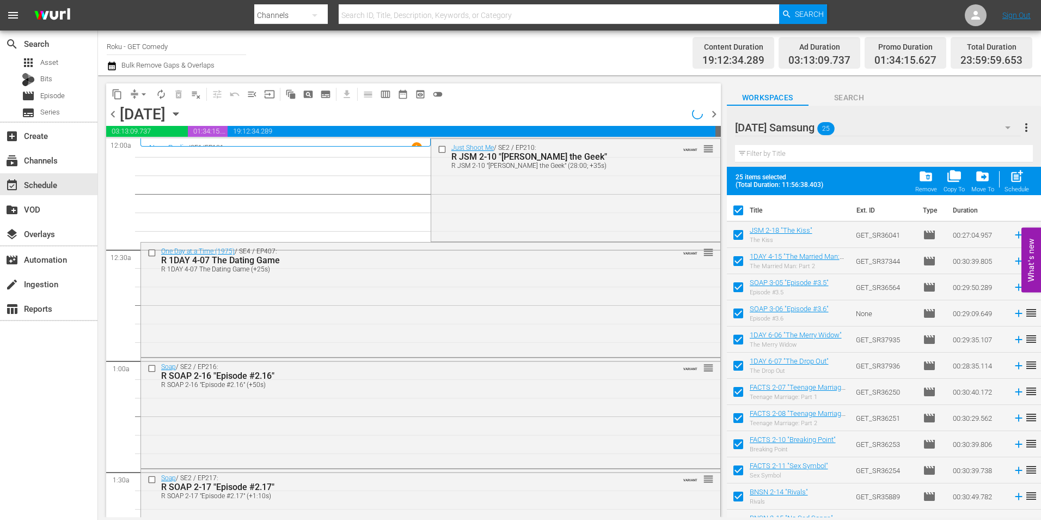
checkbox input "true"
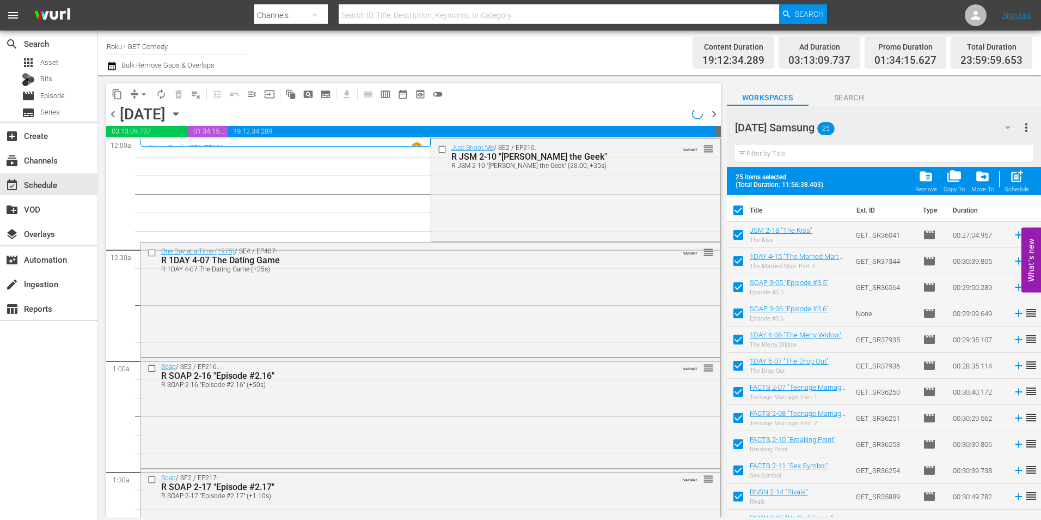
checkbox input "true"
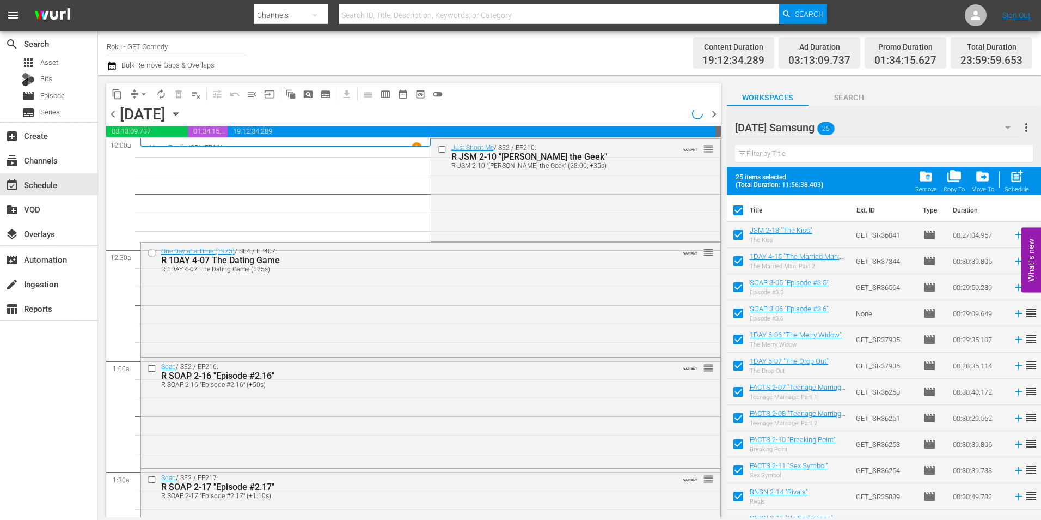
checkbox input "true"
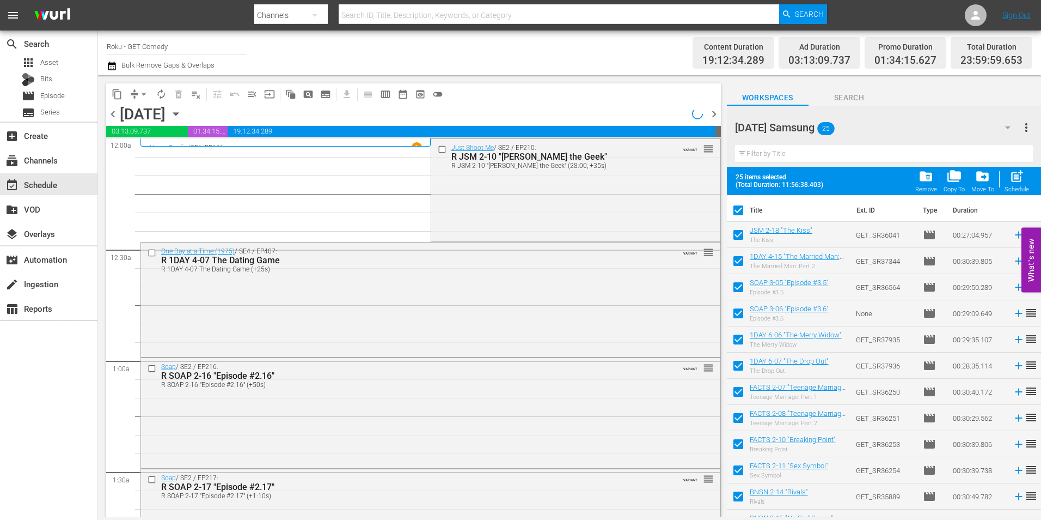
checkbox input "true"
click at [738, 212] on input "checkbox" at bounding box center [738, 212] width 23 height 23
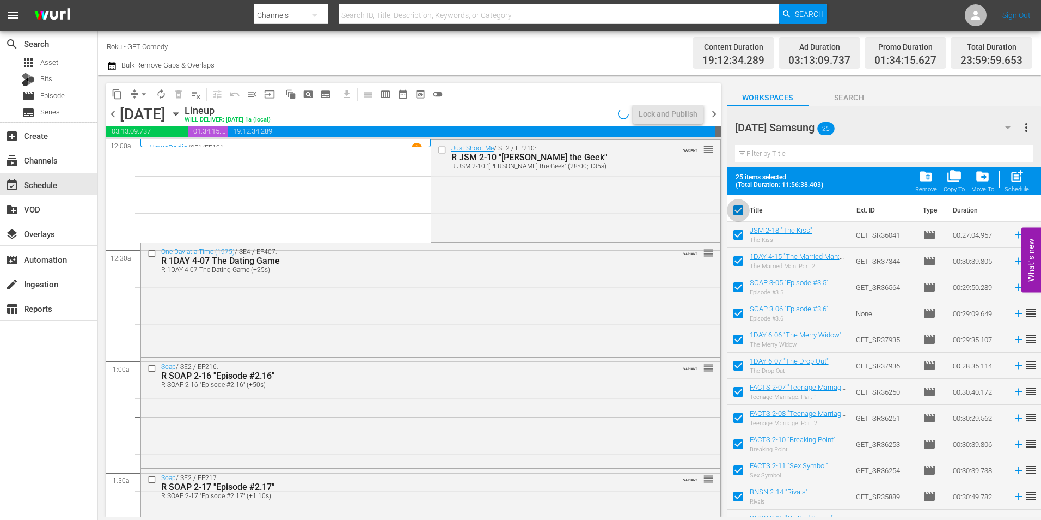
checkbox input "false"
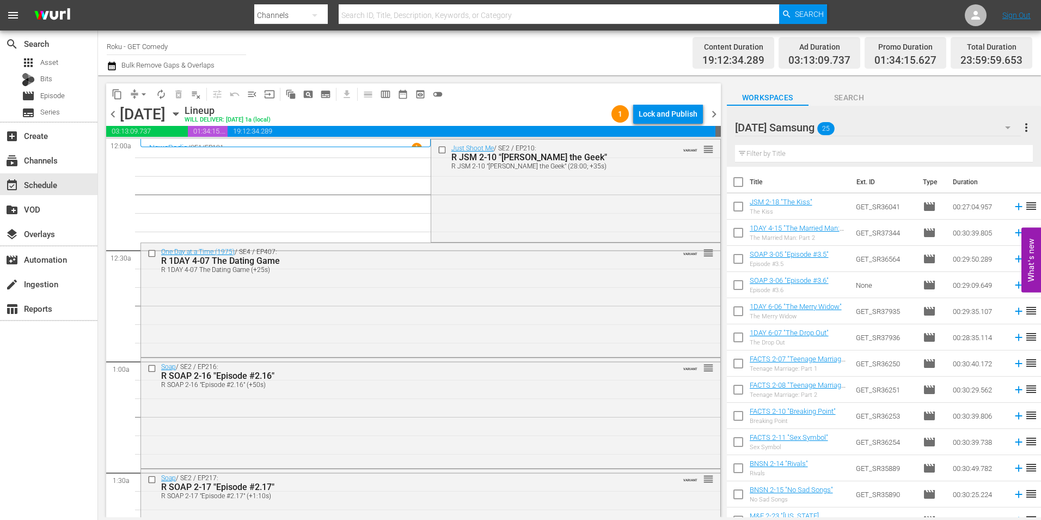
checkbox input "false"
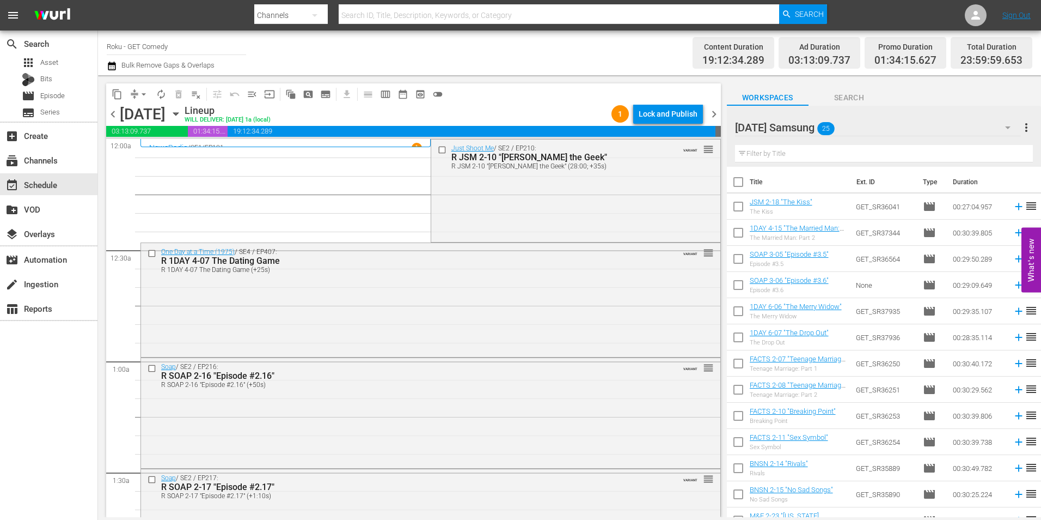
checkbox input "false"
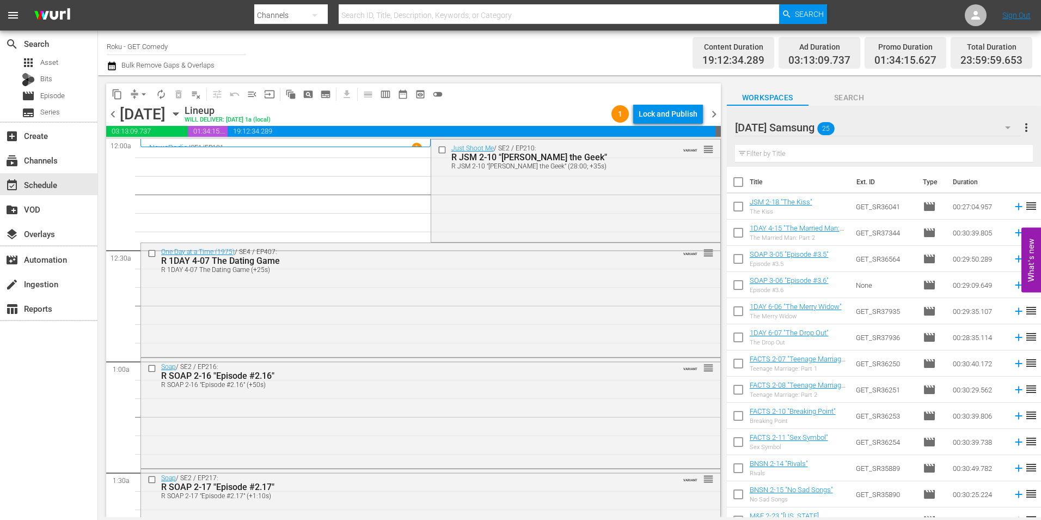
checkbox input "false"
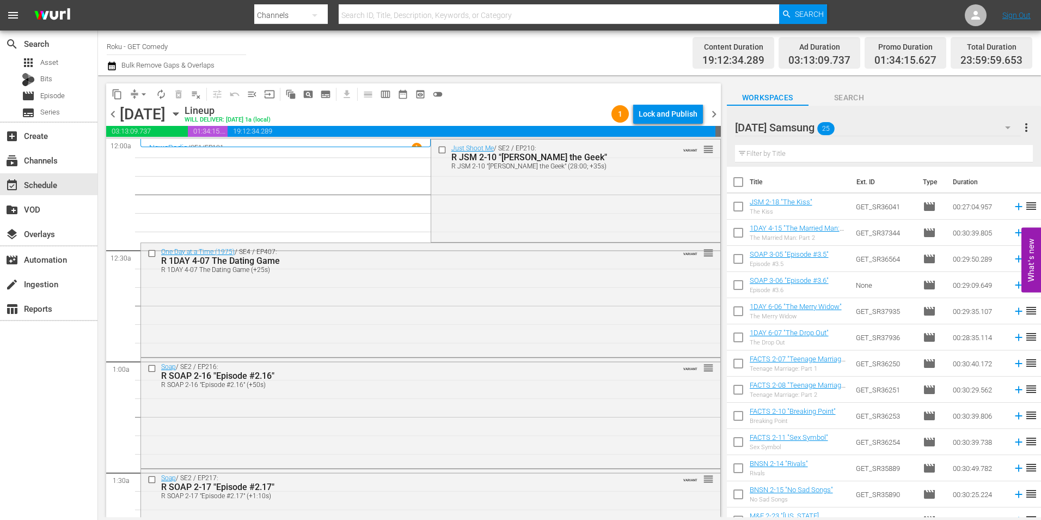
checkbox input "false"
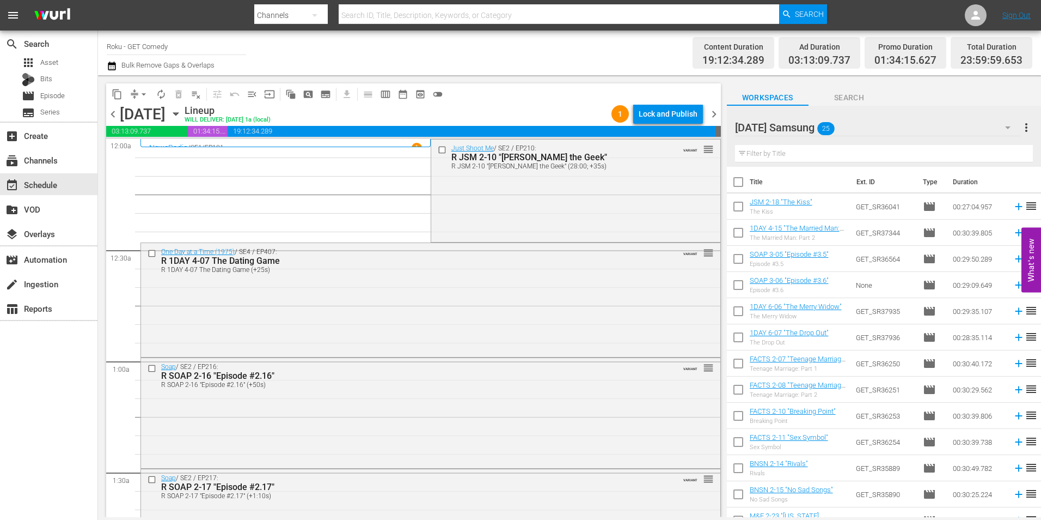
checkbox input "false"
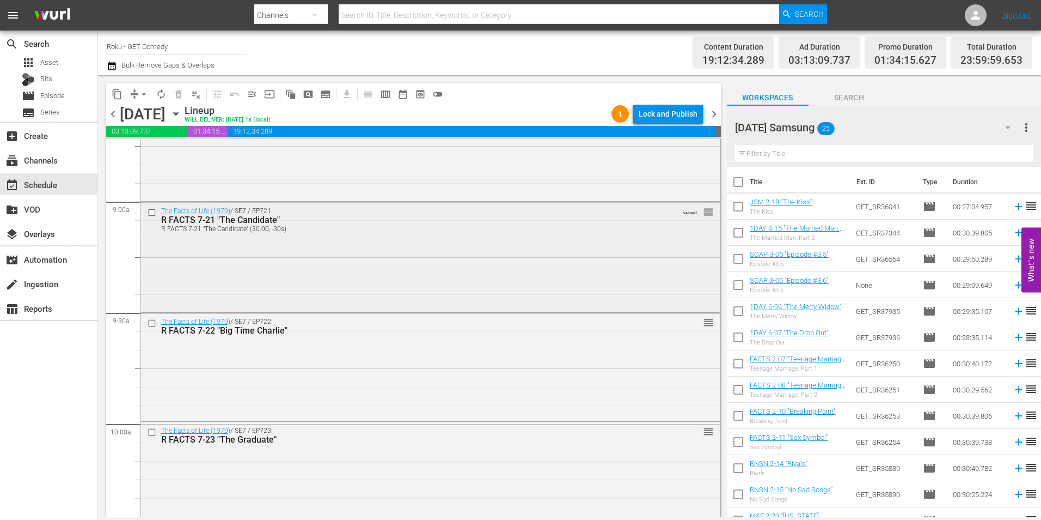
scroll to position [1961, 0]
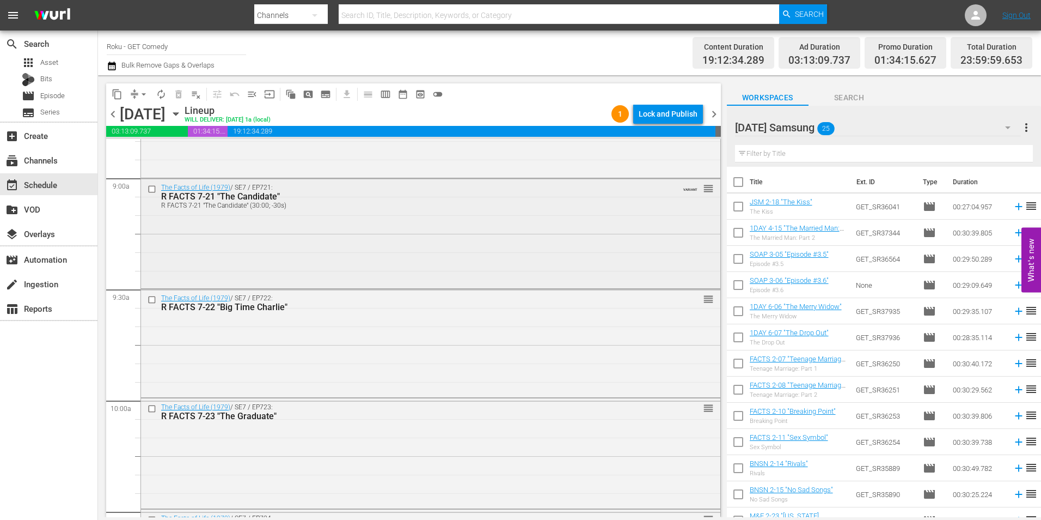
click at [150, 189] on input "checkbox" at bounding box center [153, 188] width 11 height 9
click at [151, 298] on input "checkbox" at bounding box center [153, 299] width 11 height 9
click at [153, 408] on input "checkbox" at bounding box center [153, 408] width 11 height 9
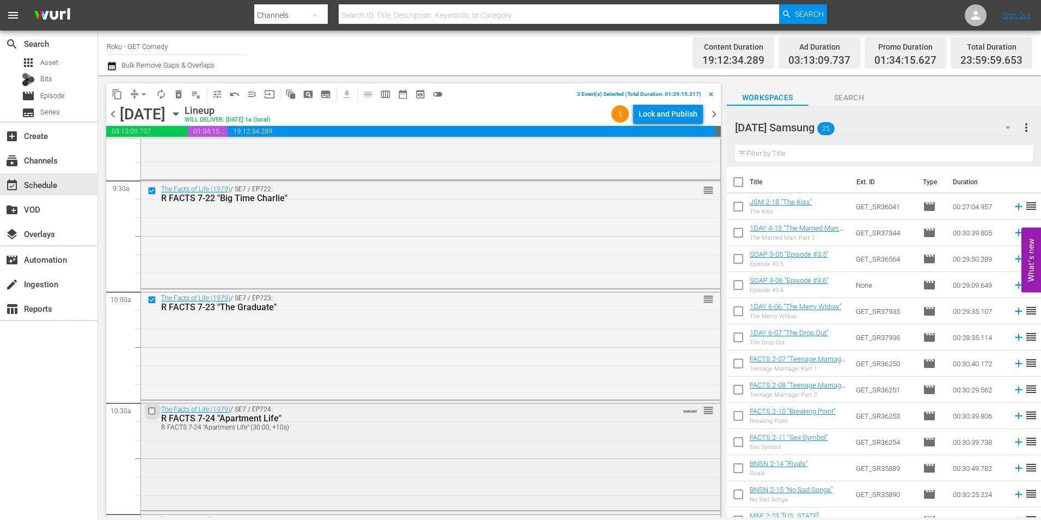
click at [153, 411] on input "checkbox" at bounding box center [153, 410] width 11 height 9
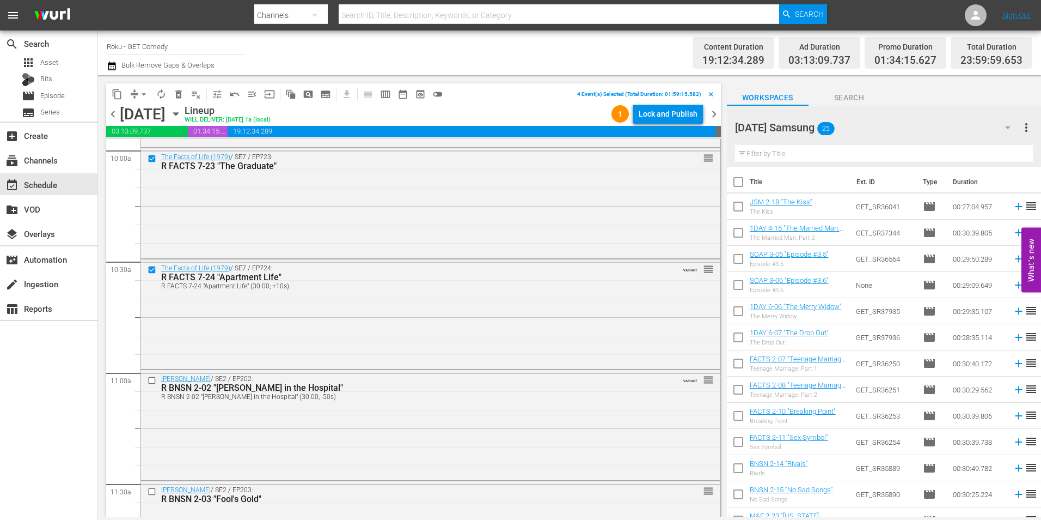
scroll to position [2233, 0]
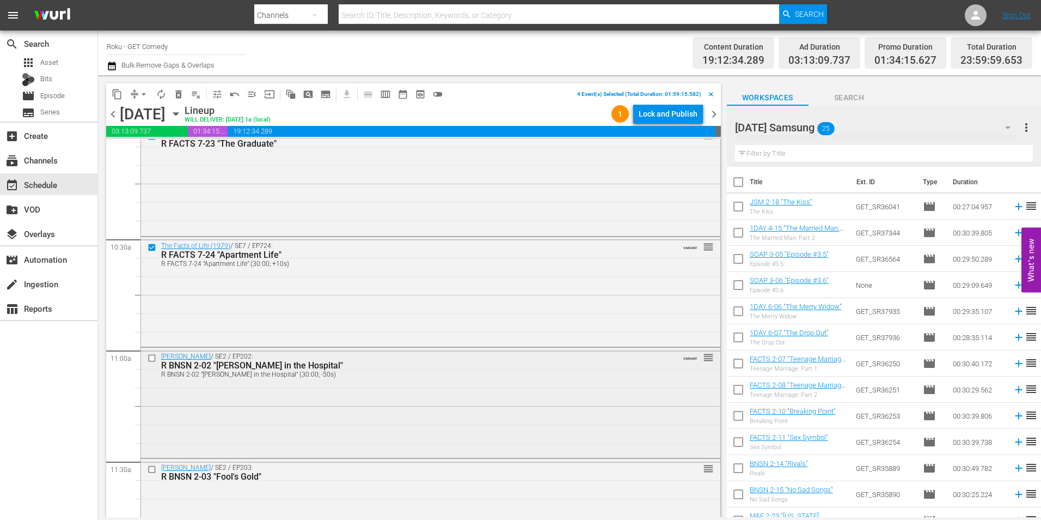
click at [153, 359] on input "checkbox" at bounding box center [153, 357] width 11 height 9
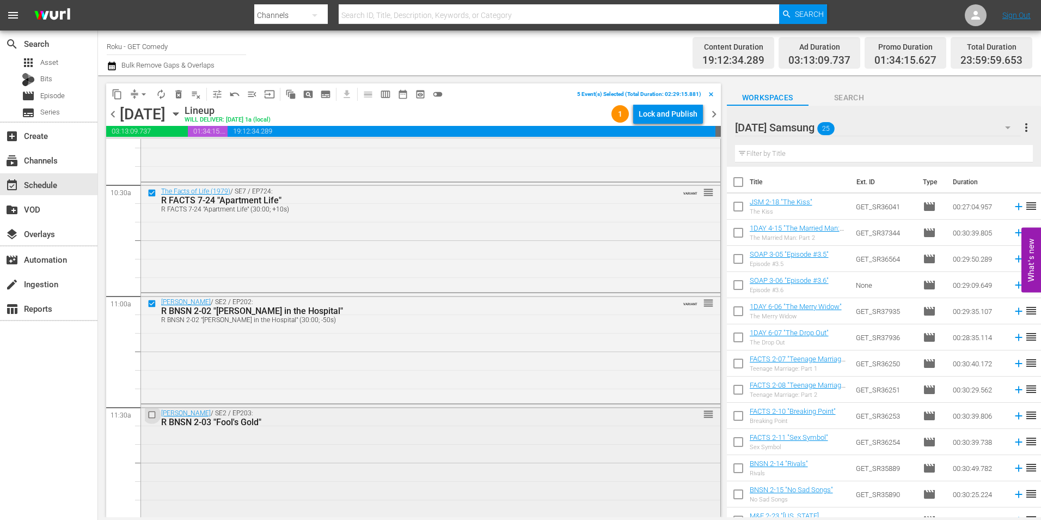
click at [153, 413] on input "checkbox" at bounding box center [153, 414] width 11 height 9
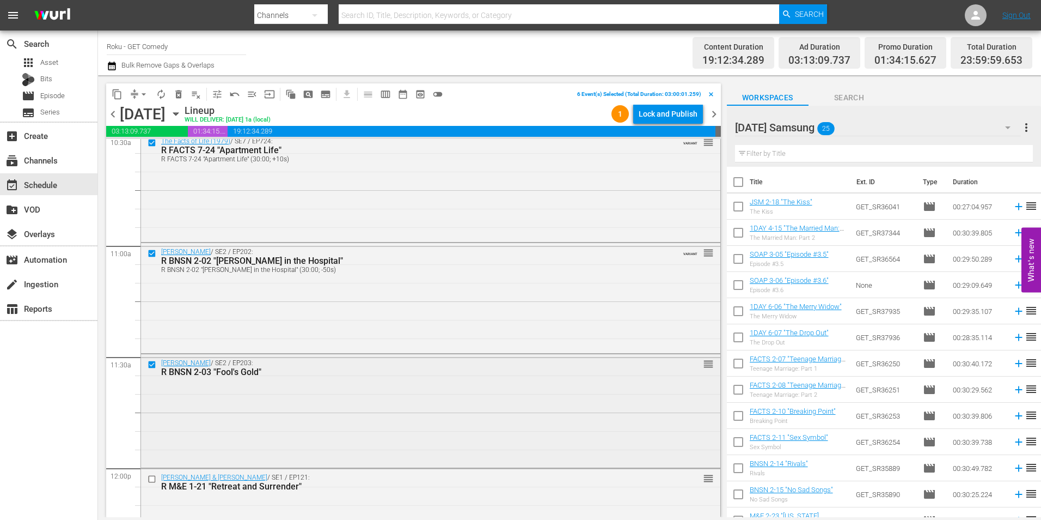
scroll to position [2396, 0]
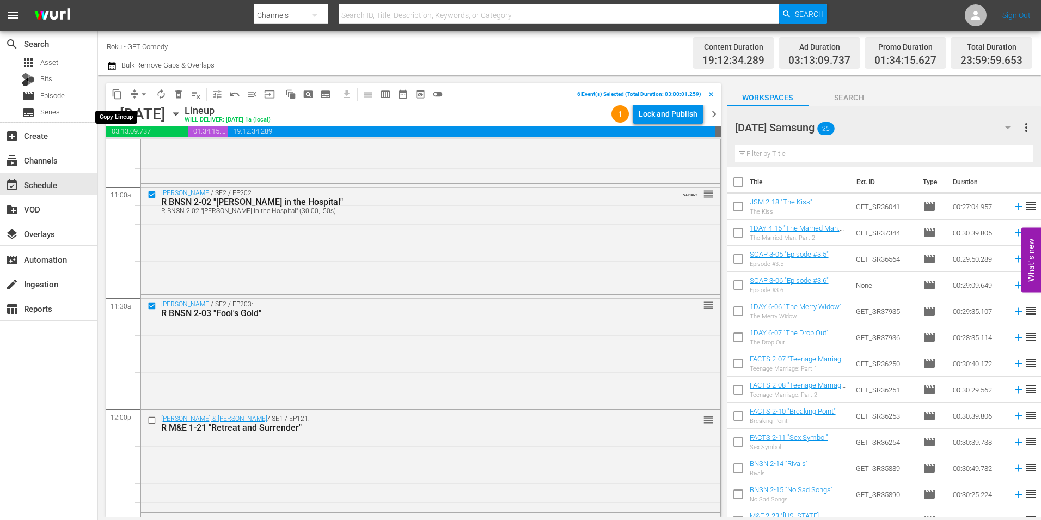
click at [114, 95] on span "content_copy" at bounding box center [117, 94] width 11 height 11
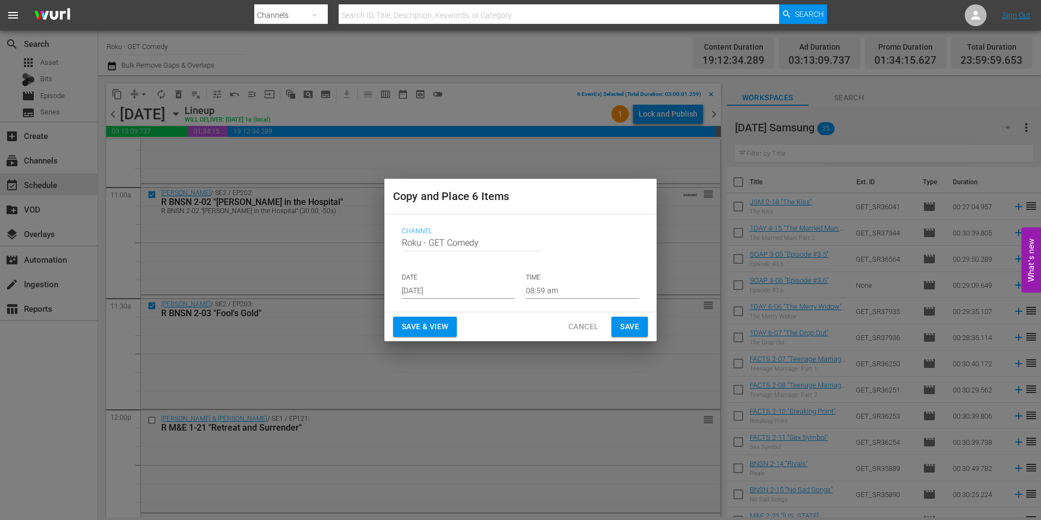
click at [448, 293] on input "[DATE]" at bounding box center [458, 290] width 113 height 16
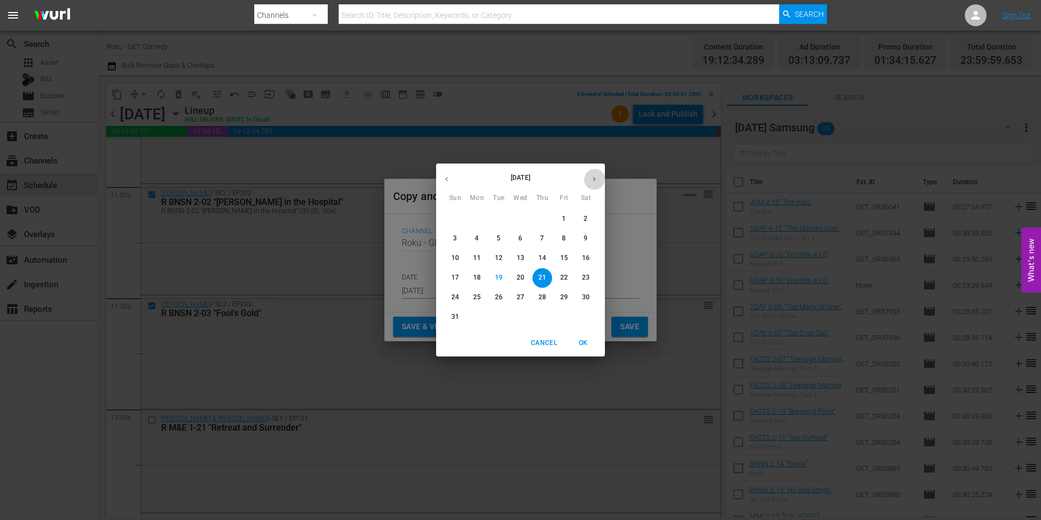
click at [594, 181] on icon "button" at bounding box center [594, 179] width 8 height 8
click at [525, 236] on span "10" at bounding box center [521, 238] width 20 height 9
type input "Sep 10th 2025"
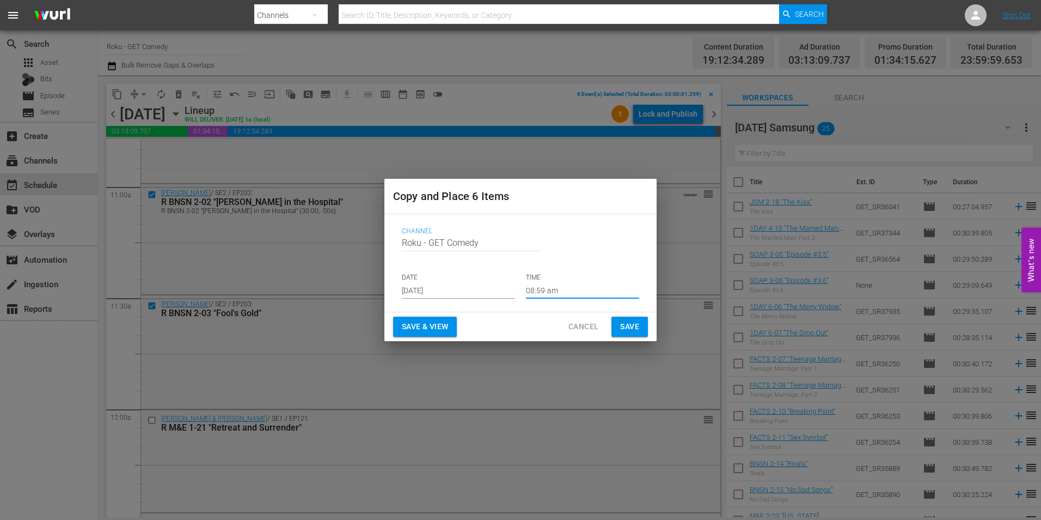
click at [544, 290] on input "08:59 am" at bounding box center [582, 290] width 113 height 16
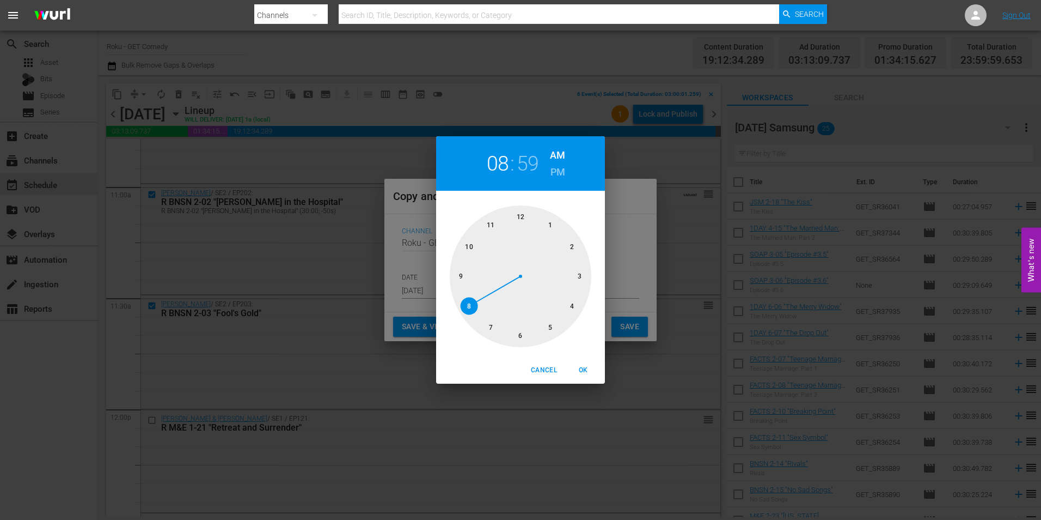
click at [579, 277] on div at bounding box center [521, 276] width 142 height 142
click at [524, 217] on div at bounding box center [521, 276] width 142 height 142
click at [588, 361] on button "OK" at bounding box center [583, 370] width 35 height 18
type input "03:00 am"
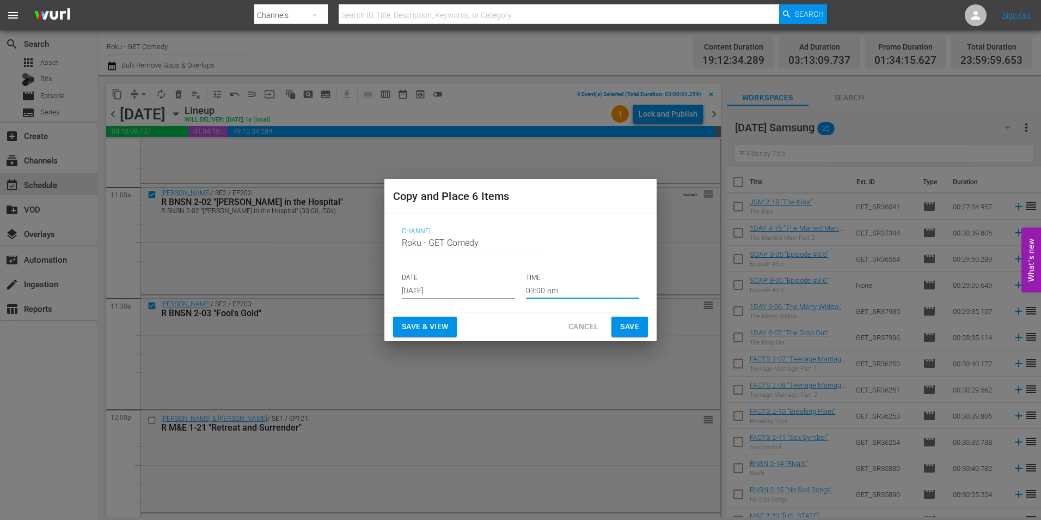
click at [632, 326] on span "Save" at bounding box center [629, 327] width 19 height 14
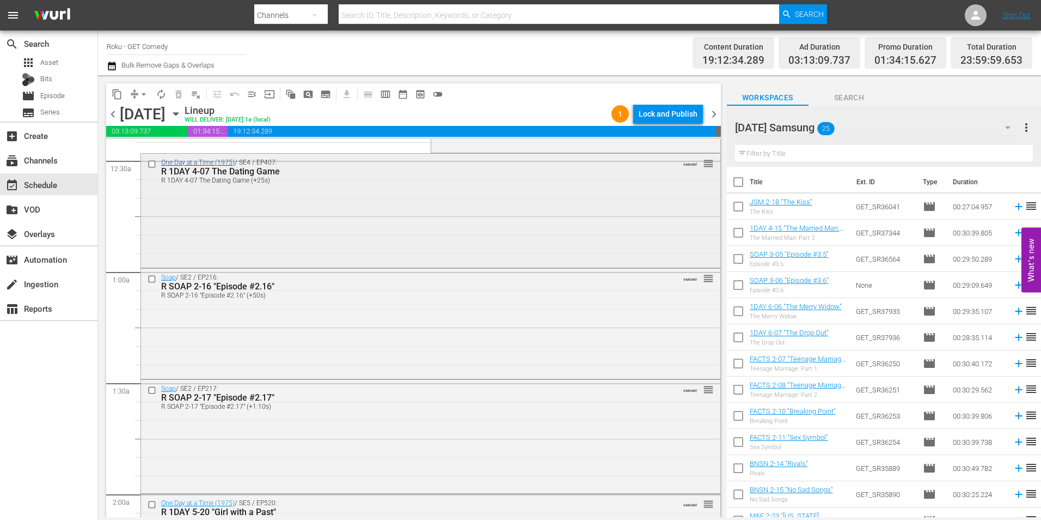
scroll to position [0, 0]
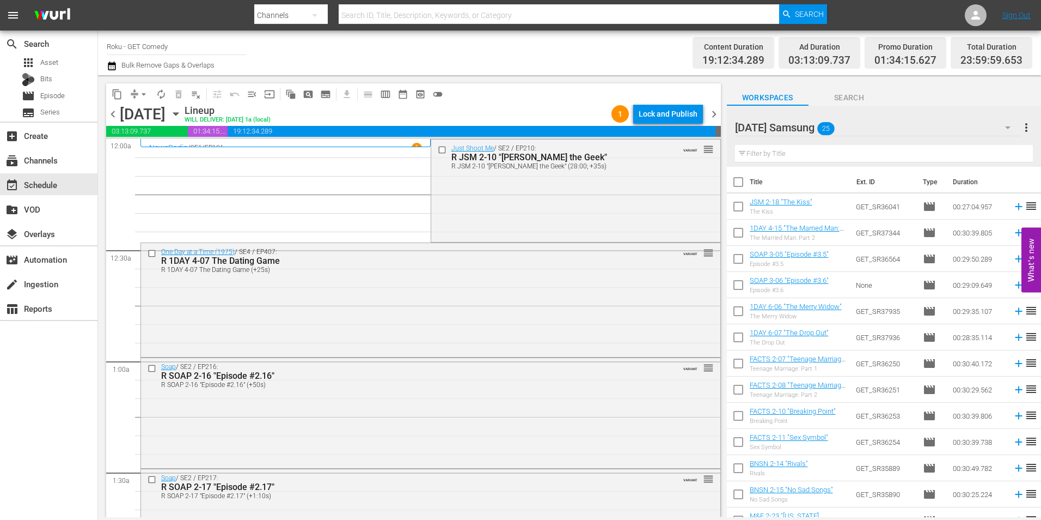
drag, startPoint x: 436, startPoint y: 148, endPoint x: 416, endPoint y: 193, distance: 49.5
click at [437, 148] on input "checkbox" at bounding box center [442, 149] width 11 height 9
click at [149, 251] on input "checkbox" at bounding box center [153, 252] width 11 height 9
click at [151, 368] on input "checkbox" at bounding box center [153, 368] width 11 height 9
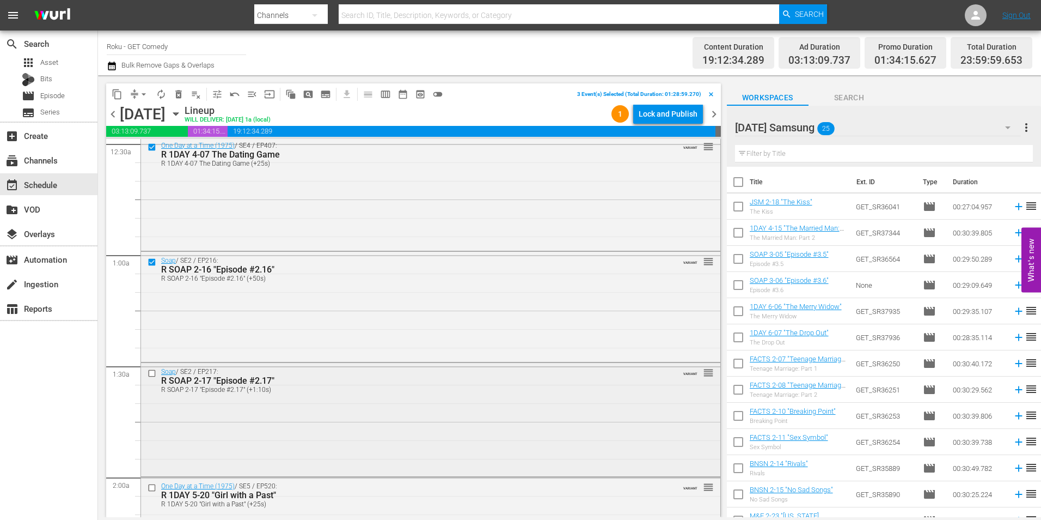
scroll to position [109, 0]
click at [153, 369] on input "checkbox" at bounding box center [153, 369] width 11 height 9
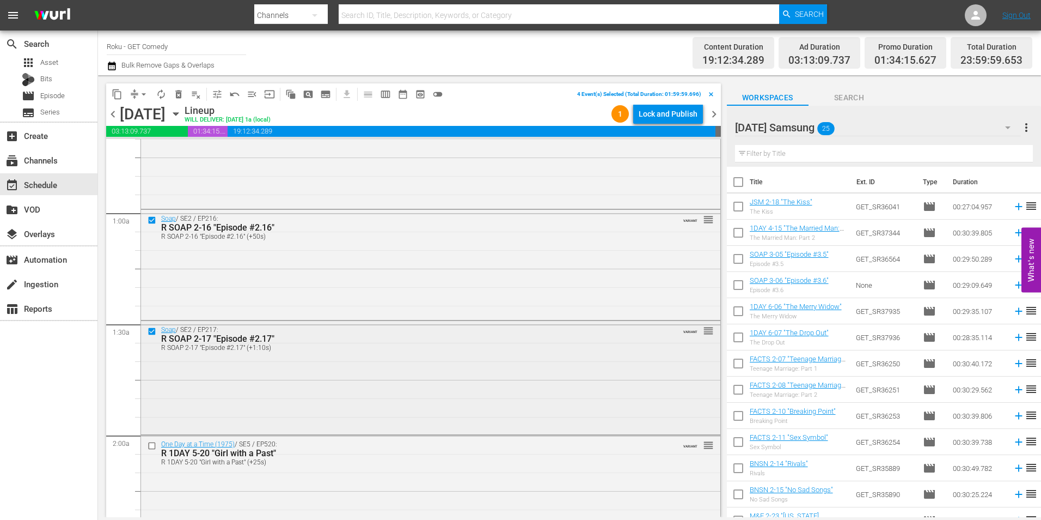
scroll to position [163, 0]
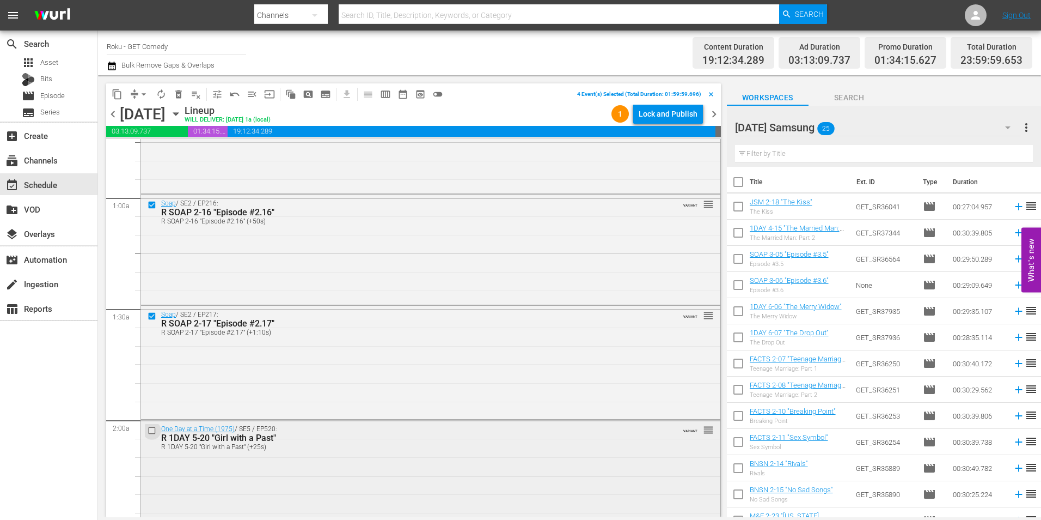
click at [152, 429] on input "checkbox" at bounding box center [153, 430] width 11 height 9
click at [151, 434] on input "checkbox" at bounding box center [153, 433] width 11 height 9
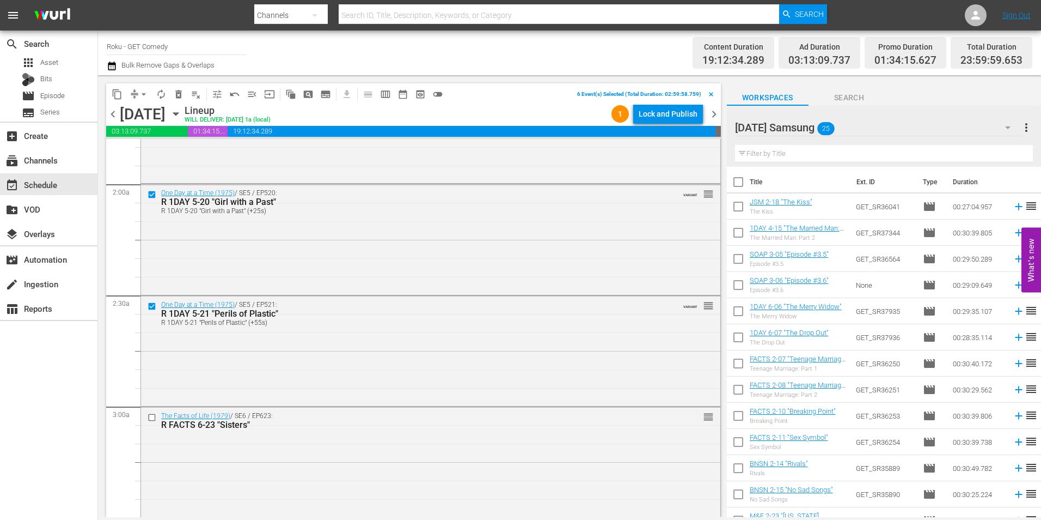
scroll to position [436, 0]
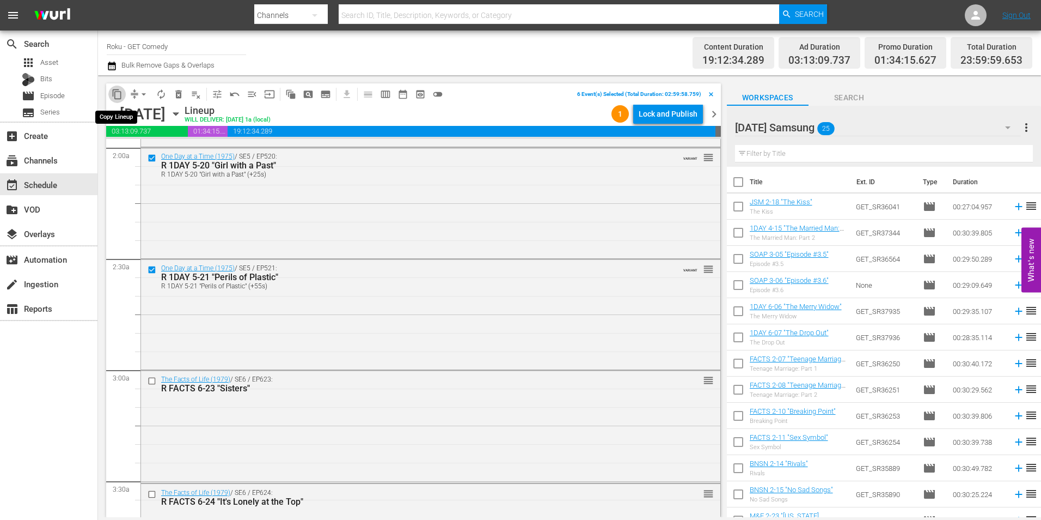
click at [118, 101] on button "content_copy" at bounding box center [116, 94] width 17 height 17
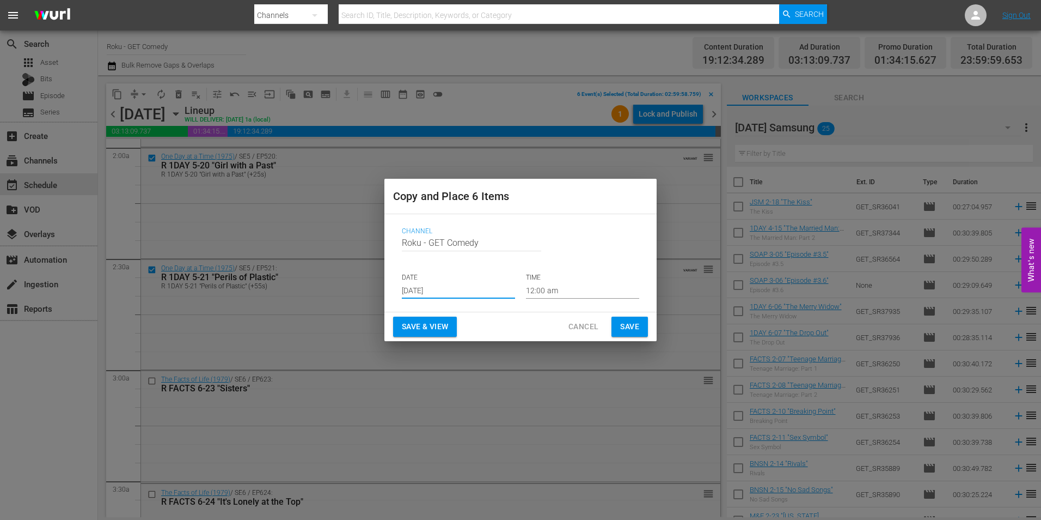
click at [453, 292] on input "[DATE]" at bounding box center [458, 290] width 113 height 16
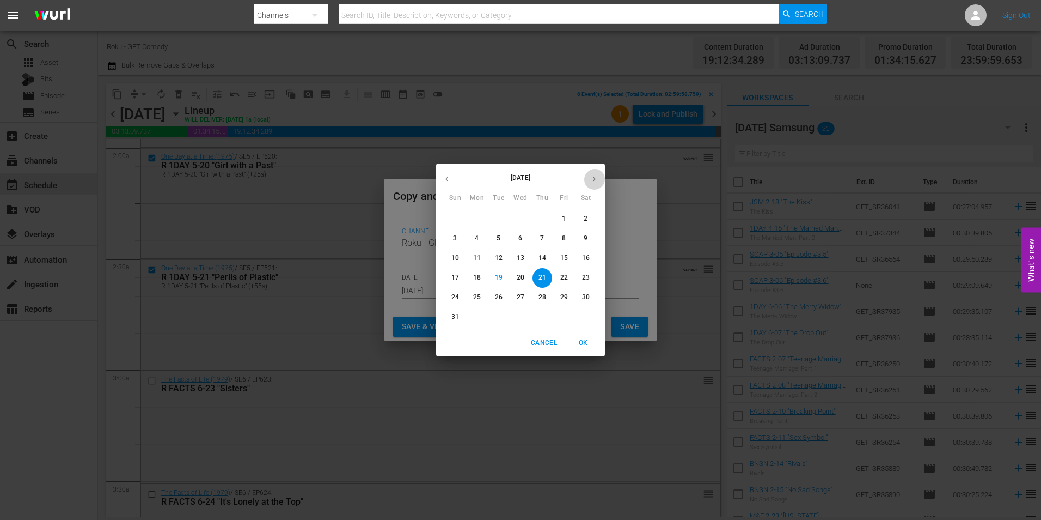
click at [596, 178] on icon "button" at bounding box center [594, 179] width 8 height 8
click at [525, 242] on span "10" at bounding box center [521, 238] width 20 height 9
type input "Sep 10th 2025"
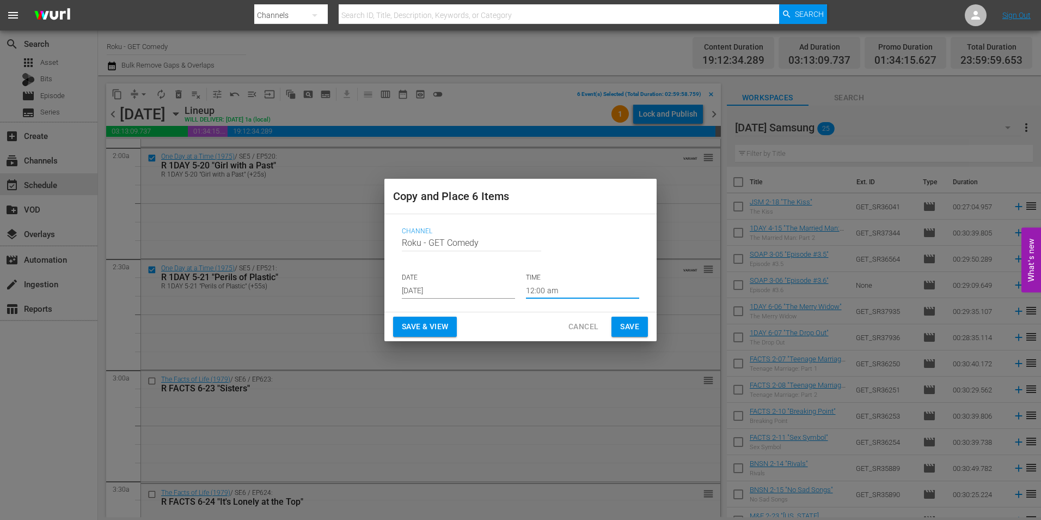
click at [550, 294] on input "12:00 am" at bounding box center [582, 290] width 113 height 16
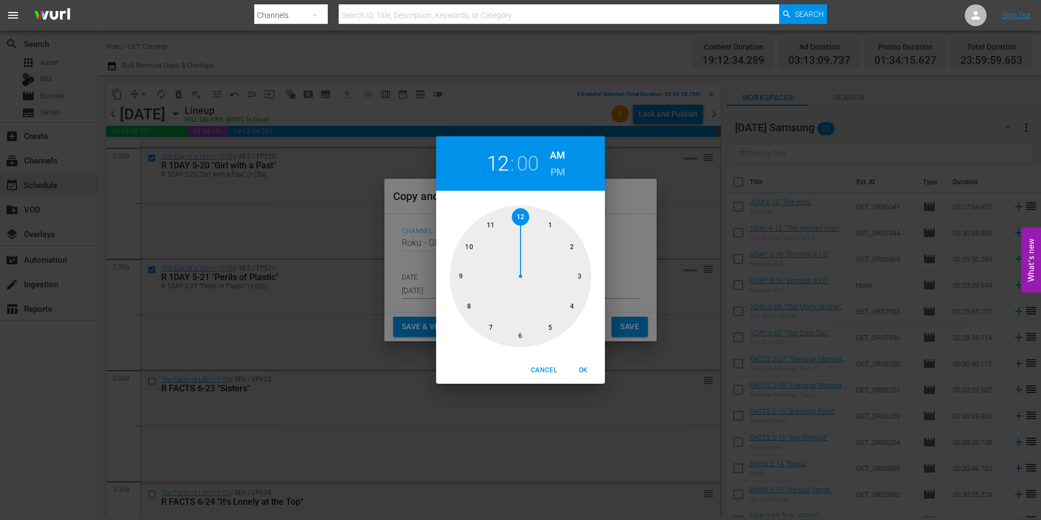
click at [521, 335] on div at bounding box center [521, 276] width 142 height 142
click at [584, 366] on span "OK" at bounding box center [583, 369] width 26 height 11
type input "06:00 am"
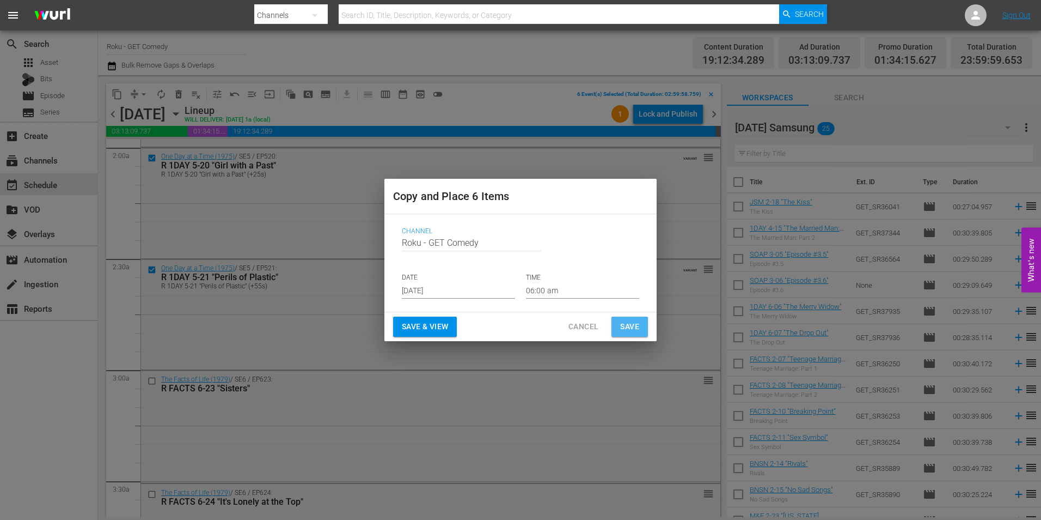
click at [625, 327] on span "Save" at bounding box center [629, 327] width 19 height 14
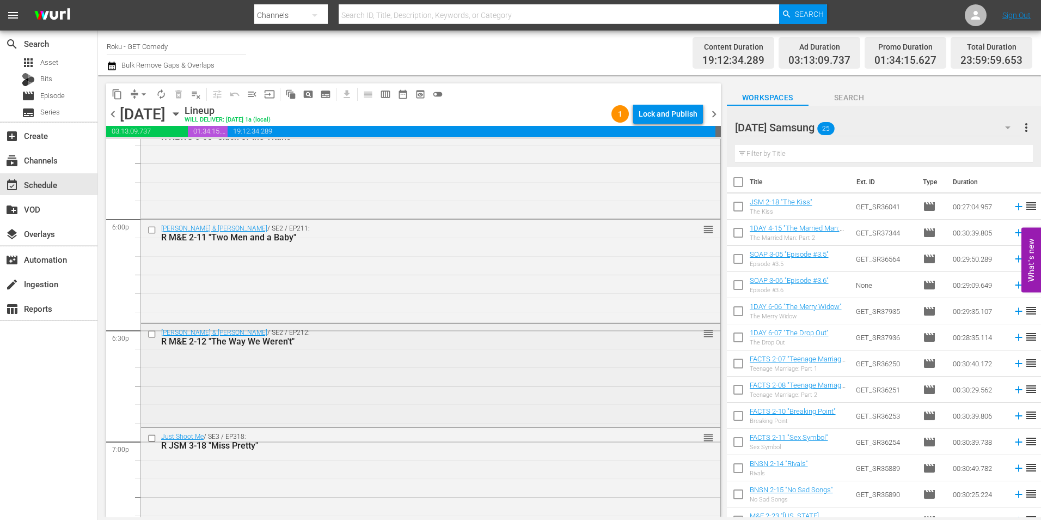
scroll to position [3922, 0]
click at [149, 227] on input "checkbox" at bounding box center [153, 227] width 11 height 9
click at [151, 333] on input "checkbox" at bounding box center [153, 331] width 11 height 9
click at [150, 438] on input "checkbox" at bounding box center [153, 436] width 11 height 9
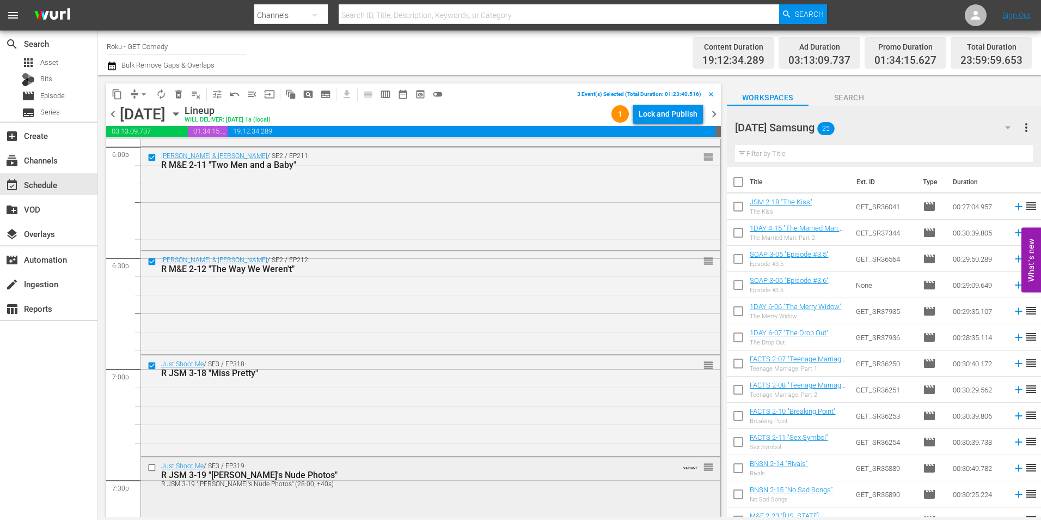
scroll to position [4085, 0]
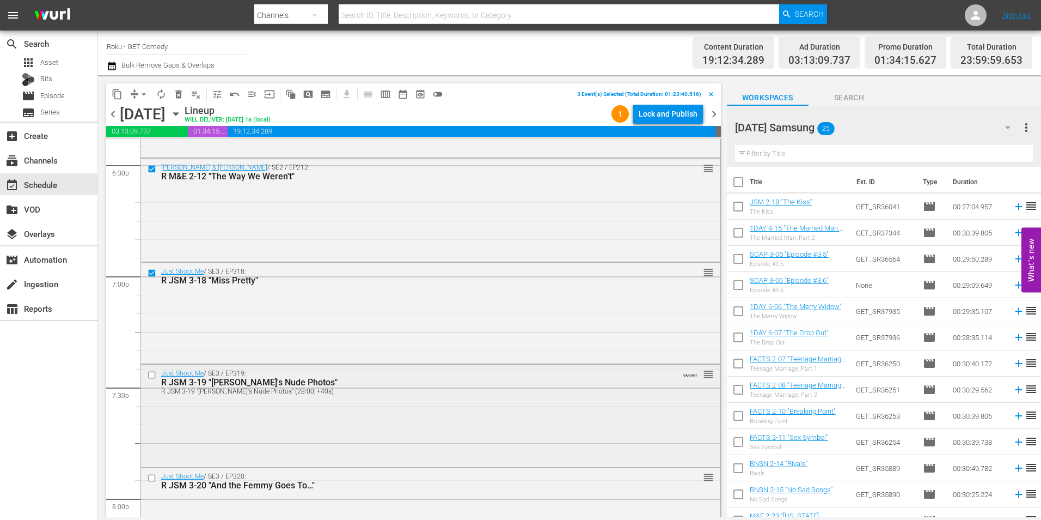
click at [153, 371] on input "checkbox" at bounding box center [153, 374] width 11 height 9
click at [151, 478] on input "checkbox" at bounding box center [153, 477] width 11 height 9
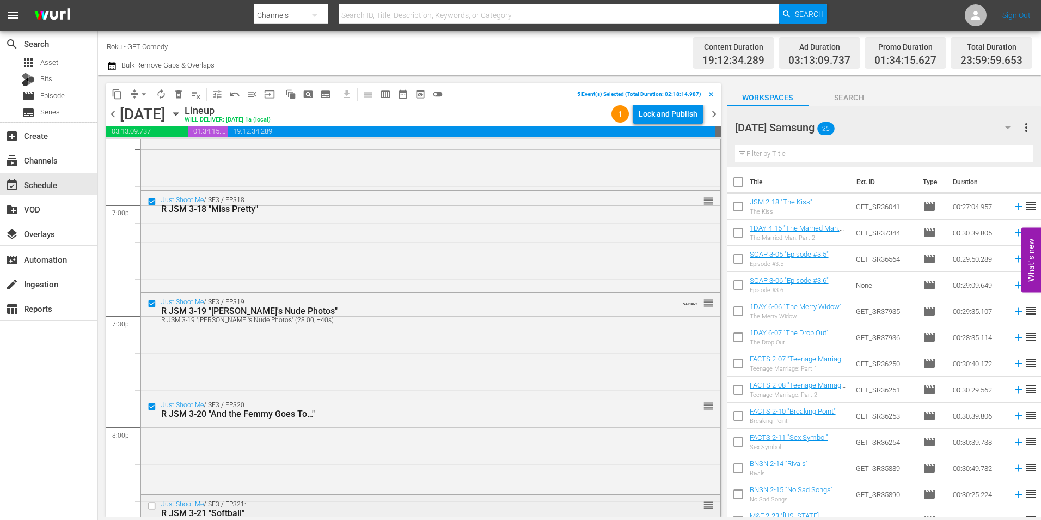
scroll to position [4248, 0]
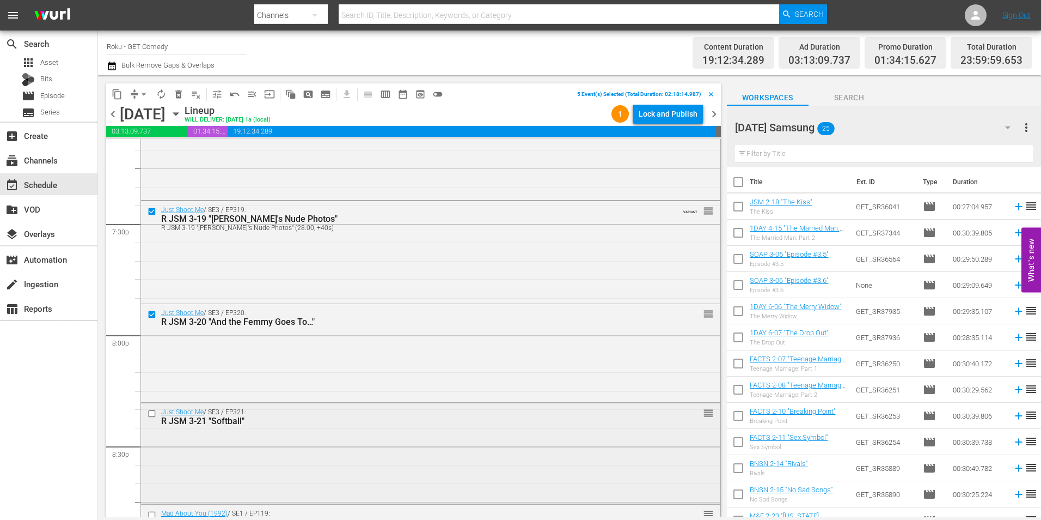
click at [151, 413] on input "checkbox" at bounding box center [153, 412] width 11 height 9
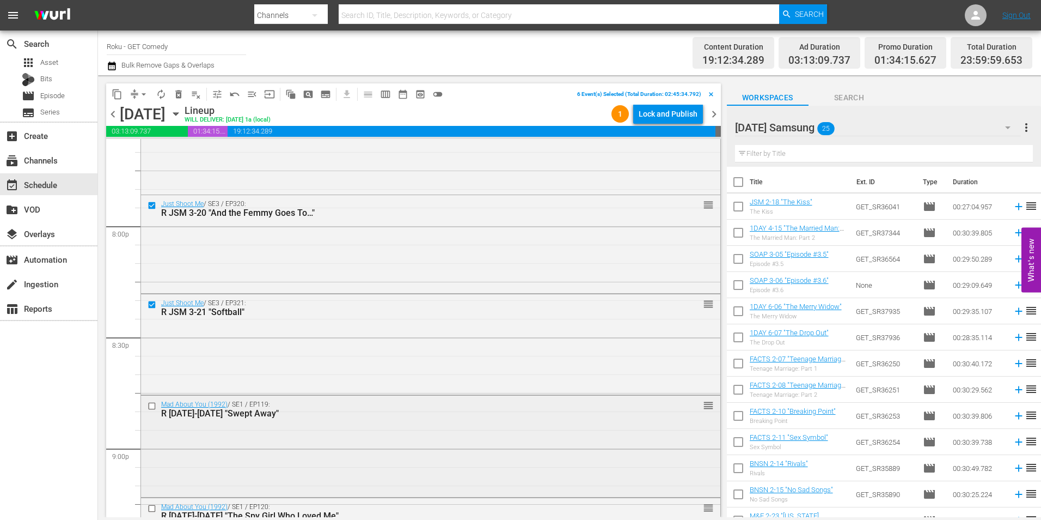
click at [153, 406] on input "checkbox" at bounding box center [153, 405] width 11 height 9
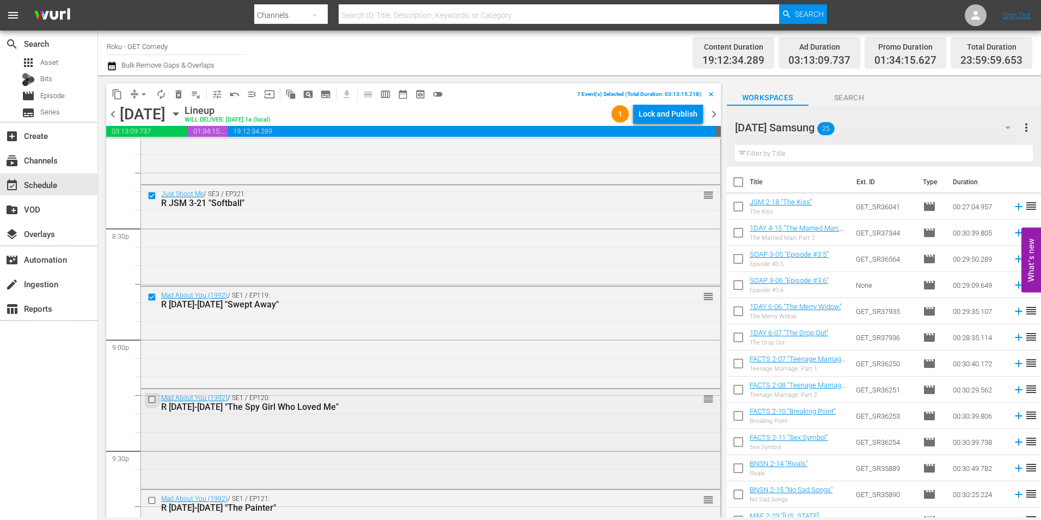
click at [150, 400] on input "checkbox" at bounding box center [153, 398] width 11 height 9
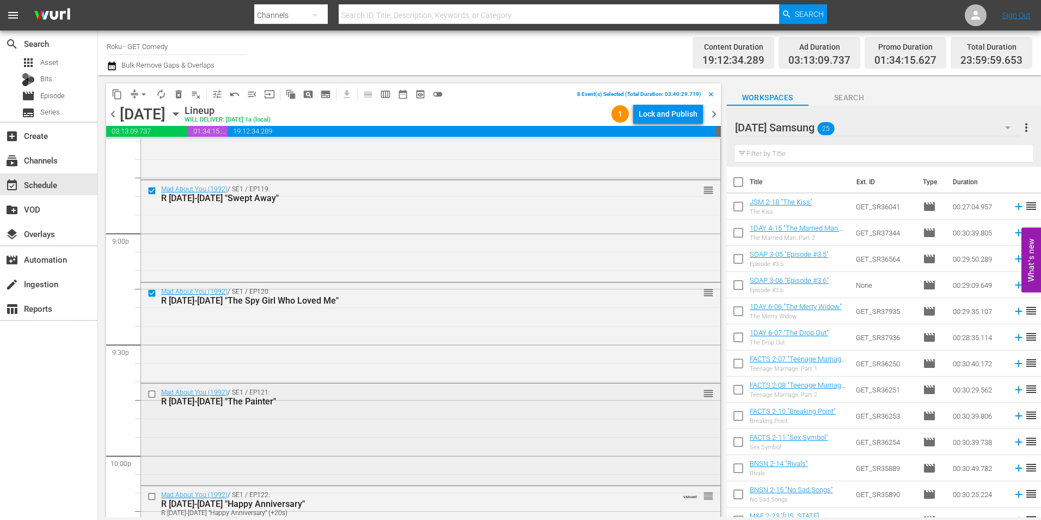
scroll to position [4575, 0]
click at [151, 389] on input "checkbox" at bounding box center [153, 390] width 11 height 9
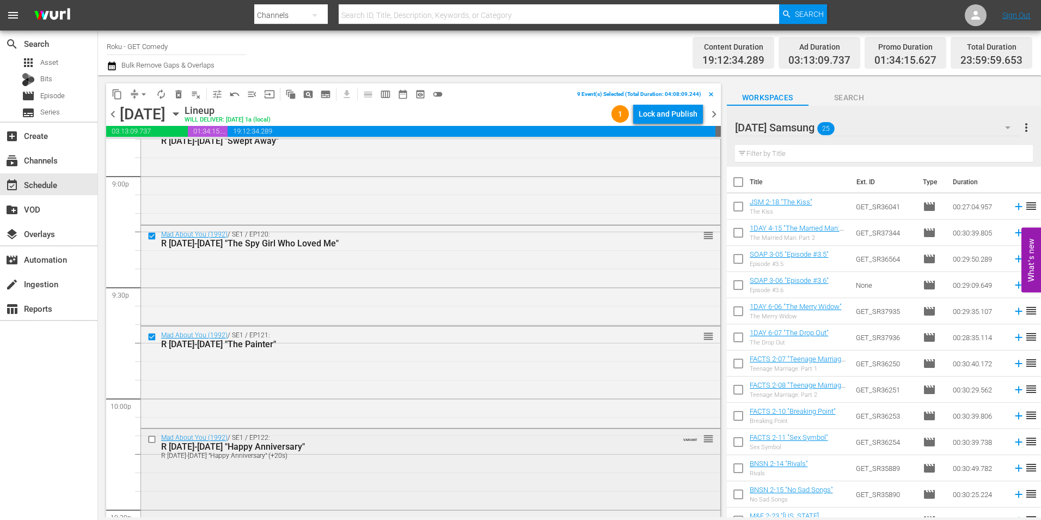
click at [151, 439] on input "checkbox" at bounding box center [153, 438] width 11 height 9
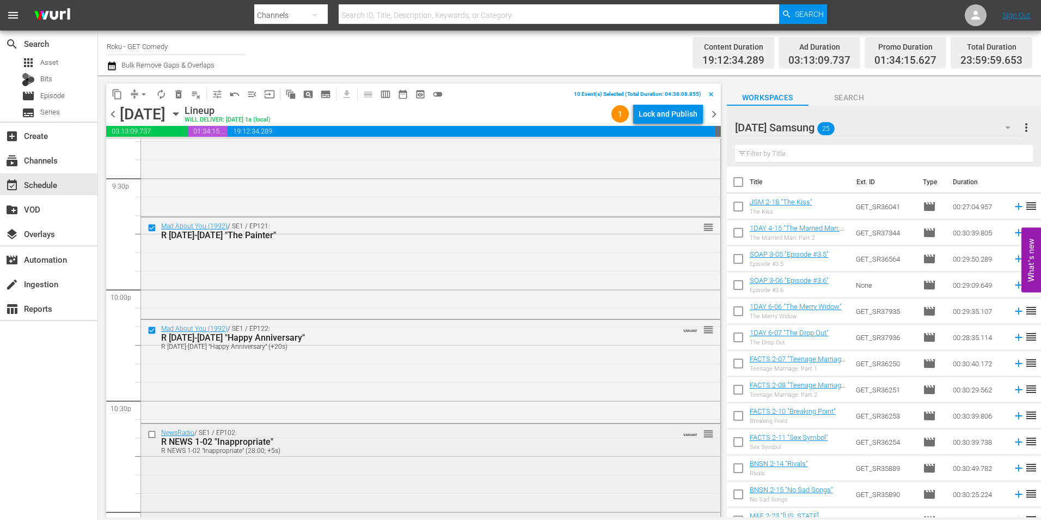
click at [155, 436] on input "checkbox" at bounding box center [153, 433] width 11 height 9
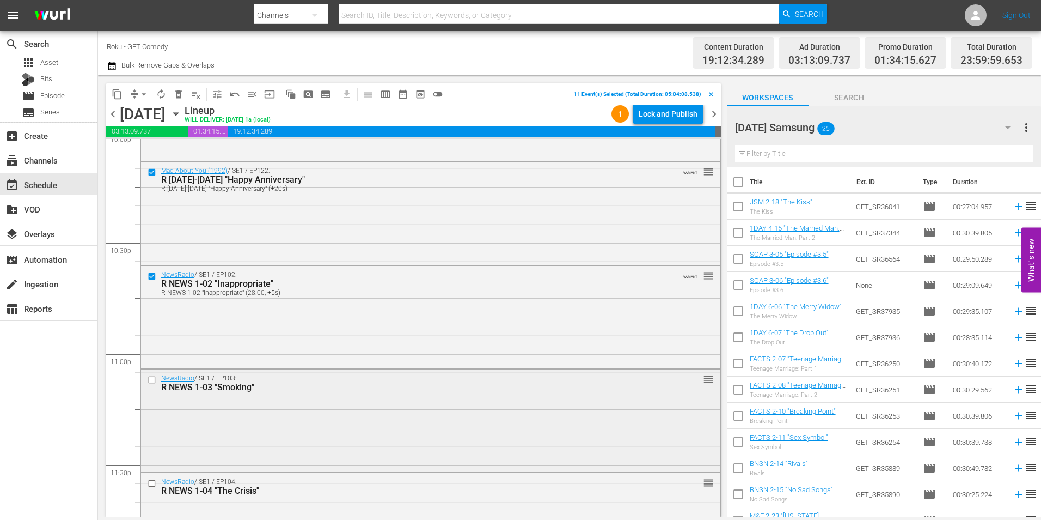
scroll to position [4902, 0]
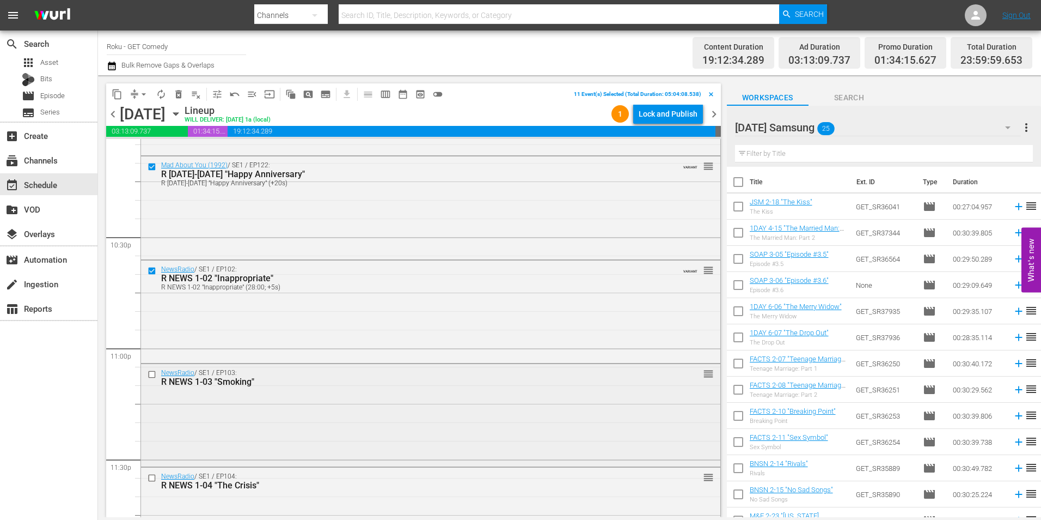
click at [154, 374] on input "checkbox" at bounding box center [153, 373] width 11 height 9
click at [152, 477] on input "checkbox" at bounding box center [153, 477] width 11 height 9
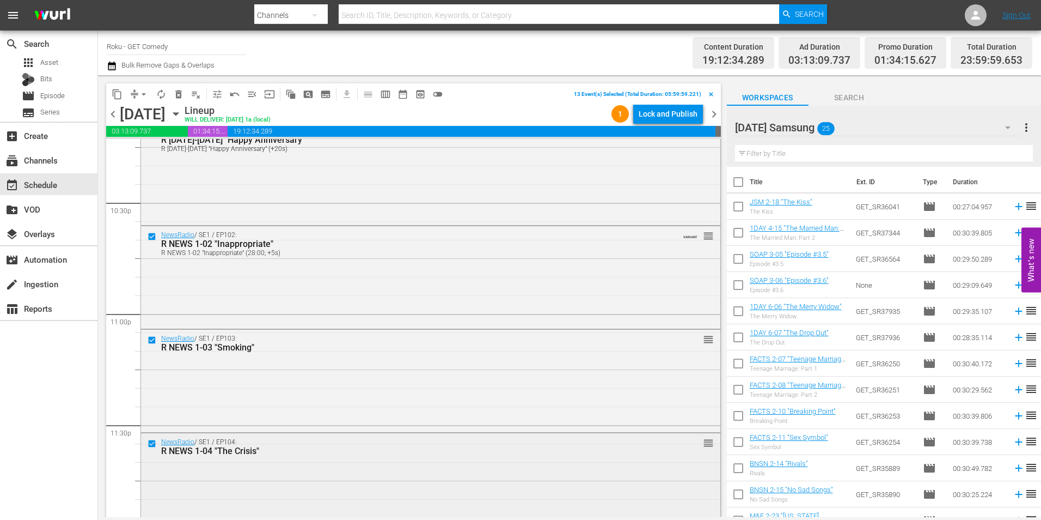
scroll to position [4955, 0]
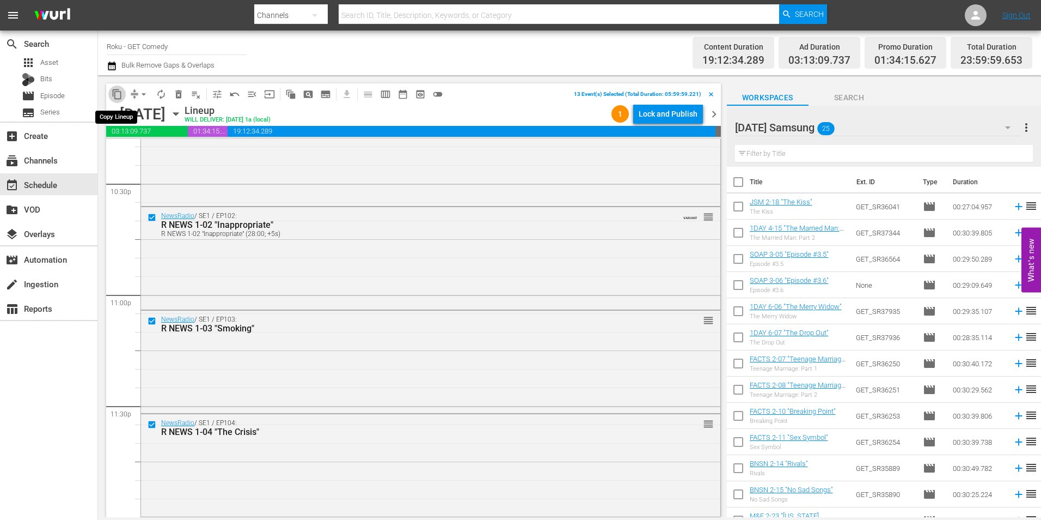
click at [115, 94] on span "content_copy" at bounding box center [117, 94] width 11 height 11
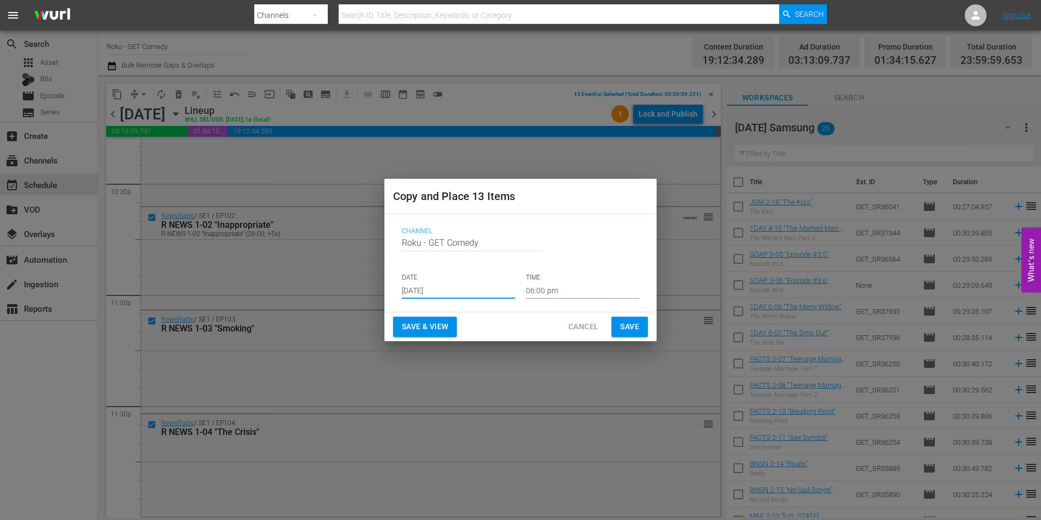
click at [431, 287] on input "[DATE]" at bounding box center [458, 290] width 113 height 16
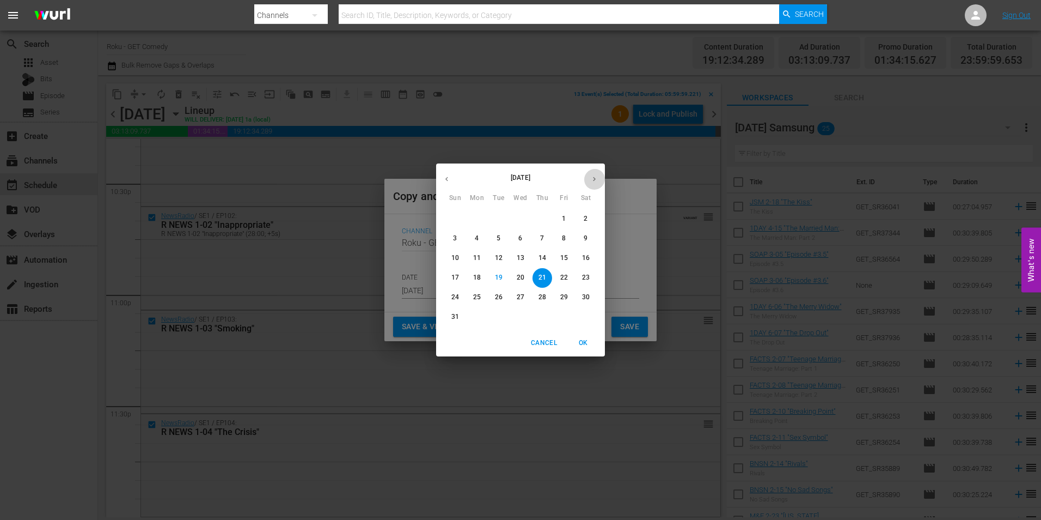
click at [595, 179] on icon "button" at bounding box center [594, 179] width 3 height 4
click at [521, 241] on p "10" at bounding box center [521, 238] width 8 height 9
type input "Sep 10th 2025"
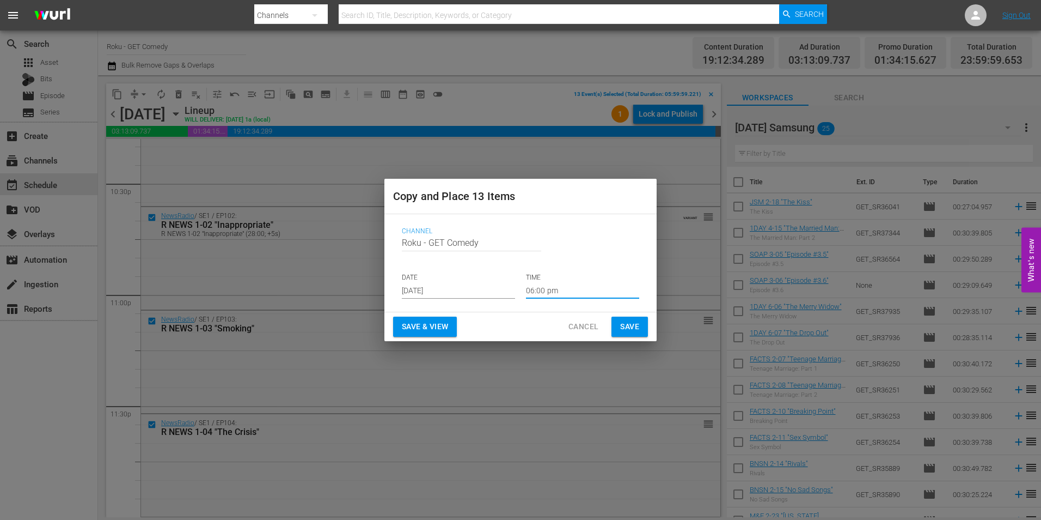
click at [533, 286] on input "06:00 pm" at bounding box center [582, 290] width 113 height 16
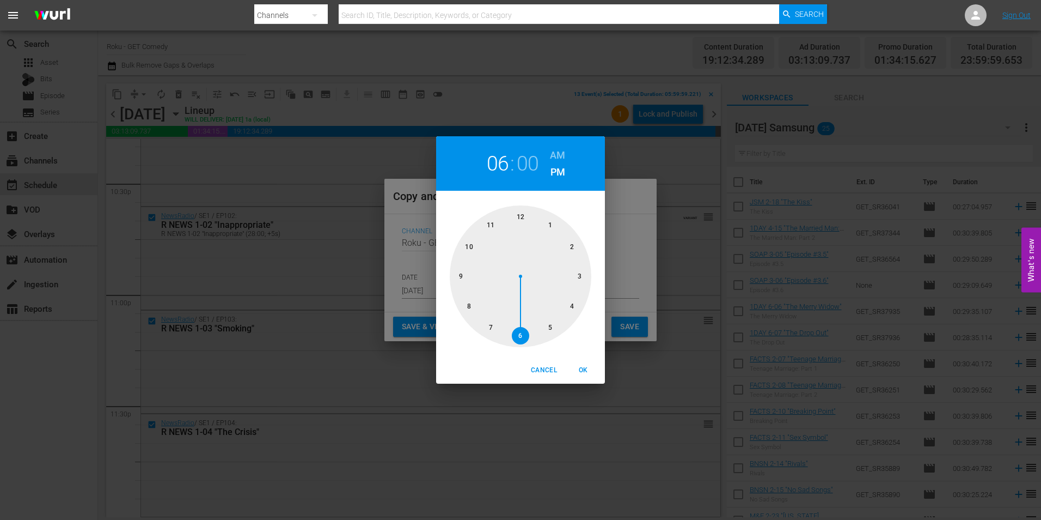
click at [521, 217] on div at bounding box center [521, 276] width 142 height 142
click at [580, 371] on span "OK" at bounding box center [583, 369] width 26 height 11
type input "12:00 pm"
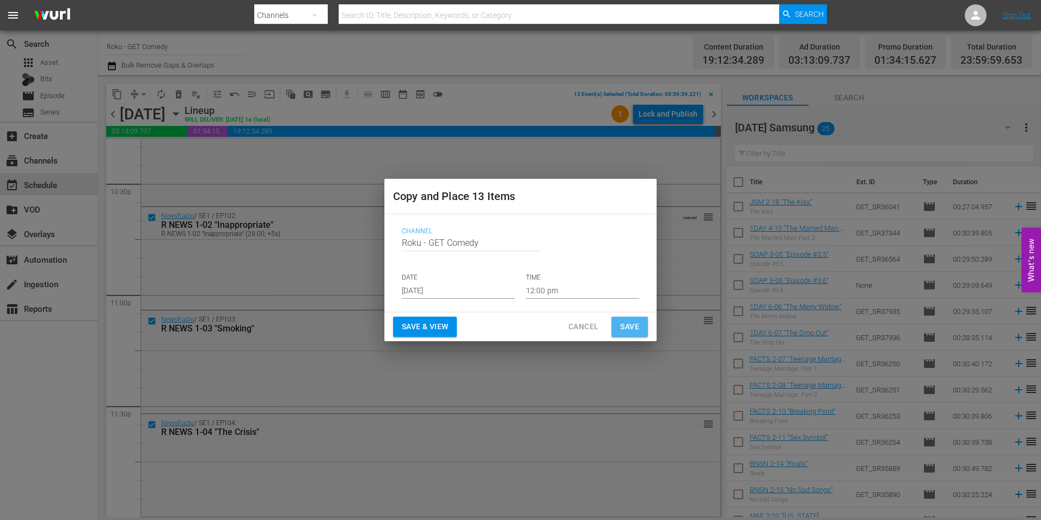
click at [630, 320] on span "Save" at bounding box center [629, 327] width 19 height 14
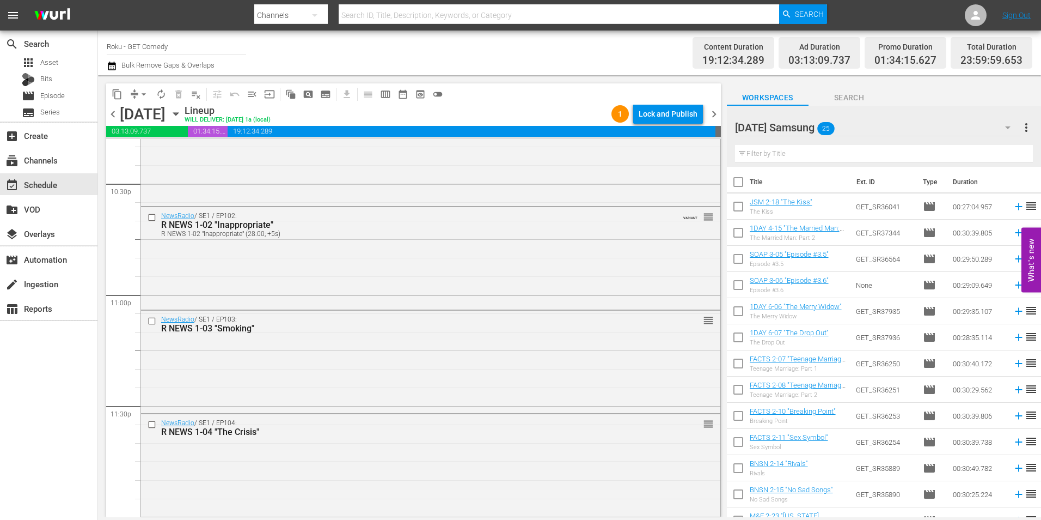
click at [889, 129] on div "Wednesday Samsung 25" at bounding box center [878, 127] width 286 height 31
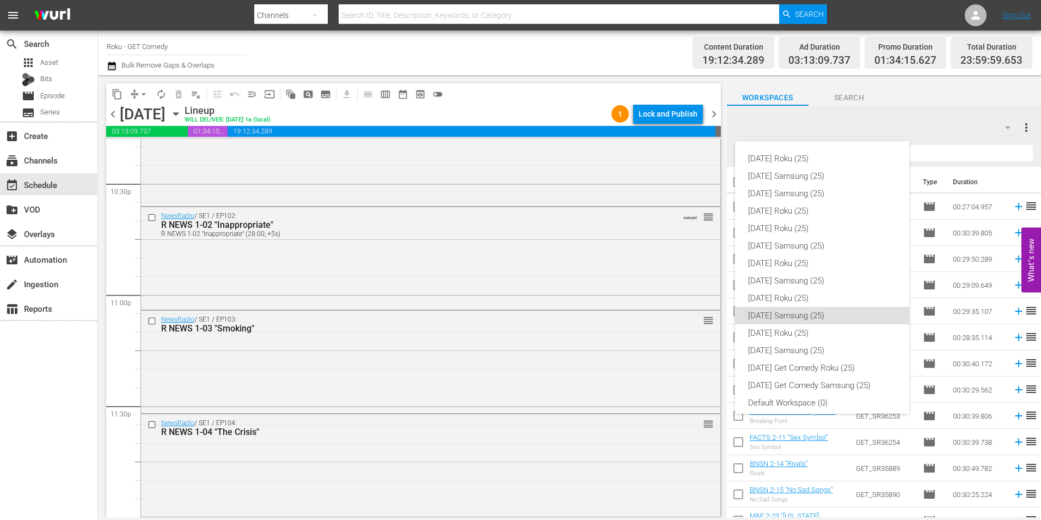
scroll to position [7, 0]
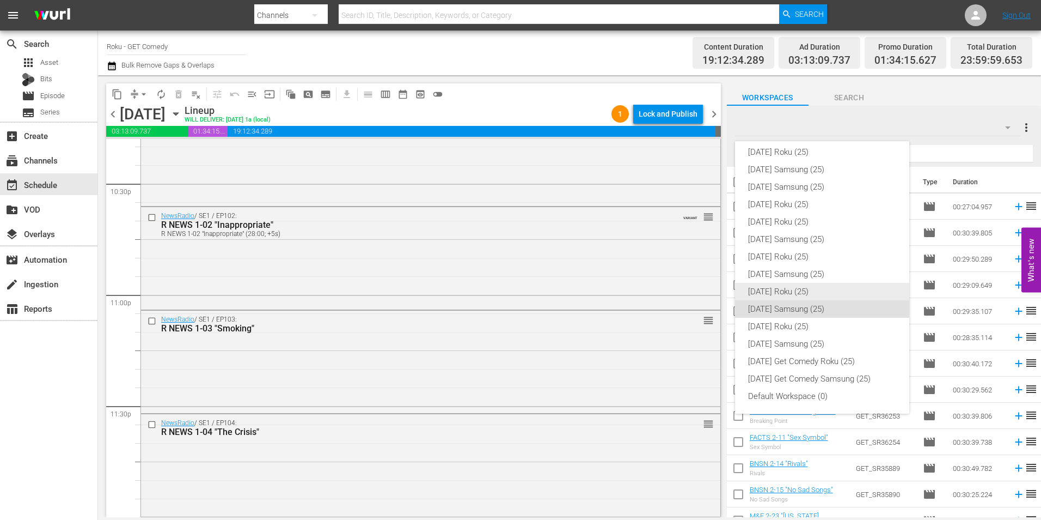
click at [792, 291] on div "[DATE] Roku (25)" at bounding box center [822, 291] width 148 height 17
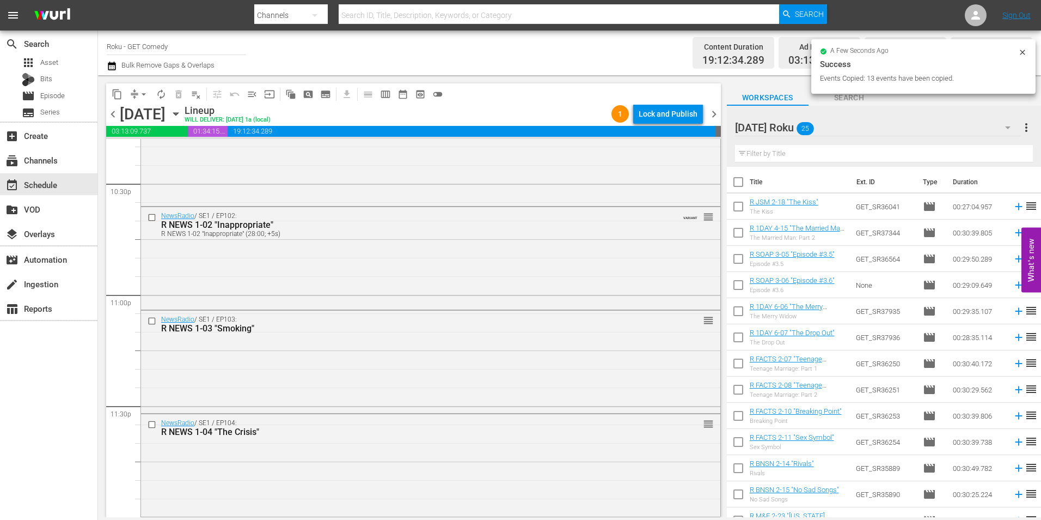
click at [166, 114] on div "Tuesday, September 2nd" at bounding box center [143, 114] width 46 height 18
click at [182, 114] on icon "button" at bounding box center [176, 114] width 12 height 12
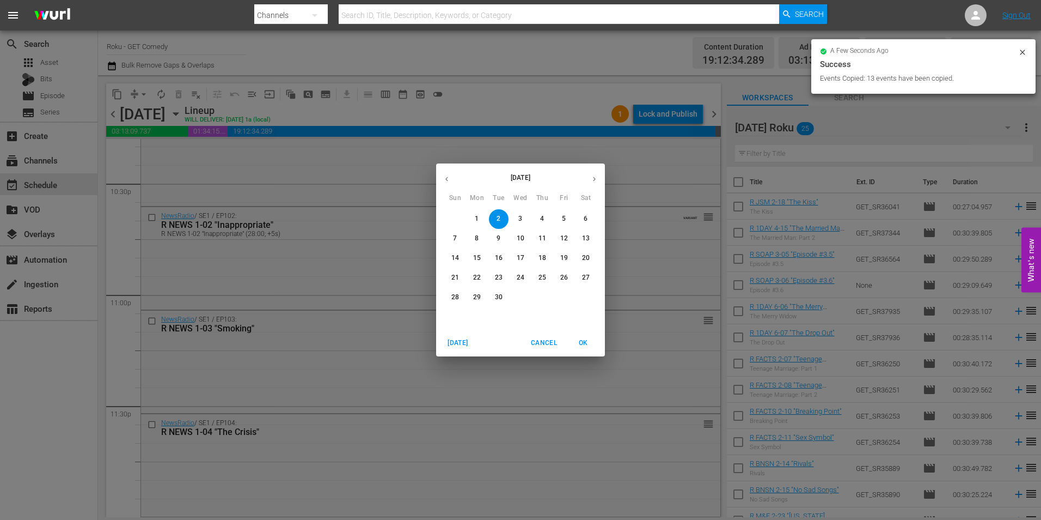
click at [524, 233] on button "10" at bounding box center [521, 239] width 20 height 20
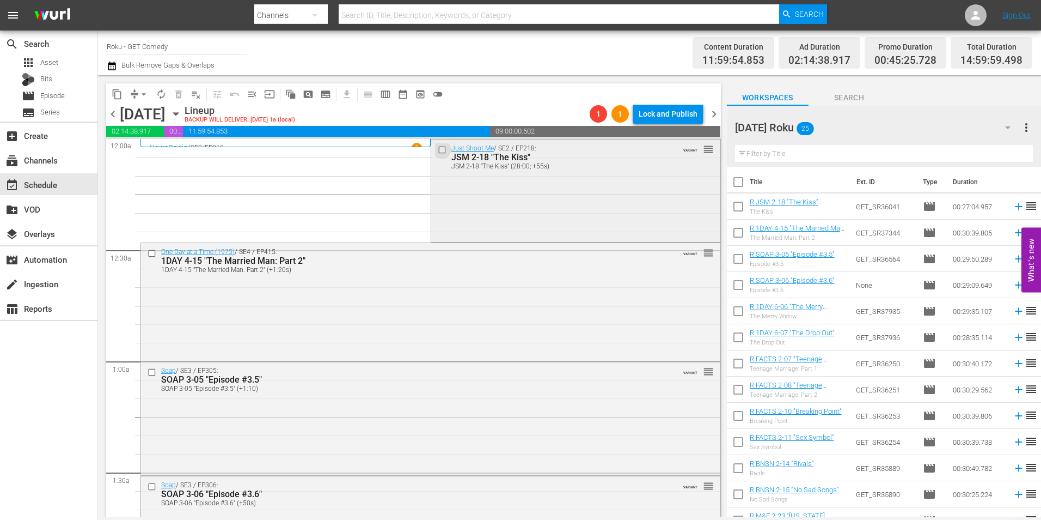
click at [437, 148] on input "checkbox" at bounding box center [442, 149] width 11 height 9
click at [150, 255] on input "checkbox" at bounding box center [153, 252] width 11 height 9
click at [153, 375] on input "checkbox" at bounding box center [153, 372] width 11 height 9
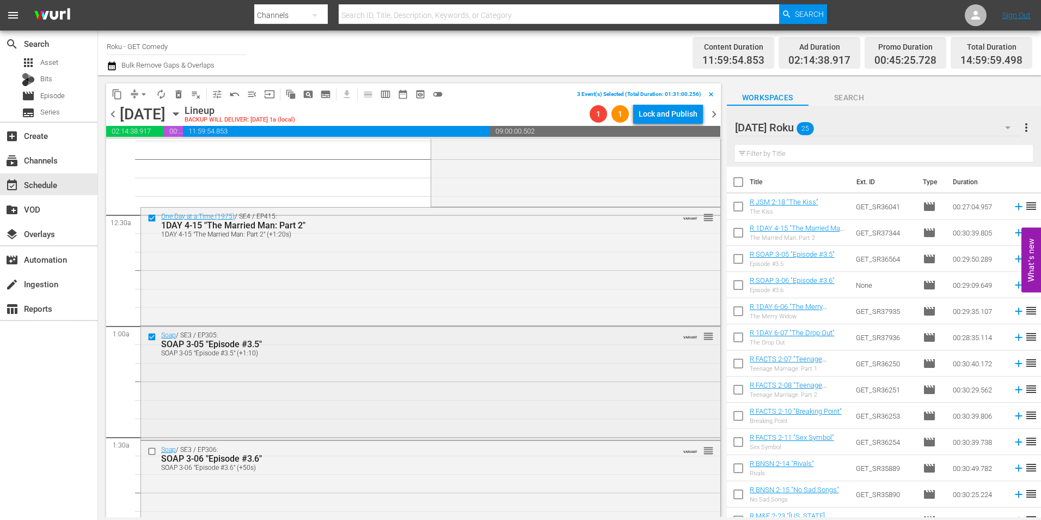
scroll to position [54, 0]
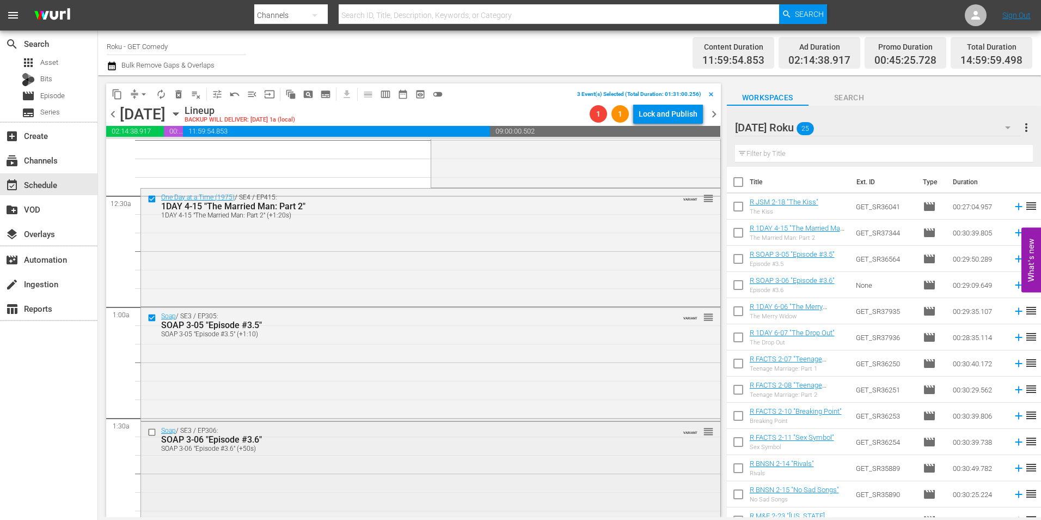
click at [151, 432] on input "checkbox" at bounding box center [153, 432] width 11 height 9
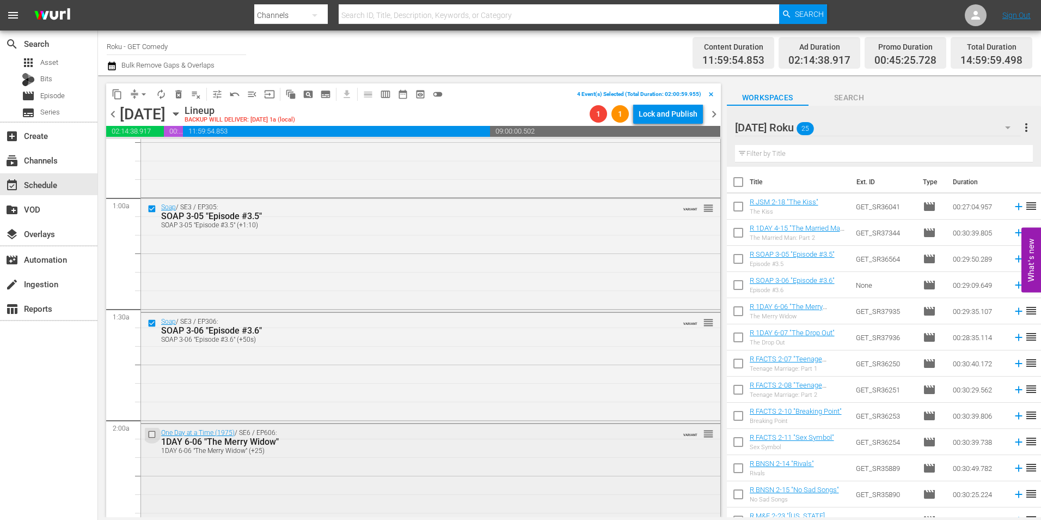
click at [149, 433] on input "checkbox" at bounding box center [153, 434] width 11 height 9
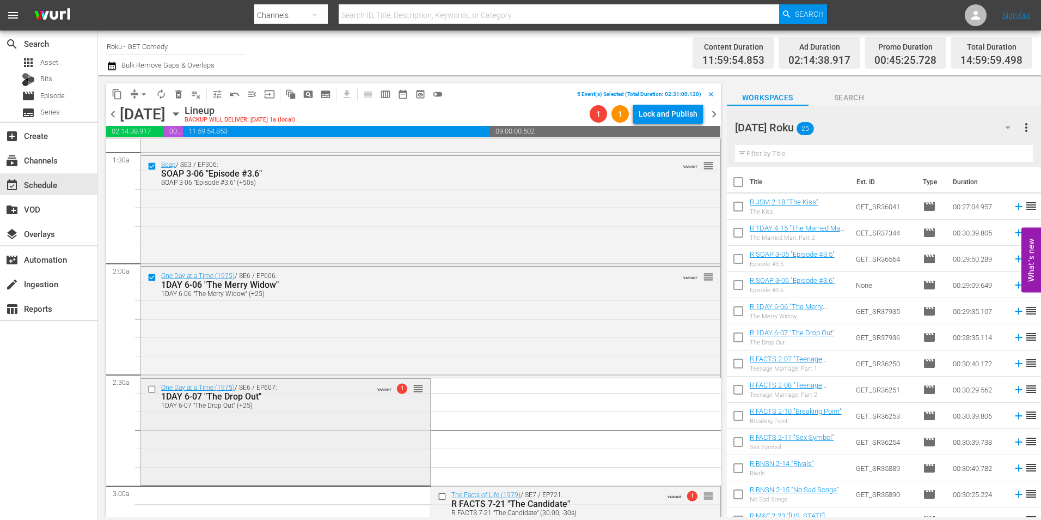
scroll to position [327, 0]
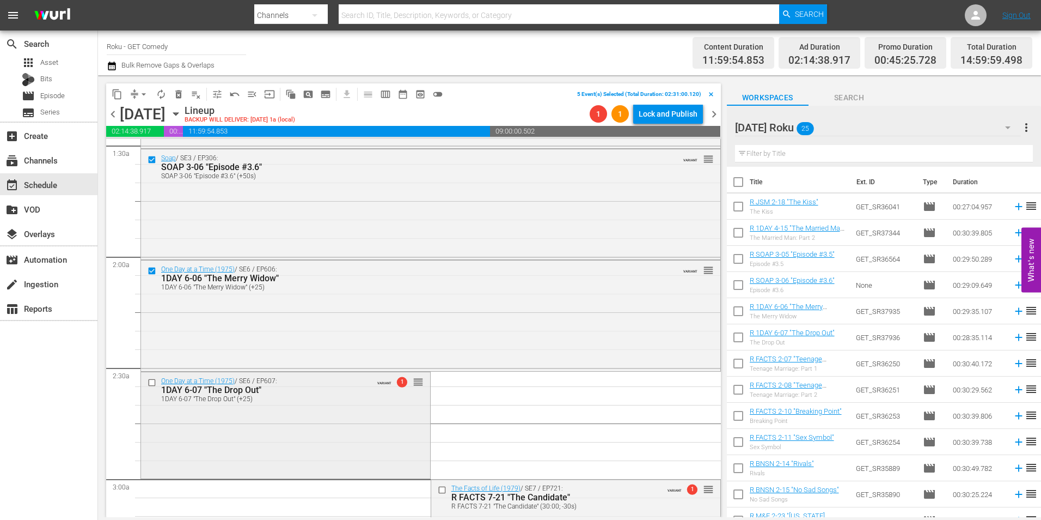
click at [151, 383] on input "checkbox" at bounding box center [153, 381] width 11 height 9
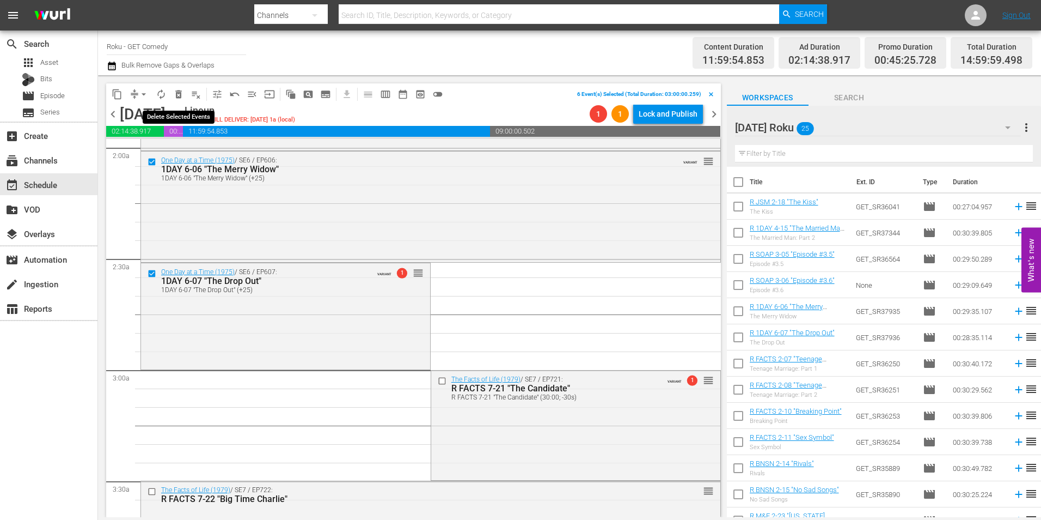
click at [179, 93] on span "delete_forever_outlined" at bounding box center [178, 94] width 11 height 11
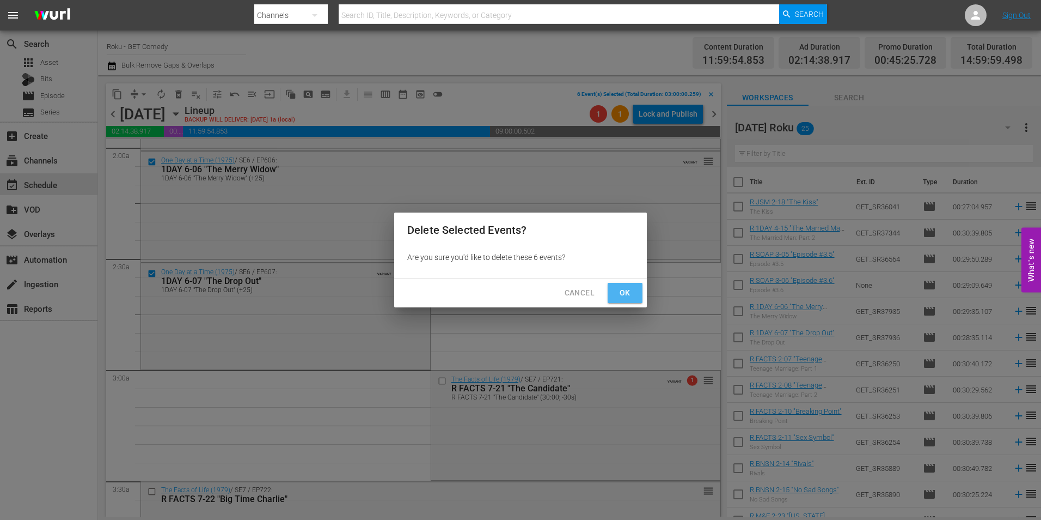
click at [624, 288] on span "Ok" at bounding box center [625, 293] width 17 height 14
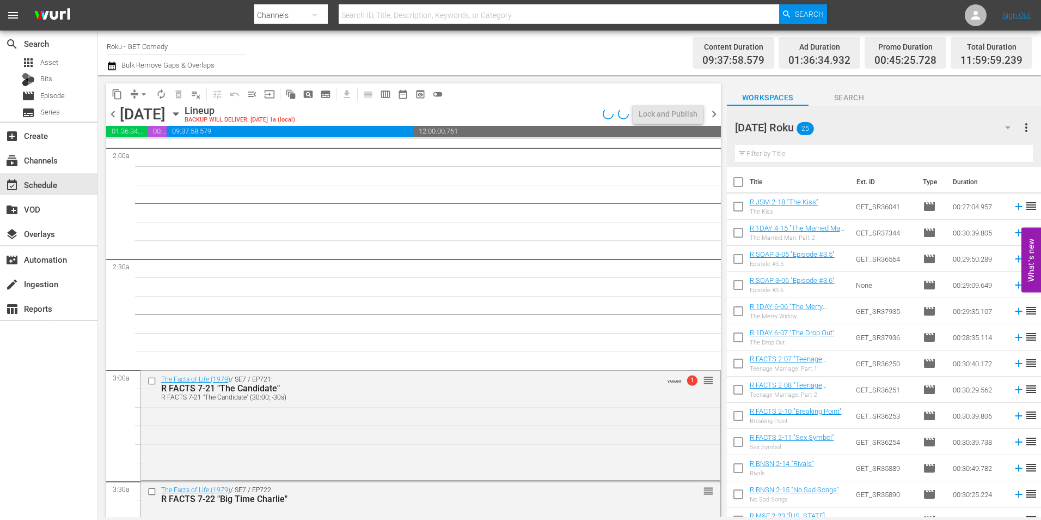
click at [738, 213] on input "checkbox" at bounding box center [738, 208] width 23 height 23
checkbox input "true"
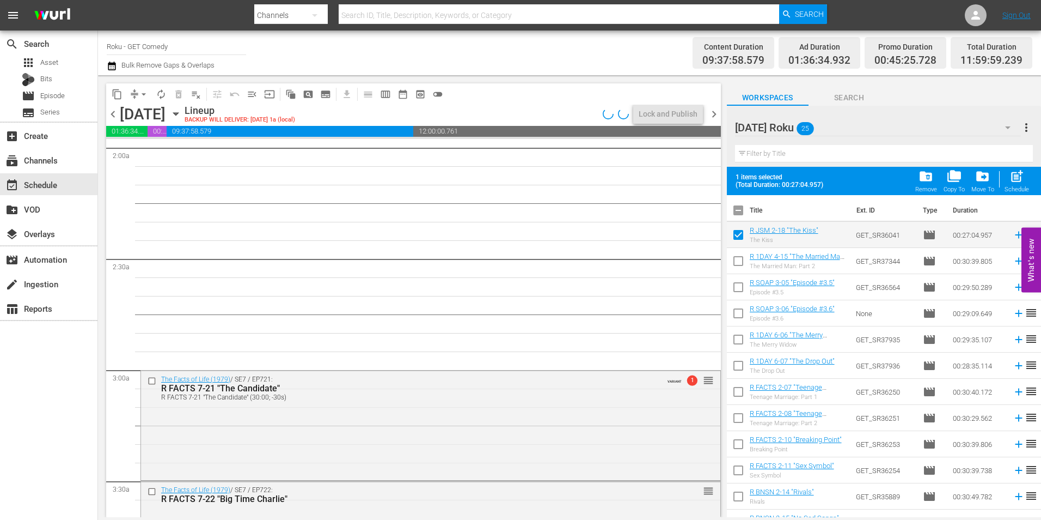
click at [739, 266] on input "checkbox" at bounding box center [738, 263] width 23 height 23
checkbox input "true"
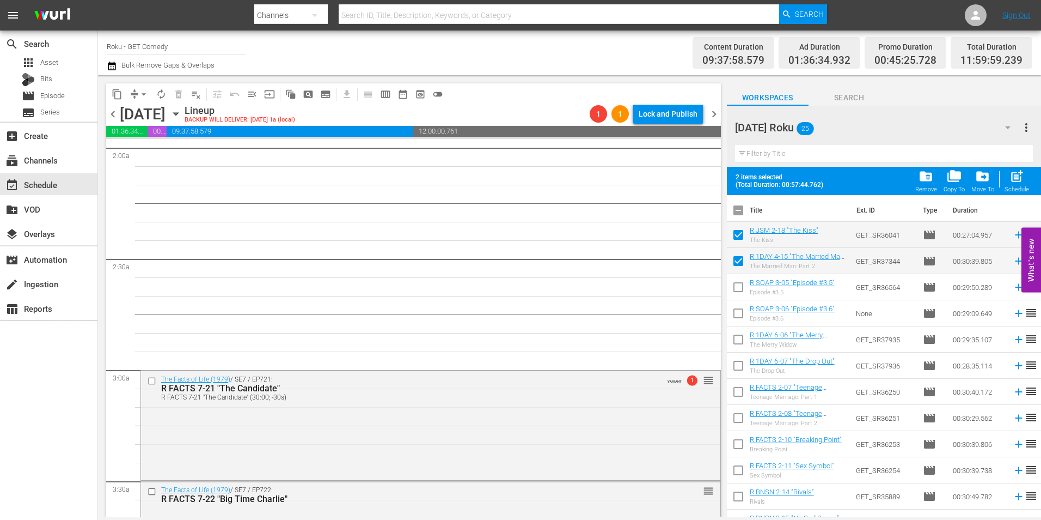
click at [741, 286] on input "checkbox" at bounding box center [738, 289] width 23 height 23
checkbox input "true"
click at [741, 315] on input "checkbox" at bounding box center [738, 315] width 23 height 23
checkbox input "true"
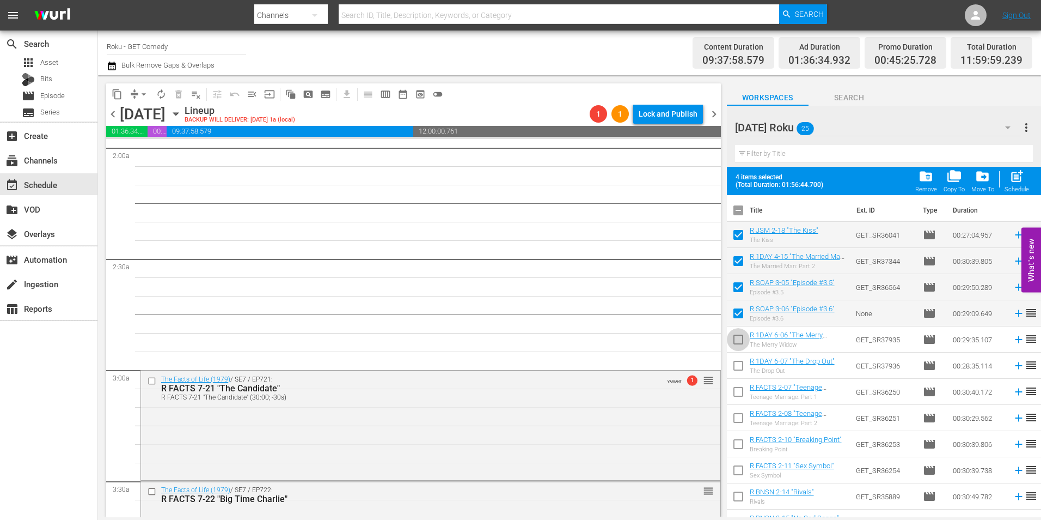
click at [738, 340] on input "checkbox" at bounding box center [738, 341] width 23 height 23
checkbox input "true"
click at [740, 361] on input "checkbox" at bounding box center [738, 367] width 23 height 23
checkbox input "true"
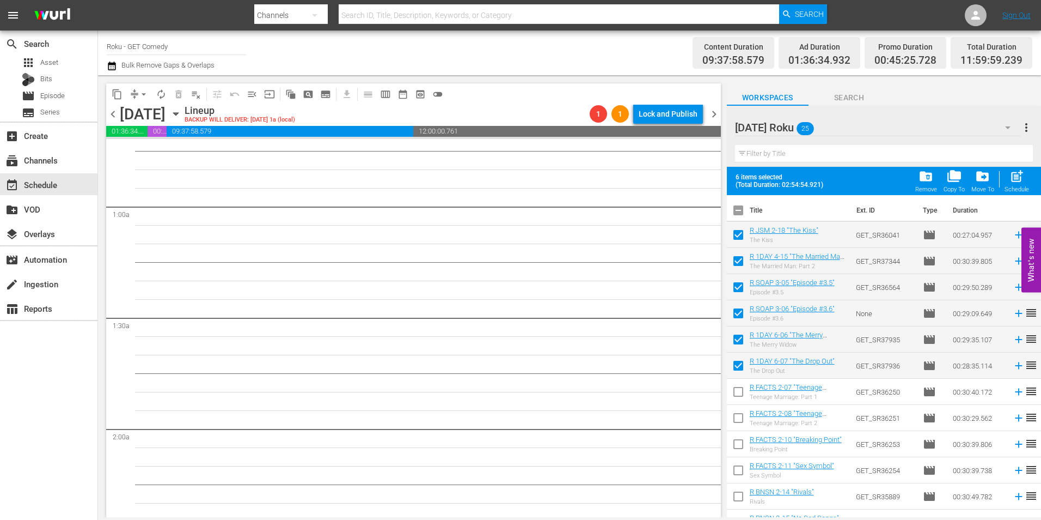
scroll to position [0, 0]
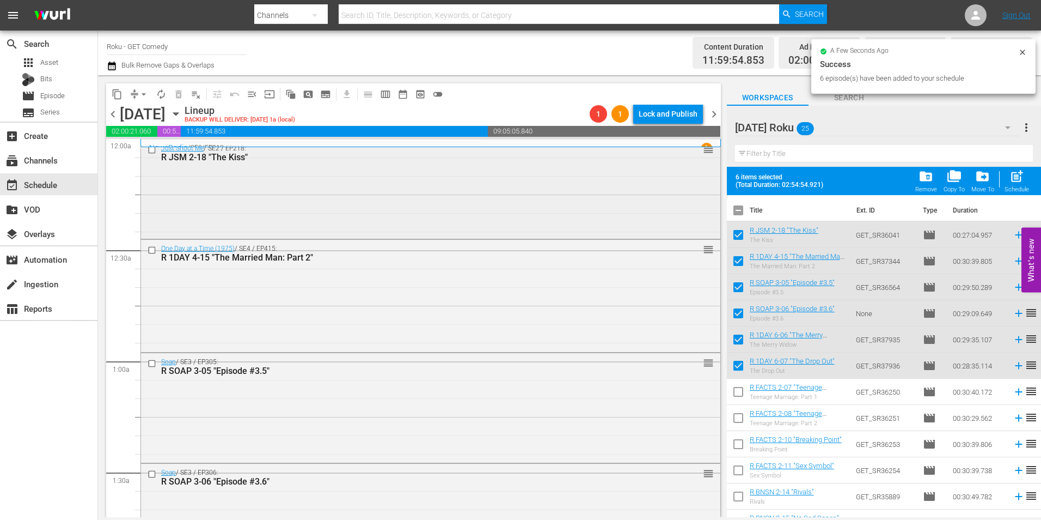
click at [411, 192] on div "Just Shoot Me / SE2 / EP218: R JSM 2-18 "The Kiss" reorder" at bounding box center [431, 187] width 580 height 97
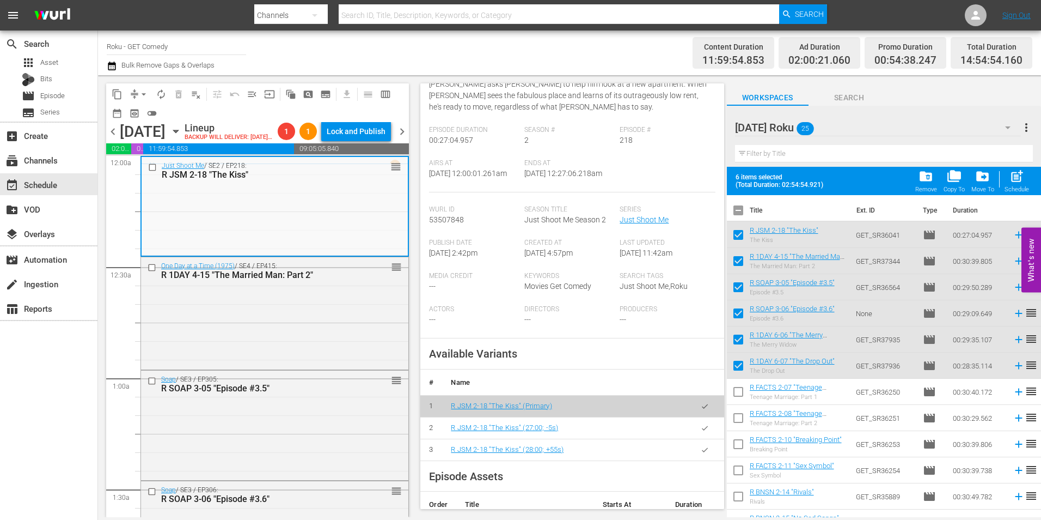
scroll to position [163, 0]
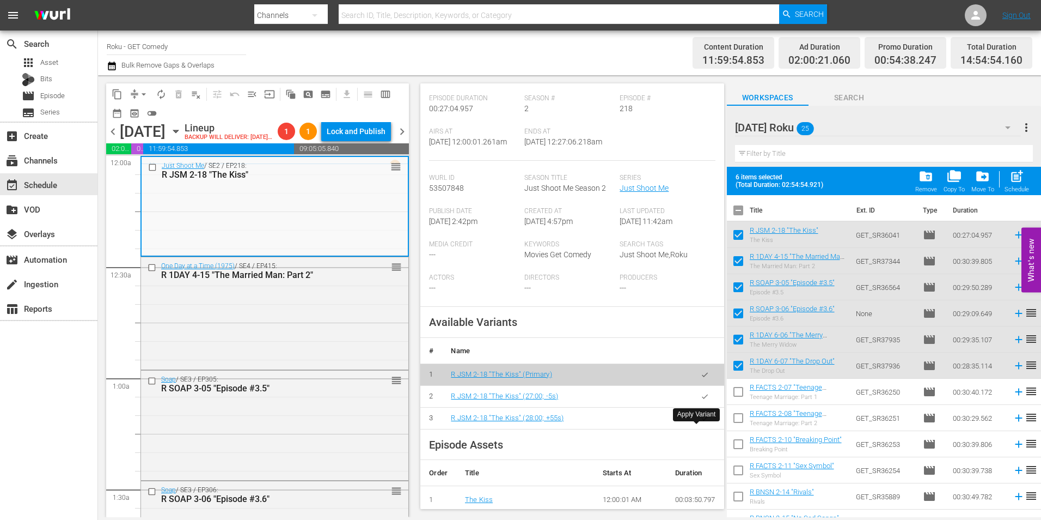
click at [701, 422] on icon "button" at bounding box center [705, 418] width 8 height 8
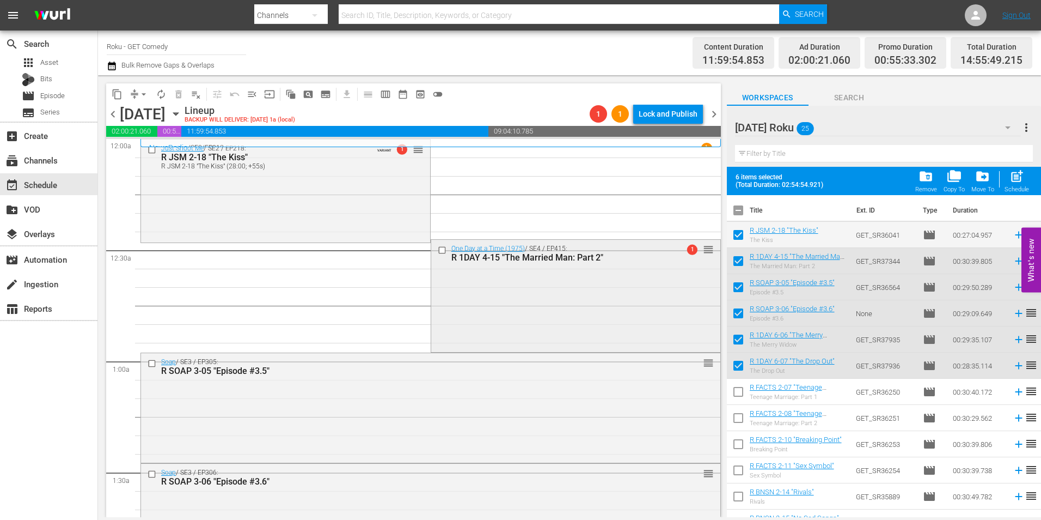
click at [571, 300] on div "One Day at a Time (1975) / SE4 / EP415: R 1DAY 4-15 "The Married Man: Part 2" 1…" at bounding box center [575, 295] width 289 height 111
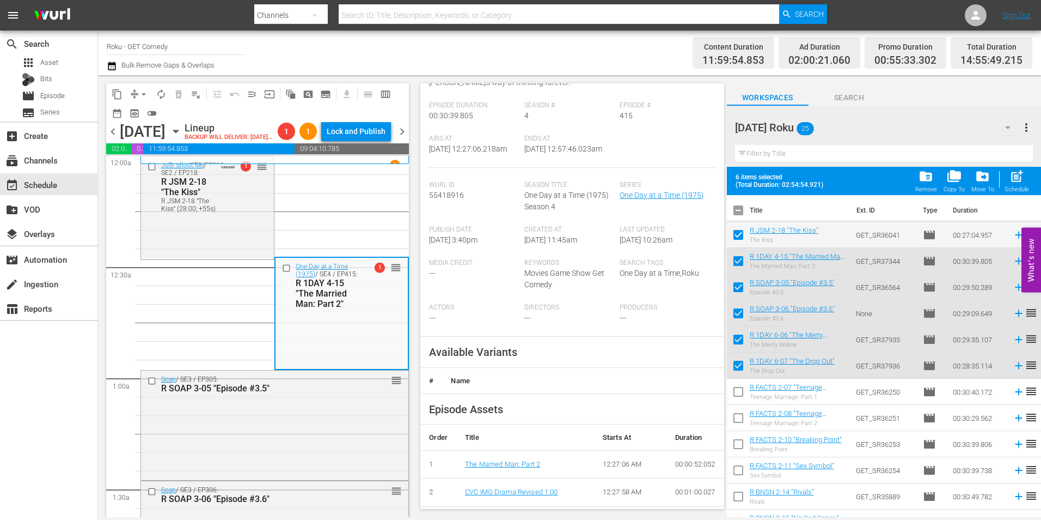
scroll to position [218, 0]
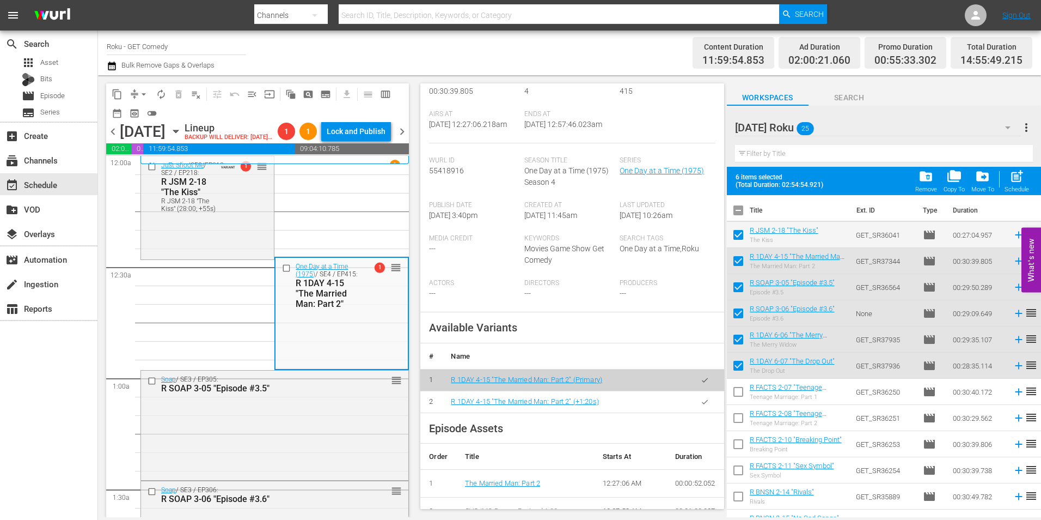
click at [702, 404] on icon "button" at bounding box center [705, 401] width 6 height 4
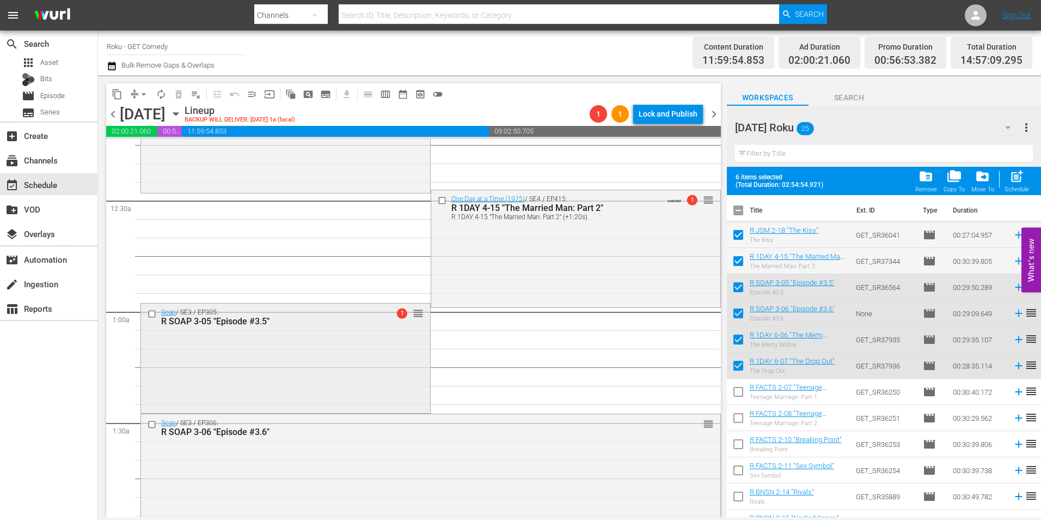
scroll to position [109, 0]
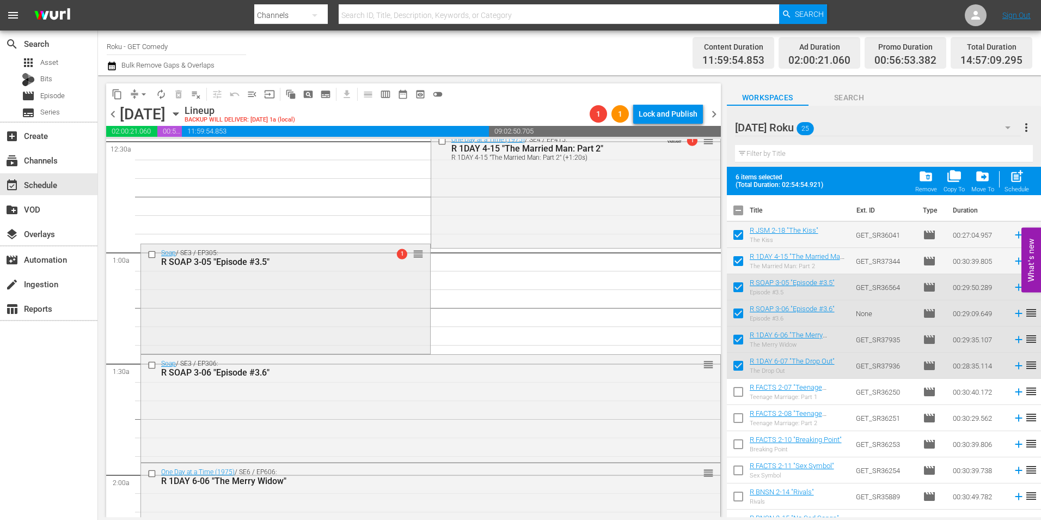
click at [310, 318] on div "Soap / SE3 / EP305: R SOAP 3-05 "Episode #3.5" 1 reorder" at bounding box center [285, 297] width 289 height 107
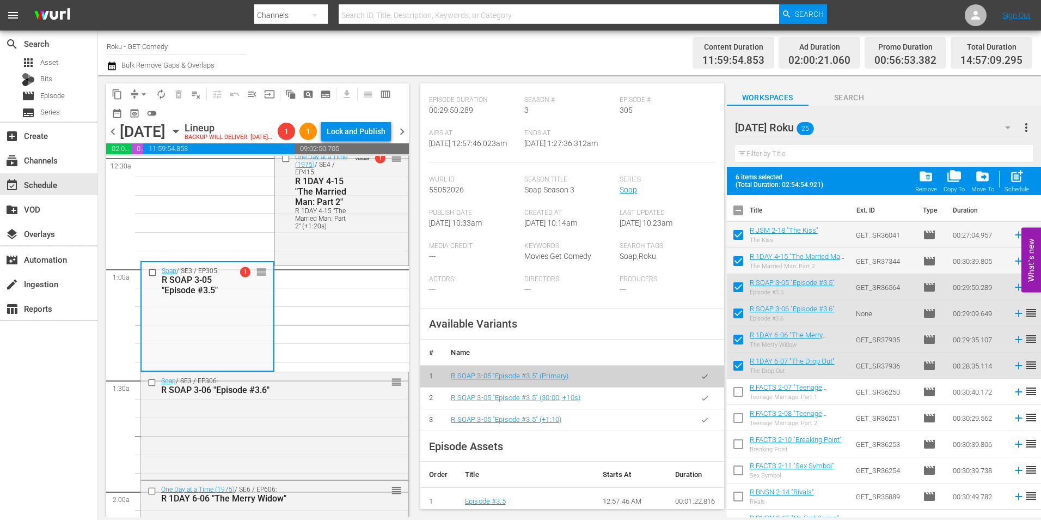
scroll to position [218, 0]
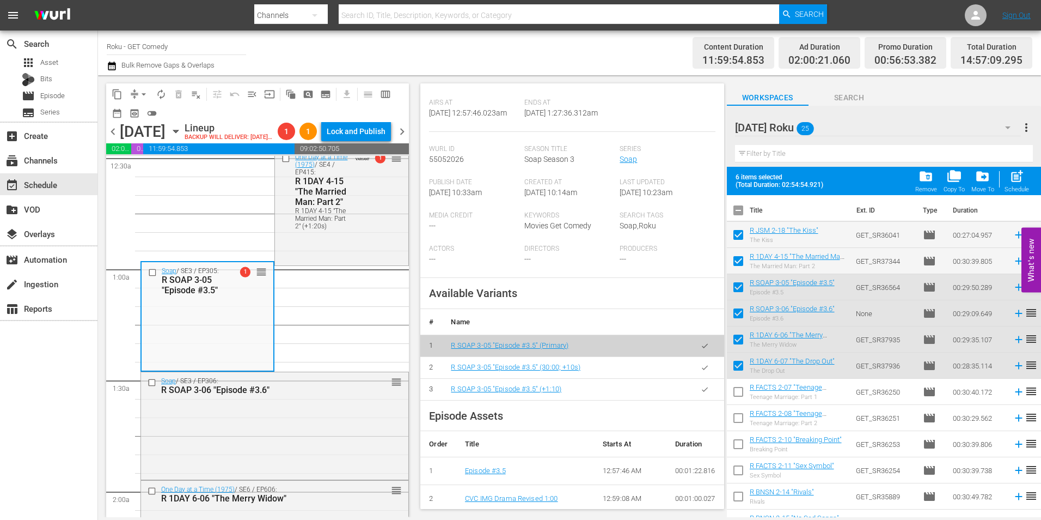
click at [701, 393] on icon "button" at bounding box center [705, 389] width 8 height 8
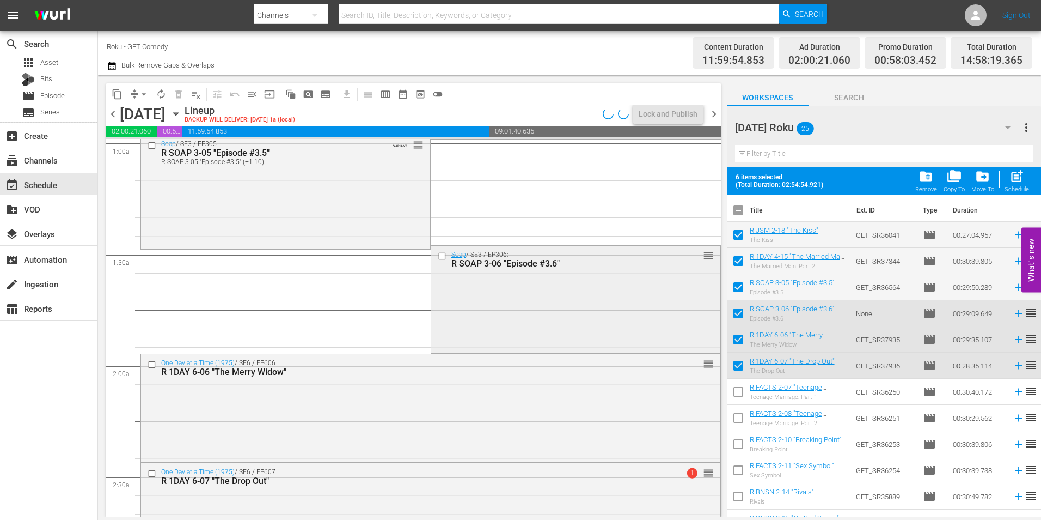
click at [521, 288] on div "Soap / SE3 / EP306: R SOAP 3-06 "Episode #3.6" reorder" at bounding box center [575, 298] width 289 height 105
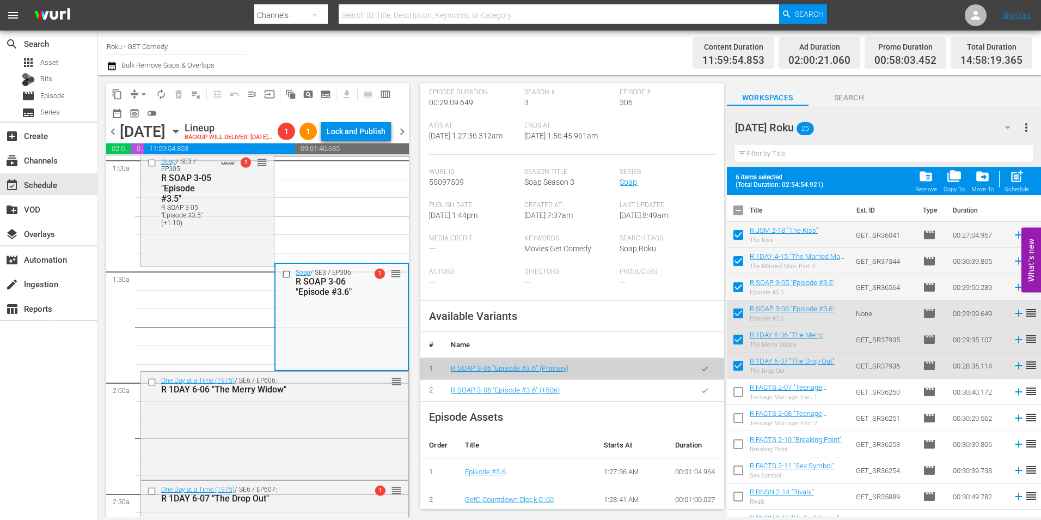
click at [701, 386] on icon "button" at bounding box center [705, 390] width 8 height 8
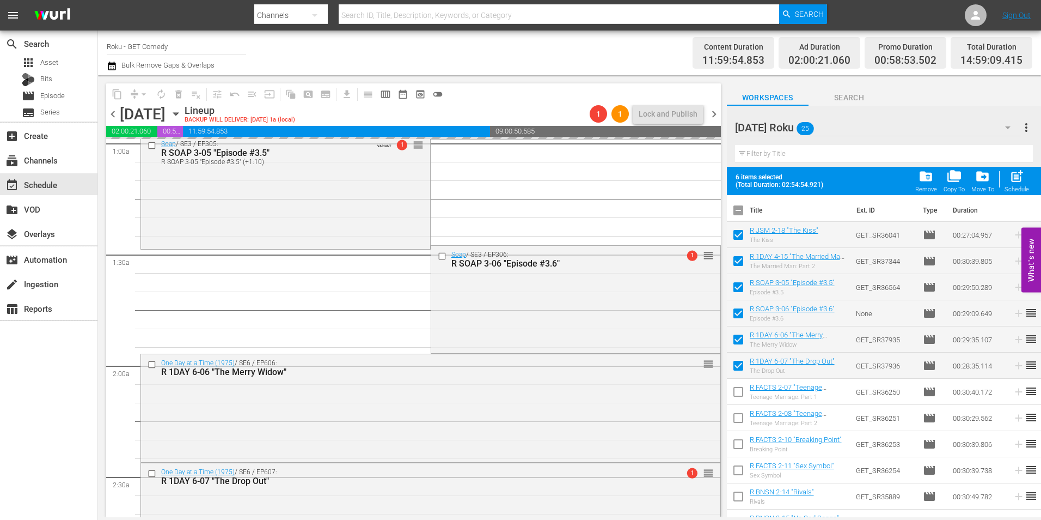
scroll to position [272, 0]
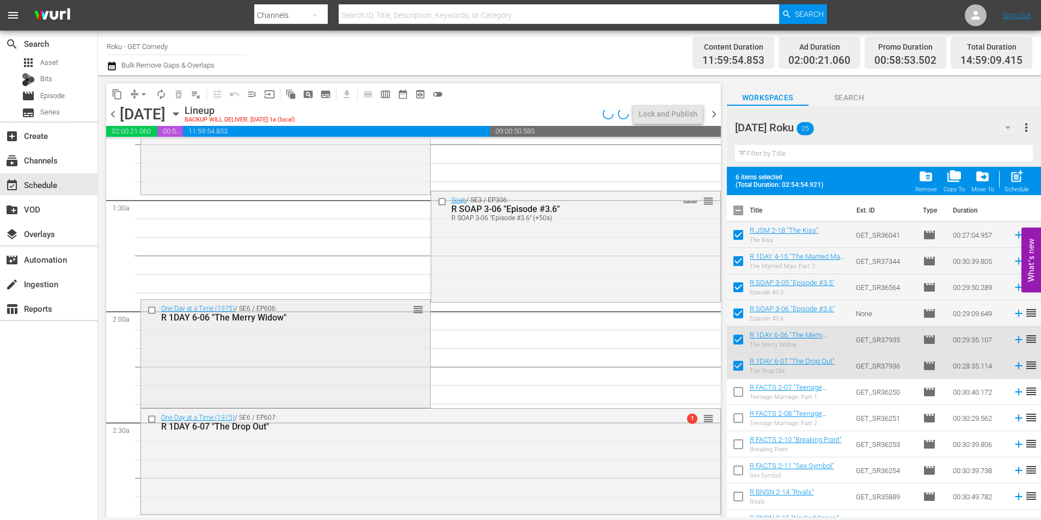
click at [301, 342] on div "One Day at a Time (1975) / SE6 / EP606: R 1DAY 6-06 "The Merry Widow" reorder" at bounding box center [285, 353] width 289 height 106
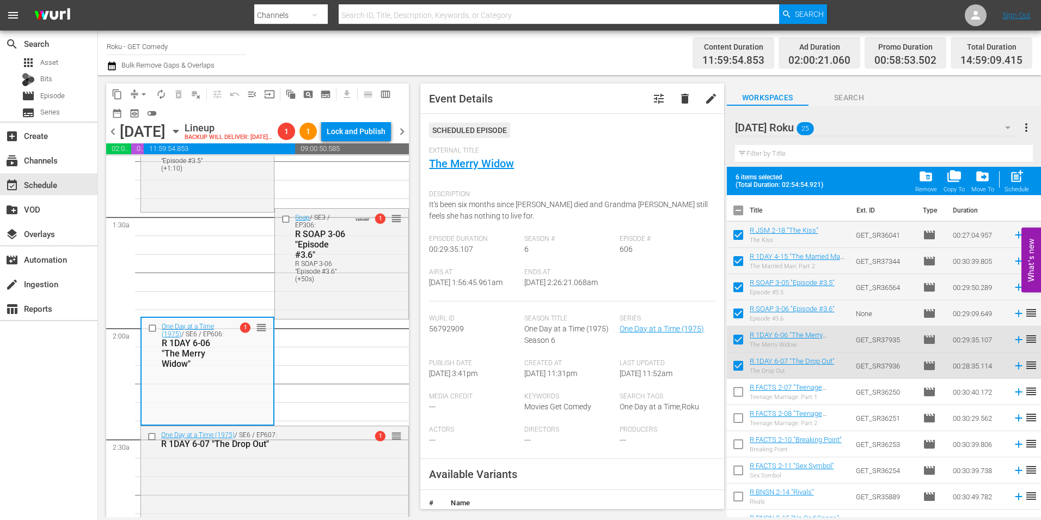
scroll to position [163, 0]
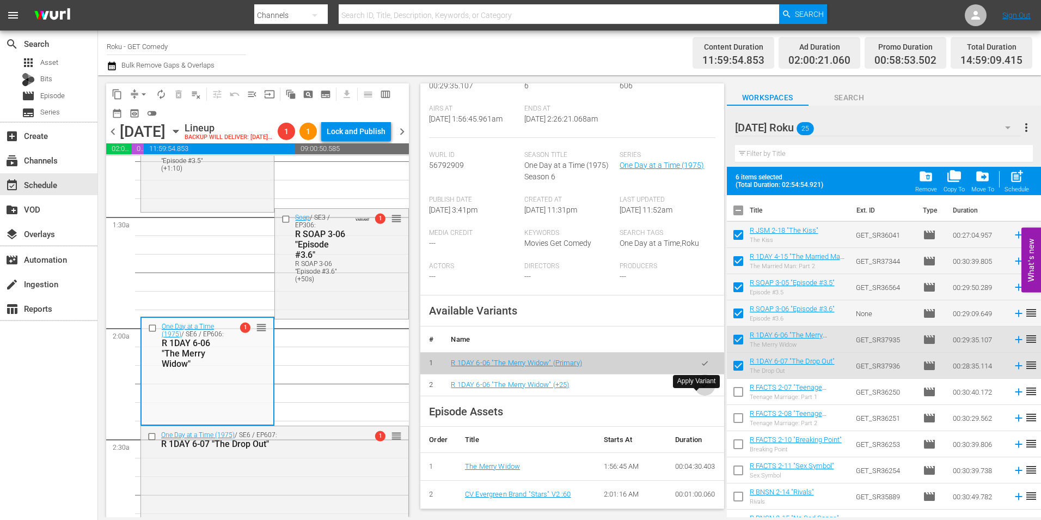
click at [694, 395] on button "button" at bounding box center [704, 384] width 21 height 21
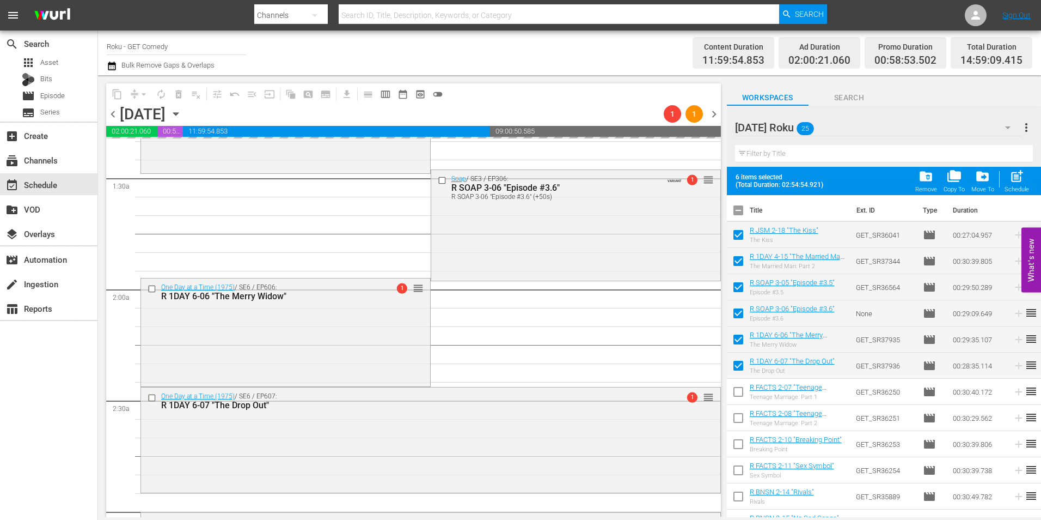
scroll to position [381, 0]
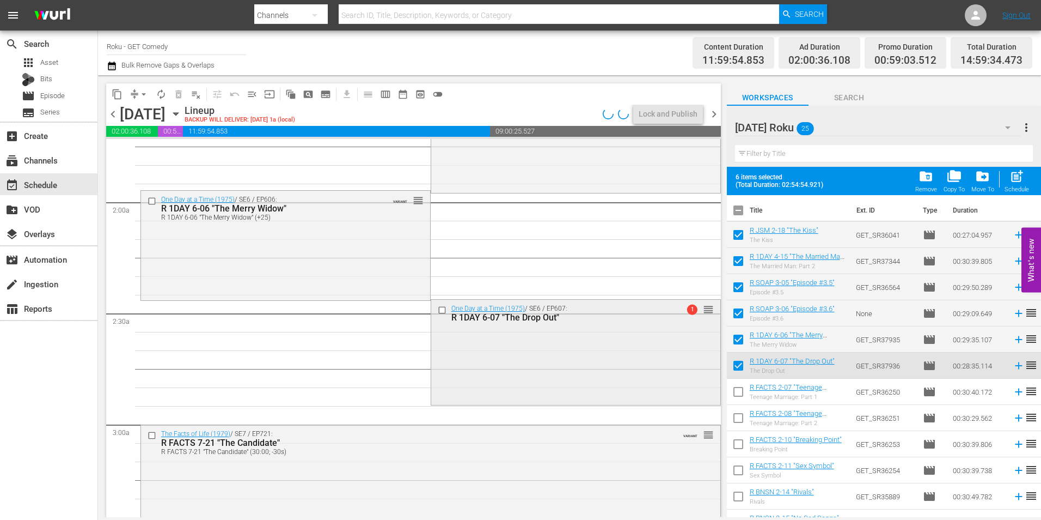
click at [495, 361] on div "One Day at a Time (1975) / SE6 / EP607: R 1DAY 6-07 "The Drop Out" 1 reorder" at bounding box center [575, 351] width 289 height 102
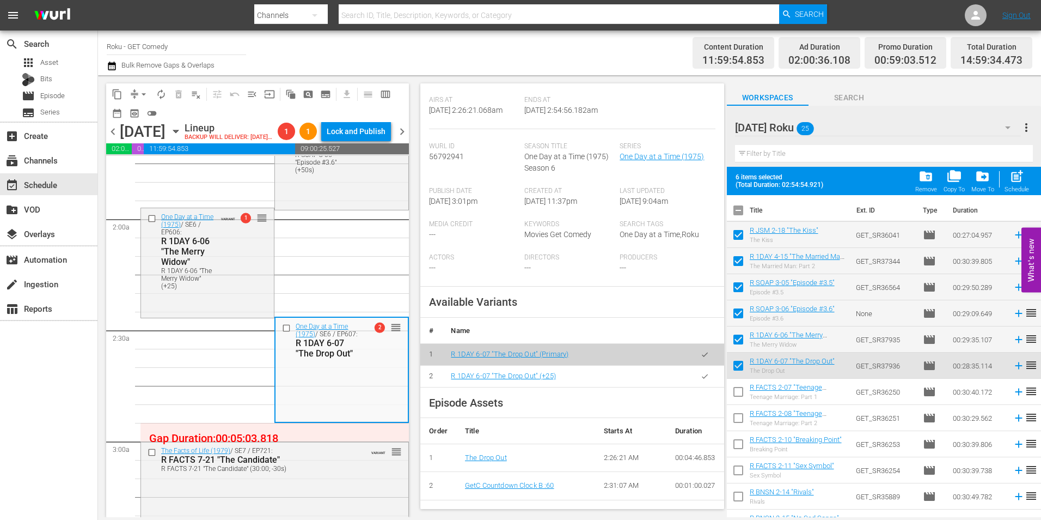
scroll to position [218, 0]
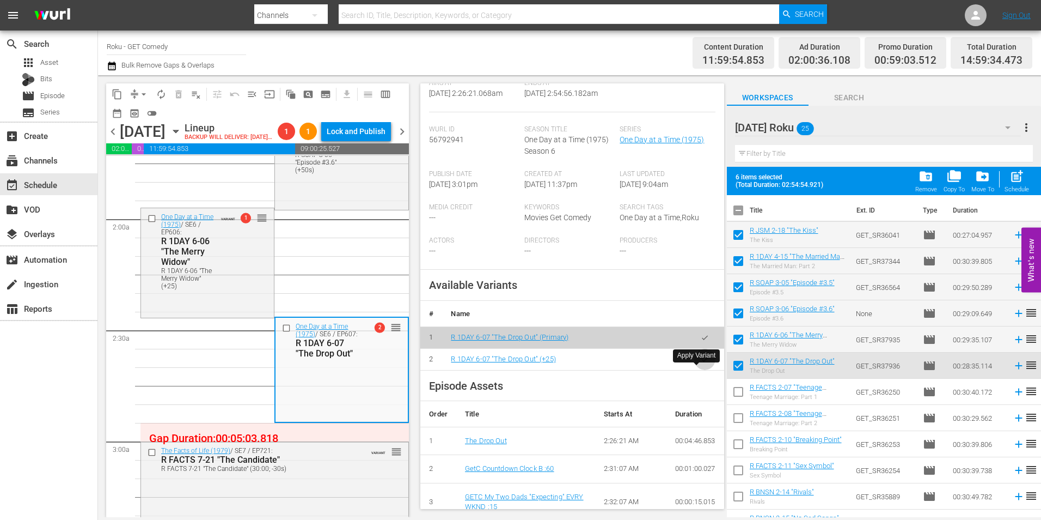
click at [701, 363] on icon "button" at bounding box center [705, 359] width 8 height 8
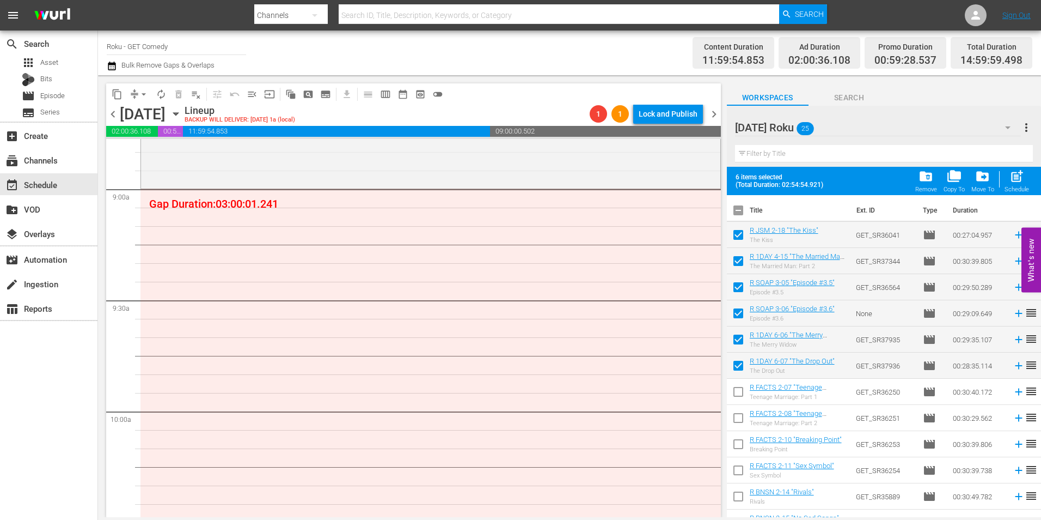
scroll to position [1961, 0]
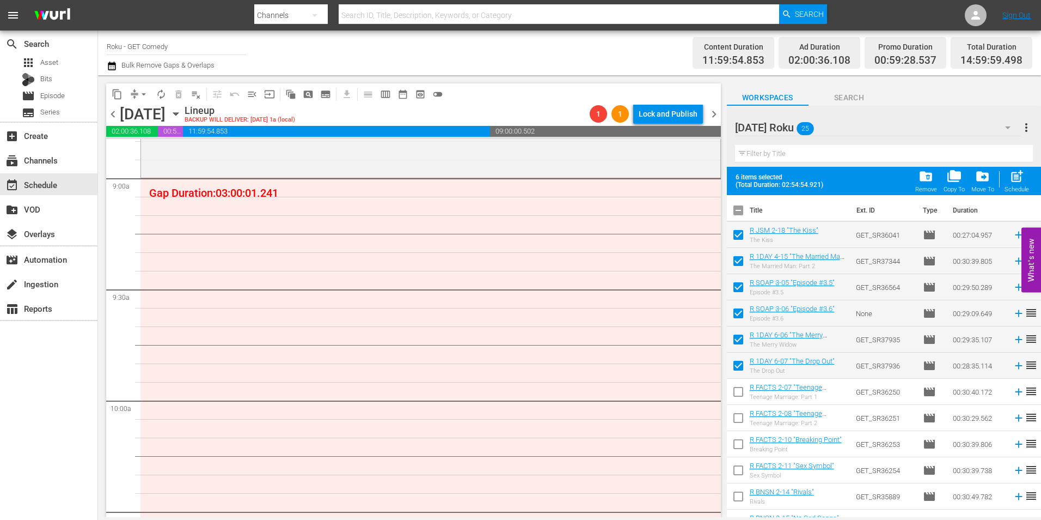
click at [742, 212] on input "checkbox" at bounding box center [738, 212] width 23 height 23
checkbox input "true"
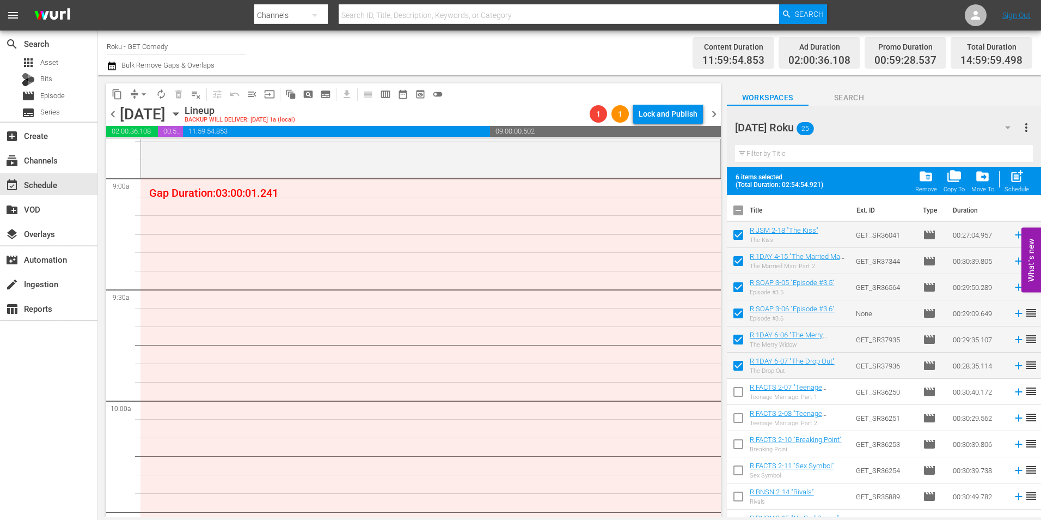
checkbox input "true"
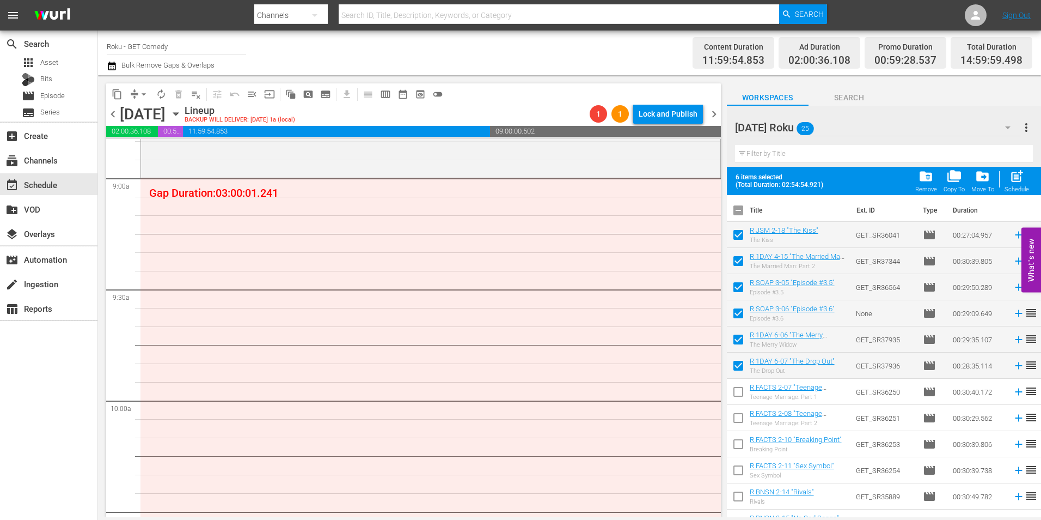
checkbox input "true"
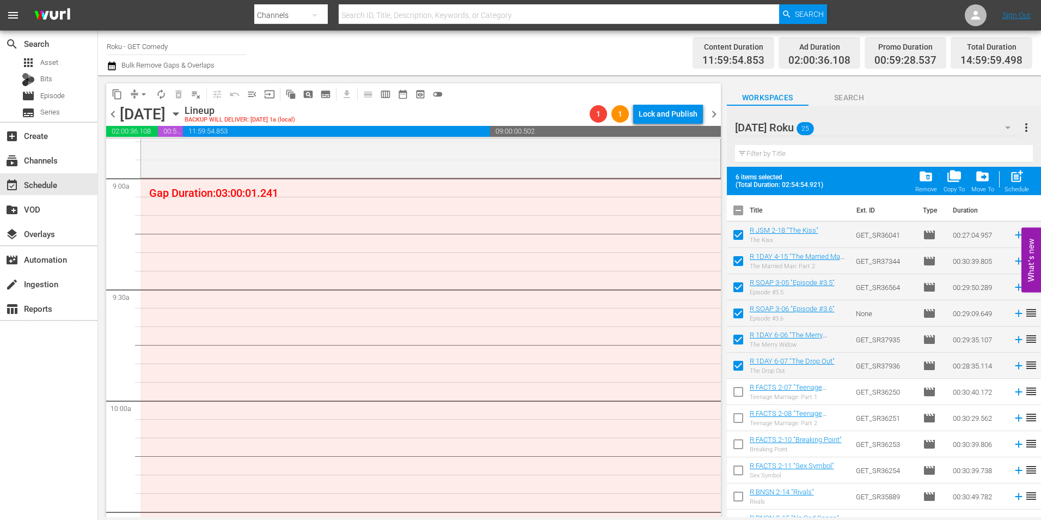
checkbox input "true"
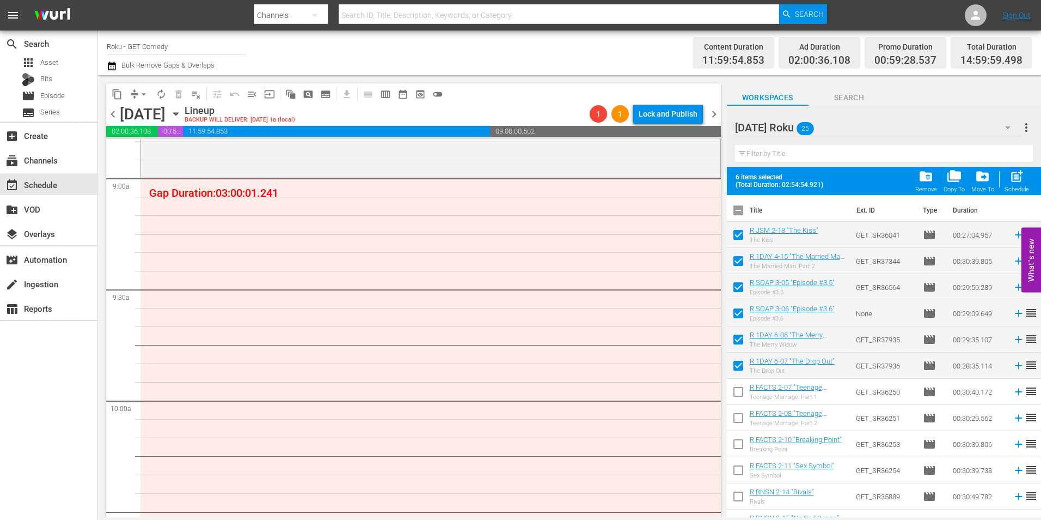
checkbox input "true"
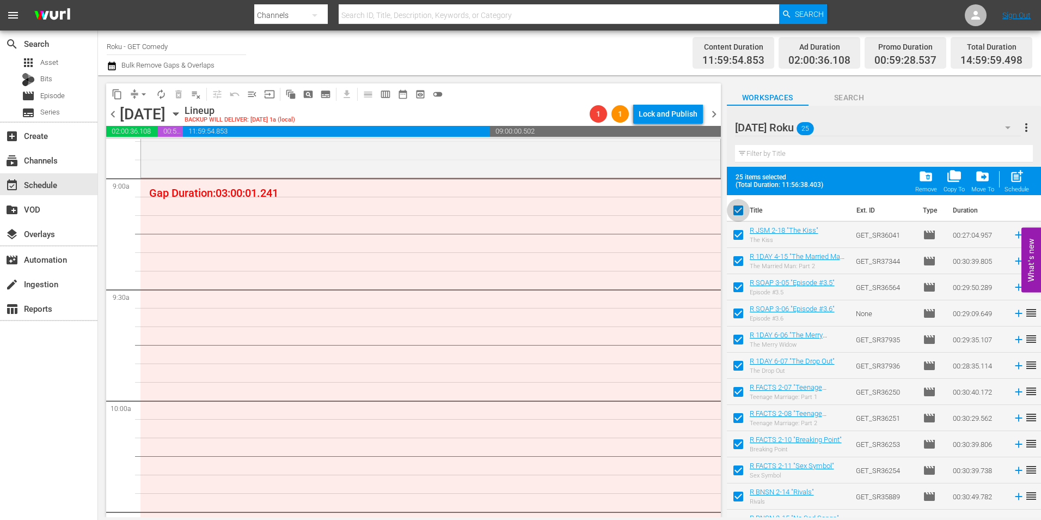
click at [742, 212] on input "checkbox" at bounding box center [738, 212] width 23 height 23
checkbox input "false"
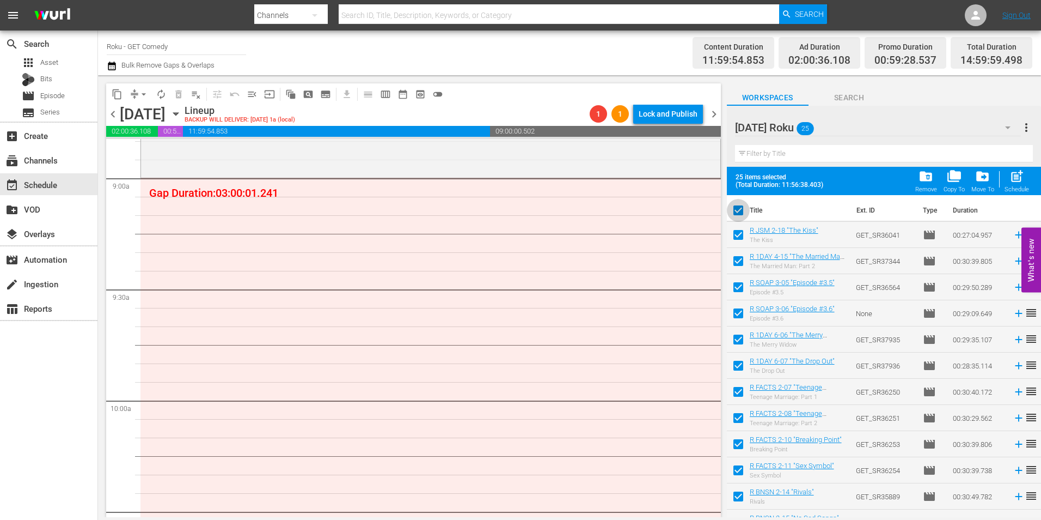
checkbox input "false"
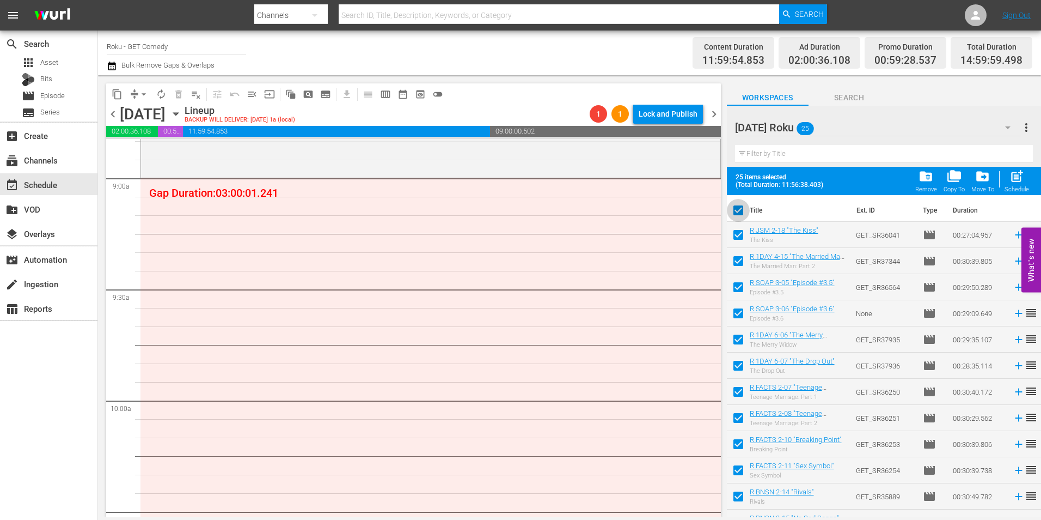
checkbox input "false"
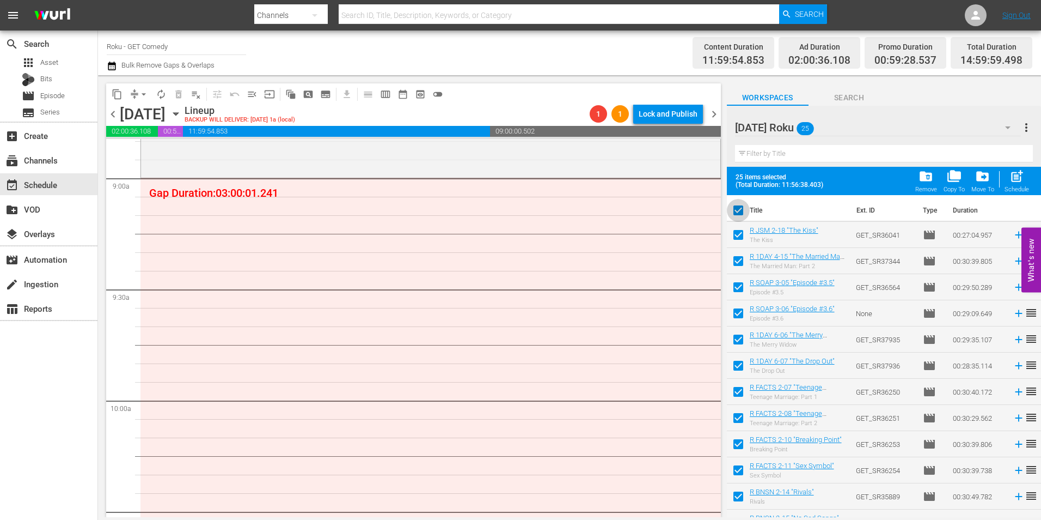
checkbox input "false"
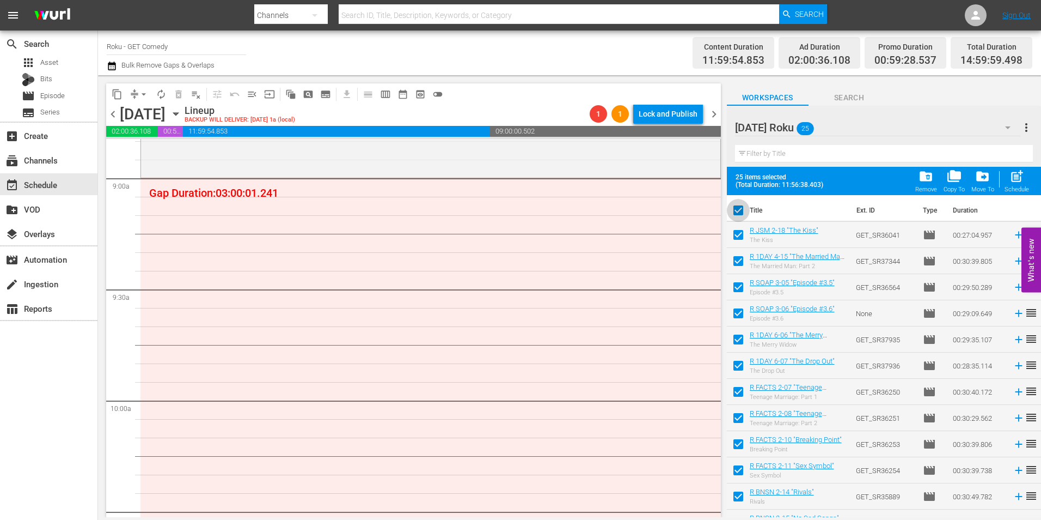
checkbox input "false"
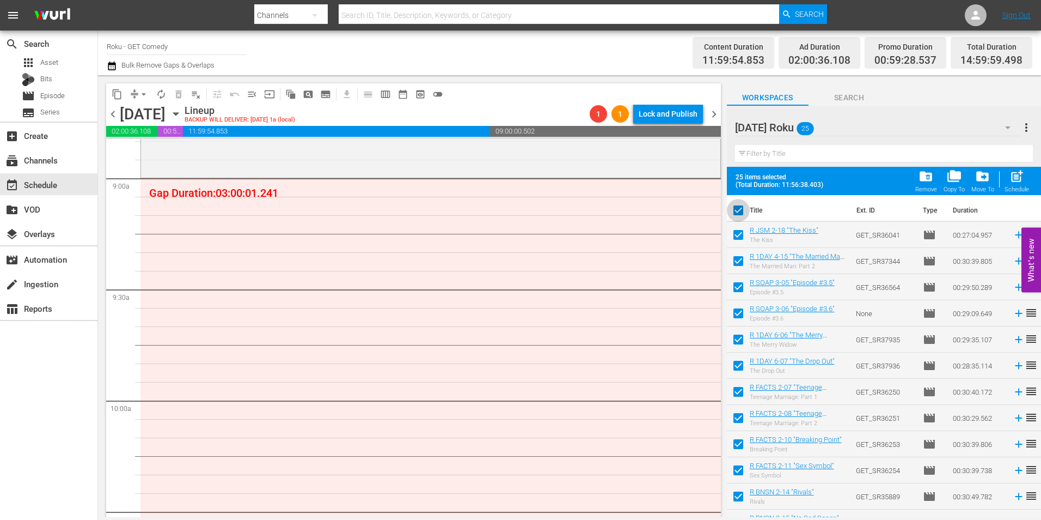
checkbox input "false"
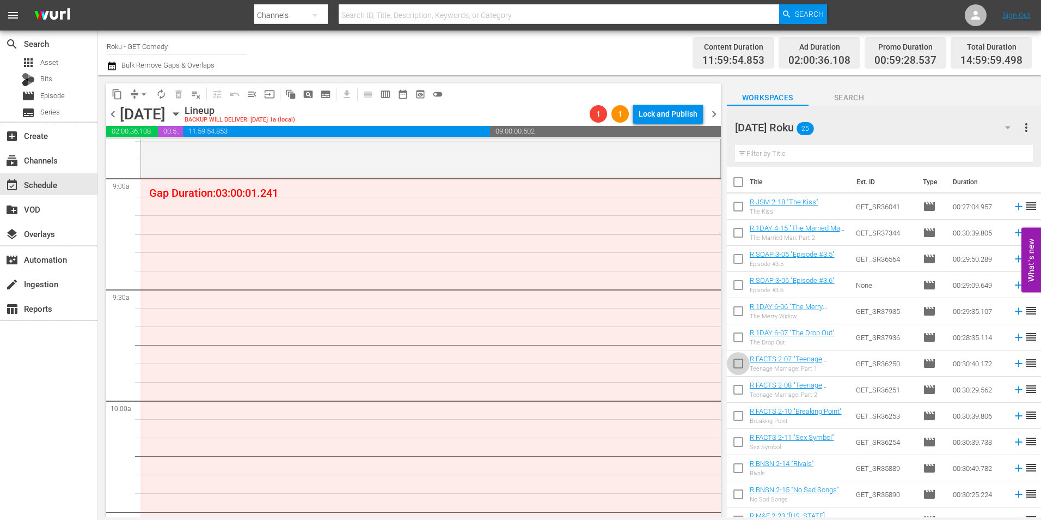
click at [737, 369] on input "checkbox" at bounding box center [738, 365] width 23 height 23
checkbox input "true"
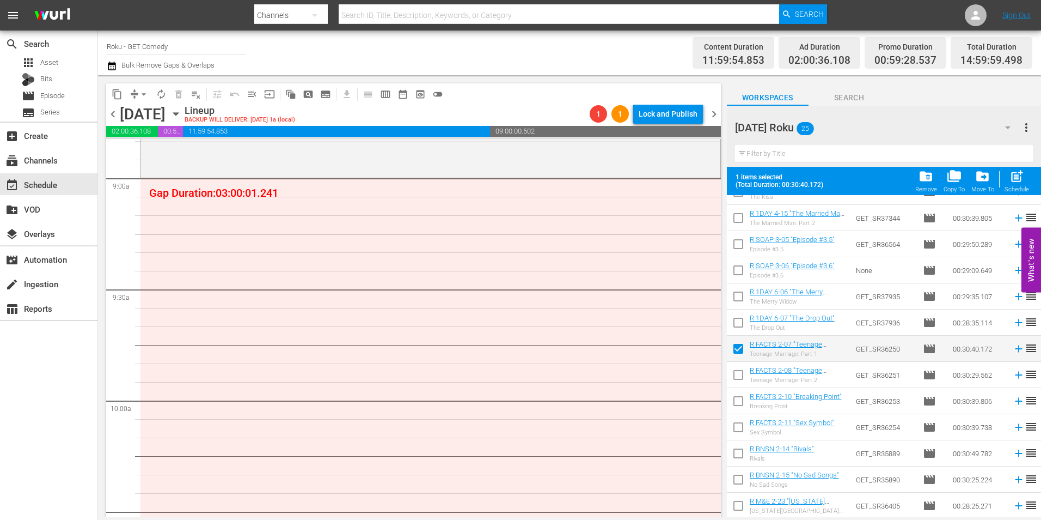
scroll to position [109, 0]
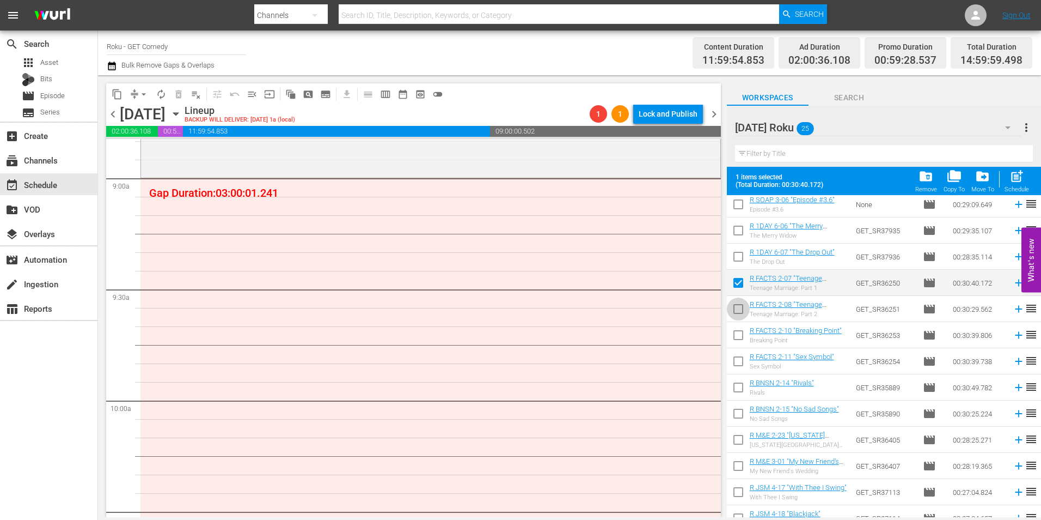
click at [736, 312] on input "checkbox" at bounding box center [738, 311] width 23 height 23
checkbox input "true"
click at [738, 337] on input "checkbox" at bounding box center [738, 337] width 23 height 23
checkbox input "true"
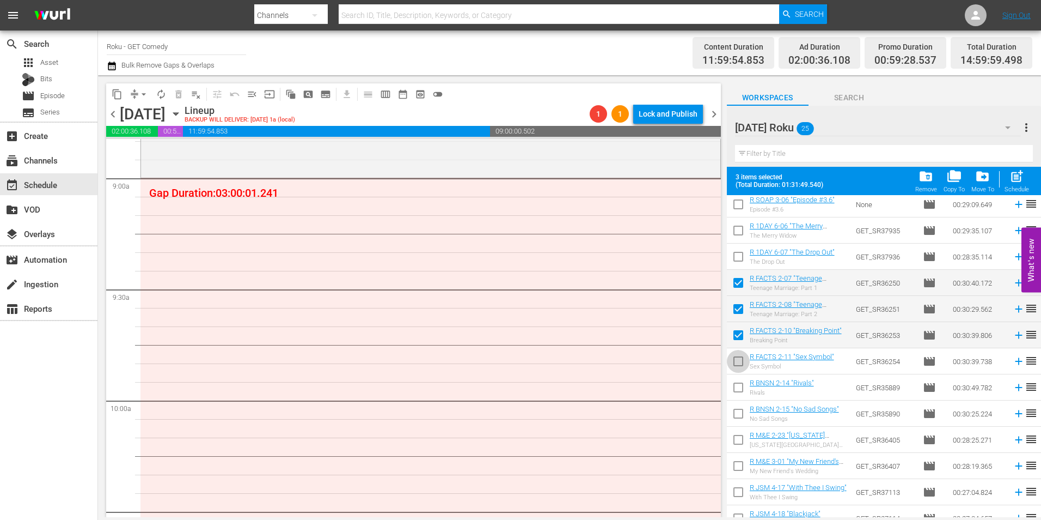
click at [737, 362] on input "checkbox" at bounding box center [738, 363] width 23 height 23
checkbox input "true"
click at [737, 386] on input "checkbox" at bounding box center [738, 389] width 23 height 23
checkbox input "true"
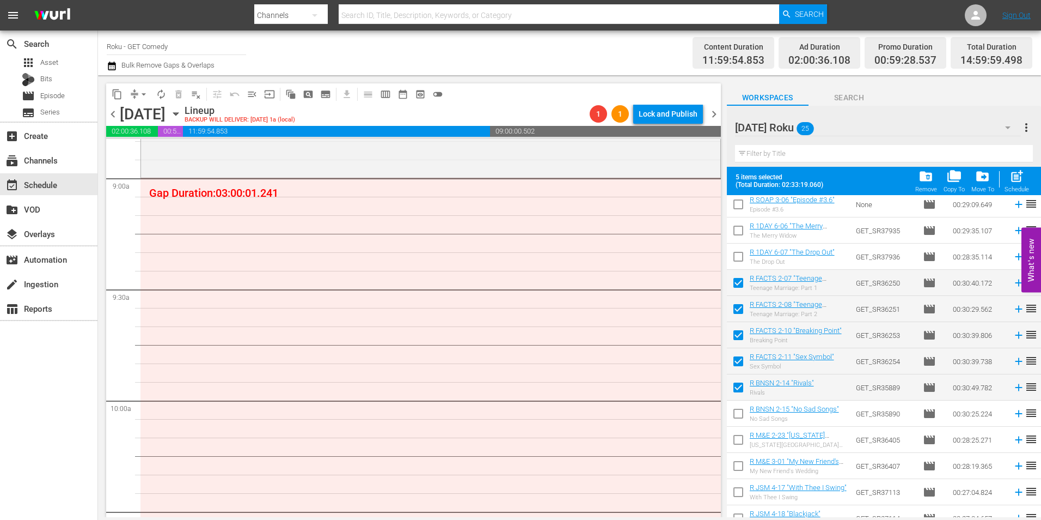
click at [740, 410] on input "checkbox" at bounding box center [738, 415] width 23 height 23
checkbox input "true"
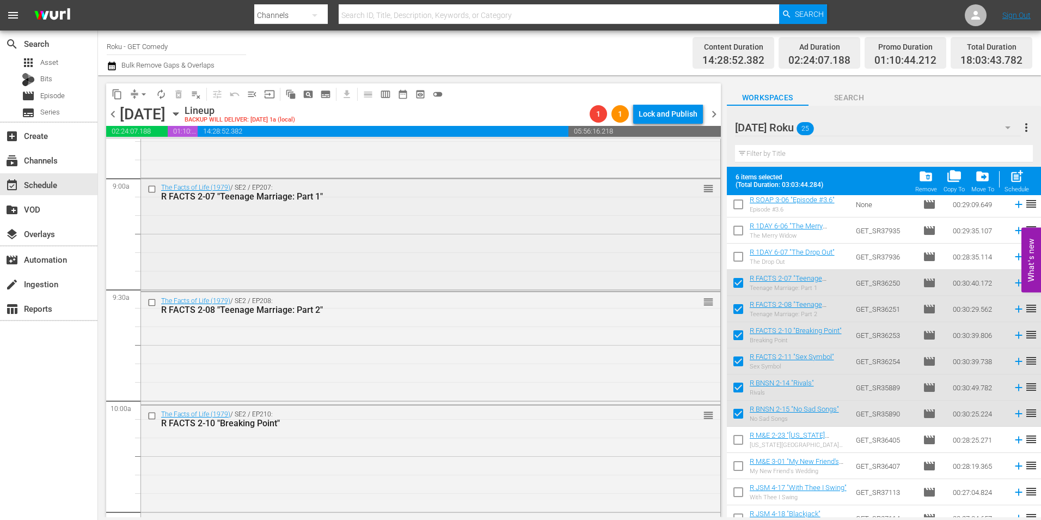
click at [522, 223] on div "The Facts of Life (1979) / SE2 / EP207: R FACTS 2-07 "Teenage Marriage: Part 1"…" at bounding box center [431, 234] width 580 height 111
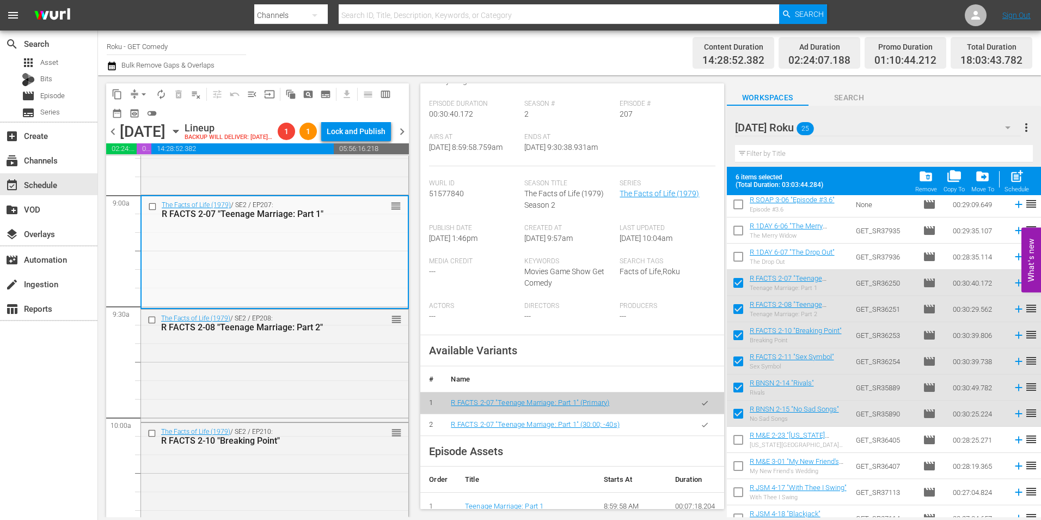
scroll to position [163, 0]
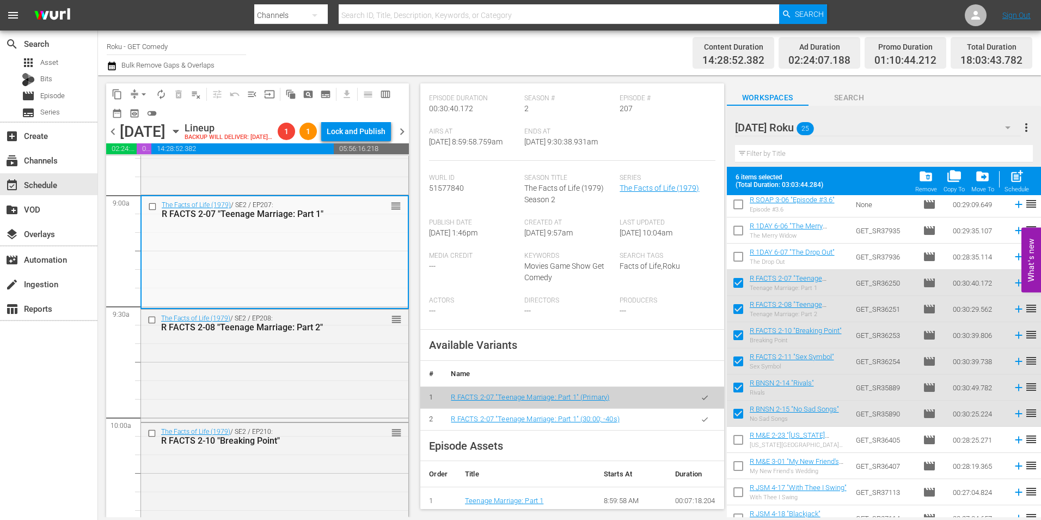
click at [702, 421] on icon "button" at bounding box center [705, 419] width 6 height 4
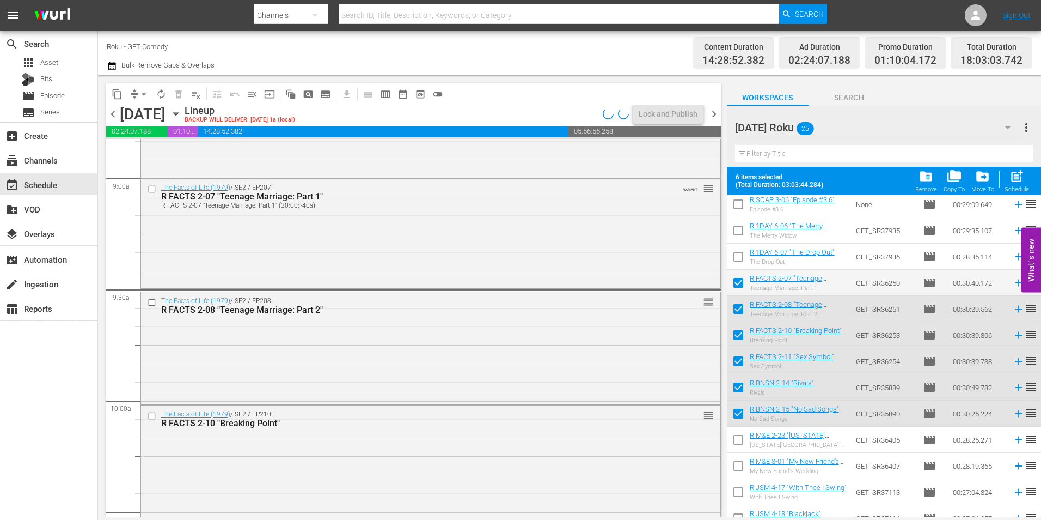
click at [359, 365] on div "The Facts of Life (1979) / SE2 / EP208: R FACTS 2-08 "Teenage Marriage: Part 2"…" at bounding box center [431, 346] width 580 height 109
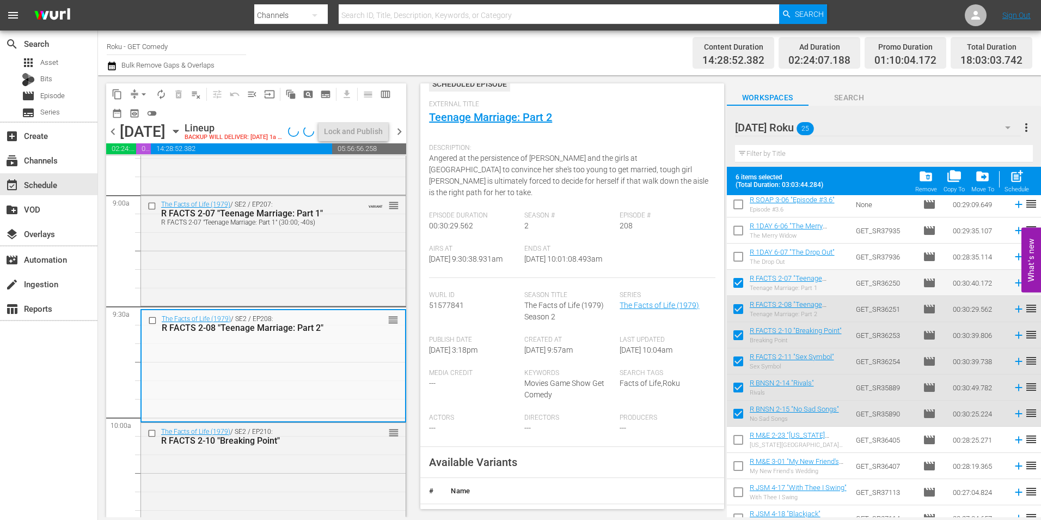
scroll to position [109, 0]
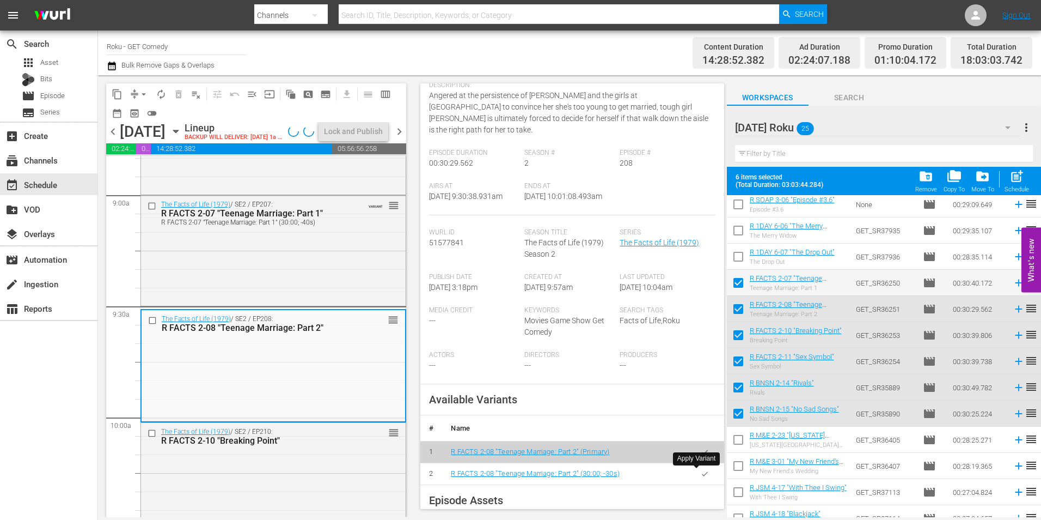
click at [702, 475] on icon "button" at bounding box center [705, 473] width 6 height 4
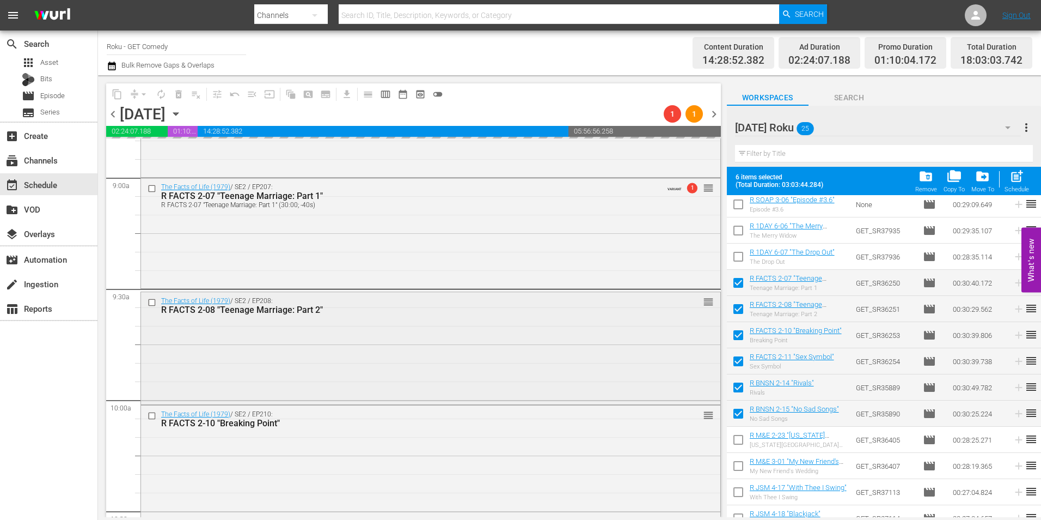
scroll to position [2015, 0]
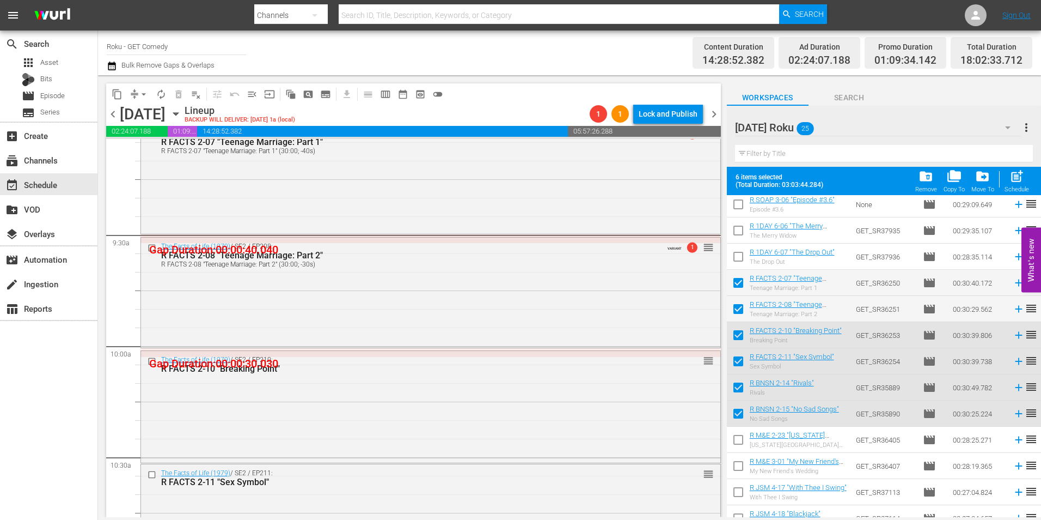
click at [372, 400] on div "The Facts of Life (1979) / SE2 / EP210: R FACTS 2-10 "Breaking Point" reorder" at bounding box center [431, 406] width 580 height 111
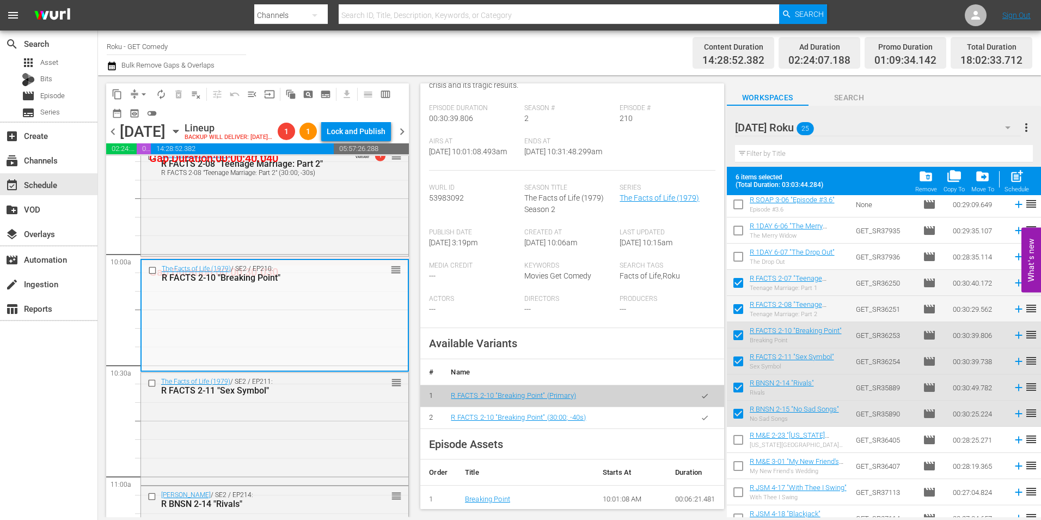
scroll to position [218, 0]
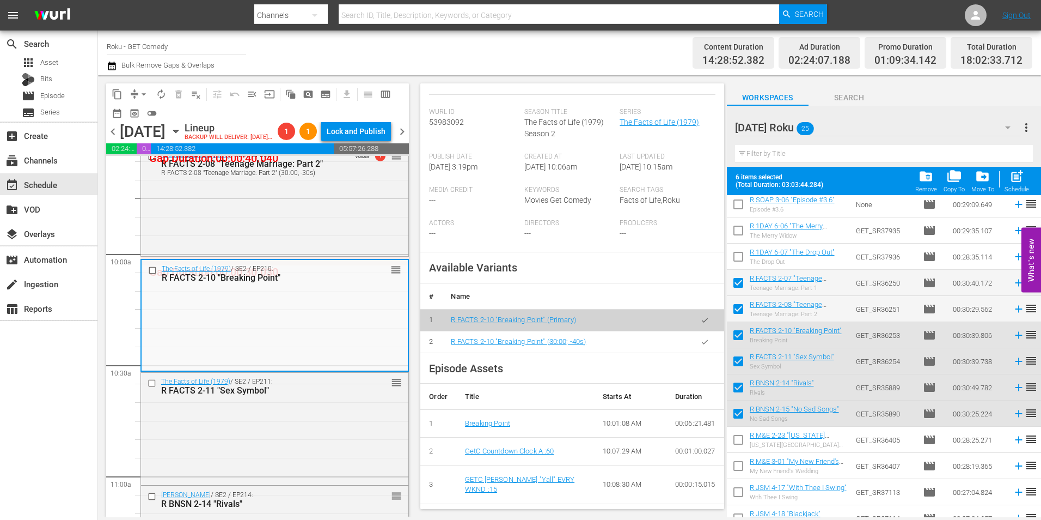
click at [701, 346] on icon "button" at bounding box center [705, 342] width 8 height 8
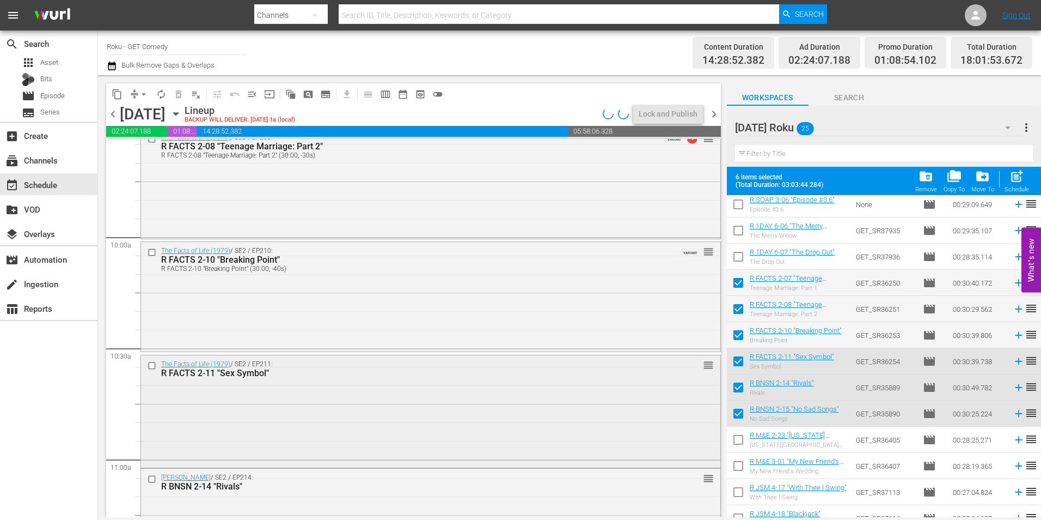
click at [313, 414] on div "The Facts of Life (1979) / SE2 / EP211: R FACTS 2-11 "Sex Symbol" reorder" at bounding box center [431, 410] width 580 height 111
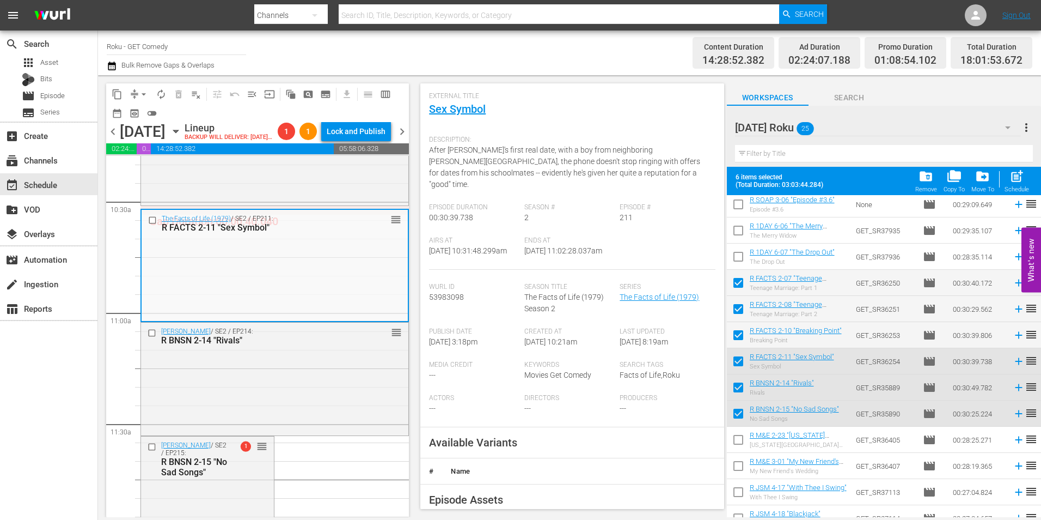
scroll to position [163, 0]
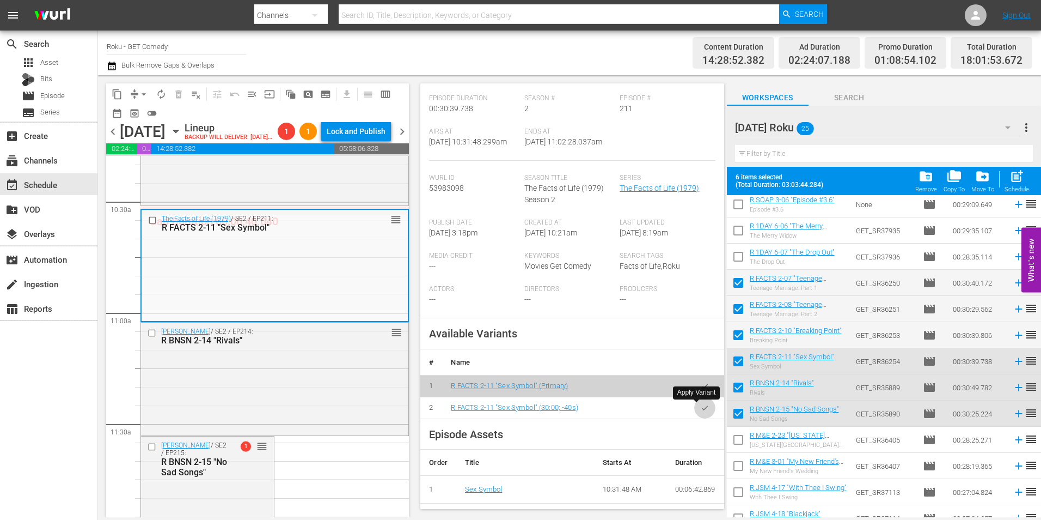
click at [701, 412] on icon "button" at bounding box center [705, 408] width 8 height 8
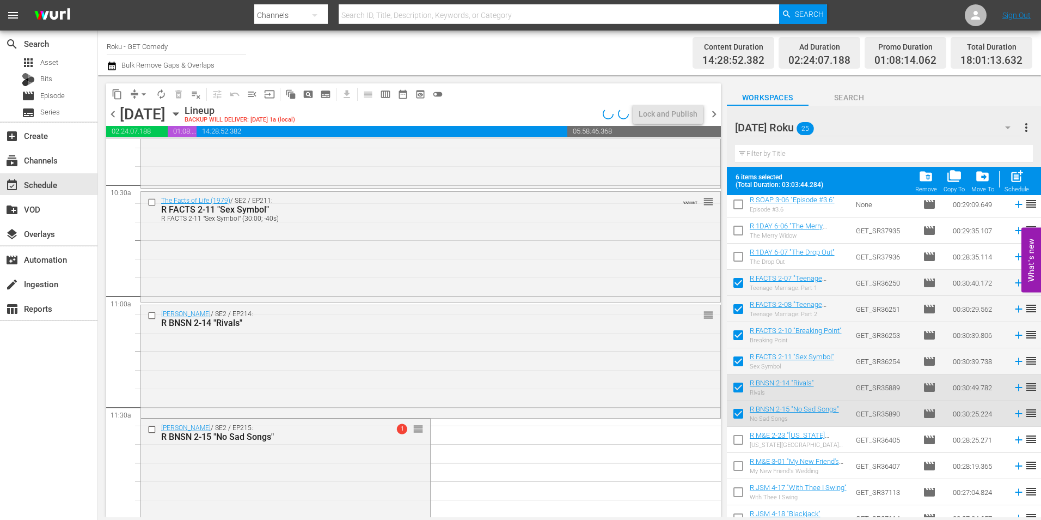
click at [246, 375] on div "Benson / SE2 / EP214: R BNSN 2-14 "Rivals" reorder" at bounding box center [431, 360] width 580 height 111
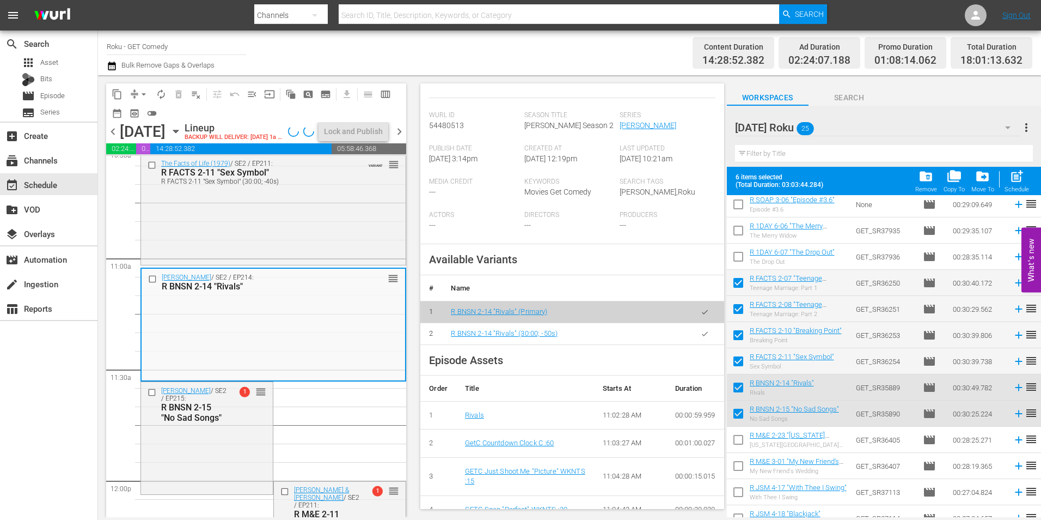
scroll to position [218, 0]
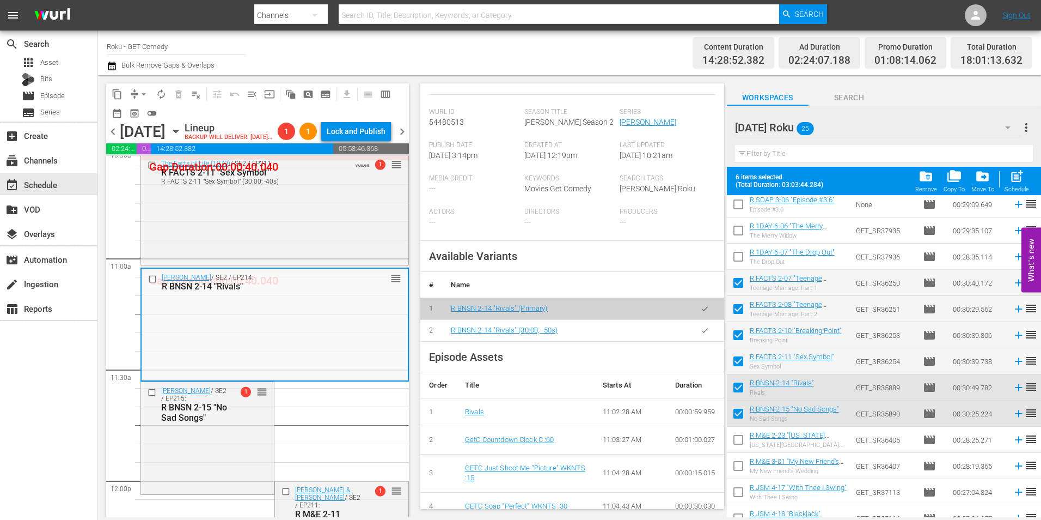
click at [701, 334] on icon "button" at bounding box center [705, 330] width 8 height 8
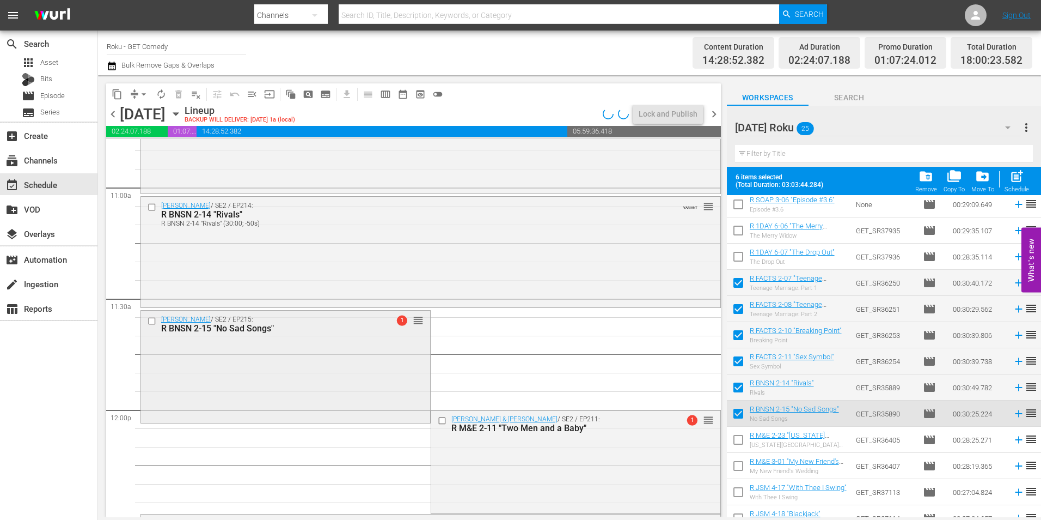
scroll to position [2396, 0]
click at [266, 362] on div "Benson / SE2 / EP215: R BNSN 2-15 "No Sad Songs" 1 reorder" at bounding box center [285, 364] width 289 height 109
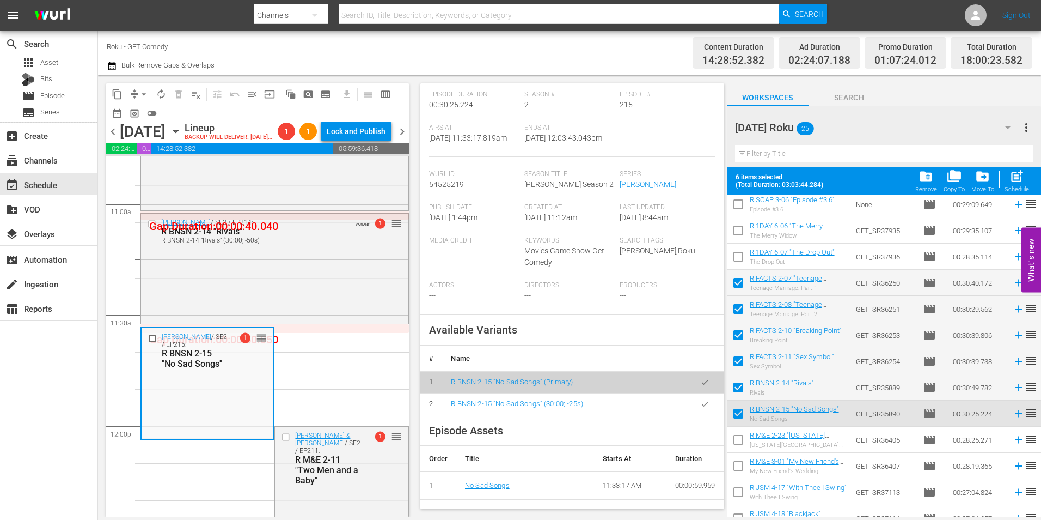
scroll to position [218, 0]
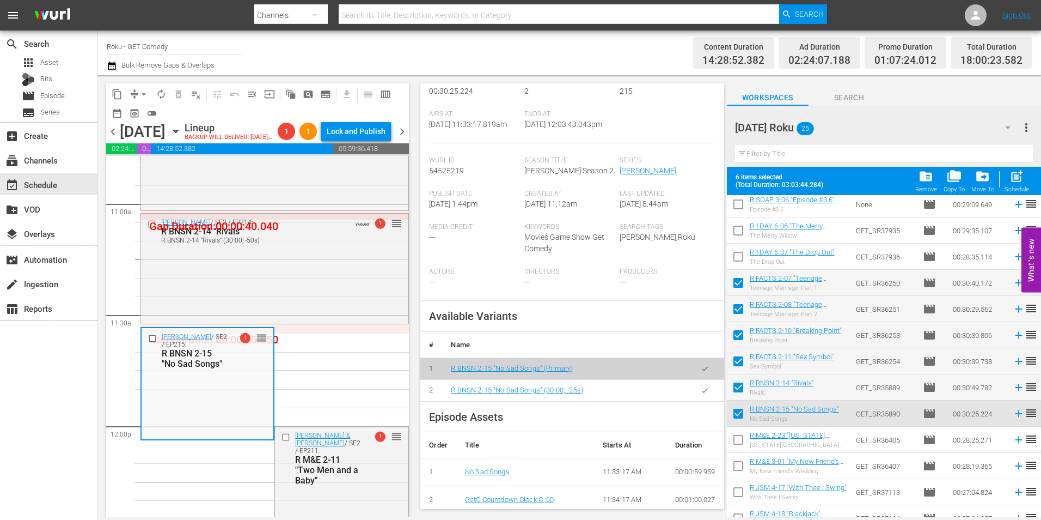
click at [701, 394] on icon "button" at bounding box center [705, 390] width 8 height 8
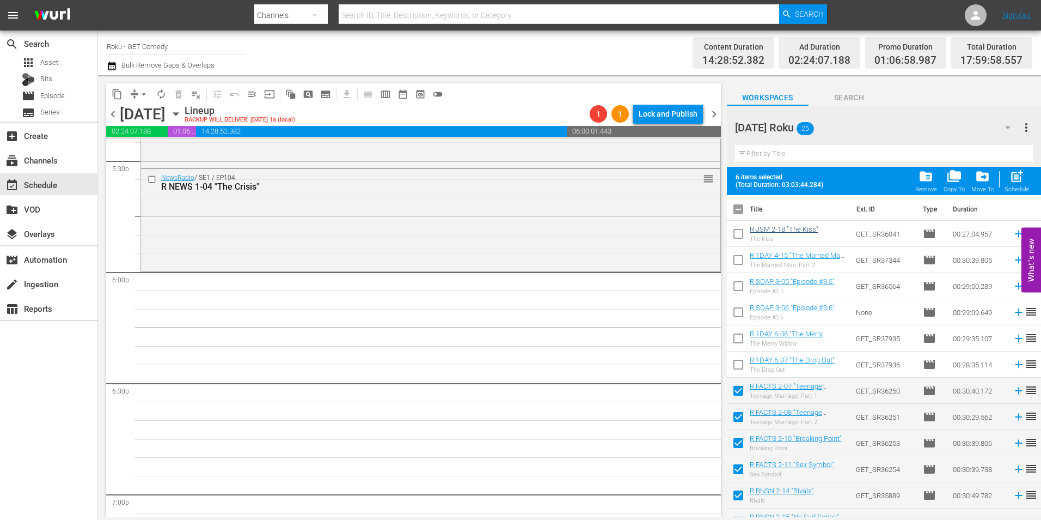
scroll to position [0, 0]
click at [735, 207] on input "checkbox" at bounding box center [738, 212] width 23 height 23
checkbox input "true"
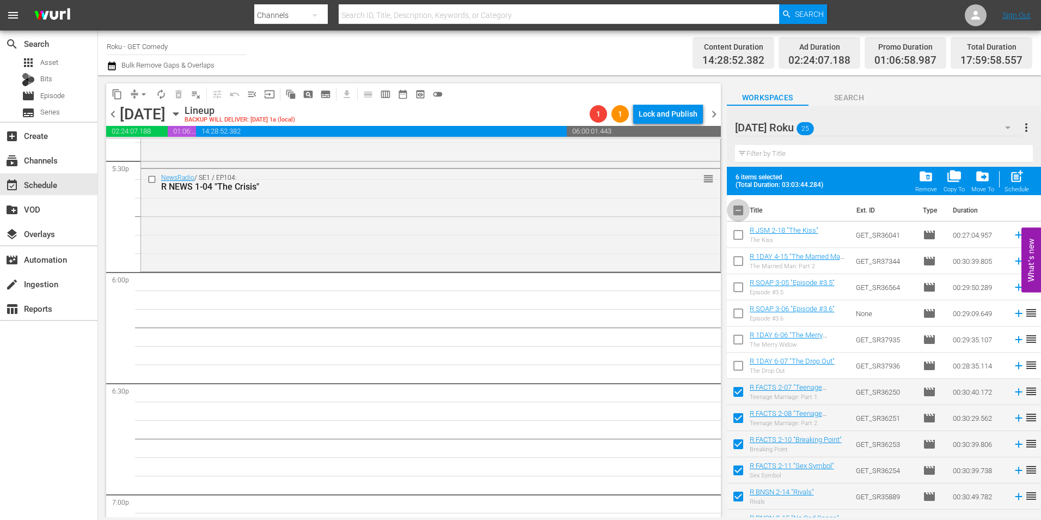
checkbox input "true"
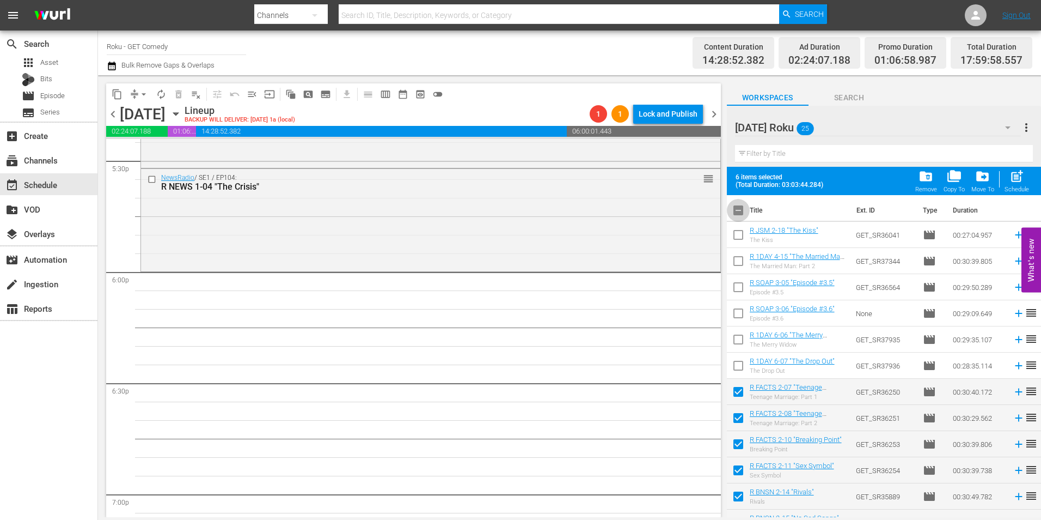
checkbox input "true"
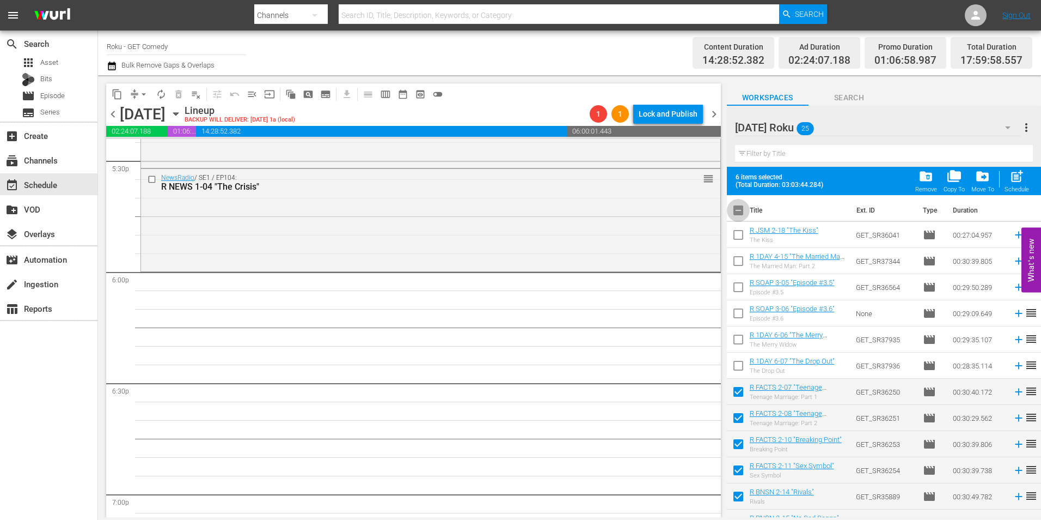
checkbox input "true"
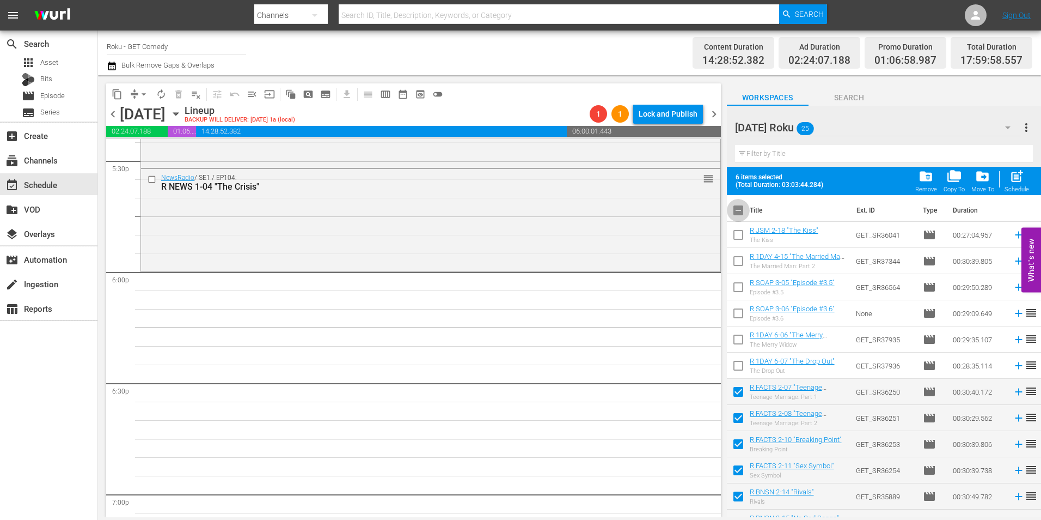
checkbox input "true"
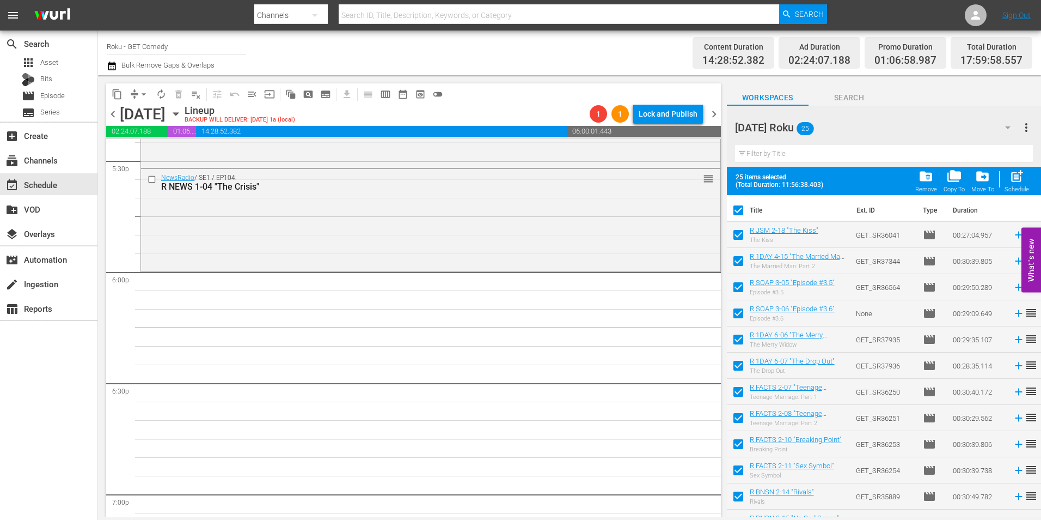
click at [737, 209] on input "checkbox" at bounding box center [738, 212] width 23 height 23
checkbox input "false"
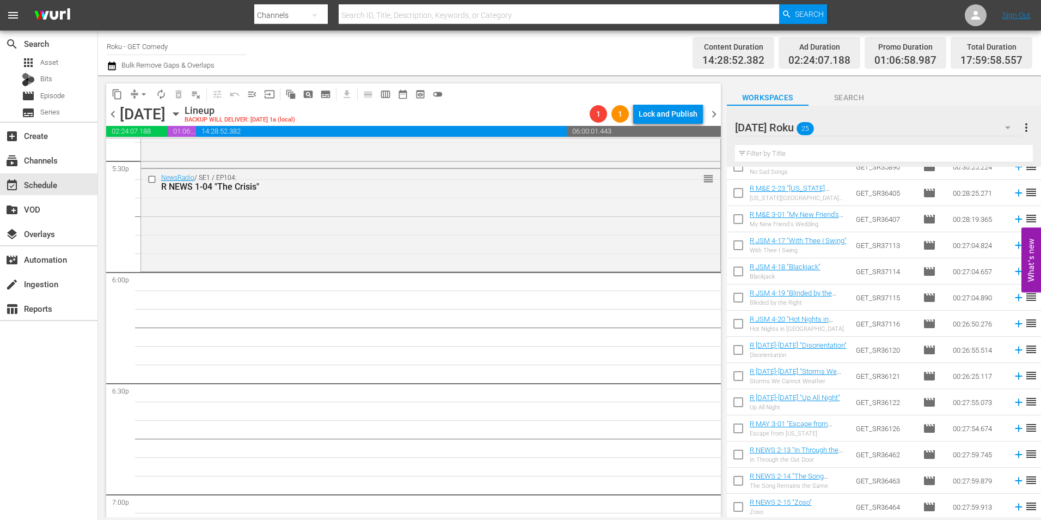
scroll to position [328, 0]
click at [741, 510] on input "checkbox" at bounding box center [738, 507] width 23 height 23
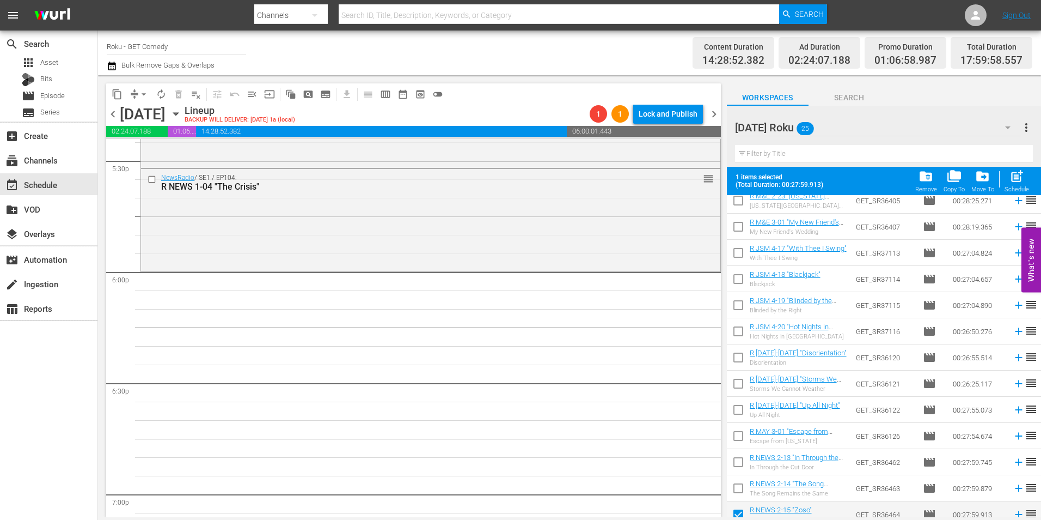
scroll to position [357, 0]
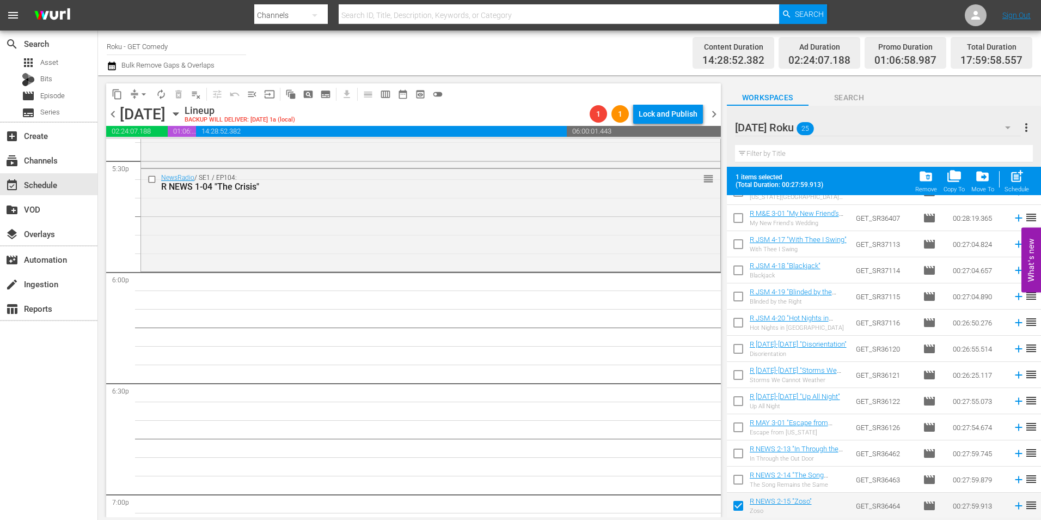
click at [740, 482] on input "checkbox" at bounding box center [738, 481] width 23 height 23
click at [736, 457] on input "checkbox" at bounding box center [738, 455] width 23 height 23
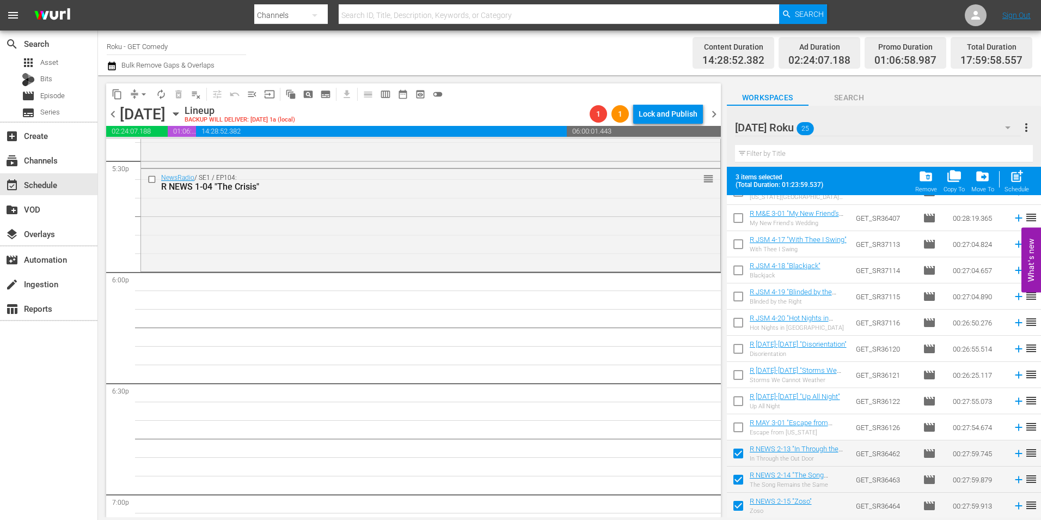
click at [734, 425] on input "checkbox" at bounding box center [738, 429] width 23 height 23
click at [735, 406] on input "checkbox" at bounding box center [738, 403] width 23 height 23
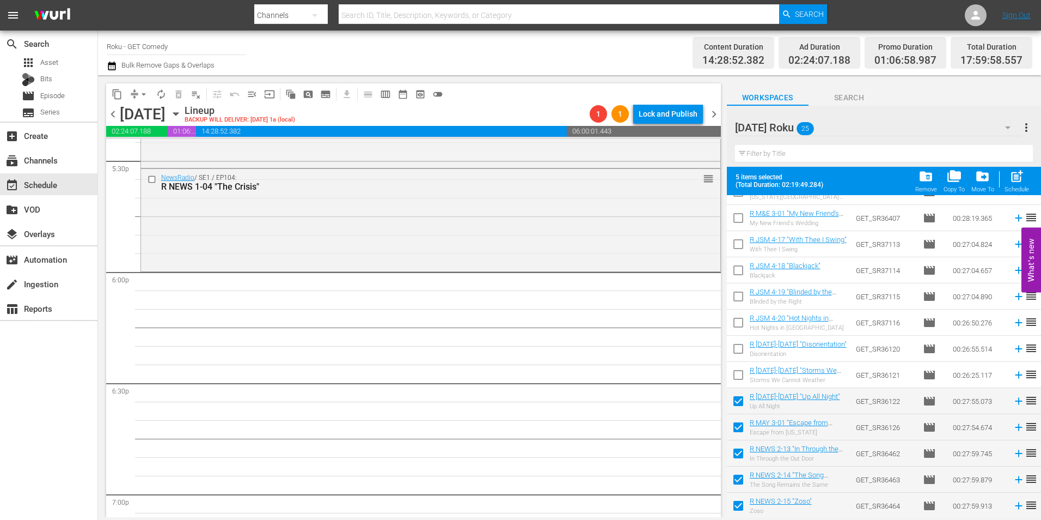
drag, startPoint x: 737, startPoint y: 371, endPoint x: 738, endPoint y: 363, distance: 7.6
click at [737, 371] on input "checkbox" at bounding box center [738, 376] width 23 height 23
click at [737, 352] on input "checkbox" at bounding box center [738, 350] width 23 height 23
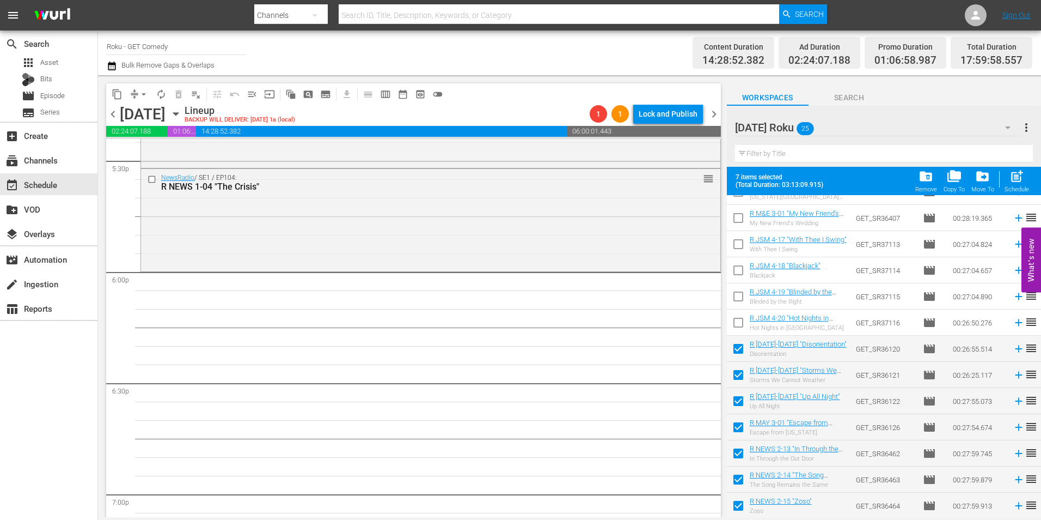
click at [740, 321] on input "checkbox" at bounding box center [738, 324] width 23 height 23
click at [738, 298] on input "checkbox" at bounding box center [738, 298] width 23 height 23
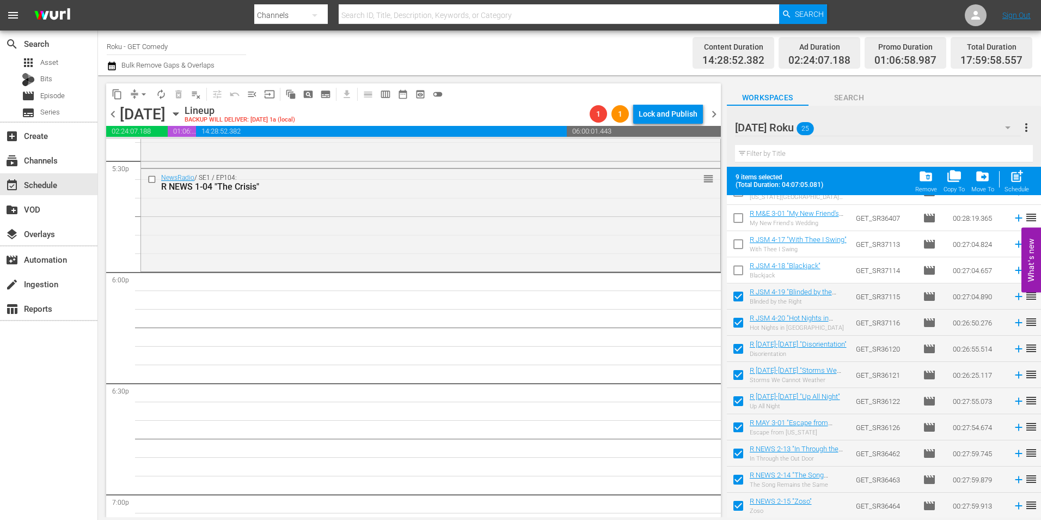
click at [739, 267] on input "checkbox" at bounding box center [738, 272] width 23 height 23
click at [737, 242] on input "checkbox" at bounding box center [738, 246] width 23 height 23
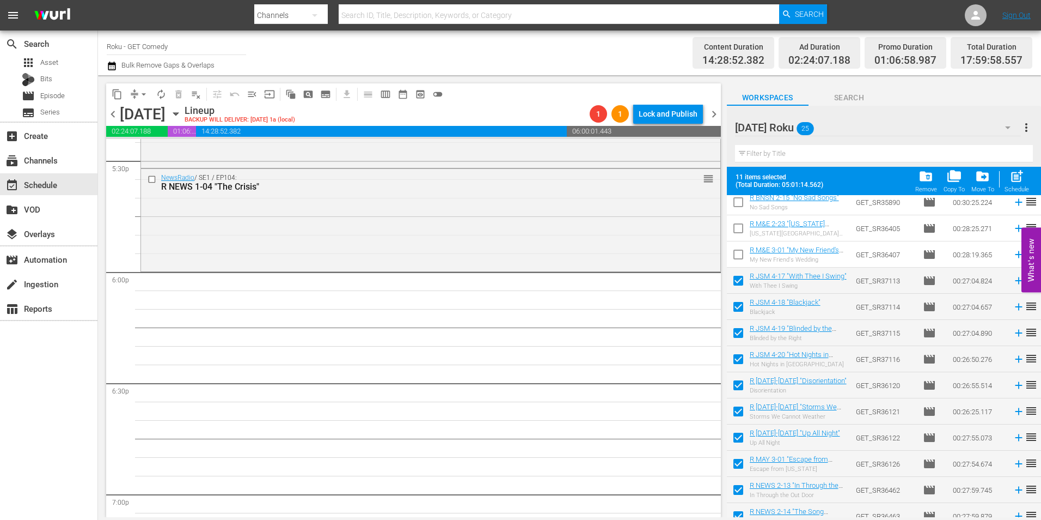
scroll to position [302, 0]
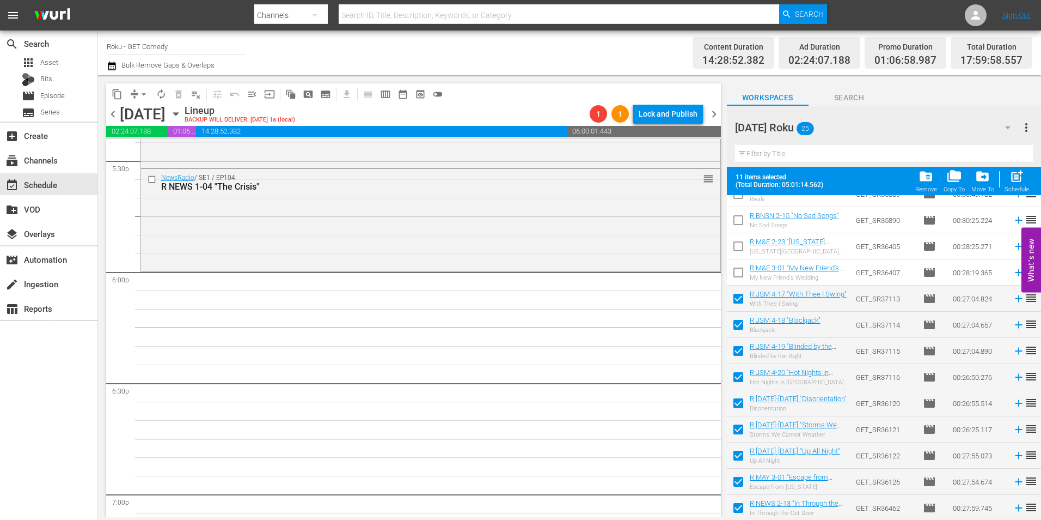
click at [743, 272] on input "checkbox" at bounding box center [738, 274] width 23 height 23
click at [739, 246] on input "checkbox" at bounding box center [738, 248] width 23 height 23
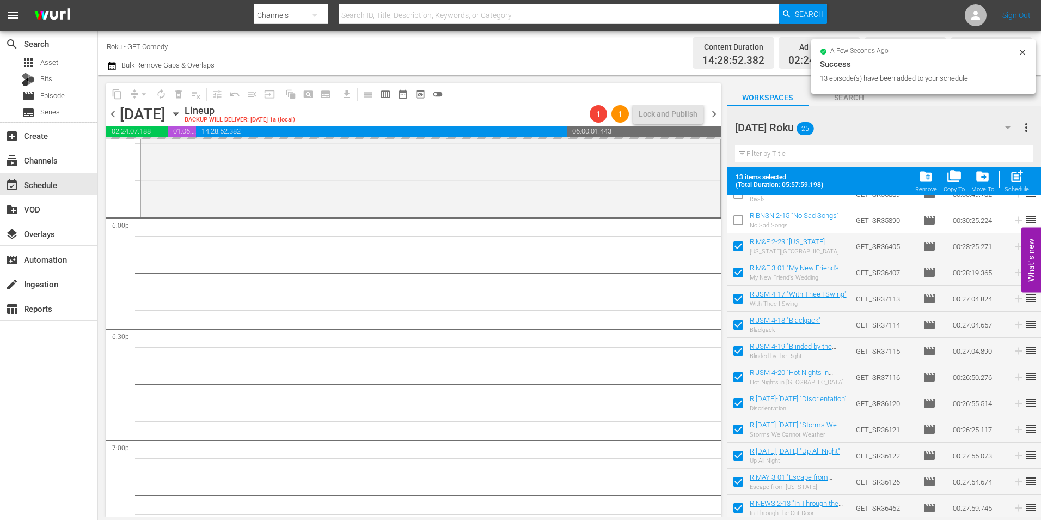
scroll to position [3976, 0]
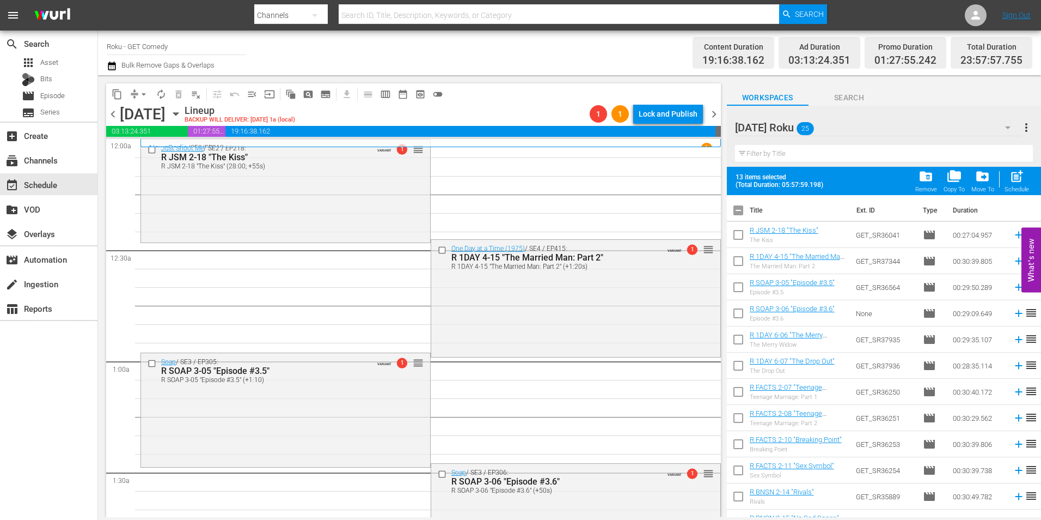
scroll to position [302, 0]
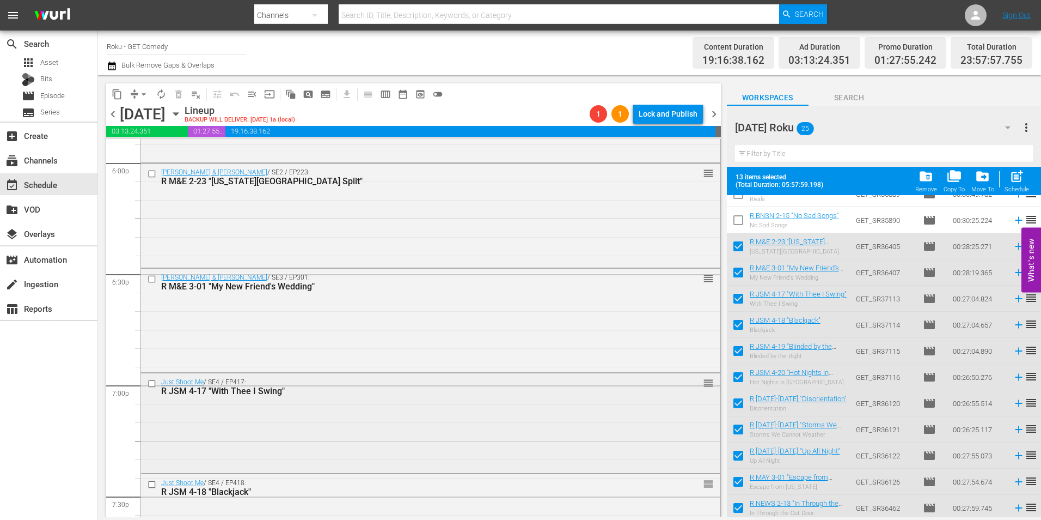
click at [414, 417] on div "Just Shoot Me / SE4 / EP417: R JSM 4-17 "With Thee I Swing" reorder" at bounding box center [431, 421] width 580 height 97
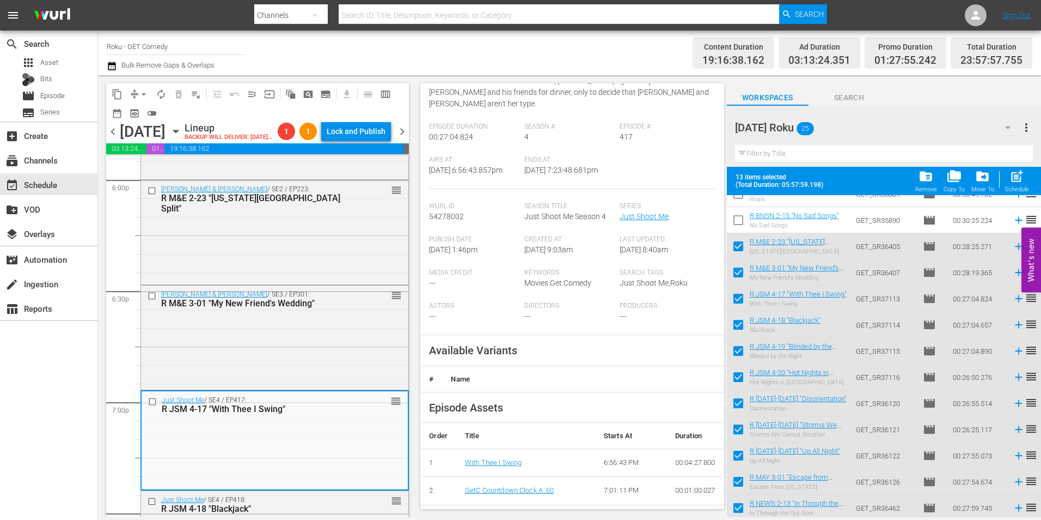
scroll to position [163, 0]
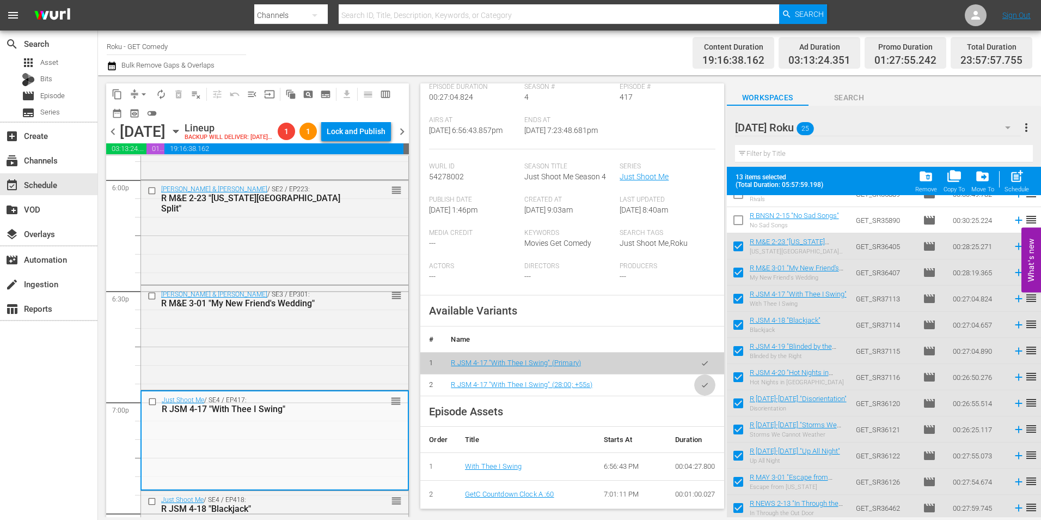
click at [701, 386] on icon "button" at bounding box center [705, 385] width 8 height 8
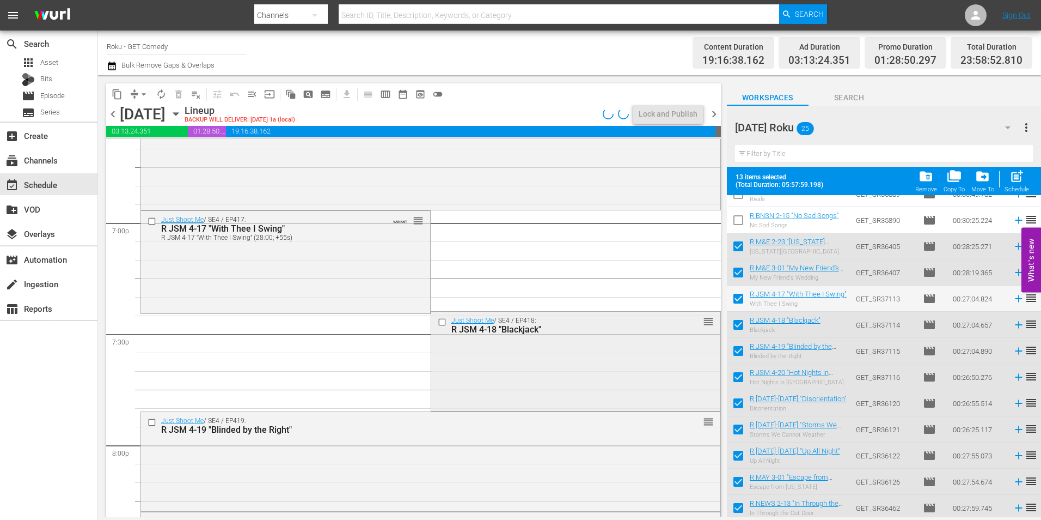
scroll to position [4139, 0]
click at [508, 382] on div "Just Shoot Me / SE4 / EP418: R JSM 4-18 "Blackjack" reorder" at bounding box center [575, 358] width 289 height 97
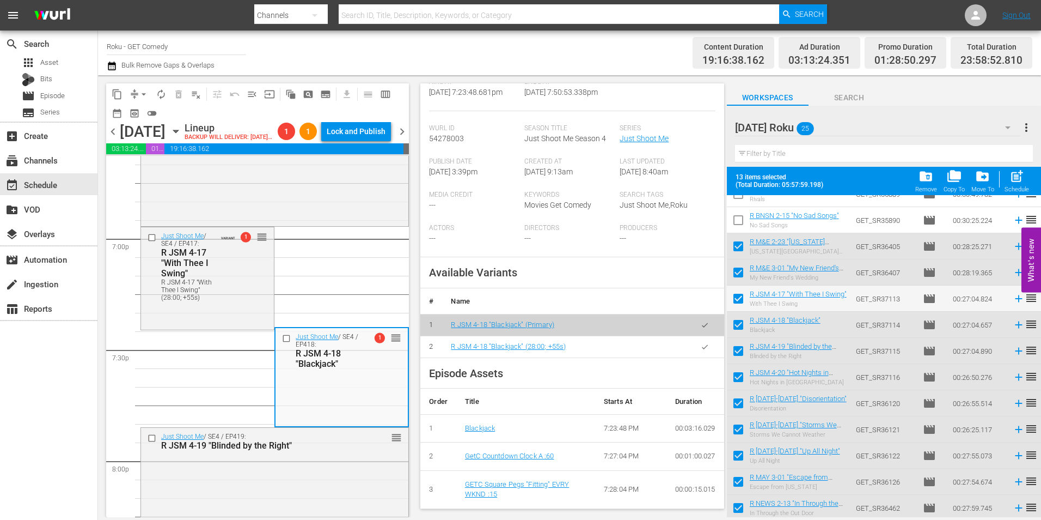
scroll to position [218, 0]
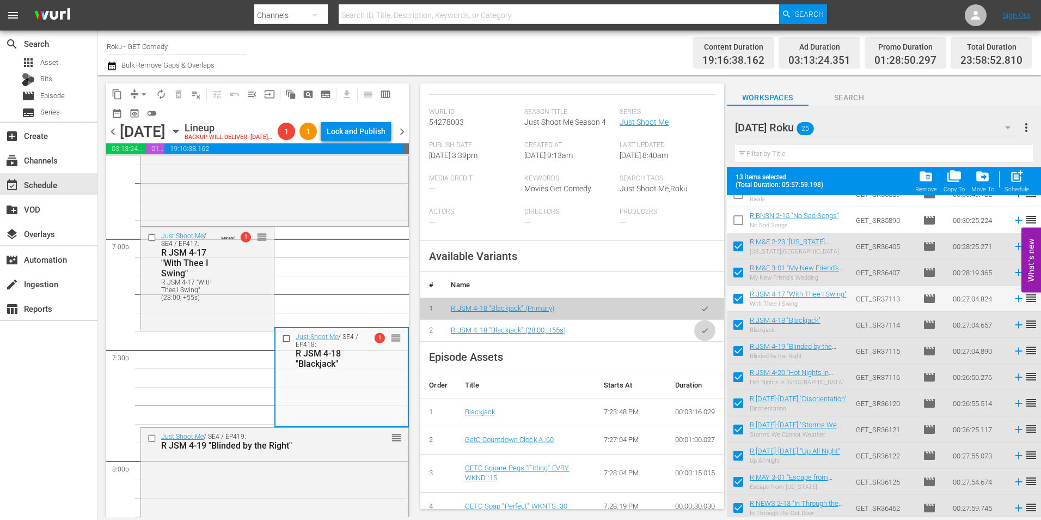
click at [696, 337] on button "button" at bounding box center [704, 330] width 21 height 21
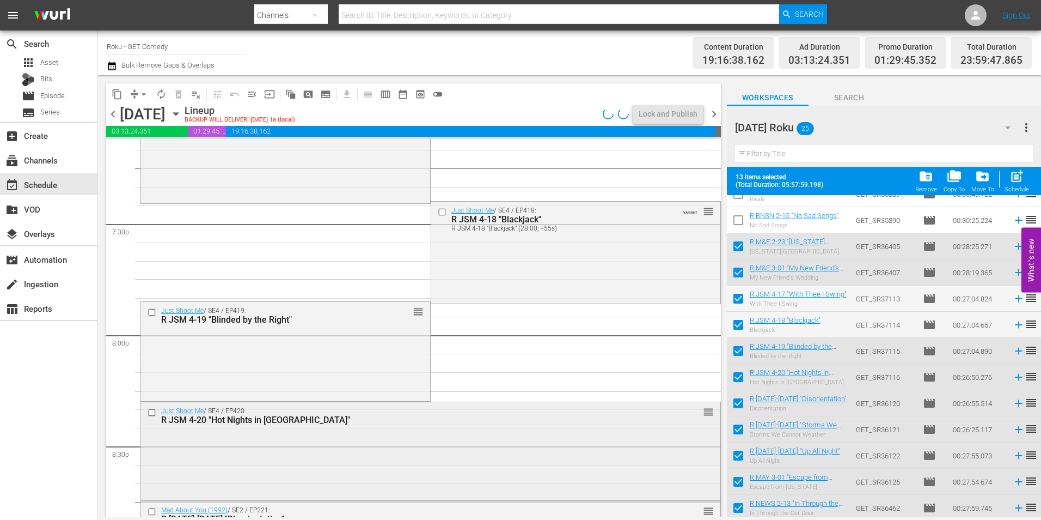
scroll to position [4303, 0]
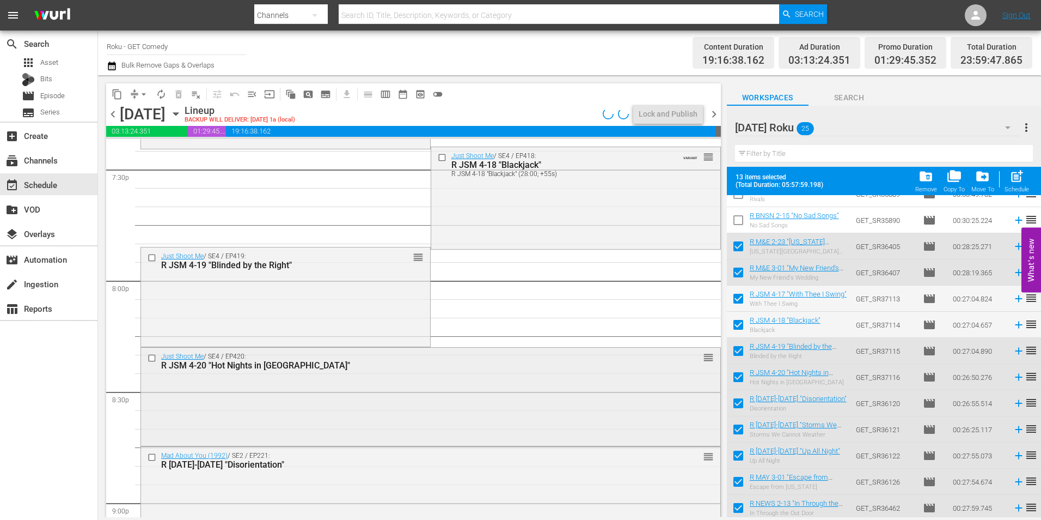
click at [434, 413] on div "Just Shoot Me / SE4 / EP420: R JSM 4-20 "Hot Nights in [GEOGRAPHIC_DATA]" reord…" at bounding box center [431, 395] width 580 height 96
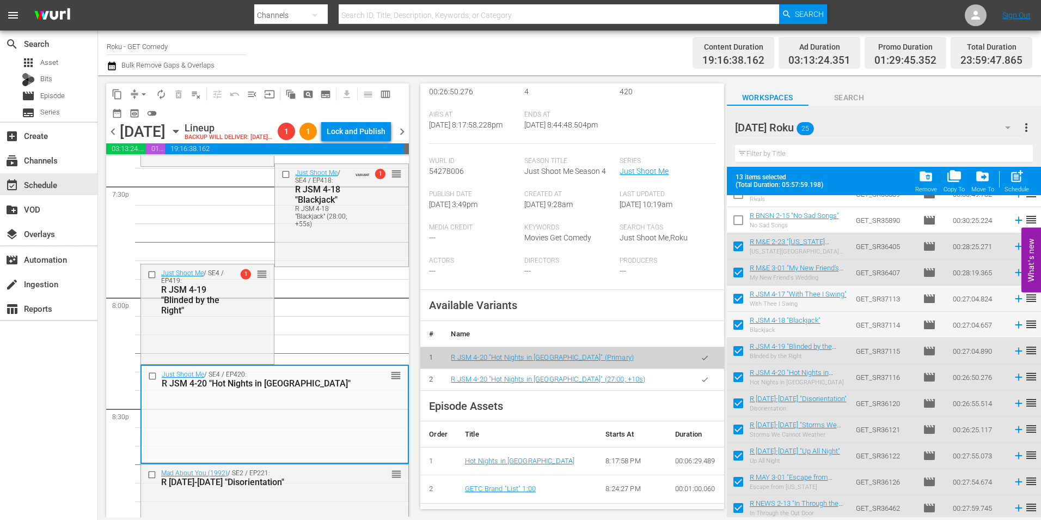
scroll to position [218, 0]
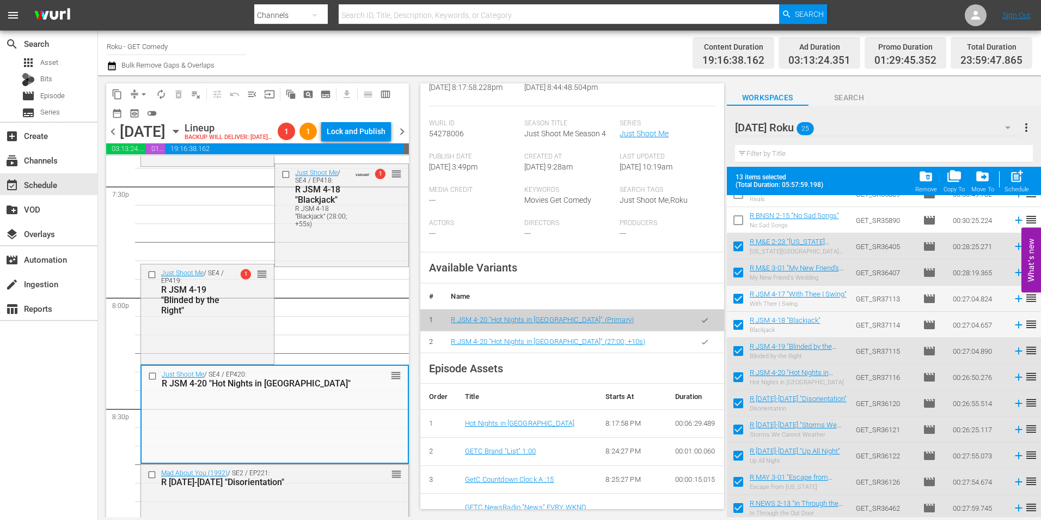
click at [701, 344] on icon "button" at bounding box center [705, 342] width 8 height 8
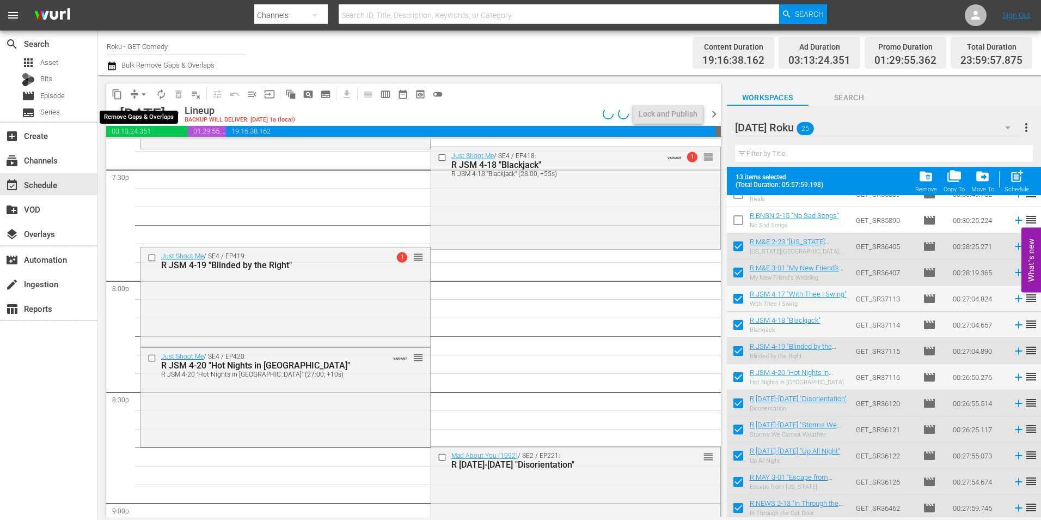
click at [143, 96] on span "arrow_drop_down" at bounding box center [143, 94] width 11 height 11
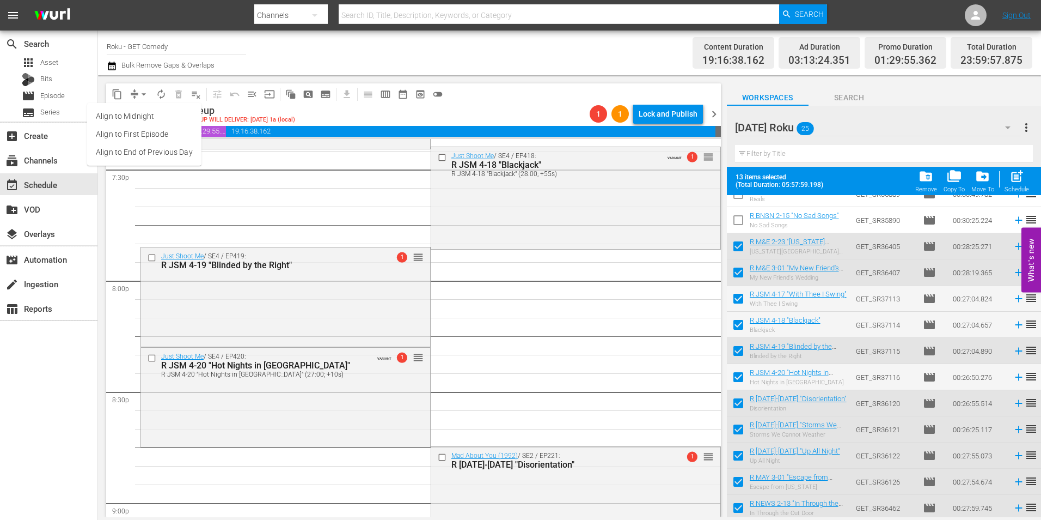
click at [143, 110] on li "Align to Midnight" at bounding box center [144, 116] width 114 height 18
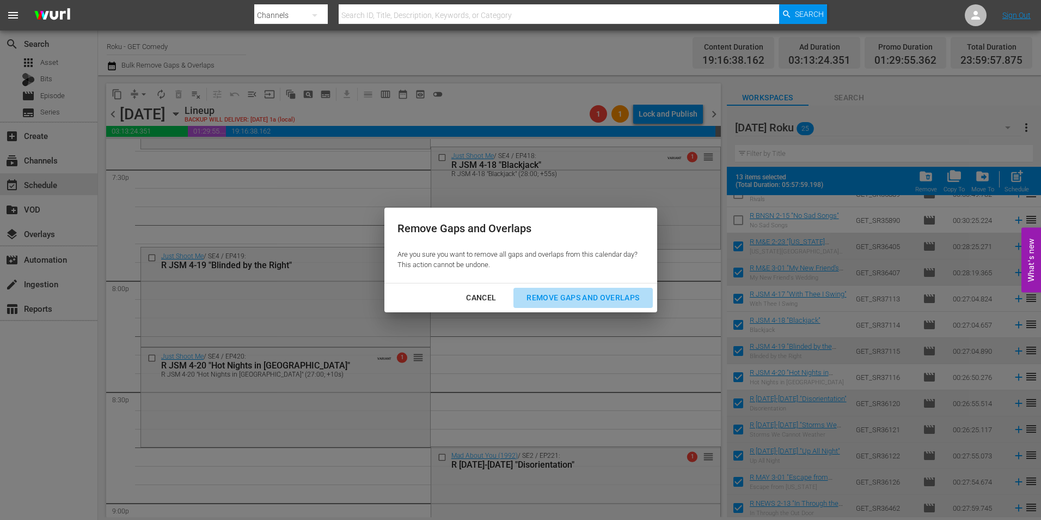
click at [571, 299] on div "Remove Gaps and Overlaps" at bounding box center [583, 298] width 130 height 14
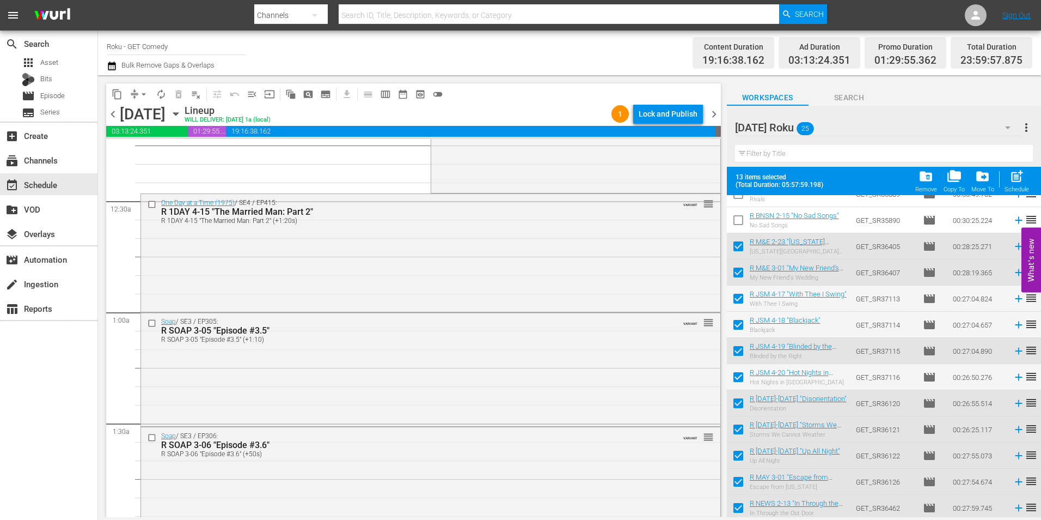
scroll to position [0, 0]
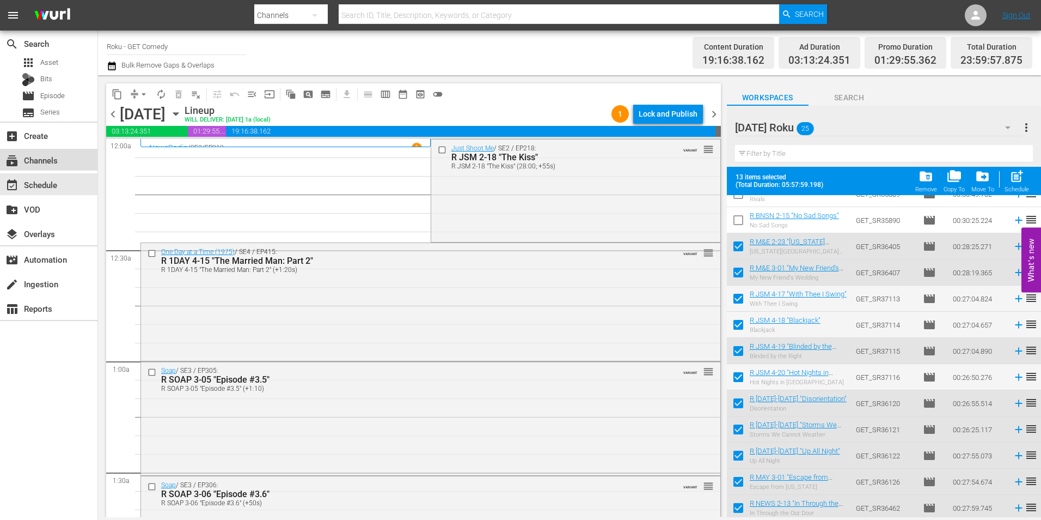
click at [62, 159] on div "subscriptions Channels" at bounding box center [48, 160] width 97 height 22
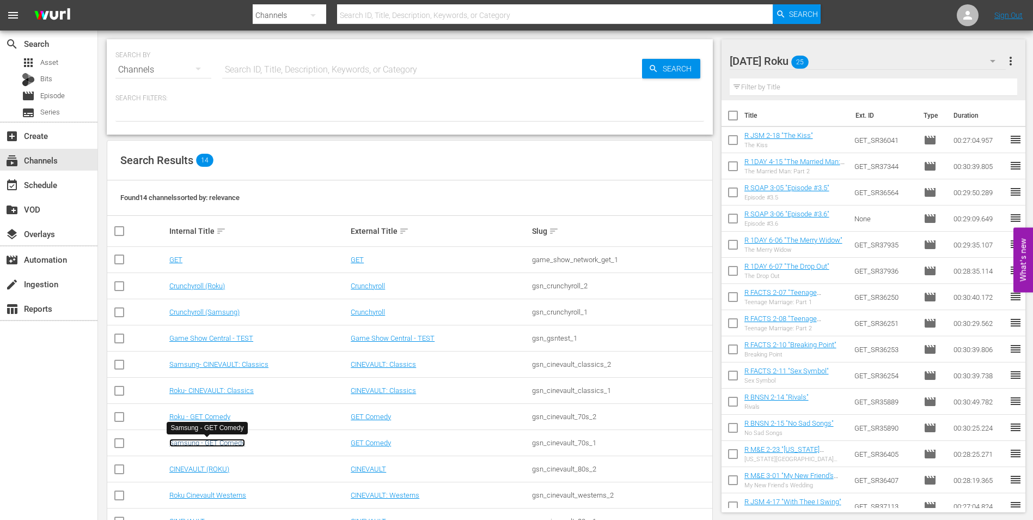
click at [211, 440] on link "Samsung - GET Comedy" at bounding box center [207, 442] width 76 height 8
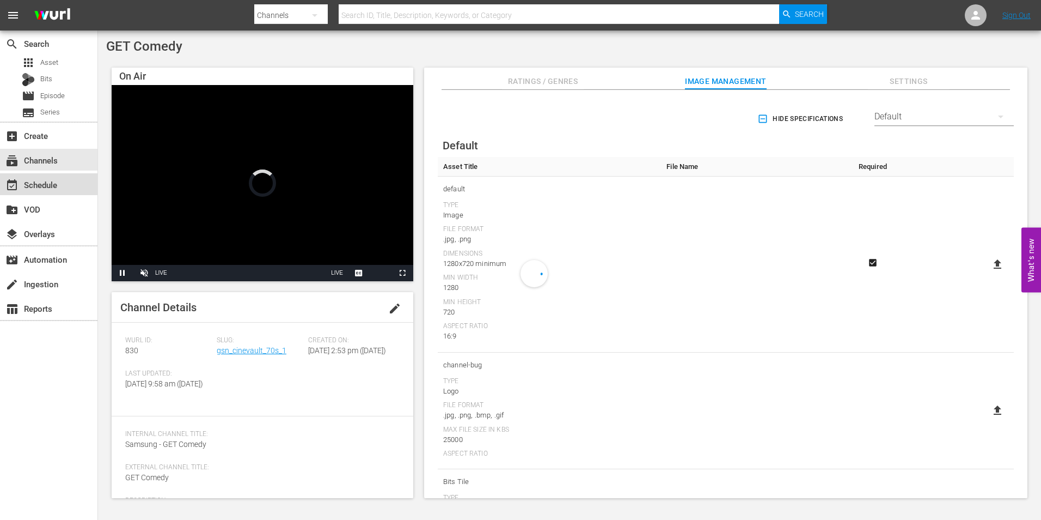
click at [61, 186] on div "event_available Schedule" at bounding box center [48, 184] width 97 height 22
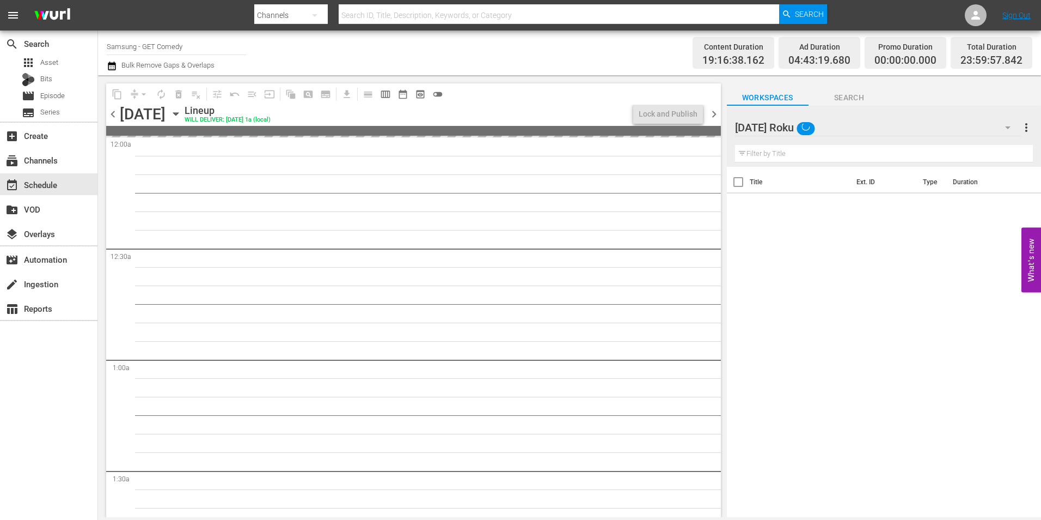
click at [712, 113] on span "chevron_right" at bounding box center [715, 114] width 14 height 14
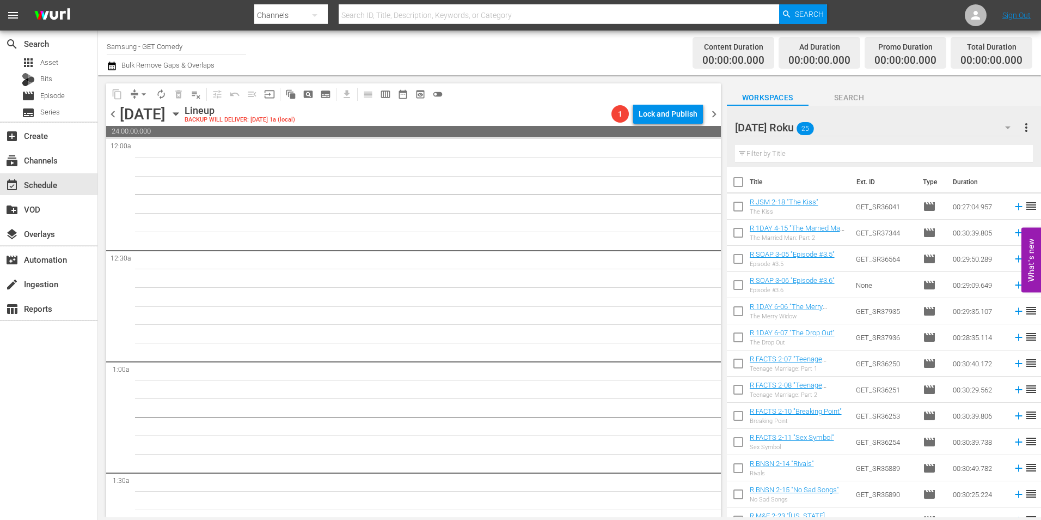
click at [738, 212] on input "checkbox" at bounding box center [738, 208] width 23 height 23
checkbox input "true"
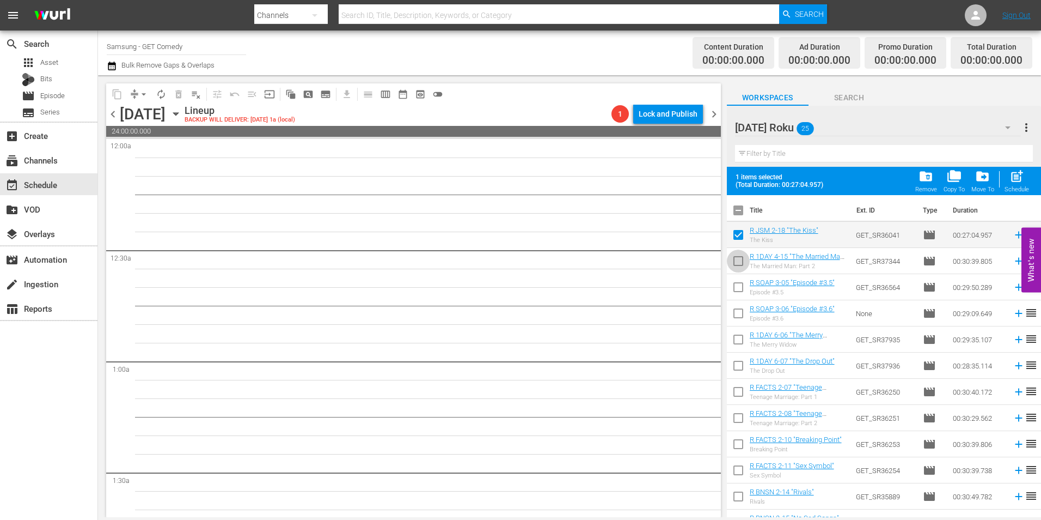
click at [736, 260] on input "checkbox" at bounding box center [738, 263] width 23 height 23
checkbox input "true"
click at [737, 280] on input "checkbox" at bounding box center [738, 289] width 23 height 23
checkbox input "true"
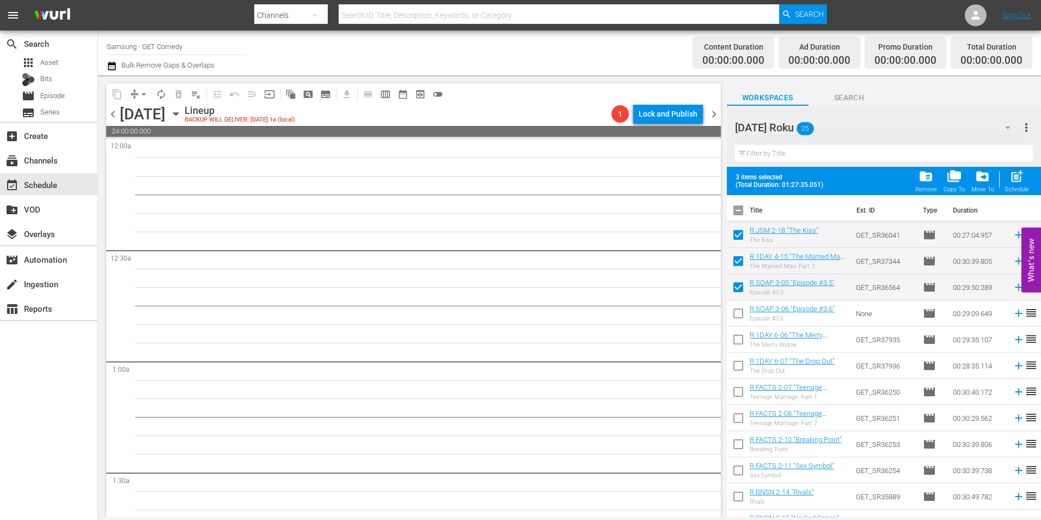
click at [734, 313] on input "checkbox" at bounding box center [738, 315] width 23 height 23
checkbox input "true"
drag, startPoint x: 739, startPoint y: 341, endPoint x: 740, endPoint y: 349, distance: 7.7
click at [739, 342] on input "checkbox" at bounding box center [738, 341] width 23 height 23
checkbox input "true"
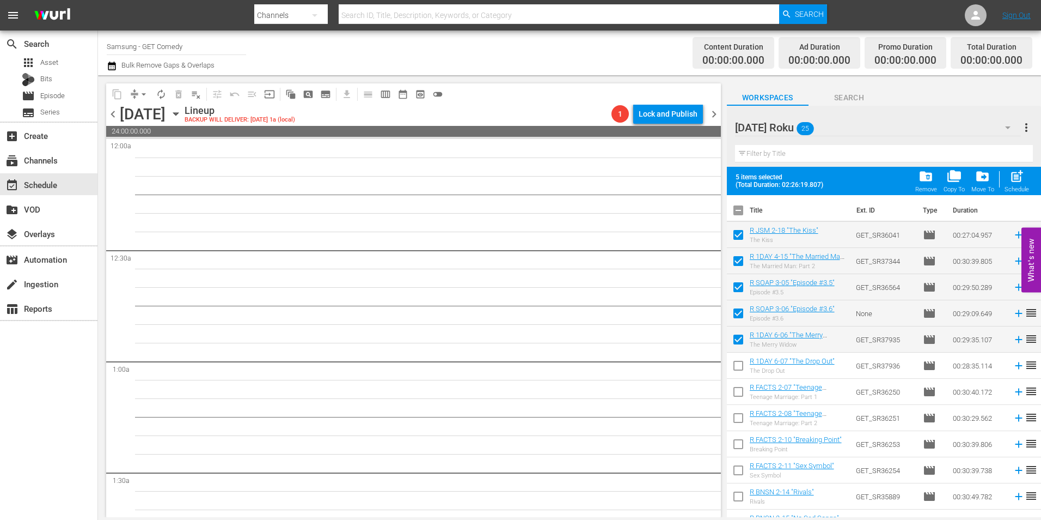
click at [740, 364] on input "checkbox" at bounding box center [738, 367] width 23 height 23
checkbox input "true"
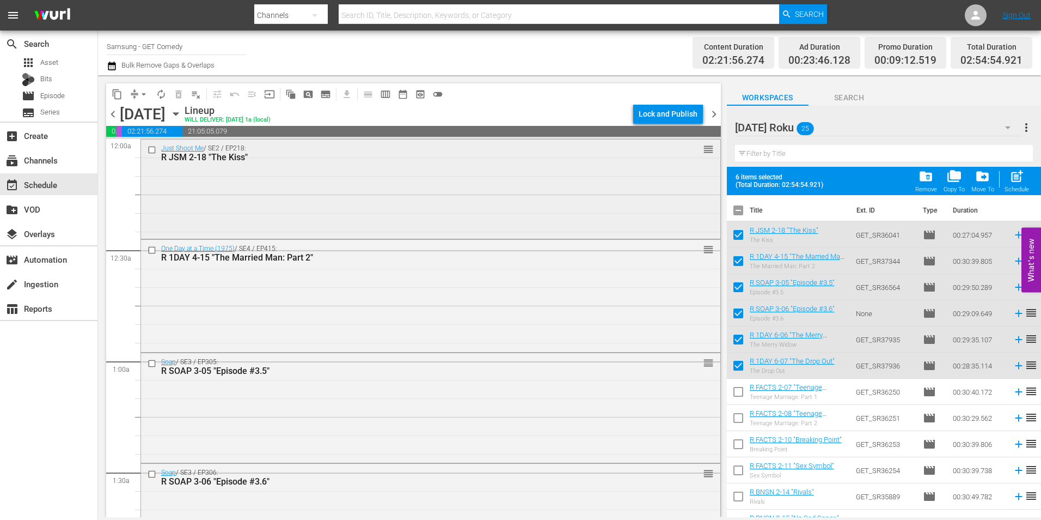
click at [464, 190] on div "Just Shoot Me / SE2 / EP218: R JSM 2-18 "The Kiss" reorder" at bounding box center [431, 187] width 580 height 97
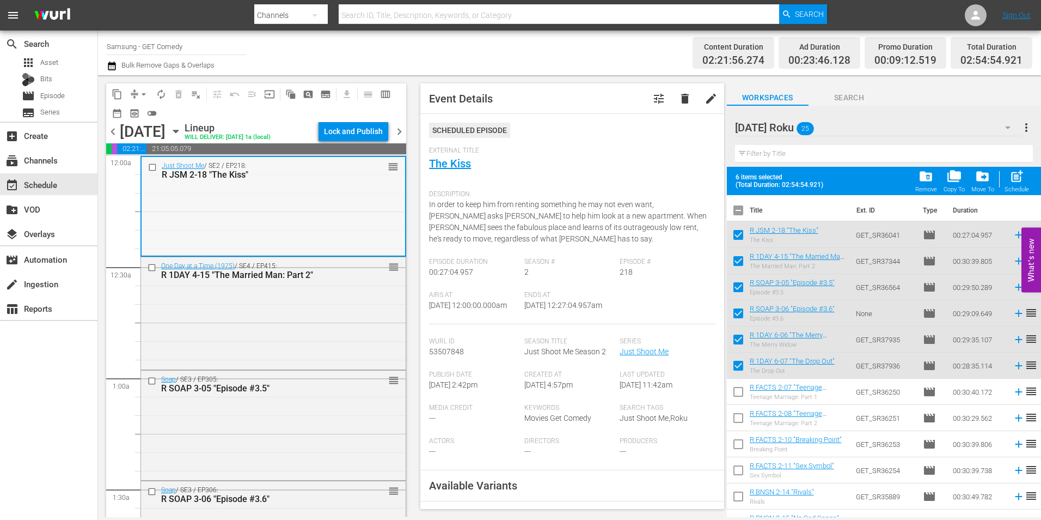
click at [154, 172] on input "checkbox" at bounding box center [153, 167] width 11 height 9
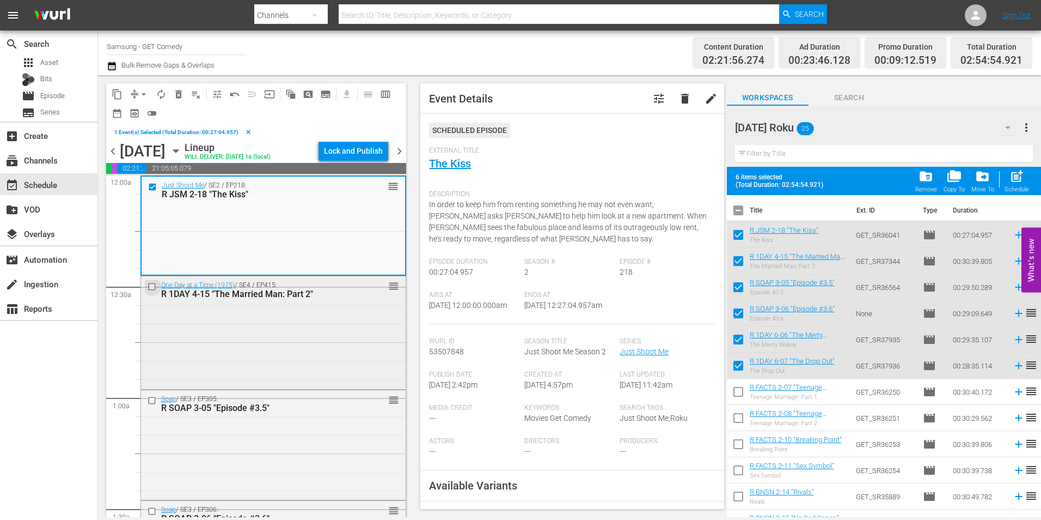
click at [149, 291] on input "checkbox" at bounding box center [153, 286] width 11 height 9
click at [150, 405] on input "checkbox" at bounding box center [153, 400] width 11 height 9
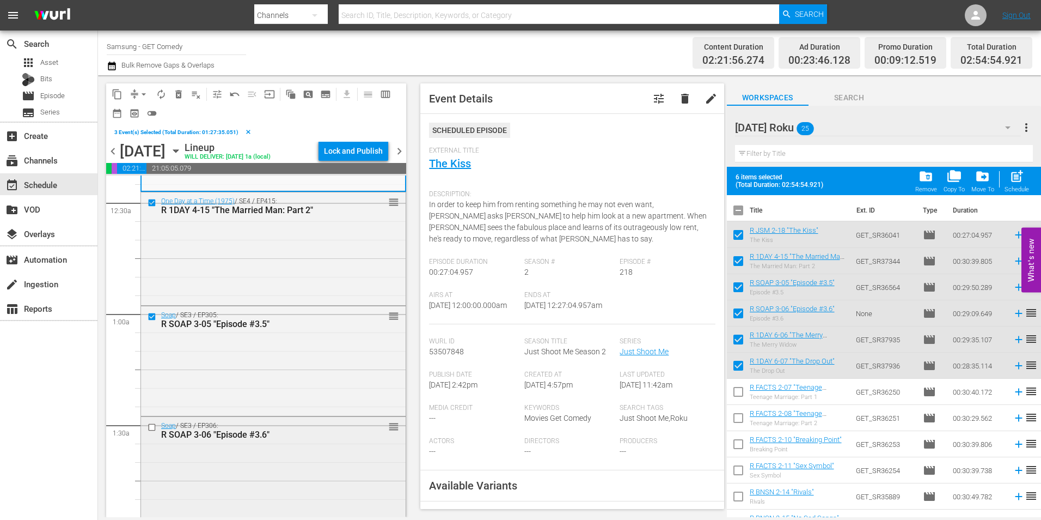
scroll to position [163, 0]
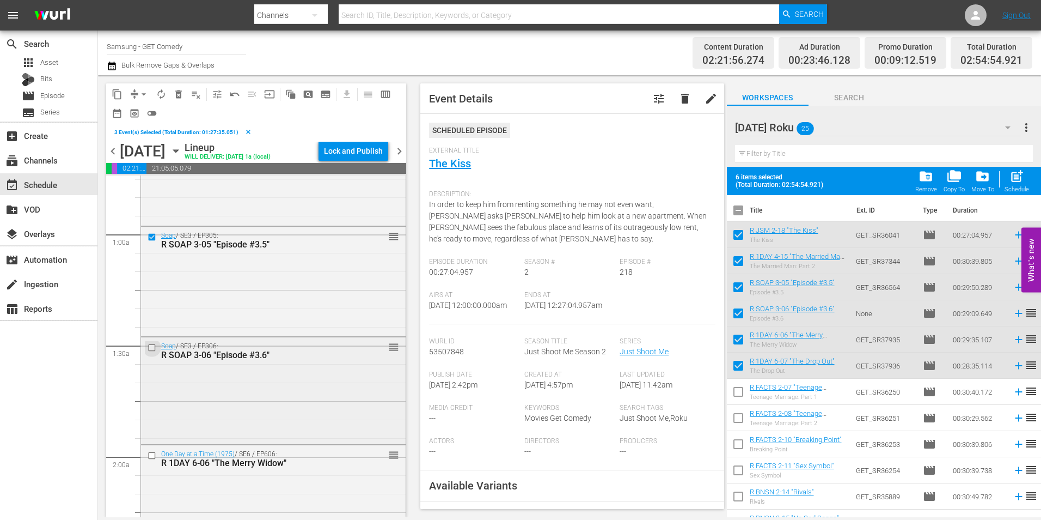
click at [150, 352] on input "checkbox" at bounding box center [153, 347] width 11 height 9
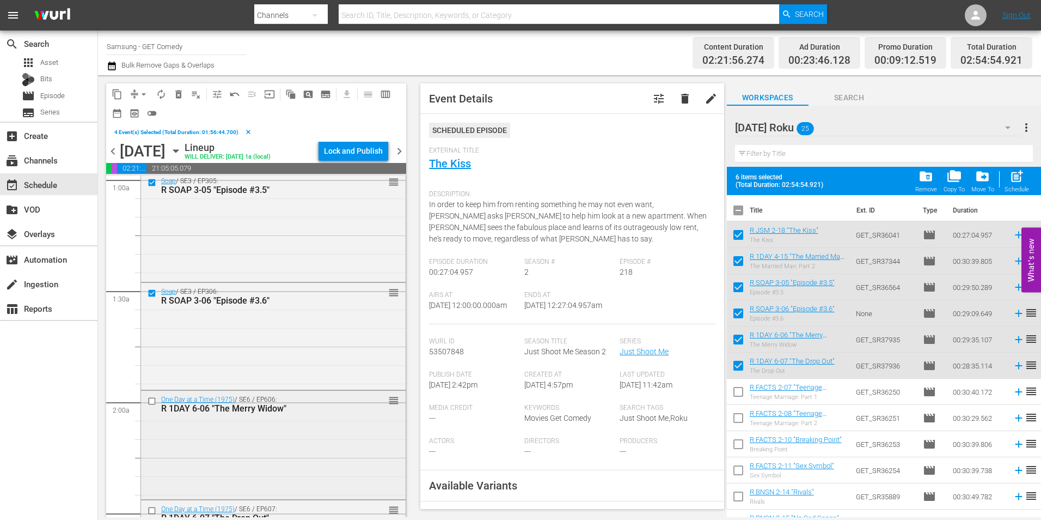
scroll to position [272, 0]
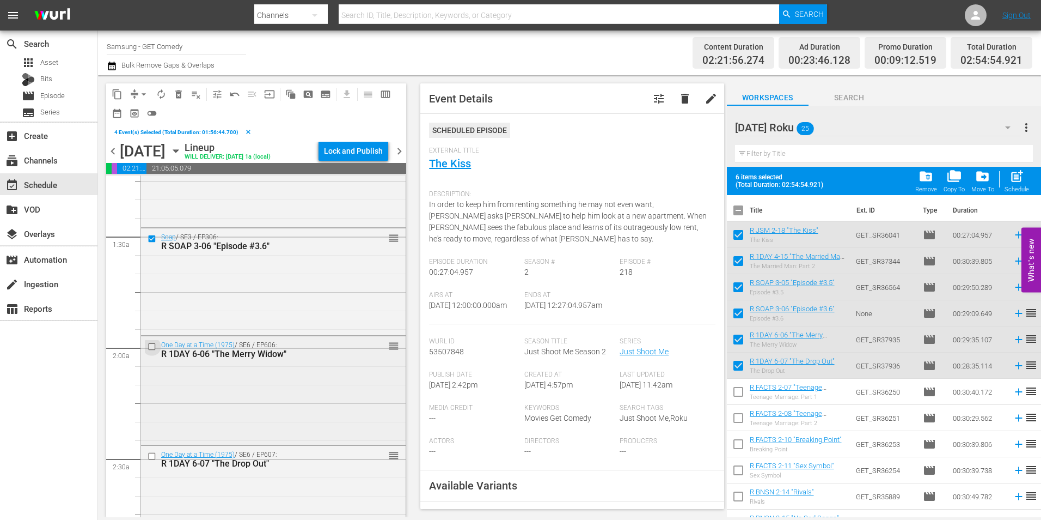
click at [150, 351] on input "checkbox" at bounding box center [153, 346] width 11 height 9
click at [150, 461] on input "checkbox" at bounding box center [153, 456] width 11 height 9
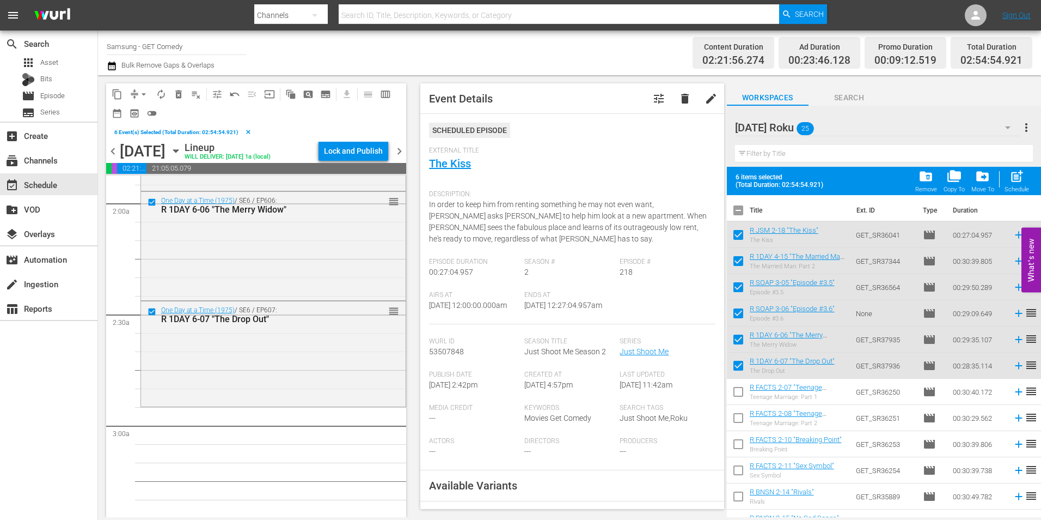
scroll to position [436, 0]
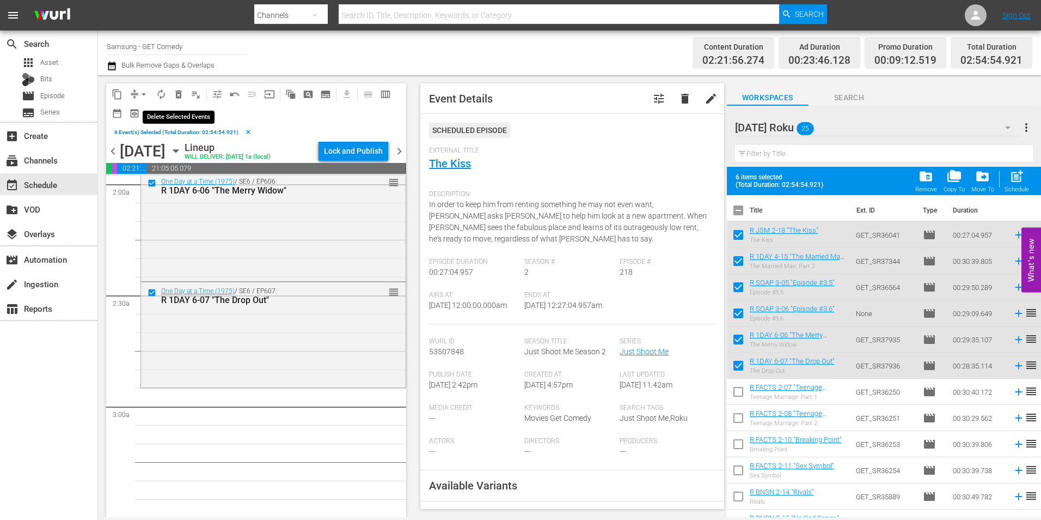
click at [179, 91] on span "delete_forever_outlined" at bounding box center [178, 94] width 11 height 11
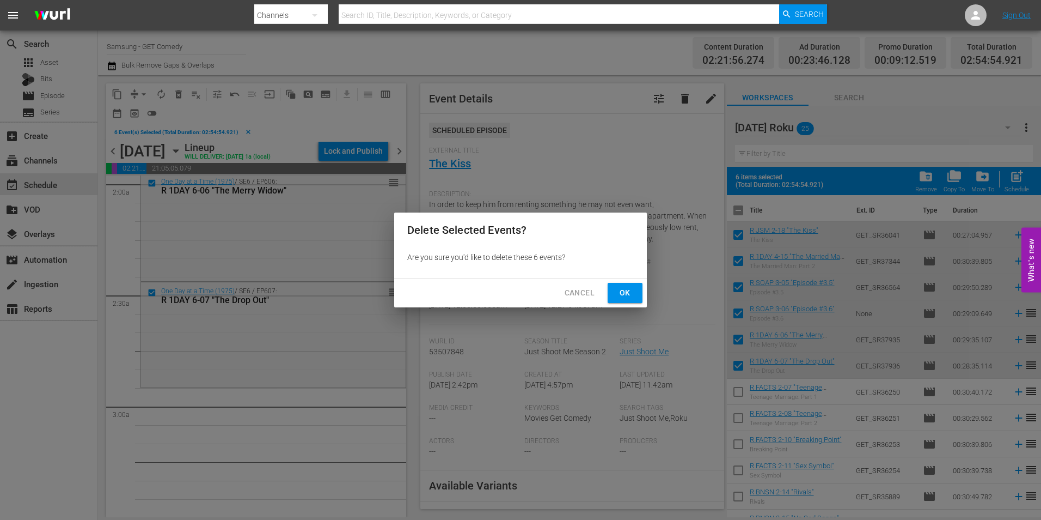
click at [632, 294] on span "Ok" at bounding box center [625, 293] width 17 height 14
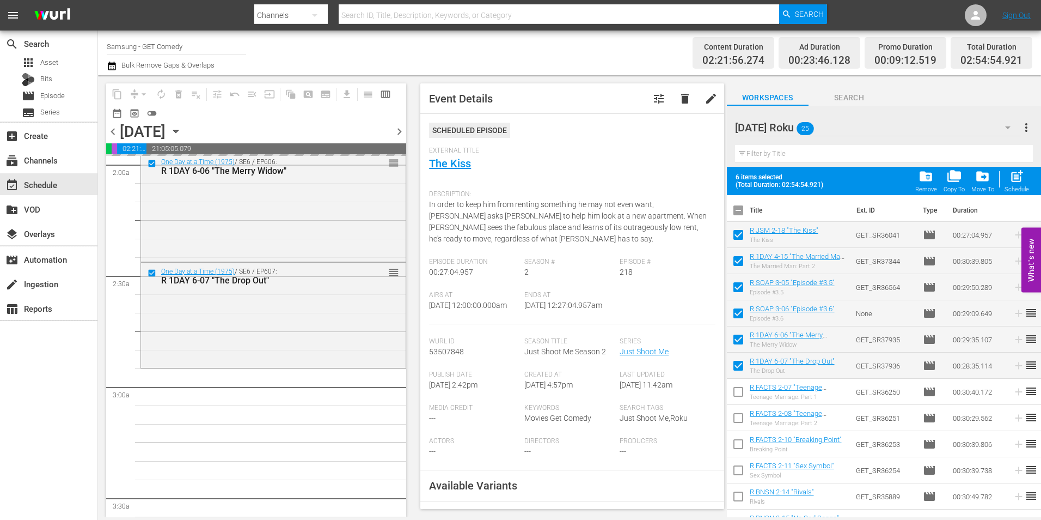
click at [903, 123] on div "[DATE] Roku 25" at bounding box center [878, 127] width 286 height 31
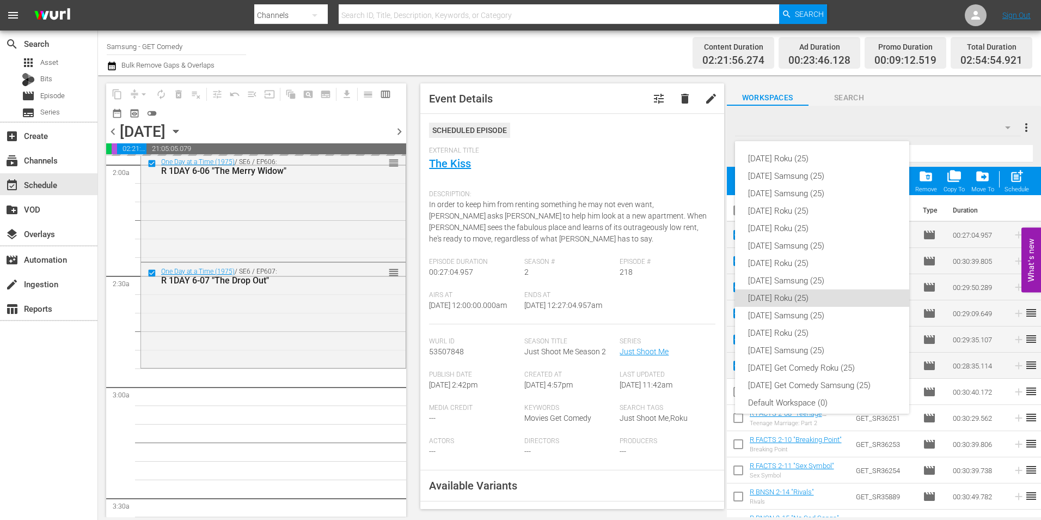
scroll to position [7, 0]
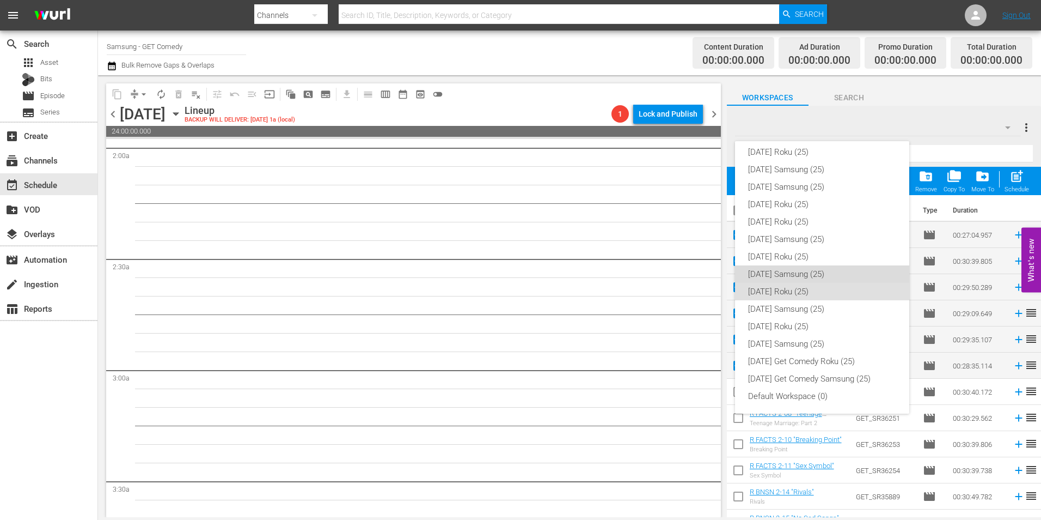
click at [844, 276] on div "[DATE] Samsung (25)" at bounding box center [822, 273] width 148 height 17
checkbox input "false"
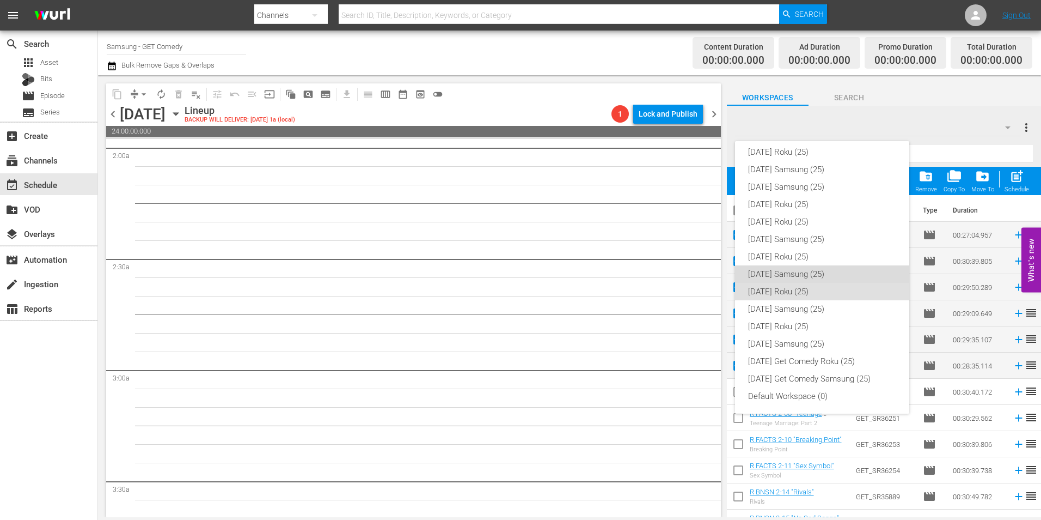
checkbox input "false"
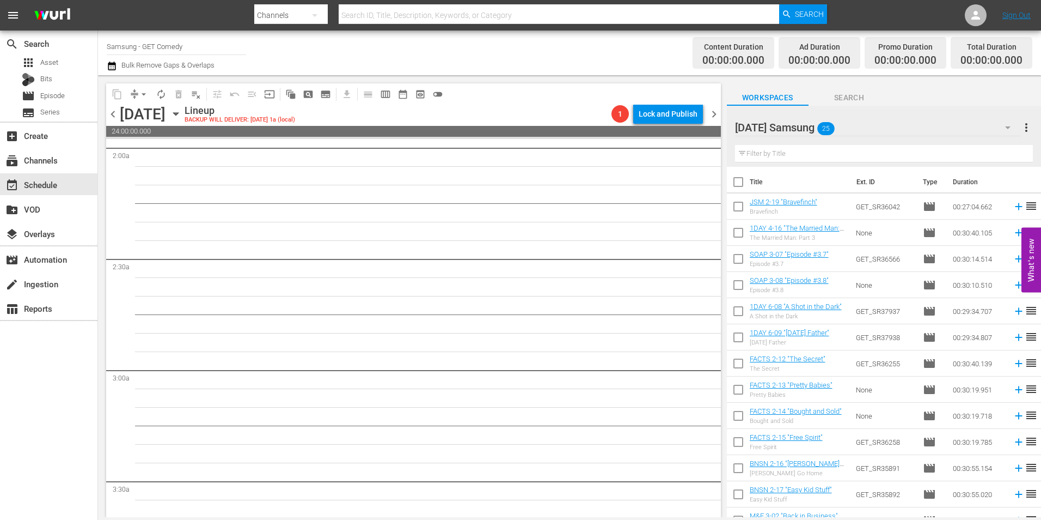
click at [736, 206] on input "checkbox" at bounding box center [738, 208] width 23 height 23
checkbox input "true"
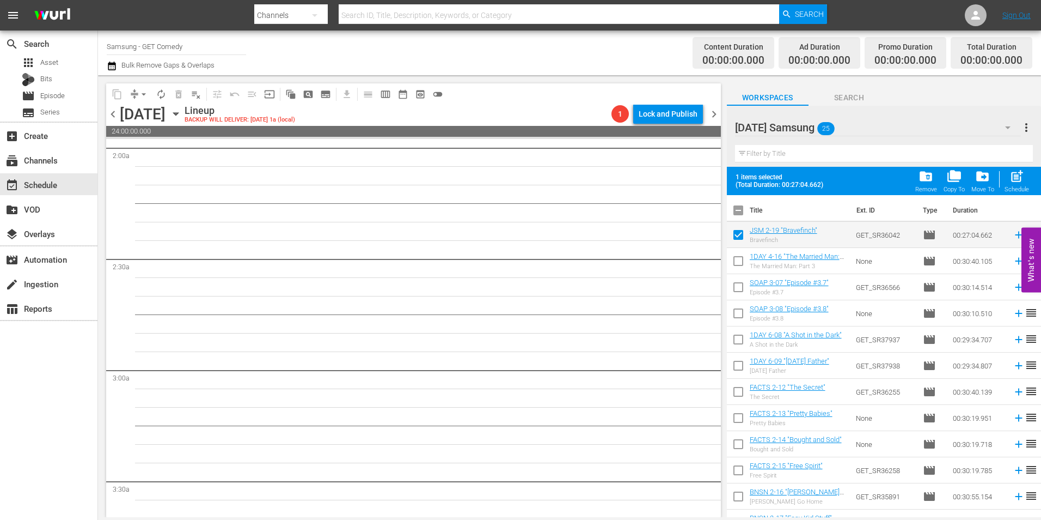
click at [738, 259] on input "checkbox" at bounding box center [738, 263] width 23 height 23
checkbox input "true"
click at [741, 293] on input "checkbox" at bounding box center [738, 289] width 23 height 23
checkbox input "true"
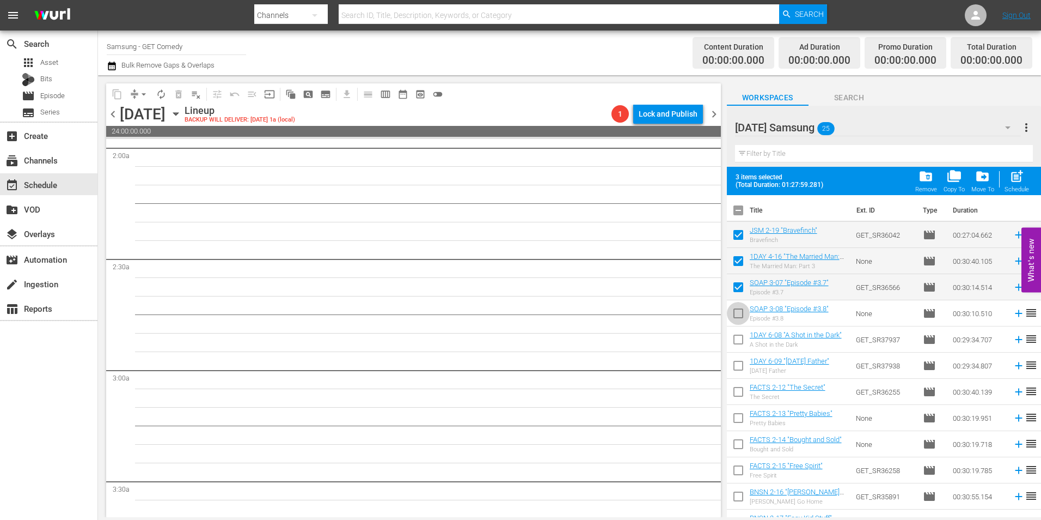
click at [740, 316] on input "checkbox" at bounding box center [738, 315] width 23 height 23
checkbox input "true"
click at [737, 342] on input "checkbox" at bounding box center [738, 341] width 23 height 23
checkbox input "true"
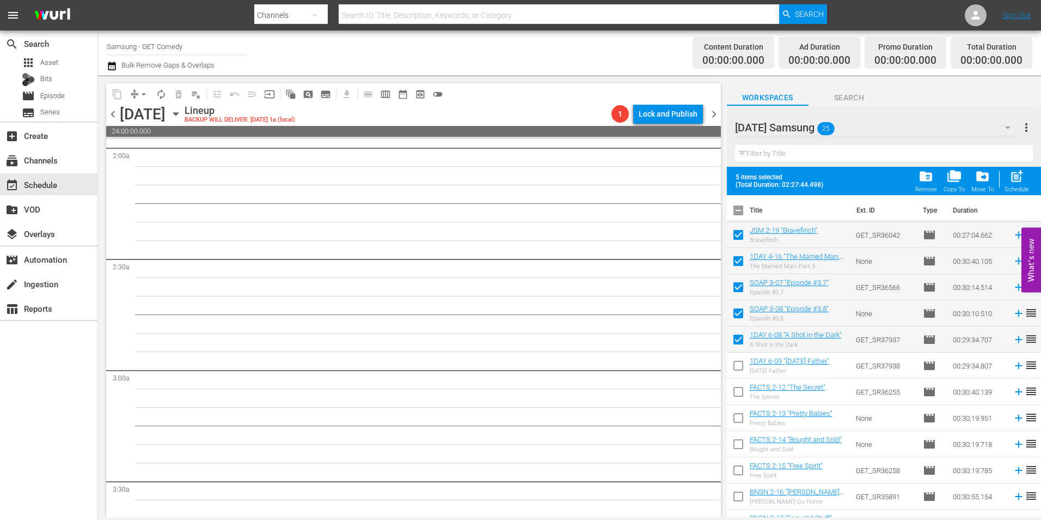
click at [737, 362] on input "checkbox" at bounding box center [738, 367] width 23 height 23
checkbox input "true"
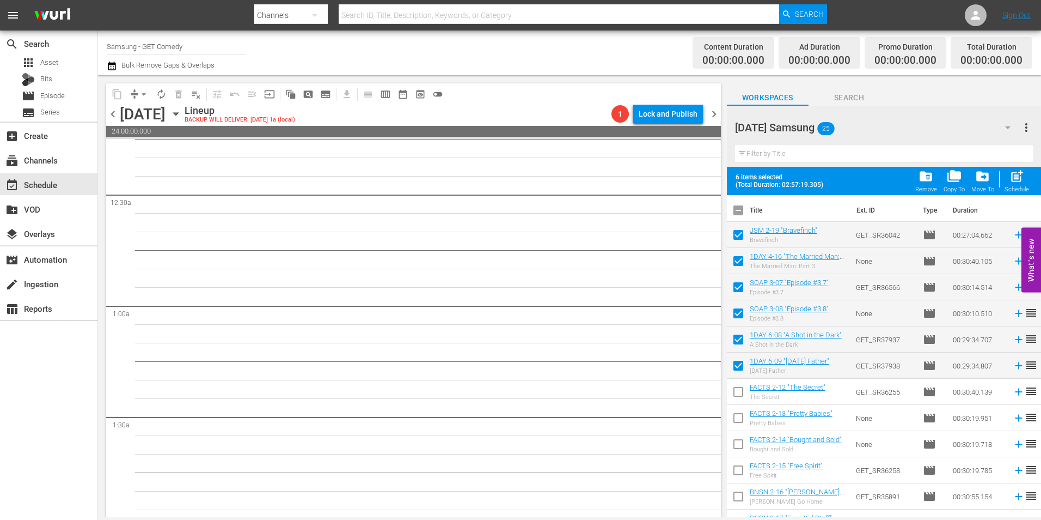
scroll to position [0, 0]
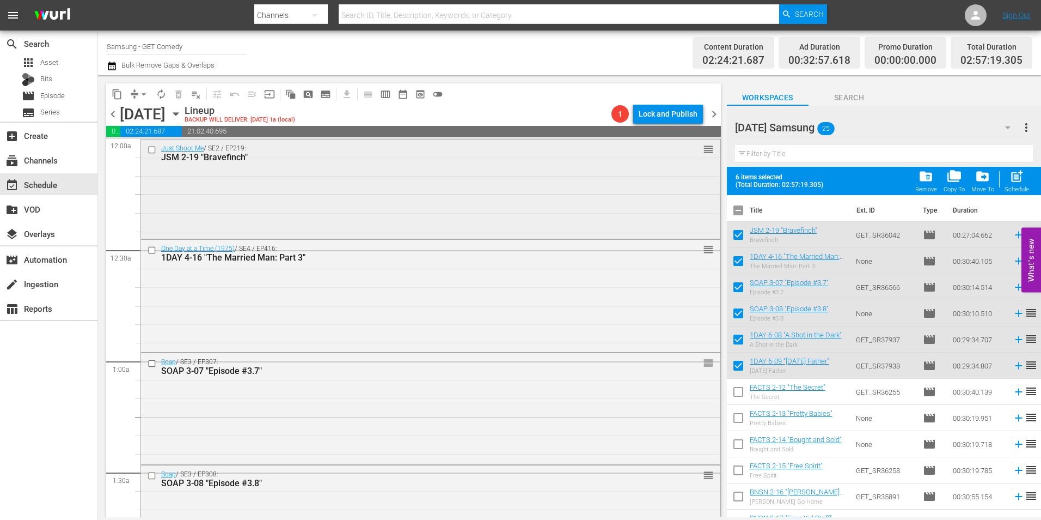
click at [363, 214] on div "Just Shoot Me / SE2 / EP219: JSM 2-19 "Bravefinch" reorder" at bounding box center [431, 187] width 580 height 97
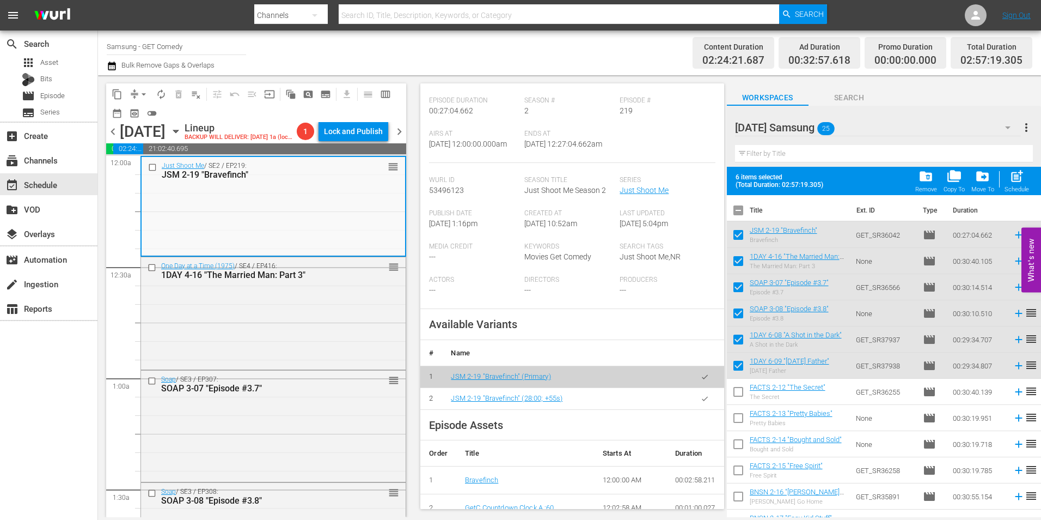
scroll to position [218, 0]
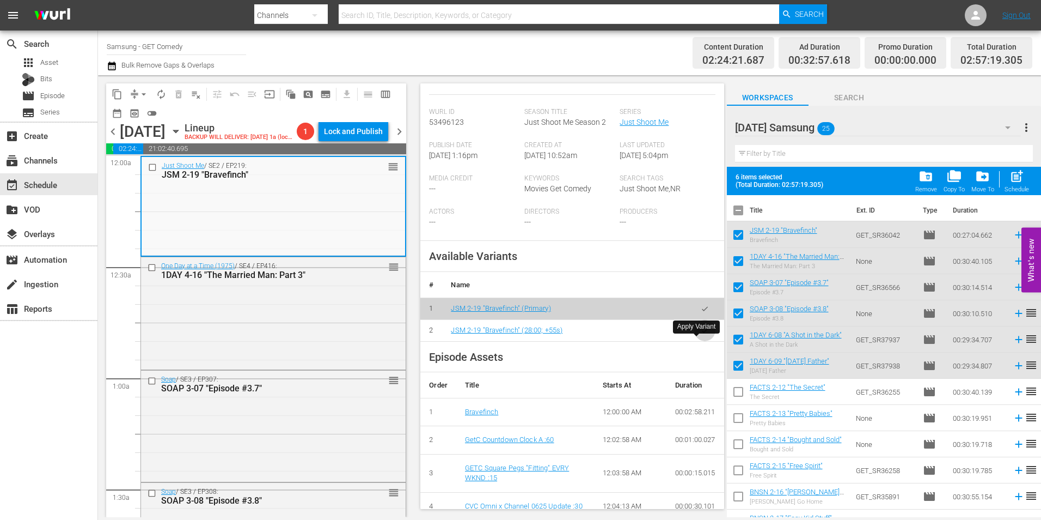
click at [701, 334] on icon "button" at bounding box center [705, 330] width 8 height 8
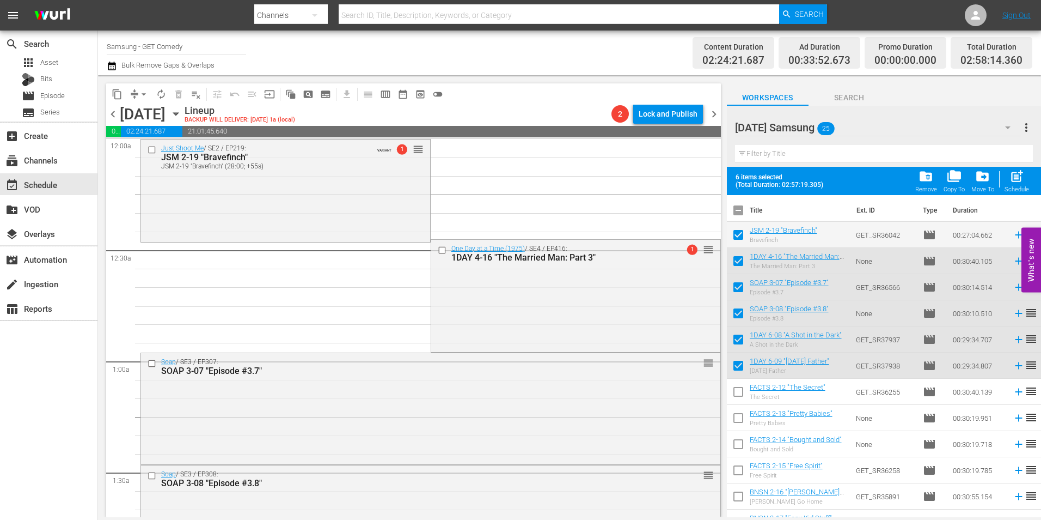
click at [637, 301] on div "One Day at a Time (1975) / SE4 / EP416: 1DAY 4-16 "The Married Man: Part 3" 1 r…" at bounding box center [575, 295] width 289 height 111
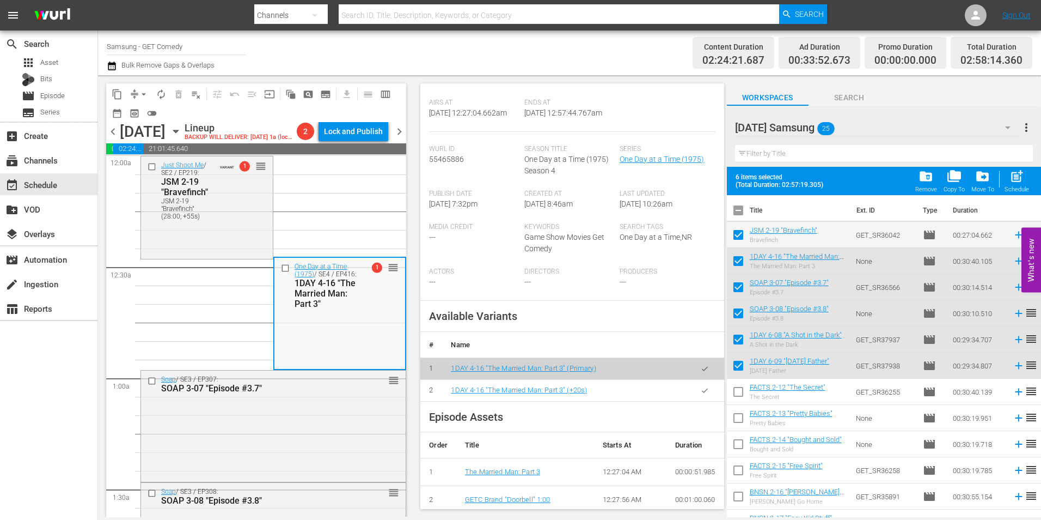
click at [701, 394] on icon "button" at bounding box center [705, 390] width 8 height 8
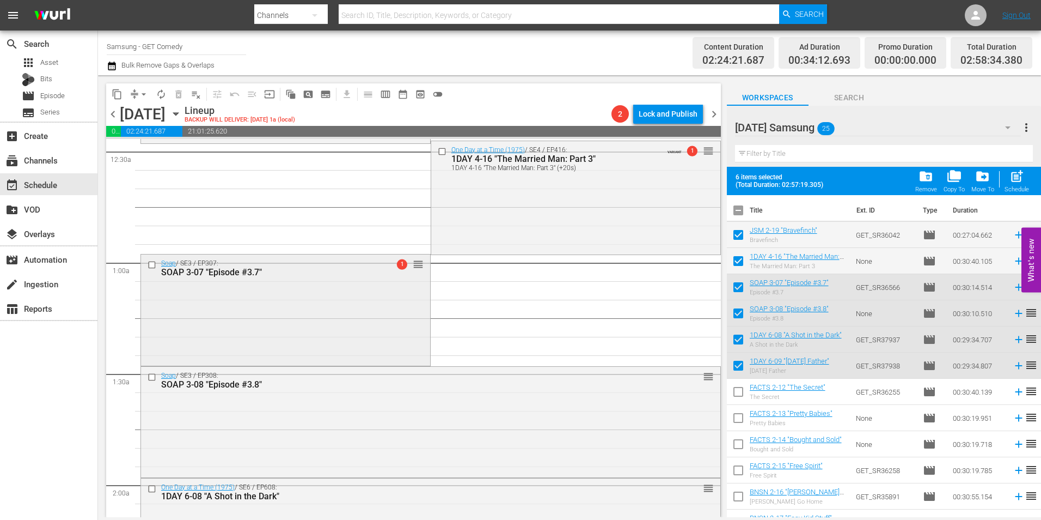
scroll to position [109, 0]
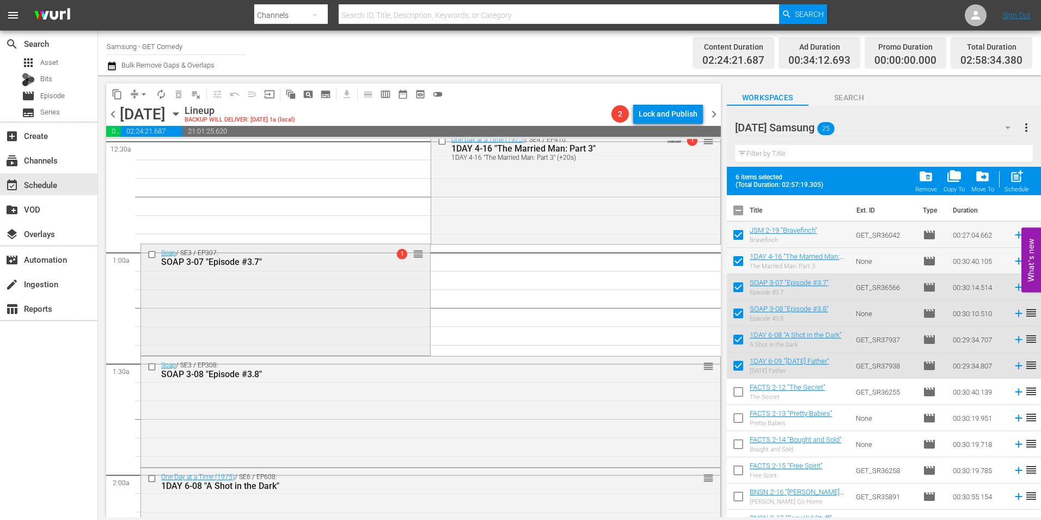
click at [393, 307] on div "Soap / SE3 / EP307: SOAP 3-07 "Episode #3.7" 1 reorder" at bounding box center [285, 298] width 289 height 109
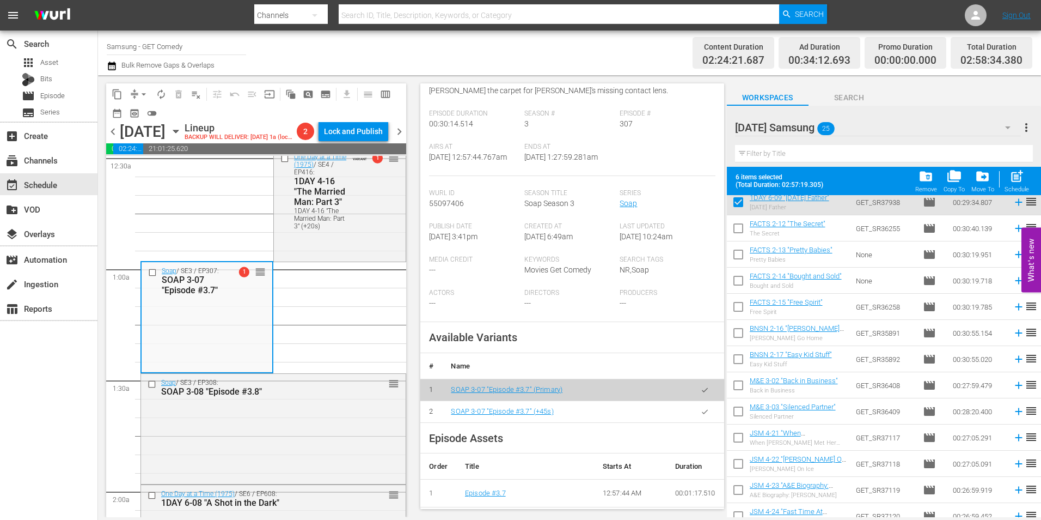
scroll to position [218, 0]
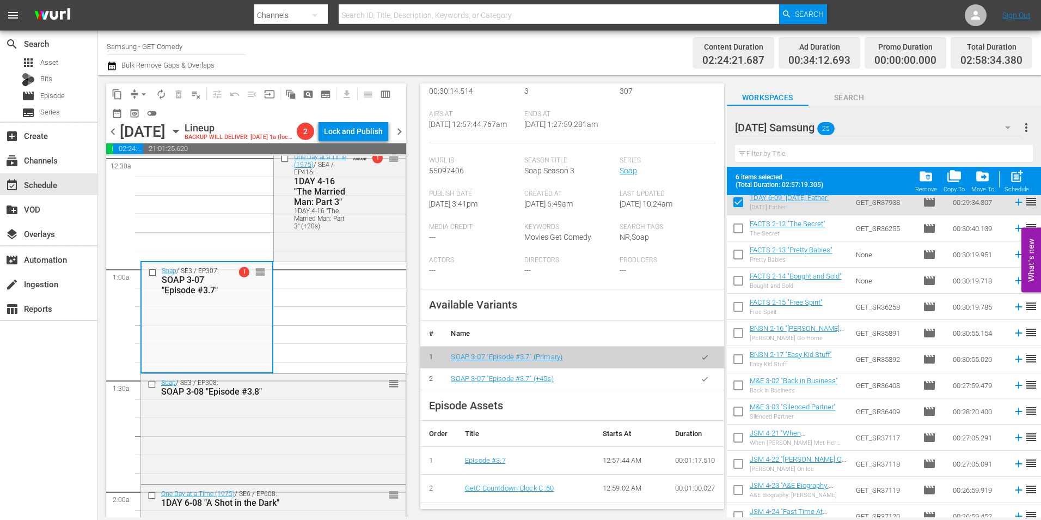
click at [694, 389] on button "button" at bounding box center [704, 378] width 21 height 21
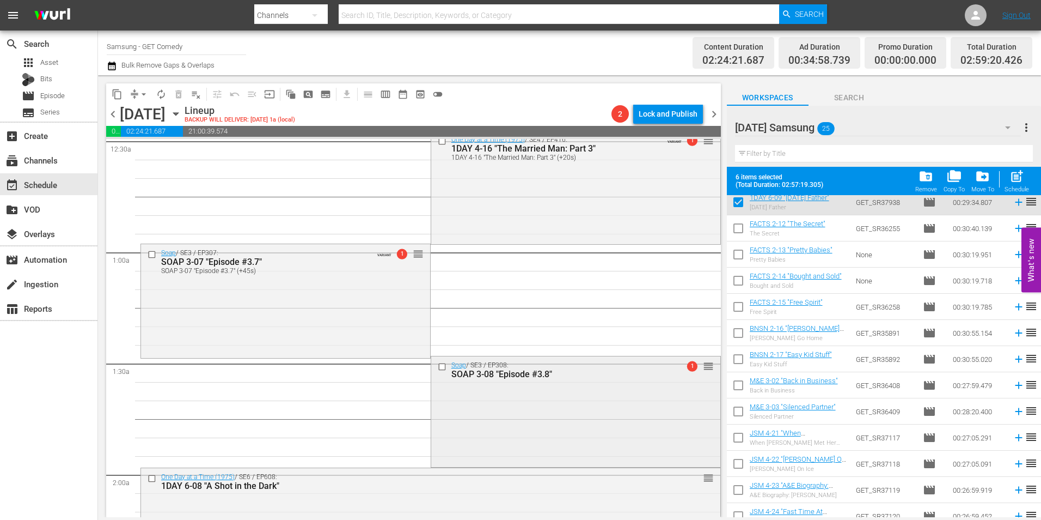
click at [568, 430] on div "Soap / SE3 / EP308: SOAP 3-08 "Episode #3.8" 1 reorder" at bounding box center [575, 410] width 289 height 108
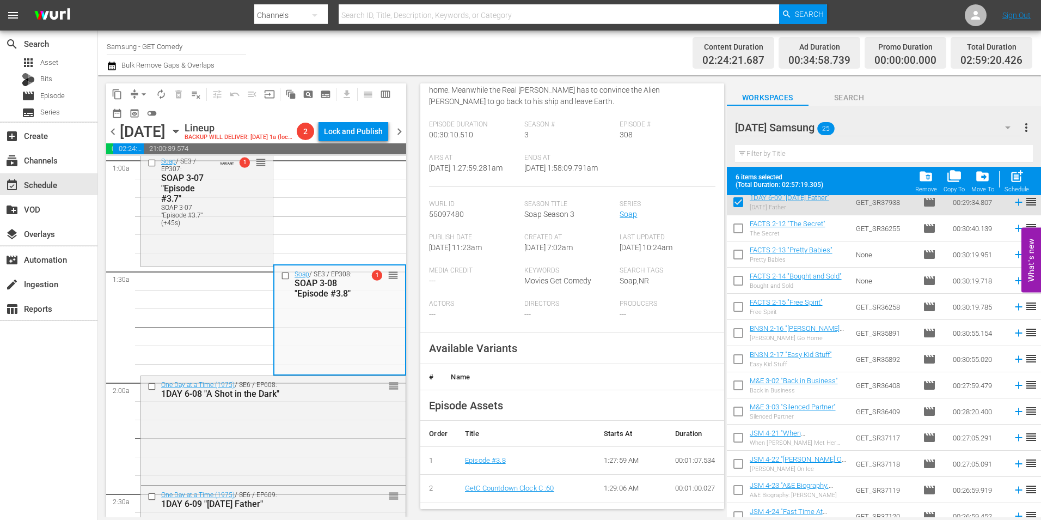
scroll to position [163, 0]
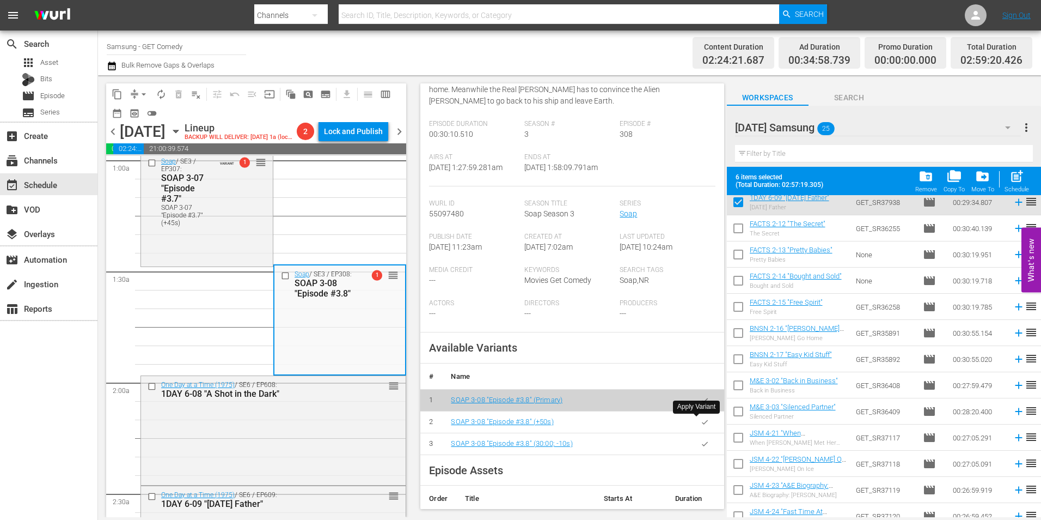
click at [702, 423] on icon "button" at bounding box center [705, 421] width 6 height 4
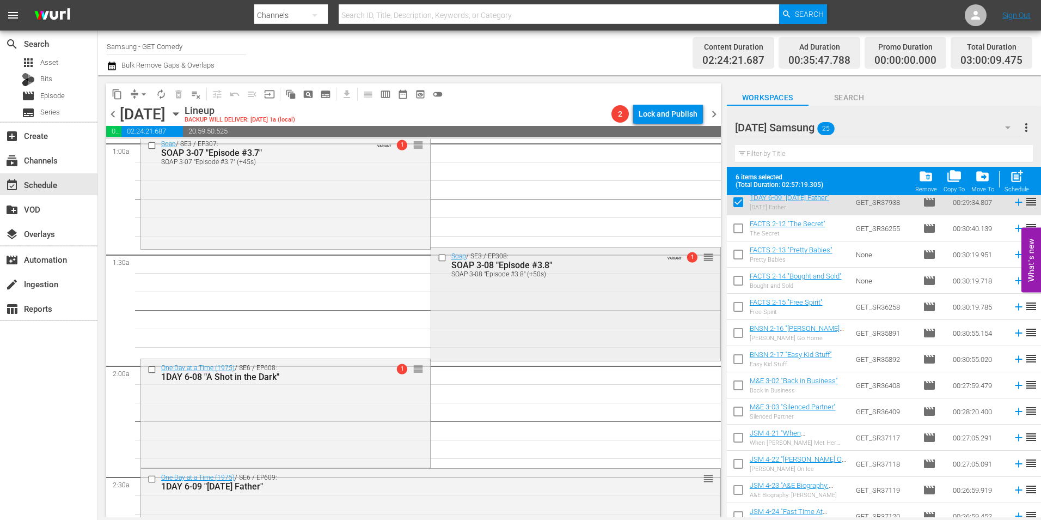
click at [560, 316] on div "Soap / SE3 / EP308: SOAP 3-08 "Episode #3.8" SOAP 3-08 "Episode #3.8" (+50s) VA…" at bounding box center [575, 303] width 289 height 112
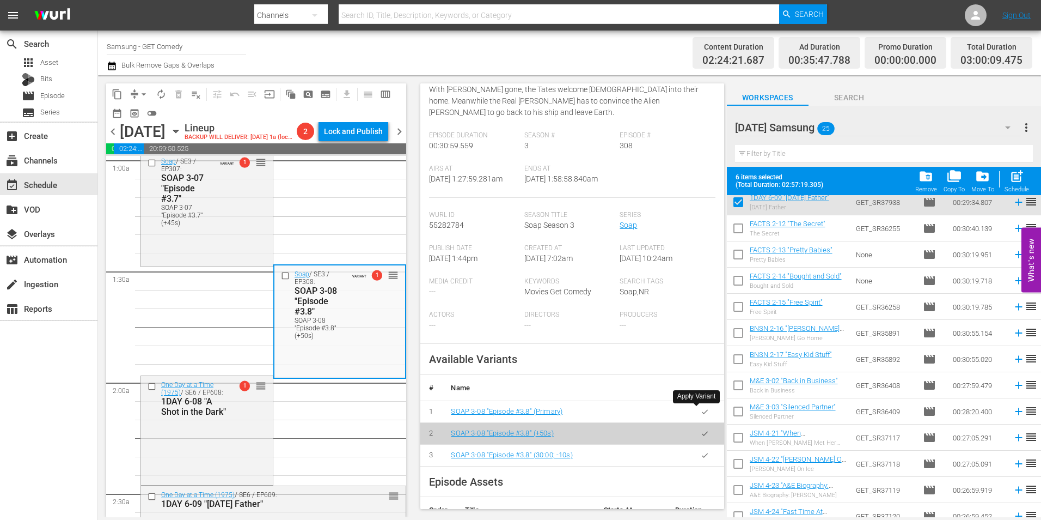
click at [701, 413] on icon "button" at bounding box center [705, 411] width 8 height 8
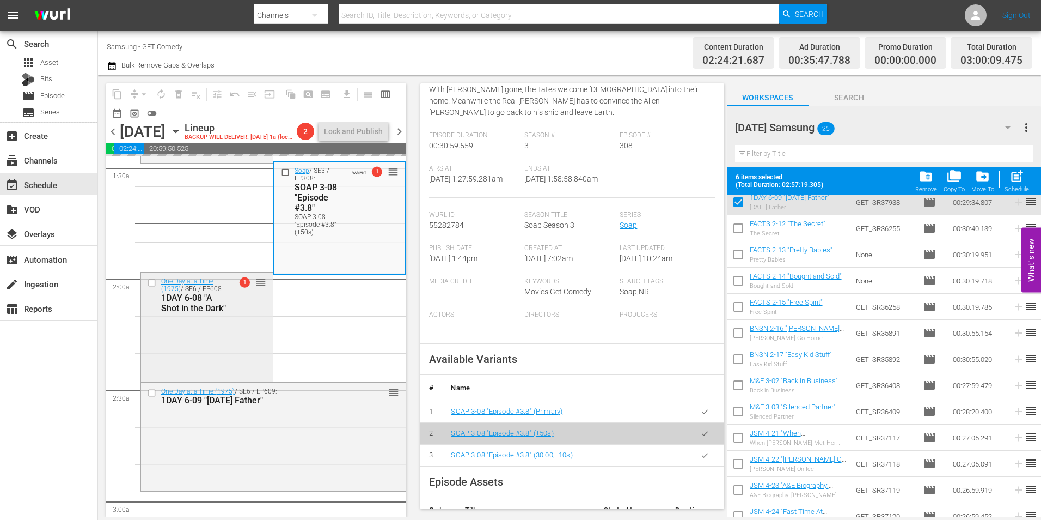
scroll to position [327, 0]
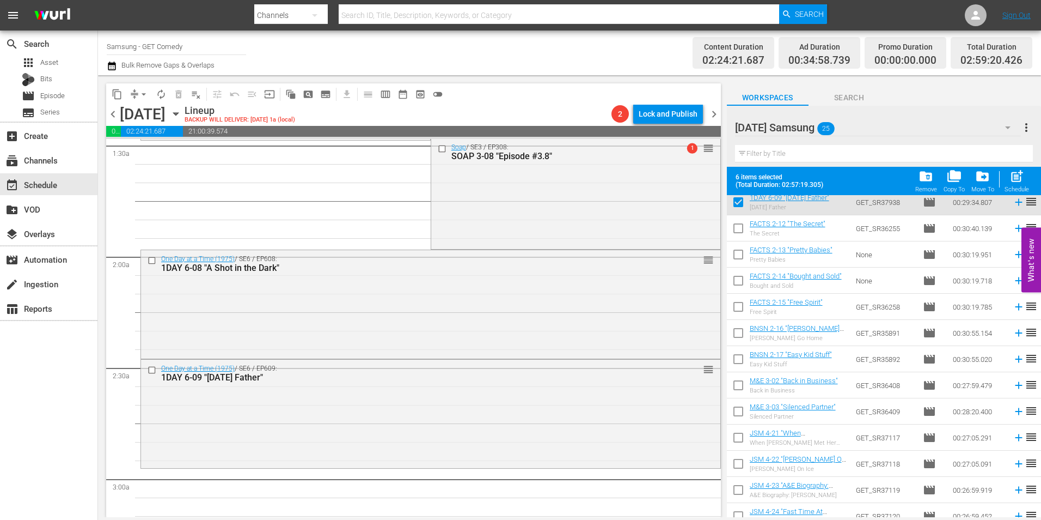
click at [284, 333] on div "One Day at a Time (1975) / SE6 / EP608: 1DAY 6-08 "A Shot in the Dark" reorder" at bounding box center [431, 303] width 580 height 106
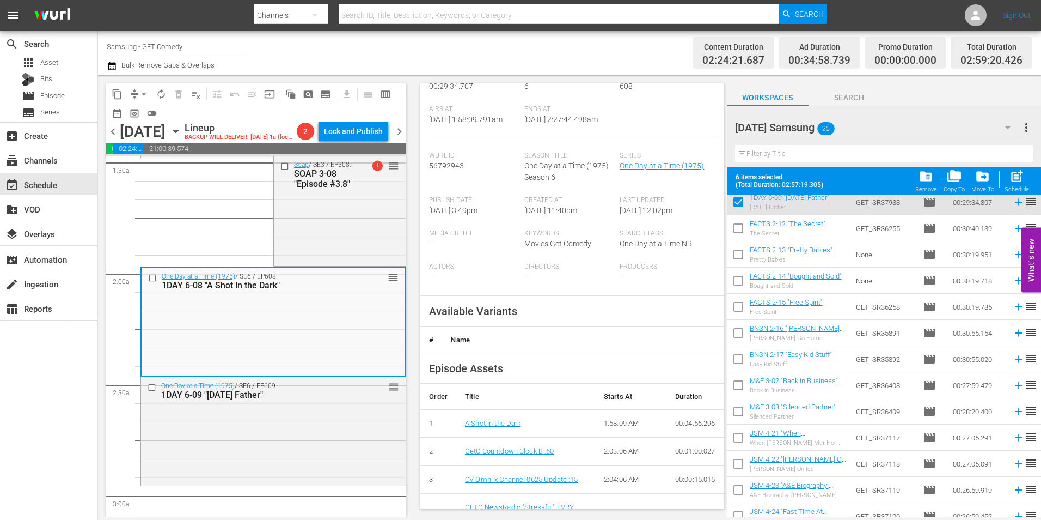
scroll to position [163, 0]
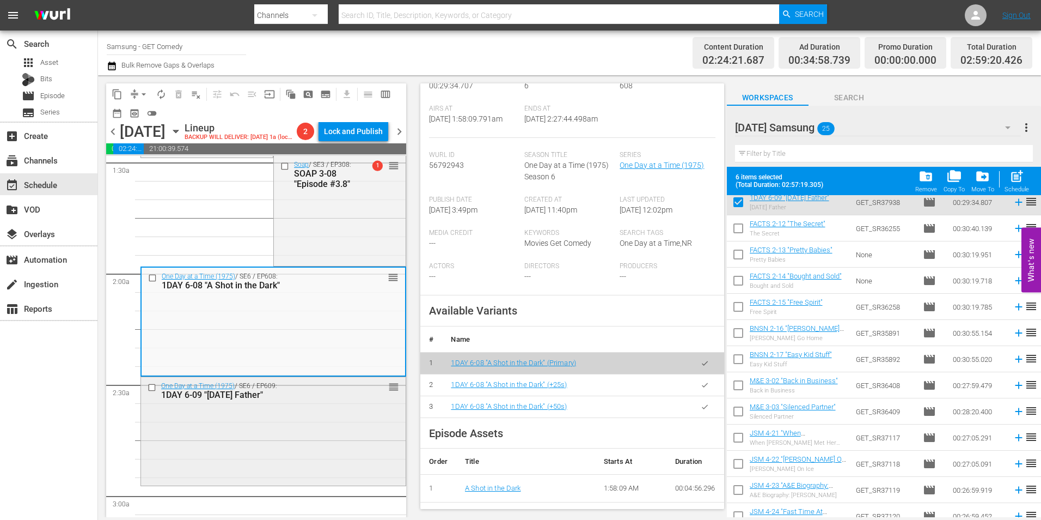
click at [272, 440] on div "One Day at a Time (1975) / SE6 / EP609: 1DAY 6-09 "[DATE] Father" reorder" at bounding box center [273, 430] width 265 height 106
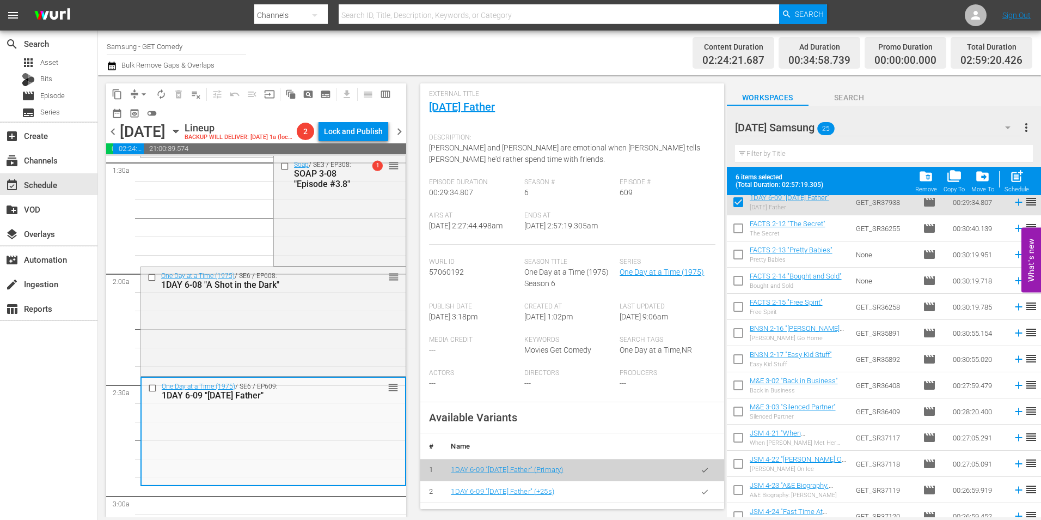
scroll to position [109, 0]
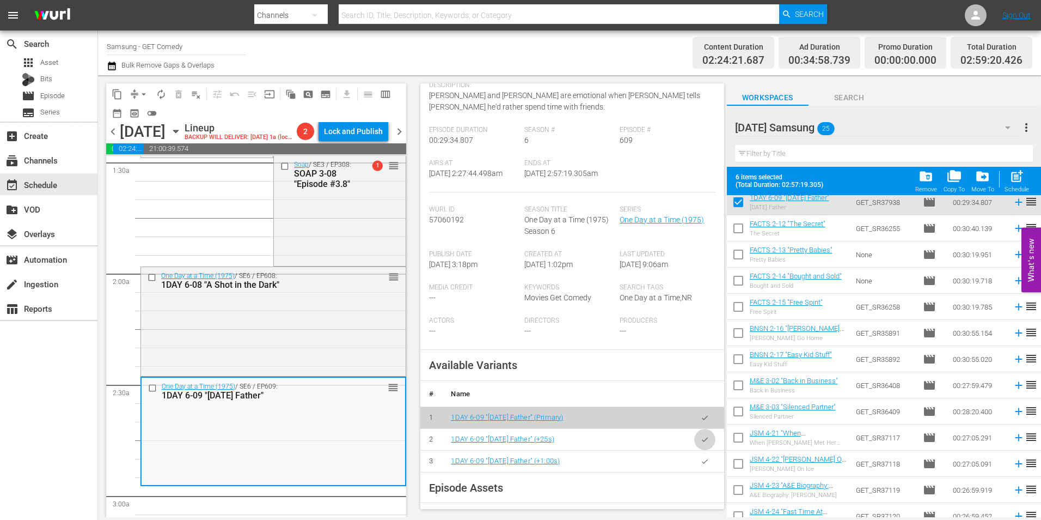
click at [701, 450] on button "button" at bounding box center [704, 439] width 21 height 21
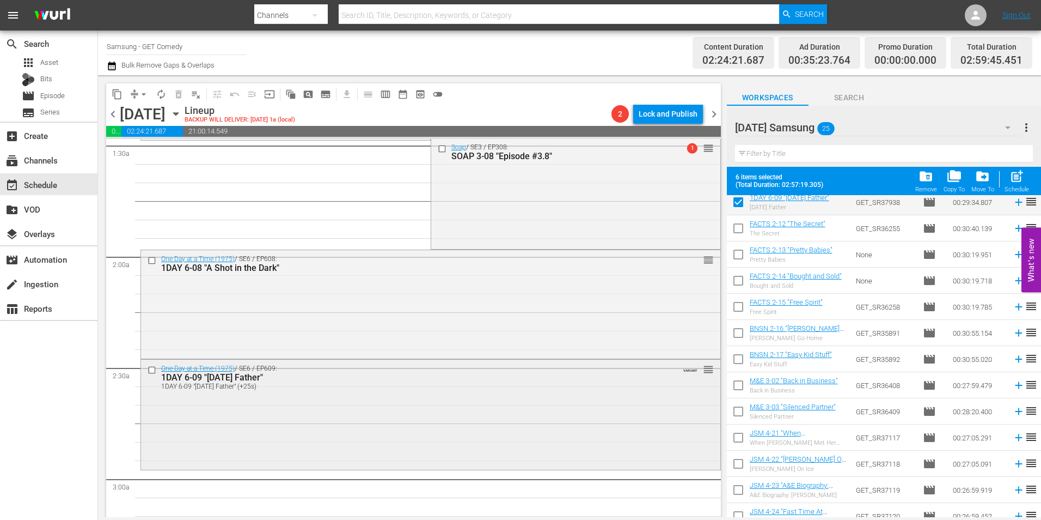
click at [330, 397] on div "One Day at a Time (1975) / SE6 / EP609: 1DAY 6-09 "[DATE] Father" 1DAY 6-09 "[D…" at bounding box center [431, 413] width 580 height 108
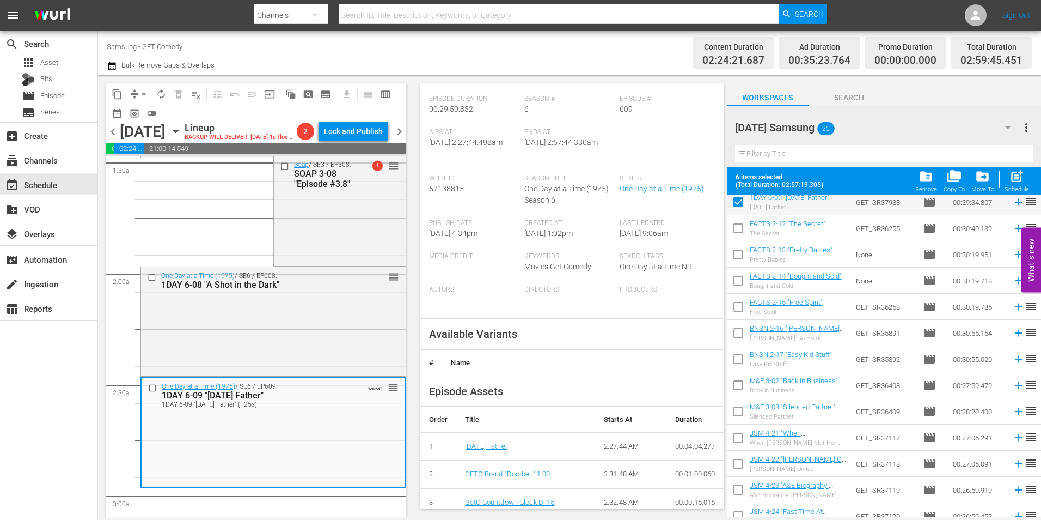
scroll to position [163, 0]
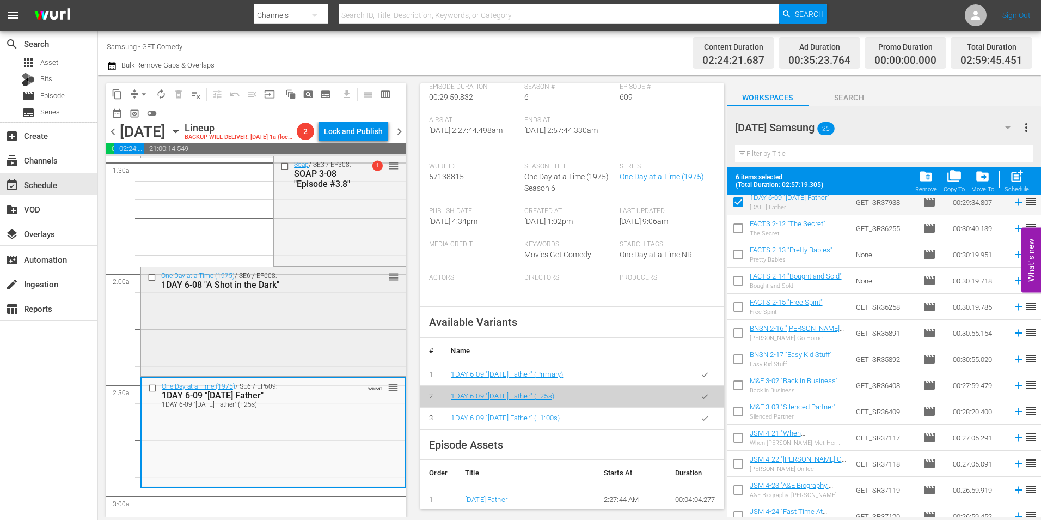
click at [279, 353] on div "One Day at a Time (1975) / SE6 / EP608: 1DAY 6-08 "A Shot in the Dark" reorder" at bounding box center [273, 320] width 265 height 106
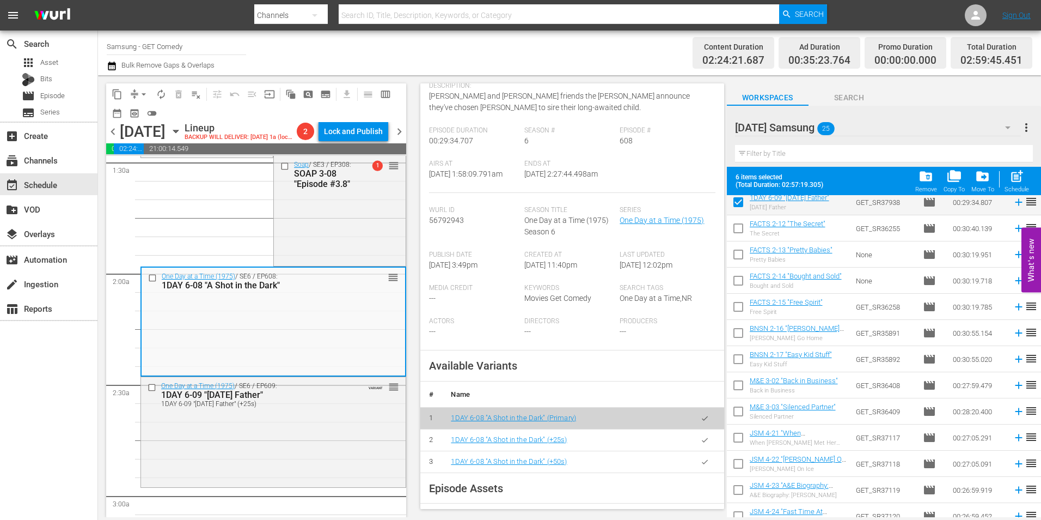
scroll to position [109, 0]
click at [701, 443] on icon "button" at bounding box center [705, 439] width 8 height 8
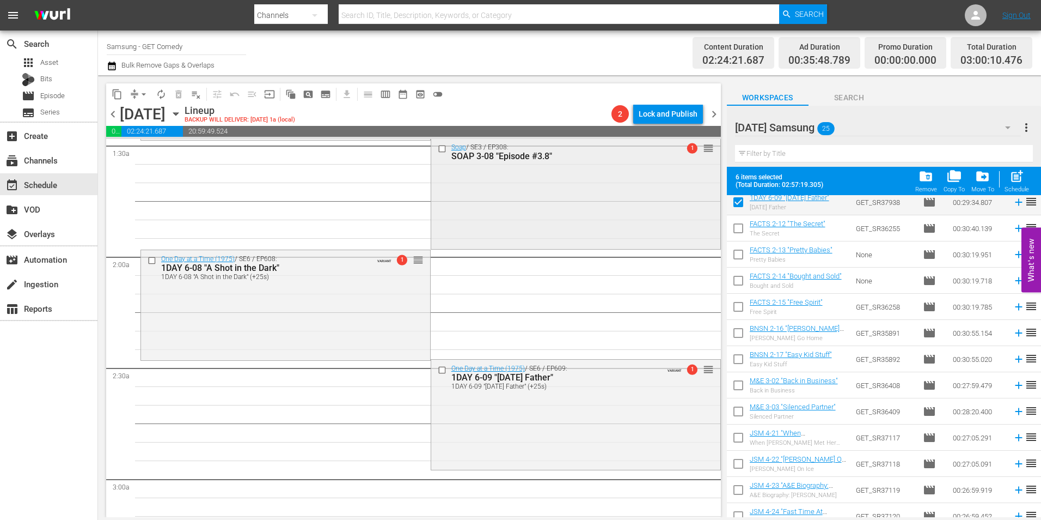
click at [493, 231] on div "Soap / SE3 / EP308: SOAP 3-08 "Episode #3.8" 1 reorder" at bounding box center [575, 192] width 289 height 108
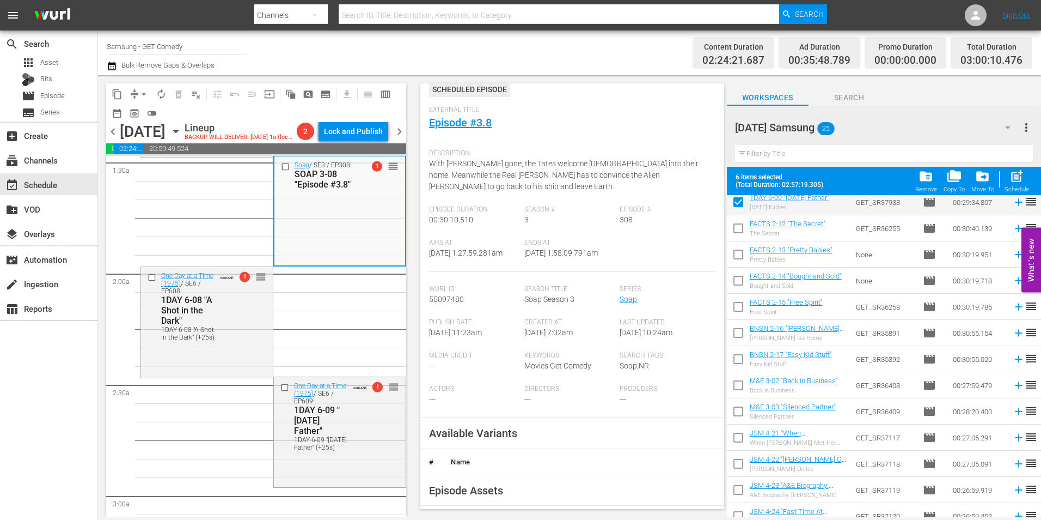
scroll to position [163, 0]
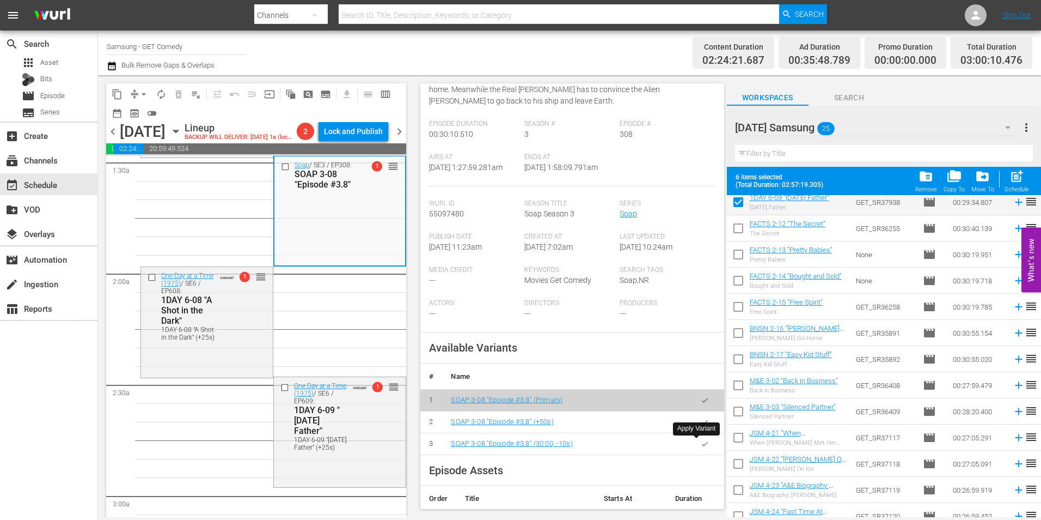
click at [701, 442] on icon "button" at bounding box center [705, 444] width 8 height 8
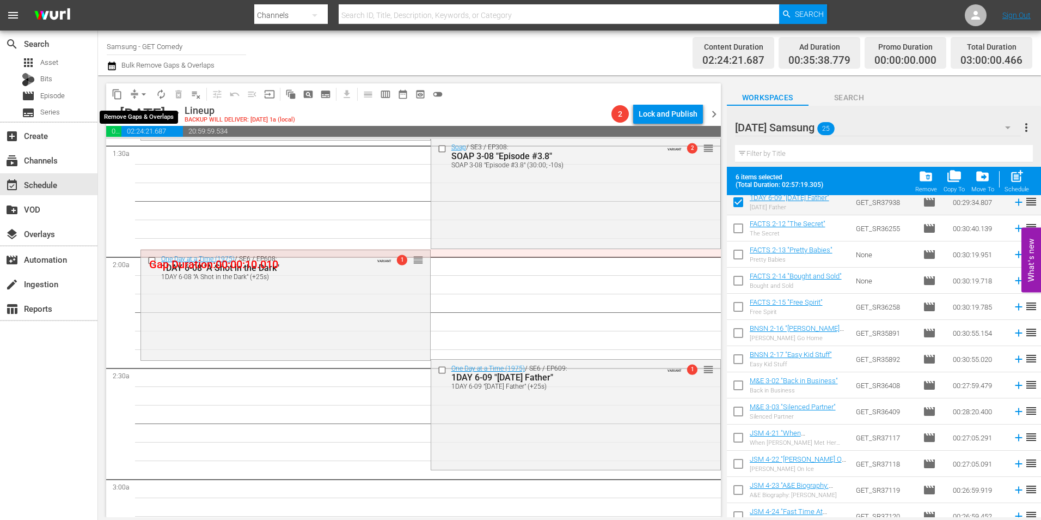
click at [144, 89] on span "arrow_drop_down" at bounding box center [143, 94] width 11 height 11
click at [154, 111] on li "Align to Midnight" at bounding box center [144, 116] width 90 height 18
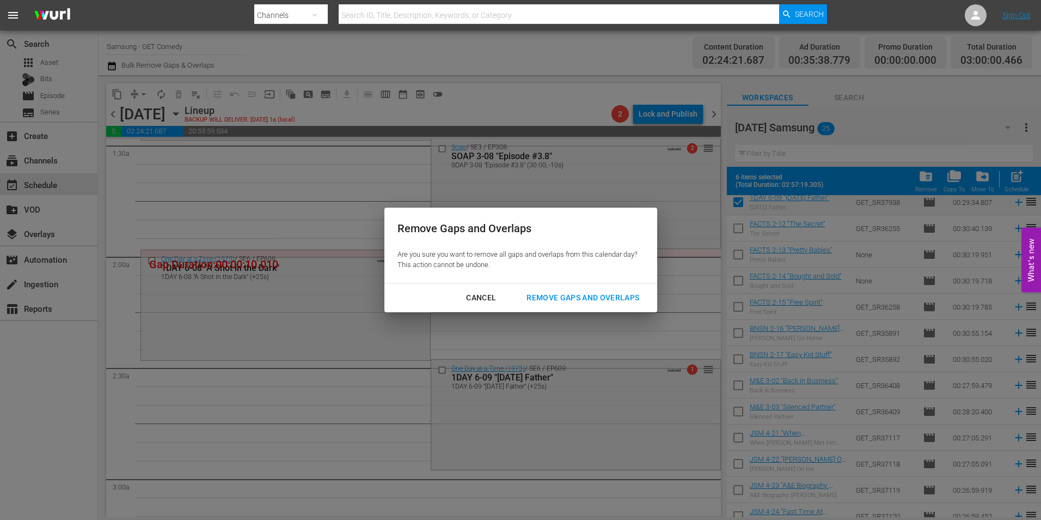
click at [626, 298] on div "Remove Gaps and Overlaps" at bounding box center [583, 298] width 130 height 14
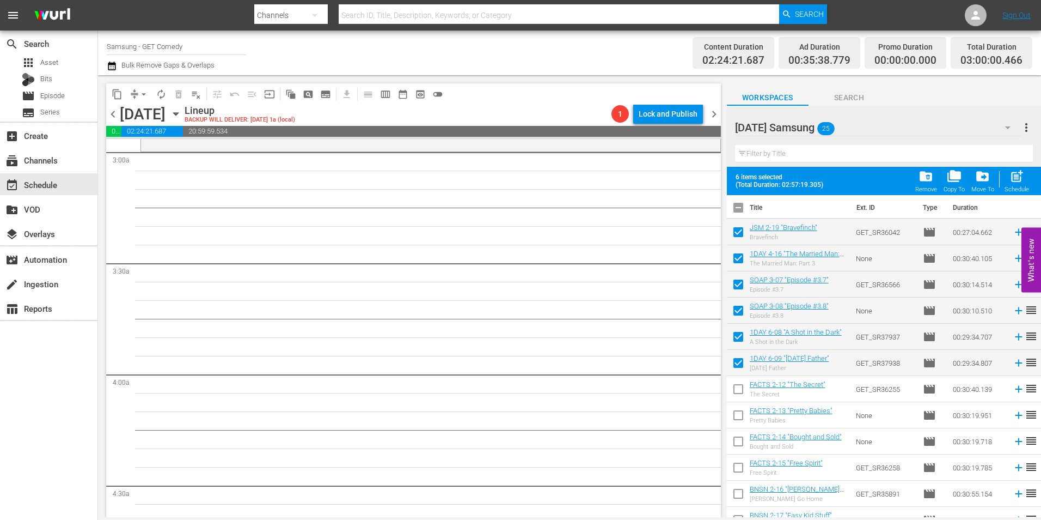
scroll to position [0, 0]
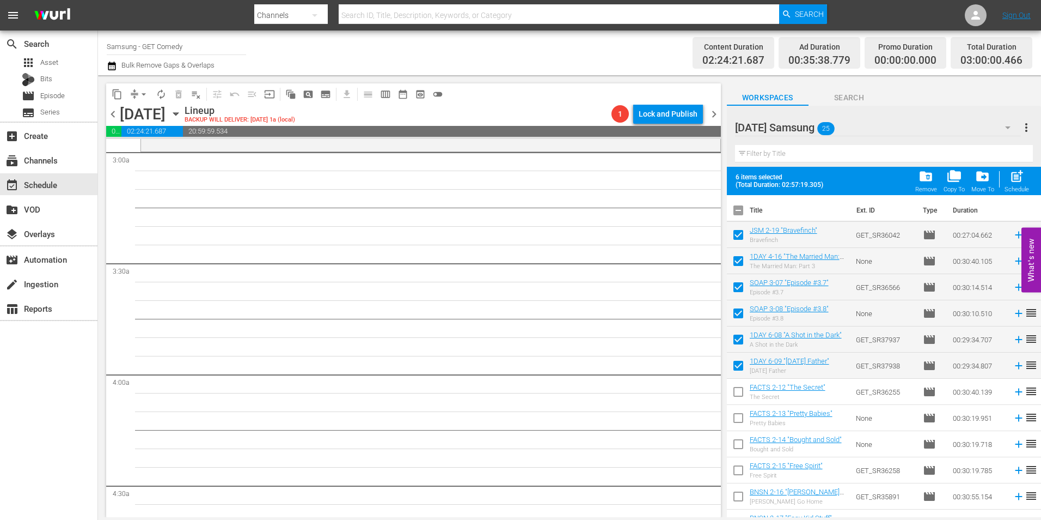
click at [737, 214] on input "checkbox" at bounding box center [738, 212] width 23 height 23
checkbox input "true"
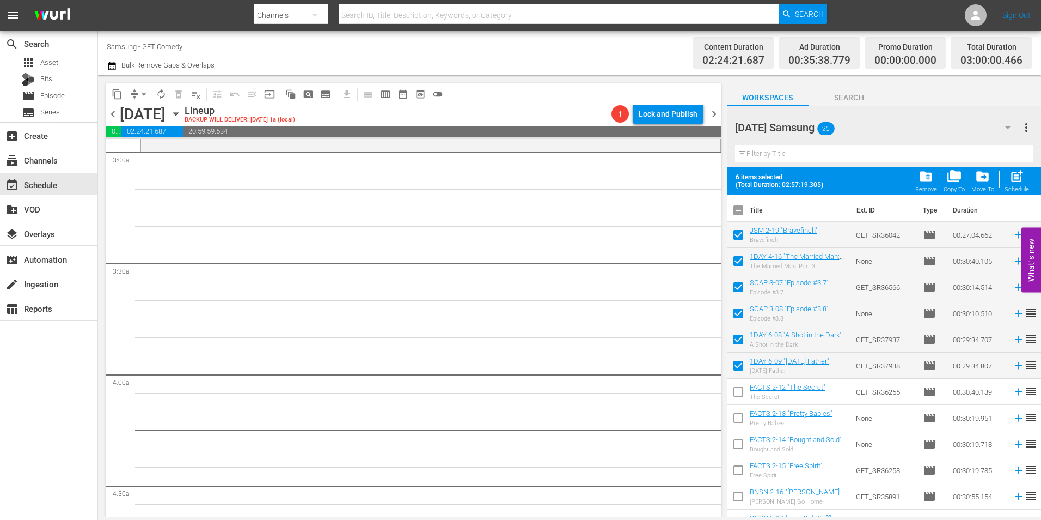
checkbox input "true"
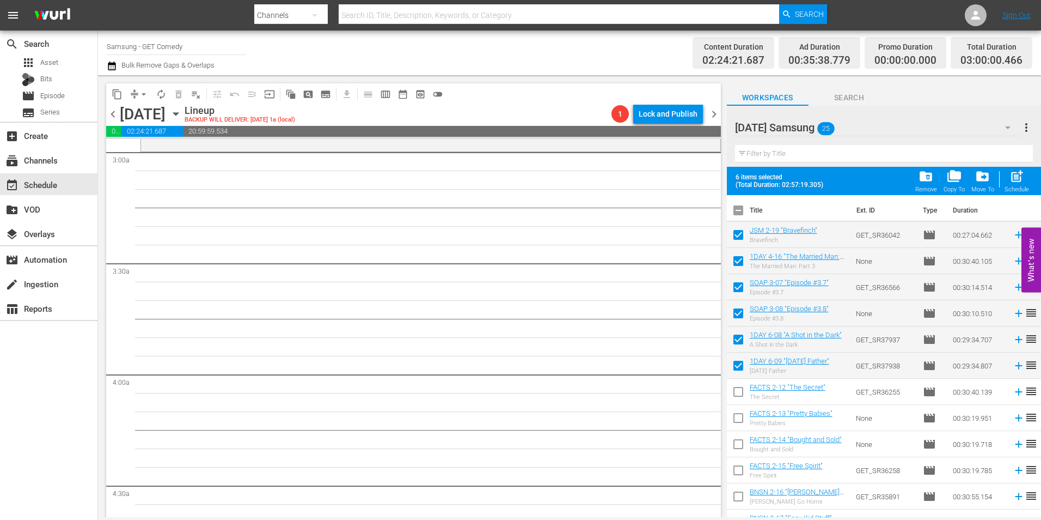
checkbox input "true"
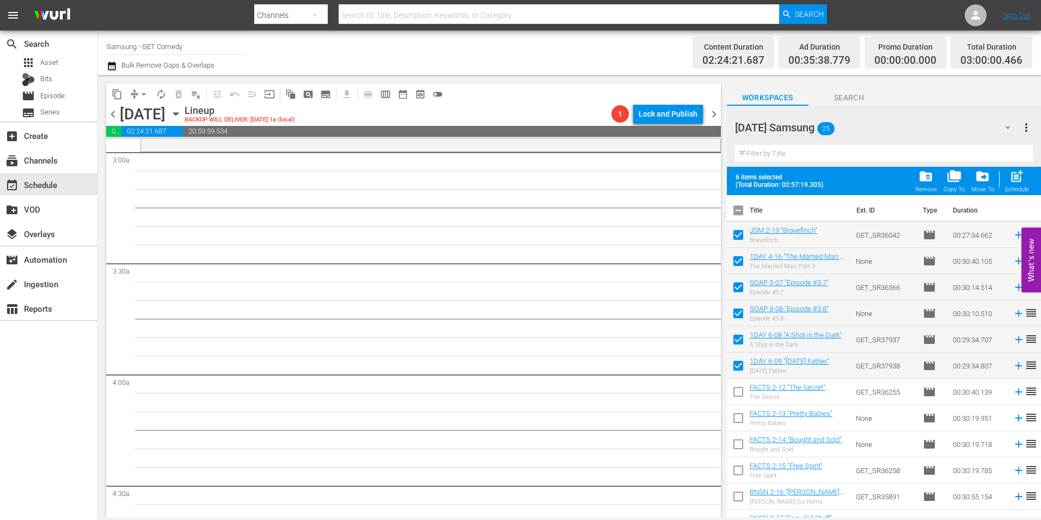
checkbox input "true"
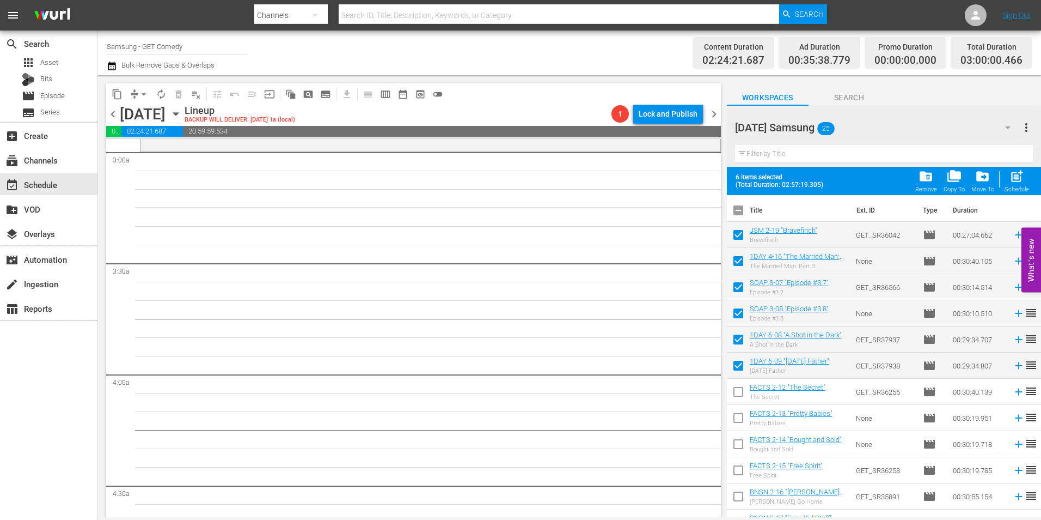
checkbox input "true"
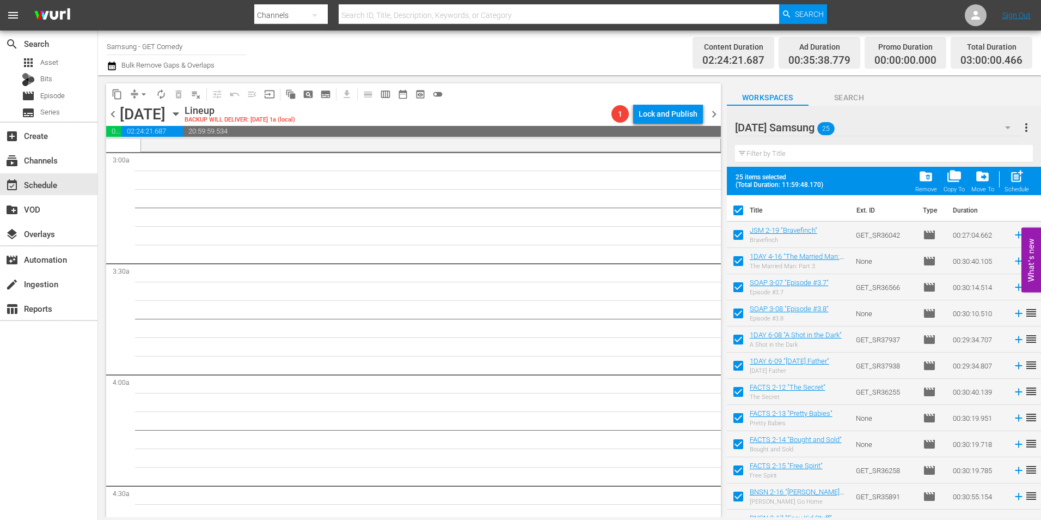
click at [740, 214] on input "checkbox" at bounding box center [738, 212] width 23 height 23
checkbox input "false"
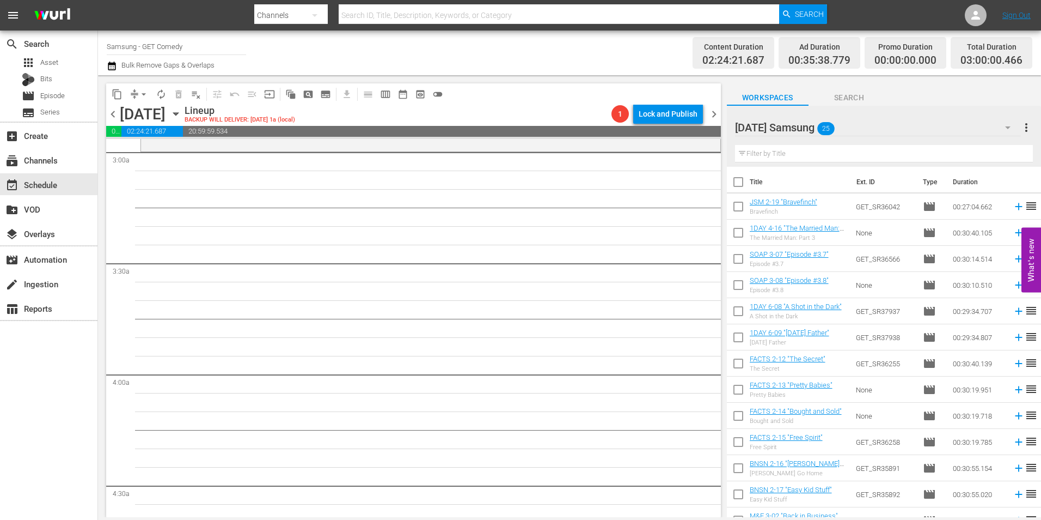
checkbox input "false"
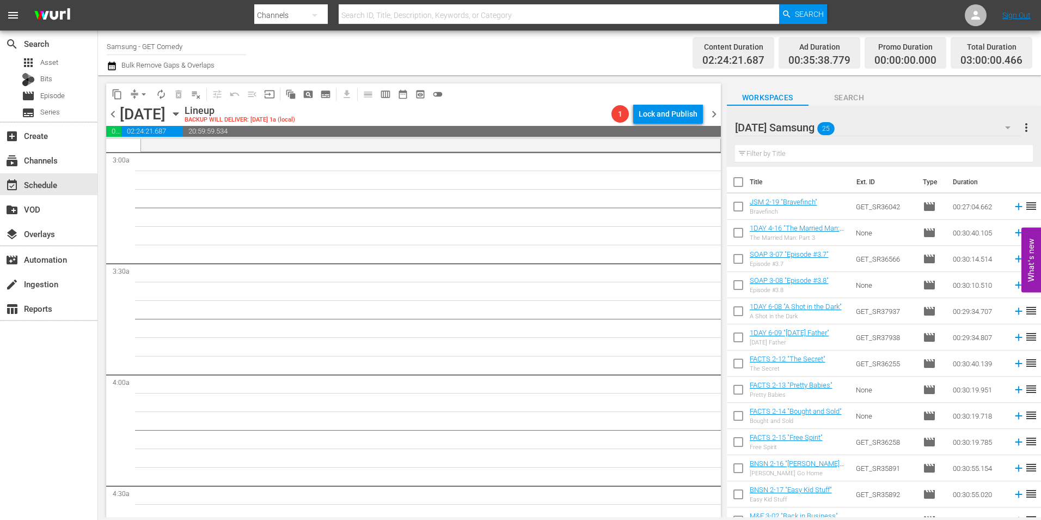
checkbox input "false"
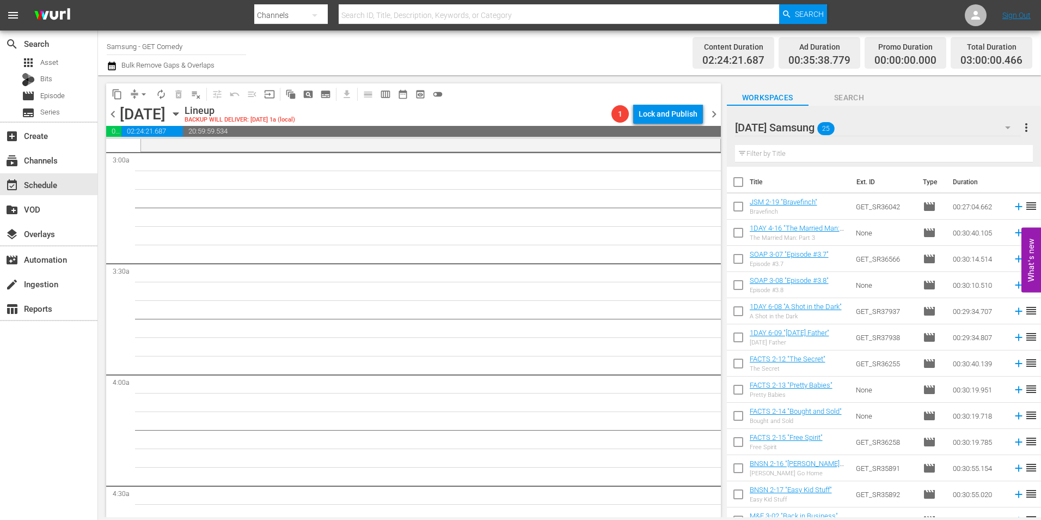
checkbox input "false"
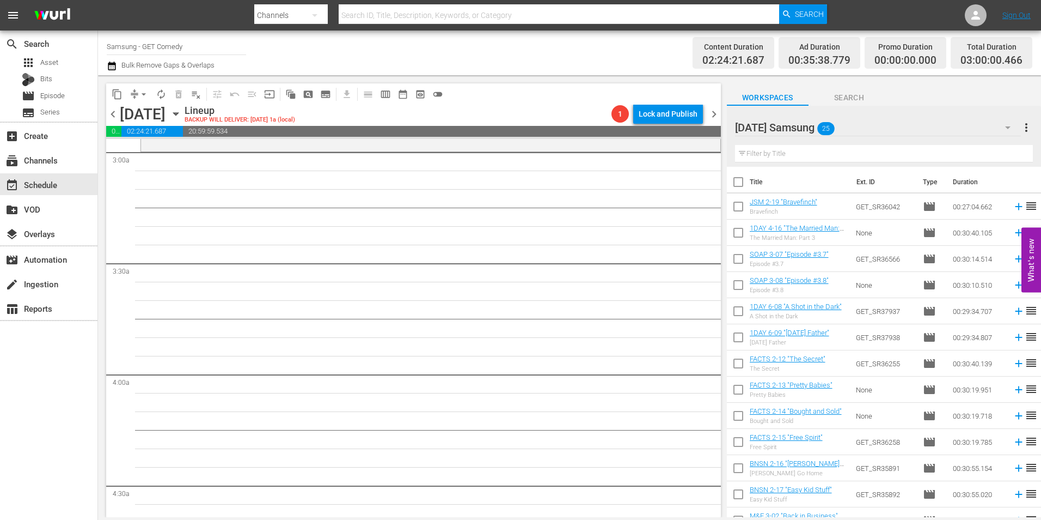
checkbox input "false"
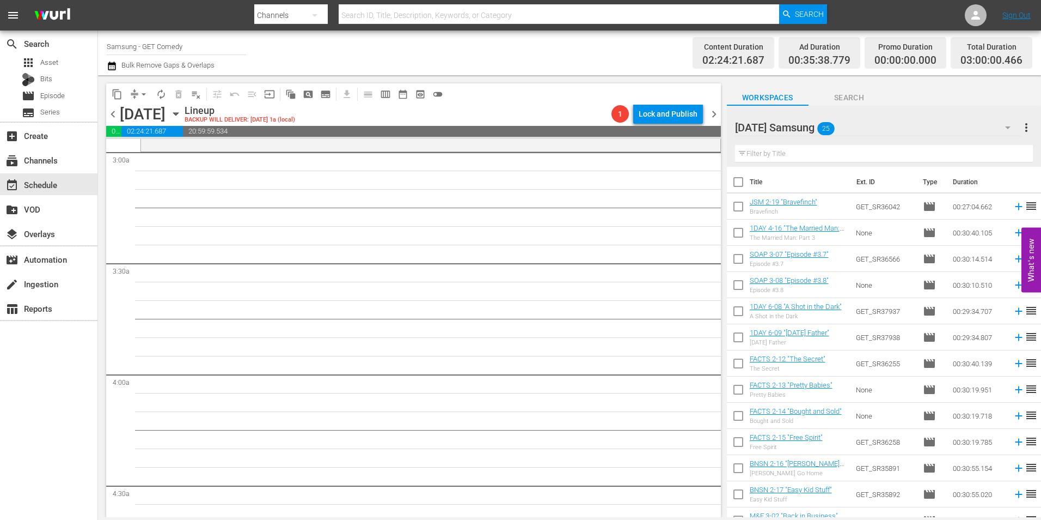
checkbox input "false"
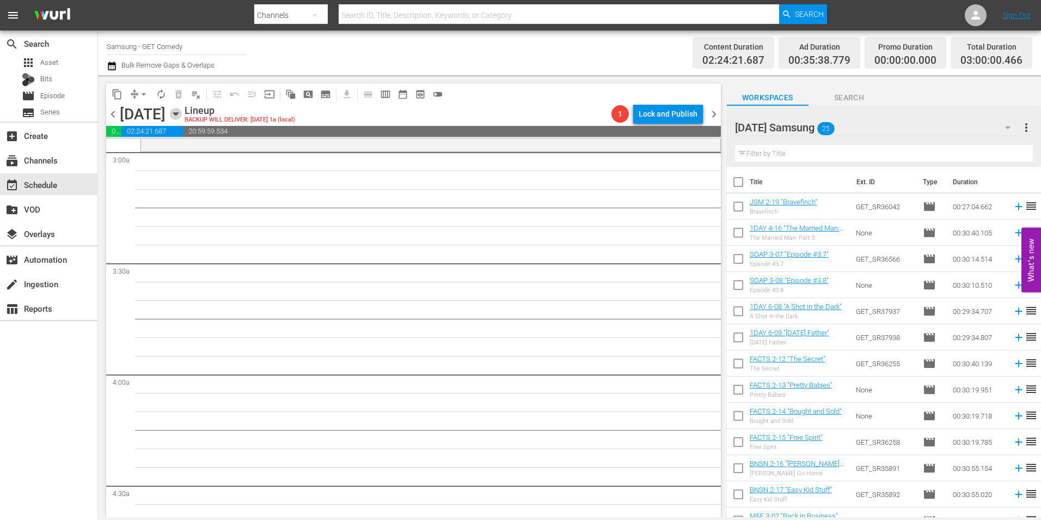
click at [178, 113] on icon "button" at bounding box center [175, 114] width 5 height 3
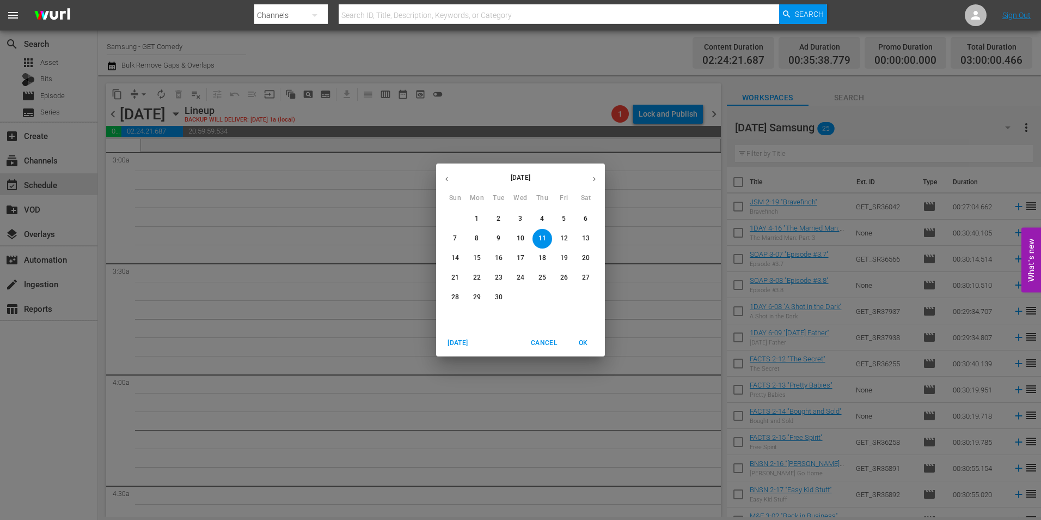
click at [520, 218] on p "3" at bounding box center [521, 218] width 4 height 9
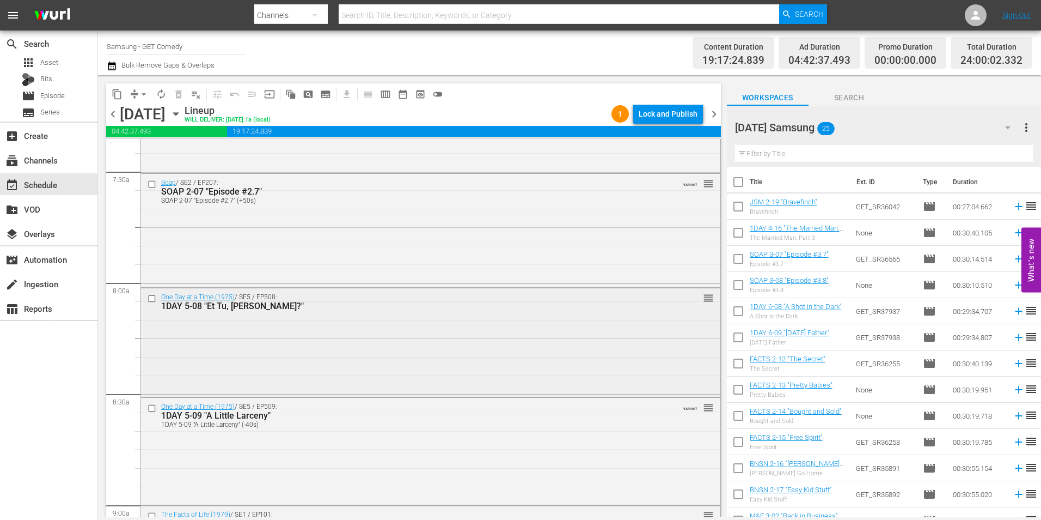
scroll to position [1797, 0]
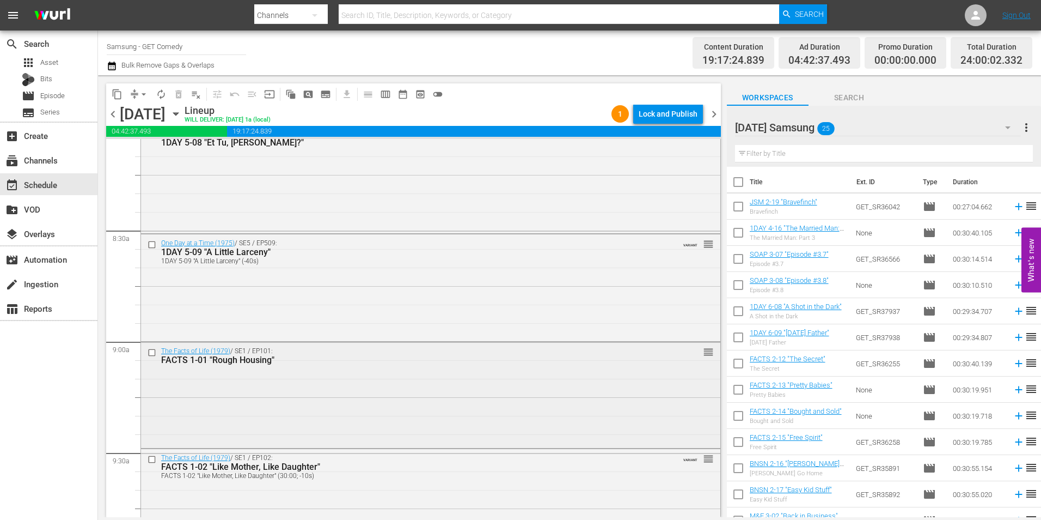
click at [153, 355] on input "checkbox" at bounding box center [153, 351] width 11 height 9
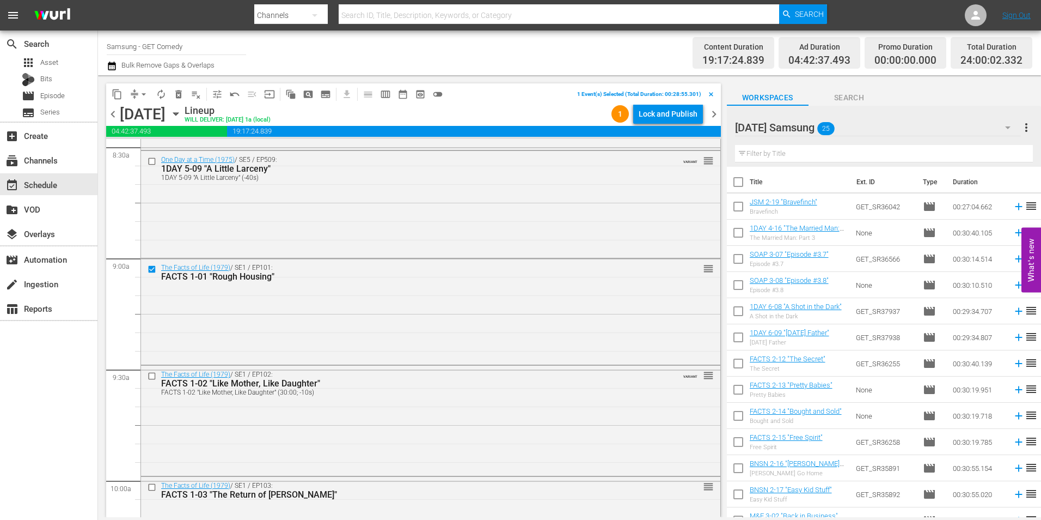
scroll to position [1906, 0]
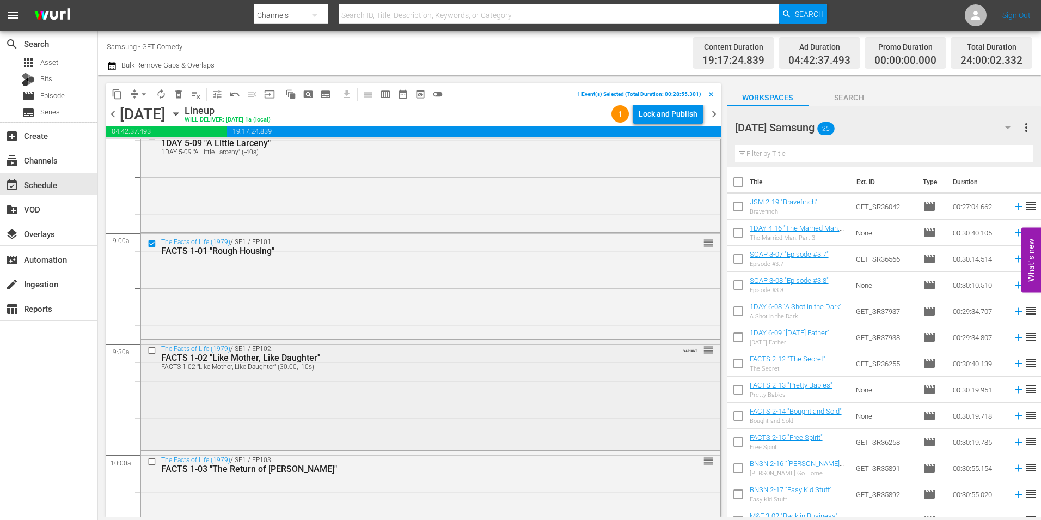
click at [153, 351] on input "checkbox" at bounding box center [153, 350] width 11 height 9
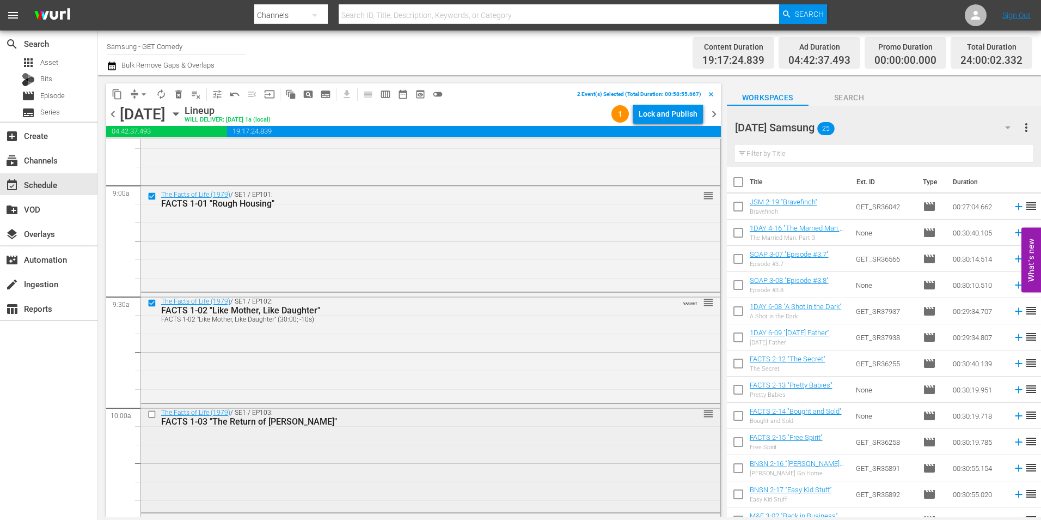
scroll to position [2015, 0]
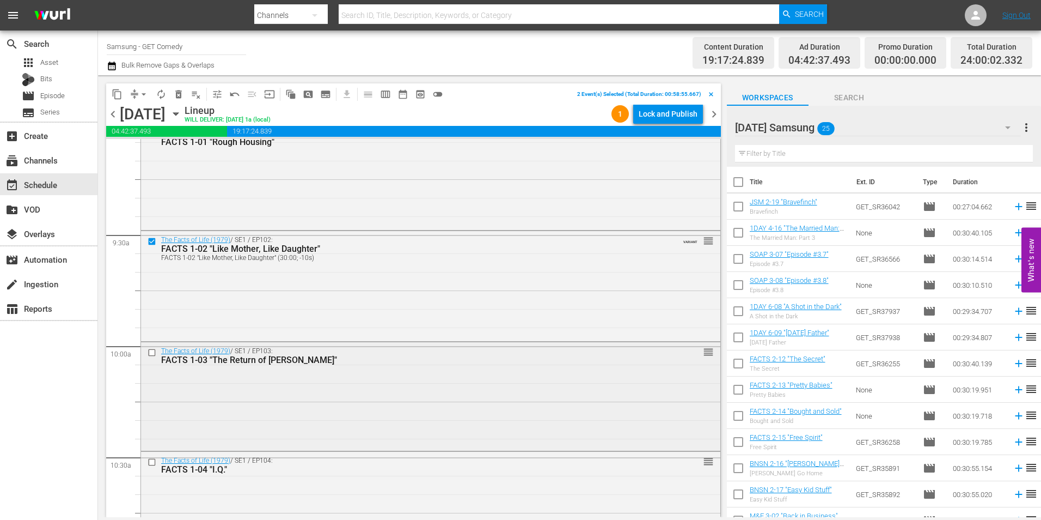
click at [153, 353] on input "checkbox" at bounding box center [153, 352] width 11 height 9
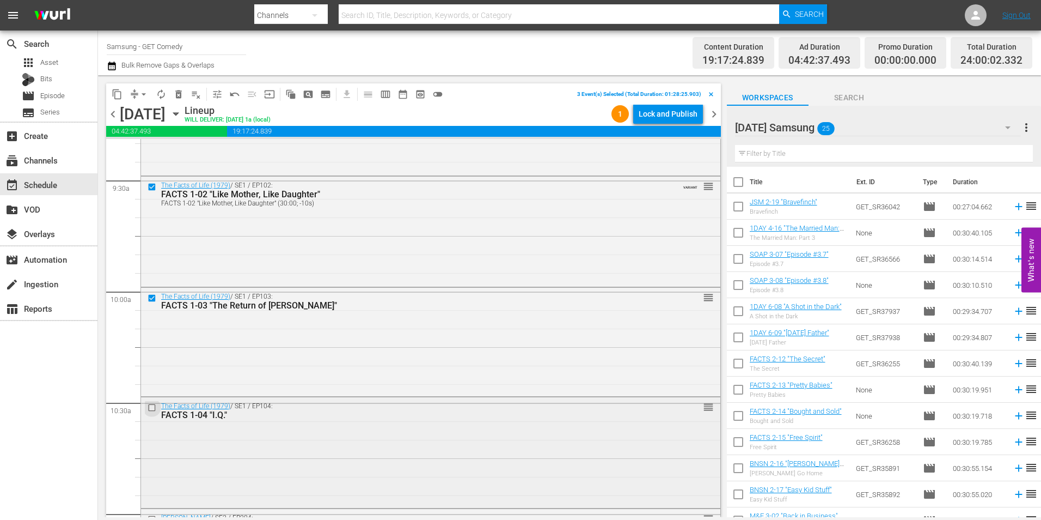
click at [152, 409] on input "checkbox" at bounding box center [153, 406] width 11 height 9
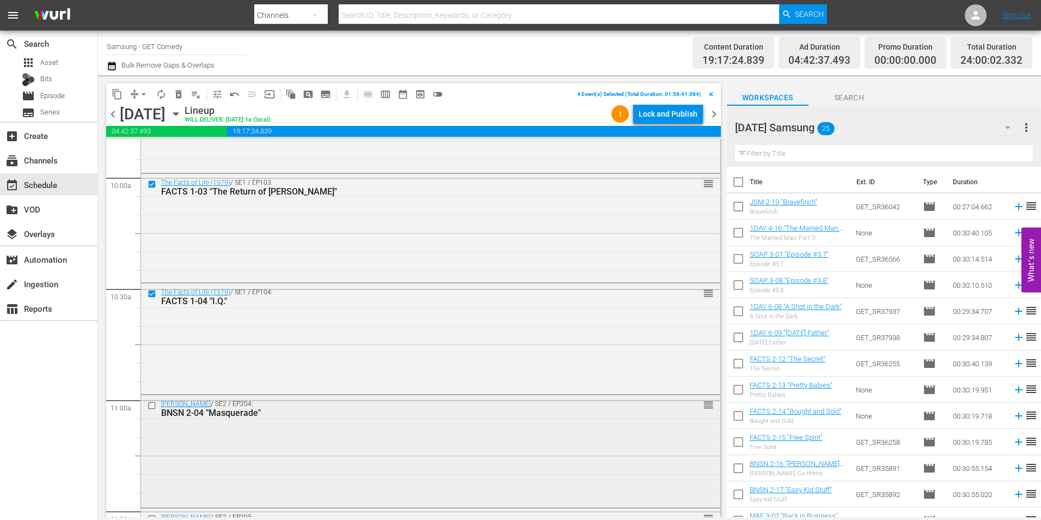
scroll to position [2233, 0]
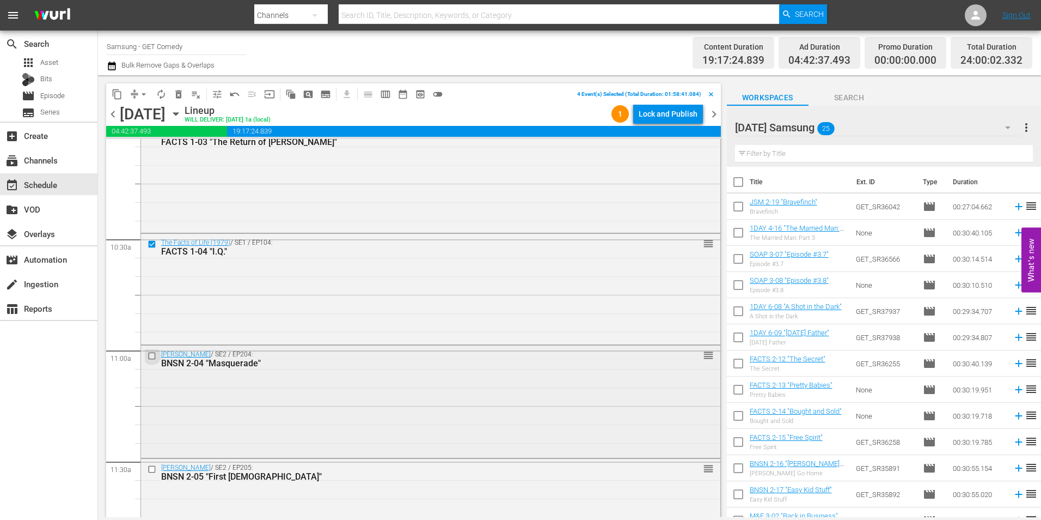
click at [155, 357] on input "checkbox" at bounding box center [153, 355] width 11 height 9
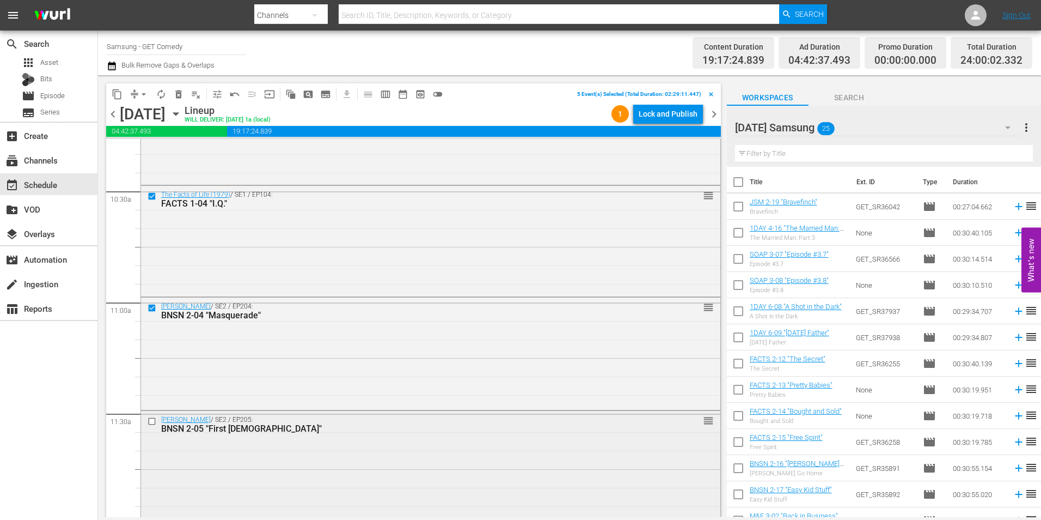
scroll to position [2288, 0]
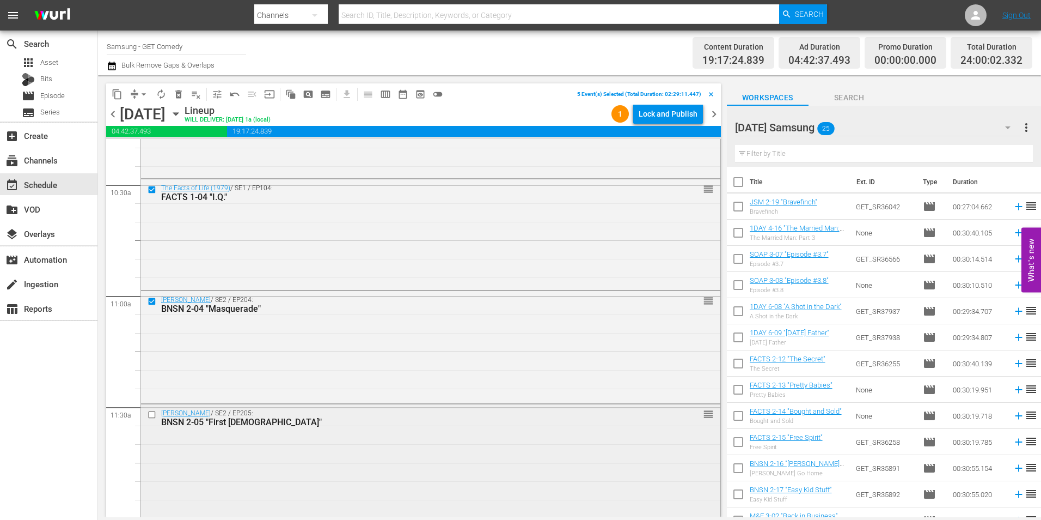
click at [154, 412] on input "checkbox" at bounding box center [153, 414] width 11 height 9
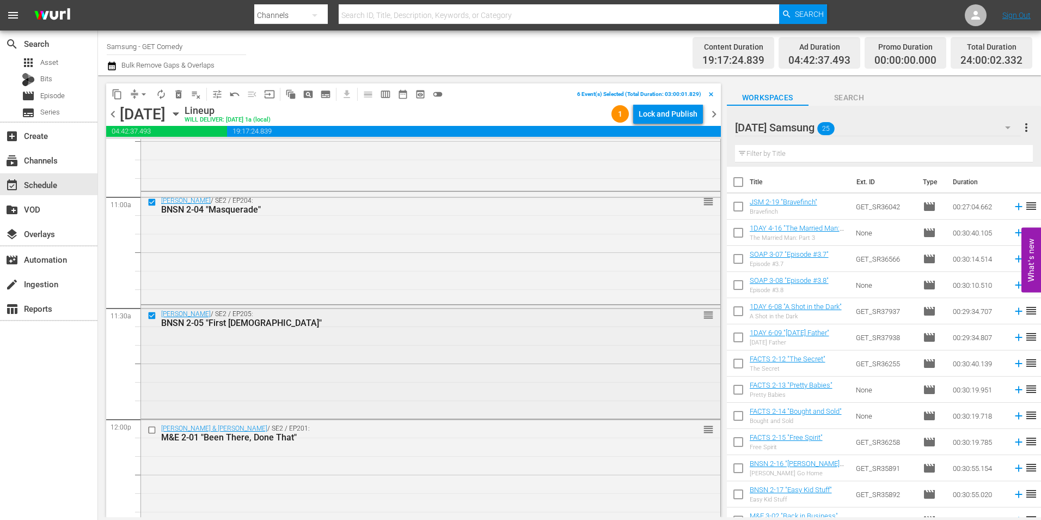
scroll to position [2396, 0]
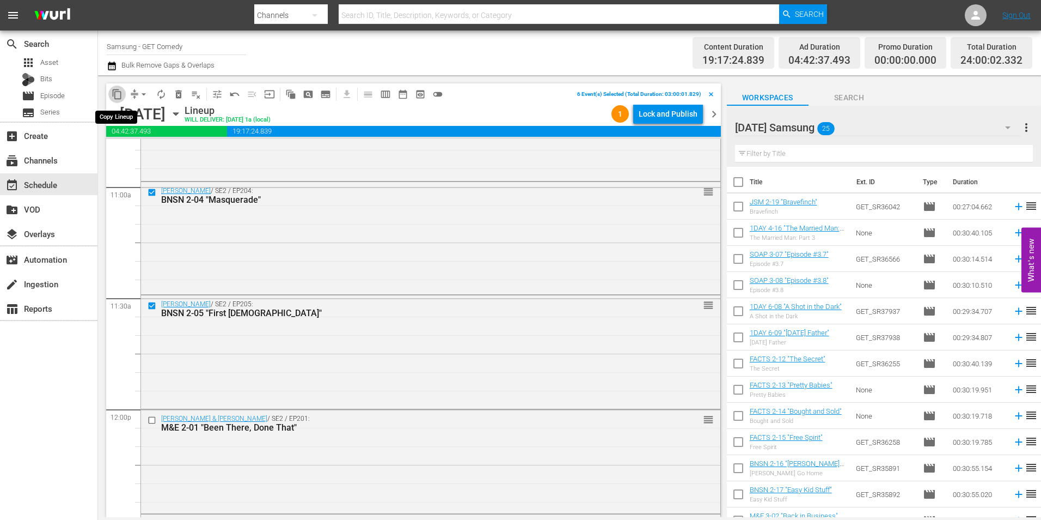
click at [119, 92] on span "content_copy" at bounding box center [117, 94] width 11 height 11
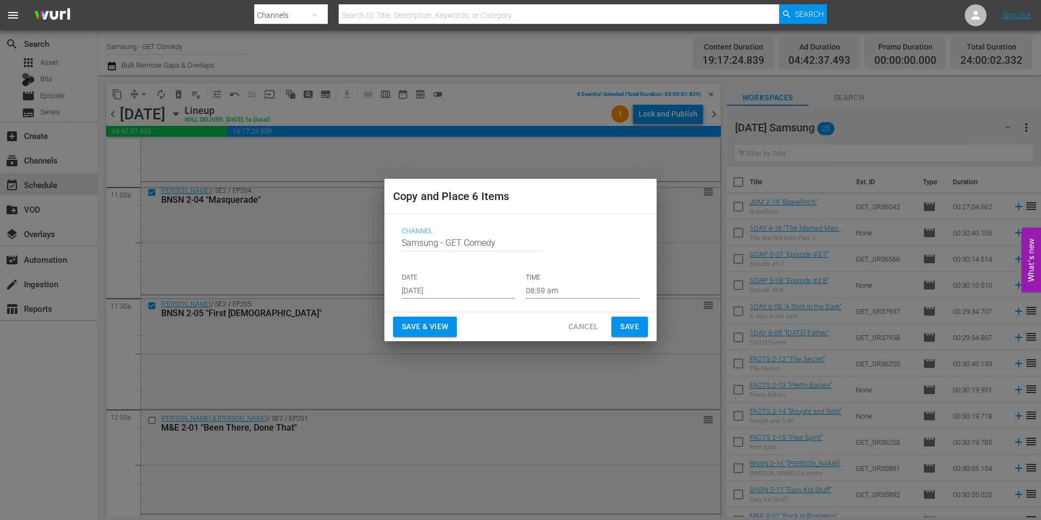
click at [422, 286] on input "[DATE]" at bounding box center [458, 290] width 113 height 16
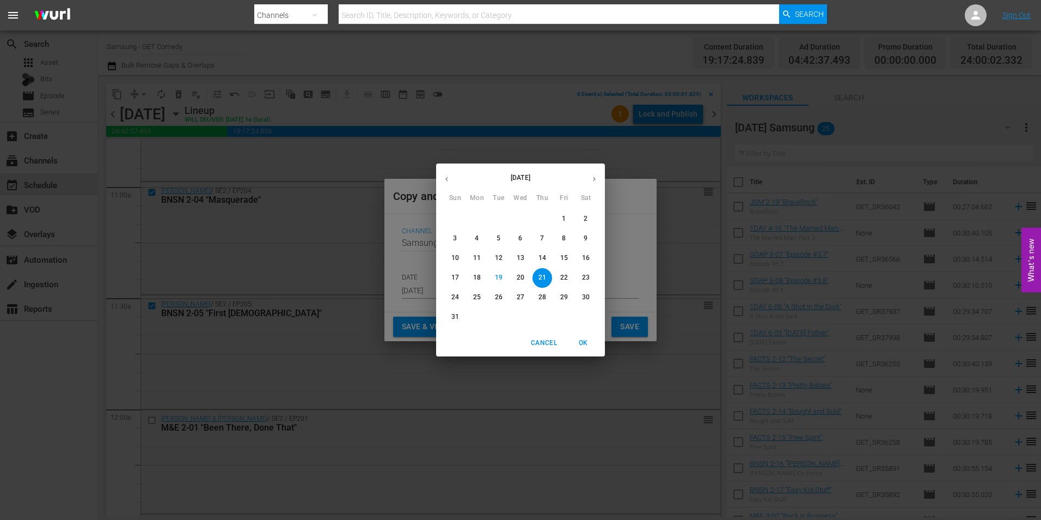
click at [595, 182] on icon "button" at bounding box center [594, 179] width 8 height 8
click at [449, 181] on icon "button" at bounding box center [447, 179] width 8 height 8
click at [591, 184] on button "button" at bounding box center [594, 178] width 21 height 21
click at [539, 236] on p "11" at bounding box center [543, 238] width 8 height 9
type input "[DATE]"
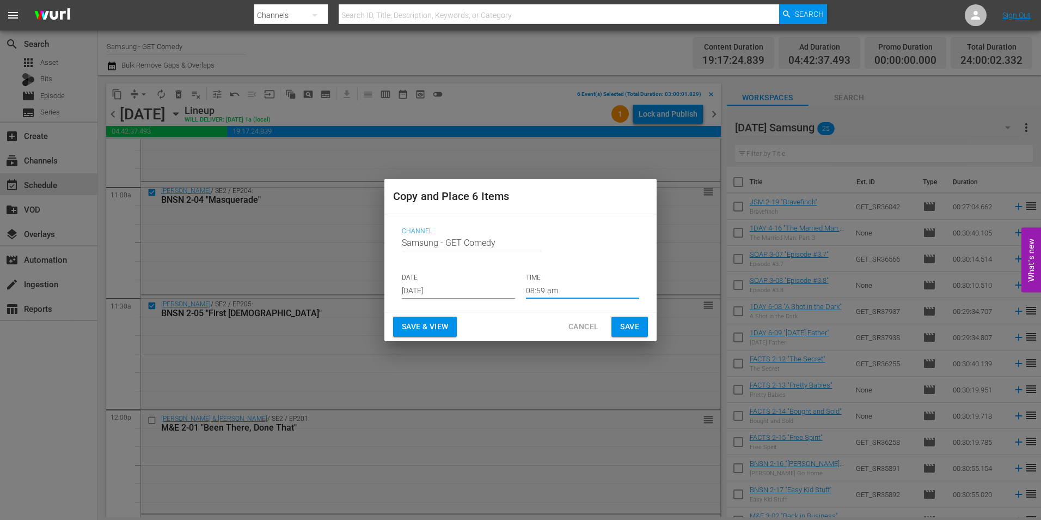
click at [547, 291] on input "08:59 am" at bounding box center [582, 290] width 113 height 16
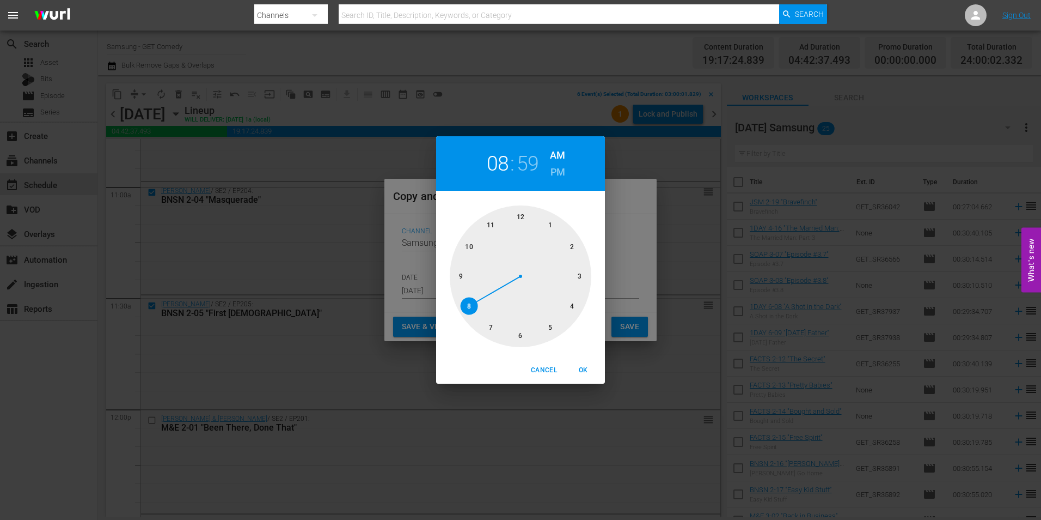
click at [577, 280] on div at bounding box center [521, 276] width 142 height 142
click at [524, 221] on div at bounding box center [521, 276] width 142 height 142
click at [584, 366] on span "OK" at bounding box center [583, 369] width 26 height 11
type input "03:00 am"
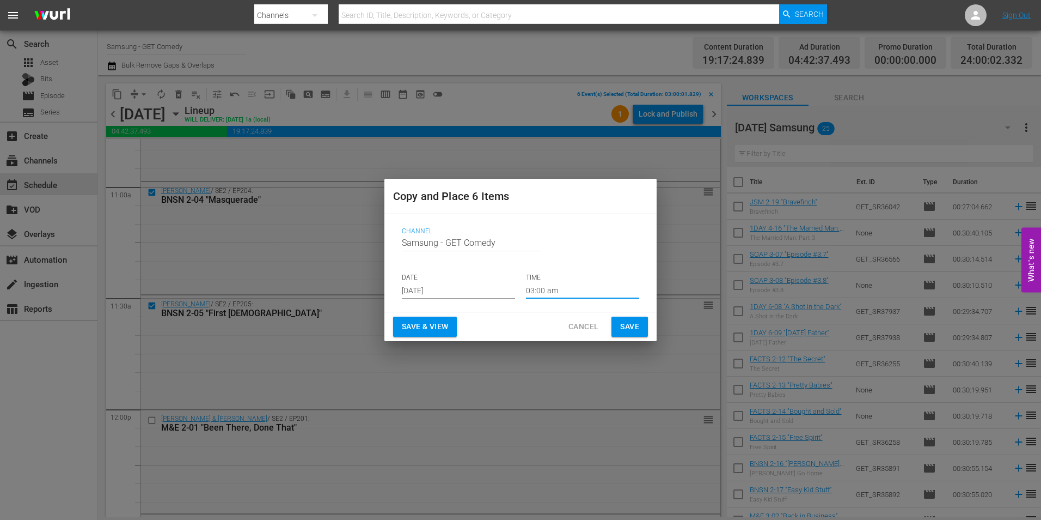
click at [641, 324] on button "Save" at bounding box center [630, 326] width 36 height 20
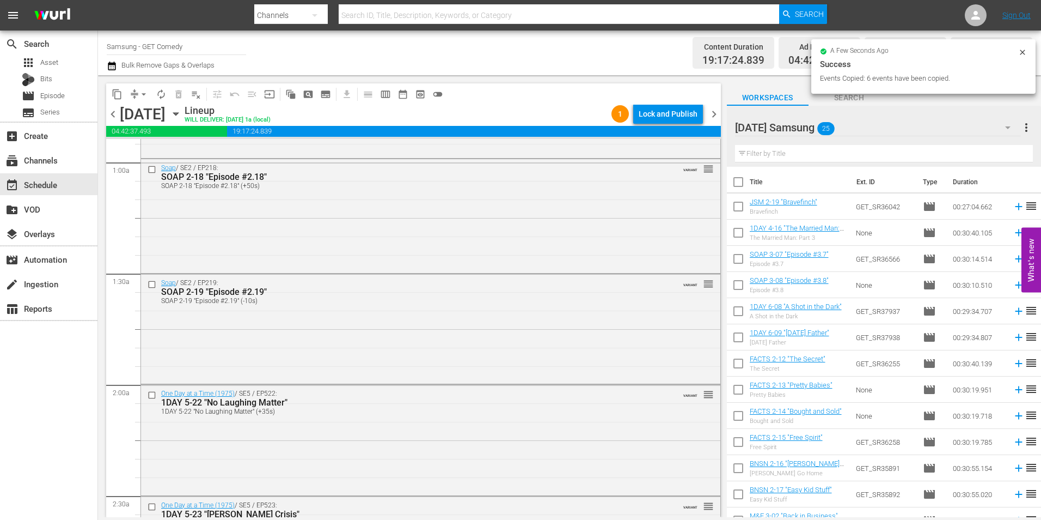
scroll to position [0, 0]
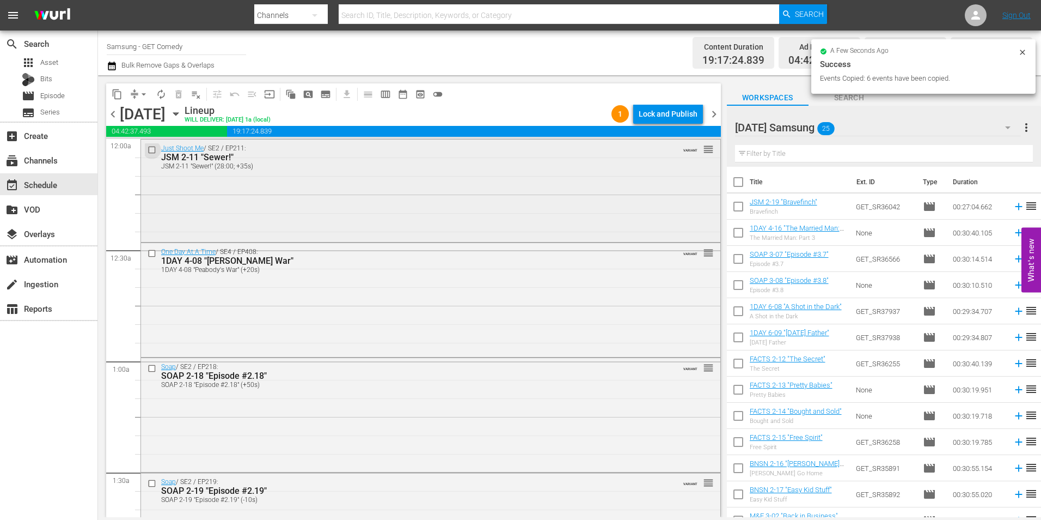
click at [149, 150] on input "checkbox" at bounding box center [153, 149] width 11 height 9
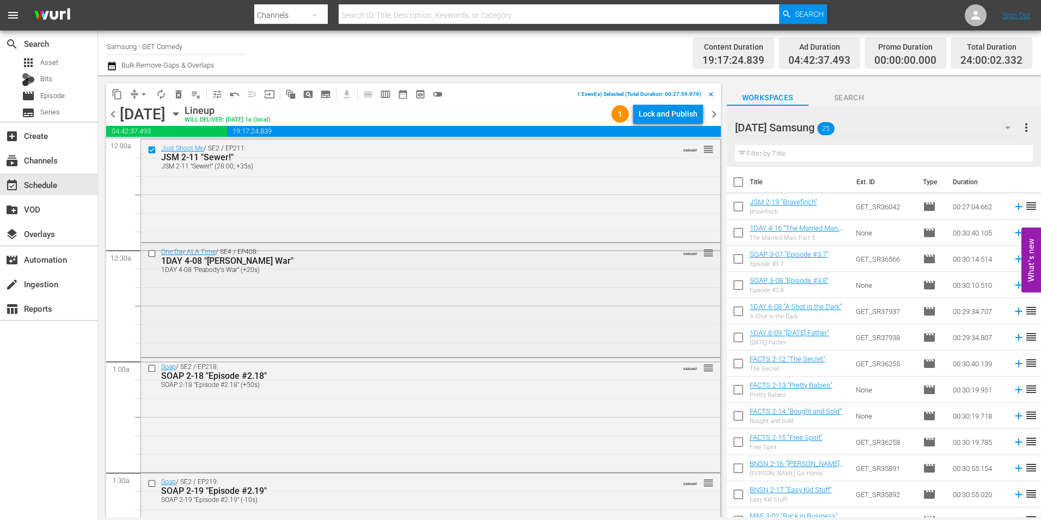
click at [151, 254] on input "checkbox" at bounding box center [153, 252] width 11 height 9
click at [155, 369] on input "checkbox" at bounding box center [153, 368] width 11 height 9
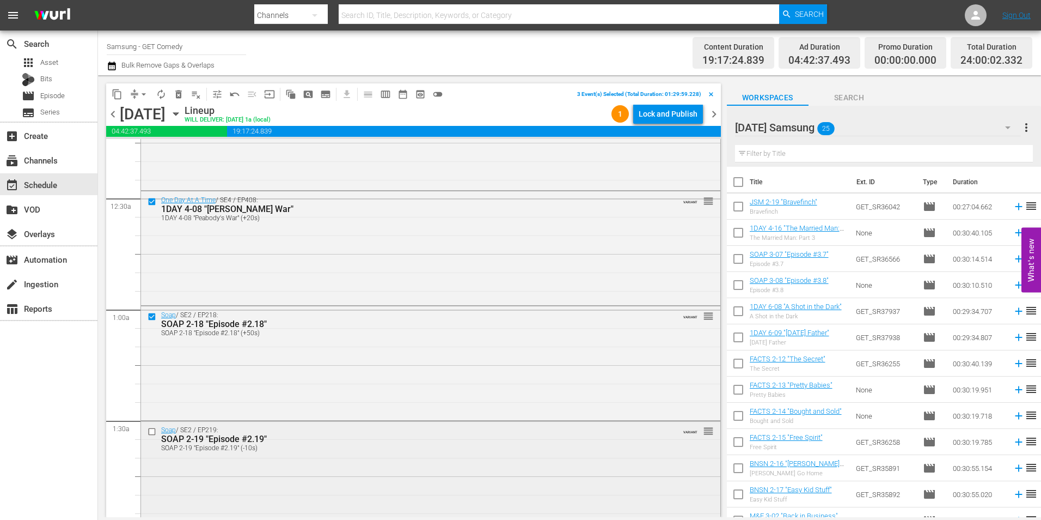
scroll to position [109, 0]
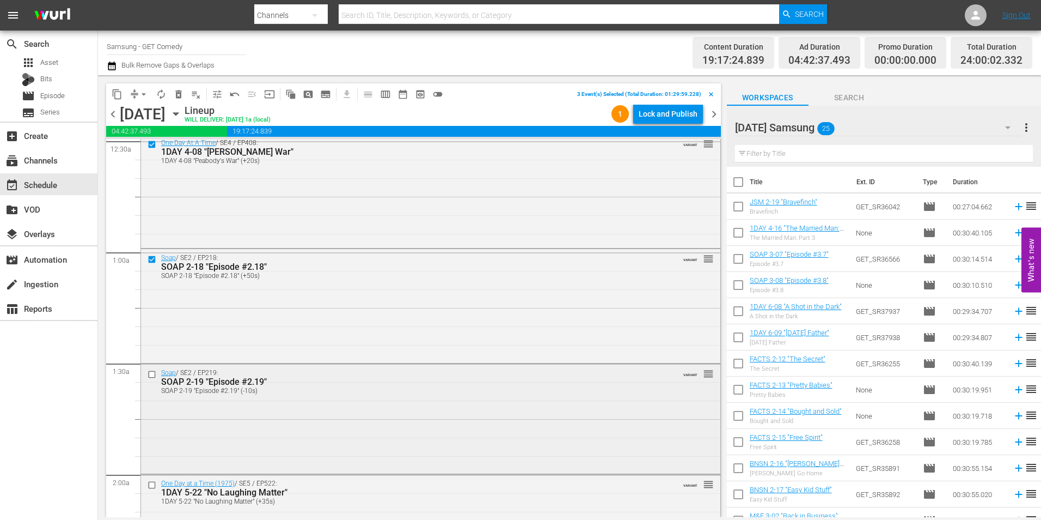
click at [153, 373] on input "checkbox" at bounding box center [153, 373] width 11 height 9
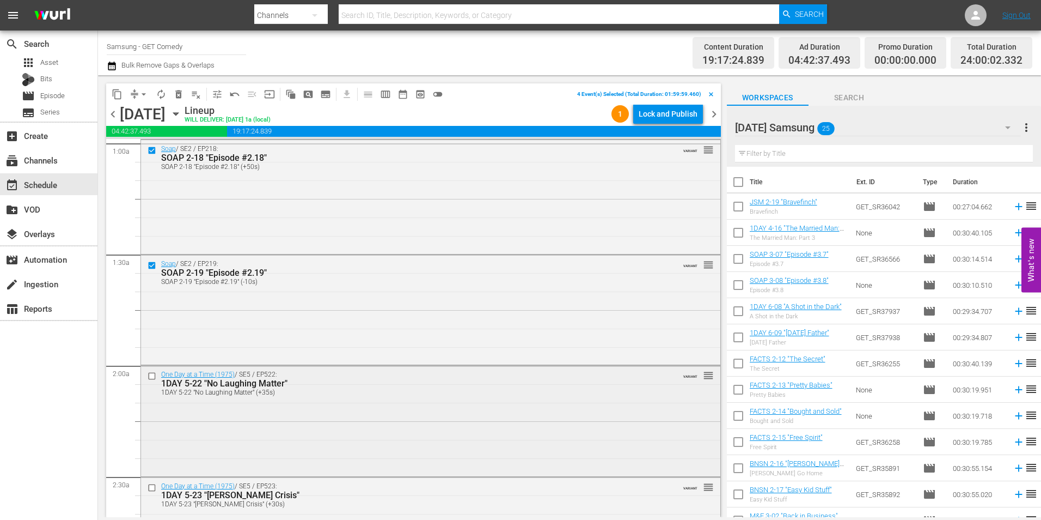
click at [154, 374] on input "checkbox" at bounding box center [153, 375] width 11 height 9
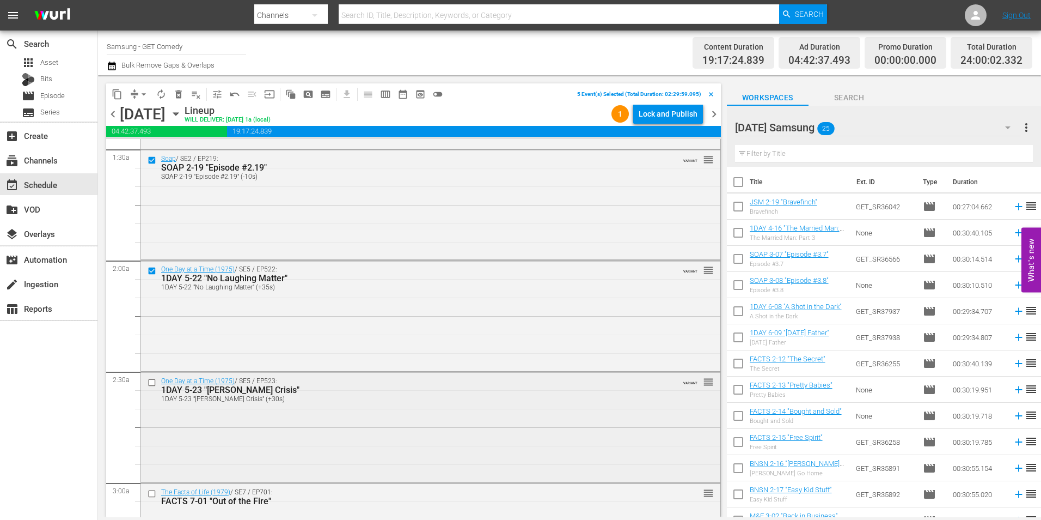
scroll to position [327, 0]
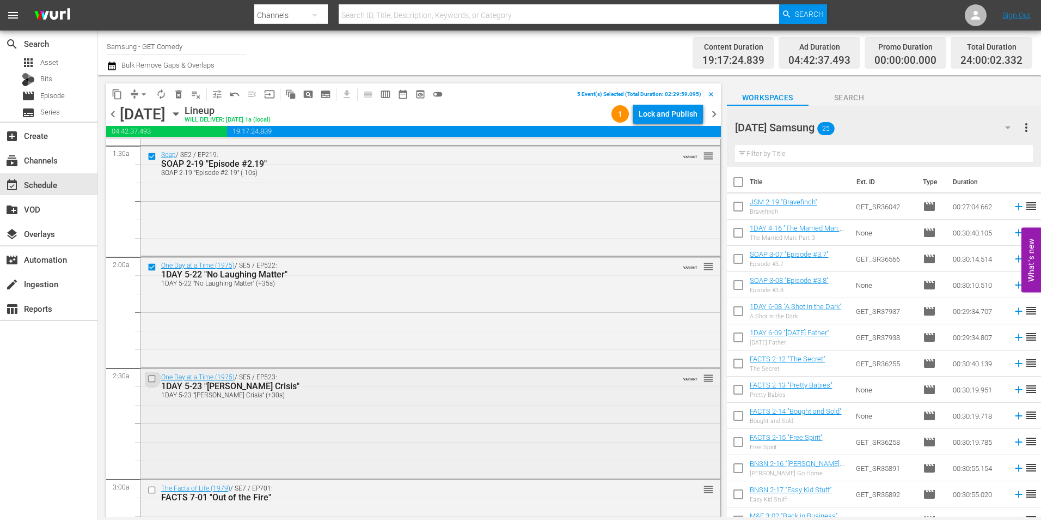
click at [152, 377] on input "checkbox" at bounding box center [153, 378] width 11 height 9
click at [115, 98] on span "content_copy" at bounding box center [117, 94] width 11 height 11
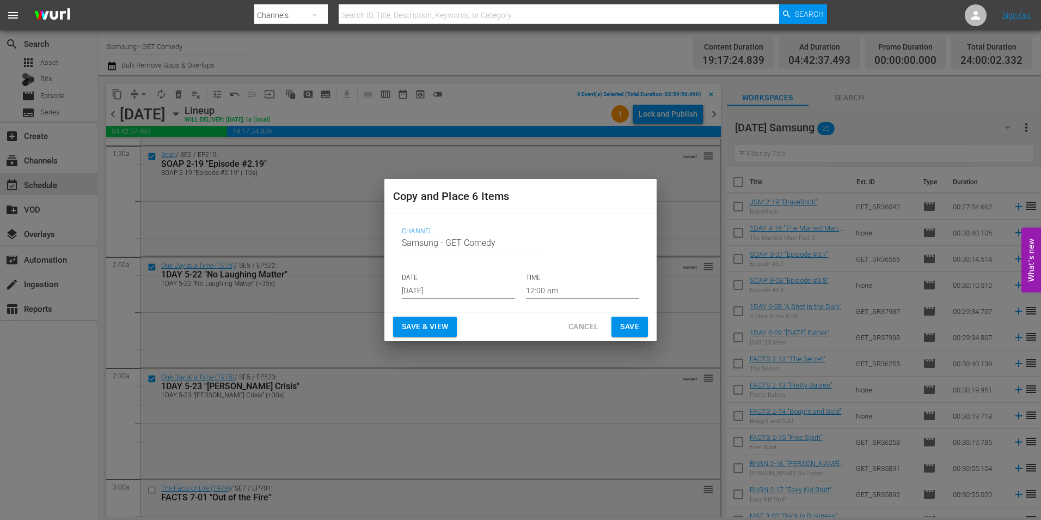
click at [442, 286] on input "[DATE]" at bounding box center [458, 290] width 113 height 16
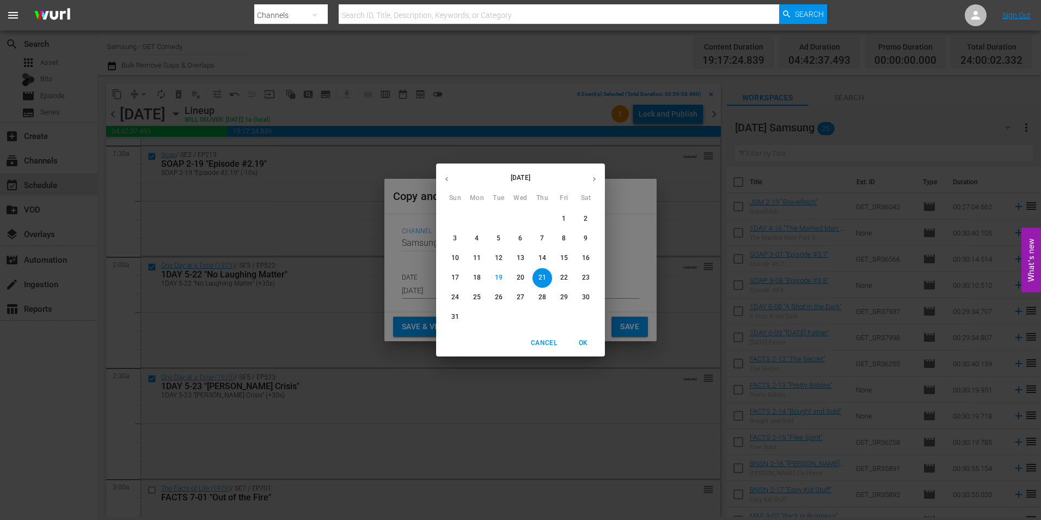
click at [591, 176] on icon "button" at bounding box center [594, 179] width 8 height 8
click at [545, 235] on p "11" at bounding box center [543, 238] width 8 height 9
type input "[DATE]"
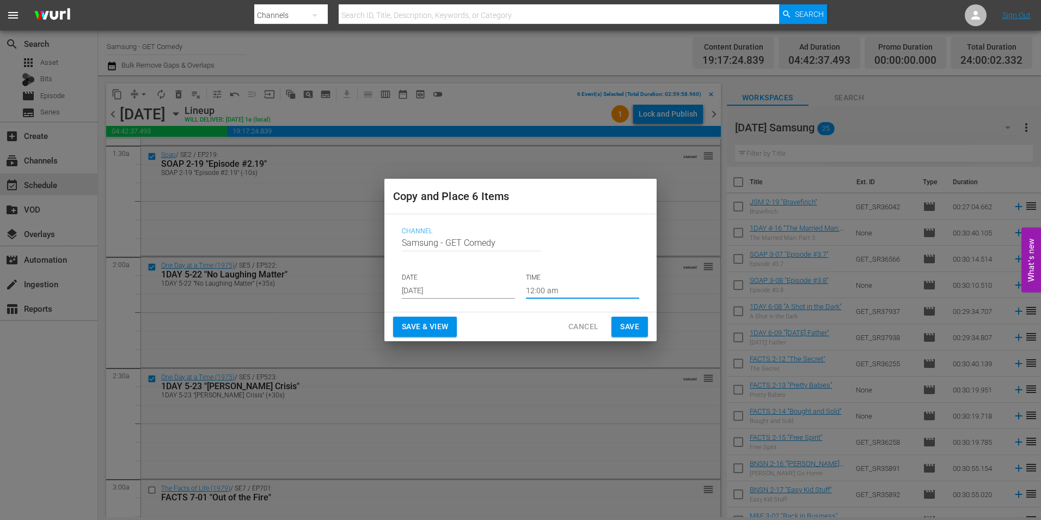
click at [548, 290] on input "12:00 am" at bounding box center [582, 290] width 113 height 16
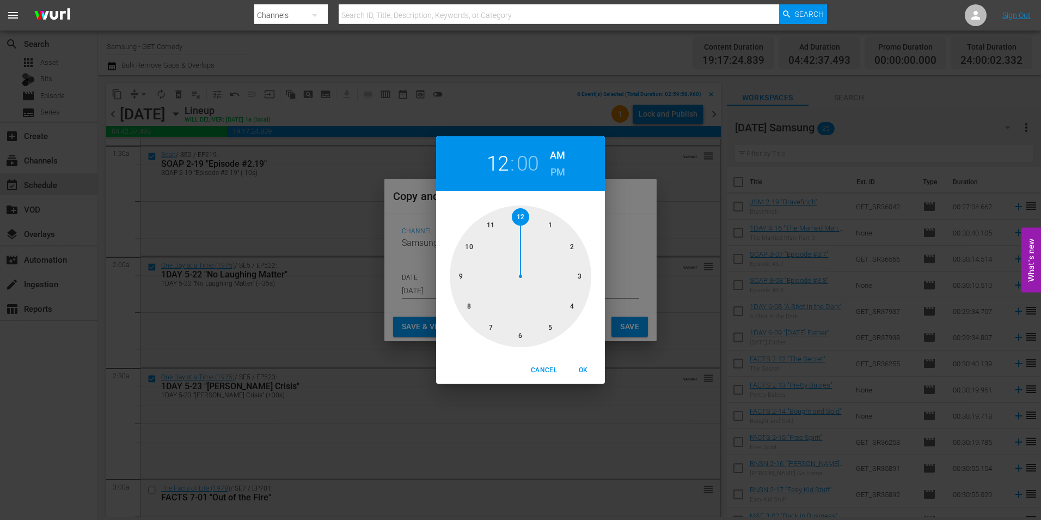
click at [521, 333] on div at bounding box center [521, 276] width 142 height 142
click at [582, 368] on span "OK" at bounding box center [583, 369] width 26 height 11
type input "06:00 am"
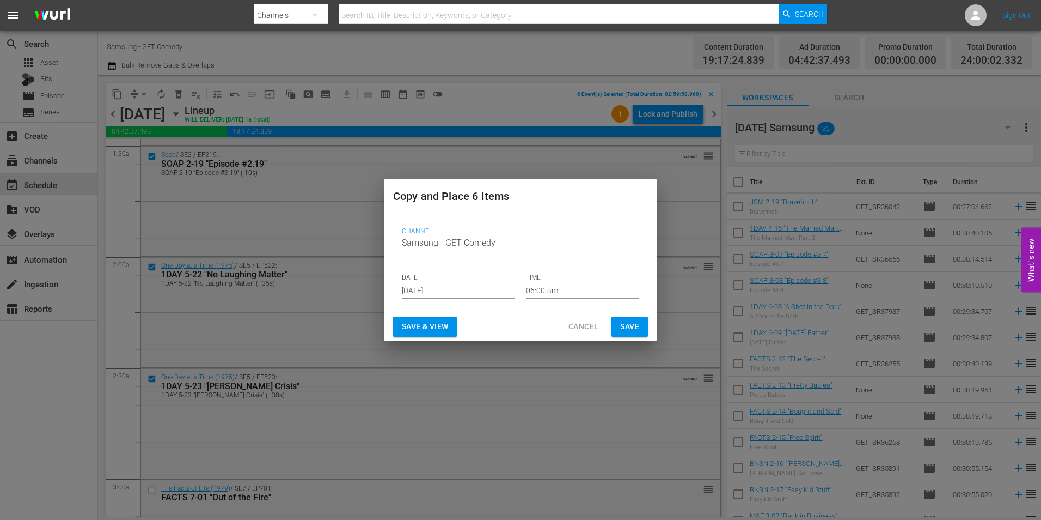
click at [630, 315] on div "Save & View Cancel Save" at bounding box center [521, 326] width 272 height 29
click at [629, 325] on span "Save" at bounding box center [629, 327] width 19 height 14
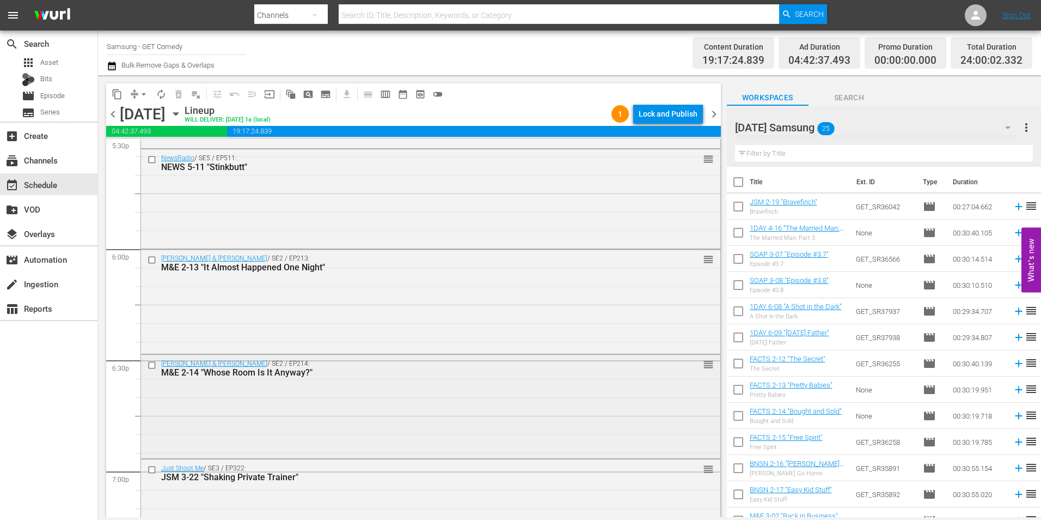
scroll to position [3922, 0]
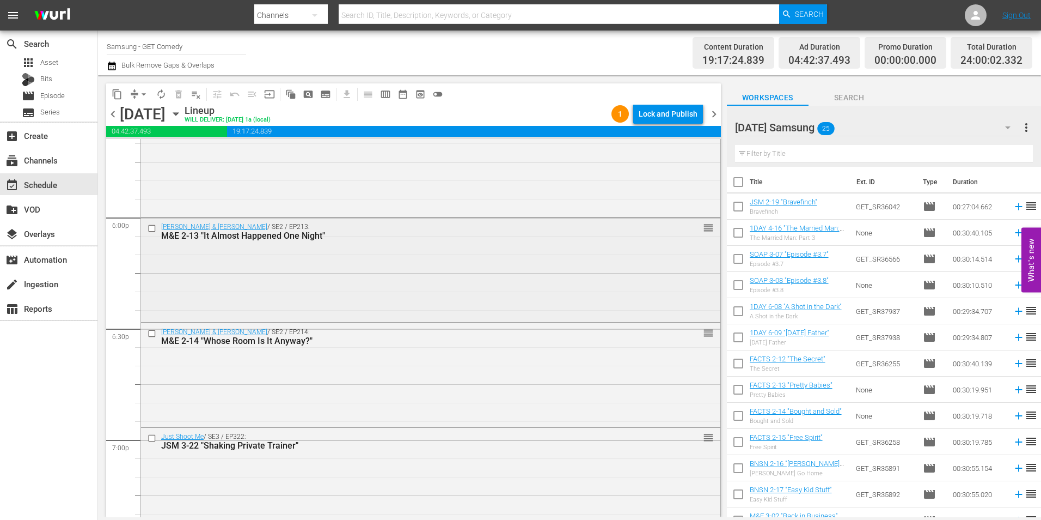
click at [153, 228] on input "checkbox" at bounding box center [153, 227] width 11 height 9
click at [150, 333] on input "checkbox" at bounding box center [153, 332] width 11 height 9
click at [151, 435] on input "checkbox" at bounding box center [153, 438] width 11 height 9
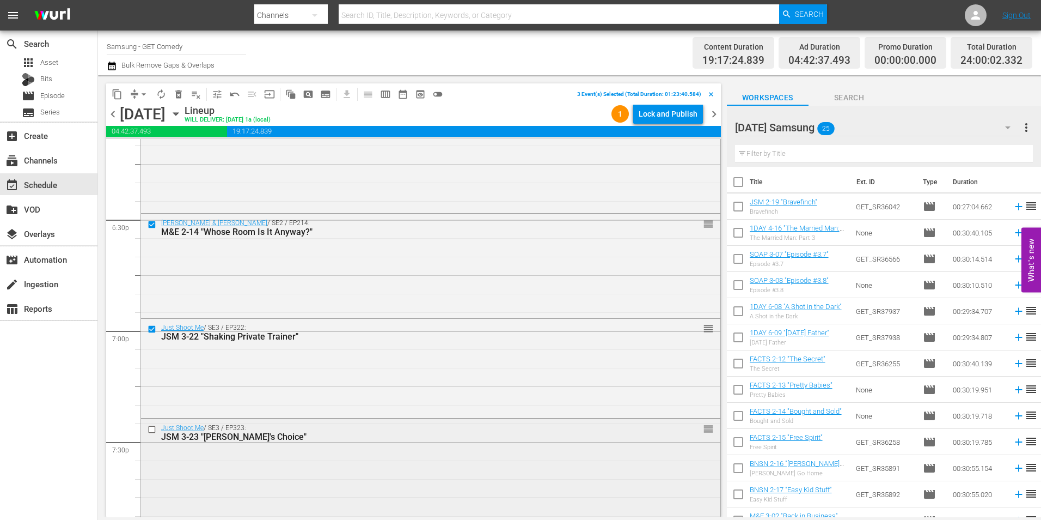
click at [152, 424] on input "checkbox" at bounding box center [153, 428] width 11 height 9
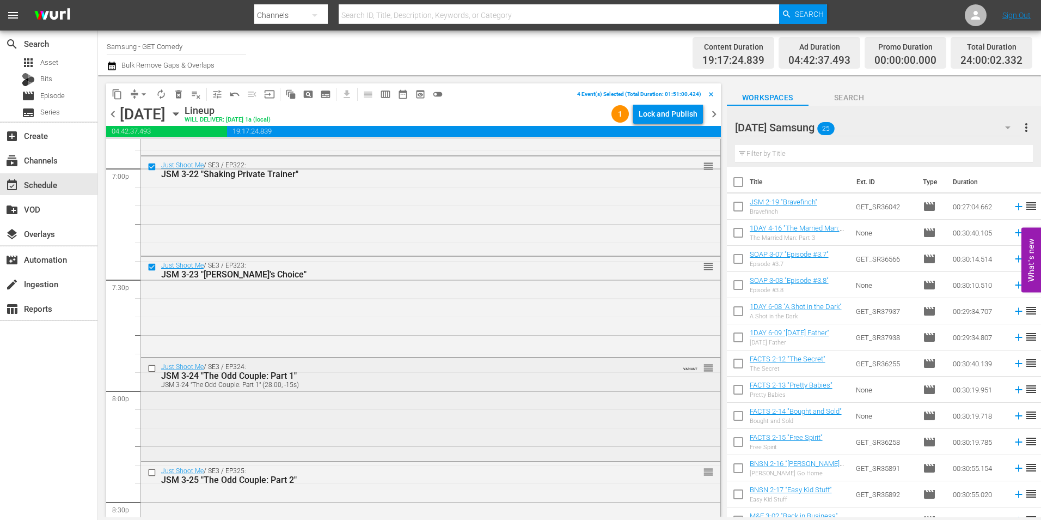
scroll to position [4194, 0]
click at [151, 367] on input "checkbox" at bounding box center [153, 366] width 11 height 9
click at [150, 472] on input "checkbox" at bounding box center [153, 470] width 11 height 9
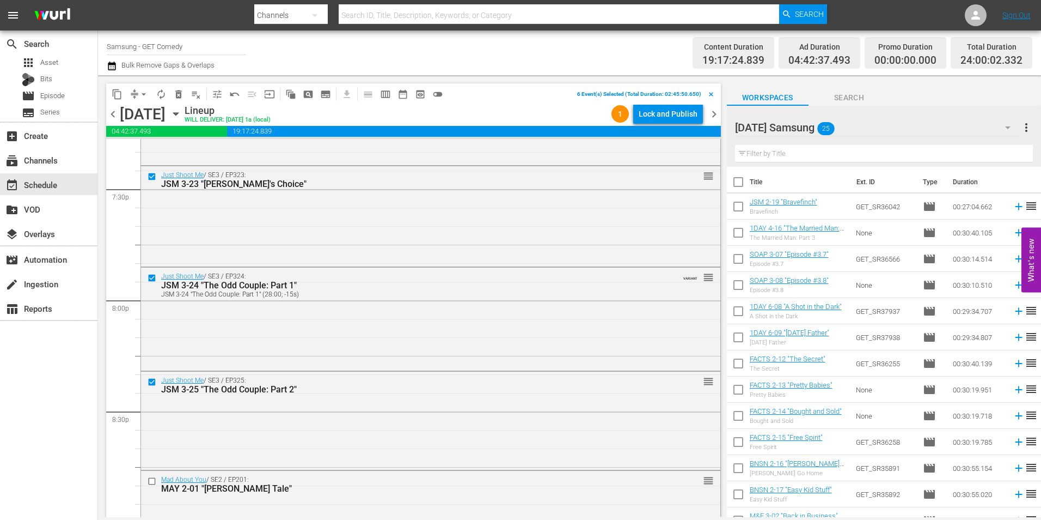
scroll to position [4303, 0]
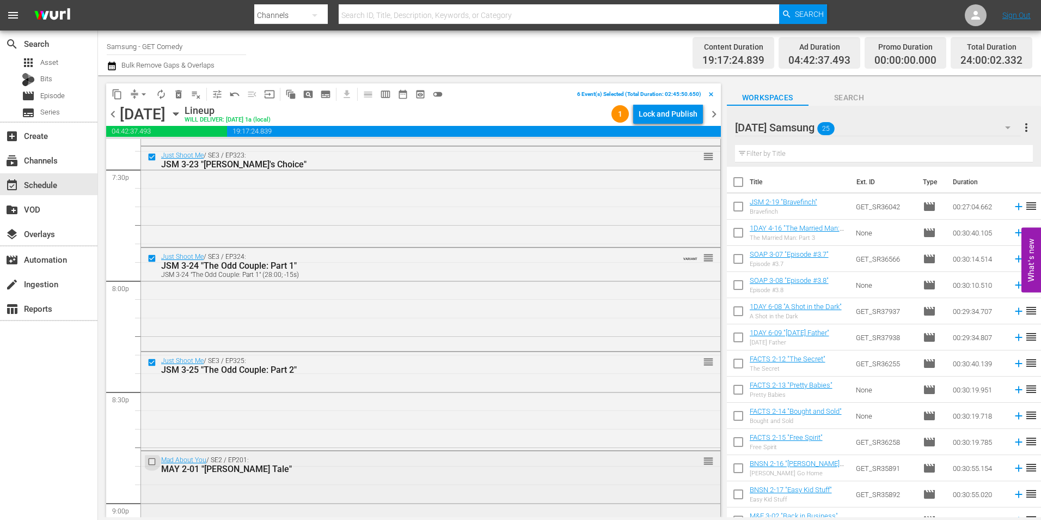
click at [150, 462] on input "checkbox" at bounding box center [153, 460] width 11 height 9
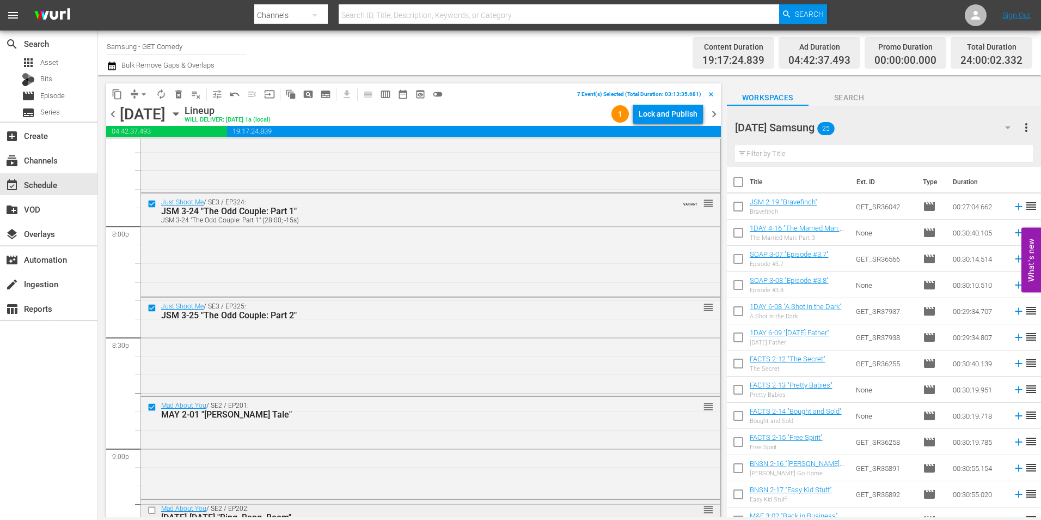
click at [153, 510] on input "checkbox" at bounding box center [153, 509] width 11 height 9
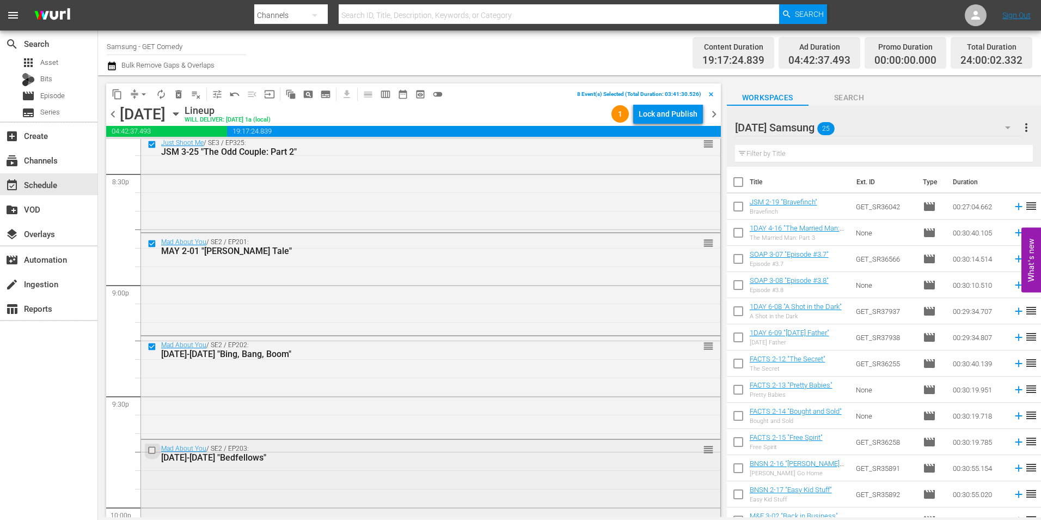
click at [152, 450] on input "checkbox" at bounding box center [153, 449] width 11 height 9
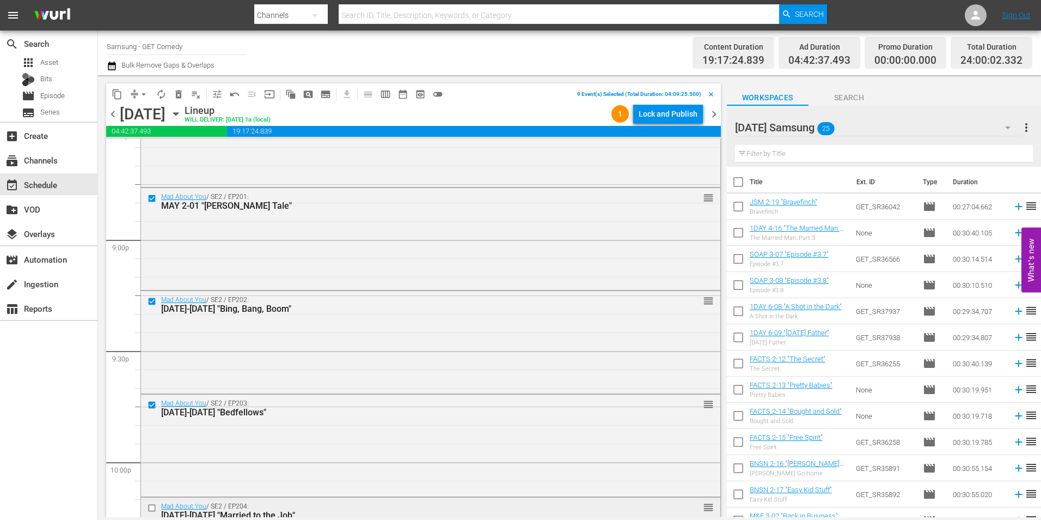
scroll to position [4630, 0]
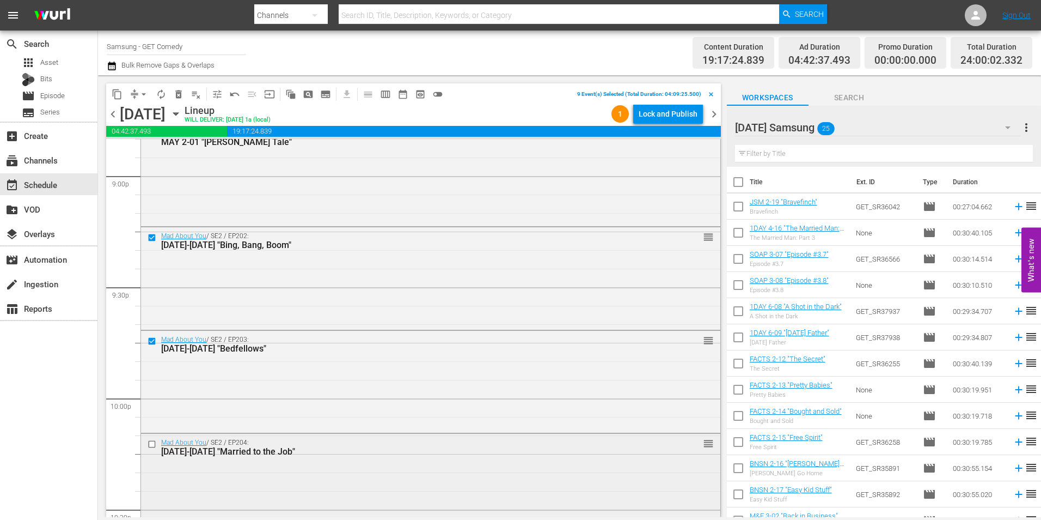
click at [151, 445] on input "checkbox" at bounding box center [153, 443] width 11 height 9
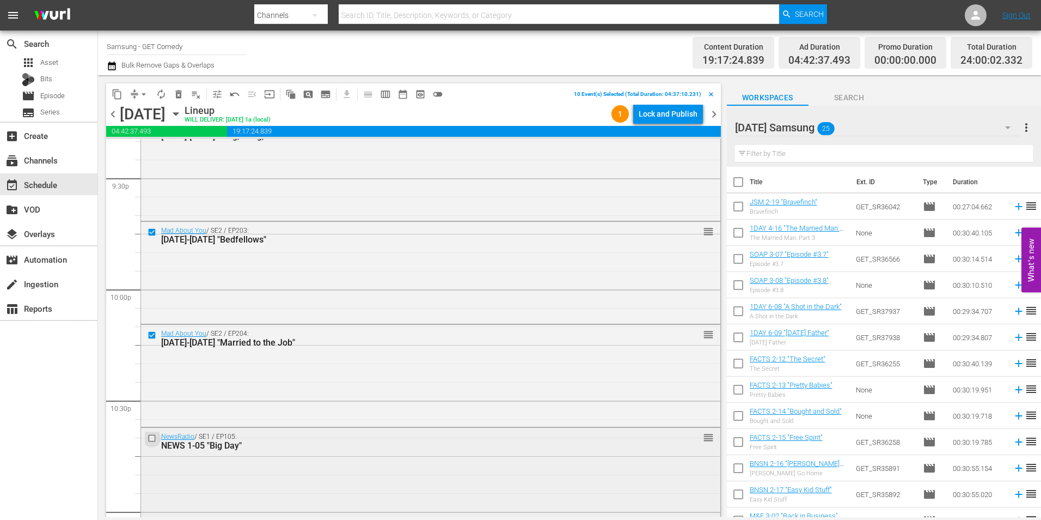
click at [153, 438] on input "checkbox" at bounding box center [153, 437] width 11 height 9
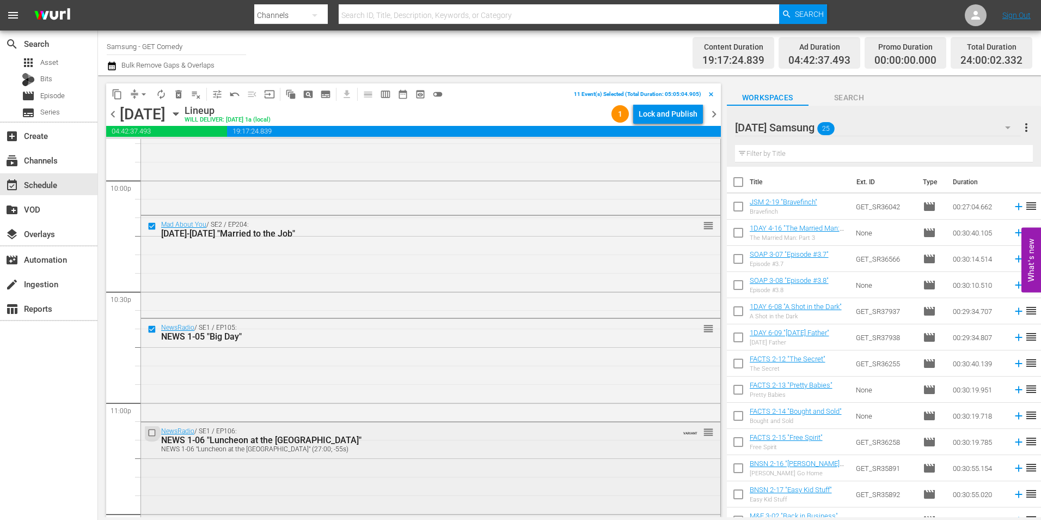
click at [152, 431] on input "checkbox" at bounding box center [153, 432] width 11 height 9
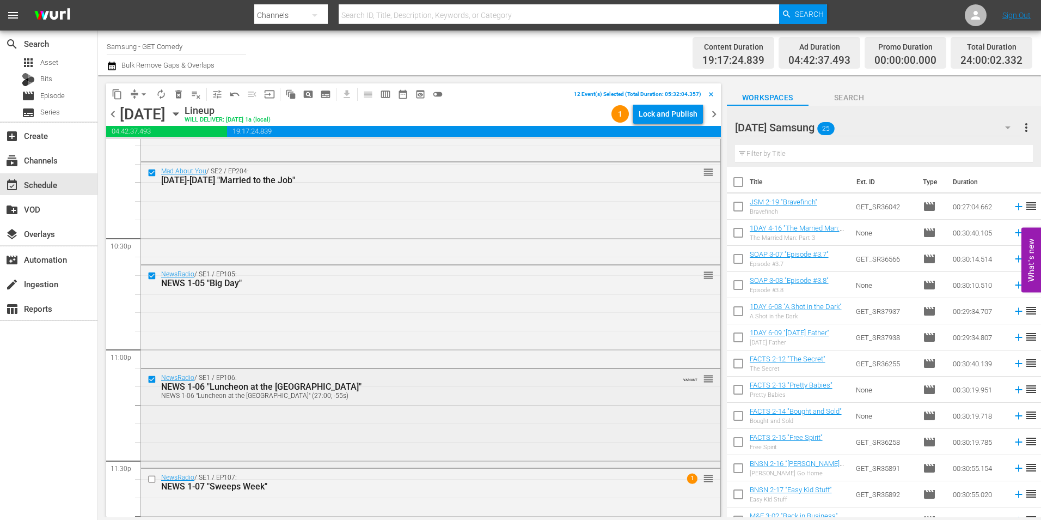
scroll to position [4955, 0]
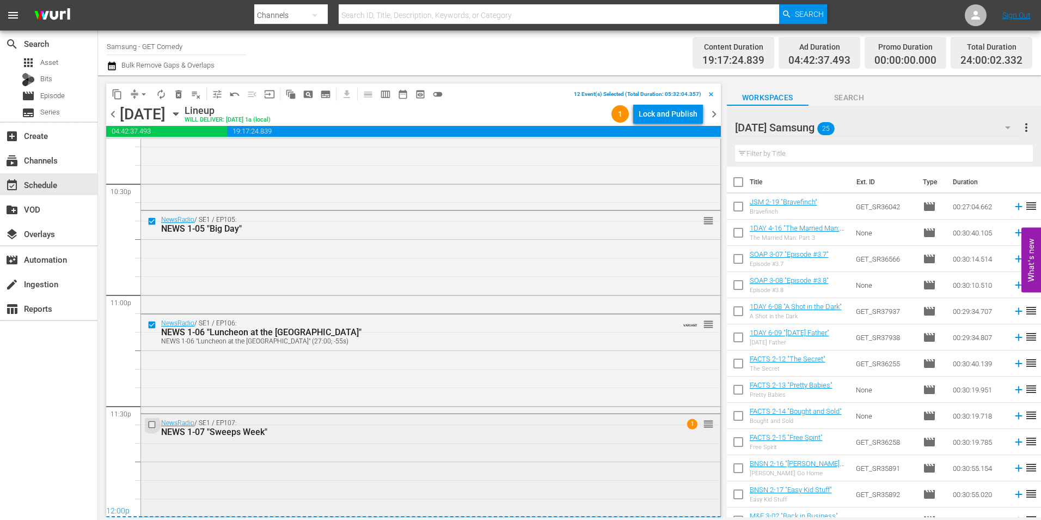
click at [150, 426] on input "checkbox" at bounding box center [153, 423] width 11 height 9
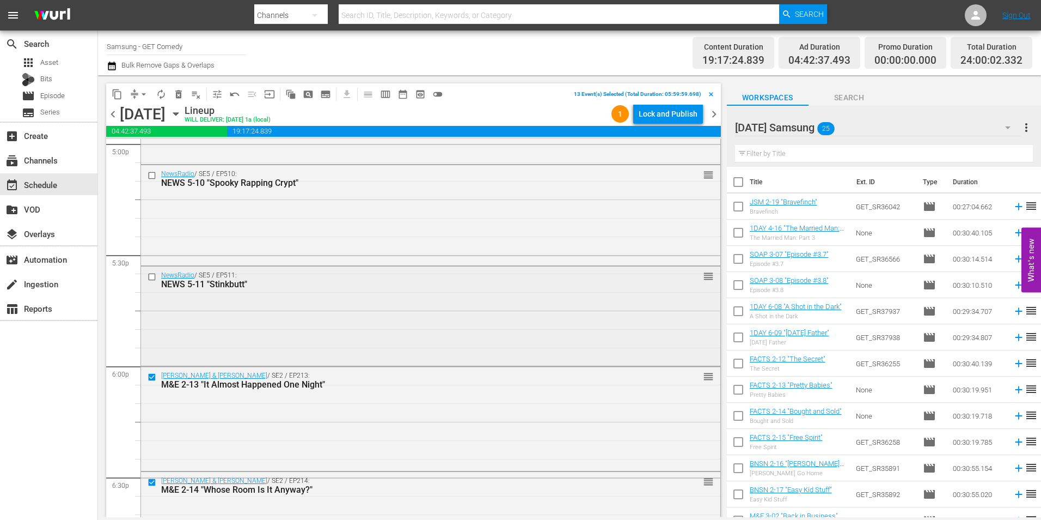
scroll to position [3757, 0]
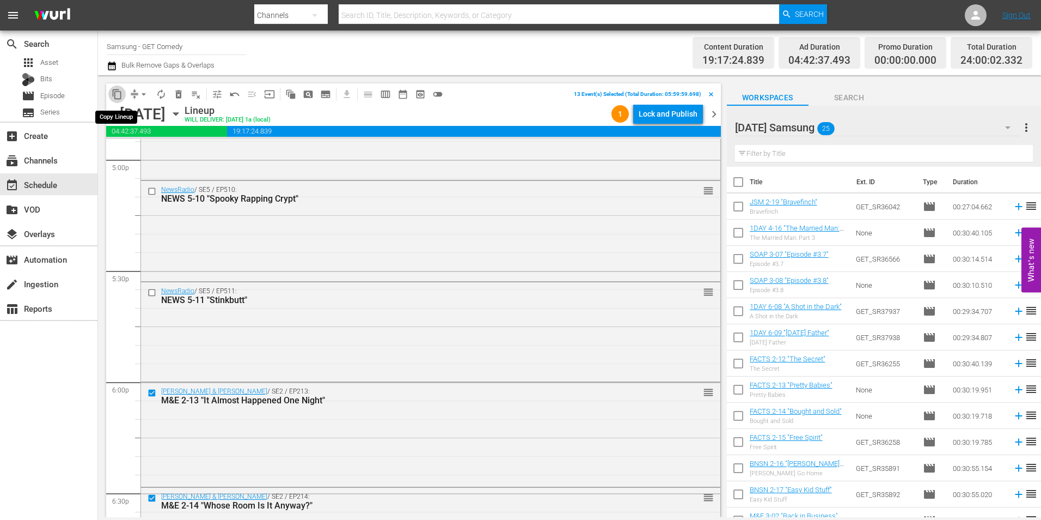
click at [115, 90] on span "content_copy" at bounding box center [117, 94] width 11 height 11
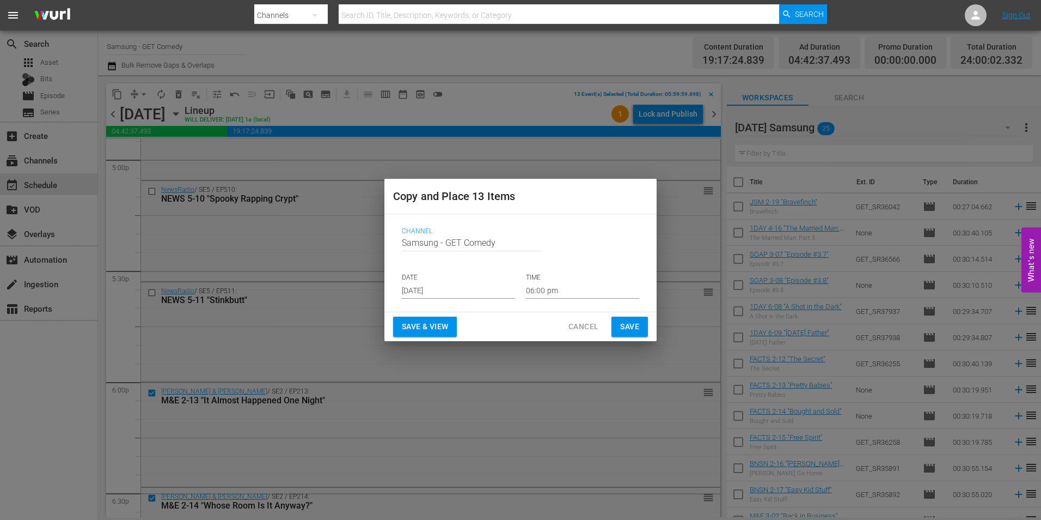
click at [431, 290] on input "[DATE]" at bounding box center [458, 290] width 113 height 16
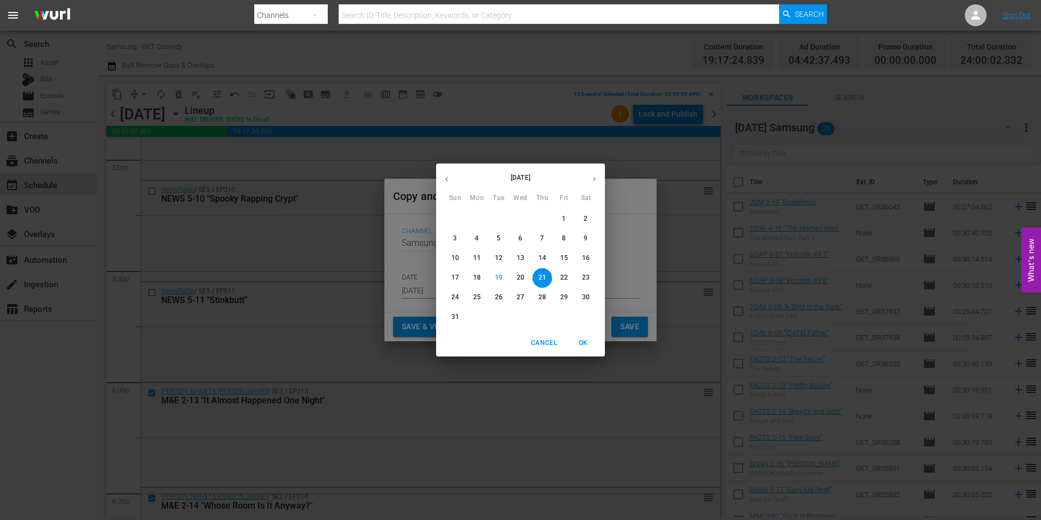
click at [596, 185] on button "button" at bounding box center [594, 178] width 21 height 21
click at [544, 237] on p "11" at bounding box center [543, 238] width 8 height 9
type input "[DATE]"
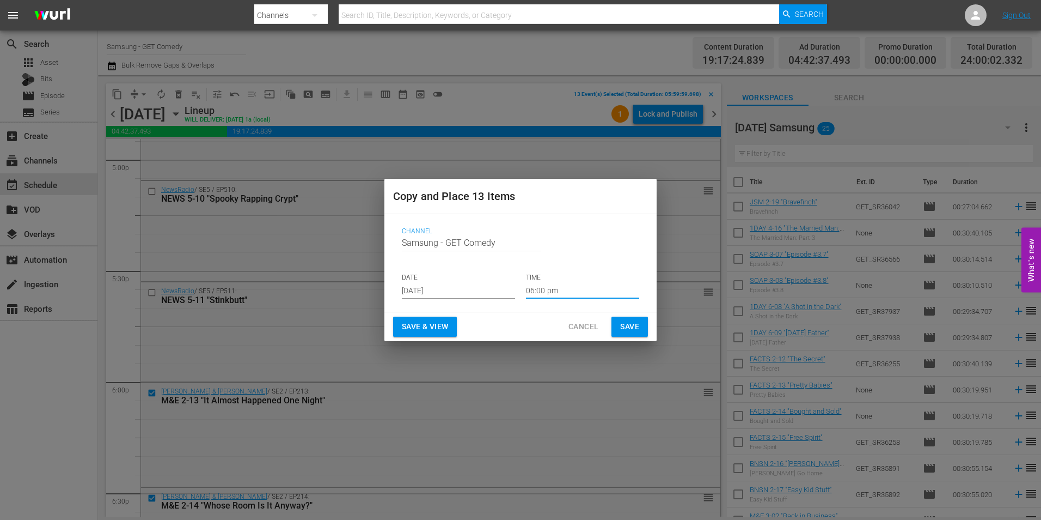
click at [538, 294] on input "06:00 pm" at bounding box center [582, 290] width 113 height 16
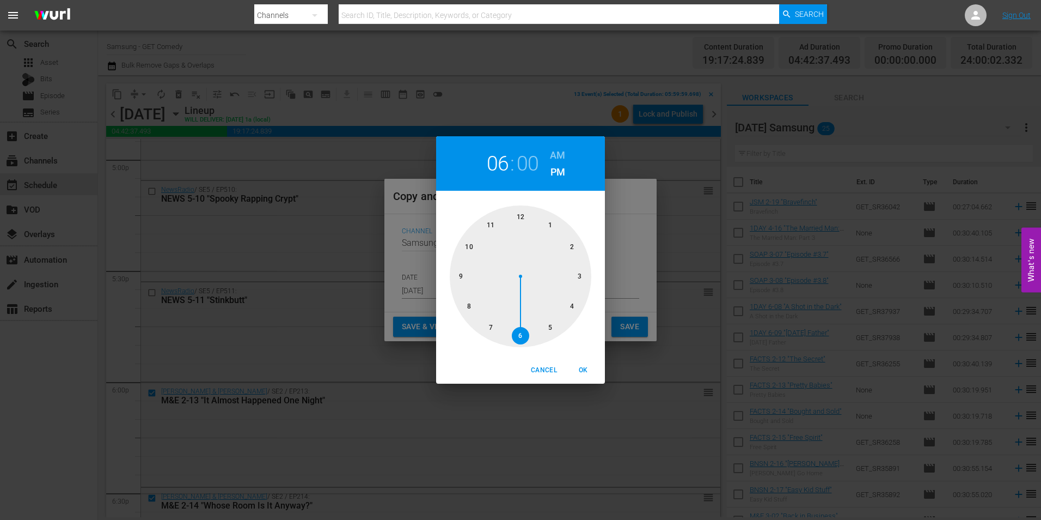
click at [525, 218] on div at bounding box center [521, 276] width 142 height 142
click at [583, 370] on span "OK" at bounding box center [583, 369] width 26 height 11
type input "12:00 pm"
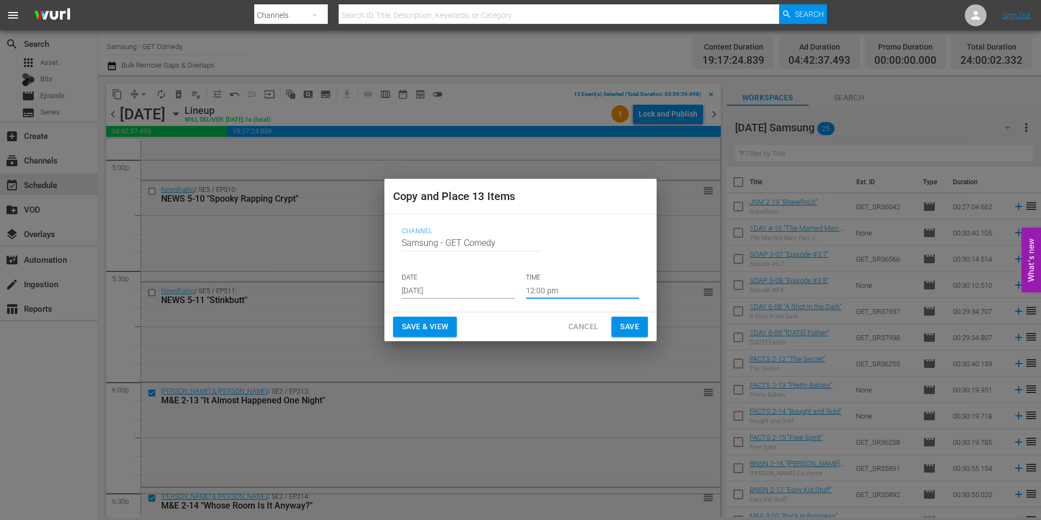
click at [626, 321] on span "Save" at bounding box center [629, 327] width 19 height 14
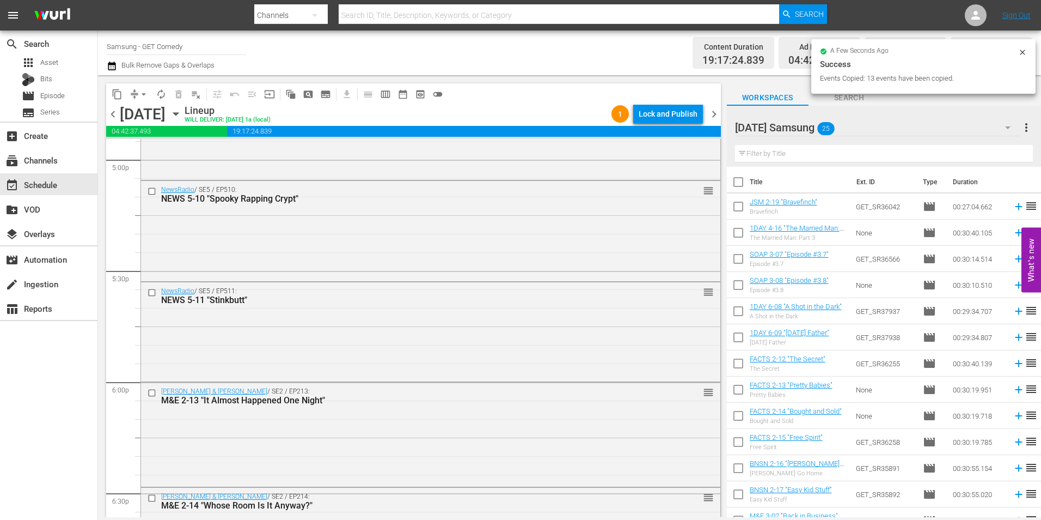
click at [182, 111] on icon "button" at bounding box center [176, 114] width 12 height 12
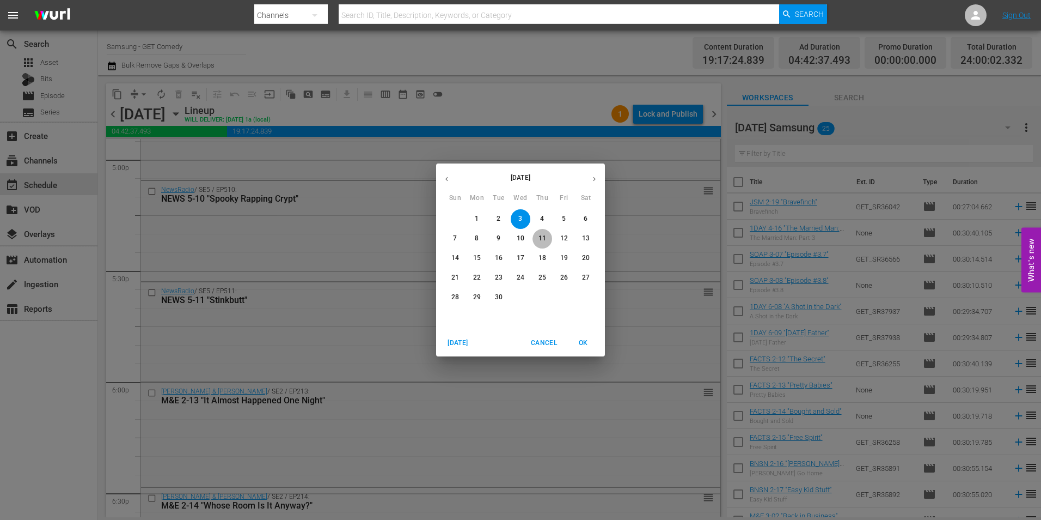
click at [544, 240] on p "11" at bounding box center [543, 238] width 8 height 9
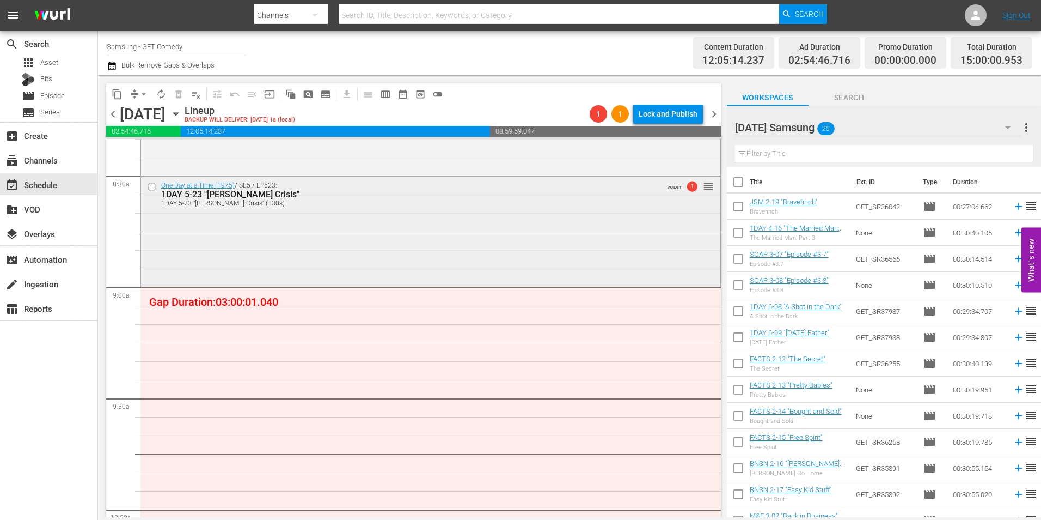
scroll to position [1906, 0]
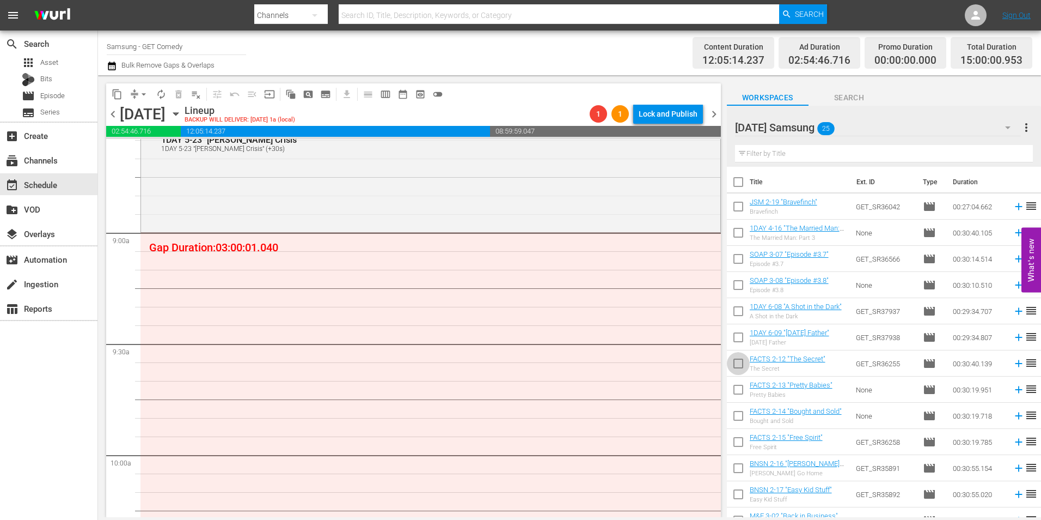
click at [739, 368] on input "checkbox" at bounding box center [738, 365] width 23 height 23
checkbox input "true"
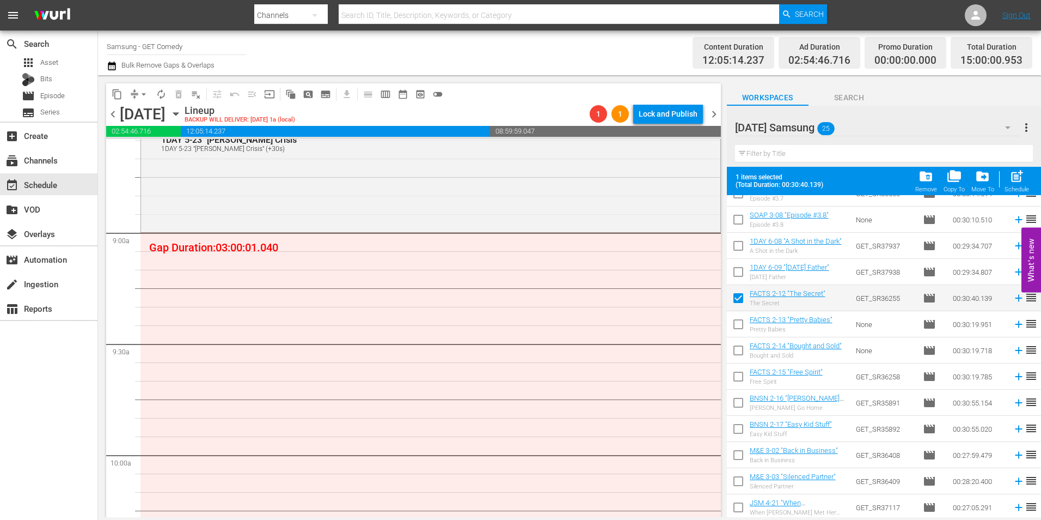
scroll to position [109, 0]
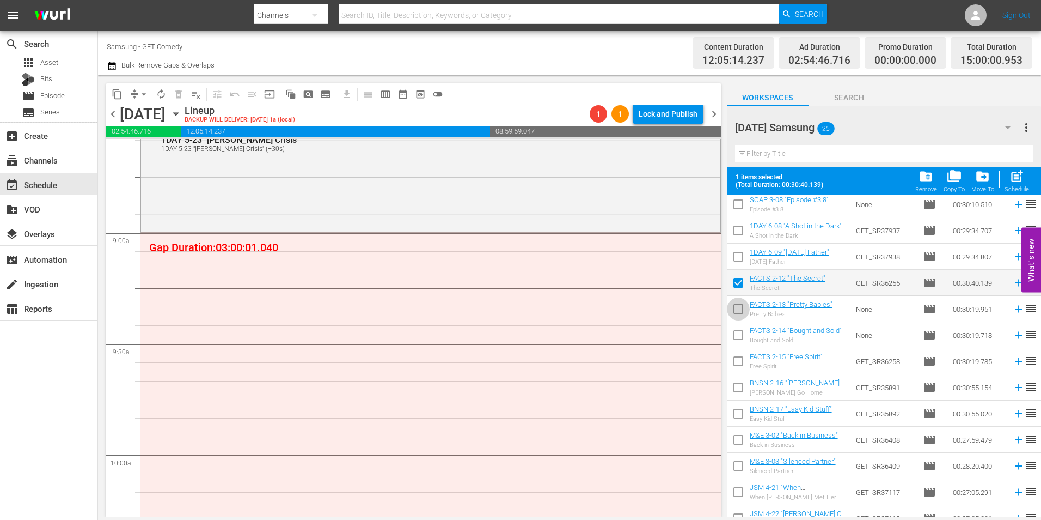
click at [736, 311] on input "checkbox" at bounding box center [738, 311] width 23 height 23
checkbox input "true"
click at [736, 339] on input "checkbox" at bounding box center [738, 337] width 23 height 23
checkbox input "true"
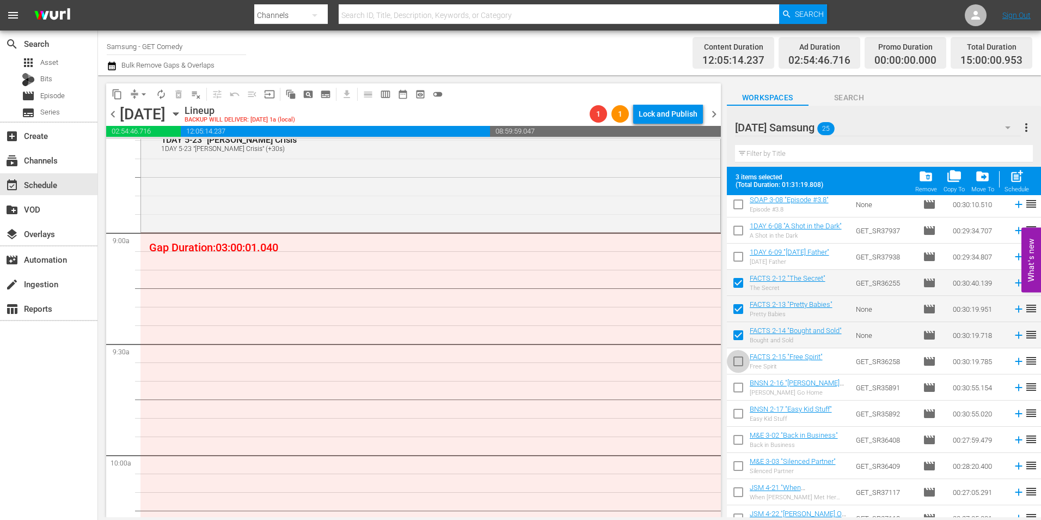
click at [737, 362] on input "checkbox" at bounding box center [738, 363] width 23 height 23
checkbox input "true"
click at [739, 388] on input "checkbox" at bounding box center [738, 389] width 23 height 23
checkbox input "true"
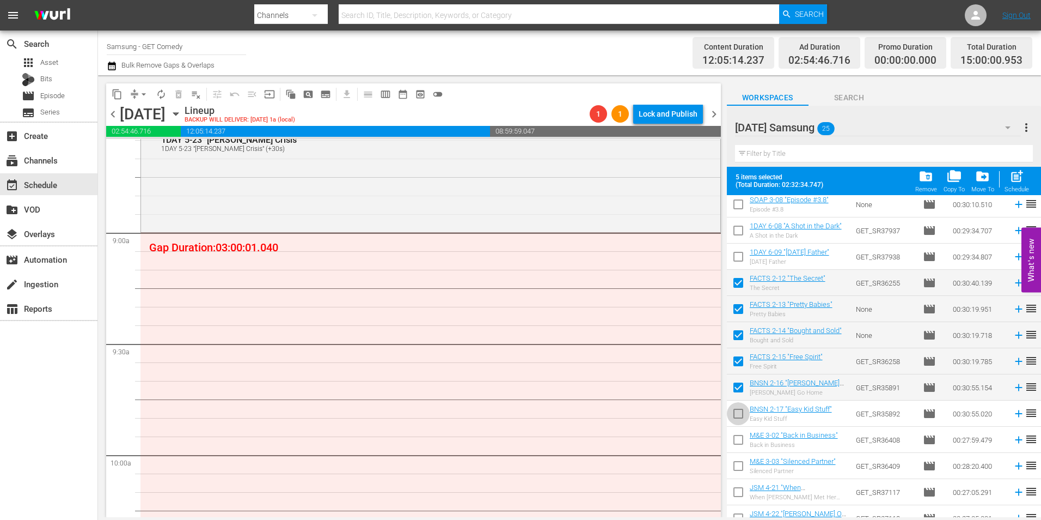
click at [735, 418] on input "checkbox" at bounding box center [738, 415] width 23 height 23
checkbox input "true"
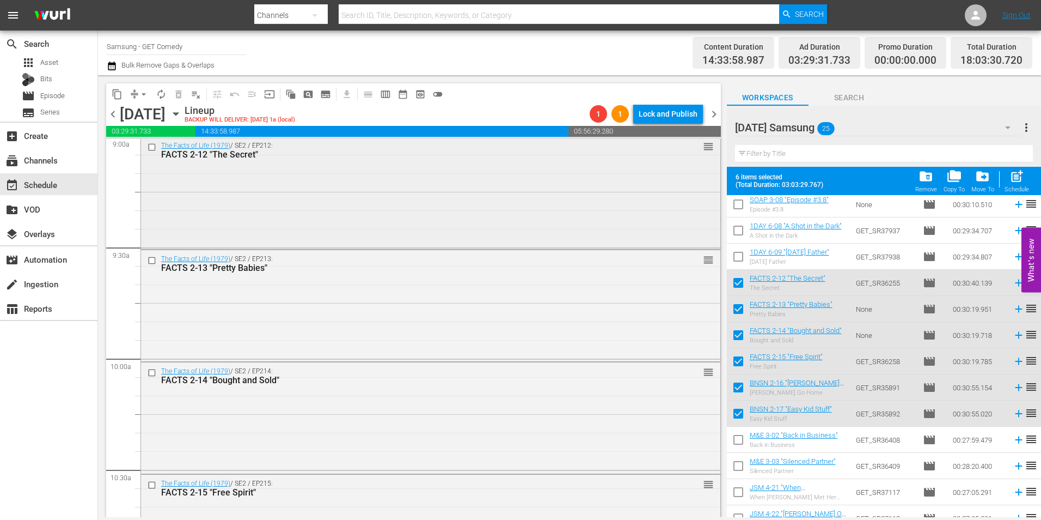
scroll to position [2015, 0]
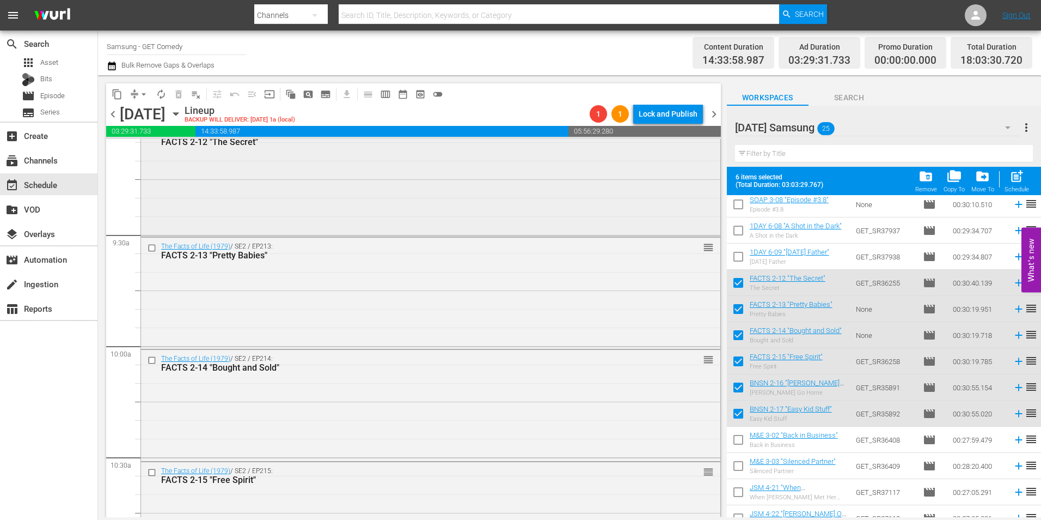
click at [347, 205] on div "The Facts of Life (1979) / SE2 / EP212: FACTS 2-12 "The Secret" reorder" at bounding box center [431, 179] width 580 height 111
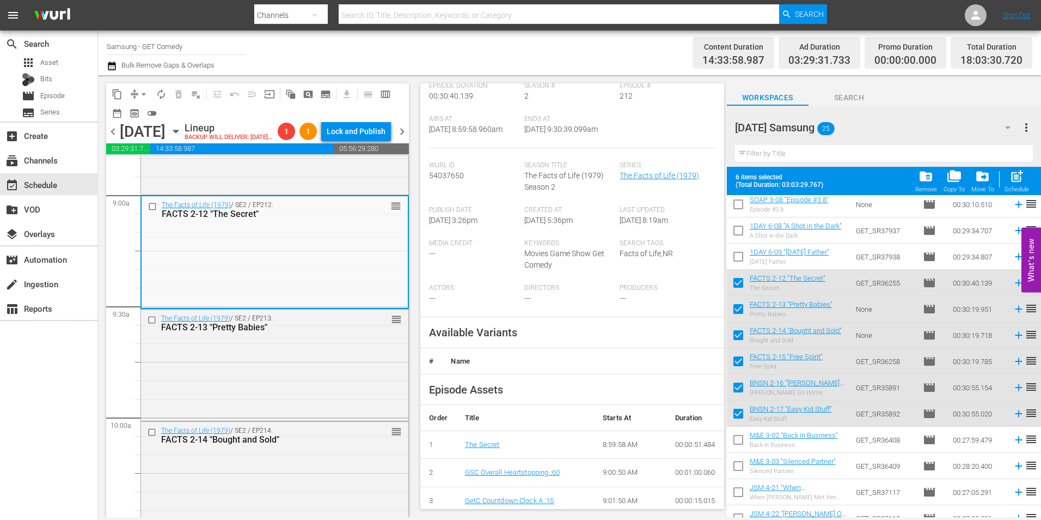
scroll to position [218, 0]
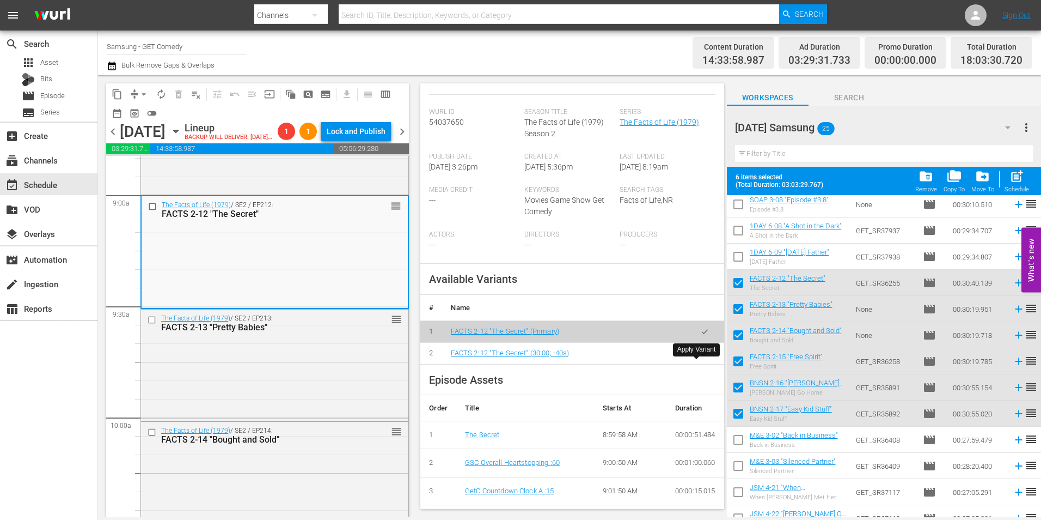
click at [700, 359] on button "button" at bounding box center [704, 353] width 21 height 21
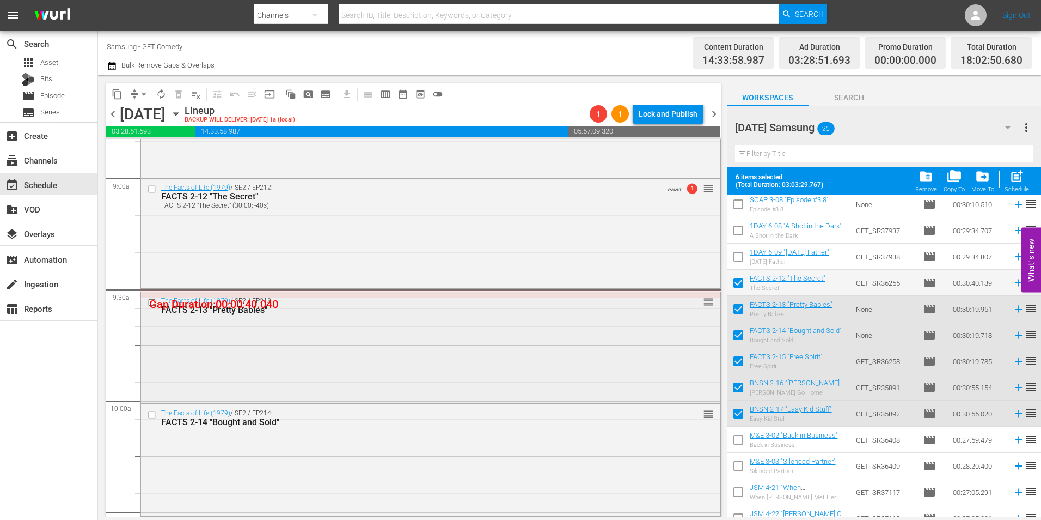
click at [551, 371] on div "The Facts of Life (1979) / SE2 / EP213: FACTS 2-13 "Pretty Babies" reorder" at bounding box center [431, 346] width 580 height 109
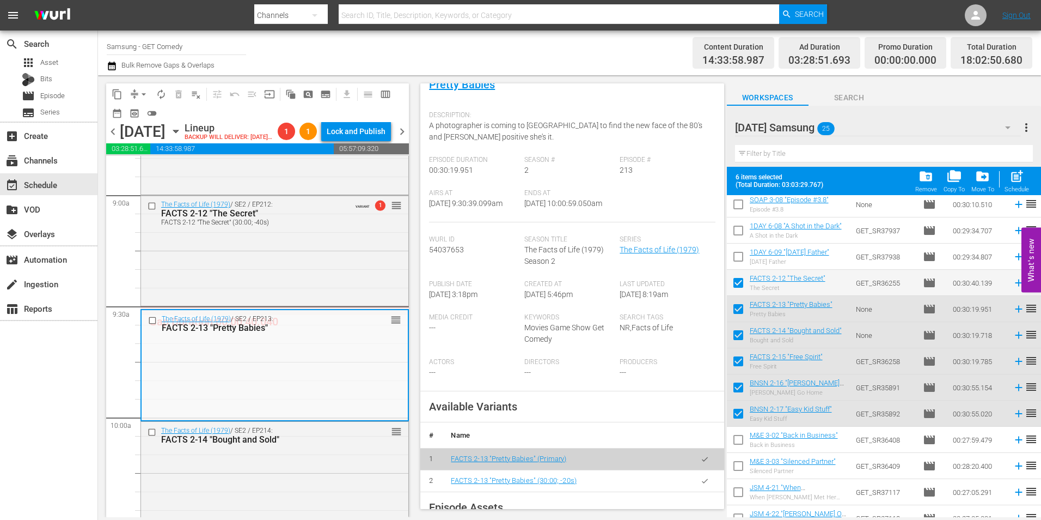
scroll to position [163, 0]
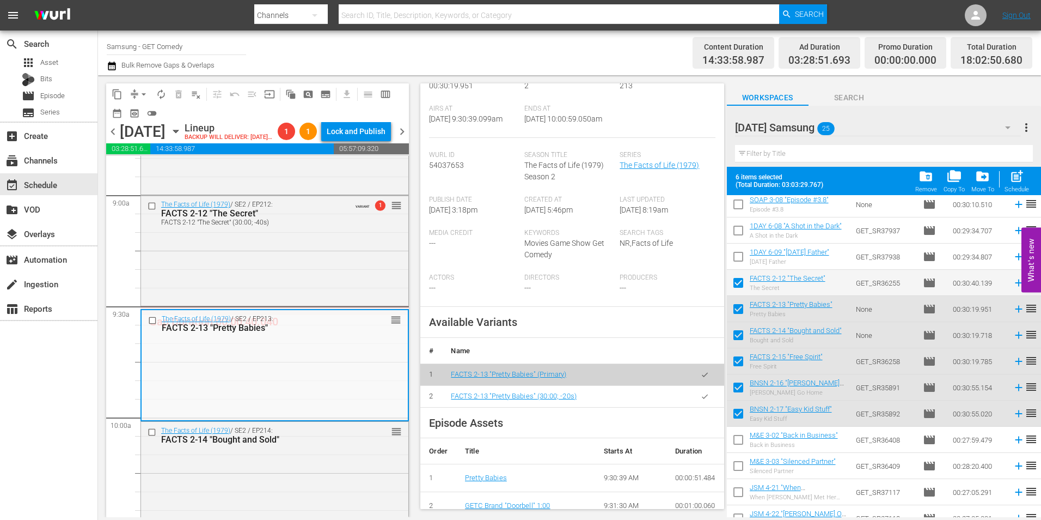
click at [701, 400] on icon "button" at bounding box center [705, 396] width 8 height 8
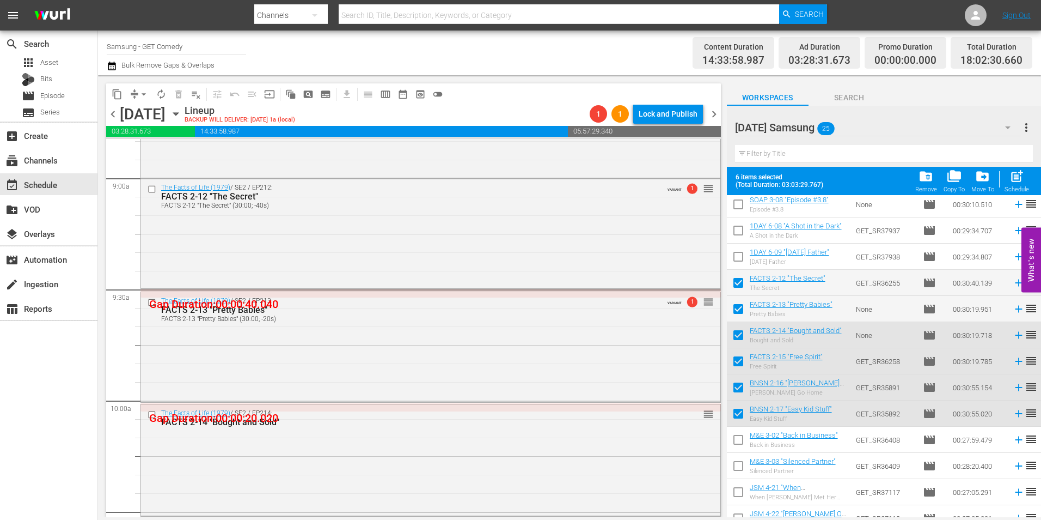
scroll to position [2070, 0]
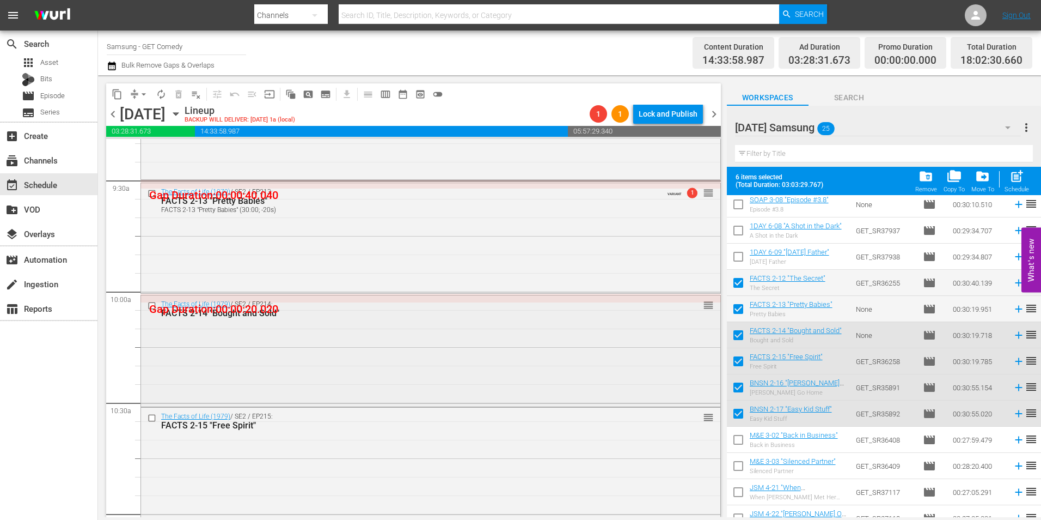
click at [339, 349] on div "The Facts of Life (1979) / SE2 / EP214: FACTS 2-14 "Bought and Sold" reorder" at bounding box center [431, 349] width 580 height 109
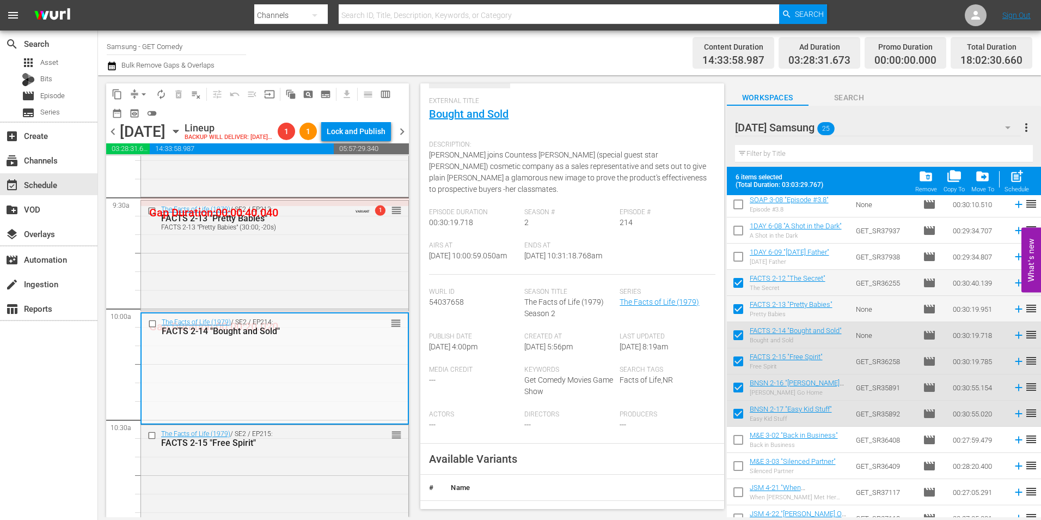
scroll to position [109, 0]
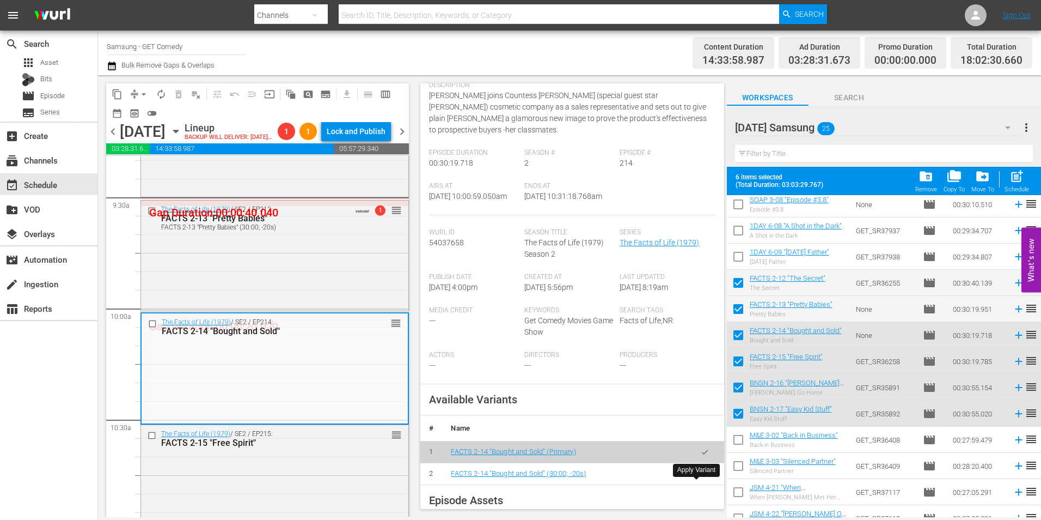
click at [701, 478] on icon "button" at bounding box center [705, 473] width 8 height 8
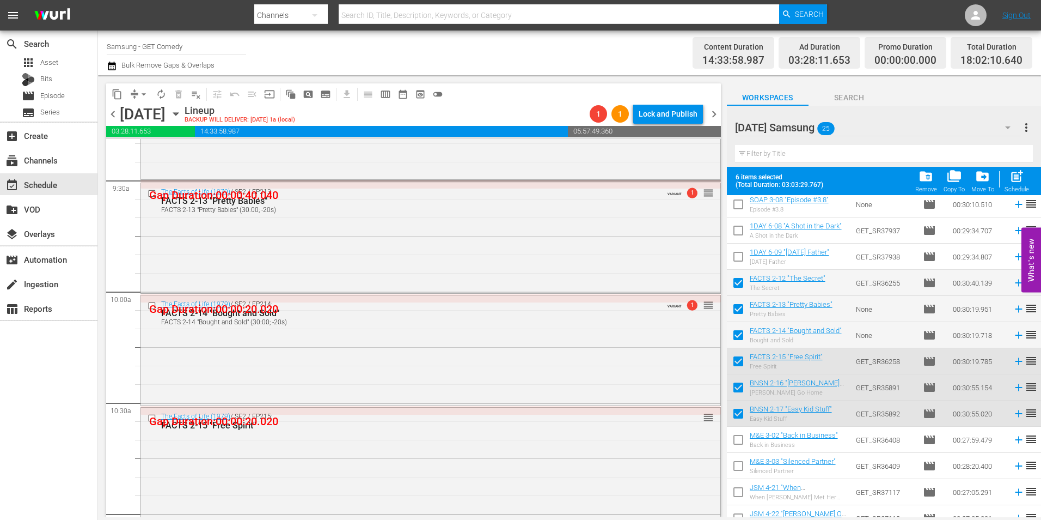
scroll to position [2179, 0]
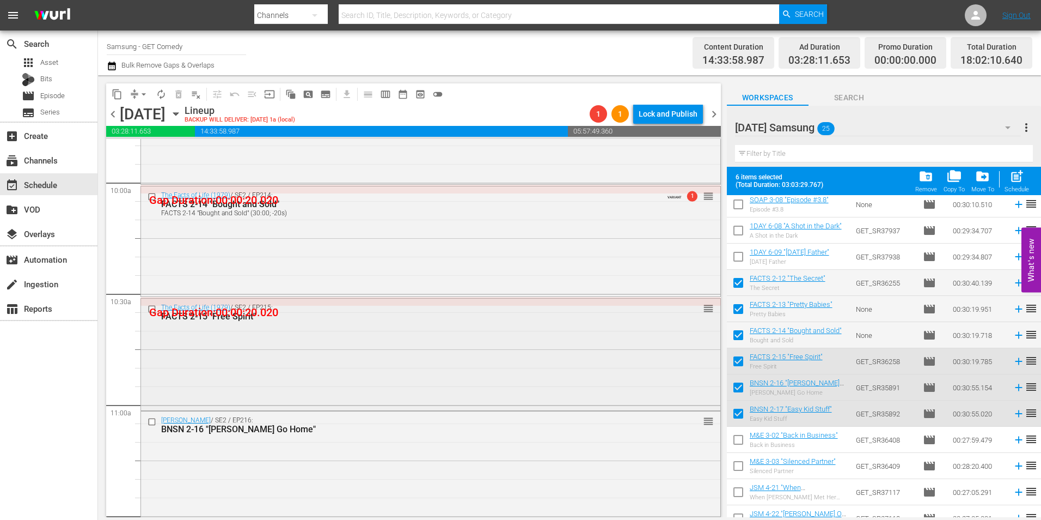
click at [351, 347] on div "The Facts of Life (1979) / SE2 / EP215: FACTS 2-15 "Free Spirit" reorder" at bounding box center [431, 352] width 580 height 109
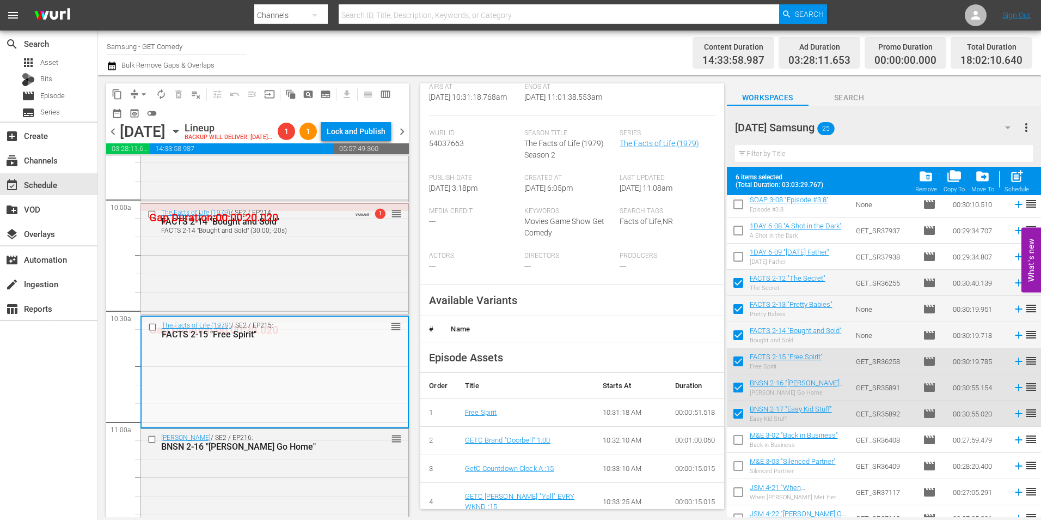
scroll to position [218, 0]
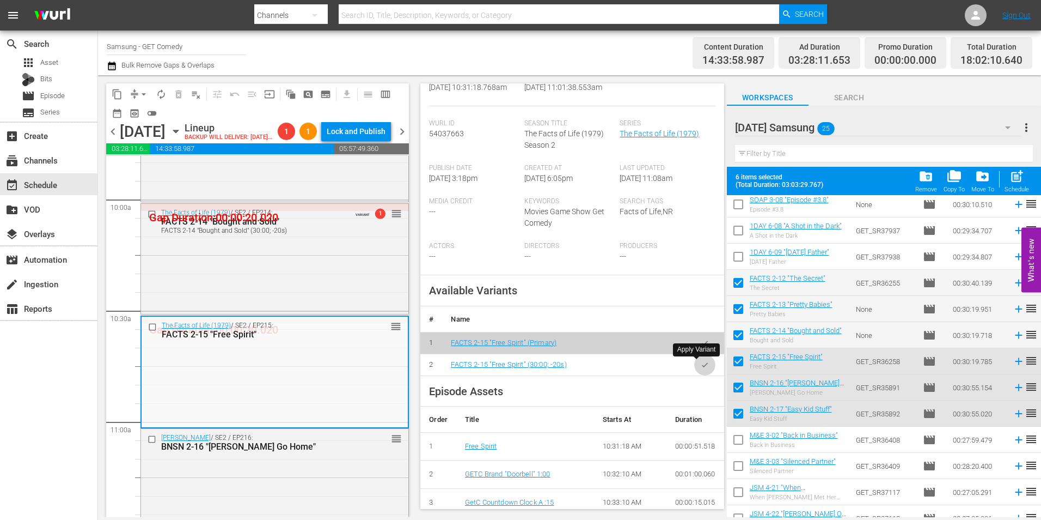
click at [701, 364] on icon "button" at bounding box center [705, 365] width 8 height 8
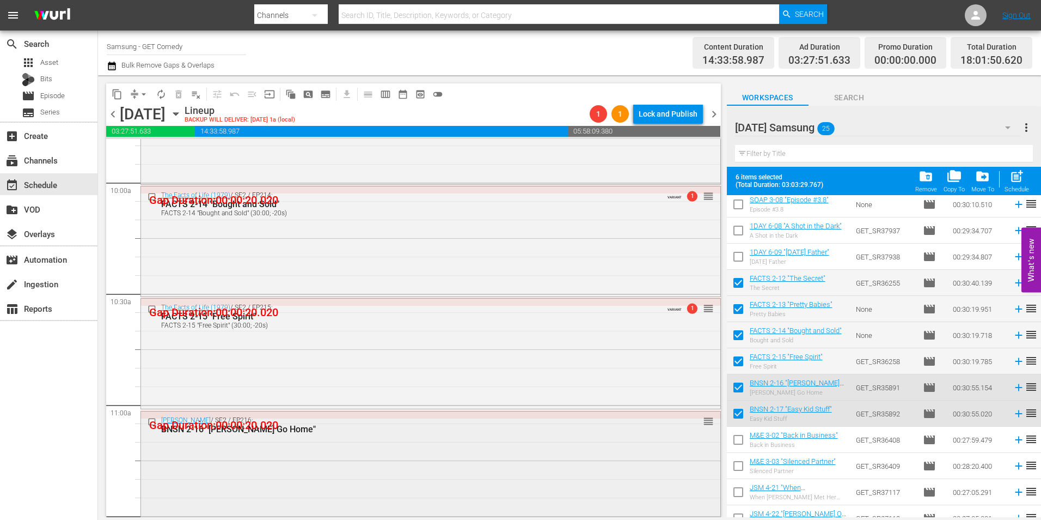
scroll to position [2288, 0]
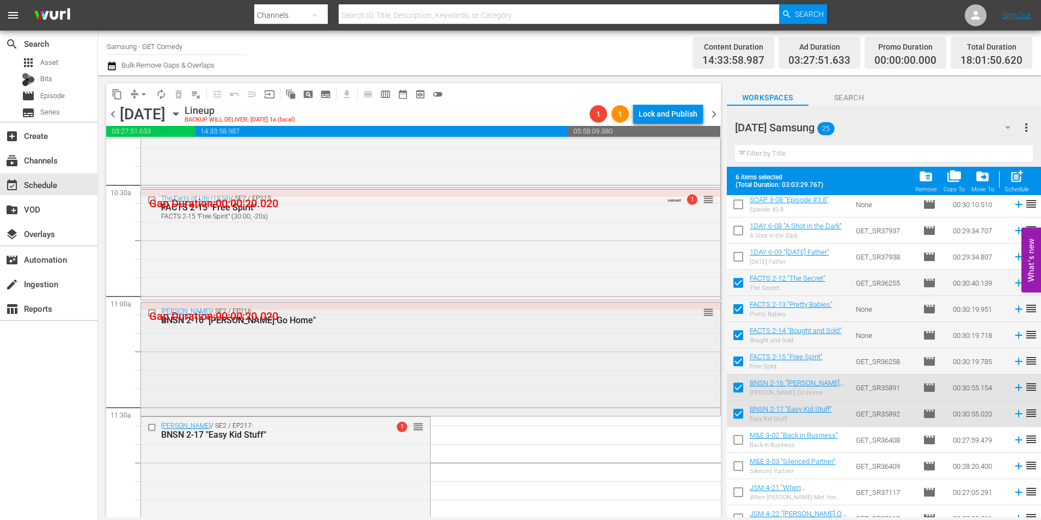
click at [429, 384] on div "Benson / SE2 / EP216: BNSN 2-16 "Clayton Go Home" reorder" at bounding box center [431, 357] width 580 height 111
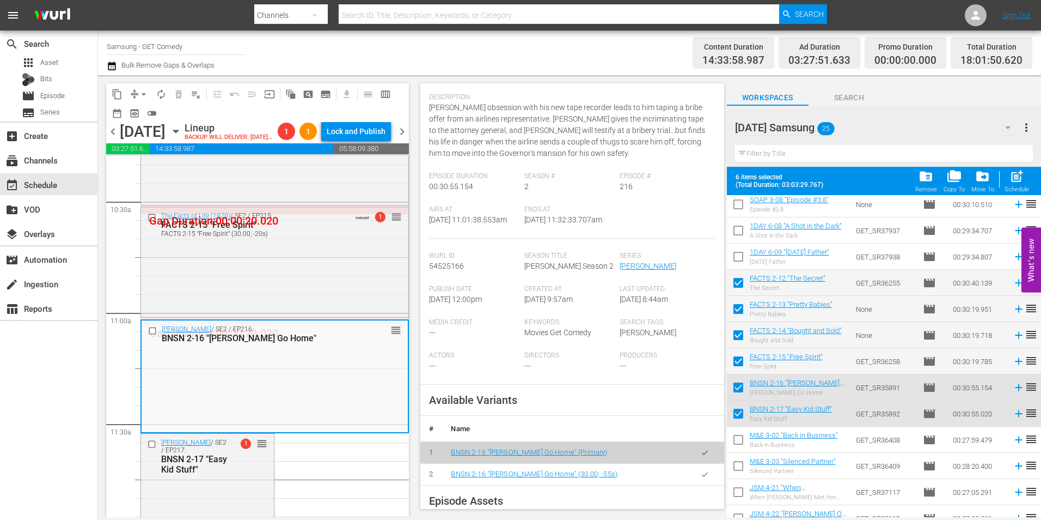
scroll to position [109, 0]
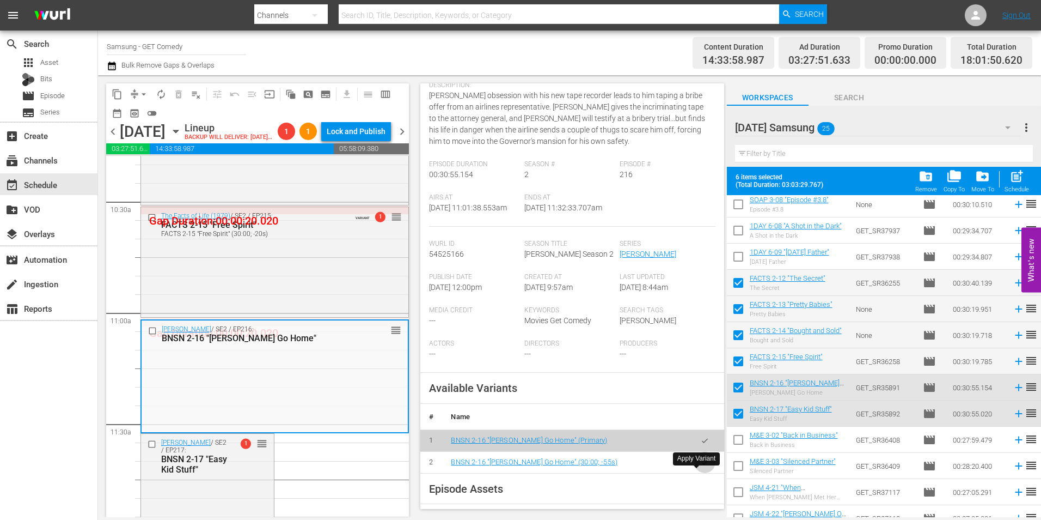
click at [701, 473] on button "button" at bounding box center [704, 462] width 21 height 21
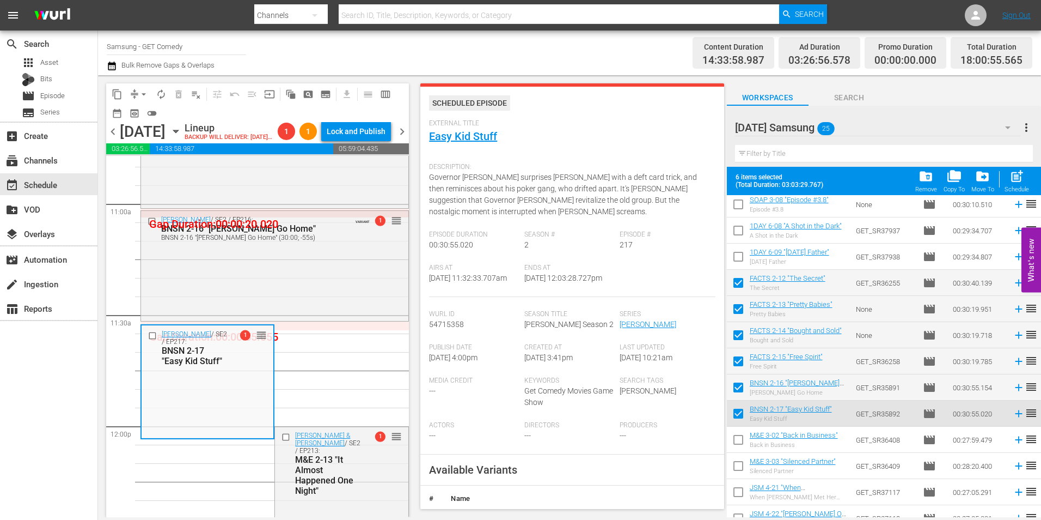
scroll to position [163, 0]
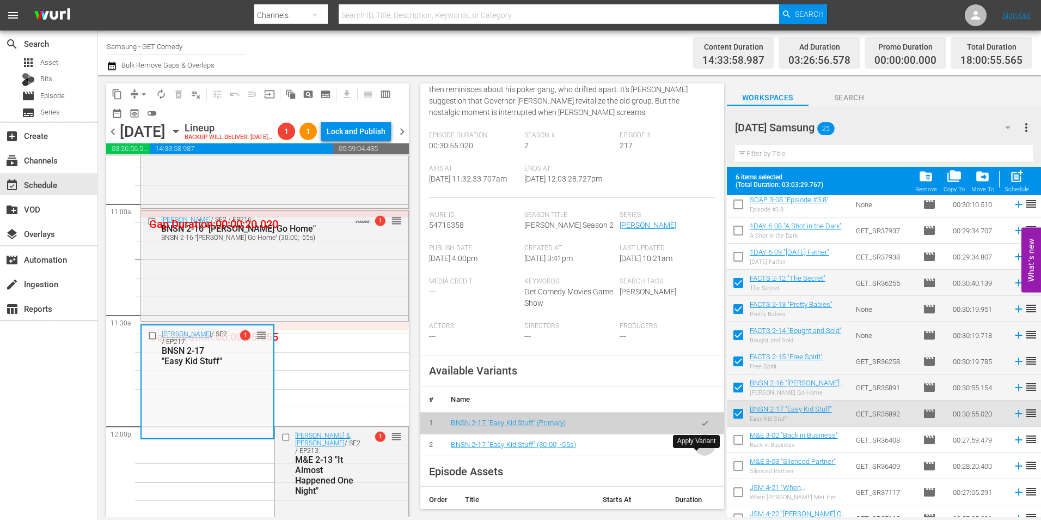
click at [701, 449] on icon "button" at bounding box center [705, 445] width 8 height 8
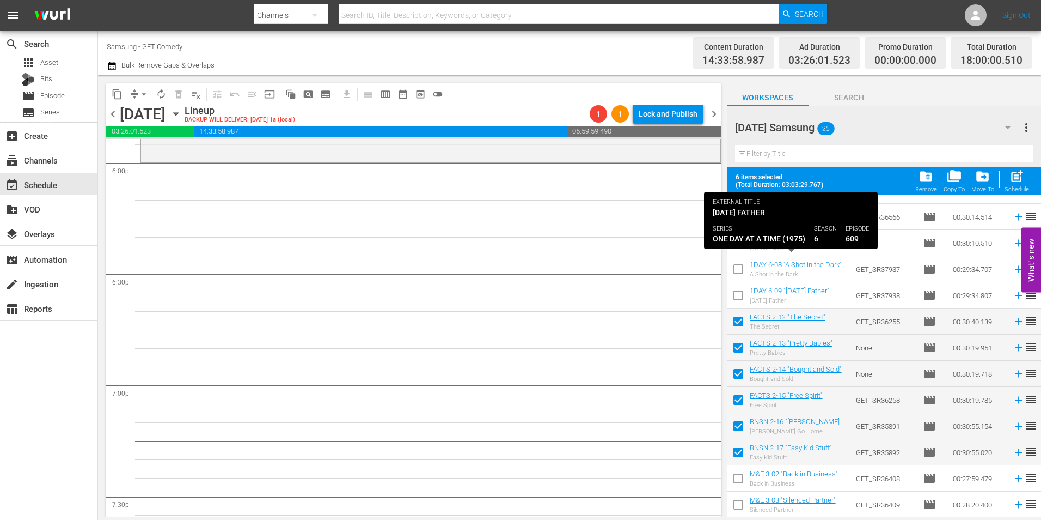
scroll to position [0, 0]
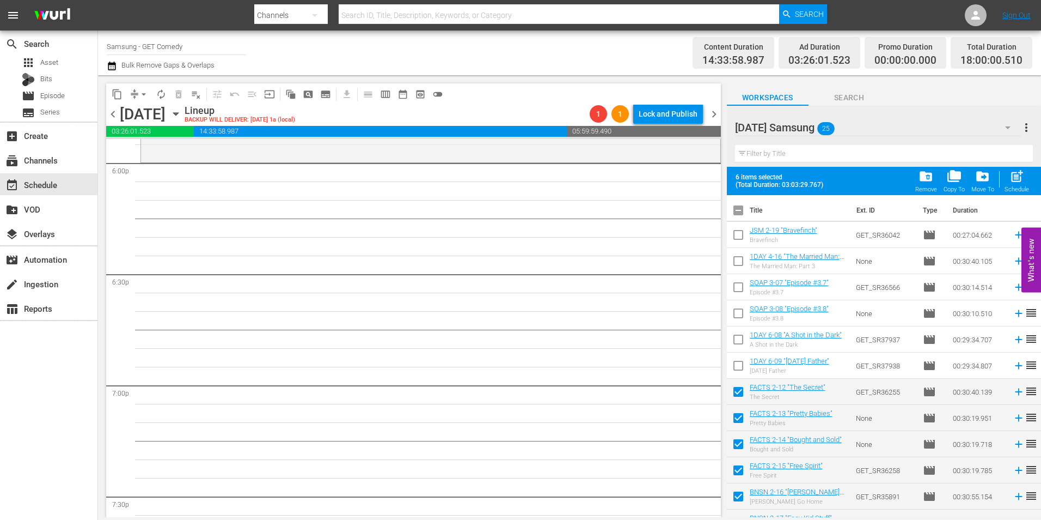
click at [741, 211] on input "checkbox" at bounding box center [738, 212] width 23 height 23
checkbox input "true"
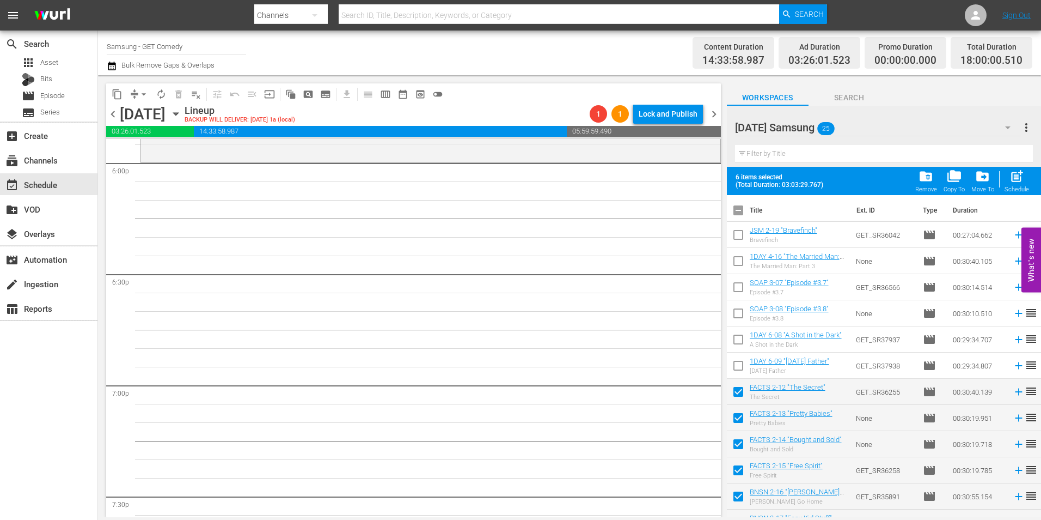
checkbox input "true"
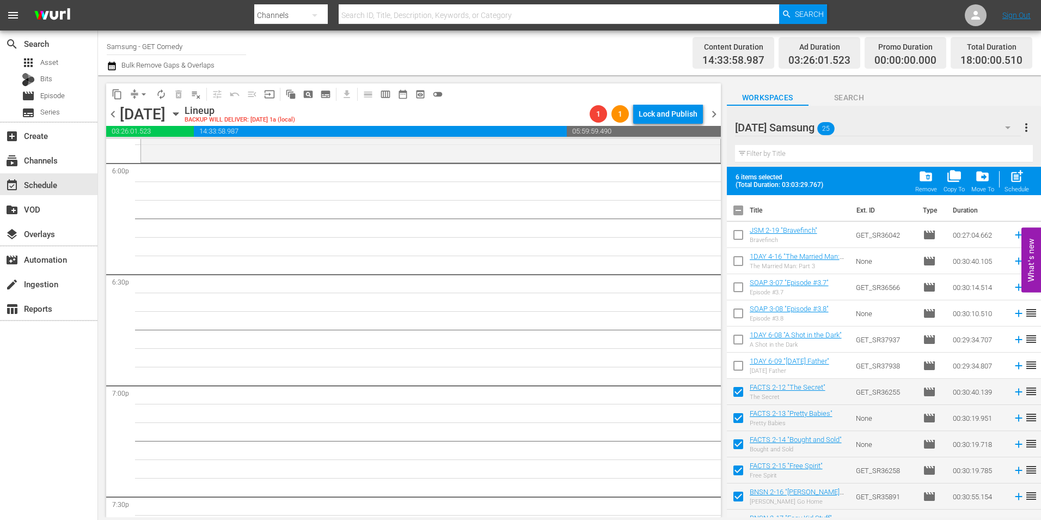
checkbox input "true"
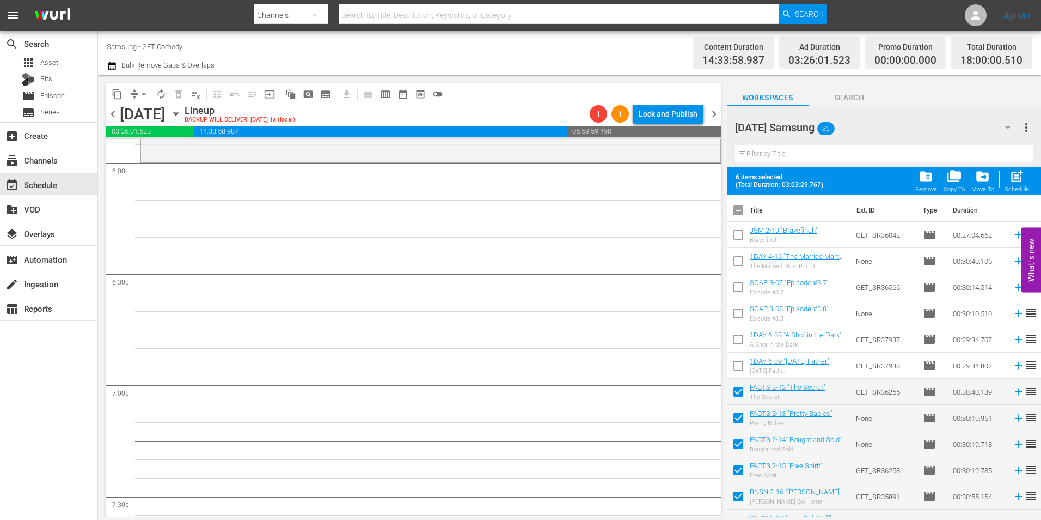
checkbox input "true"
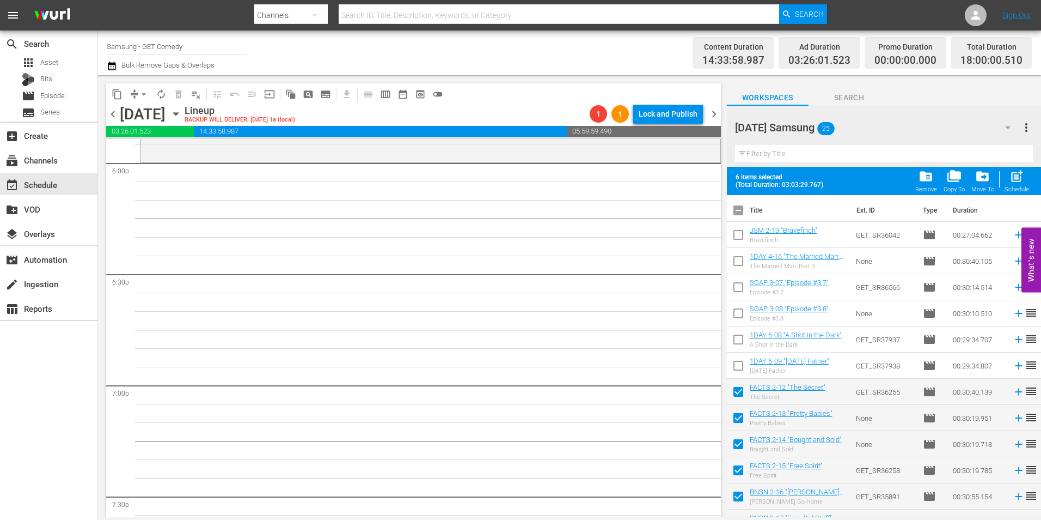
checkbox input "true"
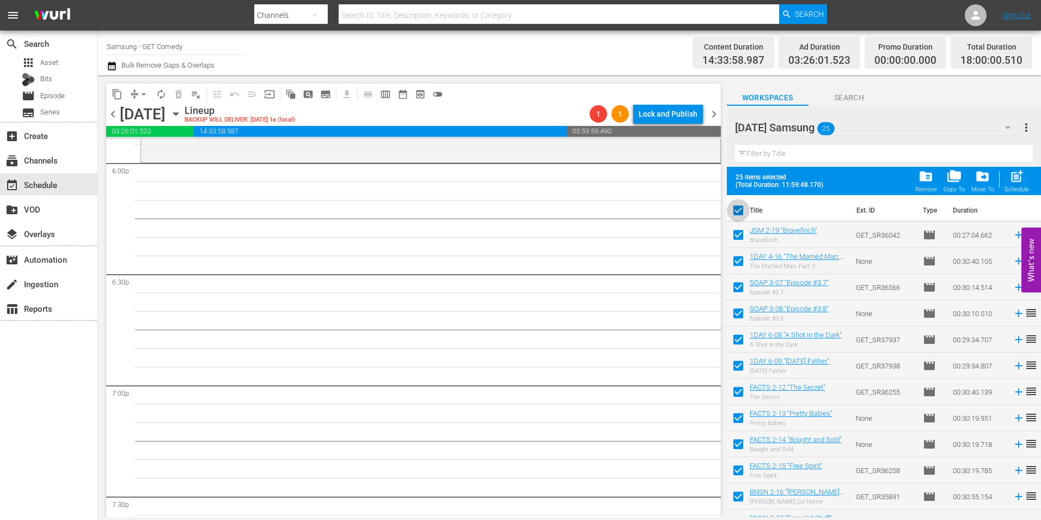
click at [741, 211] on input "checkbox" at bounding box center [738, 212] width 23 height 23
checkbox input "false"
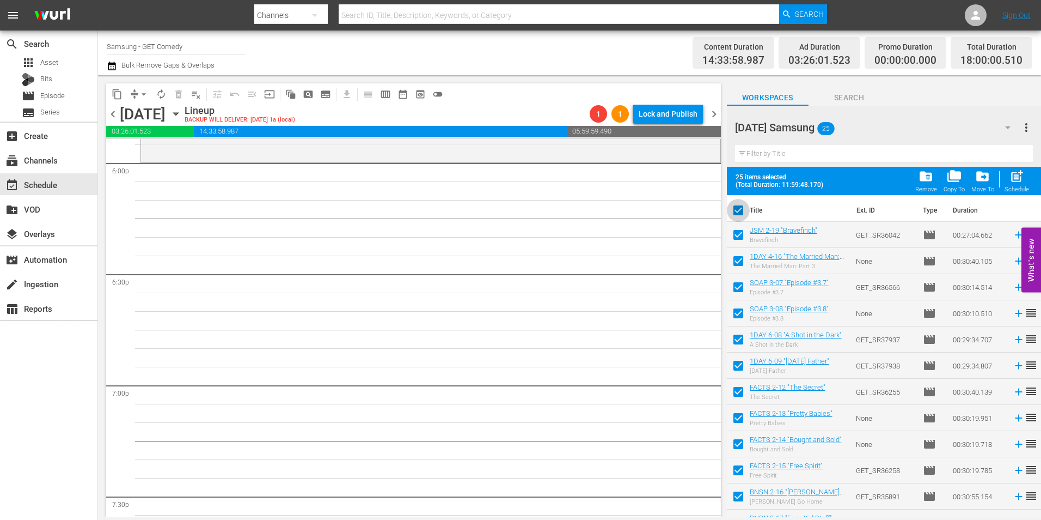
checkbox input "false"
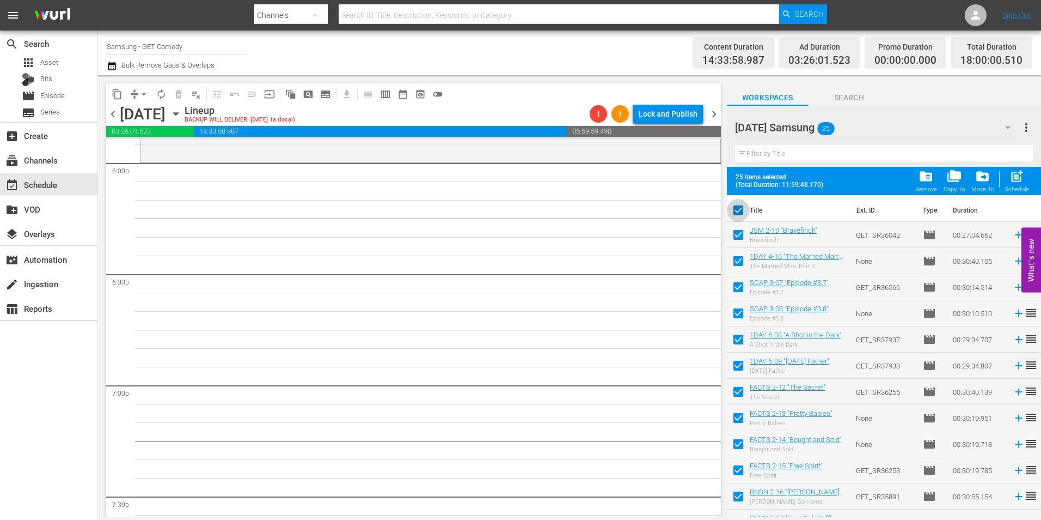
checkbox input "false"
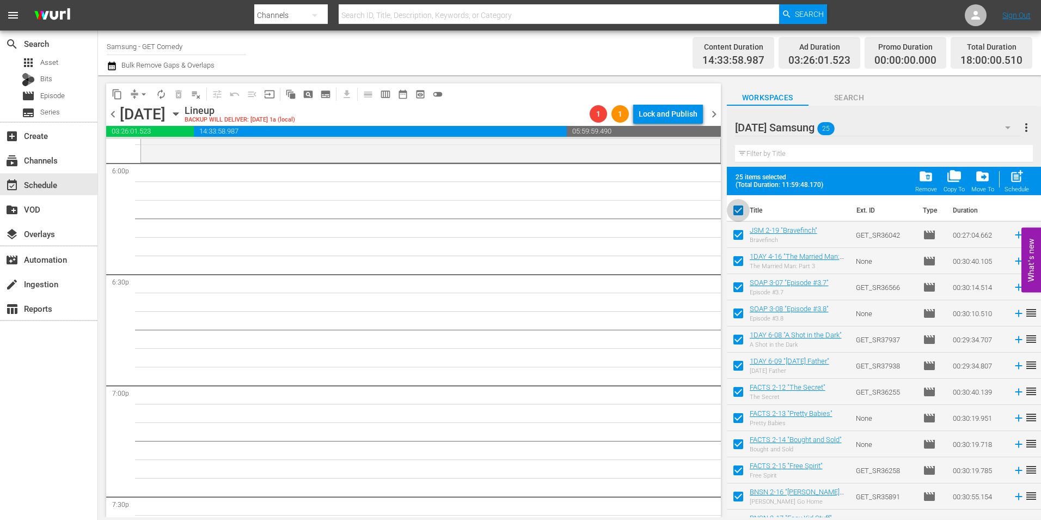
checkbox input "false"
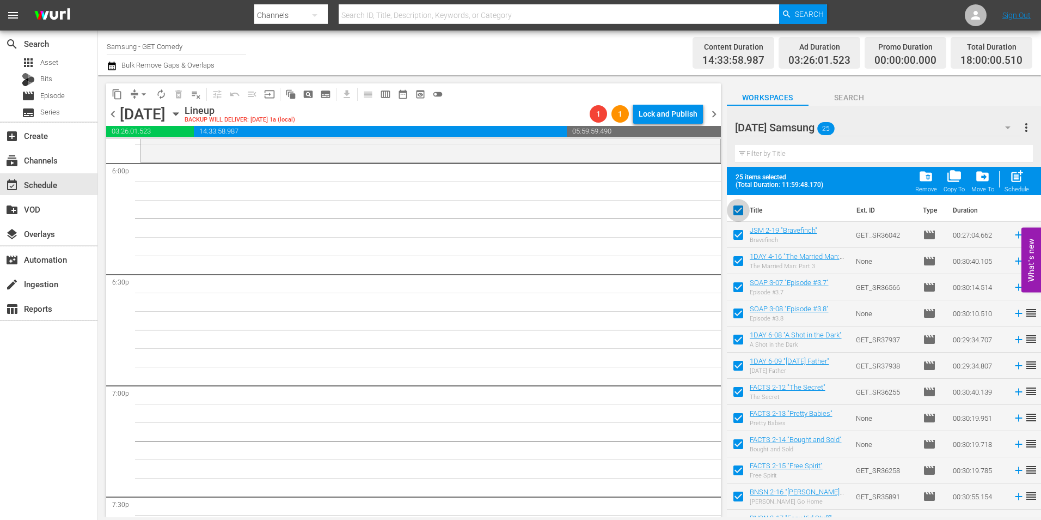
checkbox input "false"
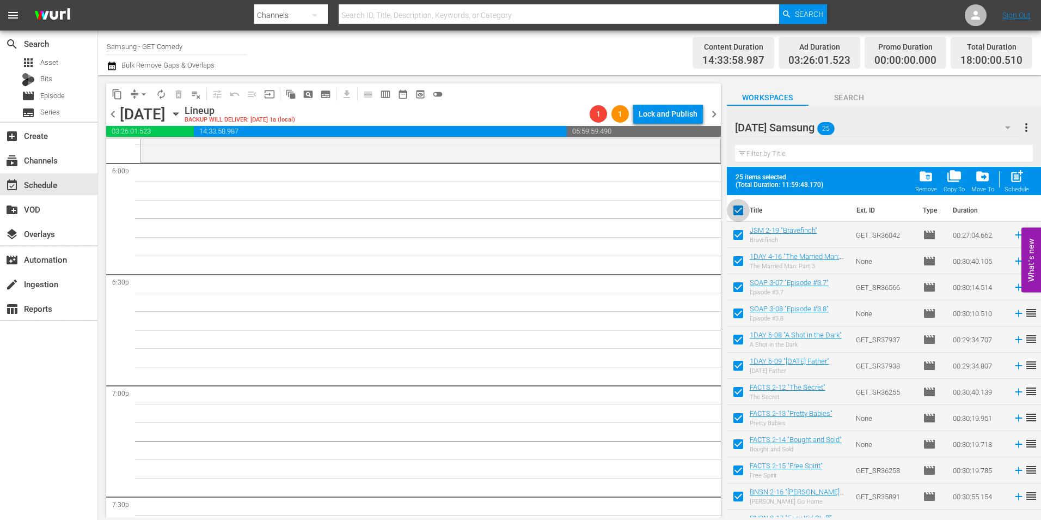
checkbox input "false"
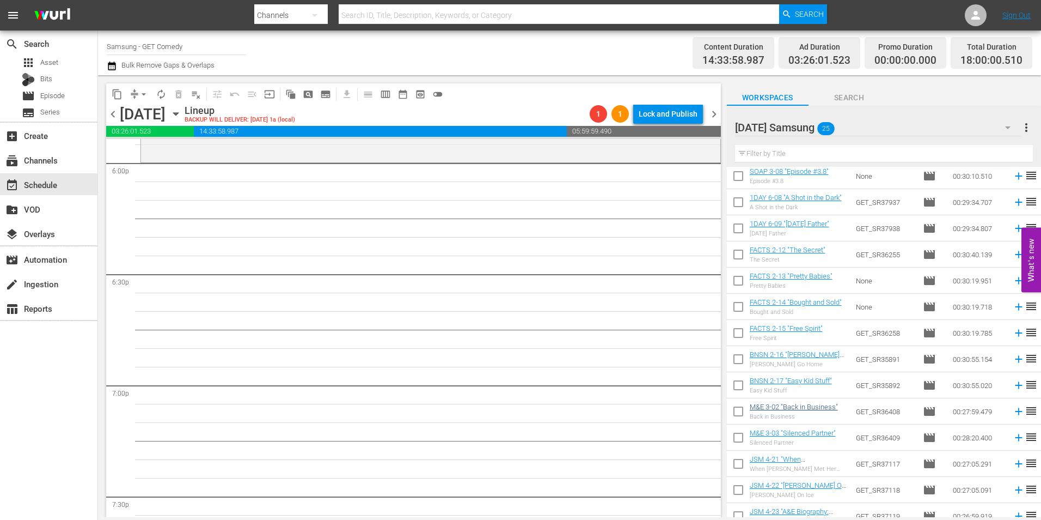
scroll to position [163, 0]
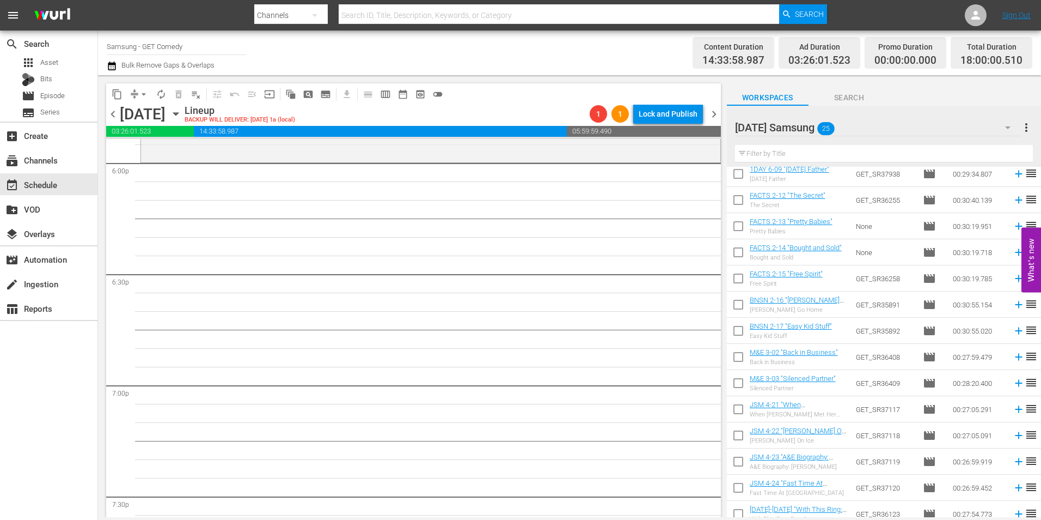
click at [740, 356] on input "checkbox" at bounding box center [738, 358] width 23 height 23
checkbox input "true"
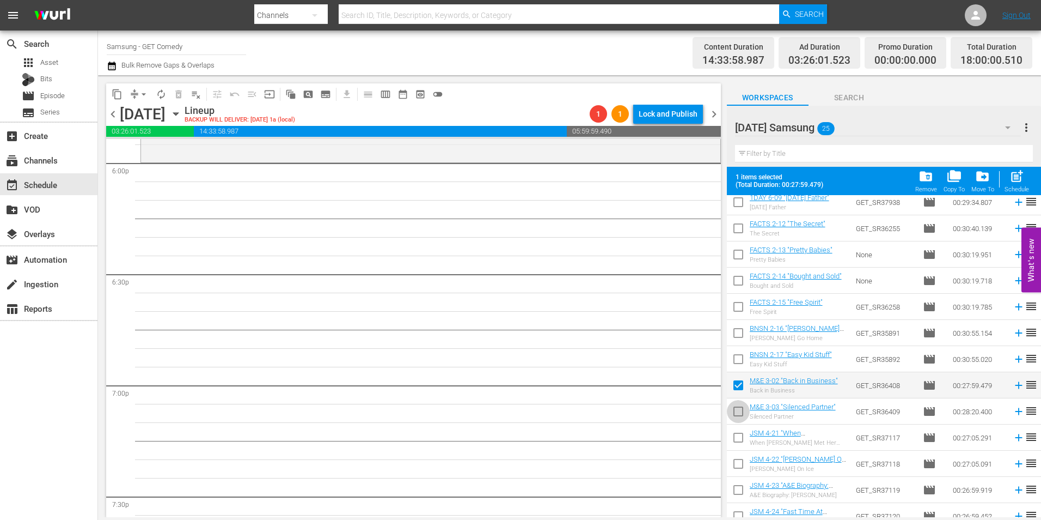
click at [736, 414] on input "checkbox" at bounding box center [738, 413] width 23 height 23
checkbox input "true"
click at [737, 436] on input "checkbox" at bounding box center [738, 439] width 23 height 23
checkbox input "true"
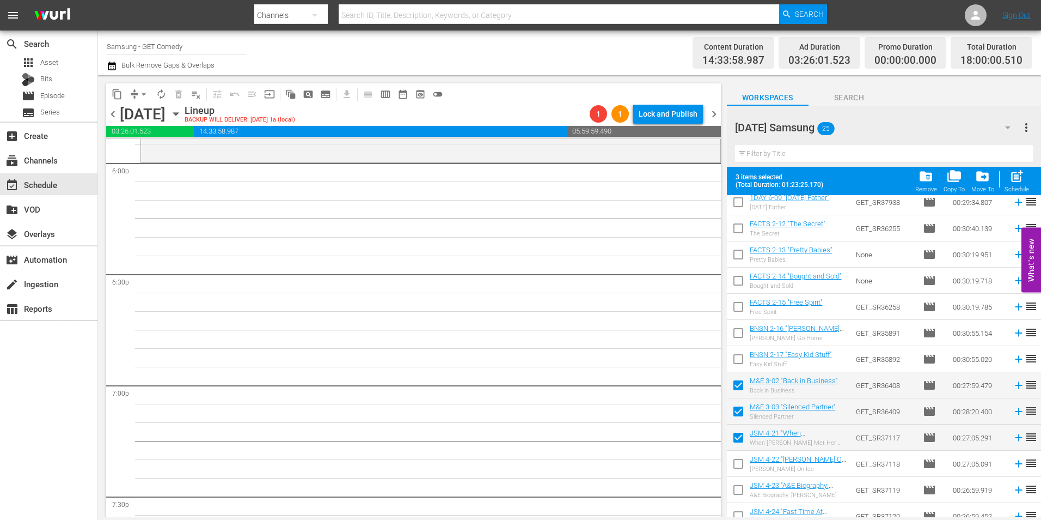
scroll to position [218, 0]
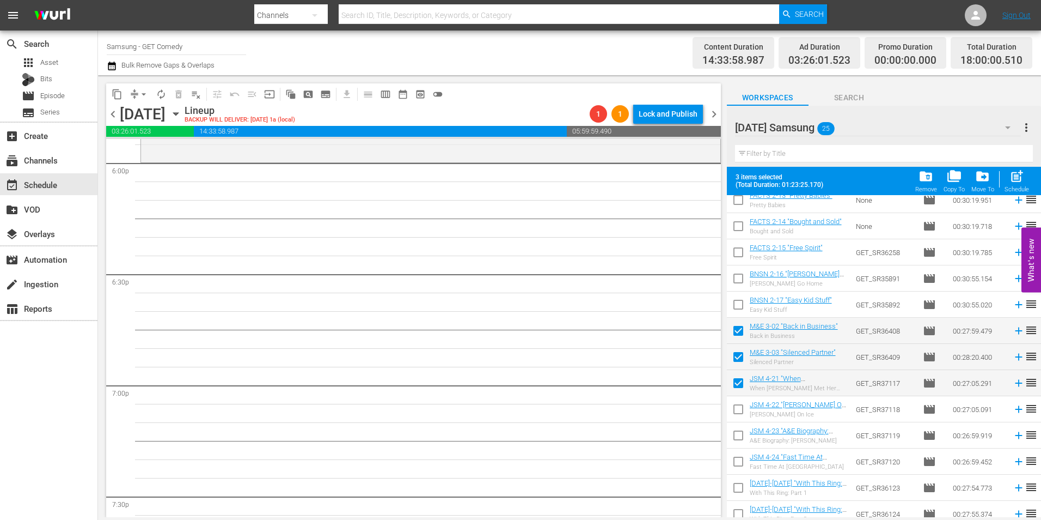
click at [737, 410] on input "checkbox" at bounding box center [738, 411] width 23 height 23
checkbox input "true"
click at [740, 442] on input "checkbox" at bounding box center [738, 437] width 23 height 23
checkbox input "true"
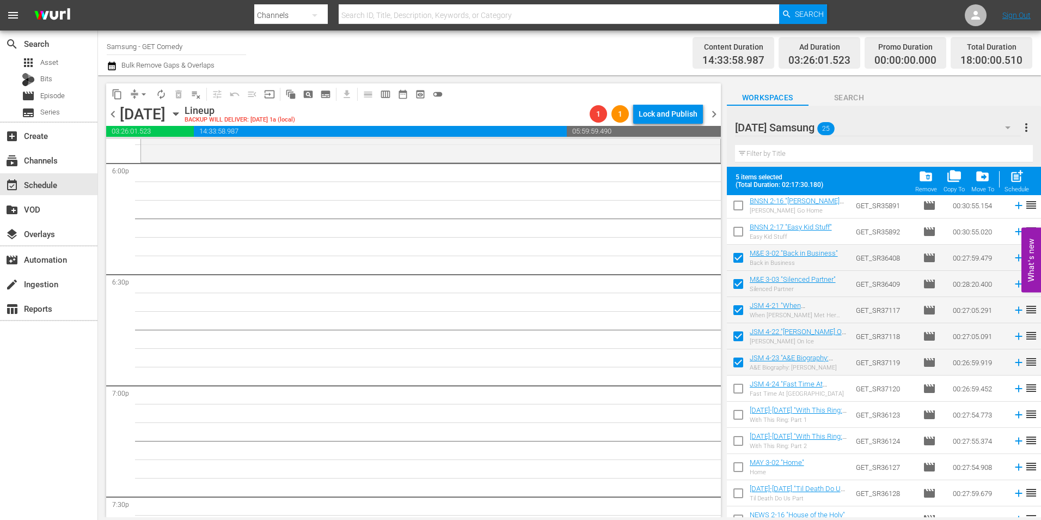
scroll to position [327, 0]
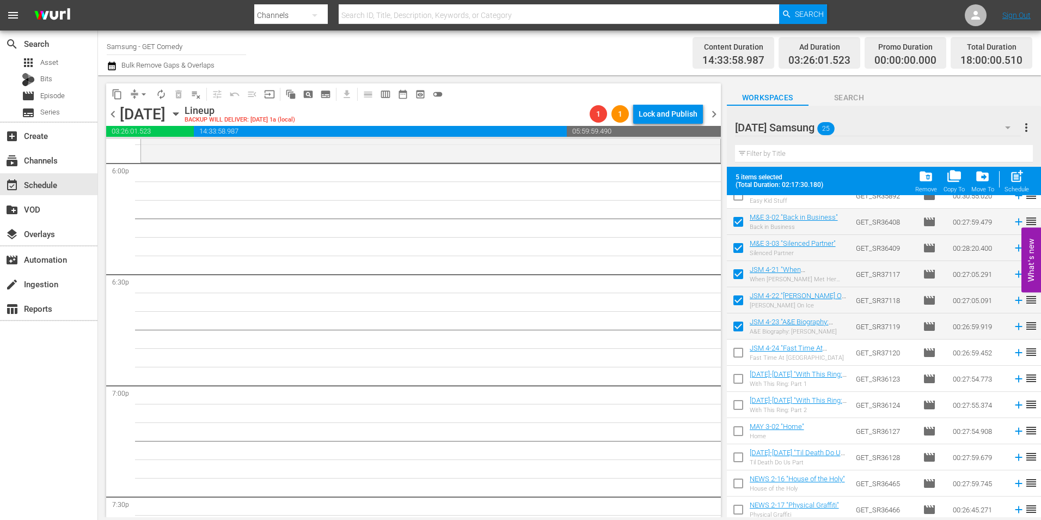
click at [736, 356] on input "checkbox" at bounding box center [738, 354] width 23 height 23
checkbox input "true"
click at [738, 381] on input "checkbox" at bounding box center [738, 380] width 23 height 23
checkbox input "true"
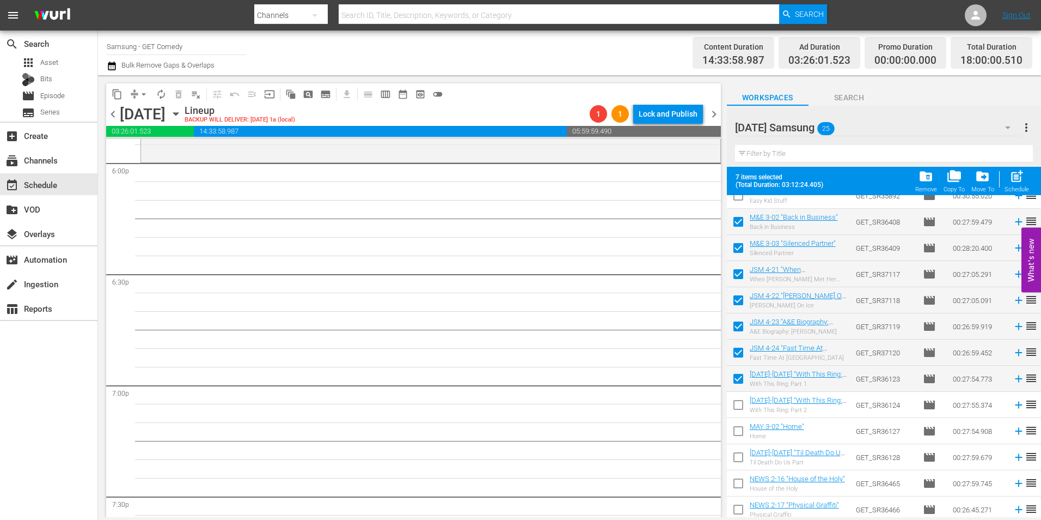
click at [741, 408] on input "checkbox" at bounding box center [738, 406] width 23 height 23
checkbox input "true"
click at [740, 432] on input "checkbox" at bounding box center [738, 433] width 23 height 23
checkbox input "true"
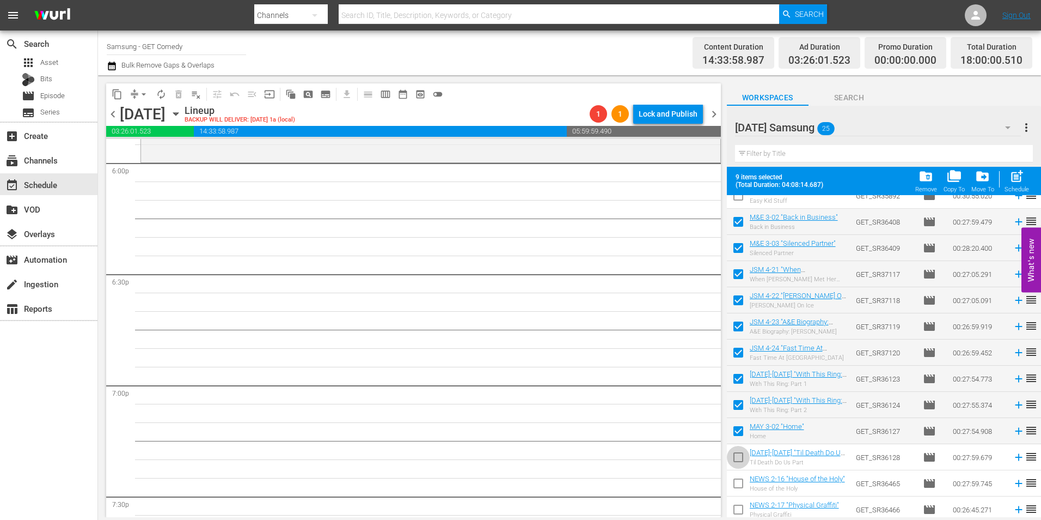
click at [735, 457] on input "checkbox" at bounding box center [738, 459] width 23 height 23
checkbox input "true"
click at [736, 485] on input "checkbox" at bounding box center [738, 485] width 23 height 23
checkbox input "true"
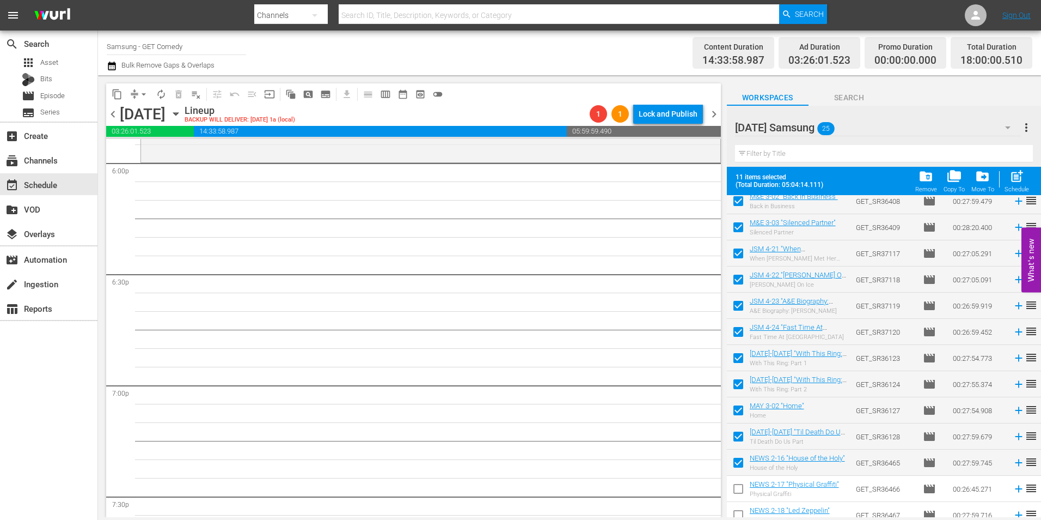
scroll to position [357, 0]
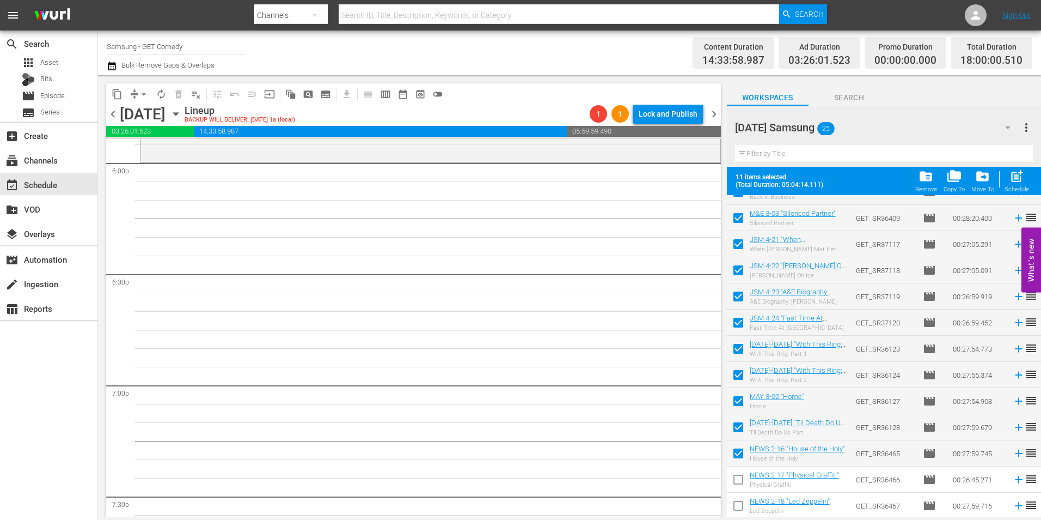
click at [735, 484] on input "checkbox" at bounding box center [738, 481] width 23 height 23
checkbox input "true"
click at [739, 508] on input "checkbox" at bounding box center [738, 507] width 23 height 23
checkbox input "true"
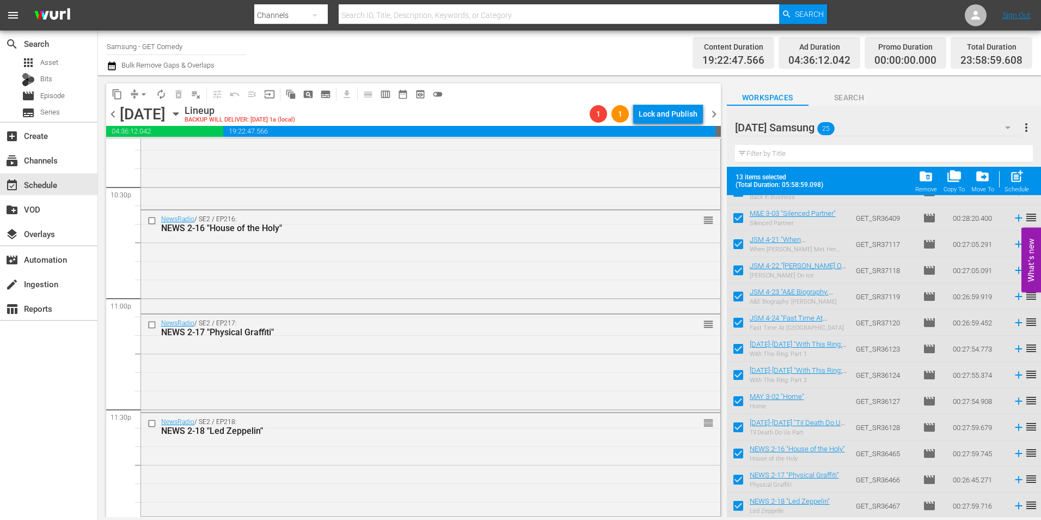
scroll to position [4955, 0]
click at [320, 458] on div "NewsRadio / SE2 / EP218: NEWS 2-18 "Led Zeppelin" reorder" at bounding box center [431, 460] width 580 height 100
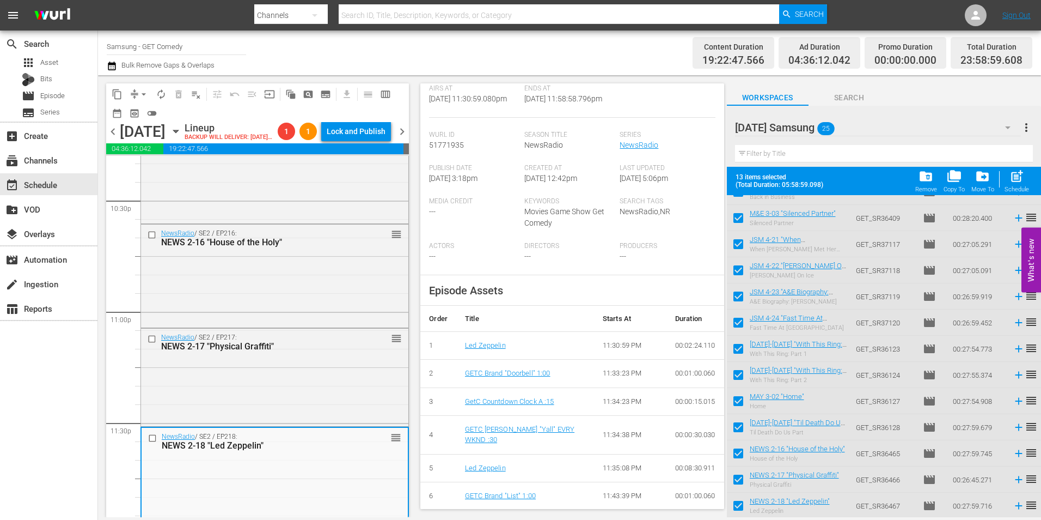
scroll to position [218, 0]
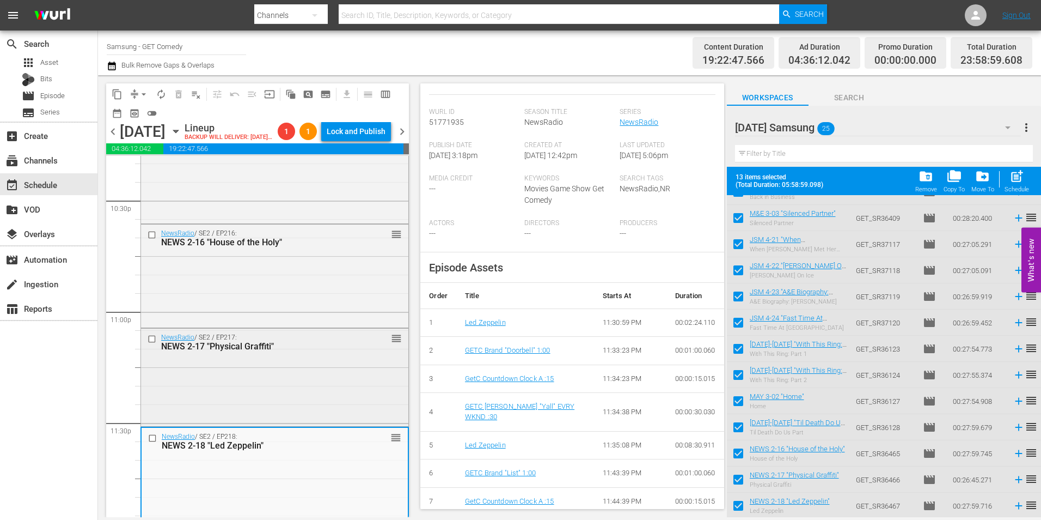
click at [306, 400] on div "NewsRadio / SE2 / EP217: NEWS 2-17 "Physical Graffiti" reorder" at bounding box center [274, 376] width 267 height 96
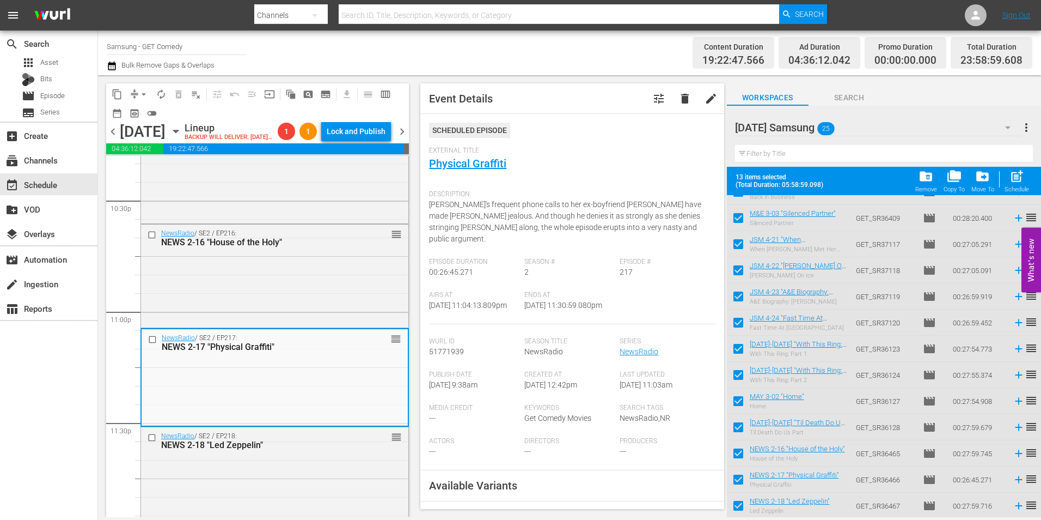
scroll to position [163, 0]
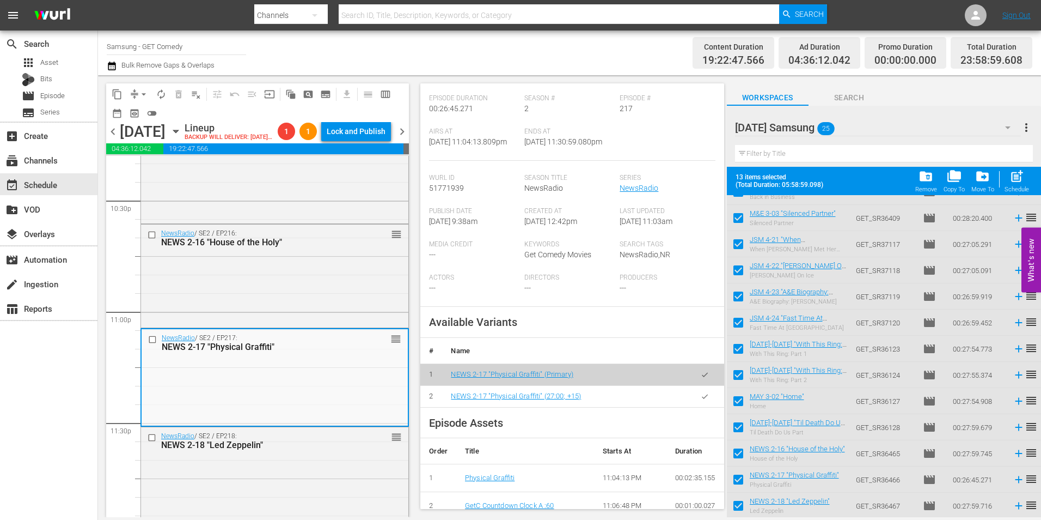
click at [694, 397] on button "button" at bounding box center [704, 396] width 21 height 21
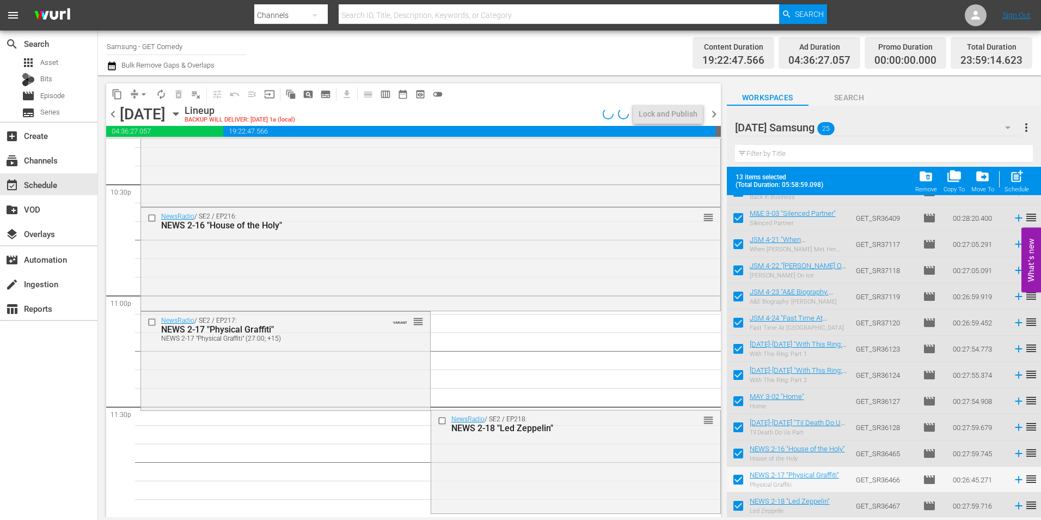
scroll to position [4955, 0]
drag, startPoint x: 399, startPoint y: 254, endPoint x: 583, endPoint y: 334, distance: 201.5
click at [399, 254] on div "NewsRadio / SE2 / EP216: NEWS 2-16 "House of the Holy" reorder" at bounding box center [431, 257] width 580 height 100
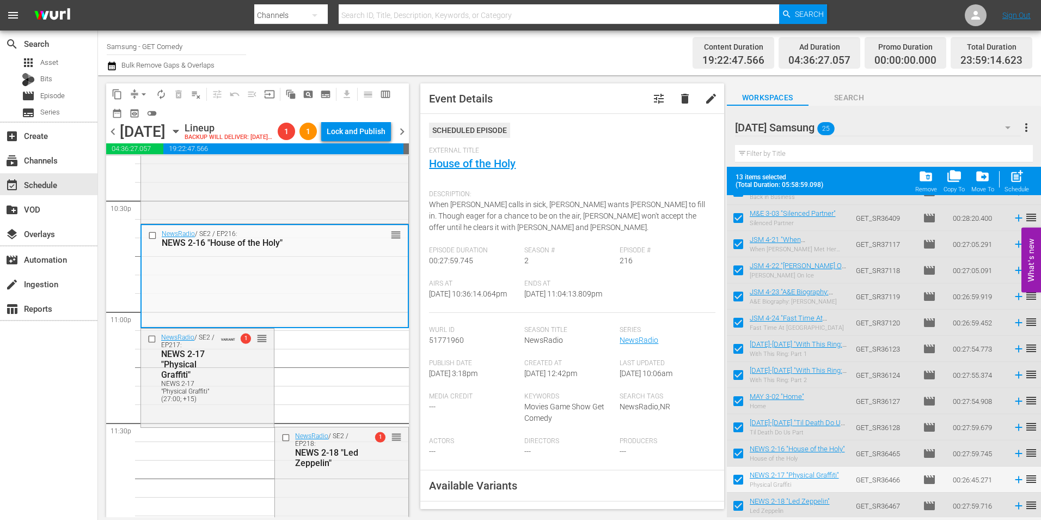
scroll to position [163, 0]
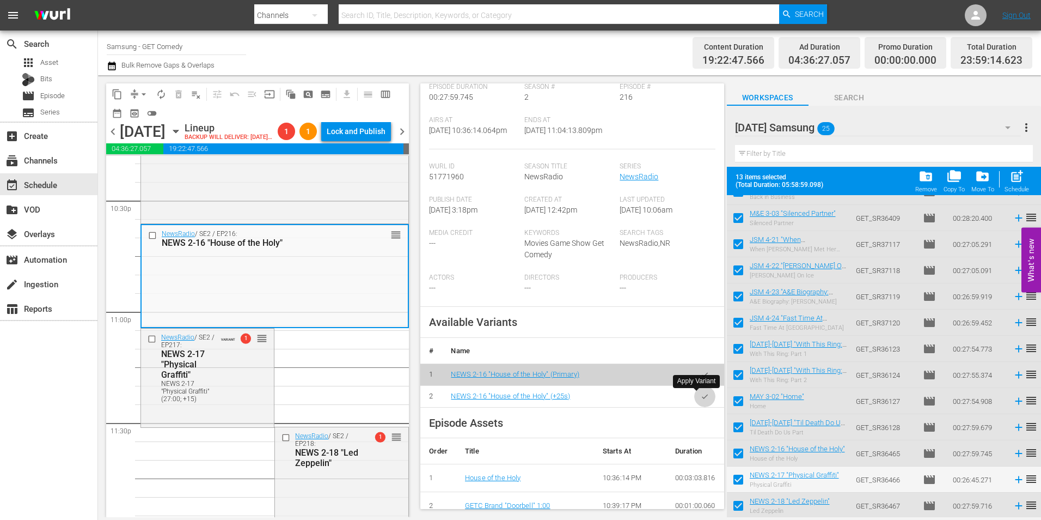
click at [701, 396] on icon "button" at bounding box center [705, 396] width 8 height 8
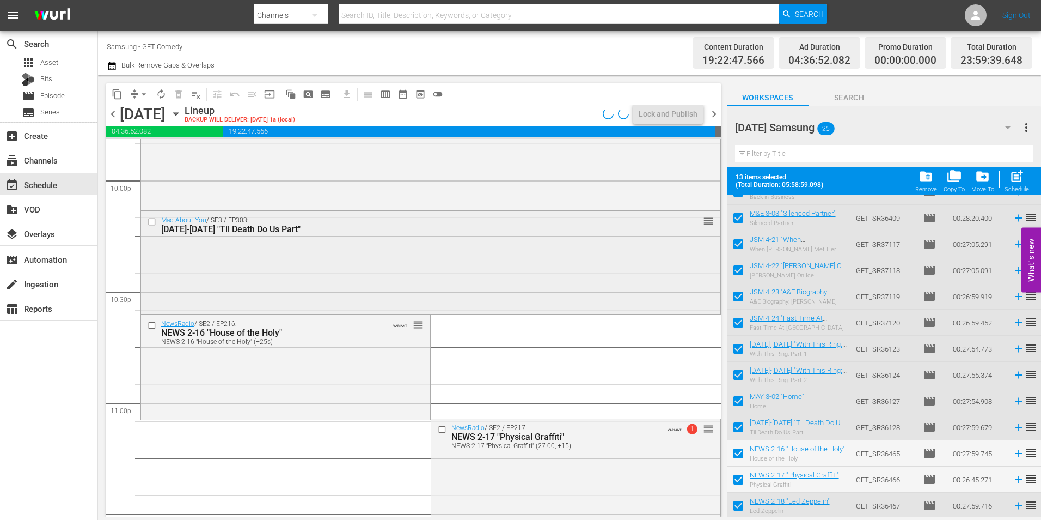
scroll to position [4846, 0]
drag, startPoint x: 291, startPoint y: 273, endPoint x: 480, endPoint y: 297, distance: 190.0
click at [291, 273] on div "Mad About You / SE3 / EP303: MAY 3-03 "Til Death Do Us Part" reorder" at bounding box center [431, 262] width 580 height 100
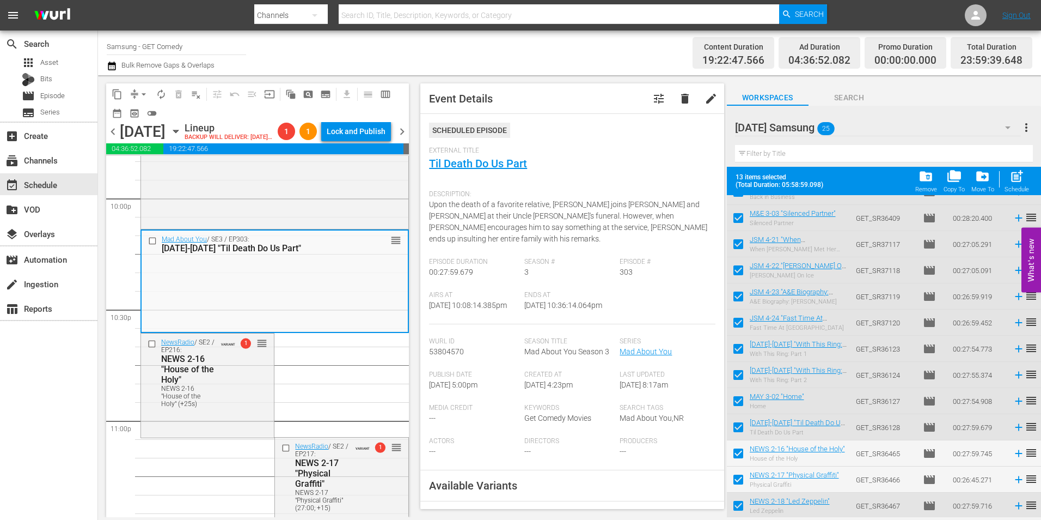
scroll to position [163, 0]
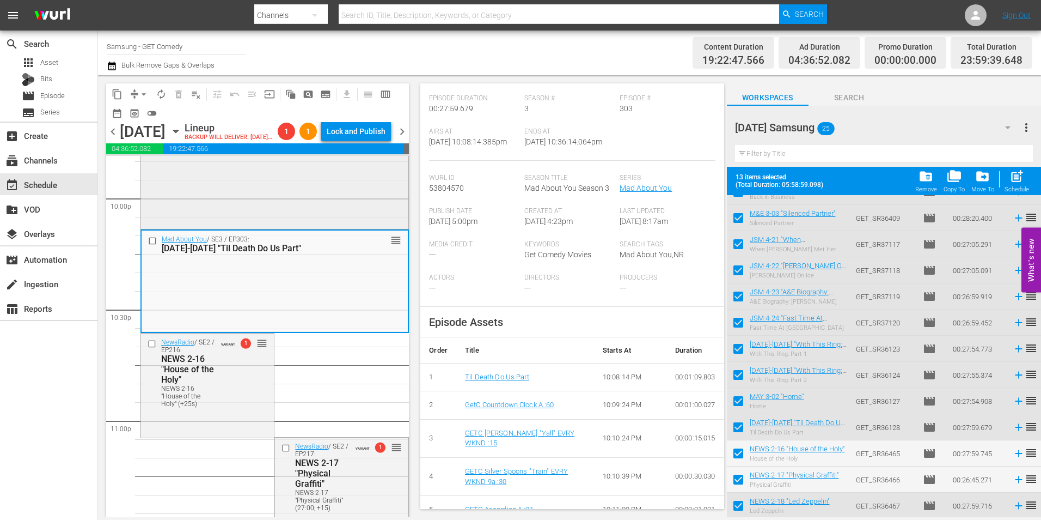
click at [305, 216] on div "Mad About You / SE3 / EP302: MAY 3-02 "Home" reorder" at bounding box center [274, 176] width 267 height 100
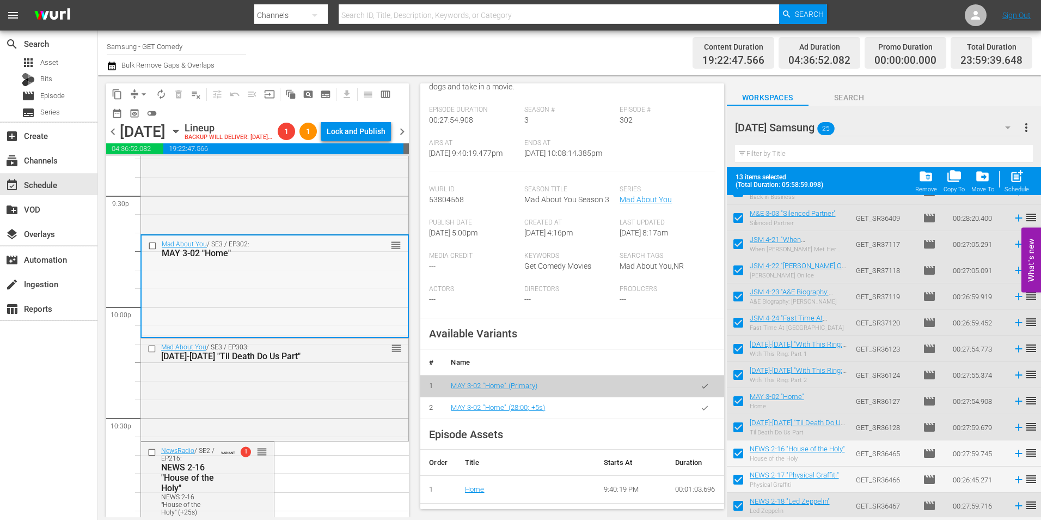
scroll to position [4737, 0]
click at [321, 232] on div "Mad About You / SE2 / EP225: MAY 2-25 "With This Ring: Part 2" reorder" at bounding box center [274, 182] width 267 height 100
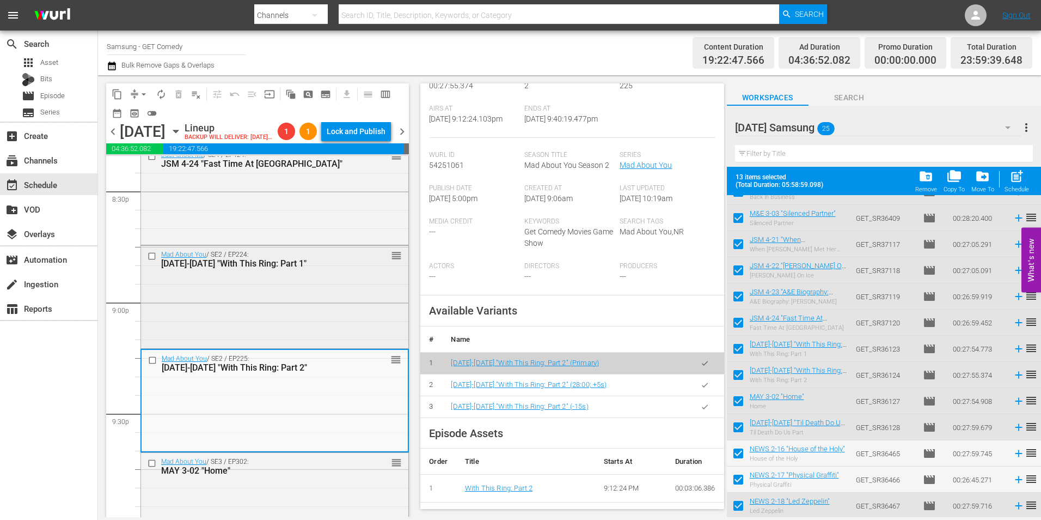
scroll to position [4520, 0]
click at [302, 307] on div "Mad About You / SE2 / EP224: MAY 2-24 "With This Ring: Part 1" reorder" at bounding box center [274, 296] width 267 height 100
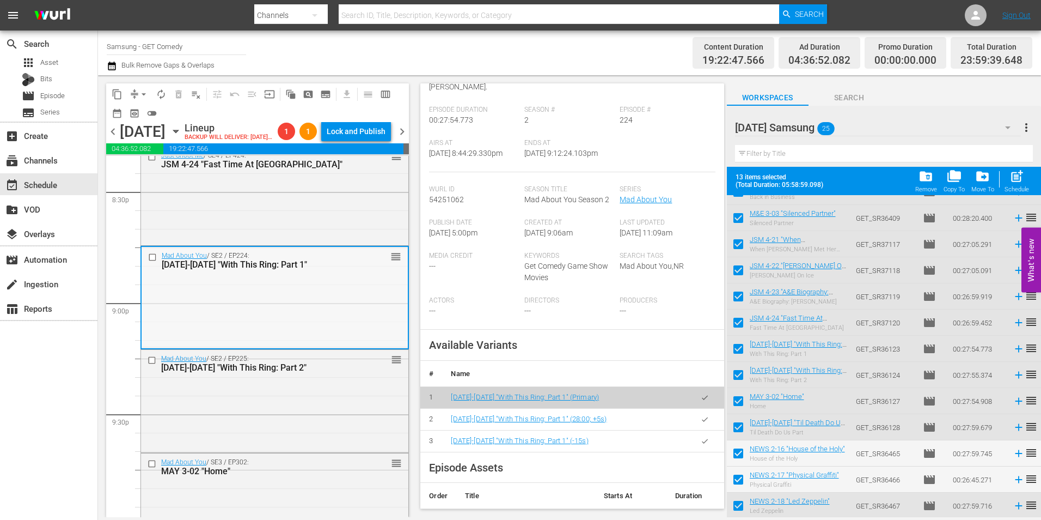
scroll to position [4411, 0]
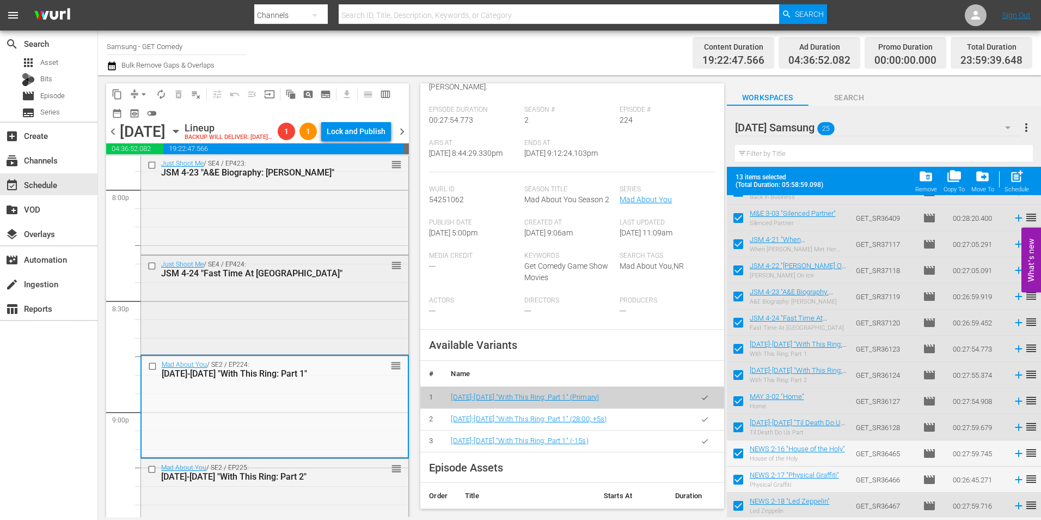
click at [270, 329] on div "Just Shoot Me / SE4 / EP424: JSM 4-24 "Fast Time At Finchmont High" reorder" at bounding box center [274, 303] width 267 height 97
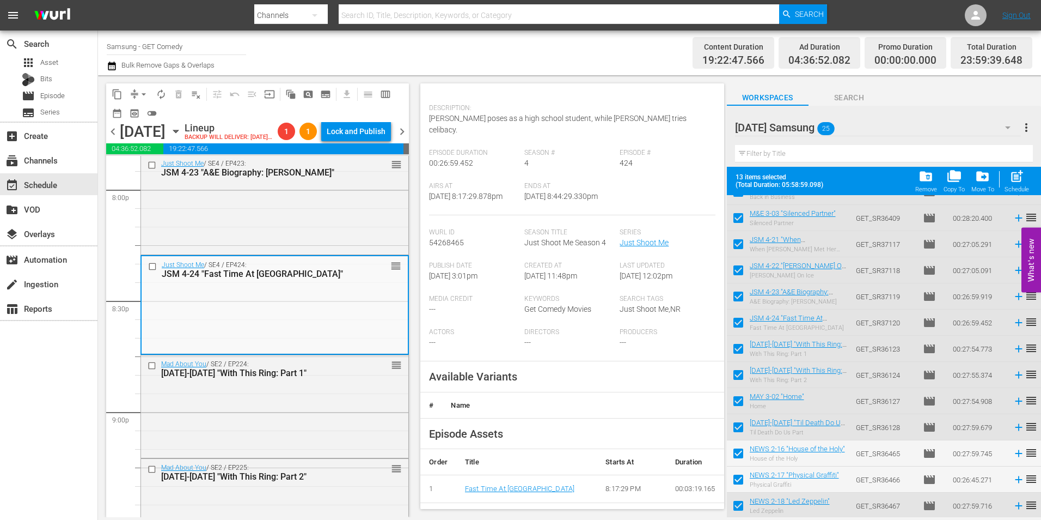
scroll to position [109, 0]
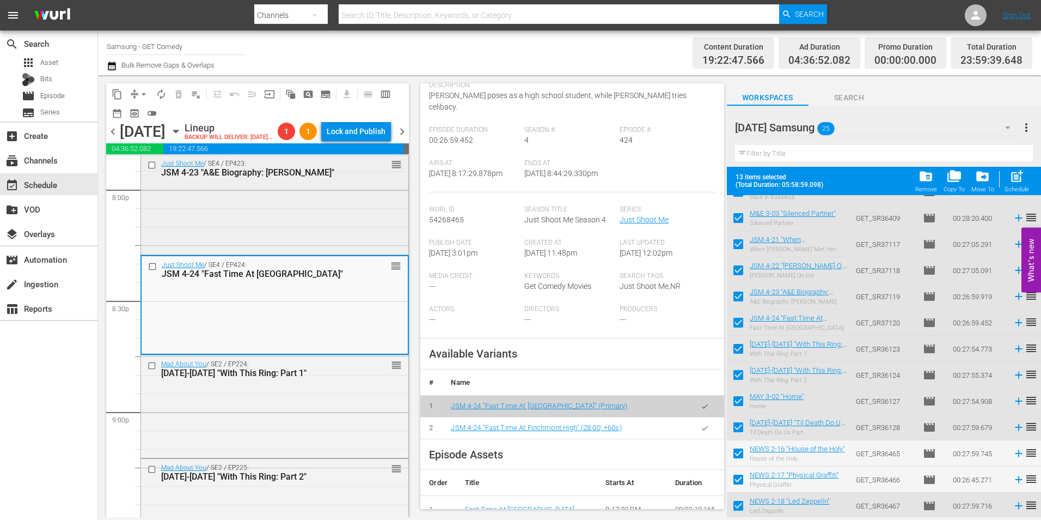
click at [272, 239] on div "Just Shoot Me / SE4 / EP423: JSM 4-23 "A&E Biography: Nina Van Horn" reorder" at bounding box center [274, 203] width 267 height 97
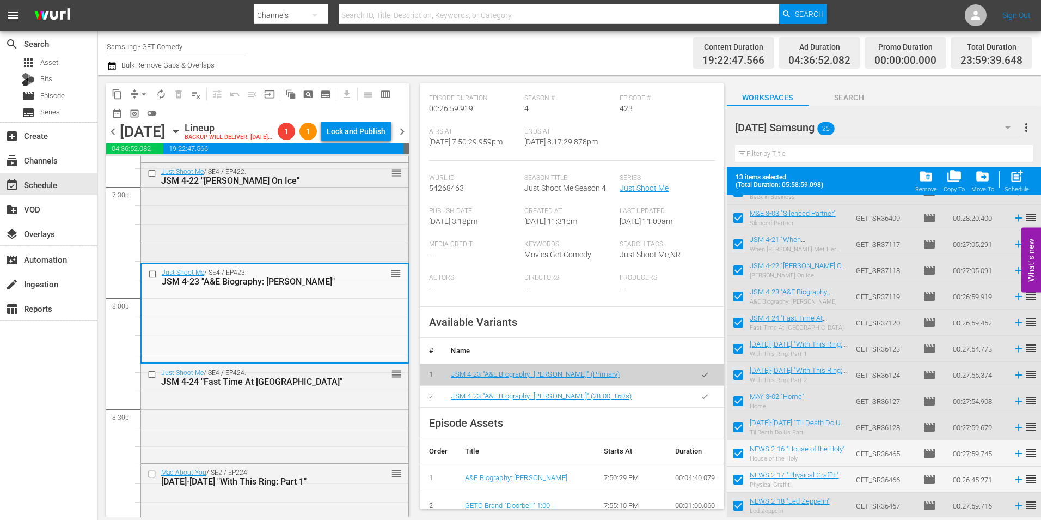
scroll to position [4302, 0]
drag, startPoint x: 235, startPoint y: 237, endPoint x: 533, endPoint y: 288, distance: 301.8
click at [235, 237] on div "Just Shoot Me / SE4 / EP422: JSM 4-22 "Finch On Ice" reorder" at bounding box center [274, 211] width 267 height 97
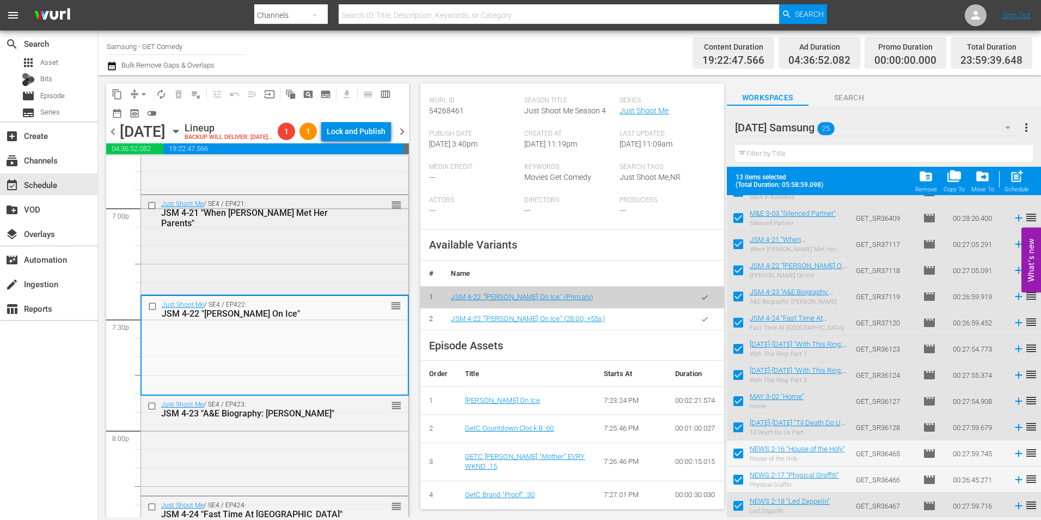
scroll to position [4138, 0]
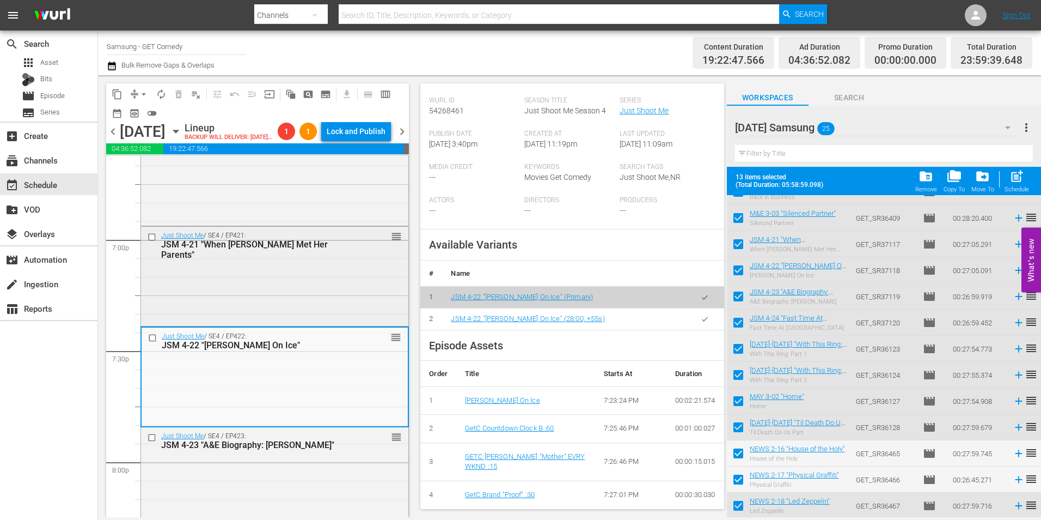
click at [270, 277] on div "Just Shoot Me / SE4 / EP421: JSM 4-21 "When Nina Met Her Parents" reorder" at bounding box center [274, 275] width 267 height 97
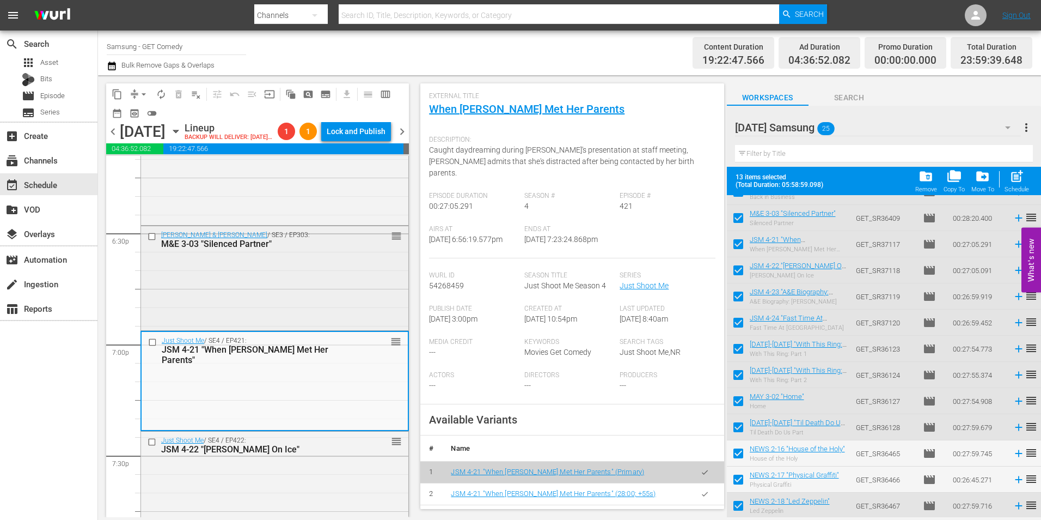
scroll to position [4029, 0]
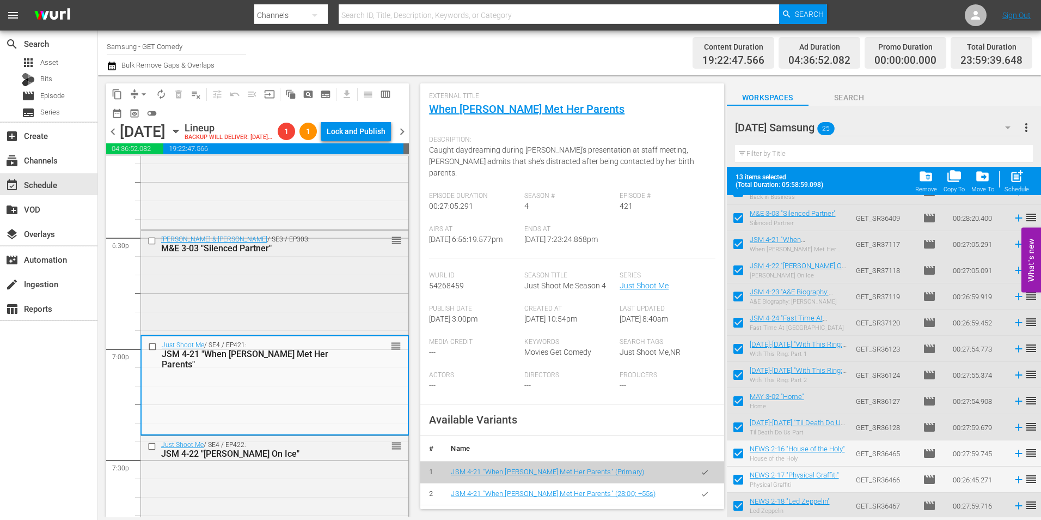
click at [309, 312] on div "Malcolm & Eddie / SE3 / EP303: M&E 3-03 "Silenced Partner" reorder" at bounding box center [274, 281] width 267 height 102
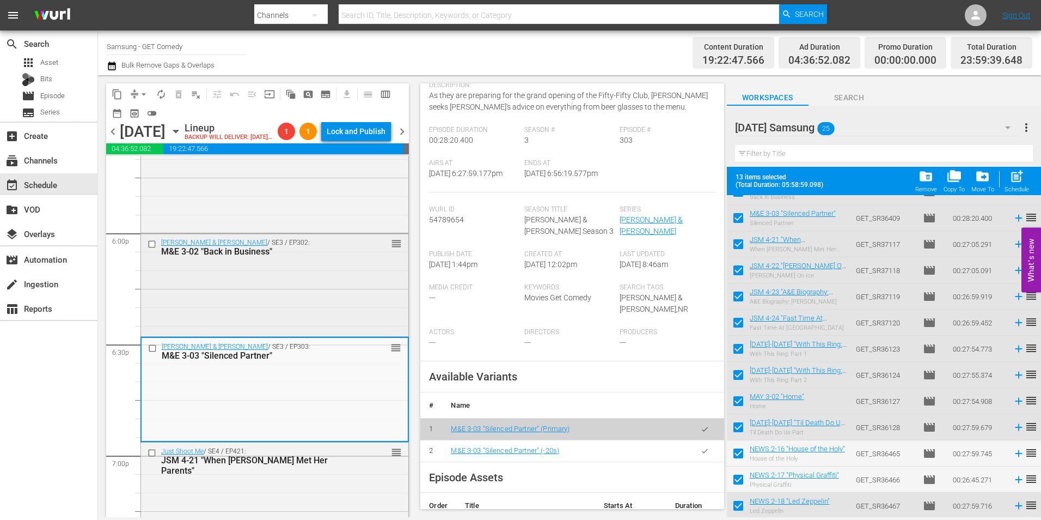
scroll to position [3920, 0]
click at [269, 314] on div "Malcolm & Eddie / SE3 / EP302: M&E 3-02 "Back in Business" reorder" at bounding box center [274, 286] width 267 height 100
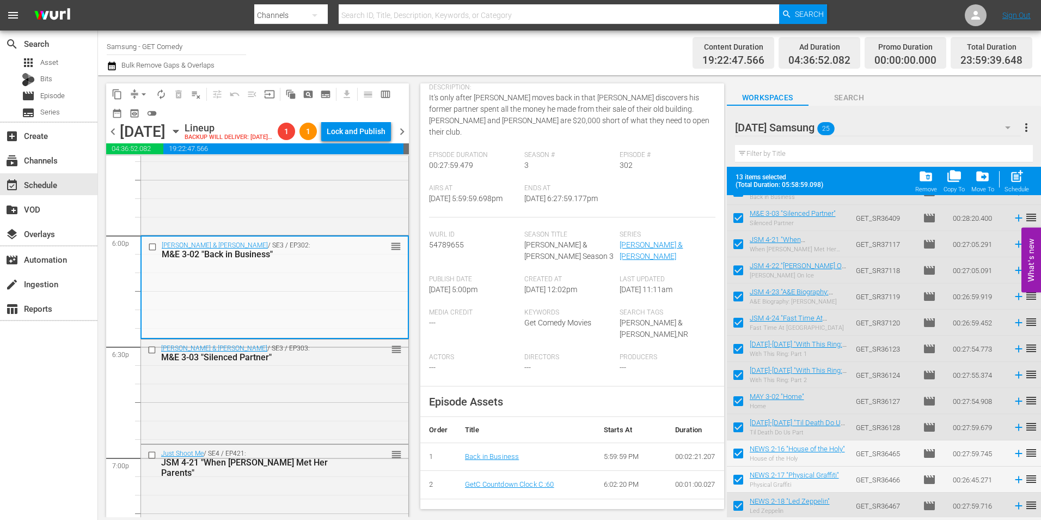
scroll to position [218, 0]
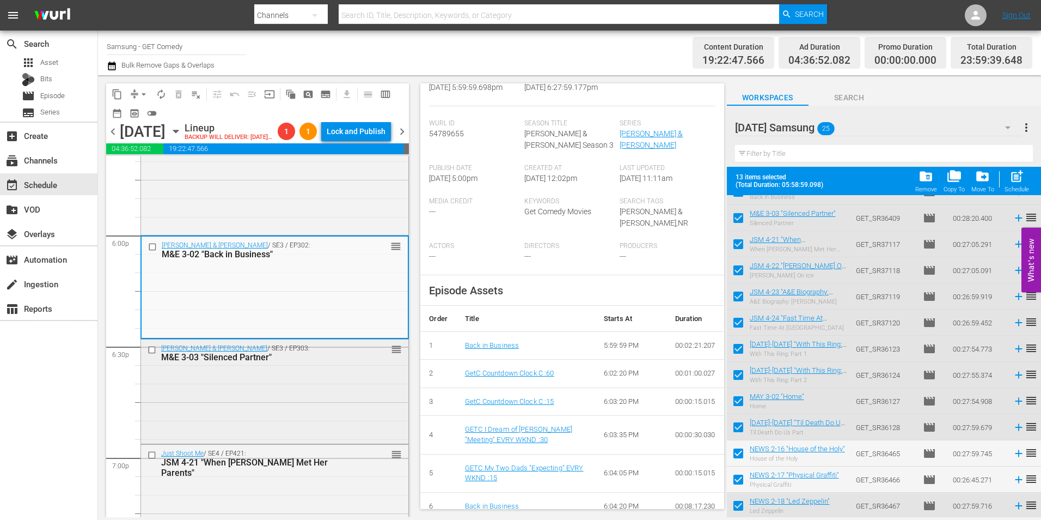
click at [273, 423] on div "Malcolm & Eddie / SE3 / EP303: M&E 3-03 "Silenced Partner" reorder" at bounding box center [274, 390] width 267 height 102
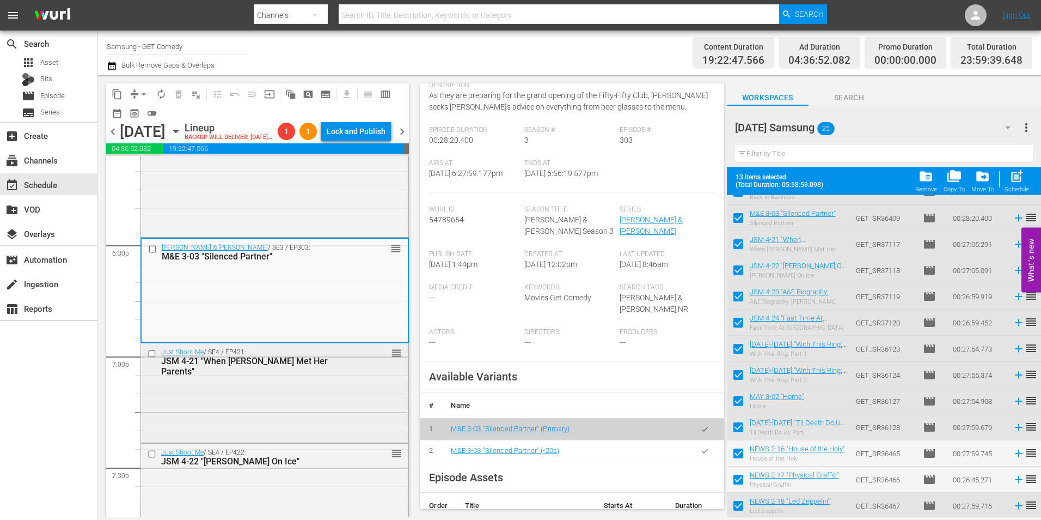
scroll to position [4029, 0]
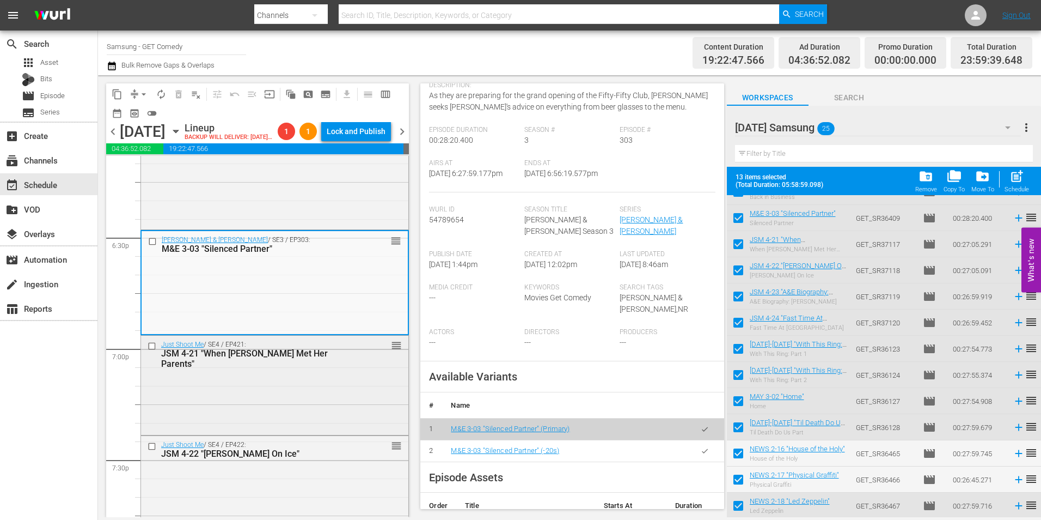
click at [324, 432] on div "Just Shoot Me / SE4 / EP421: JSM 4-21 "When Nina Met Her Parents" reorder" at bounding box center [274, 384] width 267 height 97
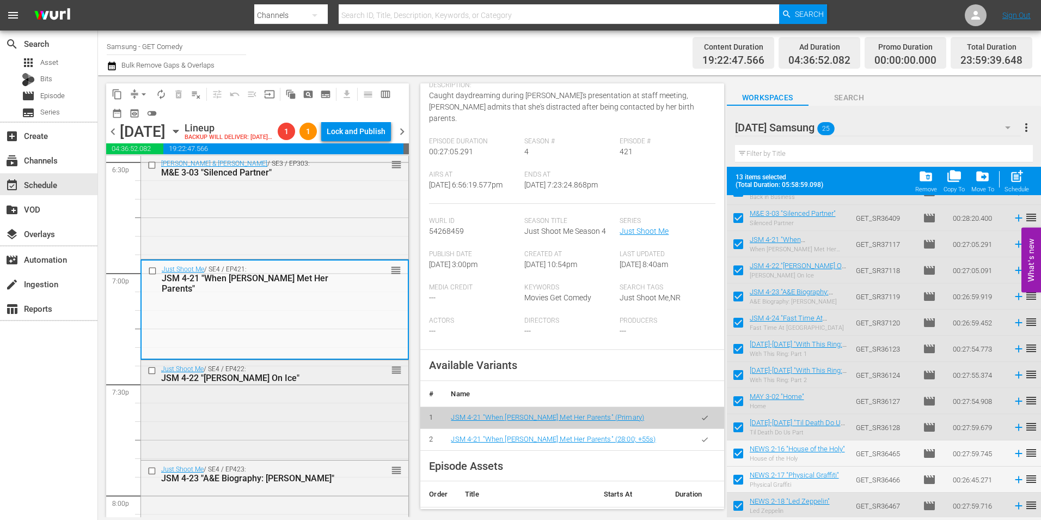
scroll to position [4138, 0]
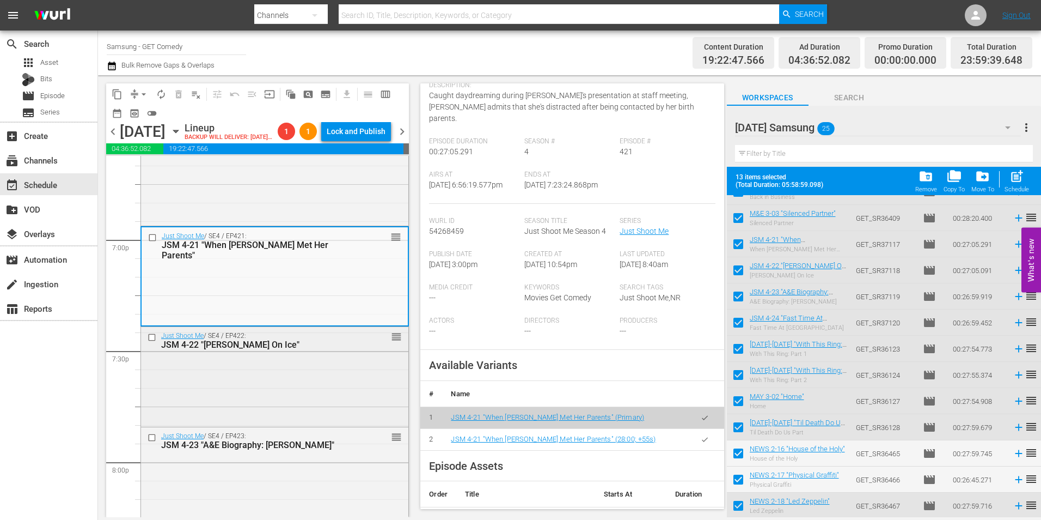
click at [274, 422] on div "Just Shoot Me / SE4 / EP422: JSM 4-22 "Finch On Ice" reorder" at bounding box center [274, 375] width 267 height 97
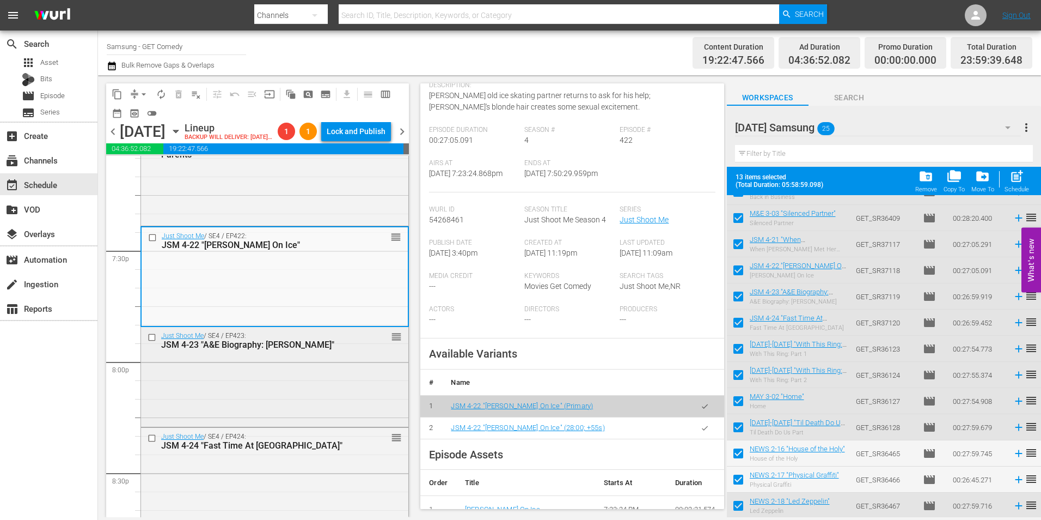
scroll to position [4247, 0]
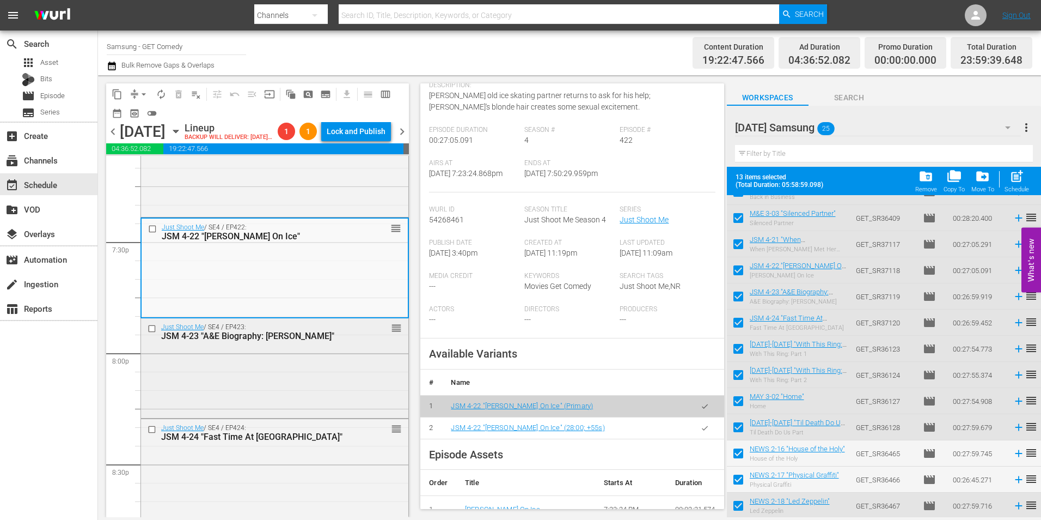
click at [299, 413] on div "Just Shoot Me / SE4 / EP423: JSM 4-23 "A&E Biography: Nina Van Horn" reorder" at bounding box center [274, 366] width 267 height 97
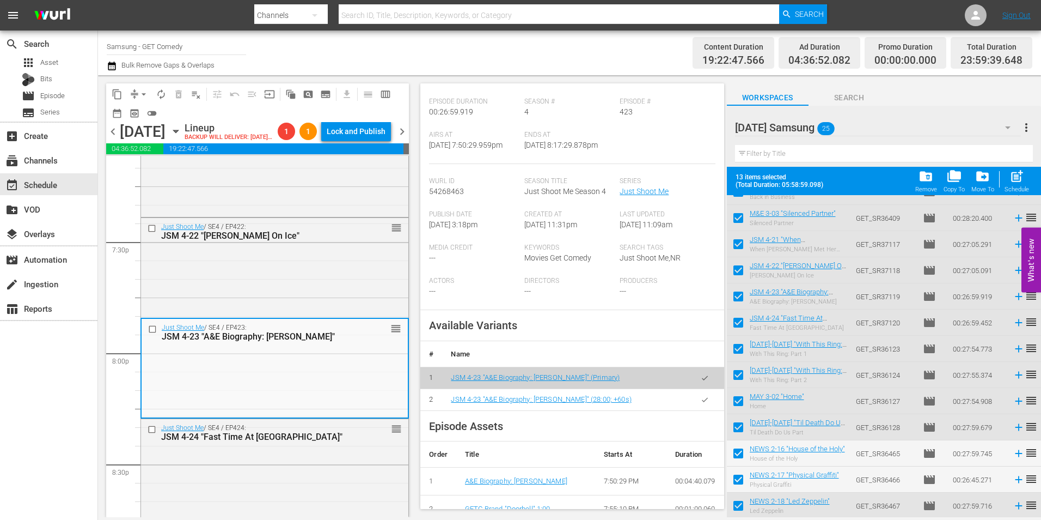
scroll to position [163, 0]
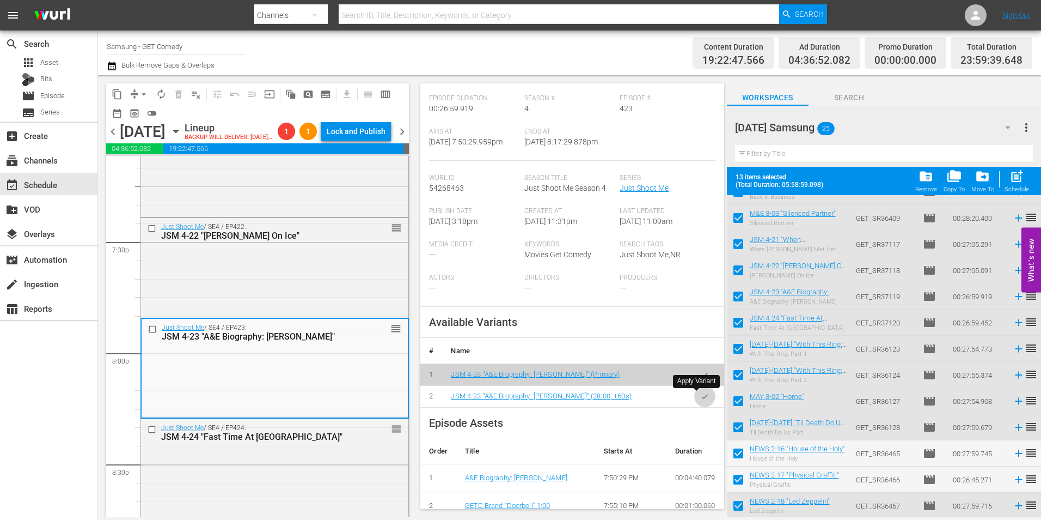
click at [702, 397] on button "button" at bounding box center [704, 396] width 21 height 21
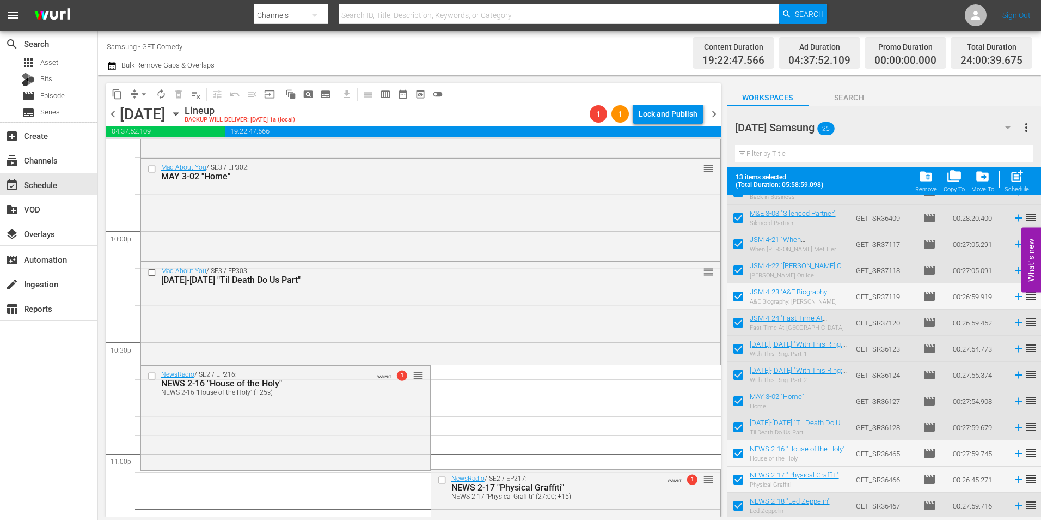
scroll to position [4901, 0]
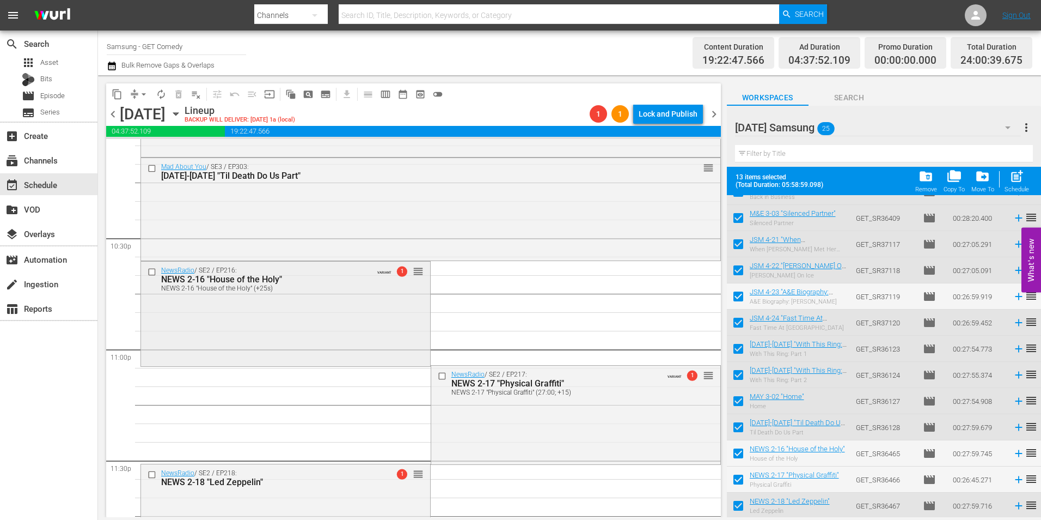
click at [368, 300] on div "NewsRadio / SE2 / EP216: NEWS 2-16 "House of the Holy" NEWS 2-16 "House of the …" at bounding box center [285, 312] width 289 height 102
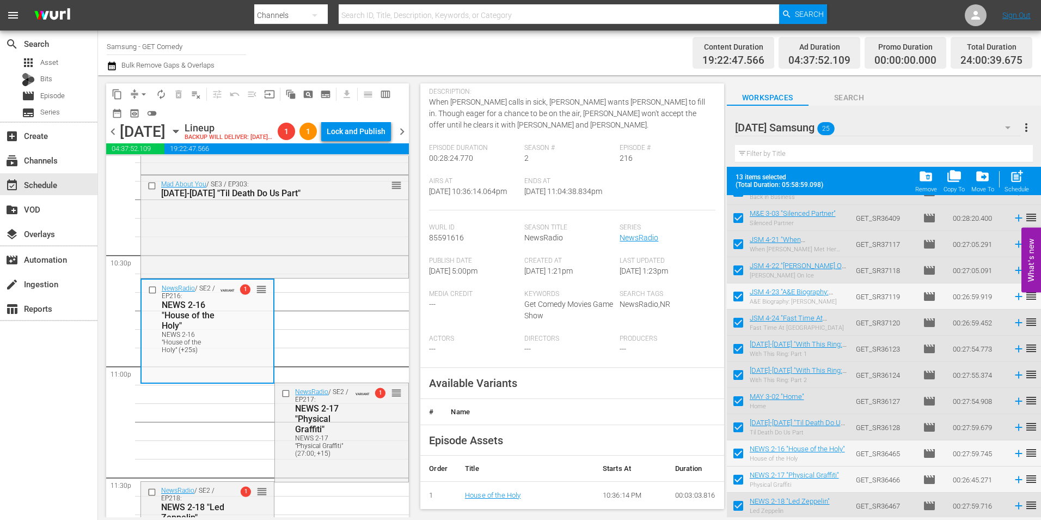
scroll to position [163, 0]
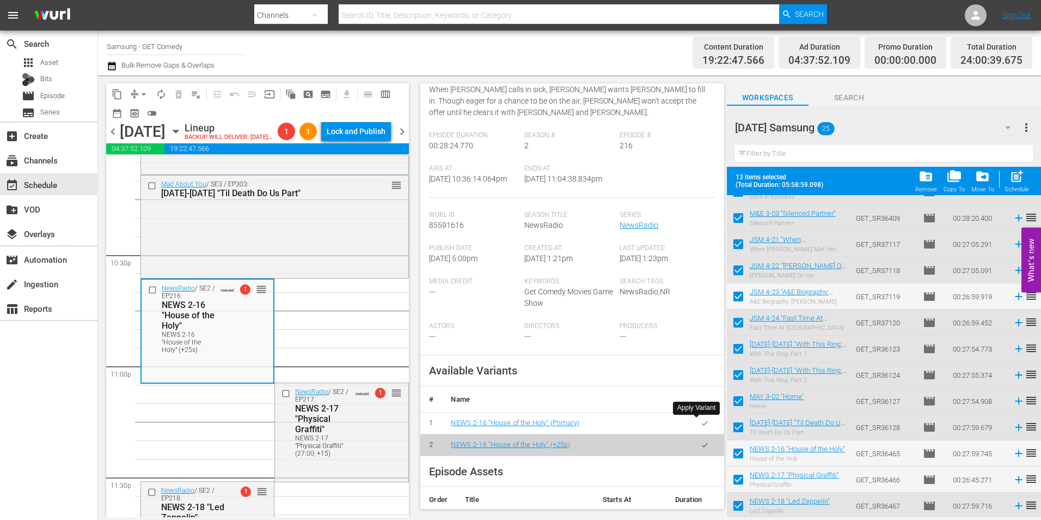
drag, startPoint x: 694, startPoint y: 423, endPoint x: 432, endPoint y: 454, distance: 263.3
click at [701, 422] on icon "button" at bounding box center [705, 423] width 8 height 8
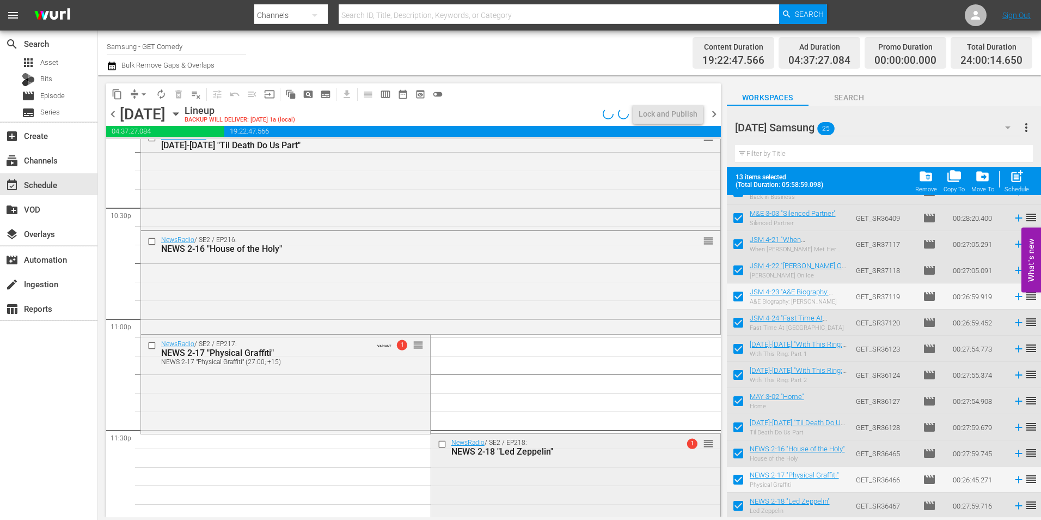
scroll to position [4955, 0]
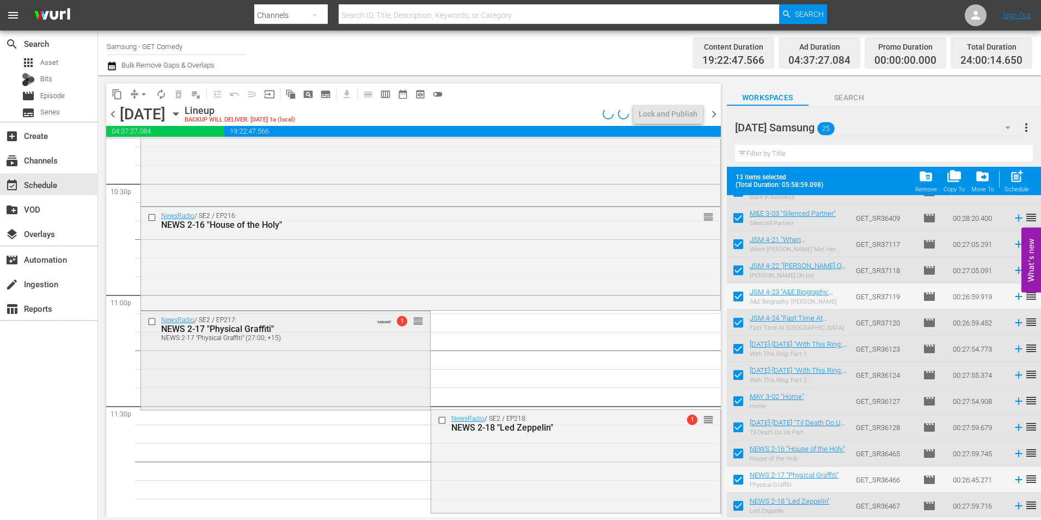
click at [340, 364] on div "NewsRadio / SE2 / EP217: NEWS 2-17 "Physical Graffiti" NEWS 2-17 "Physical Graf…" at bounding box center [285, 359] width 289 height 97
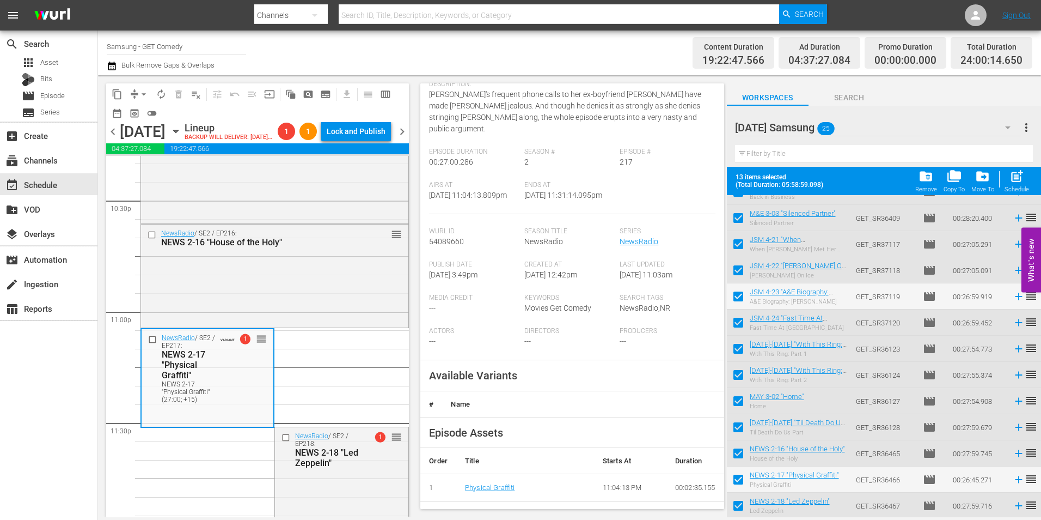
scroll to position [163, 0]
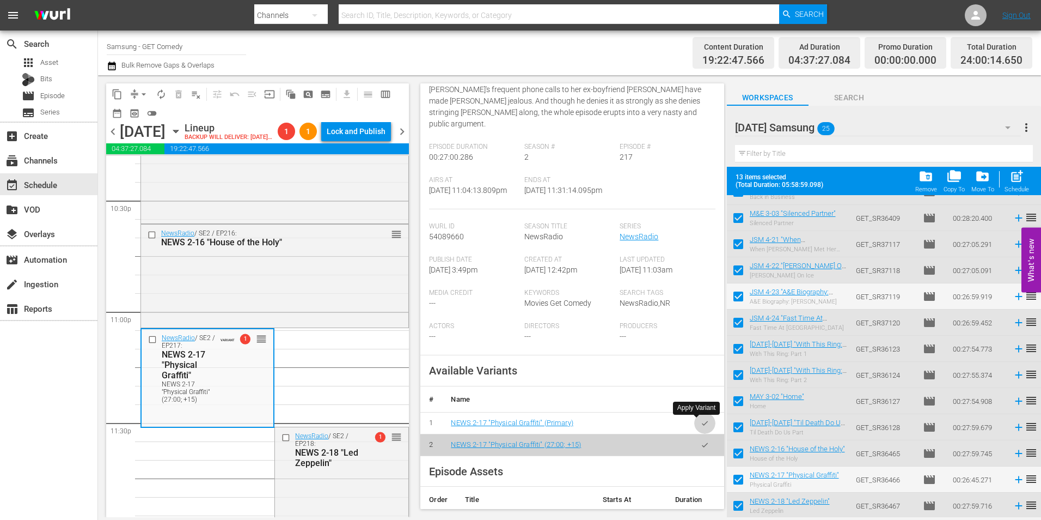
click at [701, 424] on icon "button" at bounding box center [705, 423] width 8 height 8
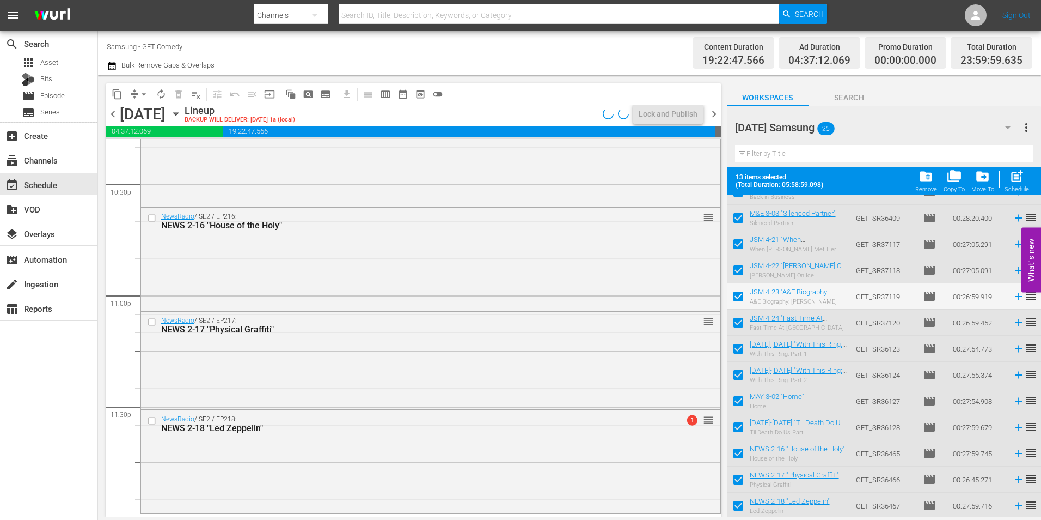
scroll to position [4955, 0]
click at [139, 89] on span "arrow_drop_down" at bounding box center [143, 94] width 11 height 11
click at [155, 114] on li "Align to Midnight" at bounding box center [144, 116] width 90 height 18
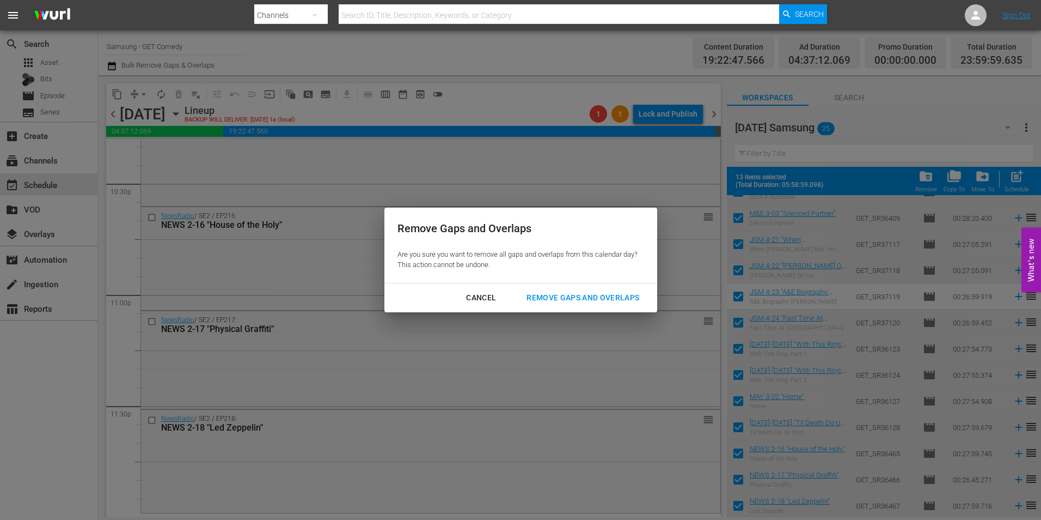
click at [598, 297] on div "Remove Gaps and Overlaps" at bounding box center [583, 298] width 130 height 14
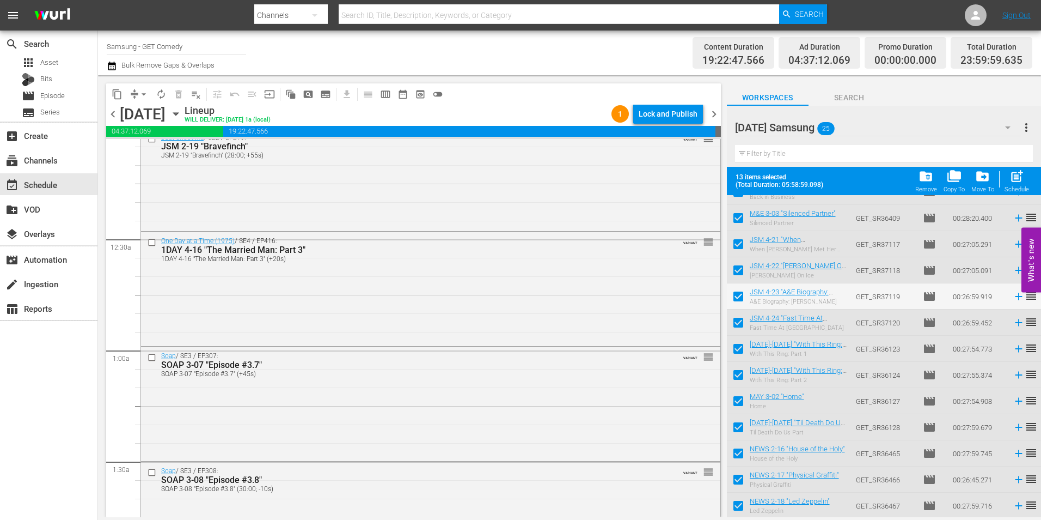
scroll to position [0, 0]
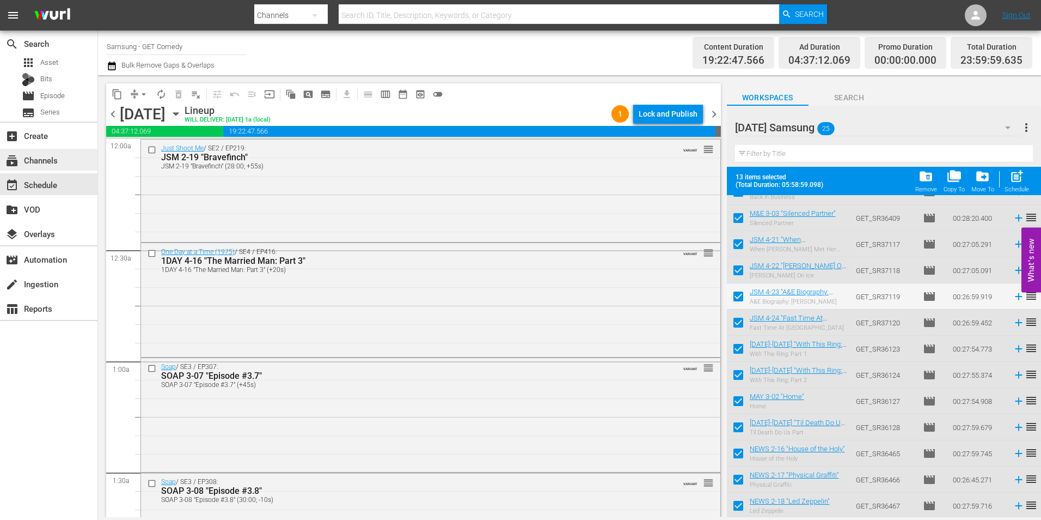
click at [58, 160] on div "subscriptions Channels" at bounding box center [30, 159] width 61 height 10
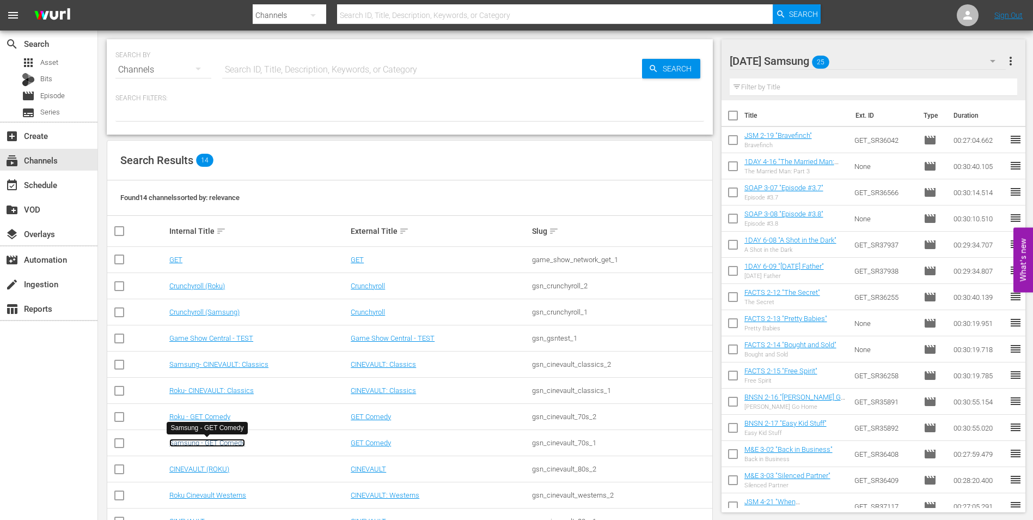
click at [215, 442] on link "Samsung - GET Comedy" at bounding box center [207, 442] width 76 height 8
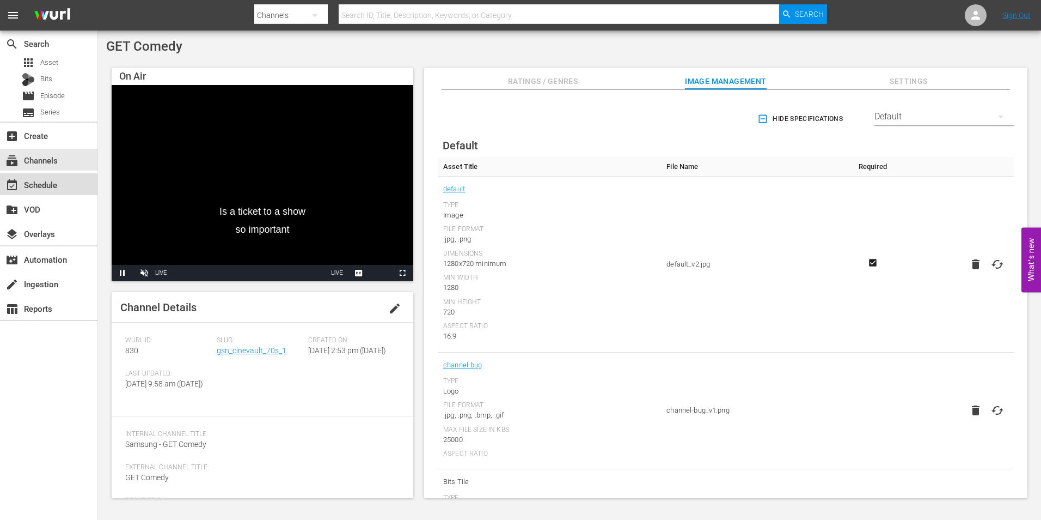
click at [42, 186] on div "event_available Schedule" at bounding box center [30, 183] width 61 height 10
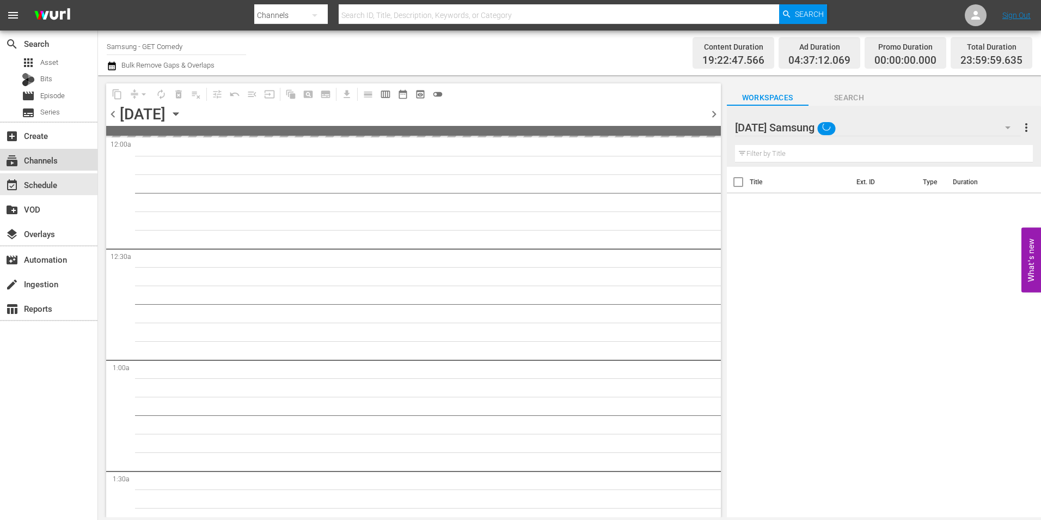
click at [51, 158] on div "subscriptions Channels" at bounding box center [30, 159] width 61 height 10
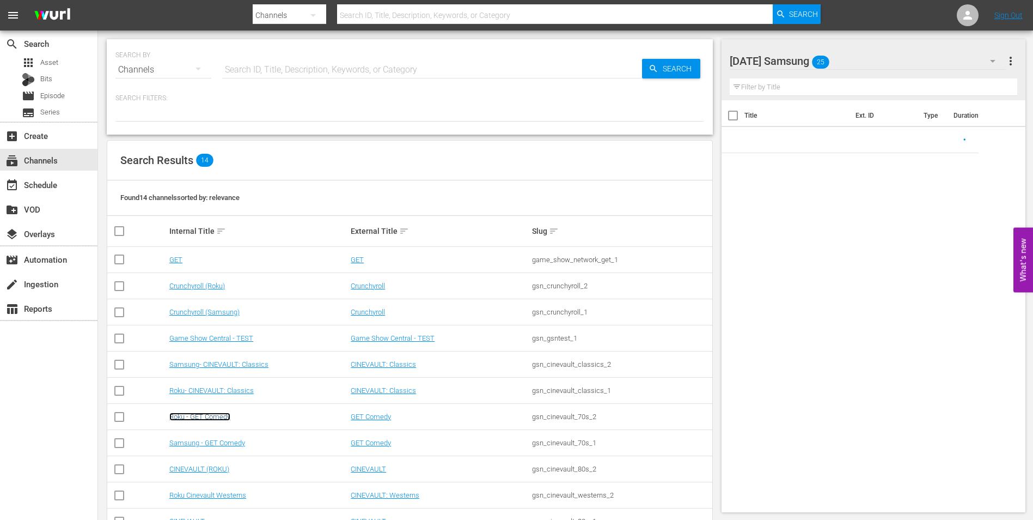
click at [225, 415] on link "Roku - GET Comedy" at bounding box center [199, 416] width 61 height 8
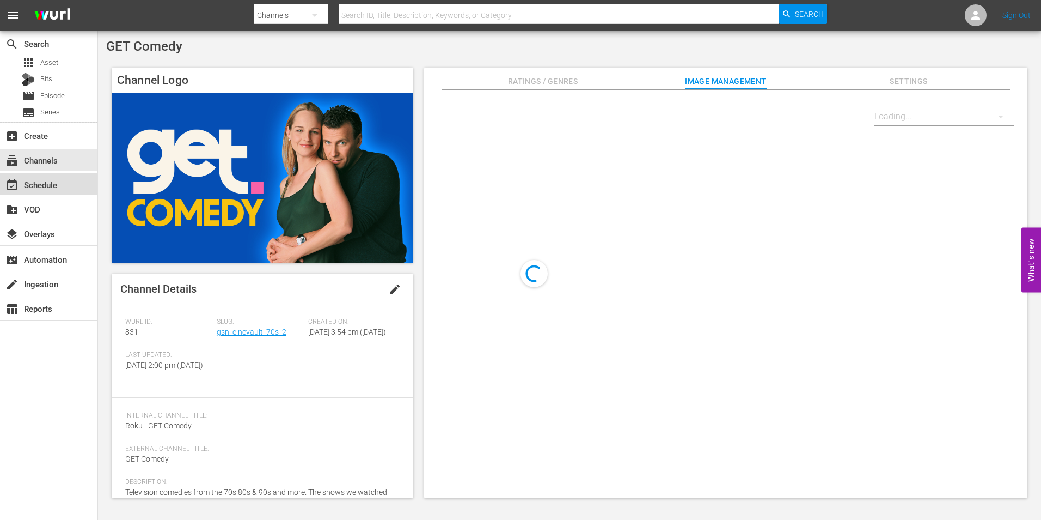
click at [46, 182] on div "event_available Schedule" at bounding box center [30, 183] width 61 height 10
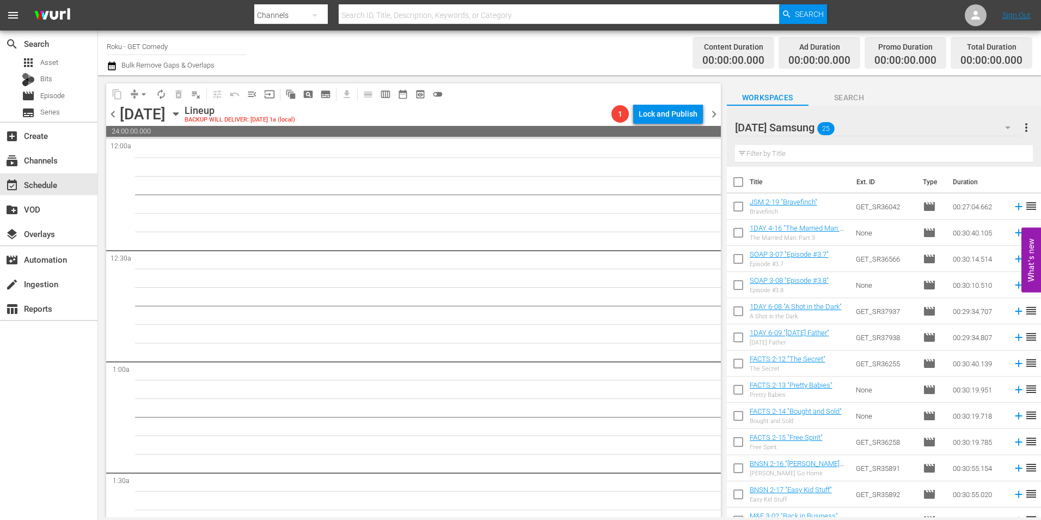
click at [892, 131] on div "Thursday Samsung 25" at bounding box center [878, 127] width 286 height 31
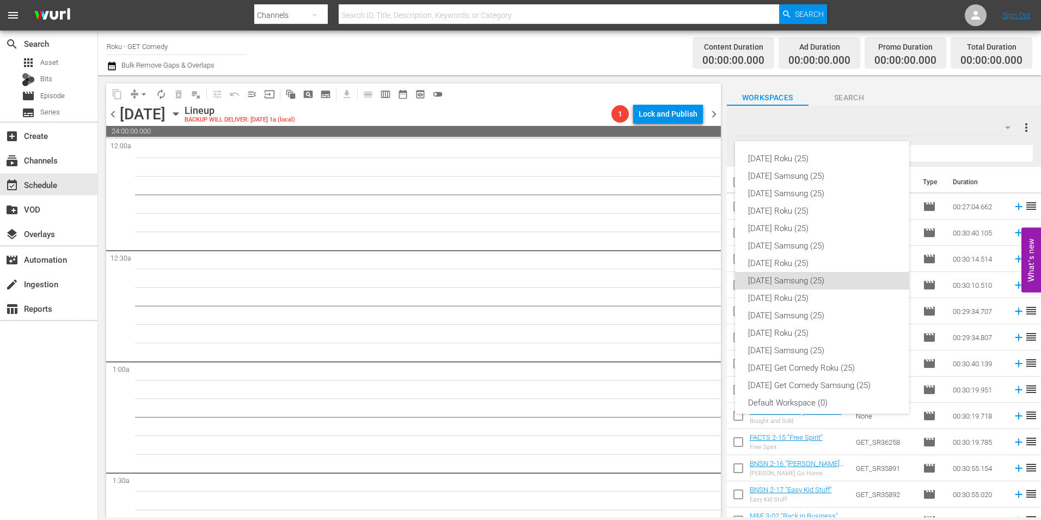
scroll to position [7, 0]
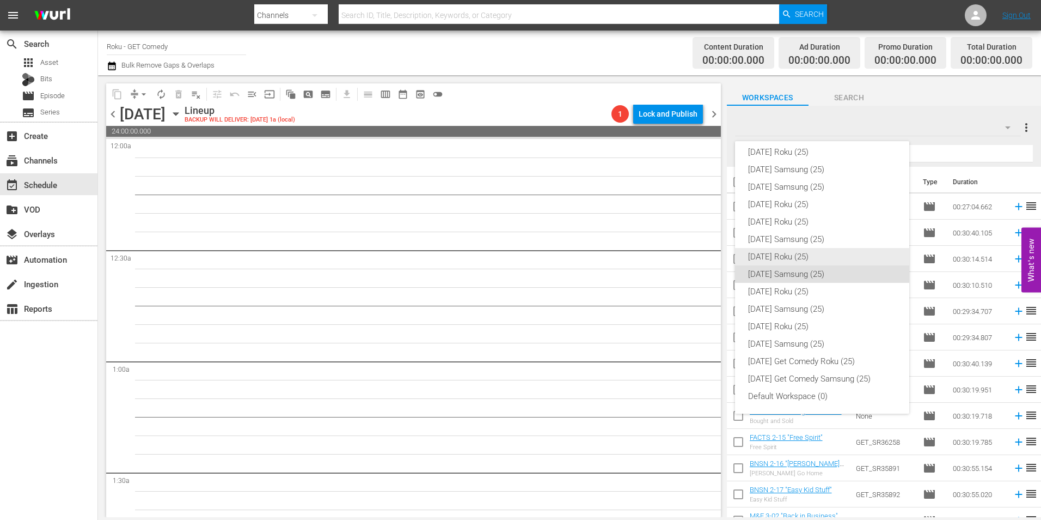
click at [792, 261] on div "Thursday Roku (25)" at bounding box center [822, 256] width 148 height 17
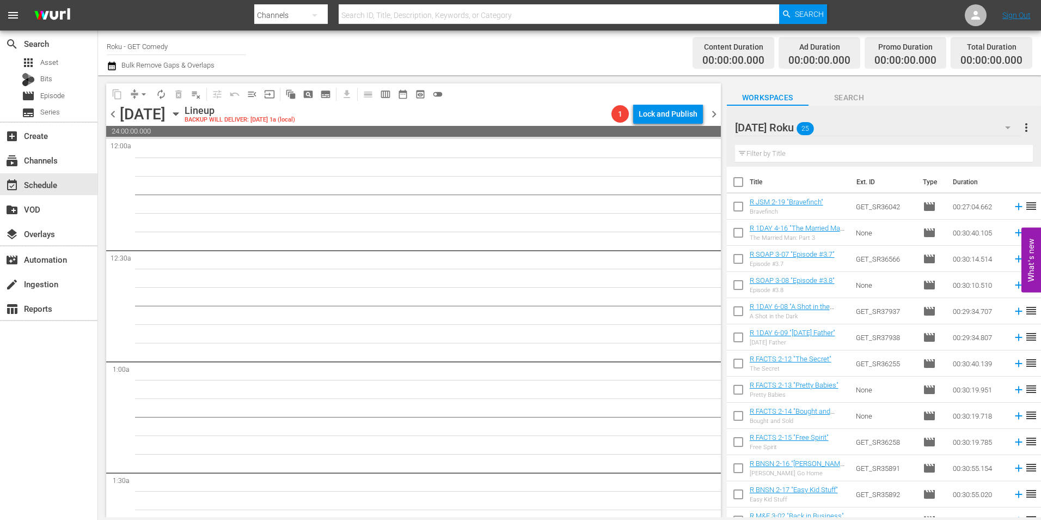
click at [742, 212] on input "checkbox" at bounding box center [738, 208] width 23 height 23
checkbox input "true"
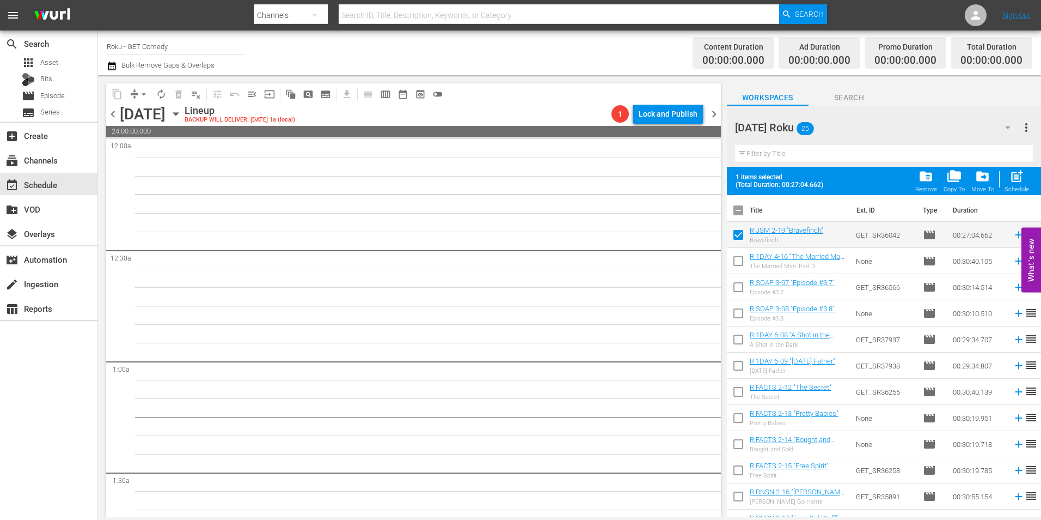
click at [740, 261] on input "checkbox" at bounding box center [738, 263] width 23 height 23
checkbox input "true"
click at [739, 286] on input "checkbox" at bounding box center [738, 289] width 23 height 23
checkbox input "true"
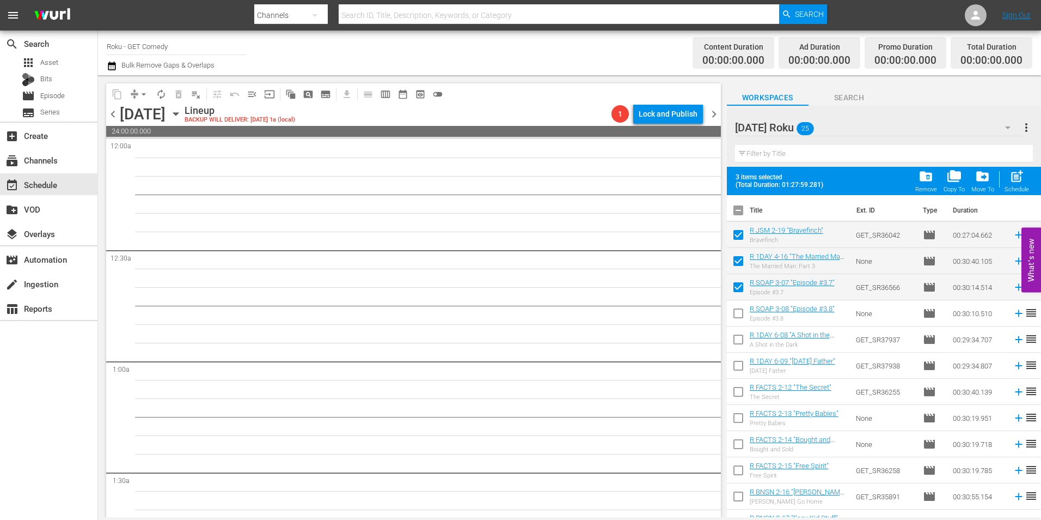
click at [737, 318] on input "checkbox" at bounding box center [738, 315] width 23 height 23
checkbox input "true"
click at [737, 337] on input "checkbox" at bounding box center [738, 341] width 23 height 23
checkbox input "true"
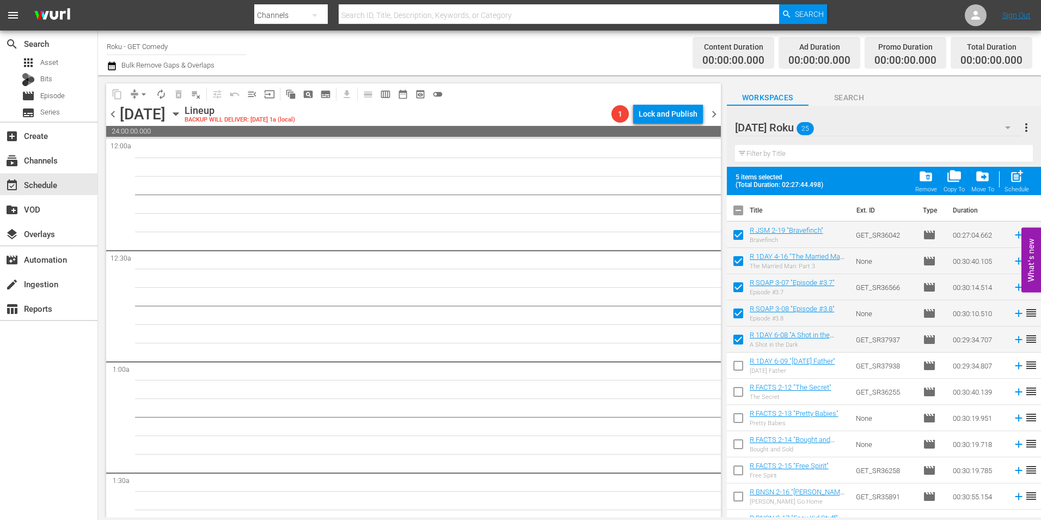
click at [739, 362] on input "checkbox" at bounding box center [738, 367] width 23 height 23
checkbox input "true"
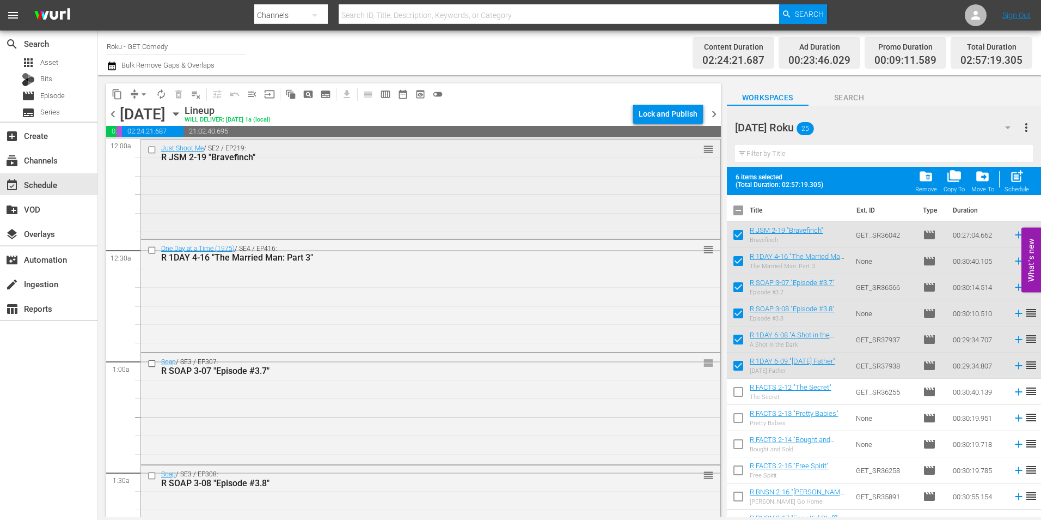
click at [329, 197] on div "Just Shoot Me / SE2 / EP219: R JSM 2-19 "Bravefinch" reorder" at bounding box center [431, 187] width 580 height 97
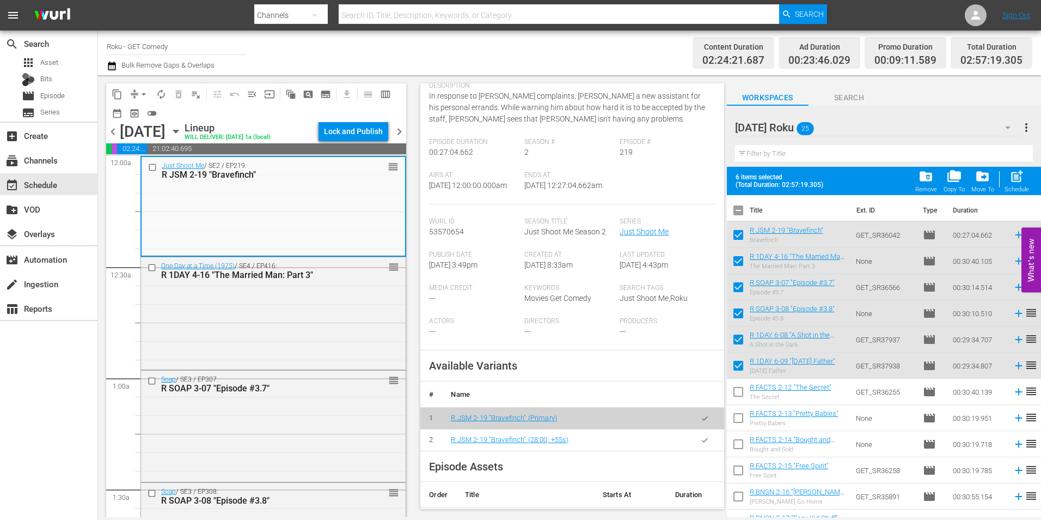
scroll to position [109, 0]
click at [696, 450] on button "button" at bounding box center [704, 439] width 21 height 21
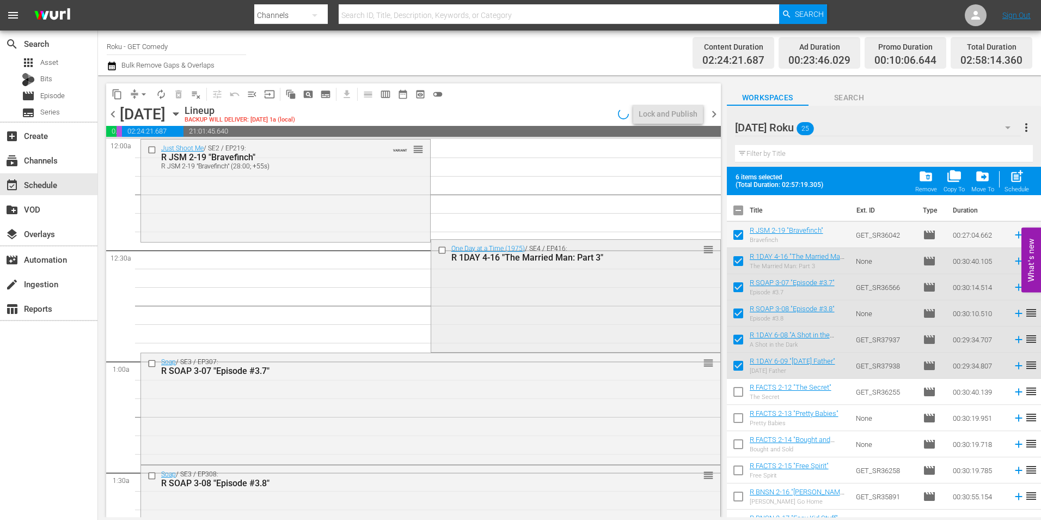
click at [535, 328] on div "One Day at a Time (1975) / SE4 / EP416: R 1DAY 4-16 "The Married Man: Part 3" r…" at bounding box center [575, 295] width 289 height 111
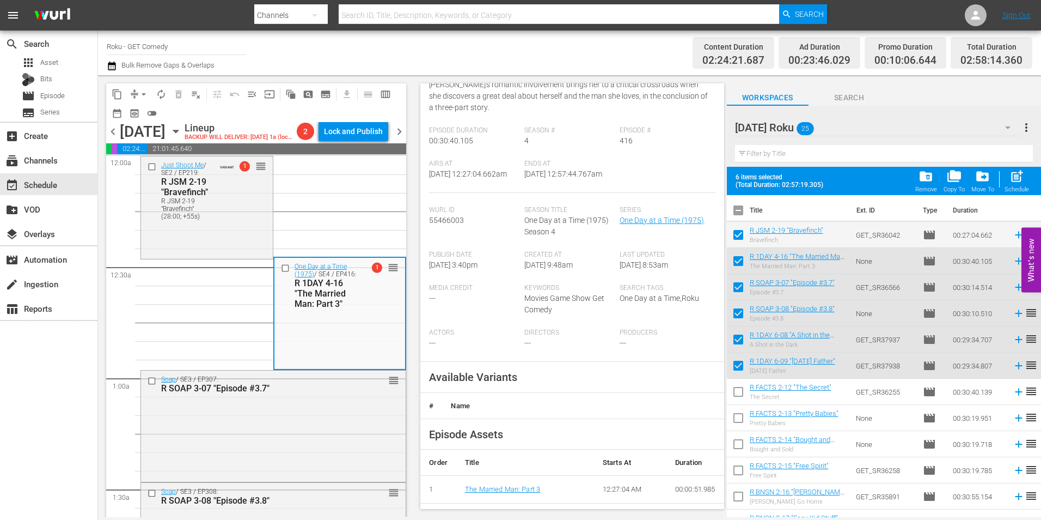
scroll to position [163, 0]
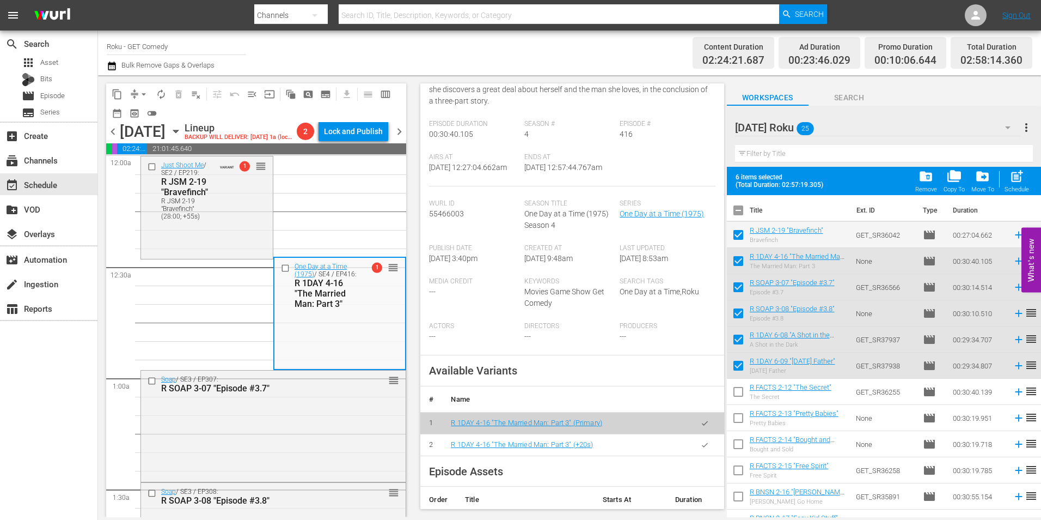
click at [701, 449] on icon "button" at bounding box center [705, 445] width 8 height 8
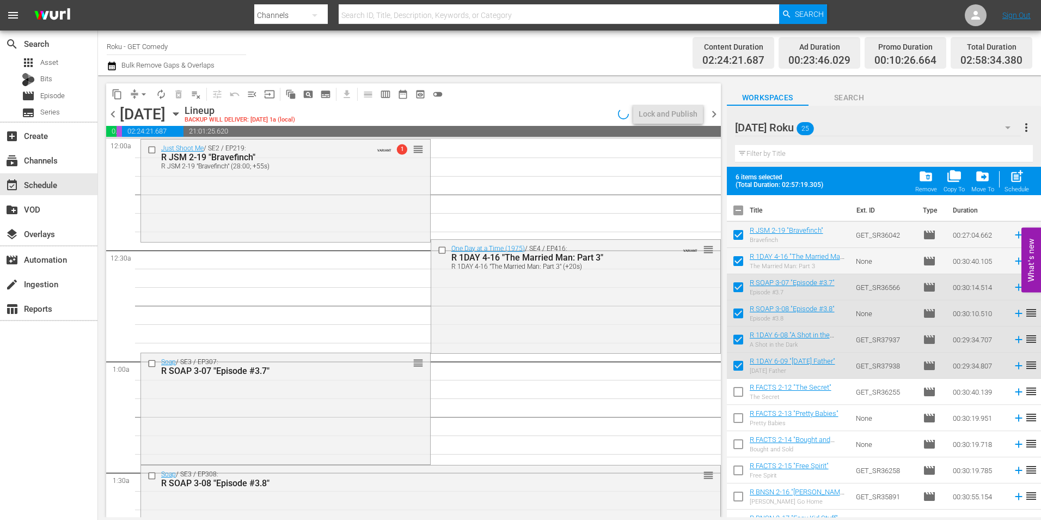
scroll to position [54, 0]
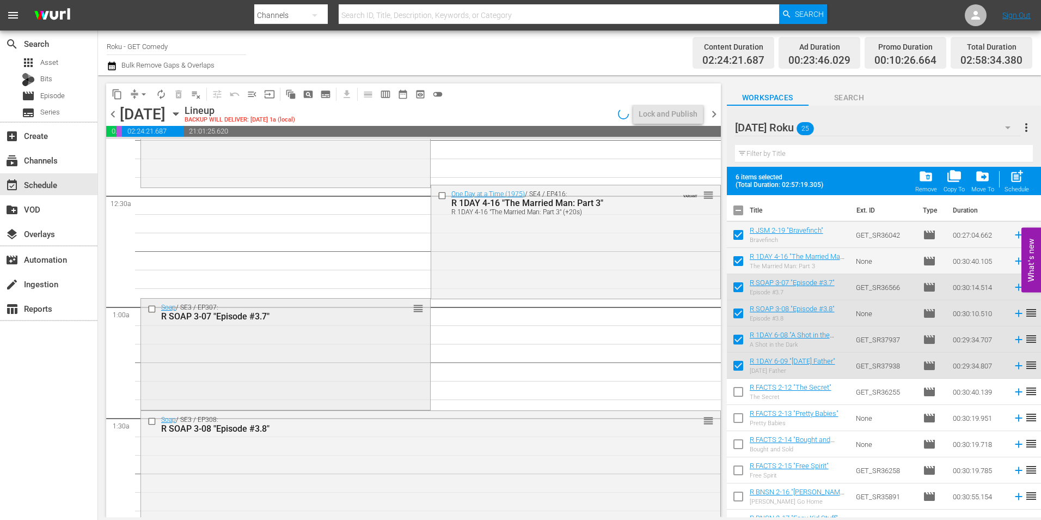
click at [277, 369] on div "Soap / SE3 / EP307: R SOAP 3-07 "Episode #3.7" reorder" at bounding box center [285, 352] width 289 height 109
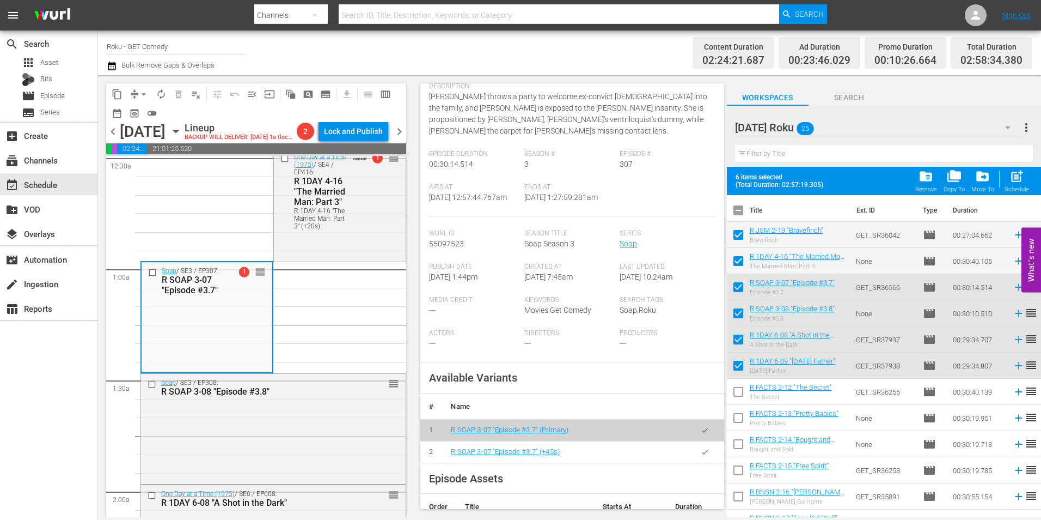
scroll to position [163, 0]
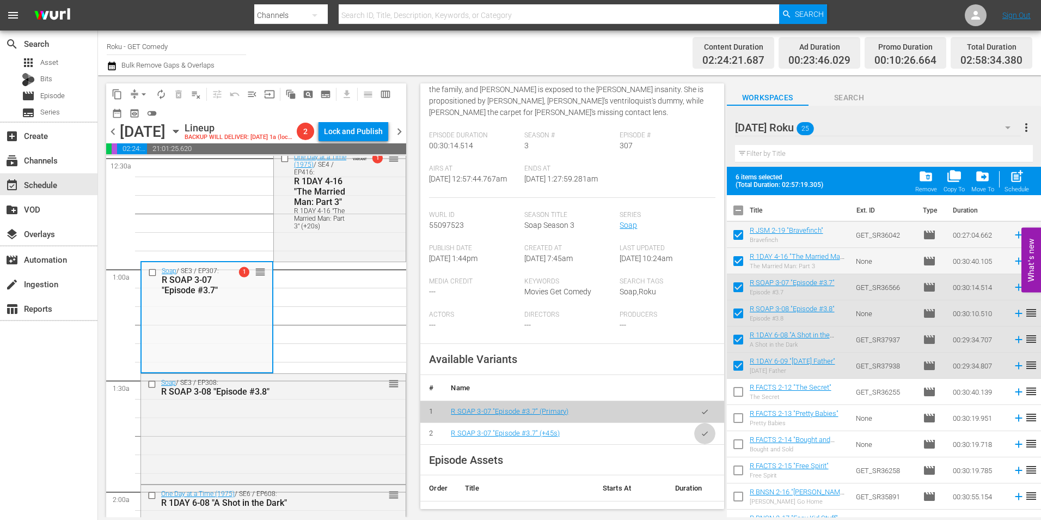
click at [701, 442] on button "button" at bounding box center [704, 433] width 21 height 21
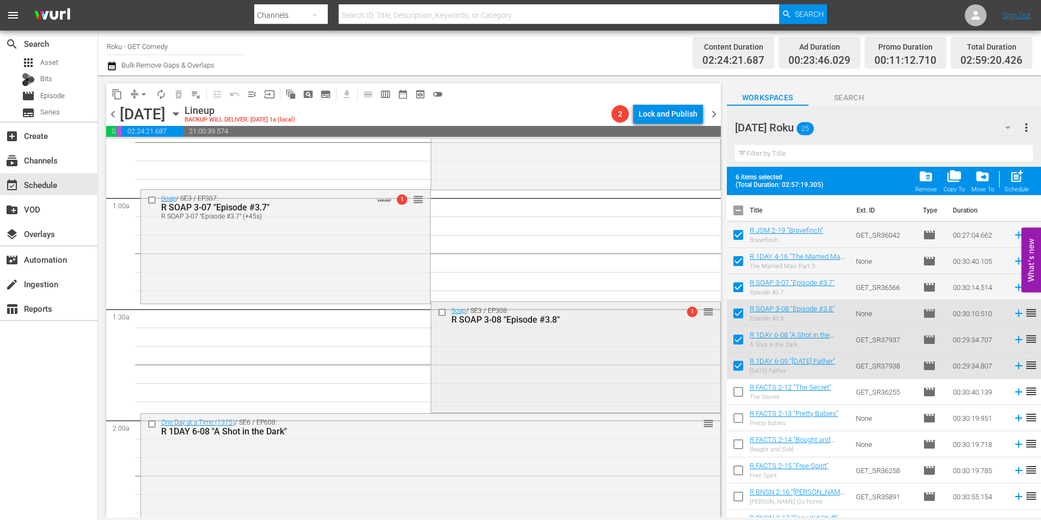
click at [501, 375] on div "Soap / SE3 / EP308: R SOAP 3-08 "Episode #3.8" 1 reorder" at bounding box center [575, 356] width 289 height 108
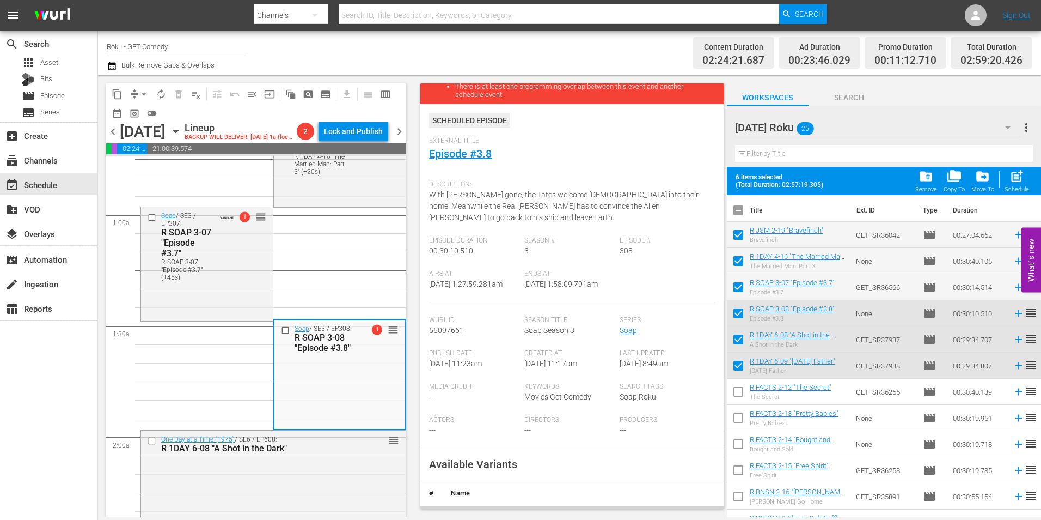
scroll to position [109, 0]
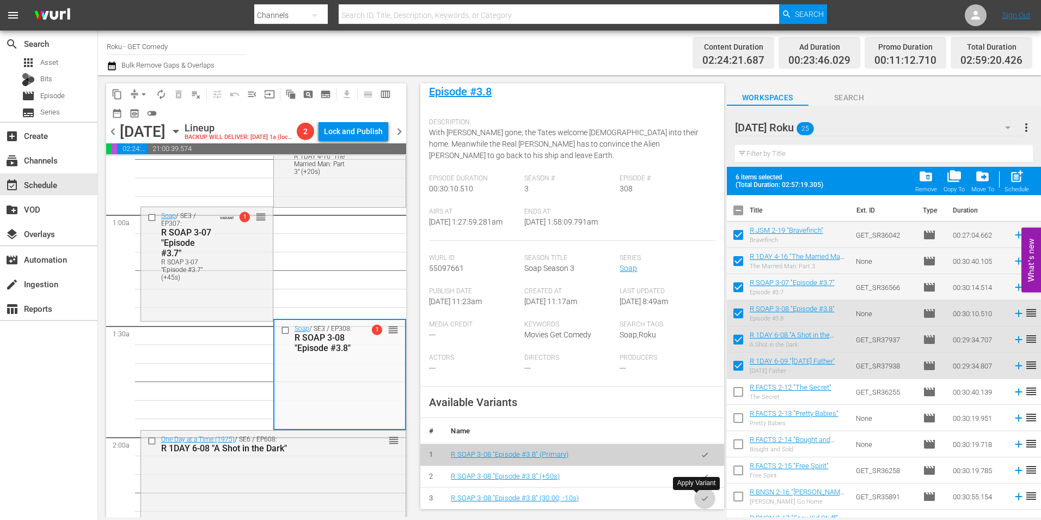
click at [694, 497] on button "button" at bounding box center [704, 497] width 21 height 21
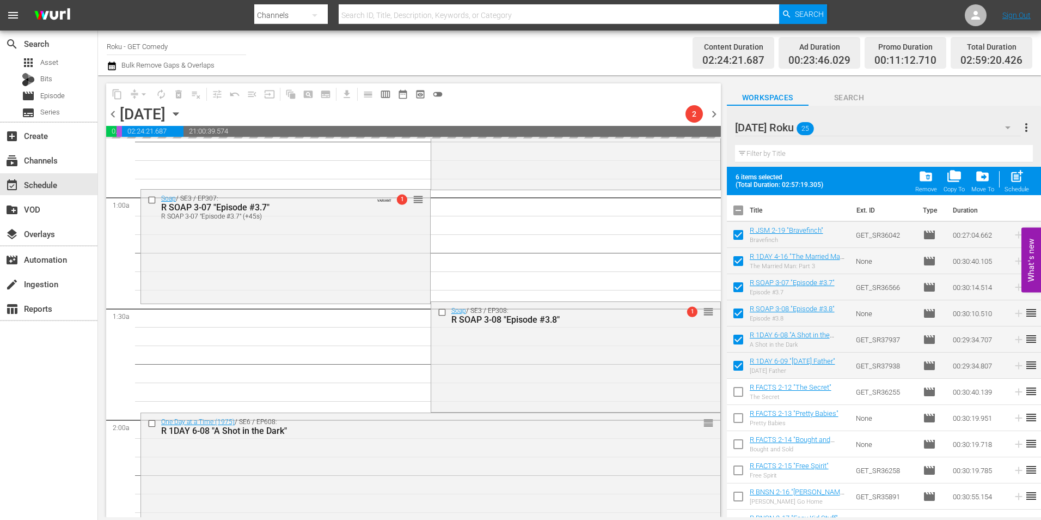
scroll to position [272, 0]
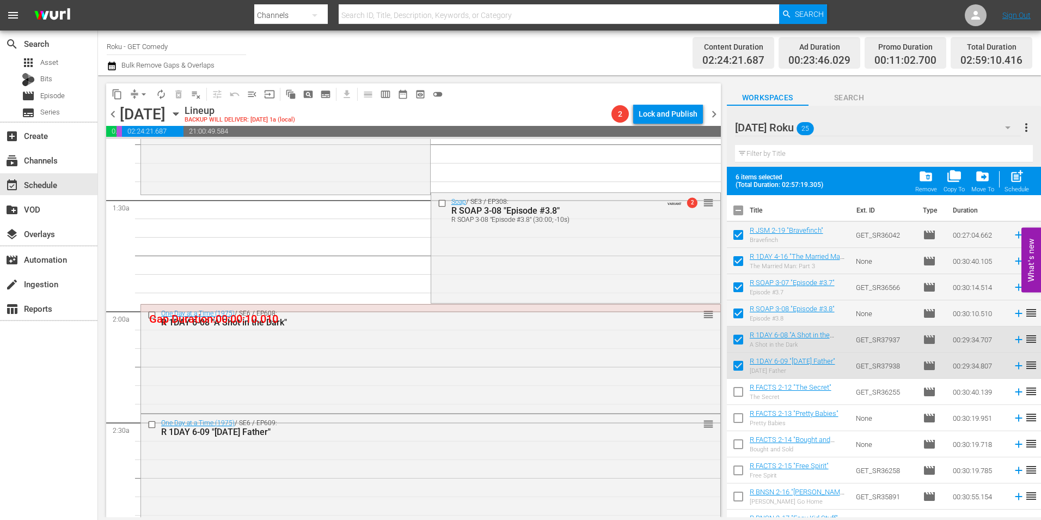
click at [241, 381] on div "One Day at a Time (1975) / SE6 / EP608: R 1DAY 6-08 "A Shot in the Dark" reorder" at bounding box center [431, 357] width 580 height 106
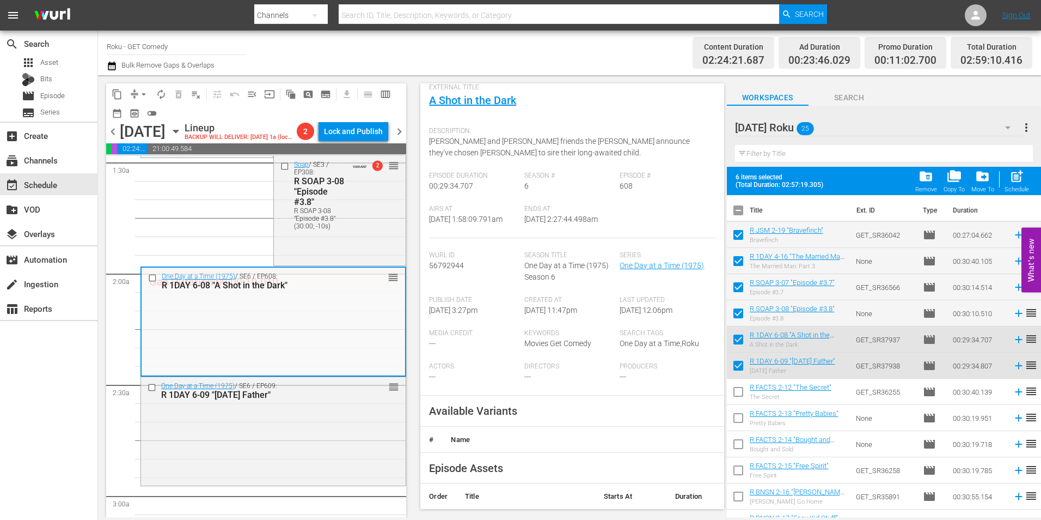
scroll to position [163, 0]
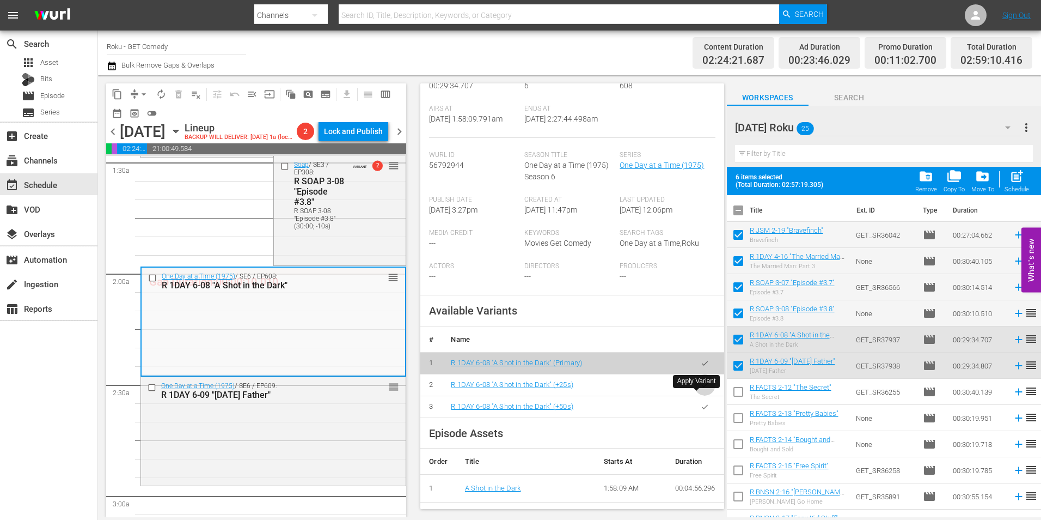
click at [701, 389] on icon "button" at bounding box center [705, 385] width 8 height 8
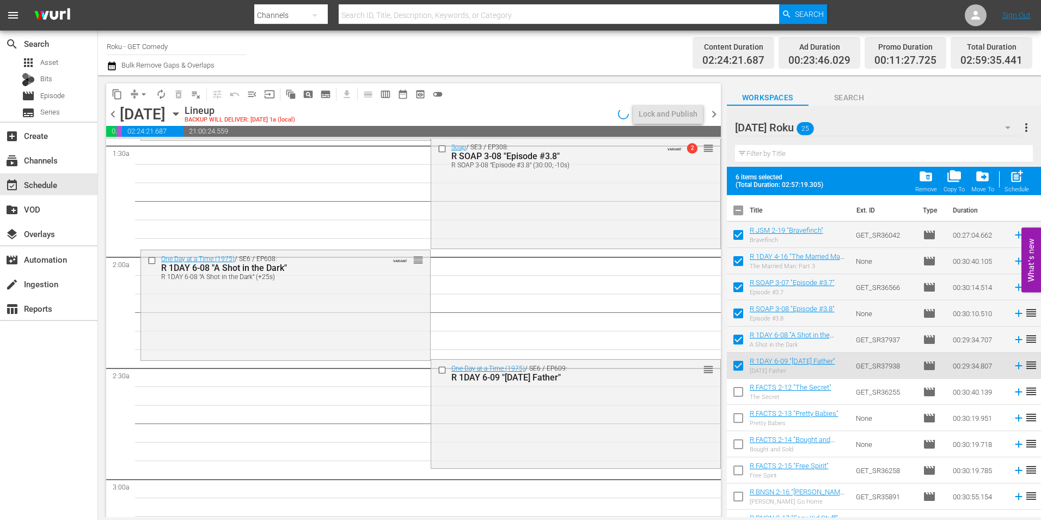
click at [559, 434] on div "One Day at a Time (1975) / SE6 / EP609: R 1DAY 6-09 "Sunday Father" reorder" at bounding box center [575, 412] width 289 height 106
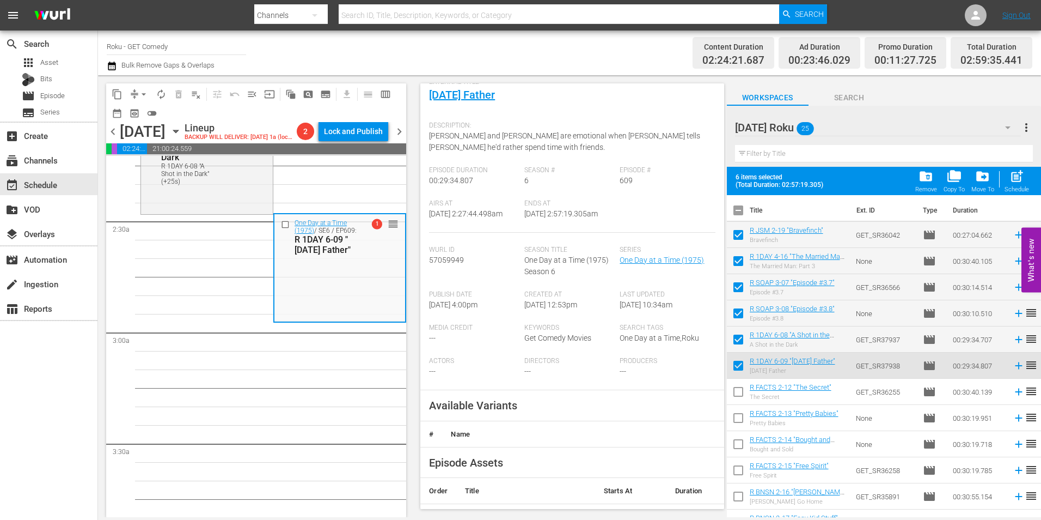
scroll to position [109, 0]
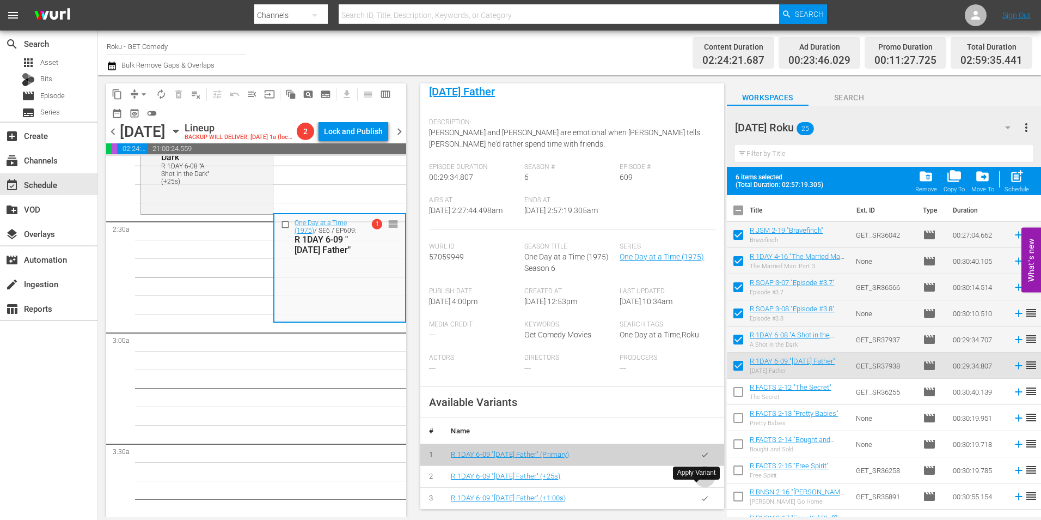
click at [702, 478] on icon "button" at bounding box center [705, 476] width 6 height 4
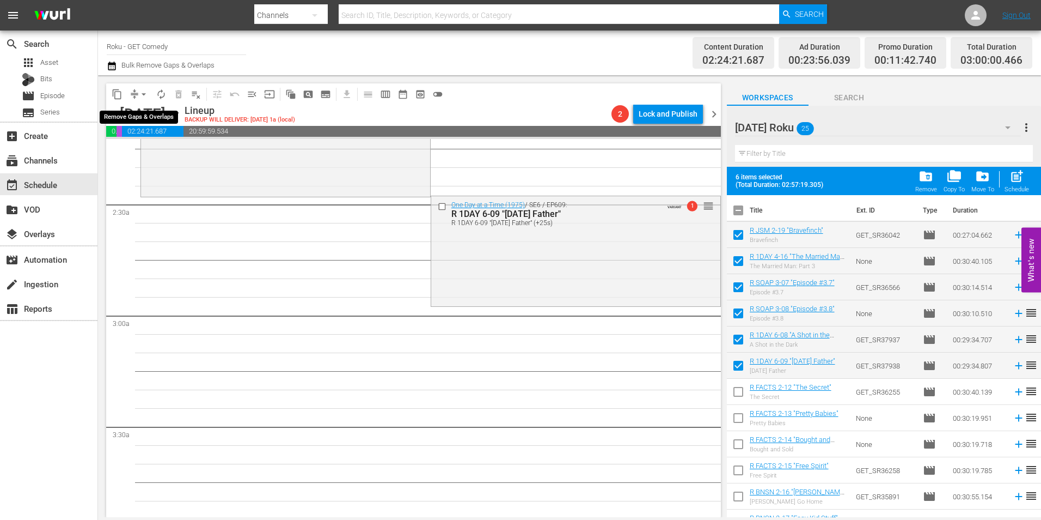
click at [143, 94] on span "arrow_drop_down" at bounding box center [143, 94] width 11 height 11
click at [143, 115] on li "Align to Midnight" at bounding box center [144, 116] width 90 height 18
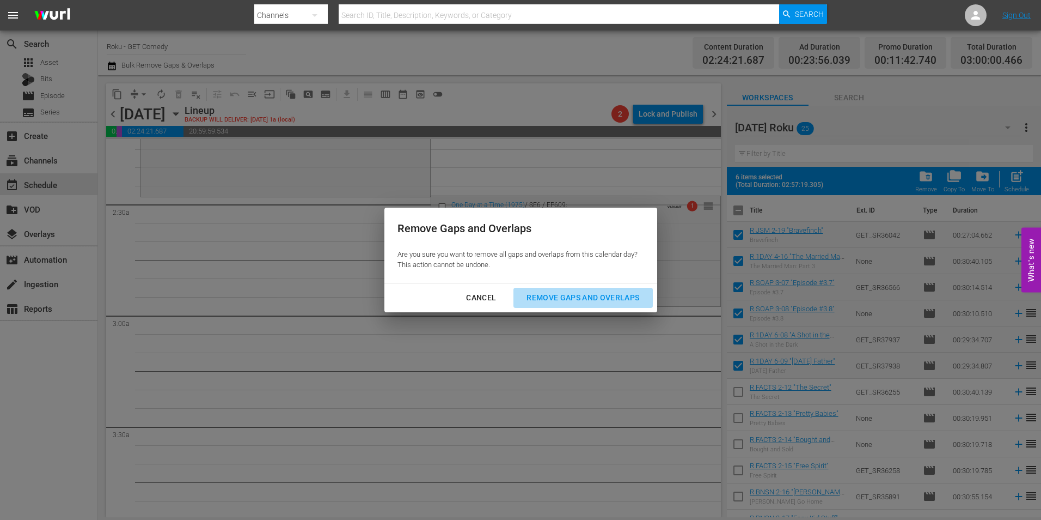
click at [568, 290] on button "Remove Gaps and Overlaps" at bounding box center [583, 298] width 139 height 20
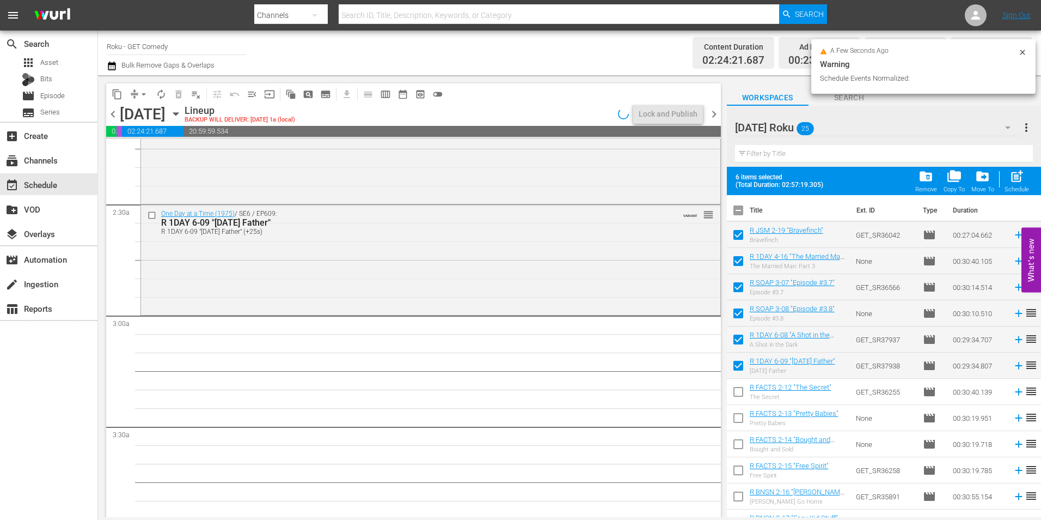
scroll to position [527, 0]
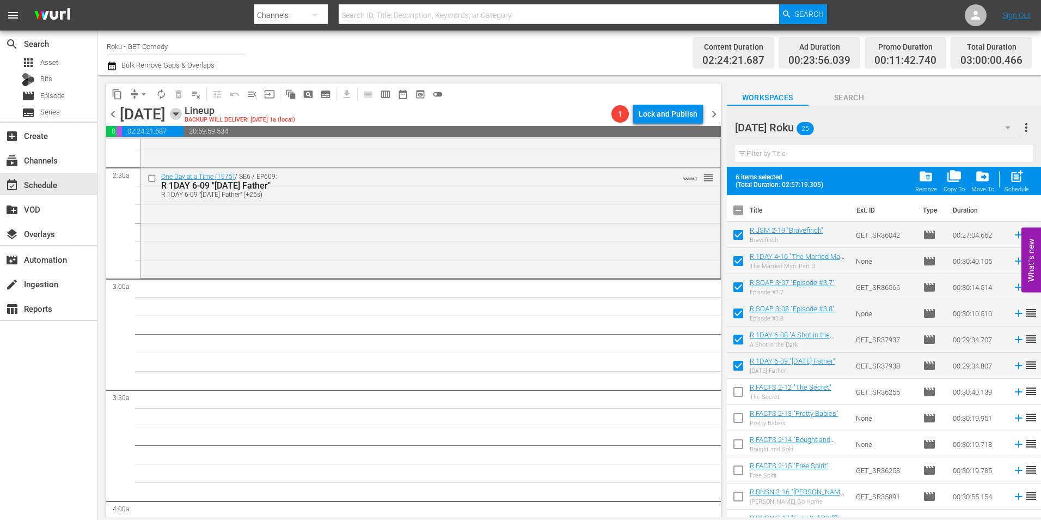
click at [182, 114] on icon "button" at bounding box center [176, 114] width 12 height 12
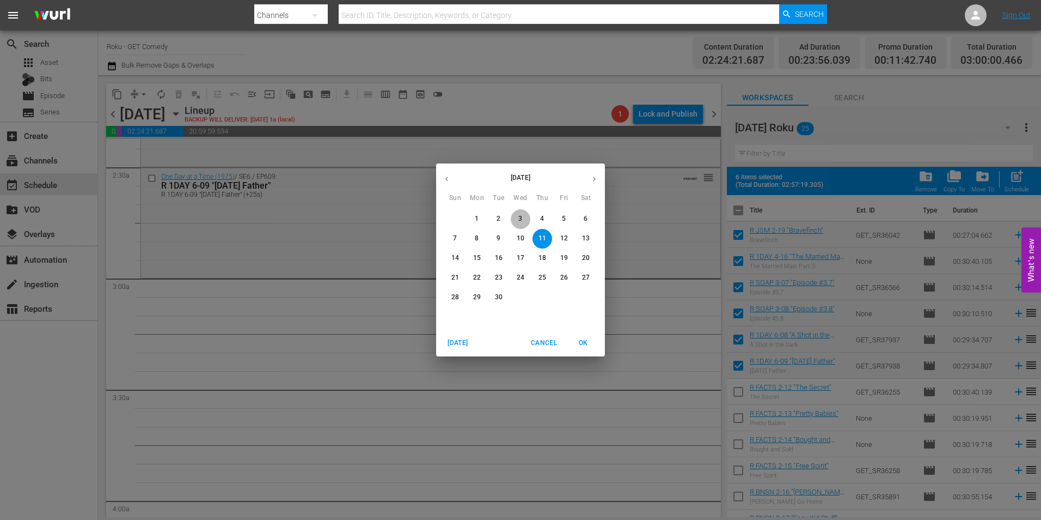
click at [517, 218] on span "3" at bounding box center [521, 218] width 20 height 9
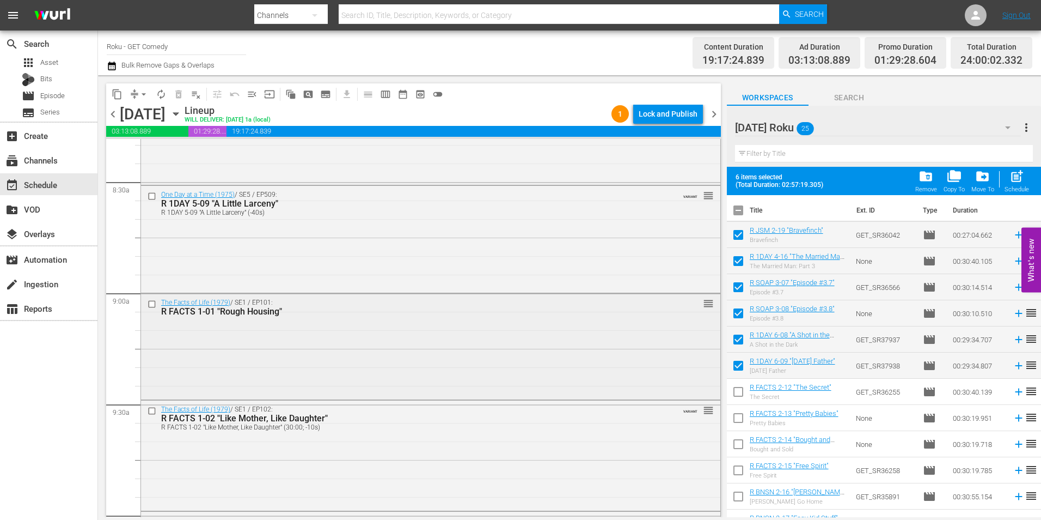
scroll to position [1852, 0]
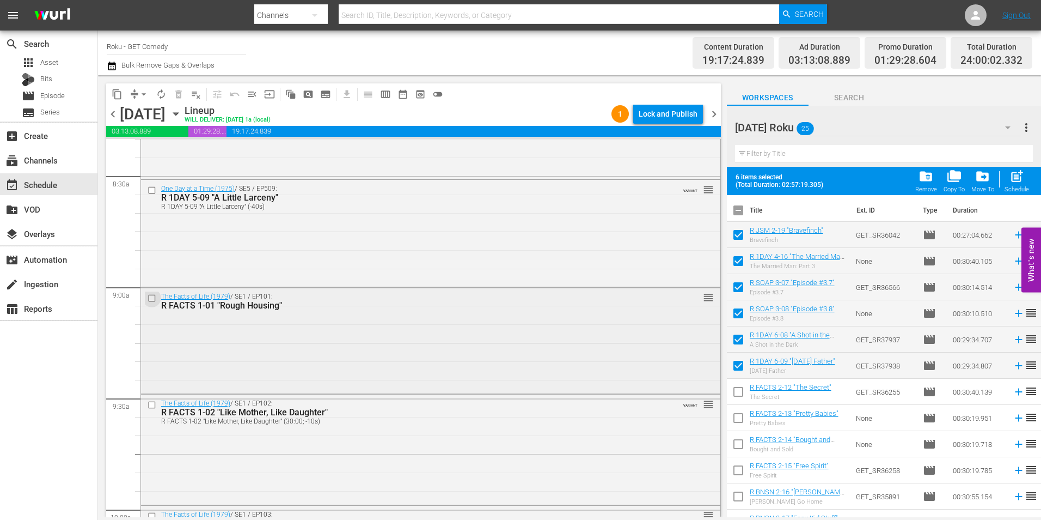
click at [151, 299] on input "checkbox" at bounding box center [153, 297] width 11 height 9
click at [152, 407] on input "checkbox" at bounding box center [153, 404] width 11 height 9
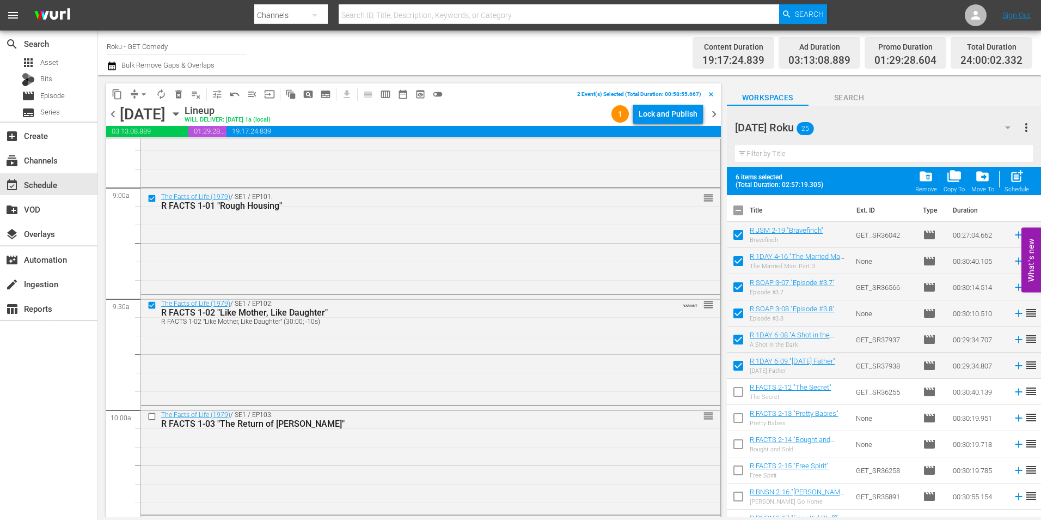
scroll to position [1961, 0]
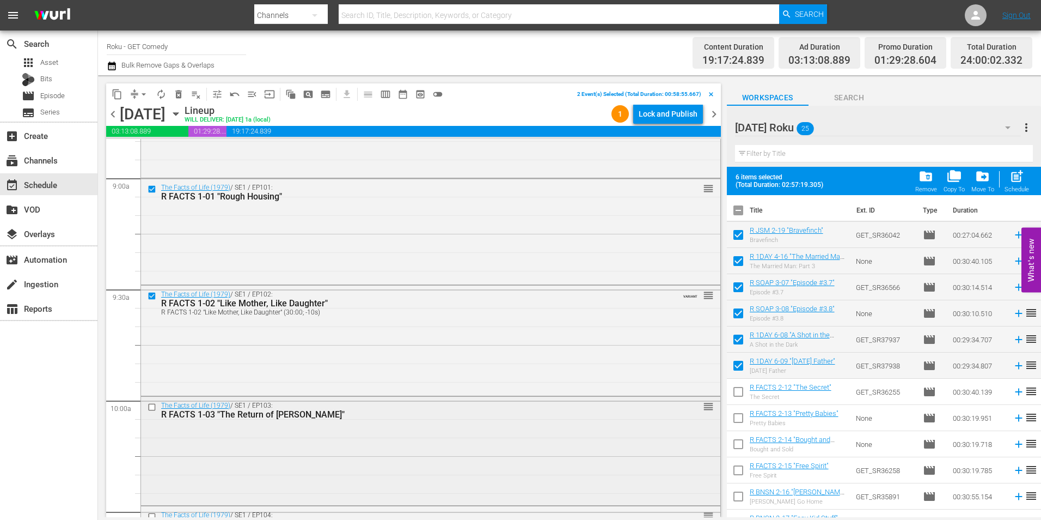
click at [152, 408] on input "checkbox" at bounding box center [153, 406] width 11 height 9
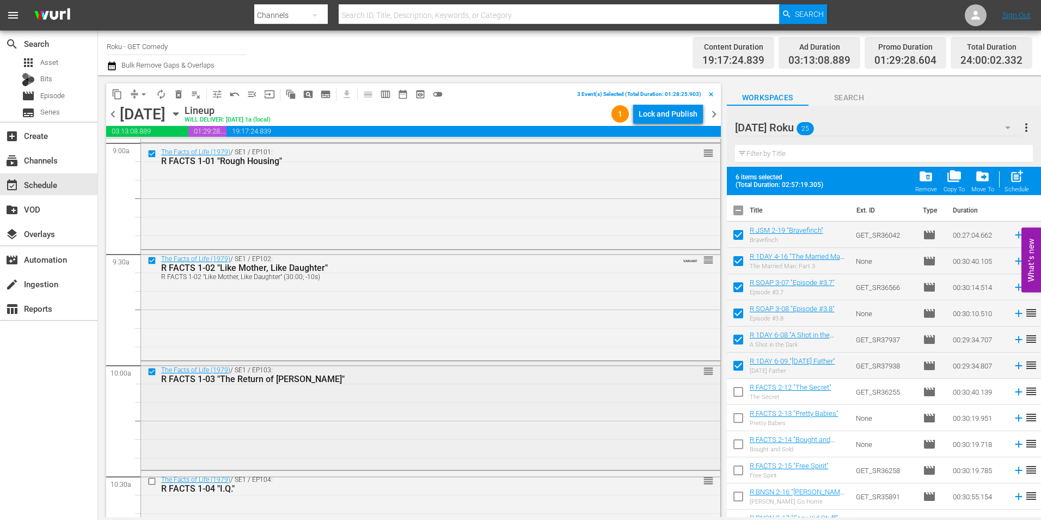
scroll to position [2015, 0]
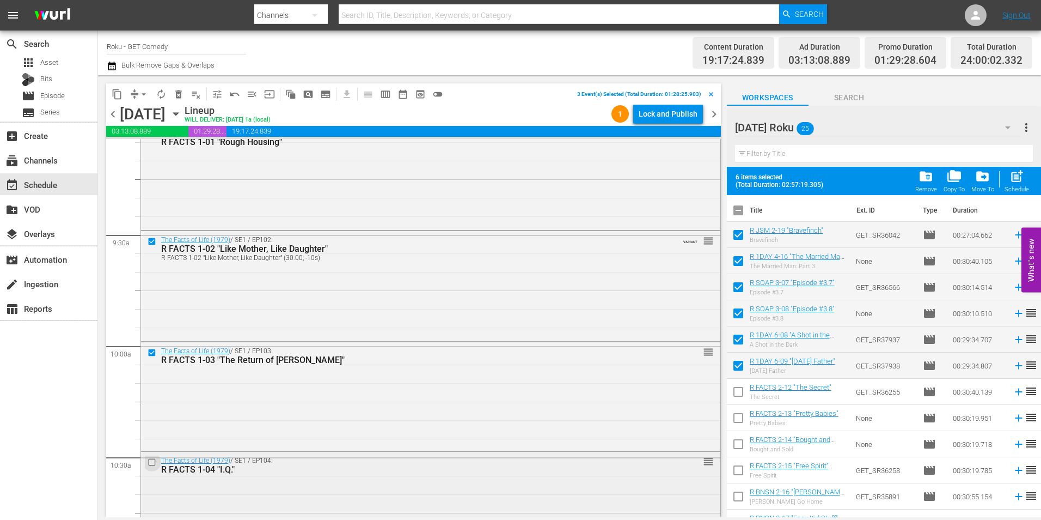
click at [151, 464] on input "checkbox" at bounding box center [153, 461] width 11 height 9
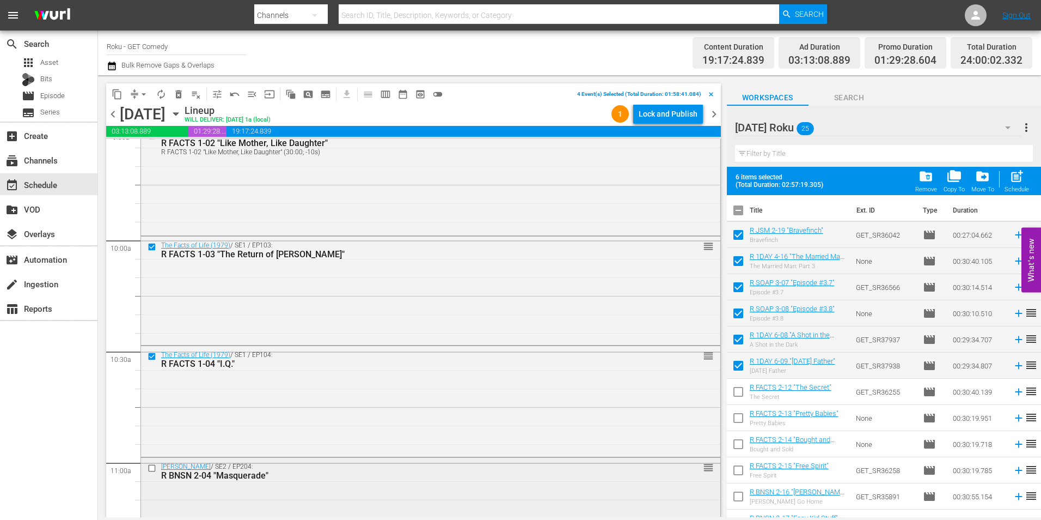
scroll to position [2124, 0]
click at [151, 461] on input "checkbox" at bounding box center [153, 464] width 11 height 9
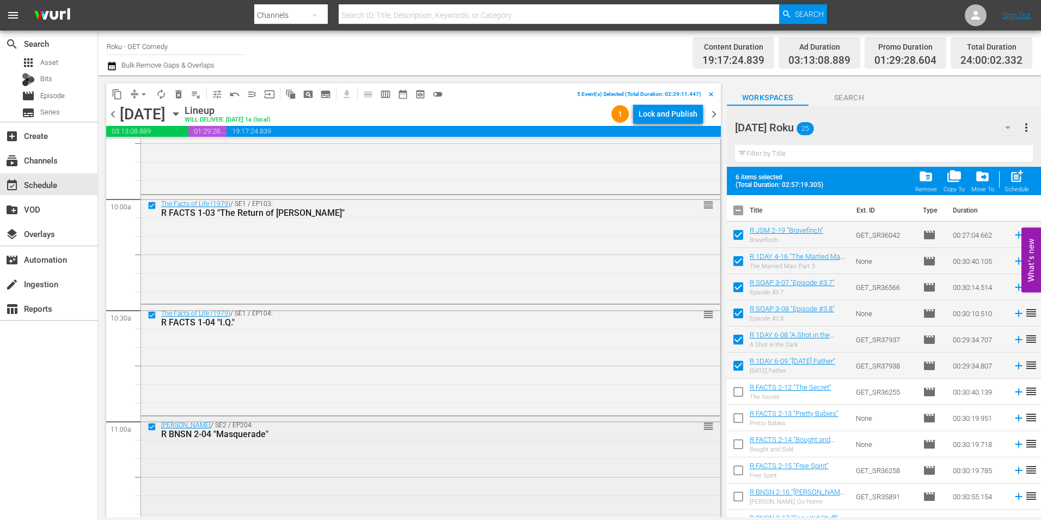
scroll to position [2233, 0]
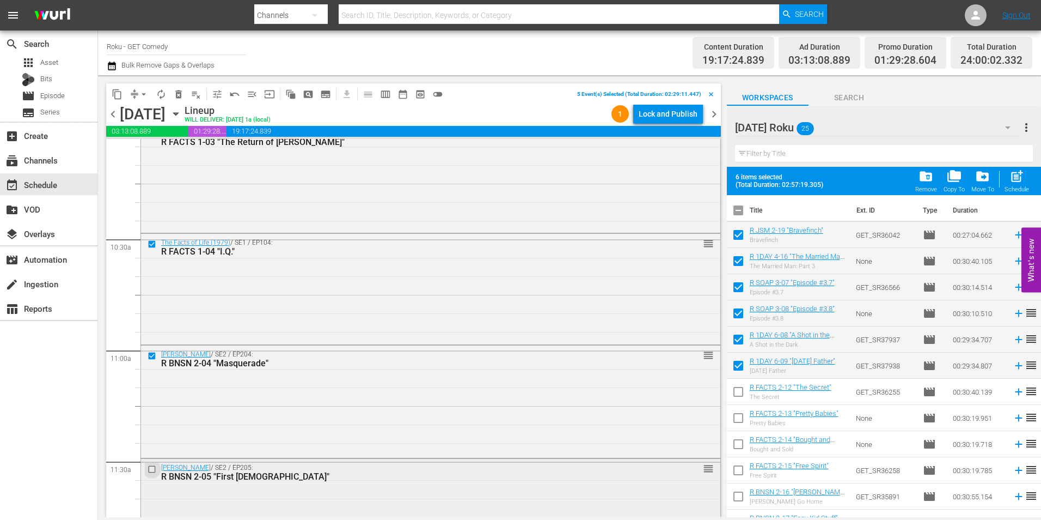
click at [154, 469] on input "checkbox" at bounding box center [153, 469] width 11 height 9
click at [118, 90] on span "content_copy" at bounding box center [117, 94] width 11 height 11
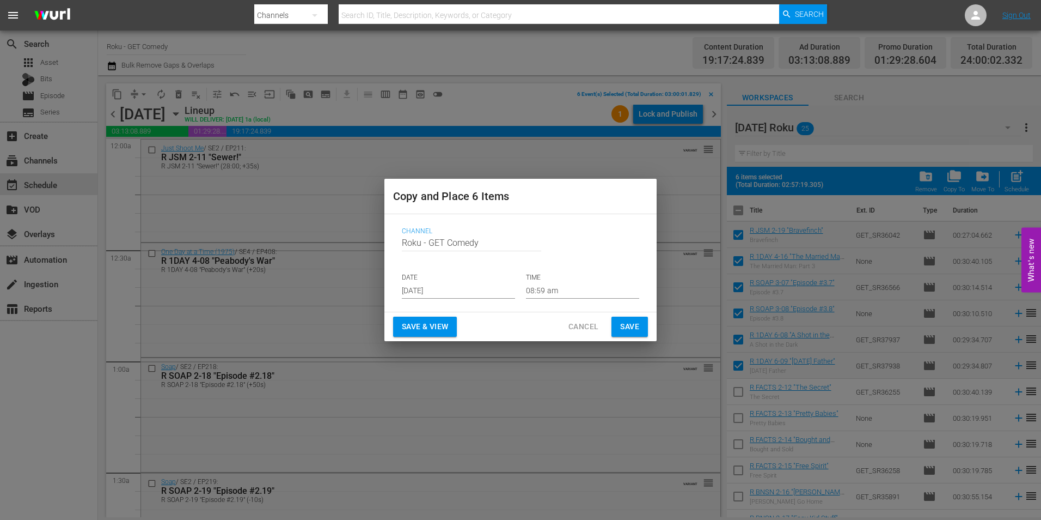
scroll to position [2233, 0]
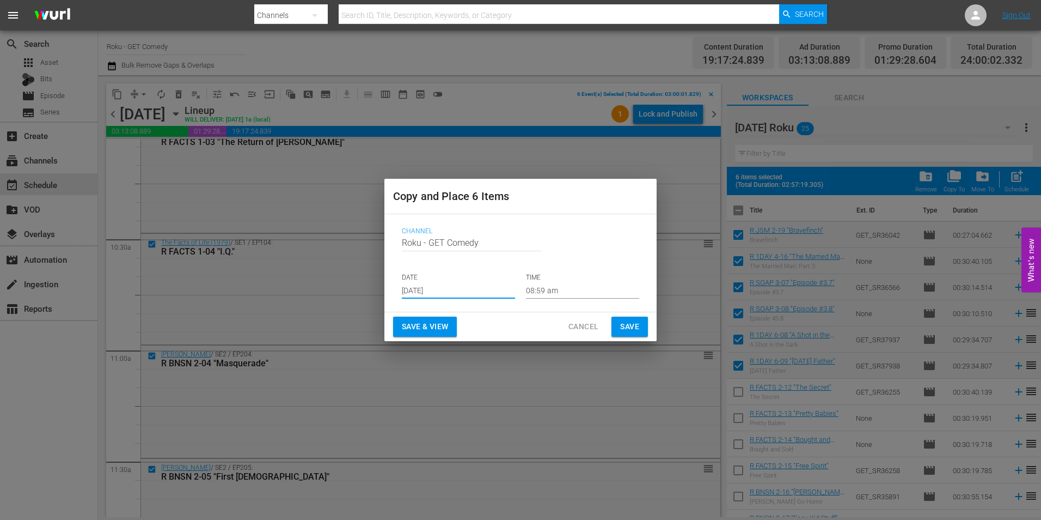
click at [425, 290] on input "[DATE]" at bounding box center [458, 290] width 113 height 16
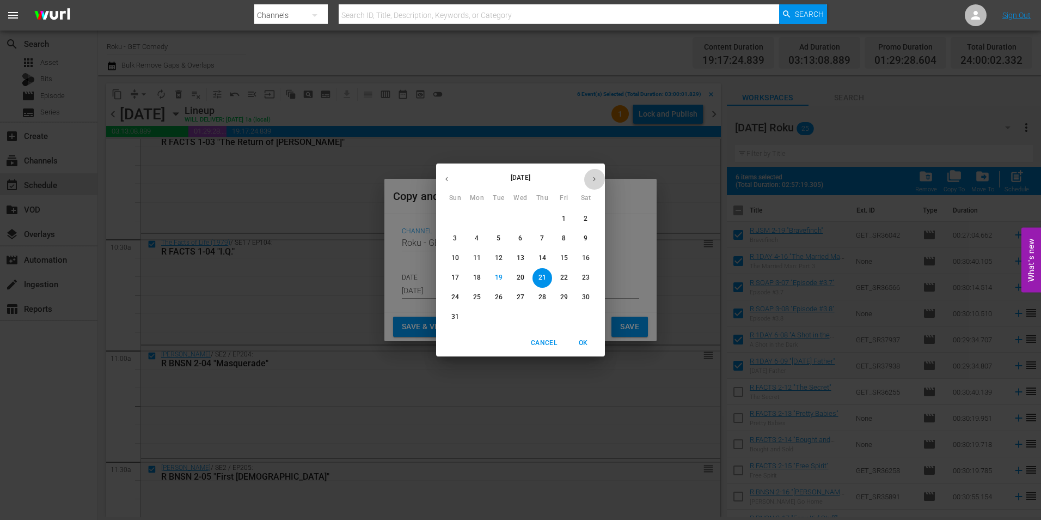
click at [593, 181] on icon "button" at bounding box center [594, 179] width 8 height 8
click at [545, 241] on p "11" at bounding box center [543, 238] width 8 height 9
type input "[DATE]"
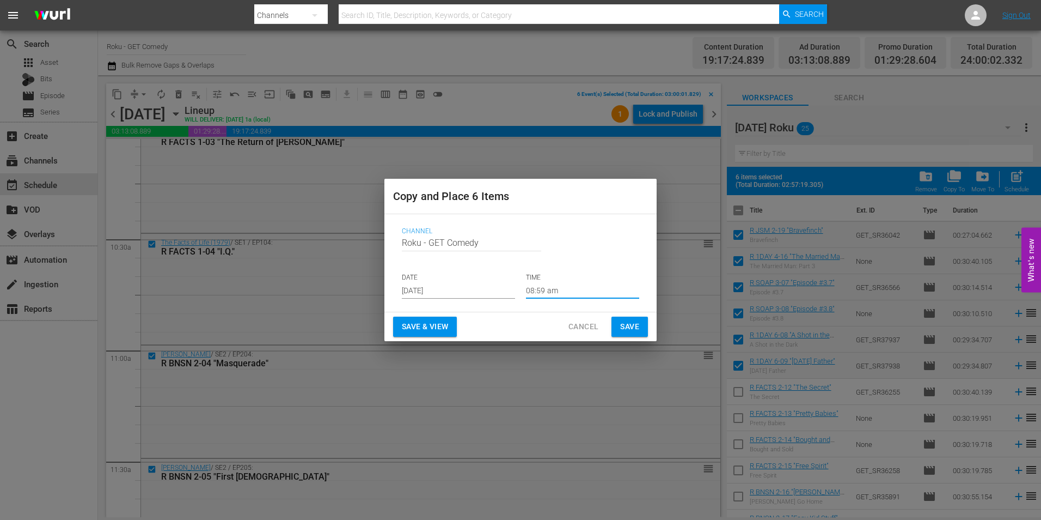
click at [545, 291] on input "08:59 am" at bounding box center [582, 290] width 113 height 16
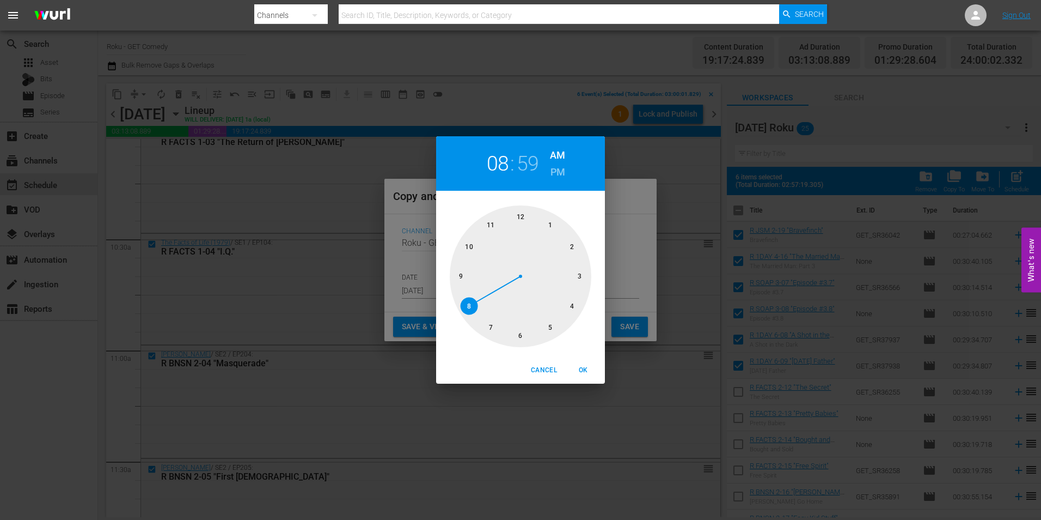
click at [578, 279] on div at bounding box center [521, 276] width 142 height 142
click at [523, 213] on div at bounding box center [521, 276] width 142 height 142
drag, startPoint x: 585, startPoint y: 371, endPoint x: 636, endPoint y: 345, distance: 57.0
click at [586, 371] on span "OK" at bounding box center [583, 369] width 26 height 11
type input "03:00 am"
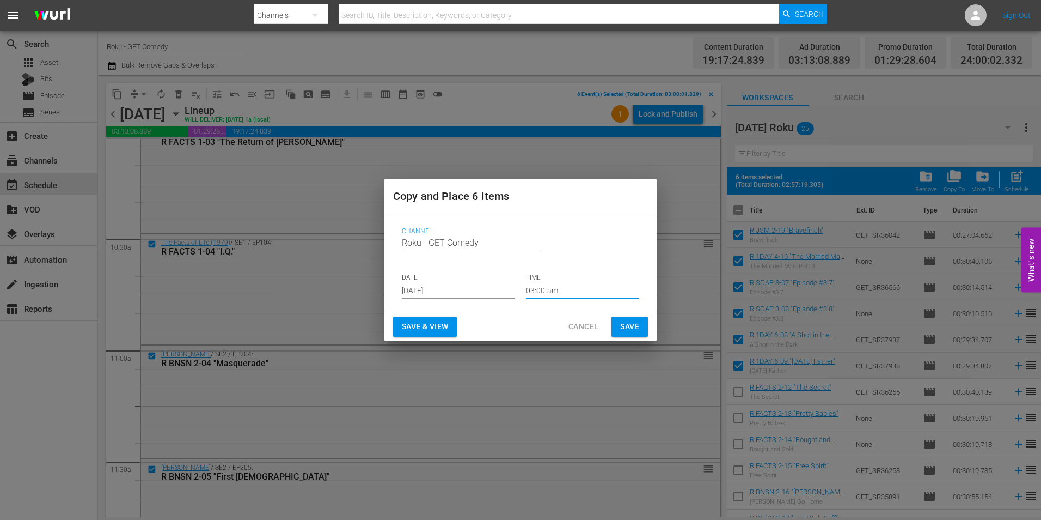
click at [641, 332] on button "Save" at bounding box center [630, 326] width 36 height 20
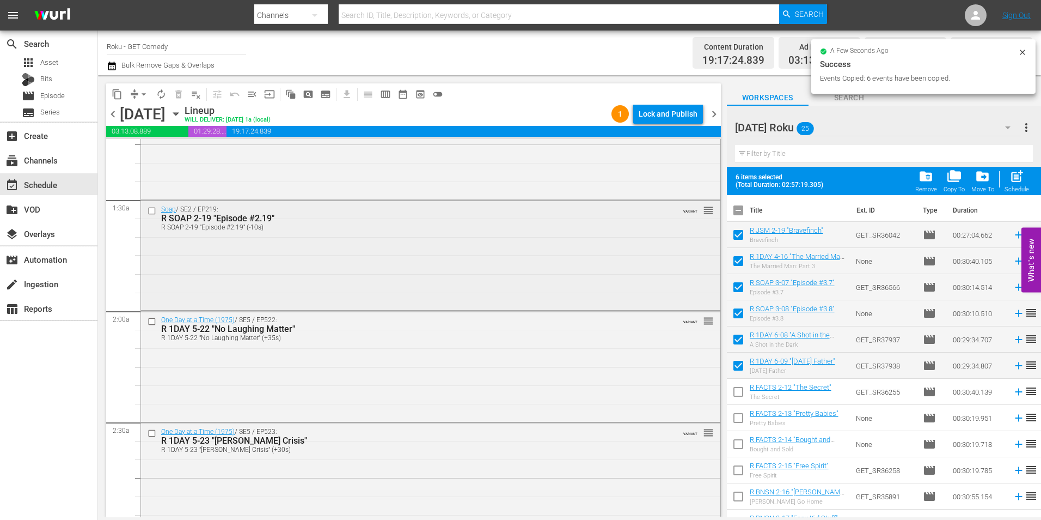
scroll to position [0, 0]
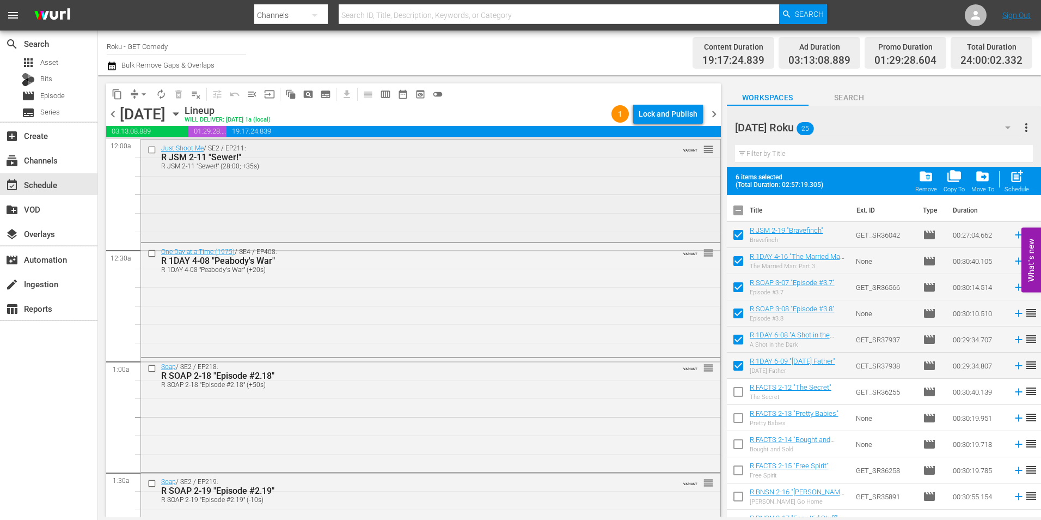
click at [153, 149] on input "checkbox" at bounding box center [153, 149] width 11 height 9
click at [150, 251] on input "checkbox" at bounding box center [153, 252] width 11 height 9
click at [151, 364] on input "checkbox" at bounding box center [153, 368] width 11 height 9
click at [153, 484] on input "checkbox" at bounding box center [153, 482] width 11 height 9
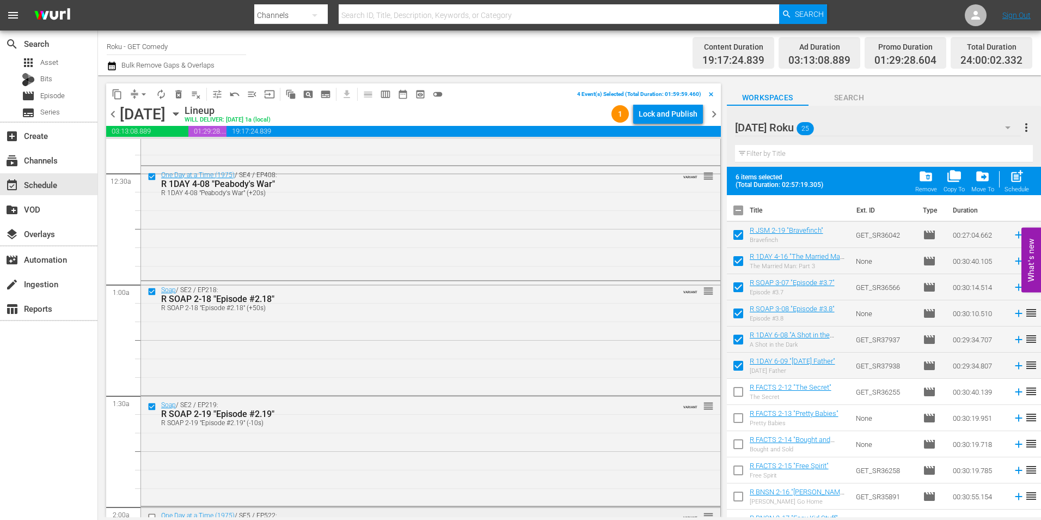
scroll to position [163, 0]
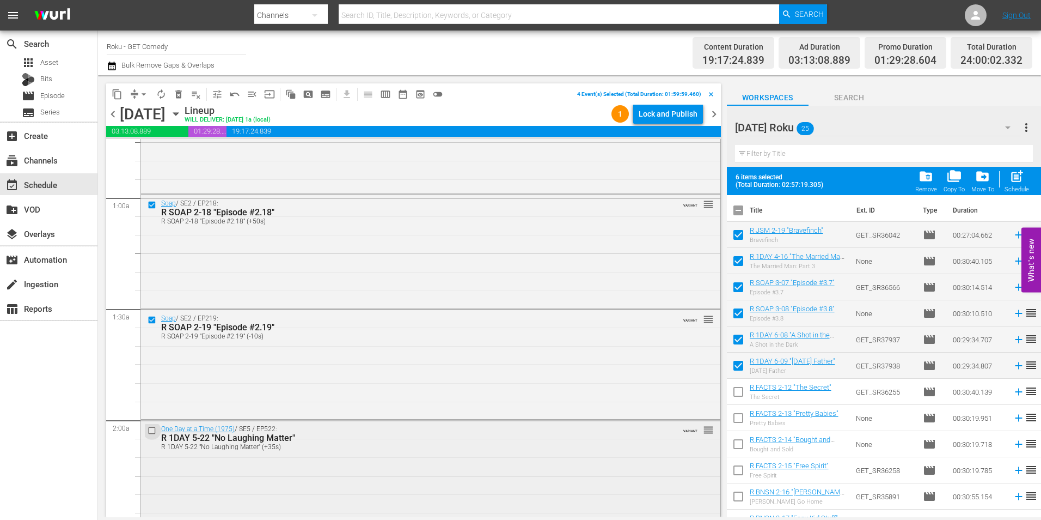
click at [151, 430] on input "checkbox" at bounding box center [153, 430] width 11 height 9
click at [150, 434] on input "checkbox" at bounding box center [153, 433] width 11 height 9
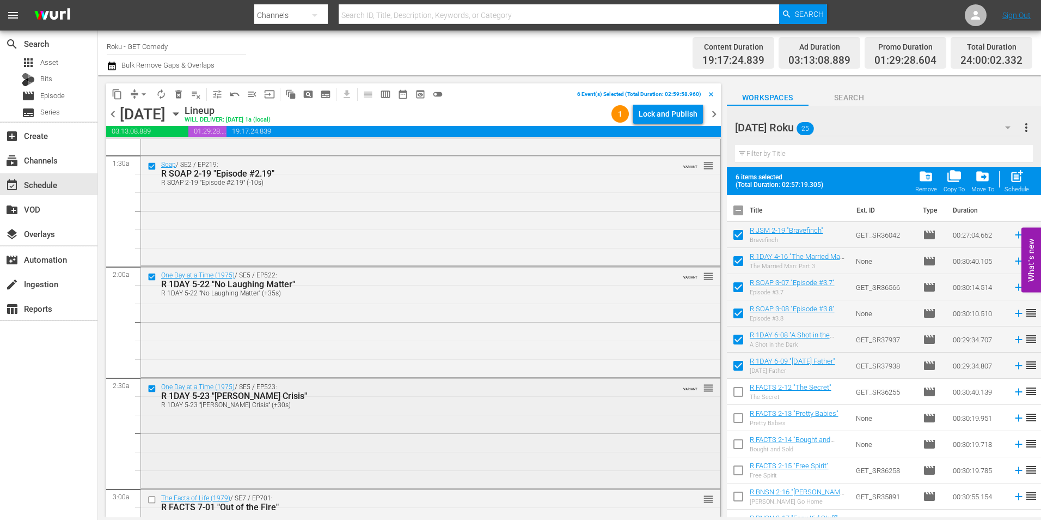
scroll to position [327, 0]
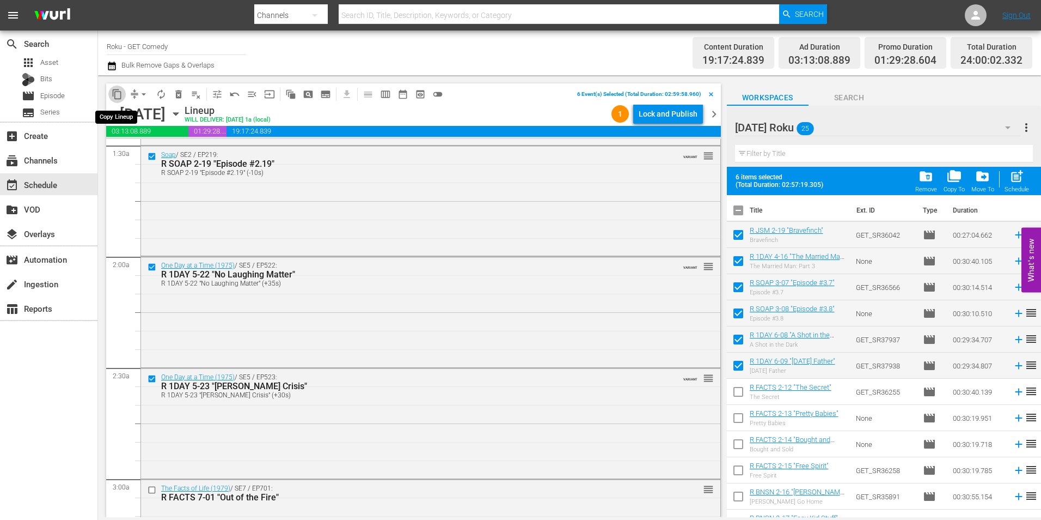
click at [119, 93] on span "content_copy" at bounding box center [117, 94] width 11 height 11
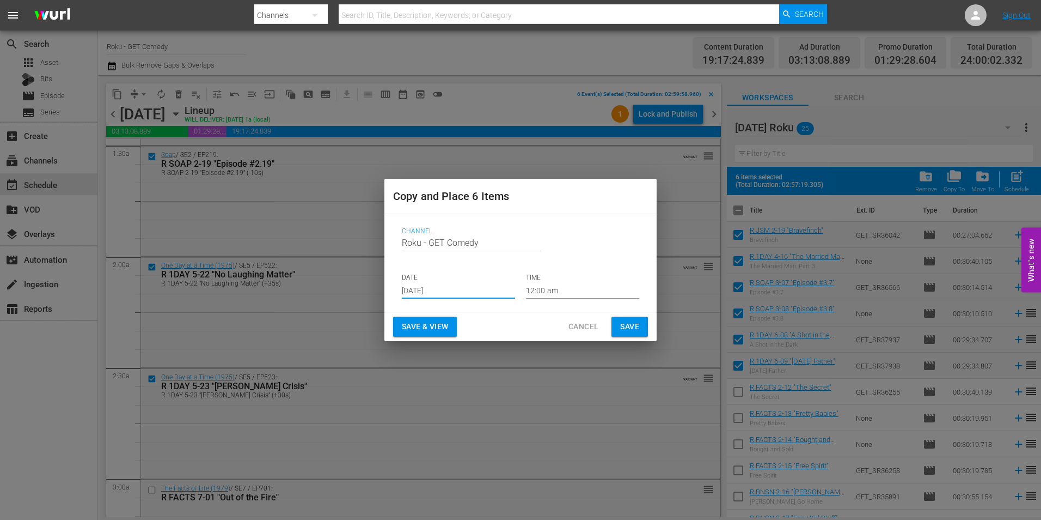
click at [420, 291] on input "[DATE]" at bounding box center [458, 290] width 113 height 16
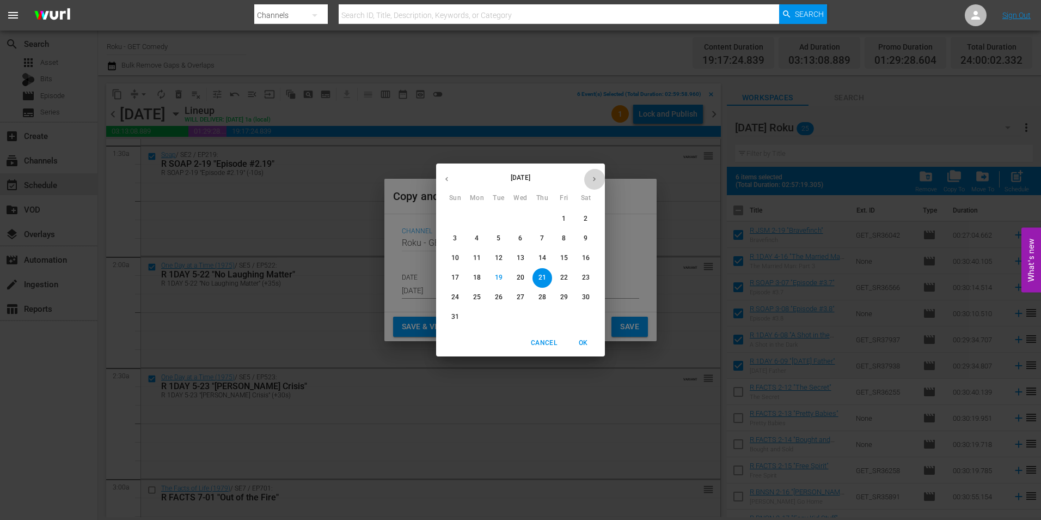
click at [593, 185] on button "button" at bounding box center [594, 178] width 21 height 21
click at [542, 239] on p "11" at bounding box center [543, 238] width 8 height 9
type input "[DATE]"
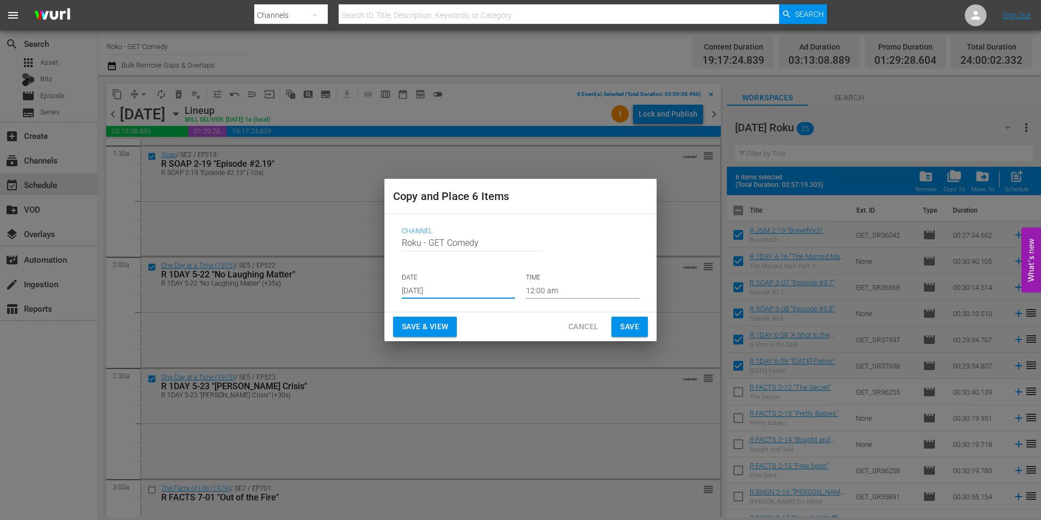
click at [541, 286] on input "12:00 am" at bounding box center [582, 290] width 113 height 16
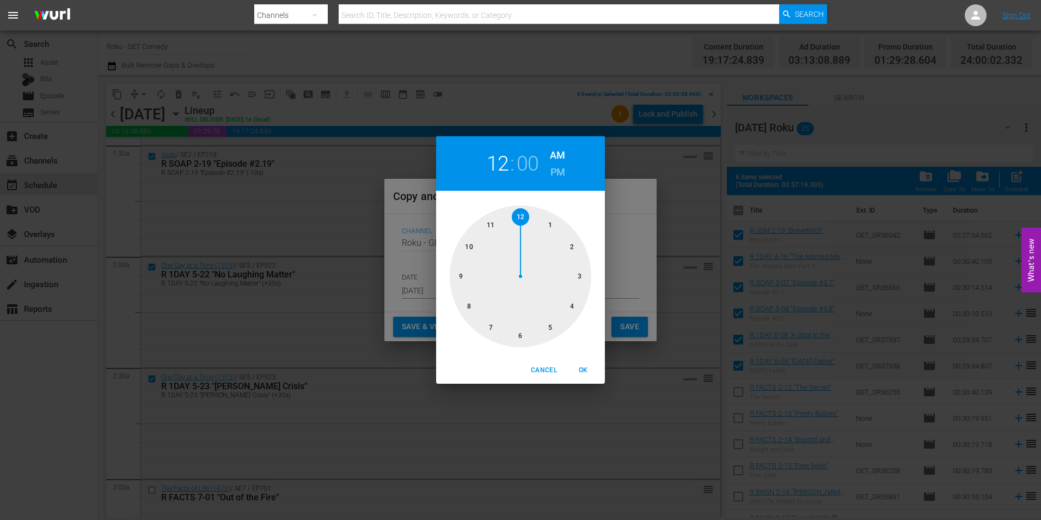
click at [521, 336] on div at bounding box center [521, 276] width 142 height 142
click at [584, 369] on span "OK" at bounding box center [583, 369] width 26 height 11
type input "06:00 am"
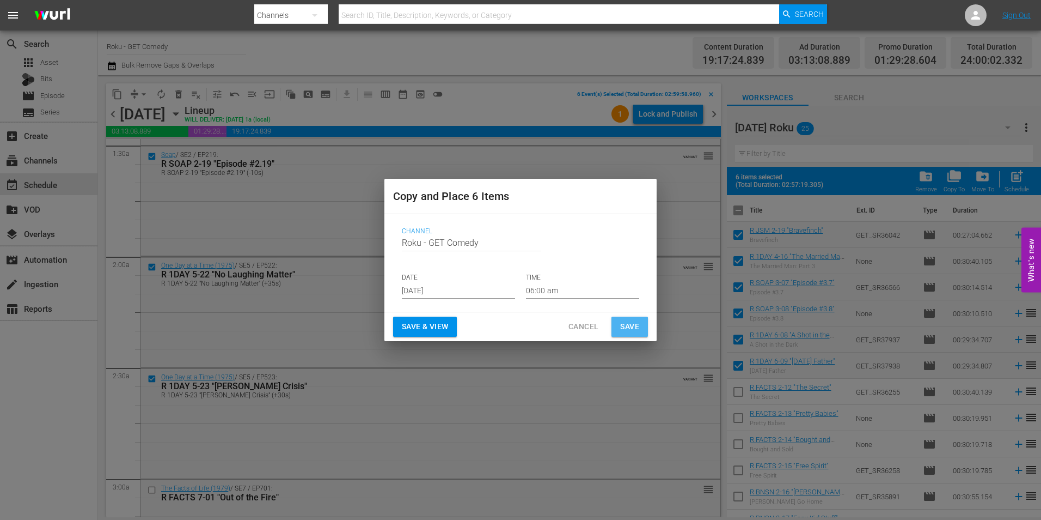
click at [623, 326] on span "Save" at bounding box center [629, 327] width 19 height 14
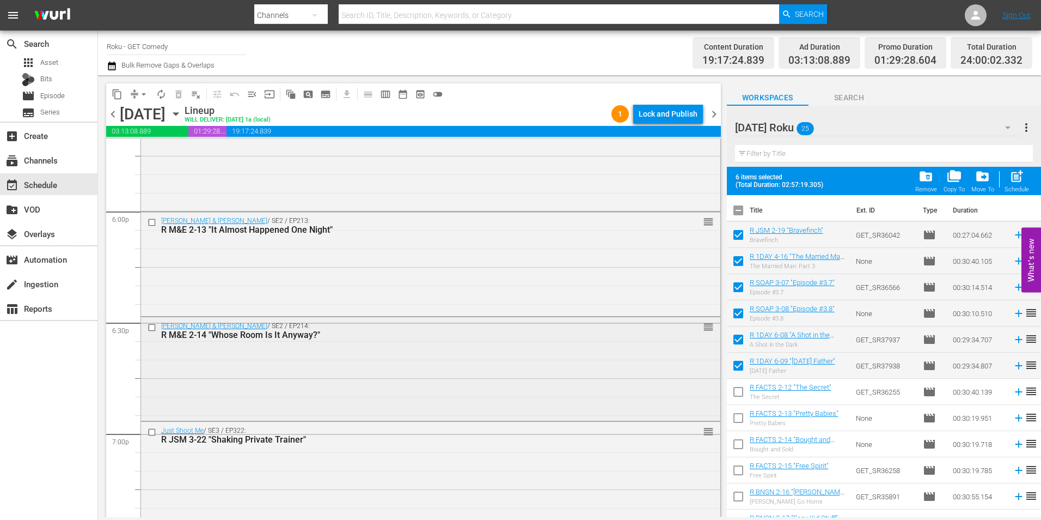
scroll to position [3976, 0]
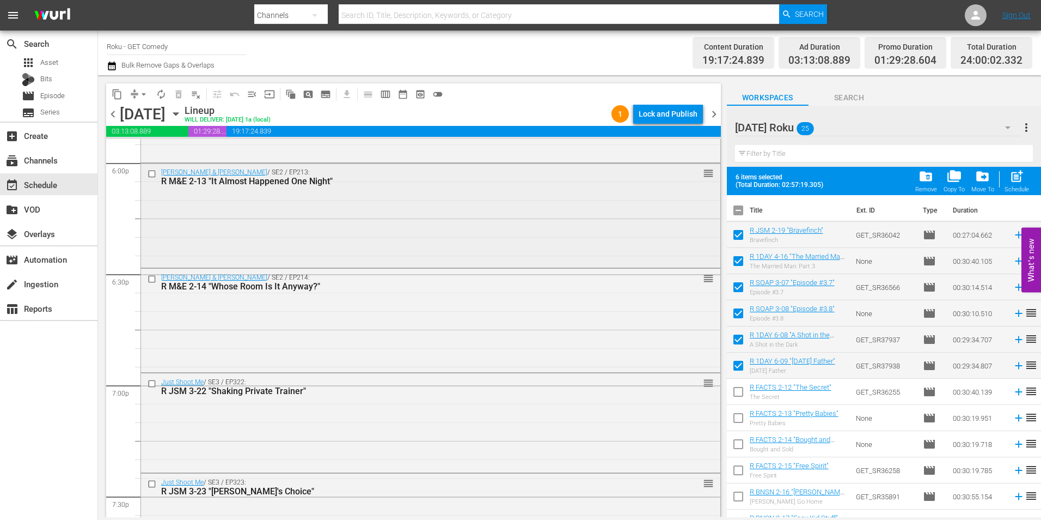
click at [154, 174] on input "checkbox" at bounding box center [153, 173] width 11 height 9
click at [151, 279] on input "checkbox" at bounding box center [153, 278] width 11 height 9
click at [151, 382] on input "checkbox" at bounding box center [153, 383] width 11 height 9
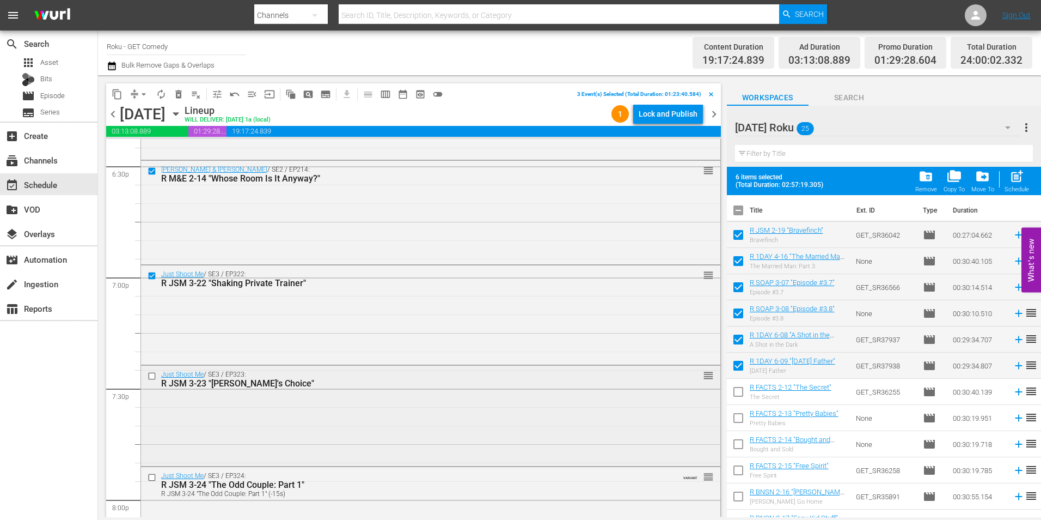
scroll to position [4085, 0]
click at [150, 375] on input "checkbox" at bounding box center [153, 374] width 11 height 9
click at [153, 478] on input "checkbox" at bounding box center [153, 475] width 11 height 9
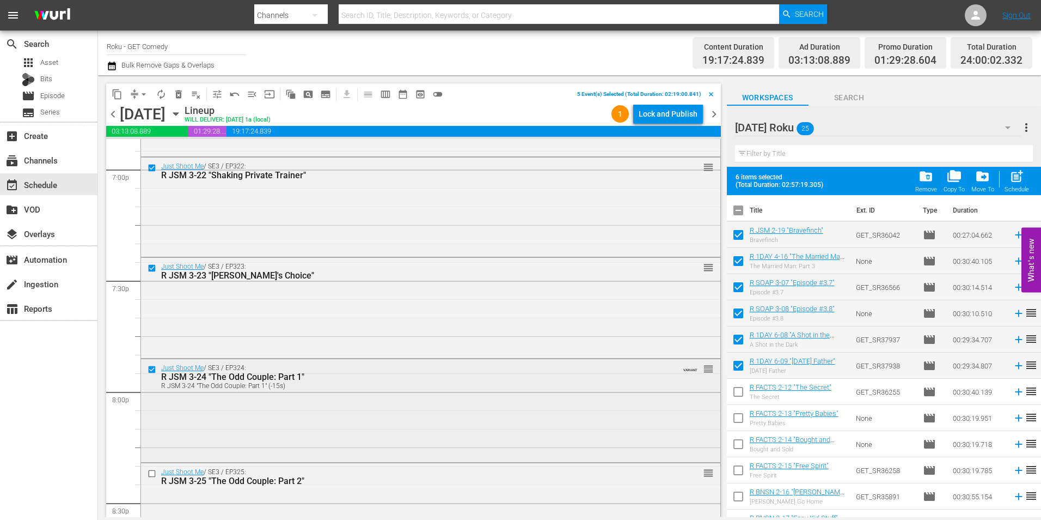
scroll to position [4194, 0]
click at [152, 472] on input "checkbox" at bounding box center [153, 470] width 11 height 9
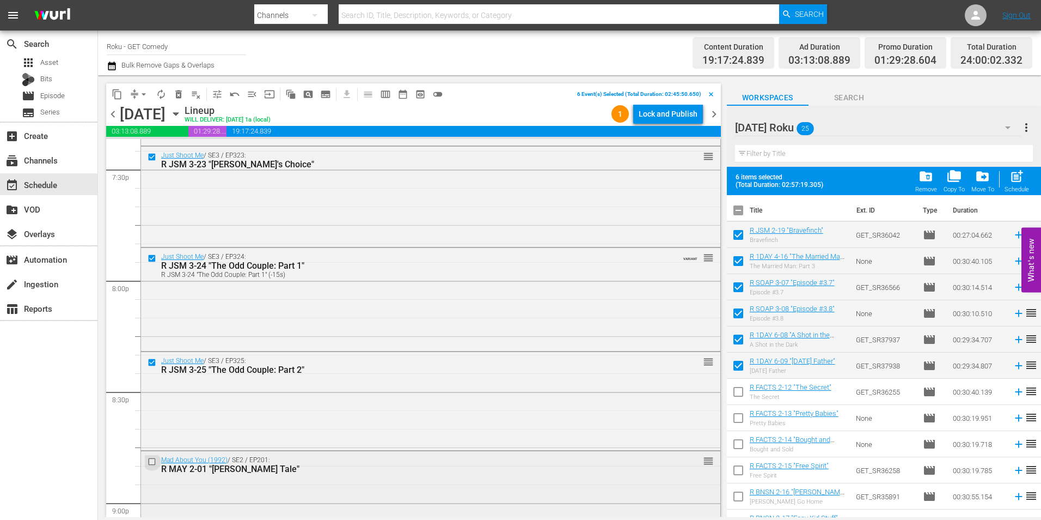
click at [153, 466] on input "checkbox" at bounding box center [153, 460] width 11 height 9
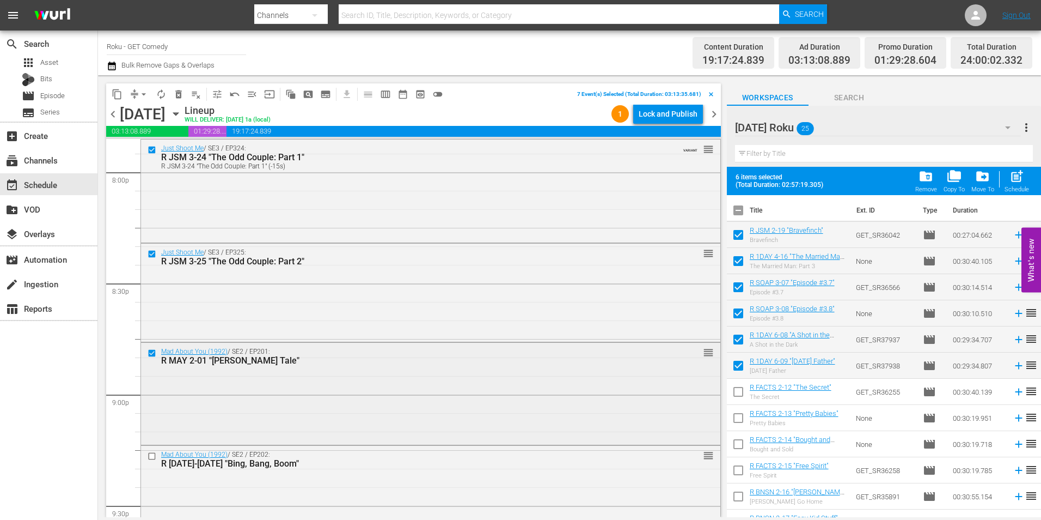
scroll to position [4412, 0]
click at [151, 454] on input "checkbox" at bounding box center [153, 454] width 11 height 9
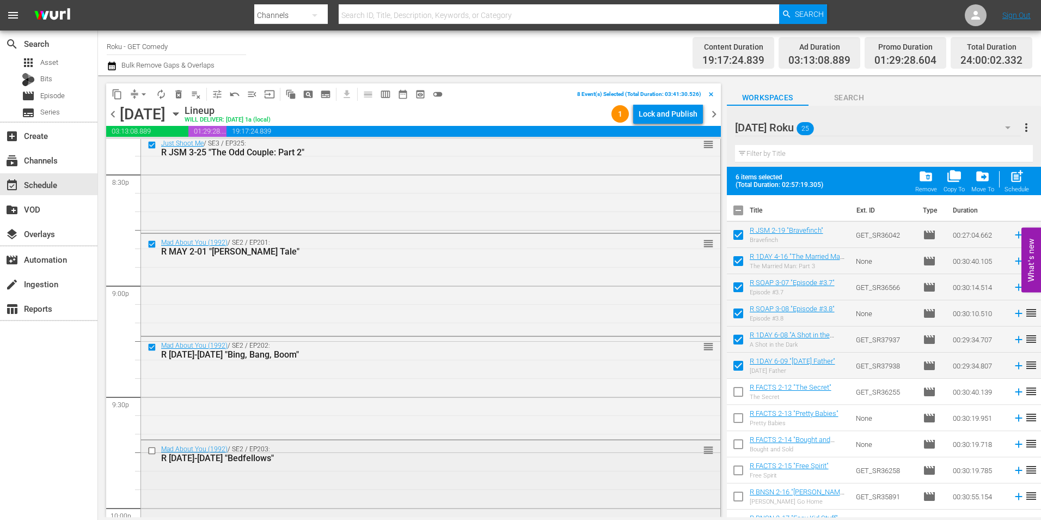
scroll to position [4521, 0]
click at [153, 450] on input "checkbox" at bounding box center [153, 449] width 11 height 9
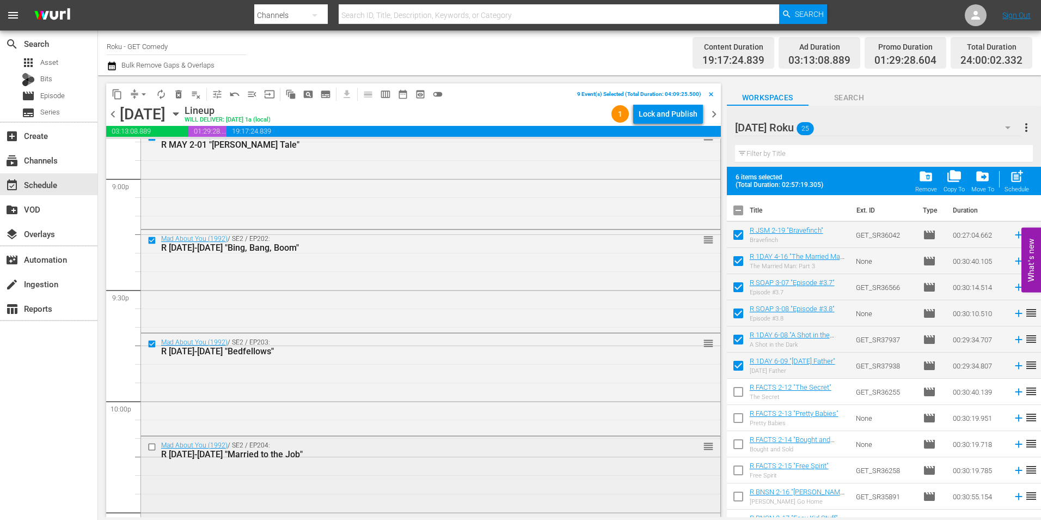
scroll to position [4684, 0]
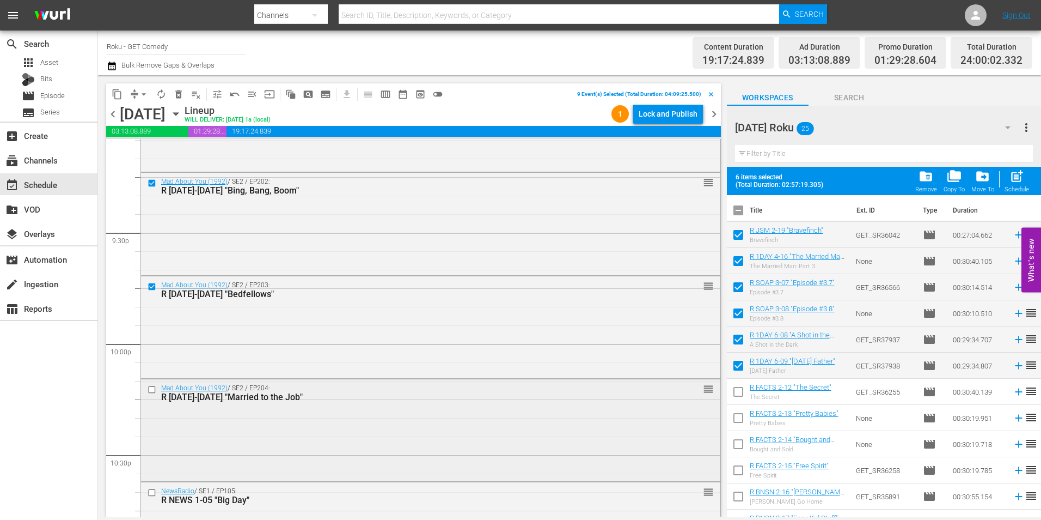
click at [153, 389] on input "checkbox" at bounding box center [153, 389] width 11 height 9
click at [152, 491] on input "checkbox" at bounding box center [153, 491] width 11 height 9
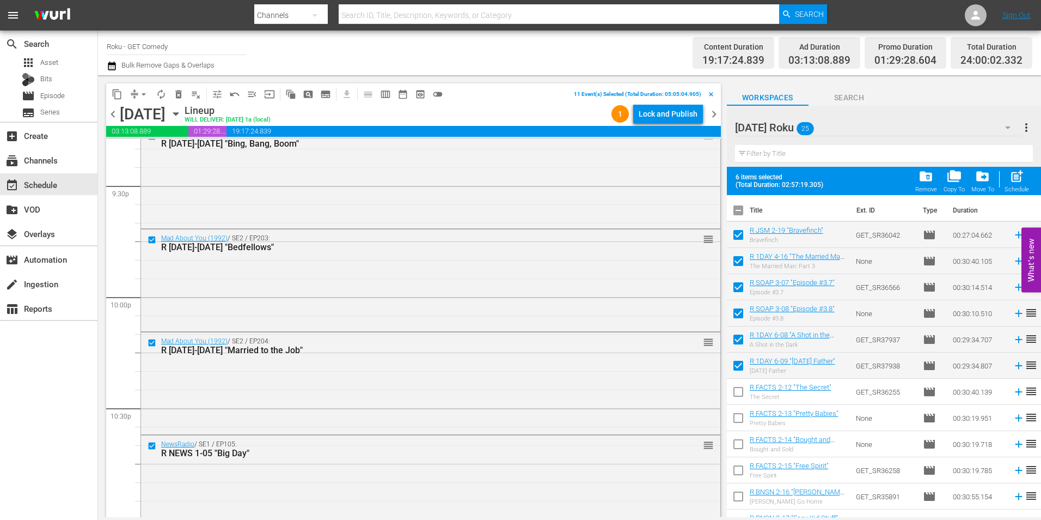
scroll to position [4793, 0]
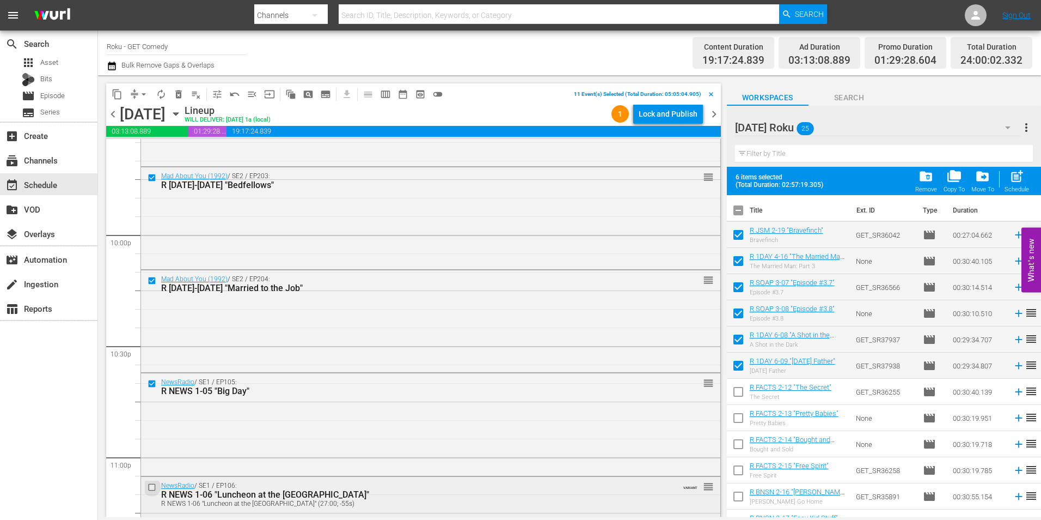
click at [154, 487] on input "checkbox" at bounding box center [153, 486] width 11 height 9
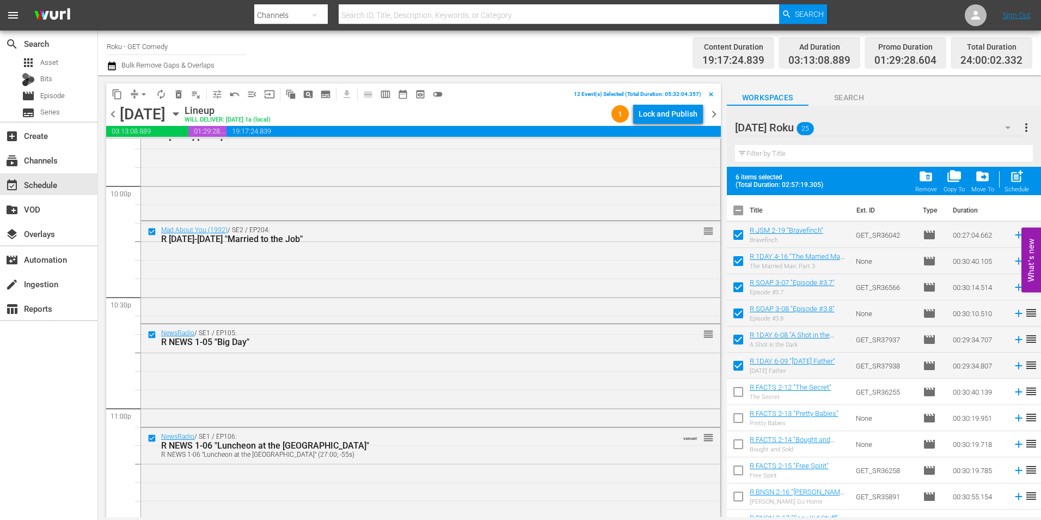
scroll to position [4955, 0]
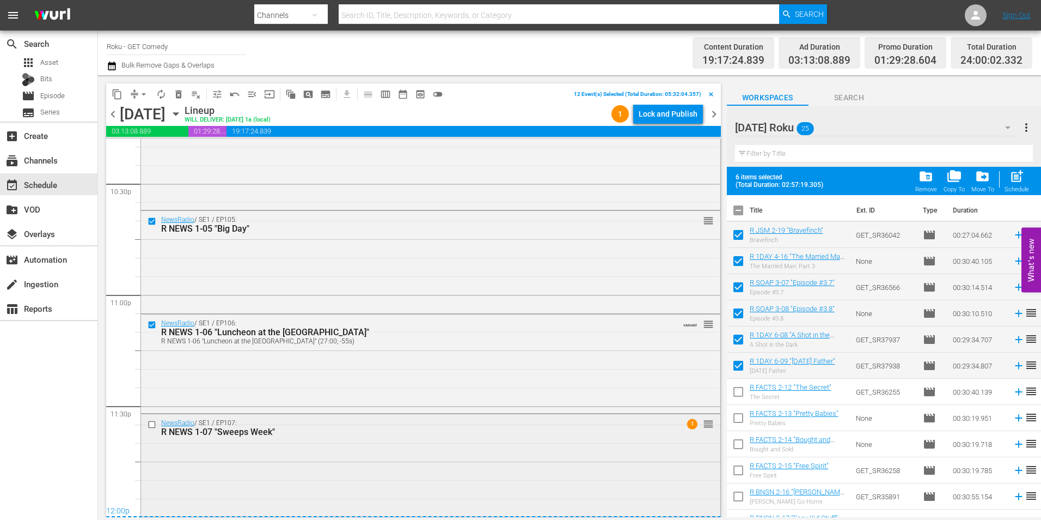
click at [151, 423] on input "checkbox" at bounding box center [153, 423] width 11 height 9
click at [115, 89] on span "content_copy" at bounding box center [117, 94] width 11 height 11
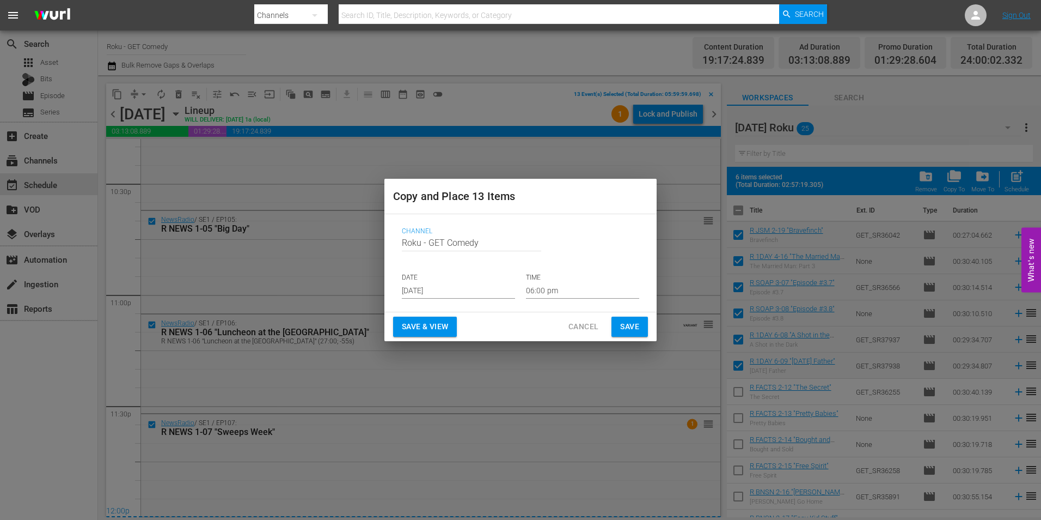
click at [442, 292] on input "[DATE]" at bounding box center [458, 290] width 113 height 16
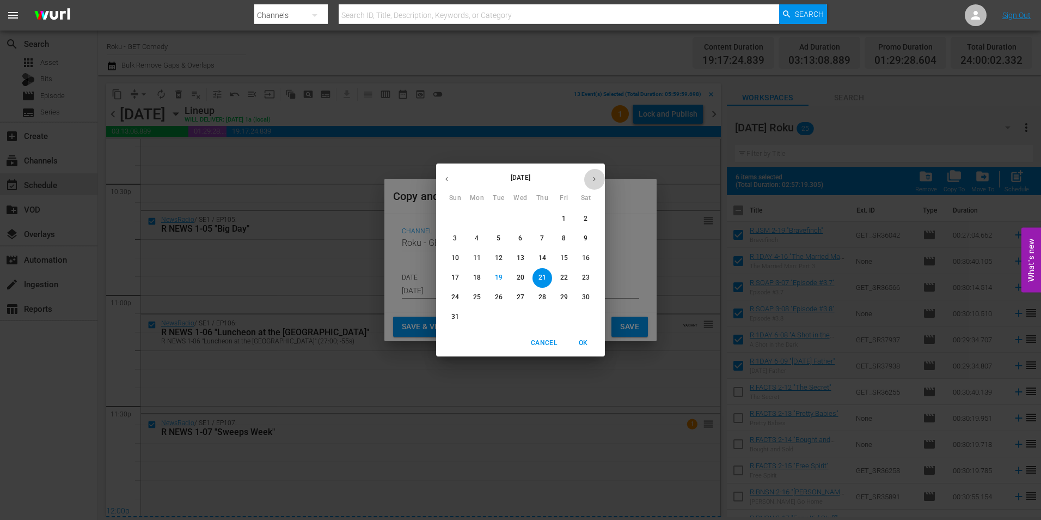
click at [594, 178] on icon "button" at bounding box center [594, 179] width 3 height 4
click at [541, 234] on p "11" at bounding box center [543, 238] width 8 height 9
type input "[DATE]"
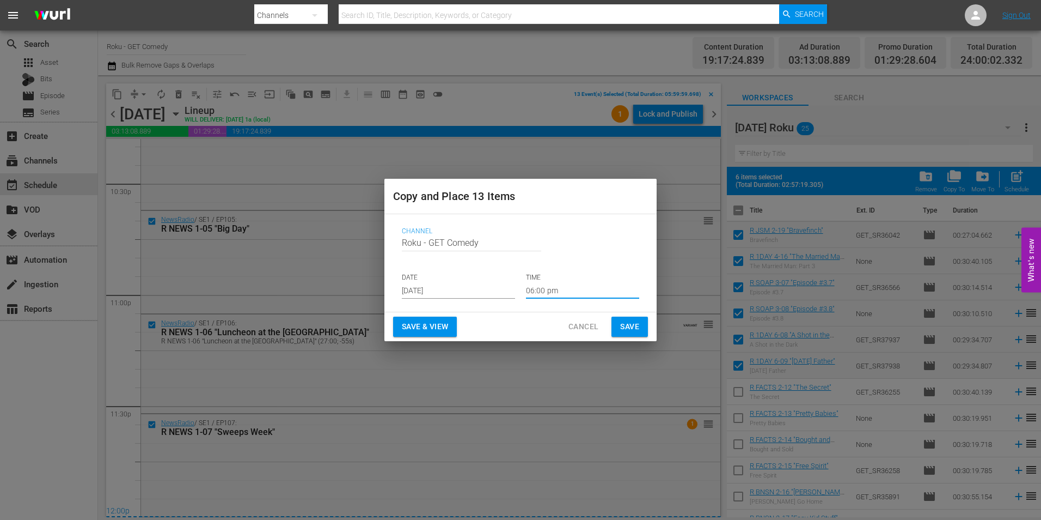
click at [544, 292] on input "06:00 pm" at bounding box center [582, 290] width 113 height 16
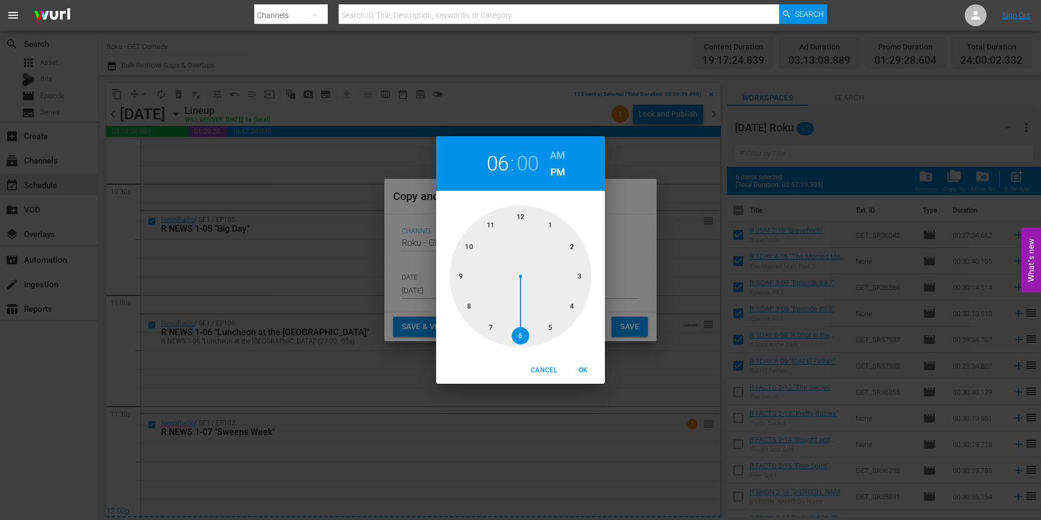
click at [521, 215] on div at bounding box center [521, 276] width 142 height 142
click at [582, 369] on span "OK" at bounding box center [583, 369] width 26 height 11
type input "12:00 pm"
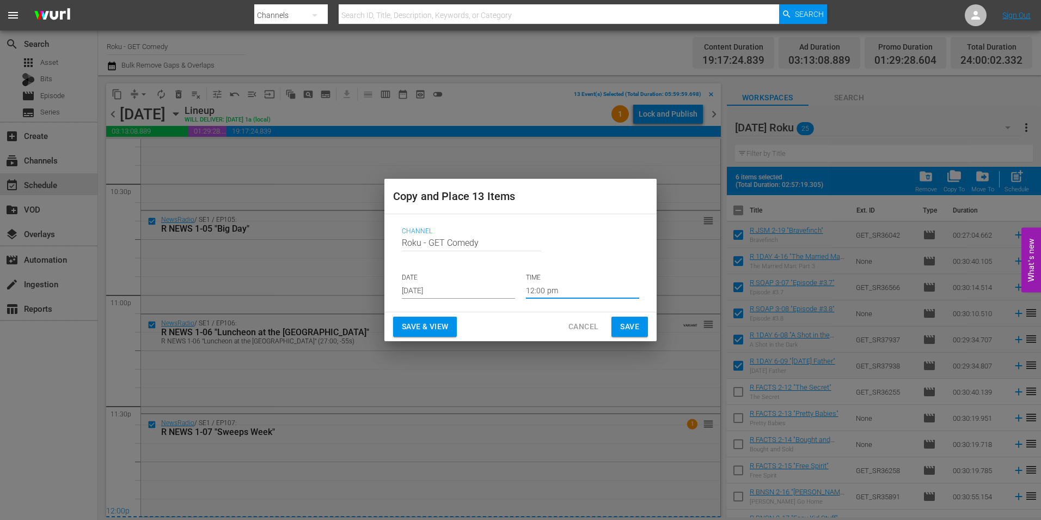
click at [631, 324] on span "Save" at bounding box center [629, 327] width 19 height 14
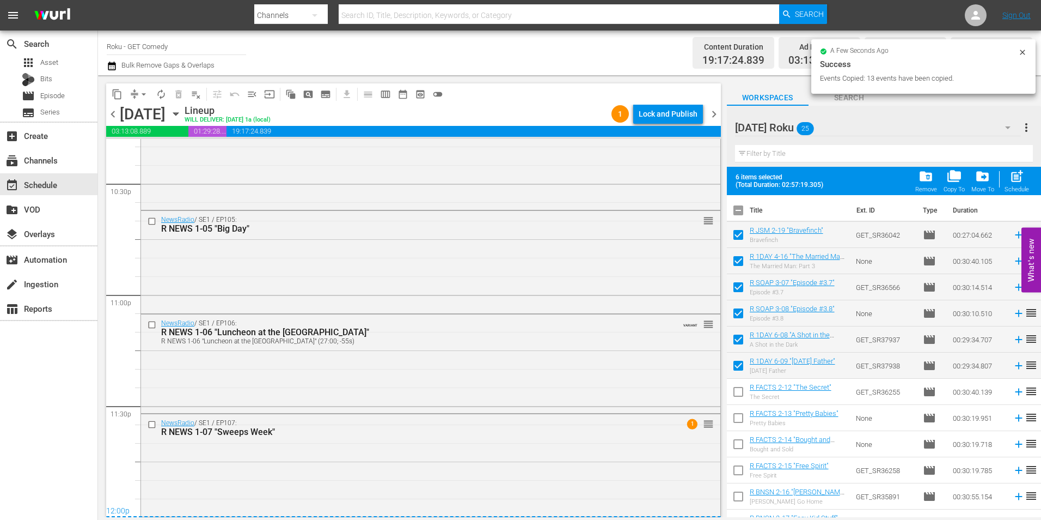
click at [182, 112] on icon "button" at bounding box center [176, 114] width 12 height 12
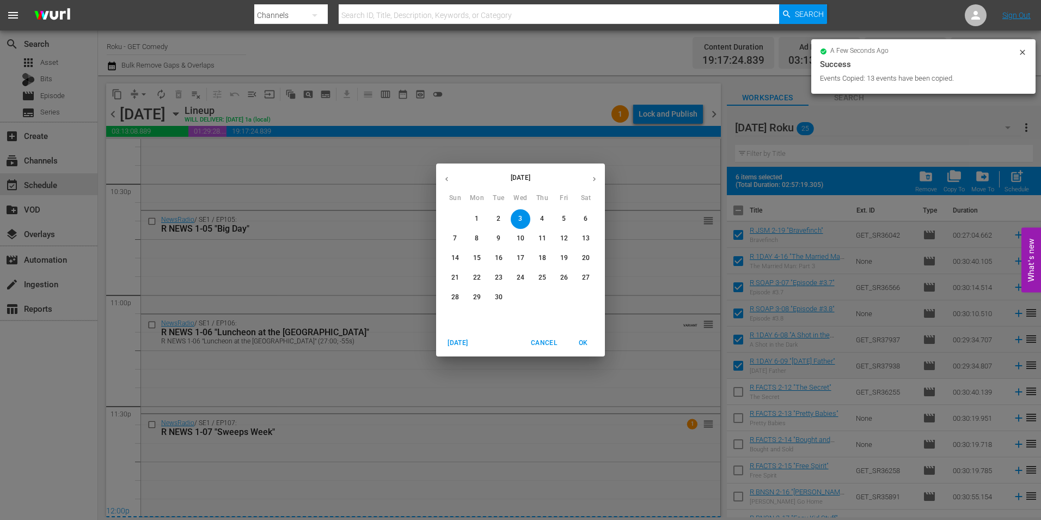
click at [546, 239] on p "11" at bounding box center [543, 238] width 8 height 9
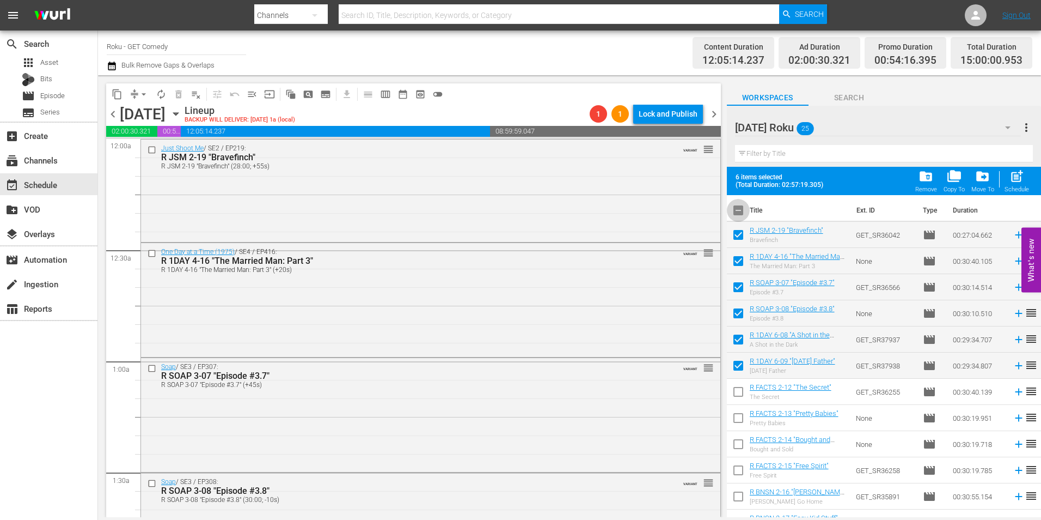
click at [733, 205] on input "checkbox" at bounding box center [738, 212] width 23 height 23
checkbox input "true"
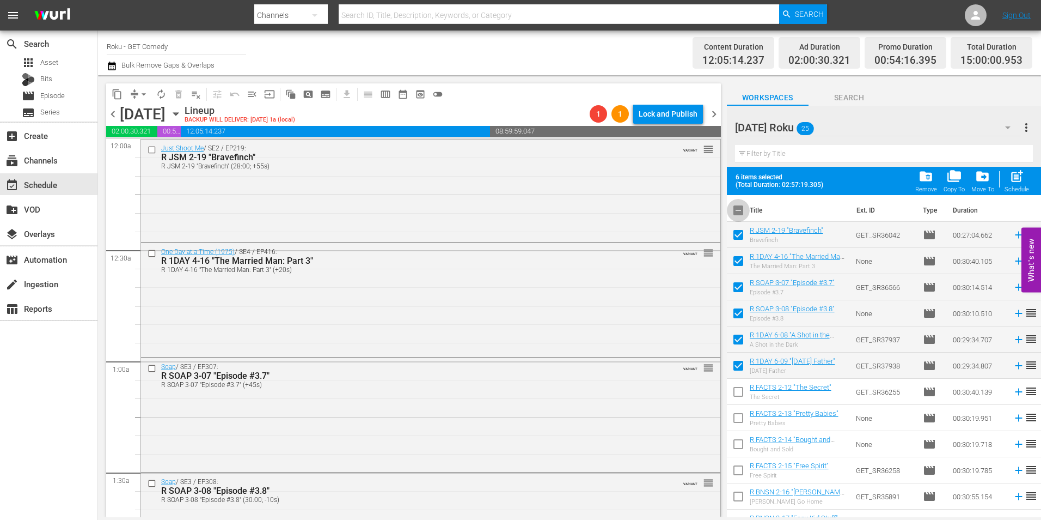
checkbox input "true"
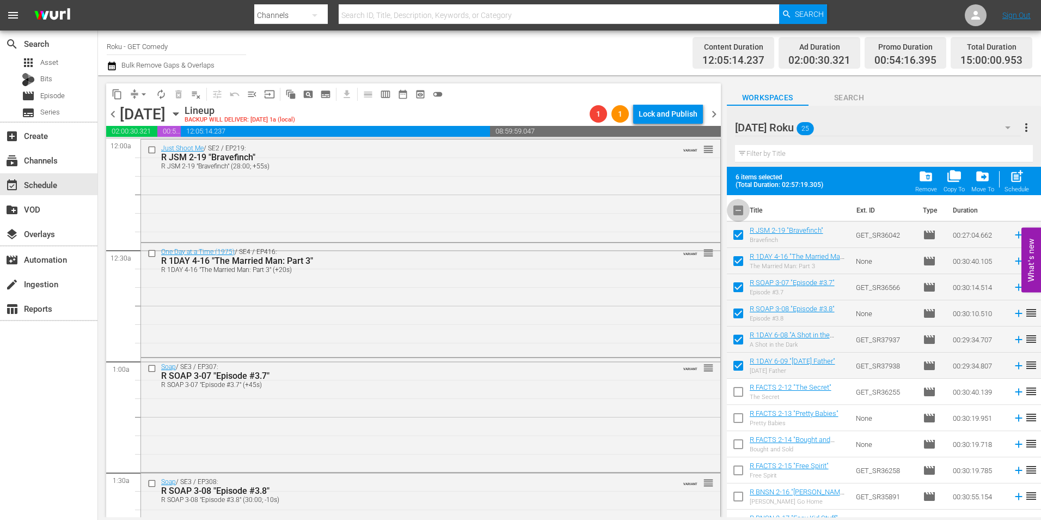
checkbox input "true"
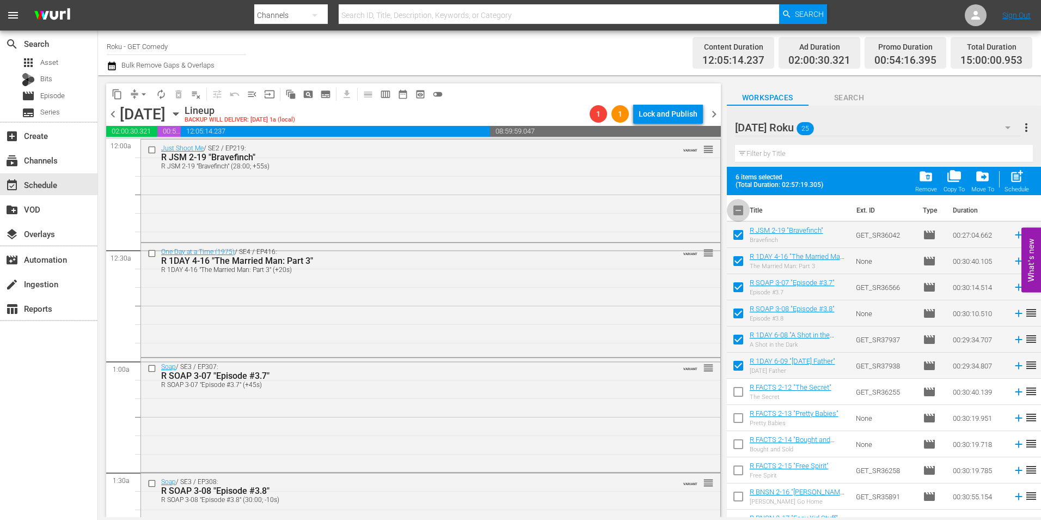
checkbox input "true"
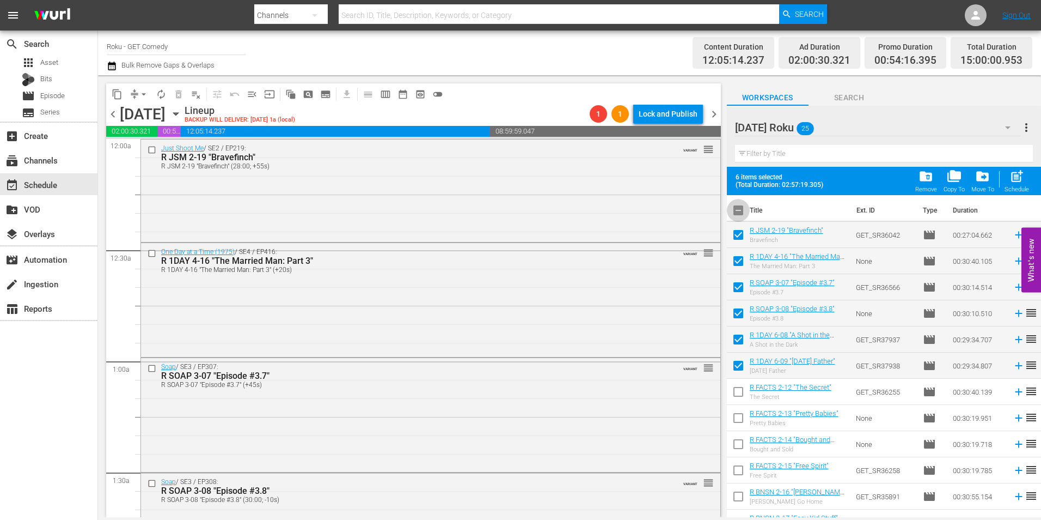
checkbox input "true"
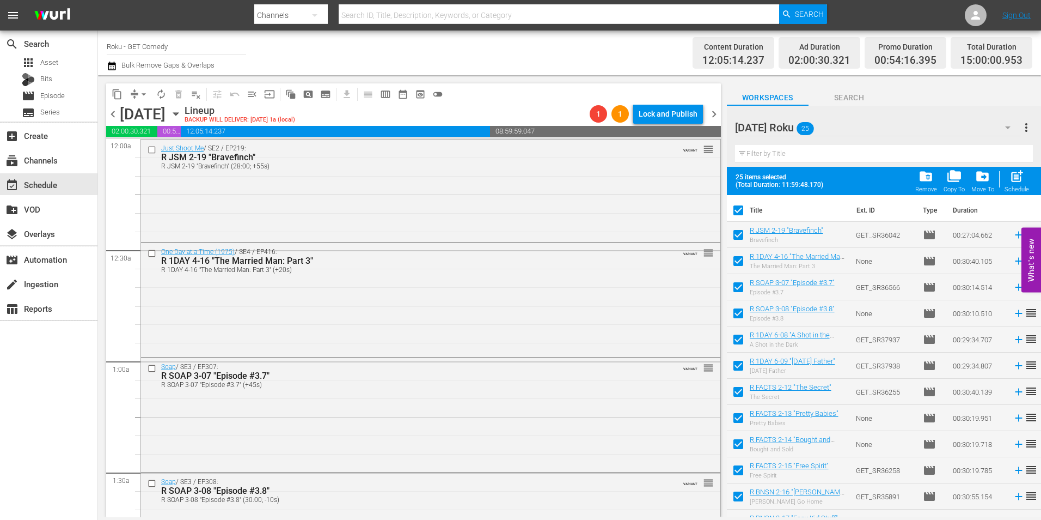
click at [735, 209] on input "checkbox" at bounding box center [738, 212] width 23 height 23
checkbox input "false"
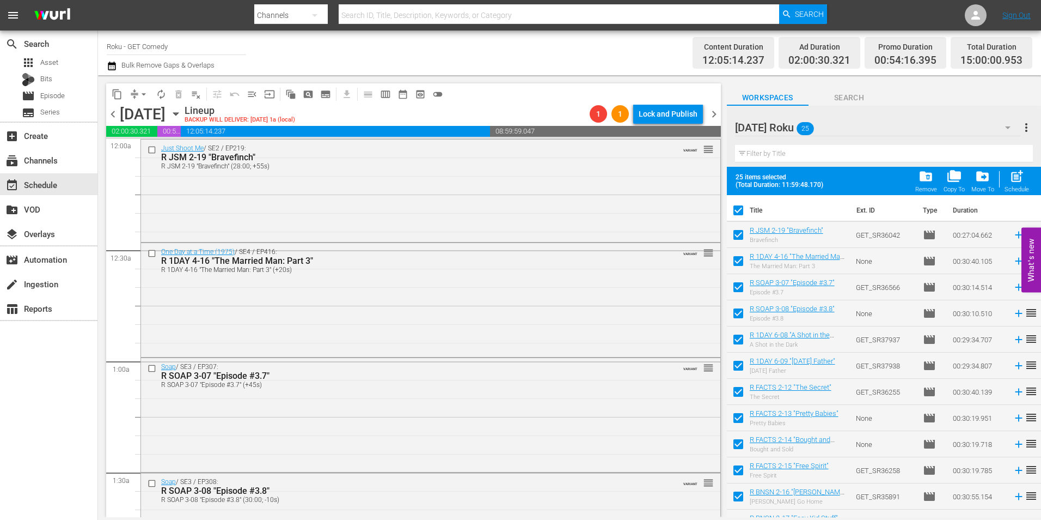
checkbox input "false"
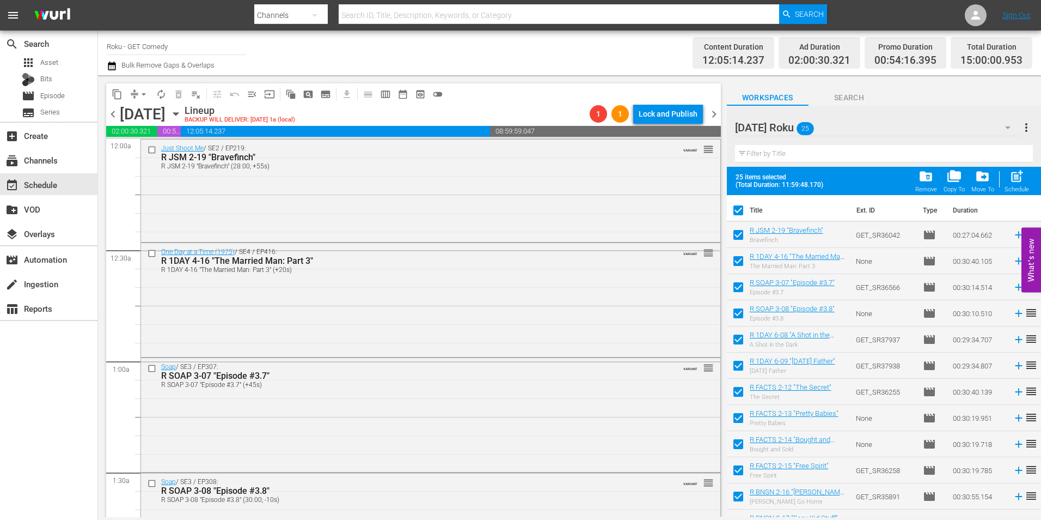
checkbox input "false"
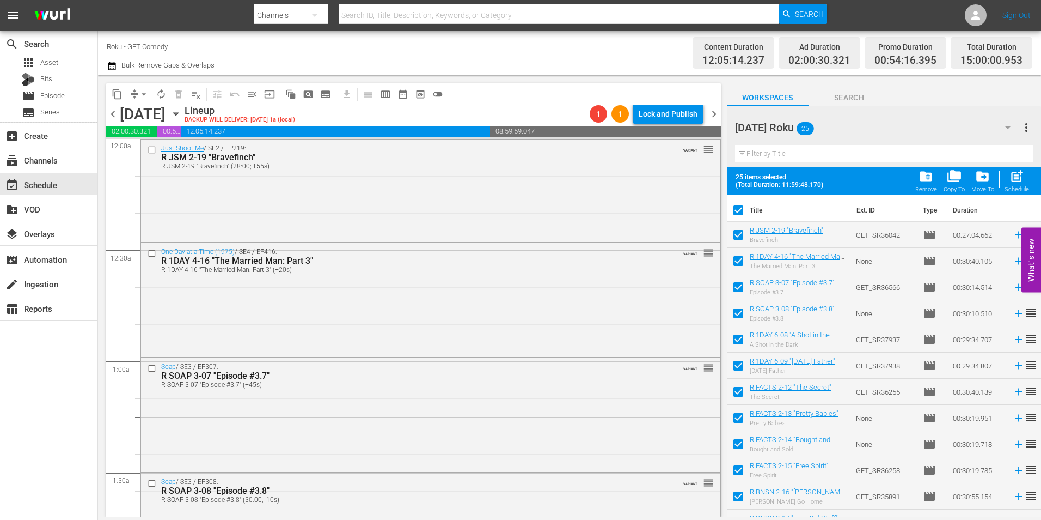
checkbox input "false"
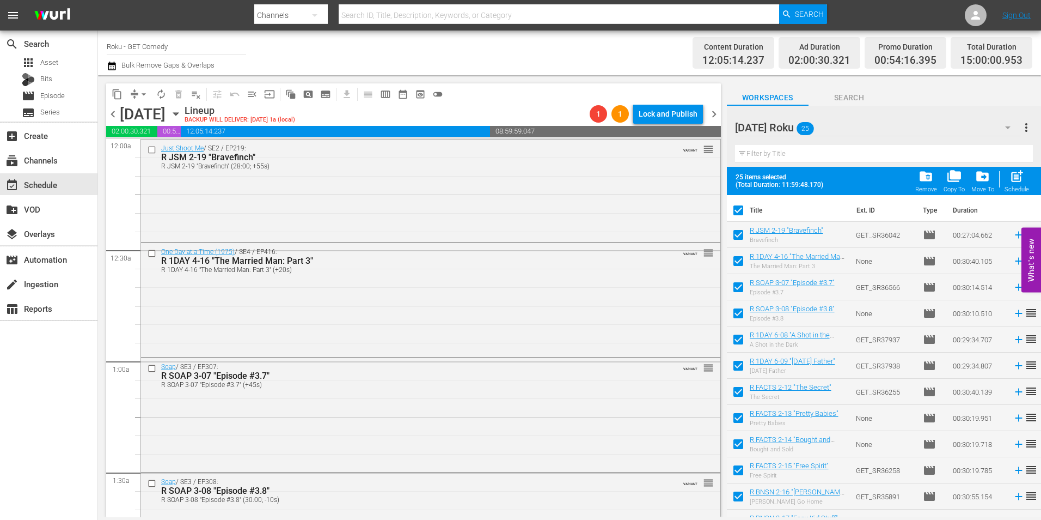
checkbox input "false"
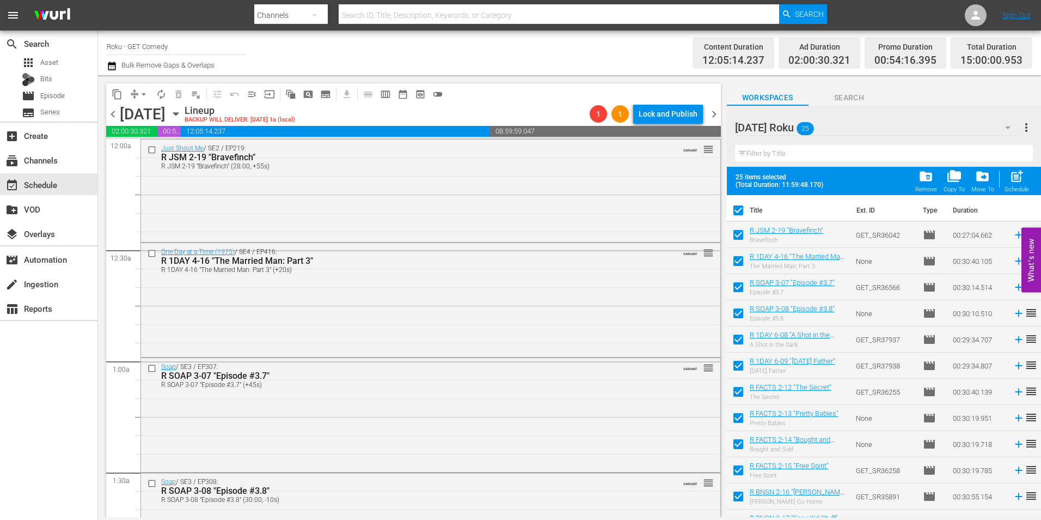
checkbox input "false"
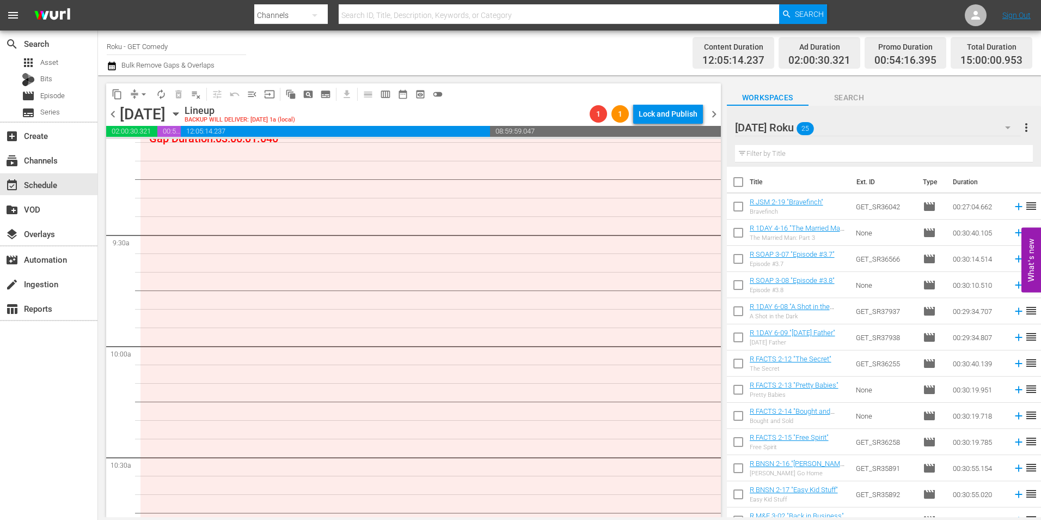
scroll to position [1961, 0]
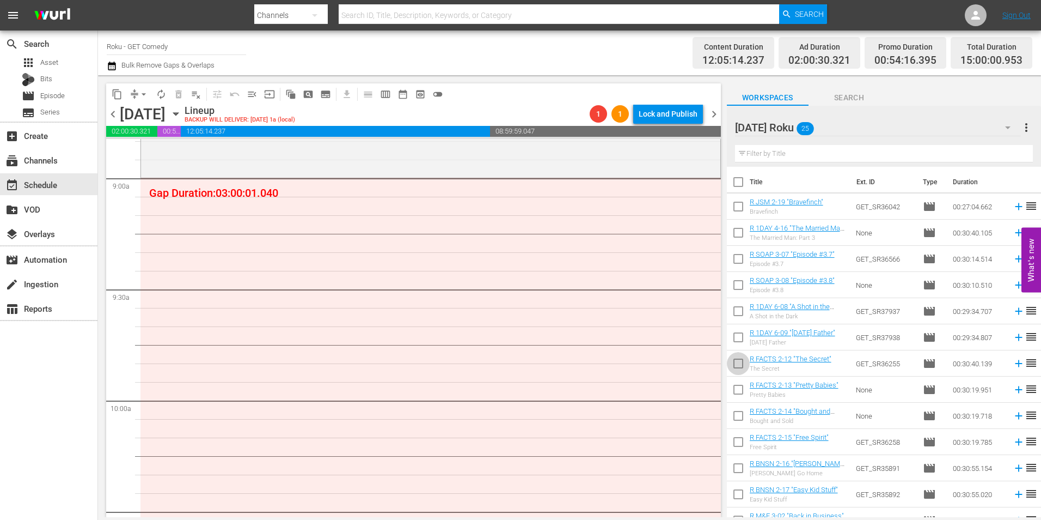
click at [738, 369] on input "checkbox" at bounding box center [738, 365] width 23 height 23
checkbox input "true"
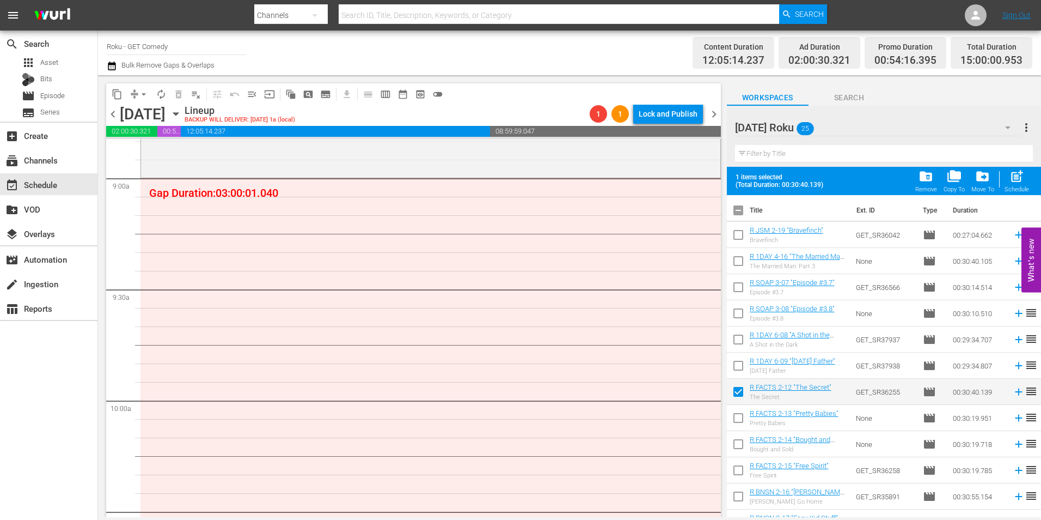
click at [738, 423] on input "checkbox" at bounding box center [738, 419] width 23 height 23
checkbox input "true"
click at [735, 442] on input "checkbox" at bounding box center [738, 446] width 23 height 23
checkbox input "true"
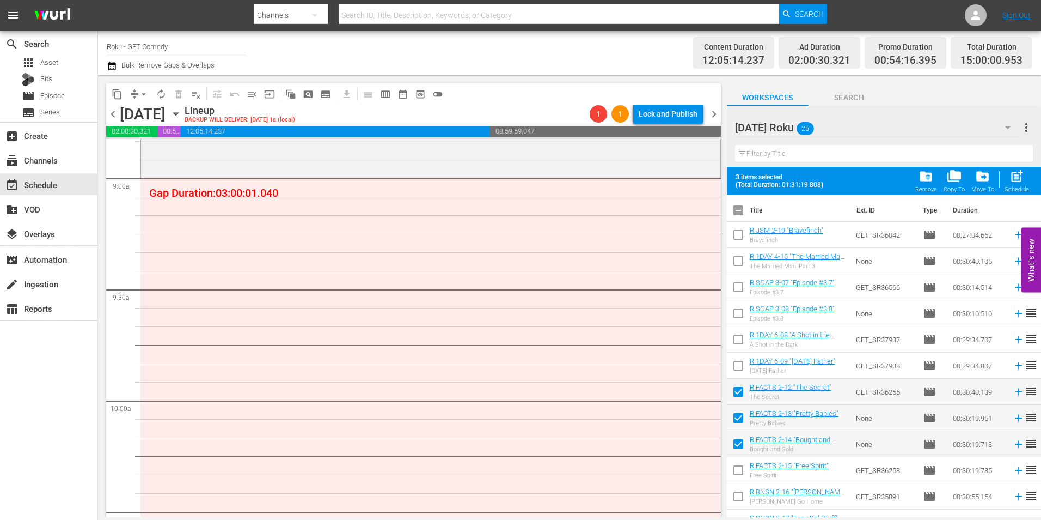
click at [736, 470] on input "checkbox" at bounding box center [738, 472] width 23 height 23
checkbox input "true"
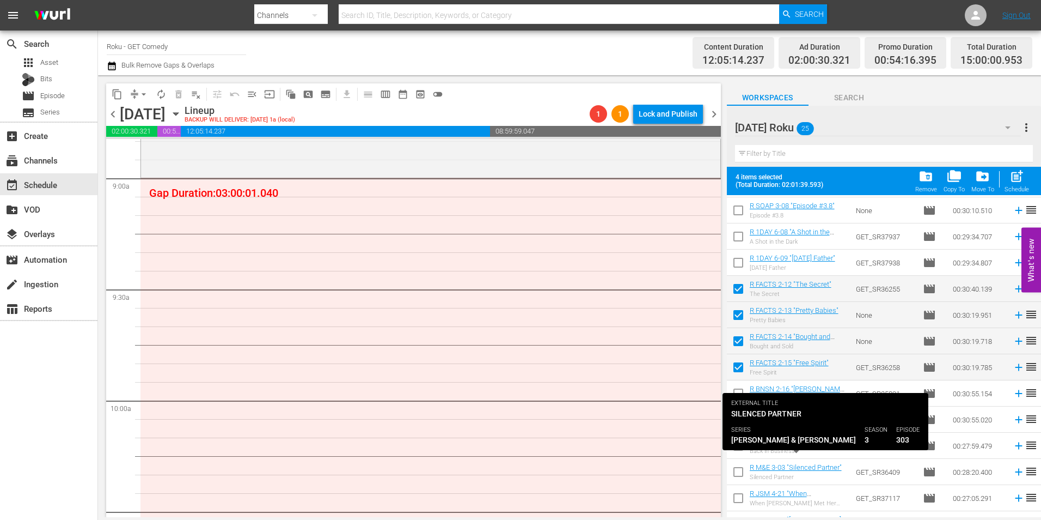
scroll to position [109, 0]
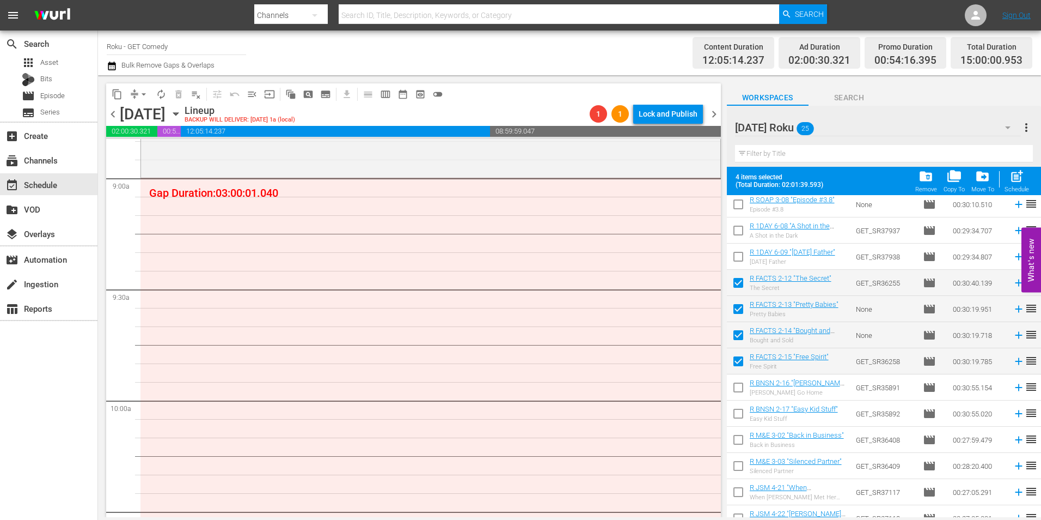
click at [735, 386] on input "checkbox" at bounding box center [738, 389] width 23 height 23
checkbox input "true"
click at [735, 416] on input "checkbox" at bounding box center [738, 415] width 23 height 23
checkbox input "true"
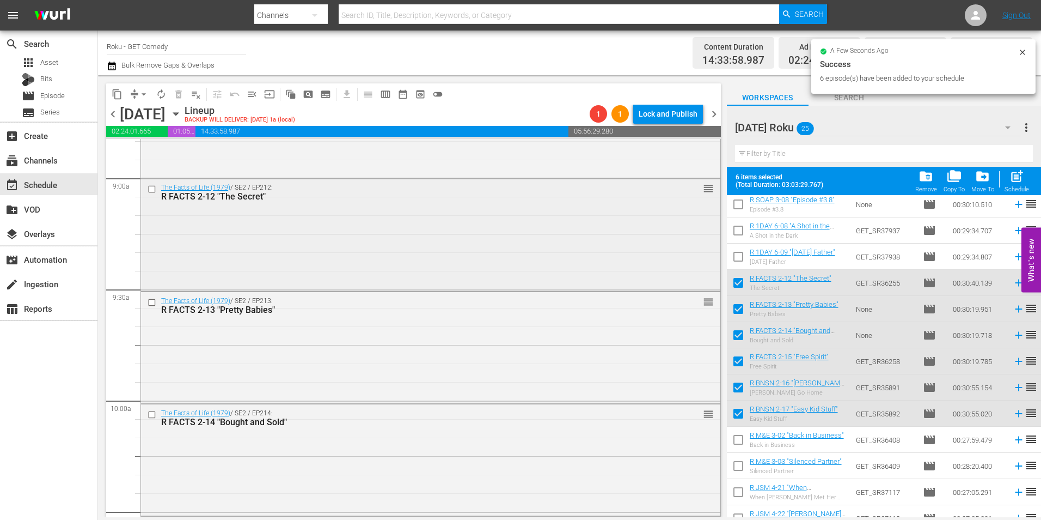
click at [414, 263] on div "The Facts of Life (1979) / SE2 / EP212: R FACTS 2-12 "The Secret" reorder" at bounding box center [431, 234] width 580 height 111
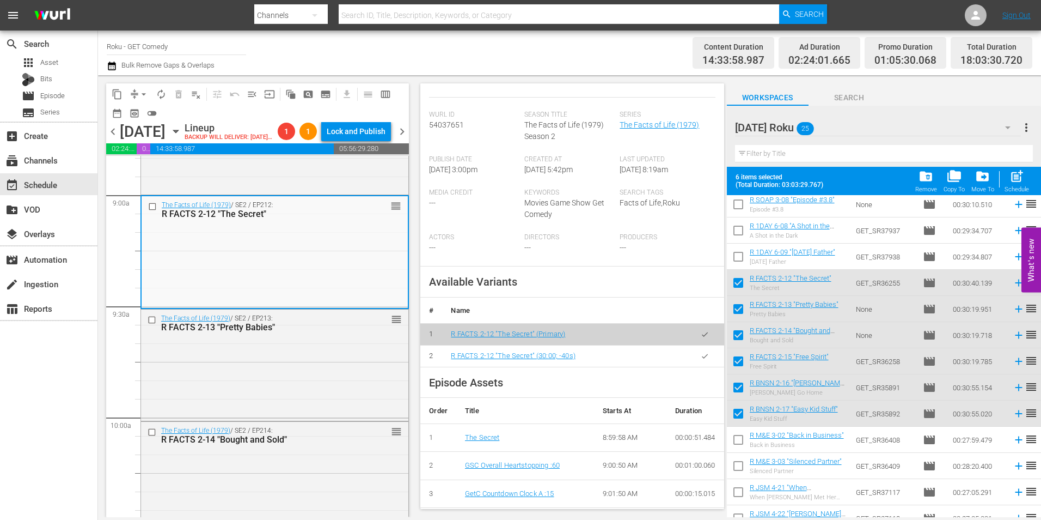
scroll to position [218, 0]
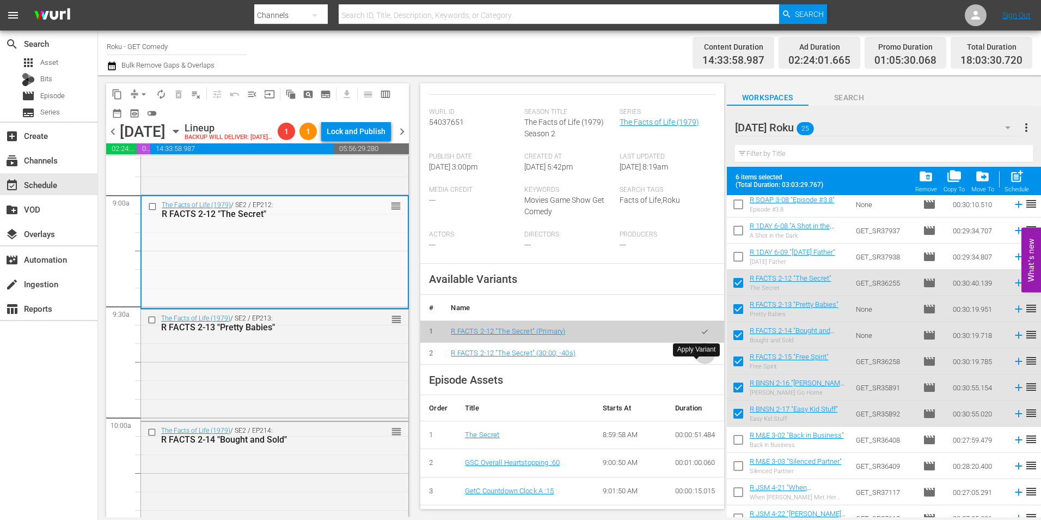
click at [700, 364] on button "button" at bounding box center [704, 353] width 21 height 21
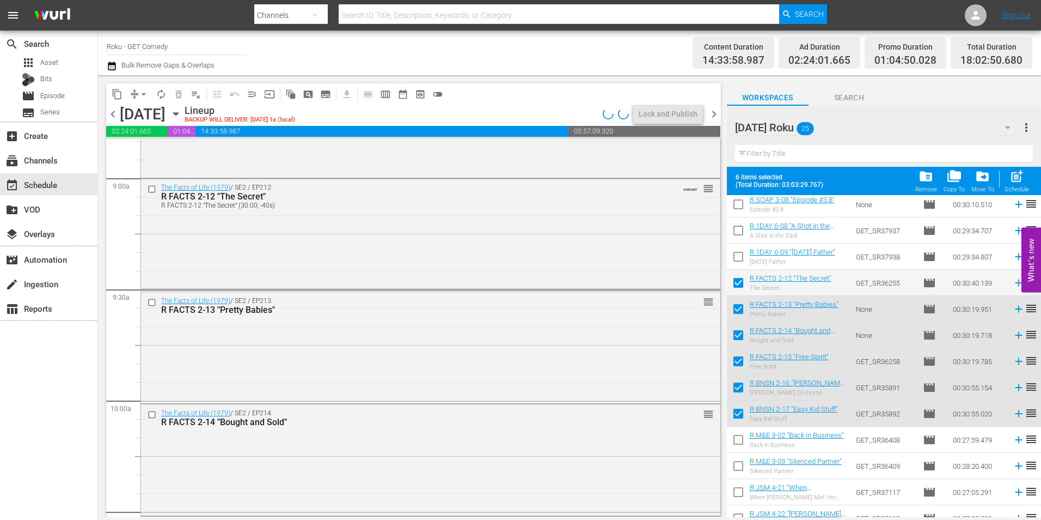
click at [291, 368] on div "The Facts of Life (1979) / SE2 / EP213: R FACTS 2-13 "Pretty Babies" reorder" at bounding box center [431, 346] width 580 height 109
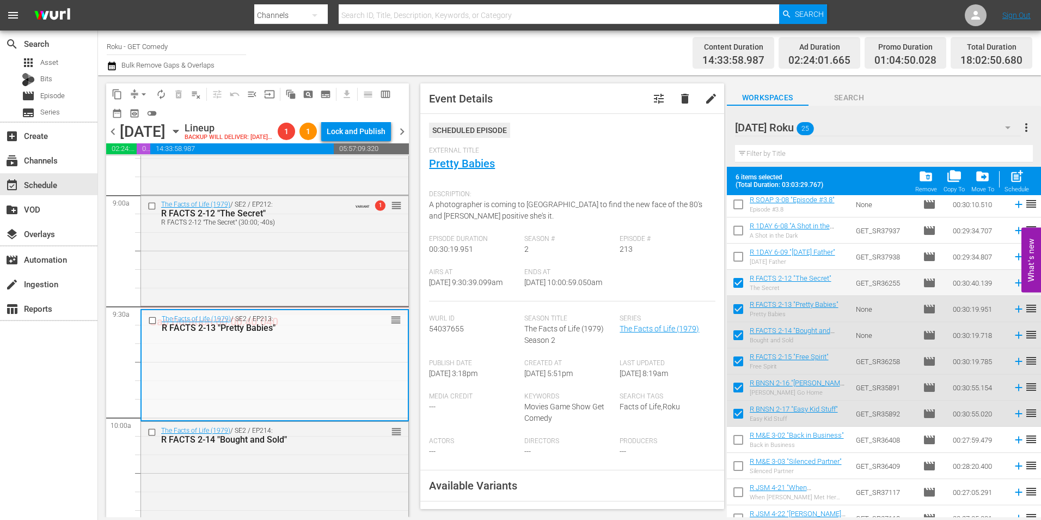
scroll to position [109, 0]
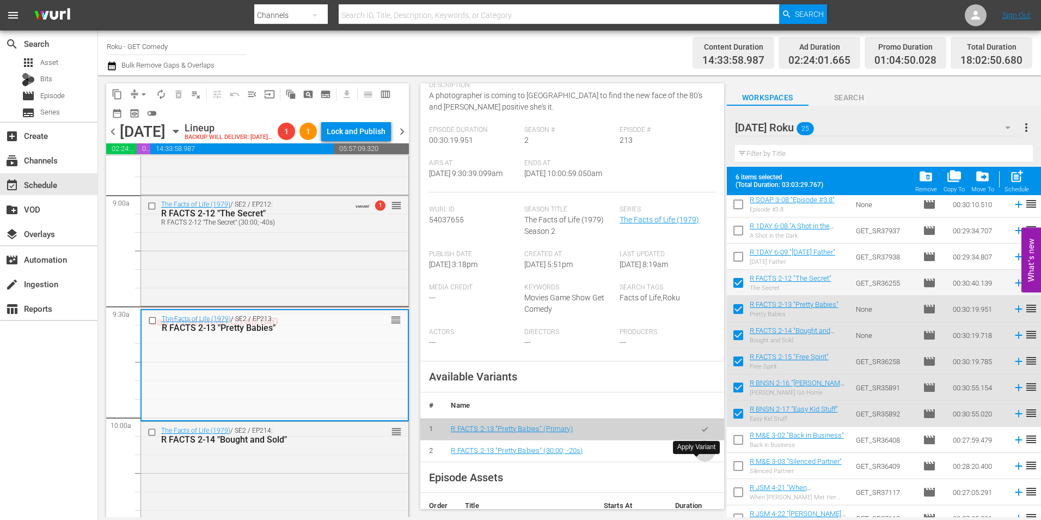
click at [701, 461] on button "button" at bounding box center [704, 450] width 21 height 21
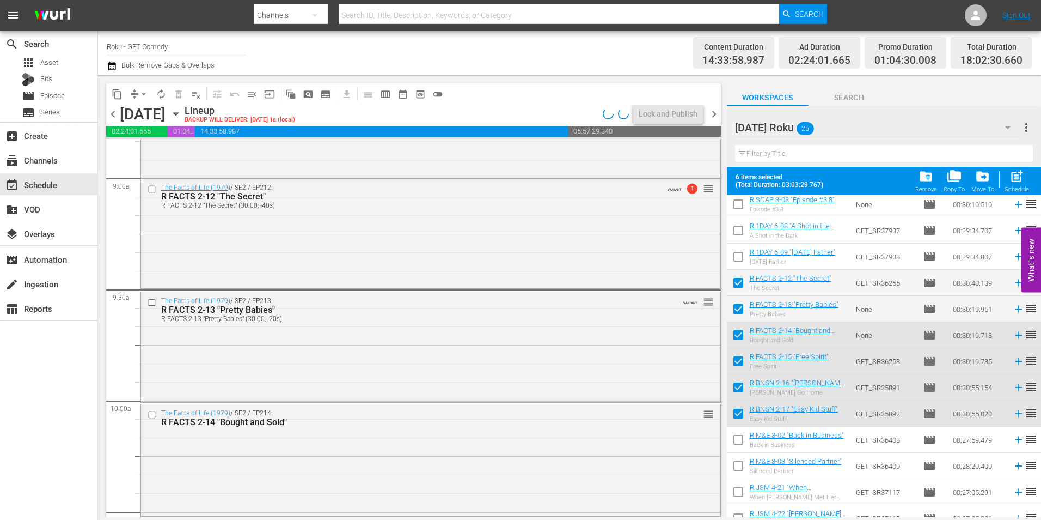
scroll to position [2015, 0]
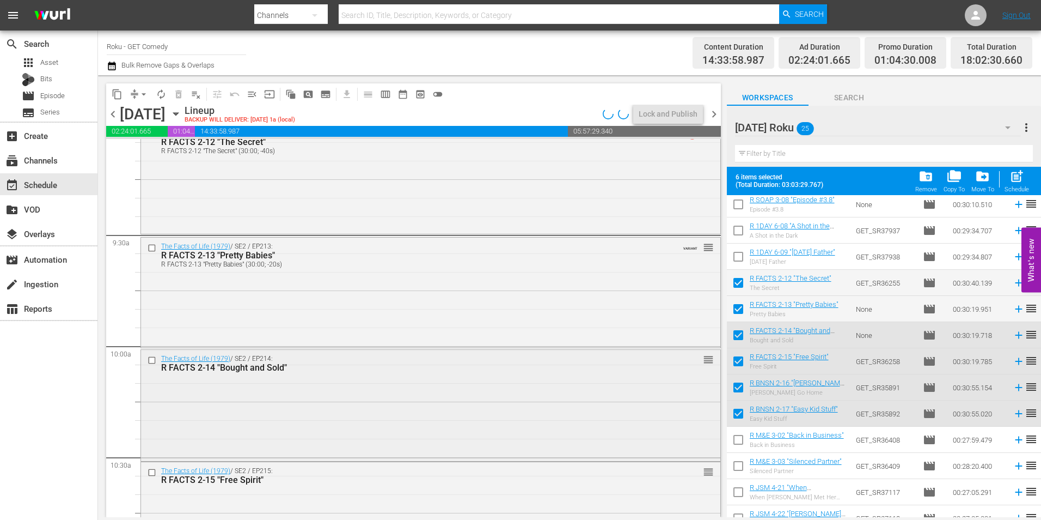
click at [278, 397] on div "The Facts of Life (1979) / SE2 / EP214: R FACTS 2-14 "Bought and Sold" reorder" at bounding box center [431, 404] width 580 height 109
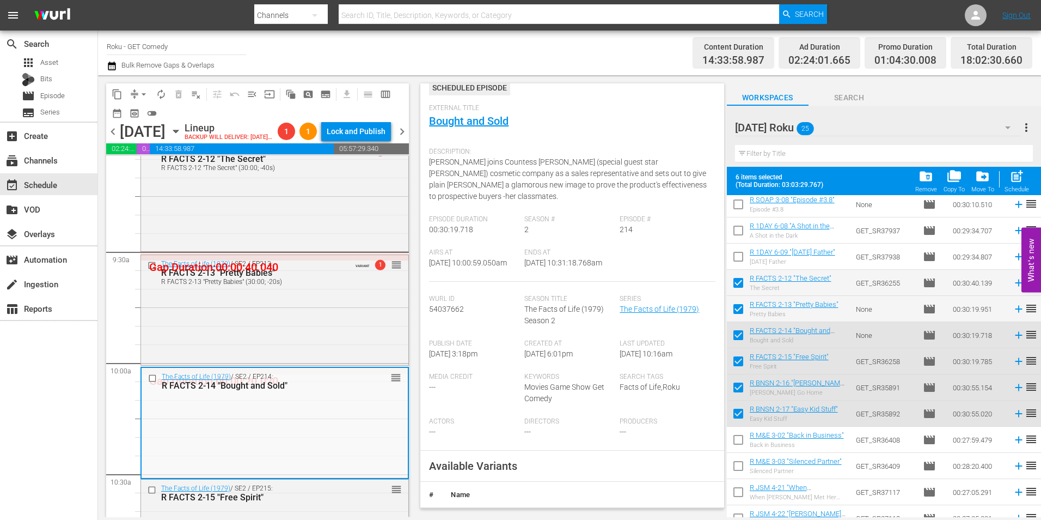
scroll to position [109, 0]
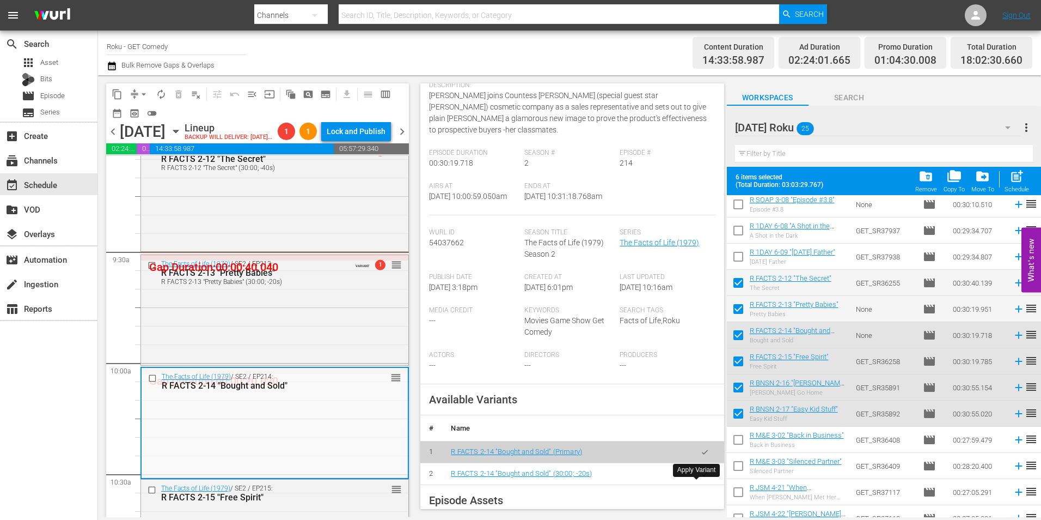
click at [701, 478] on icon "button" at bounding box center [705, 473] width 8 height 8
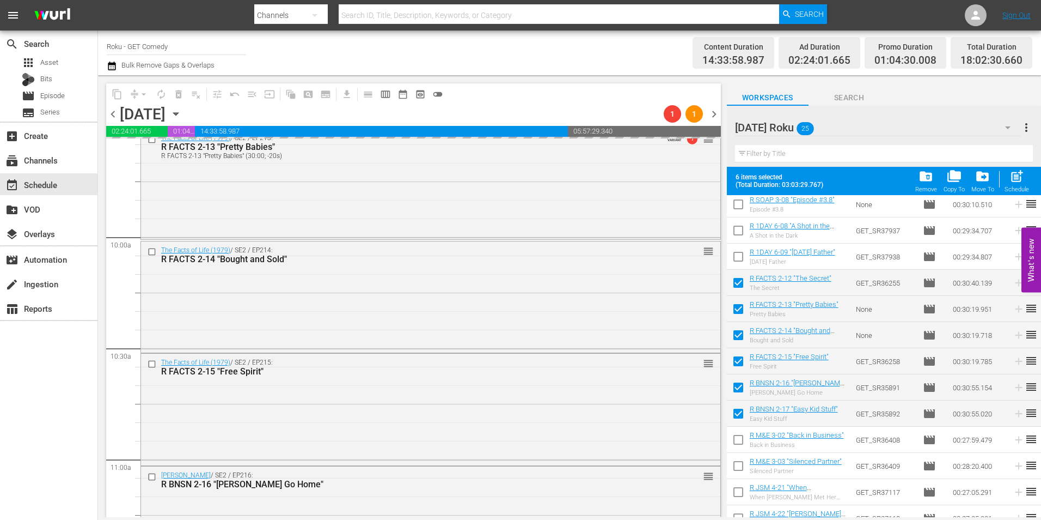
scroll to position [2124, 0]
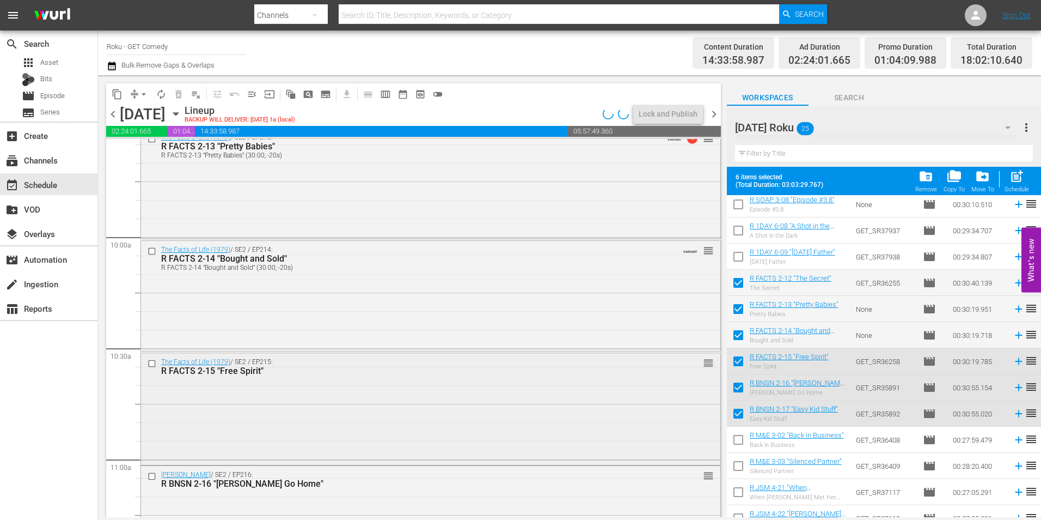
drag, startPoint x: 273, startPoint y: 382, endPoint x: 275, endPoint y: 401, distance: 19.2
click at [275, 401] on div "The Facts of Life (1979) / SE2 / EP215: R FACTS 2-15 "Free Spirit" reorder" at bounding box center [431, 407] width 580 height 109
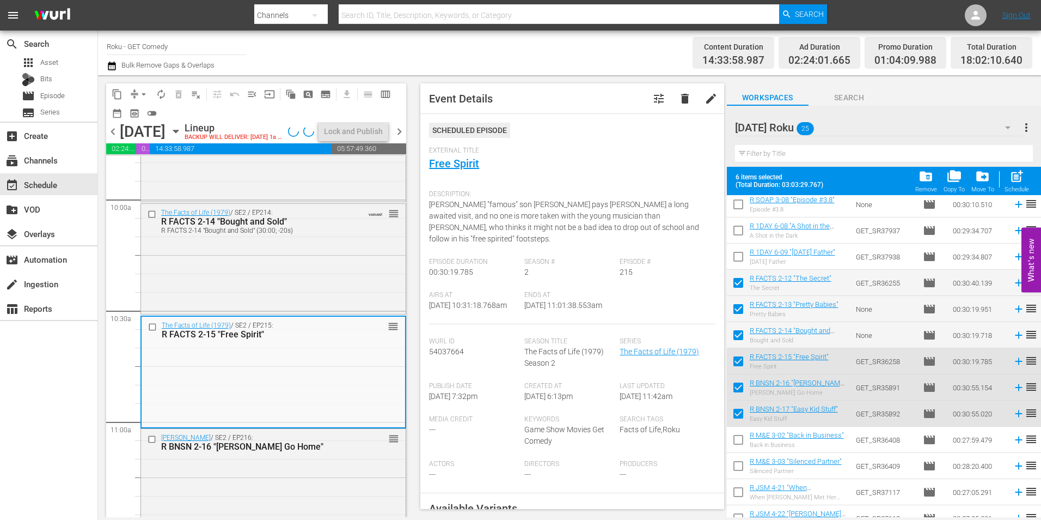
scroll to position [109, 0]
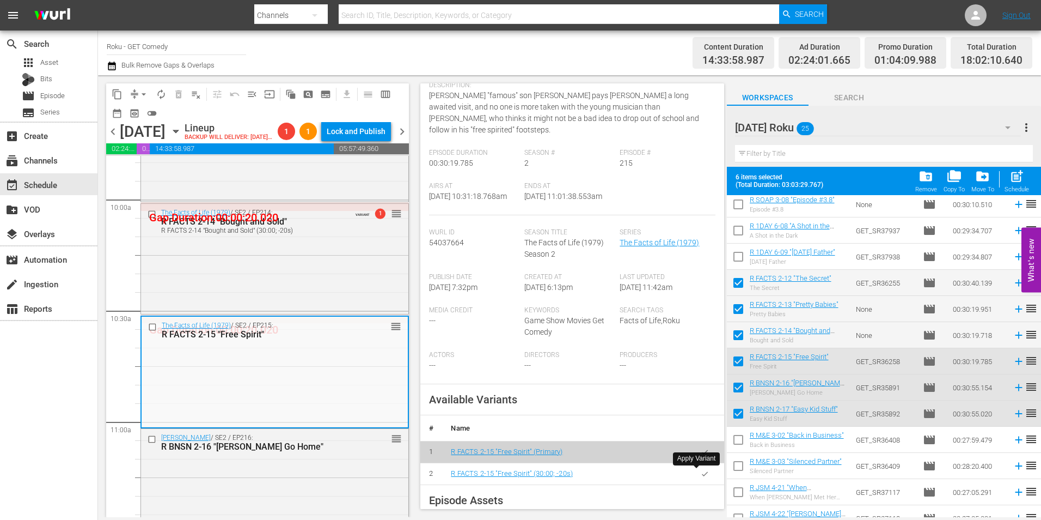
click at [701, 477] on icon "button" at bounding box center [705, 473] width 8 height 8
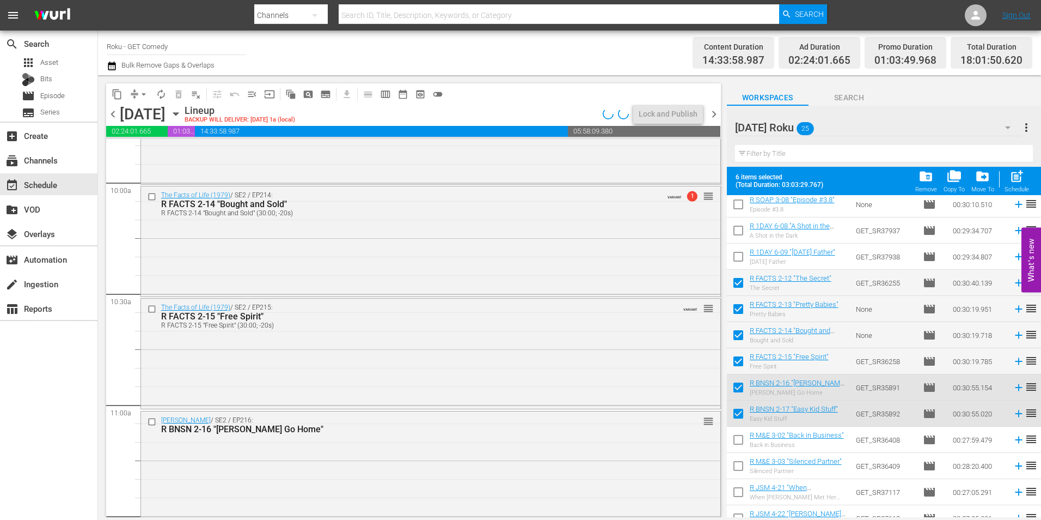
scroll to position [2288, 0]
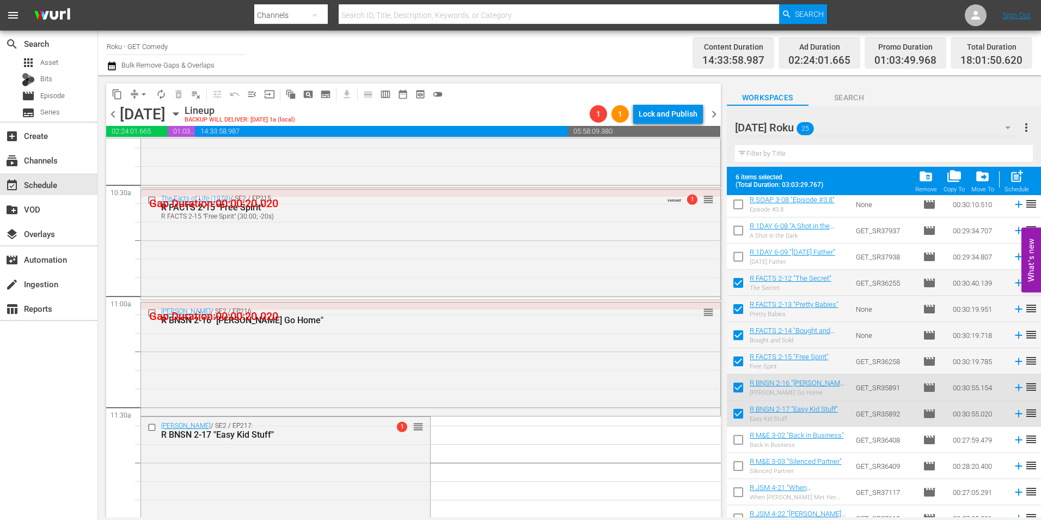
click at [264, 367] on div "[PERSON_NAME] / SE2 / EP216: R BNSN 2-16 "[PERSON_NAME] Go Home" reorder" at bounding box center [431, 357] width 580 height 111
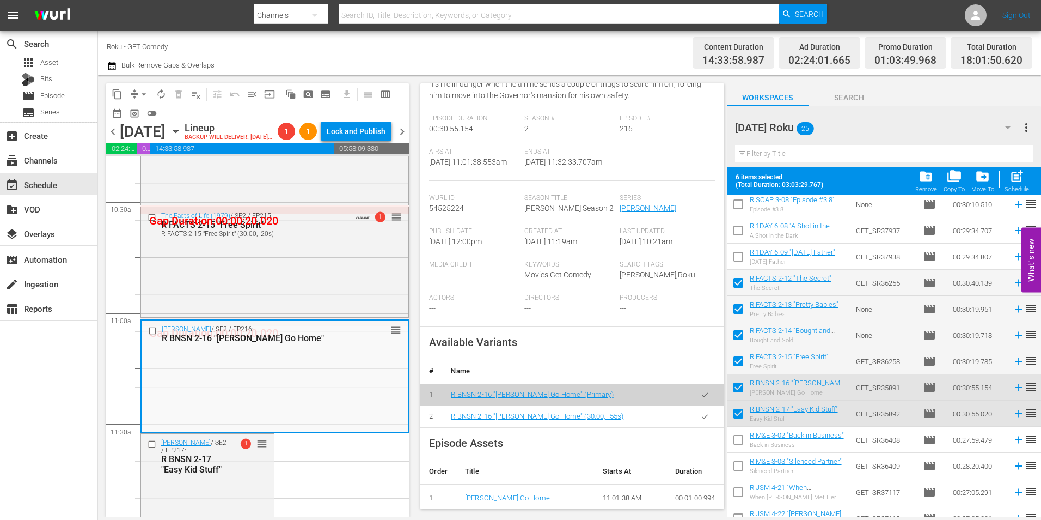
scroll to position [218, 0]
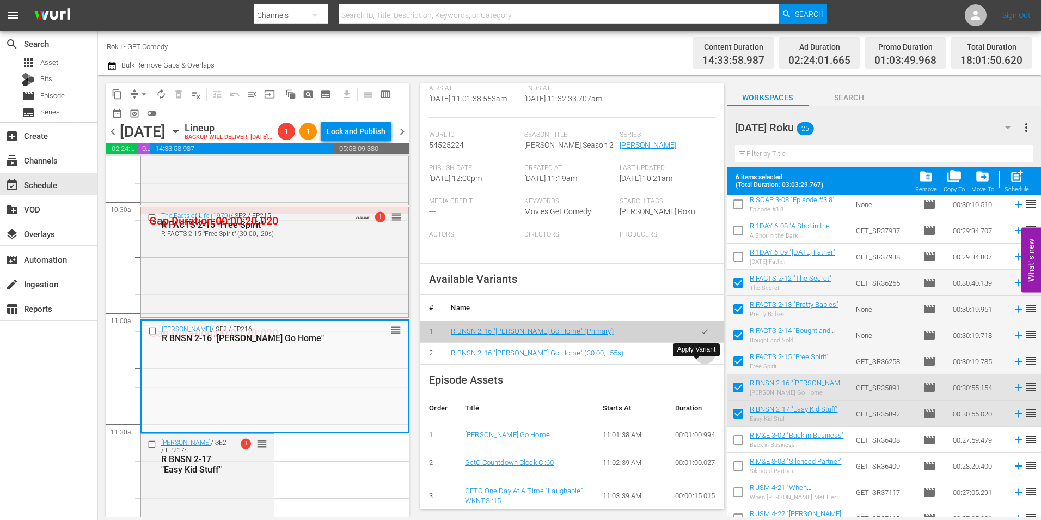
click at [702, 355] on icon "button" at bounding box center [705, 353] width 6 height 4
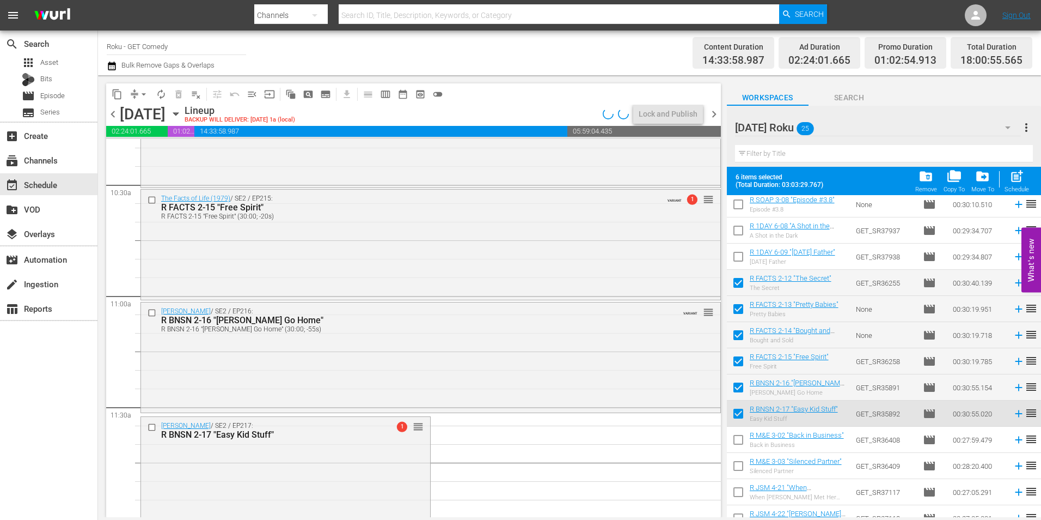
scroll to position [2396, 0]
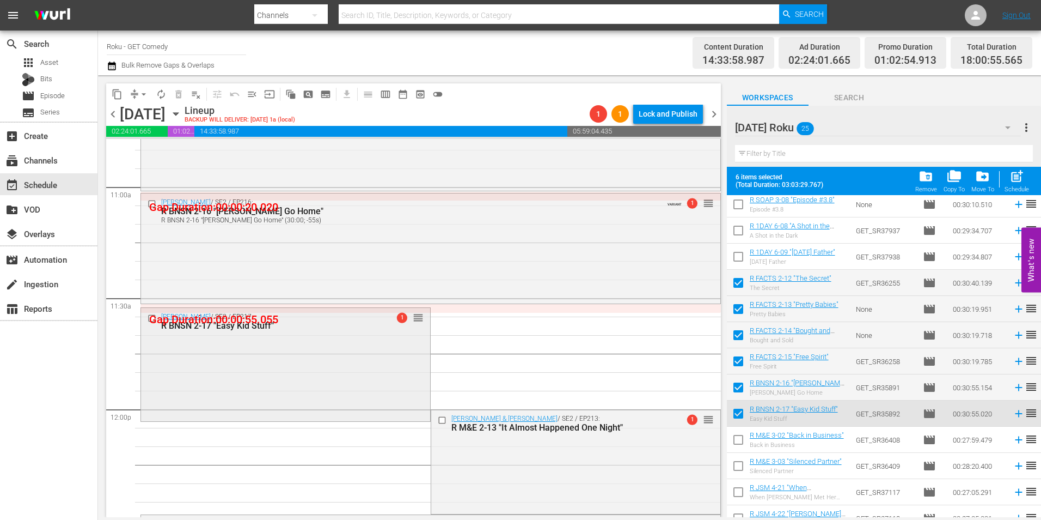
click at [232, 401] on div "[PERSON_NAME] / SE2 / EP217: R BNSN 2-17 "Easy Kid Stuff" 1 reorder" at bounding box center [285, 363] width 289 height 111
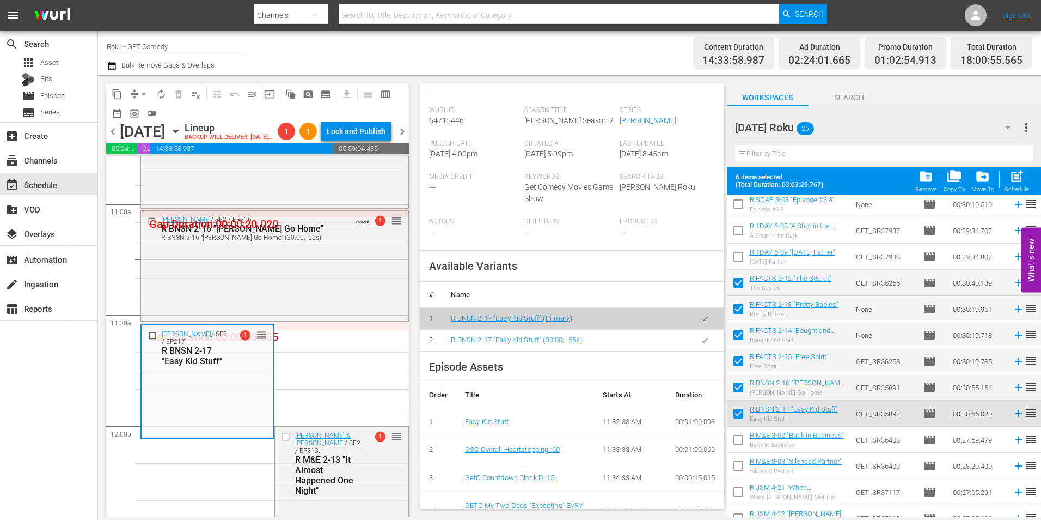
scroll to position [272, 0]
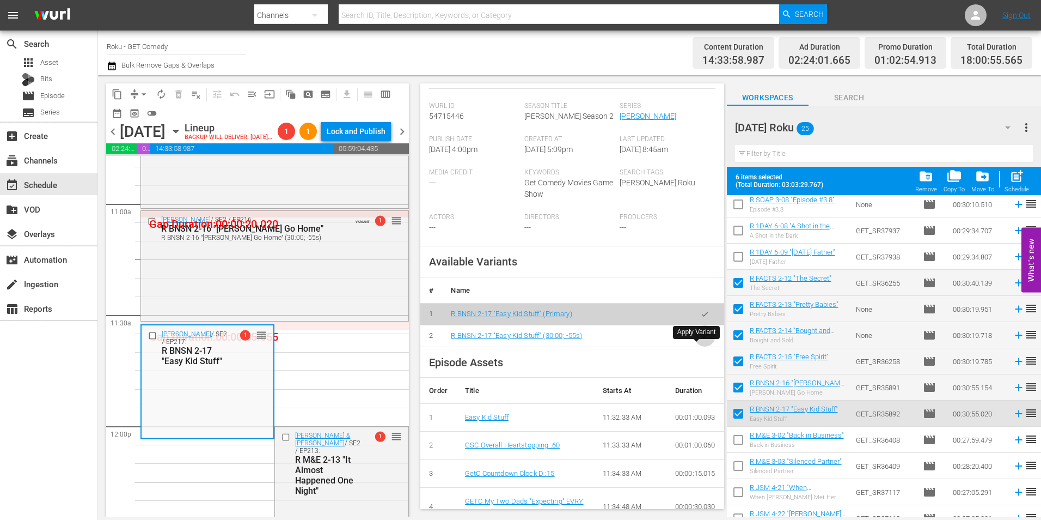
click at [694, 346] on button "button" at bounding box center [704, 335] width 21 height 21
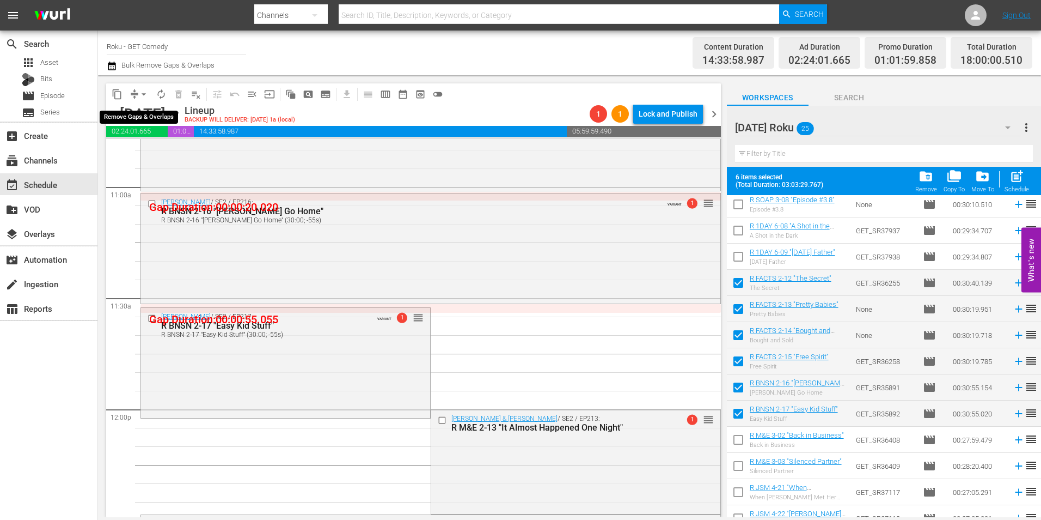
click at [142, 93] on span "arrow_drop_down" at bounding box center [143, 94] width 11 height 11
click at [142, 120] on li "Align to Midnight" at bounding box center [144, 116] width 90 height 18
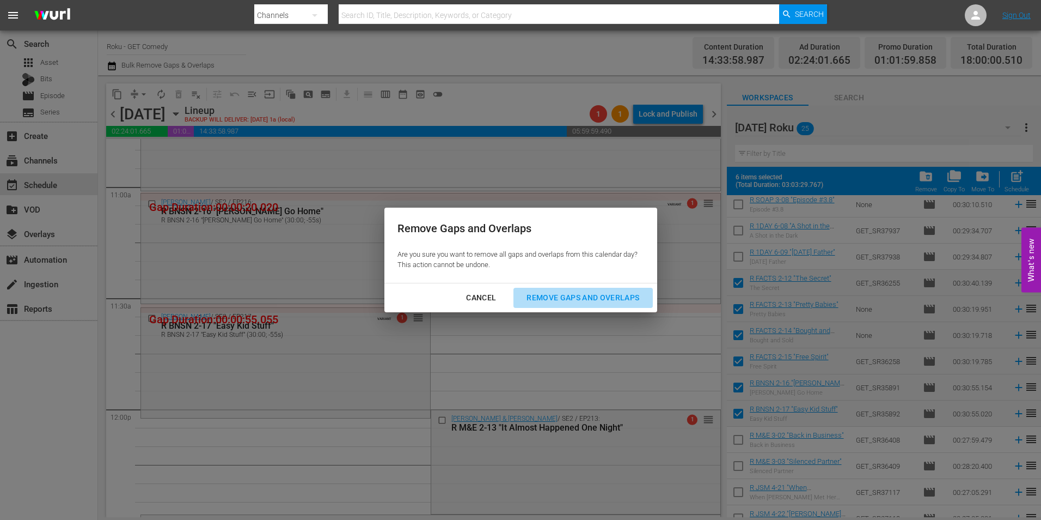
click at [561, 299] on div "Remove Gaps and Overlaps" at bounding box center [583, 298] width 130 height 14
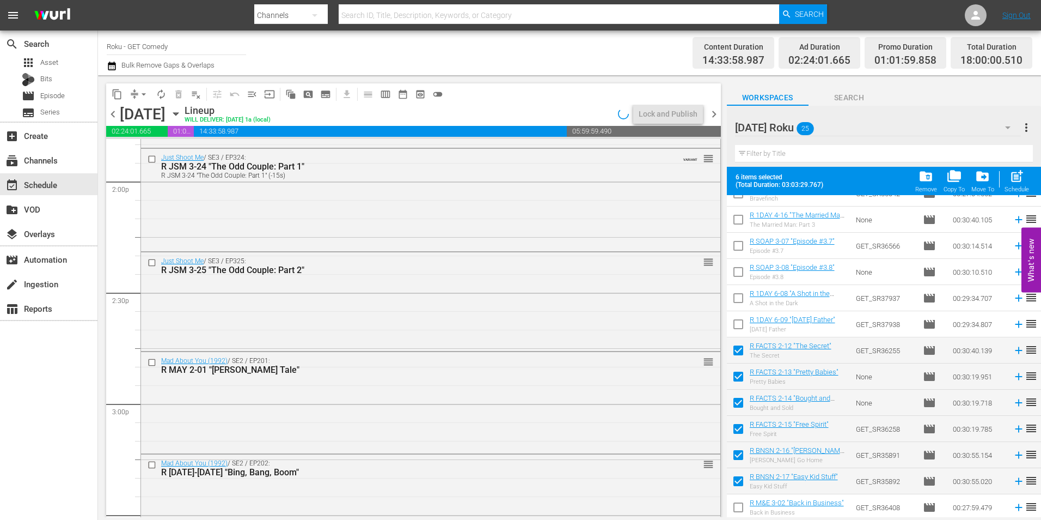
scroll to position [0, 0]
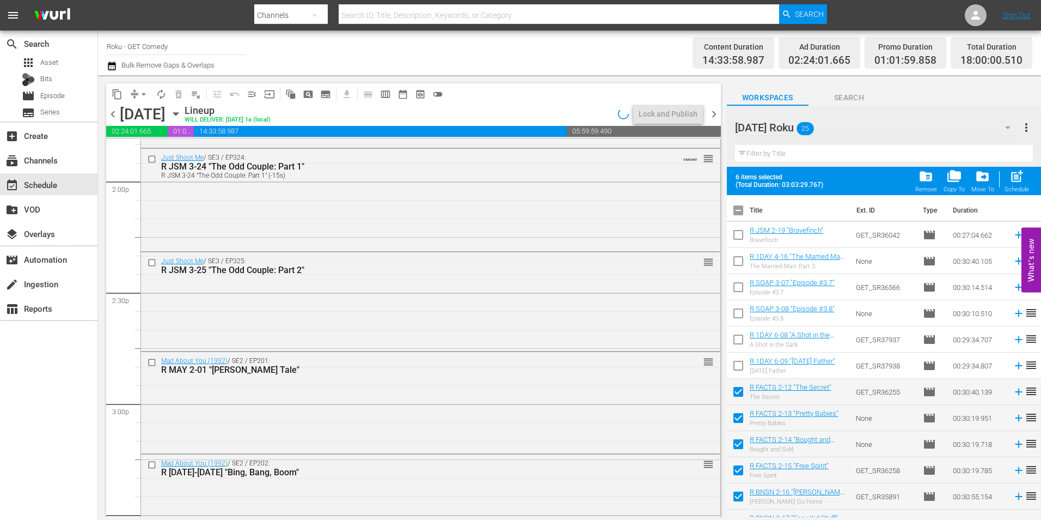
click at [736, 212] on input "checkbox" at bounding box center [738, 212] width 23 height 23
checkbox input "true"
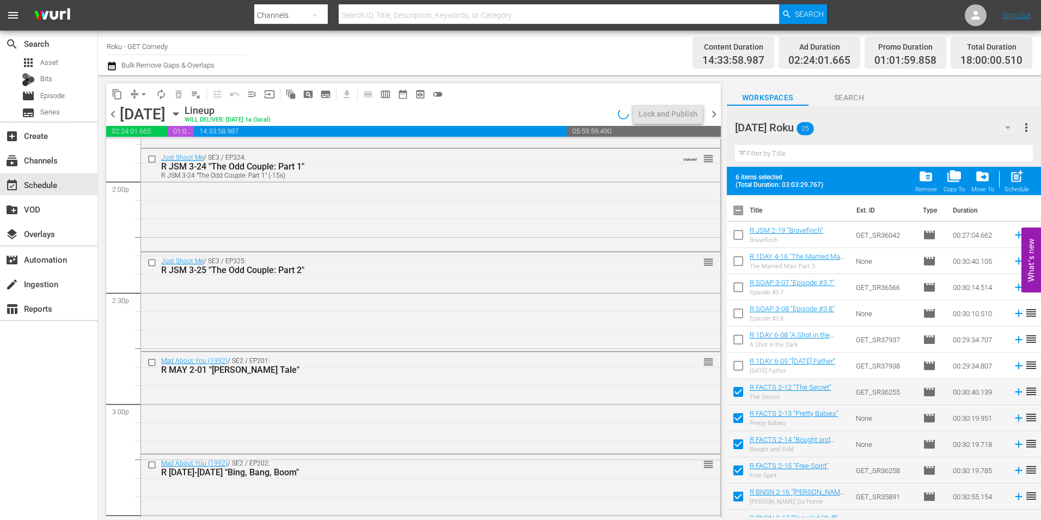
checkbox input "true"
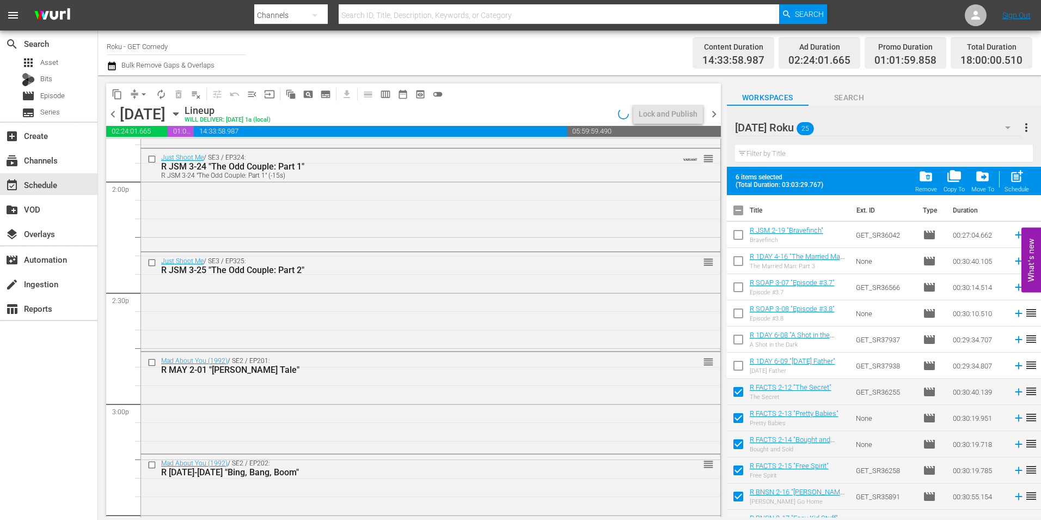
checkbox input "true"
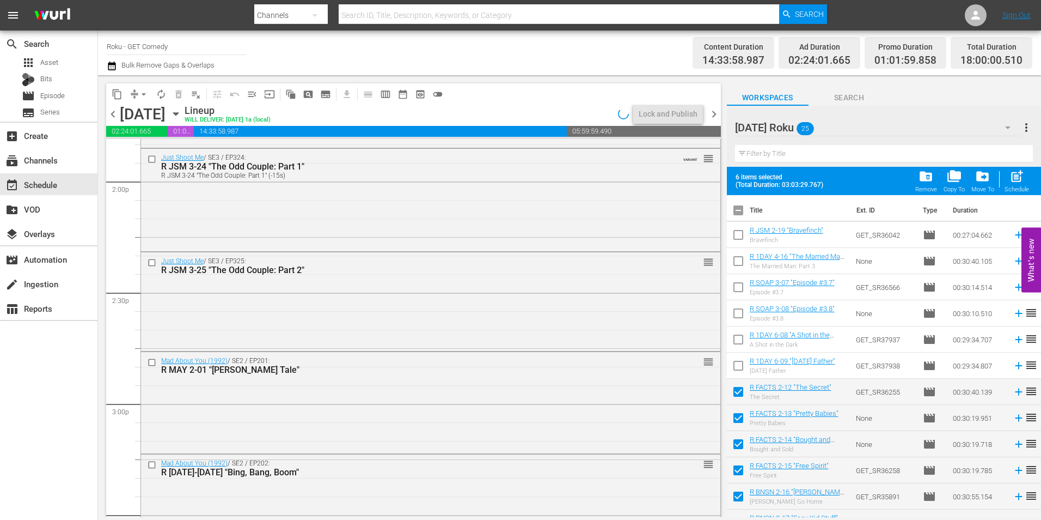
checkbox input "true"
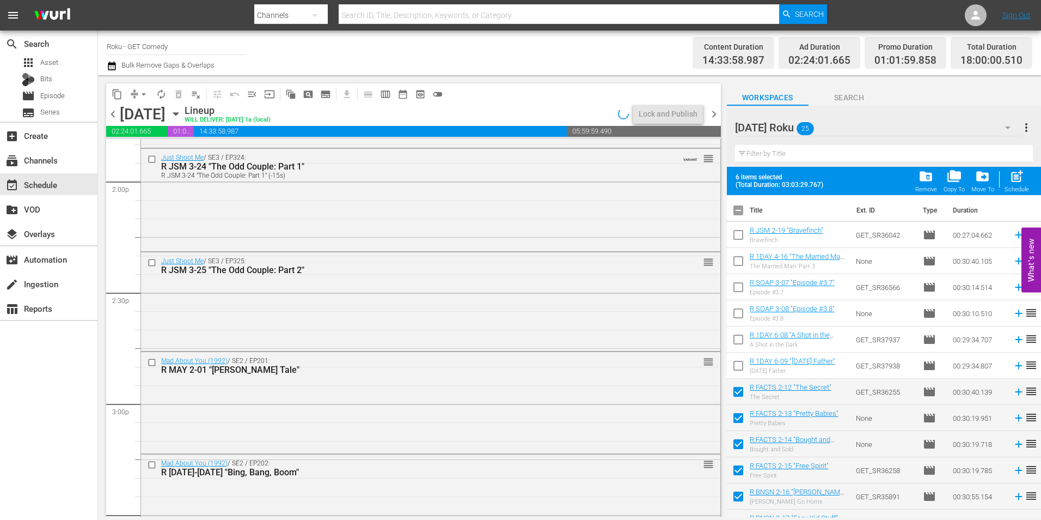
checkbox input "true"
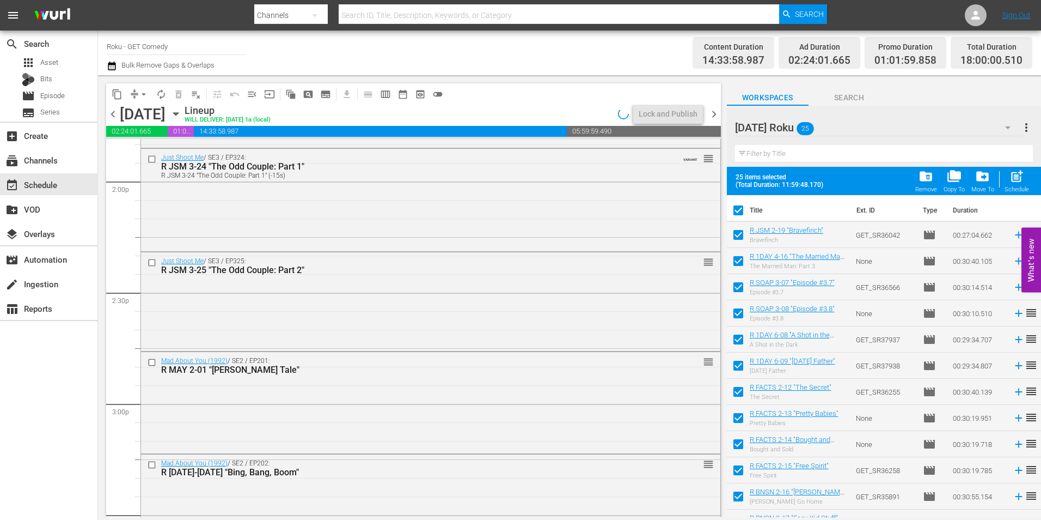
click at [736, 211] on input "checkbox" at bounding box center [738, 212] width 23 height 23
checkbox input "false"
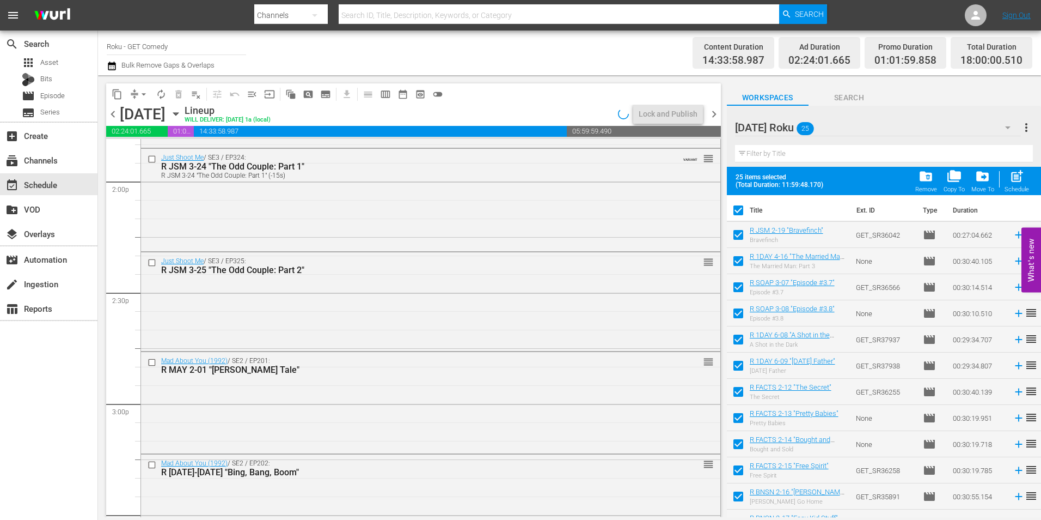
checkbox input "false"
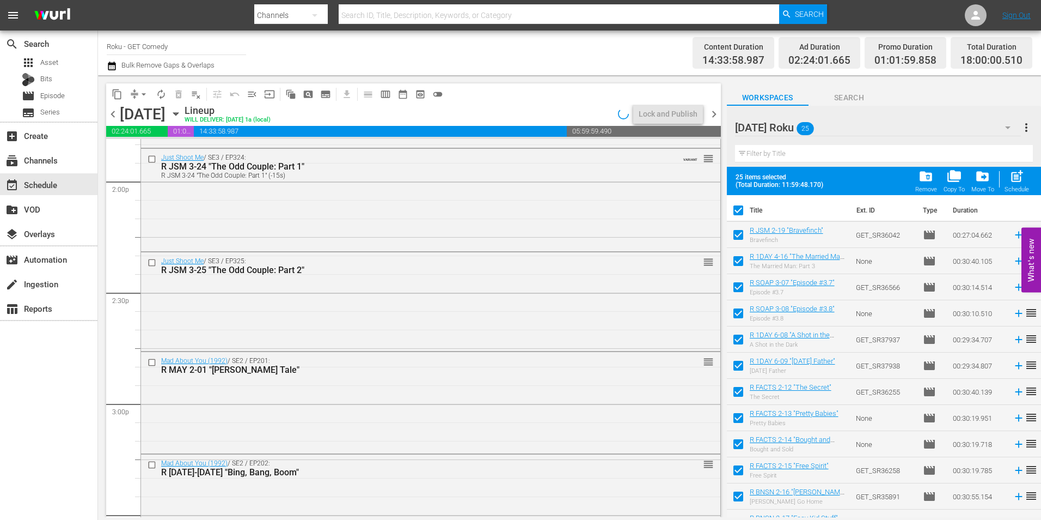
checkbox input "false"
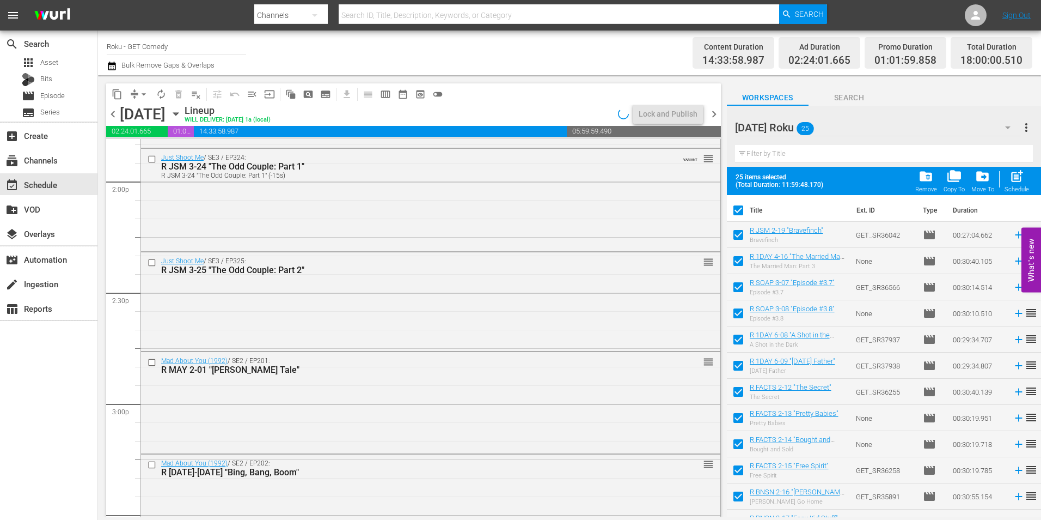
checkbox input "false"
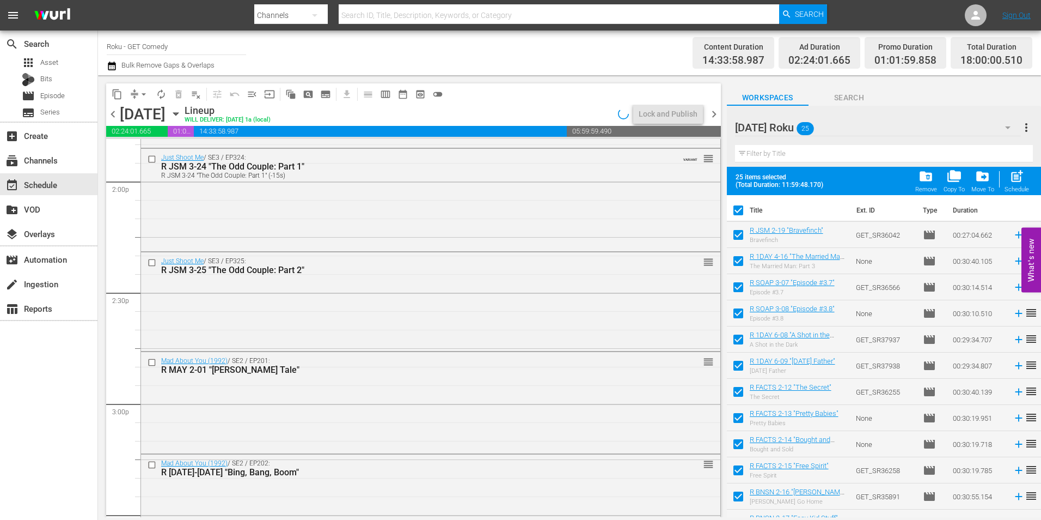
checkbox input "false"
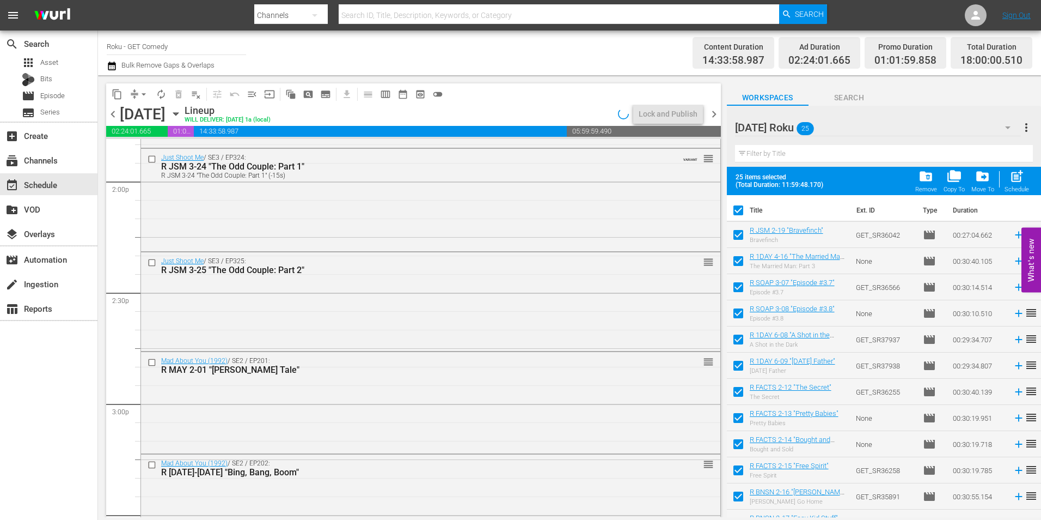
checkbox input "false"
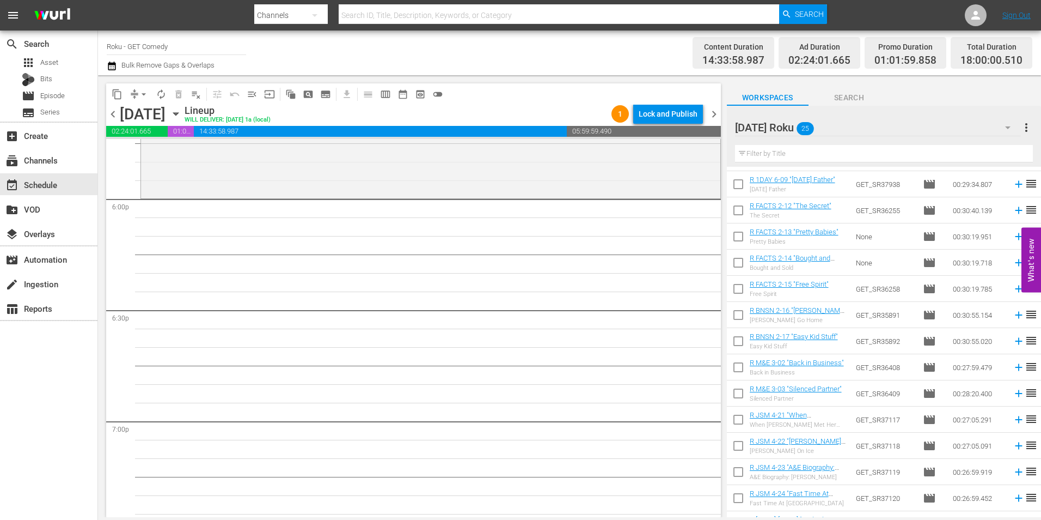
scroll to position [163, 0]
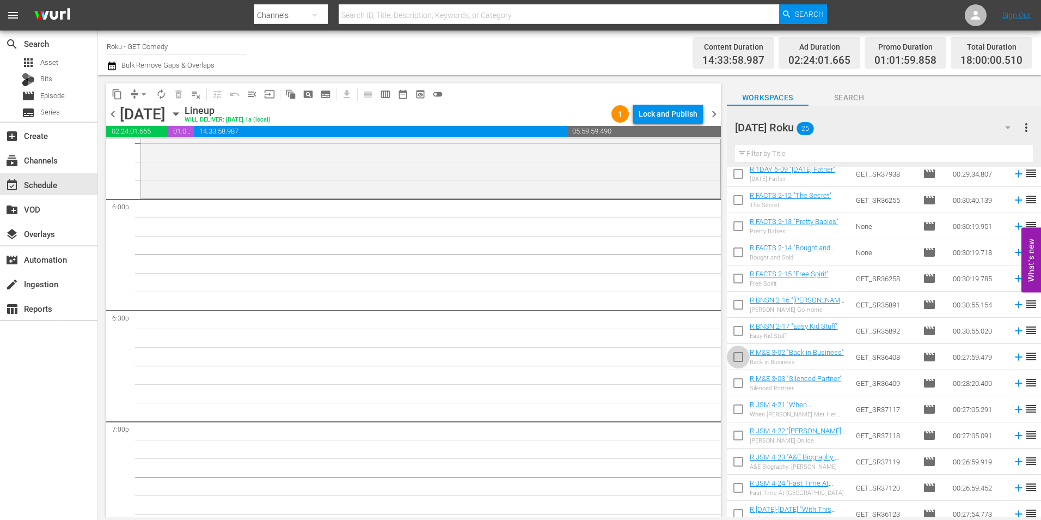
click at [741, 358] on input "checkbox" at bounding box center [738, 358] width 23 height 23
checkbox input "true"
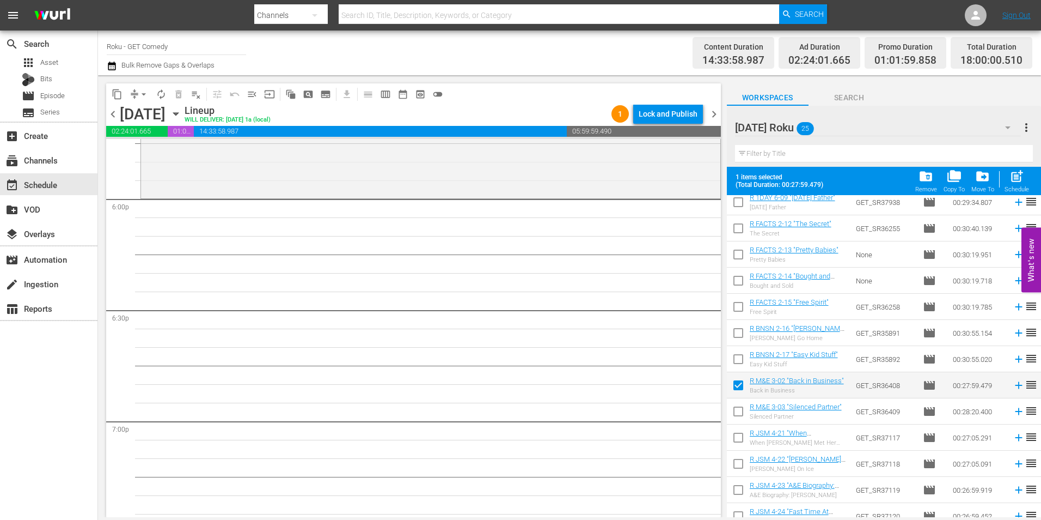
click at [735, 415] on input "checkbox" at bounding box center [738, 413] width 23 height 23
checkbox input "true"
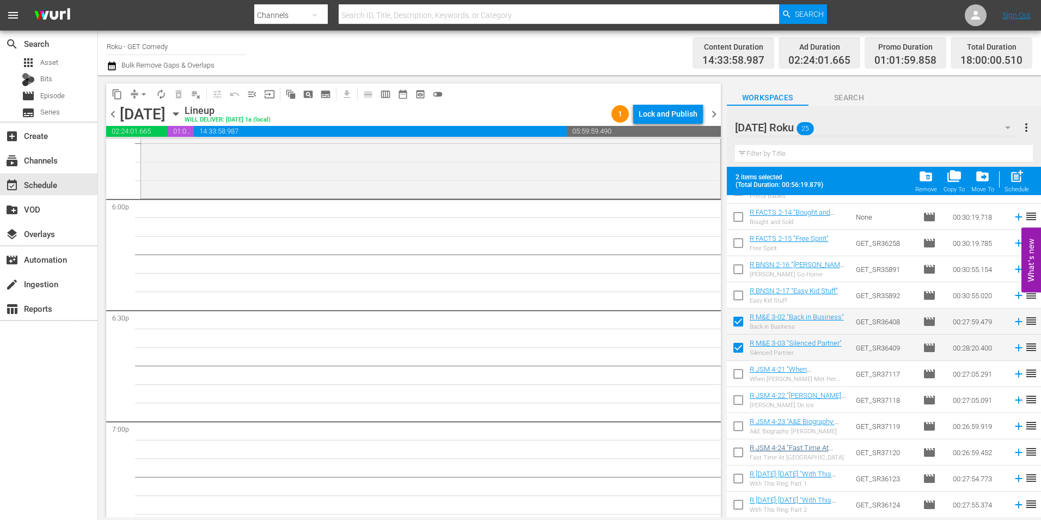
scroll to position [327, 0]
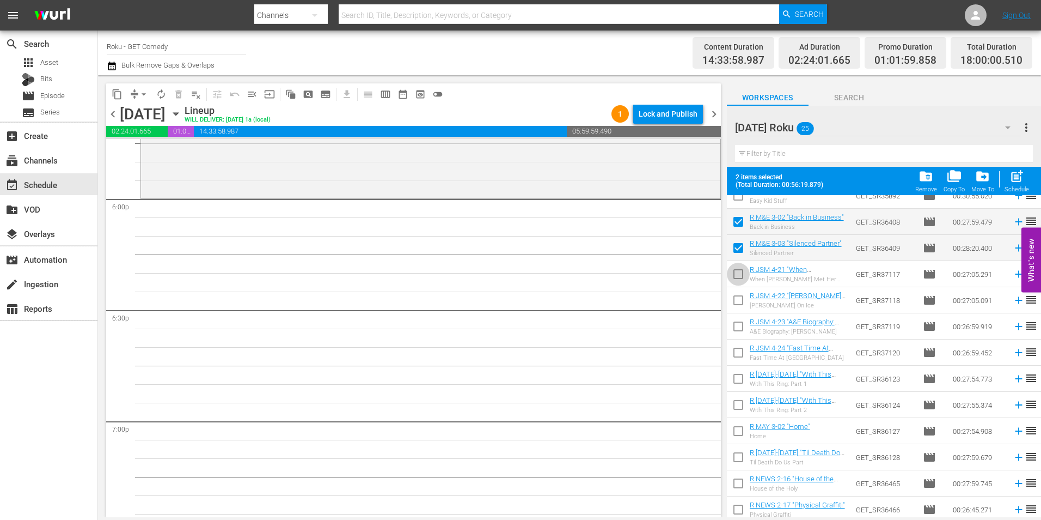
click at [737, 279] on input "checkbox" at bounding box center [738, 276] width 23 height 23
checkbox input "true"
click at [739, 304] on input "checkbox" at bounding box center [738, 302] width 23 height 23
checkbox input "true"
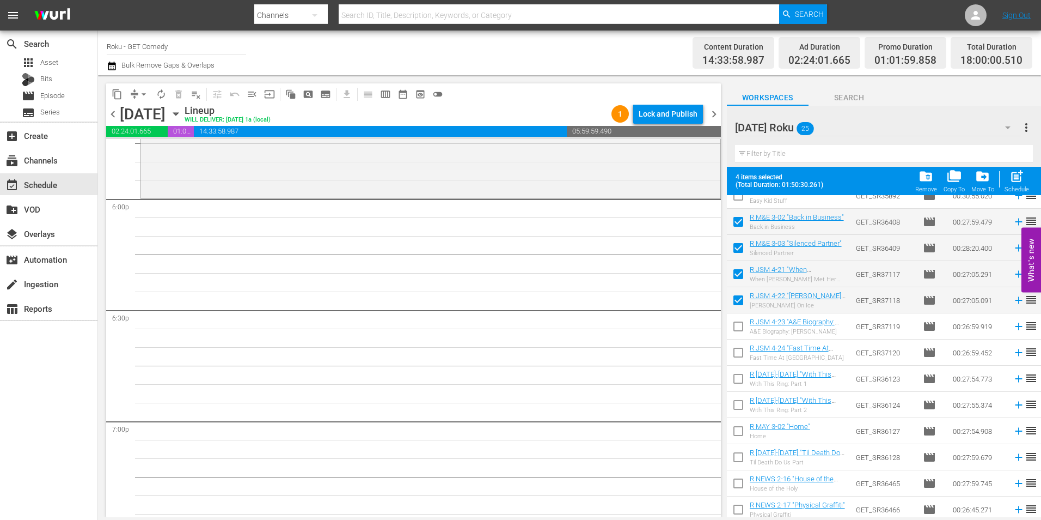
click at [739, 321] on input "checkbox" at bounding box center [738, 328] width 23 height 23
checkbox input "true"
click at [738, 352] on input "checkbox" at bounding box center [738, 354] width 23 height 23
checkbox input "true"
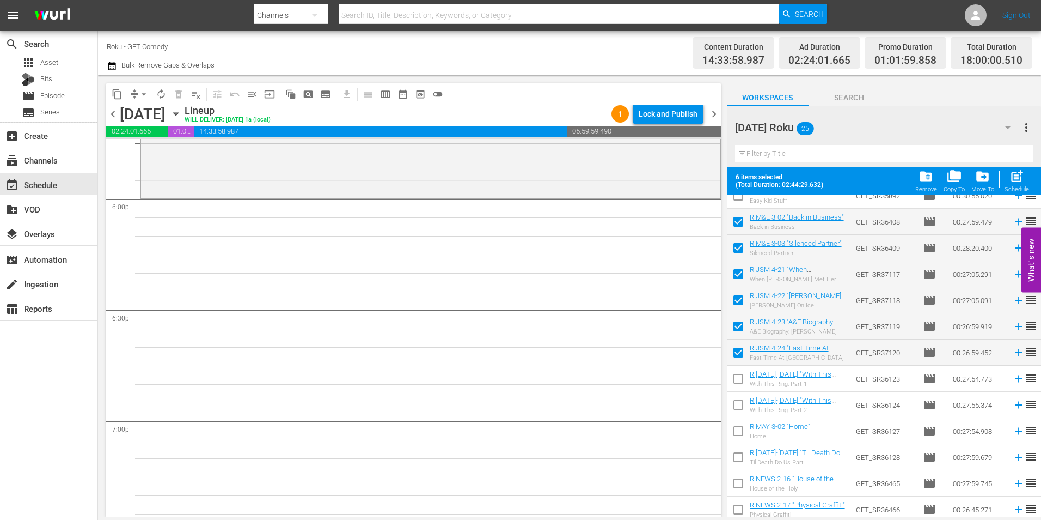
click at [739, 385] on input "checkbox" at bounding box center [738, 380] width 23 height 23
checkbox input "true"
click at [735, 405] on input "checkbox" at bounding box center [738, 406] width 23 height 23
checkbox input "true"
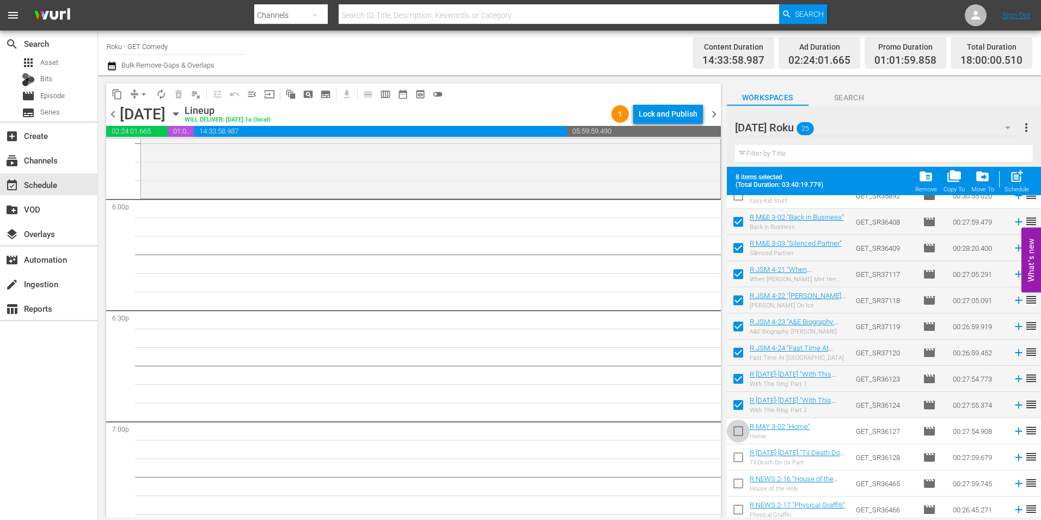
click at [741, 435] on input "checkbox" at bounding box center [738, 433] width 23 height 23
checkbox input "true"
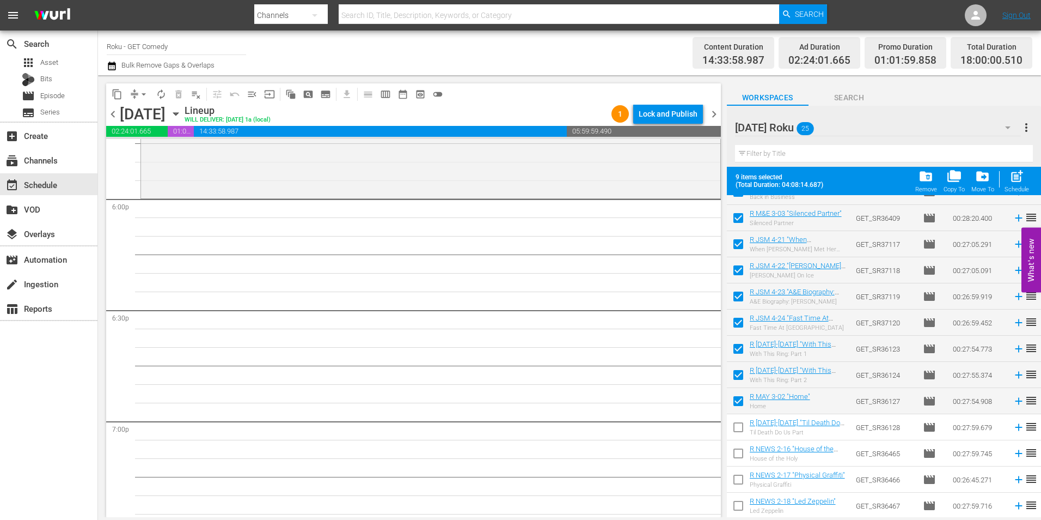
click at [736, 425] on input "checkbox" at bounding box center [738, 429] width 23 height 23
checkbox input "true"
click at [737, 452] on input "checkbox" at bounding box center [738, 455] width 23 height 23
checkbox input "true"
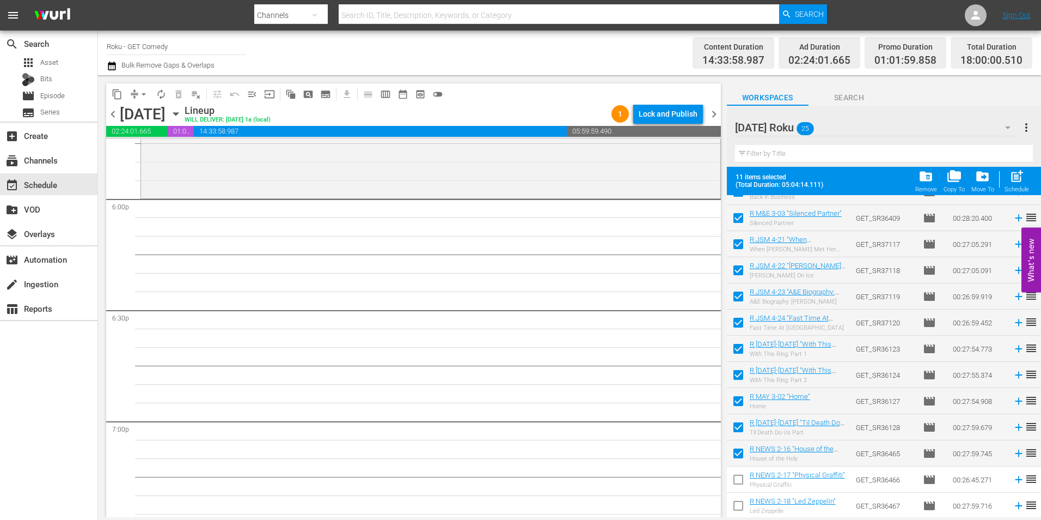
click at [736, 485] on input "checkbox" at bounding box center [738, 481] width 23 height 23
checkbox input "true"
click at [736, 508] on input "checkbox" at bounding box center [738, 507] width 23 height 23
checkbox input "true"
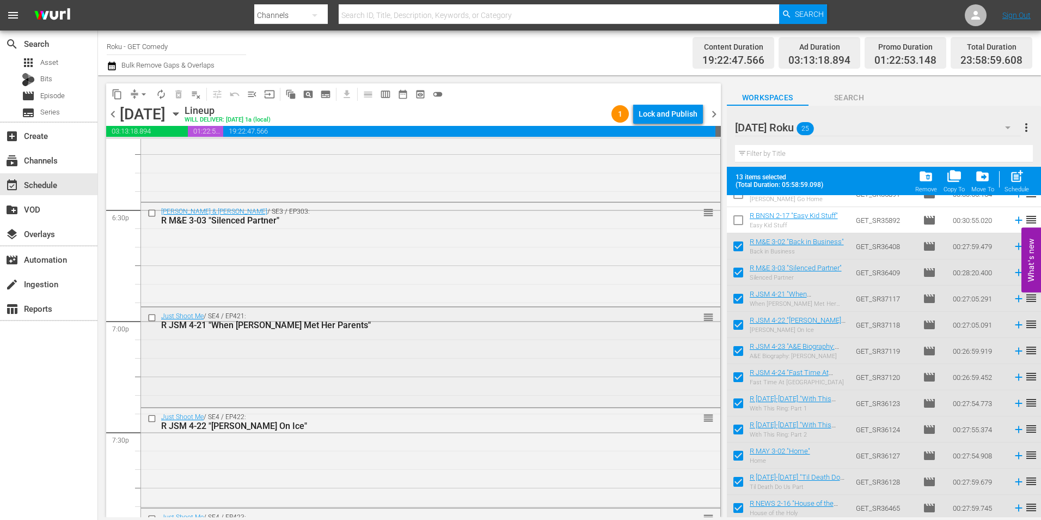
scroll to position [4158, 0]
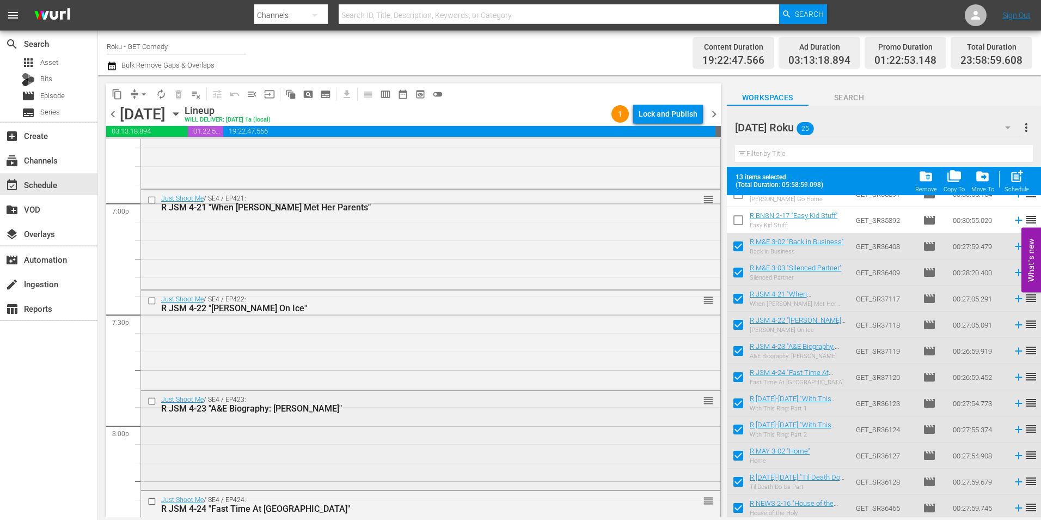
click at [312, 432] on div "Just Shoot Me / SE4 / EP423: R JSM 4-23 "A&E Biography: [PERSON_NAME]" reorder" at bounding box center [431, 439] width 580 height 97
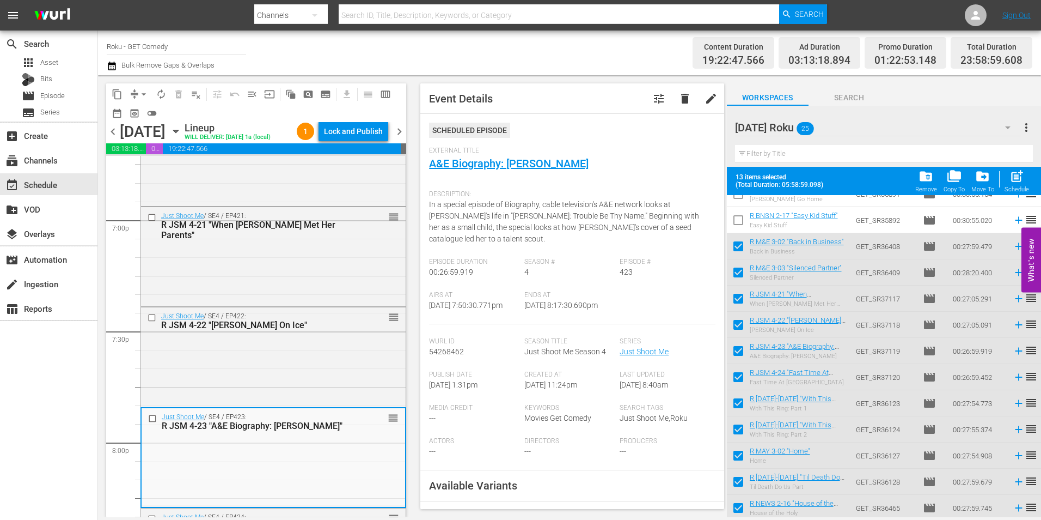
scroll to position [109, 0]
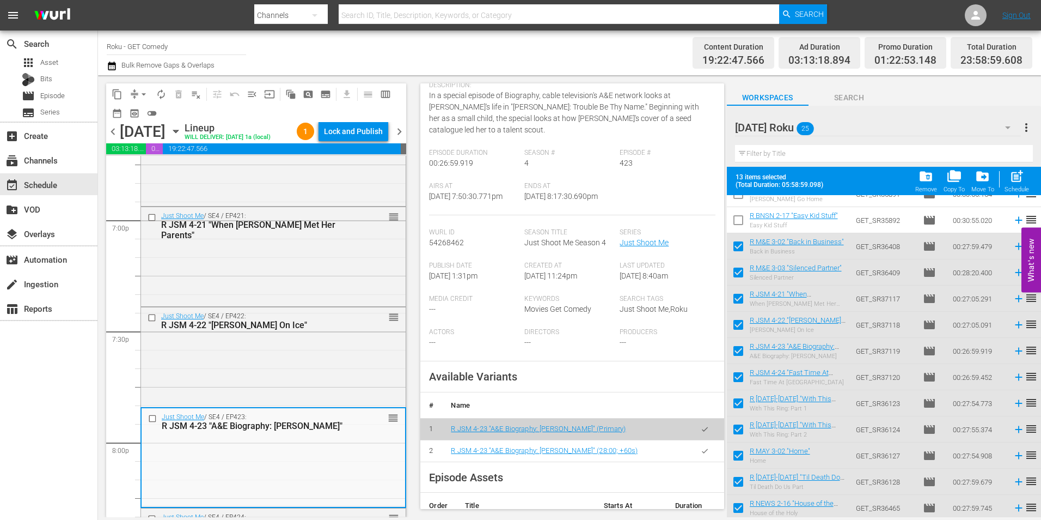
click at [702, 454] on button "button" at bounding box center [704, 450] width 21 height 21
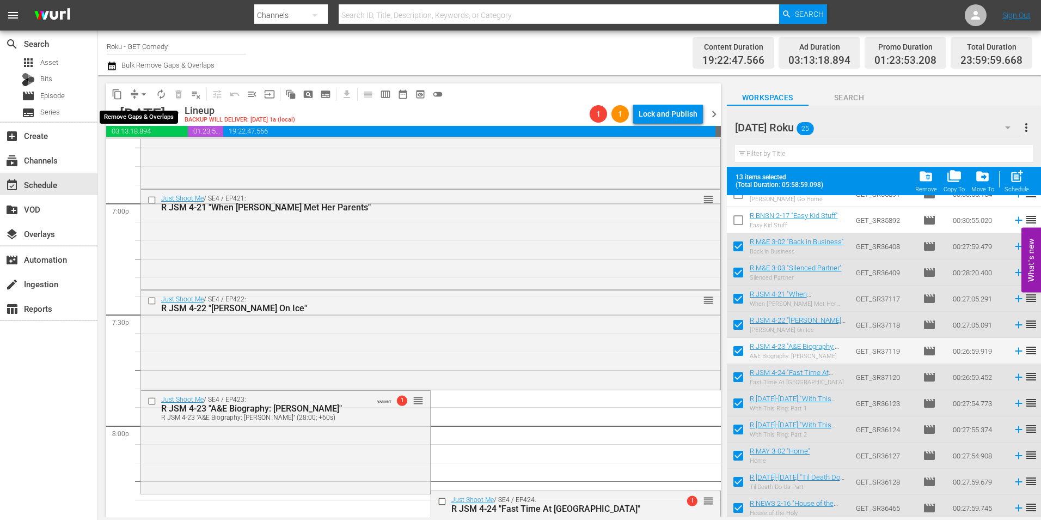
click at [141, 95] on span "arrow_drop_down" at bounding box center [143, 94] width 11 height 11
click at [145, 116] on li "Align to Midnight" at bounding box center [144, 116] width 90 height 18
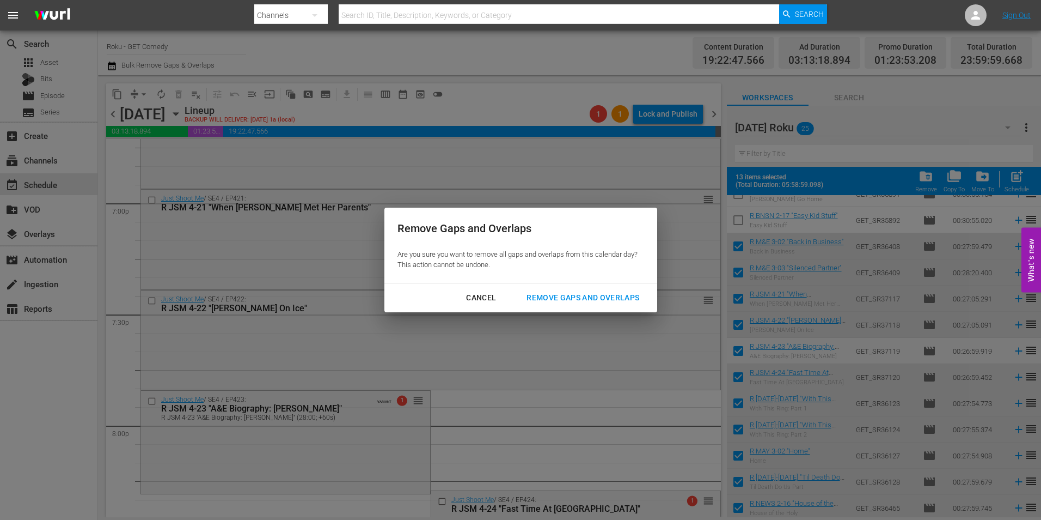
click at [616, 294] on div "Remove Gaps and Overlaps" at bounding box center [583, 298] width 130 height 14
